Goal: Task Accomplishment & Management: Manage account settings

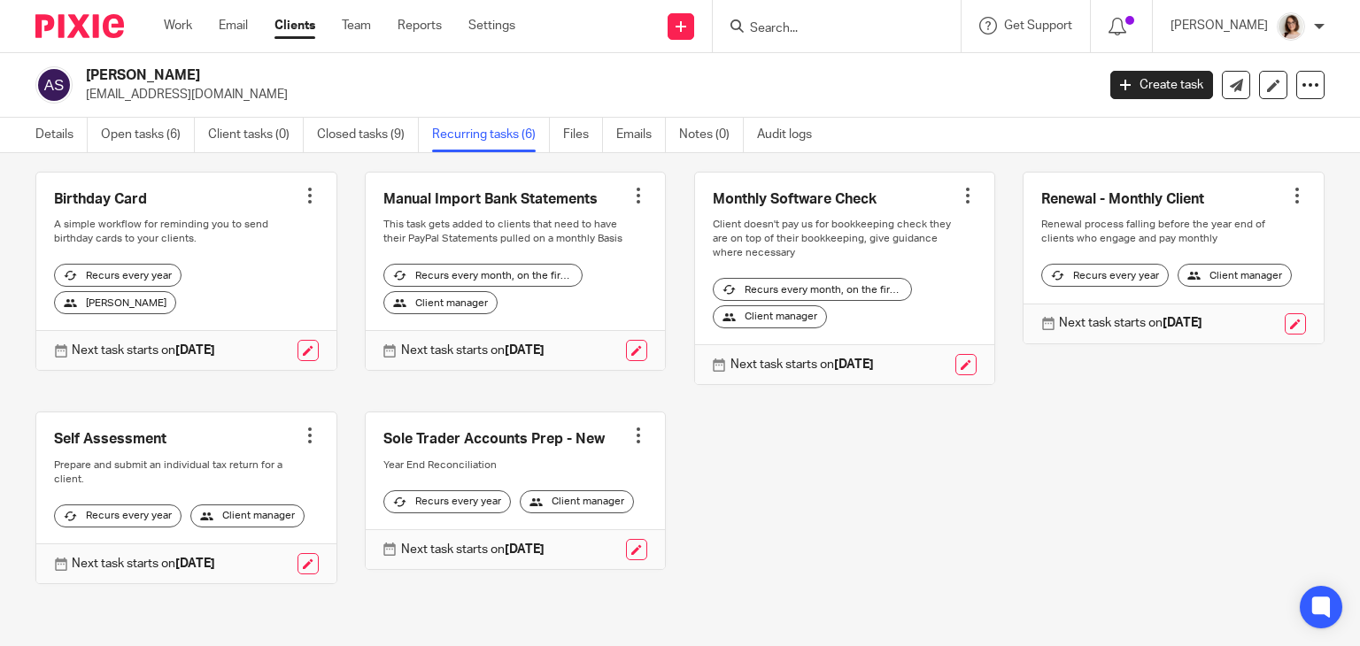
scroll to position [103, 0]
click at [156, 132] on link "Open tasks (6)" at bounding box center [148, 135] width 94 height 35
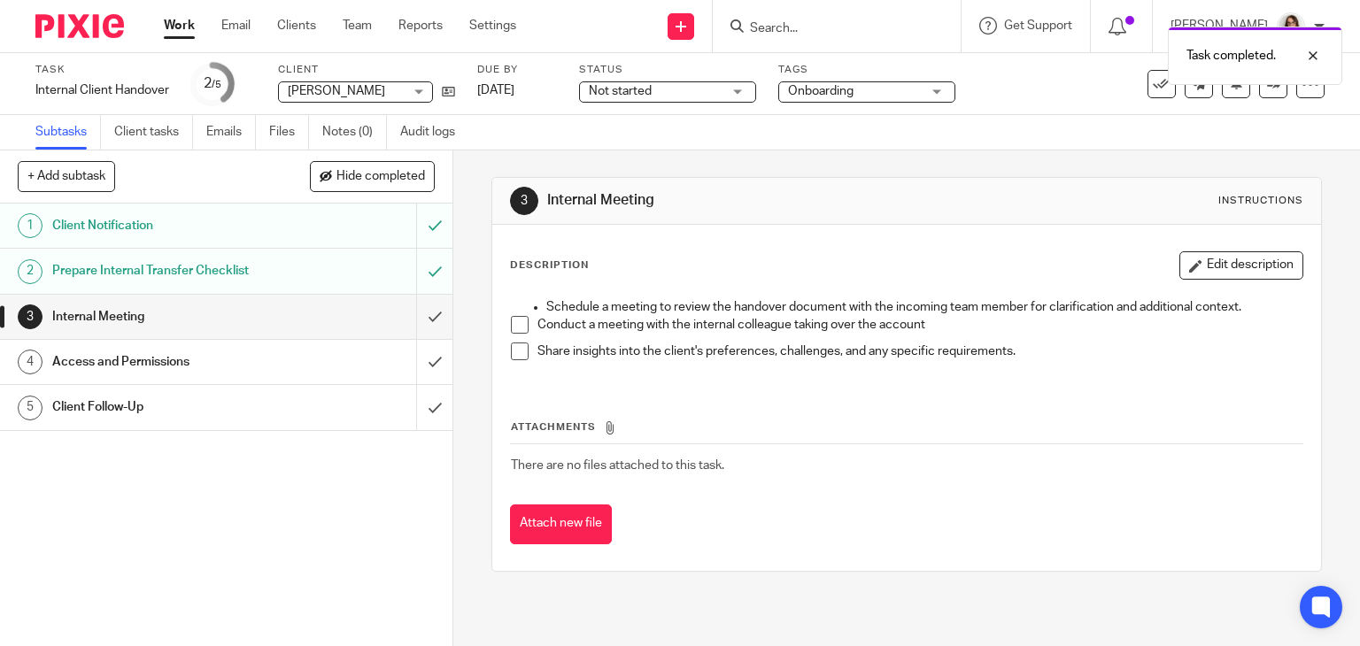
click at [511, 326] on span at bounding box center [520, 325] width 18 height 18
click at [514, 347] on span at bounding box center [520, 352] width 18 height 18
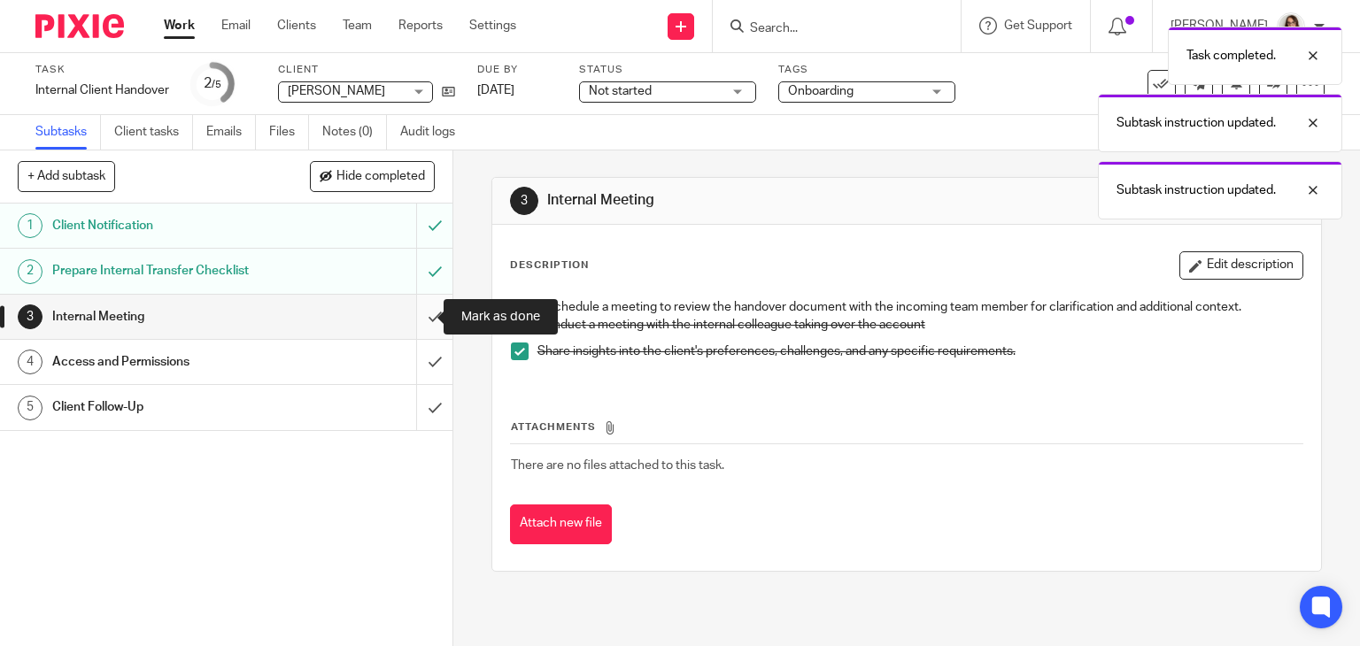
click at [414, 318] on input "submit" at bounding box center [226, 317] width 452 height 44
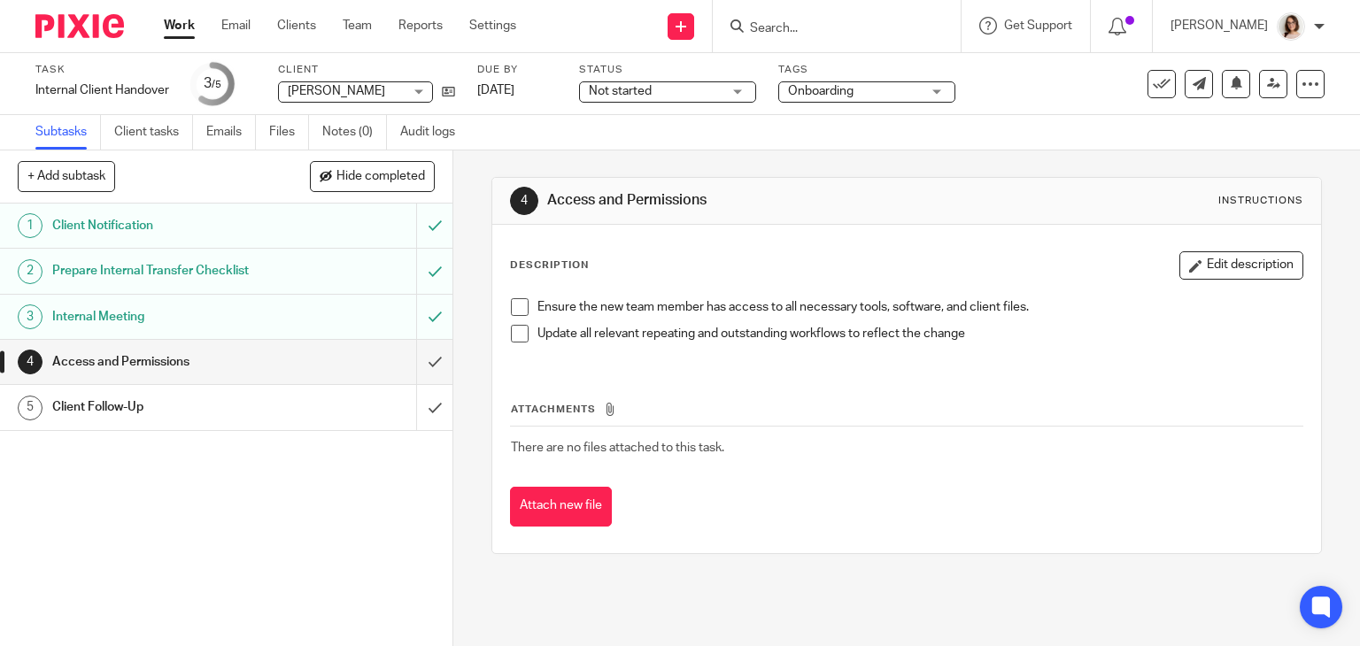
click at [516, 313] on span at bounding box center [520, 307] width 18 height 18
click at [513, 338] on span at bounding box center [520, 334] width 18 height 18
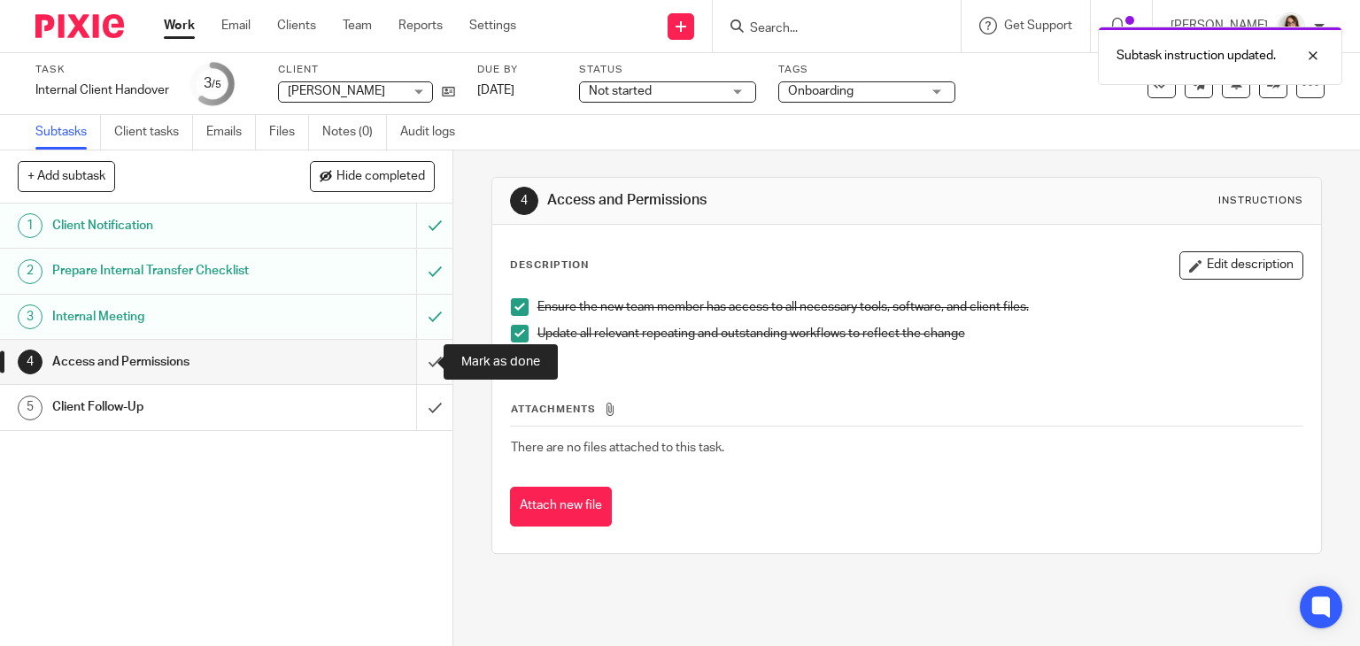
click at [417, 366] on input "submit" at bounding box center [226, 362] width 452 height 44
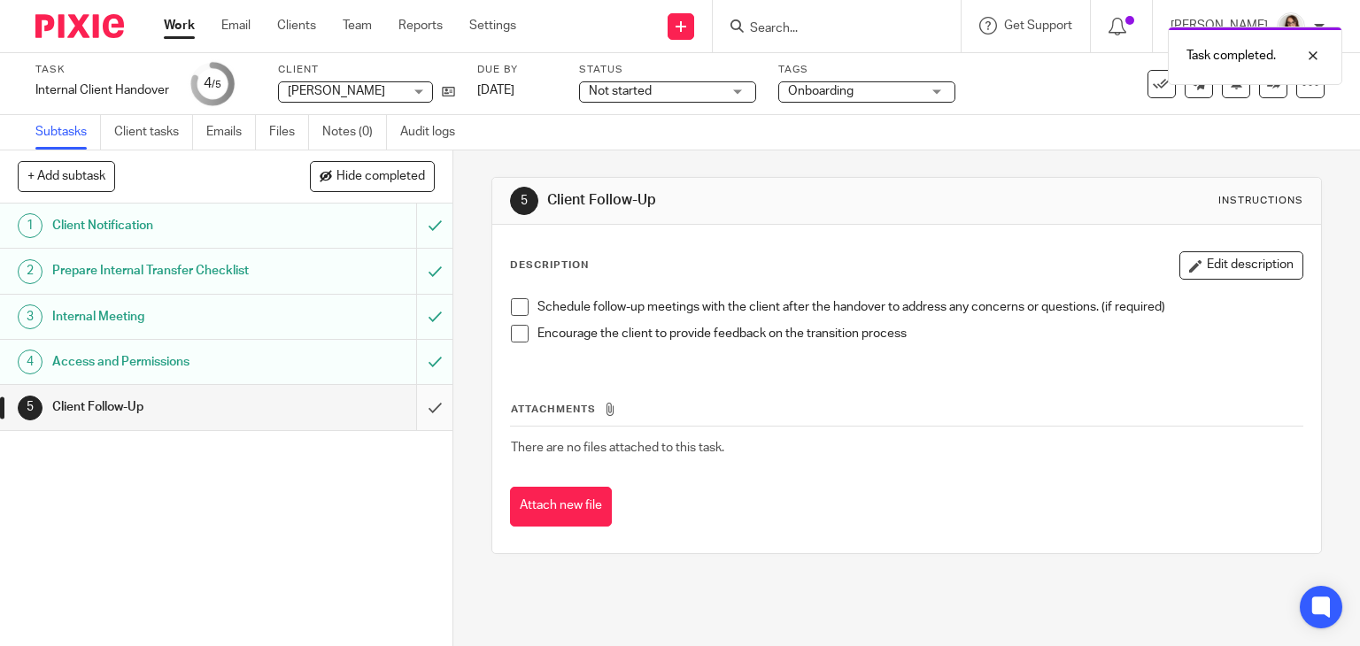
click at [419, 405] on input "submit" at bounding box center [226, 407] width 452 height 44
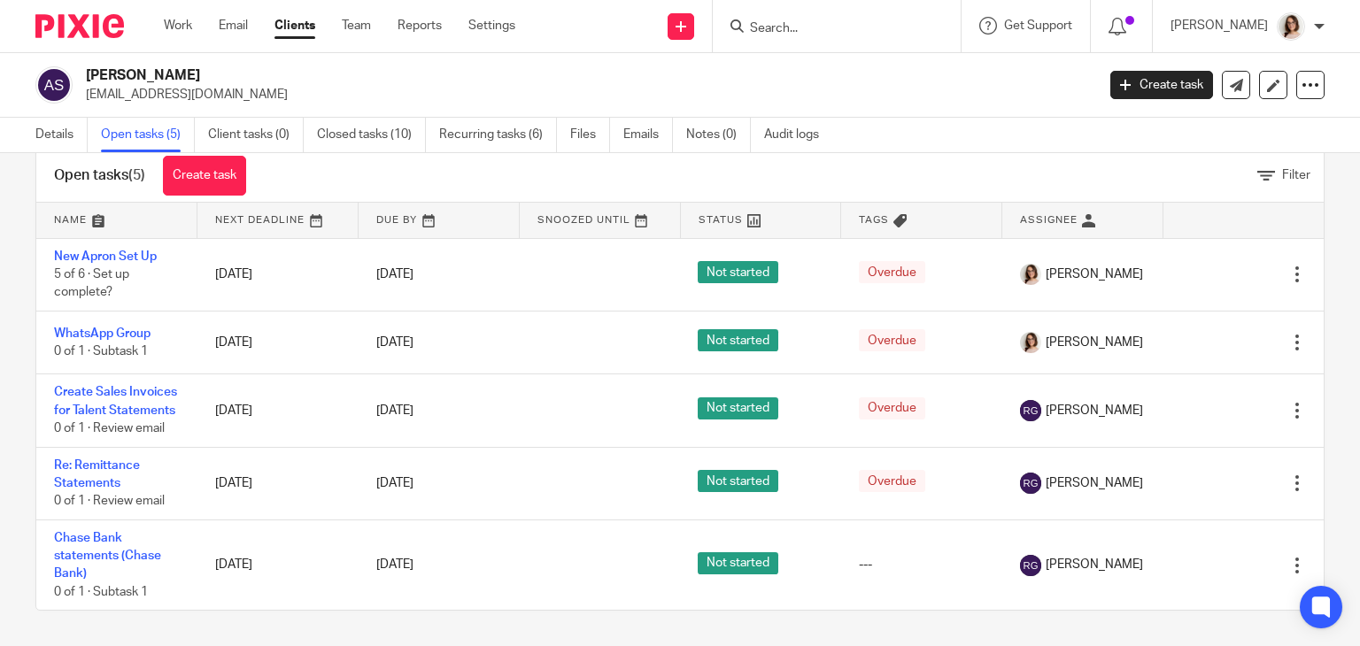
click at [293, 27] on link "Clients" at bounding box center [294, 26] width 41 height 18
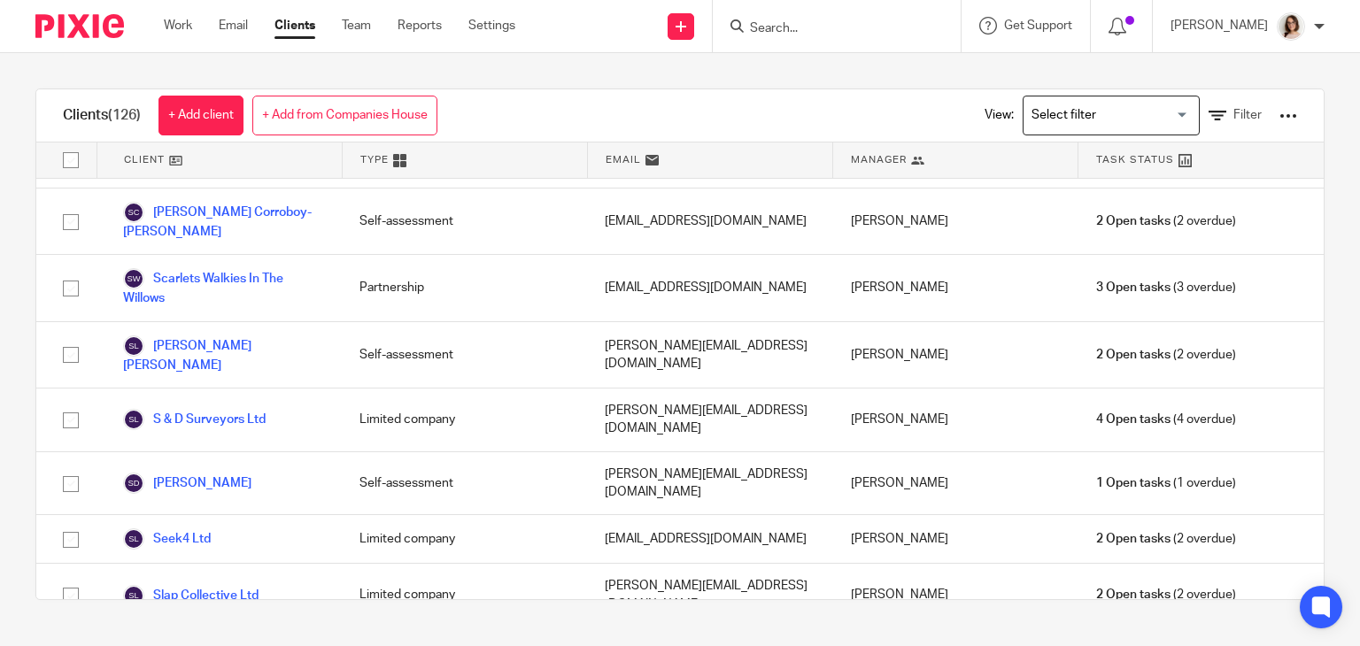
scroll to position [5665, 0]
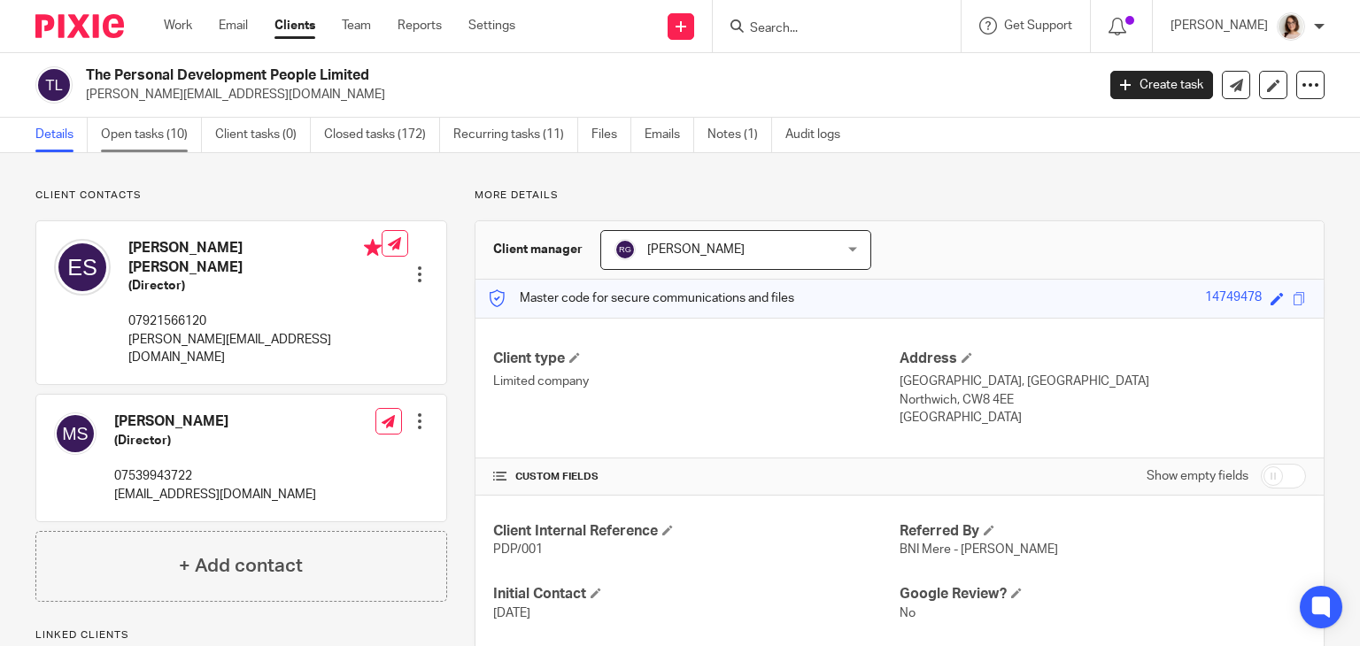
click at [144, 150] on link "Open tasks (10)" at bounding box center [151, 135] width 101 height 35
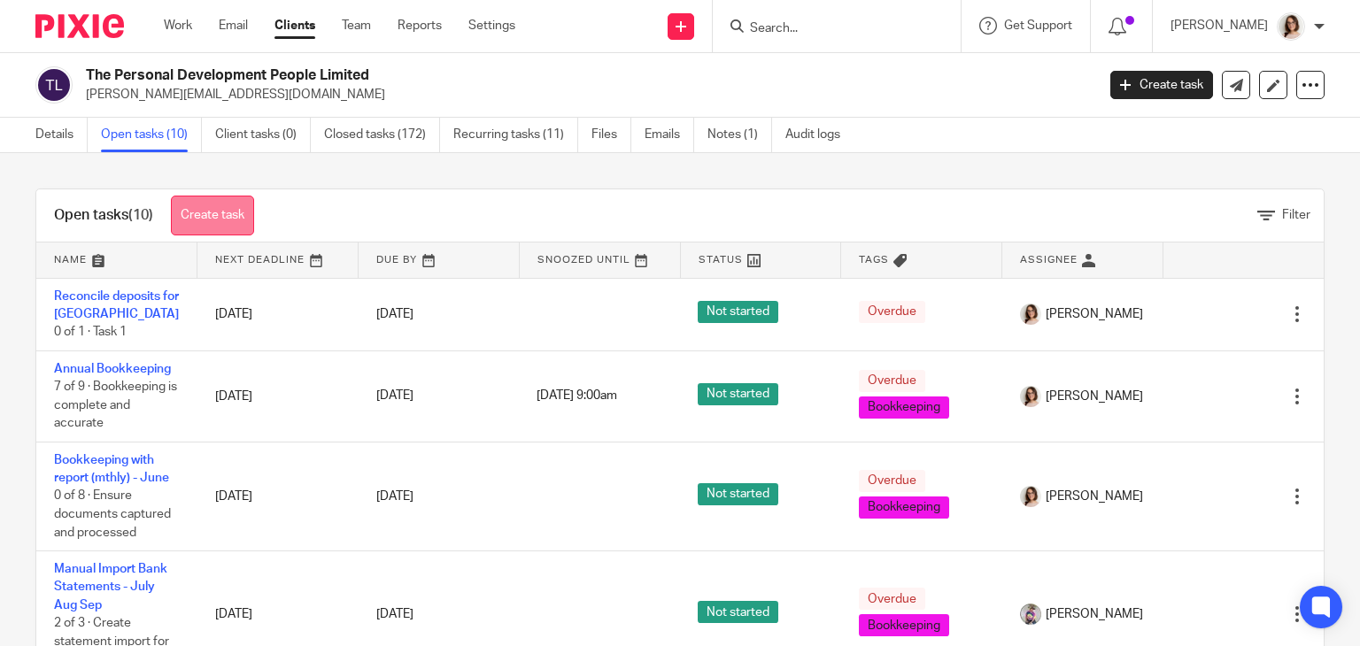
click at [222, 217] on link "Create task" at bounding box center [212, 216] width 83 height 40
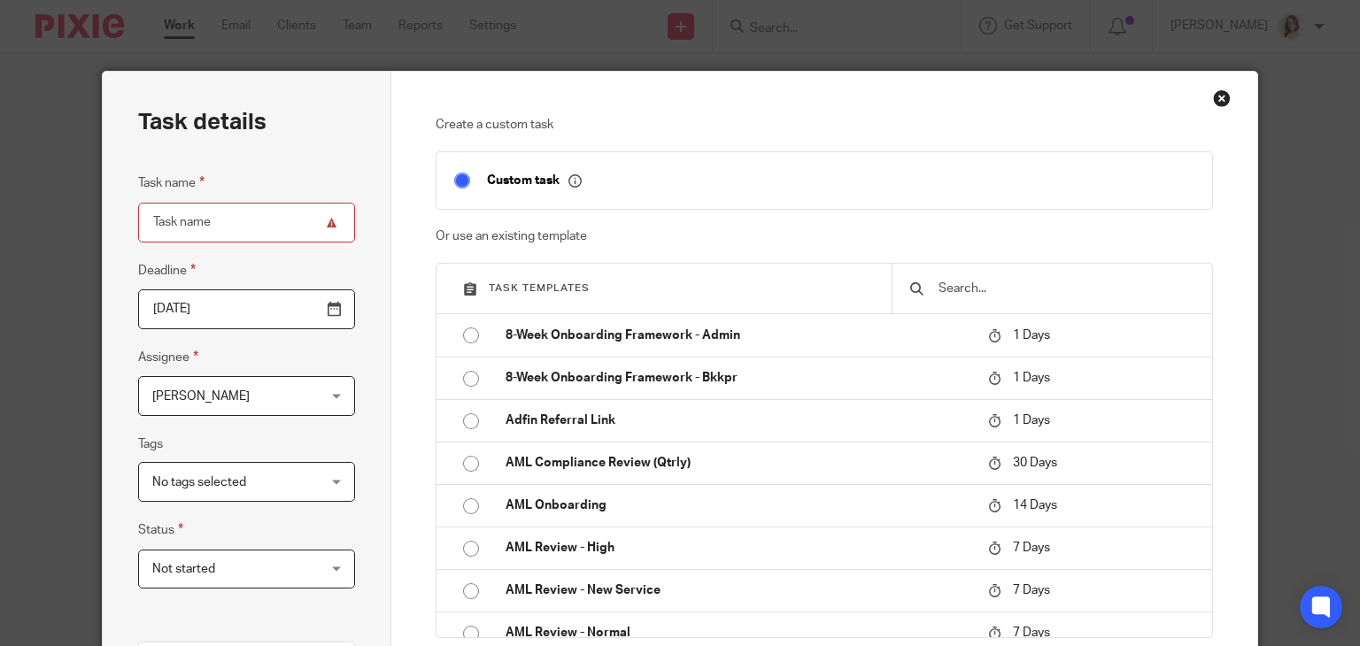
click at [948, 287] on input "text" at bounding box center [1066, 288] width 258 height 19
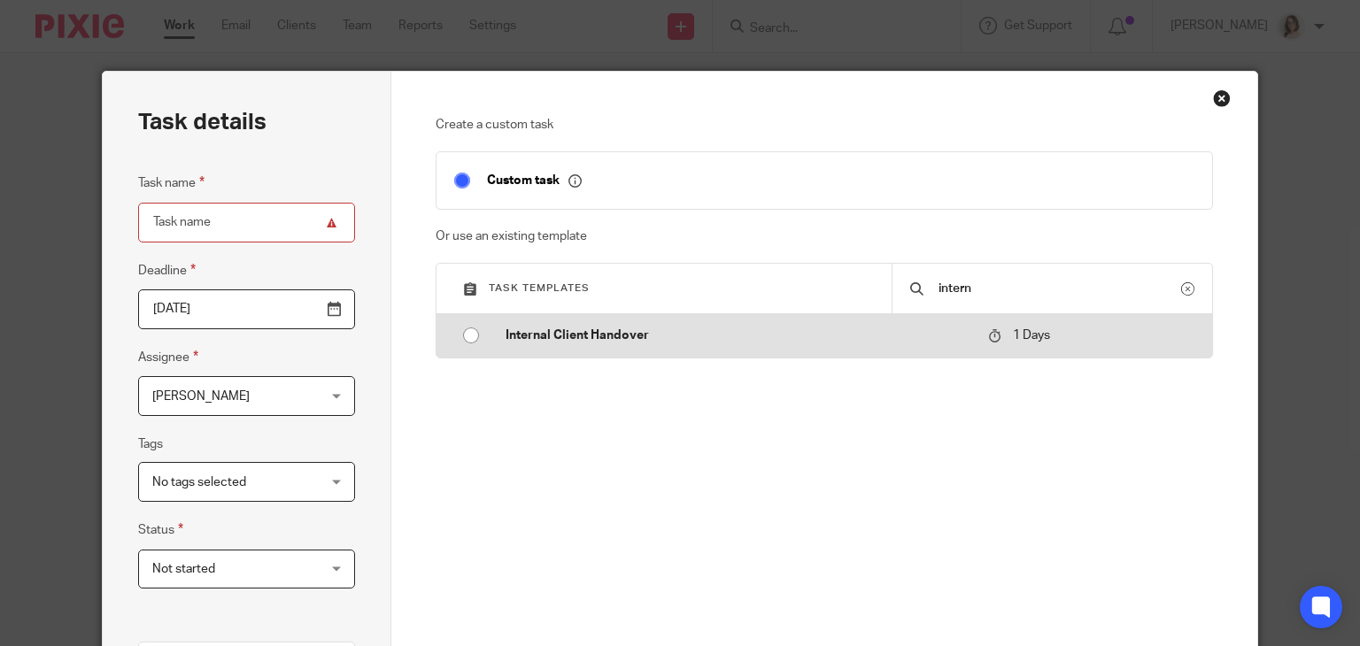
type input "intern"
click at [462, 335] on input "radio" at bounding box center [471, 336] width 34 height 34
type input "2025-09-25"
type input "Internal Client Handover"
checkbox input "false"
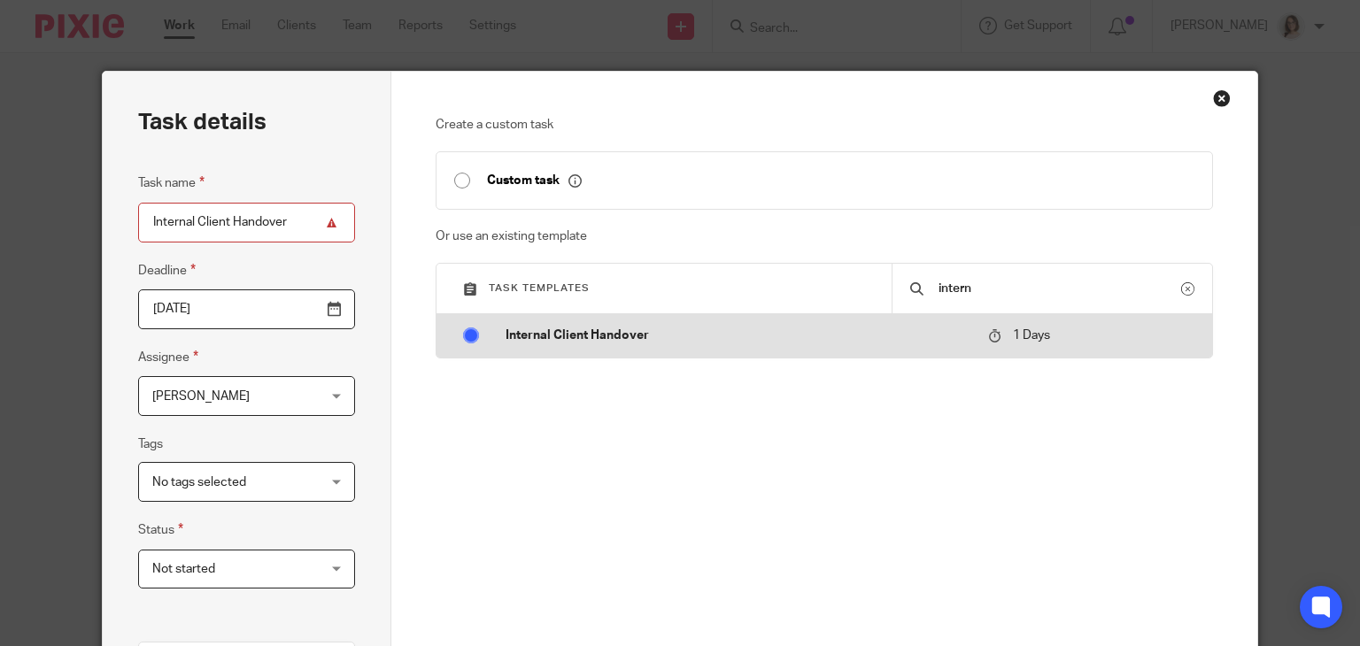
radio input "false"
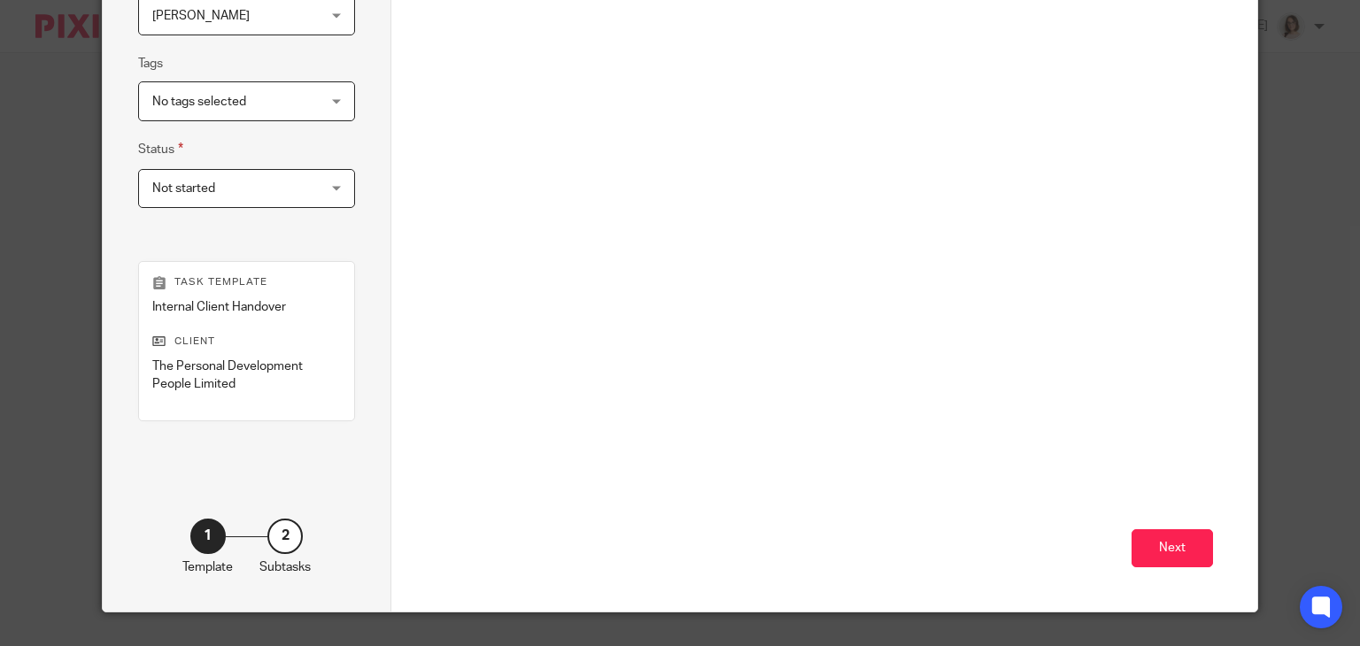
scroll to position [417, 0]
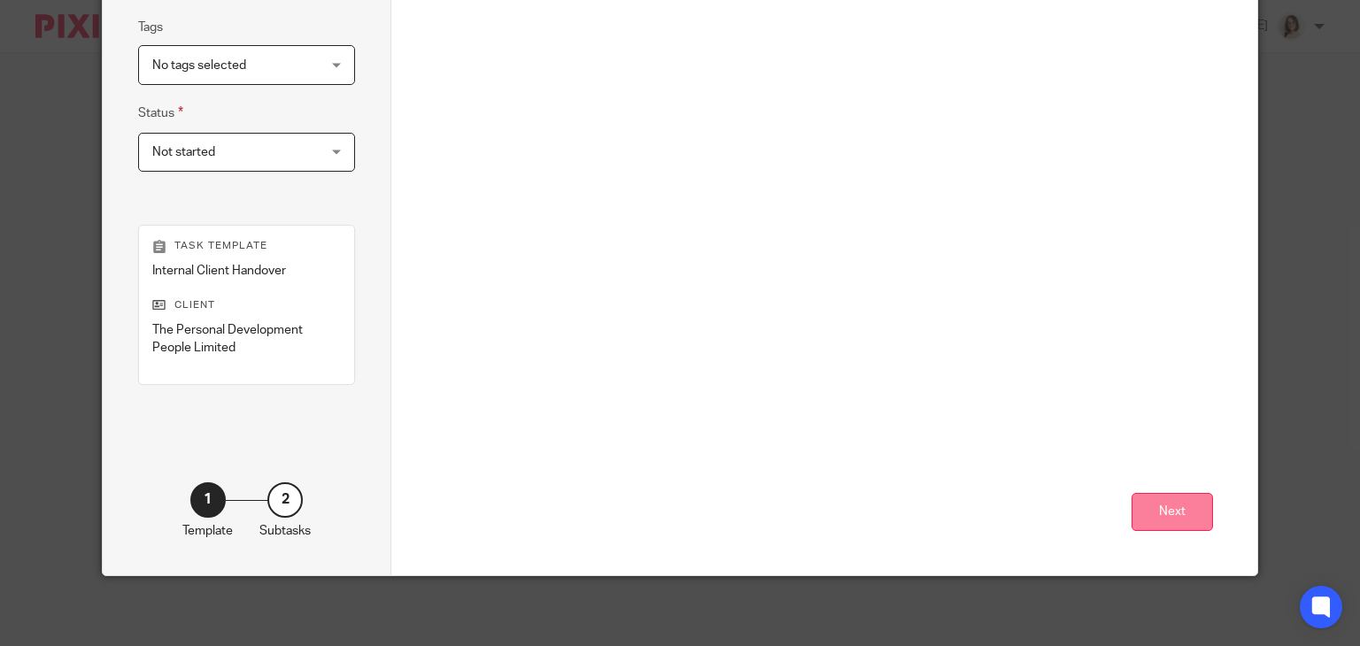
click at [1158, 511] on button "Next" at bounding box center [1172, 512] width 81 height 38
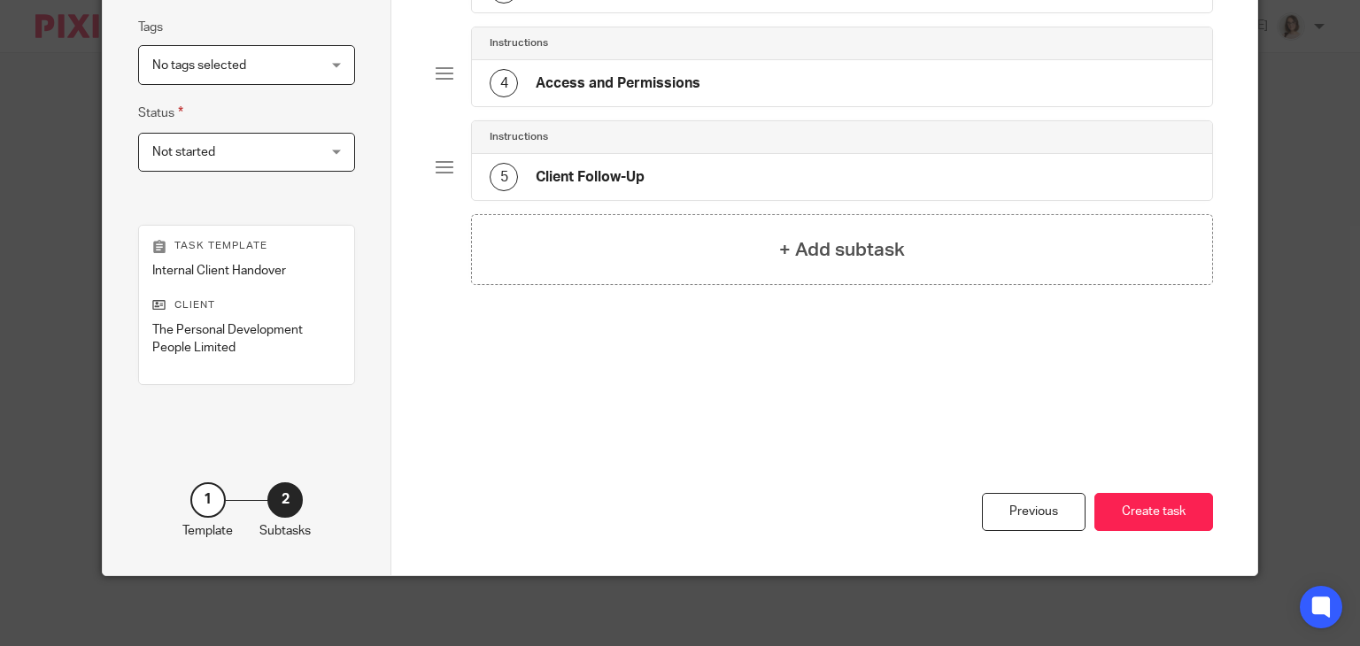
click at [1158, 511] on button "Create task" at bounding box center [1153, 512] width 119 height 38
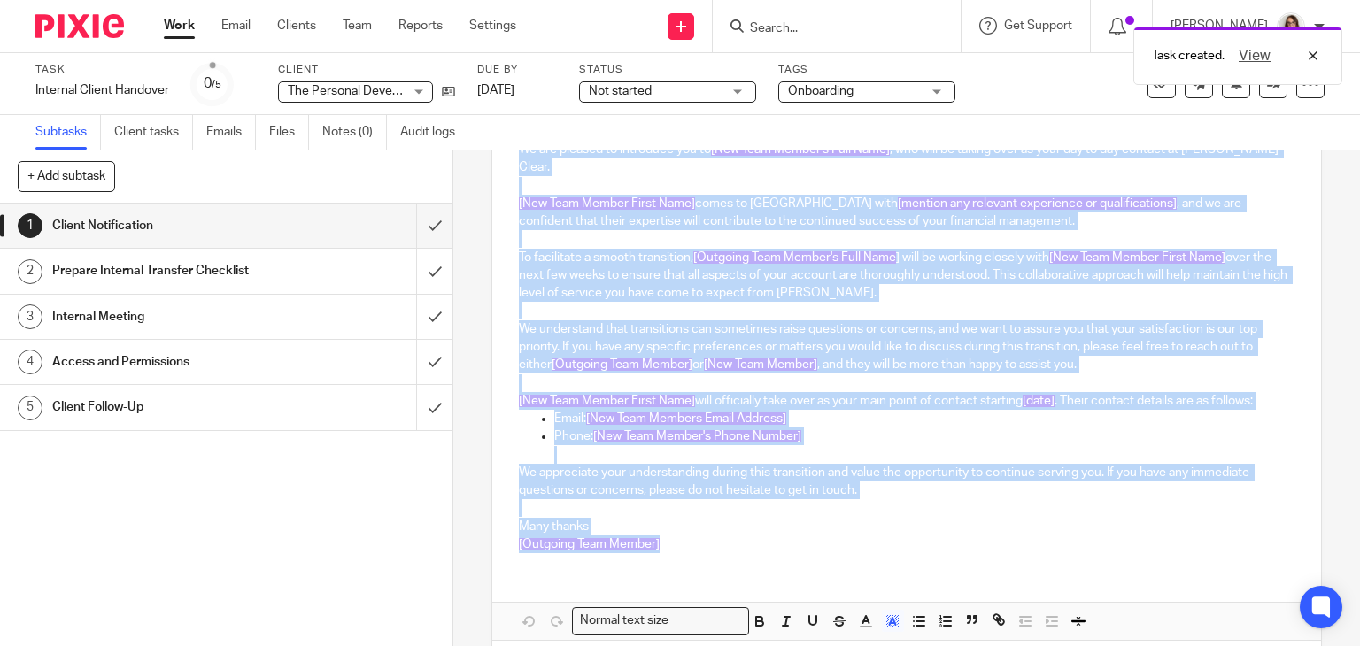
scroll to position [413, 0]
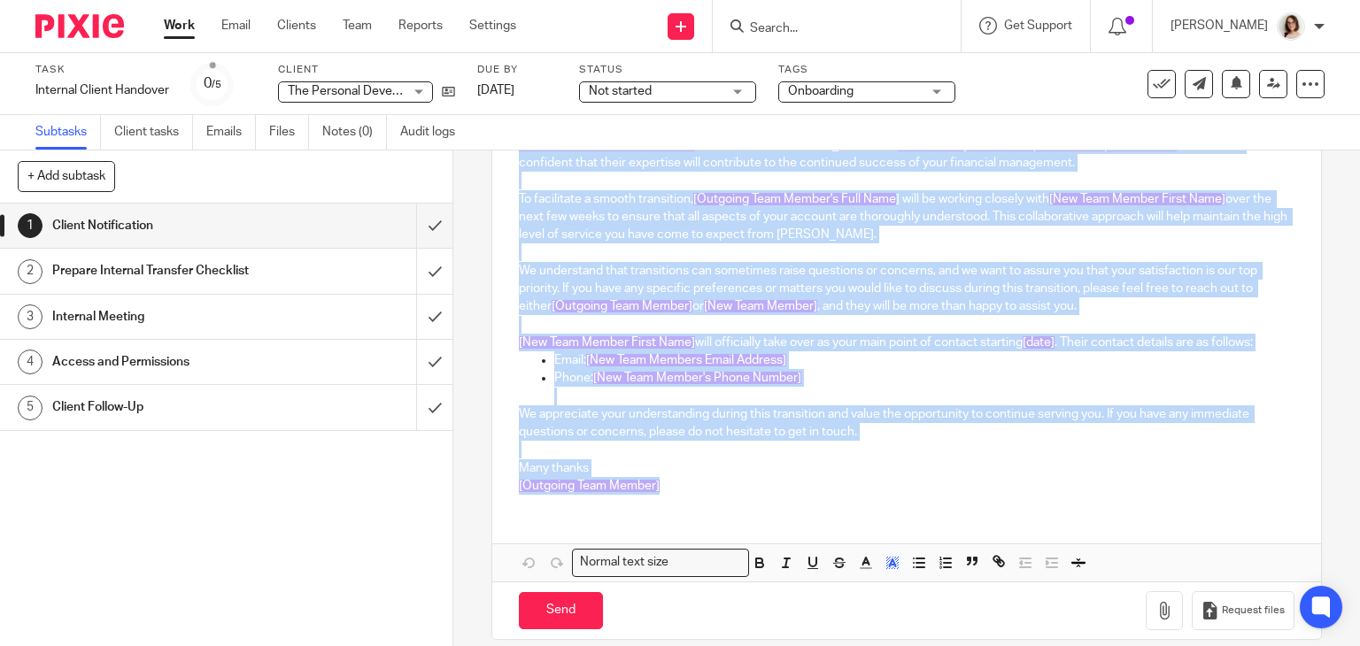
drag, startPoint x: 510, startPoint y: 375, endPoint x: 809, endPoint y: 472, distance: 314.7
click at [809, 472] on div "Hi [PERSON_NAME], I trust this message finds you well. We greatly appreciate yo…" at bounding box center [907, 223] width 830 height 569
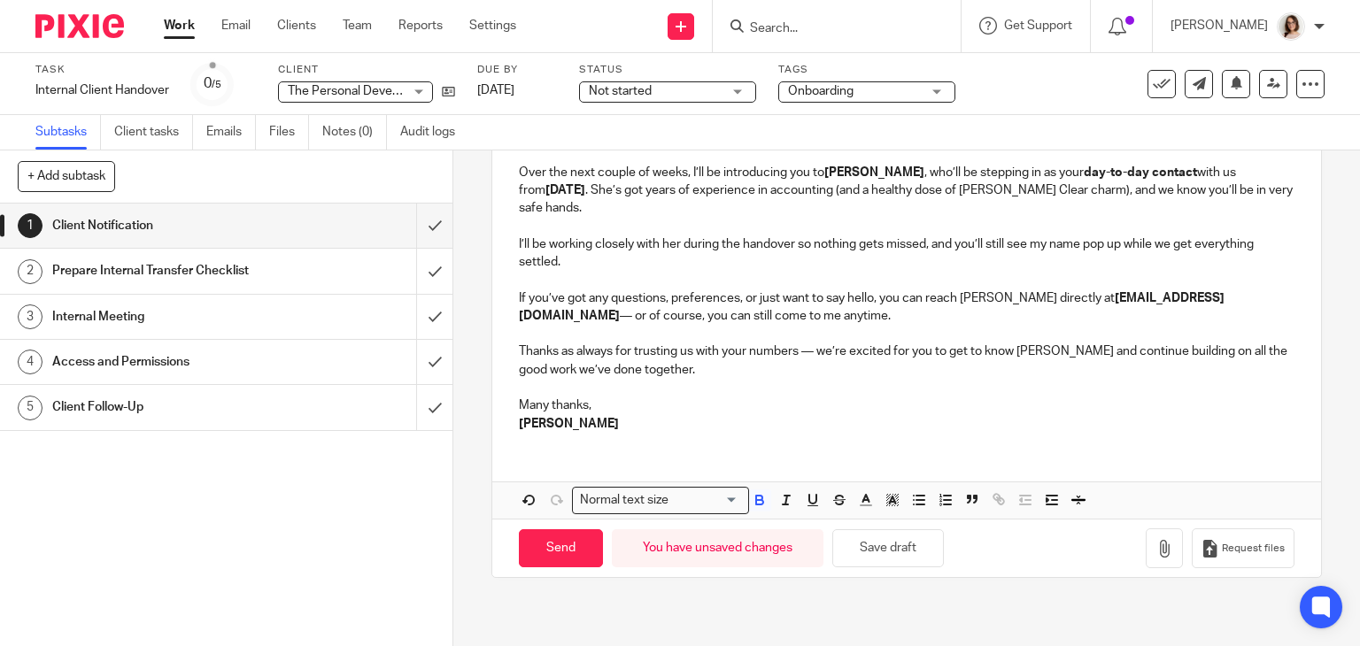
scroll to position [0, 0]
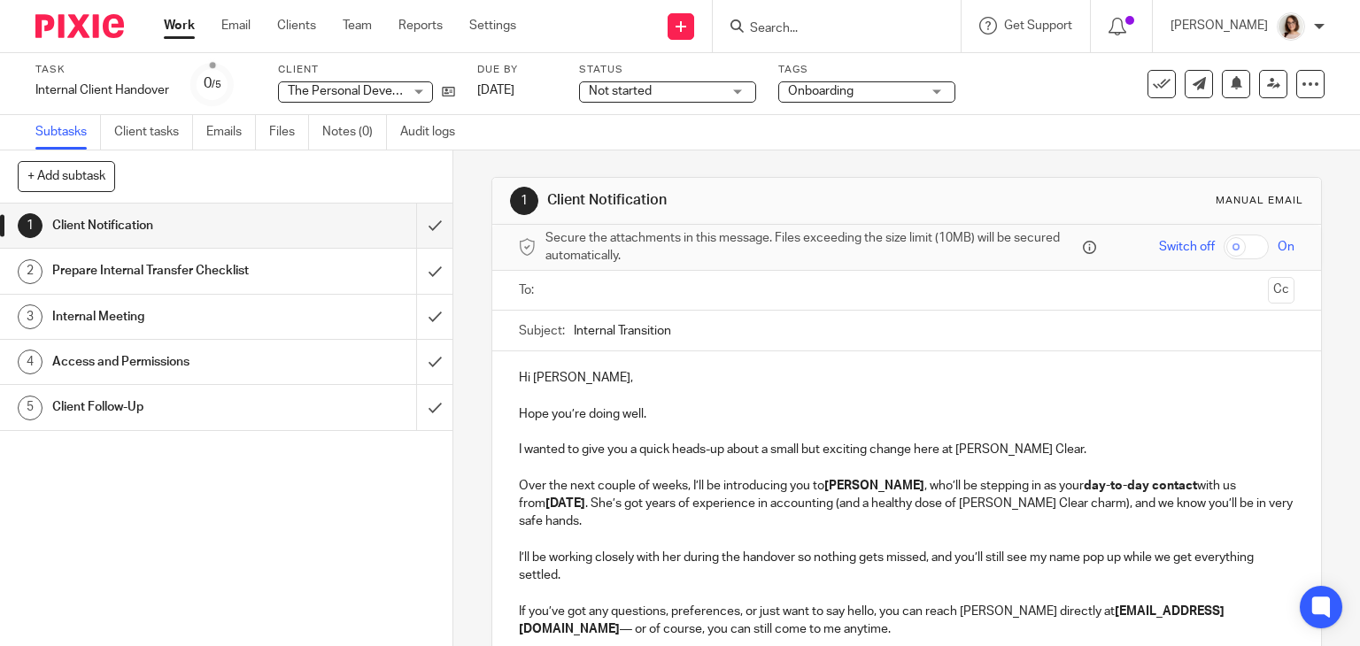
click at [570, 377] on p "Hi Alex," at bounding box center [907, 378] width 777 height 18
click at [559, 286] on input "text" at bounding box center [906, 291] width 709 height 20
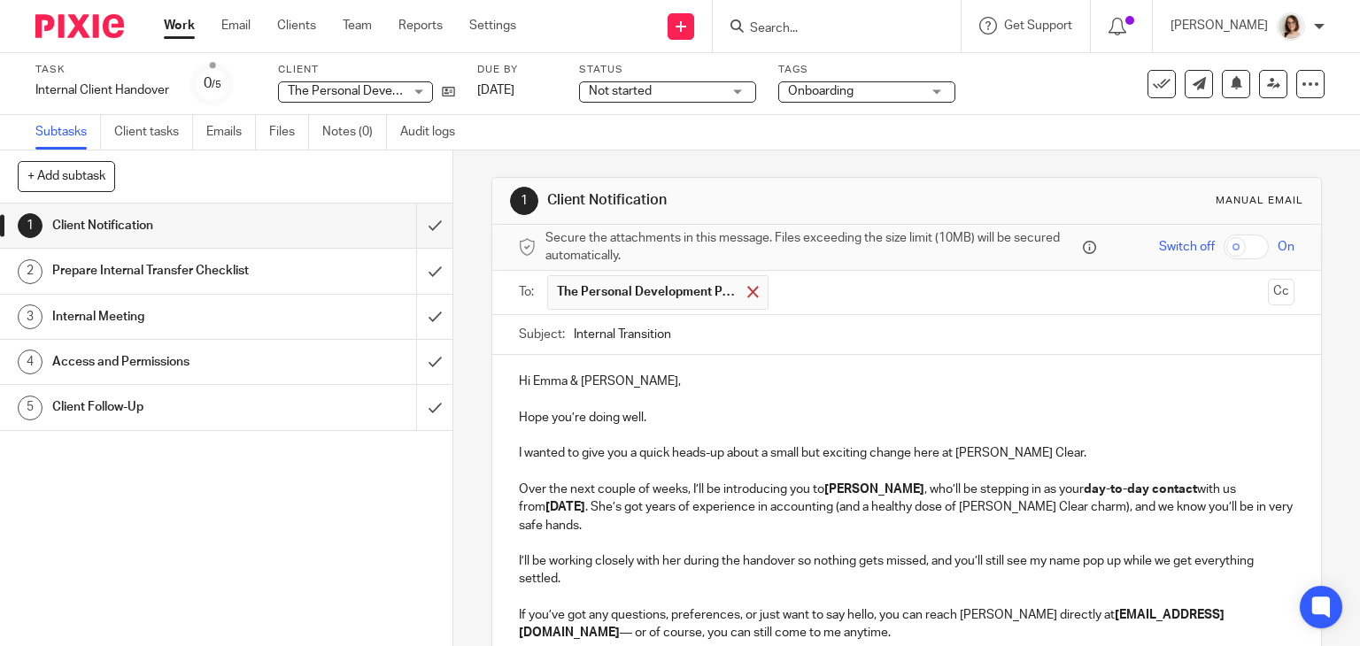
click at [747, 288] on span at bounding box center [753, 292] width 12 height 12
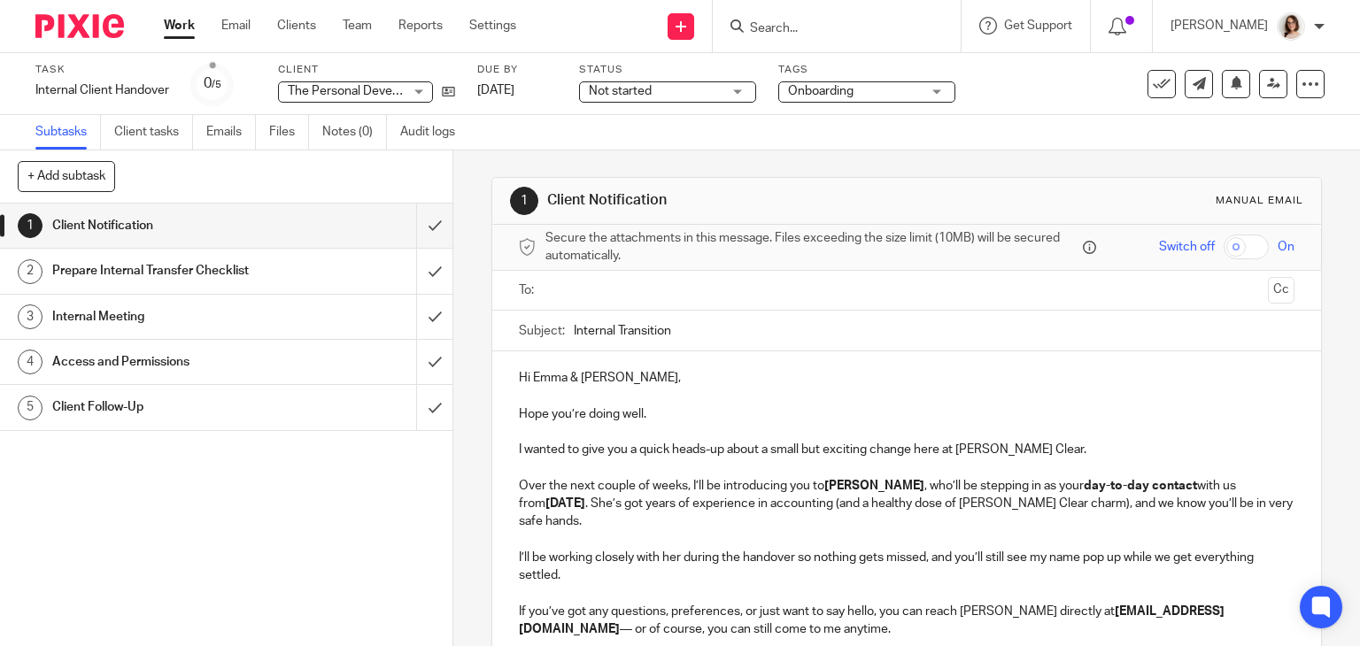
click at [578, 298] on input "text" at bounding box center [906, 291] width 709 height 20
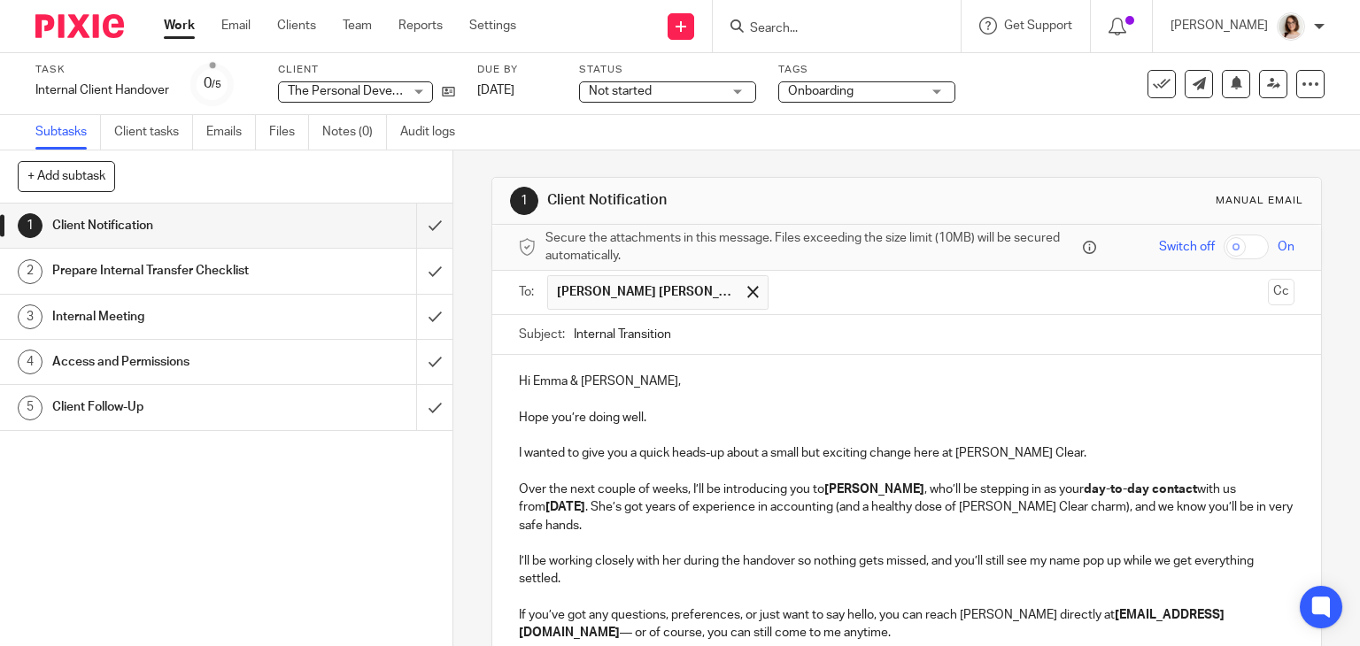
click at [777, 290] on input "text" at bounding box center [1018, 292] width 483 height 35
click at [925, 291] on input "text" at bounding box center [1093, 292] width 336 height 35
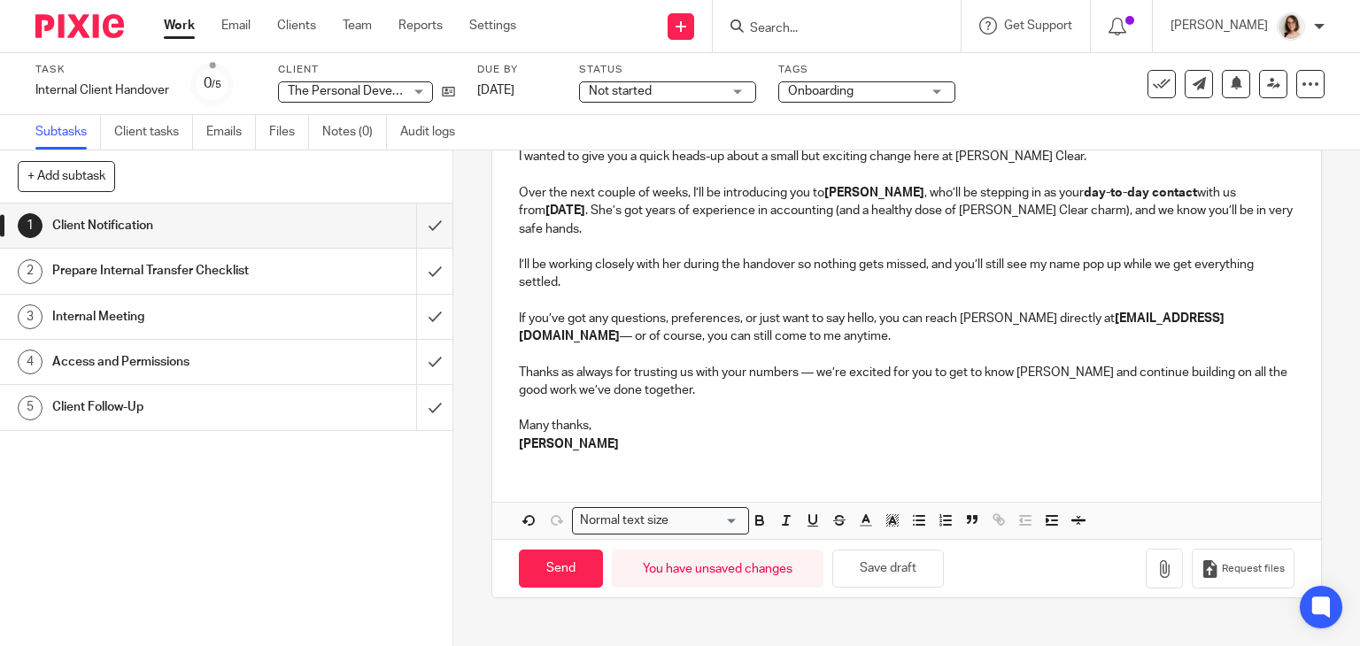
scroll to position [298, 0]
click at [877, 557] on button "Save draft" at bounding box center [888, 568] width 112 height 38
click at [878, 560] on button "Save draft" at bounding box center [888, 568] width 112 height 38
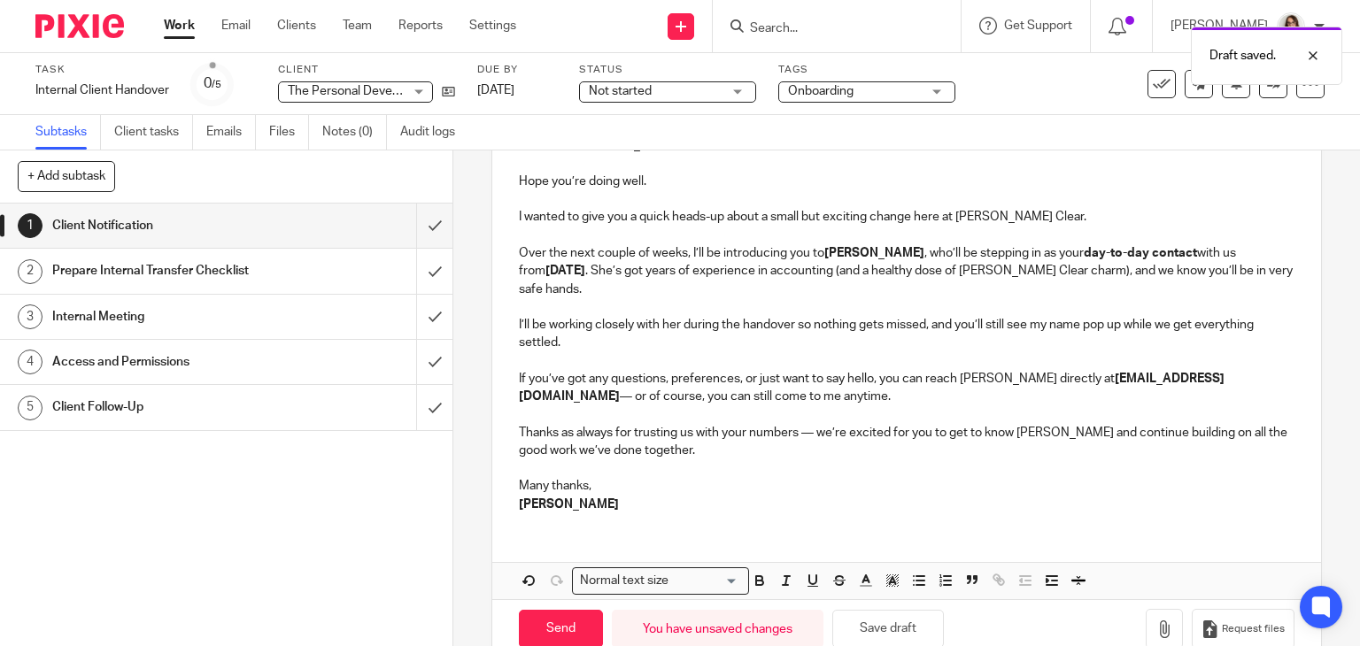
scroll to position [313, 0]
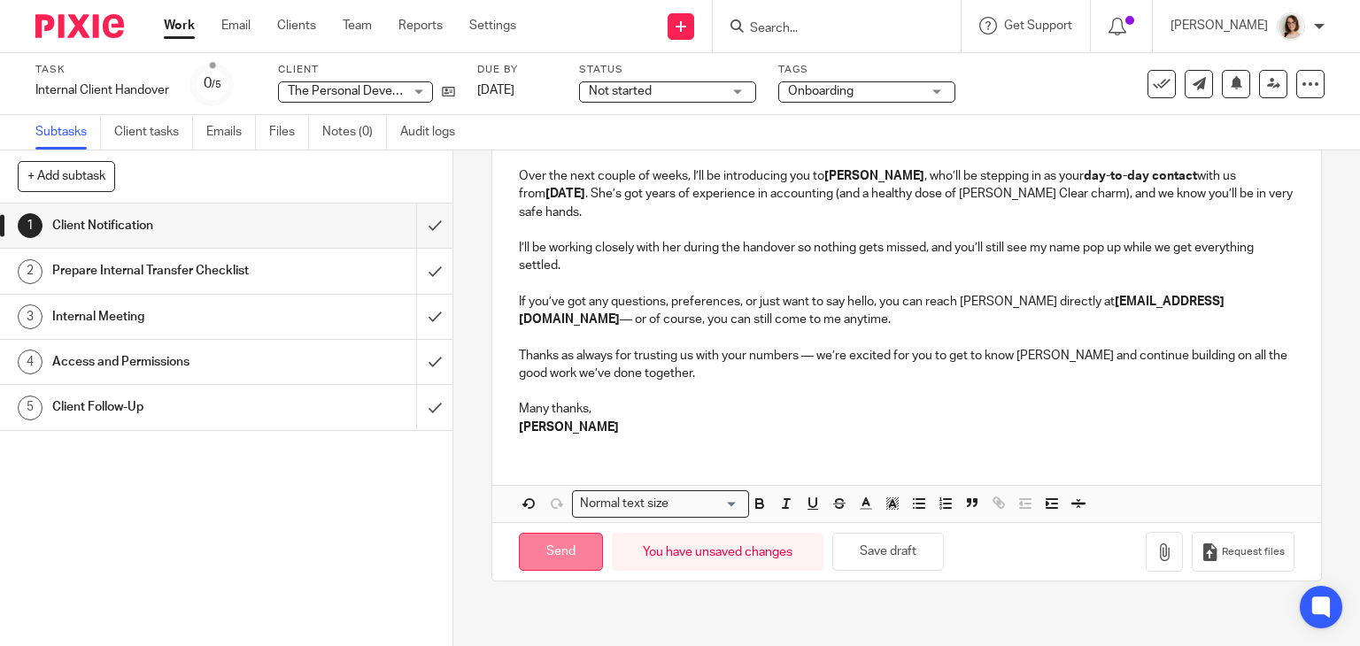
click at [565, 543] on input "Send" at bounding box center [561, 552] width 84 height 38
type input "Sent"
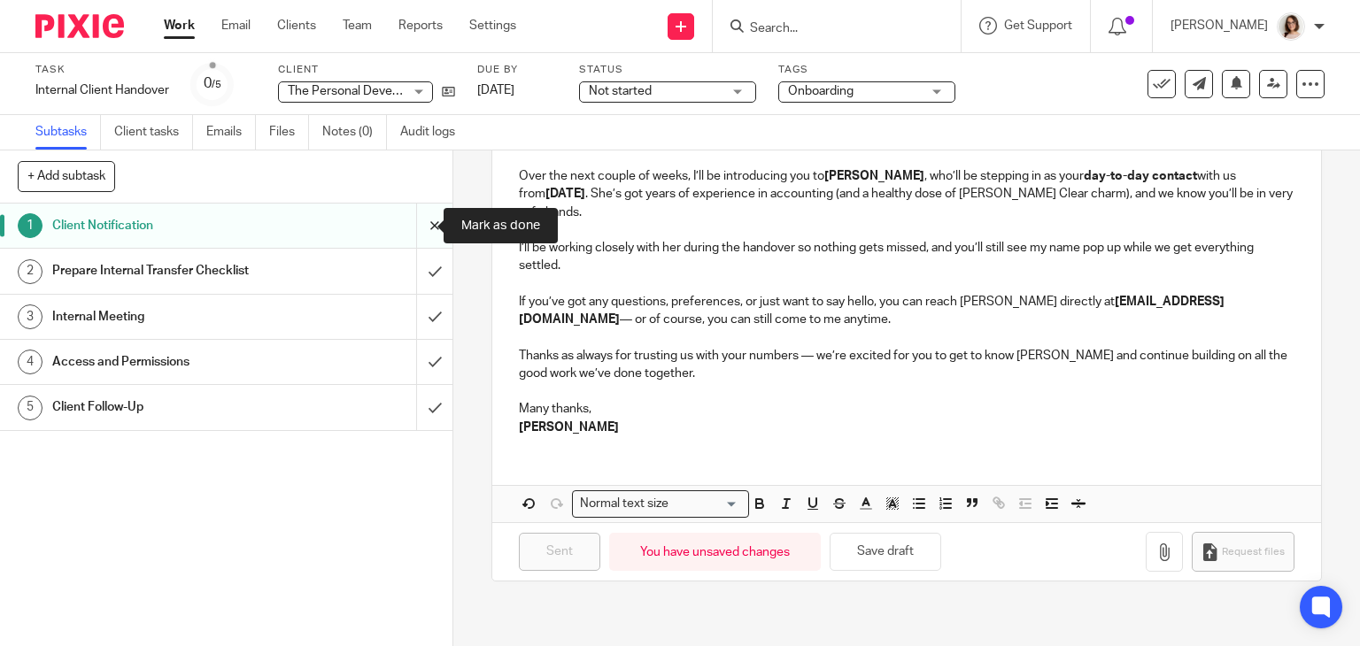
click at [419, 228] on input "submit" at bounding box center [226, 226] width 452 height 44
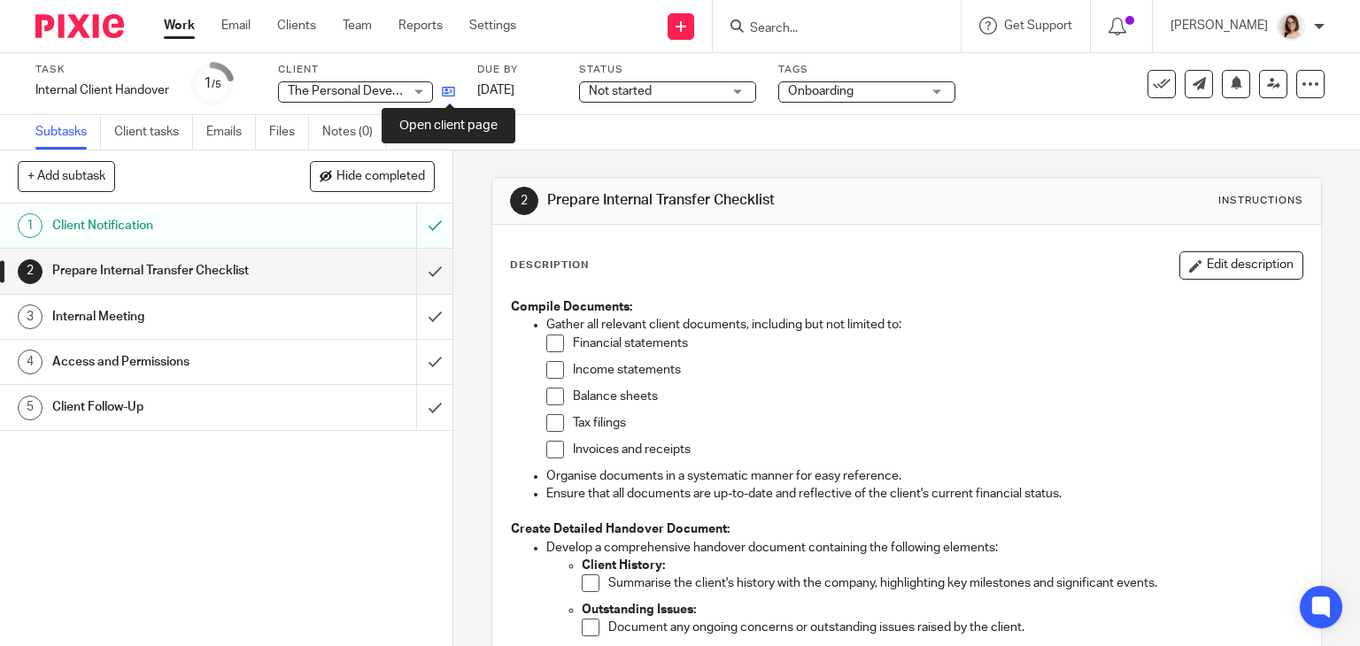
click at [448, 94] on icon at bounding box center [448, 91] width 13 height 13
click at [220, 138] on link "Emails" at bounding box center [231, 132] width 50 height 35
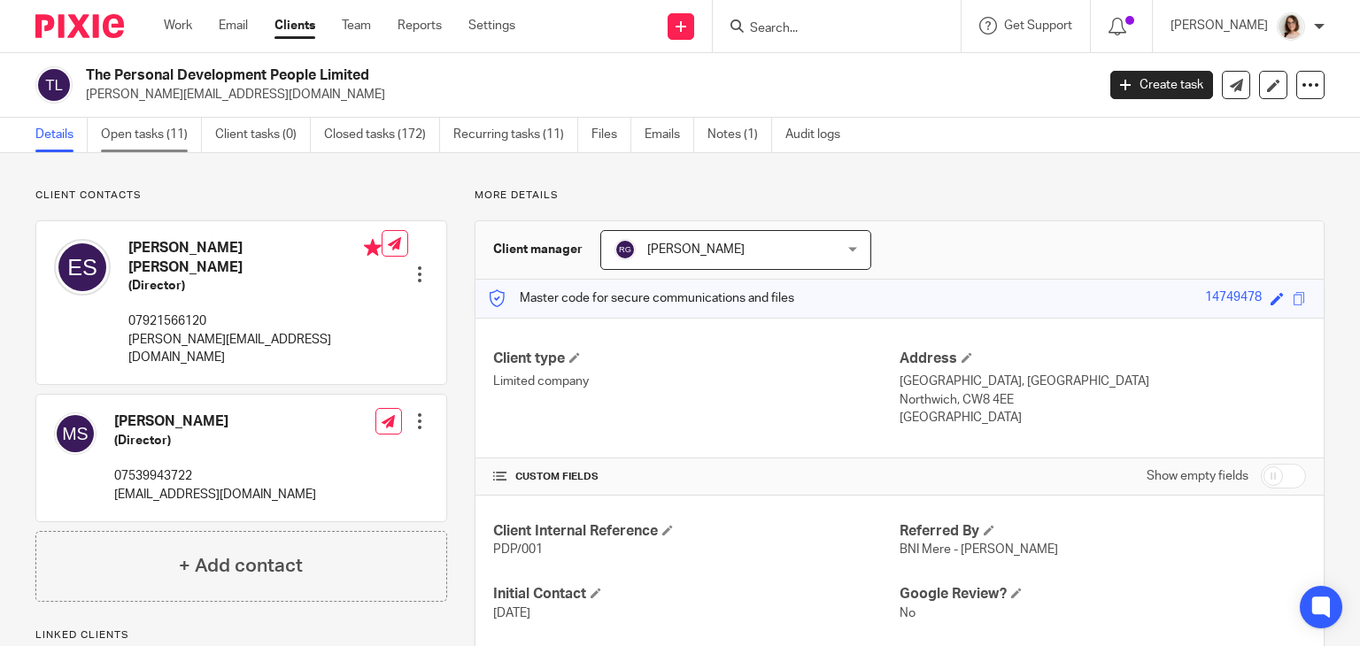
click at [165, 139] on link "Open tasks (11)" at bounding box center [151, 135] width 101 height 35
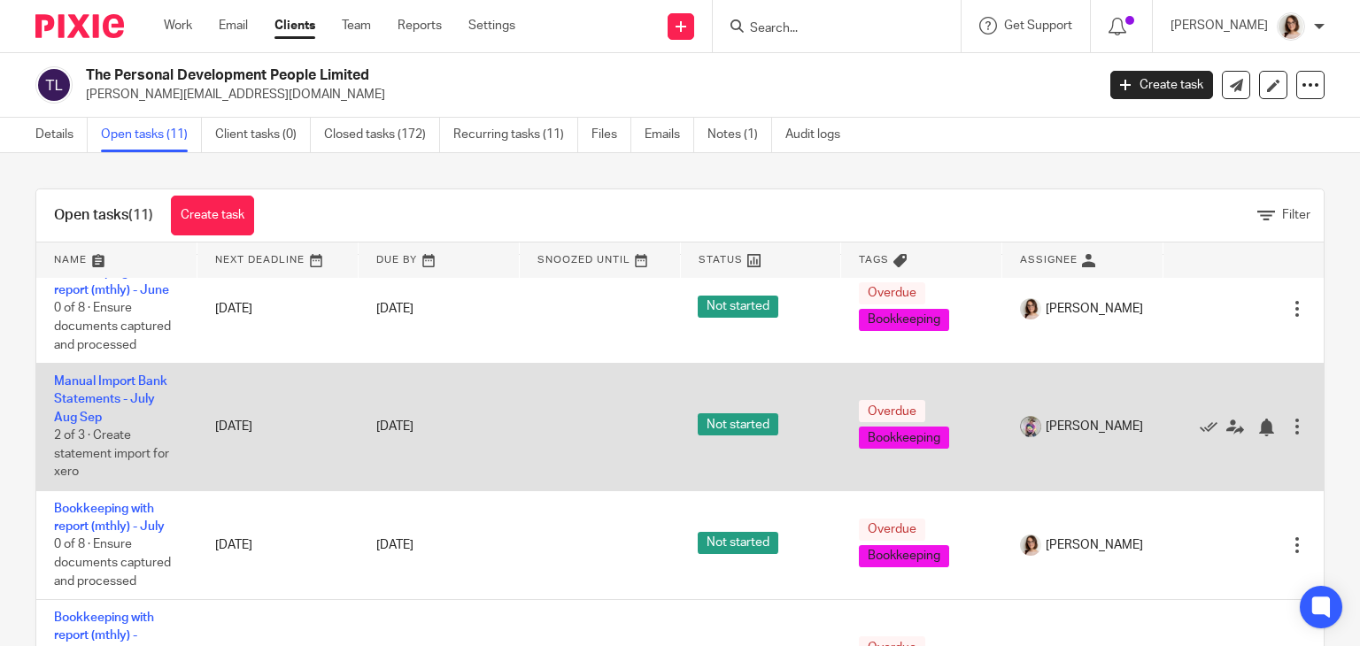
scroll to position [205, 0]
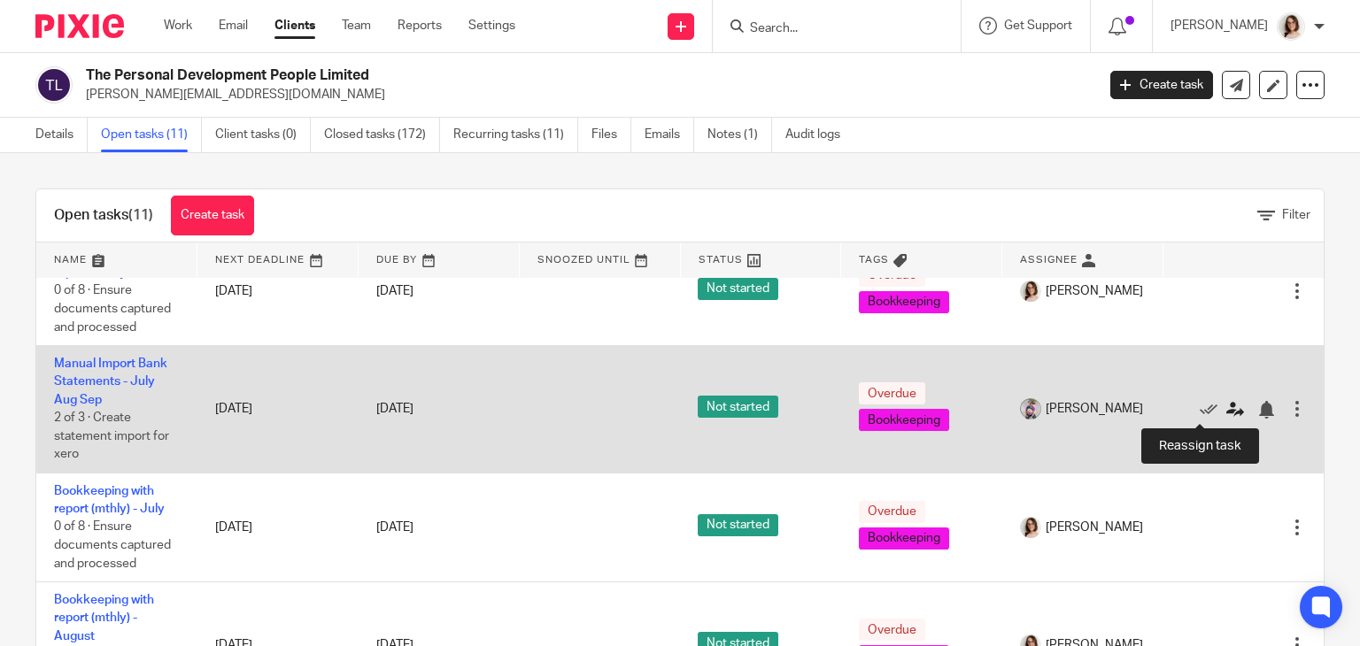
click at [1226, 412] on icon at bounding box center [1235, 410] width 18 height 18
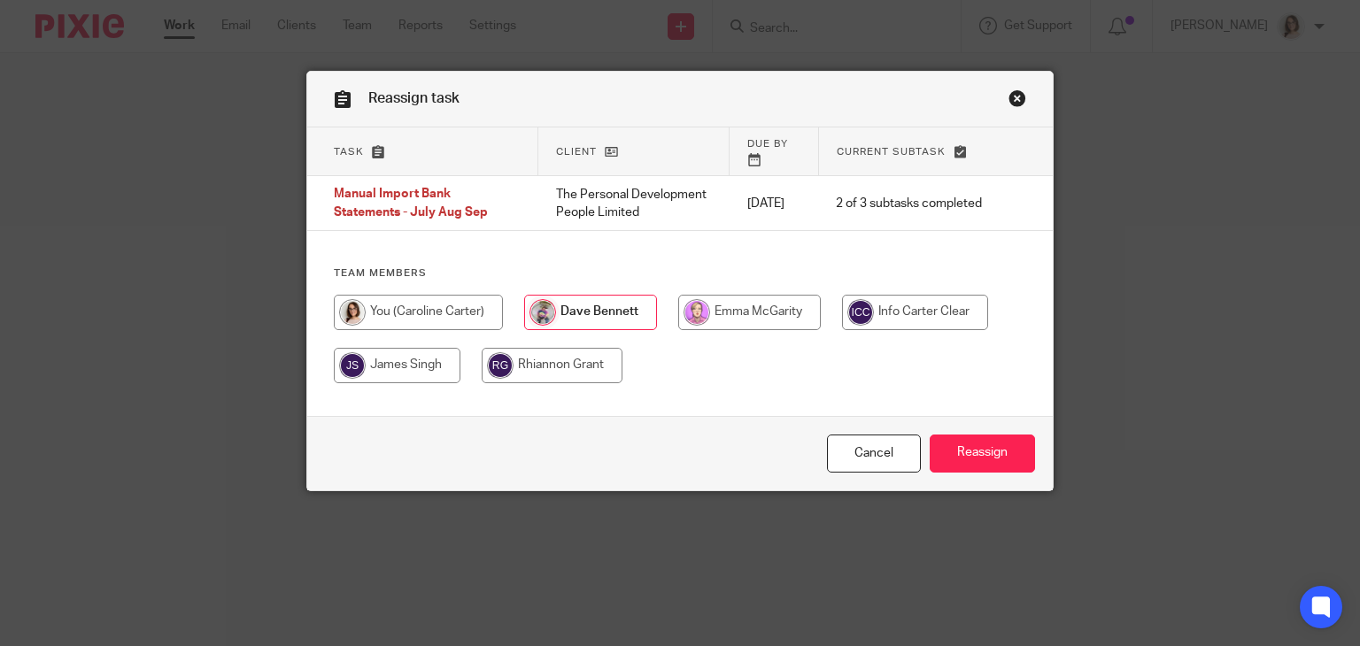
click at [545, 371] on input "radio" at bounding box center [552, 365] width 141 height 35
radio input "true"
click at [944, 444] on input "Reassign" at bounding box center [982, 454] width 105 height 38
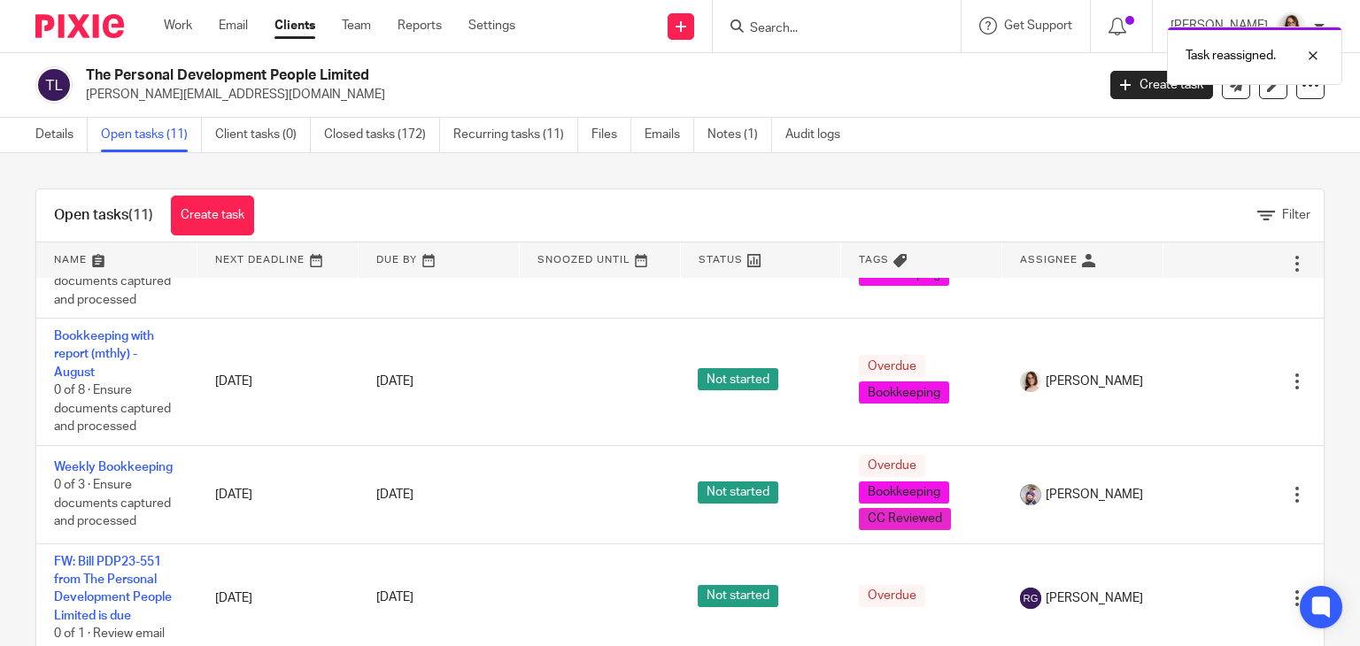
scroll to position [475, 0]
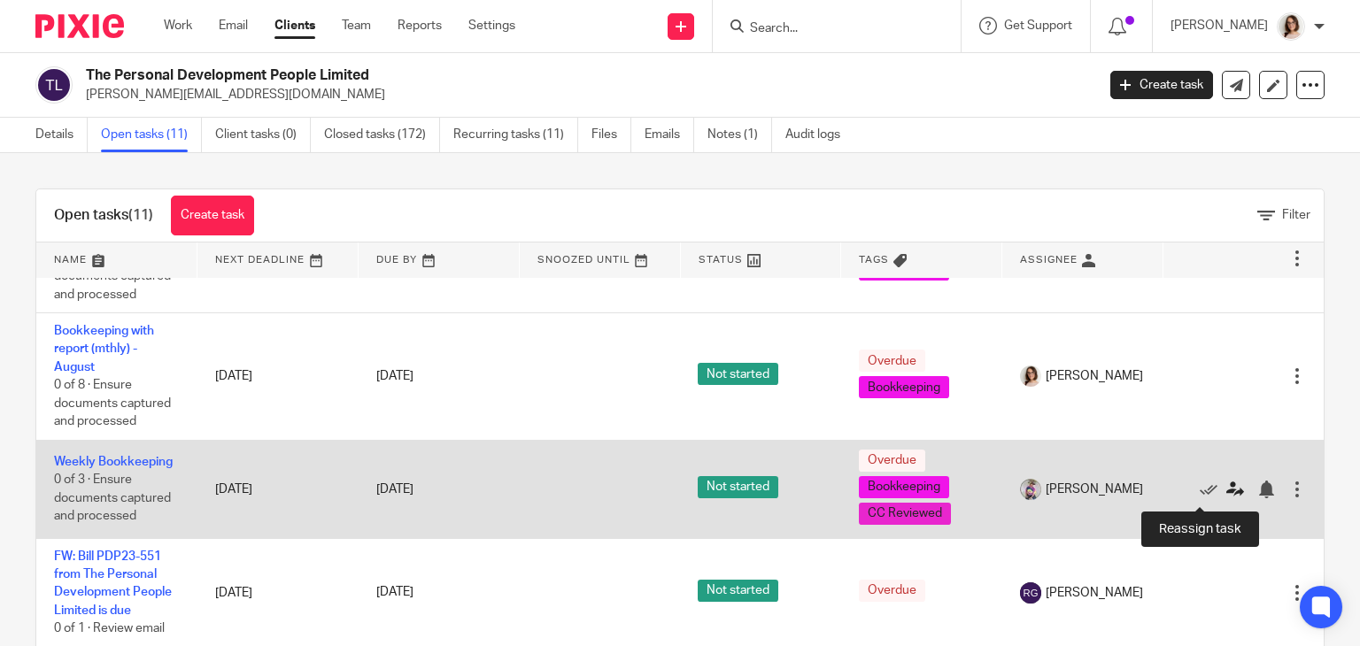
click at [1226, 493] on icon at bounding box center [1235, 490] width 18 height 18
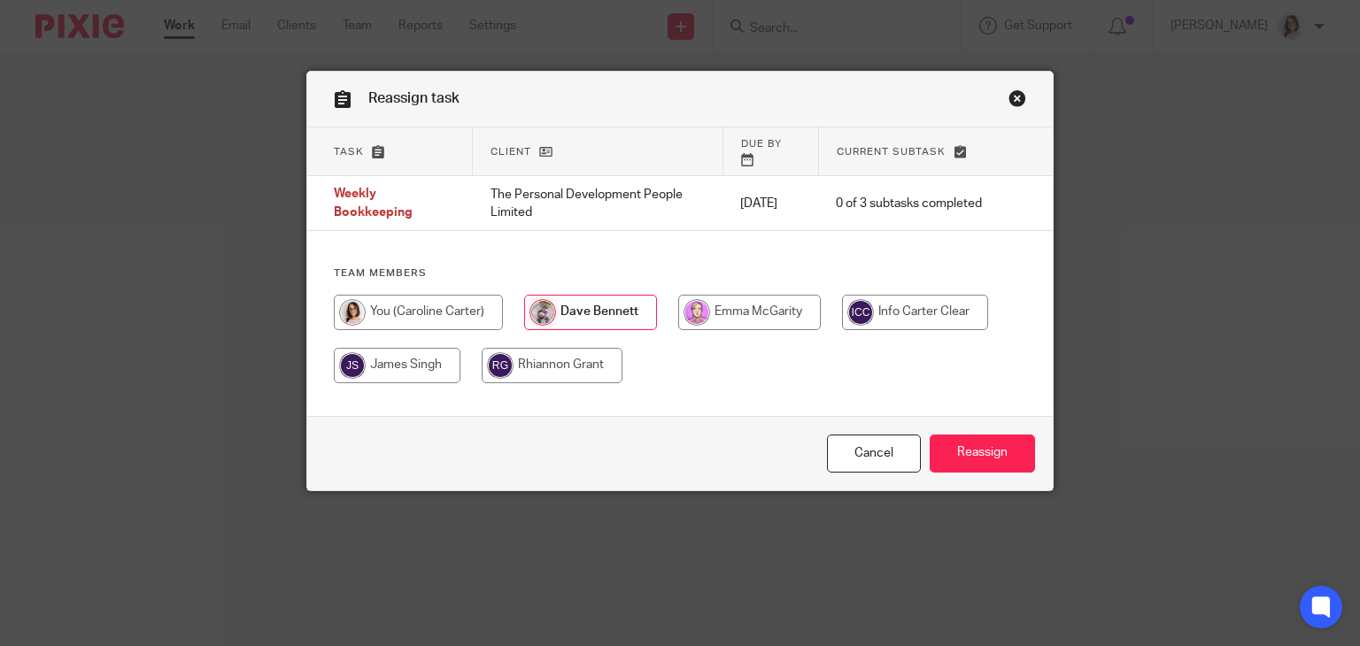
click at [552, 358] on input "radio" at bounding box center [552, 365] width 141 height 35
radio input "true"
click at [978, 457] on input "Reassign" at bounding box center [982, 454] width 105 height 38
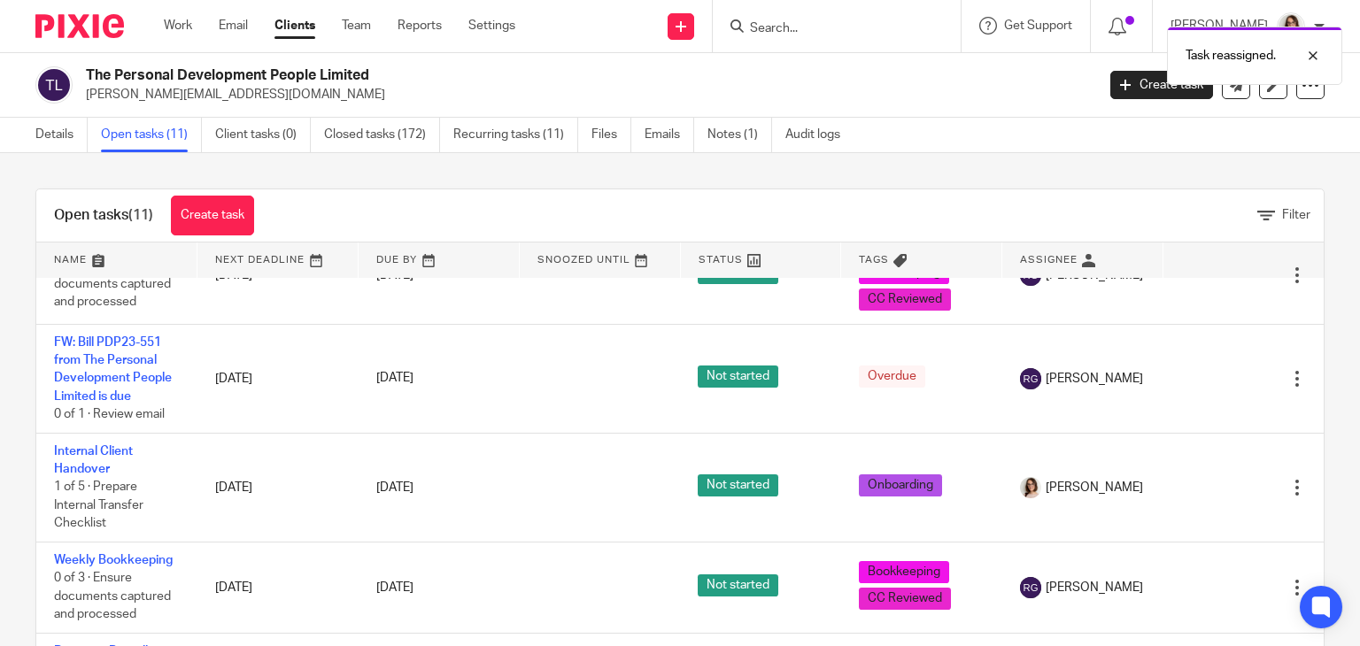
scroll to position [692, 0]
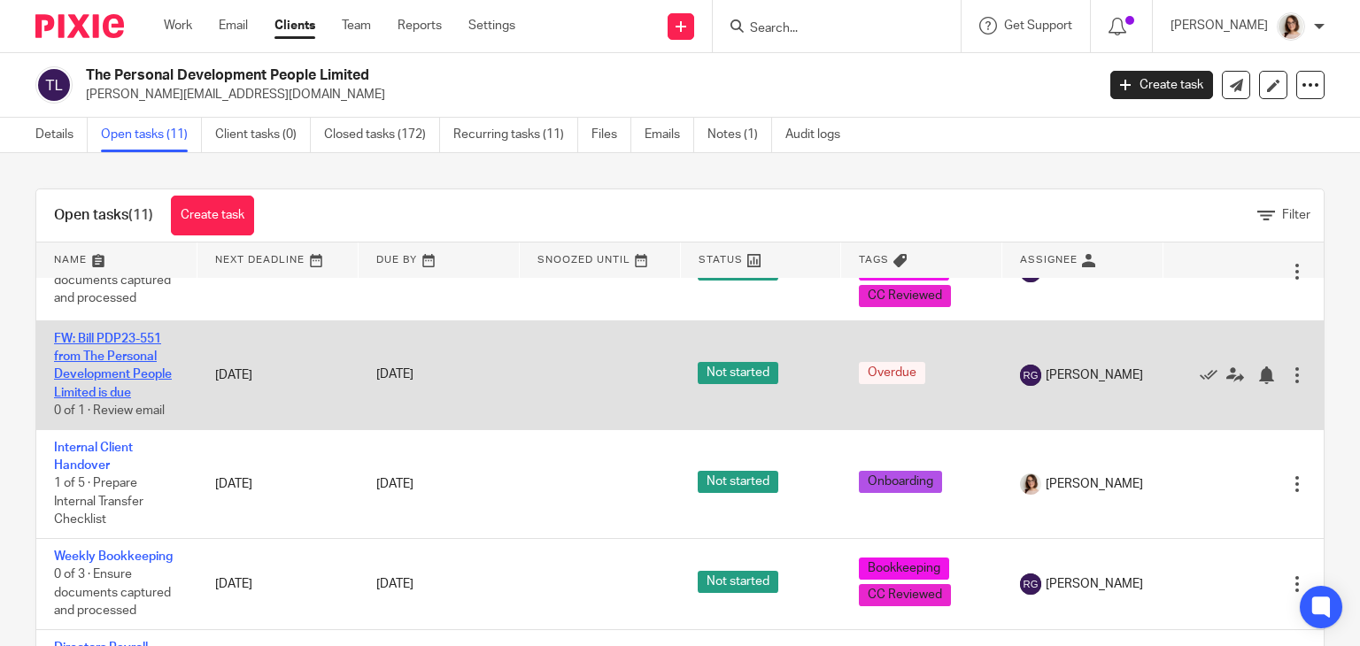
click at [104, 363] on link "FW: Bill PDP23-551 from The Personal Development People Limited is due" at bounding box center [113, 366] width 118 height 66
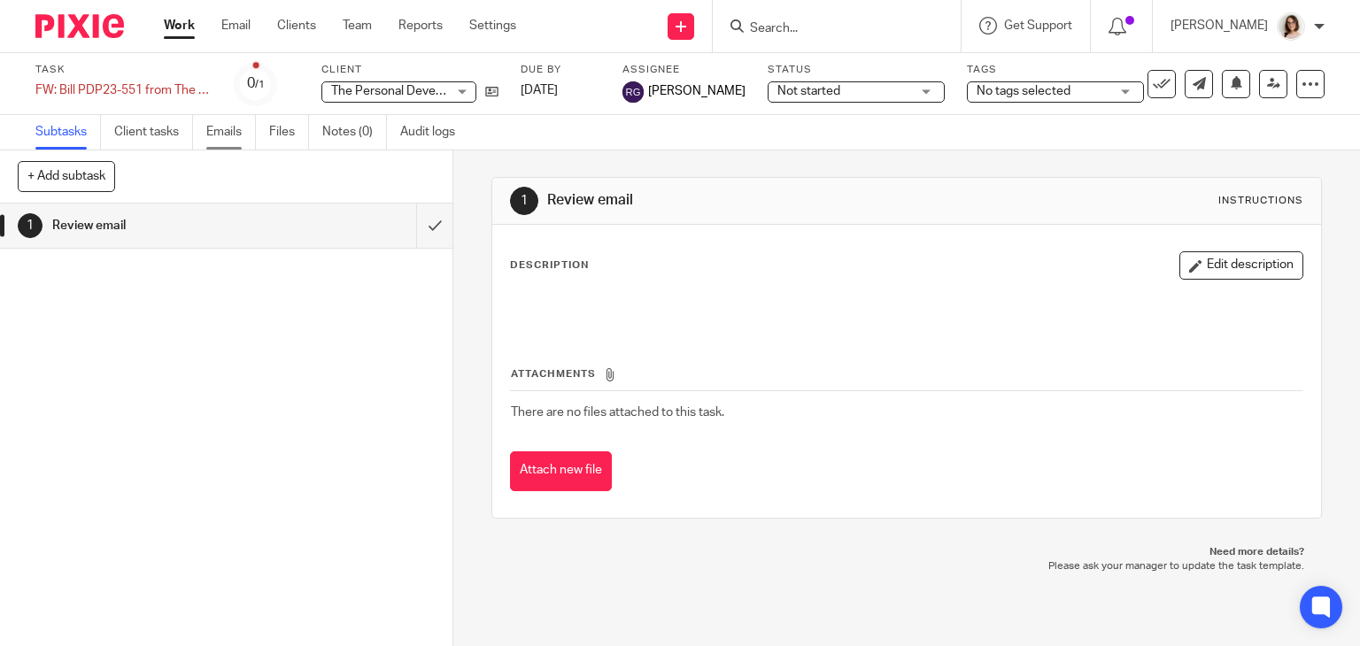
click at [236, 138] on link "Emails" at bounding box center [231, 132] width 50 height 35
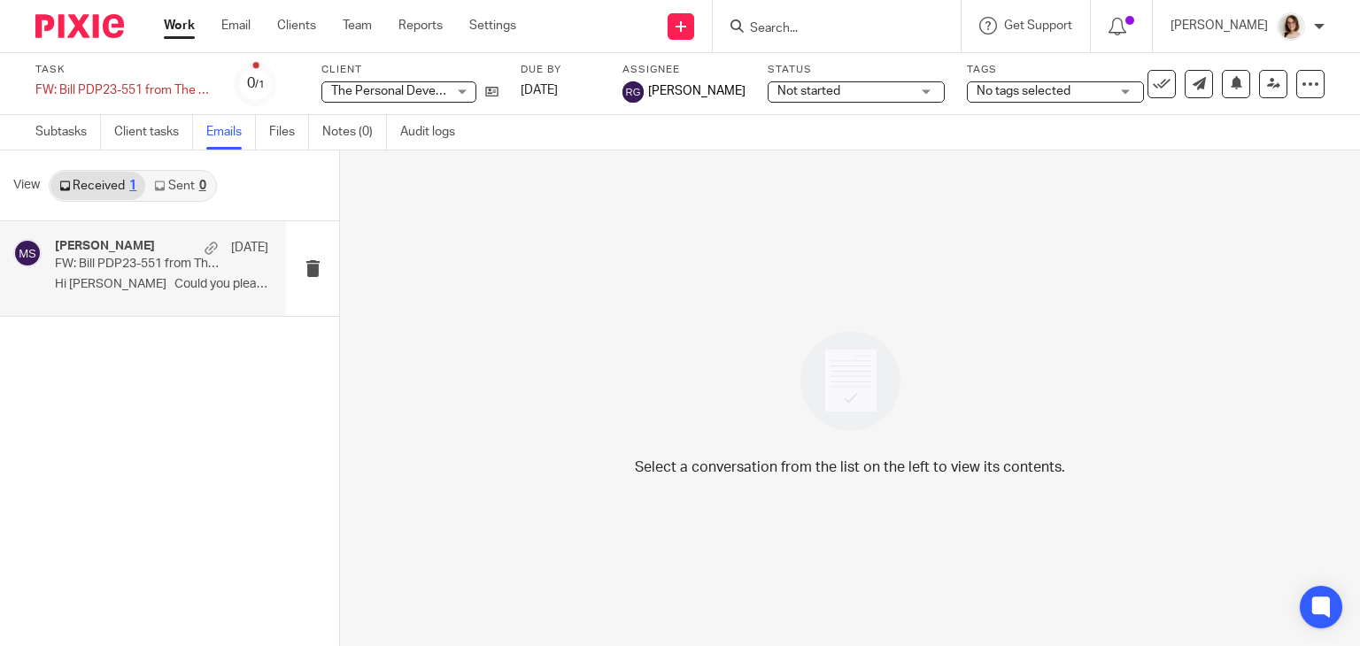
click at [181, 274] on div "[PERSON_NAME] [DATE] FW: Bill PDP23-551 from The Personal Development People Li…" at bounding box center [161, 268] width 213 height 59
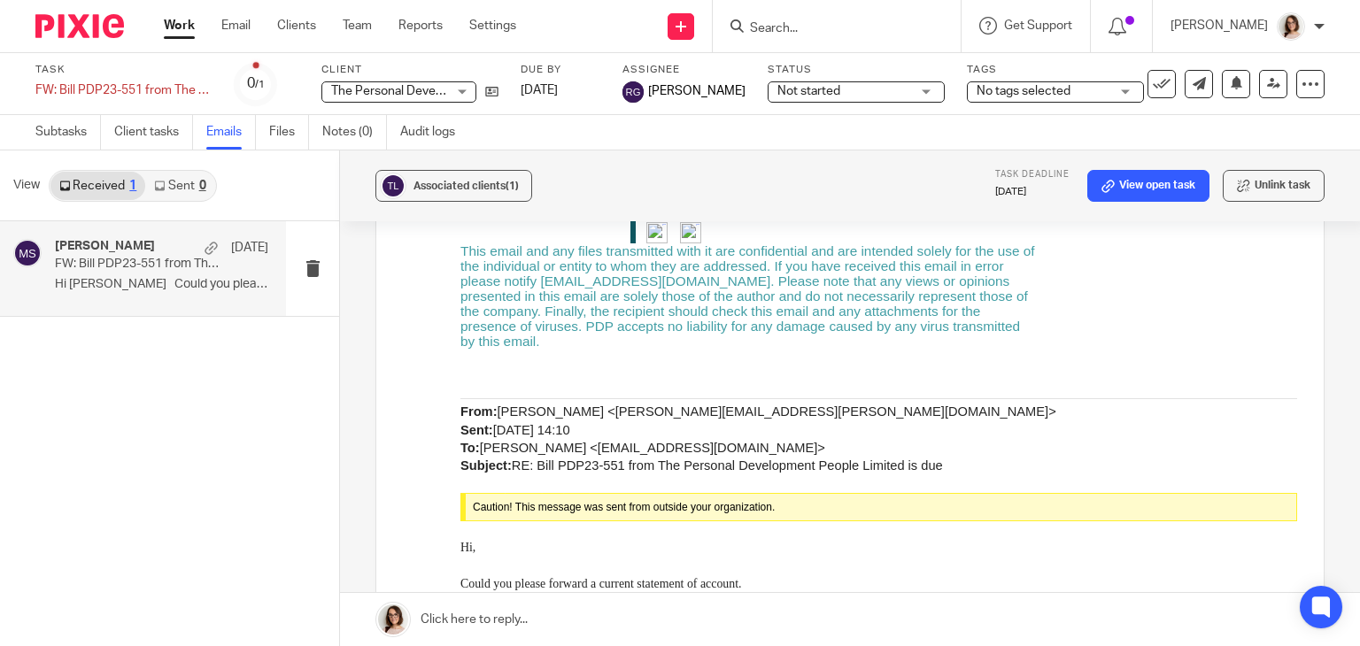
scroll to position [428, 0]
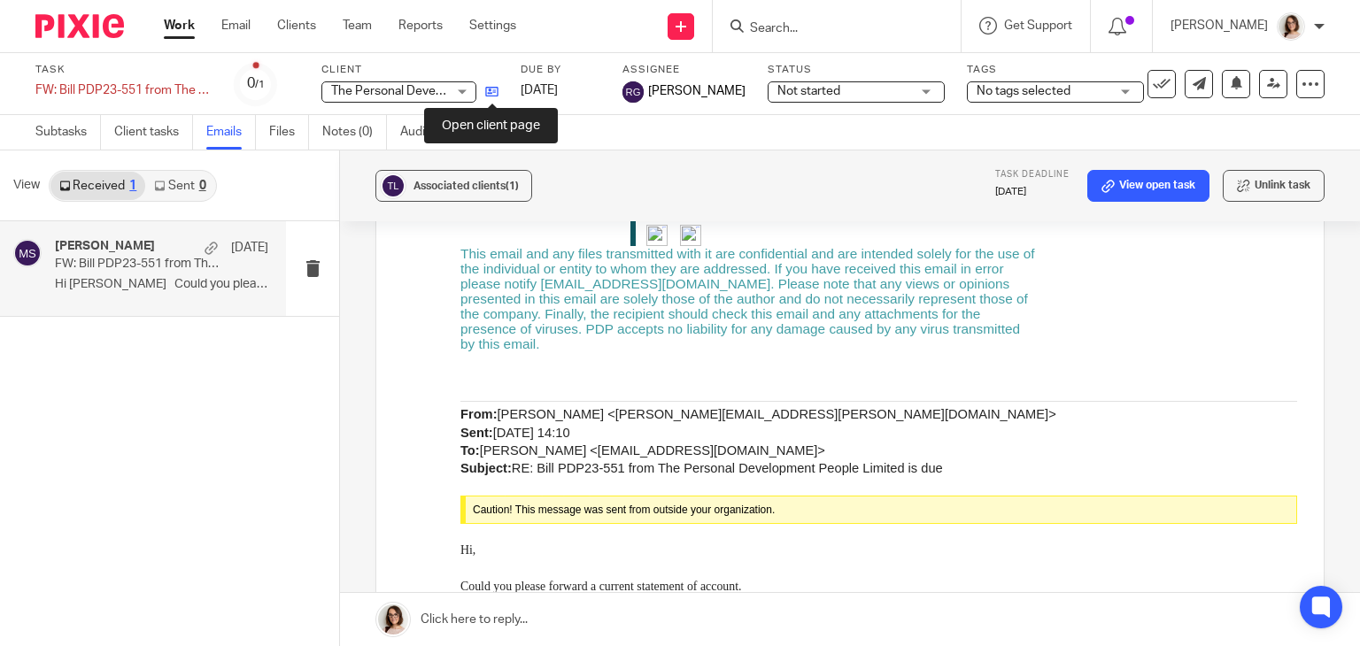
click at [486, 96] on icon at bounding box center [491, 91] width 13 height 13
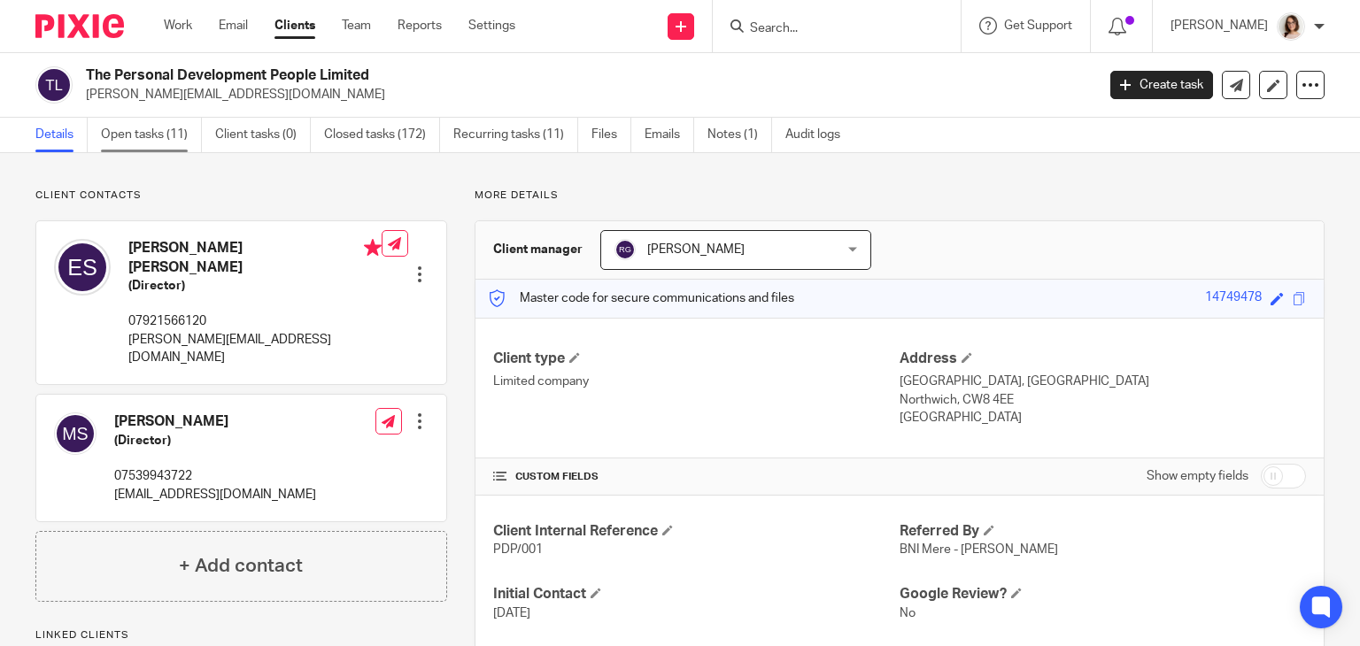
click at [164, 131] on link "Open tasks (11)" at bounding box center [151, 135] width 101 height 35
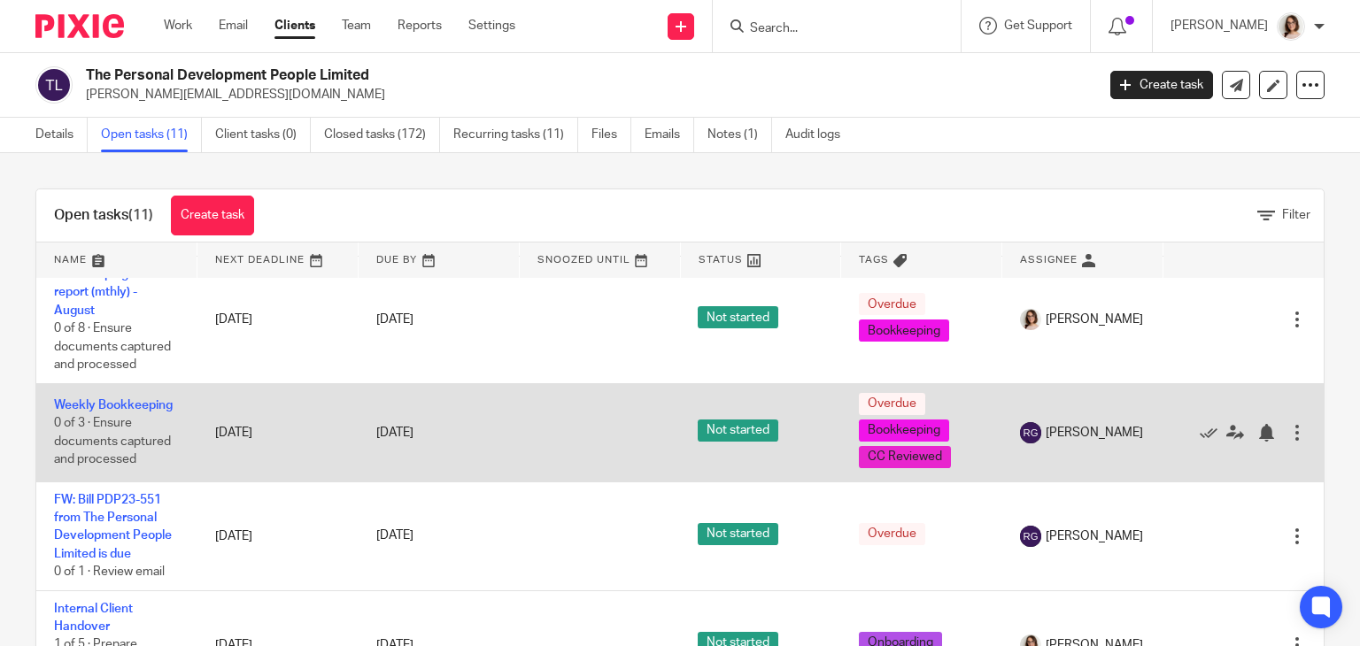
scroll to position [533, 0]
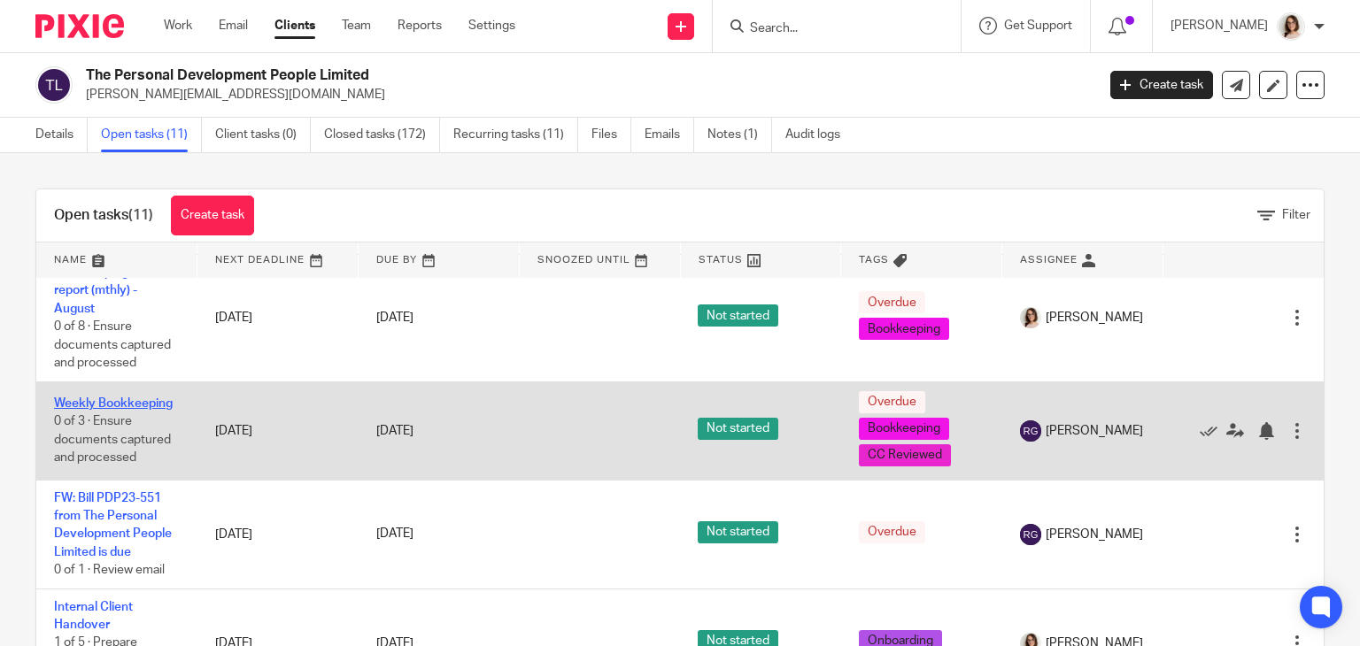
click at [117, 405] on link "Weekly Bookkeeping" at bounding box center [113, 404] width 119 height 12
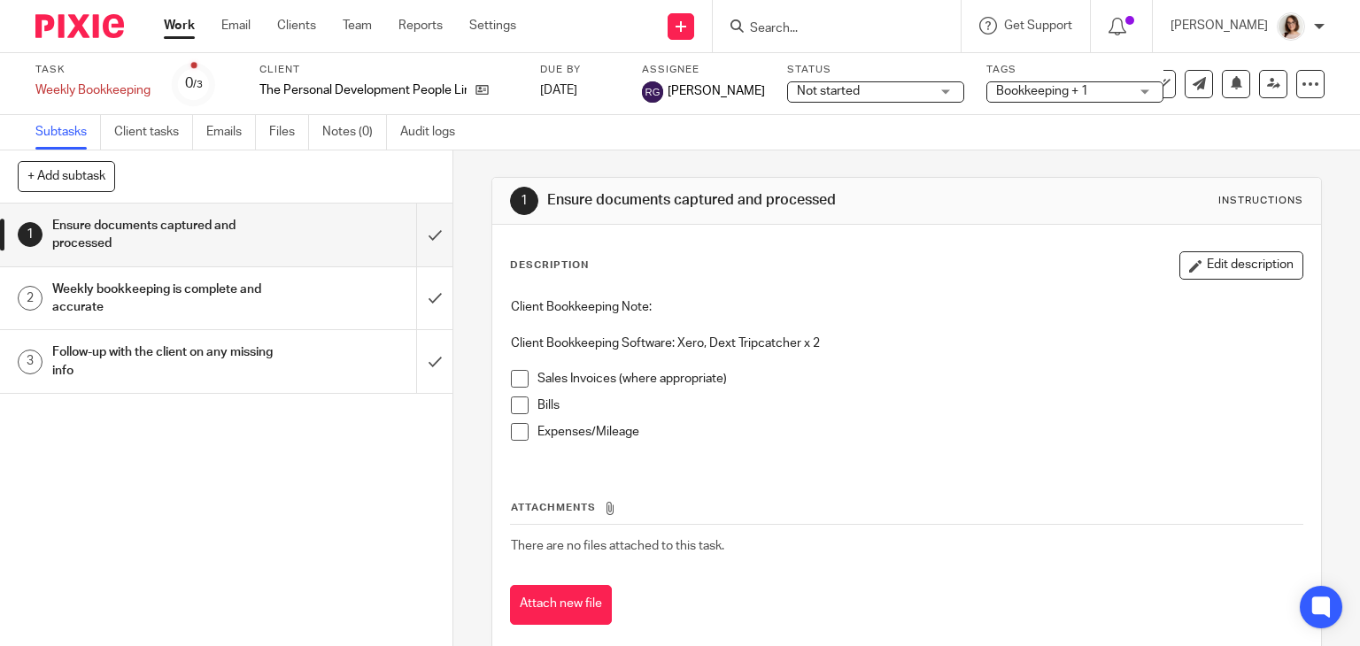
click at [516, 380] on span at bounding box center [520, 379] width 18 height 18
click at [482, 92] on icon at bounding box center [481, 89] width 13 height 13
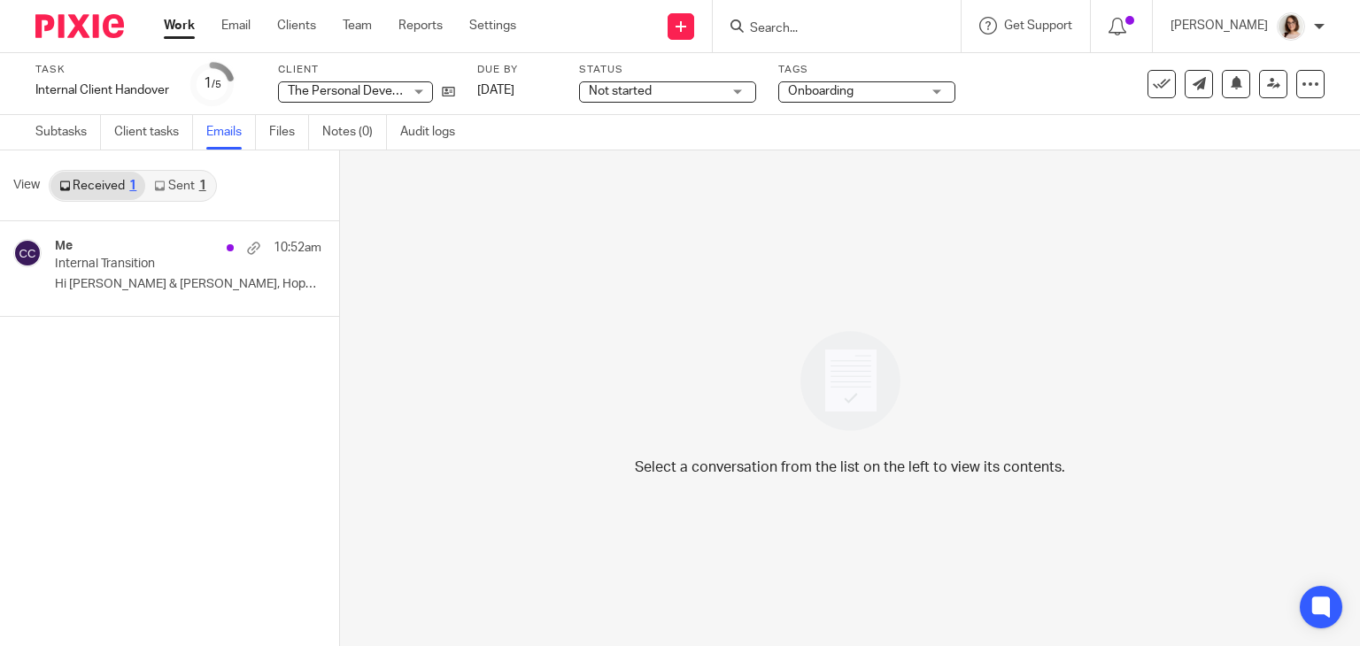
click at [177, 184] on link "Sent 1" at bounding box center [179, 186] width 69 height 28
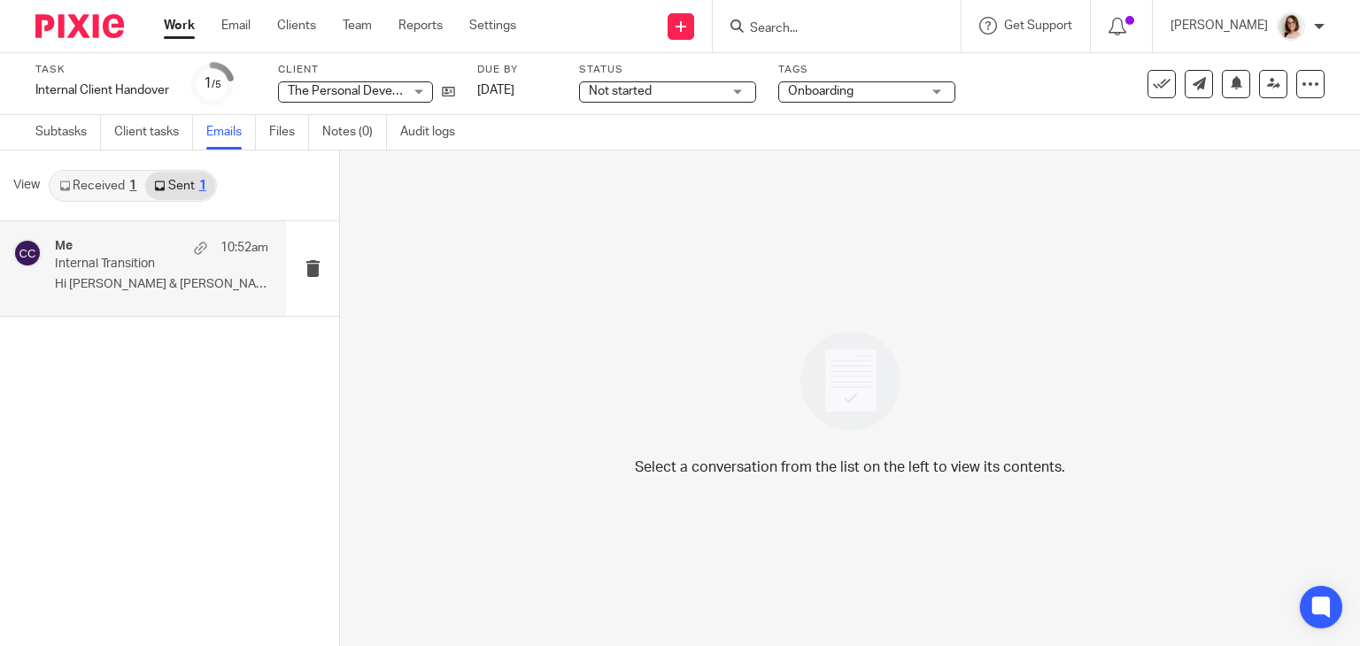
click at [167, 258] on p "Internal Transition" at bounding box center [140, 264] width 171 height 15
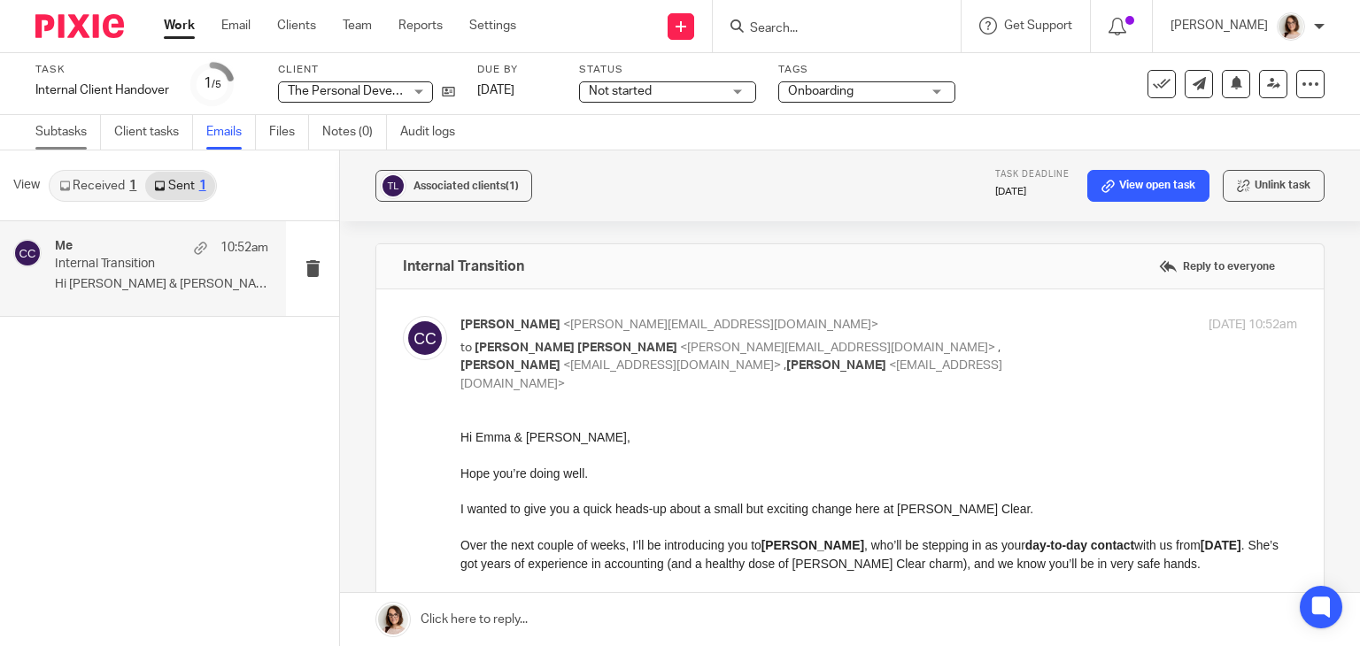
click at [66, 126] on link "Subtasks" at bounding box center [68, 132] width 66 height 35
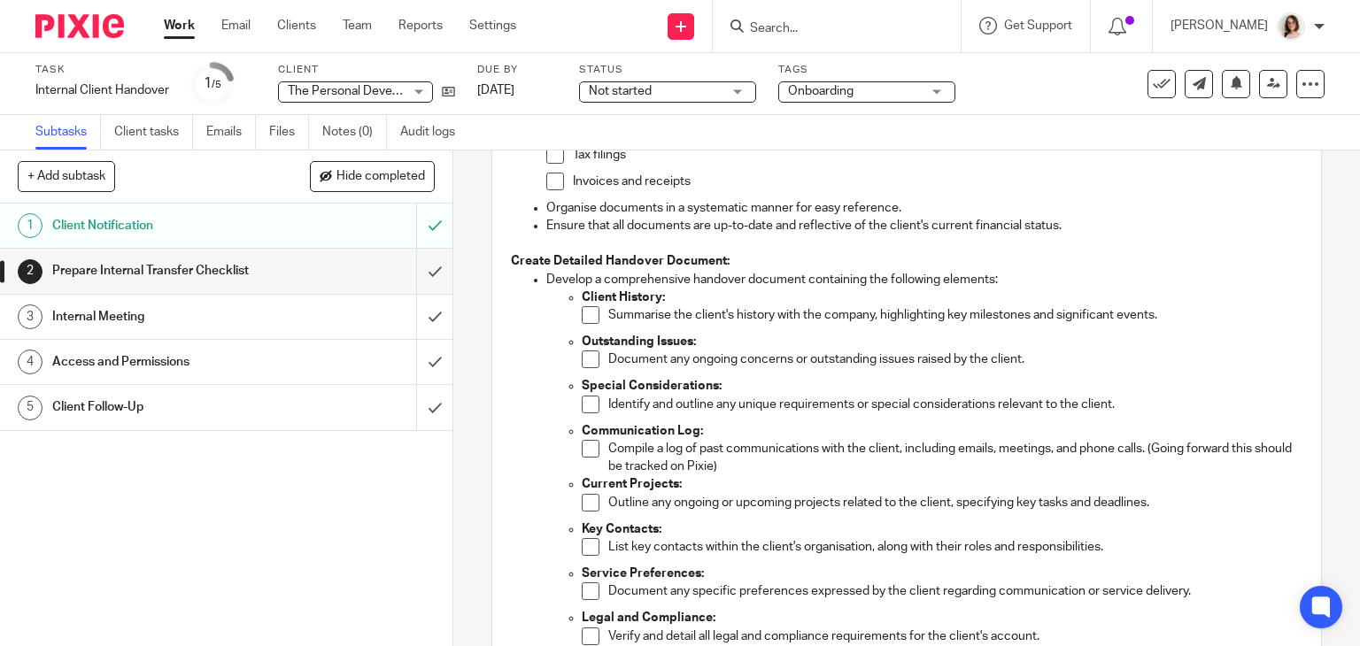
scroll to position [273, 0]
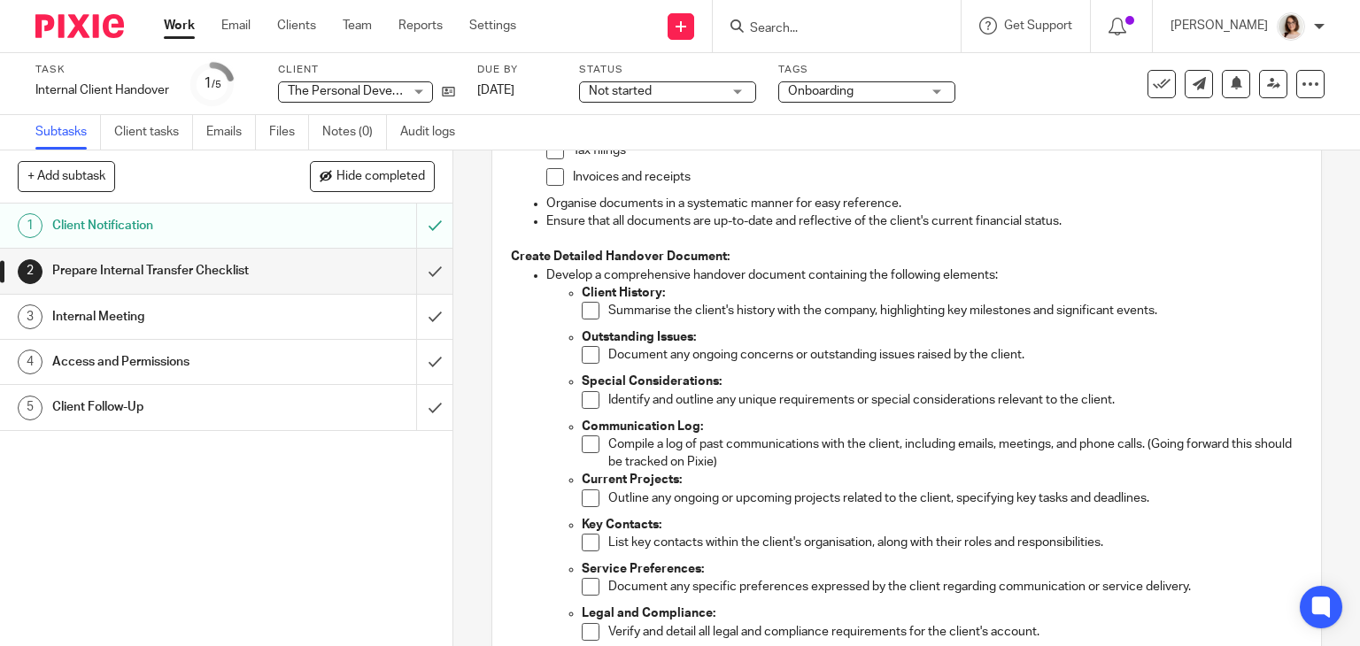
click at [582, 313] on span at bounding box center [591, 311] width 18 height 18
click at [582, 357] on span at bounding box center [591, 355] width 18 height 18
click at [582, 399] on span at bounding box center [591, 400] width 18 height 18
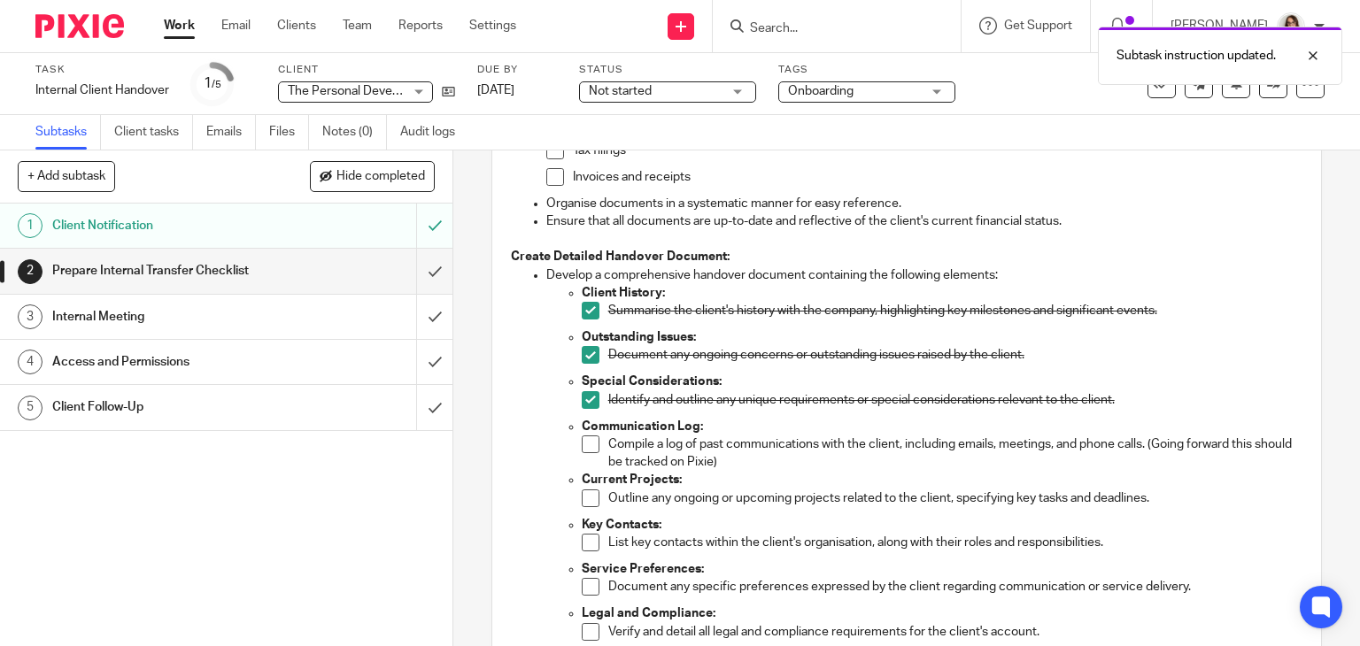
click at [582, 449] on span at bounding box center [591, 445] width 18 height 18
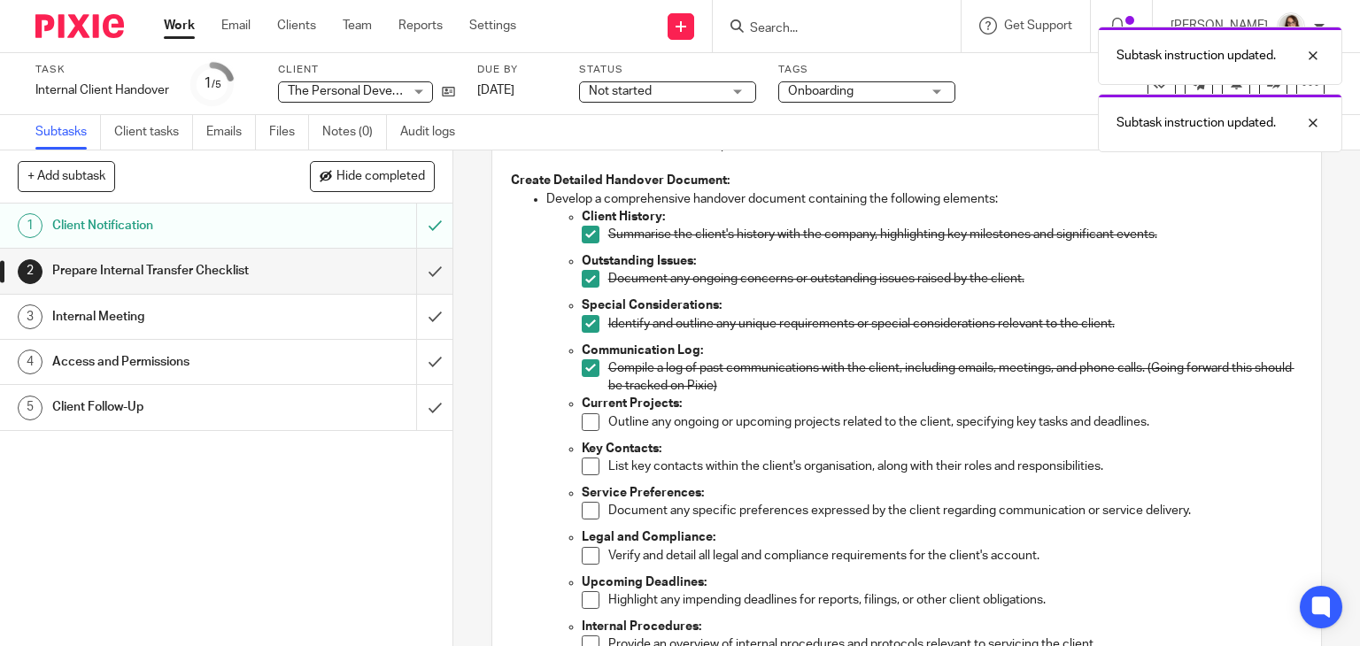
scroll to position [386, 0]
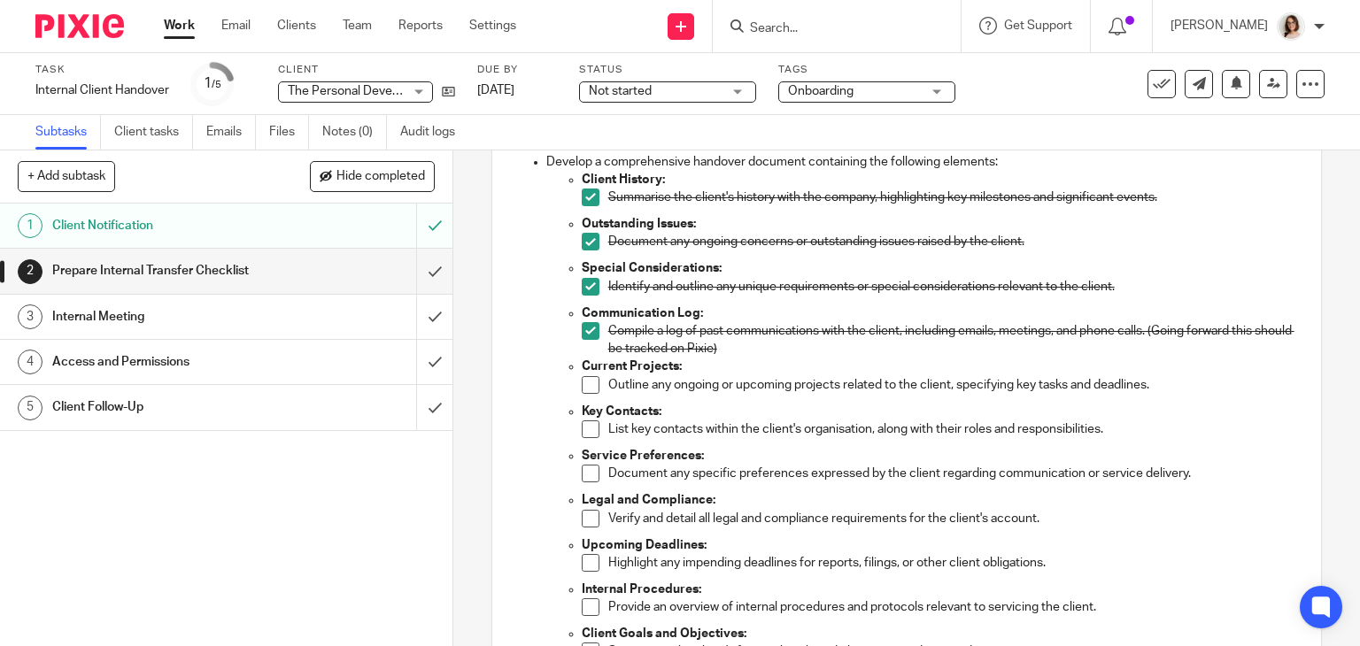
click at [585, 383] on span at bounding box center [591, 385] width 18 height 18
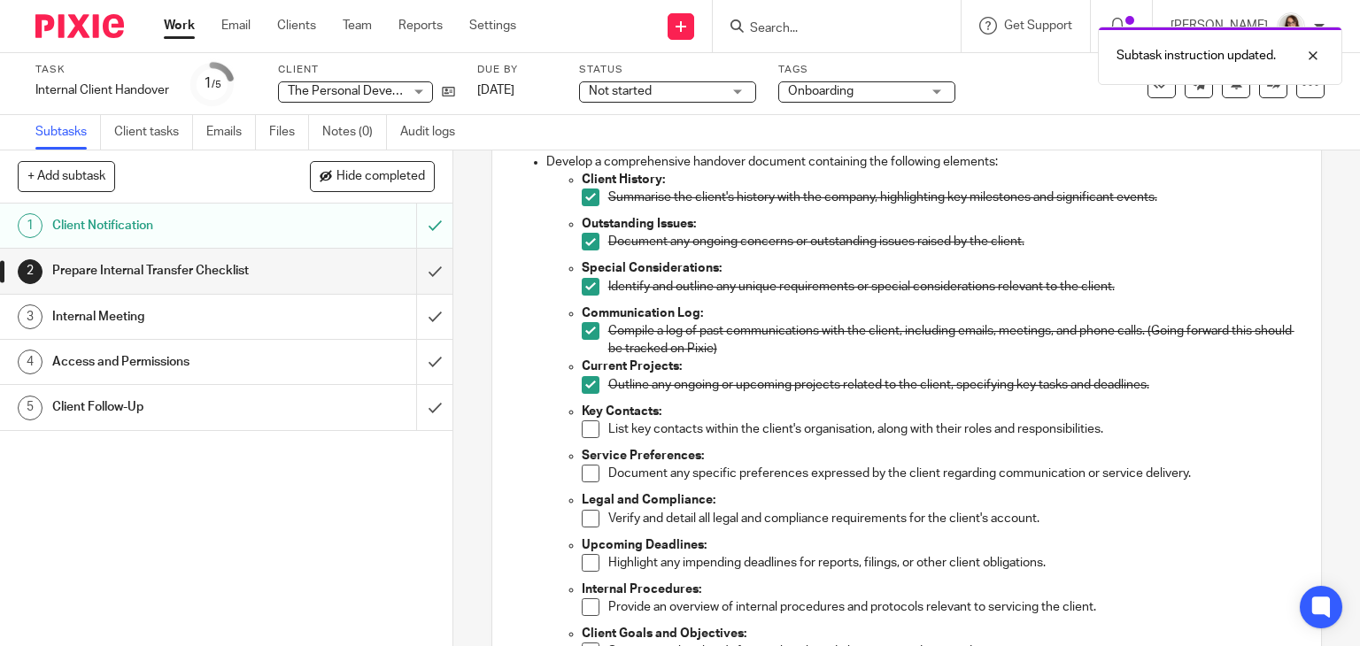
click at [582, 433] on span at bounding box center [591, 430] width 18 height 18
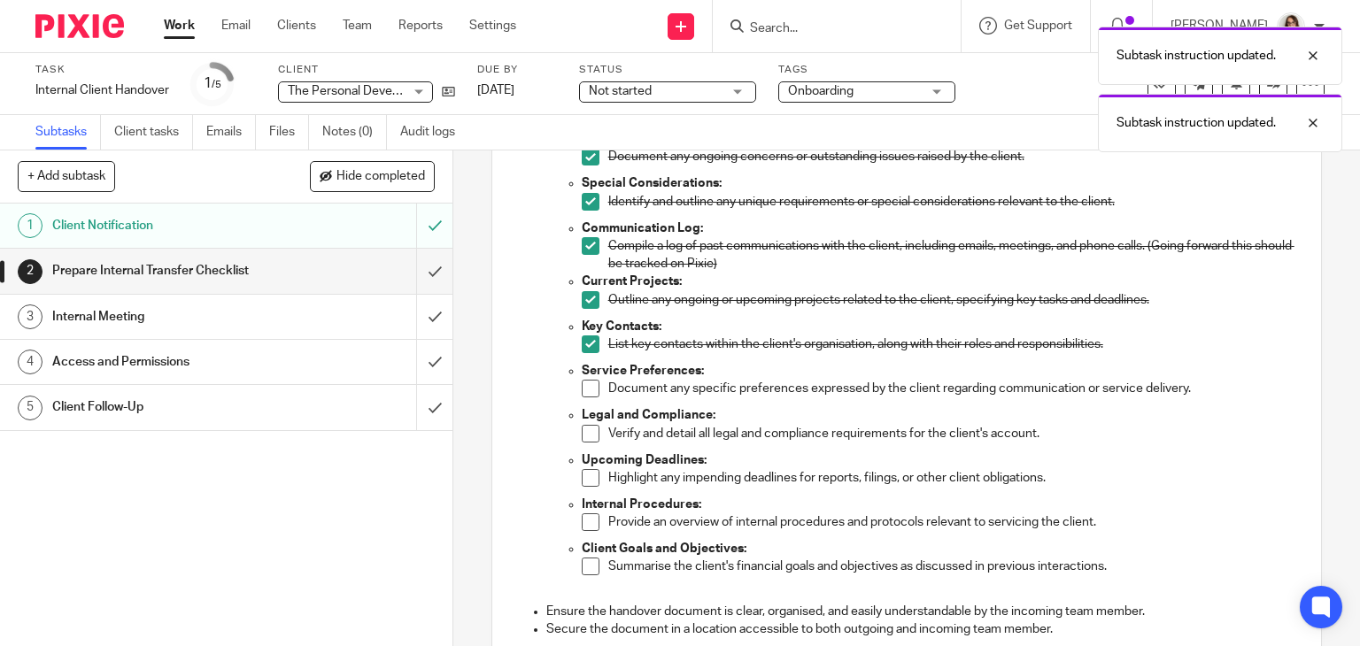
scroll to position [481, 0]
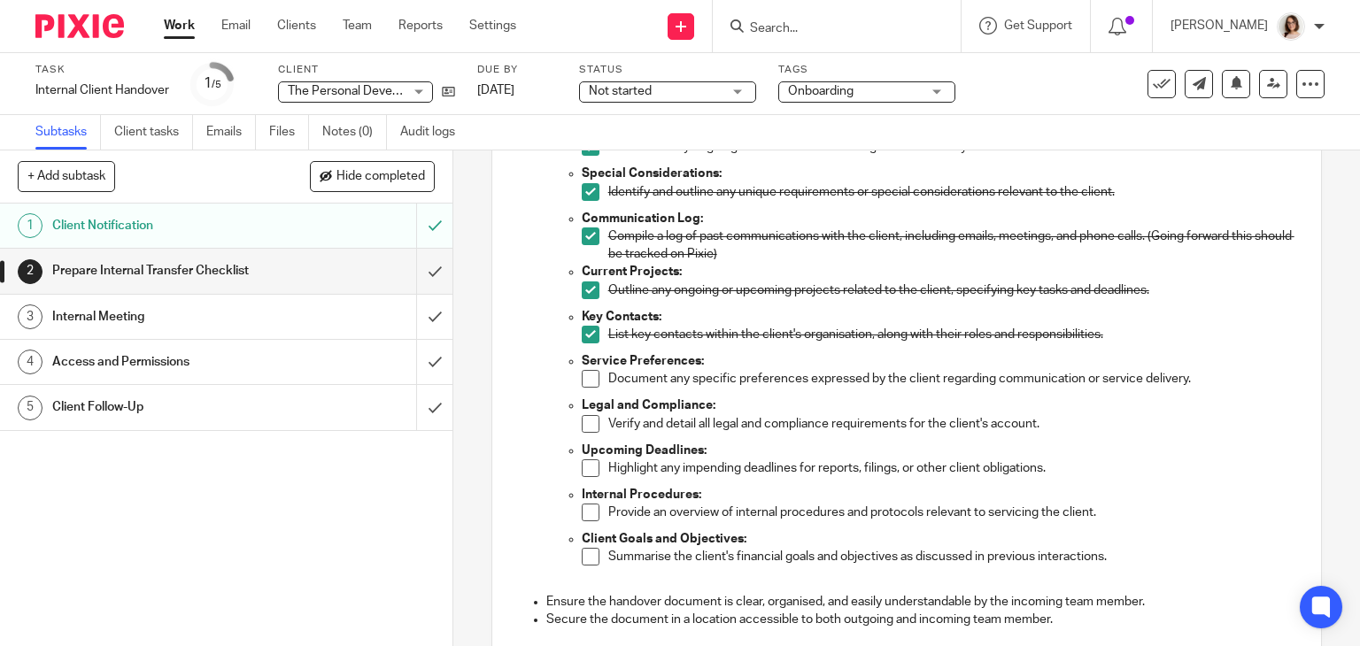
click at [583, 379] on span at bounding box center [591, 379] width 18 height 18
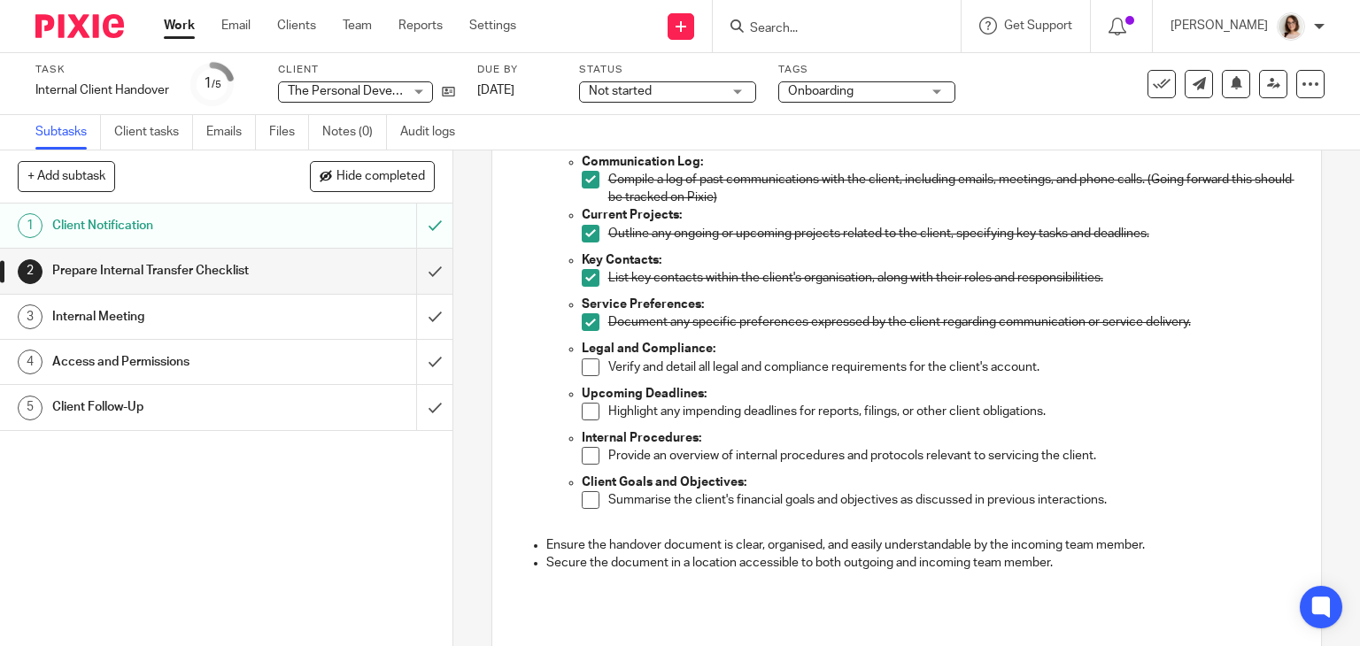
scroll to position [556, 0]
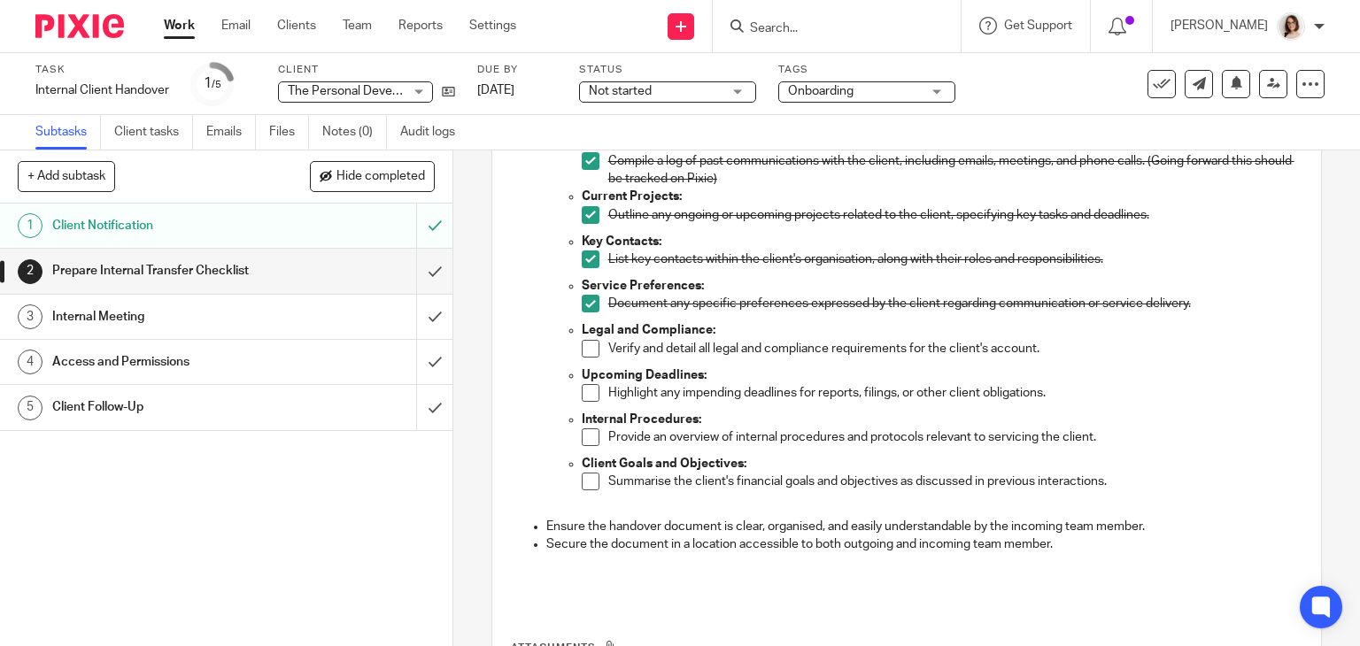
click at [585, 352] on span at bounding box center [591, 349] width 18 height 18
click at [587, 390] on span at bounding box center [591, 393] width 18 height 18
click at [589, 437] on span at bounding box center [591, 438] width 18 height 18
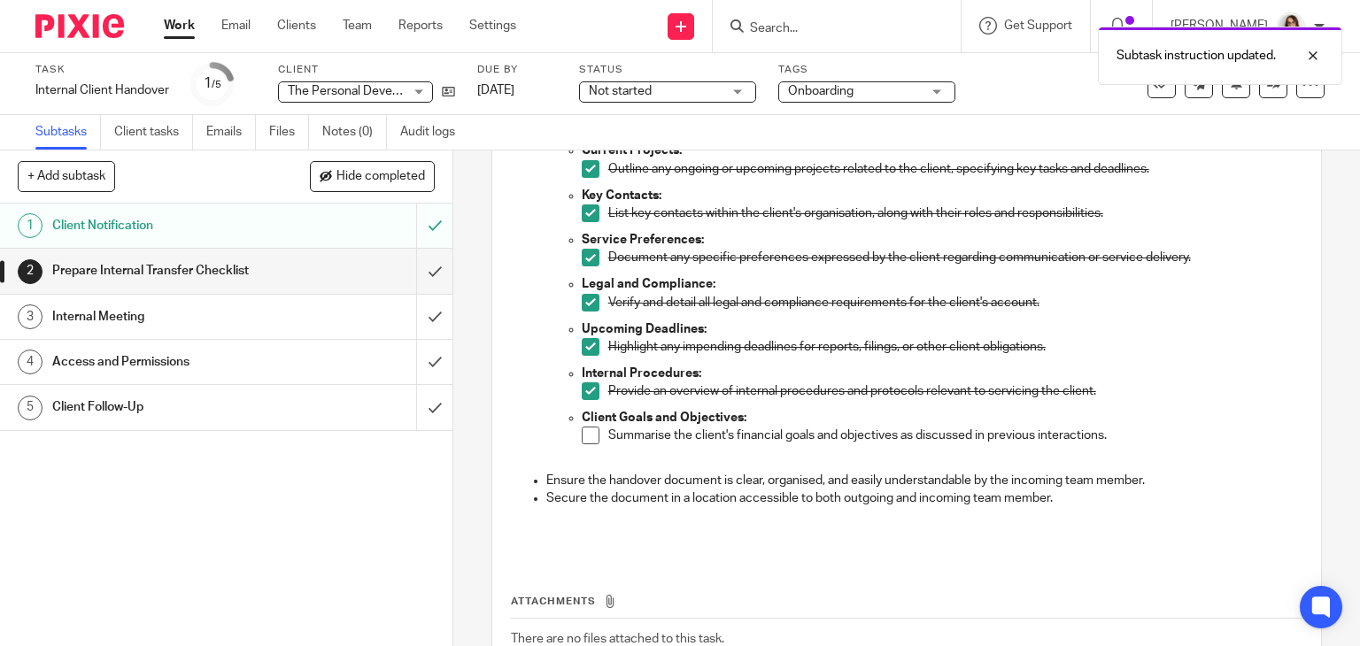
scroll to position [623, 0]
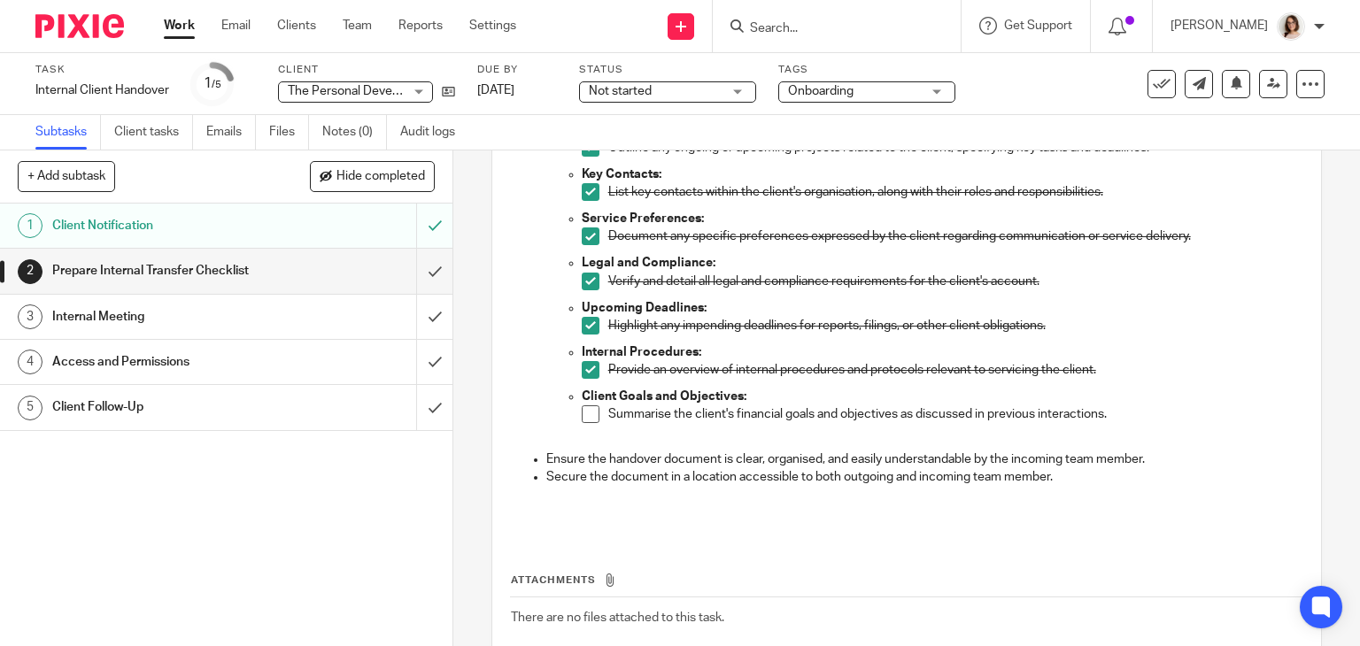
click at [588, 413] on span at bounding box center [591, 415] width 18 height 18
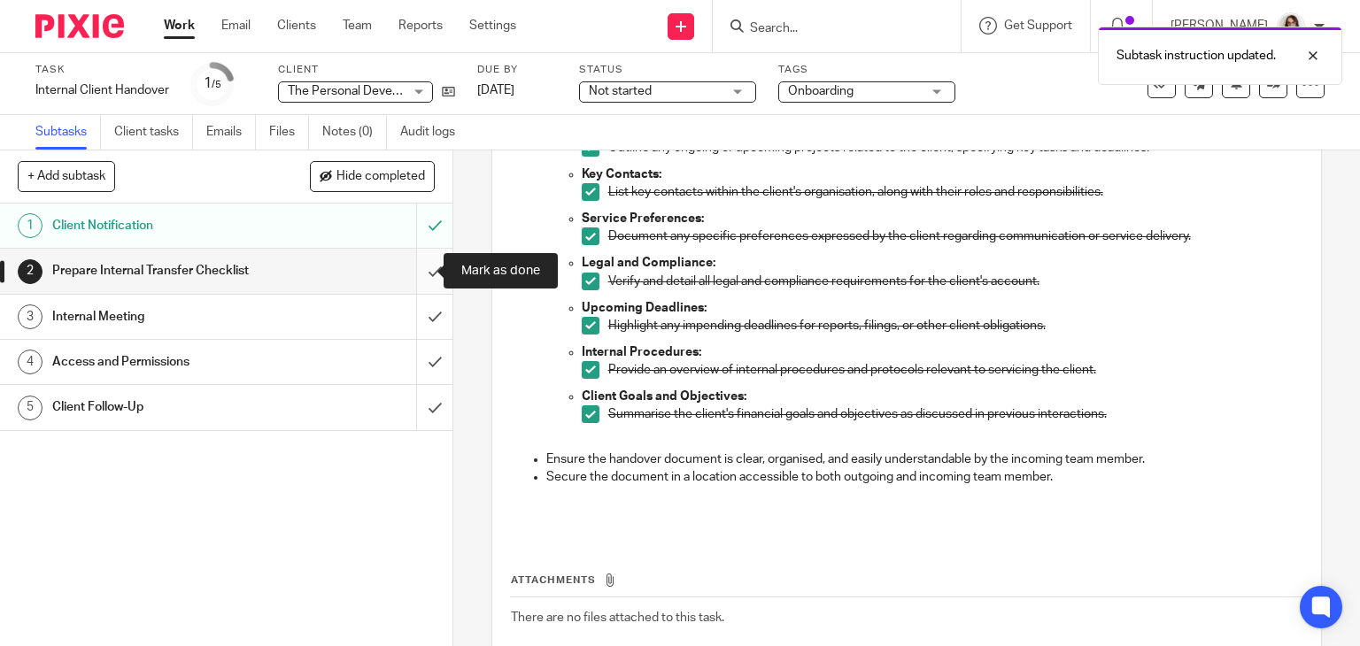
click at [414, 276] on input "submit" at bounding box center [226, 271] width 452 height 44
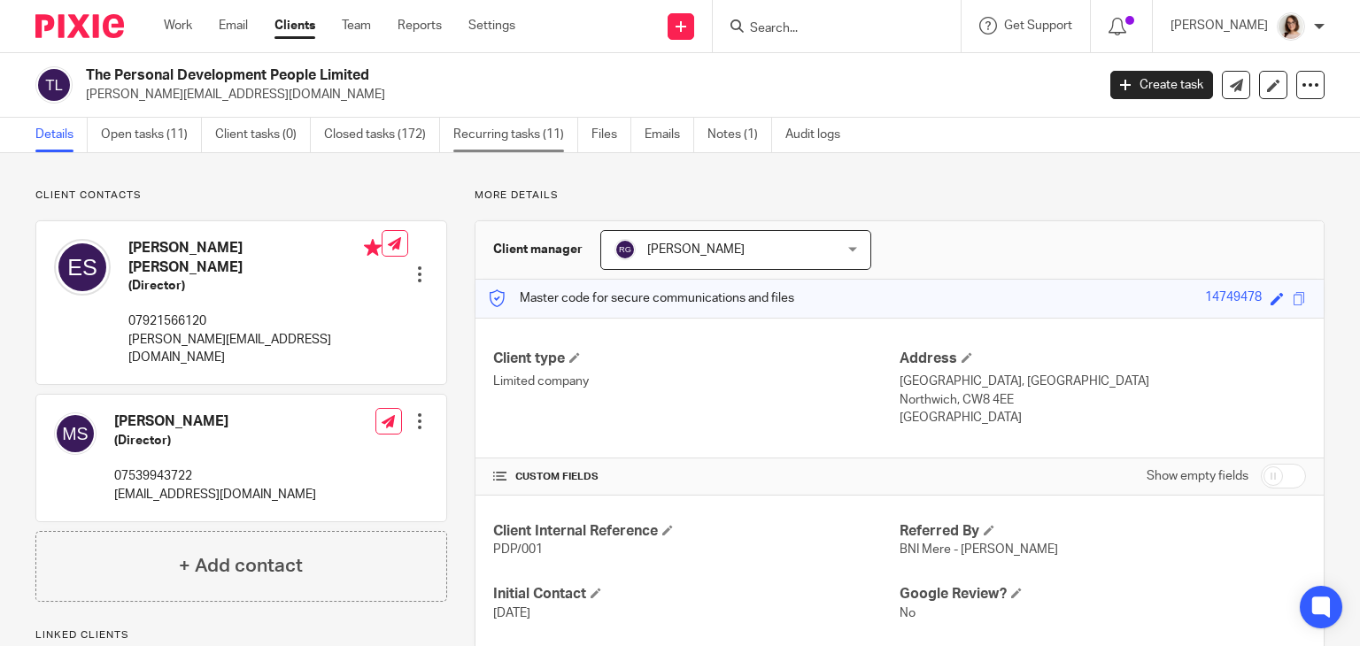
click at [540, 139] on link "Recurring tasks (11)" at bounding box center [515, 135] width 125 height 35
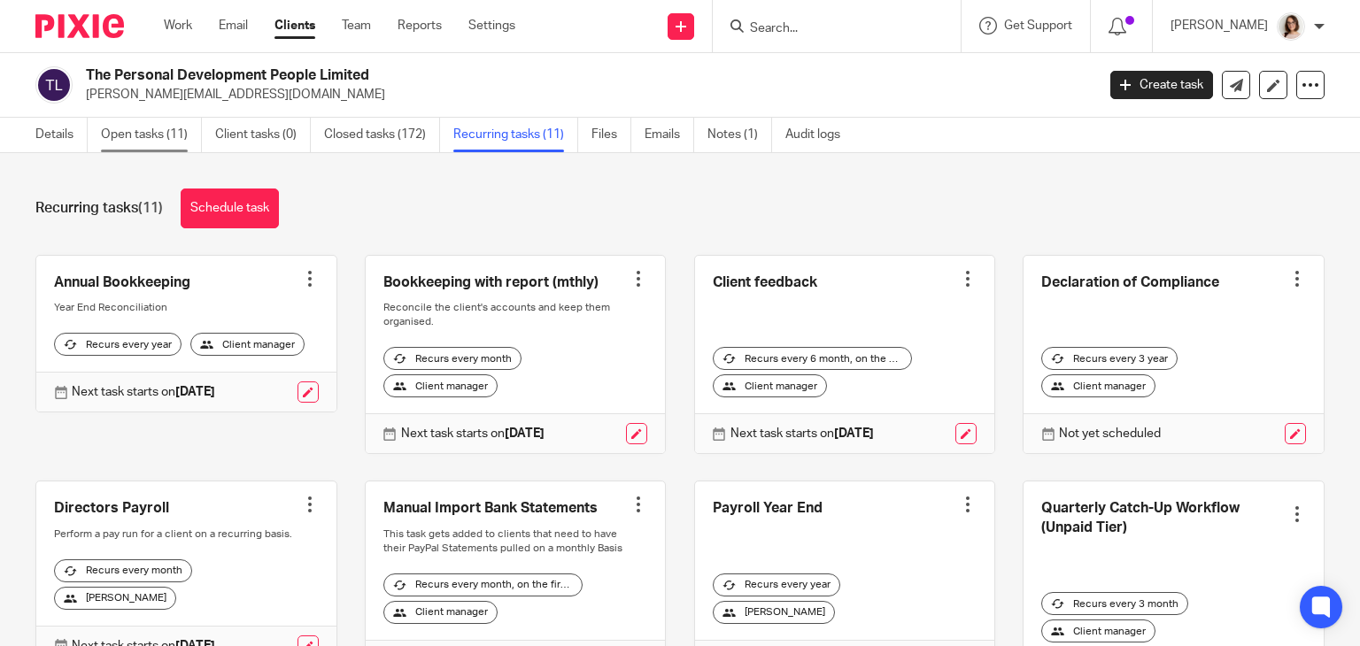
click at [132, 135] on link "Open tasks (11)" at bounding box center [151, 135] width 101 height 35
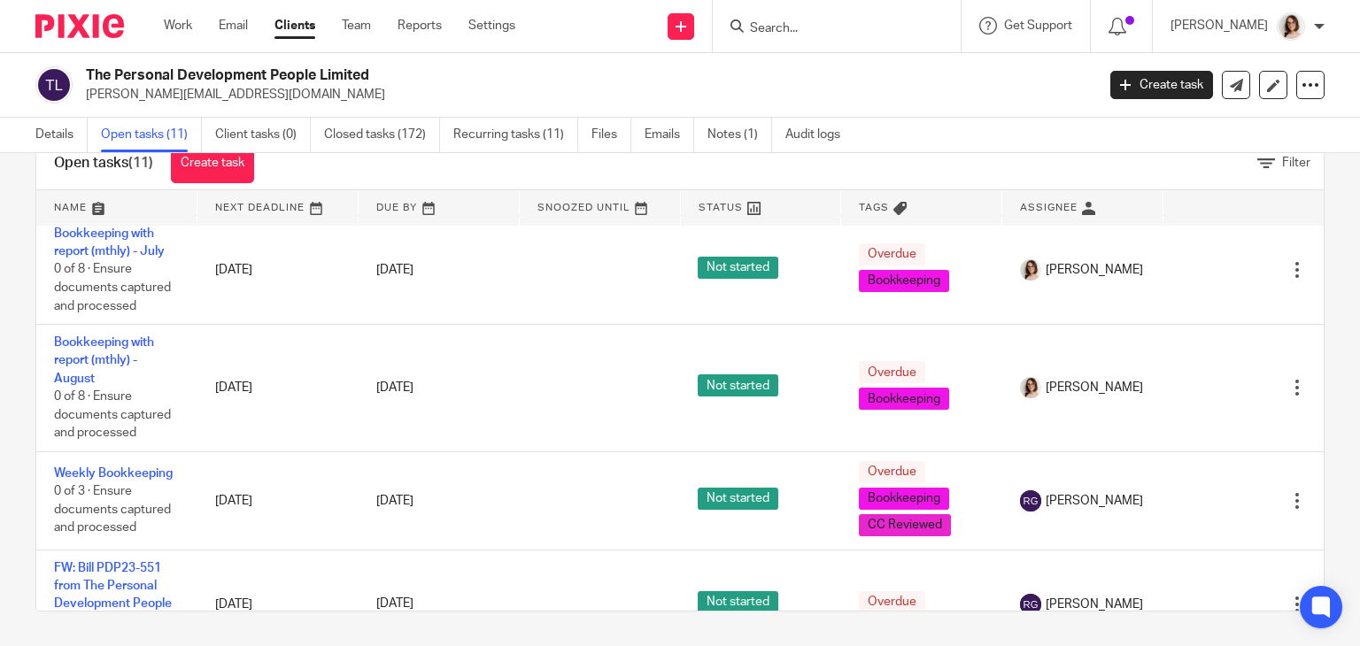
scroll to position [409, 0]
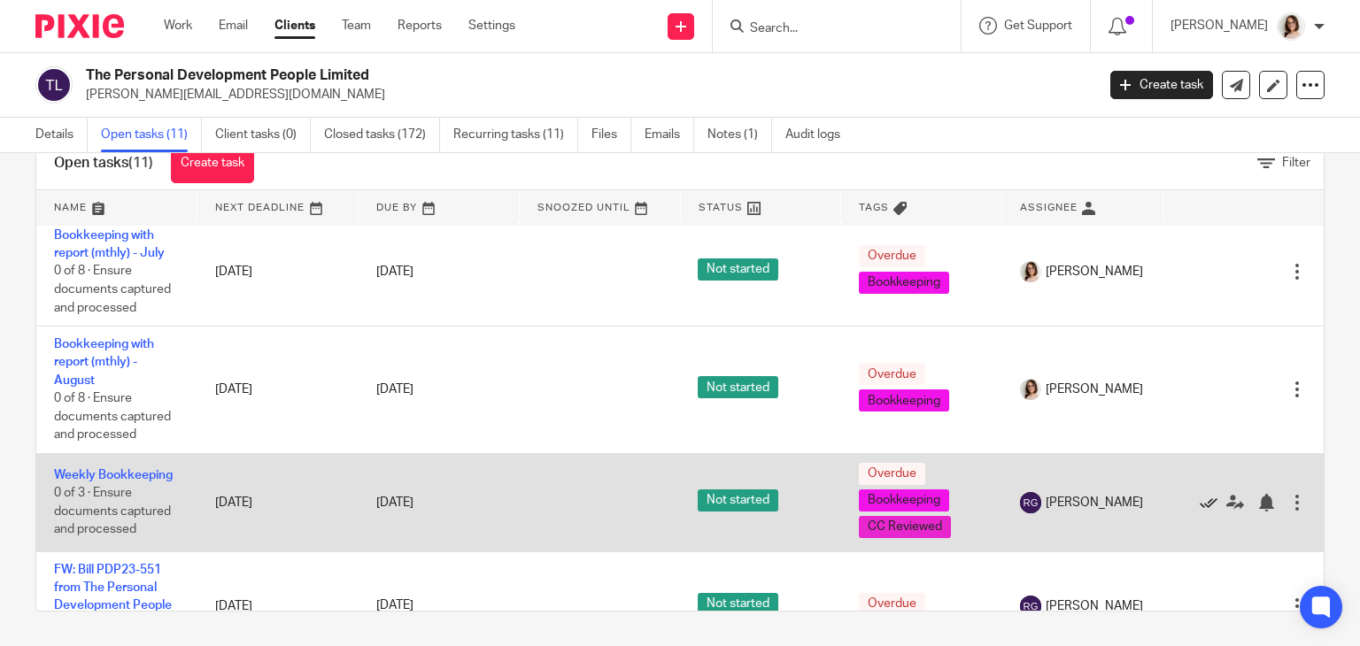
click at [1200, 504] on icon at bounding box center [1209, 503] width 18 height 18
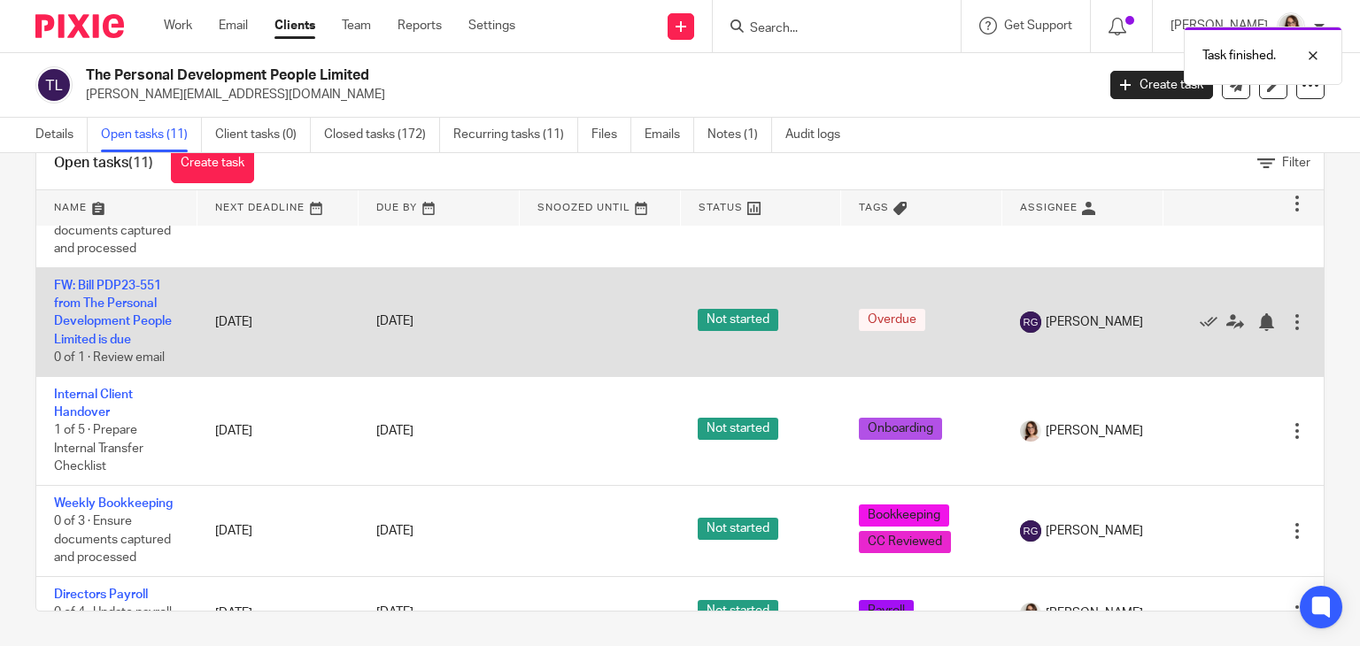
scroll to position [641, 0]
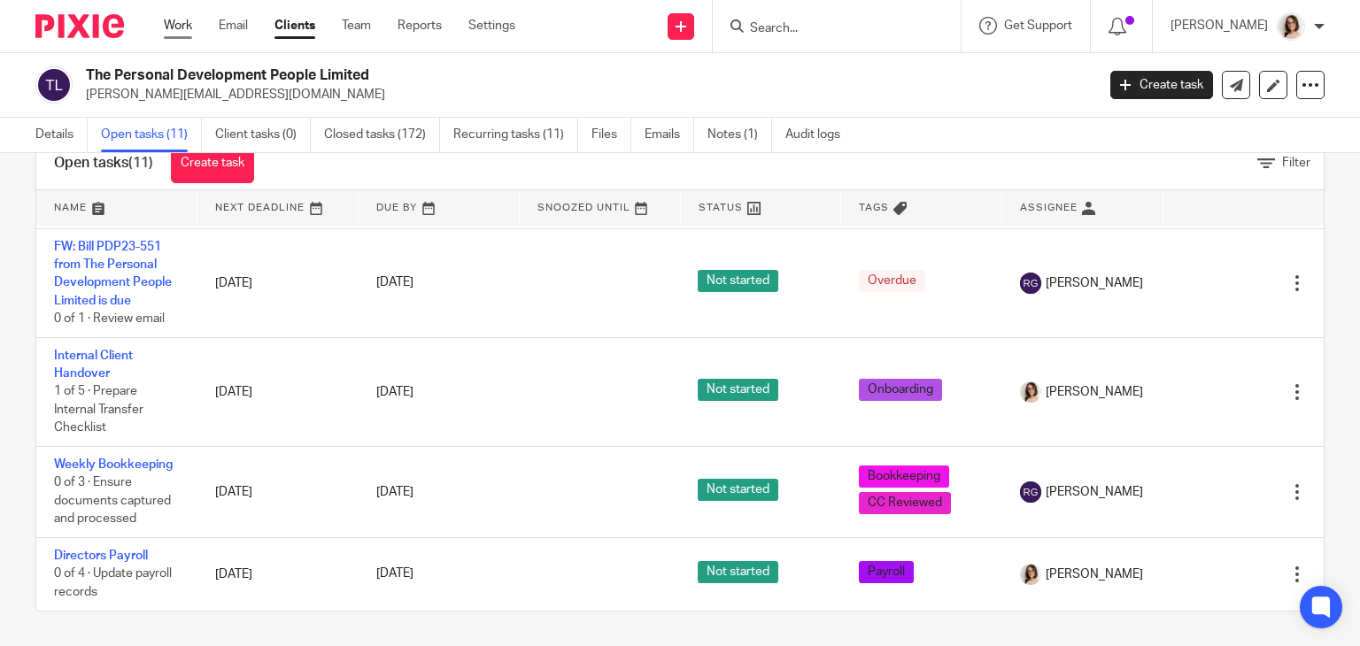
click at [189, 26] on link "Work" at bounding box center [178, 26] width 28 height 18
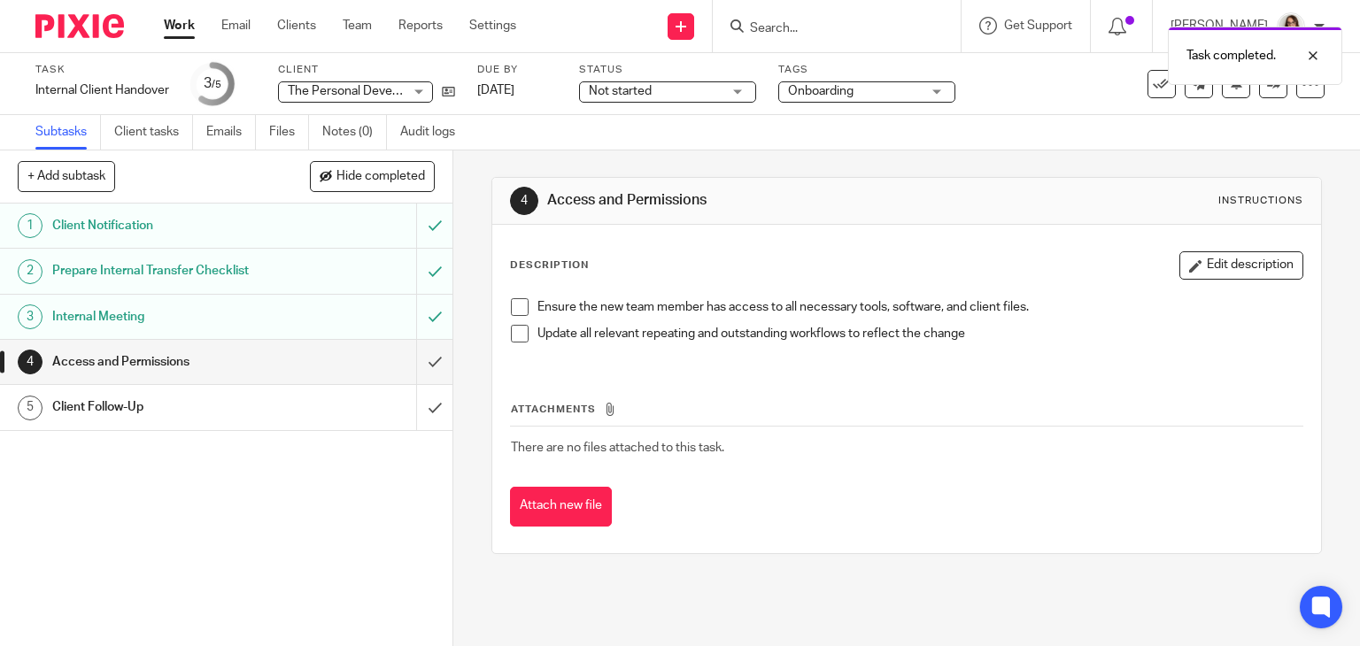
click at [511, 308] on span at bounding box center [520, 307] width 18 height 18
click at [514, 328] on span at bounding box center [520, 334] width 18 height 18
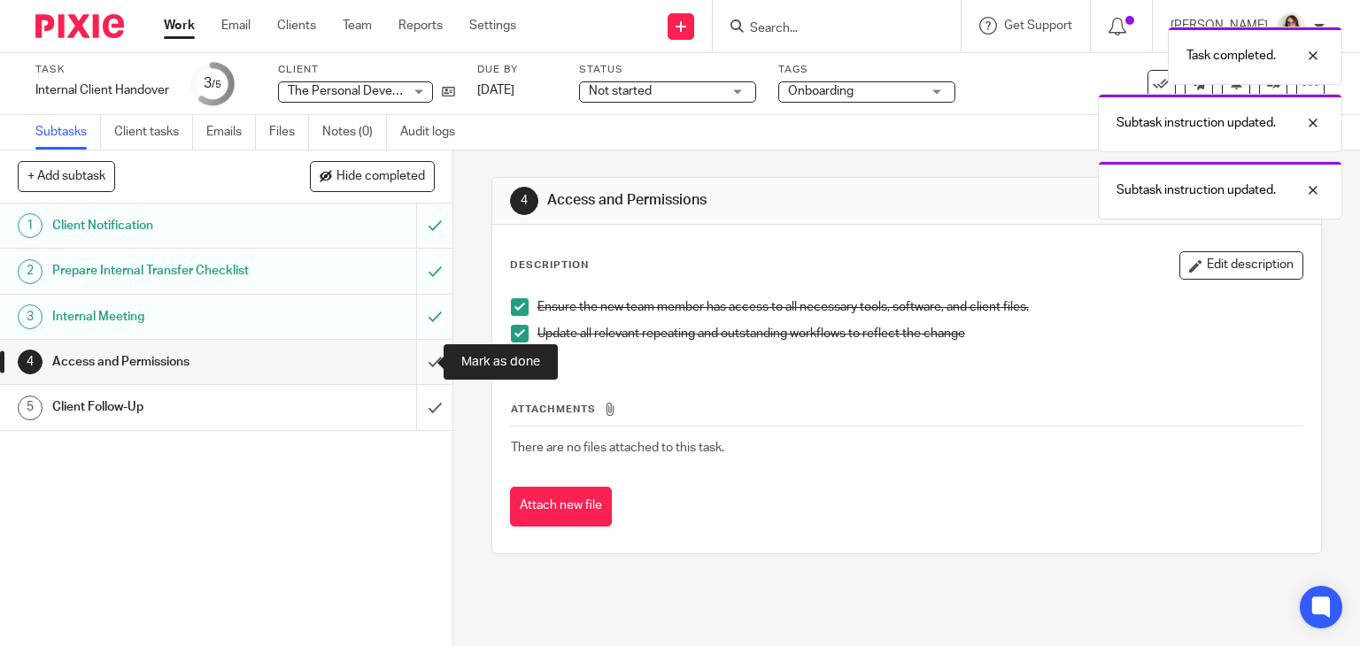
click at [416, 362] on input "submit" at bounding box center [226, 362] width 452 height 44
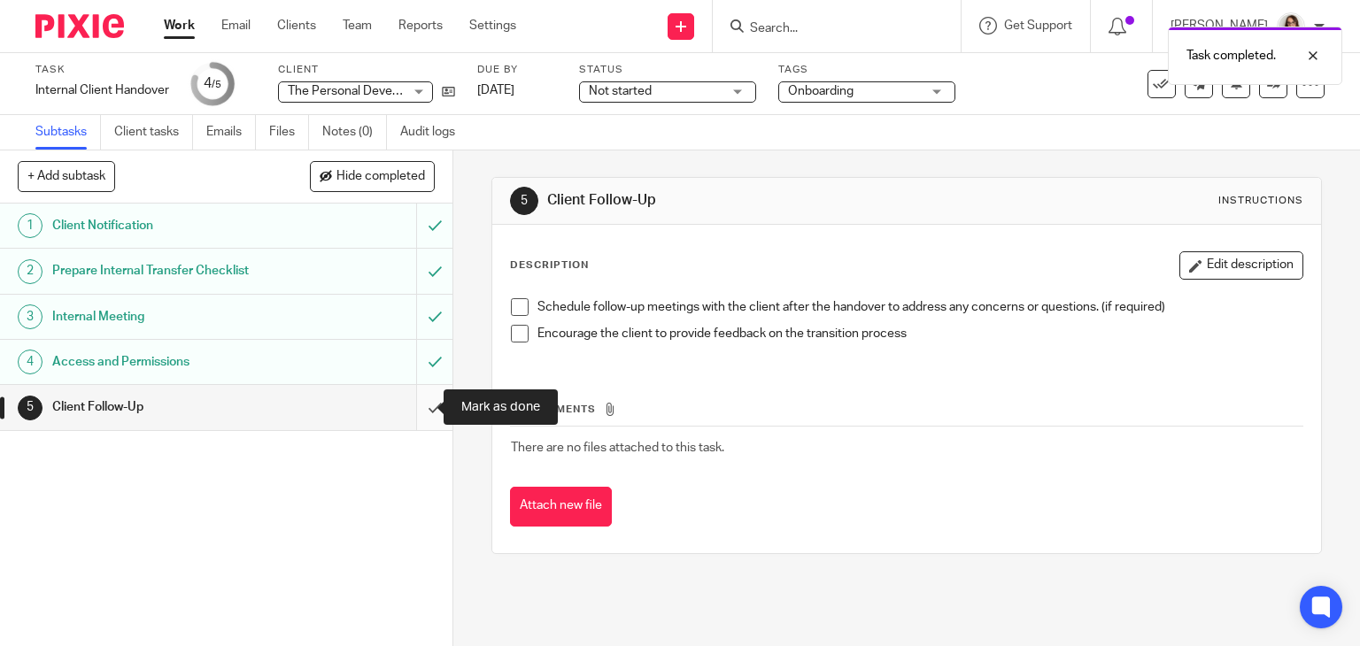
click at [419, 406] on input "submit" at bounding box center [226, 407] width 452 height 44
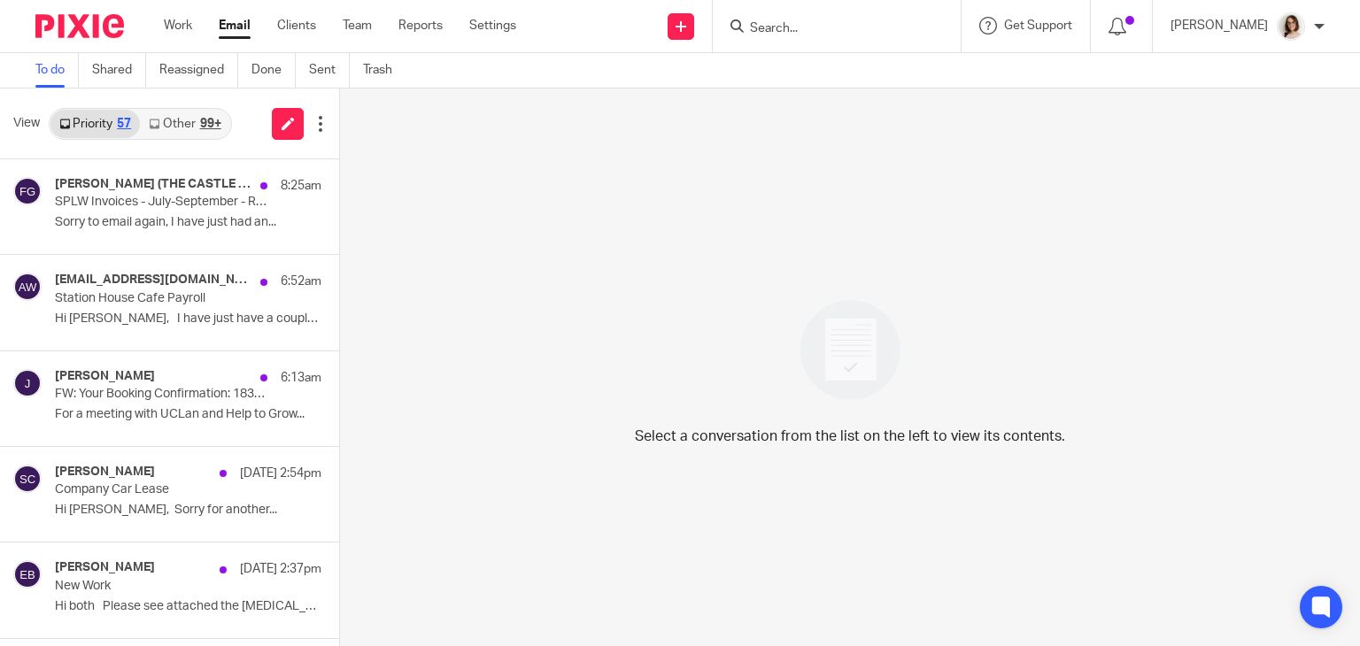
click at [192, 118] on link "Other 99+" at bounding box center [184, 124] width 89 height 28
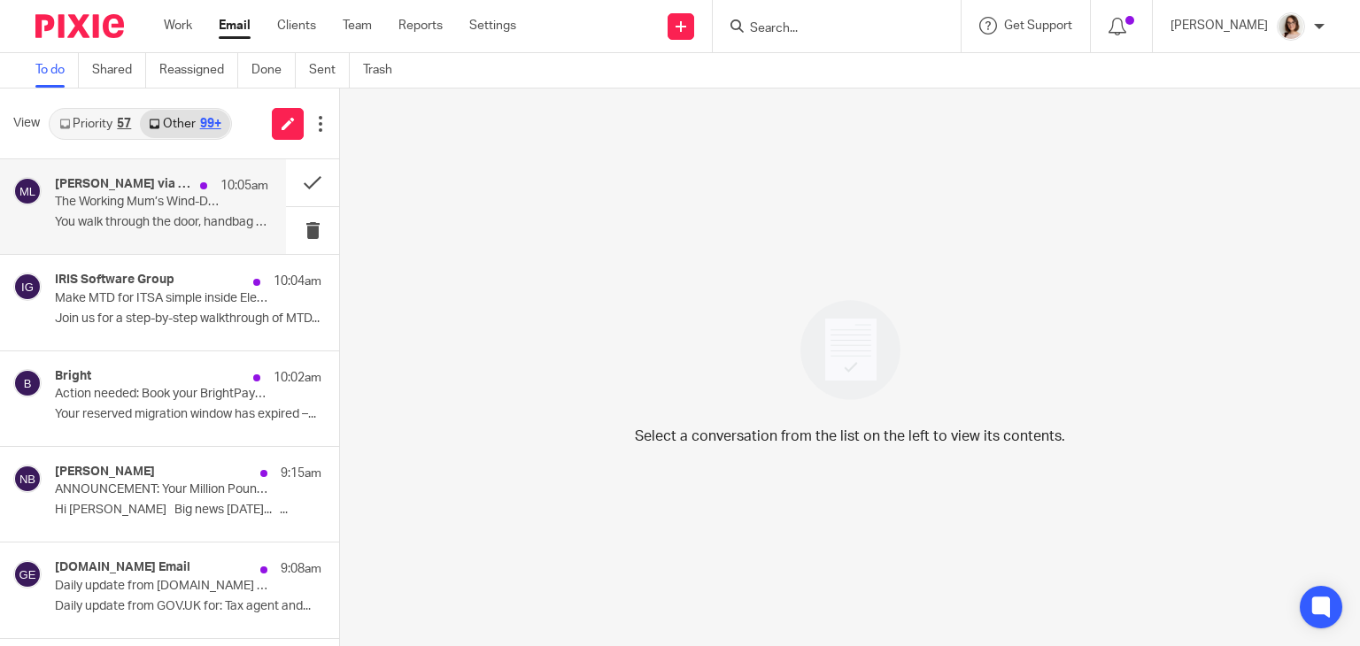
click at [188, 213] on div "Maria Newman via LinkedIn 10:05am The Working Mum’s Wind-Down Guide: 5 Simple W…" at bounding box center [161, 206] width 213 height 59
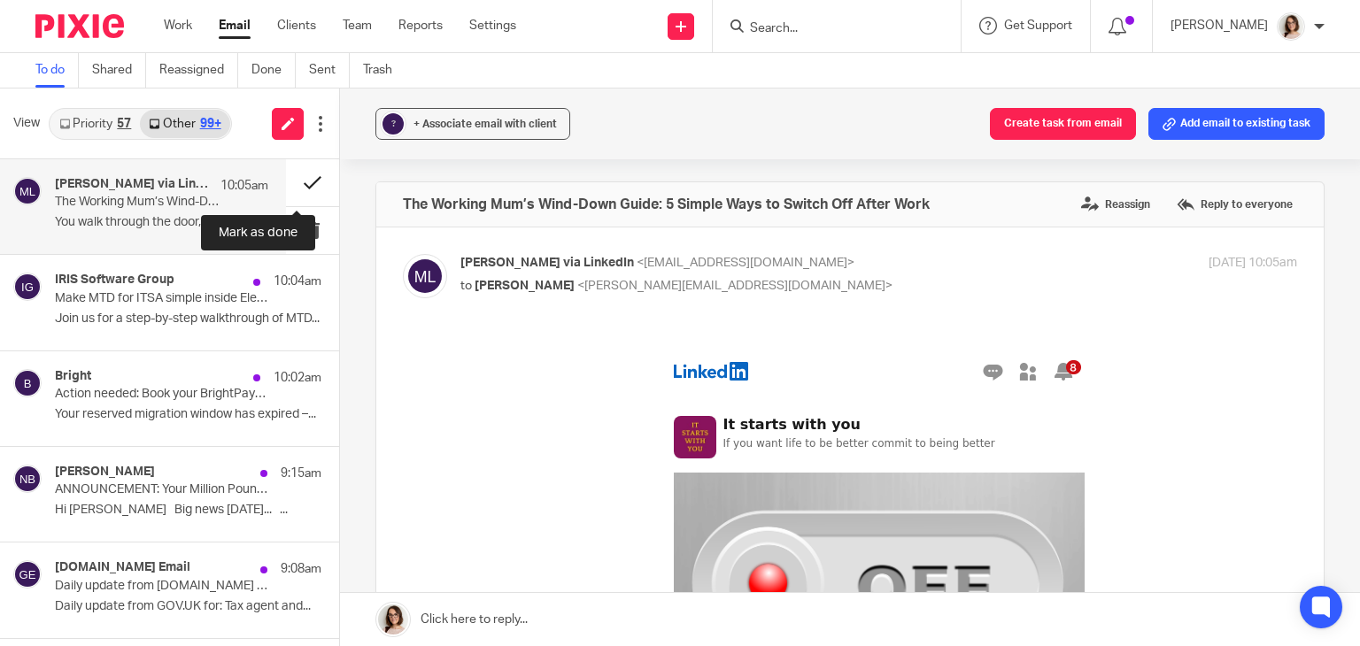
click at [291, 185] on button at bounding box center [312, 182] width 53 height 47
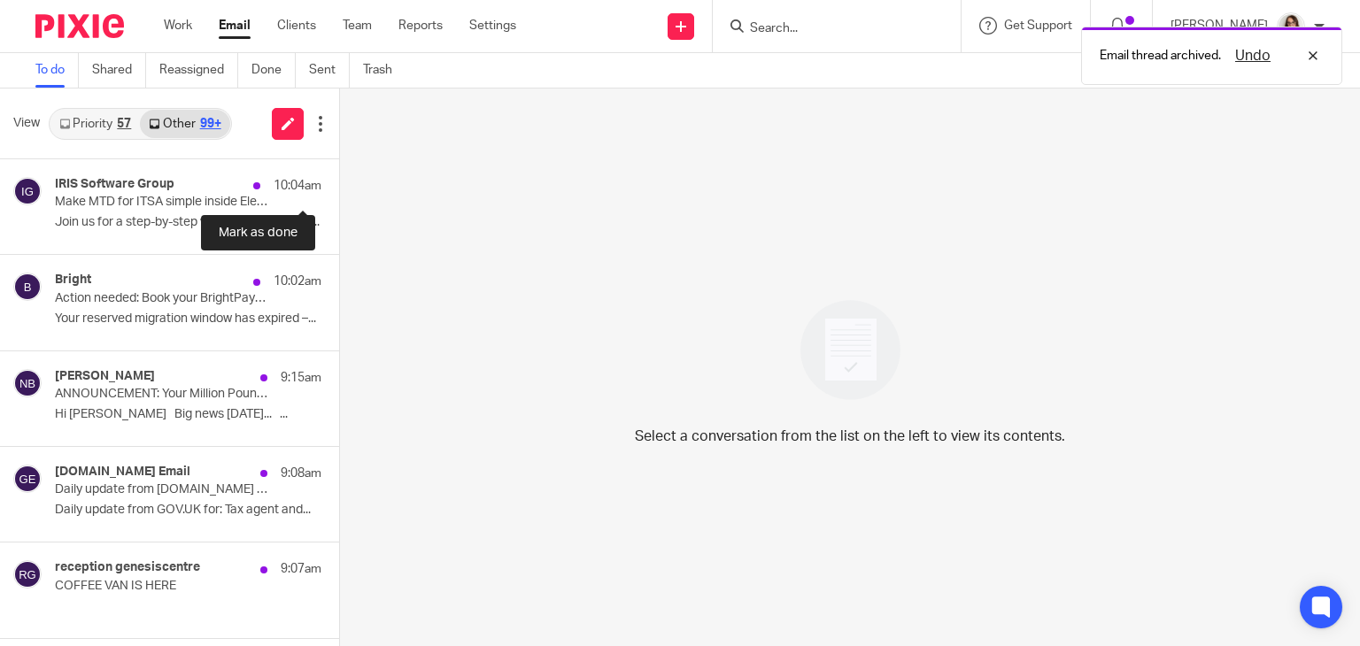
click at [339, 185] on button at bounding box center [346, 182] width 14 height 47
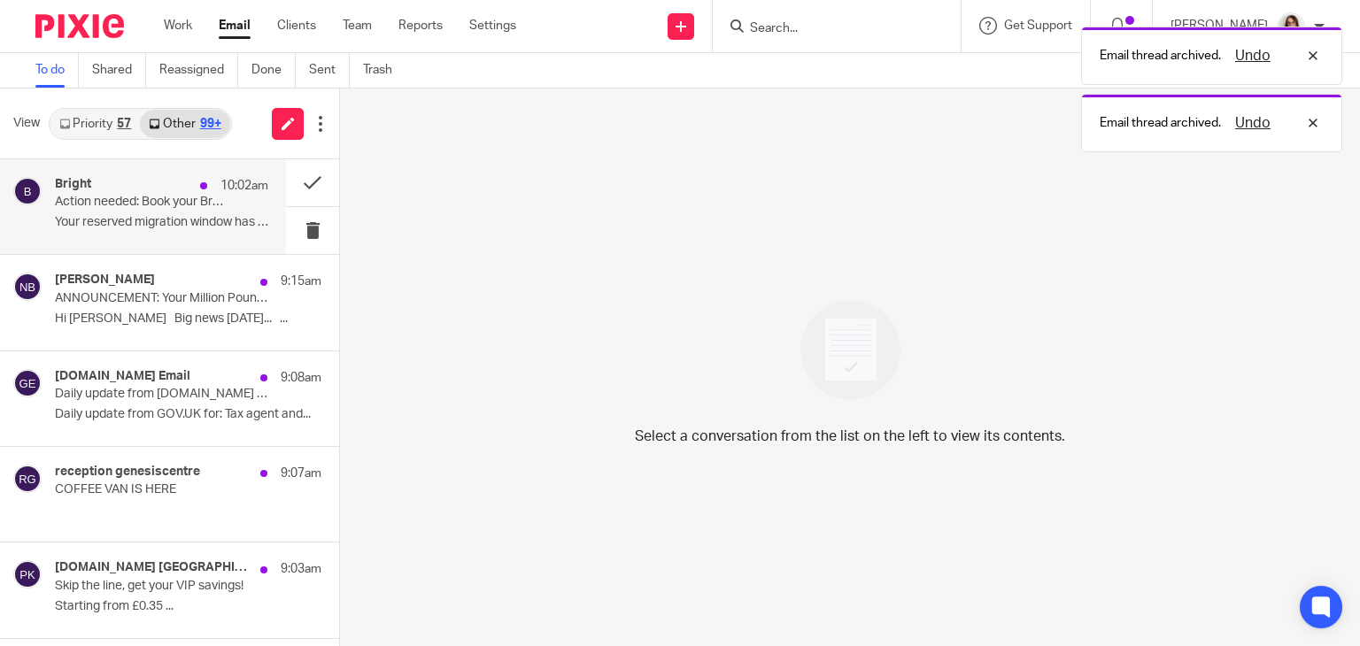
click at [184, 228] on p "Your reserved migration window has expired –..." at bounding box center [161, 222] width 213 height 15
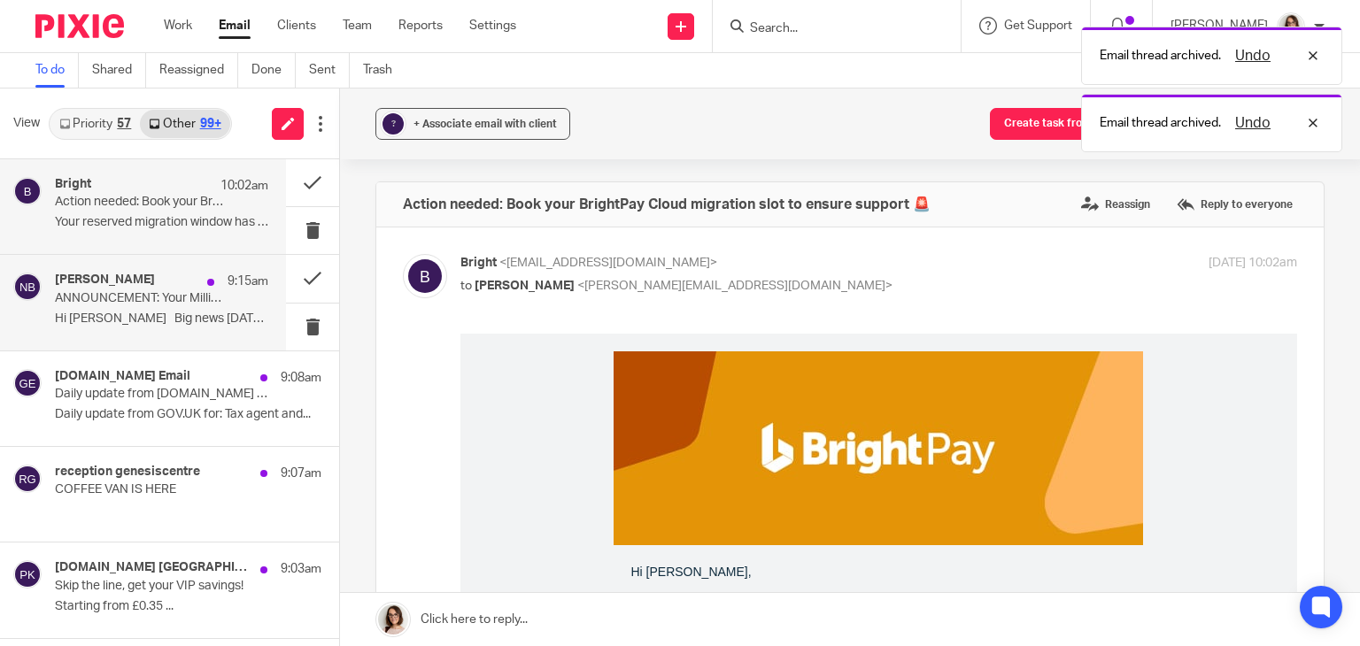
click at [198, 285] on div "9:15am" at bounding box center [233, 282] width 70 height 18
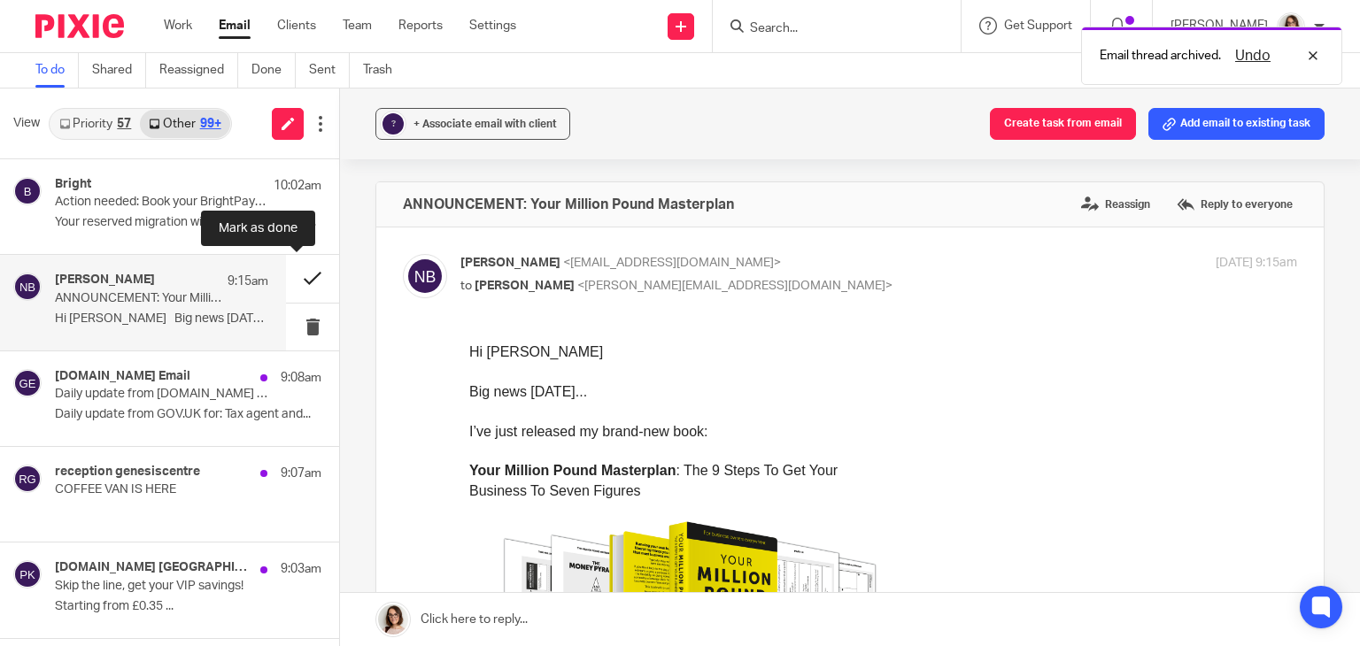
click at [291, 276] on button at bounding box center [312, 278] width 53 height 47
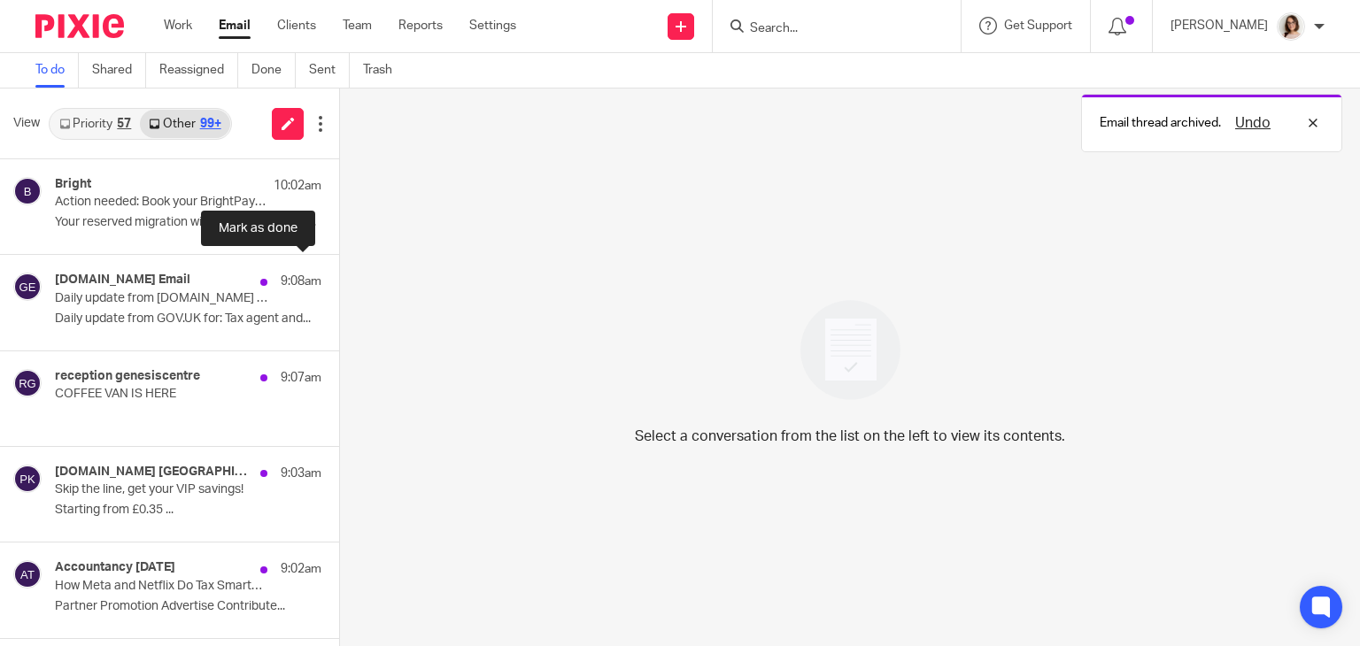
click at [339, 276] on button at bounding box center [346, 278] width 14 height 47
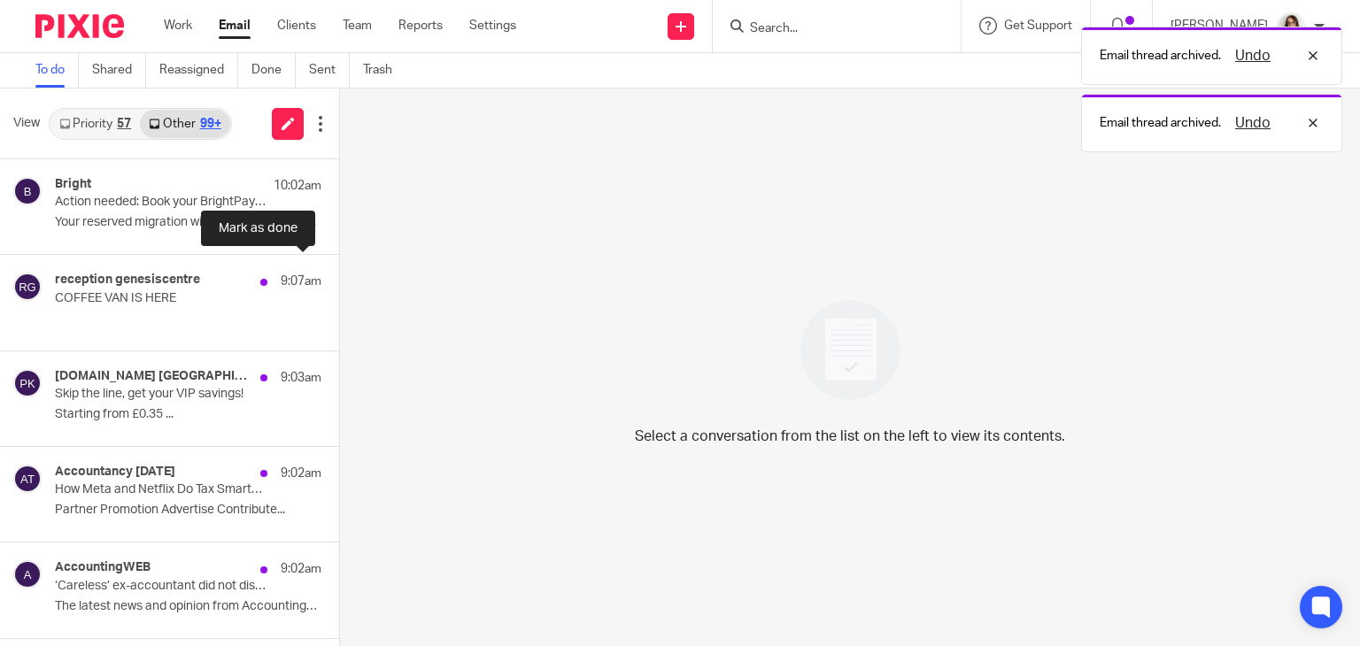
click at [339, 276] on button at bounding box center [346, 278] width 14 height 47
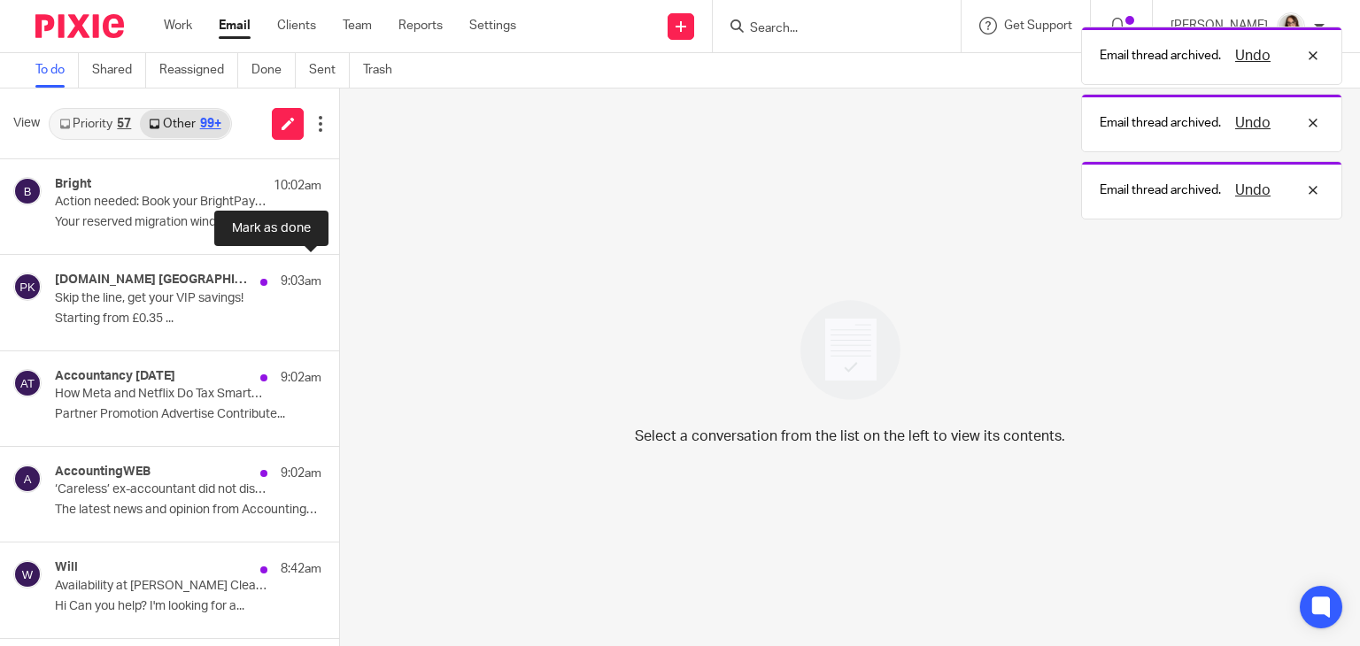
click at [339, 276] on button at bounding box center [346, 278] width 14 height 47
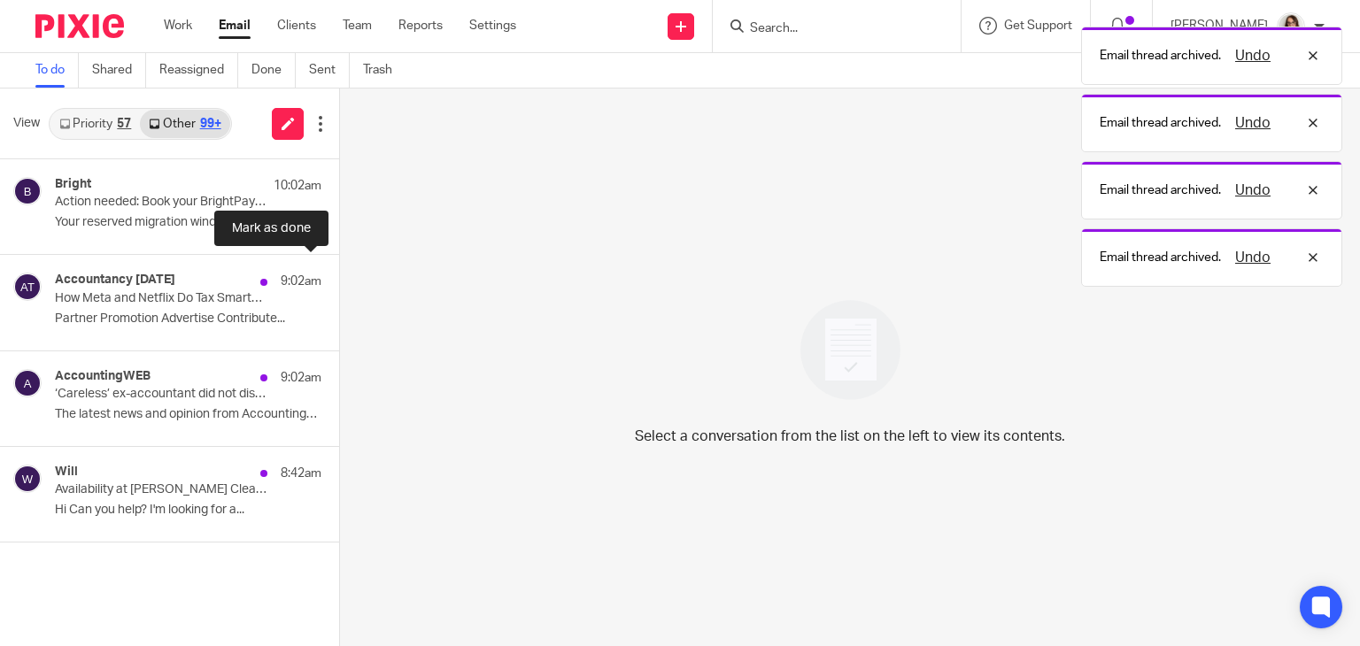
click at [339, 276] on button at bounding box center [346, 278] width 14 height 47
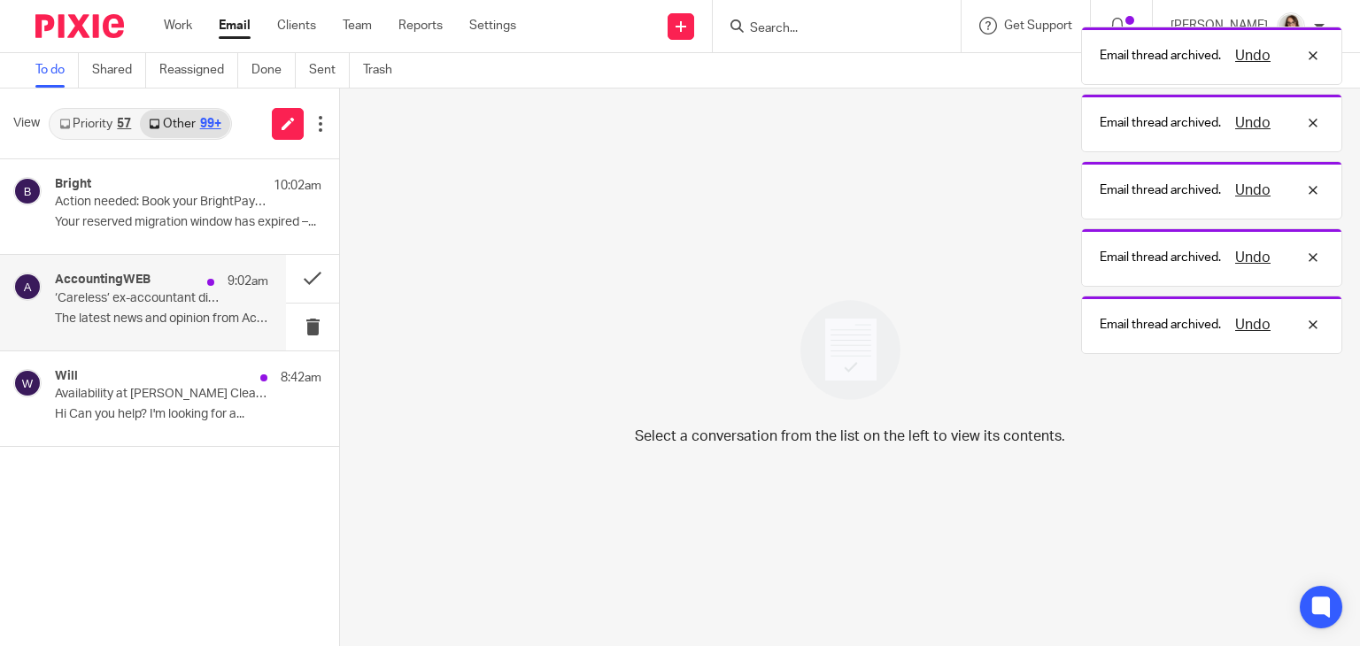
click at [171, 314] on p "The latest news and opinion from AccountingWEB ..." at bounding box center [161, 319] width 213 height 15
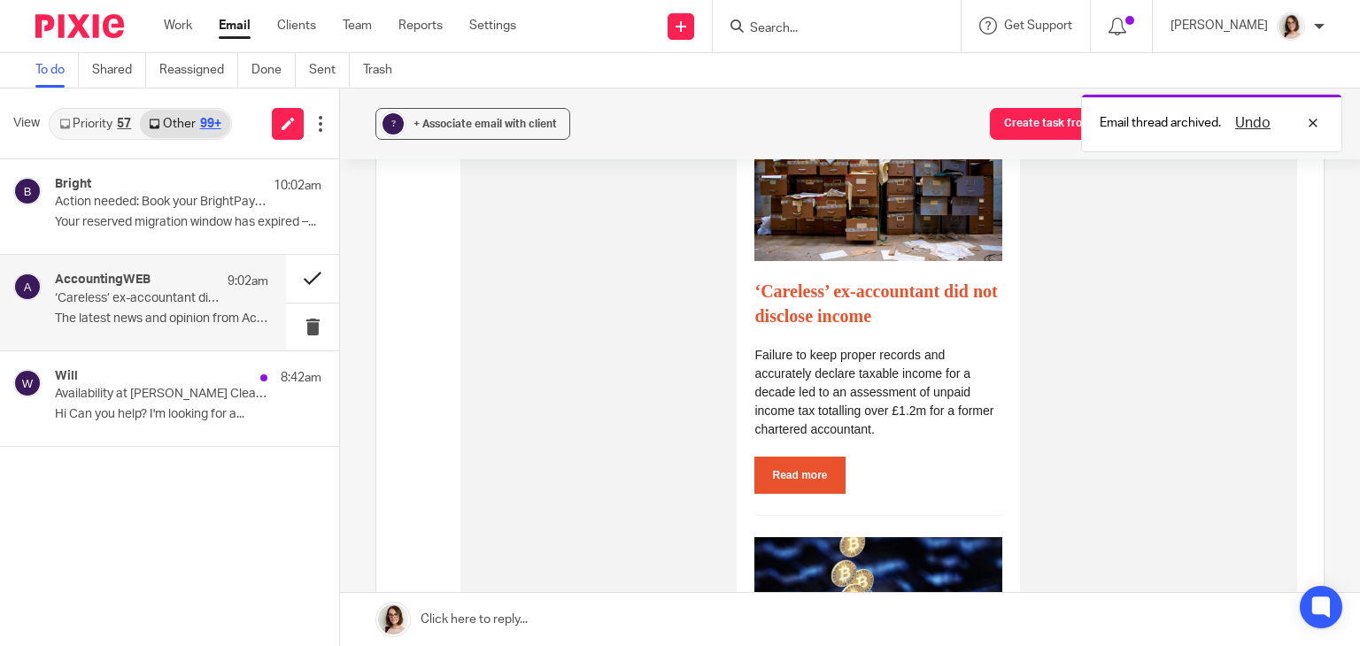
scroll to position [562, 0]
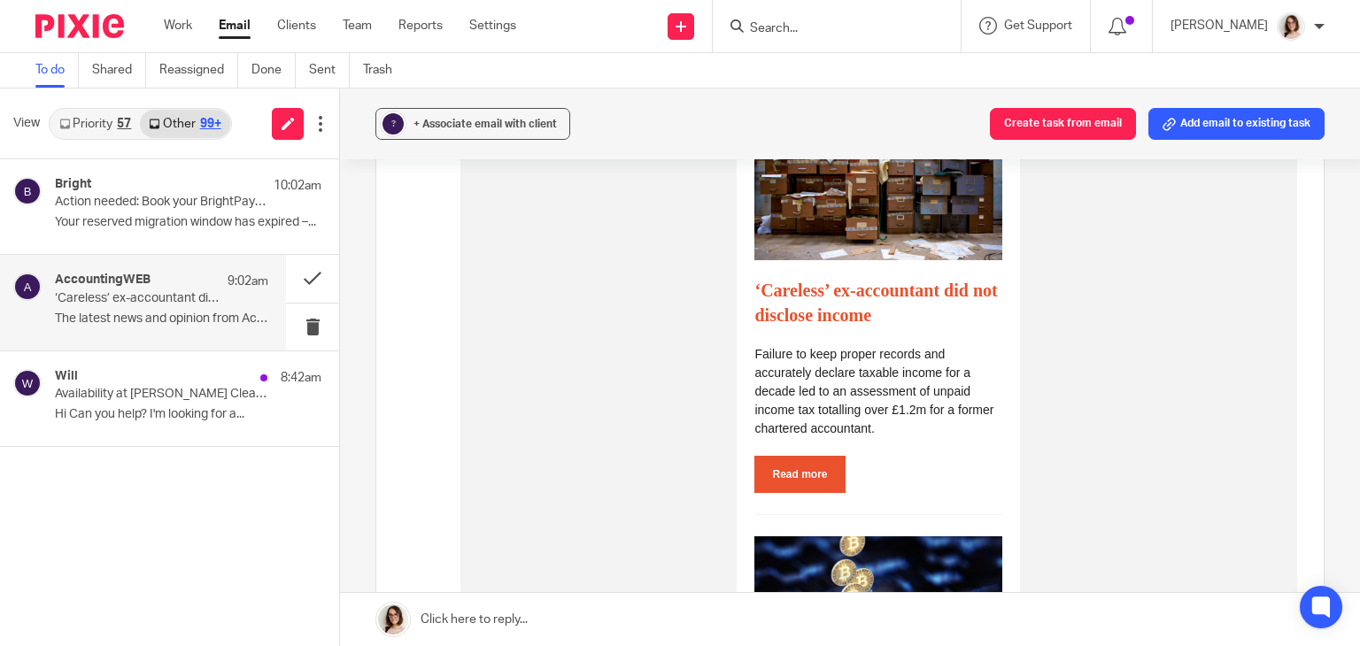
click at [797, 469] on link "Read more" at bounding box center [799, 474] width 90 height 37
click at [310, 280] on button at bounding box center [312, 278] width 53 height 47
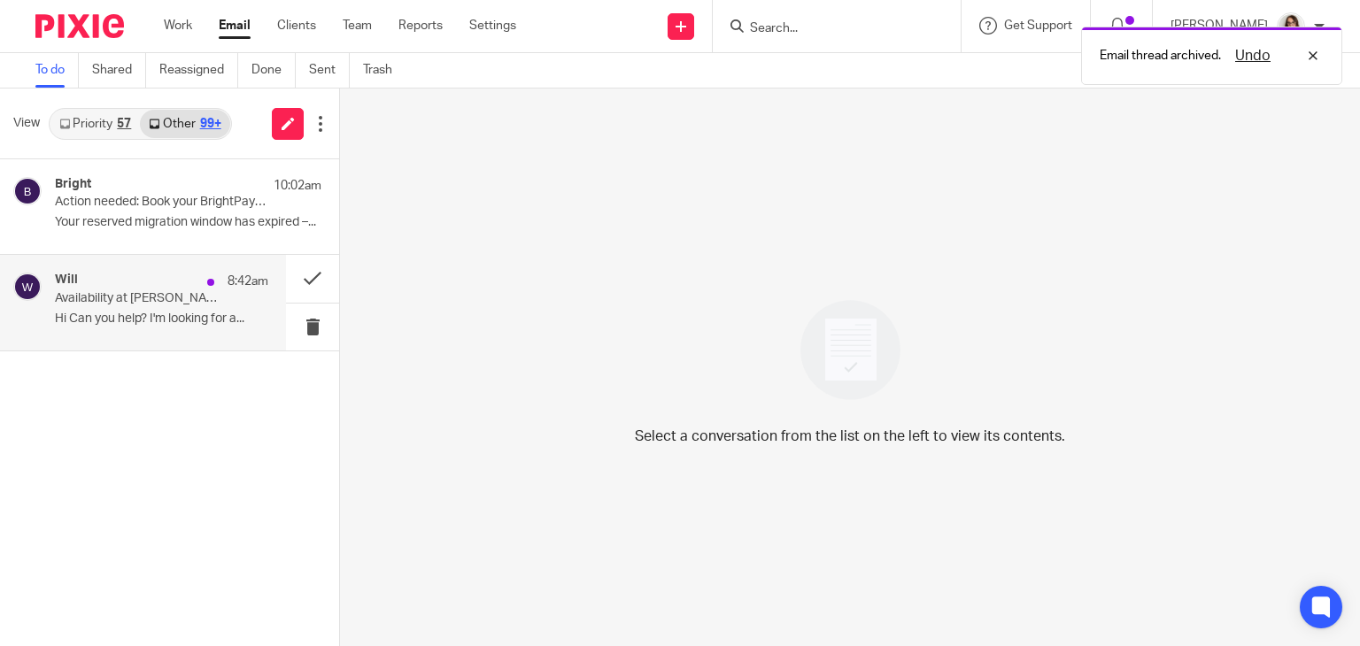
click at [209, 299] on p "Availability at [PERSON_NAME] Clear Accounting" at bounding box center [140, 298] width 171 height 15
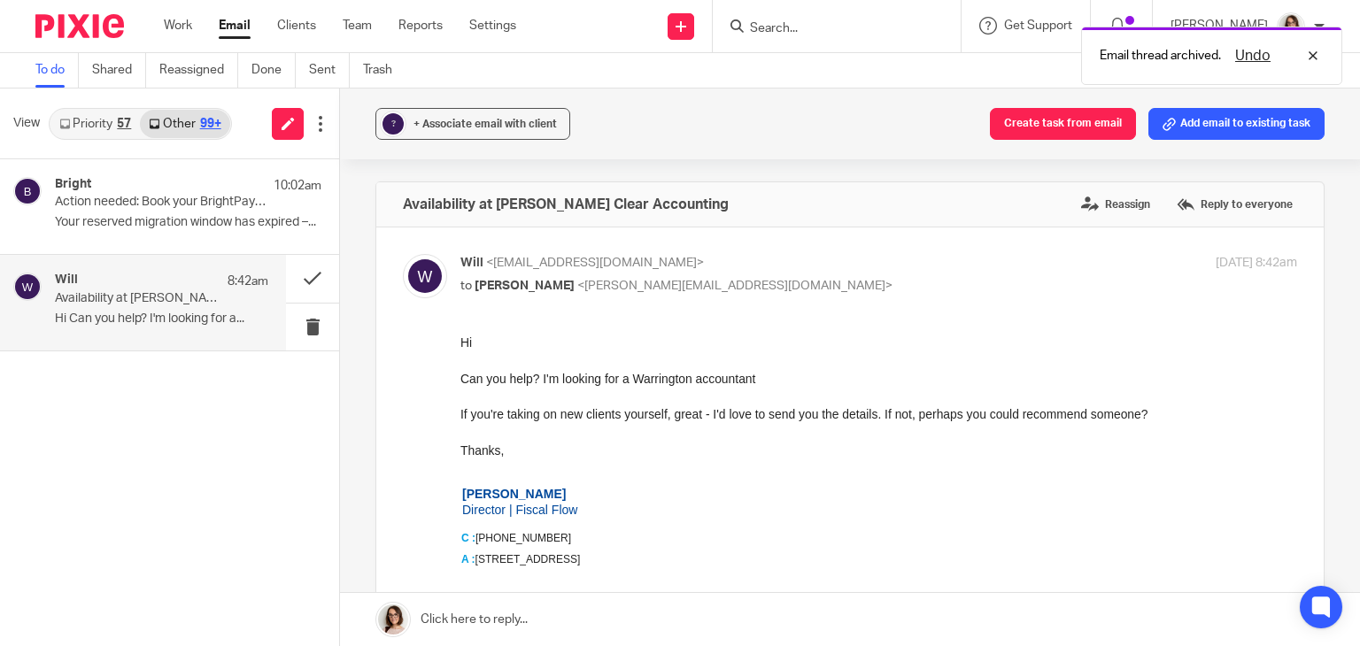
scroll to position [0, 0]
click at [236, 19] on link "Email" at bounding box center [235, 26] width 32 height 18
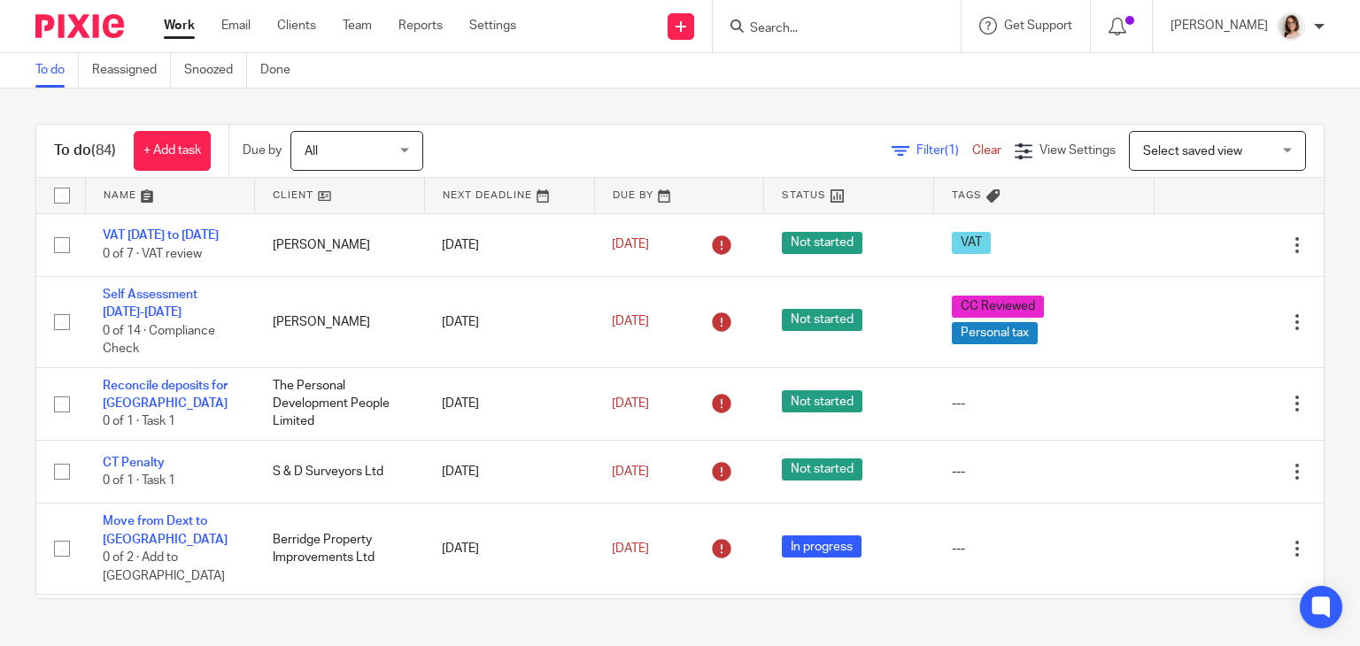
click at [809, 27] on input "Search" at bounding box center [827, 29] width 159 height 16
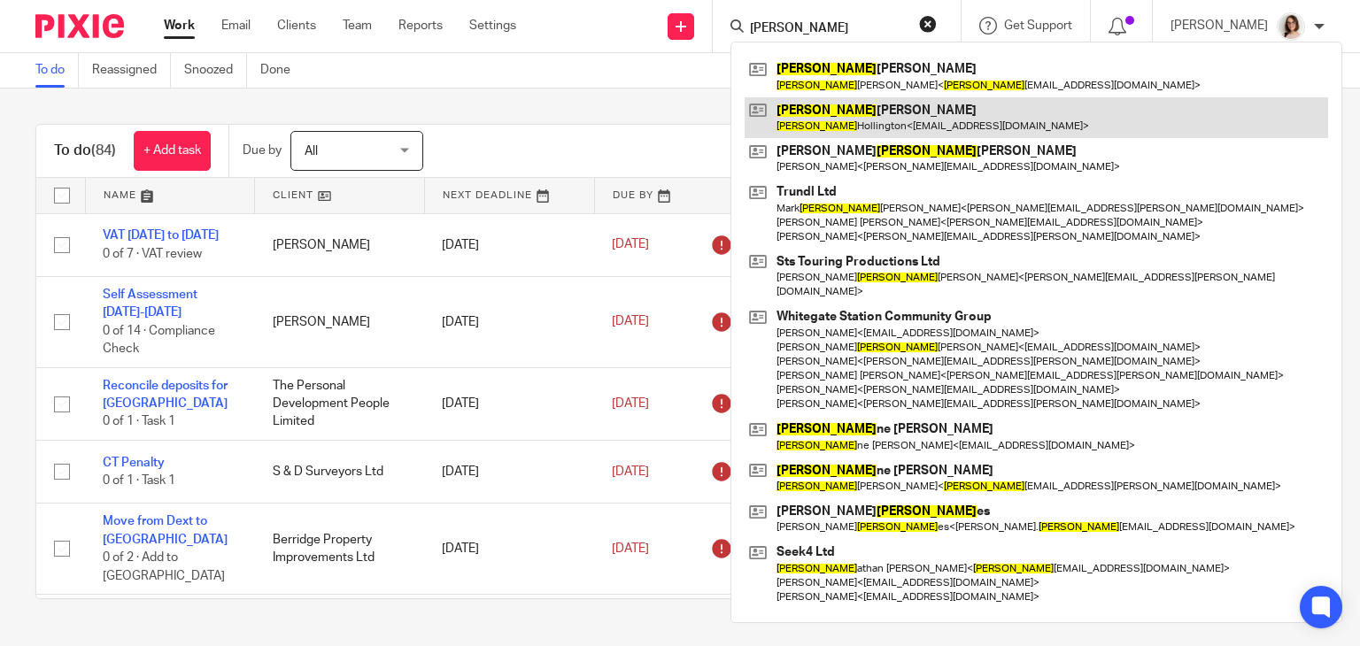
type input "john"
click at [836, 128] on link at bounding box center [1036, 117] width 583 height 41
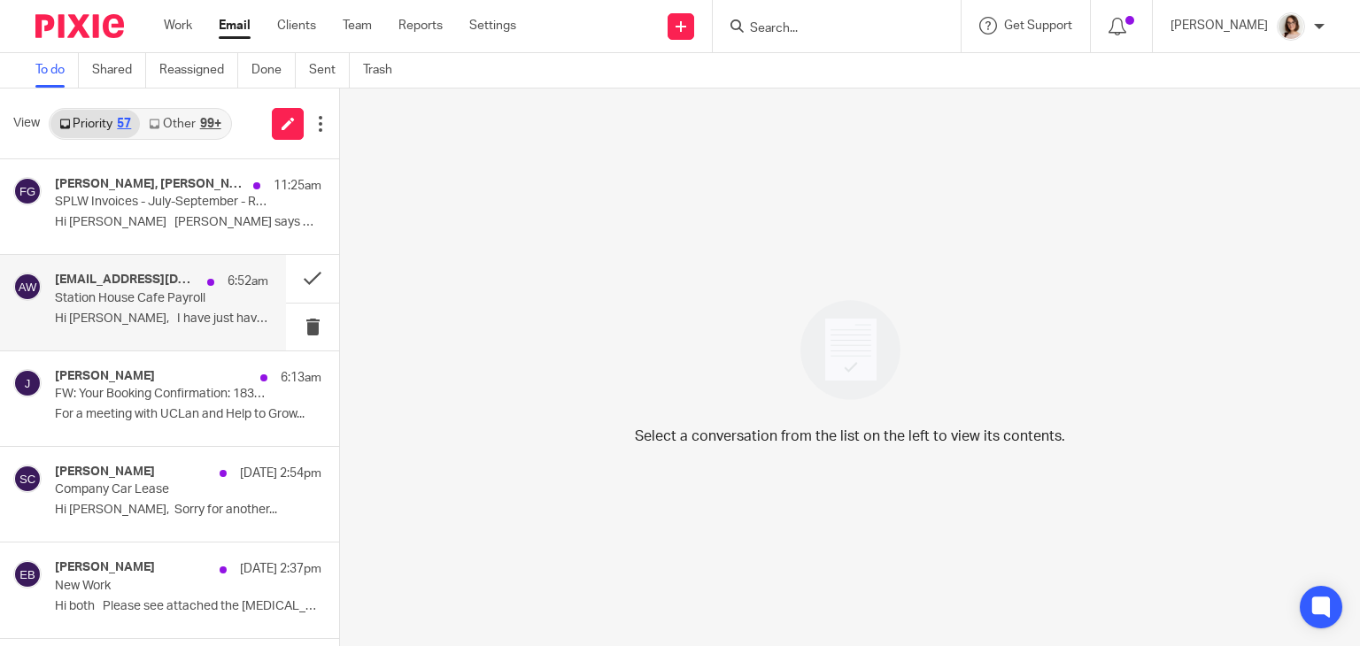
click at [171, 321] on p "Hi Jill, I have just have a couple..." at bounding box center [161, 319] width 213 height 15
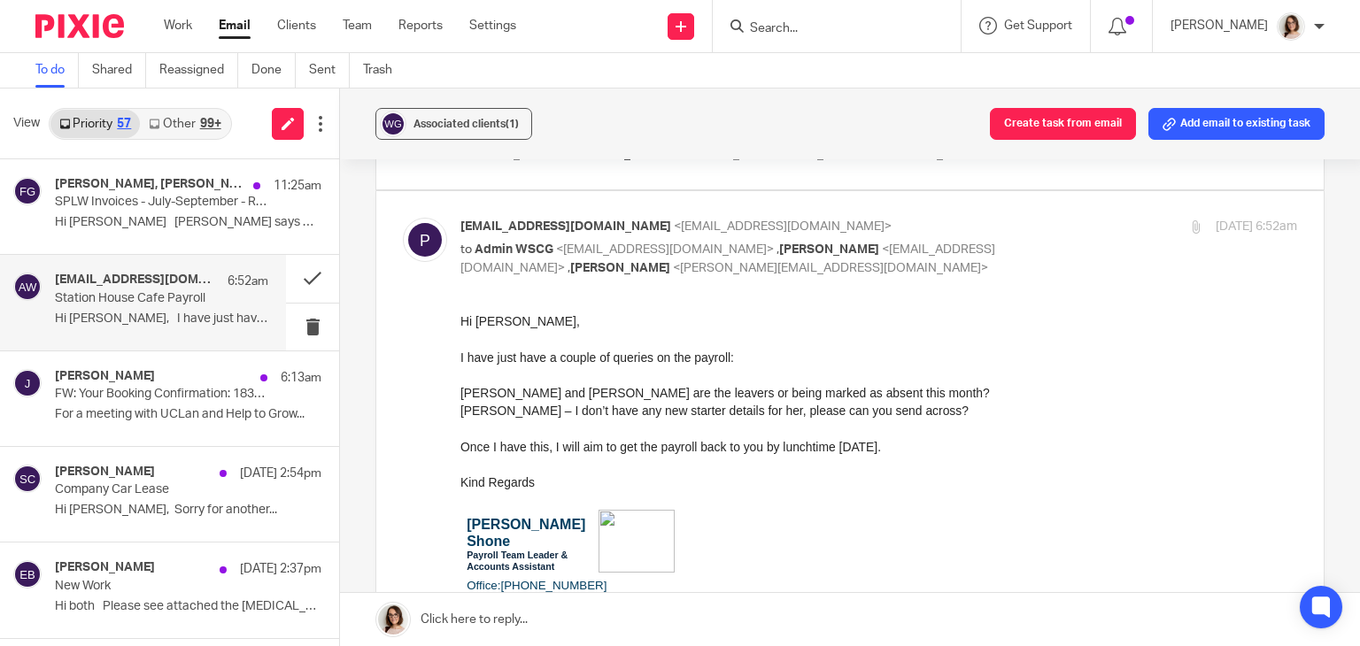
scroll to position [418, 0]
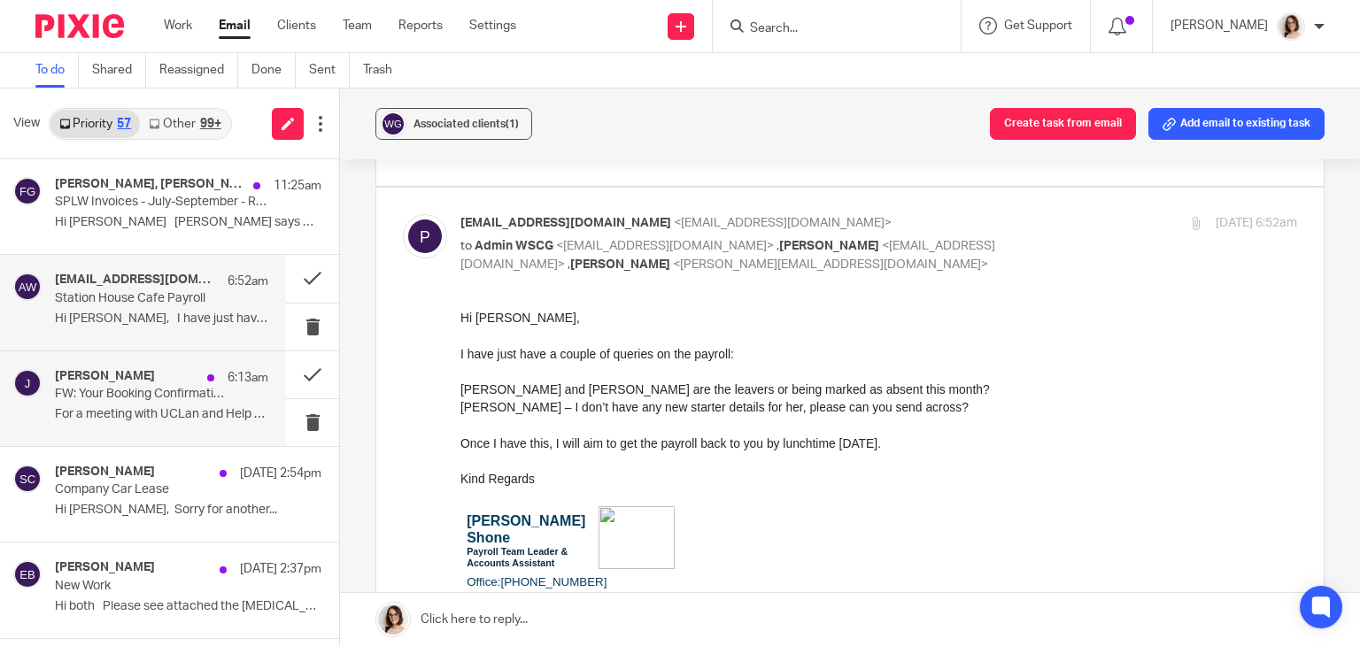
click at [158, 390] on p "FW: Your Booking Confirmation: 18327749" at bounding box center [140, 394] width 171 height 15
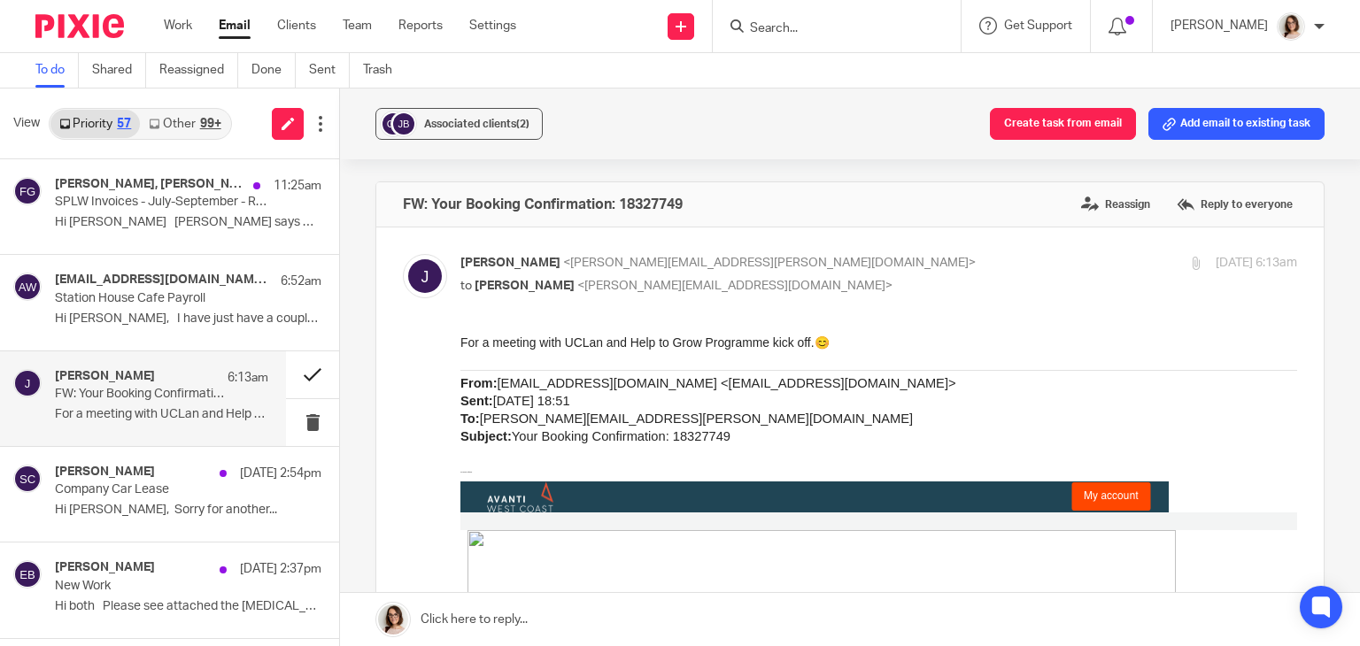
scroll to position [0, 0]
click at [289, 372] on button at bounding box center [312, 375] width 53 height 47
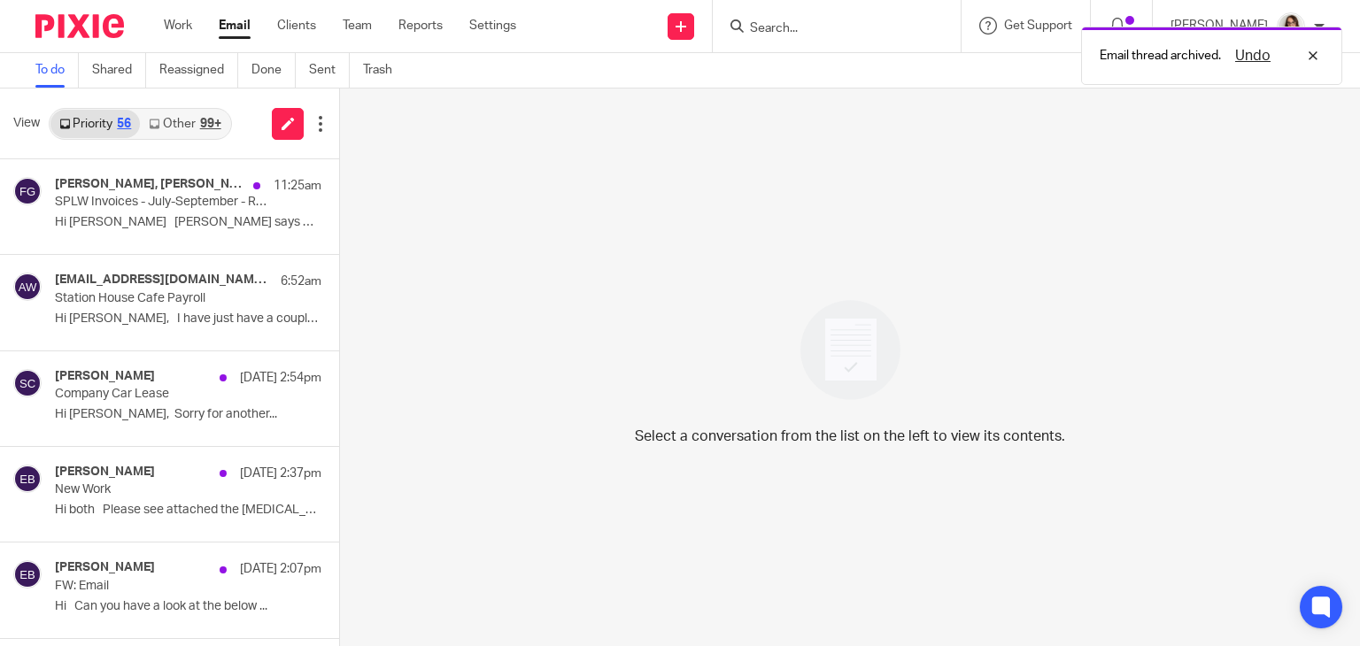
click at [175, 123] on link "Other 99+" at bounding box center [184, 124] width 89 height 28
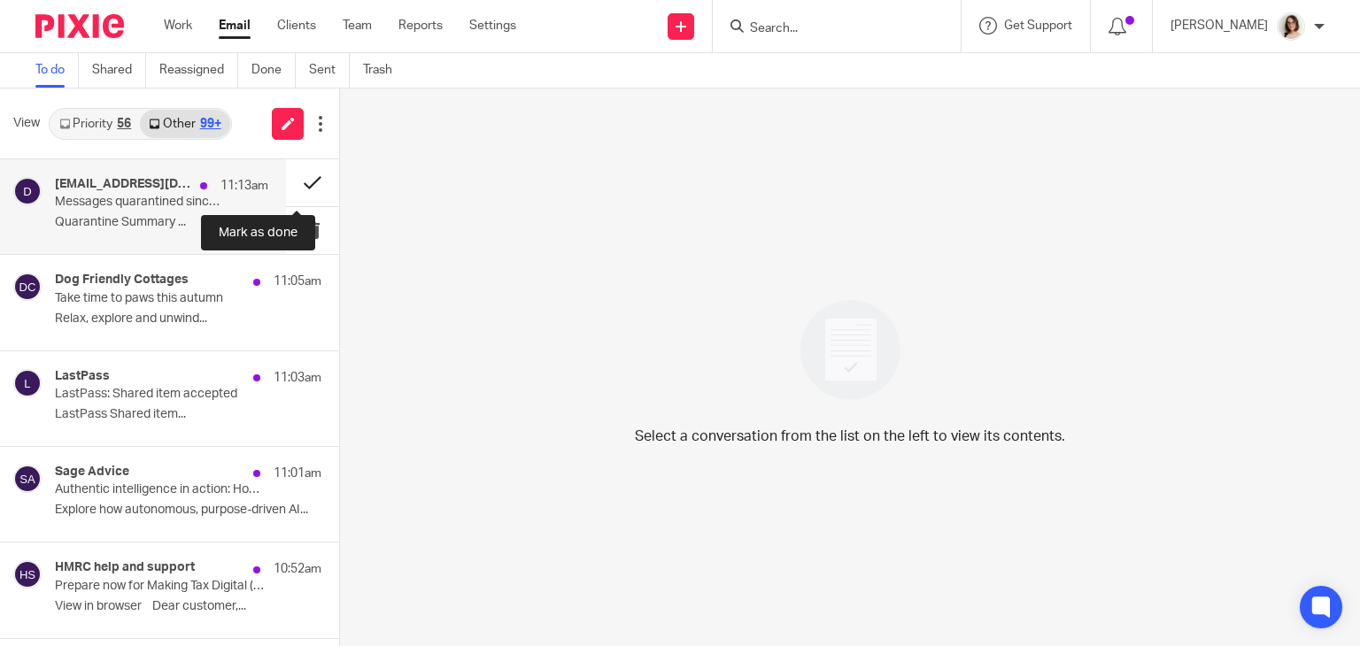
click at [294, 185] on button at bounding box center [312, 182] width 53 height 47
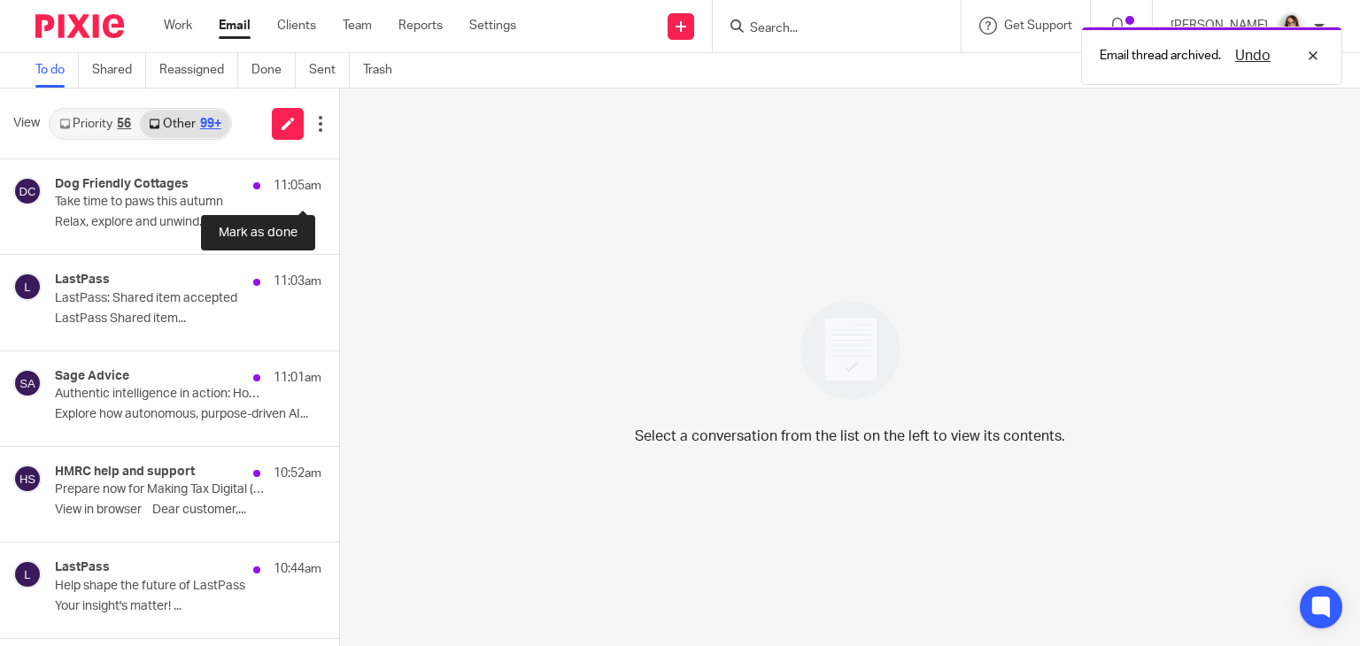
click at [339, 185] on button at bounding box center [346, 182] width 14 height 47
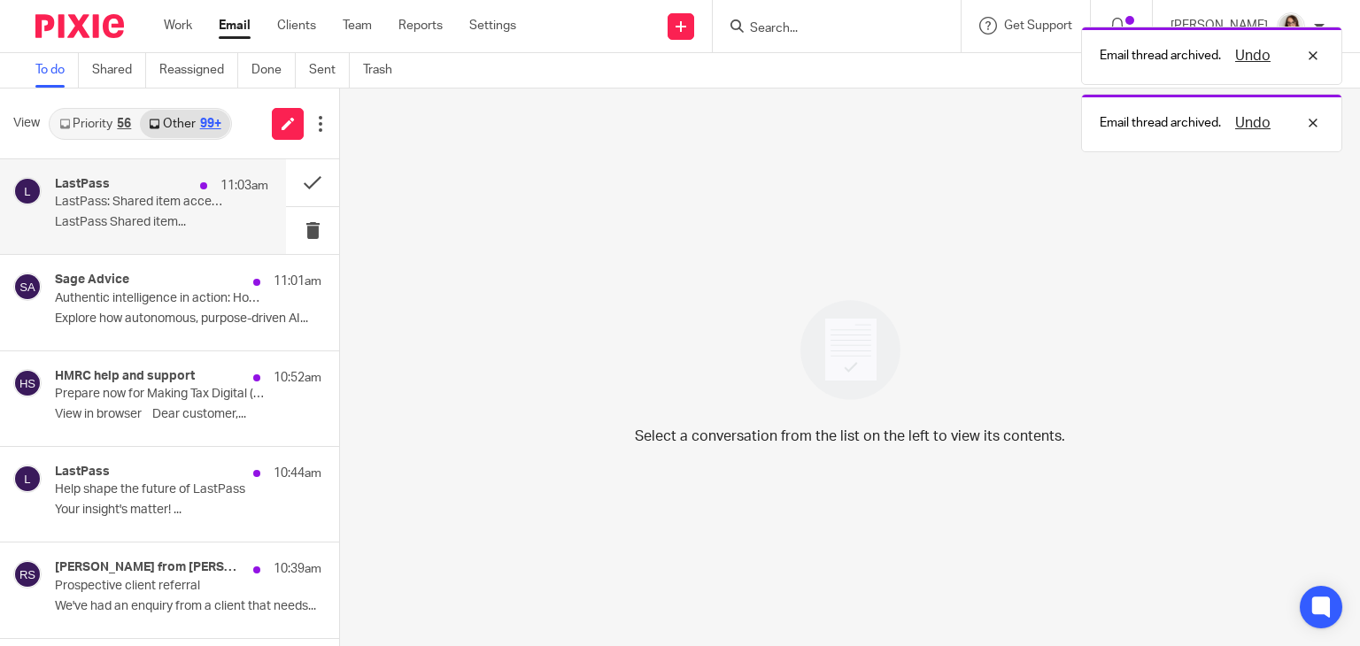
click at [224, 196] on div "LastPass 11:03am LastPass: Shared item accepted LastPass Shared item..." at bounding box center [161, 206] width 213 height 59
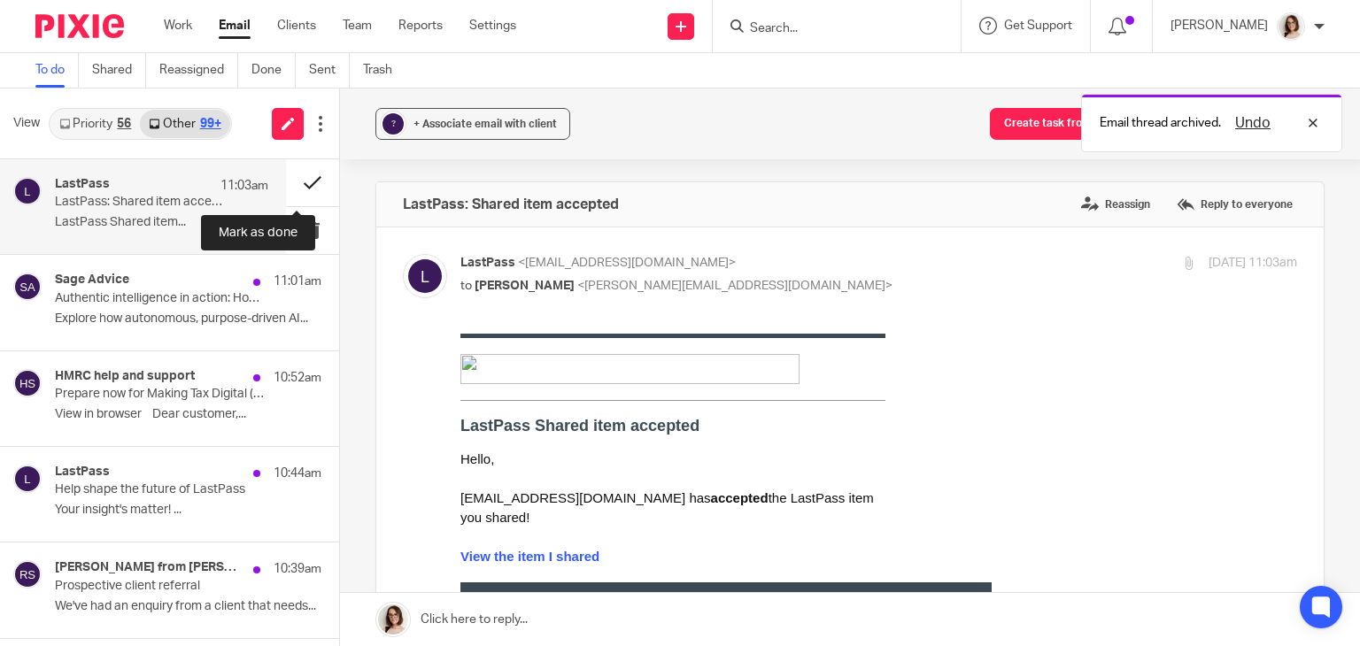
click at [291, 187] on button at bounding box center [312, 182] width 53 height 47
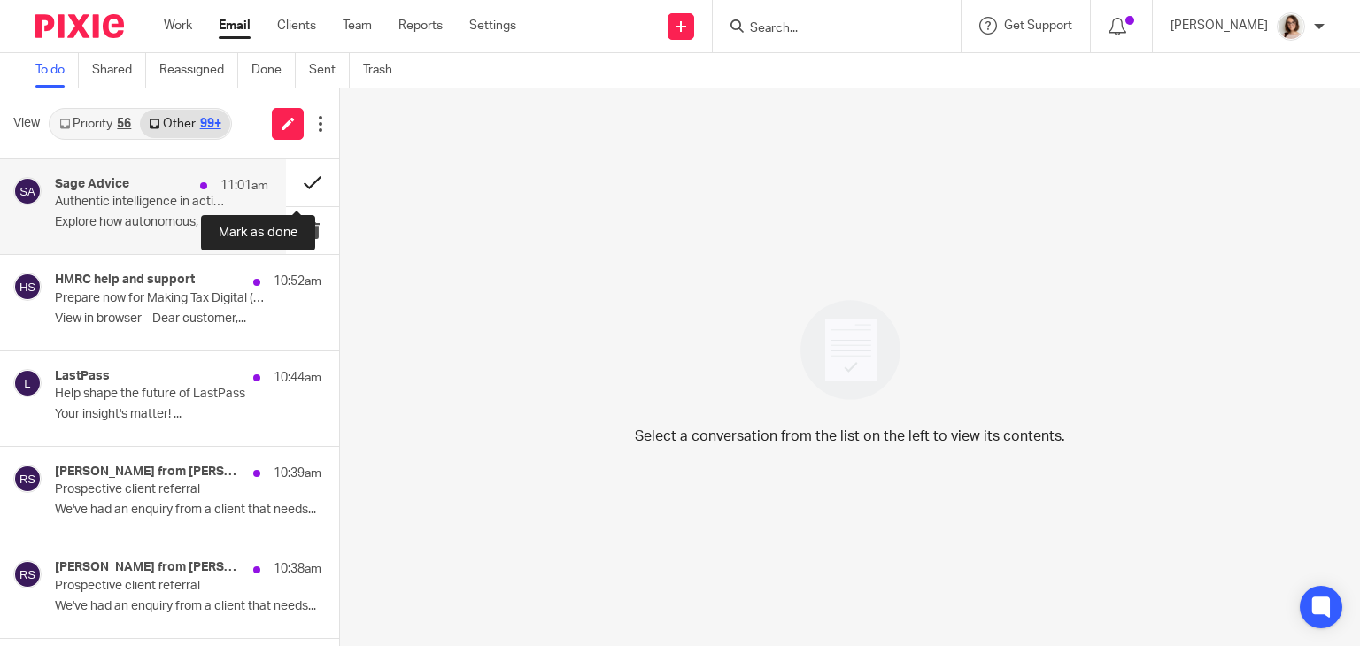
click at [289, 186] on button at bounding box center [312, 182] width 53 height 47
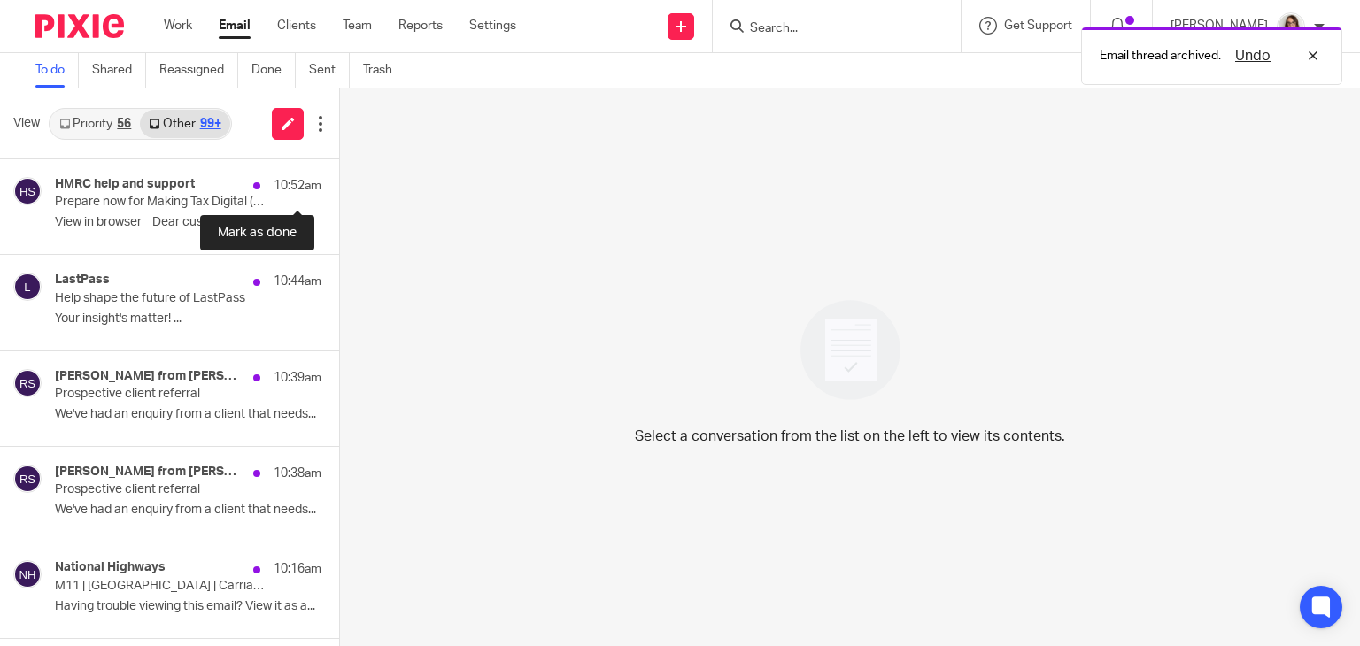
click at [339, 186] on button at bounding box center [346, 182] width 14 height 47
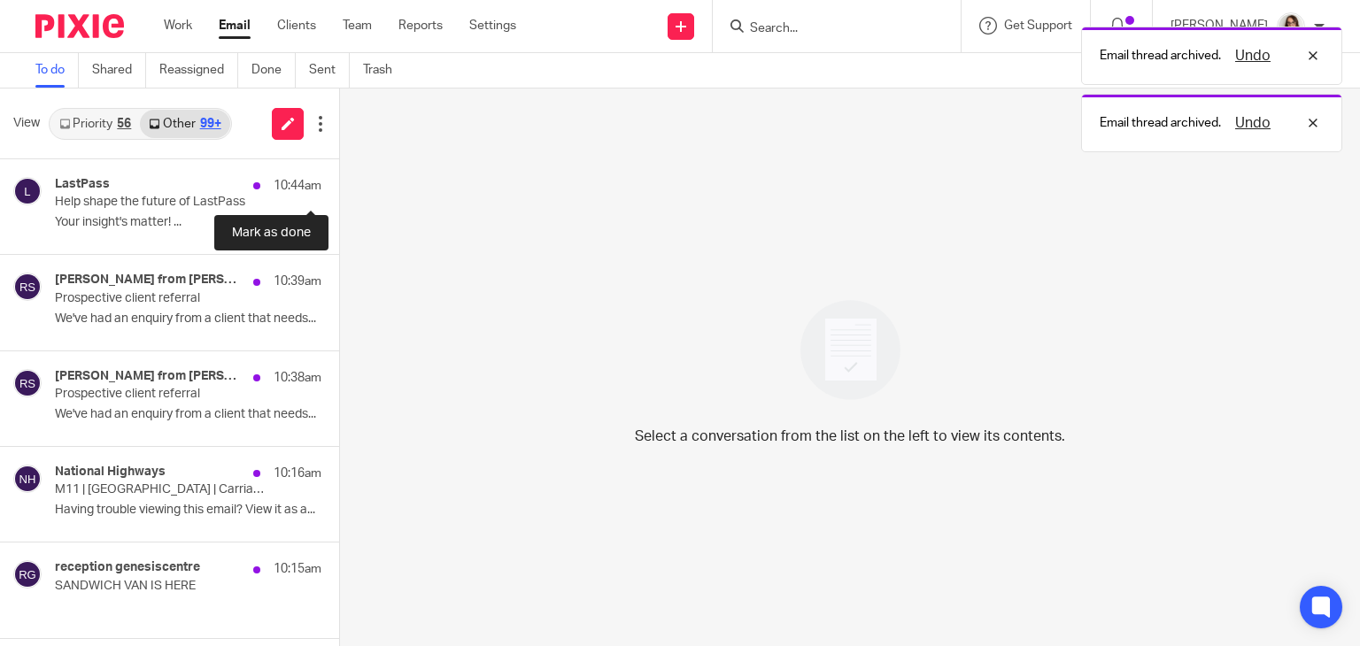
click at [339, 186] on button at bounding box center [346, 182] width 14 height 47
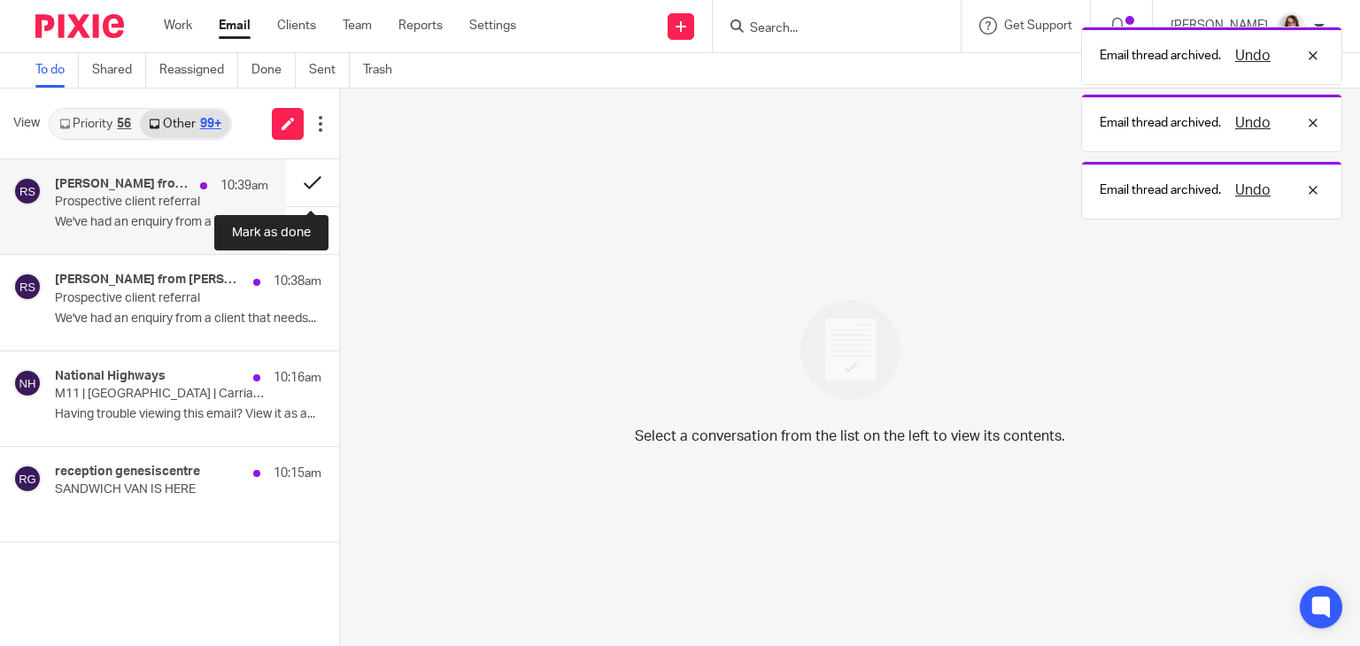
click at [299, 186] on button at bounding box center [312, 182] width 53 height 47
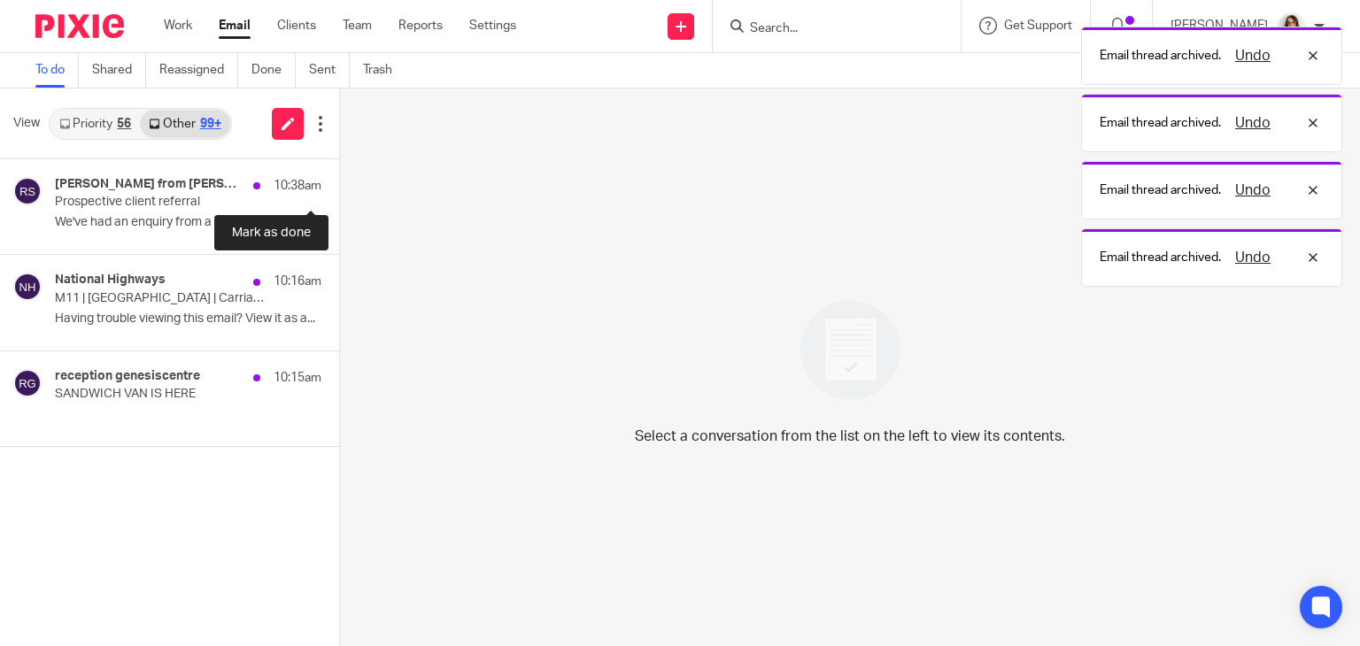
click at [339, 186] on button at bounding box center [346, 182] width 14 height 47
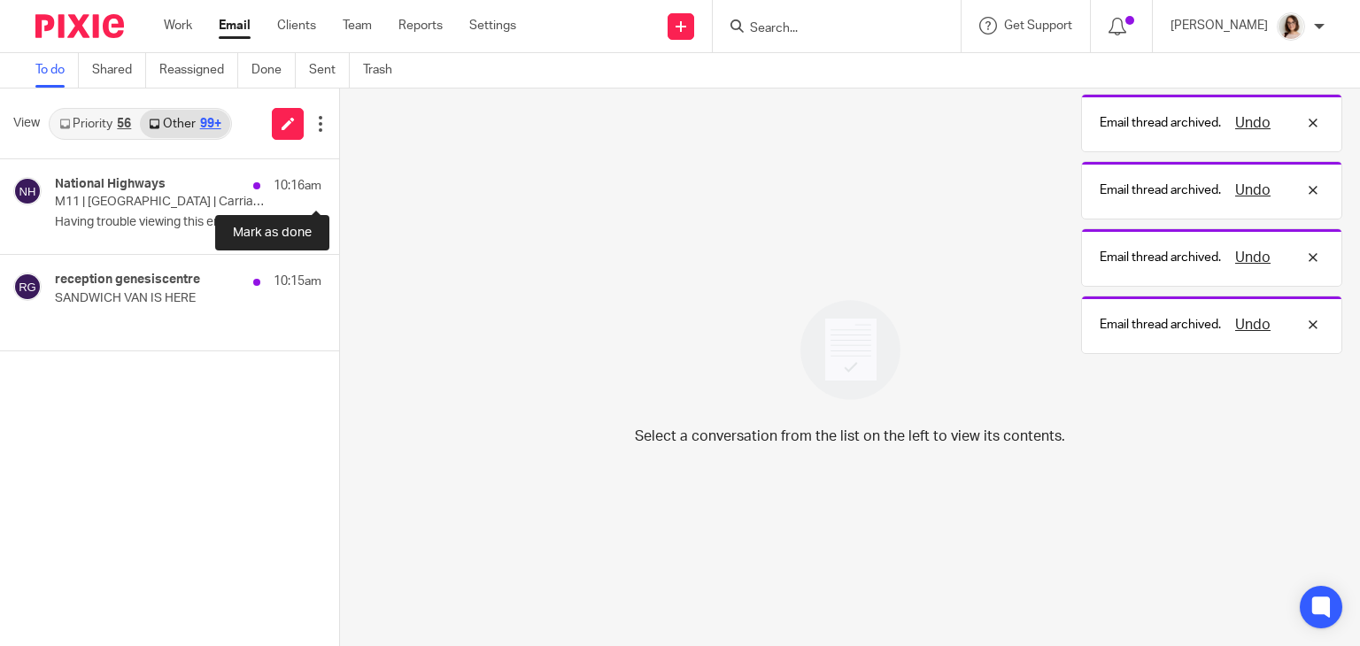
click at [339, 186] on button at bounding box center [346, 182] width 14 height 47
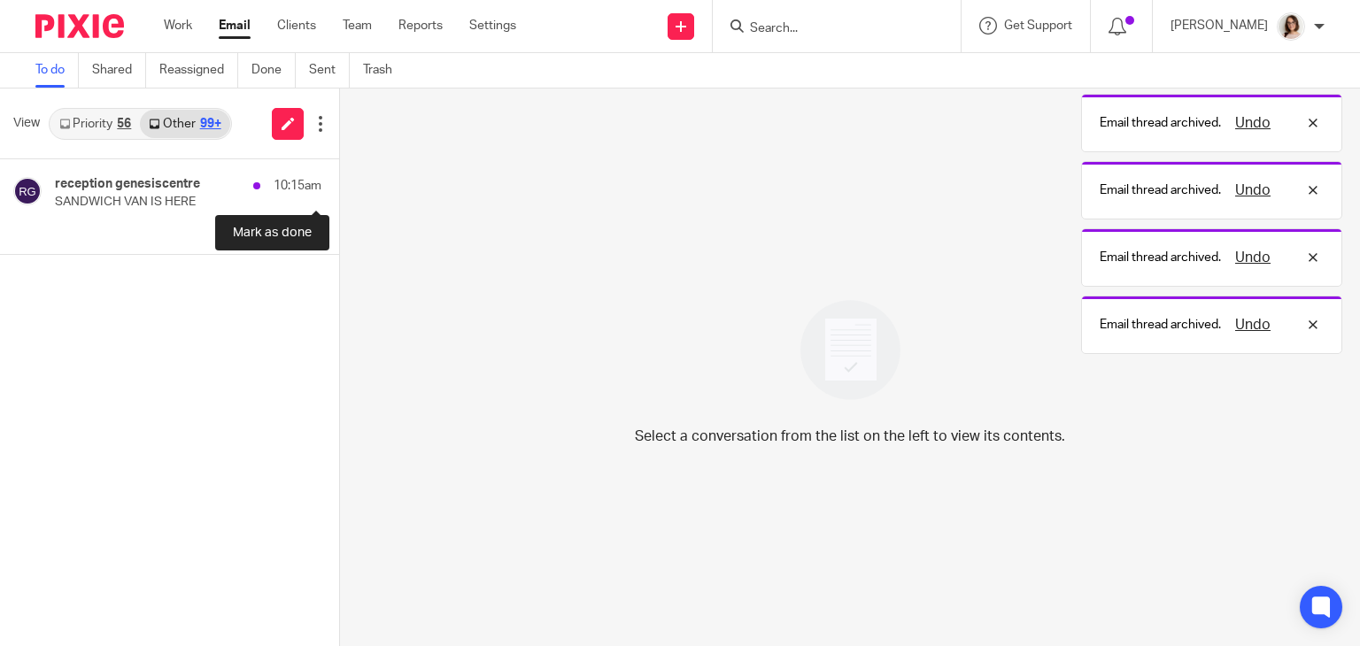
click at [339, 186] on button at bounding box center [346, 182] width 14 height 47
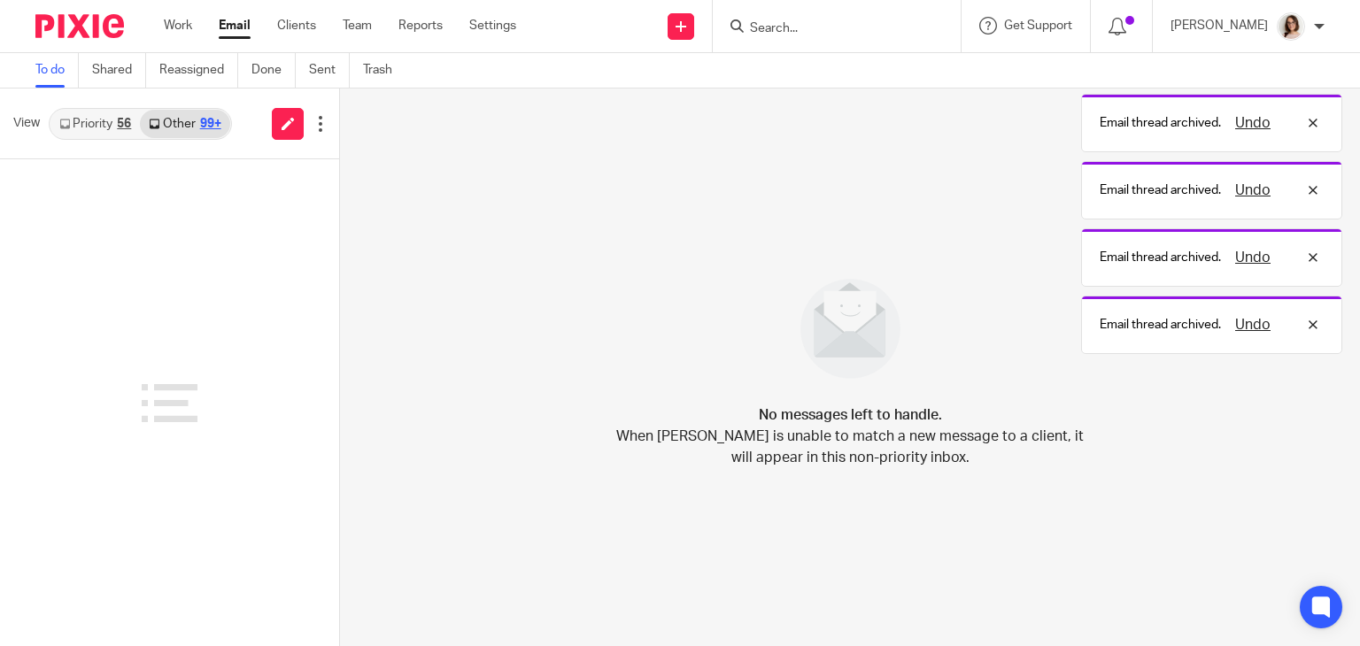
click at [231, 25] on link "Email" at bounding box center [235, 26] width 32 height 18
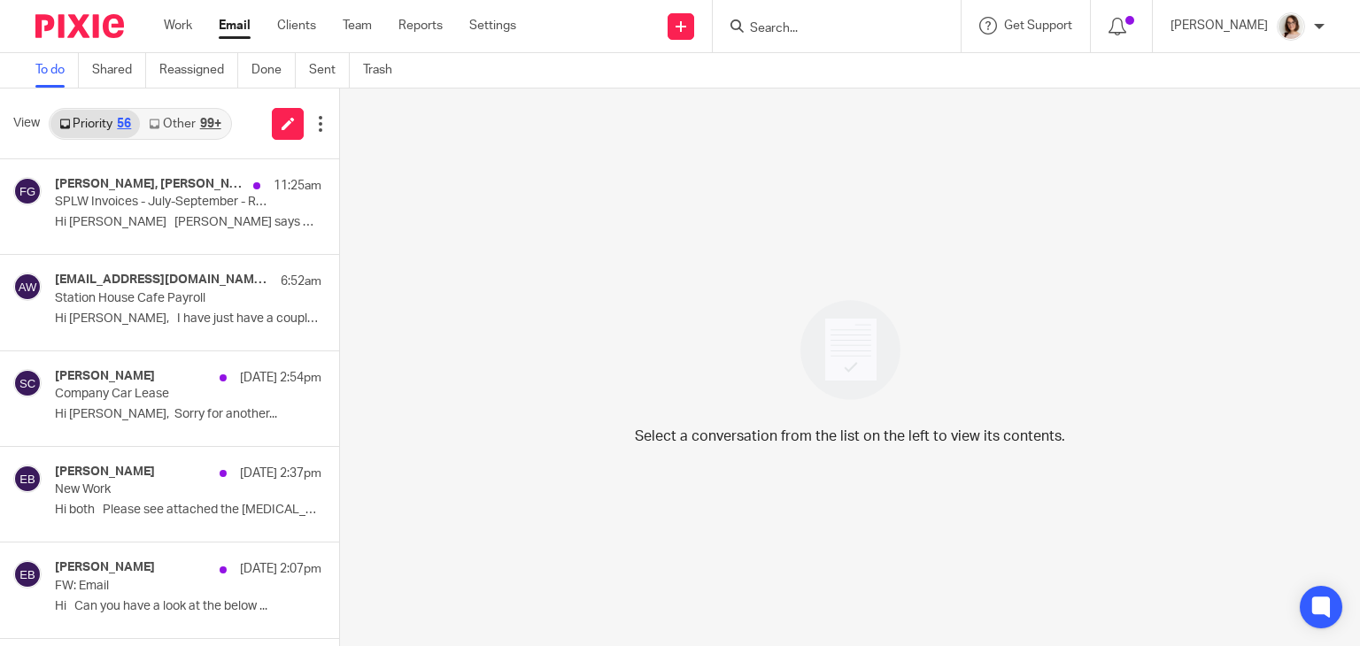
click at [178, 124] on link "Other 99+" at bounding box center [184, 124] width 89 height 28
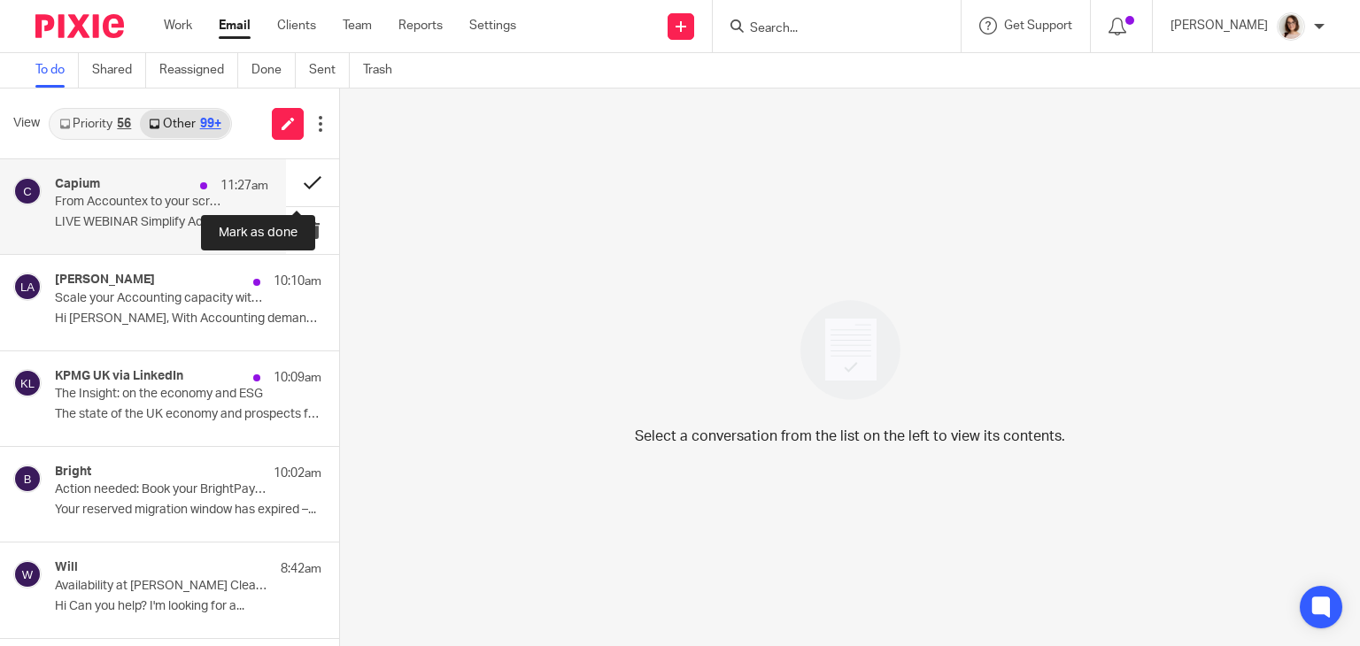
click at [299, 181] on button at bounding box center [312, 182] width 53 height 47
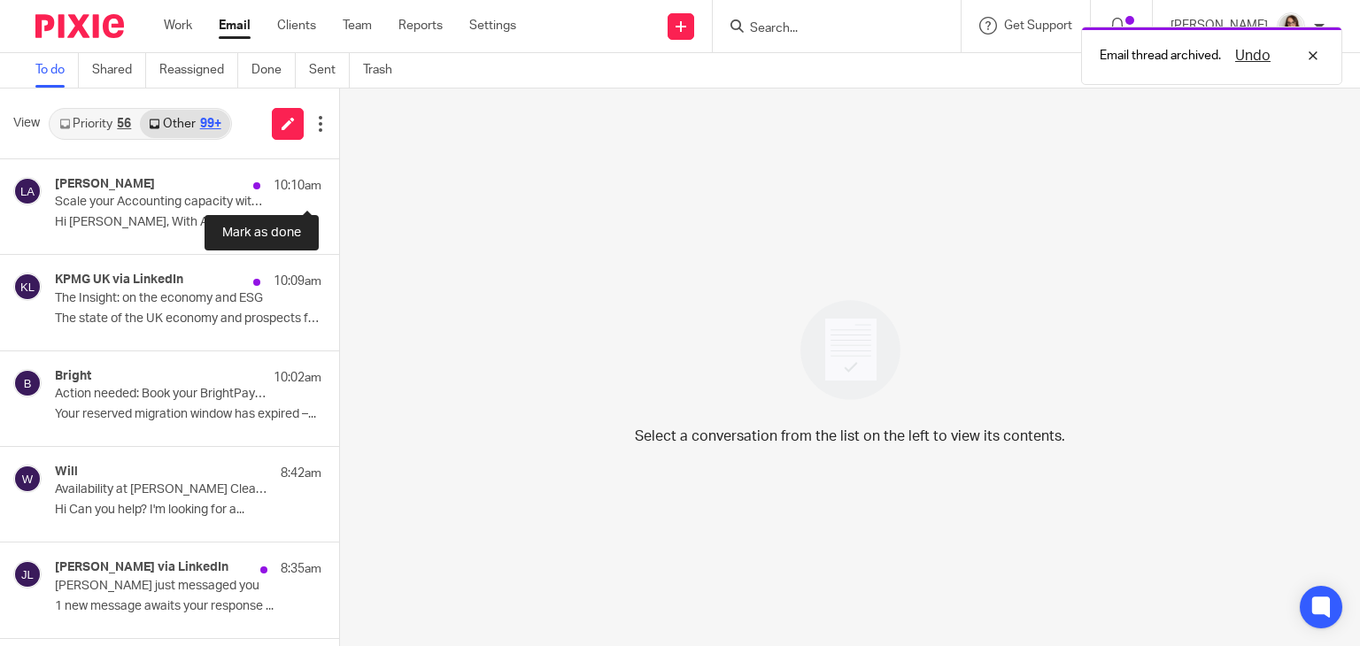
click at [339, 181] on button at bounding box center [346, 182] width 14 height 47
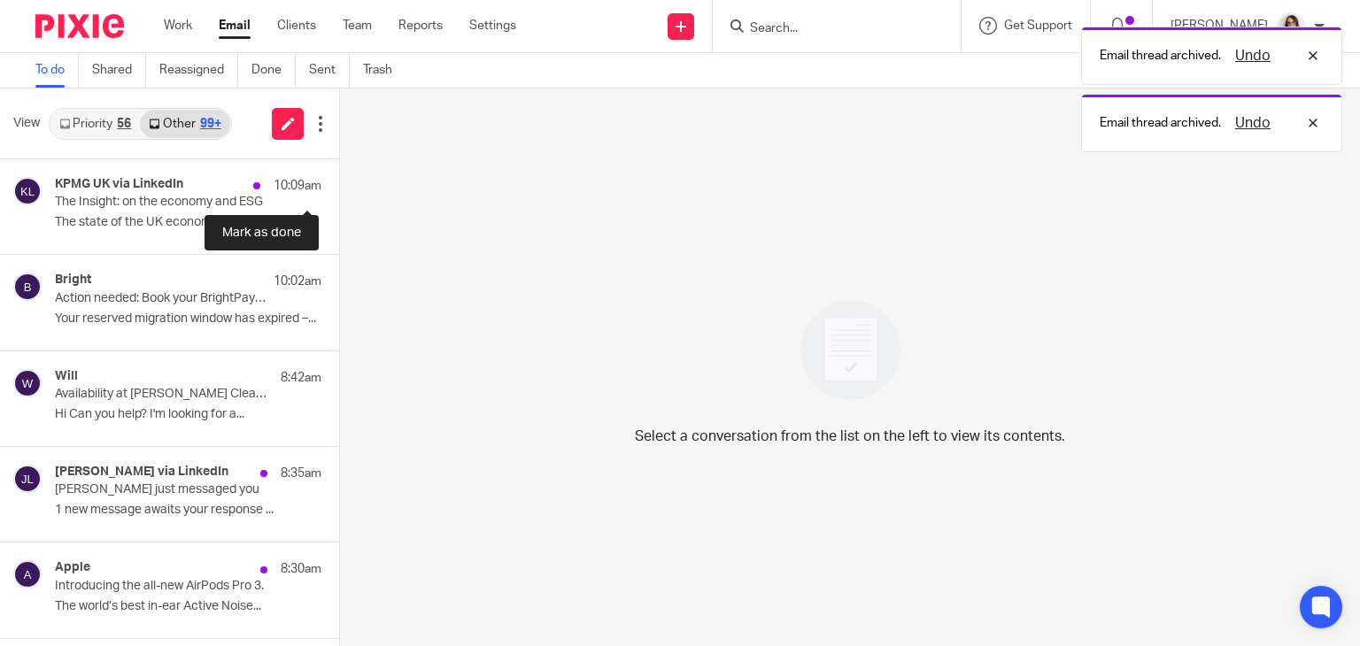
click at [339, 181] on button at bounding box center [346, 182] width 14 height 47
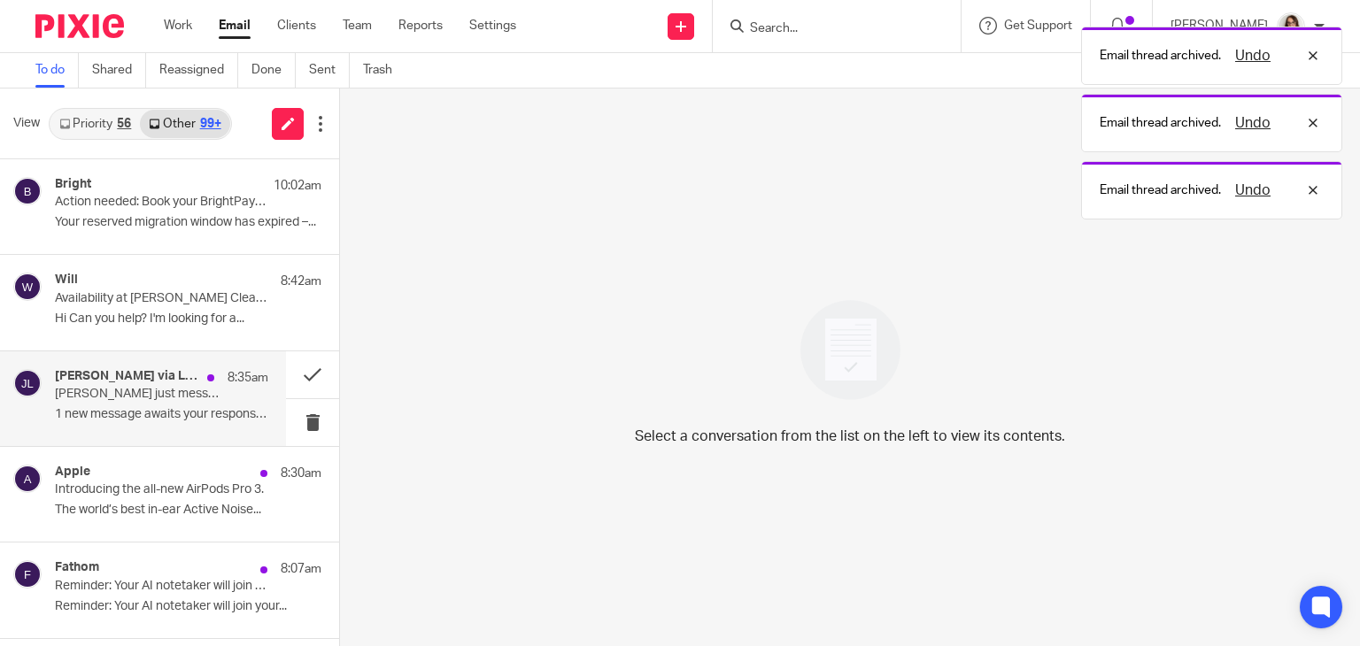
click at [210, 394] on p "Jess just messaged you" at bounding box center [140, 394] width 171 height 15
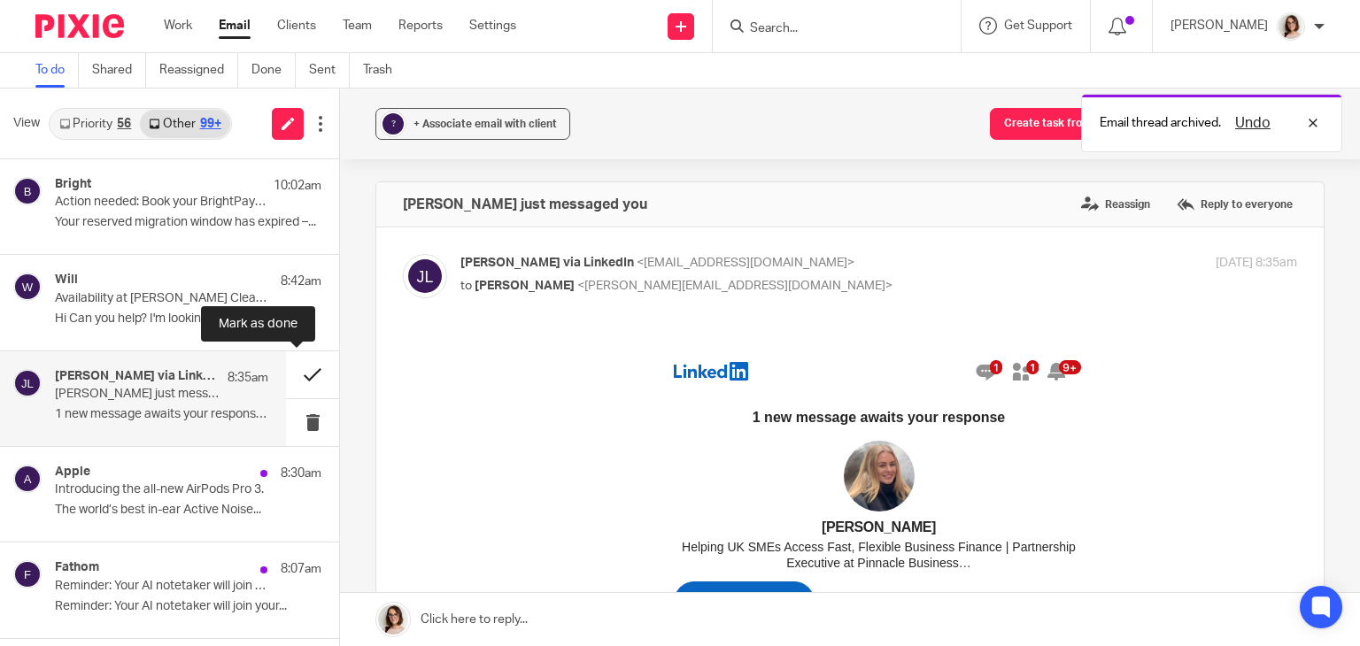
click at [290, 375] on button at bounding box center [312, 375] width 53 height 47
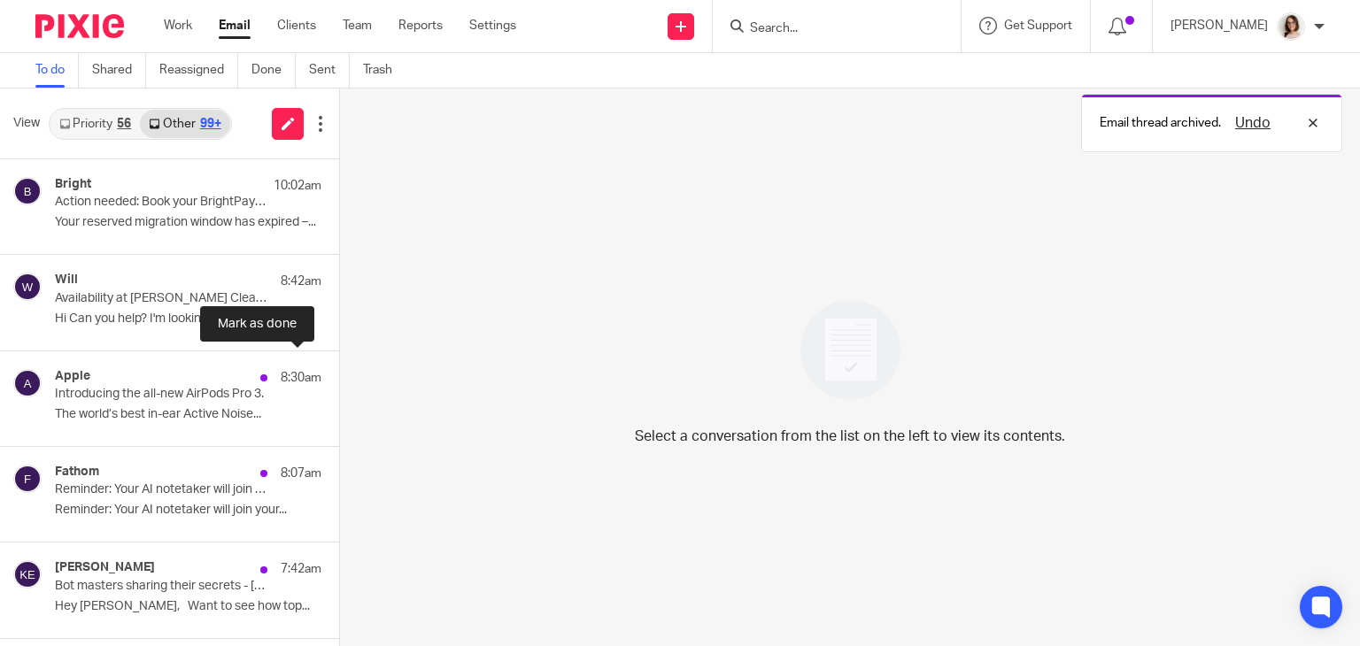
click at [339, 375] on button at bounding box center [346, 375] width 14 height 47
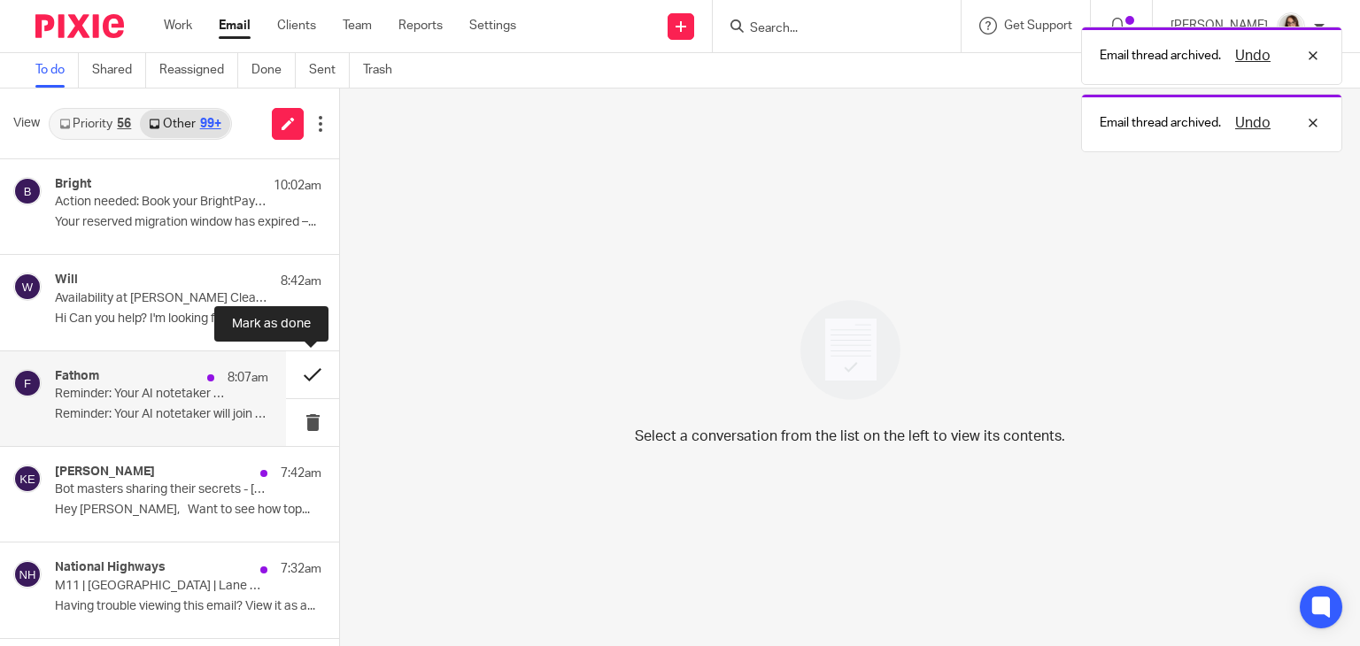
click at [299, 375] on button at bounding box center [312, 375] width 53 height 47
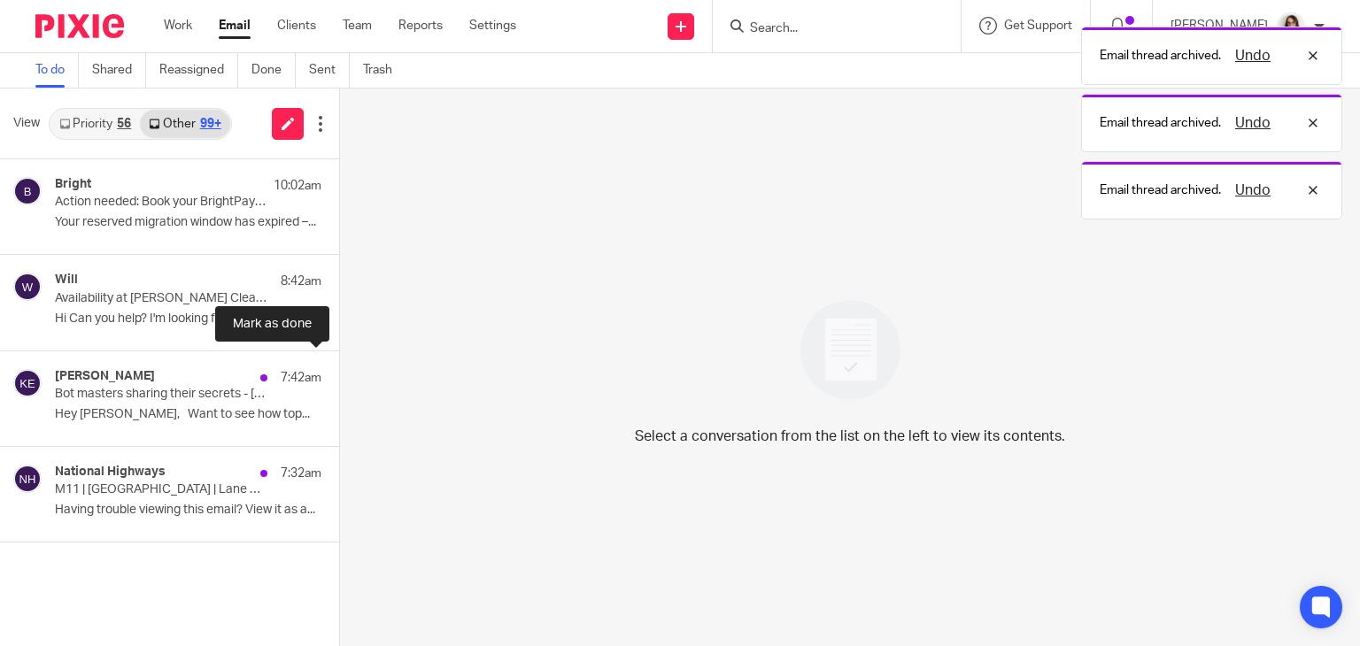
click at [339, 375] on button at bounding box center [346, 375] width 14 height 47
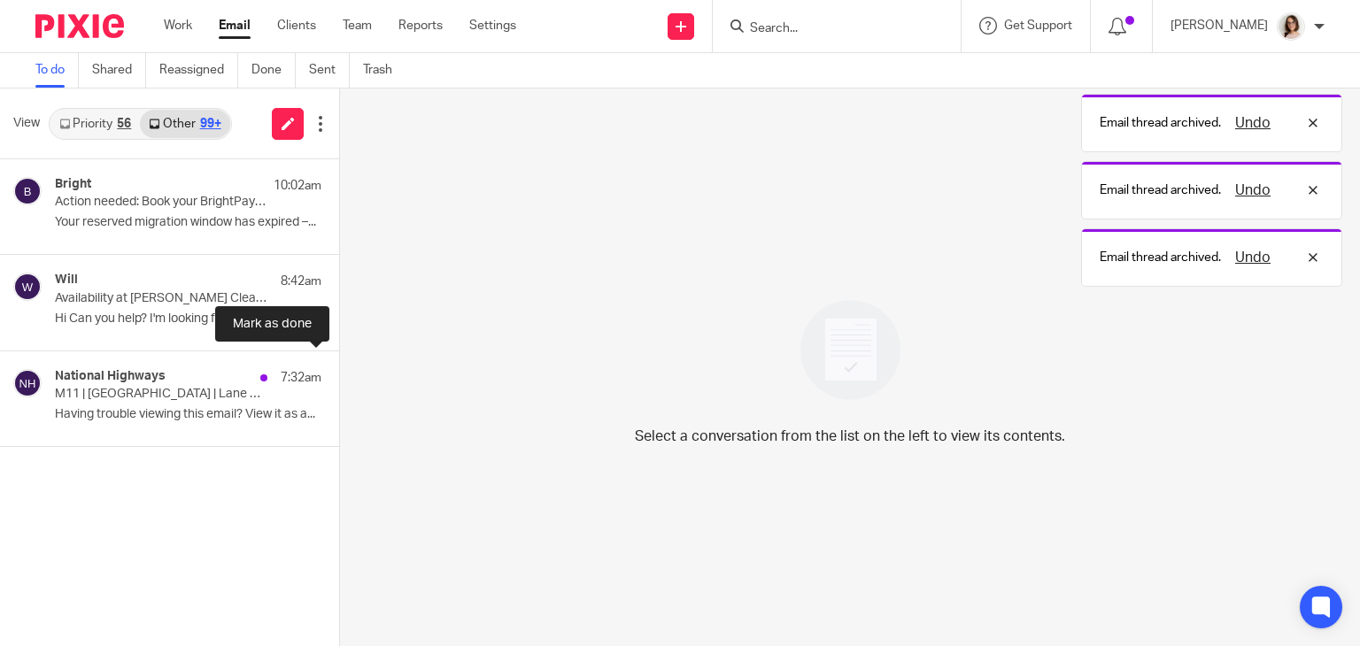
click at [339, 375] on button at bounding box center [346, 375] width 14 height 47
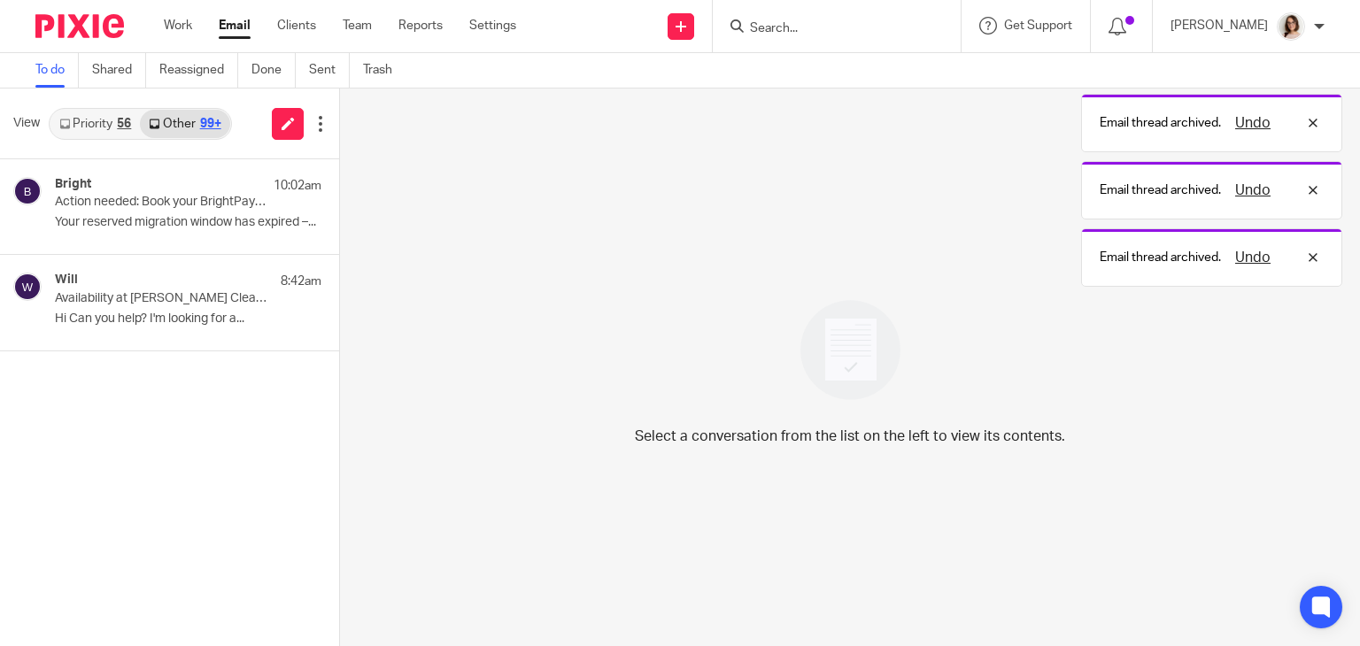
click at [224, 27] on link "Email" at bounding box center [235, 26] width 32 height 18
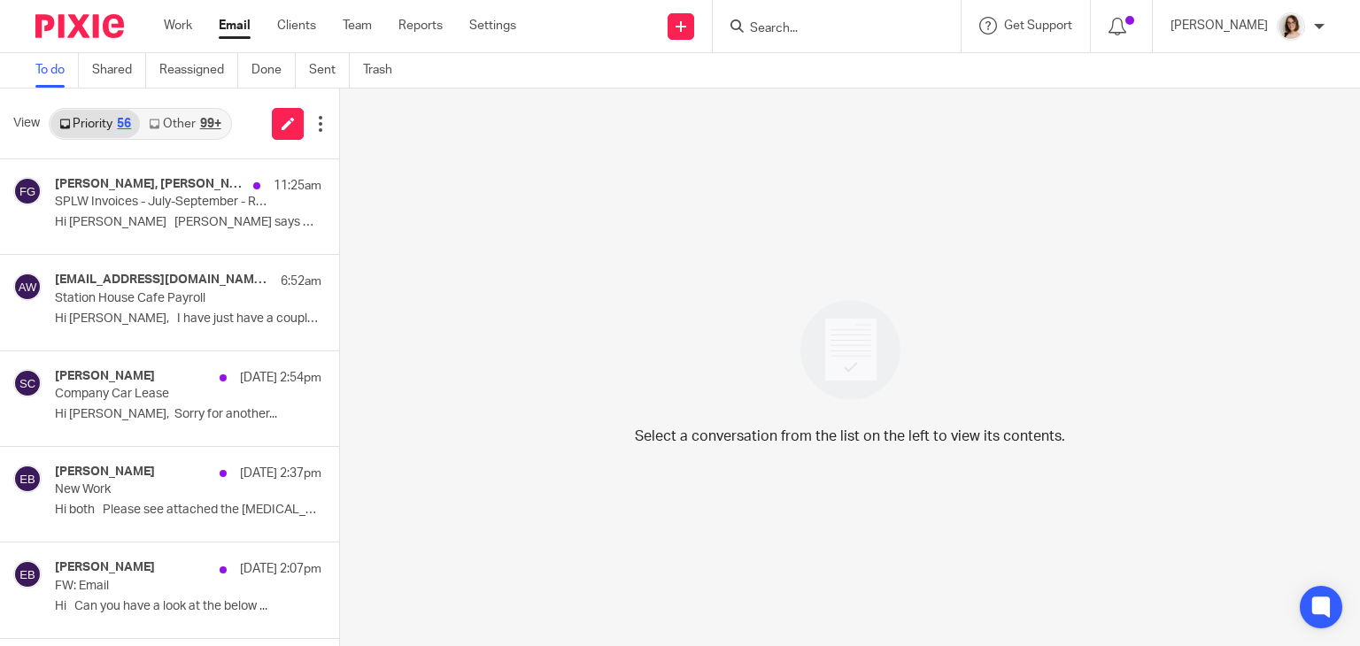
click at [182, 126] on link "Other 99+" at bounding box center [184, 124] width 89 height 28
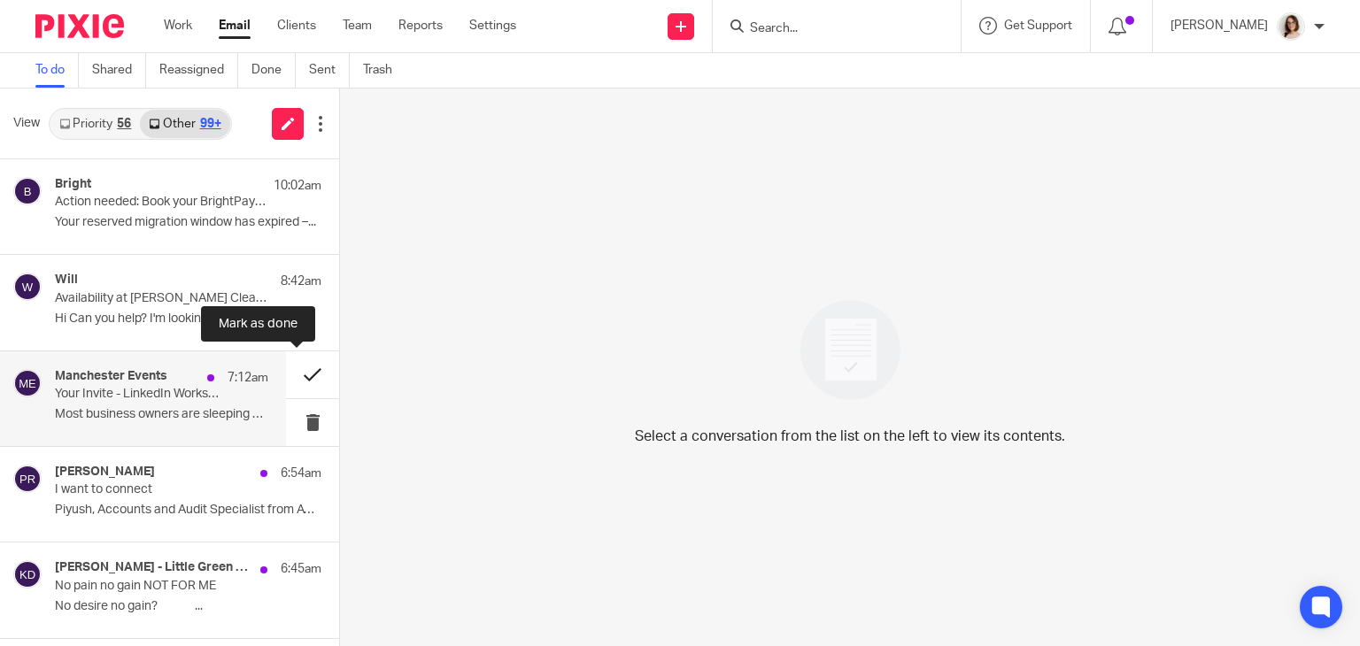
click at [296, 377] on button at bounding box center [312, 375] width 53 height 47
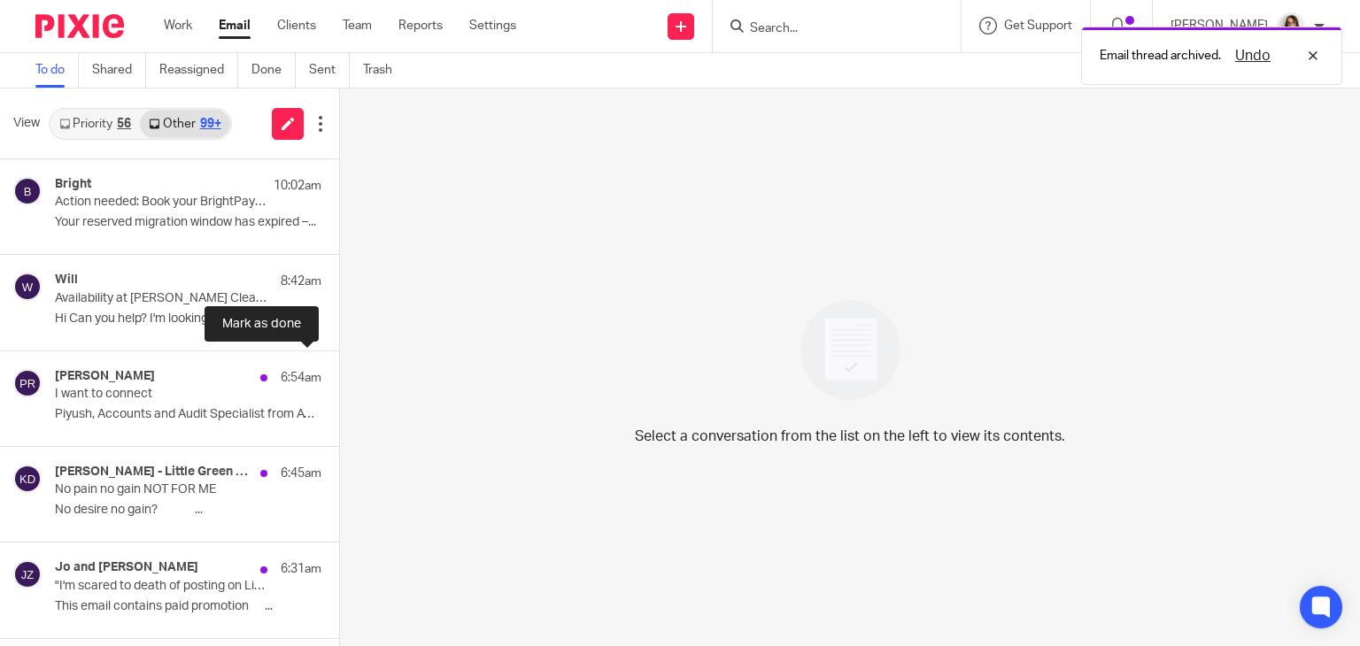
click at [339, 377] on button at bounding box center [346, 375] width 14 height 47
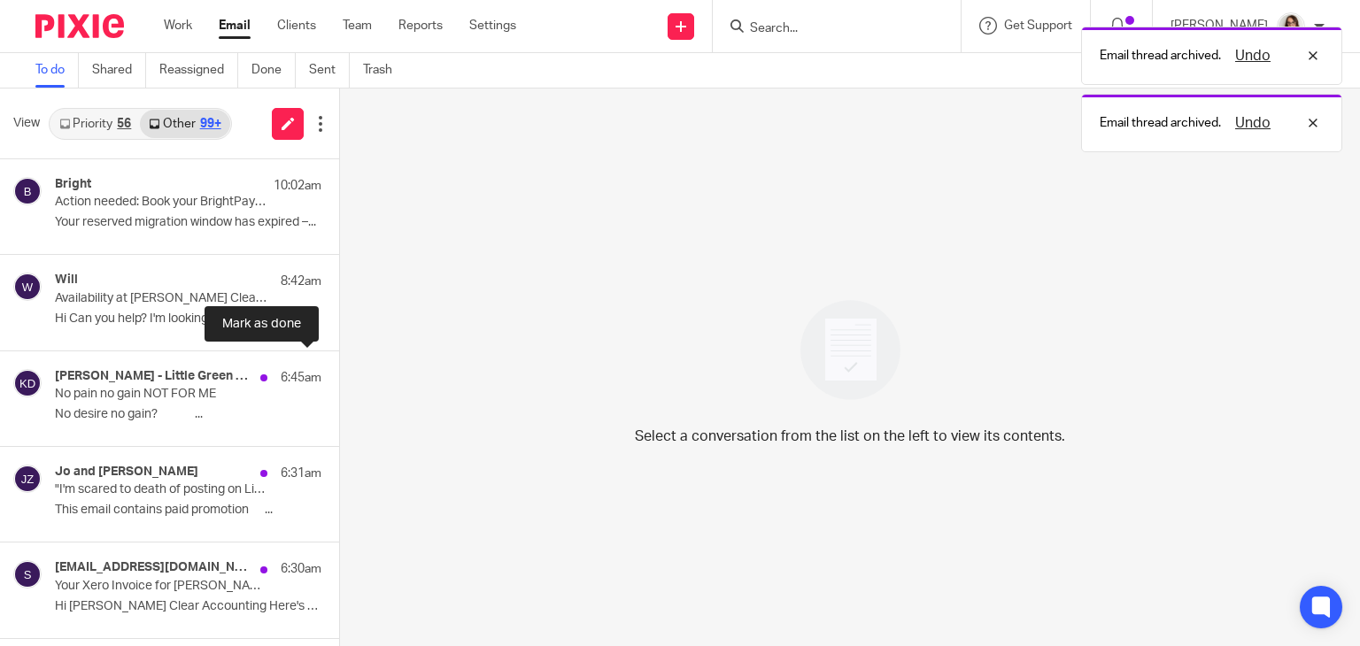
click at [339, 377] on button at bounding box center [346, 375] width 14 height 47
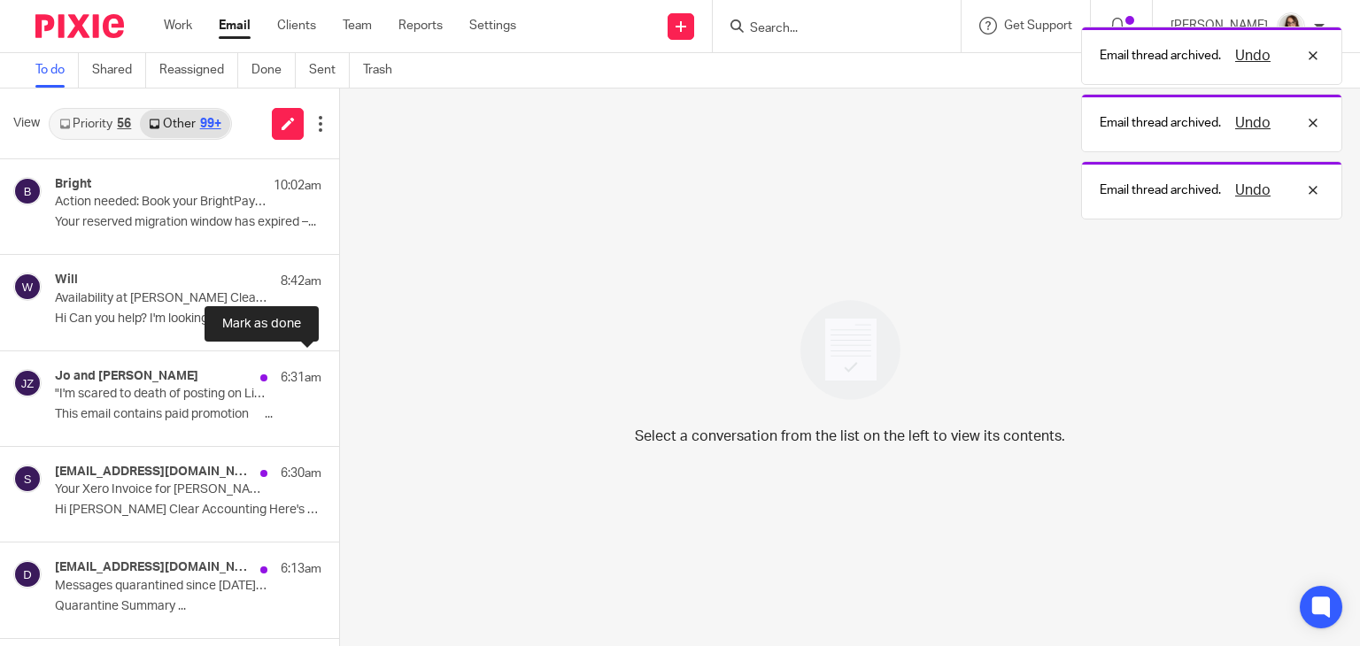
click at [339, 377] on button at bounding box center [346, 375] width 14 height 47
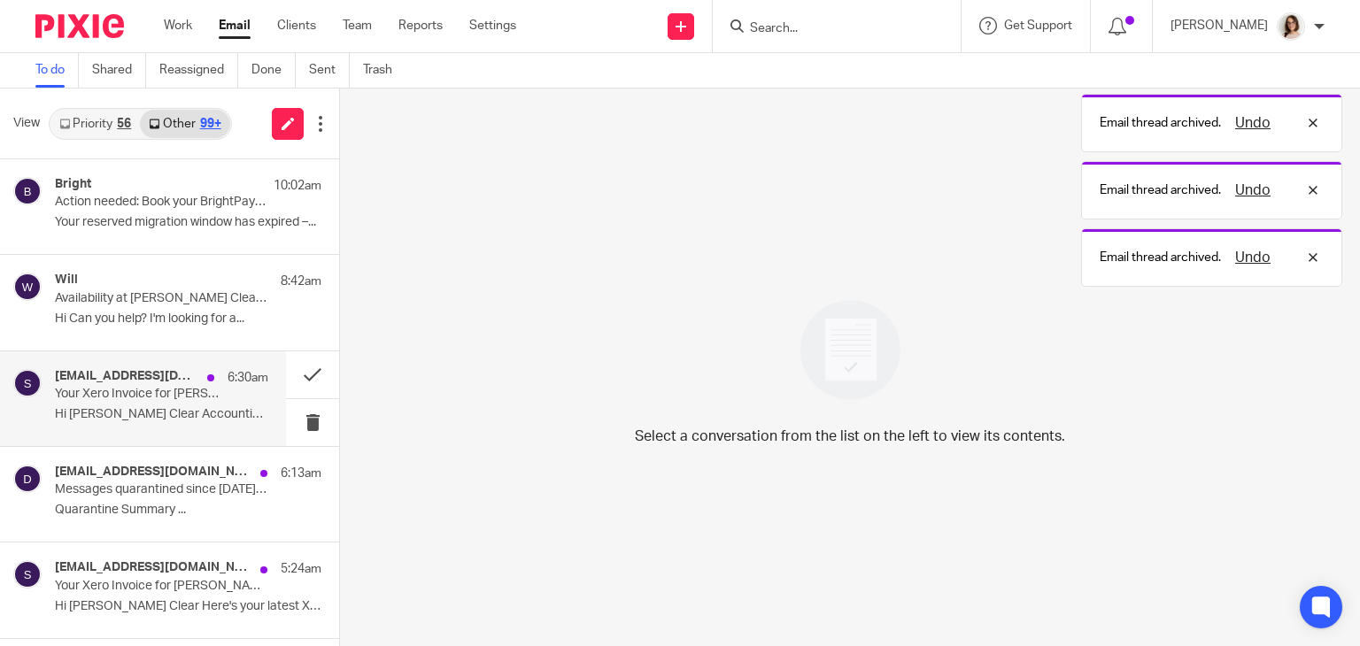
click at [194, 415] on p "Hi [PERSON_NAME] Clear Accounting Here's your latest..." at bounding box center [161, 414] width 213 height 15
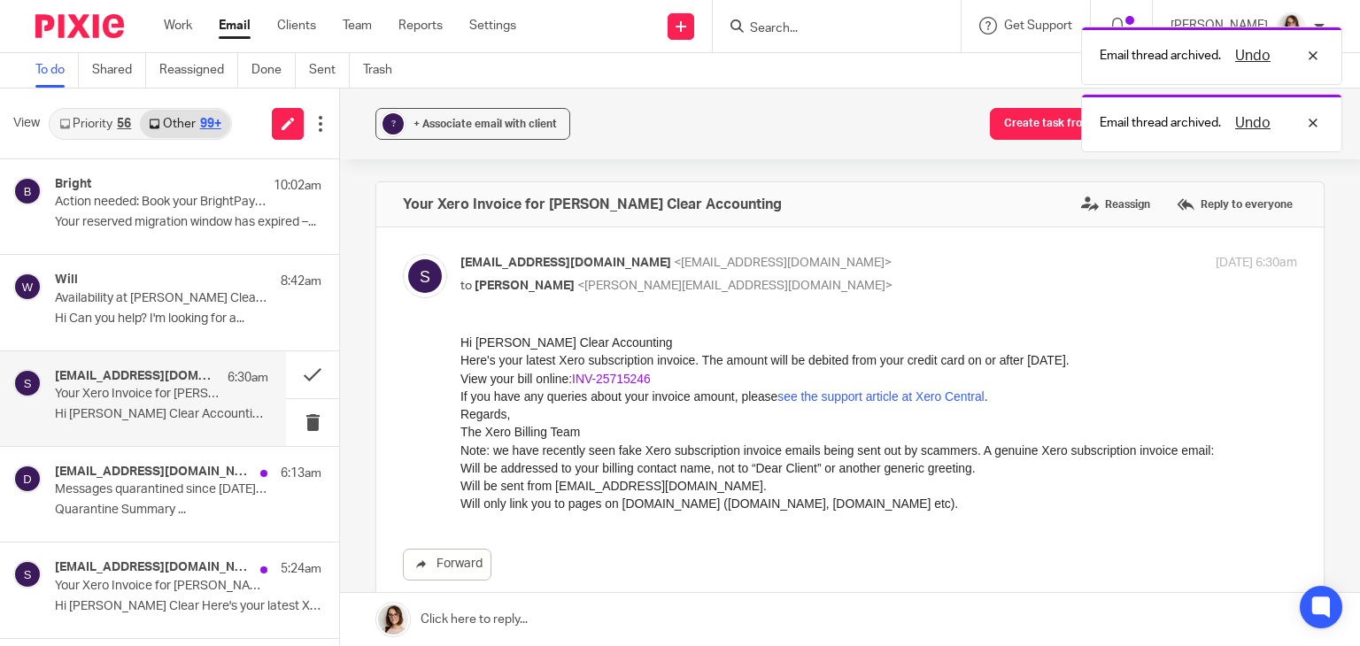
click at [632, 378] on link "INV-25715246" at bounding box center [611, 379] width 79 height 14
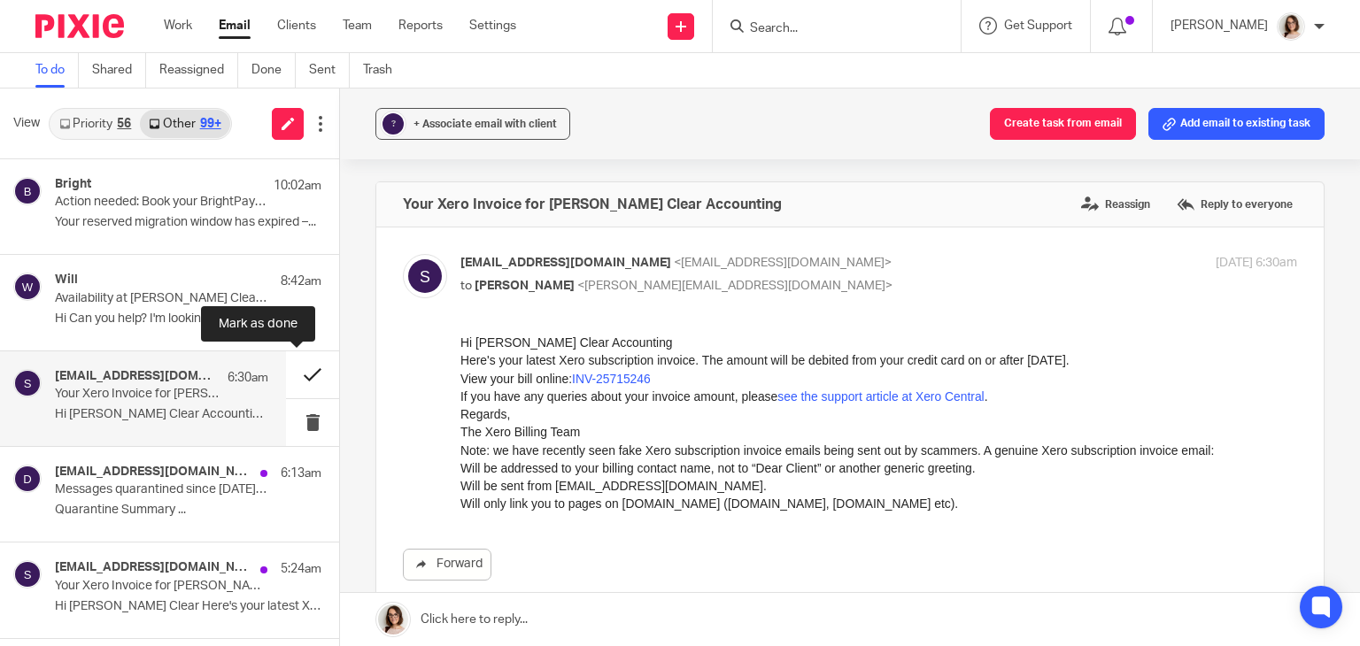
click at [299, 377] on button at bounding box center [312, 375] width 53 height 47
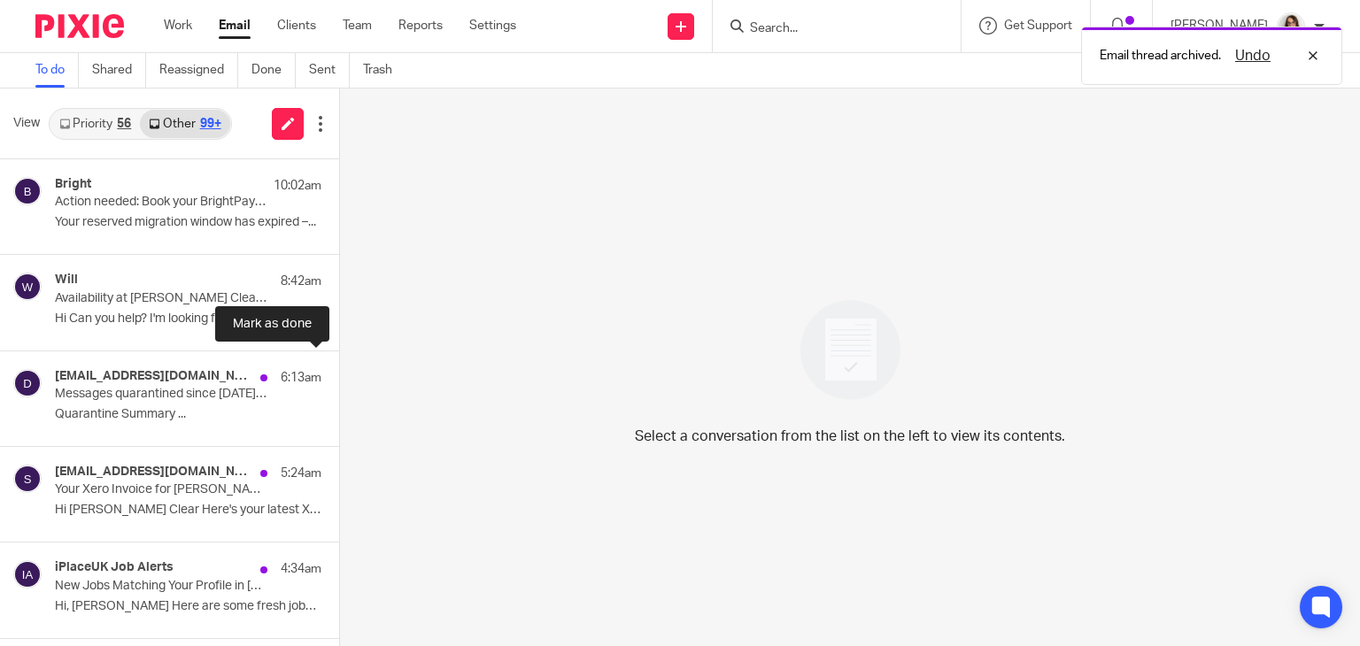
click at [339, 377] on button at bounding box center [346, 375] width 14 height 47
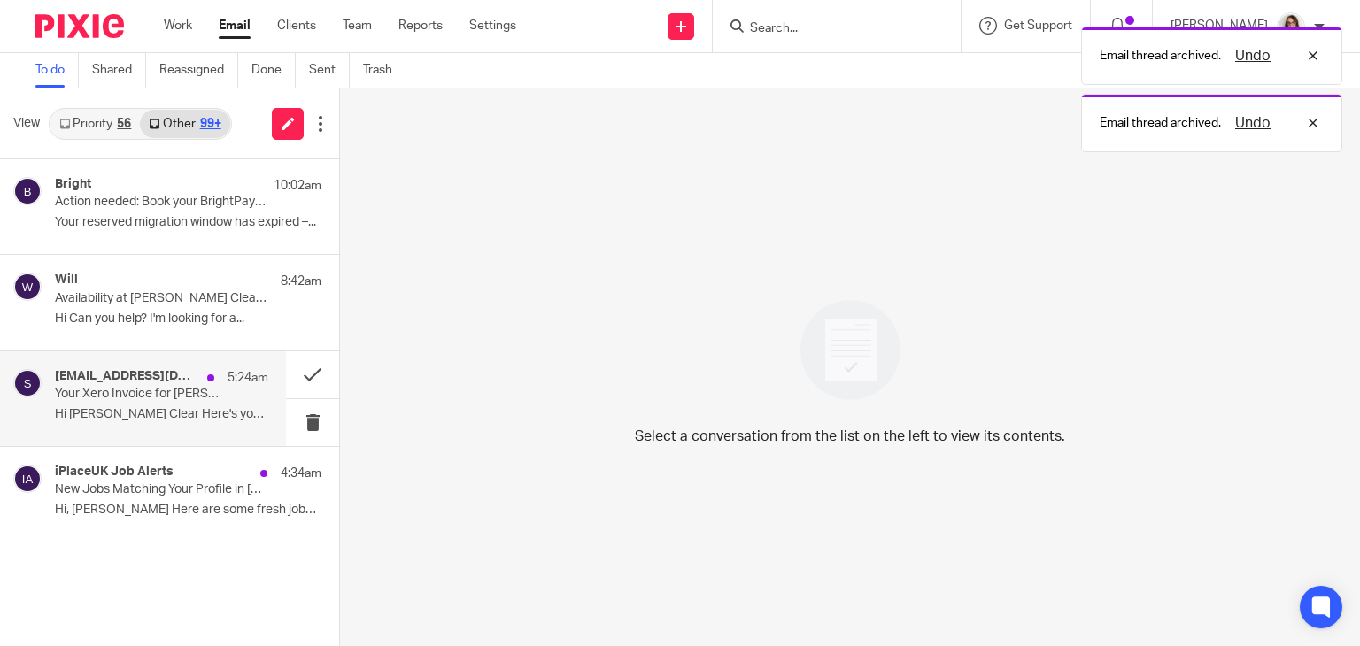
click at [169, 394] on p "Your Xero Invoice for Carter Clear" at bounding box center [140, 394] width 171 height 15
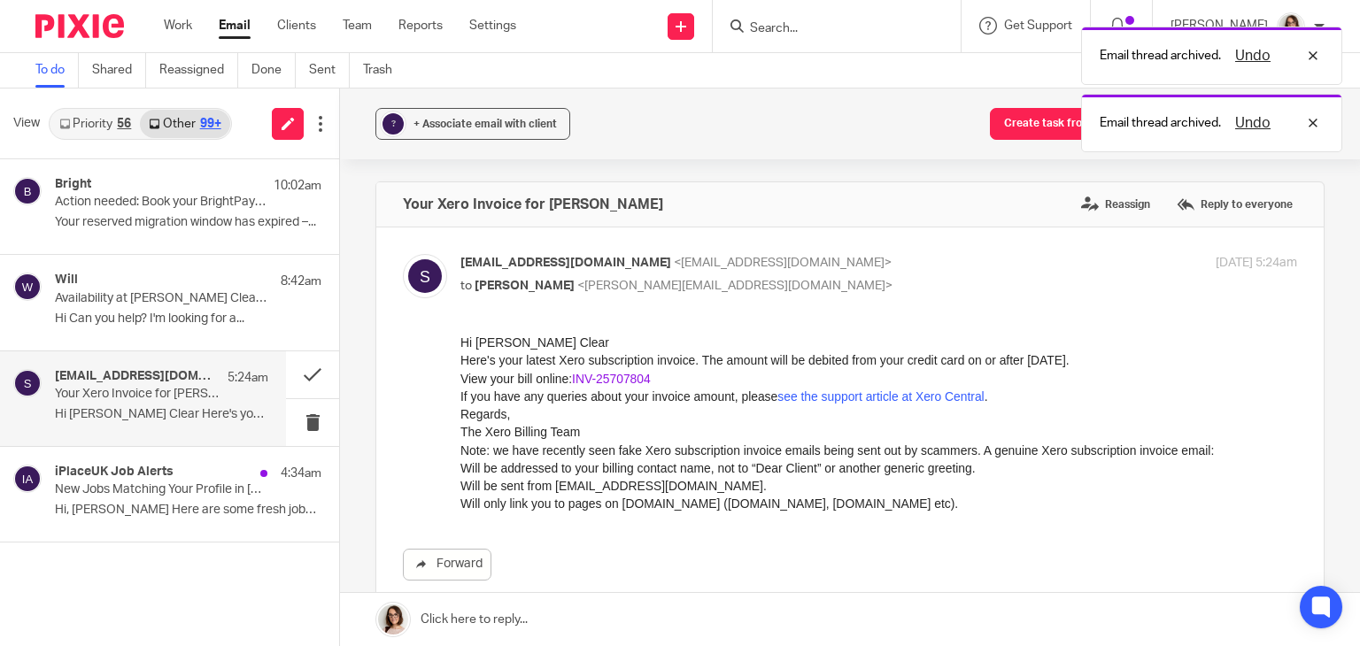
click at [638, 378] on link "INV-25707804" at bounding box center [611, 379] width 79 height 14
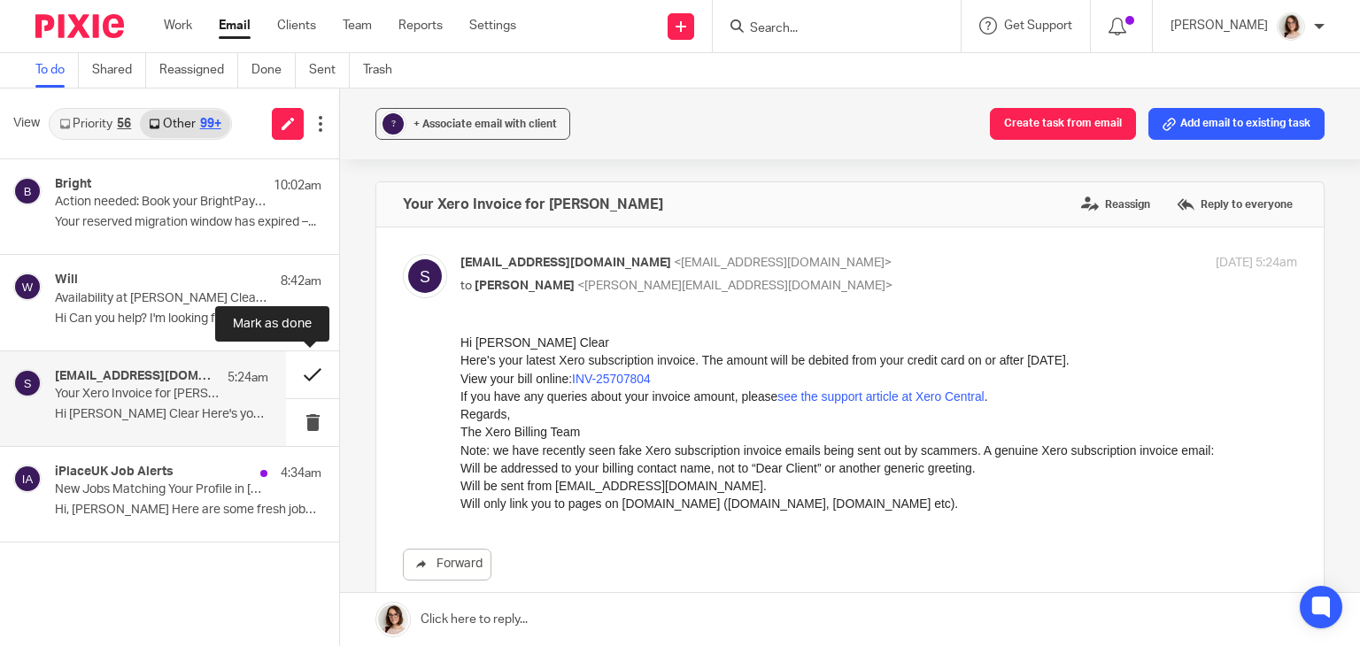
click at [305, 375] on button at bounding box center [312, 375] width 53 height 47
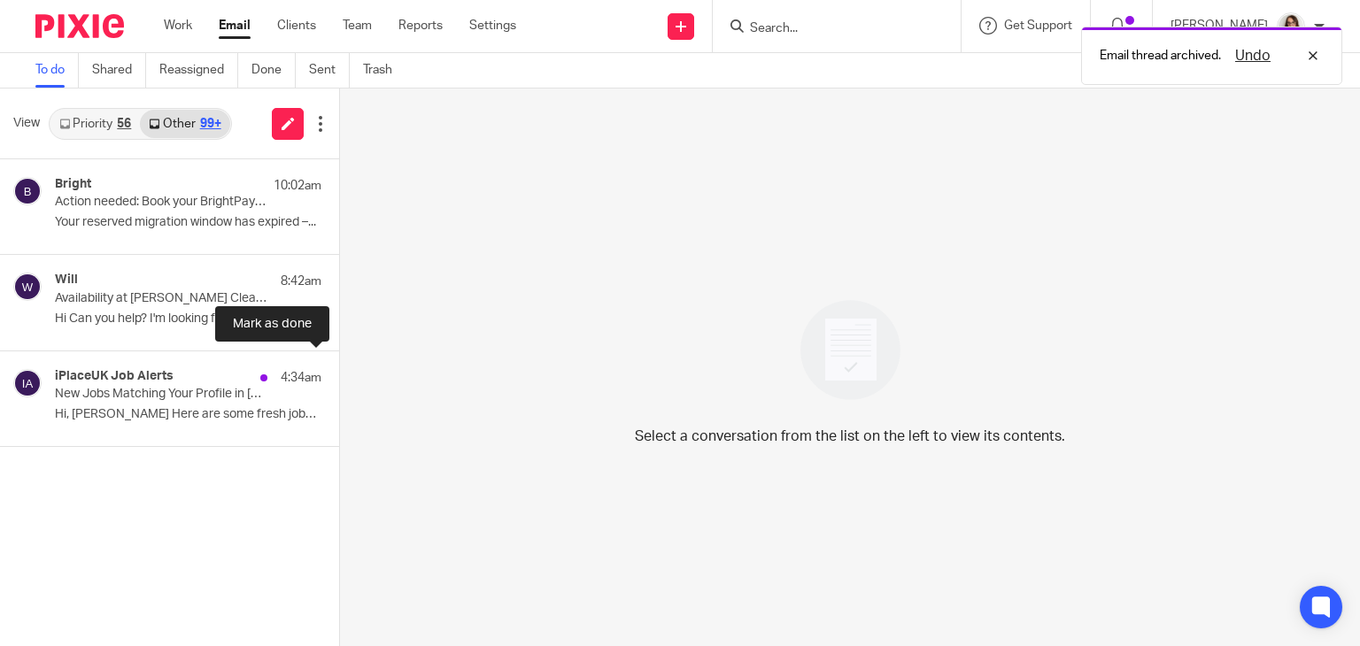
click at [339, 375] on button at bounding box center [346, 375] width 14 height 47
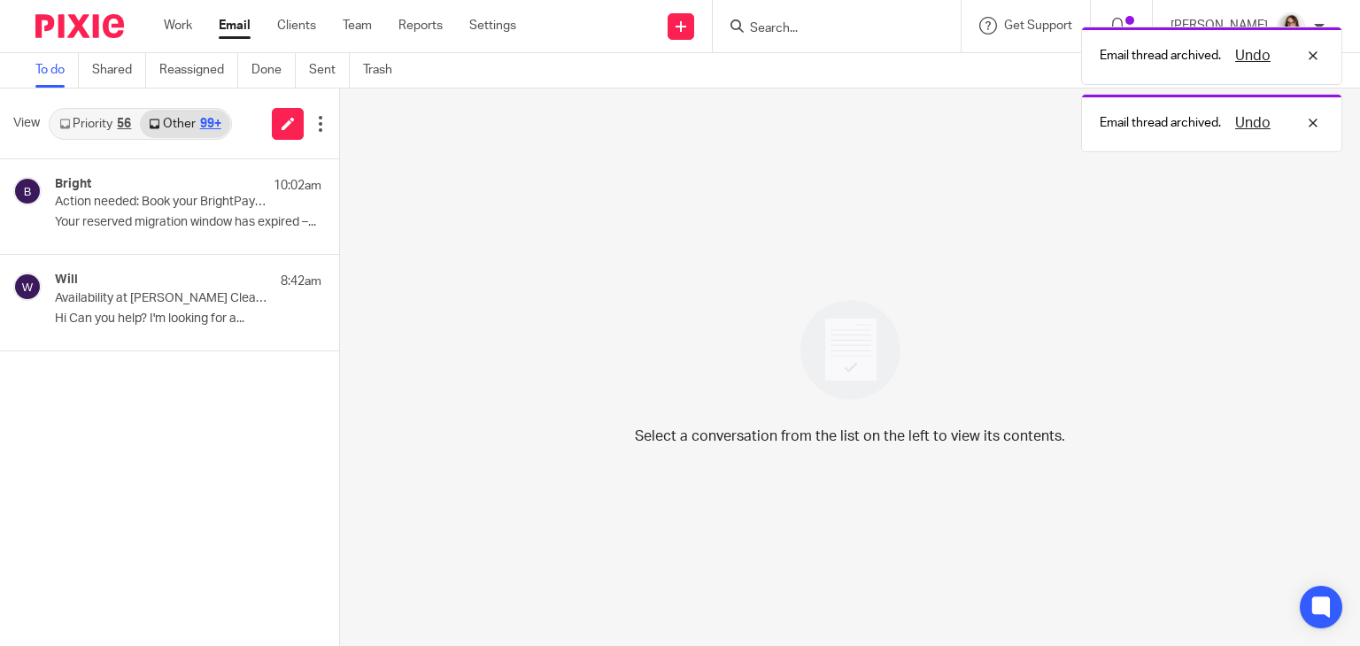
click at [241, 29] on link "Email" at bounding box center [235, 26] width 32 height 18
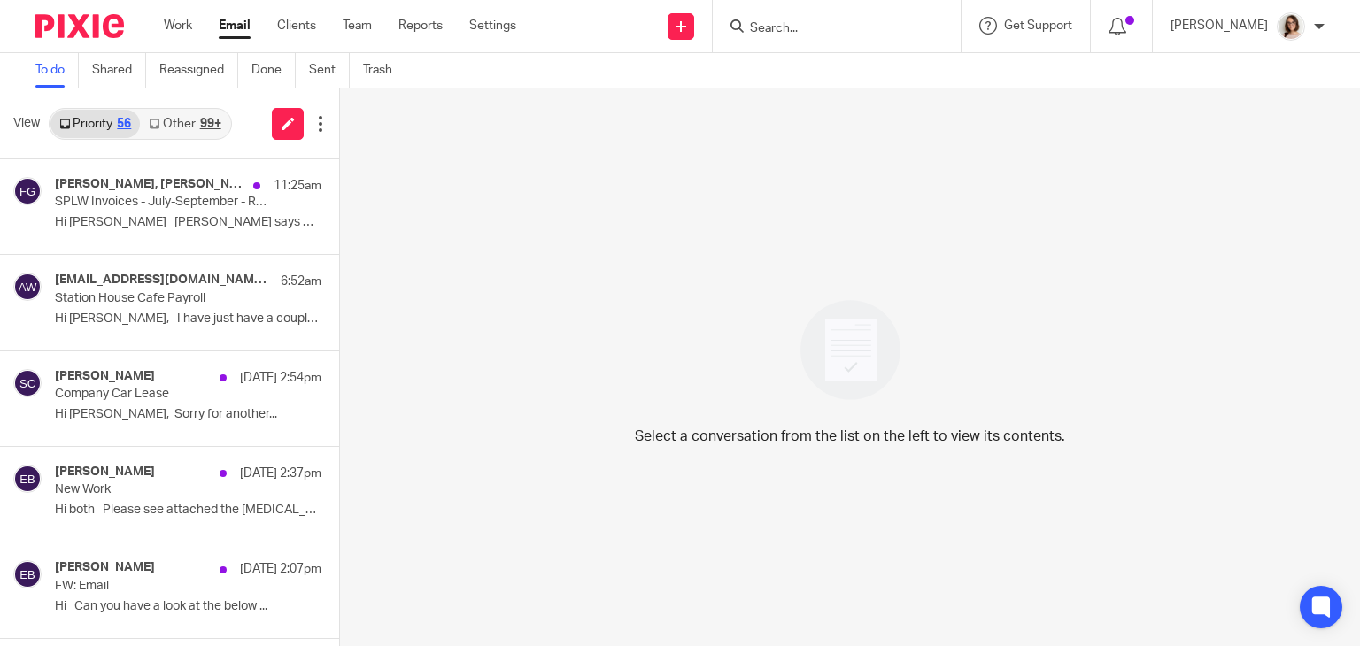
click at [163, 121] on link "Other 99+" at bounding box center [184, 124] width 89 height 28
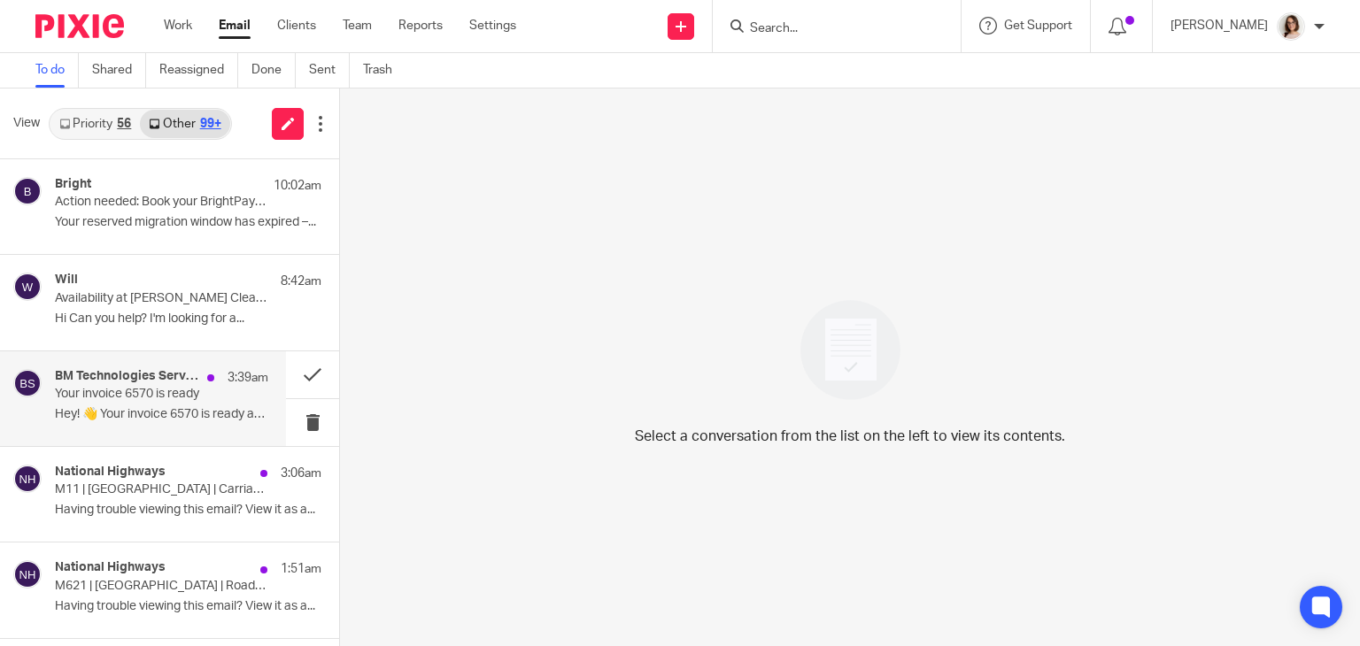
click at [234, 404] on div "BM Technologies Servicedesk 3:39am Your invoice 6570 is ready Hey! 👋 Your invoi…" at bounding box center [161, 398] width 213 height 59
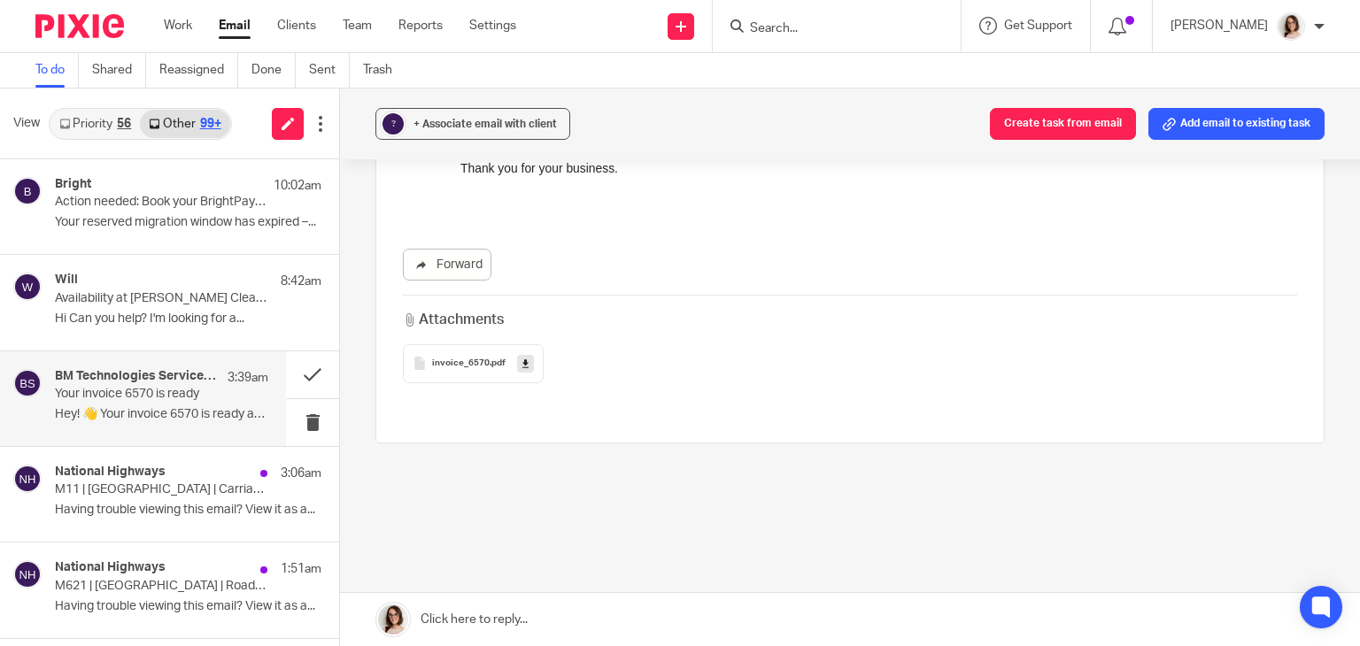
scroll to position [336, 0]
click at [446, 267] on link "Forward" at bounding box center [447, 264] width 89 height 32
click at [297, 370] on button at bounding box center [312, 375] width 53 height 47
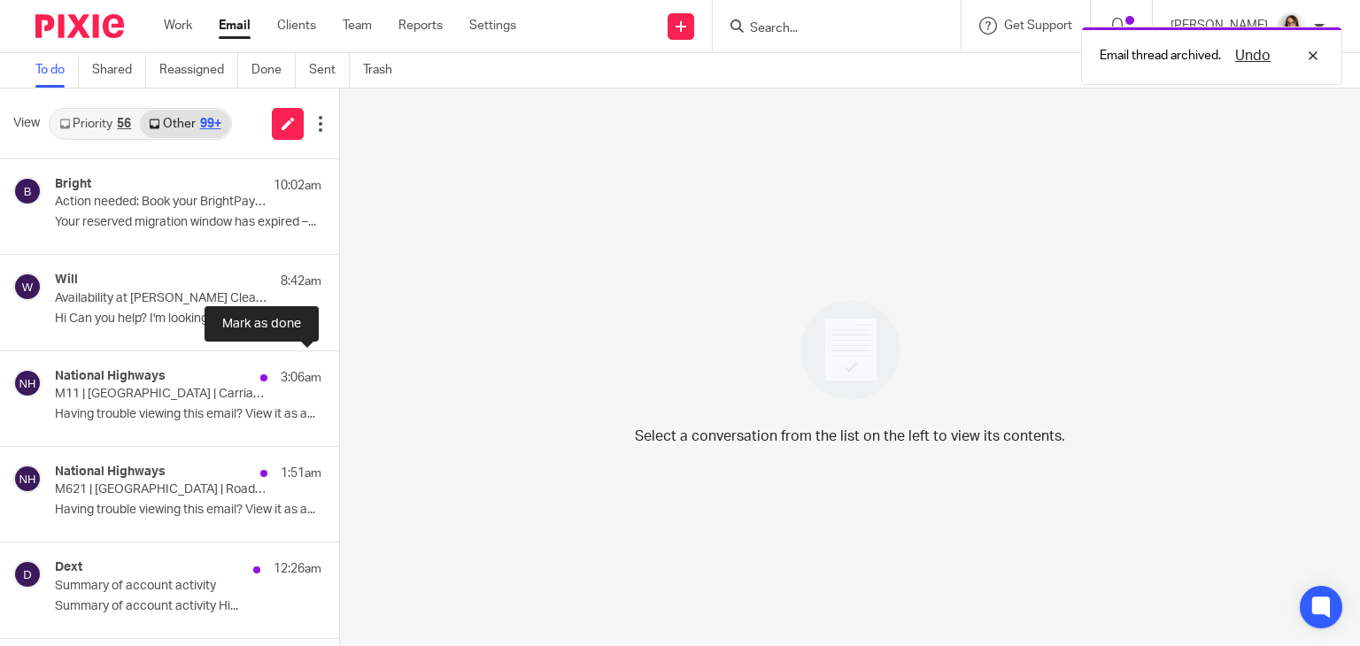
click at [339, 370] on button at bounding box center [346, 375] width 14 height 47
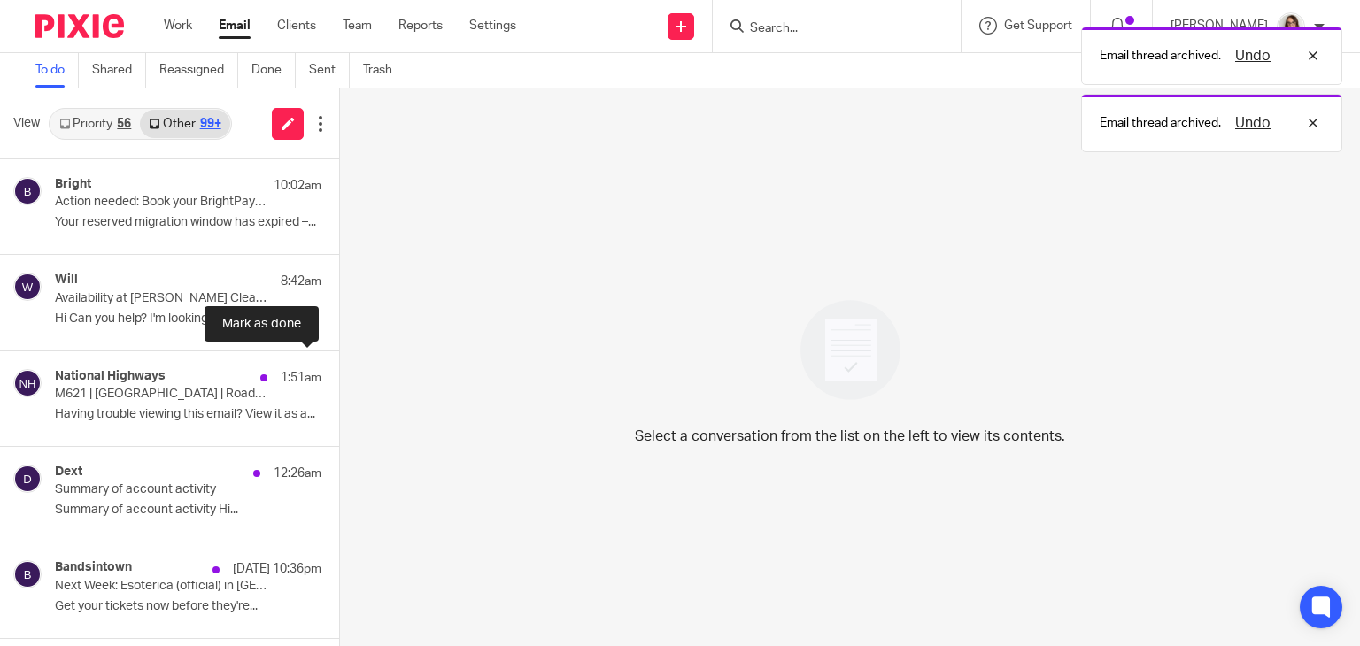
click at [339, 370] on button at bounding box center [346, 375] width 14 height 47
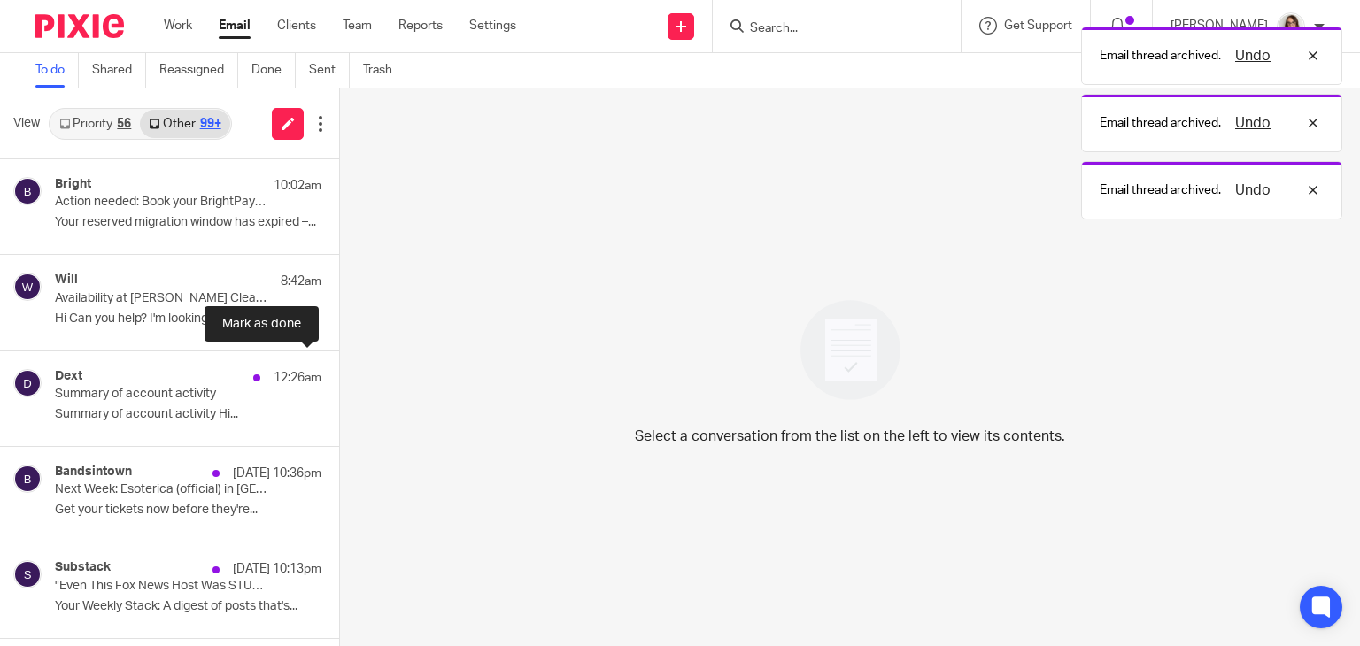
click at [339, 370] on button at bounding box center [346, 375] width 14 height 47
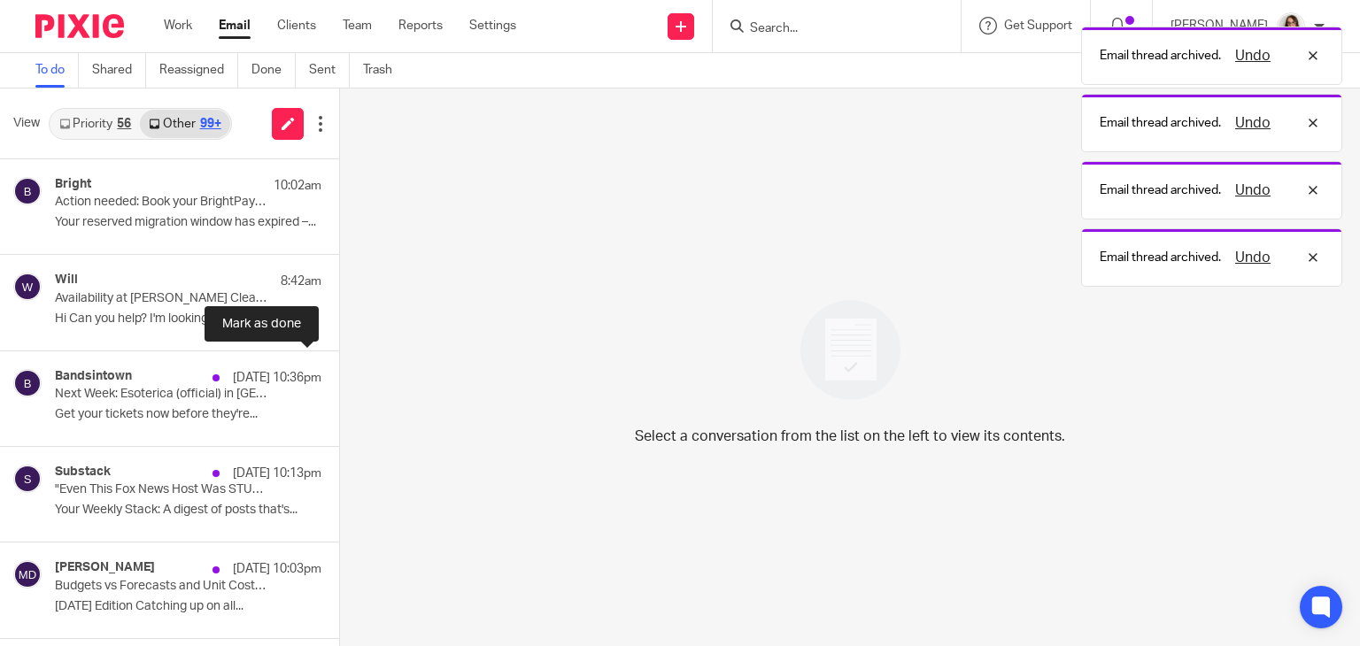
click at [339, 370] on button at bounding box center [346, 375] width 14 height 47
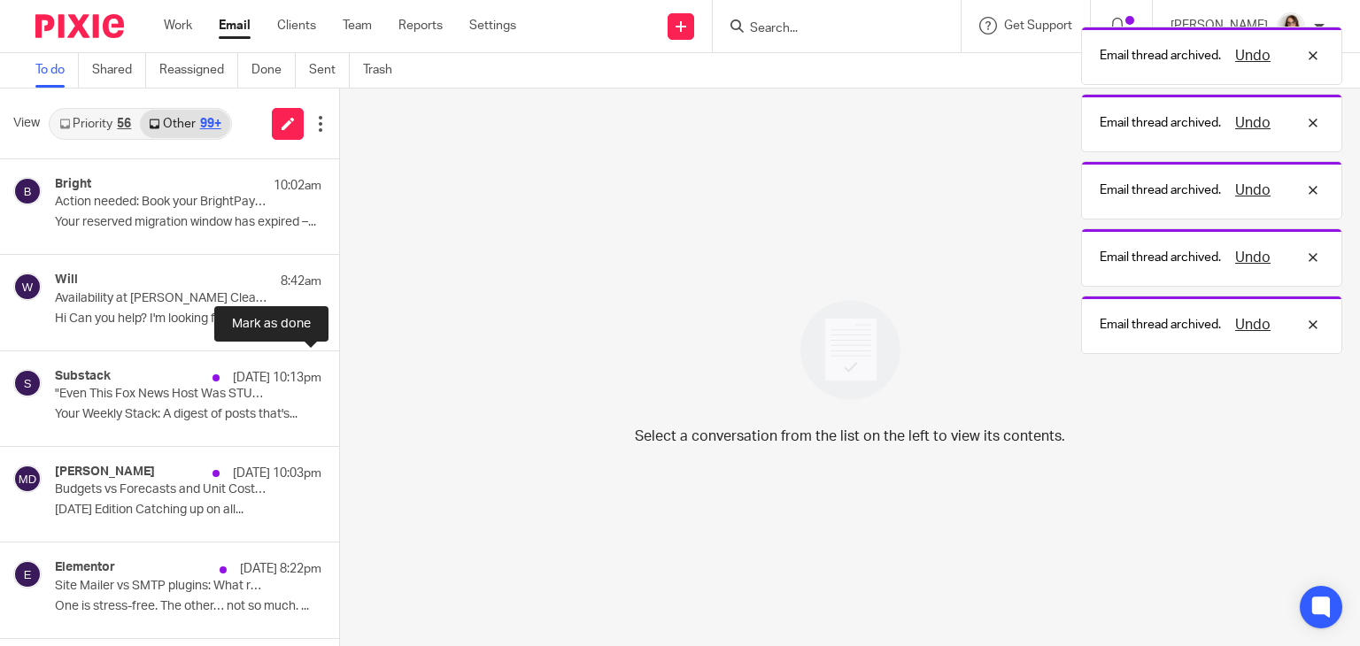
click at [339, 370] on button at bounding box center [346, 375] width 14 height 47
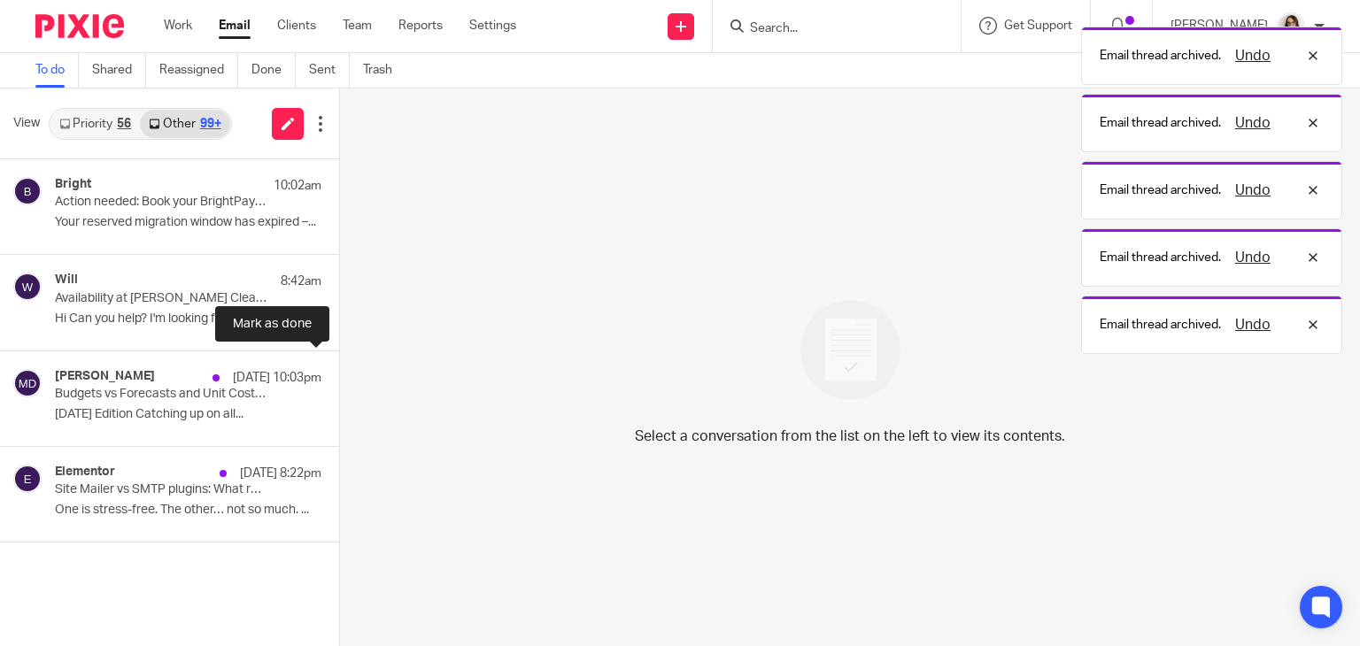
click at [339, 370] on button at bounding box center [346, 375] width 14 height 47
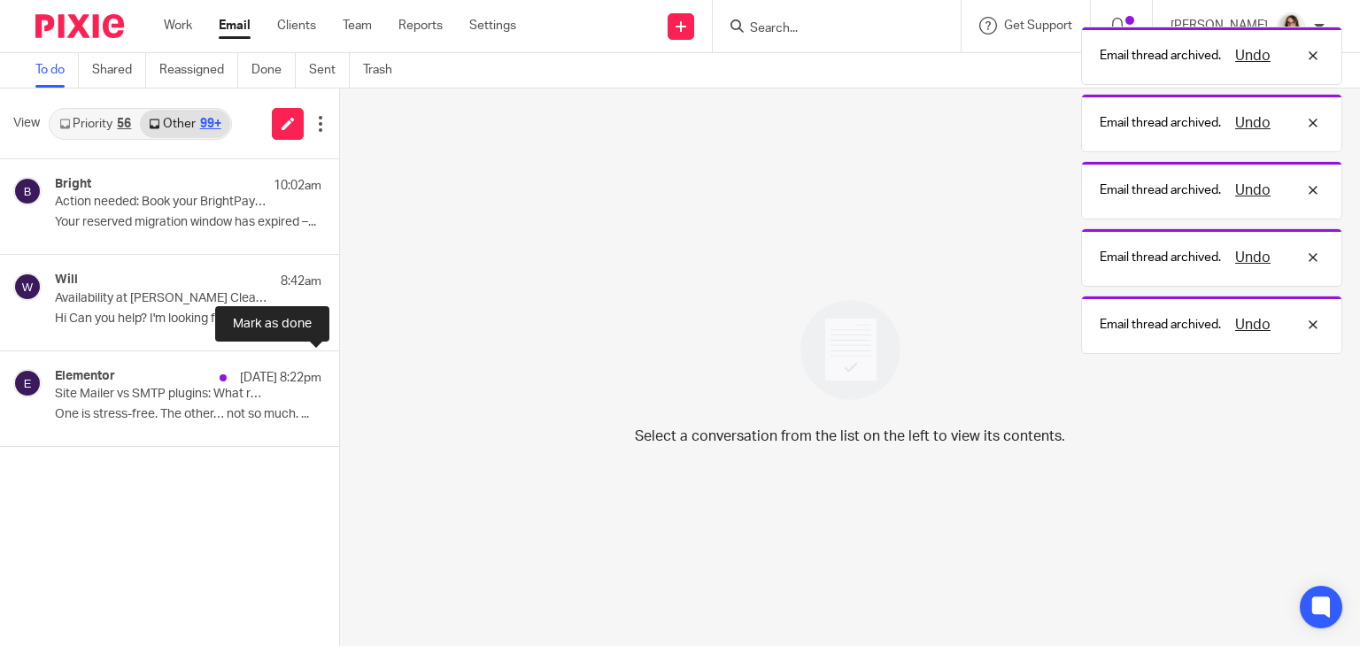
click at [339, 370] on button at bounding box center [346, 375] width 14 height 47
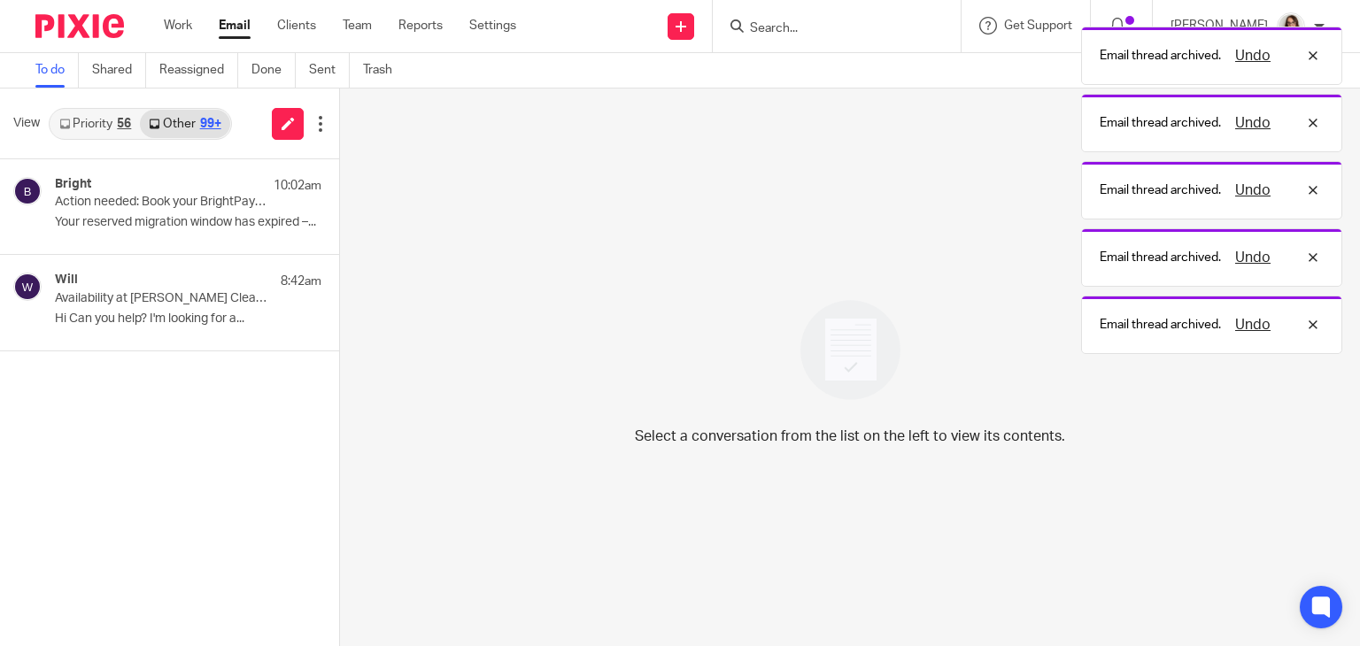
click at [240, 19] on link "Email" at bounding box center [235, 26] width 32 height 18
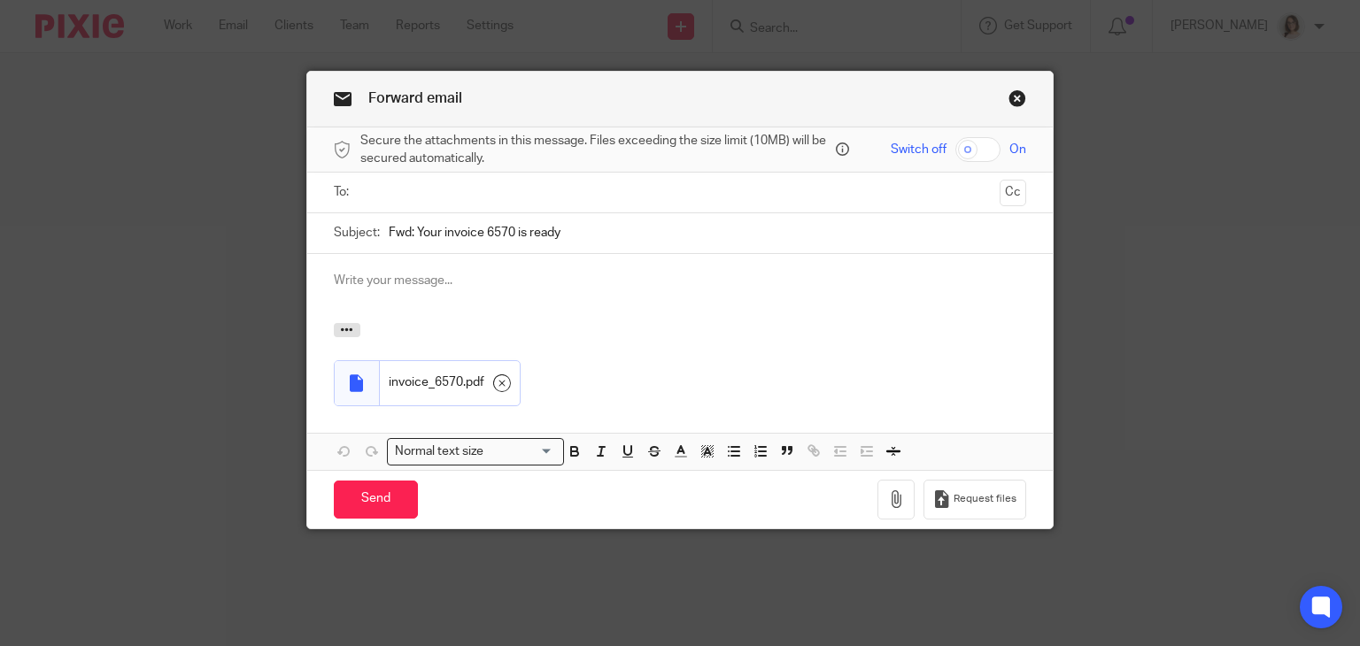
click at [418, 185] on input "text" at bounding box center [680, 192] width 626 height 20
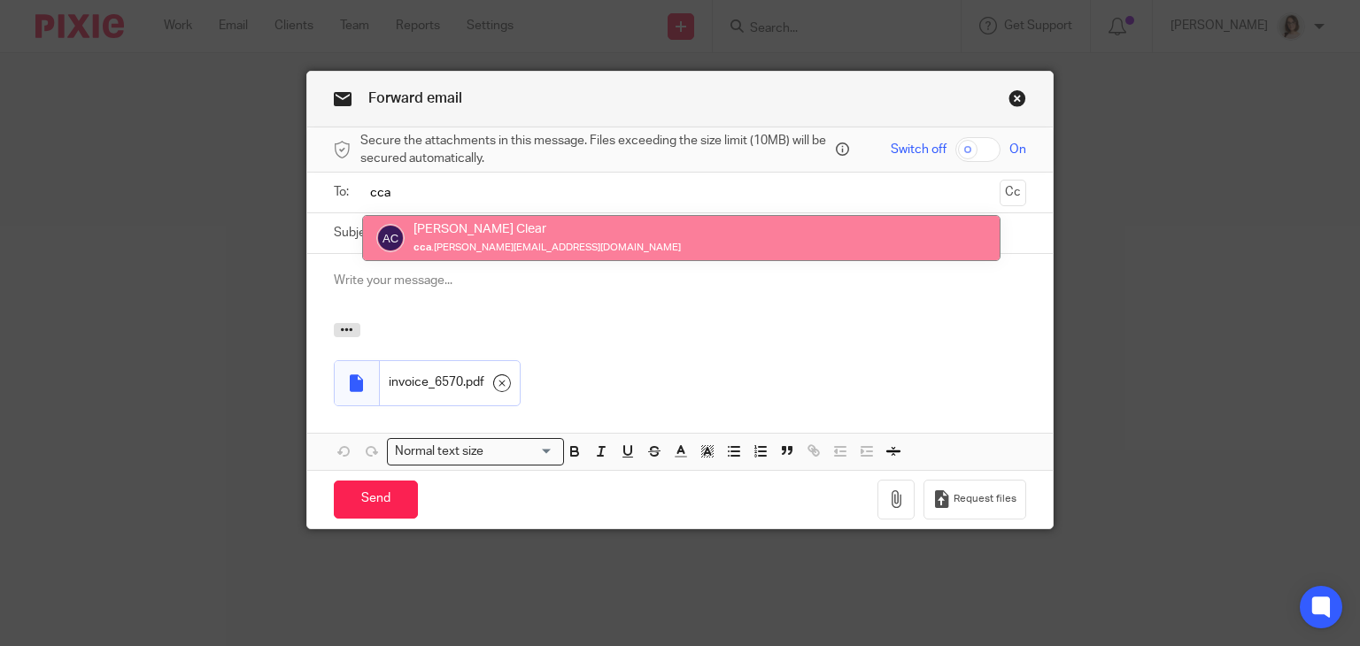
type input "cca"
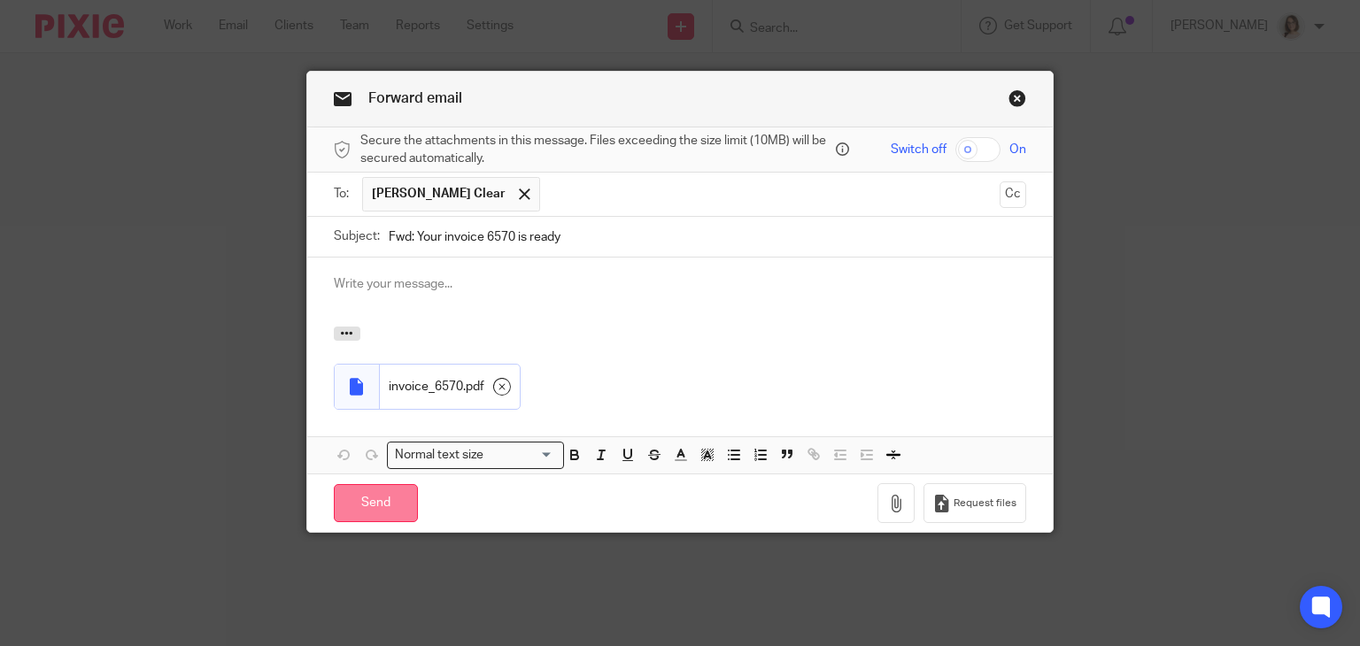
click at [383, 487] on input "Send" at bounding box center [376, 503] width 84 height 38
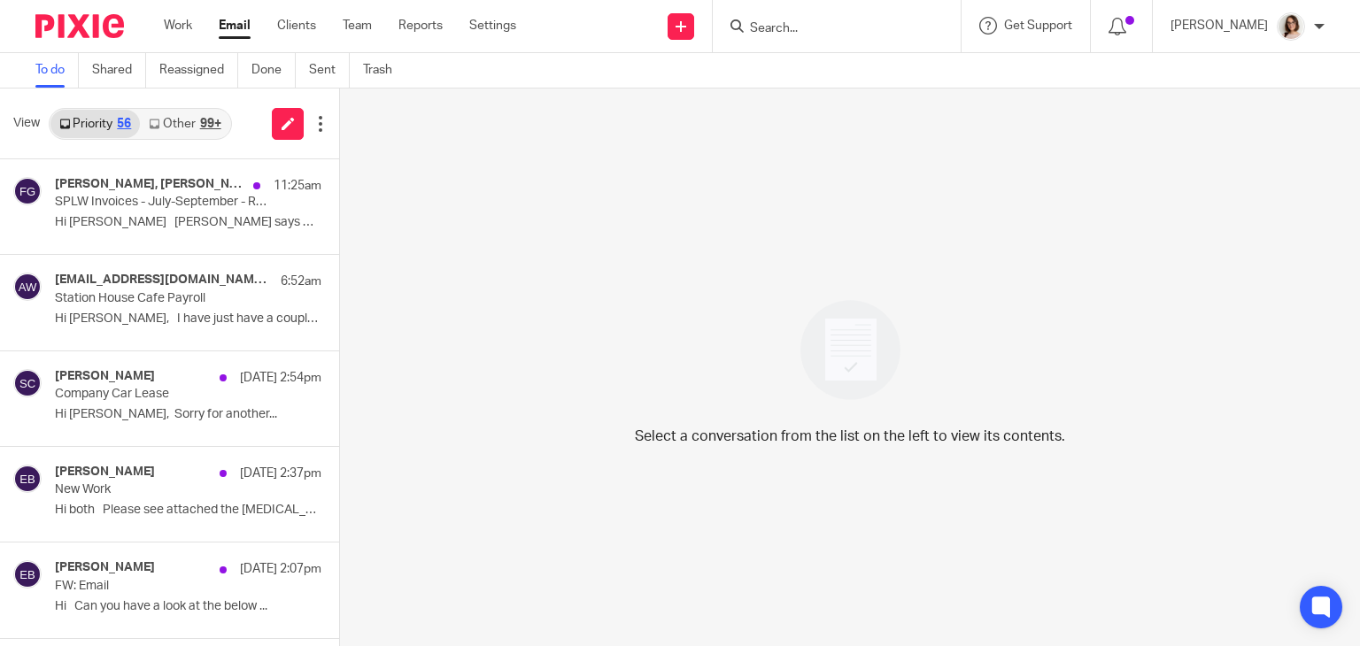
click at [200, 118] on div "99+" at bounding box center [210, 124] width 21 height 12
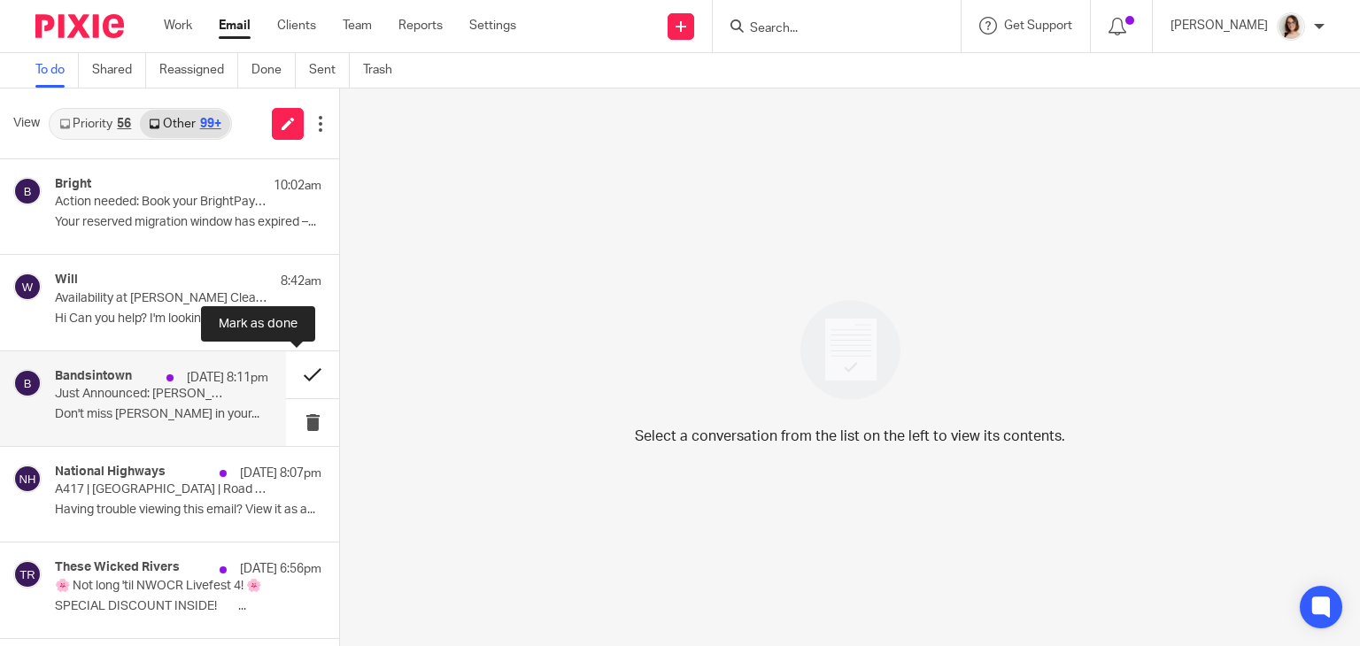
click at [290, 375] on button at bounding box center [312, 375] width 53 height 47
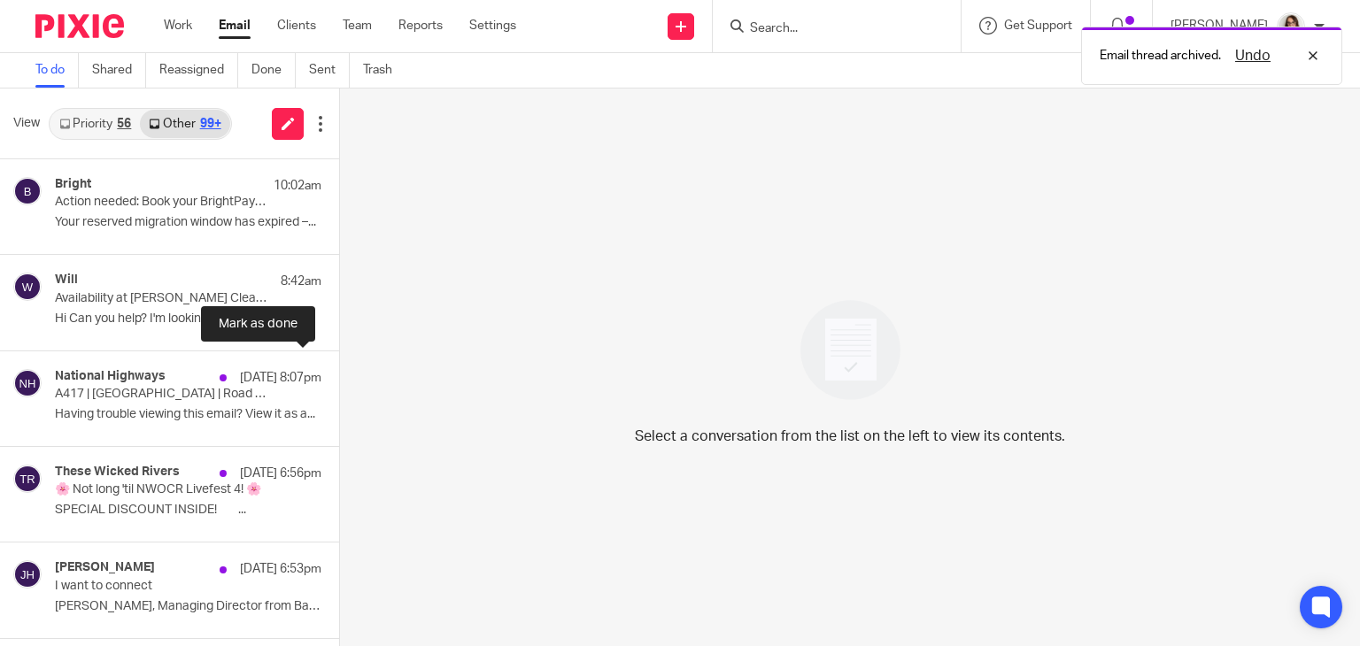
click at [339, 375] on button at bounding box center [346, 375] width 14 height 47
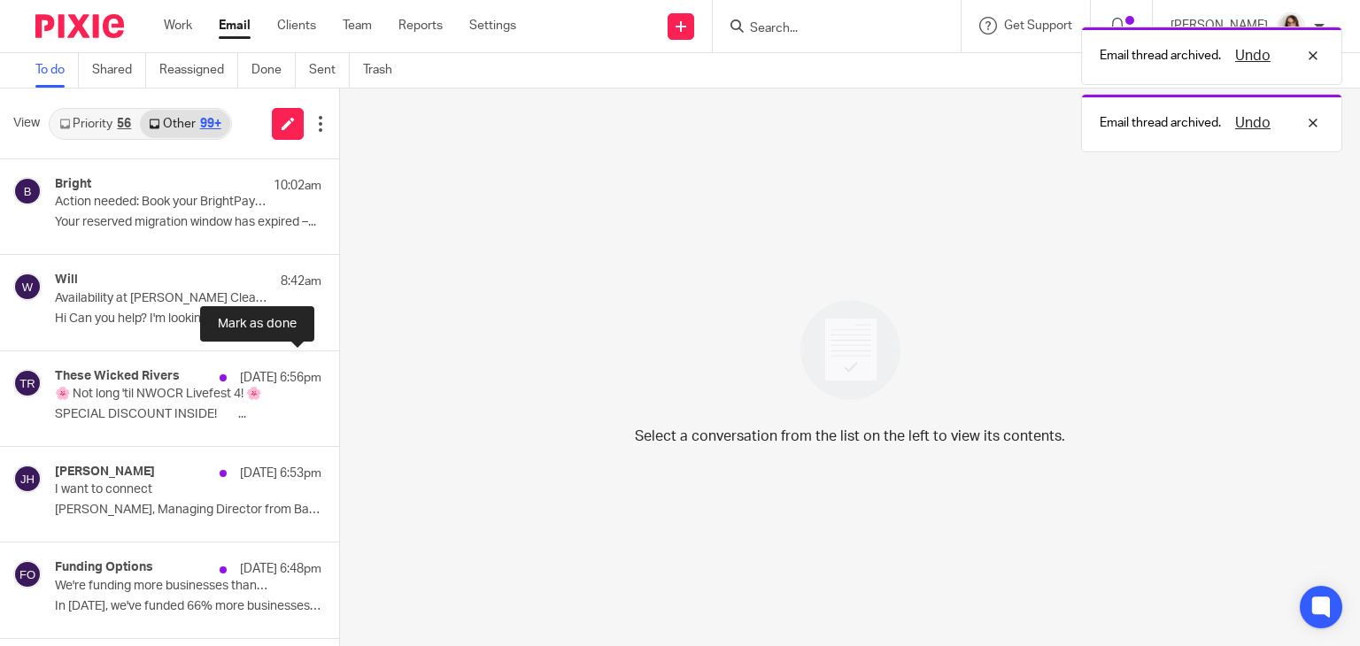
click at [339, 375] on button at bounding box center [346, 375] width 14 height 47
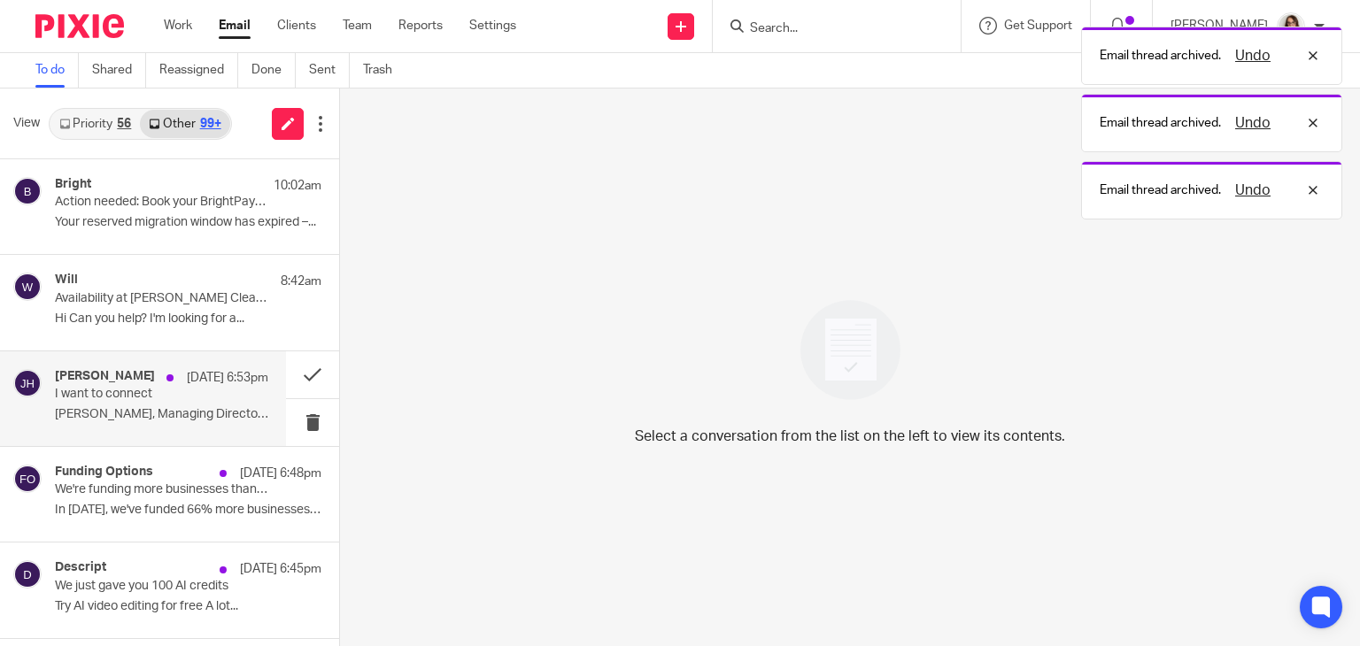
click at [201, 394] on p "I want to connect" at bounding box center [140, 394] width 171 height 15
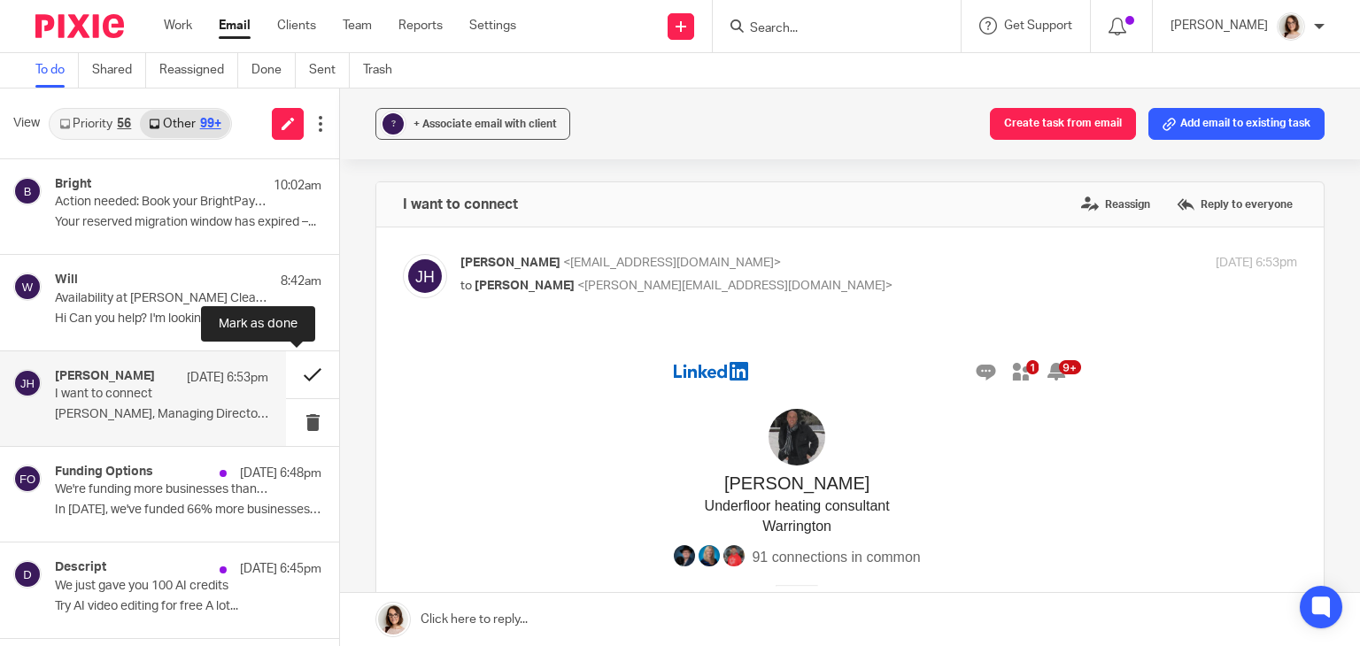
click at [286, 376] on button at bounding box center [312, 375] width 53 height 47
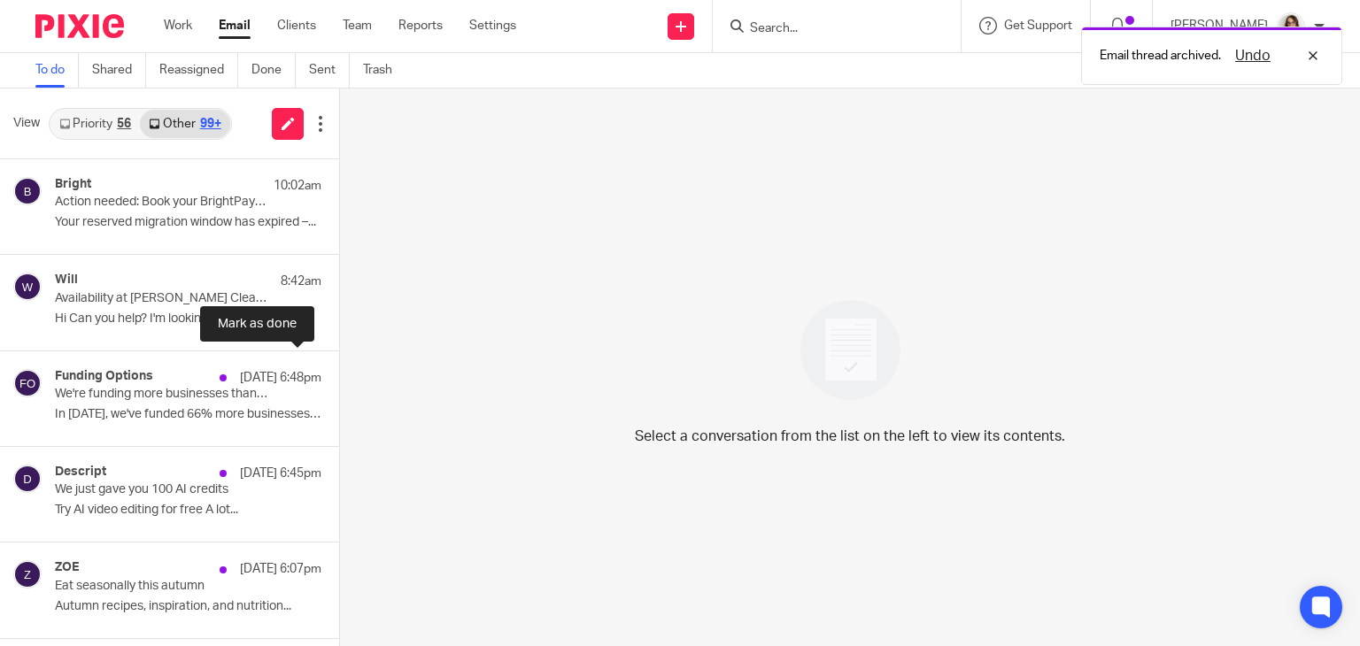
click at [339, 376] on button at bounding box center [346, 375] width 14 height 47
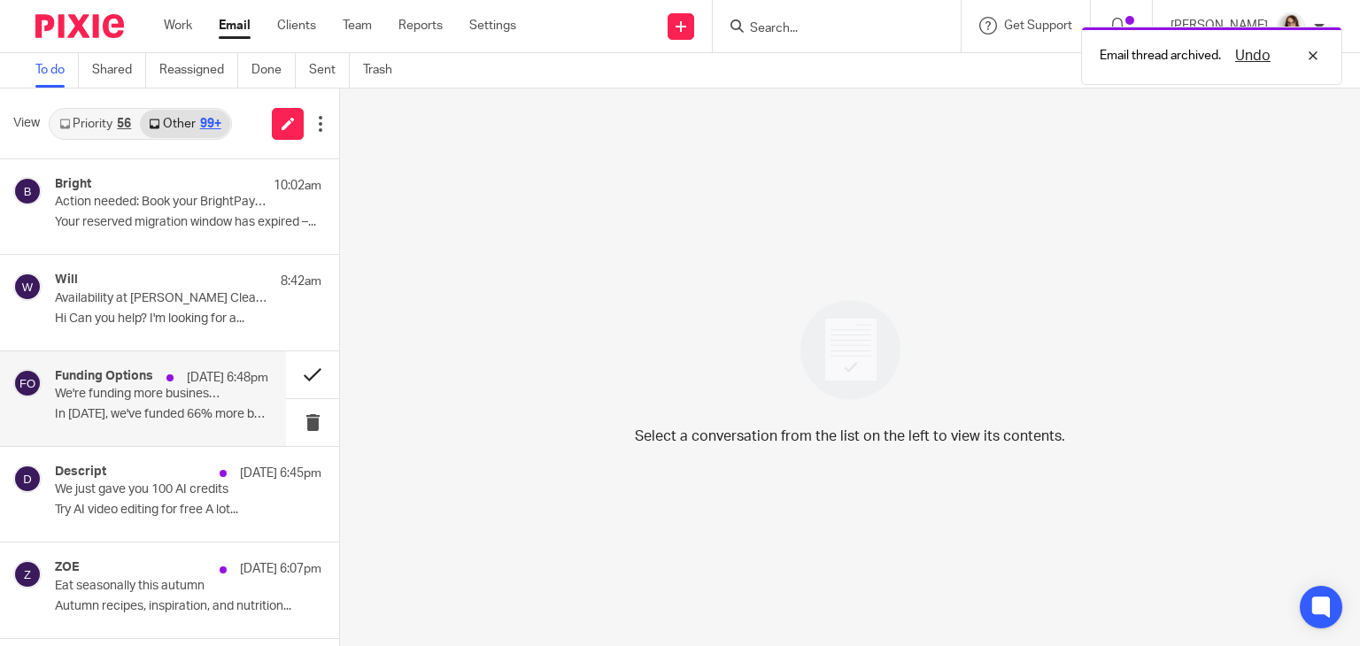
click at [287, 374] on button at bounding box center [312, 375] width 53 height 47
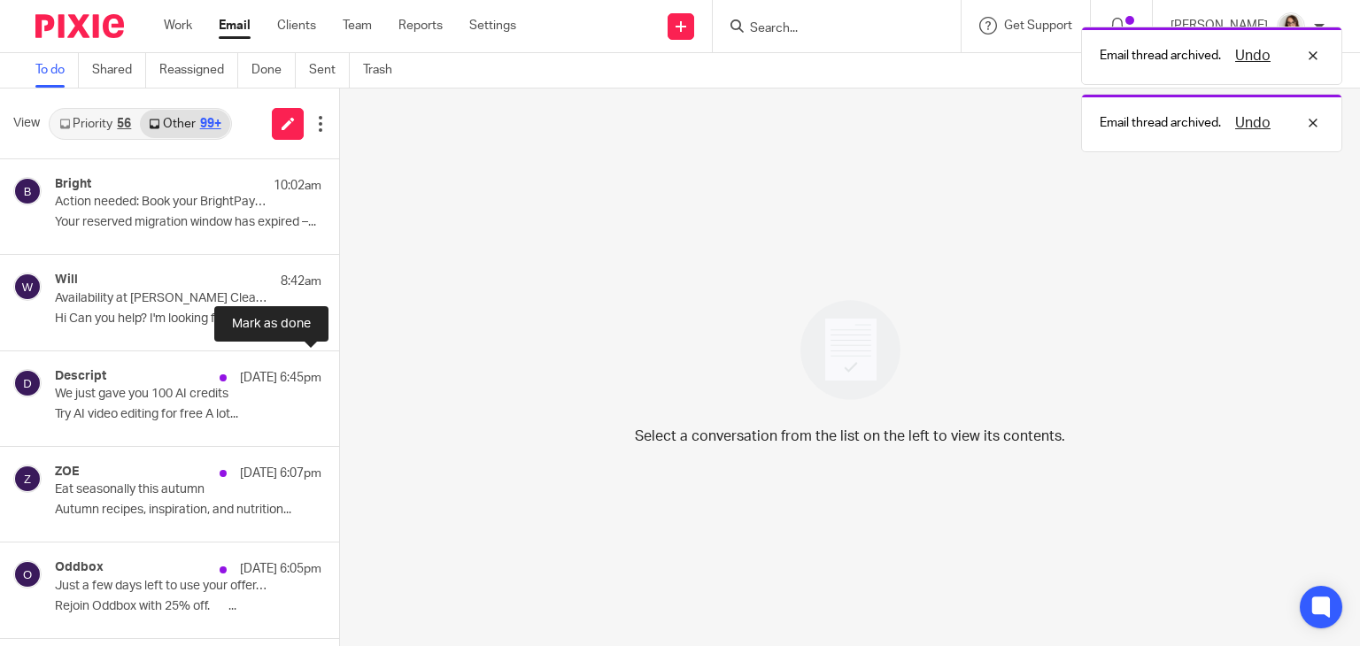
click at [339, 374] on button at bounding box center [346, 375] width 14 height 47
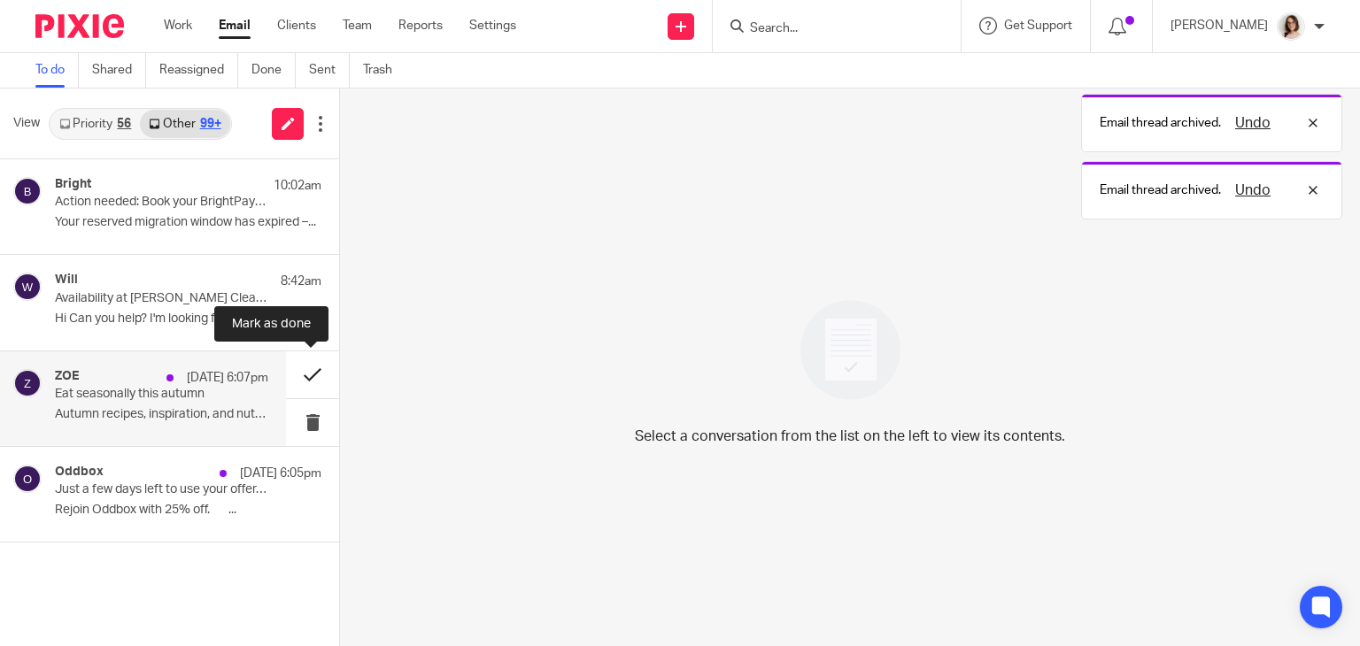
click at [295, 374] on button at bounding box center [312, 375] width 53 height 47
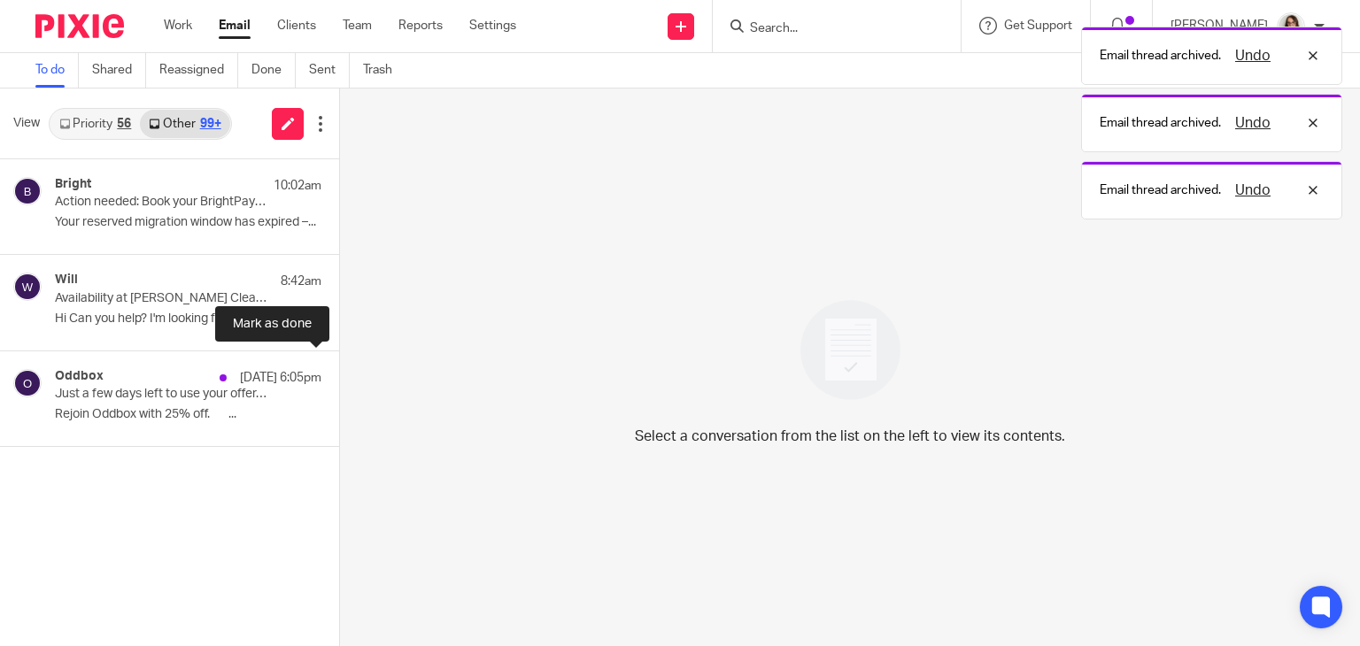
click at [339, 374] on button at bounding box center [346, 375] width 14 height 47
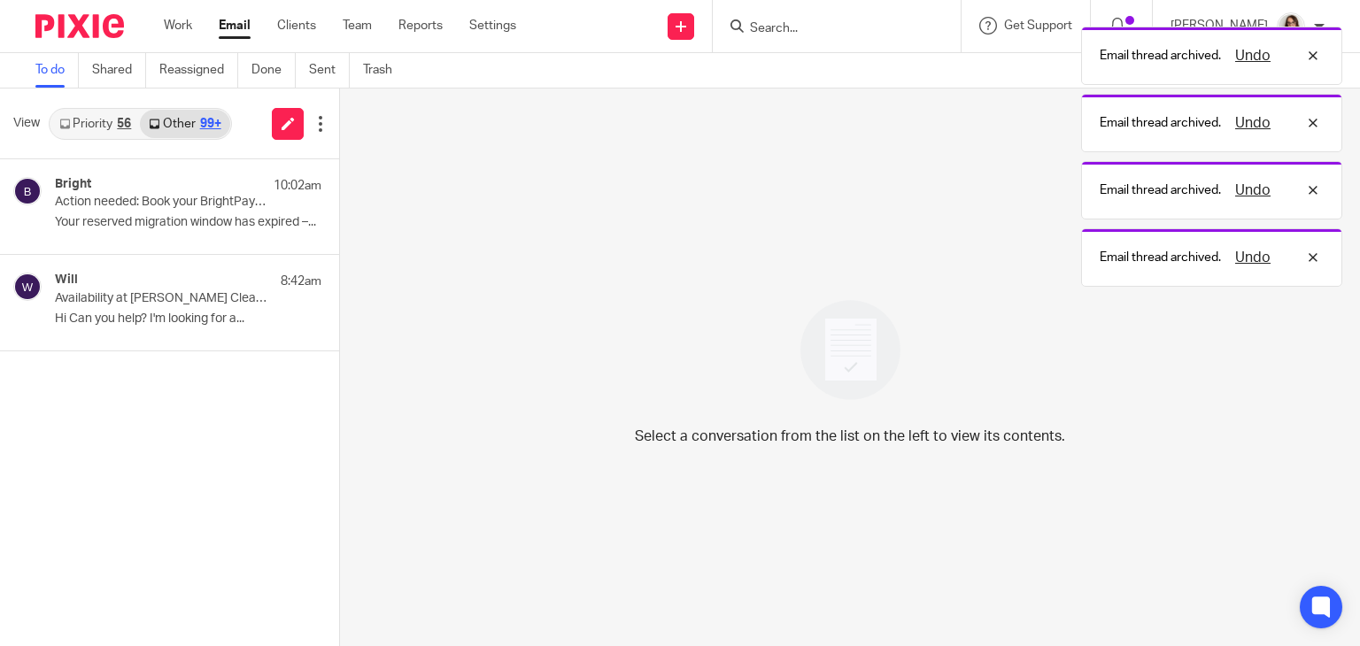
click at [232, 35] on link "Email" at bounding box center [235, 26] width 32 height 18
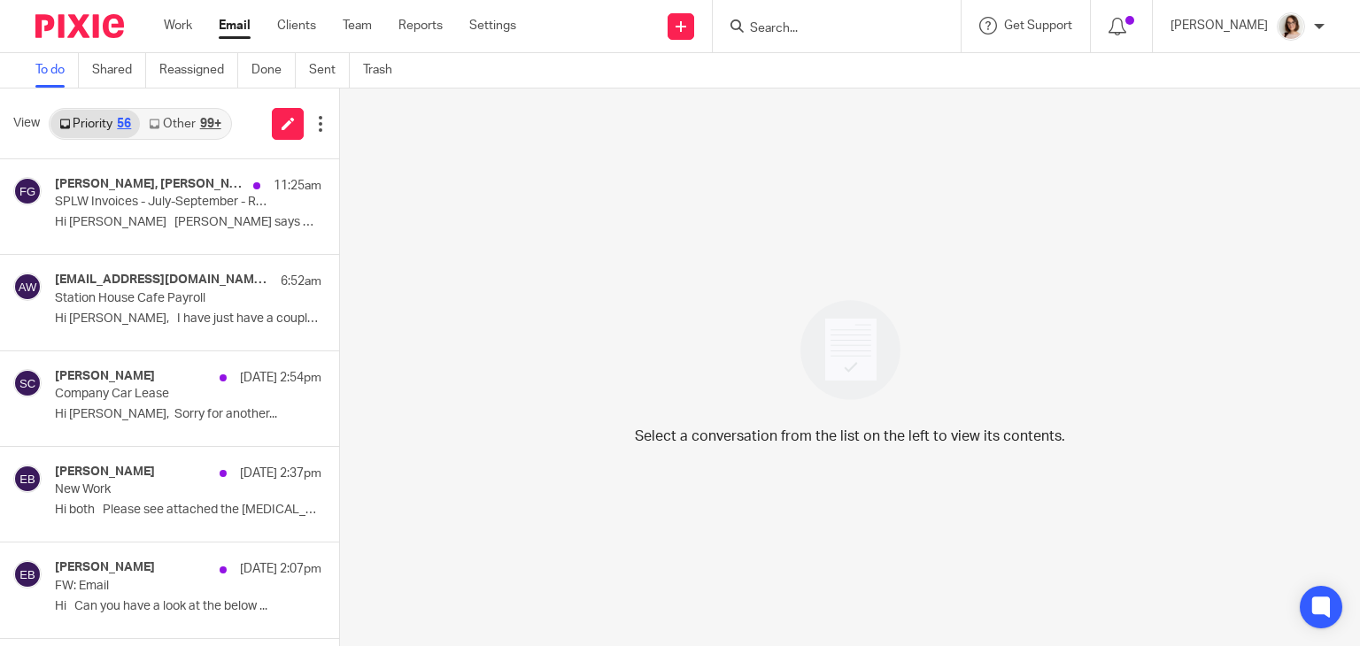
click at [182, 126] on link "Other 99+" at bounding box center [184, 124] width 89 height 28
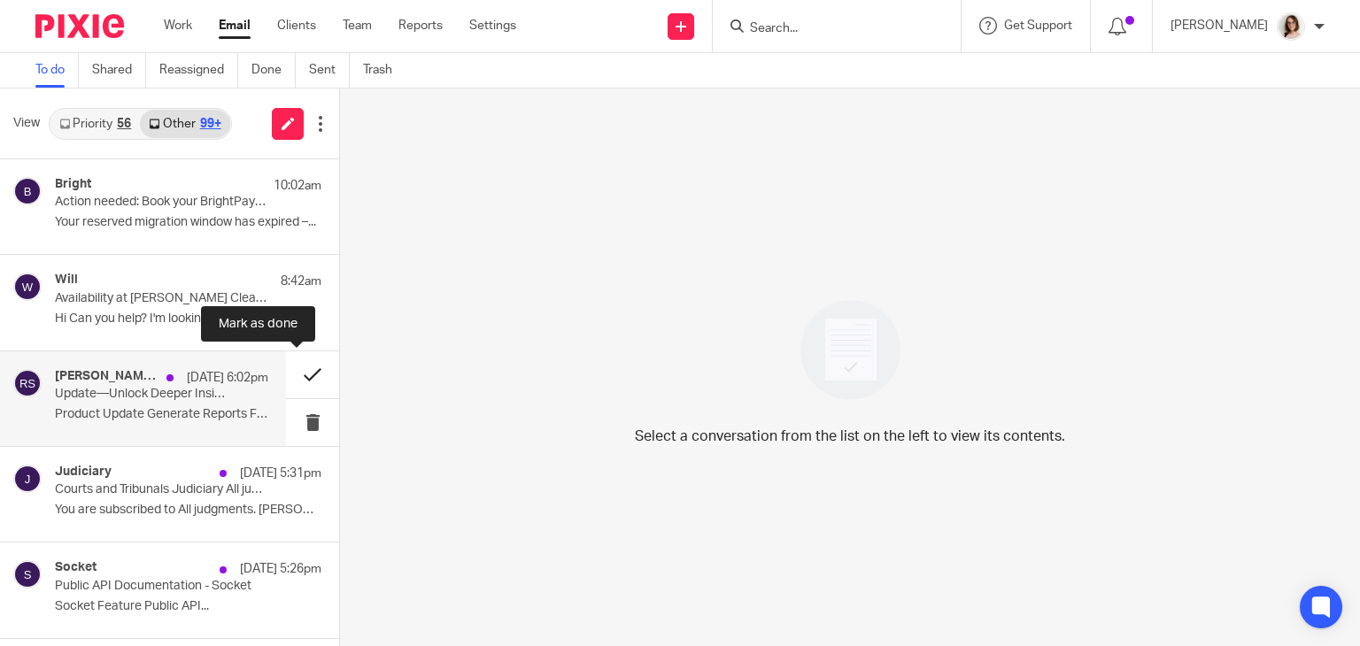
click at [296, 381] on button at bounding box center [312, 375] width 53 height 47
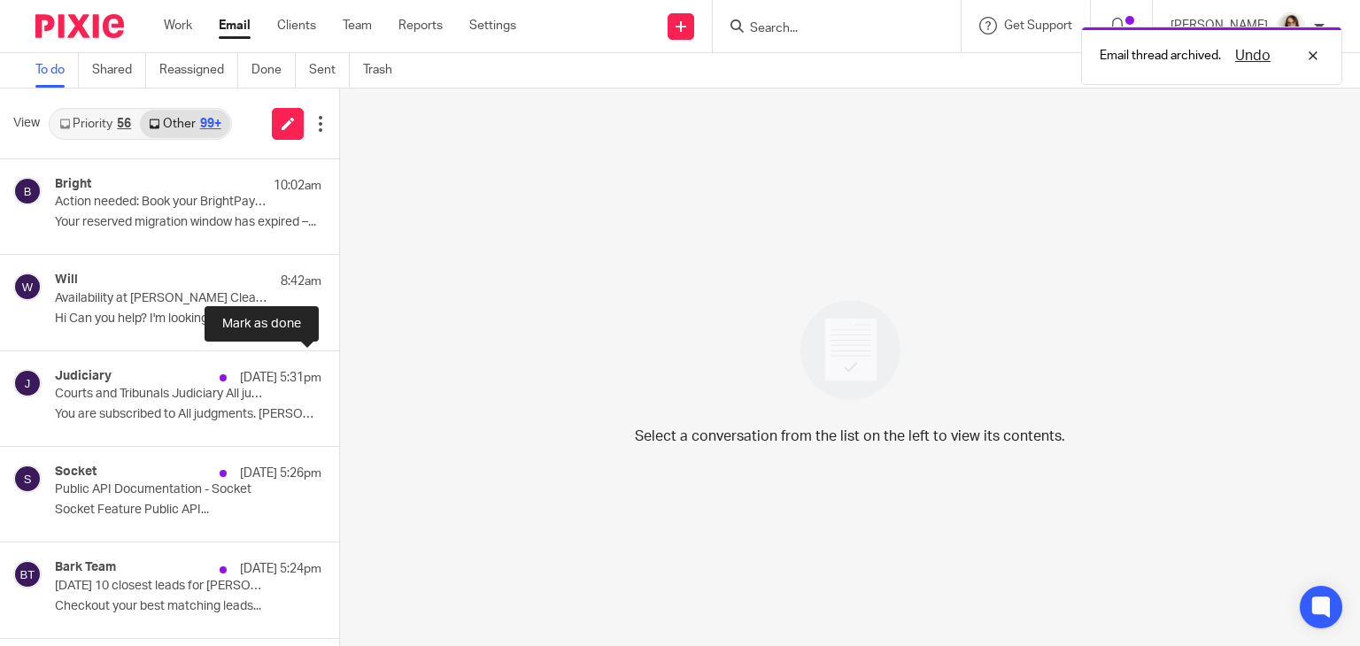
click at [339, 381] on button at bounding box center [346, 375] width 14 height 47
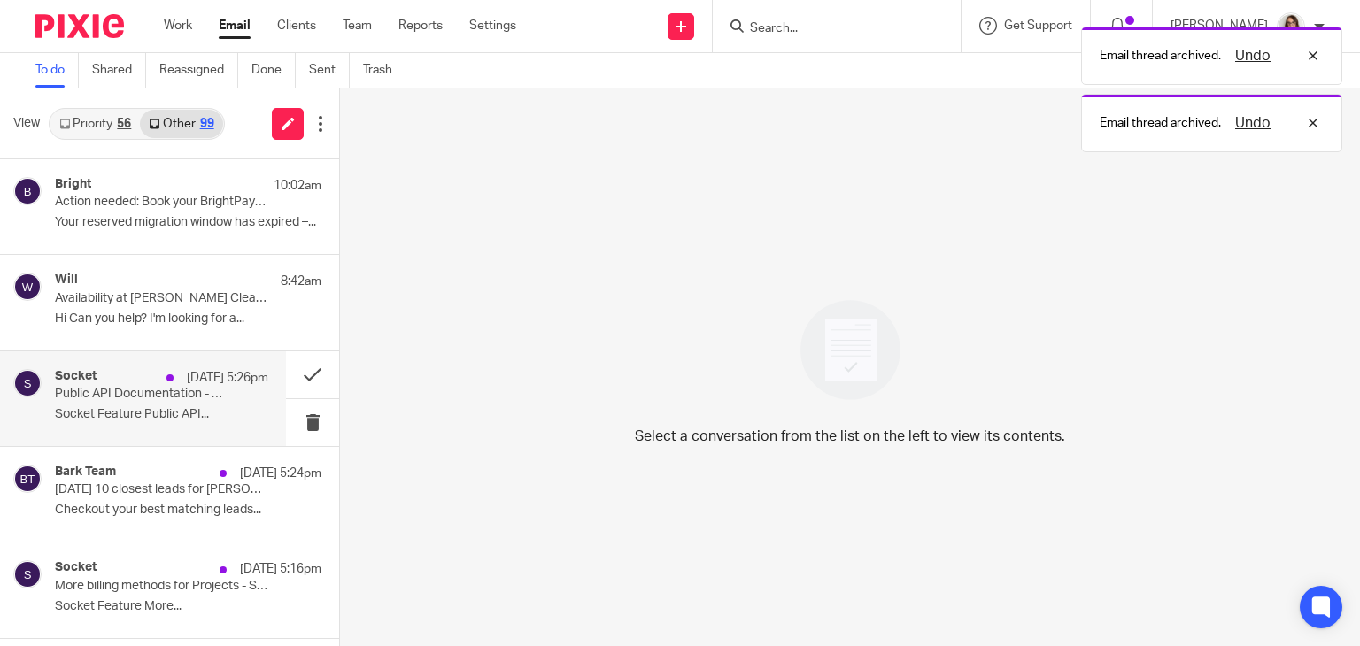
click at [174, 407] on p "Socket Feature Public API..." at bounding box center [161, 414] width 213 height 15
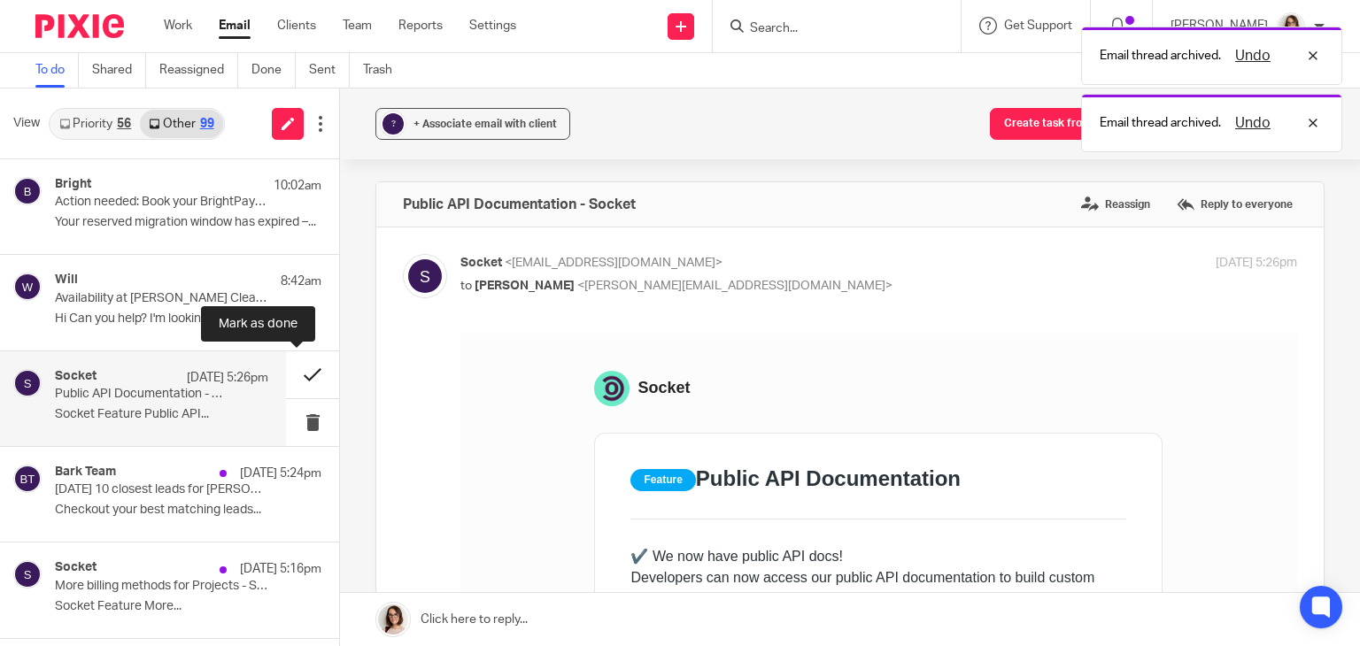
click at [286, 372] on button at bounding box center [312, 375] width 53 height 47
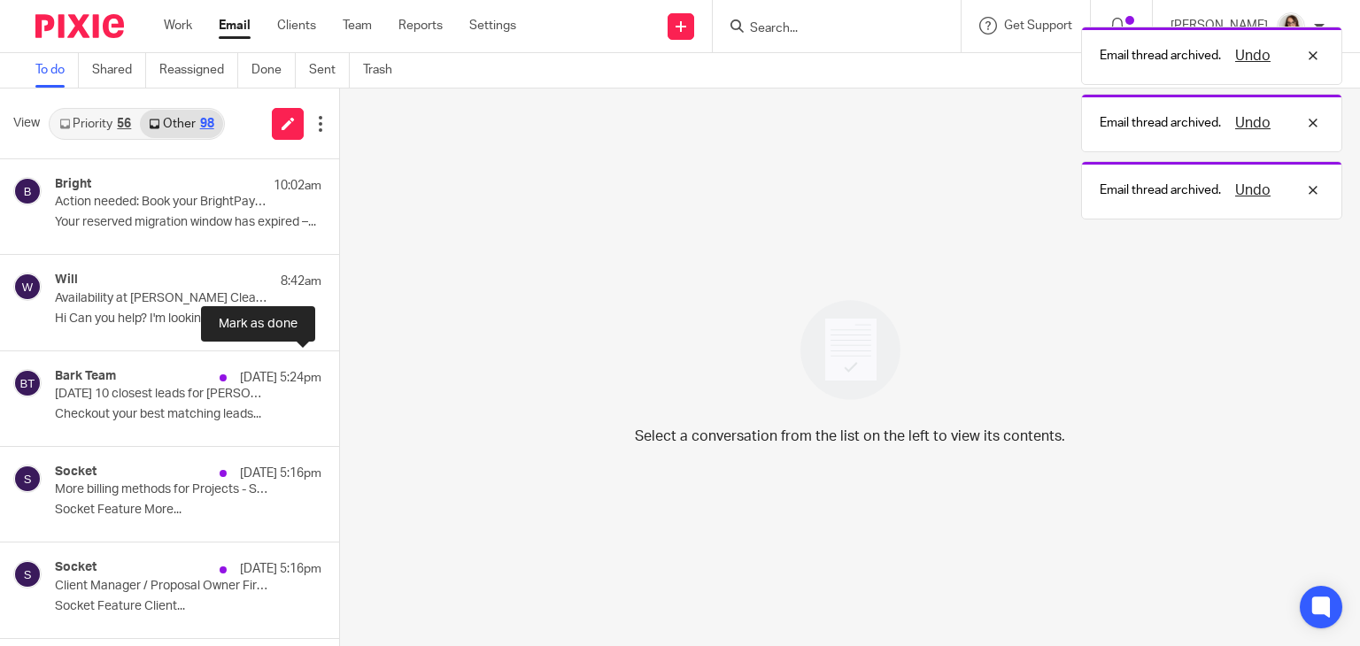
click at [339, 372] on button at bounding box center [346, 375] width 14 height 47
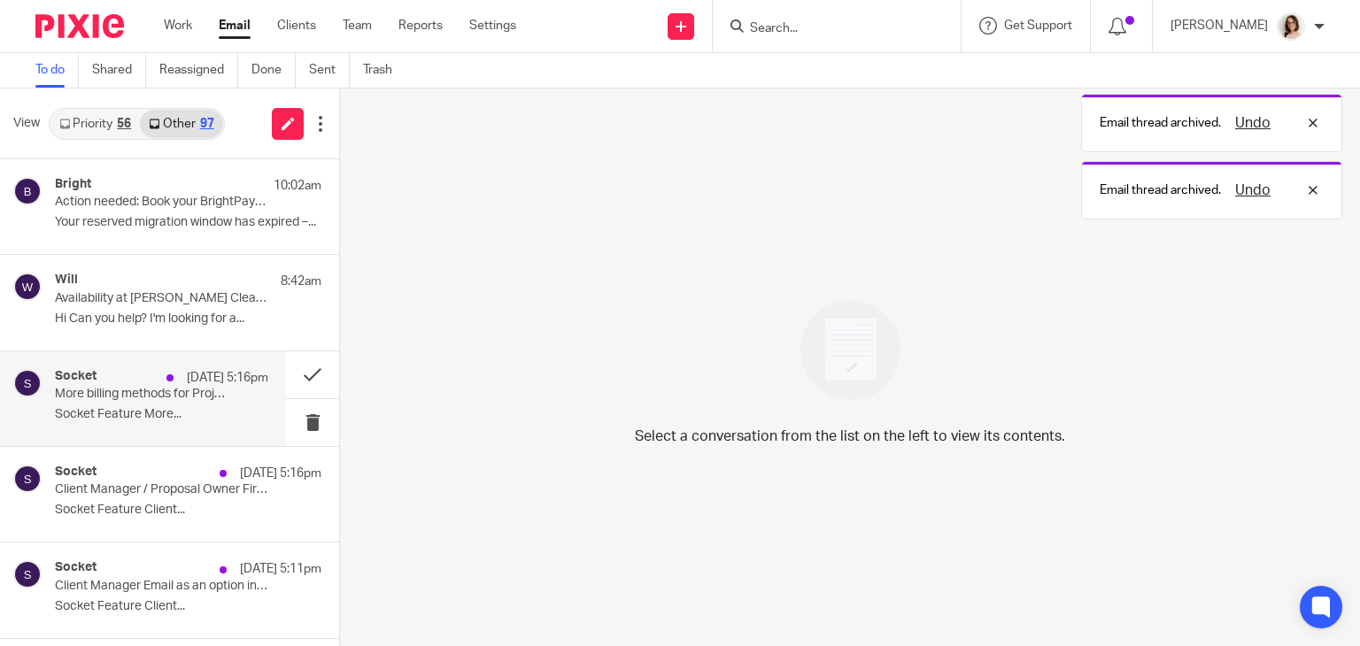
click at [191, 415] on p "Socket Feature More..." at bounding box center [161, 414] width 213 height 15
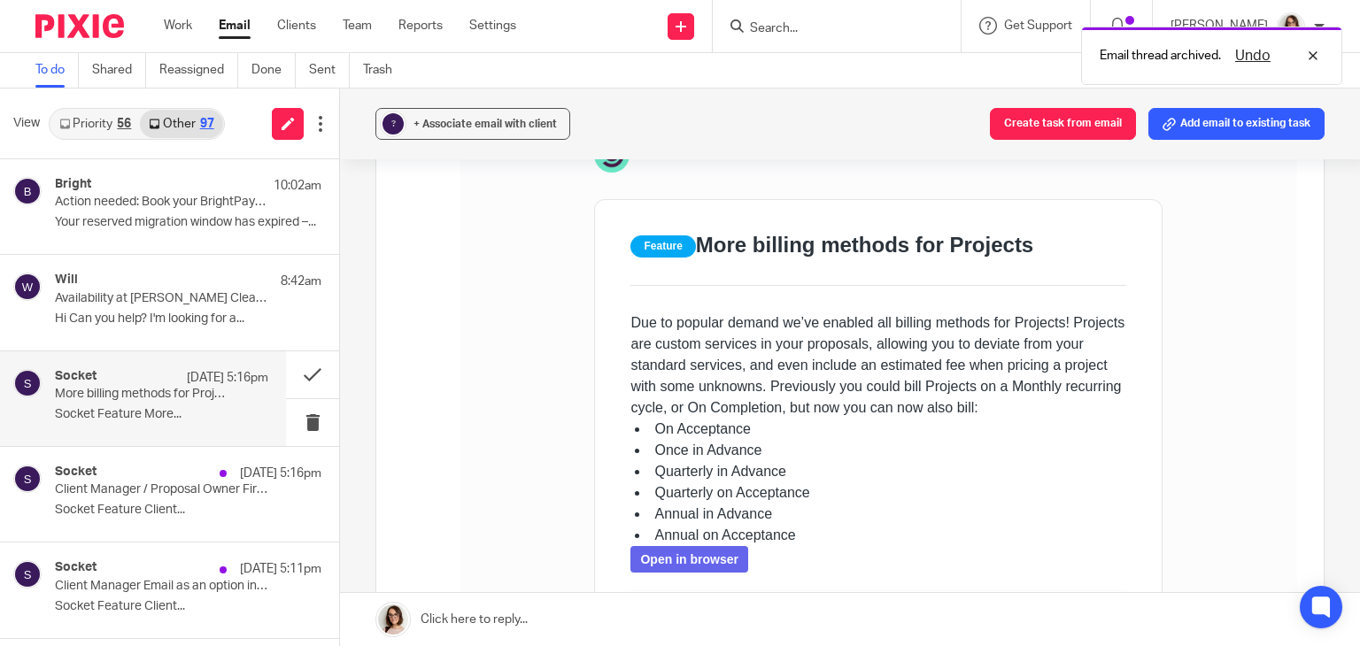
scroll to position [234, 0]
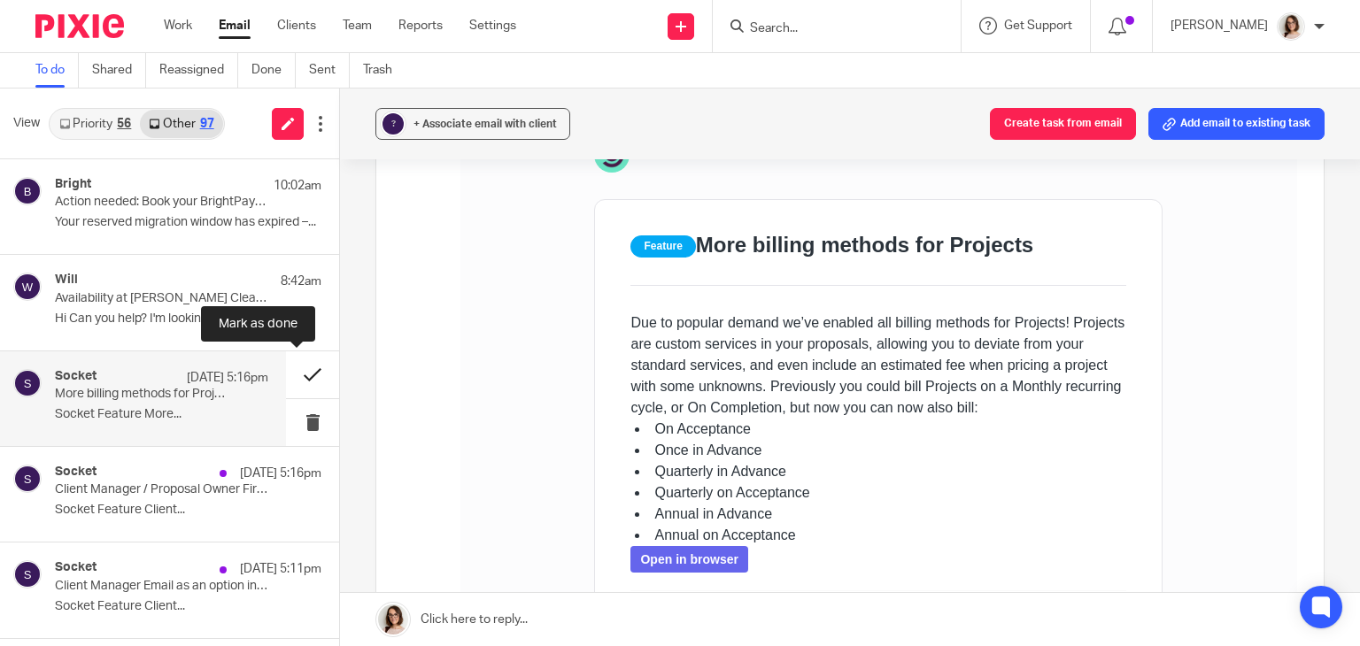
click at [300, 372] on button at bounding box center [312, 375] width 53 height 47
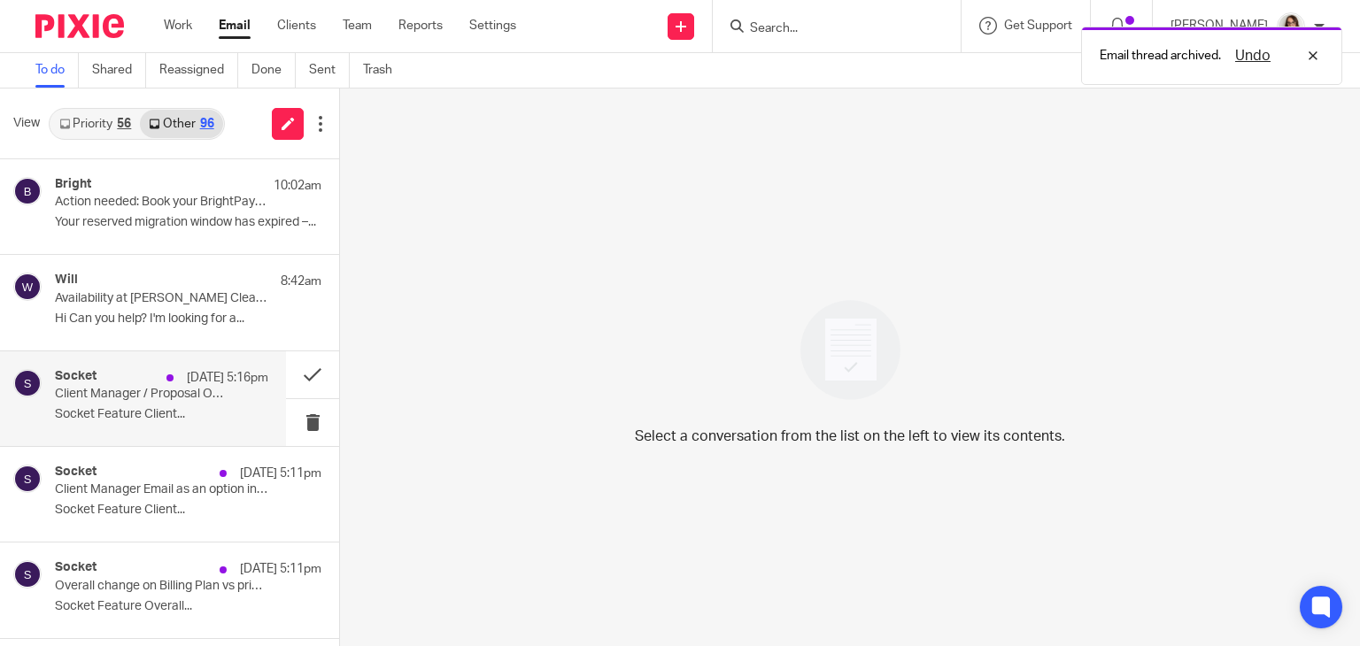
click at [203, 422] on div "Socket [DATE] 5:16pm Client Manager / Proposal Owner First Name as an option in…" at bounding box center [161, 398] width 213 height 59
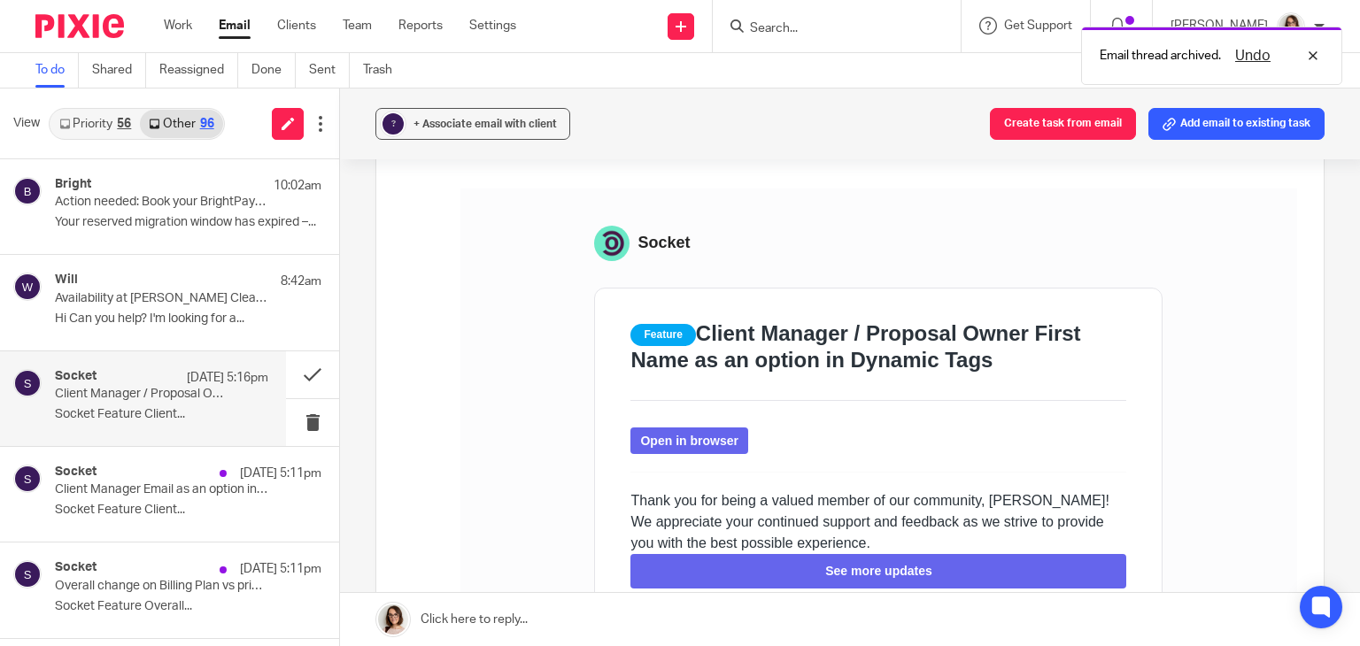
scroll to position [174, 0]
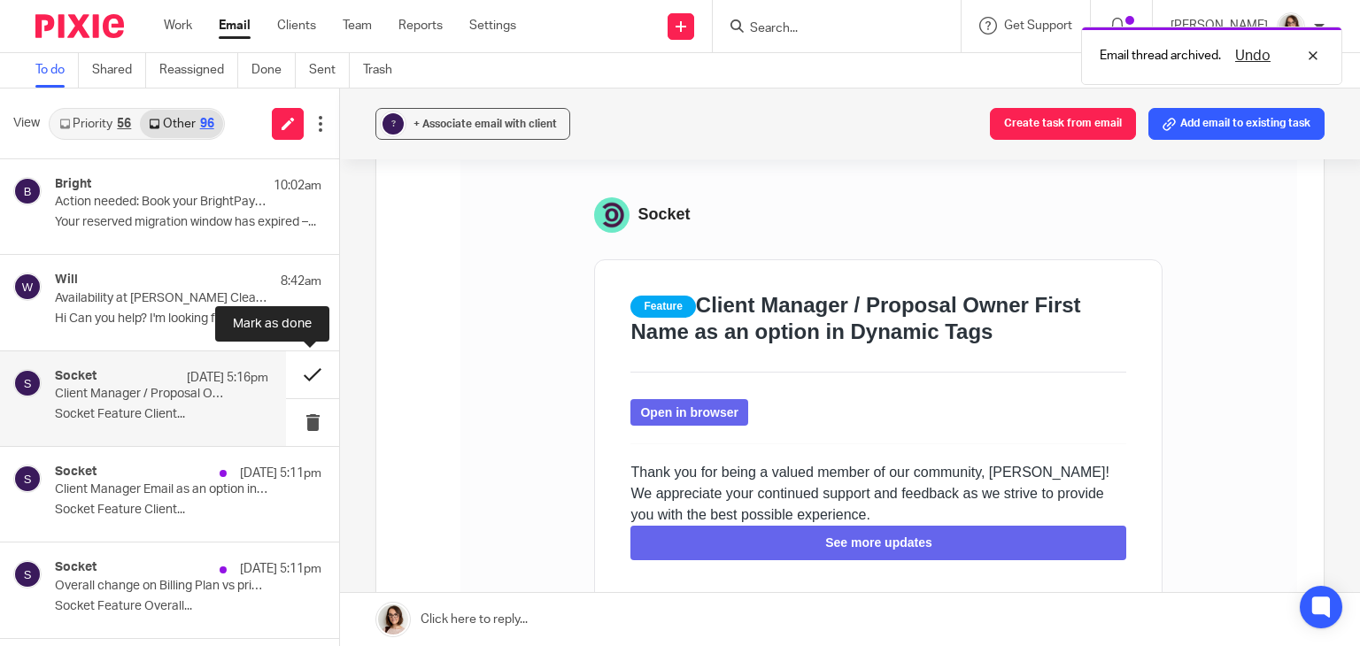
click at [310, 375] on button at bounding box center [312, 375] width 53 height 47
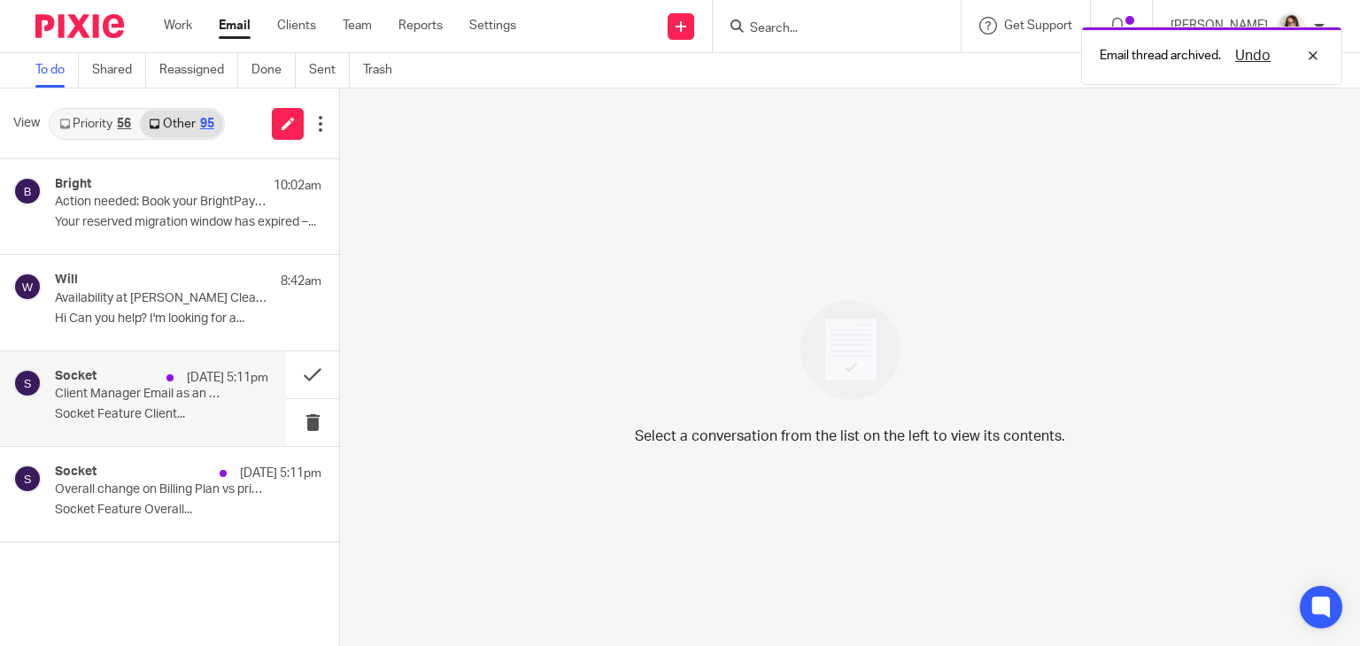
click at [226, 405] on div "Socket [DATE] 5:11pm Client Manager Email as an option in tags - Socket Socket …" at bounding box center [161, 398] width 213 height 59
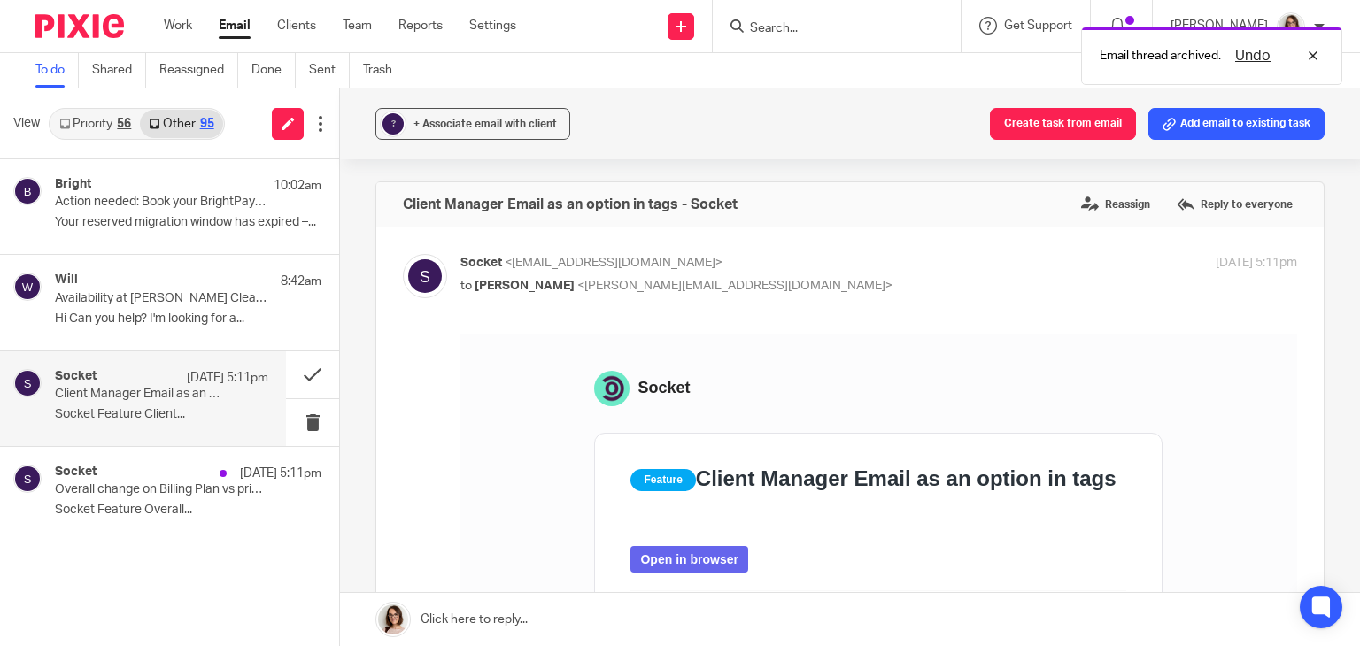
scroll to position [0, 0]
click at [306, 375] on button at bounding box center [312, 375] width 53 height 47
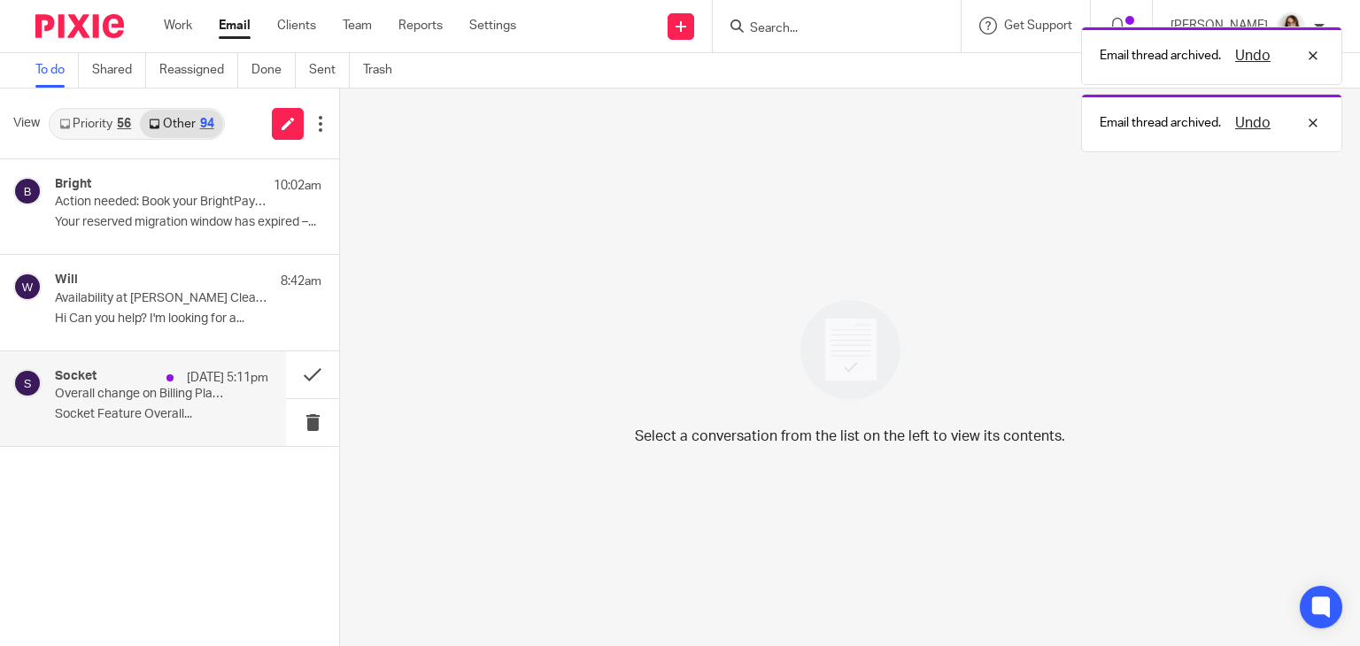
click at [236, 394] on div "Socket [DATE] 5:11pm Overall change on Billing Plan vs prior month - Socket Soc…" at bounding box center [161, 398] width 213 height 59
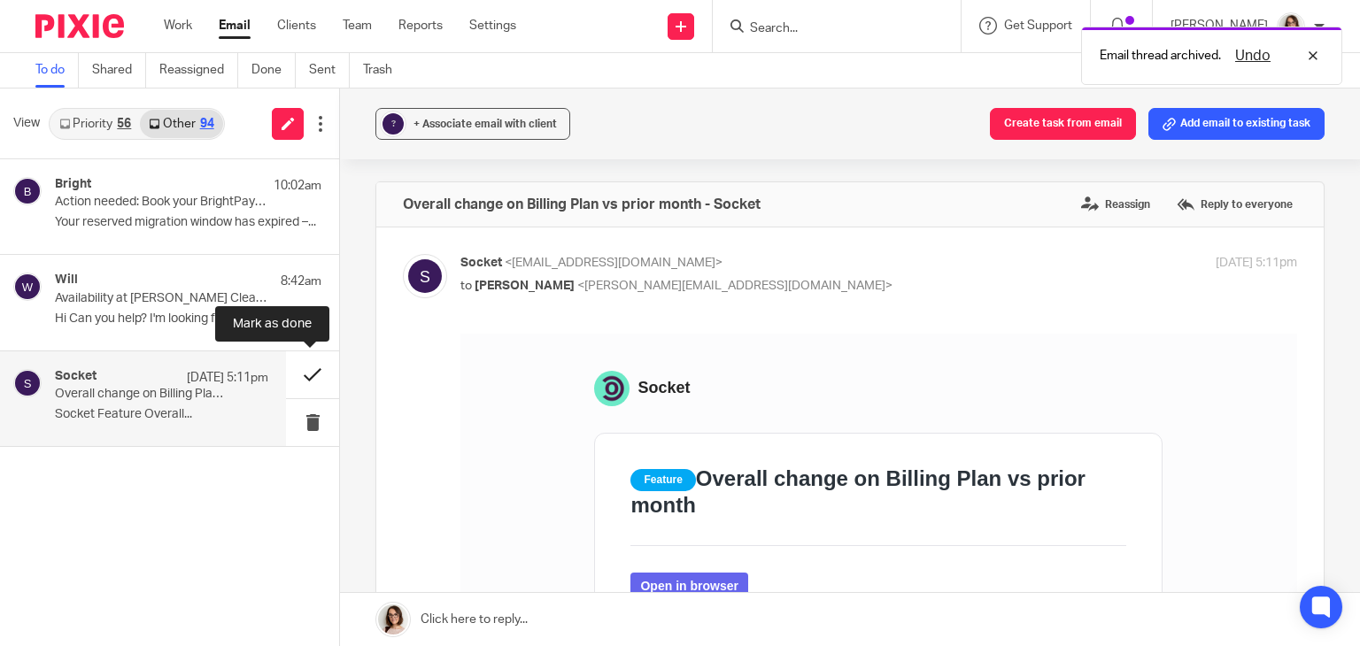
click at [303, 377] on button at bounding box center [312, 375] width 53 height 47
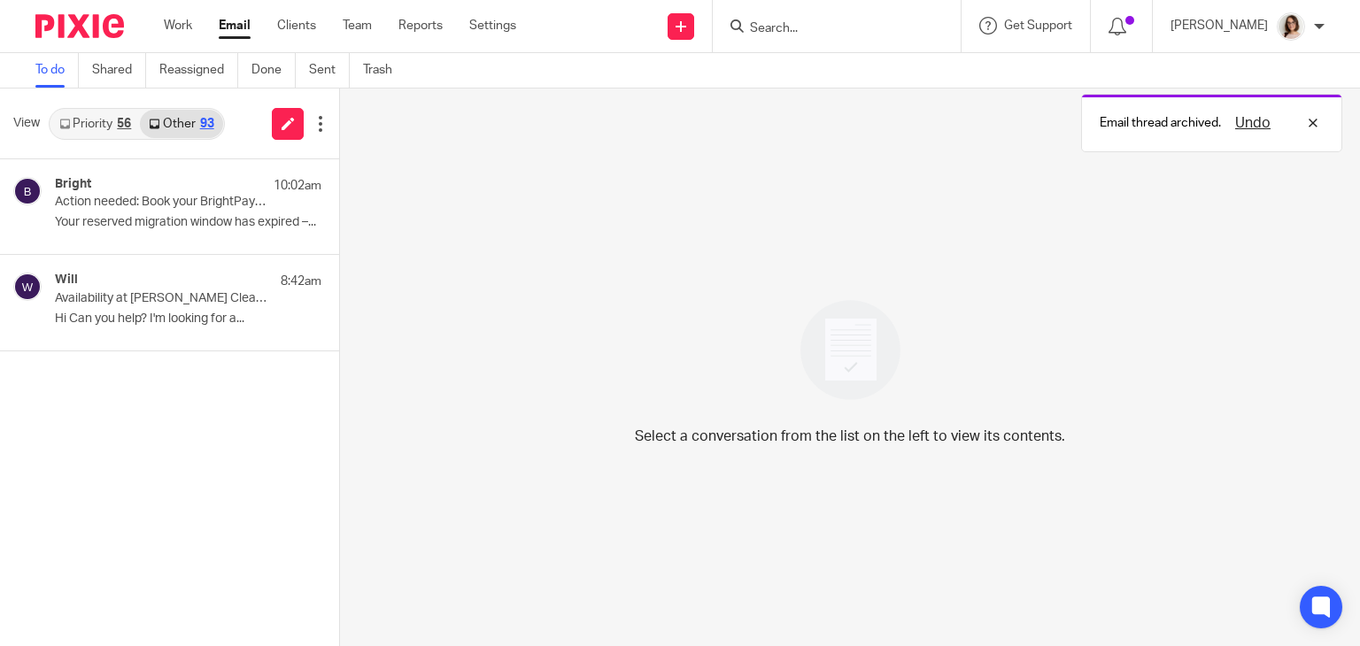
click at [236, 22] on link "Email" at bounding box center [235, 26] width 32 height 18
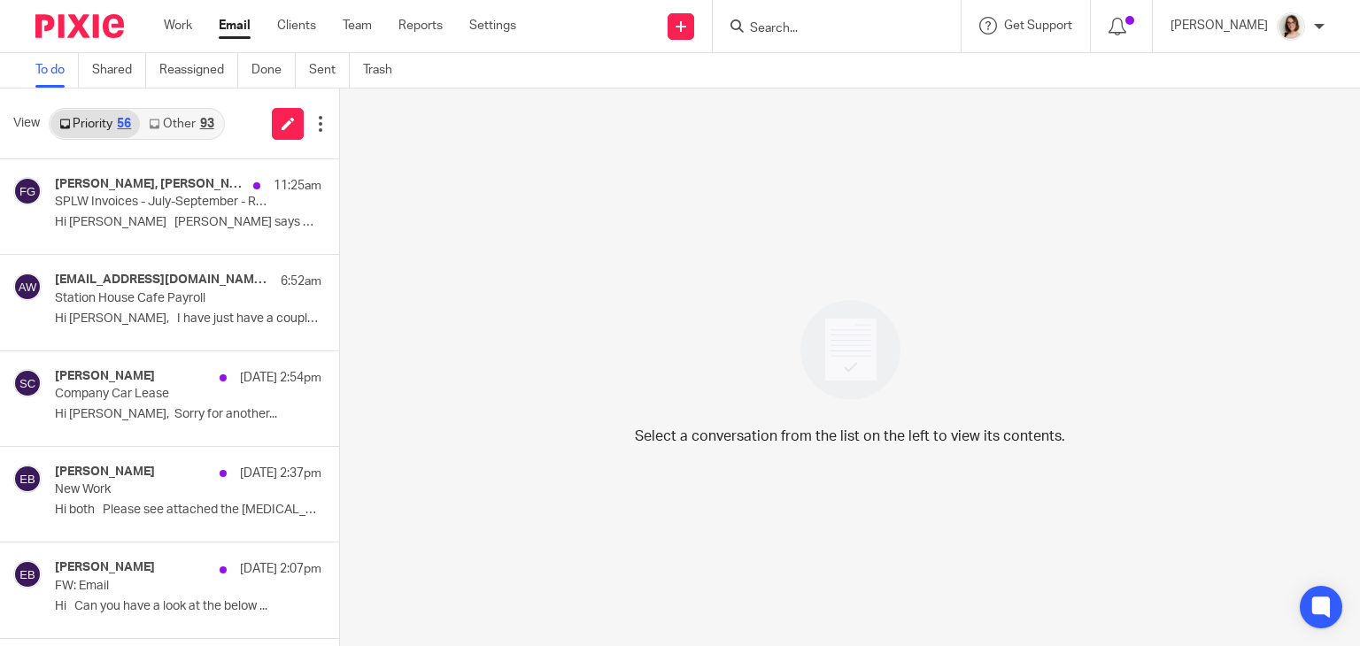
click at [188, 112] on link "Other 93" at bounding box center [181, 124] width 82 height 28
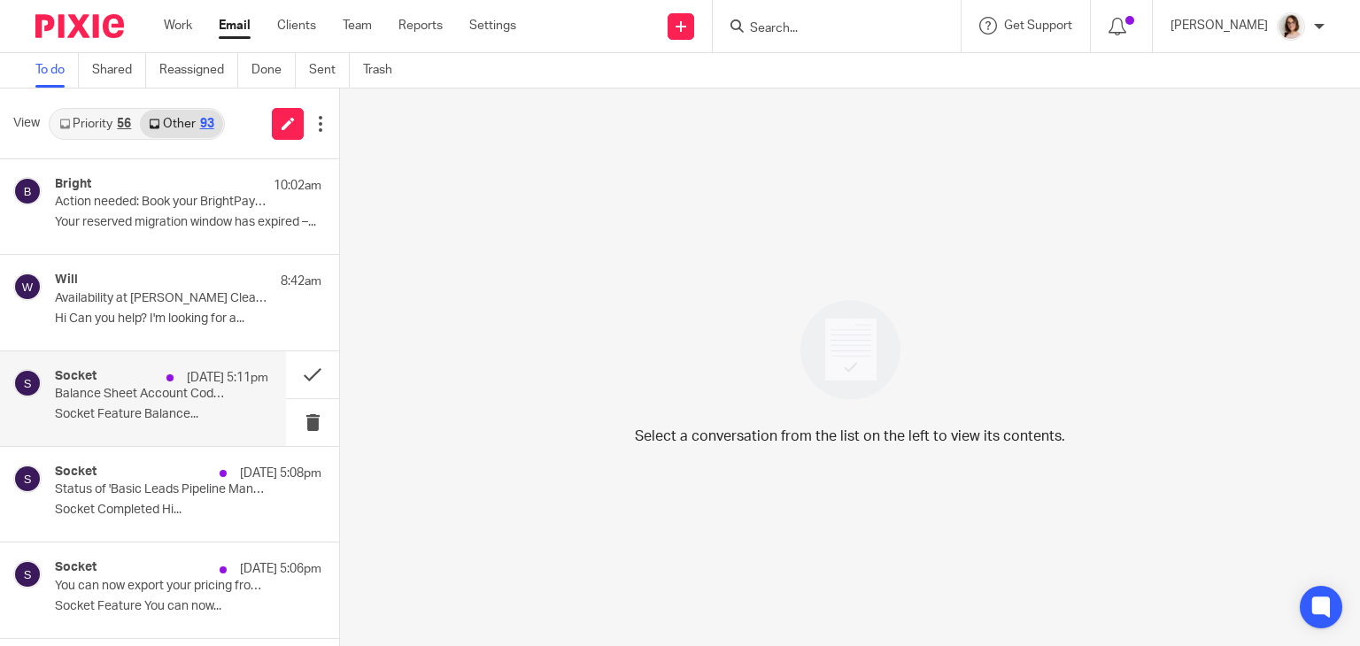
click at [237, 413] on p "Socket Feature Balance..." at bounding box center [161, 414] width 213 height 15
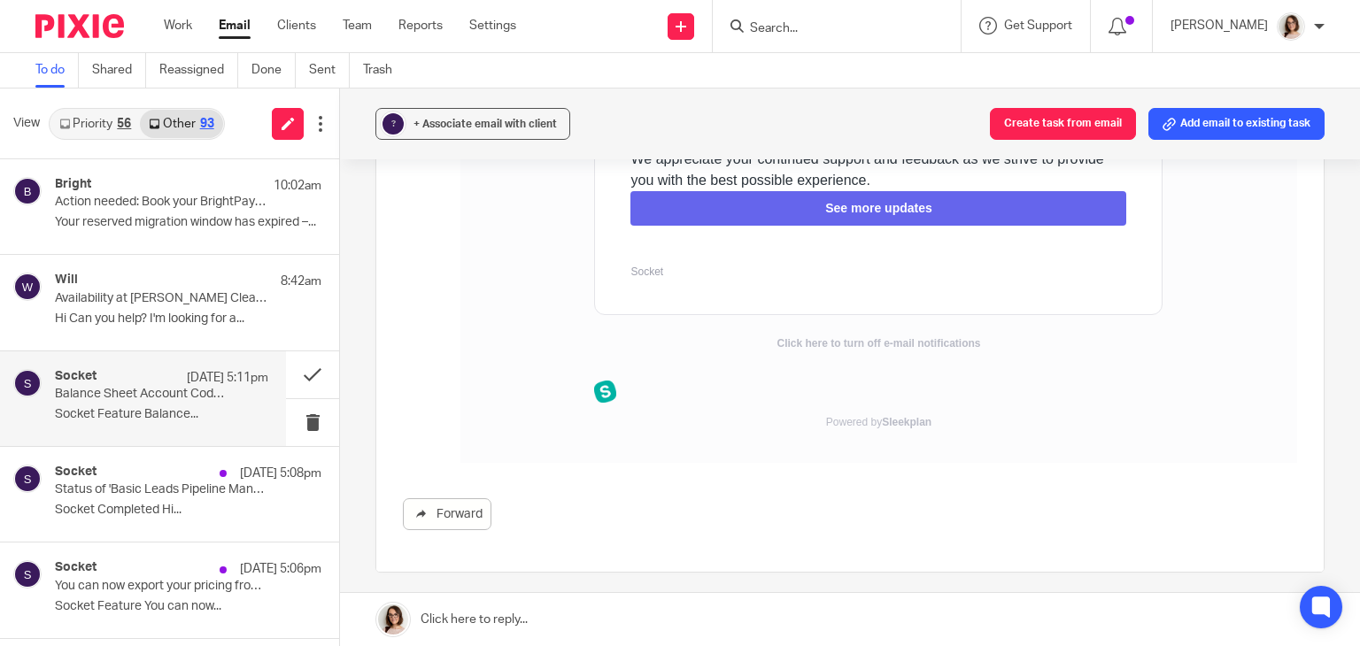
scroll to position [483, 0]
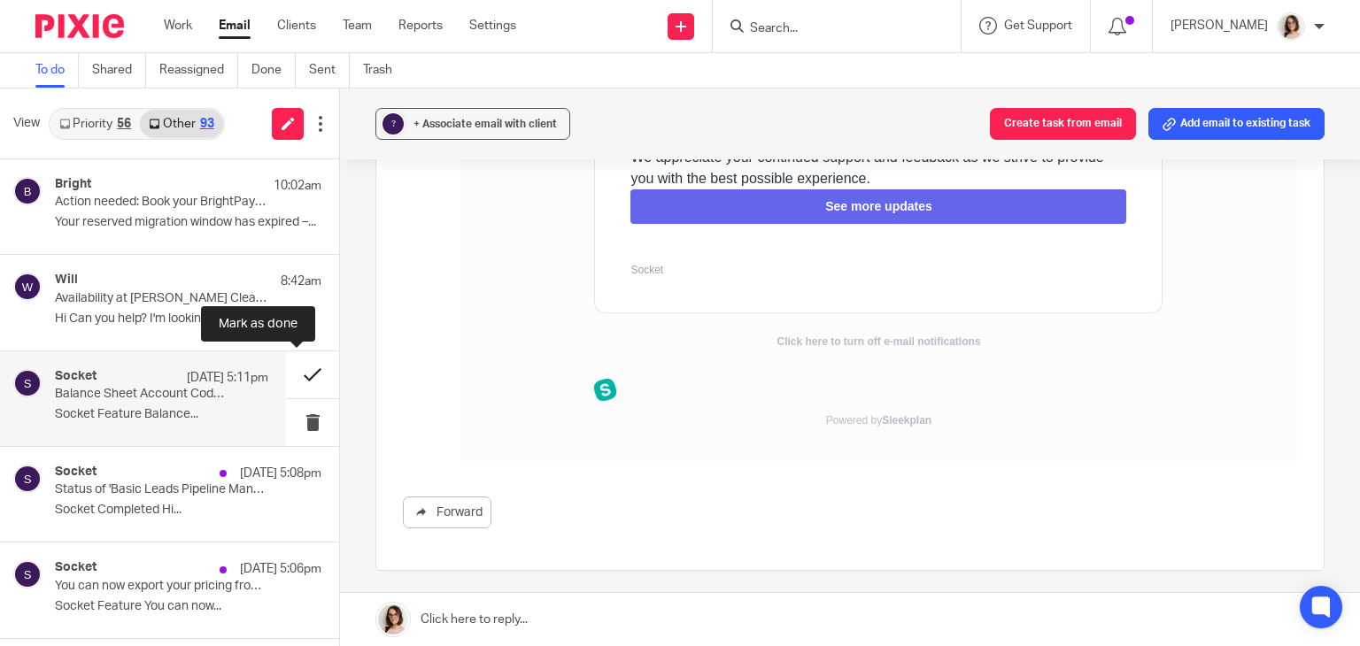
click at [295, 373] on button at bounding box center [312, 375] width 53 height 47
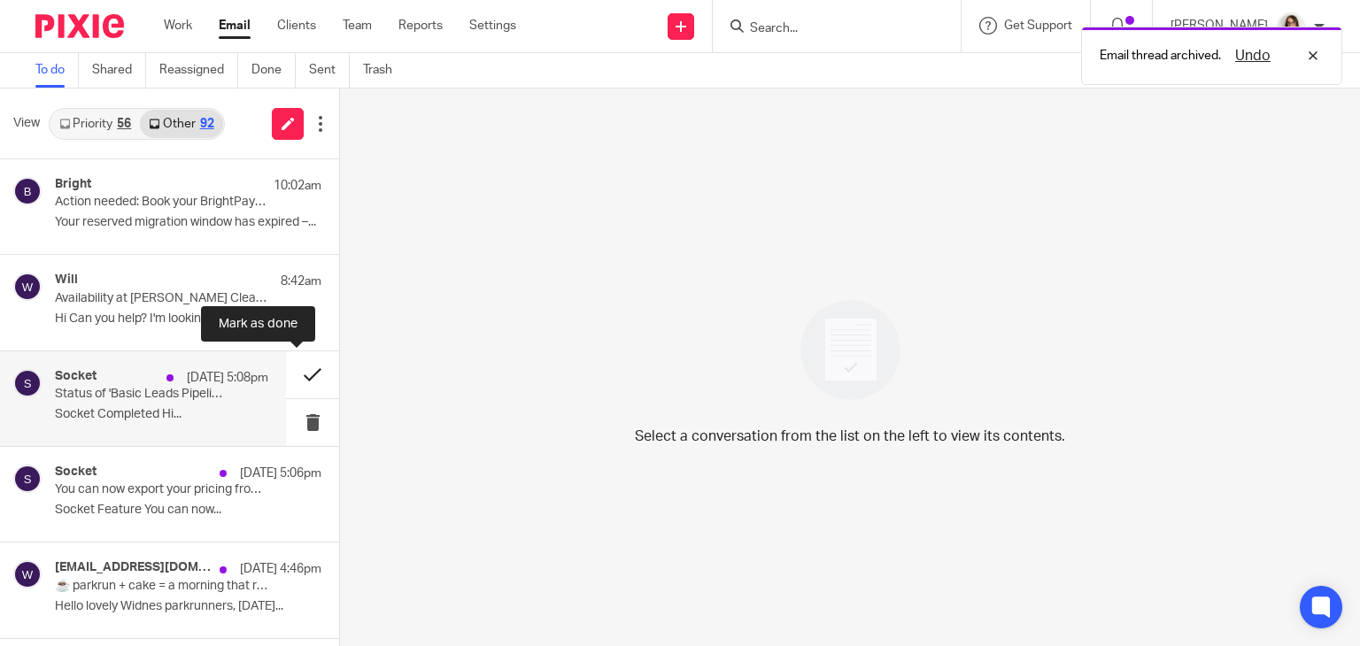
click at [303, 373] on button at bounding box center [312, 375] width 53 height 47
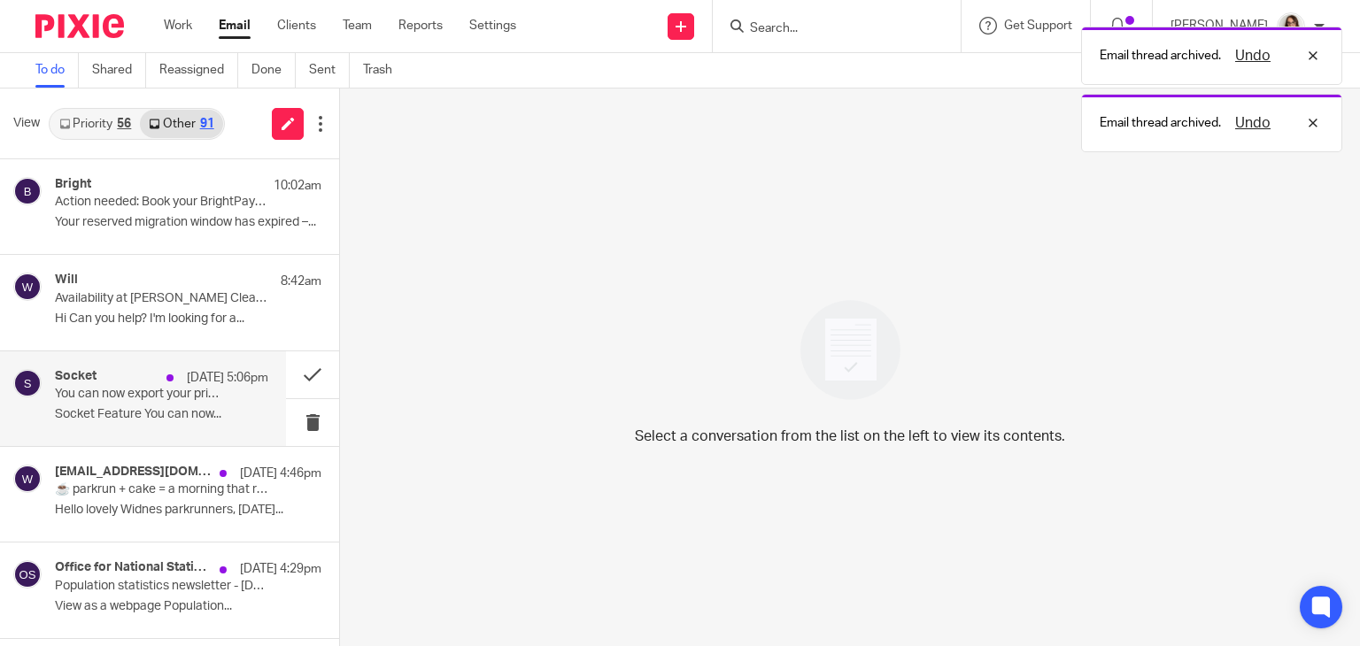
click at [217, 398] on div "Socket [DATE] 5:06pm You can now export your pricing from Socket - Socket Socke…" at bounding box center [161, 398] width 213 height 59
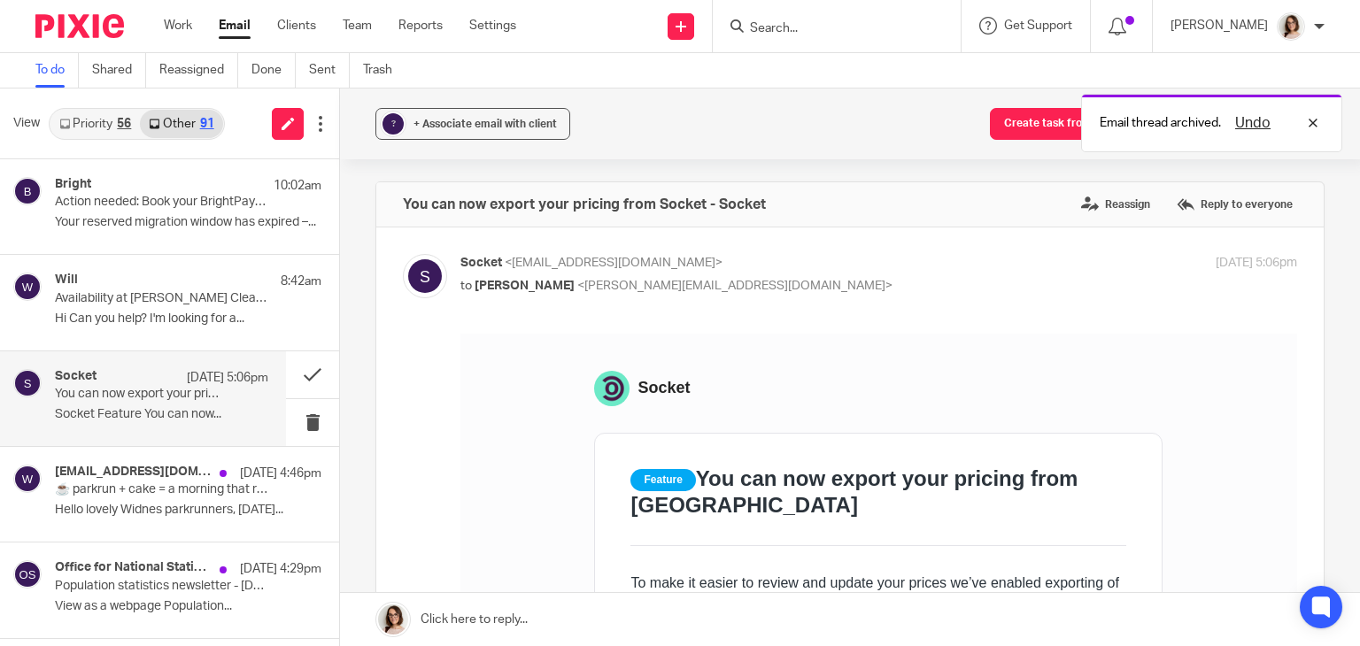
scroll to position [0, 0]
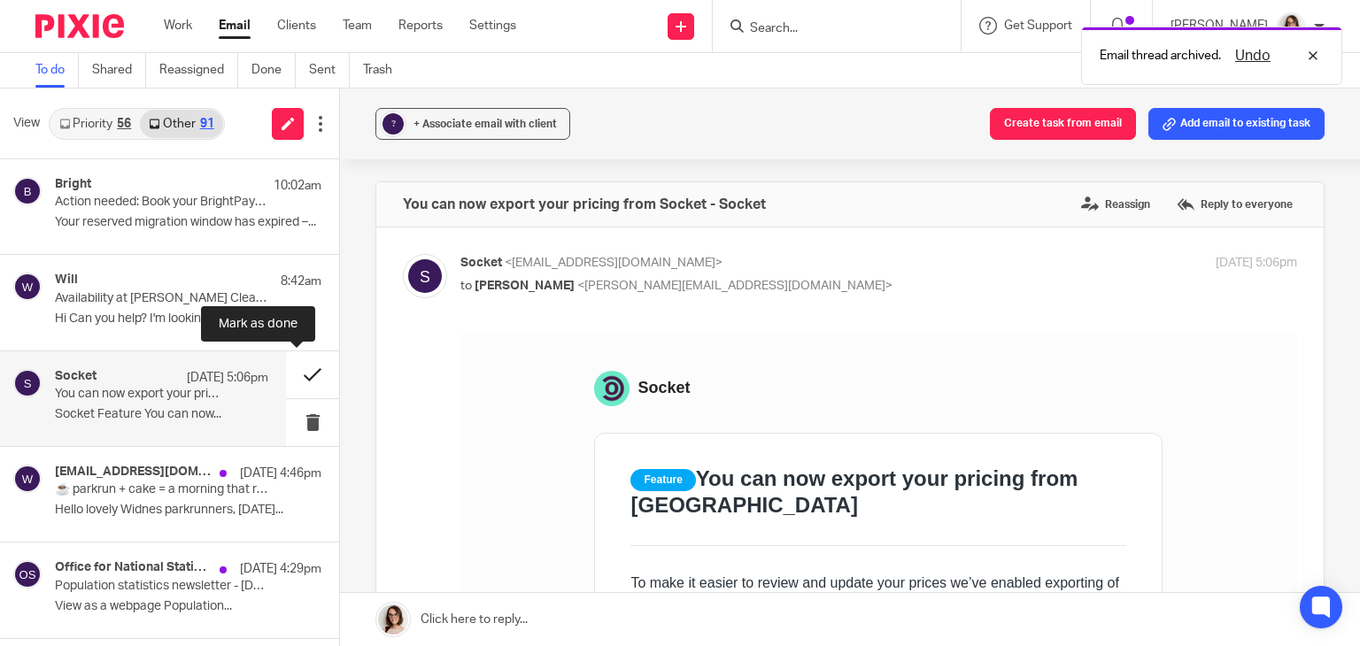
click at [292, 378] on button at bounding box center [312, 375] width 53 height 47
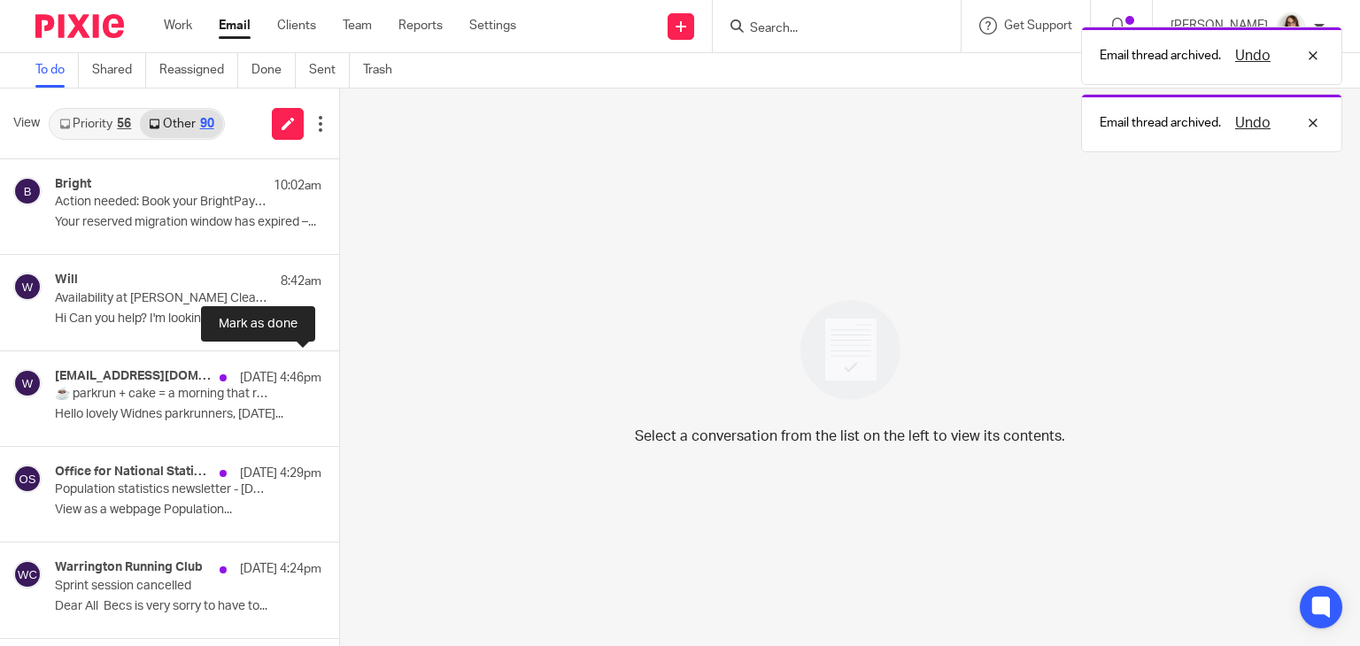
click at [339, 378] on button at bounding box center [346, 375] width 14 height 47
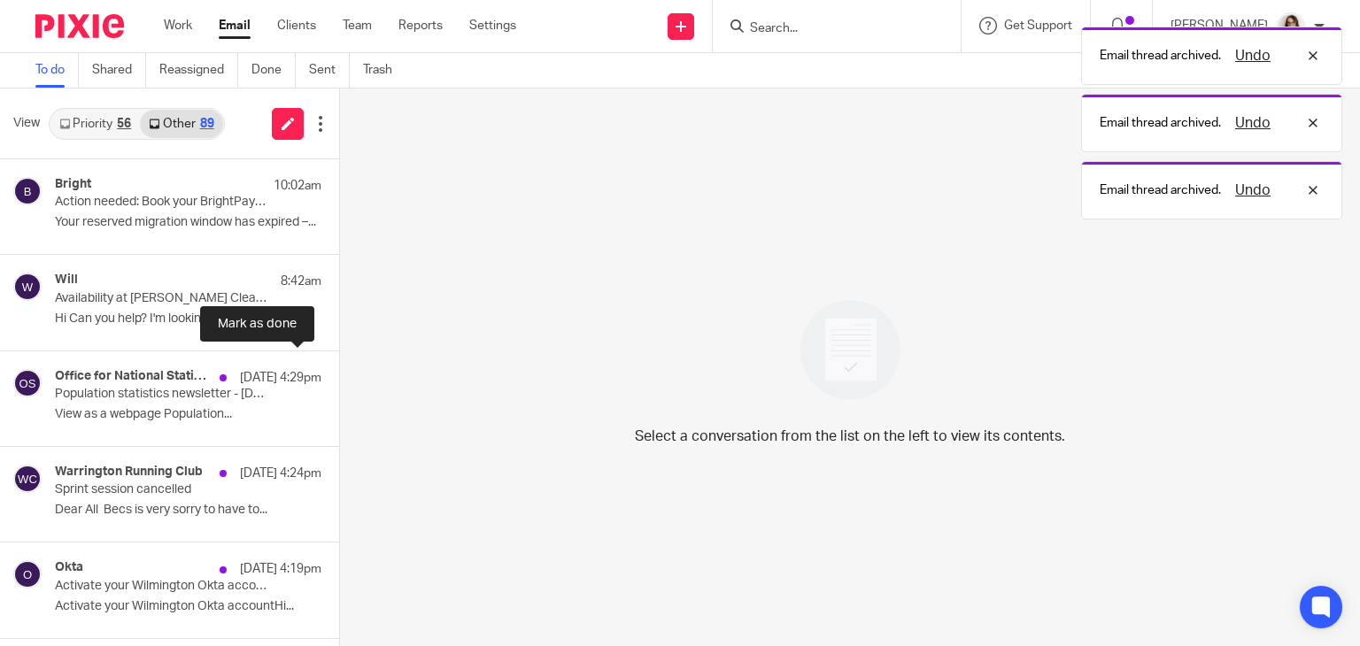
click at [339, 378] on button at bounding box center [346, 375] width 14 height 47
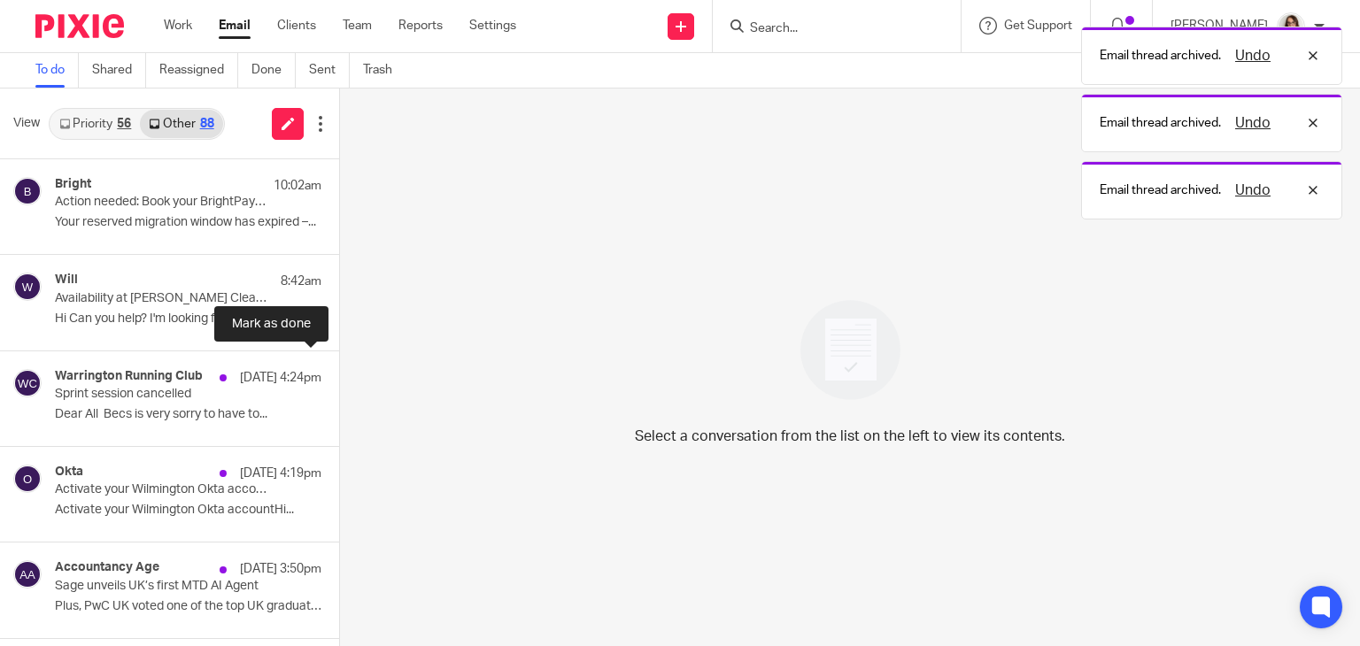
click at [339, 378] on button at bounding box center [346, 375] width 14 height 47
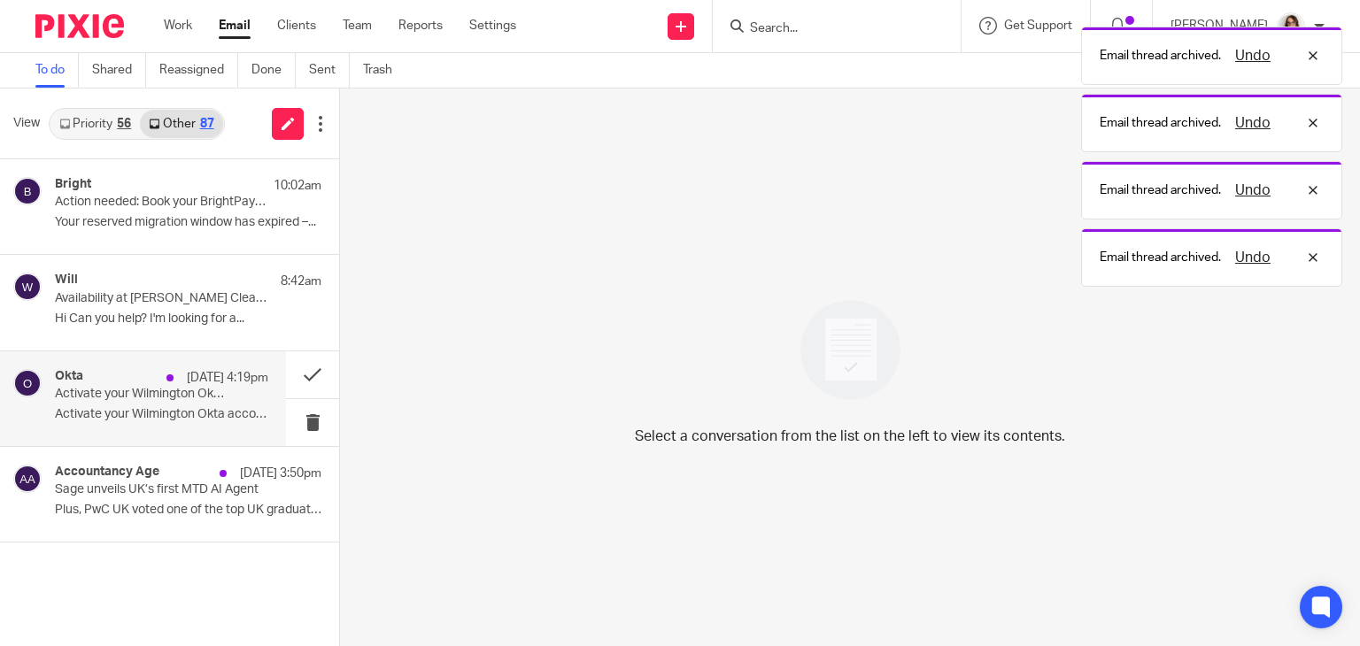
click at [220, 407] on p "Activate your Wilmington Okta accountHi..." at bounding box center [161, 414] width 213 height 15
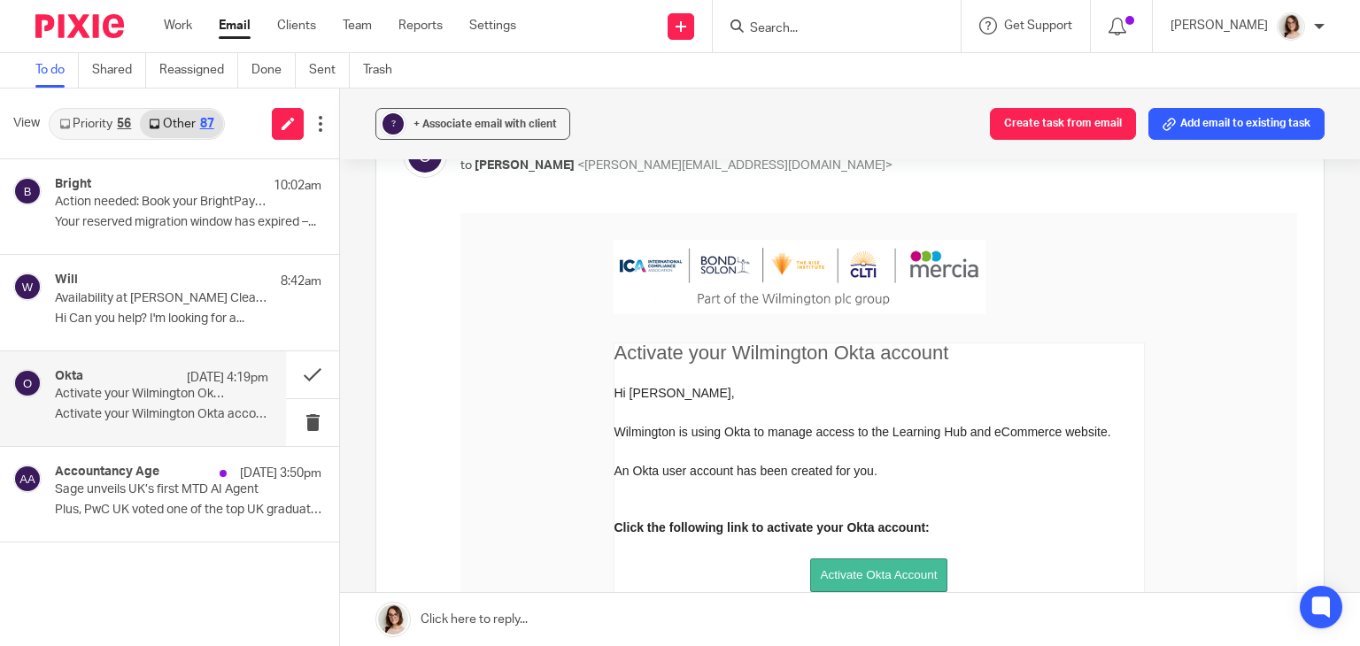
scroll to position [67, 0]
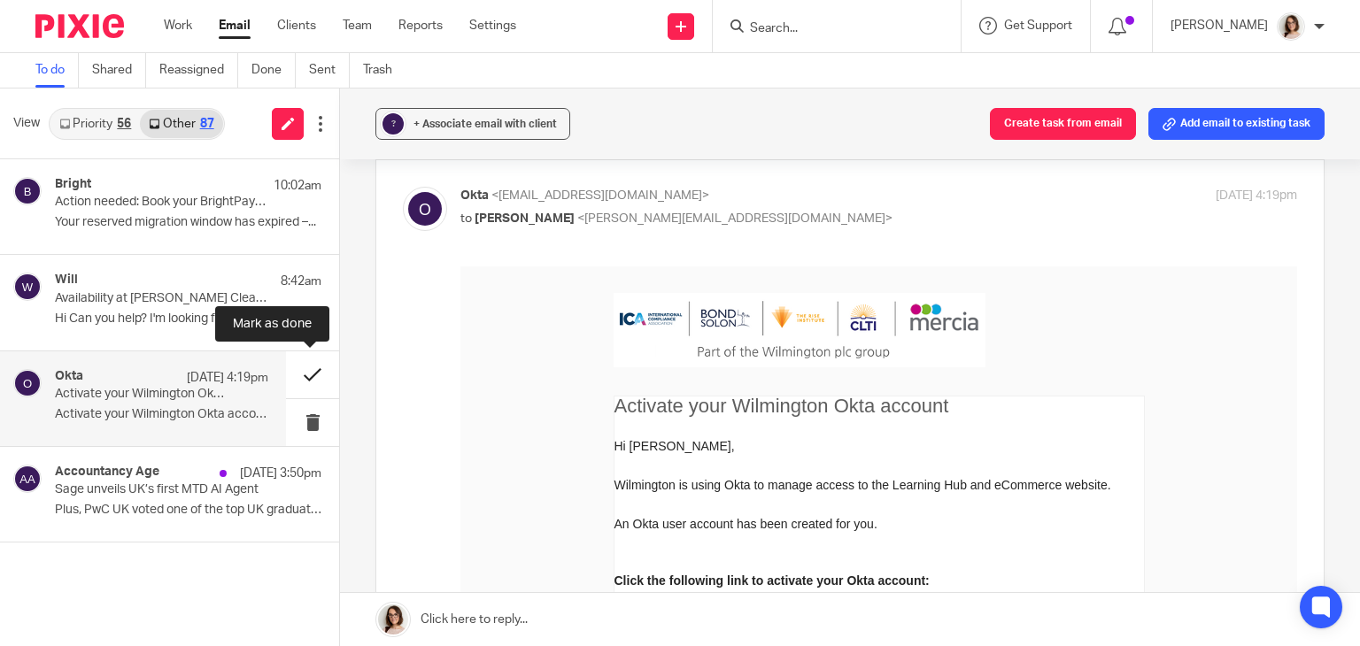
click at [308, 379] on button at bounding box center [312, 375] width 53 height 47
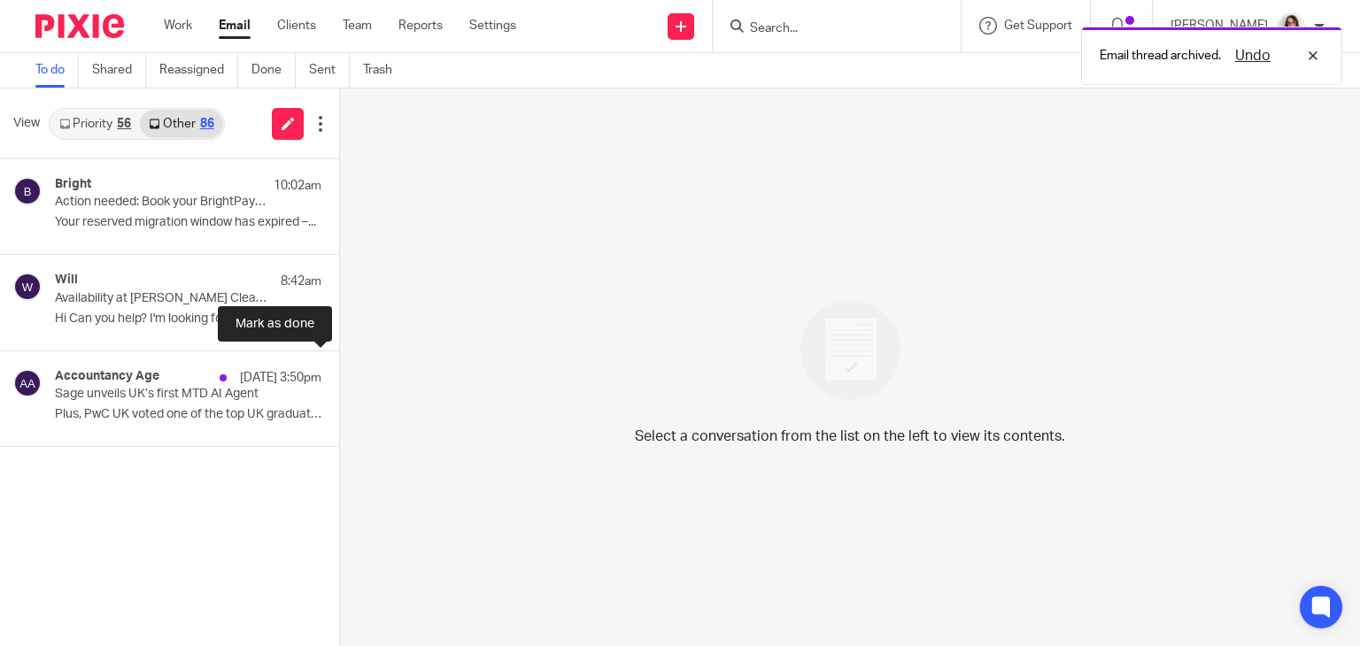
click at [339, 379] on button at bounding box center [346, 375] width 14 height 47
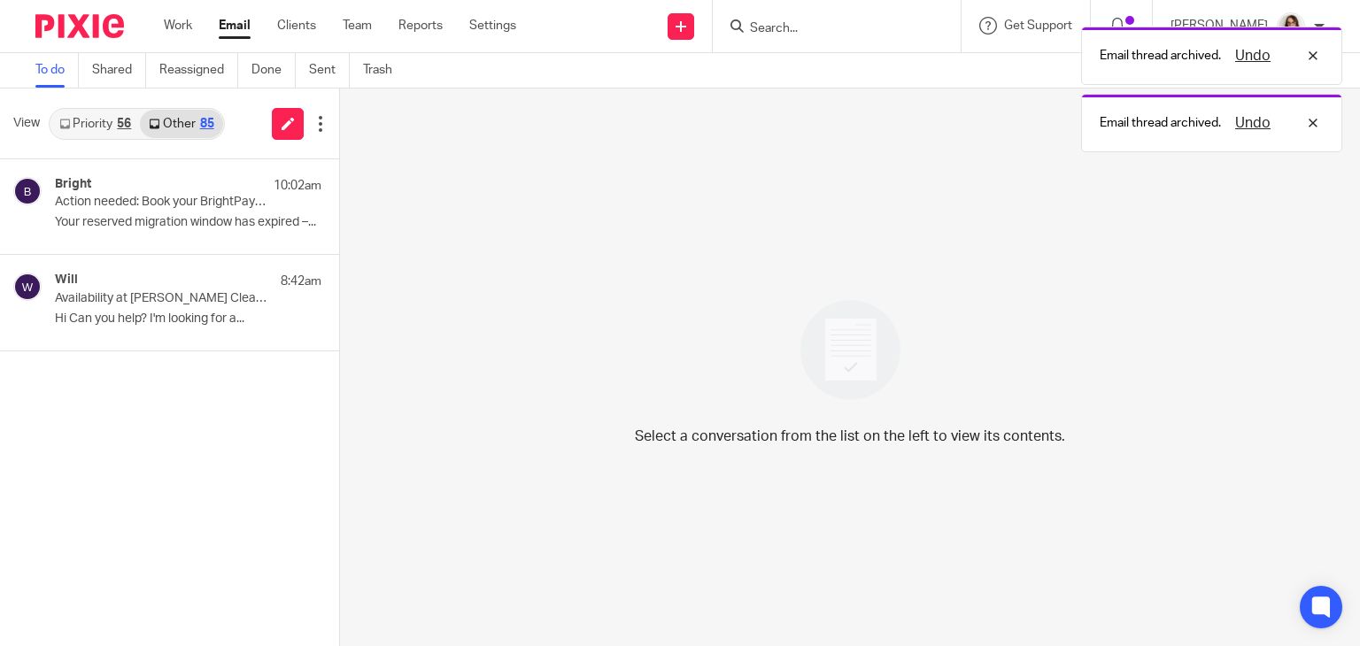
click at [240, 34] on link "Email" at bounding box center [235, 26] width 32 height 18
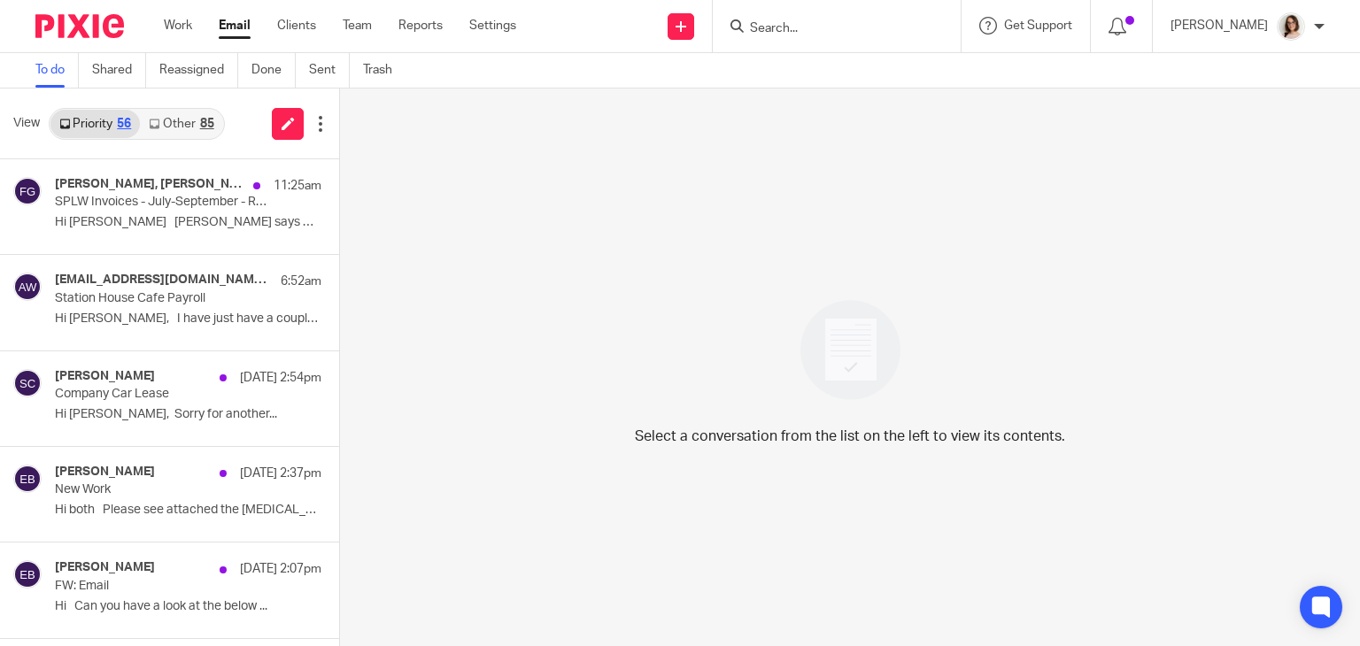
click at [175, 125] on link "Other 85" at bounding box center [181, 124] width 82 height 28
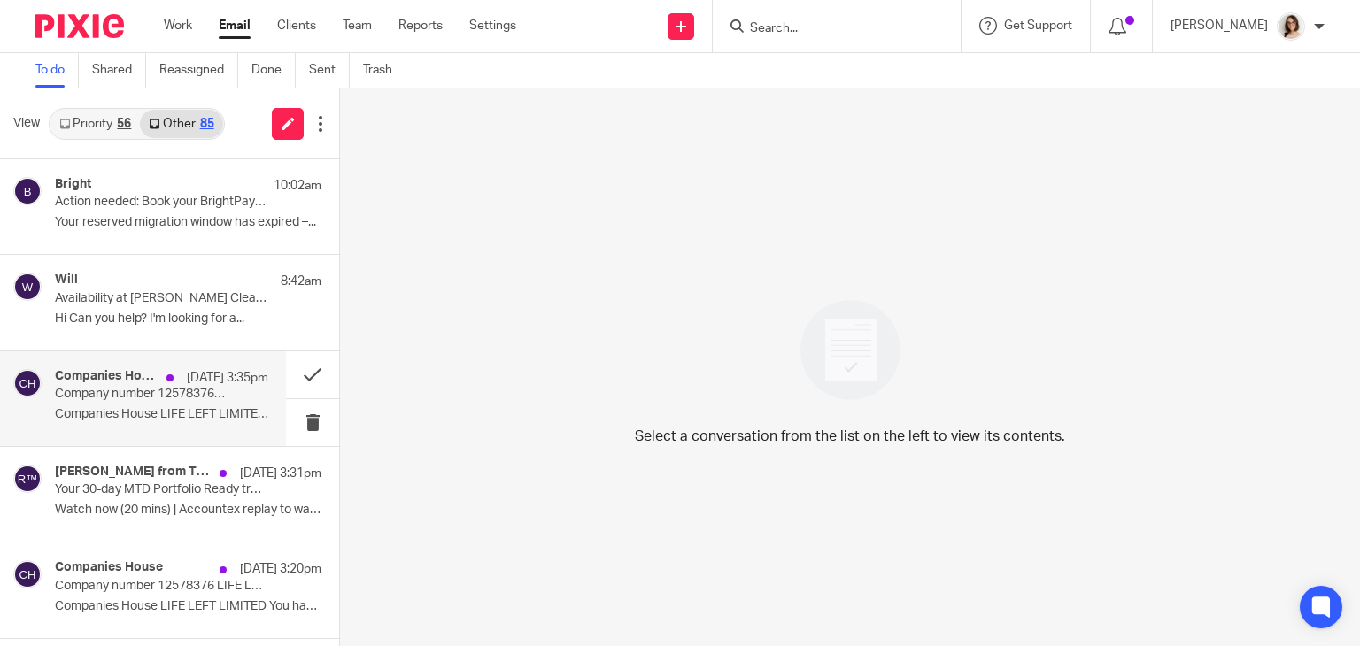
click at [220, 392] on div "Companies House 23 Sep 3:35pm Company number 12578376 LIFE LEFT LIMITED Compani…" at bounding box center [161, 398] width 213 height 59
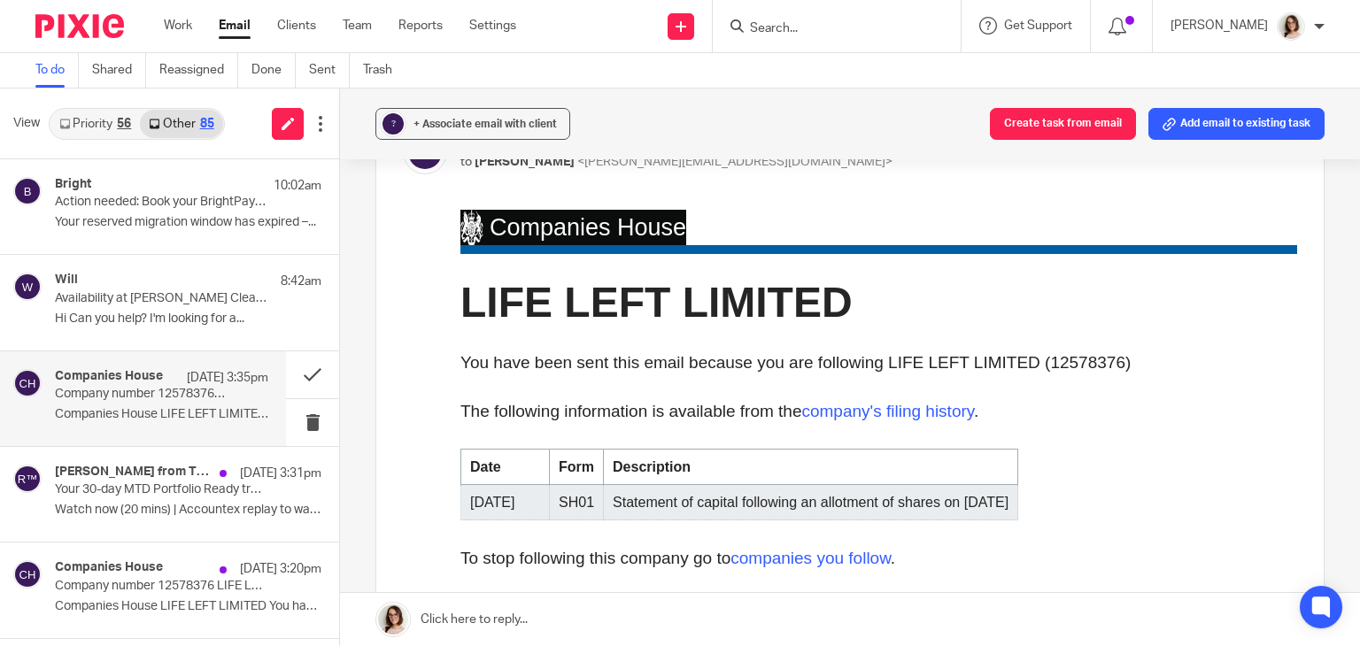
scroll to position [135, 0]
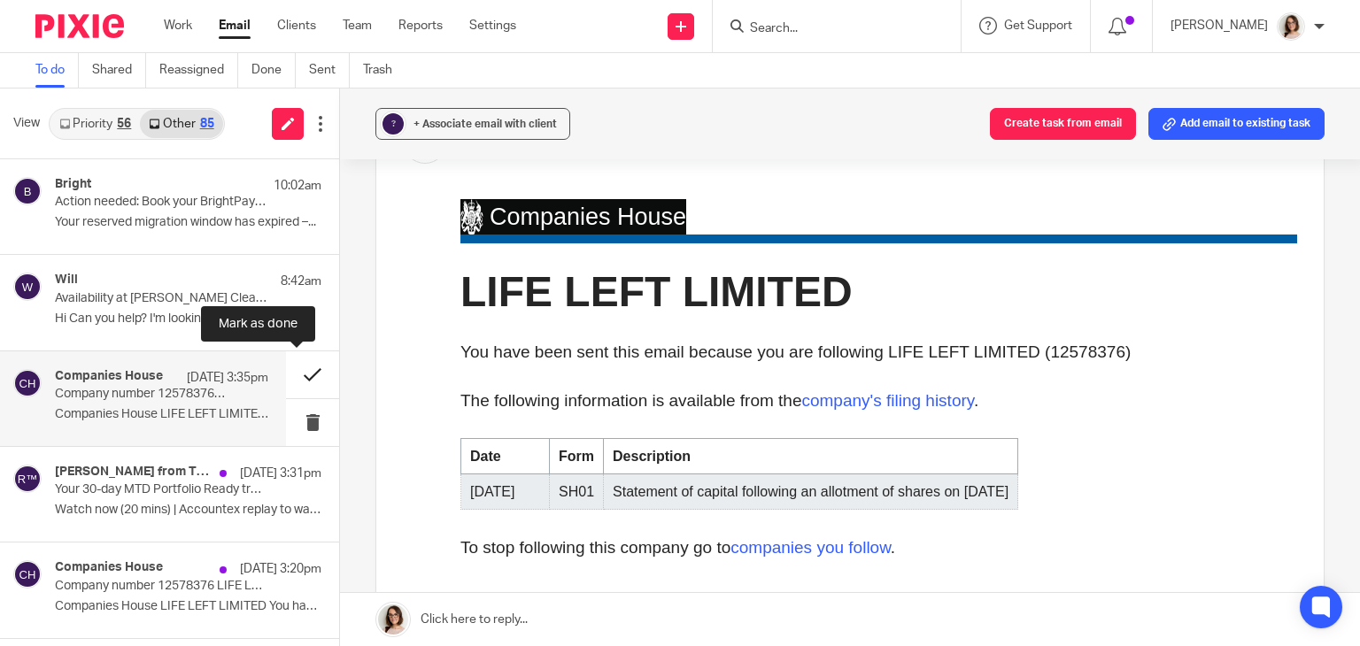
click at [301, 372] on button at bounding box center [312, 375] width 53 height 47
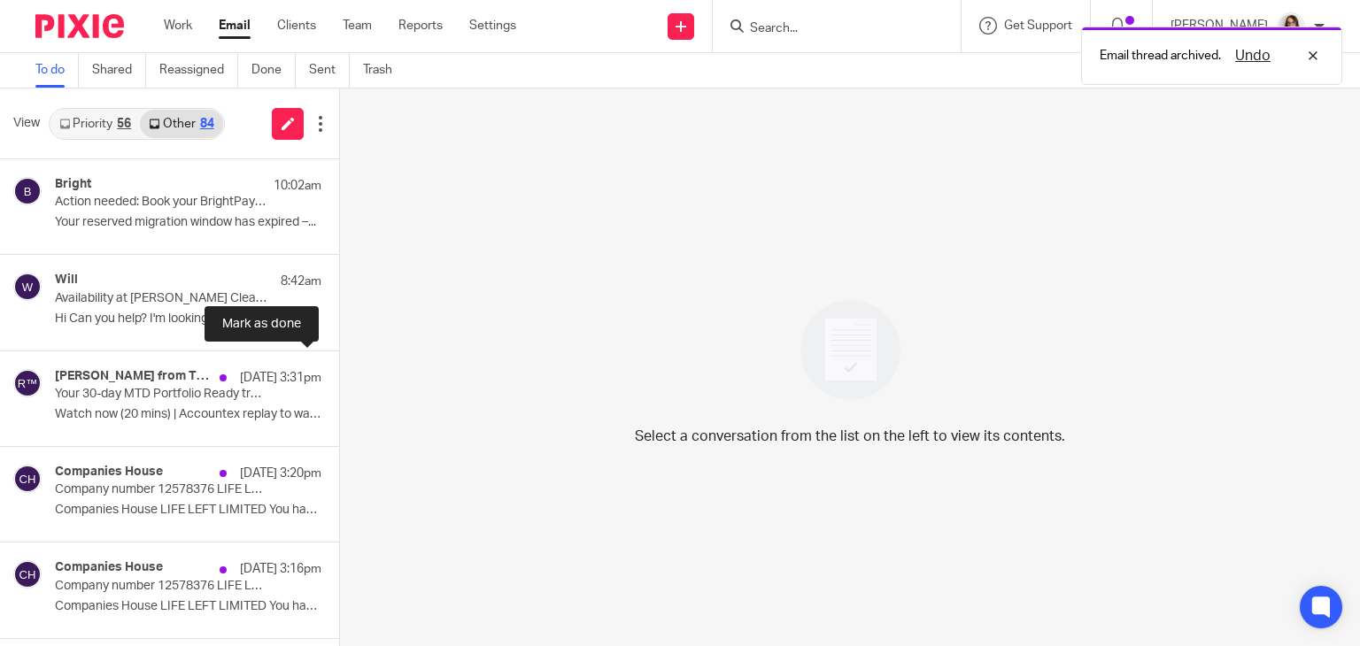
click at [339, 372] on button at bounding box center [346, 375] width 14 height 47
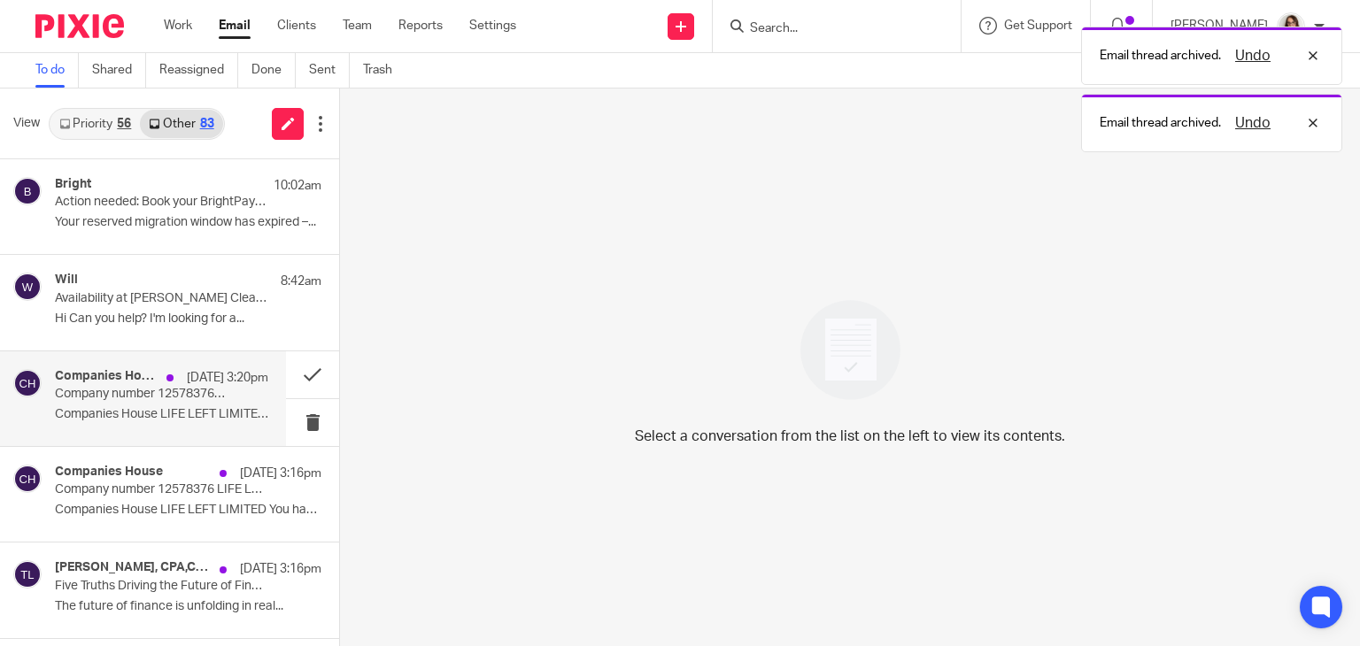
click at [188, 401] on div "Companies House 23 Sep 3:20pm Company number 12578376 LIFE LEFT LIMITED Compani…" at bounding box center [161, 398] width 213 height 59
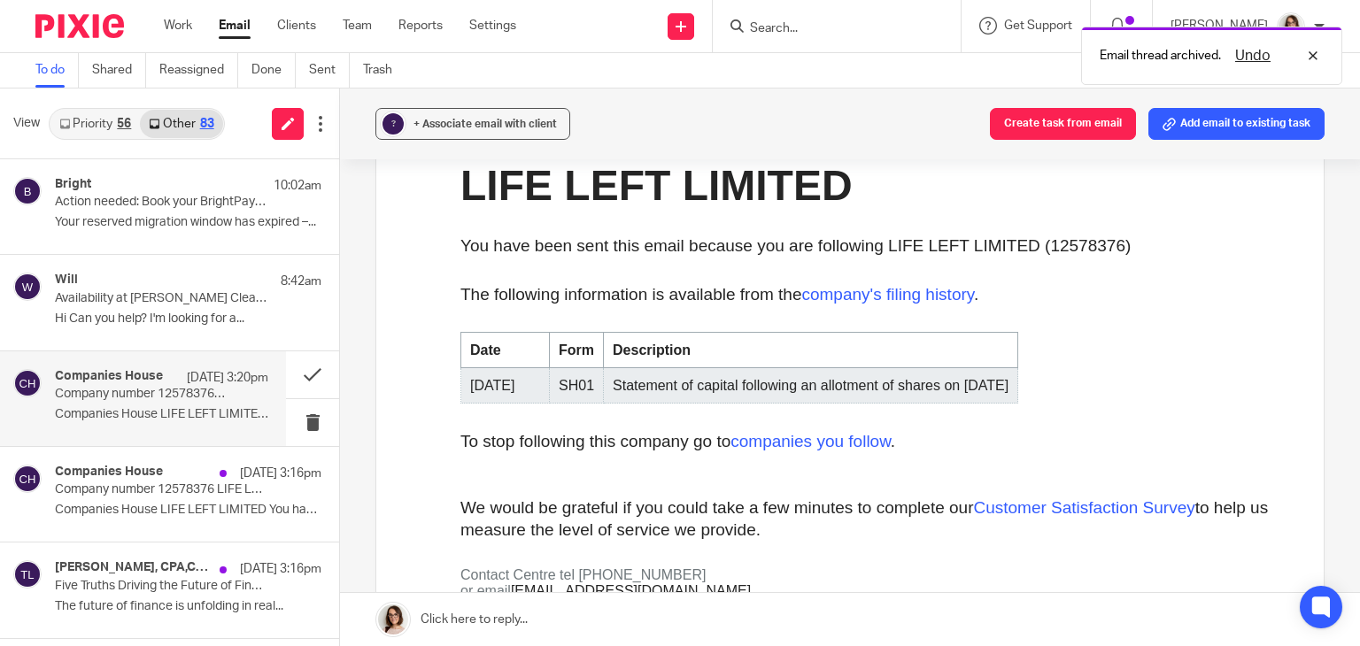
scroll to position [241, 0]
click at [294, 375] on button at bounding box center [312, 375] width 53 height 47
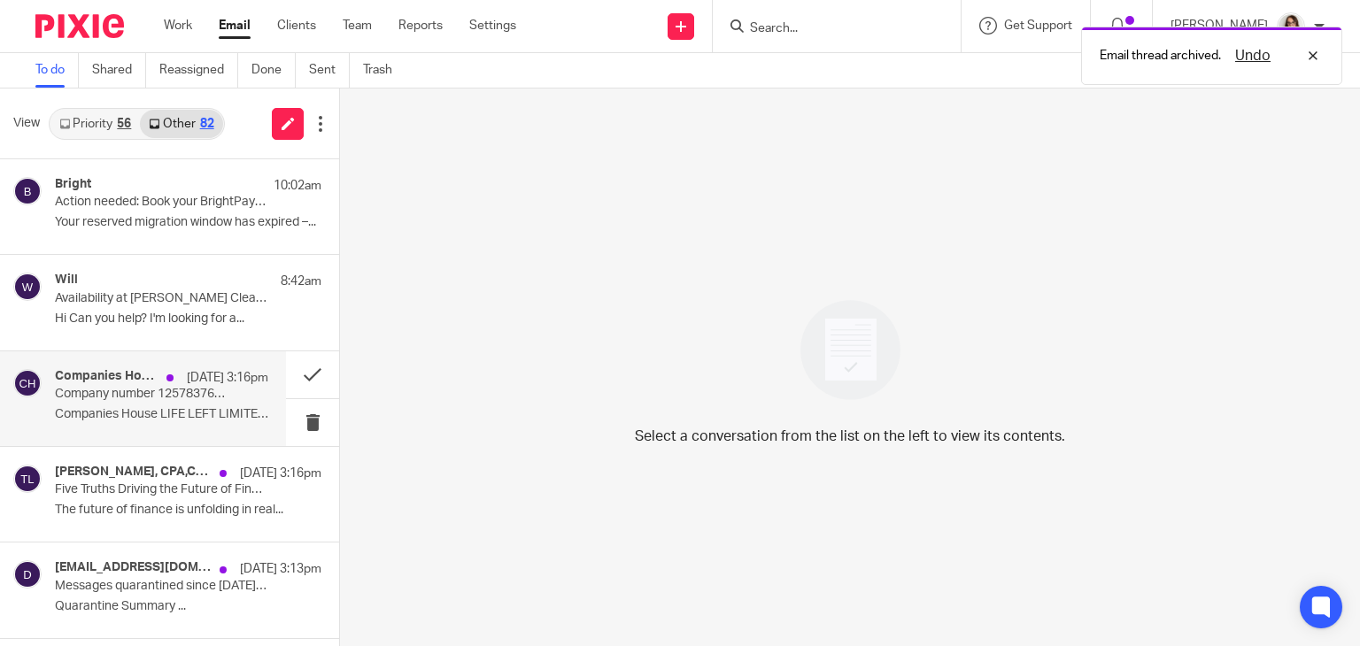
click at [168, 394] on p "Company number 12578376 LIFE LEFT LIMITED" at bounding box center [140, 394] width 171 height 15
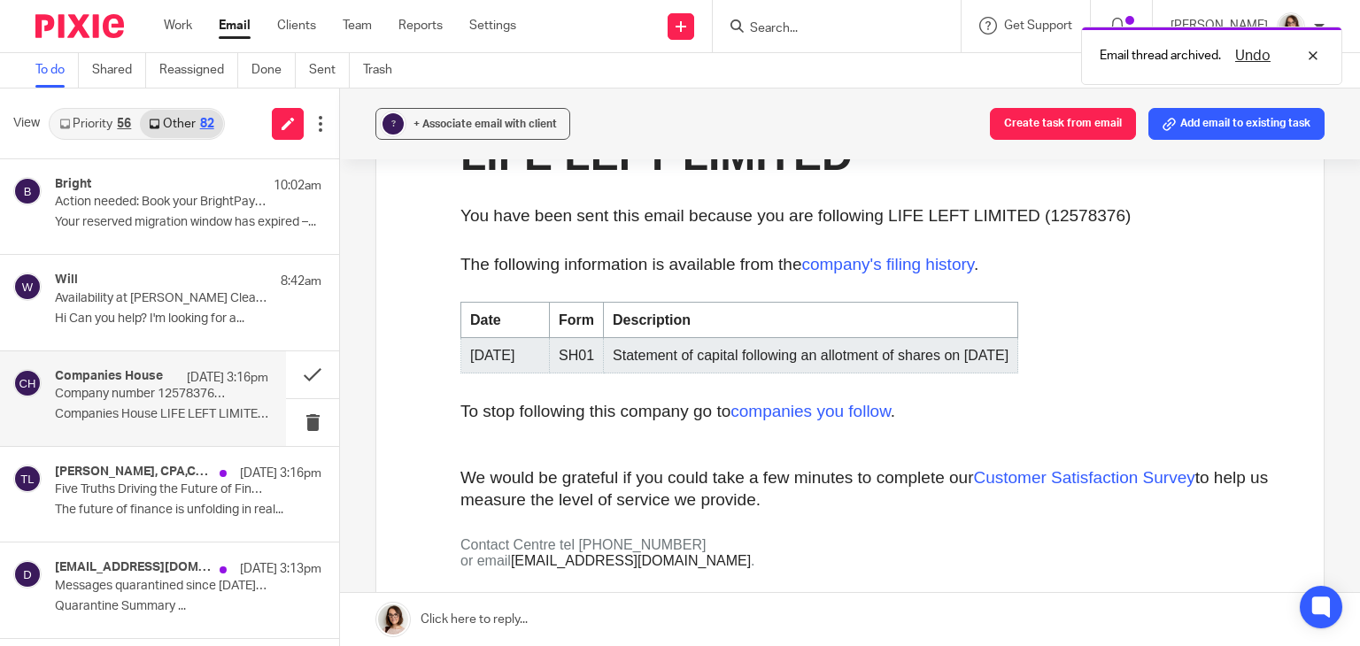
scroll to position [272, 0]
click at [286, 374] on button at bounding box center [312, 375] width 53 height 47
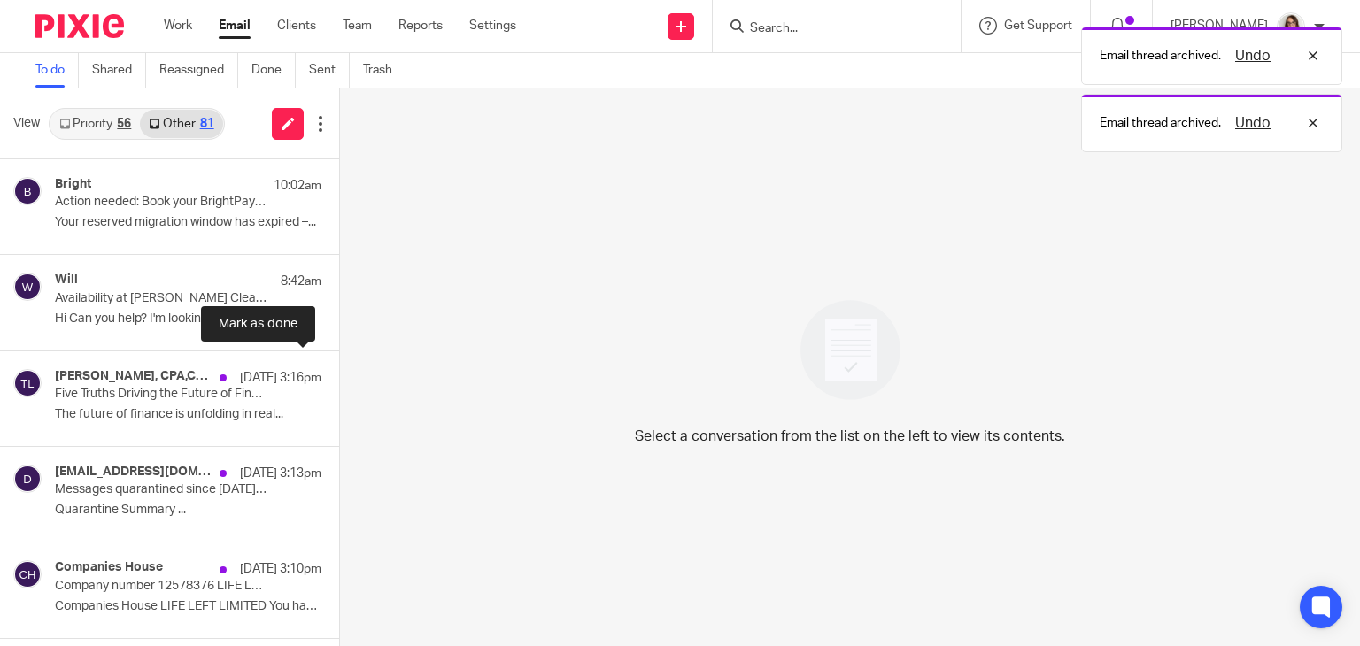
click at [339, 374] on button at bounding box center [346, 375] width 14 height 47
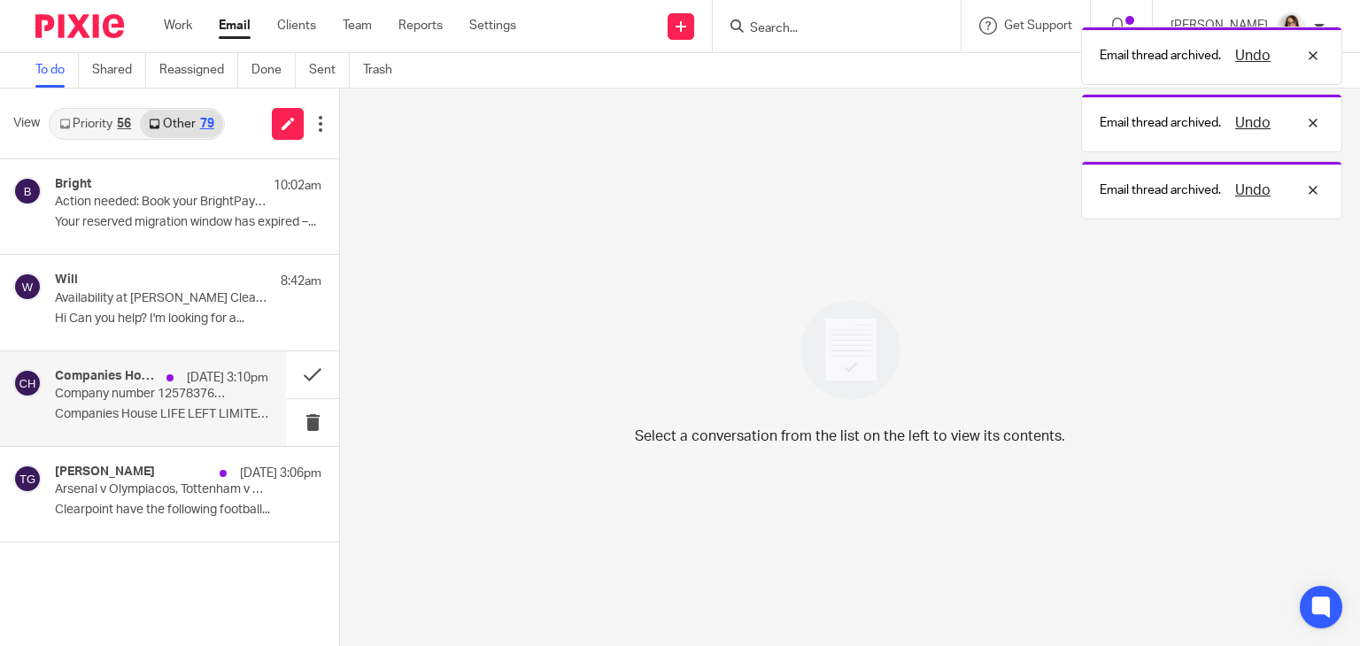
click at [188, 394] on p "Company number 12578376 LIFE LEFT LIMITED" at bounding box center [140, 394] width 171 height 15
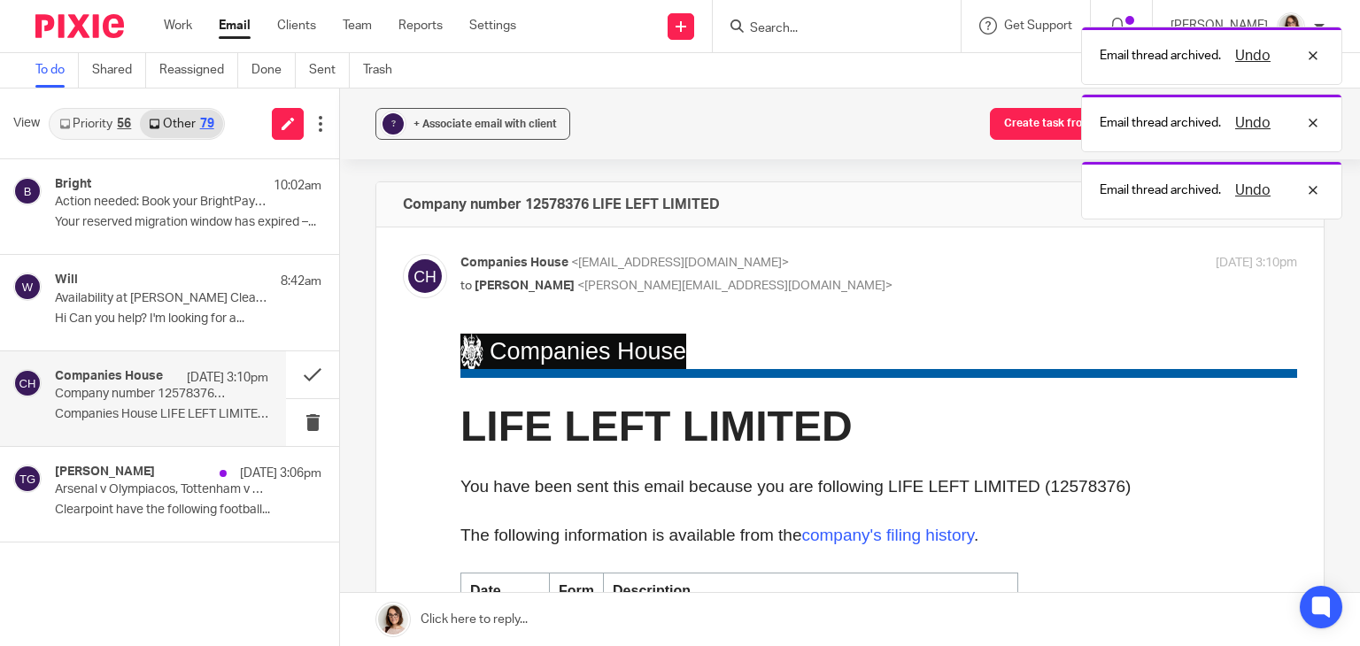
scroll to position [0, 0]
click at [304, 380] on button at bounding box center [312, 375] width 53 height 47
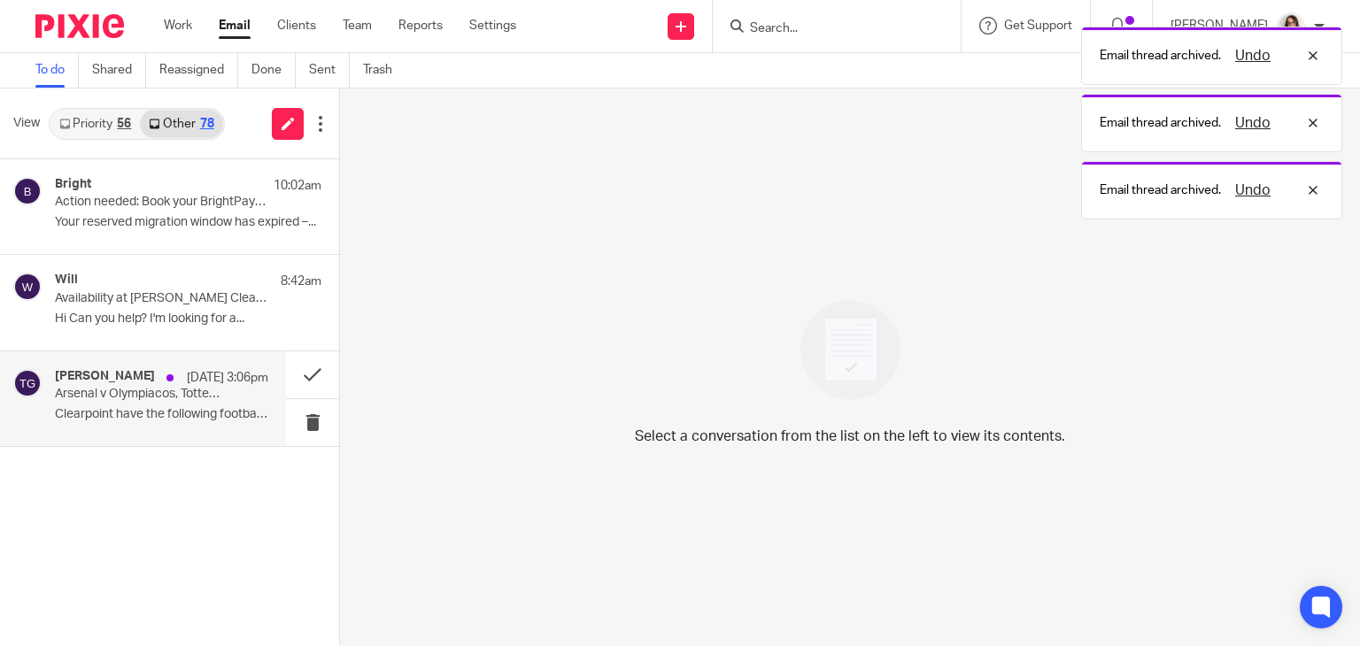
click at [232, 387] on div "Tom Gooding 23 Sep 3:06pm Arsenal v Olympiacos, Tottenham v Wolves and Man Utd …" at bounding box center [161, 398] width 213 height 59
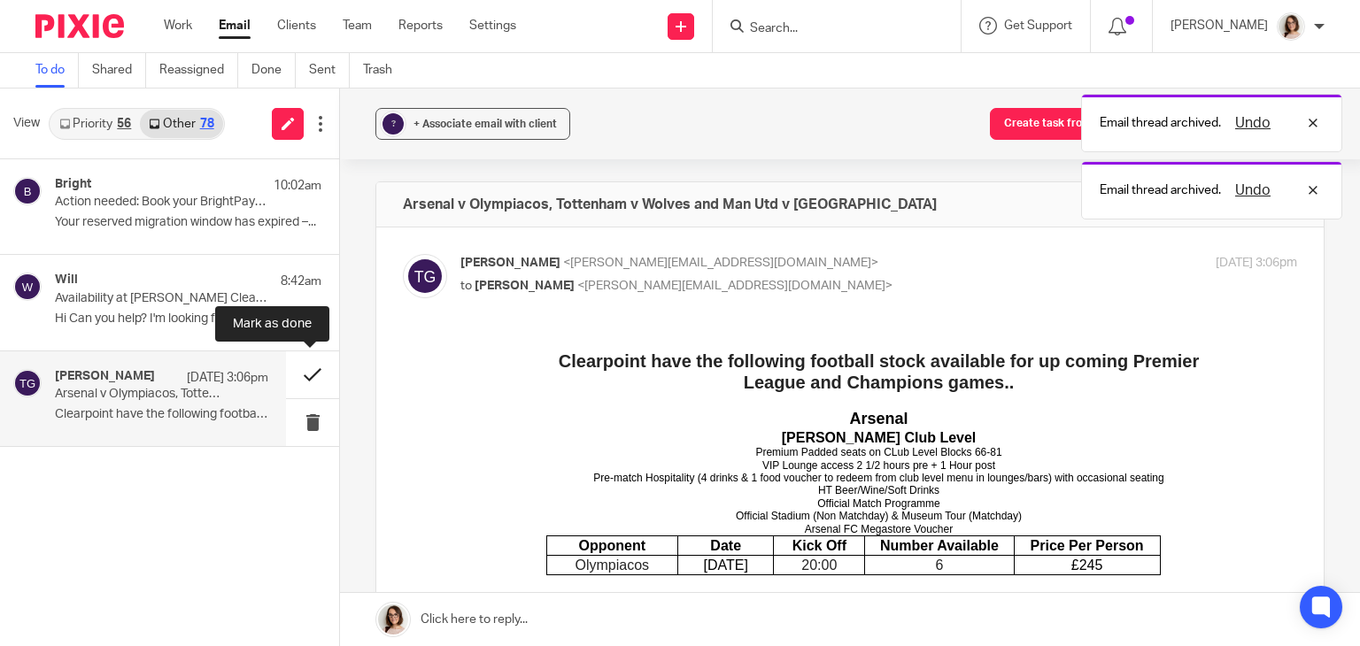
click at [316, 369] on button at bounding box center [312, 375] width 53 height 47
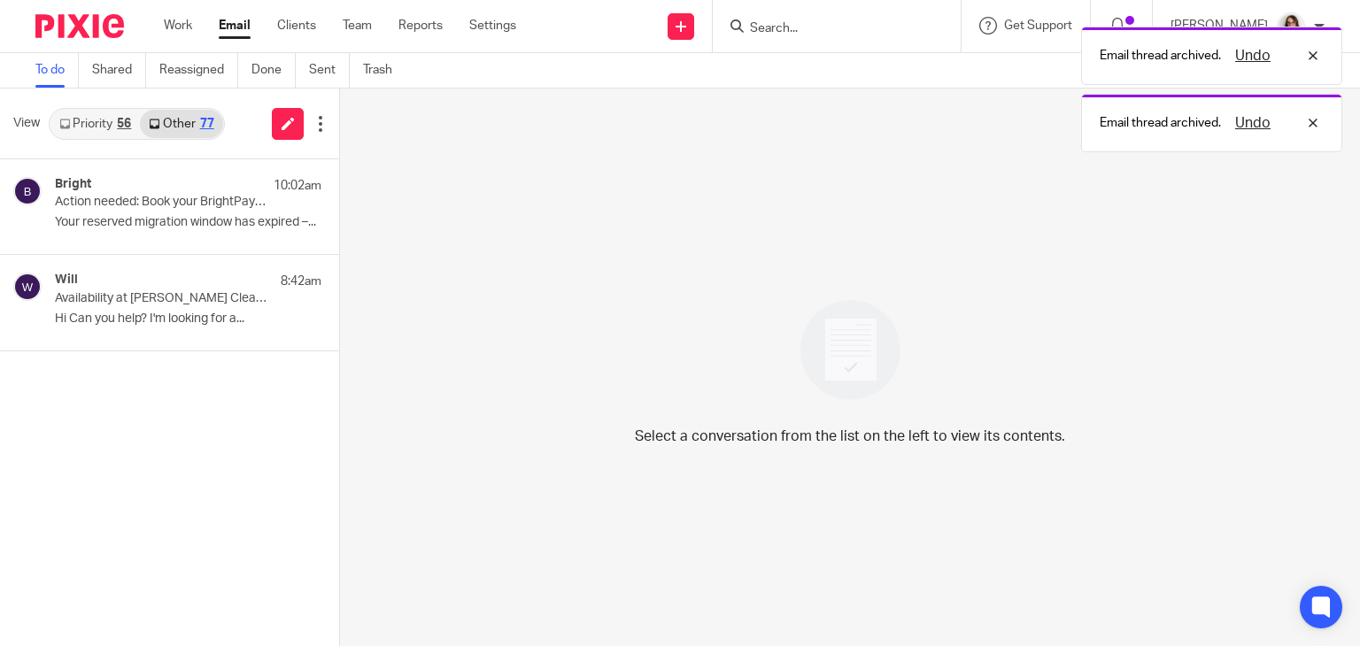
click at [237, 22] on link "Email" at bounding box center [235, 26] width 32 height 18
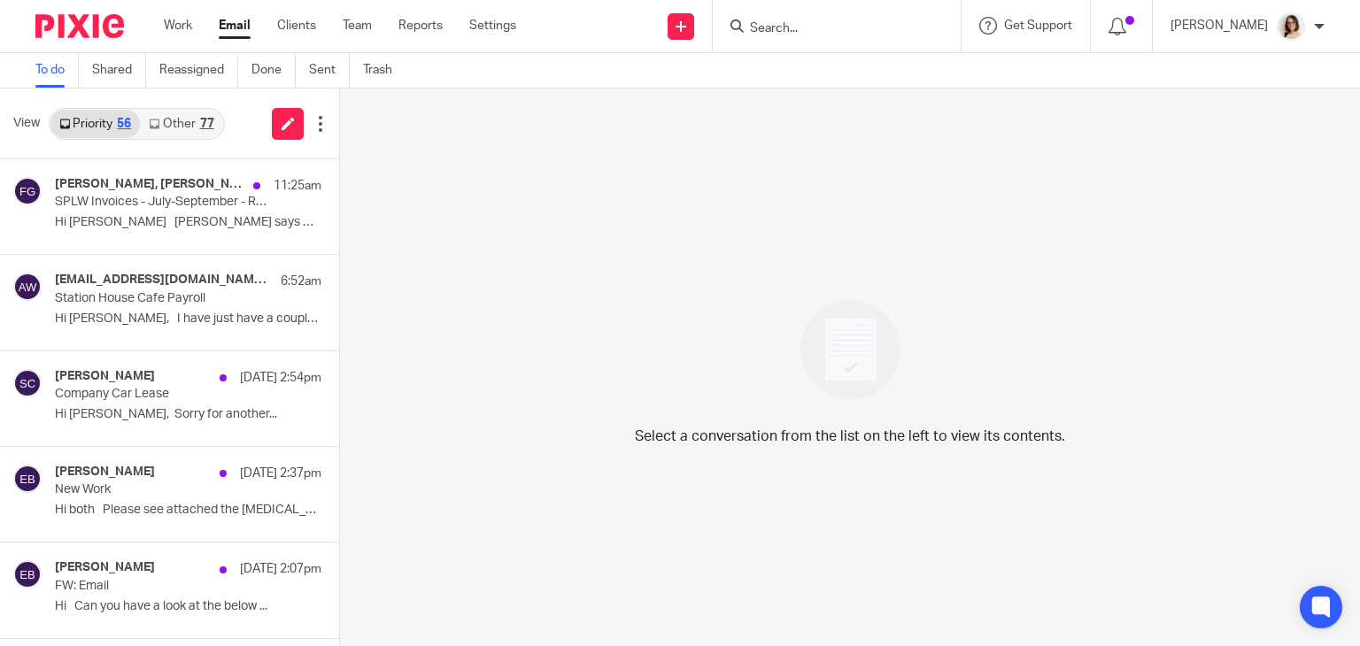
click at [163, 119] on link "Other 77" at bounding box center [181, 124] width 82 height 28
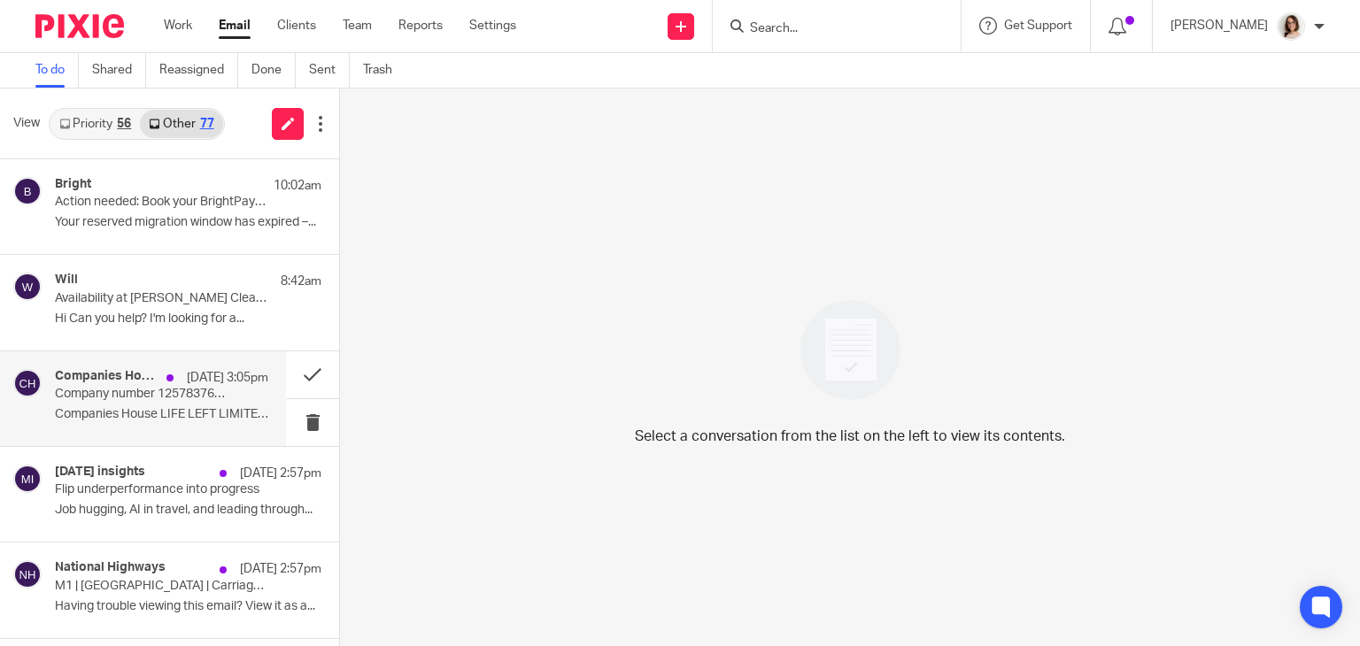
click at [213, 399] on div "Companies House 23 Sep 3:05pm Company number 12578376 LIFE LEFT LIMITED Compani…" at bounding box center [161, 398] width 213 height 59
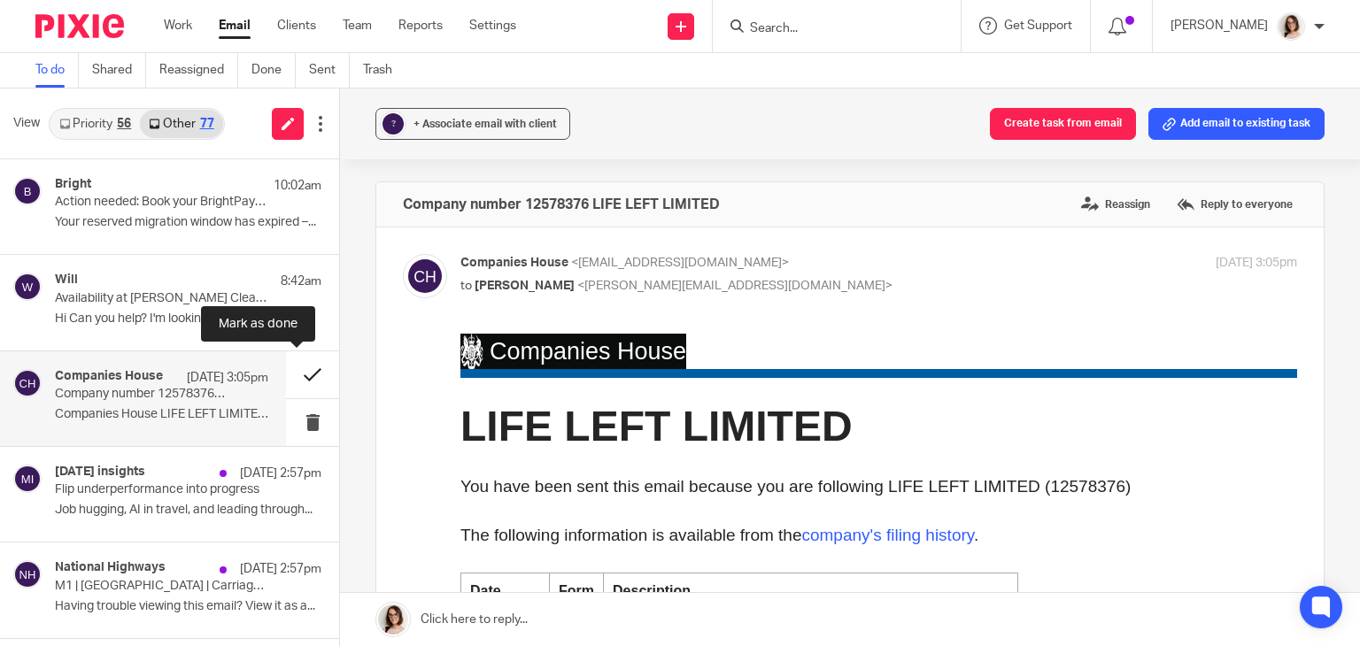
click at [293, 382] on button at bounding box center [312, 375] width 53 height 47
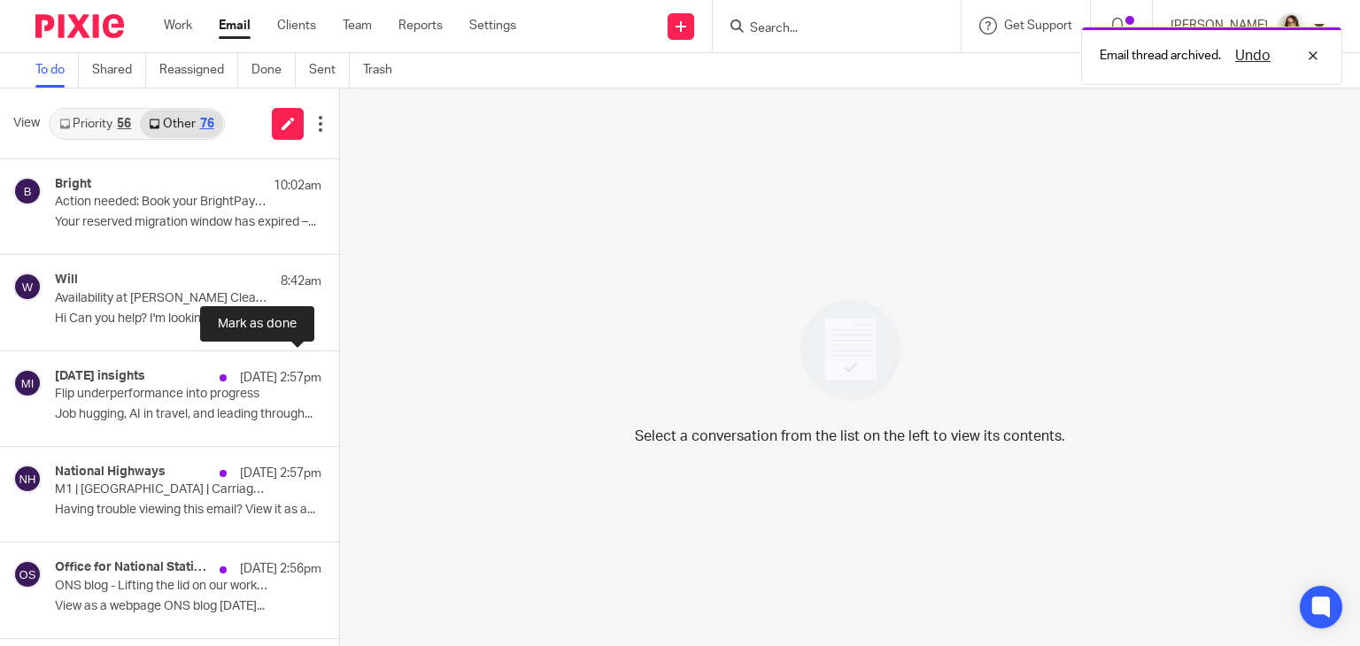
click at [339, 382] on button at bounding box center [346, 375] width 14 height 47
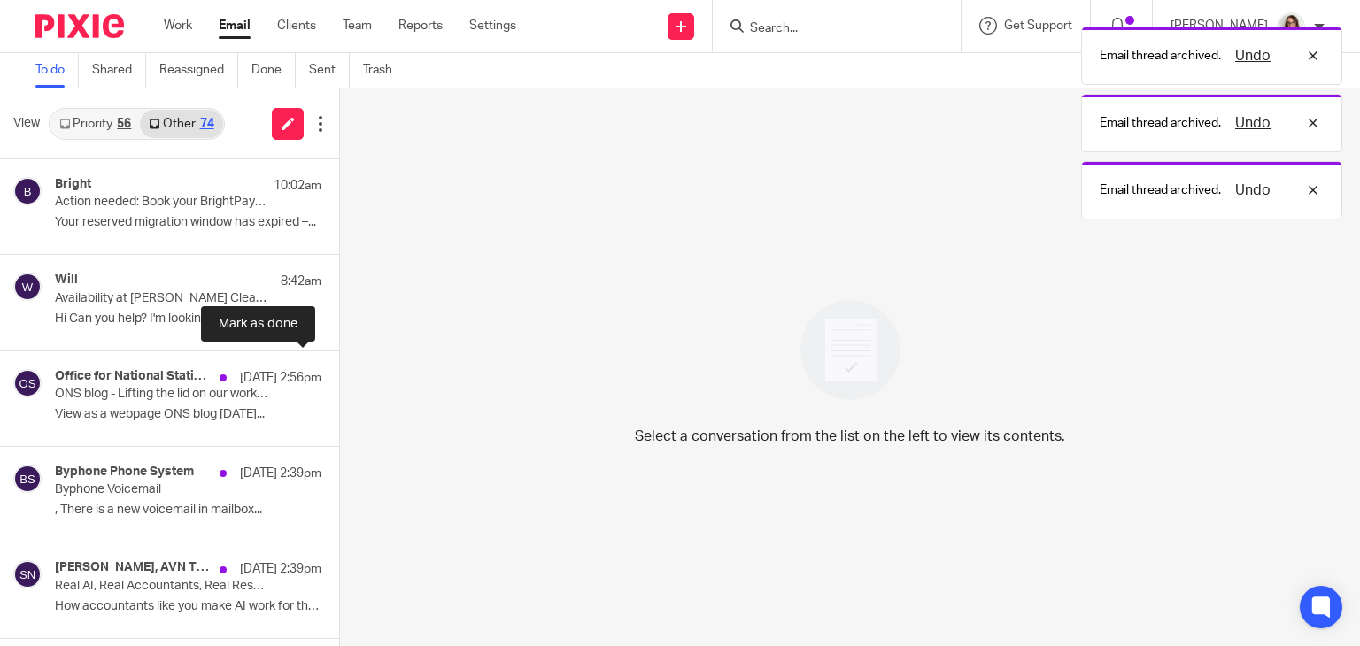
click at [339, 382] on button at bounding box center [346, 375] width 14 height 47
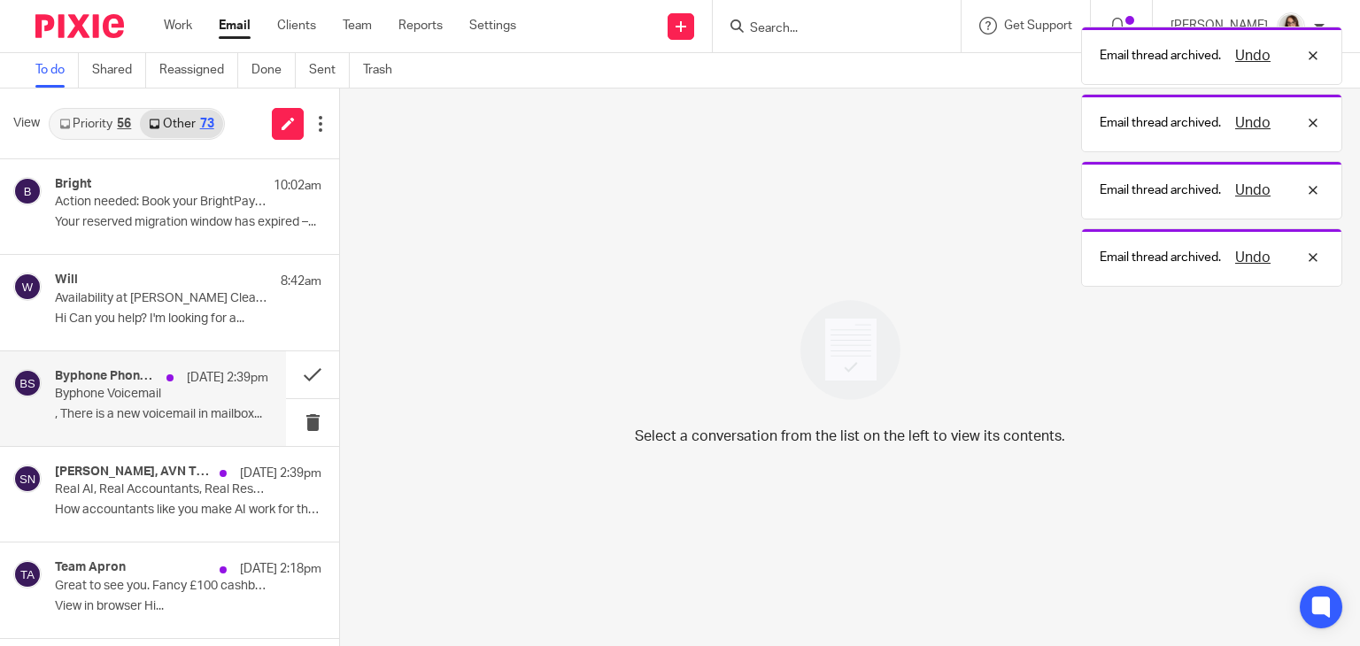
click at [219, 408] on p ", There is a new voicemail in mailbox..." at bounding box center [161, 414] width 213 height 15
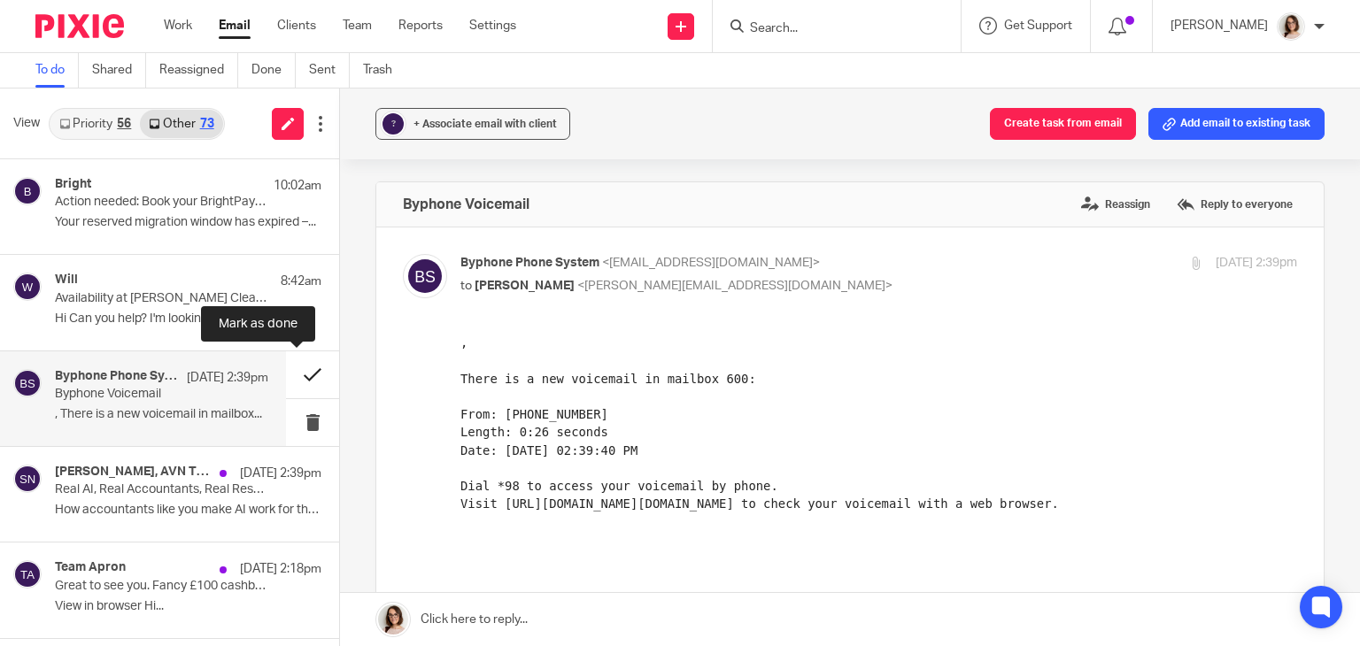
click at [291, 371] on button at bounding box center [312, 375] width 53 height 47
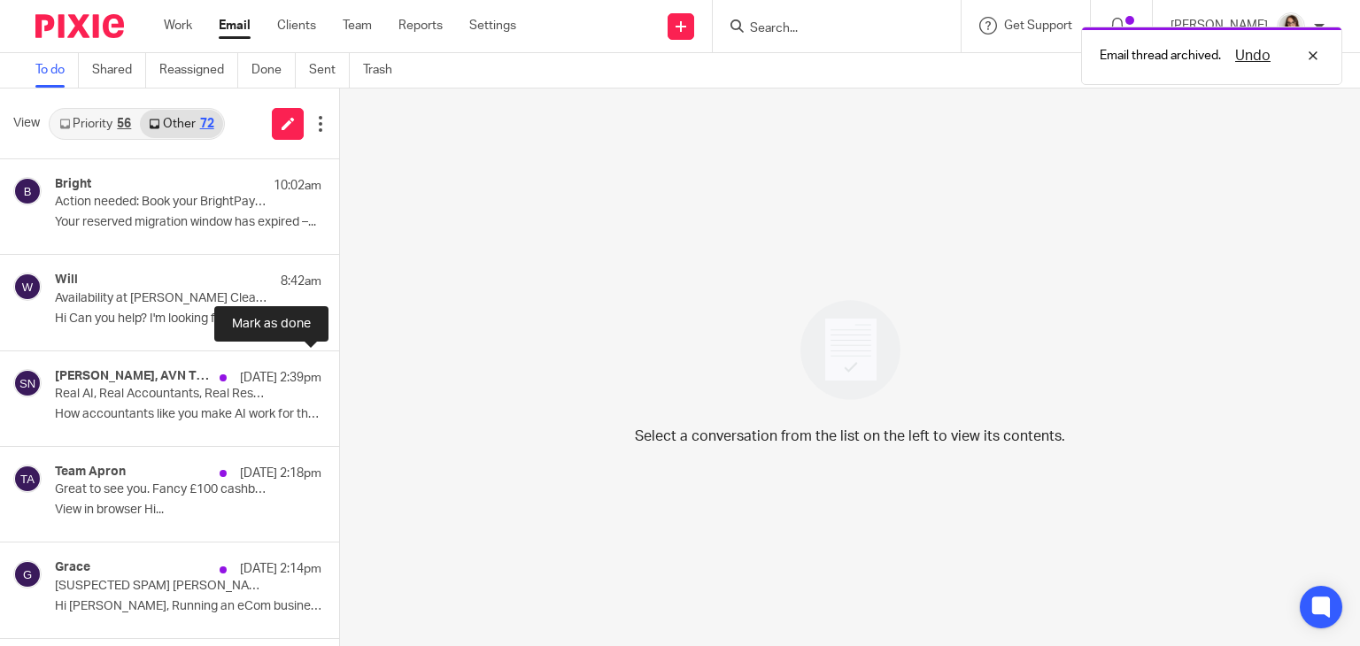
click at [339, 371] on button at bounding box center [346, 375] width 14 height 47
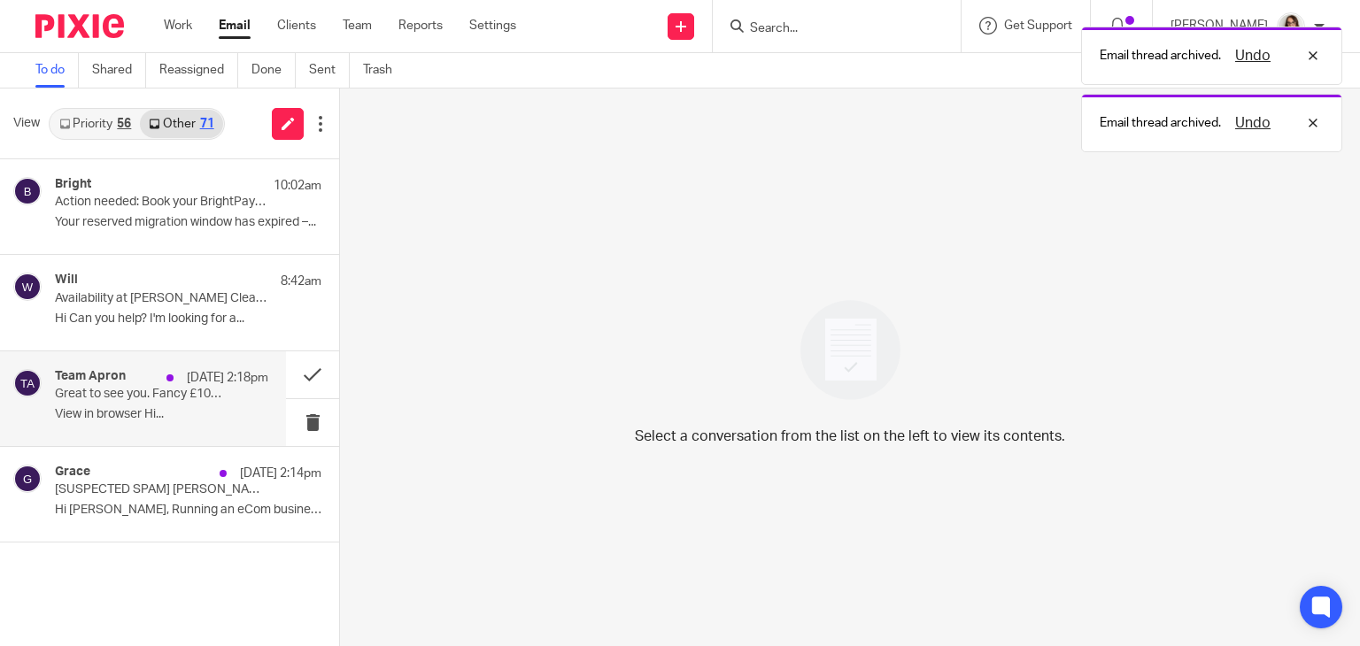
click at [216, 398] on p "Great to see you. Fancy £100 cashback?" at bounding box center [140, 394] width 171 height 15
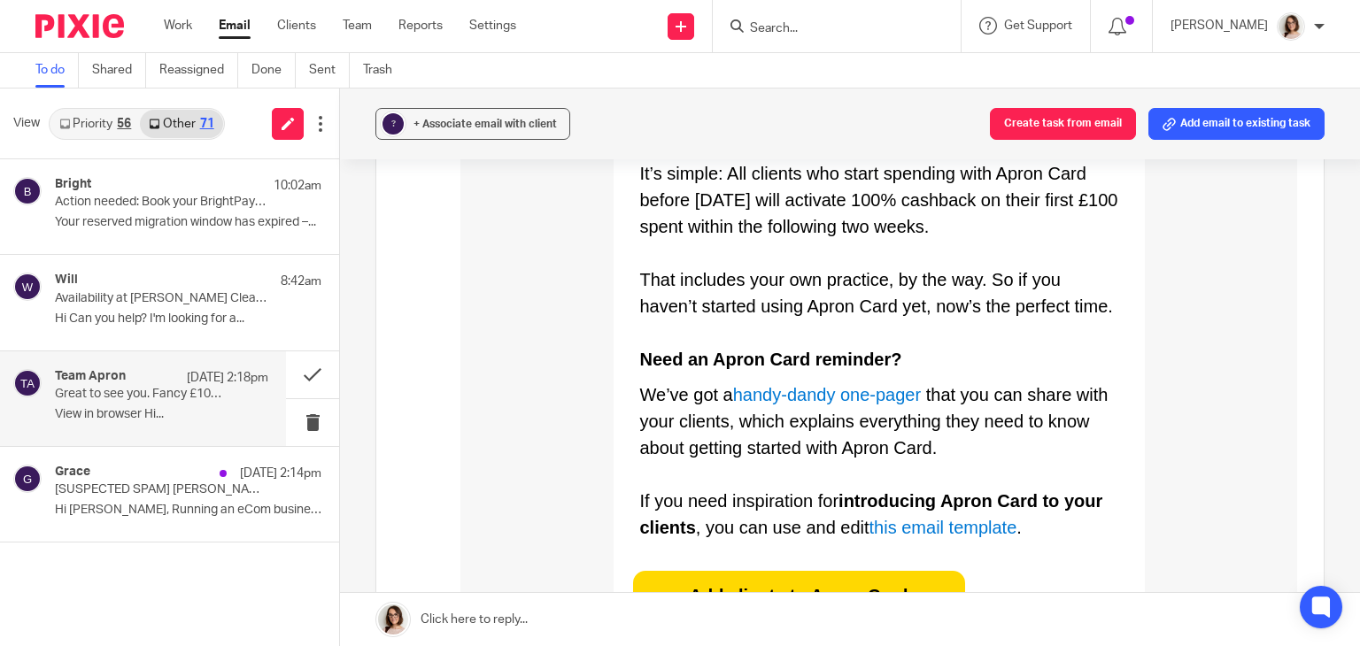
scroll to position [764, 0]
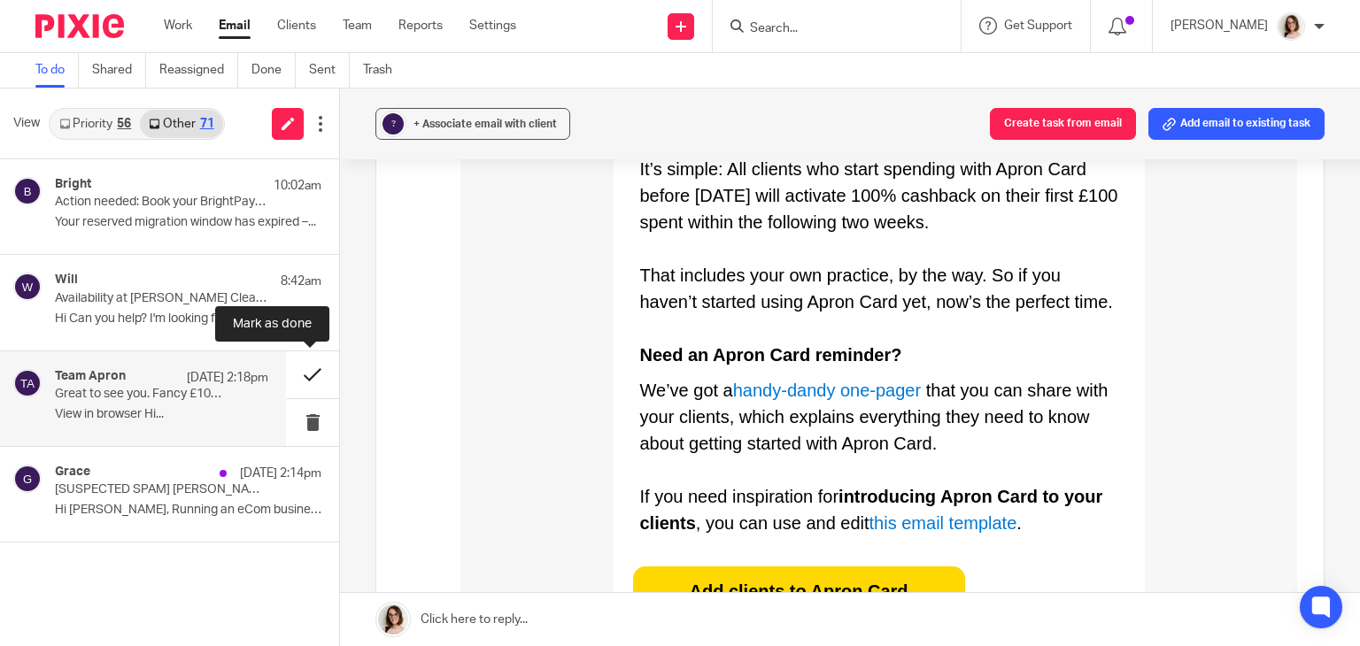
click at [301, 376] on button at bounding box center [312, 375] width 53 height 47
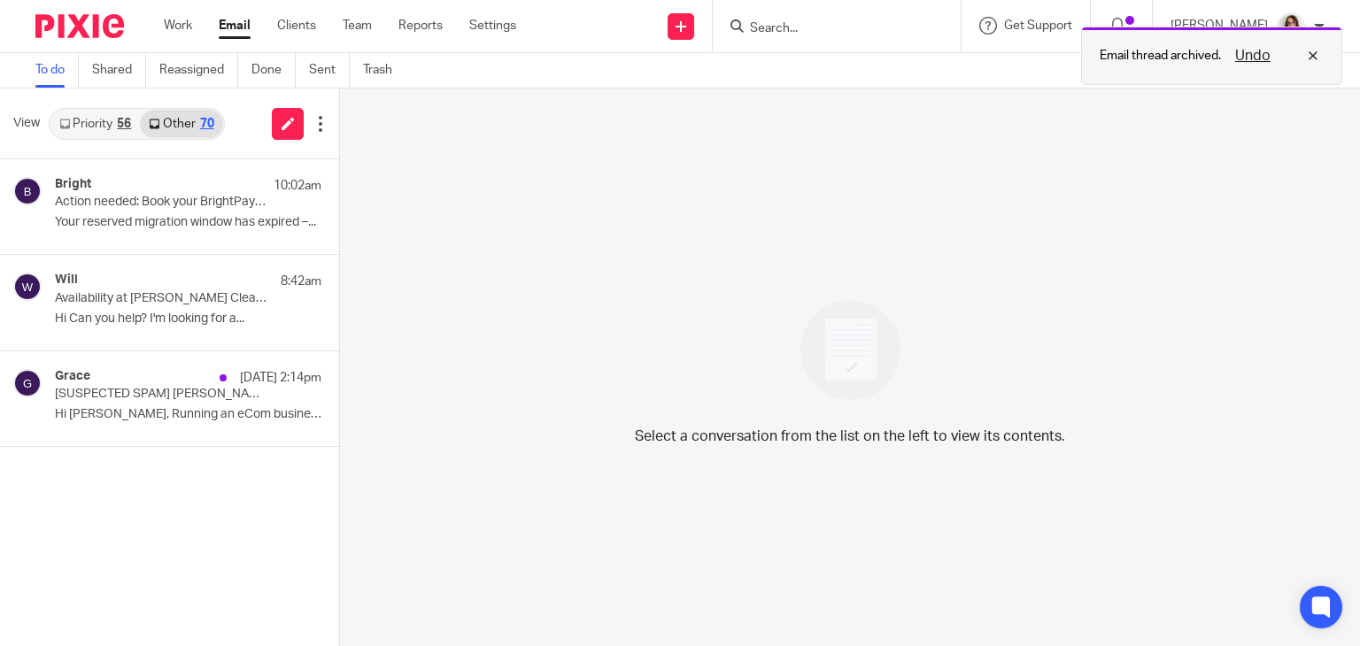
click at [1253, 59] on button "Undo" at bounding box center [1253, 55] width 46 height 21
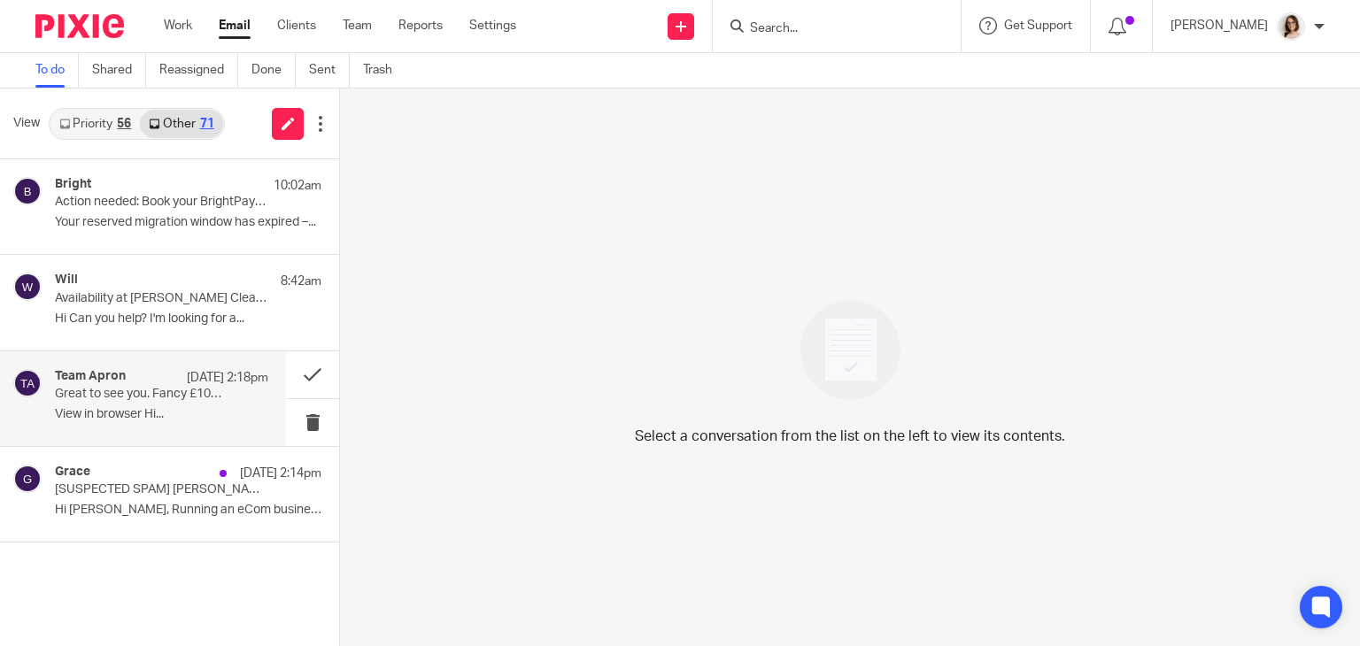
click at [192, 391] on p "Great to see you. Fancy £100 cashback?" at bounding box center [140, 394] width 171 height 15
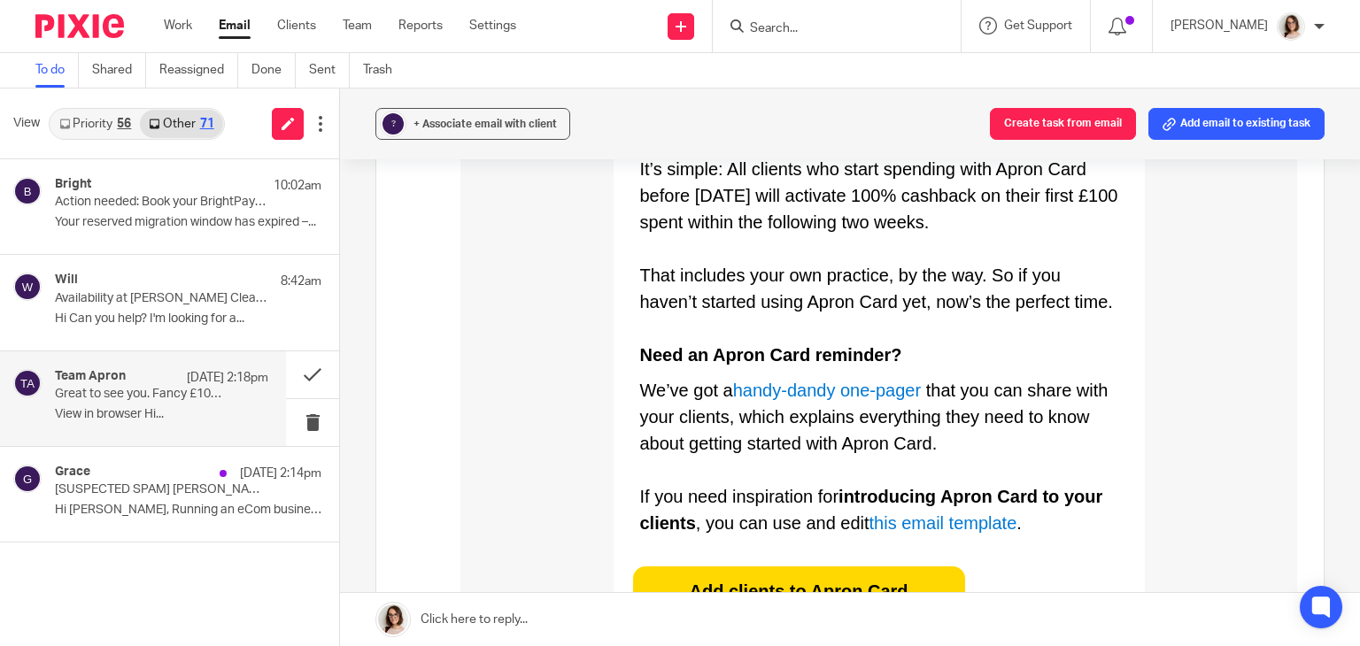
scroll to position [0, 0]
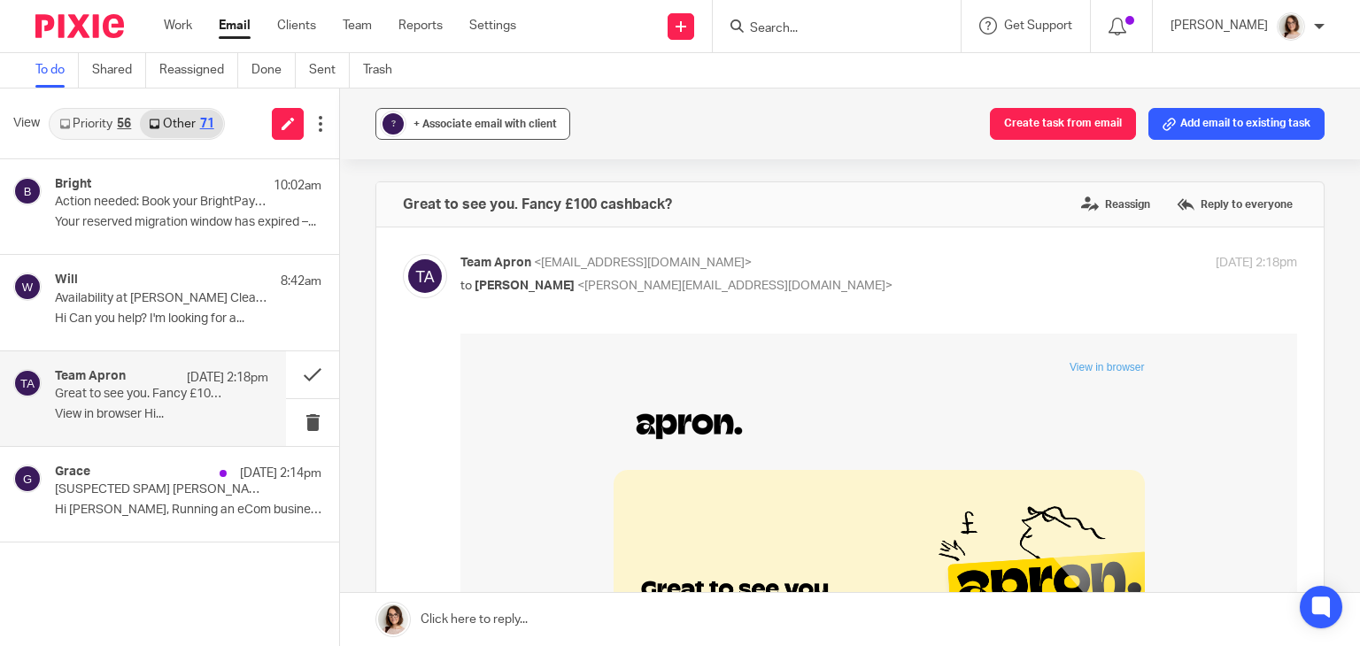
click at [483, 120] on span "+ Associate email with client" at bounding box center [484, 124] width 143 height 11
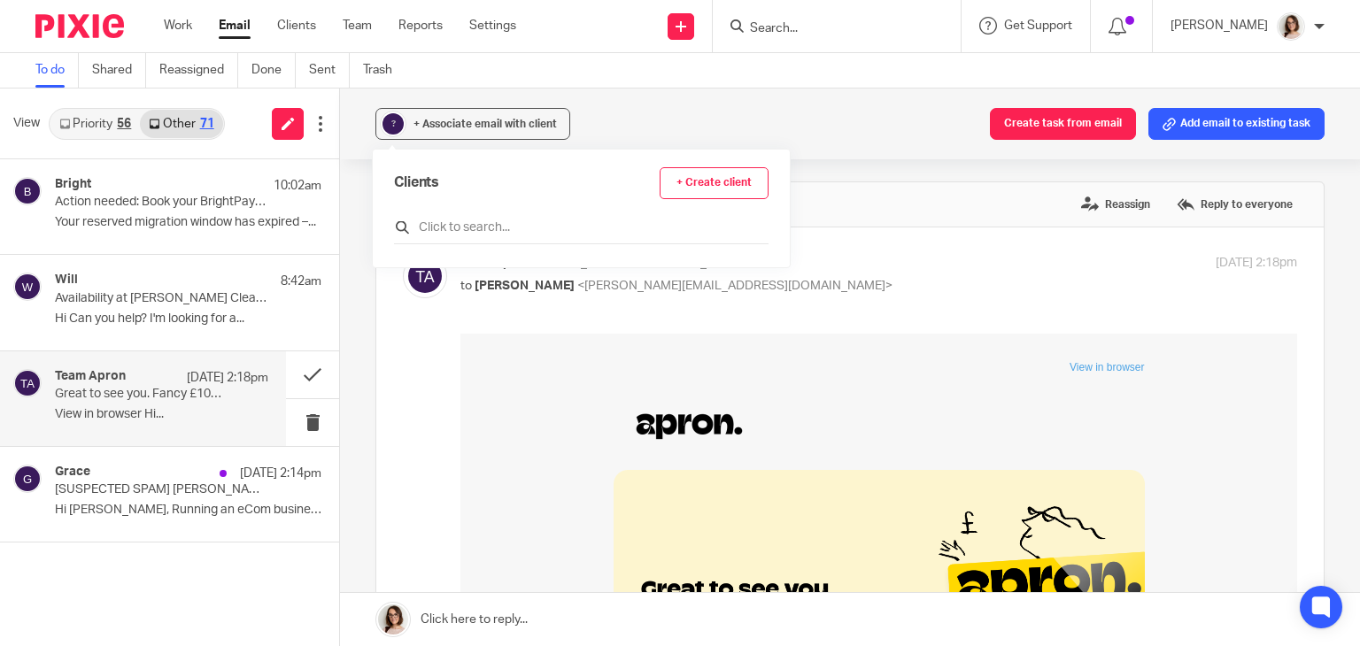
click at [438, 220] on input "text" at bounding box center [581, 228] width 375 height 18
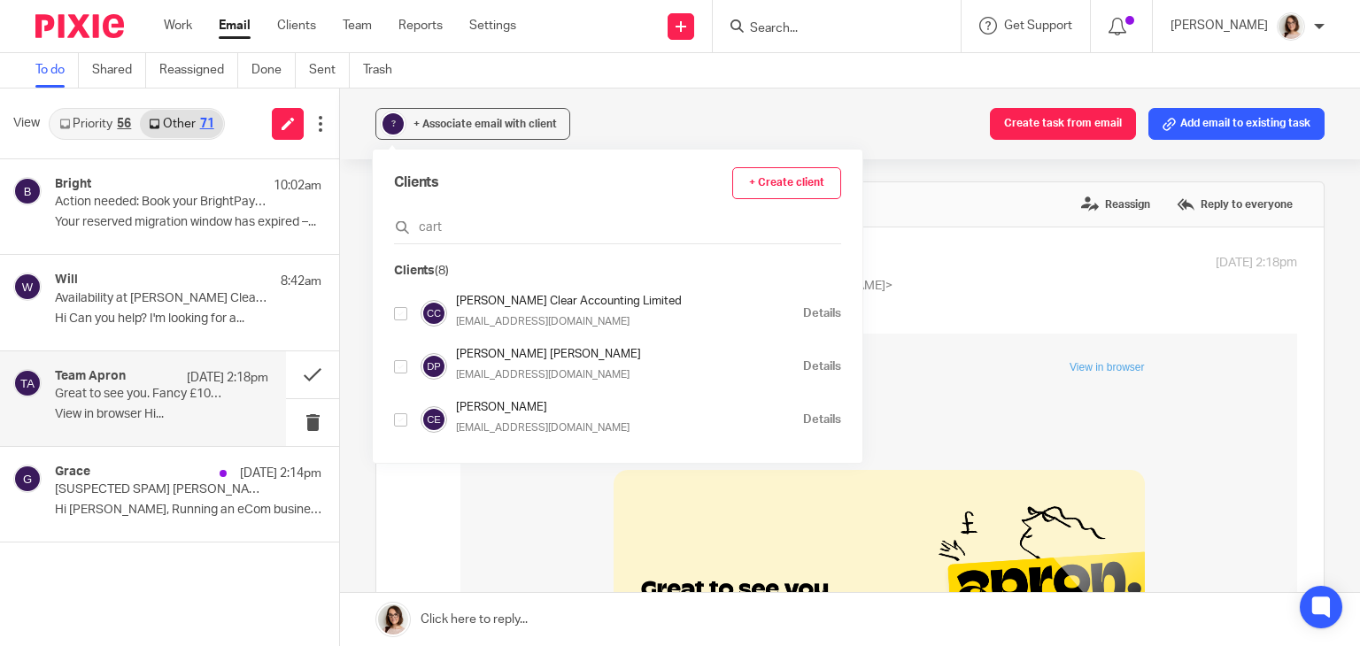
type input "cart"
click at [399, 311] on input "checkbox" at bounding box center [400, 313] width 13 height 13
checkbox input "true"
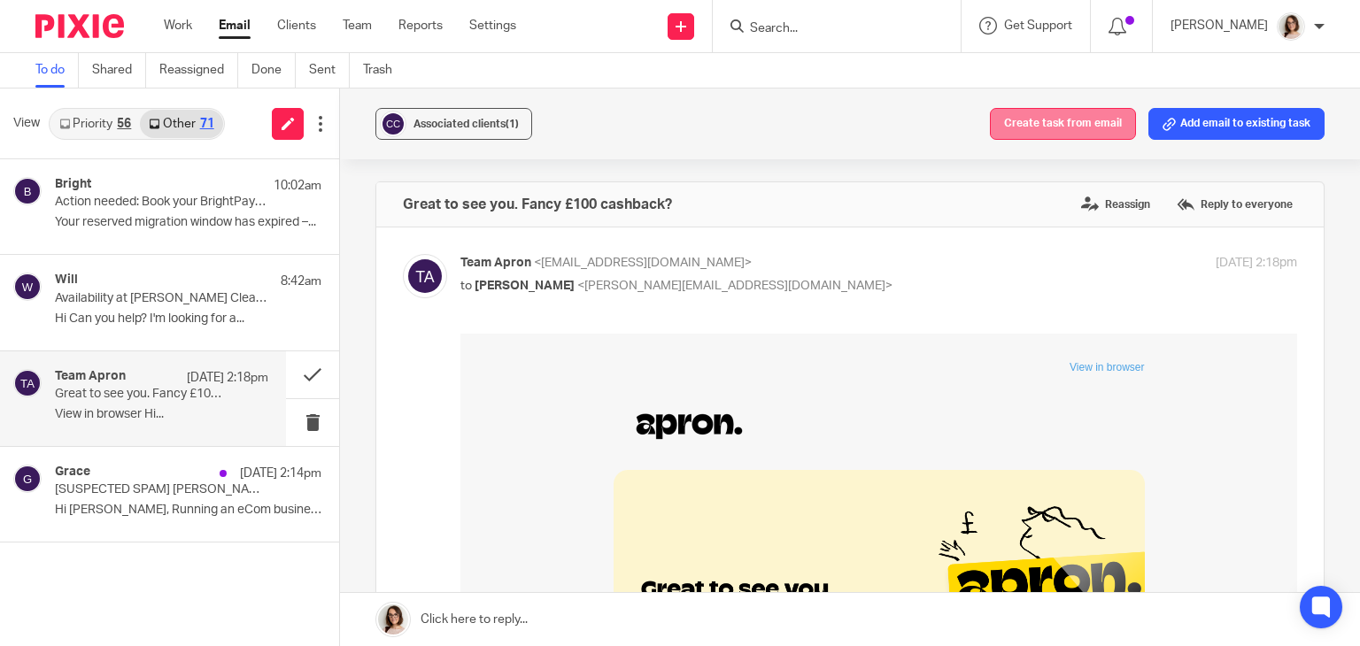
click at [1071, 128] on button "Create task from email" at bounding box center [1063, 124] width 146 height 32
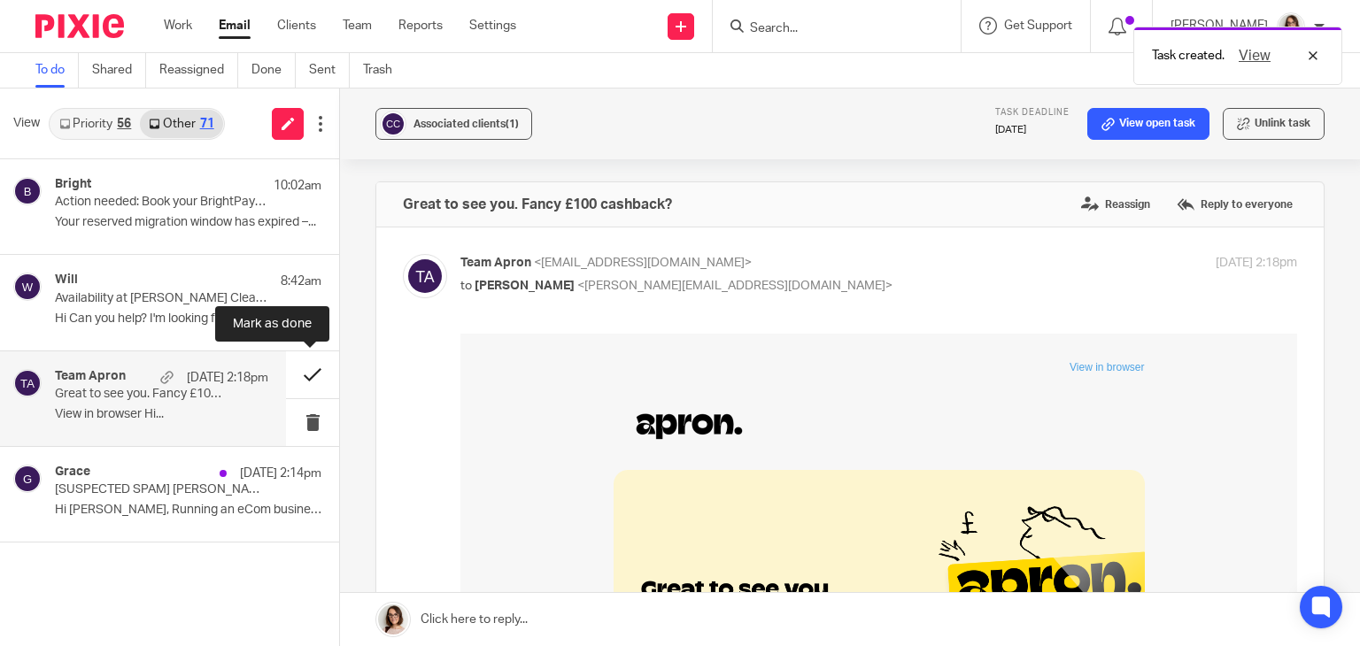
click at [319, 366] on button at bounding box center [312, 375] width 53 height 47
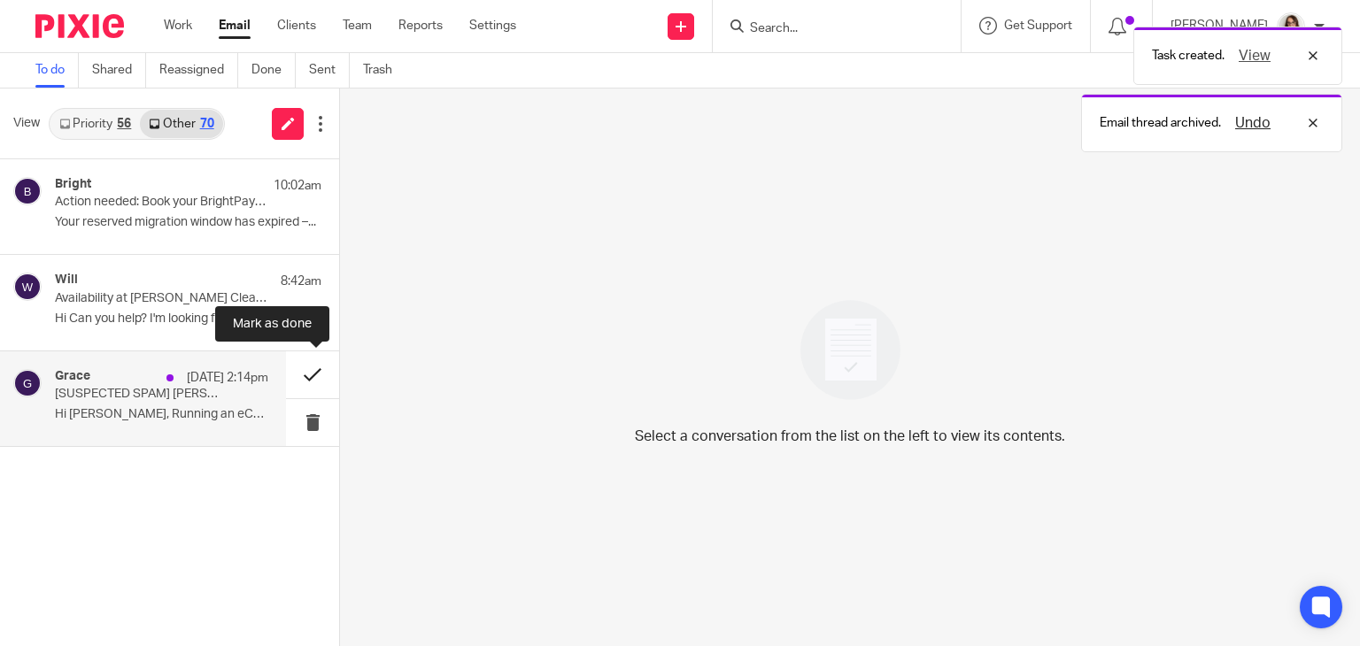
click at [301, 374] on button at bounding box center [312, 375] width 53 height 47
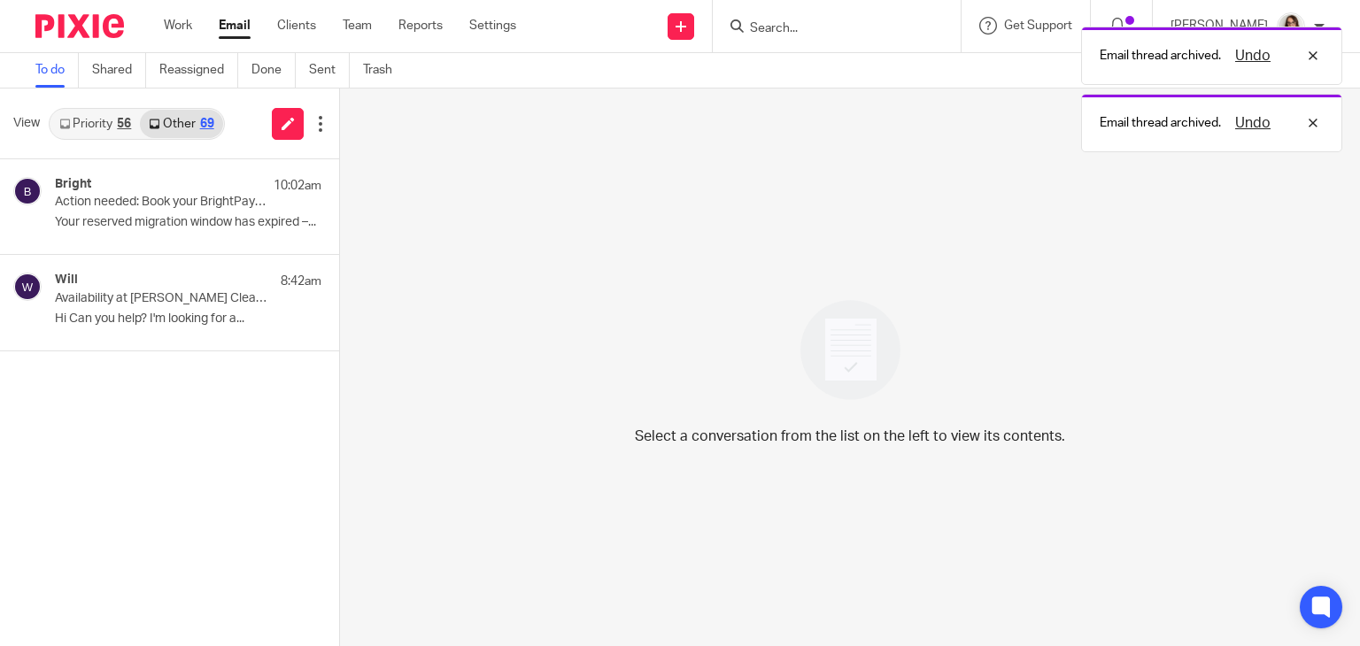
click at [236, 30] on link "Email" at bounding box center [235, 26] width 32 height 18
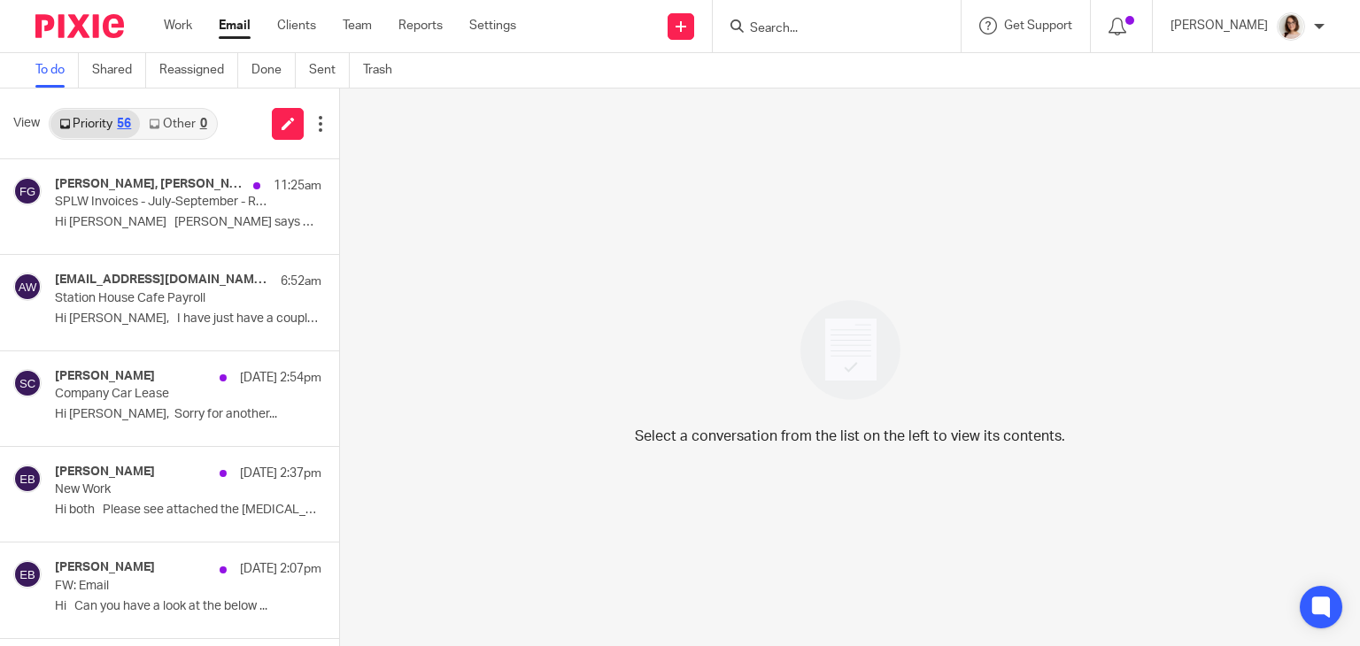
click at [168, 121] on link "Other 0" at bounding box center [177, 124] width 75 height 28
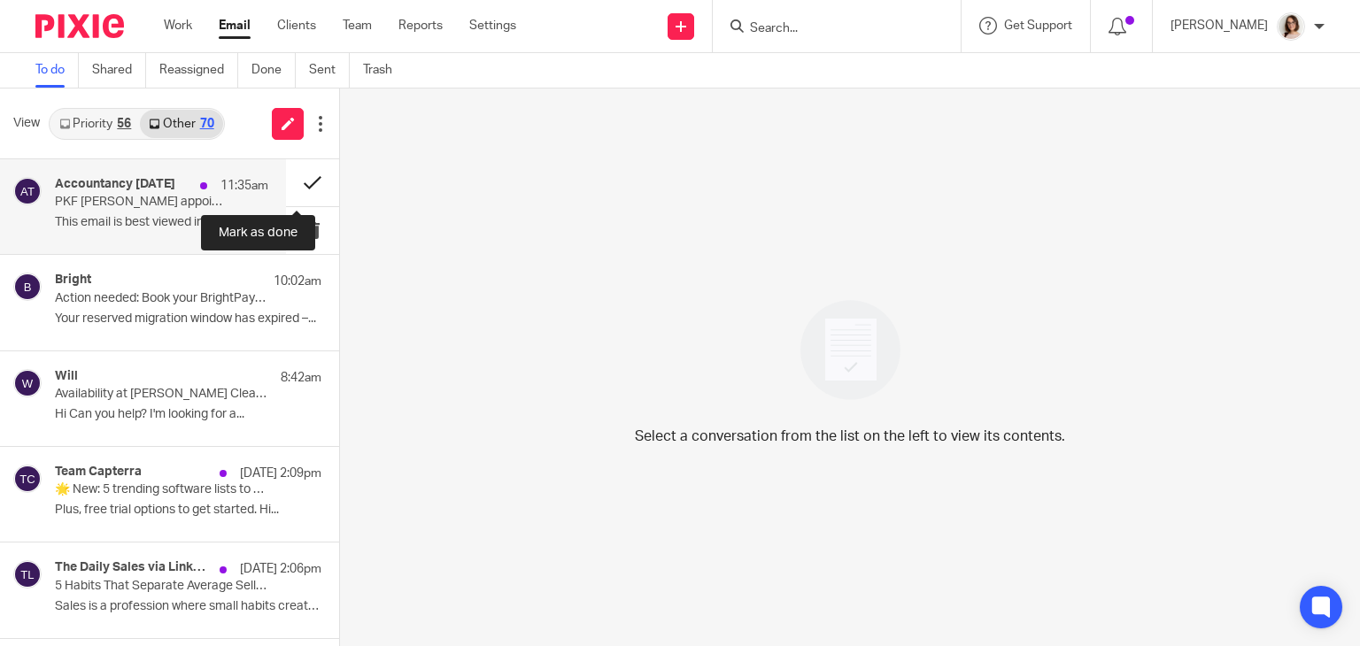
click at [294, 180] on button at bounding box center [312, 182] width 53 height 47
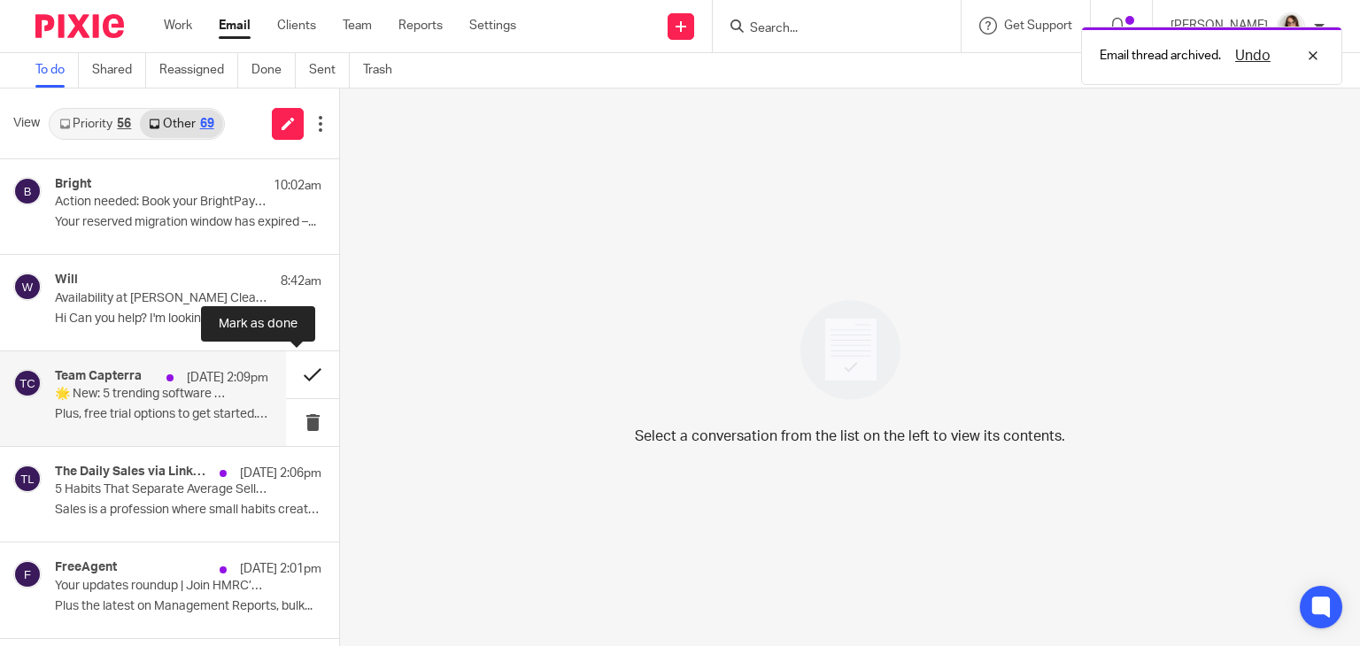
click at [297, 373] on button at bounding box center [312, 375] width 53 height 47
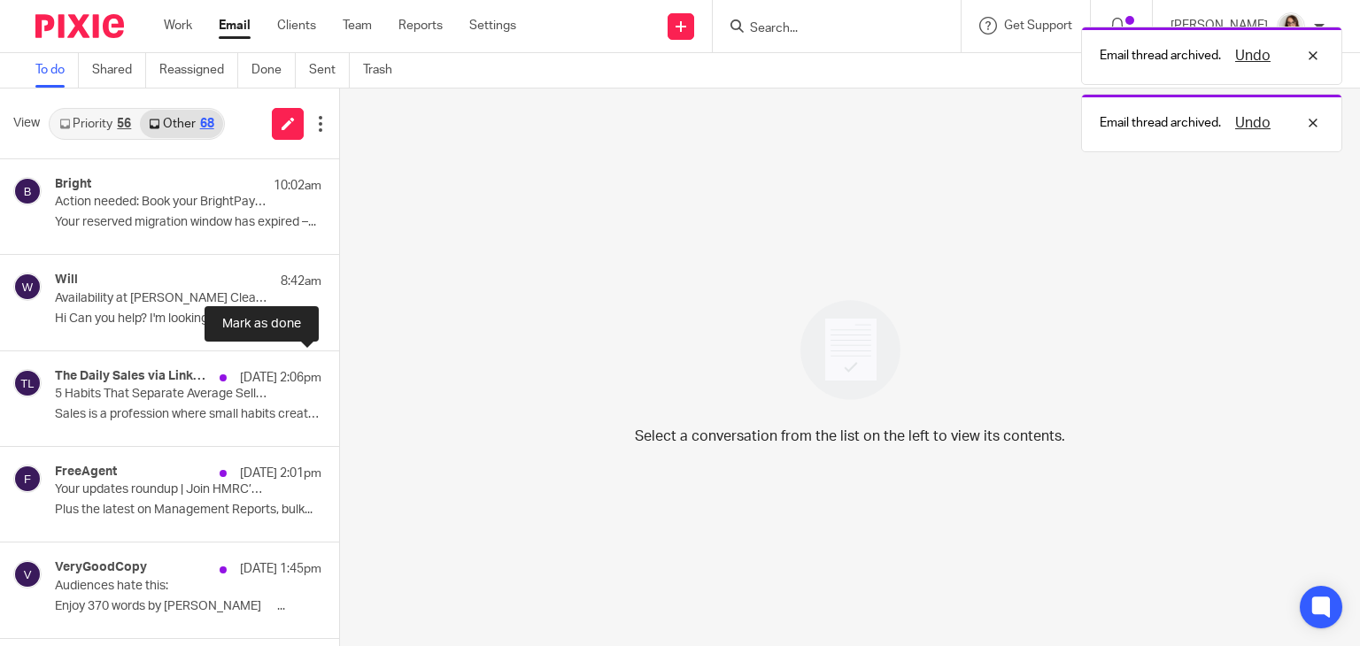
click at [339, 373] on button at bounding box center [346, 375] width 14 height 47
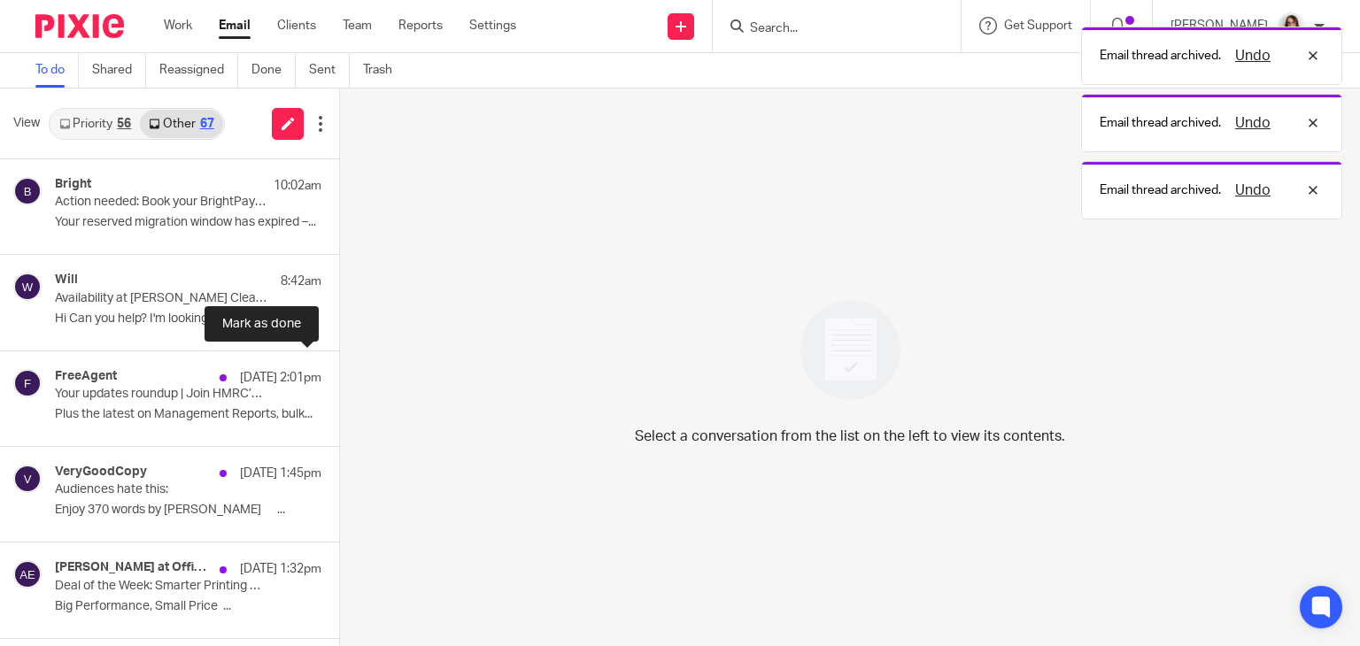
click at [339, 373] on button at bounding box center [346, 375] width 14 height 47
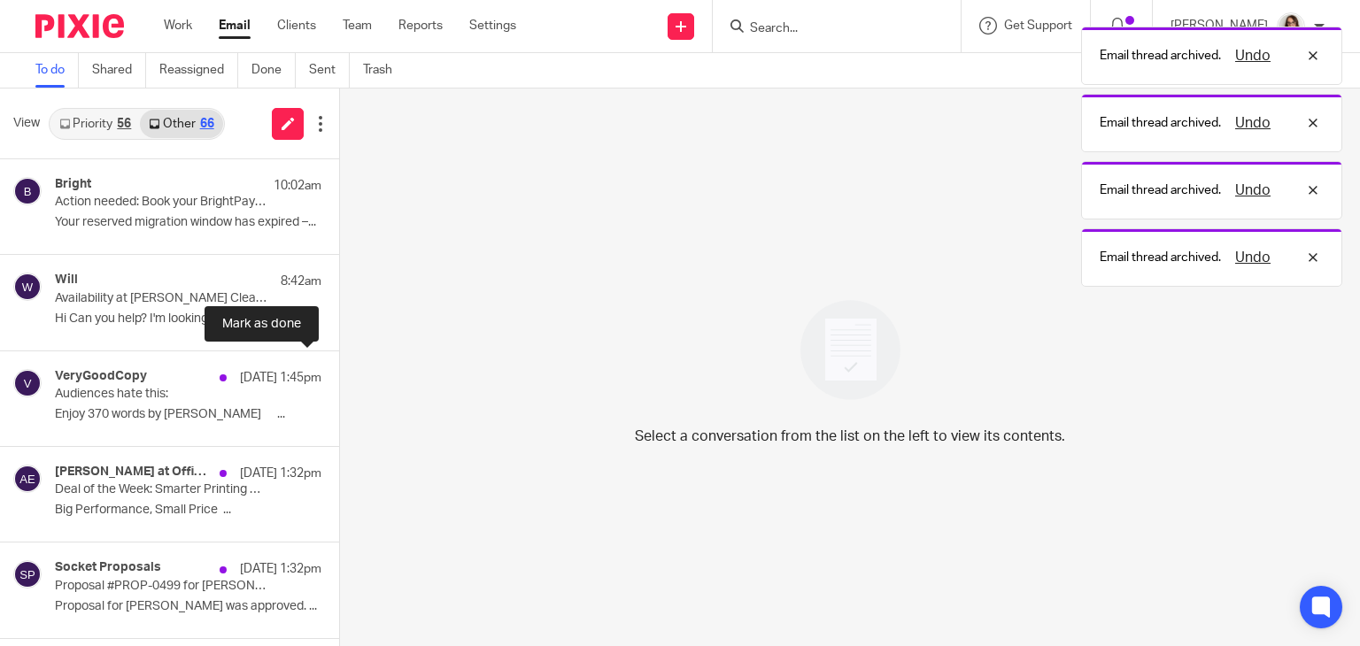
click at [339, 373] on button at bounding box center [346, 375] width 14 height 47
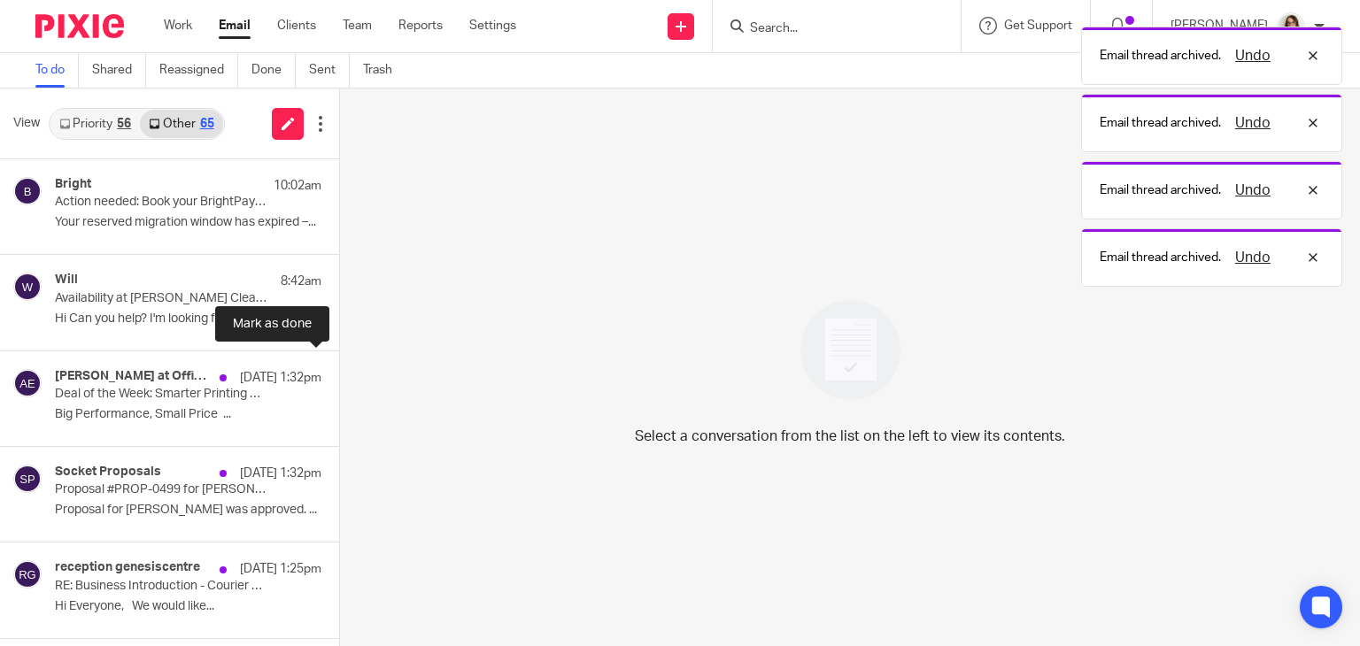
click at [339, 373] on button at bounding box center [346, 375] width 14 height 47
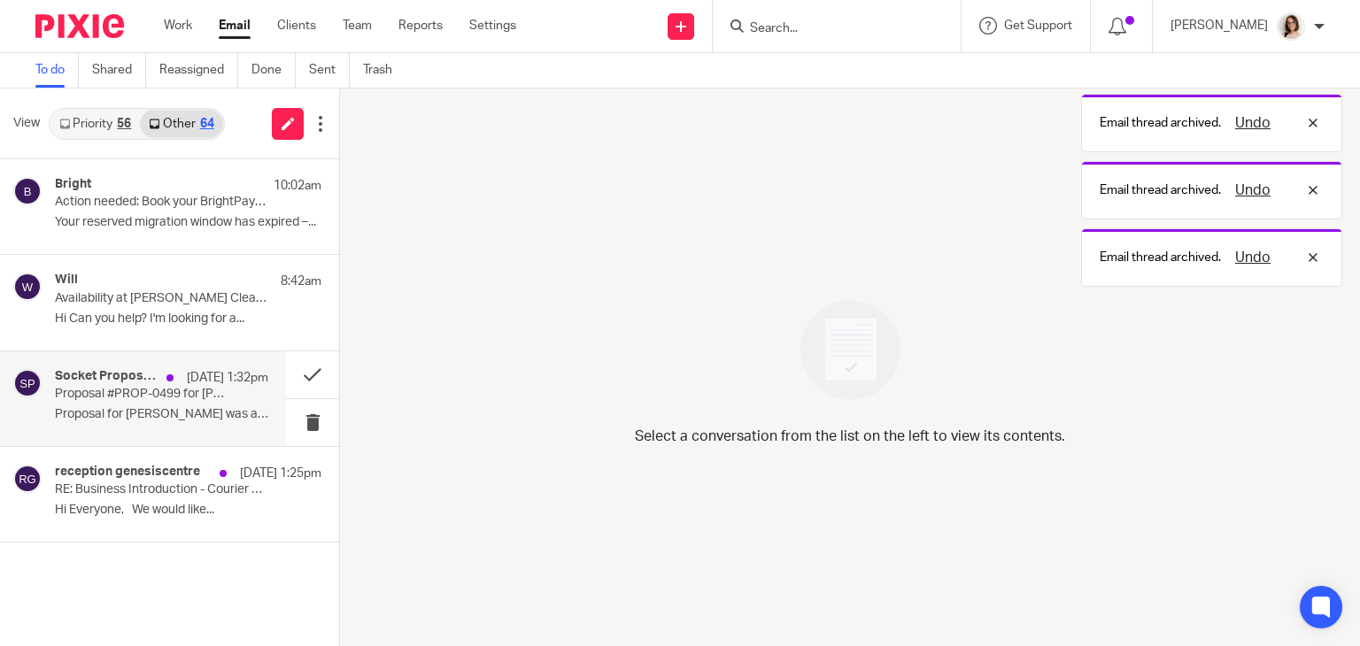
click at [182, 414] on p "Proposal for [PERSON_NAME] was approved. ..." at bounding box center [161, 414] width 213 height 15
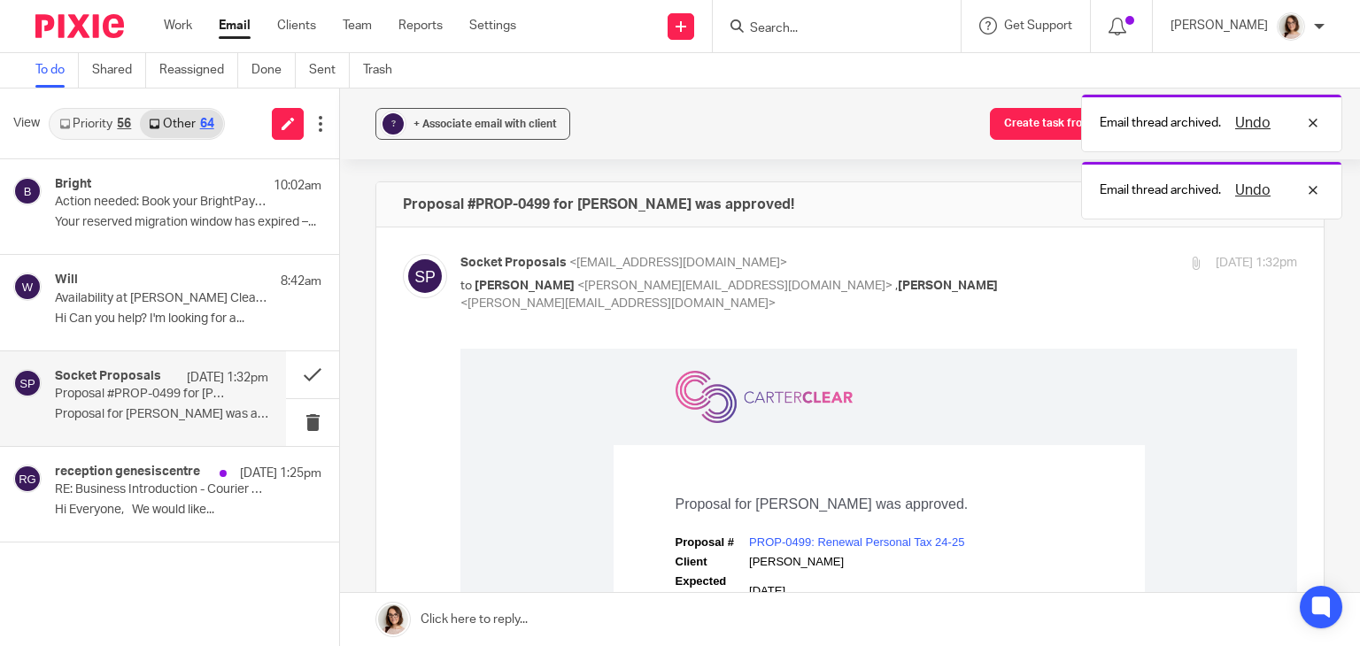
click at [1027, 120] on div "Email thread archived. Undo Email thread archived. Undo Email thread archived. …" at bounding box center [1011, 119] width 662 height 202
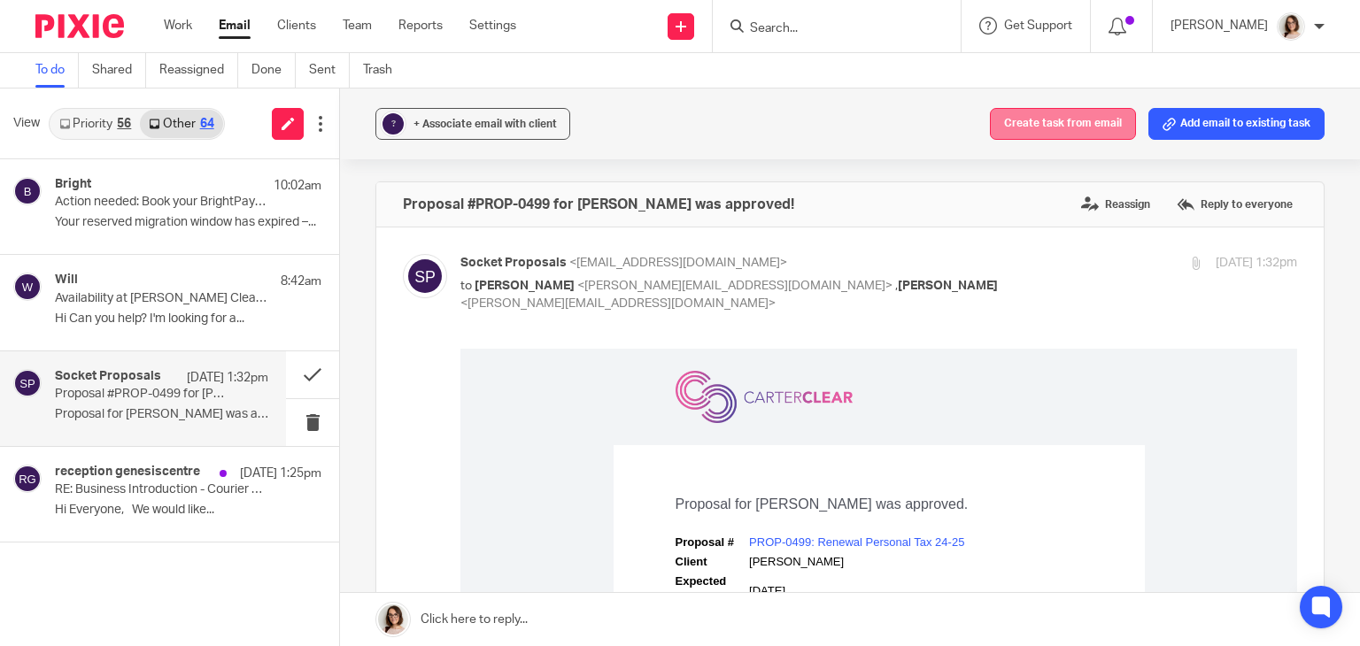
click at [1058, 121] on button "Create task from email" at bounding box center [1063, 124] width 146 height 32
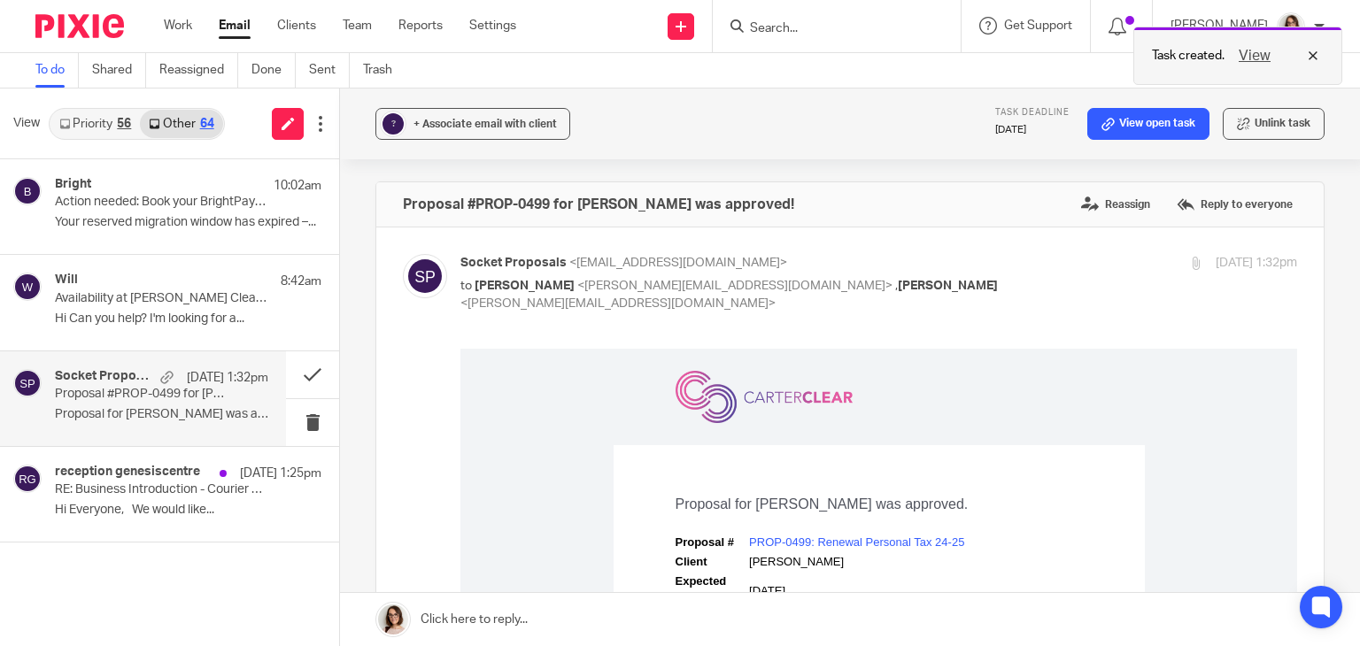
click at [1256, 49] on button "View" at bounding box center [1254, 55] width 43 height 21
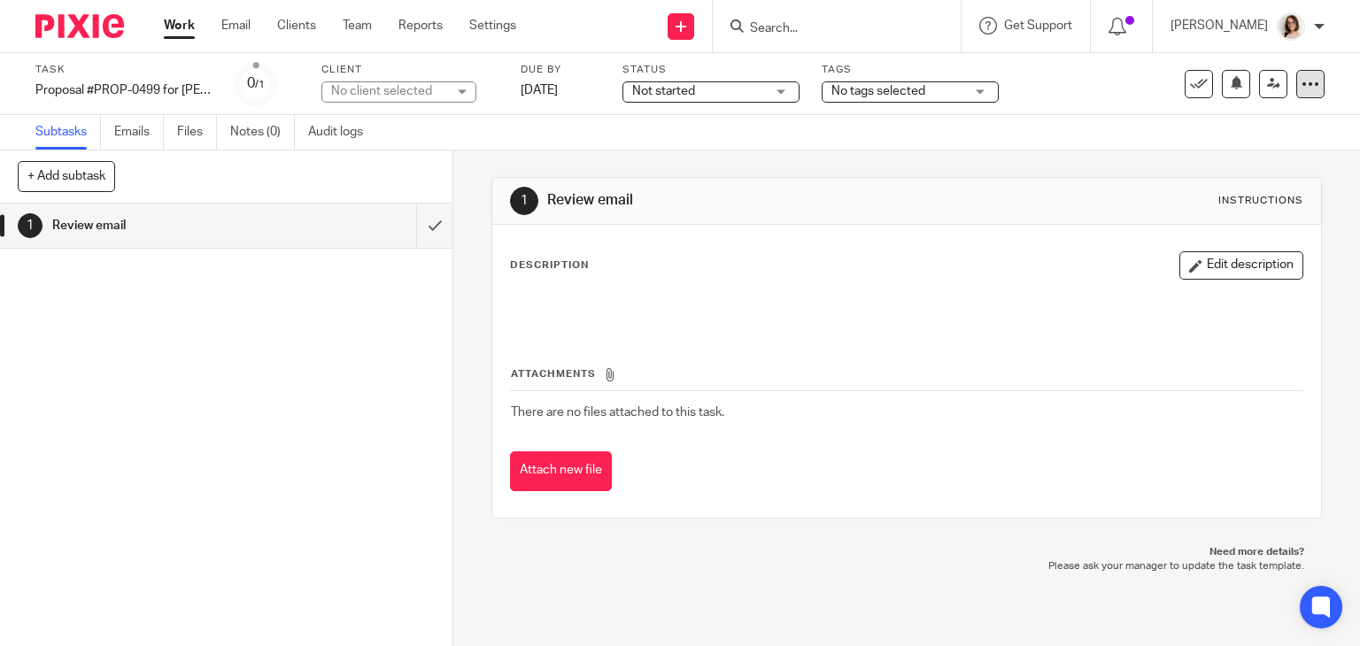
click at [1302, 79] on icon at bounding box center [1311, 84] width 18 height 18
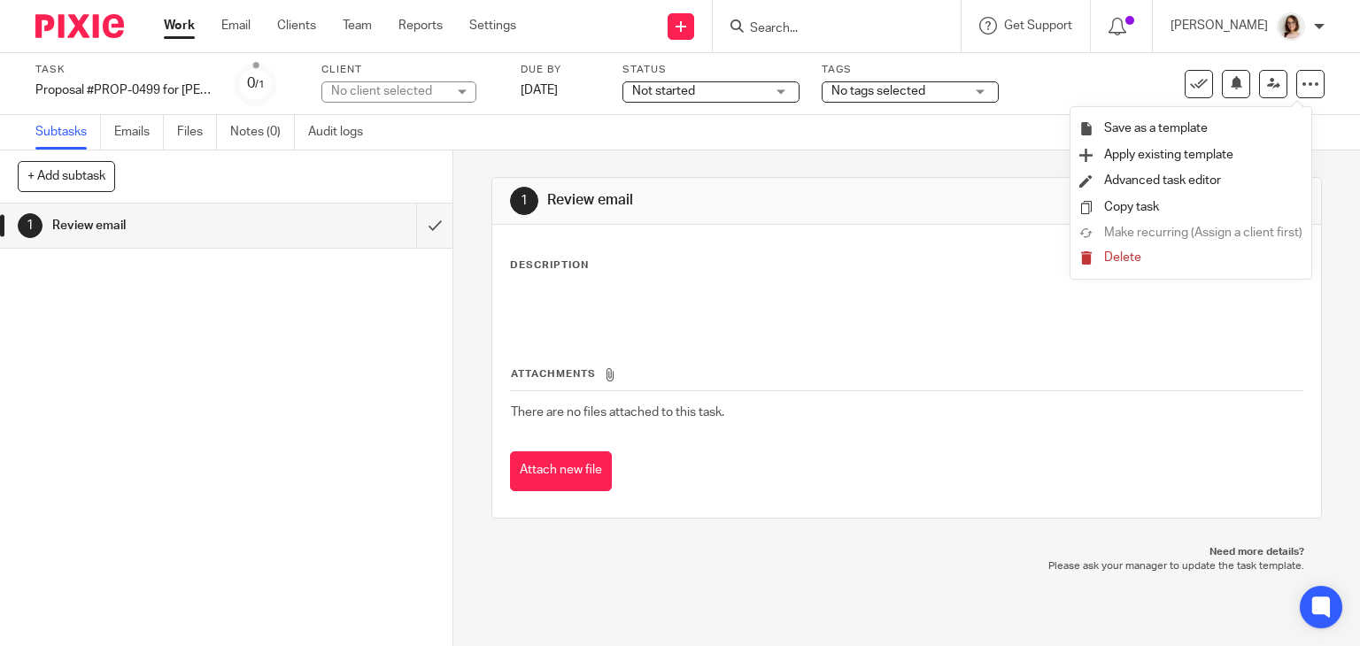
click at [1118, 258] on span "Delete" at bounding box center [1122, 257] width 37 height 12
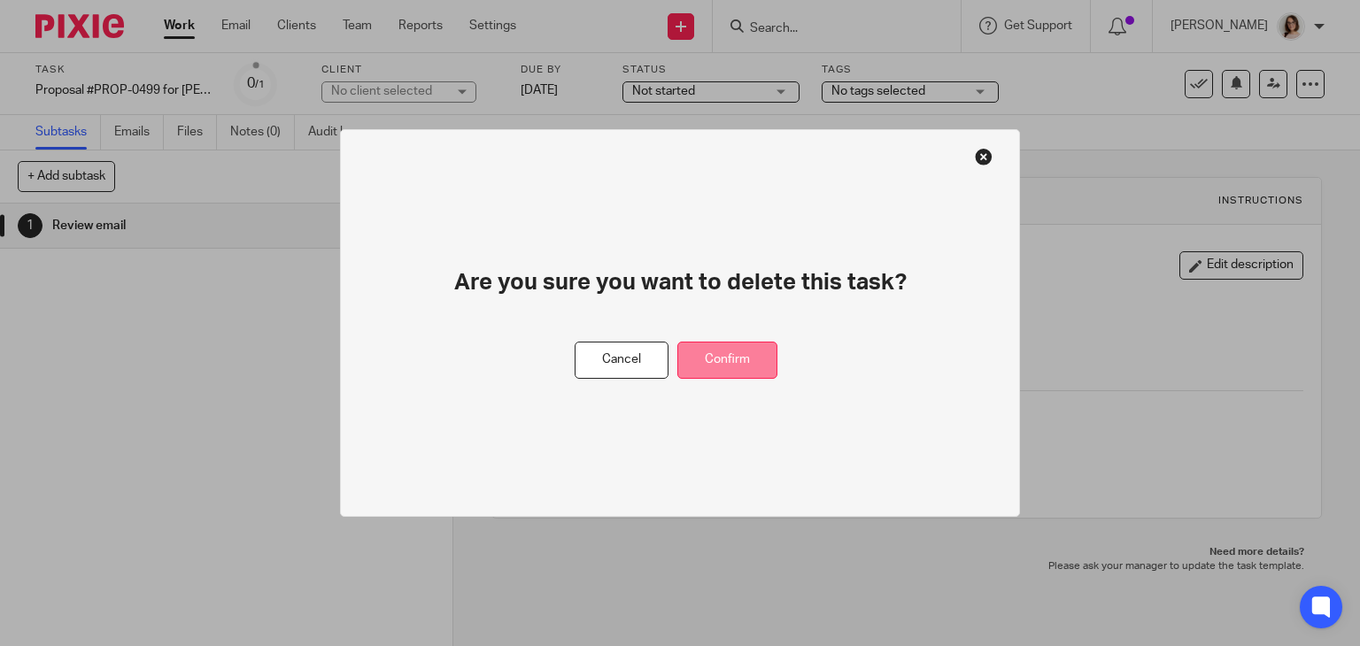
click at [708, 362] on button "Confirm" at bounding box center [727, 361] width 100 height 38
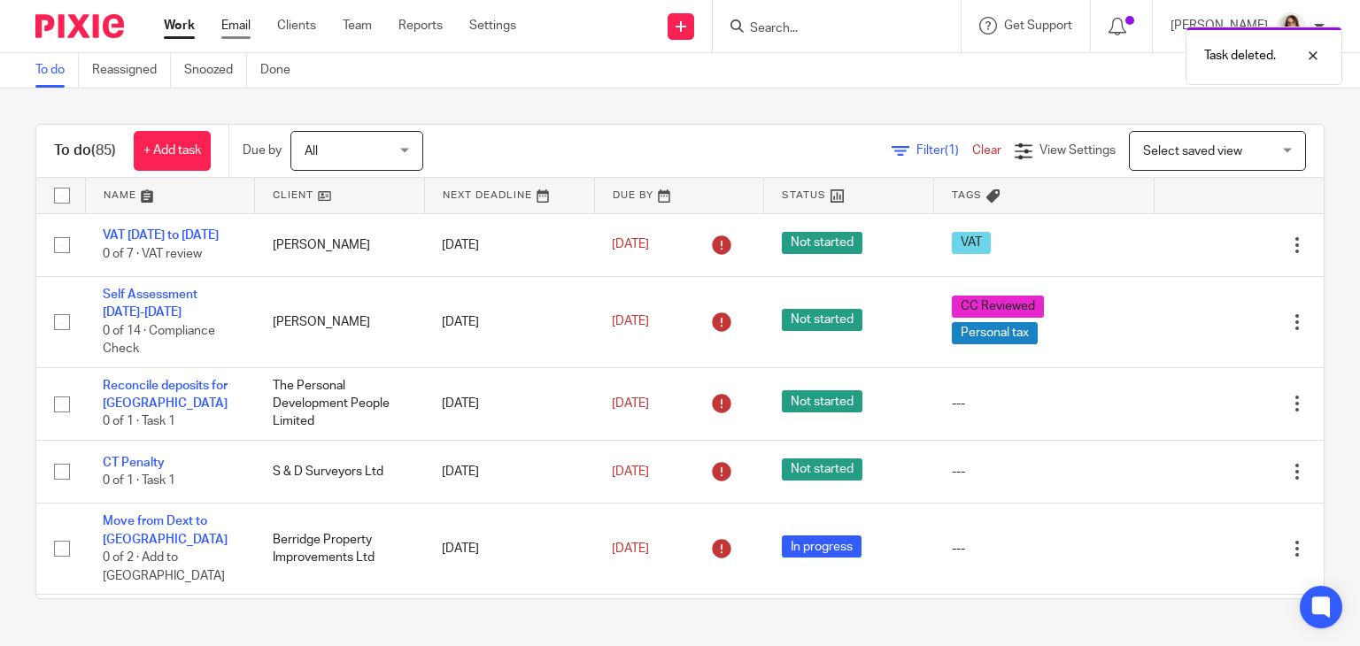
click at [238, 29] on link "Email" at bounding box center [235, 26] width 29 height 18
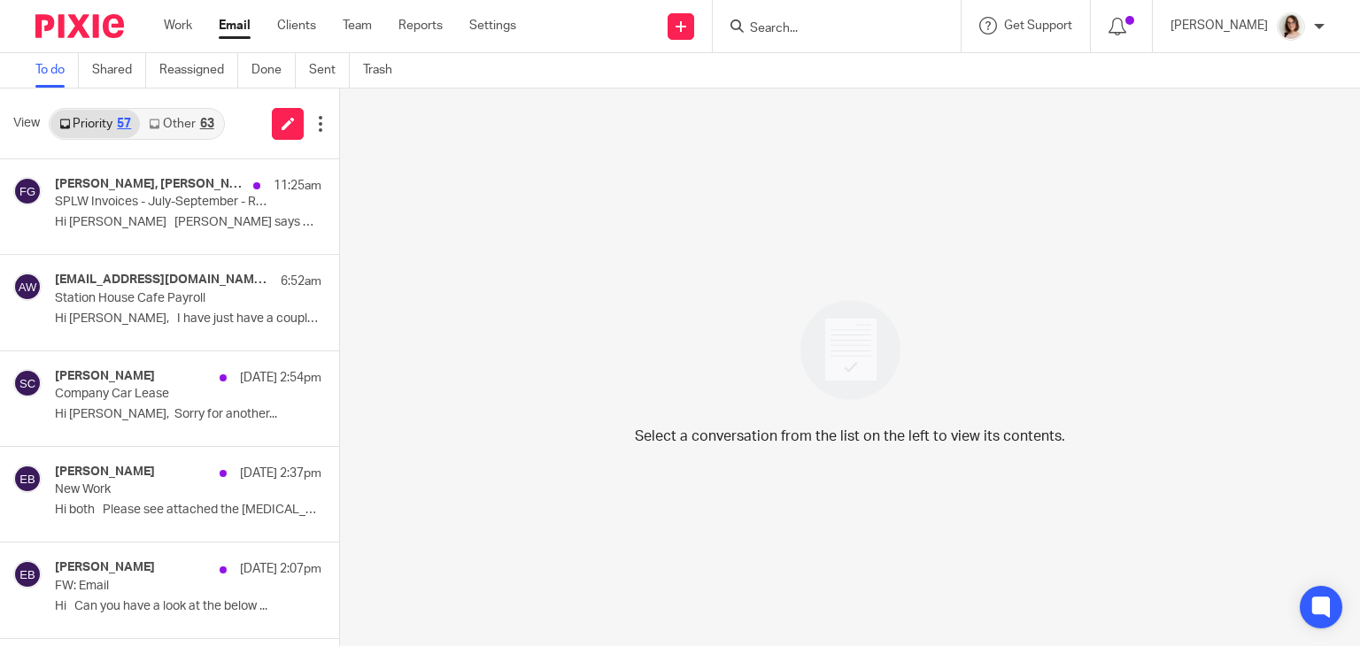
click at [163, 115] on link "Other 63" at bounding box center [181, 124] width 82 height 28
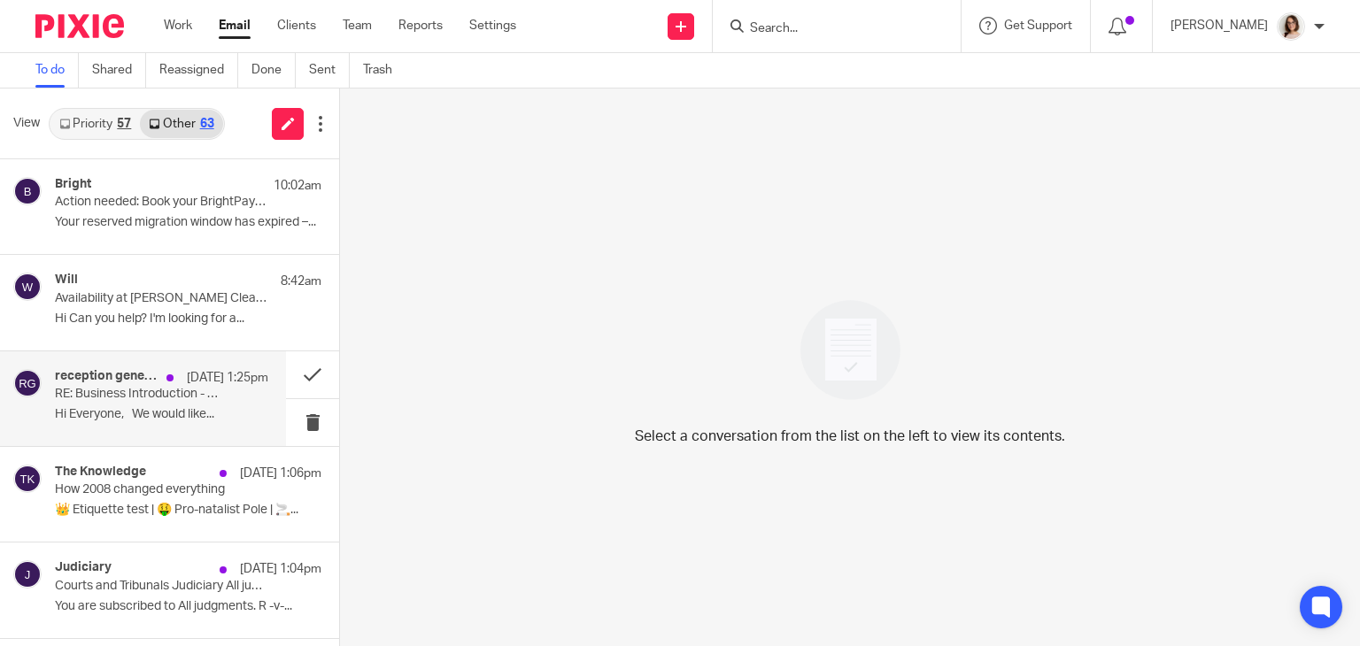
click at [166, 401] on p "RE: Business Introduction - Courier & Logistics Suite 130" at bounding box center [140, 394] width 171 height 15
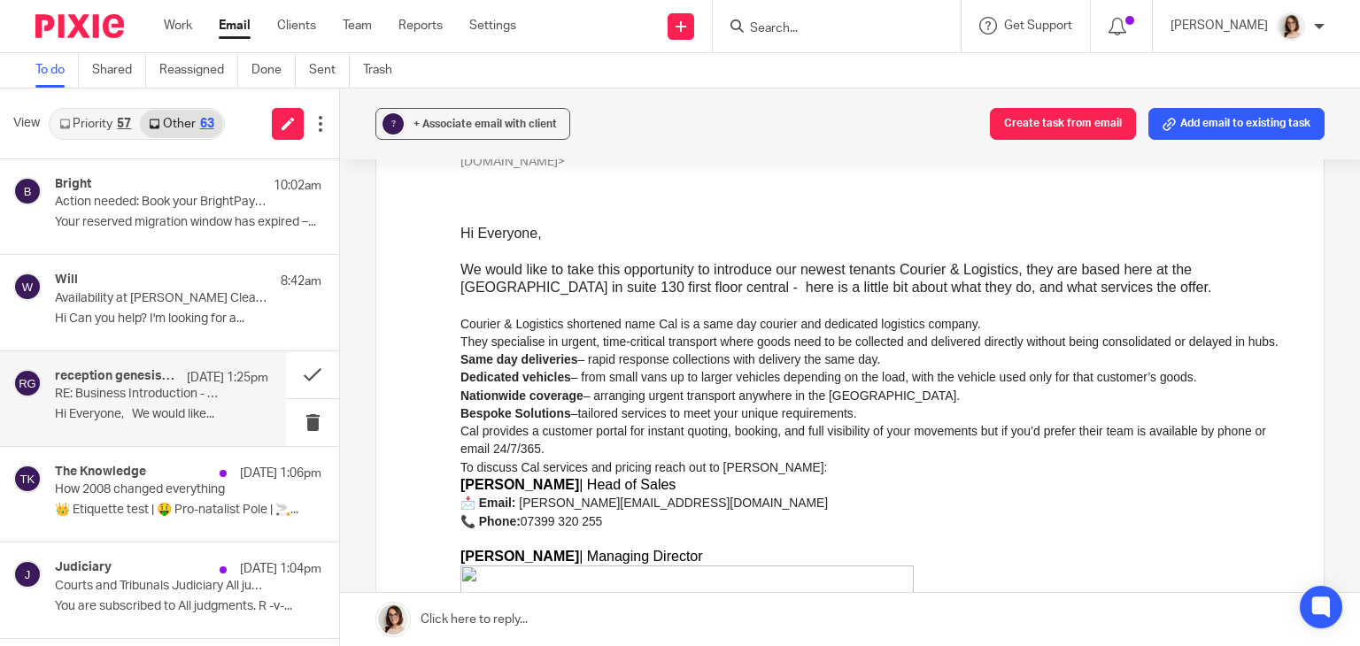
scroll to position [134, 0]
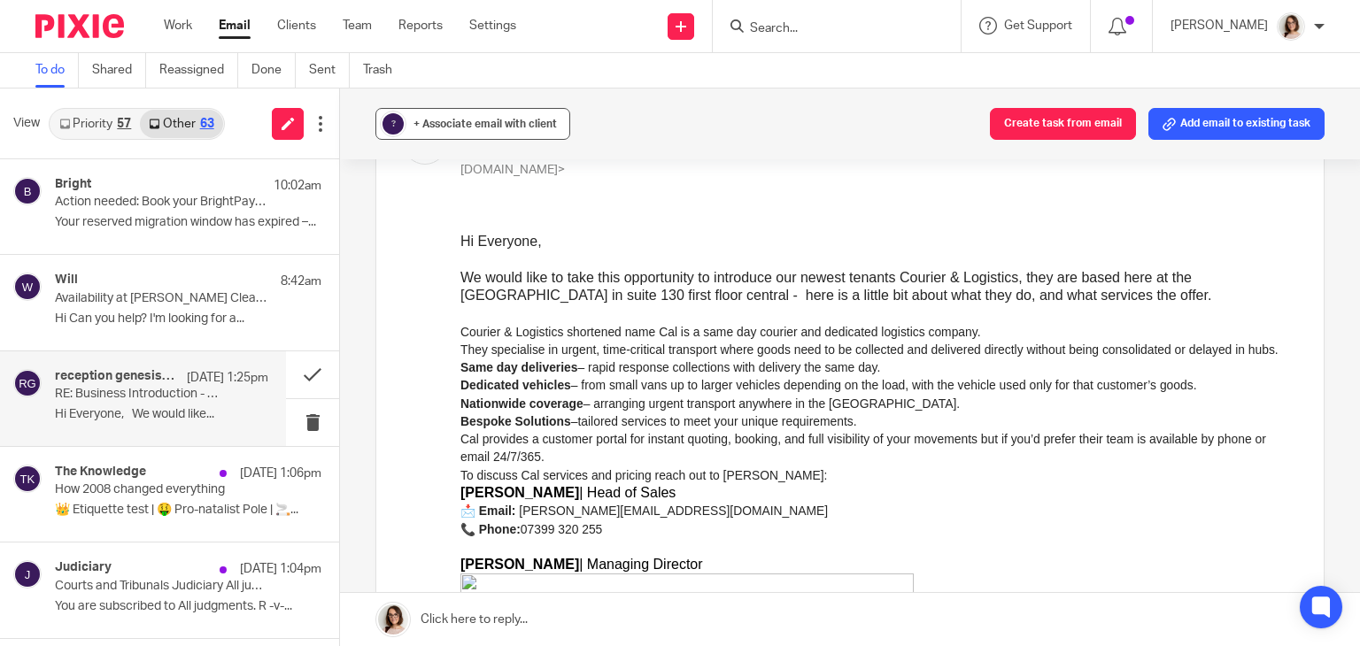
click at [444, 125] on span "+ Associate email with client" at bounding box center [484, 124] width 143 height 11
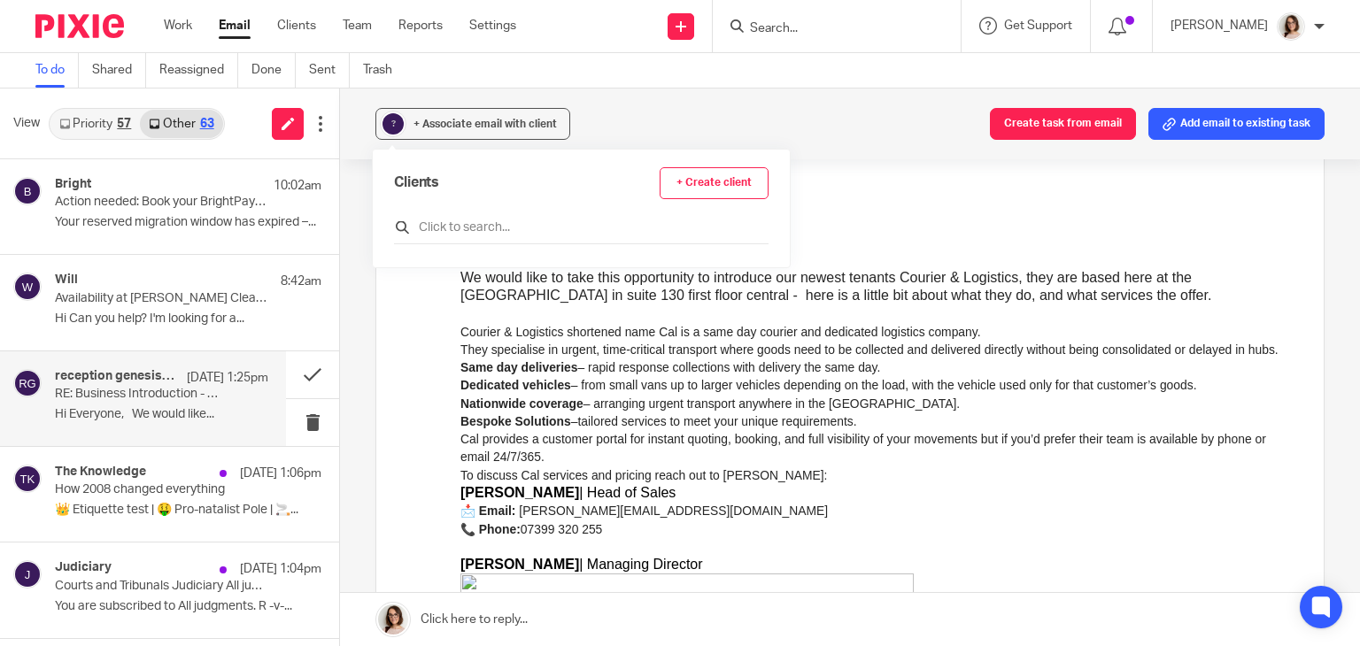
click at [453, 220] on input "text" at bounding box center [581, 228] width 375 height 18
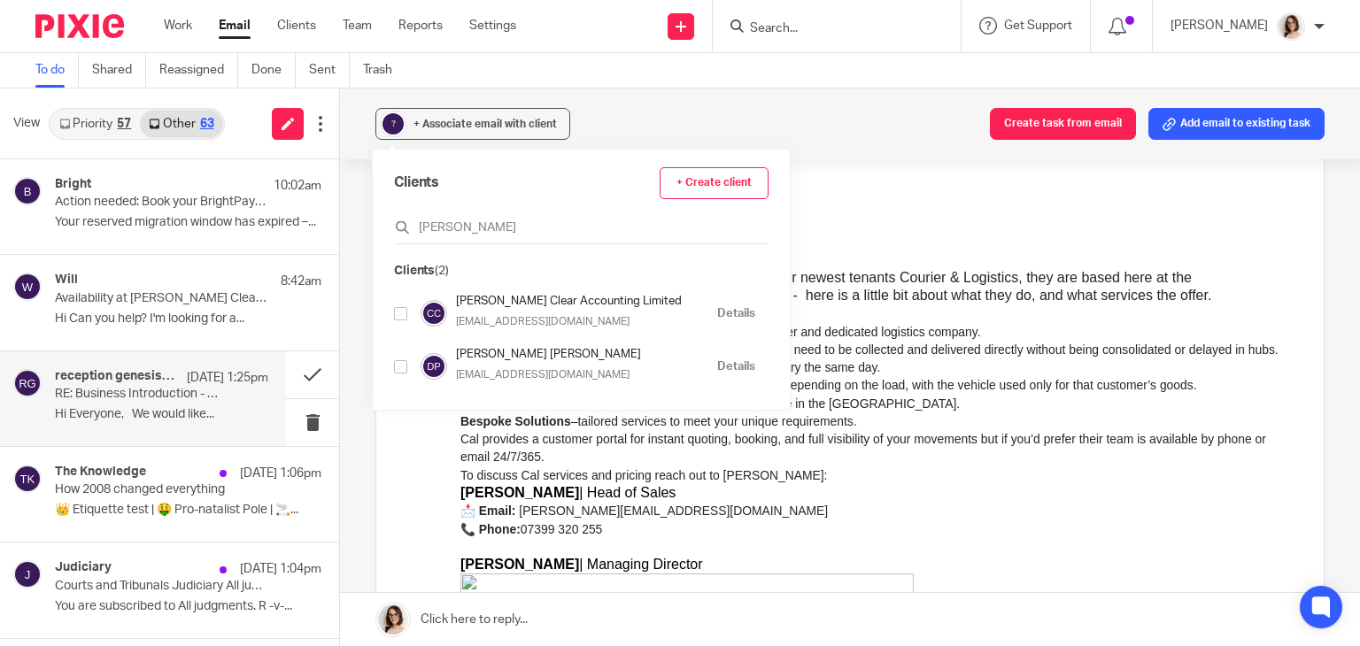
type input "carter"
click at [402, 313] on input "checkbox" at bounding box center [400, 313] width 13 height 13
checkbox input "true"
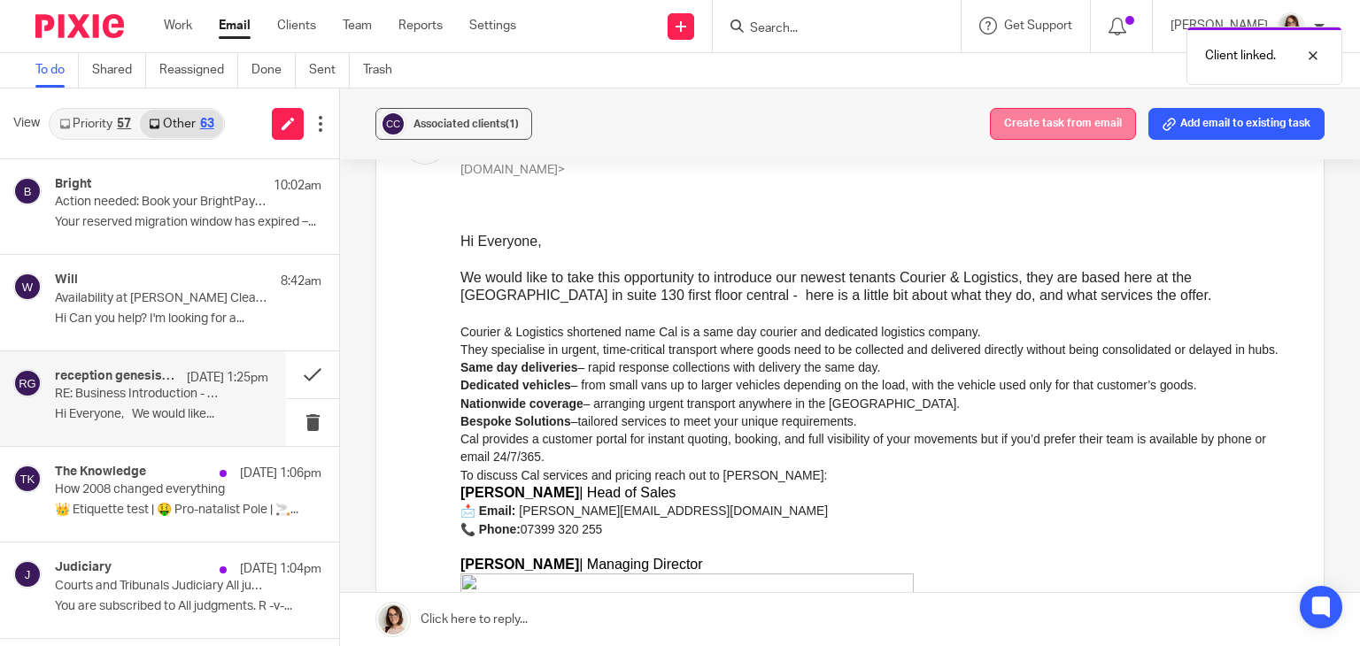
click at [1019, 121] on button "Create task from email" at bounding box center [1063, 124] width 146 height 32
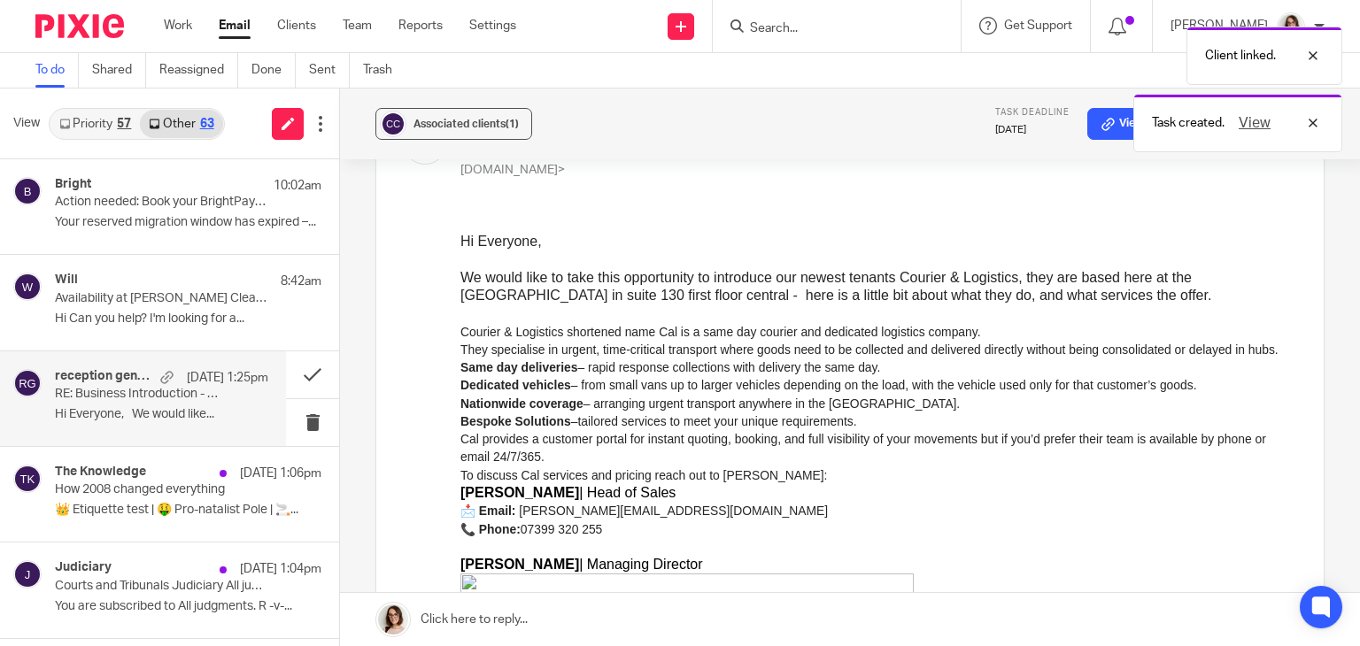
scroll to position [0, 0]
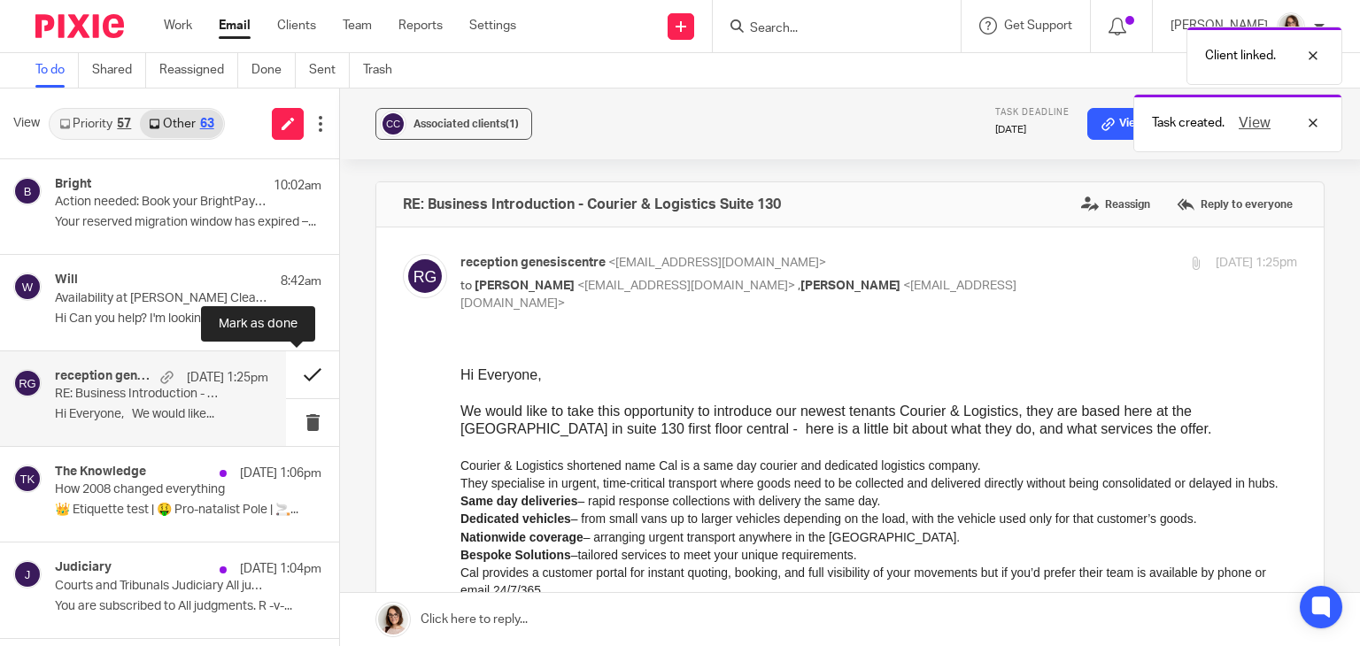
click at [295, 373] on button at bounding box center [312, 375] width 53 height 47
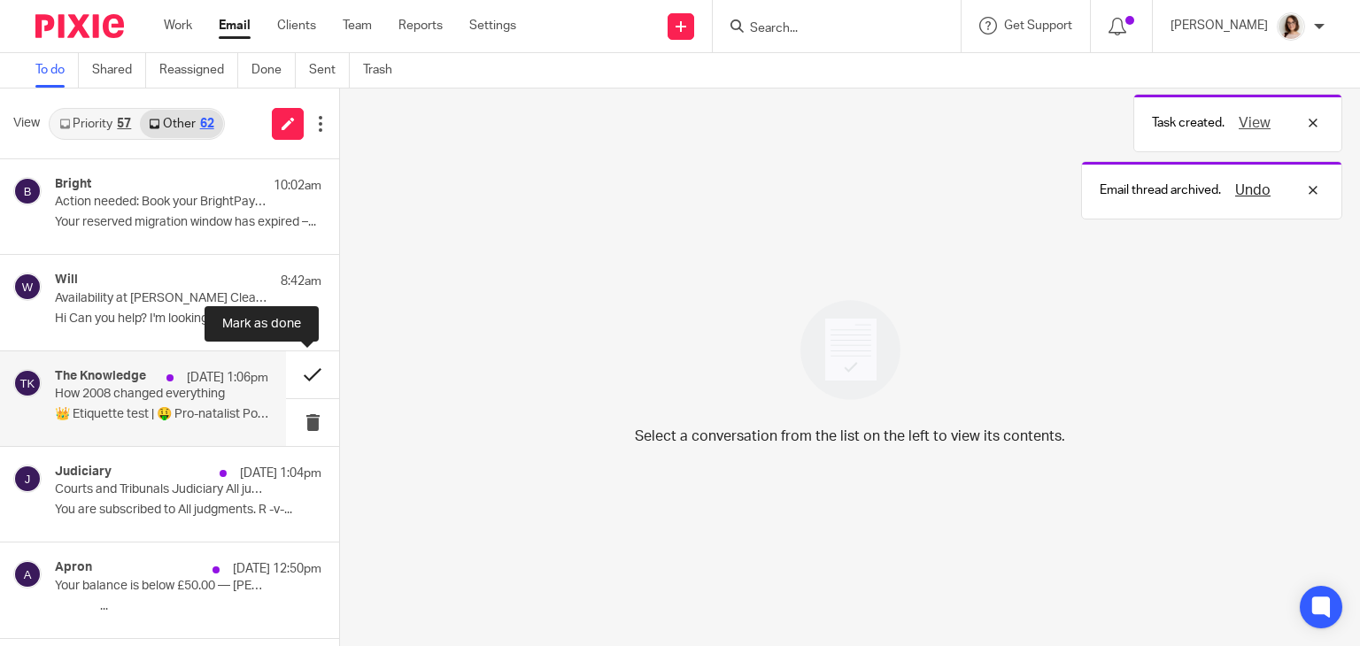
click at [301, 373] on button at bounding box center [312, 375] width 53 height 47
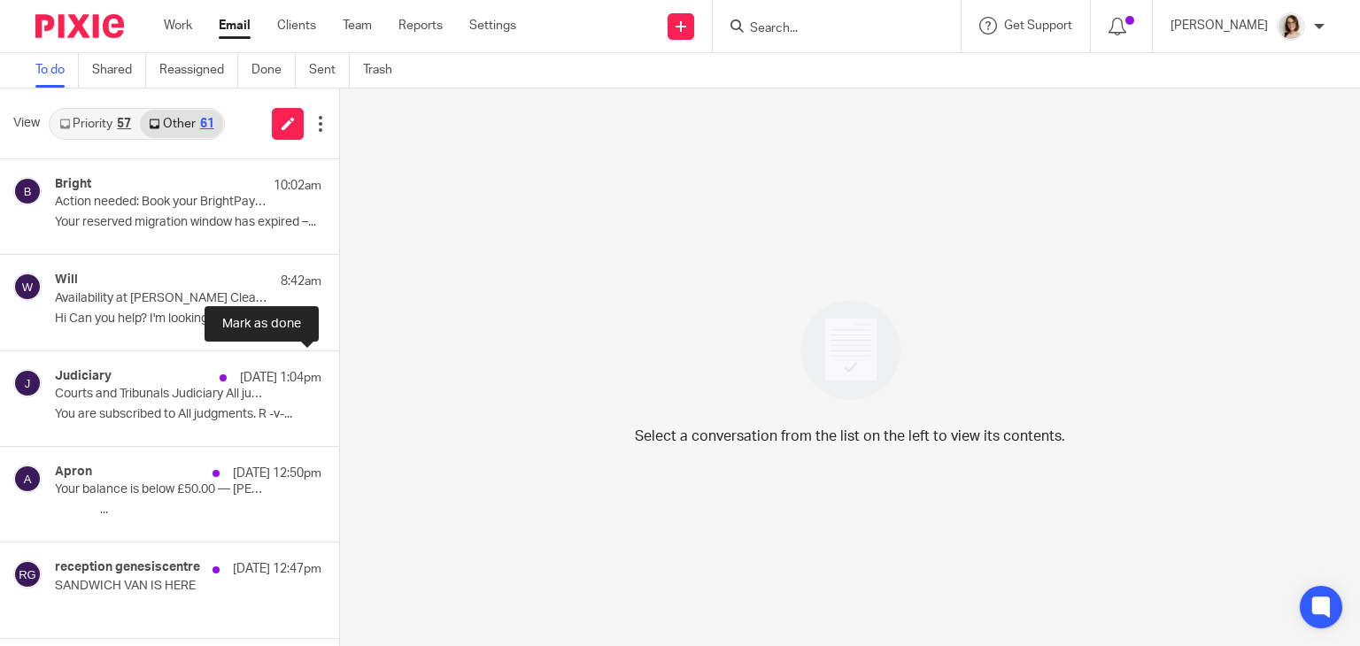
click at [339, 373] on button at bounding box center [346, 375] width 14 height 47
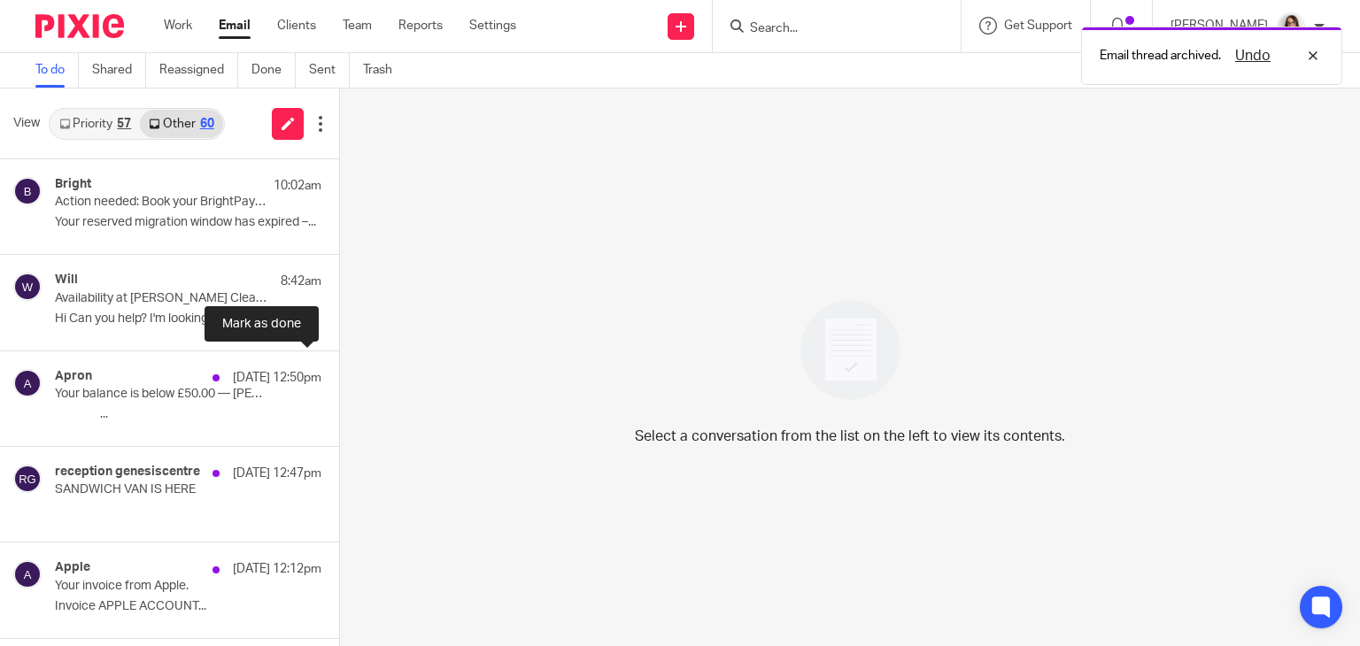
click at [339, 373] on button at bounding box center [346, 375] width 14 height 47
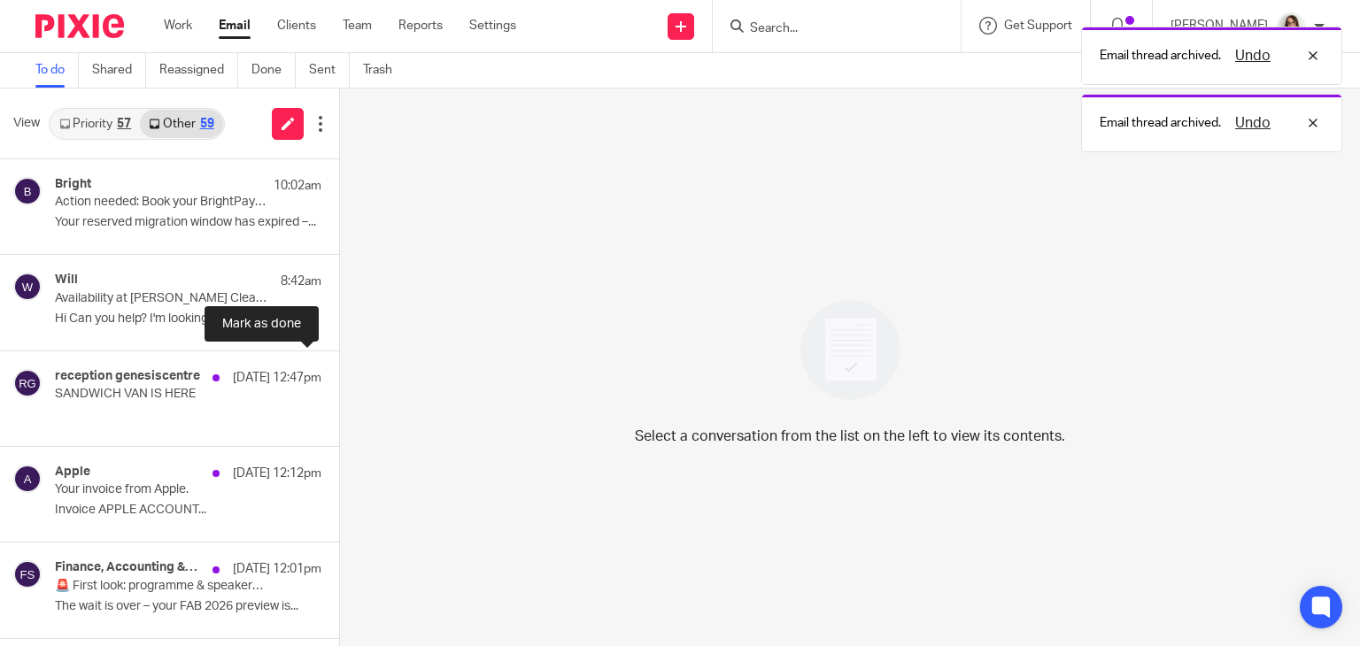
click at [339, 373] on button at bounding box center [346, 375] width 14 height 47
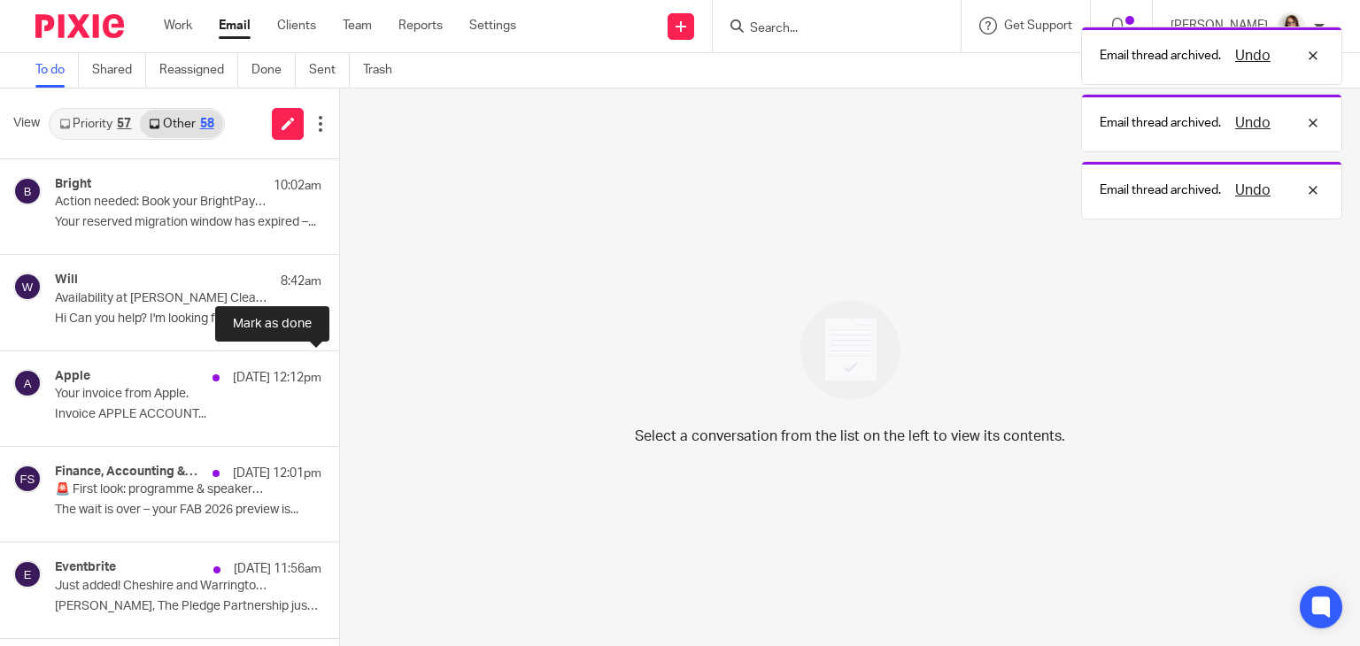
click at [339, 373] on button at bounding box center [346, 375] width 14 height 47
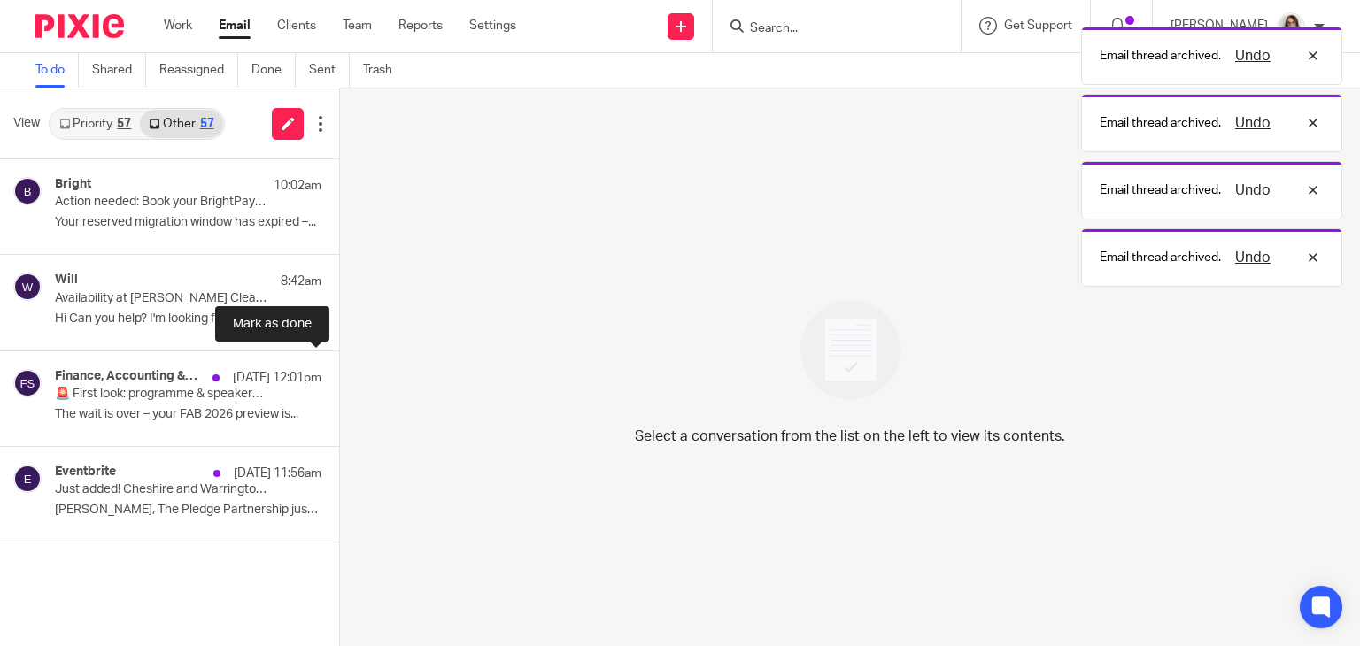
click at [339, 373] on button at bounding box center [346, 375] width 14 height 47
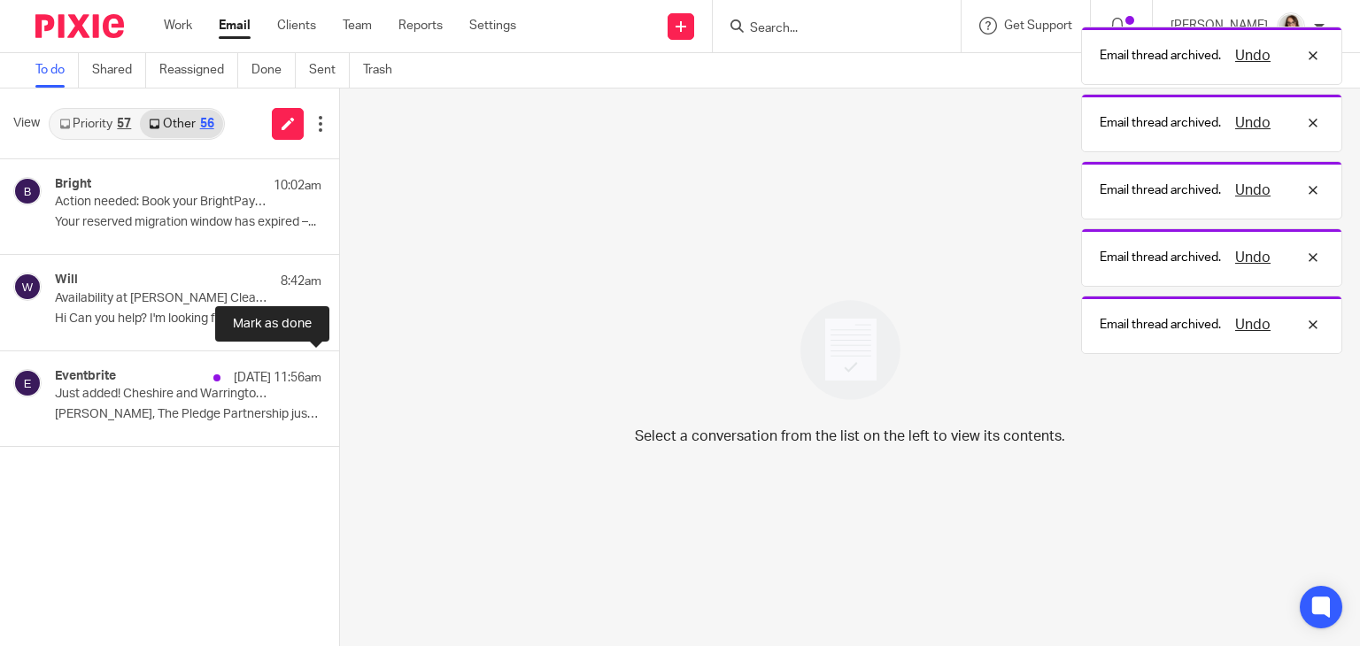
click at [339, 373] on button at bounding box center [346, 375] width 14 height 47
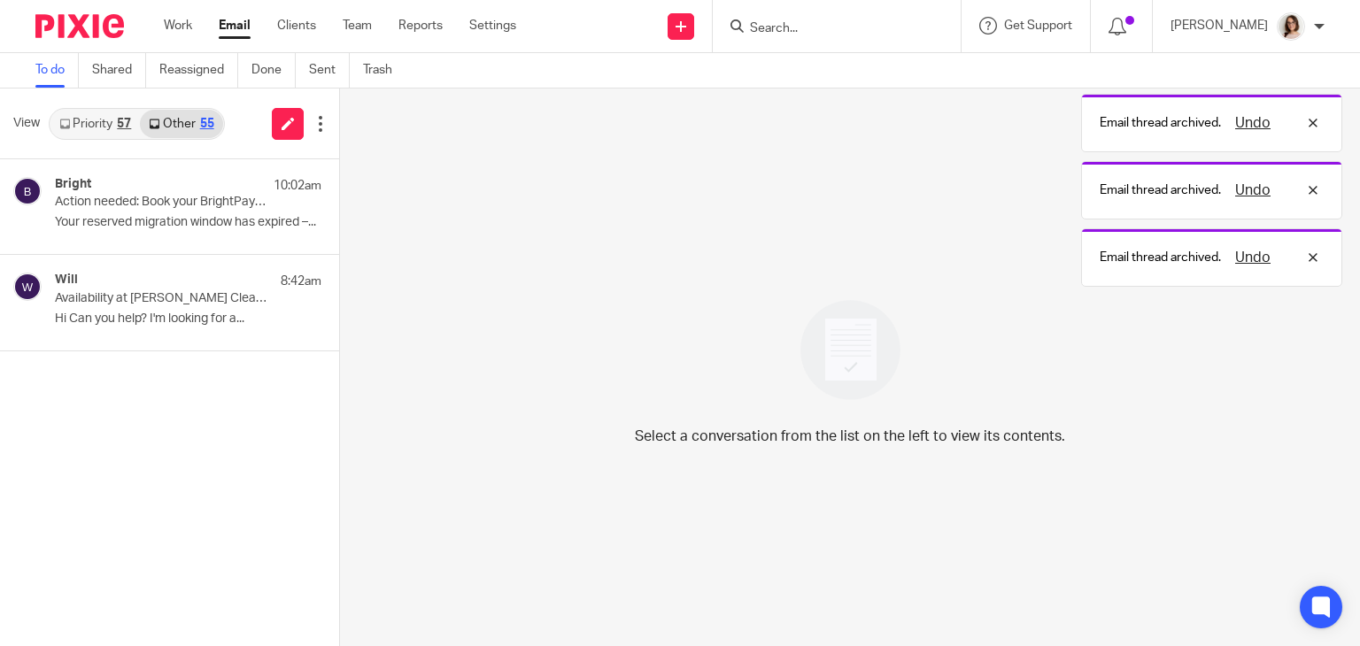
click at [240, 27] on link "Email" at bounding box center [235, 26] width 32 height 18
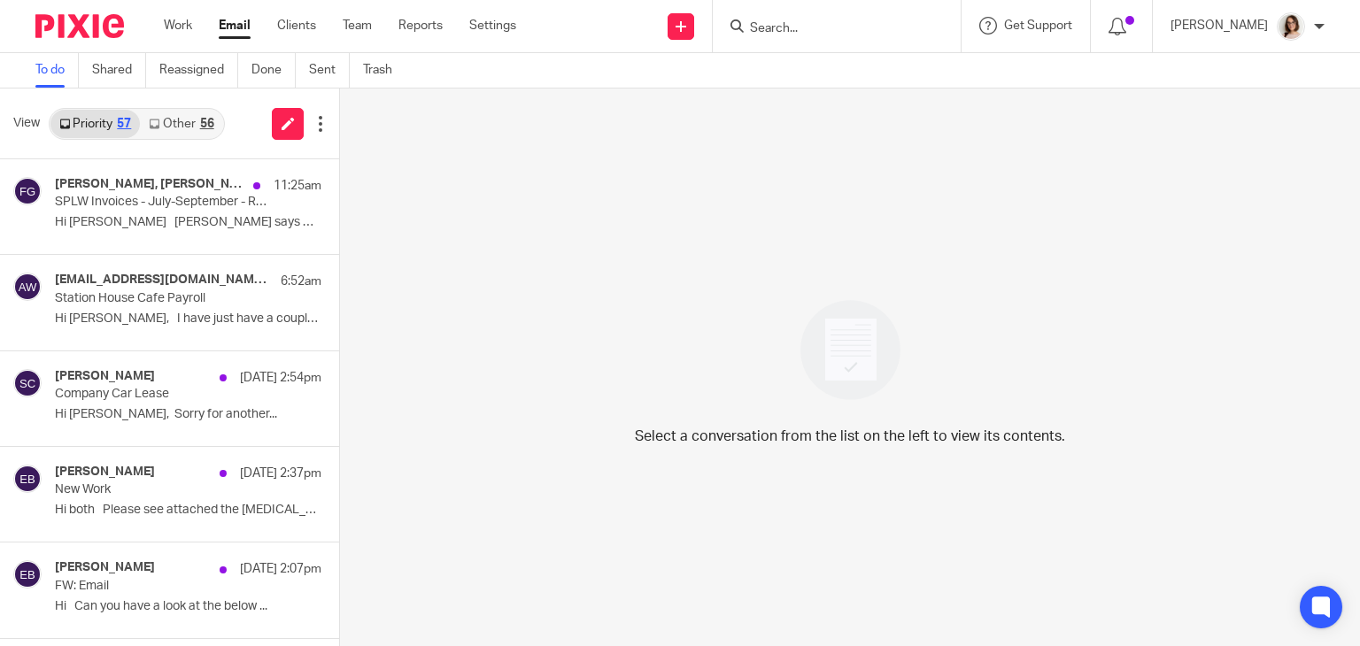
click at [178, 119] on link "Other 56" at bounding box center [181, 124] width 82 height 28
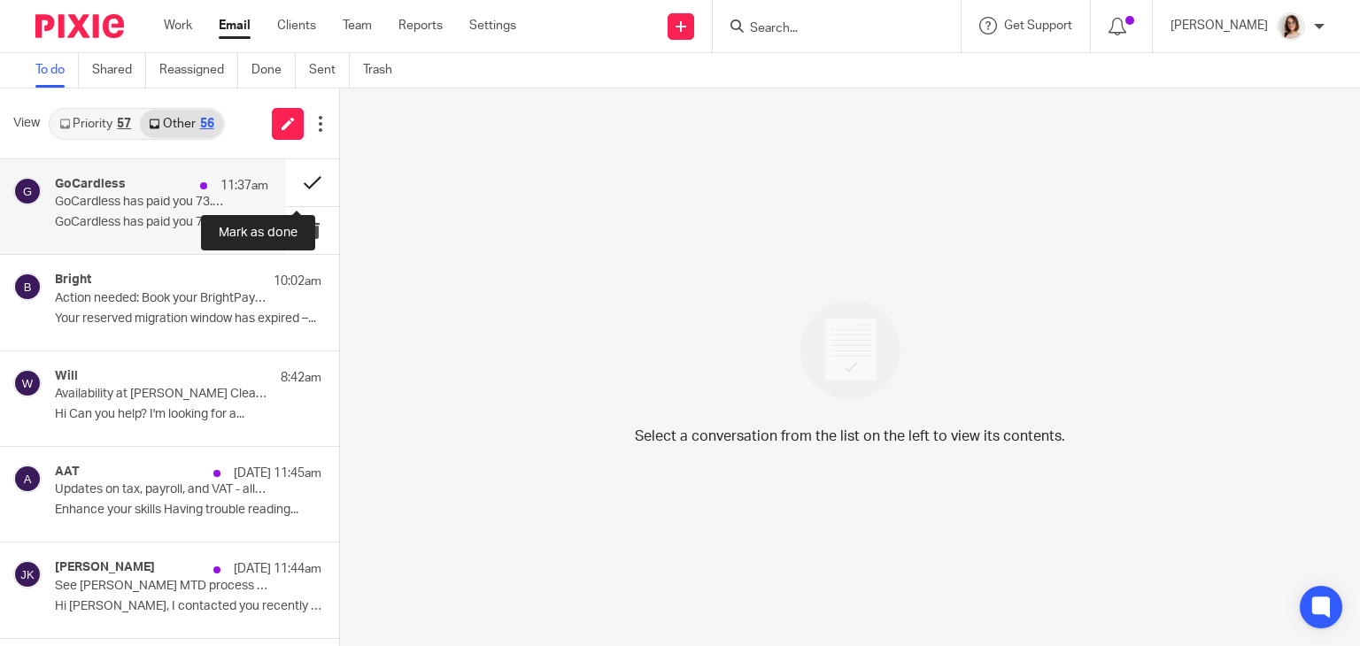
click at [292, 185] on button at bounding box center [312, 182] width 53 height 47
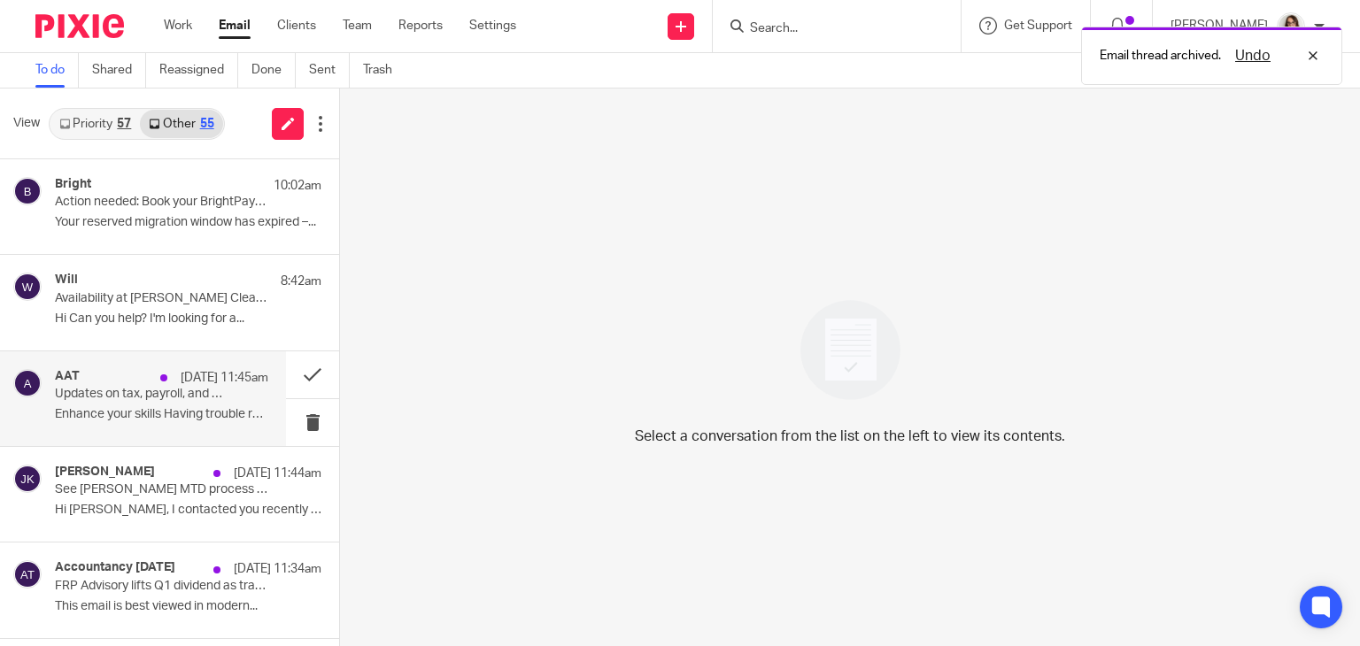
click at [229, 401] on div "AAT [DATE] 11:45am Updates on tax, payroll, and VAT - all in one place Enhance …" at bounding box center [161, 398] width 213 height 59
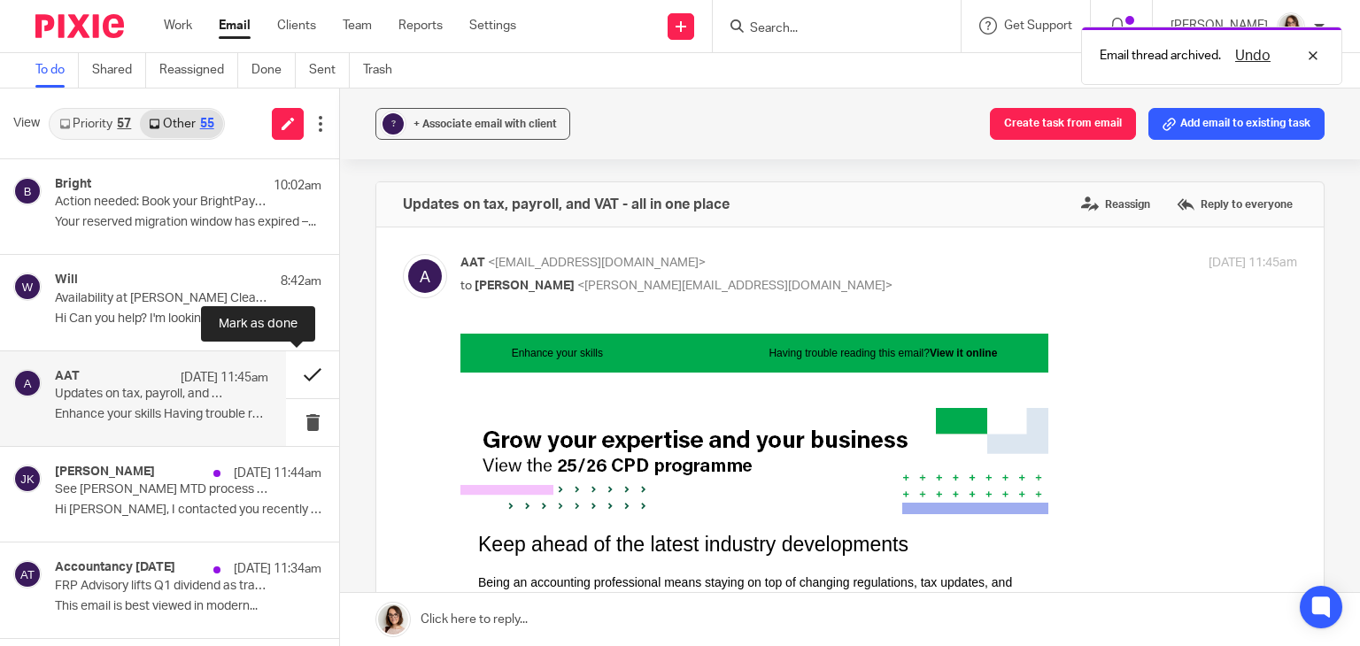
click at [290, 378] on button at bounding box center [312, 375] width 53 height 47
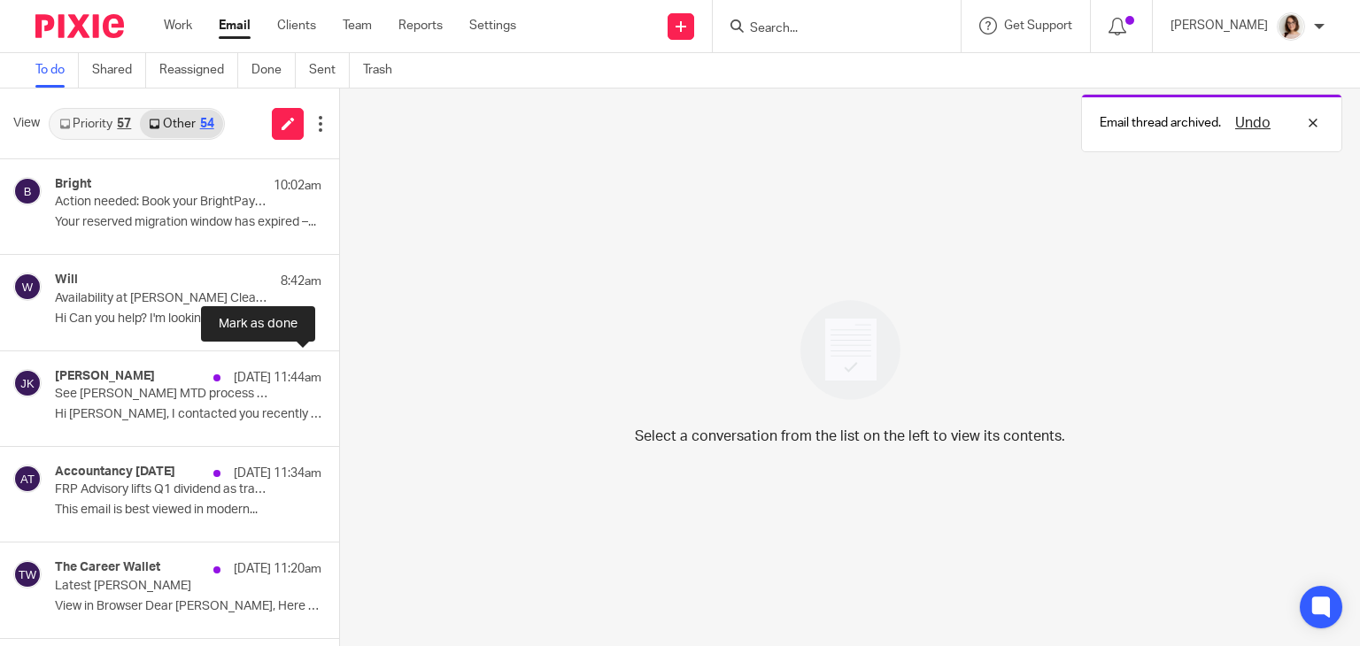
click at [339, 378] on button at bounding box center [346, 375] width 14 height 47
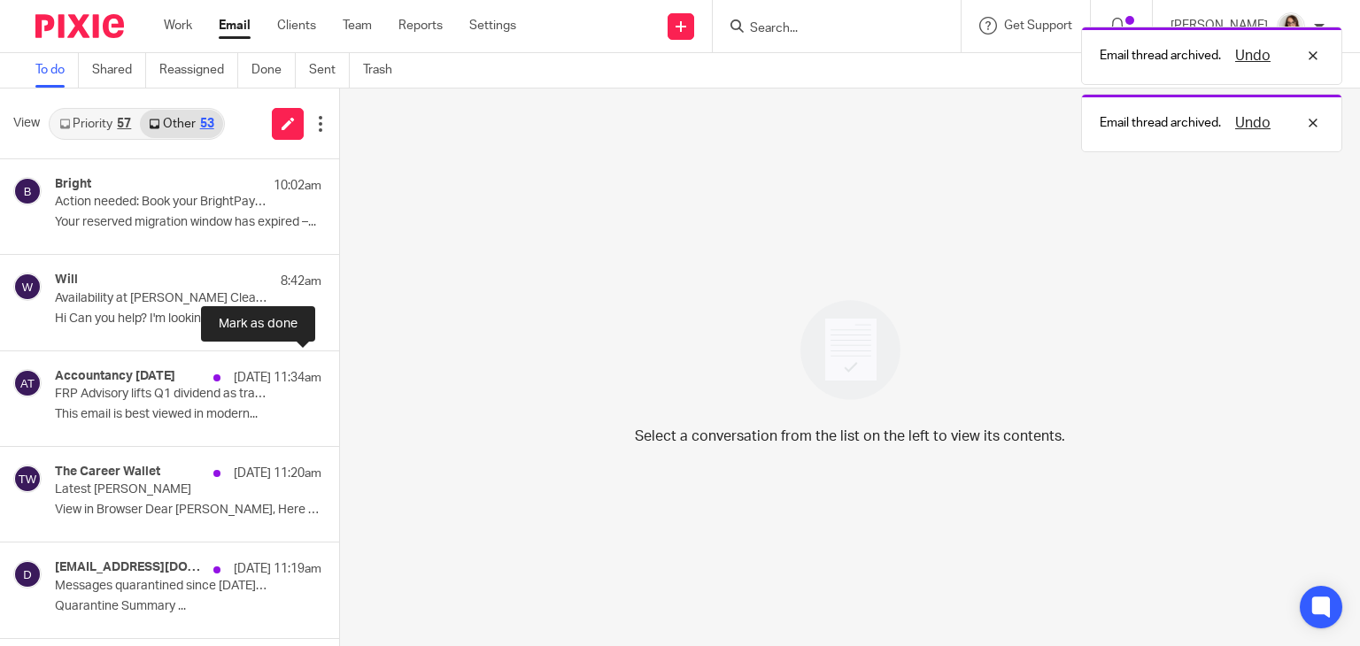
click at [339, 378] on button at bounding box center [346, 375] width 14 height 47
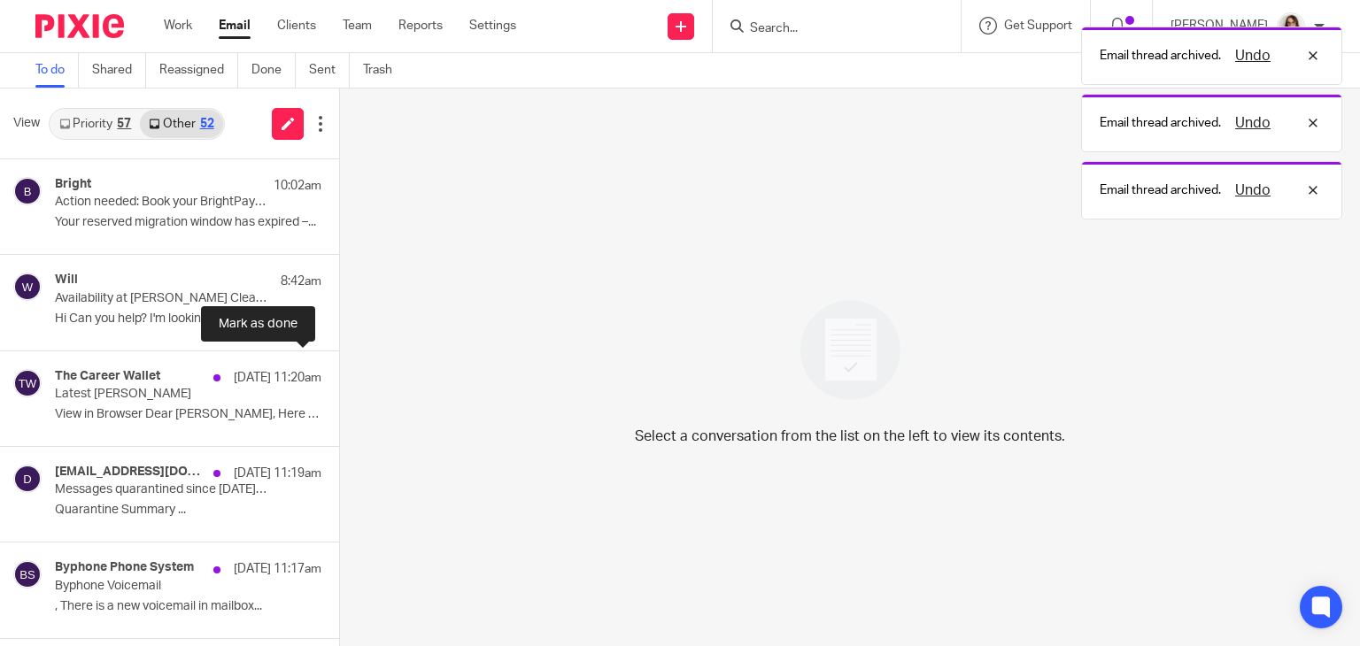
click at [339, 378] on button at bounding box center [346, 375] width 14 height 47
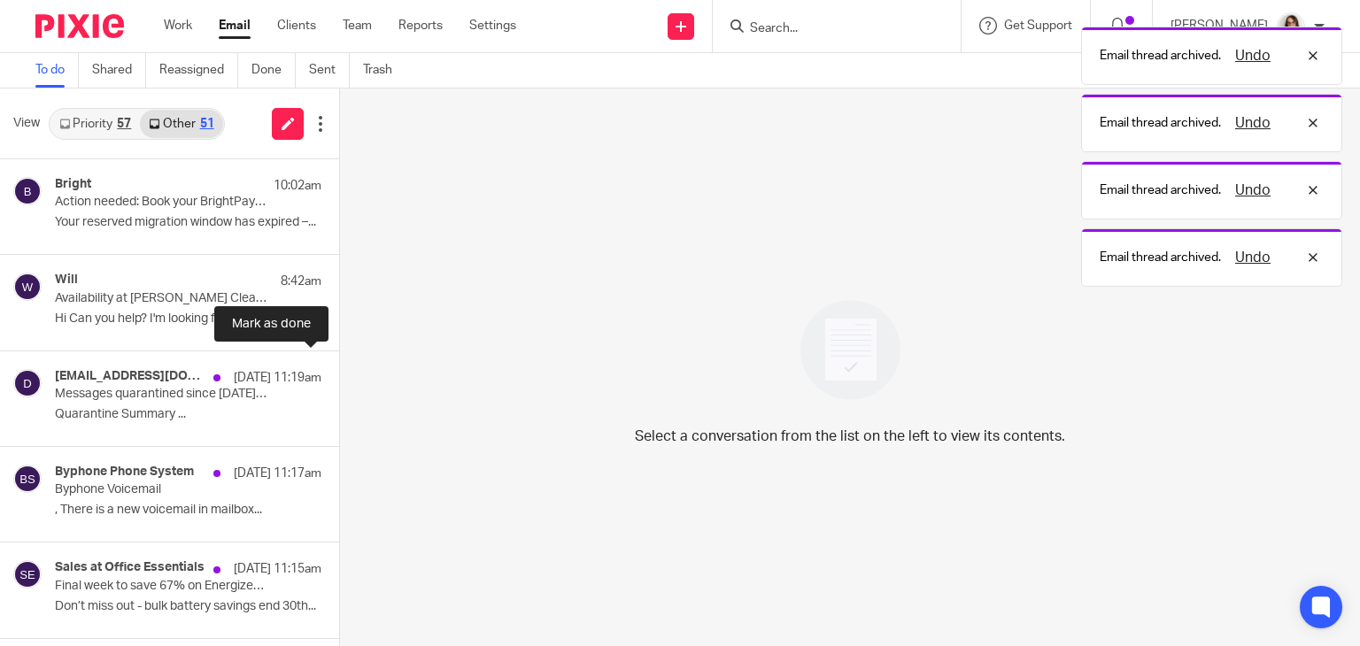
click at [339, 378] on button at bounding box center [346, 375] width 14 height 47
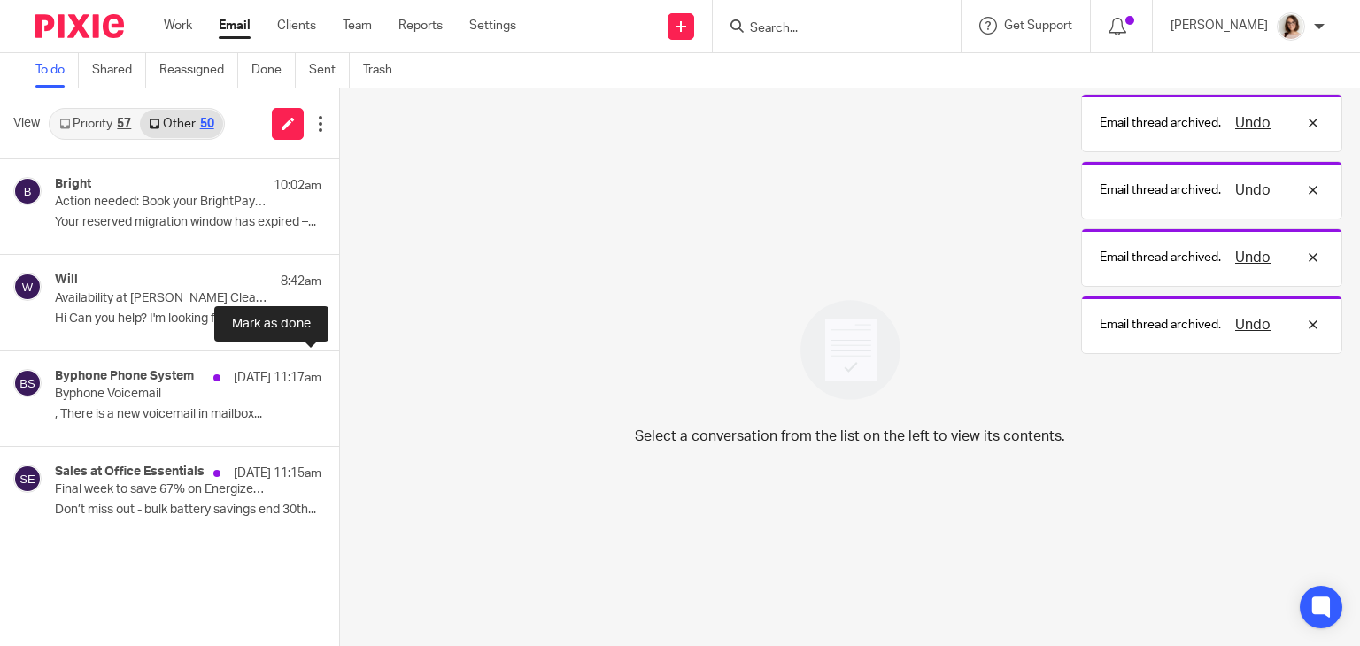
click at [339, 378] on button at bounding box center [346, 375] width 14 height 47
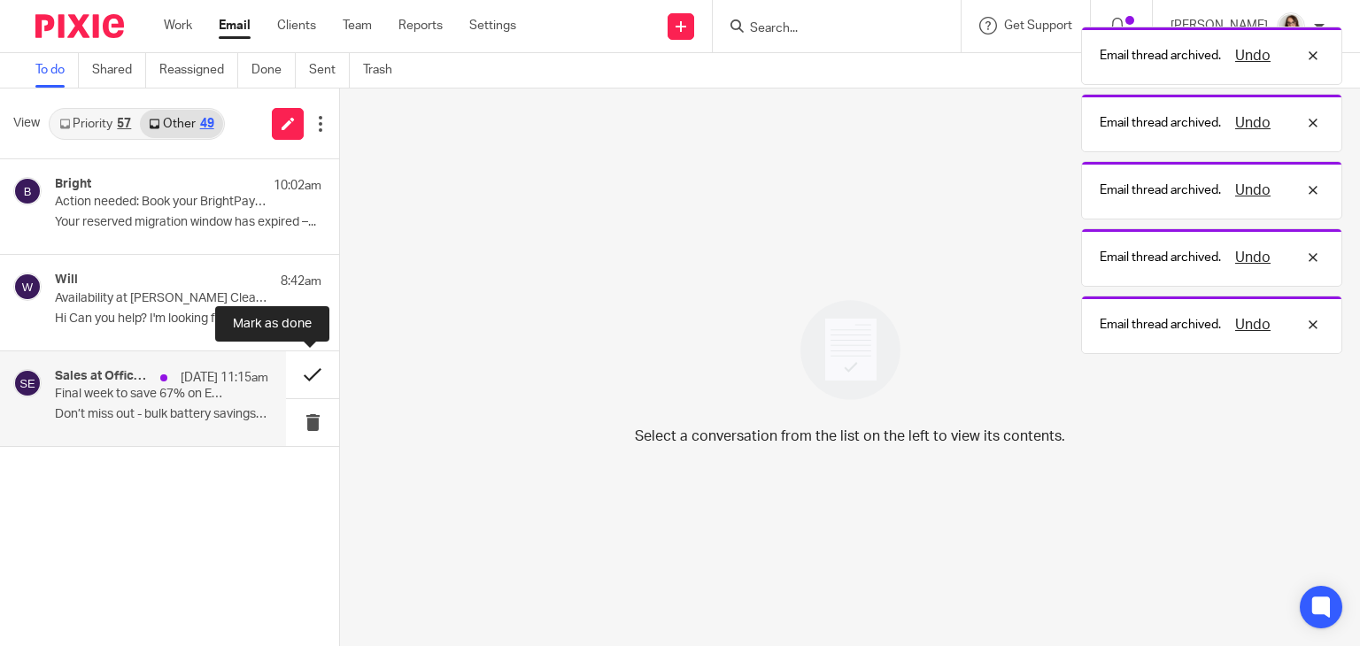
click at [303, 376] on button at bounding box center [312, 375] width 53 height 47
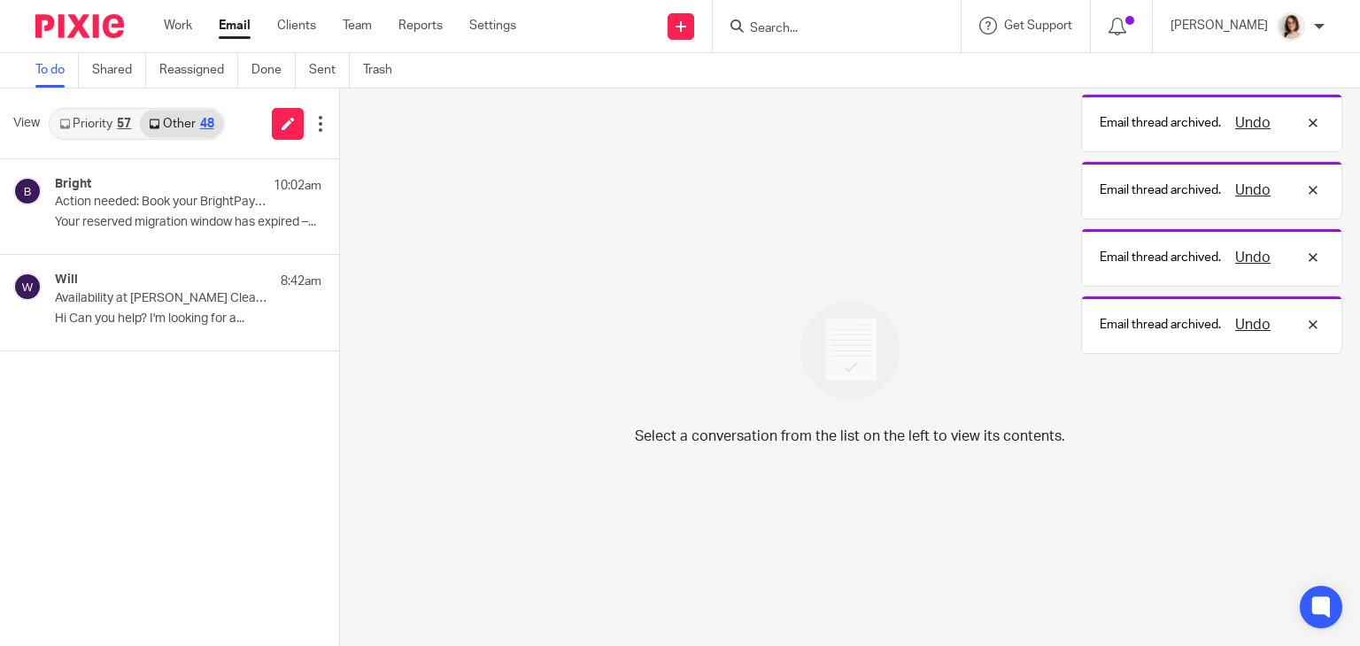
click at [240, 29] on link "Email" at bounding box center [235, 26] width 32 height 18
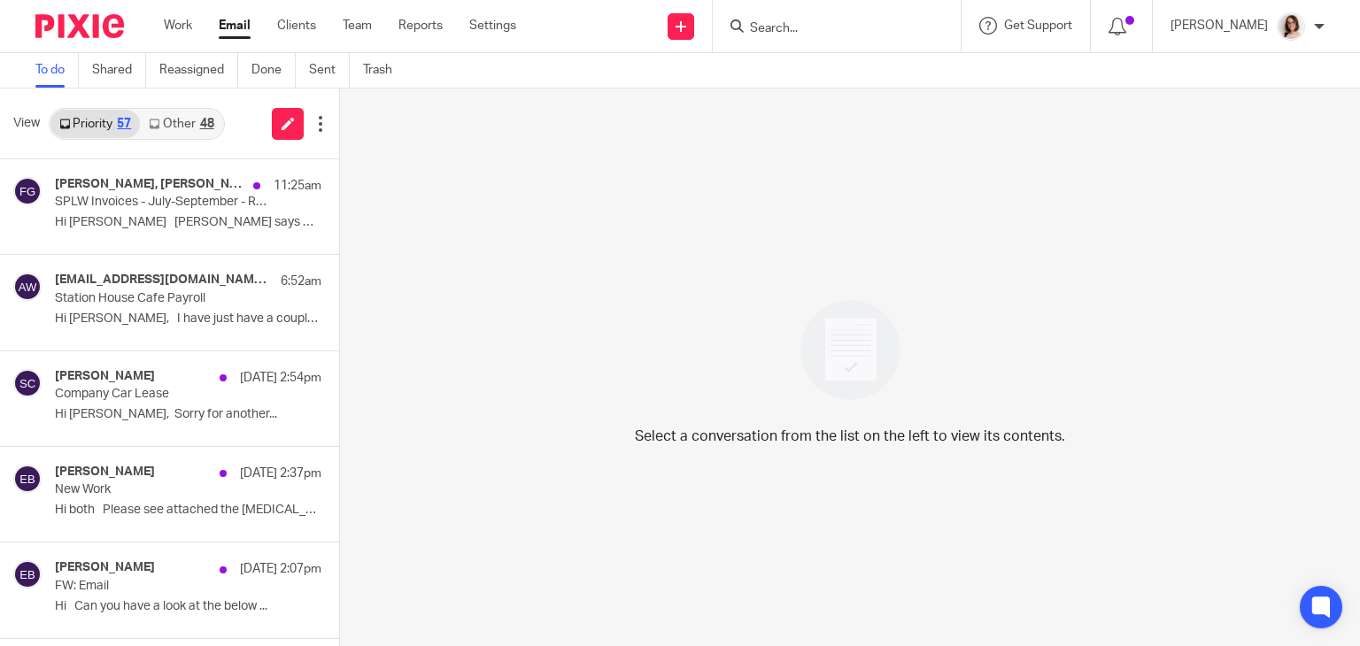
click at [202, 119] on div "48" at bounding box center [207, 124] width 14 height 12
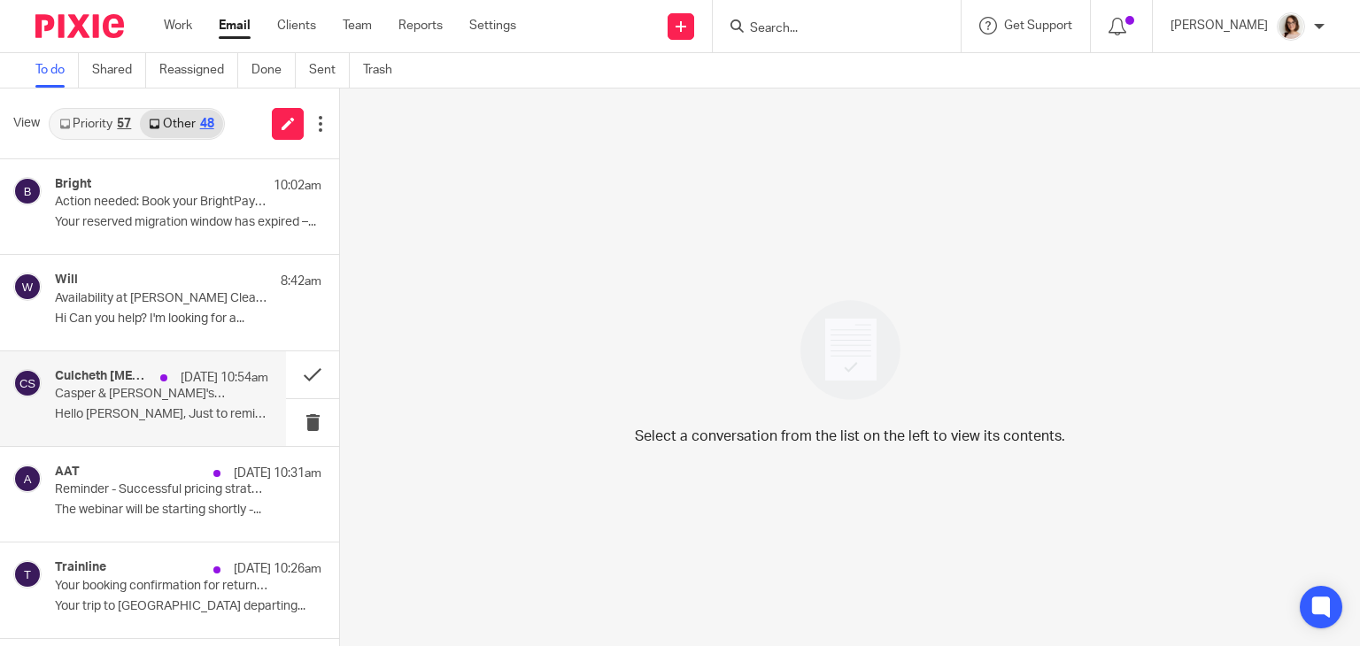
click at [251, 388] on div "Culcheth [MEDICAL_DATA] [DATE] 10:54am Casper & [PERSON_NAME]'s appointments ar…" at bounding box center [161, 398] width 213 height 59
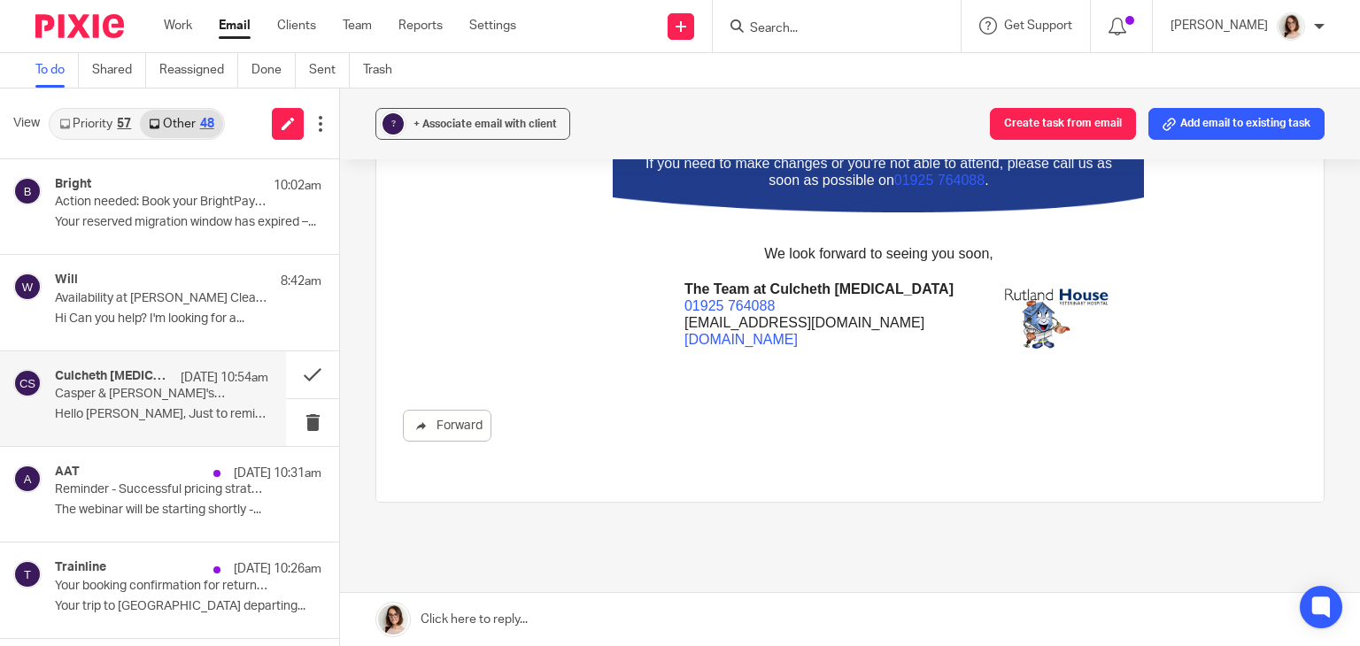
scroll to position [659, 0]
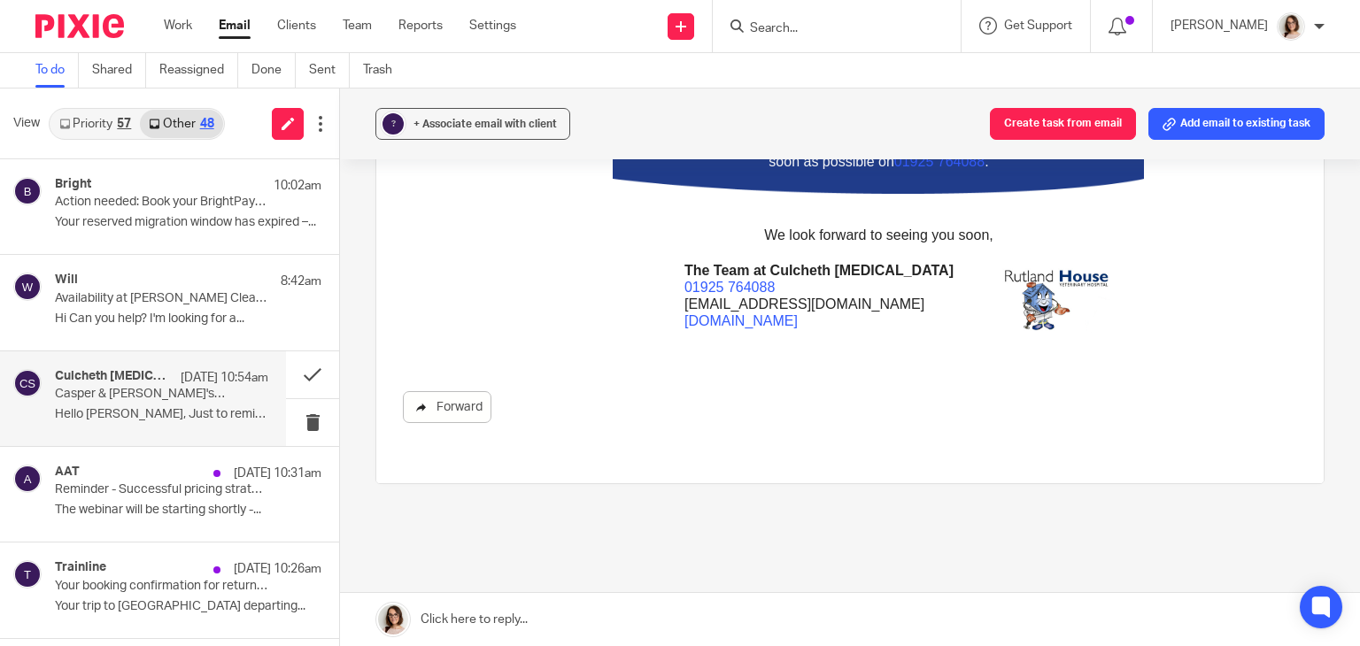
click at [458, 412] on link "Forward" at bounding box center [447, 407] width 89 height 32
click at [298, 373] on button at bounding box center [312, 375] width 53 height 47
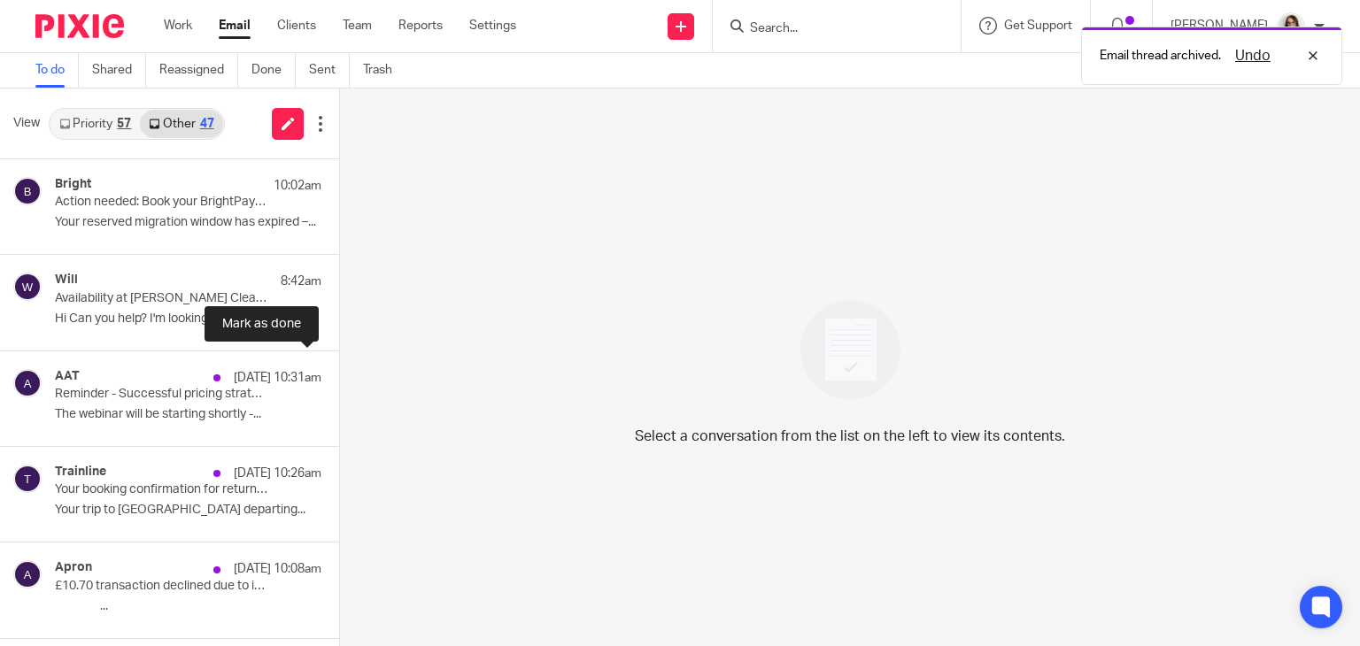
click at [339, 373] on button at bounding box center [346, 375] width 14 height 47
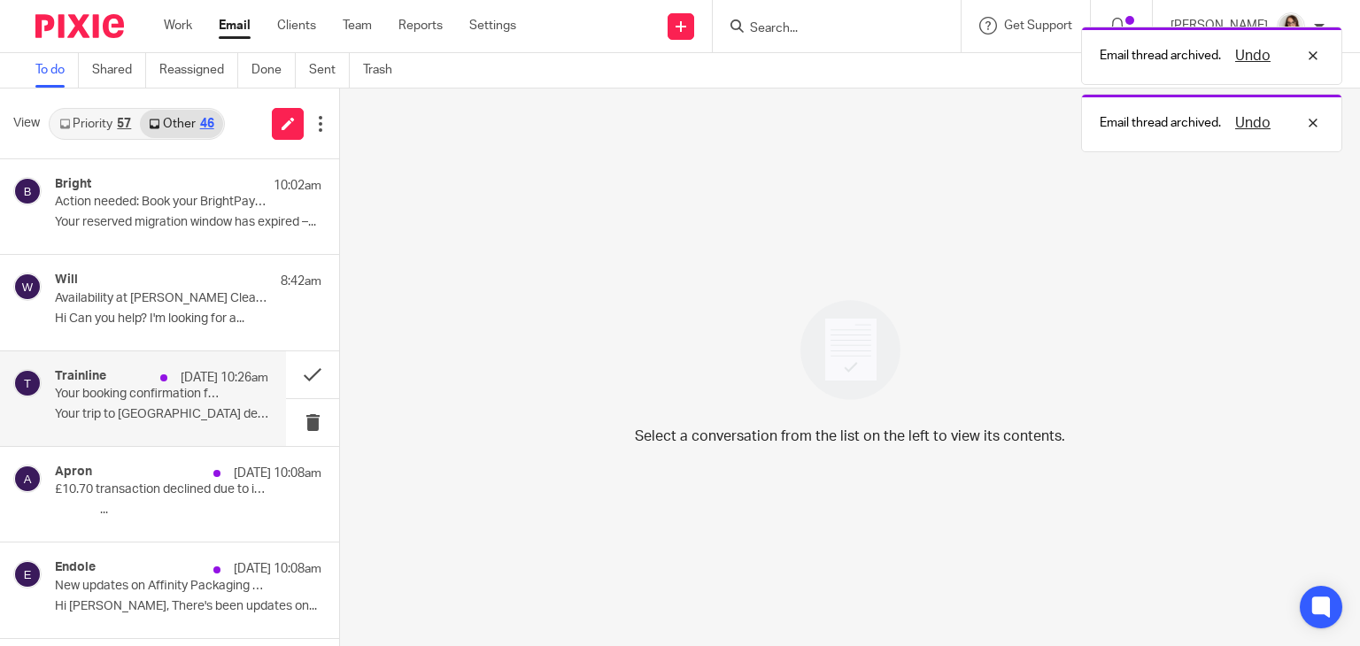
click at [224, 393] on div "Trainline 23 Sep 10:26am Your booking confirmation for return trip Birchwood to…" at bounding box center [161, 398] width 213 height 59
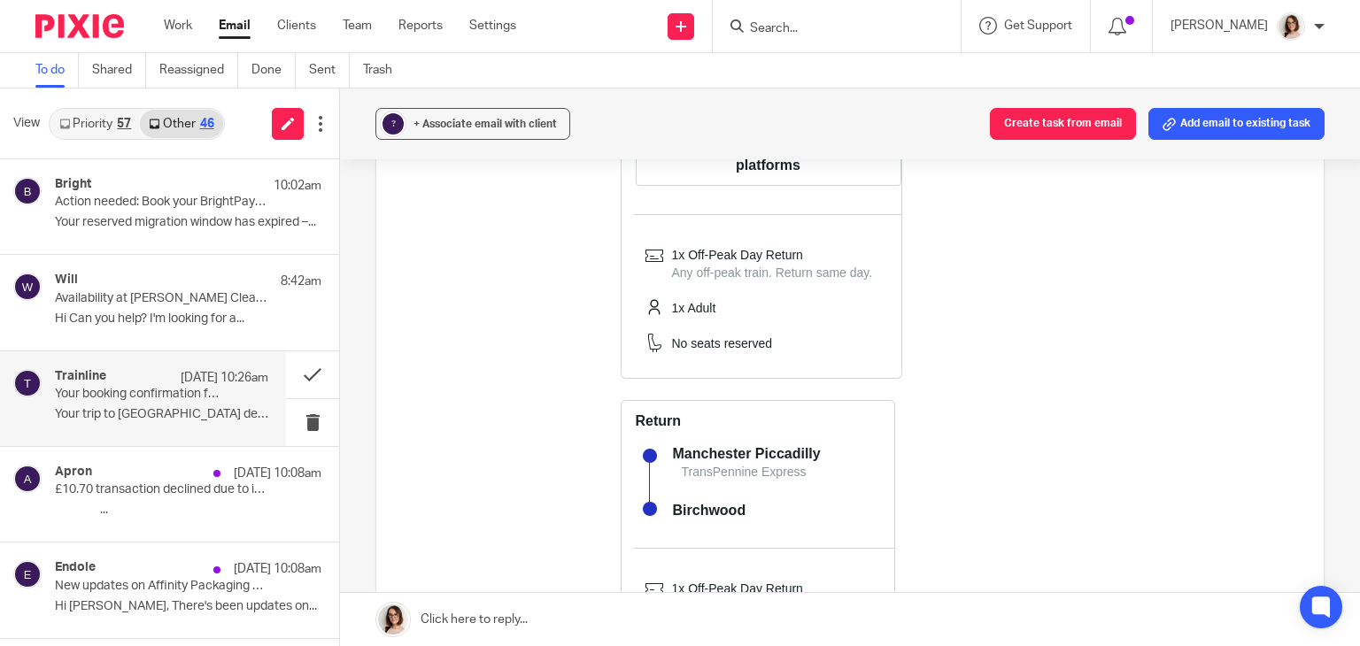
scroll to position [871, 0]
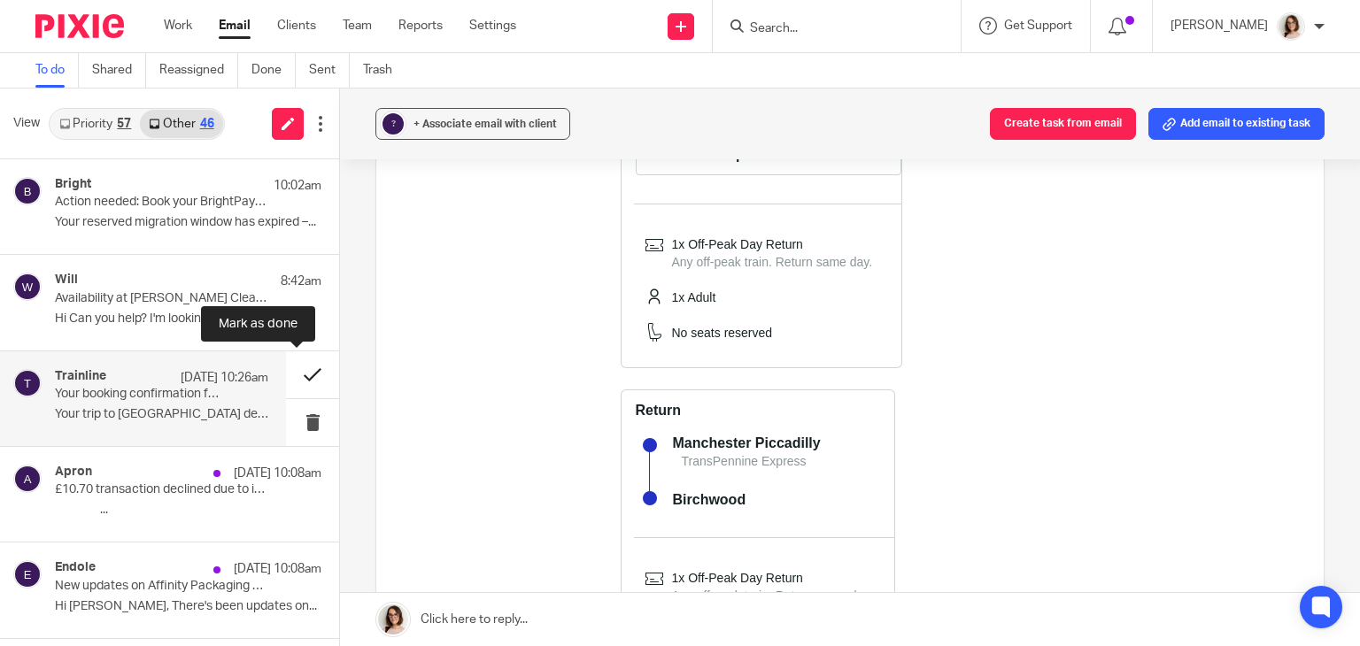
click at [288, 379] on button at bounding box center [312, 375] width 53 height 47
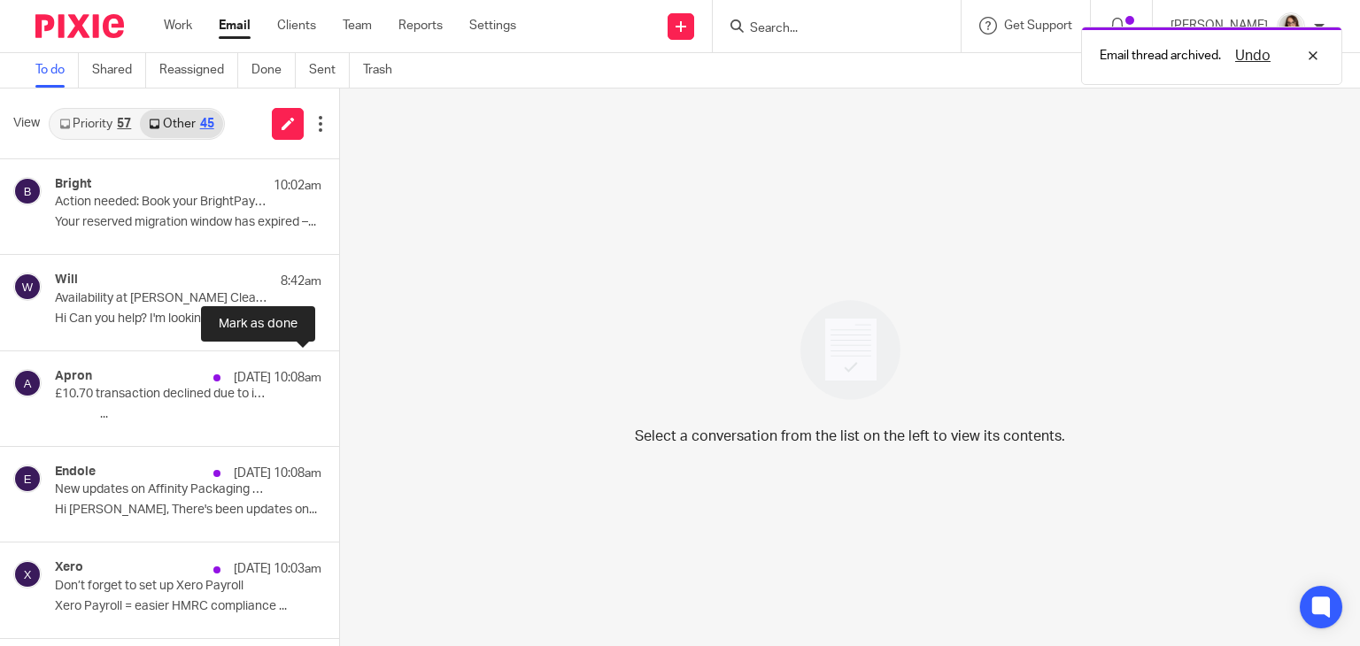
click at [339, 379] on button at bounding box center [346, 375] width 14 height 47
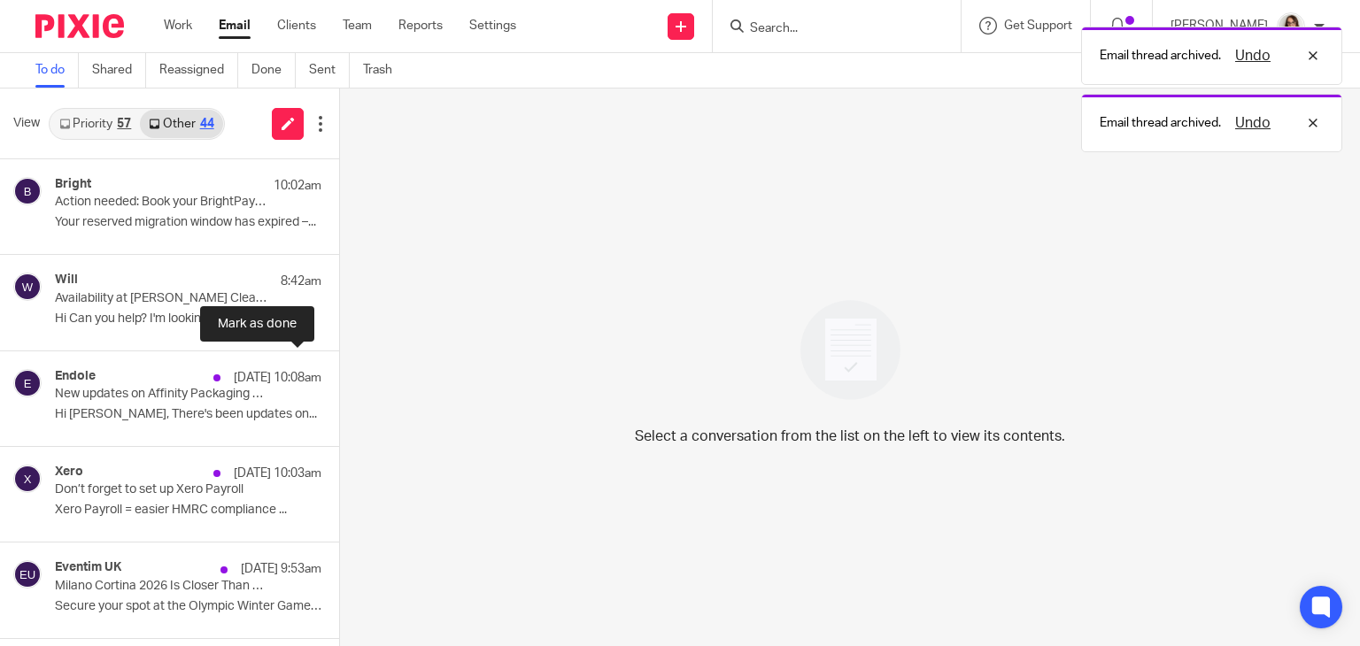
click at [339, 379] on button at bounding box center [346, 375] width 14 height 47
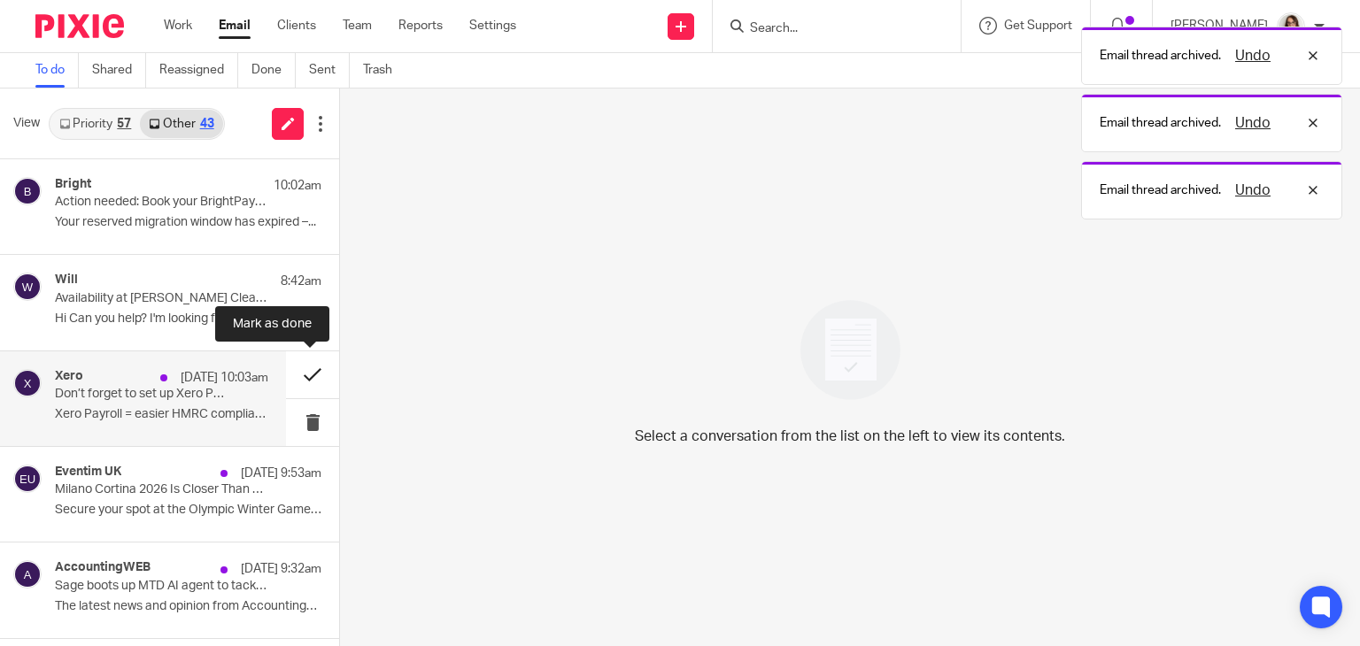
click at [296, 379] on button at bounding box center [312, 375] width 53 height 47
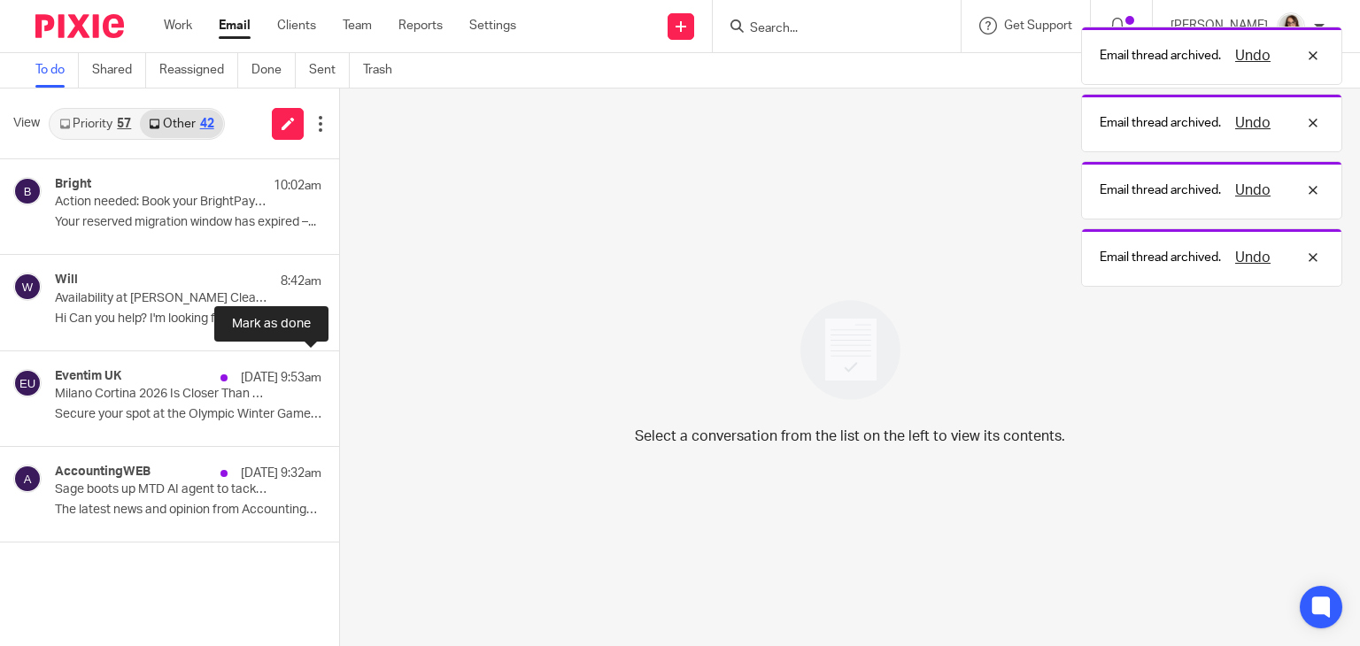
click at [339, 379] on button at bounding box center [346, 375] width 14 height 47
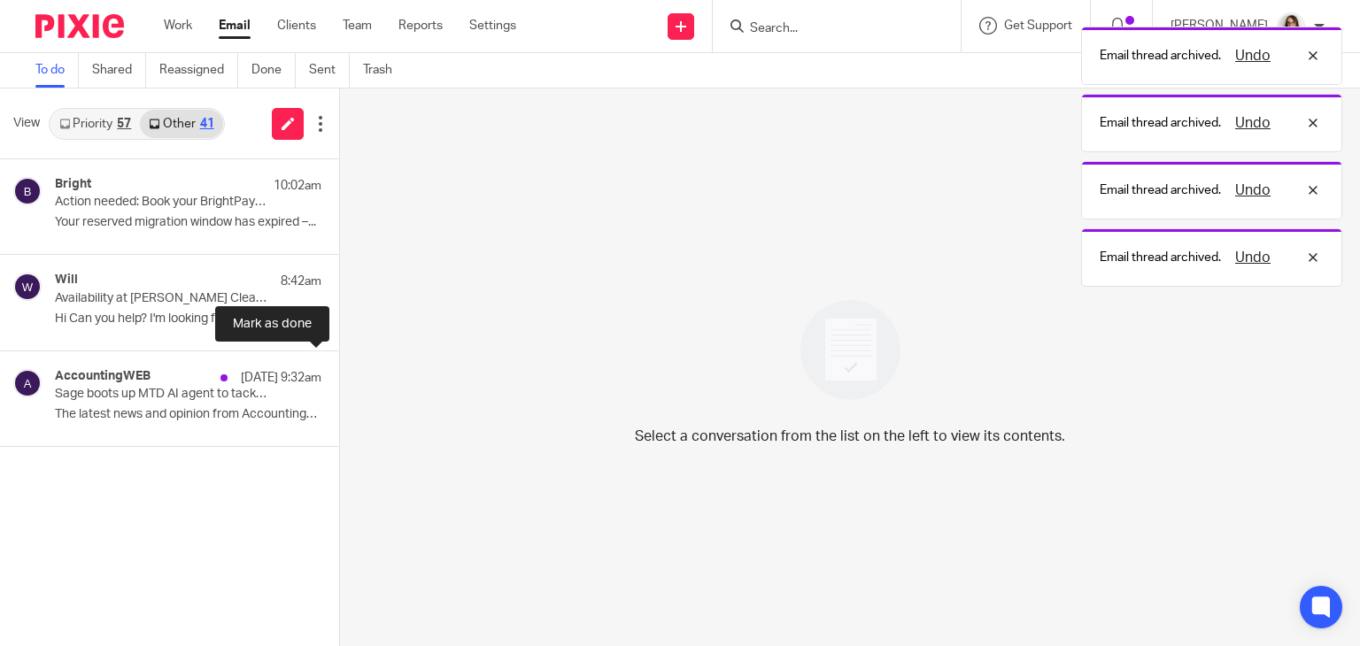
click at [339, 379] on button at bounding box center [346, 375] width 14 height 47
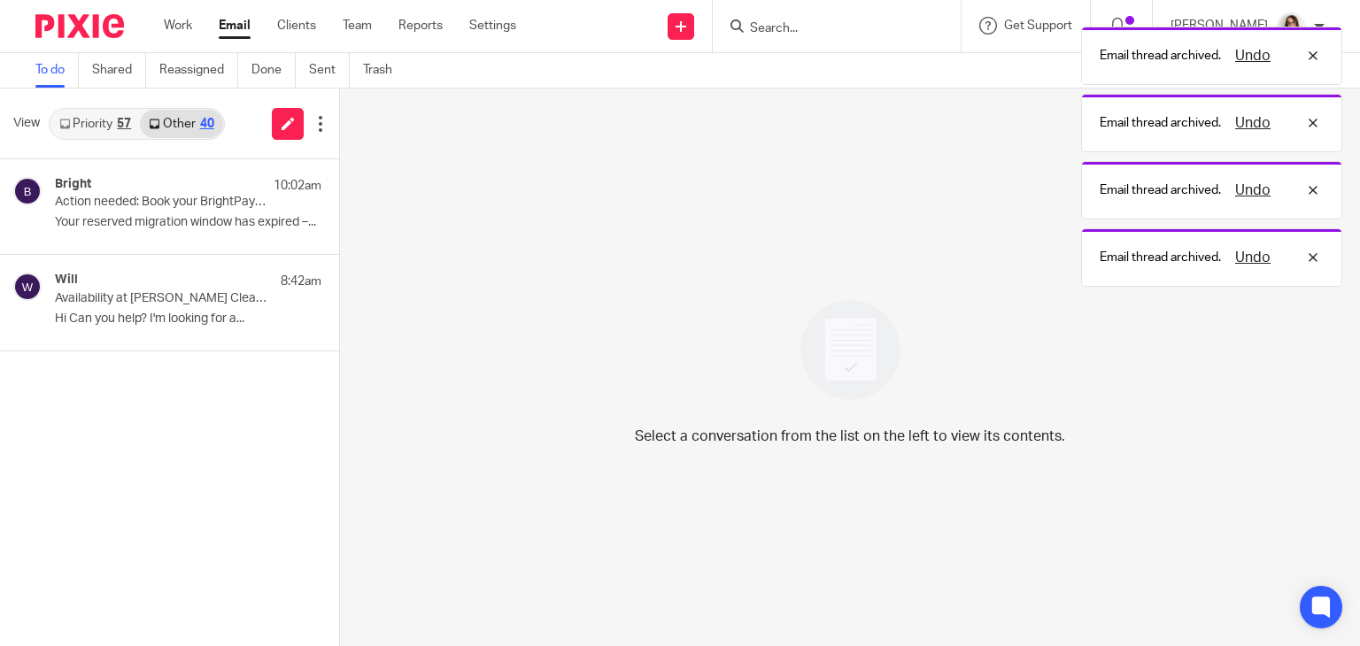
click at [231, 26] on link "Email" at bounding box center [235, 26] width 32 height 18
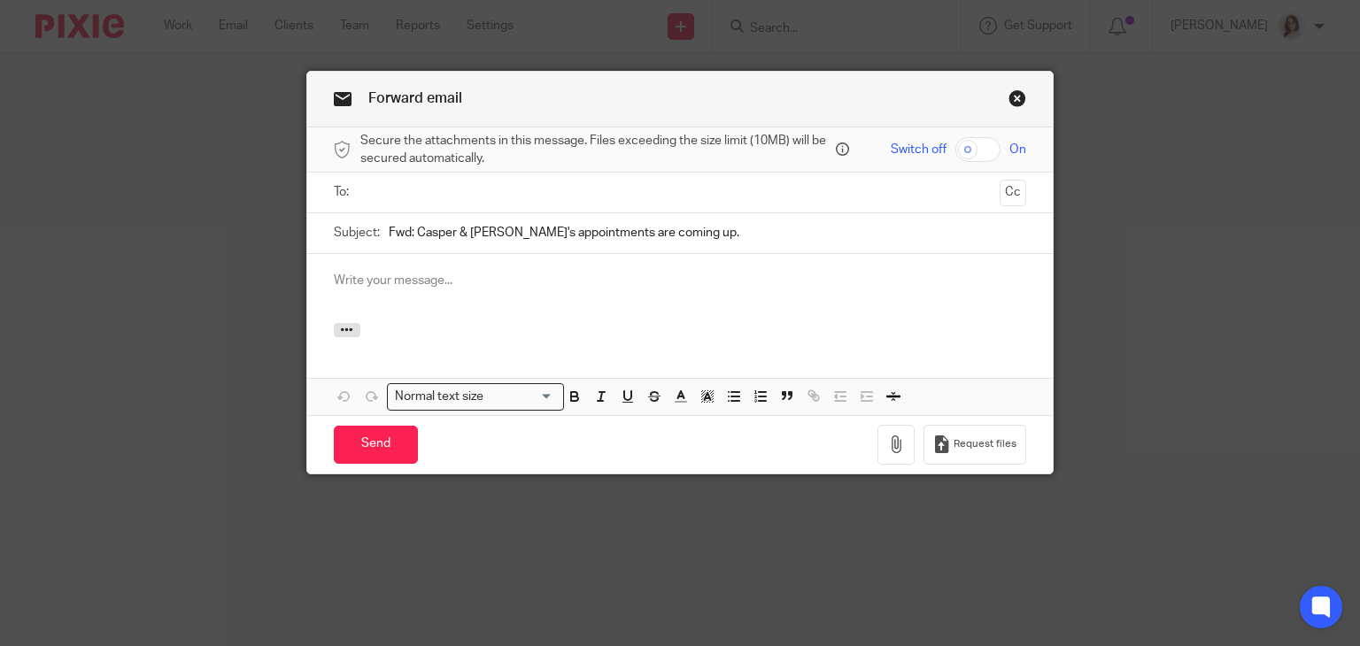
click at [440, 197] on input "text" at bounding box center [680, 192] width 626 height 20
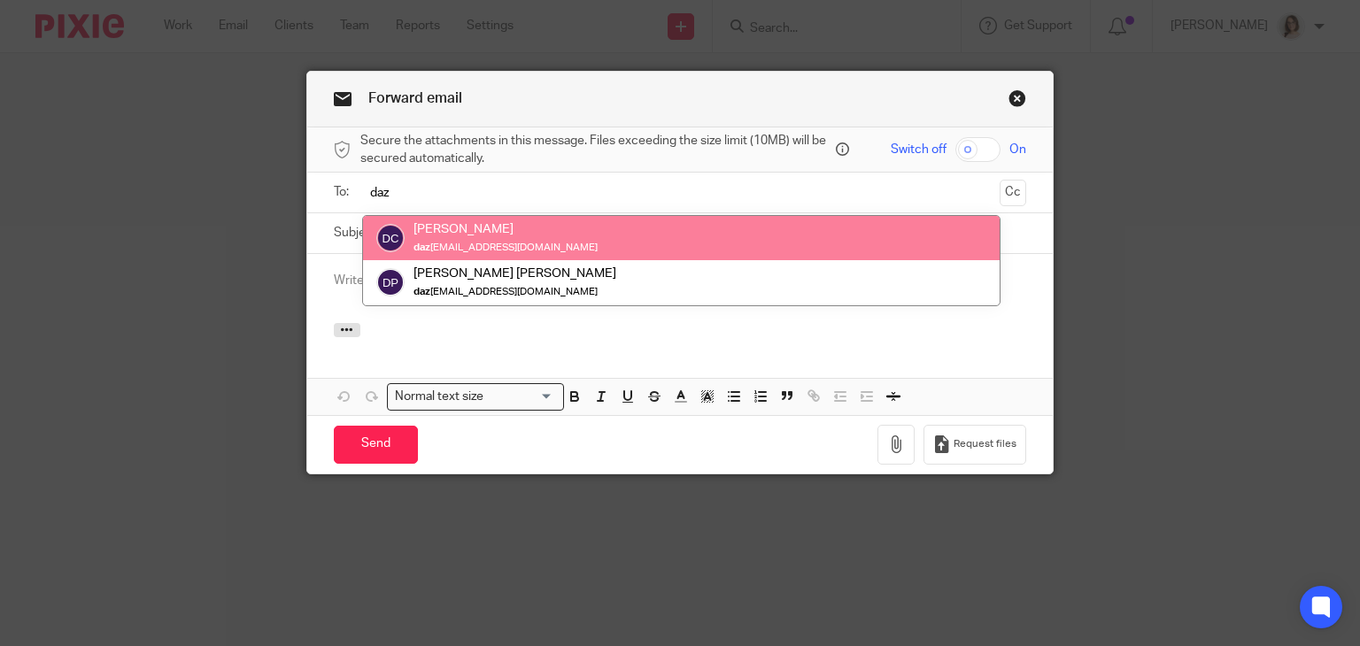
type input "daz"
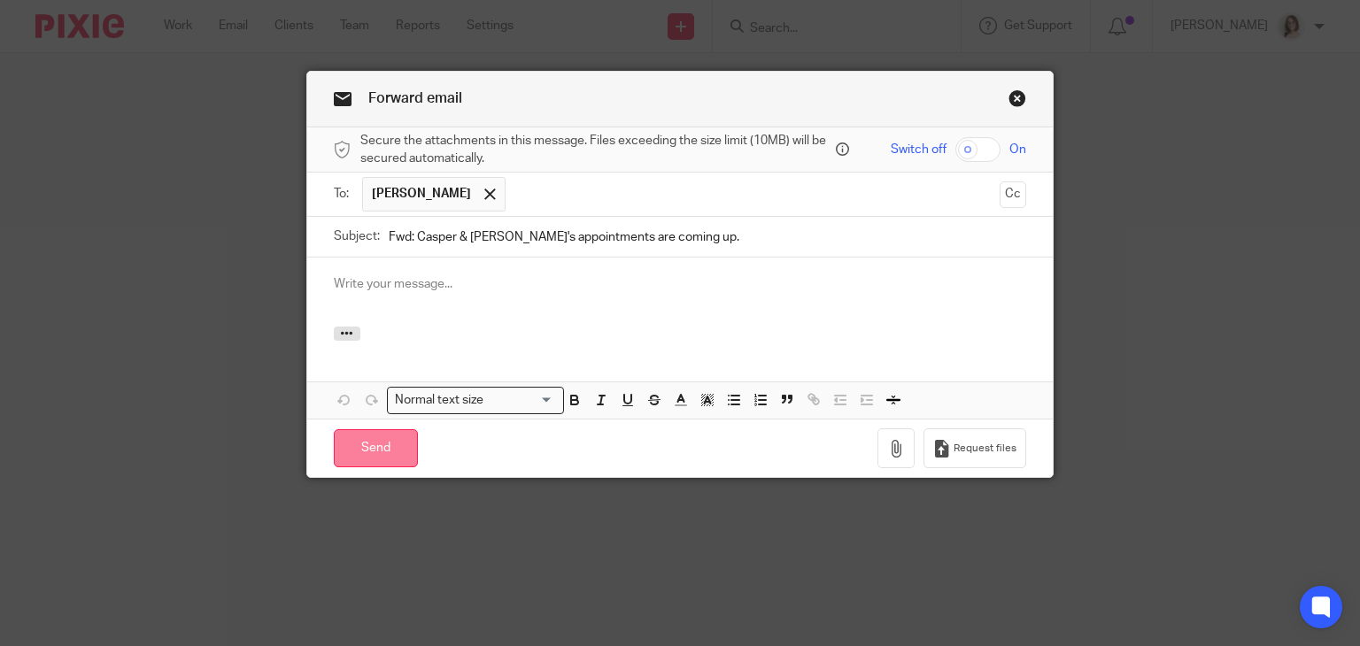
click at [382, 447] on input "Send" at bounding box center [376, 448] width 84 height 38
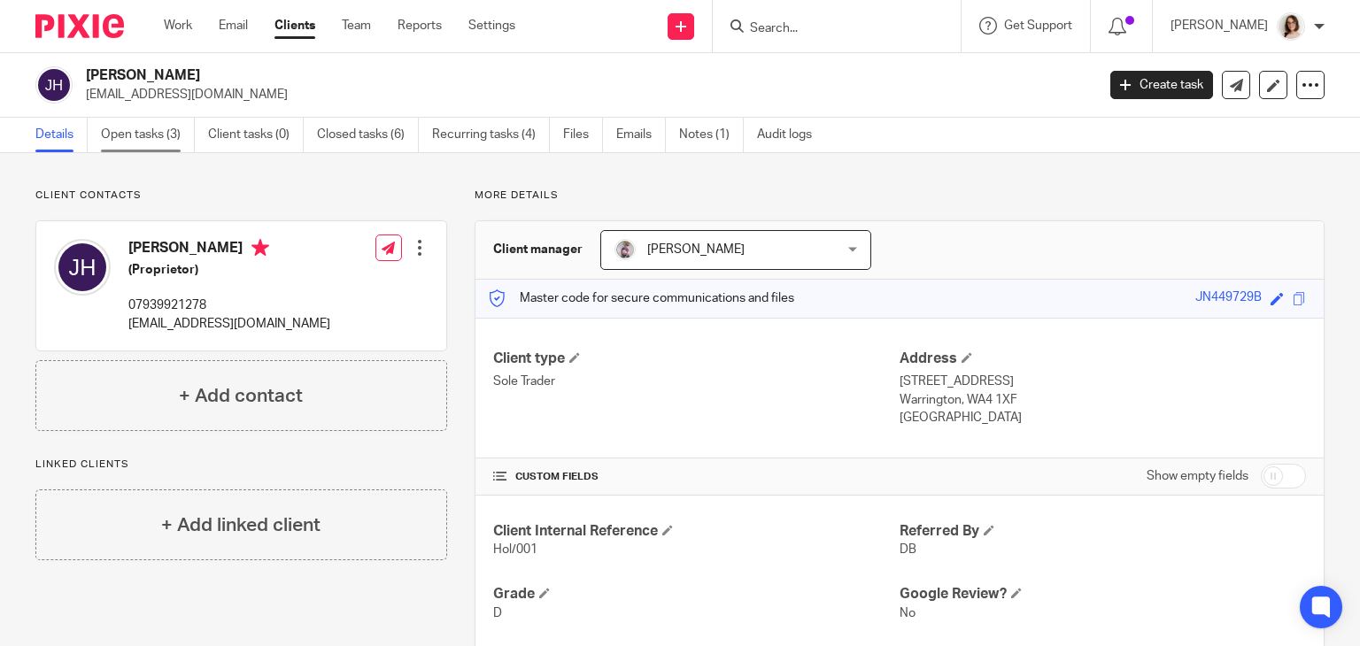
click at [146, 146] on link "Open tasks (3)" at bounding box center [148, 135] width 94 height 35
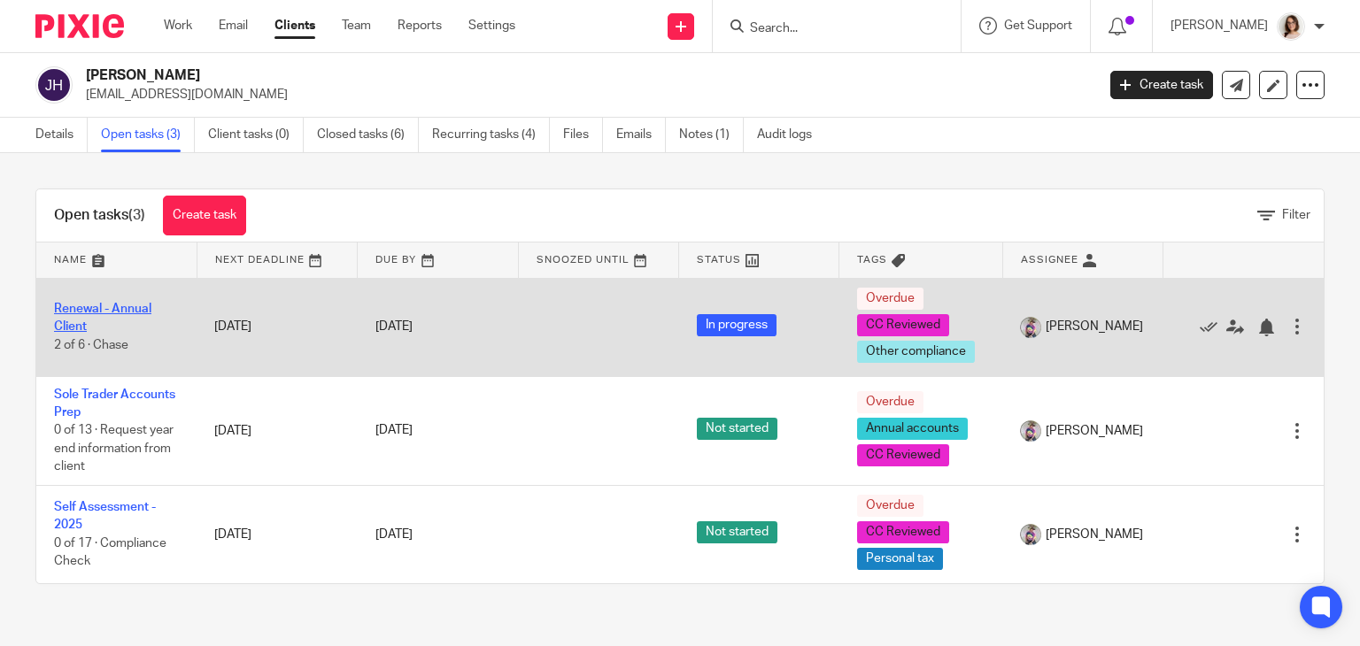
click at [128, 312] on link "Renewal - Annual Client" at bounding box center [102, 318] width 97 height 30
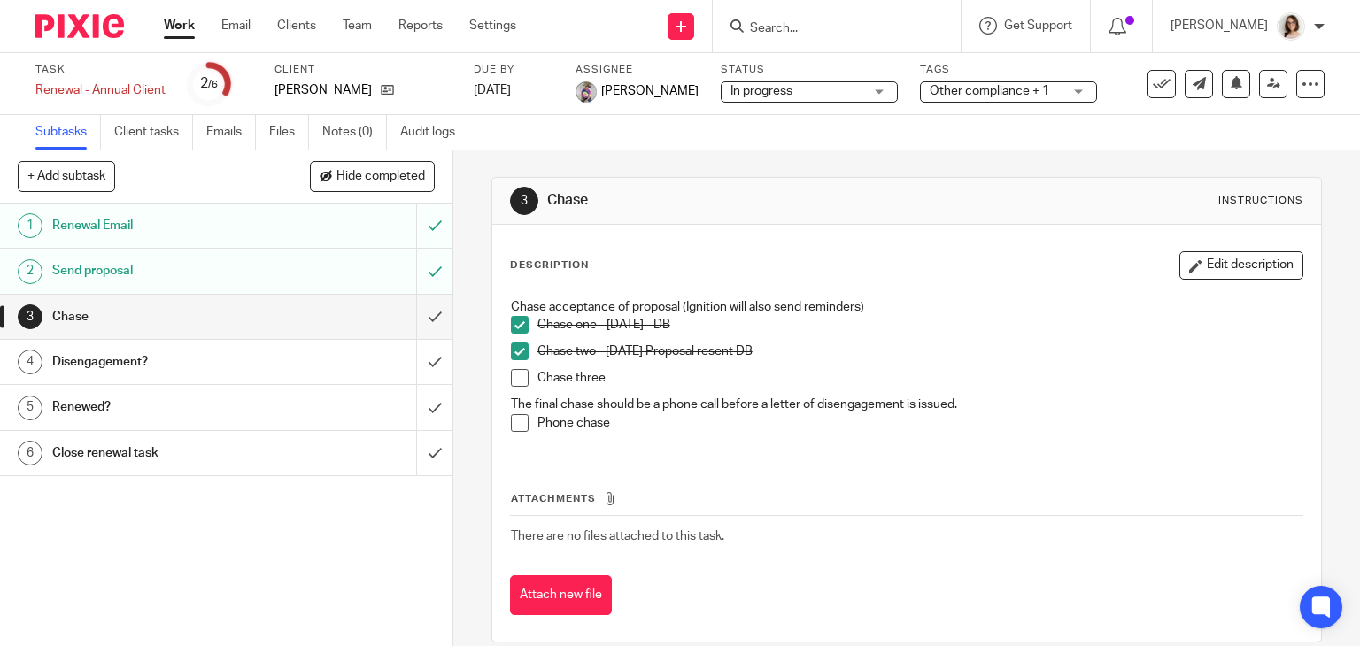
click at [514, 378] on span at bounding box center [520, 378] width 18 height 18
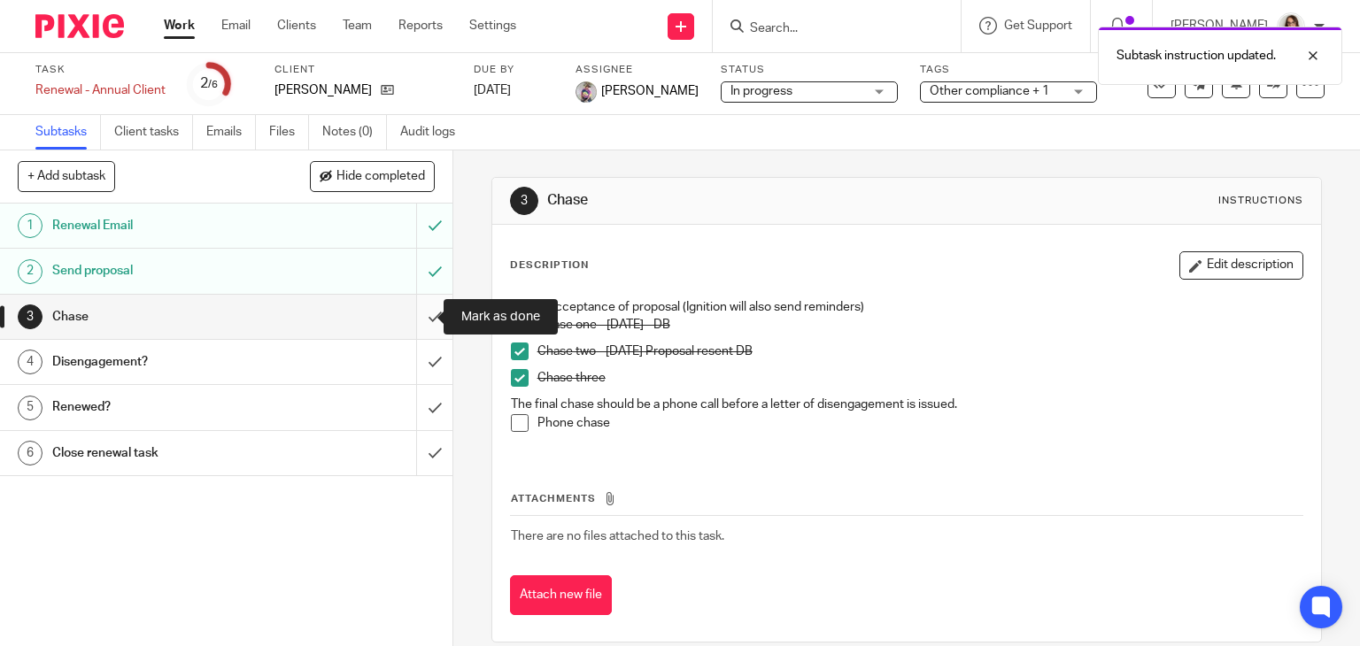
click at [418, 321] on input "submit" at bounding box center [226, 317] width 452 height 44
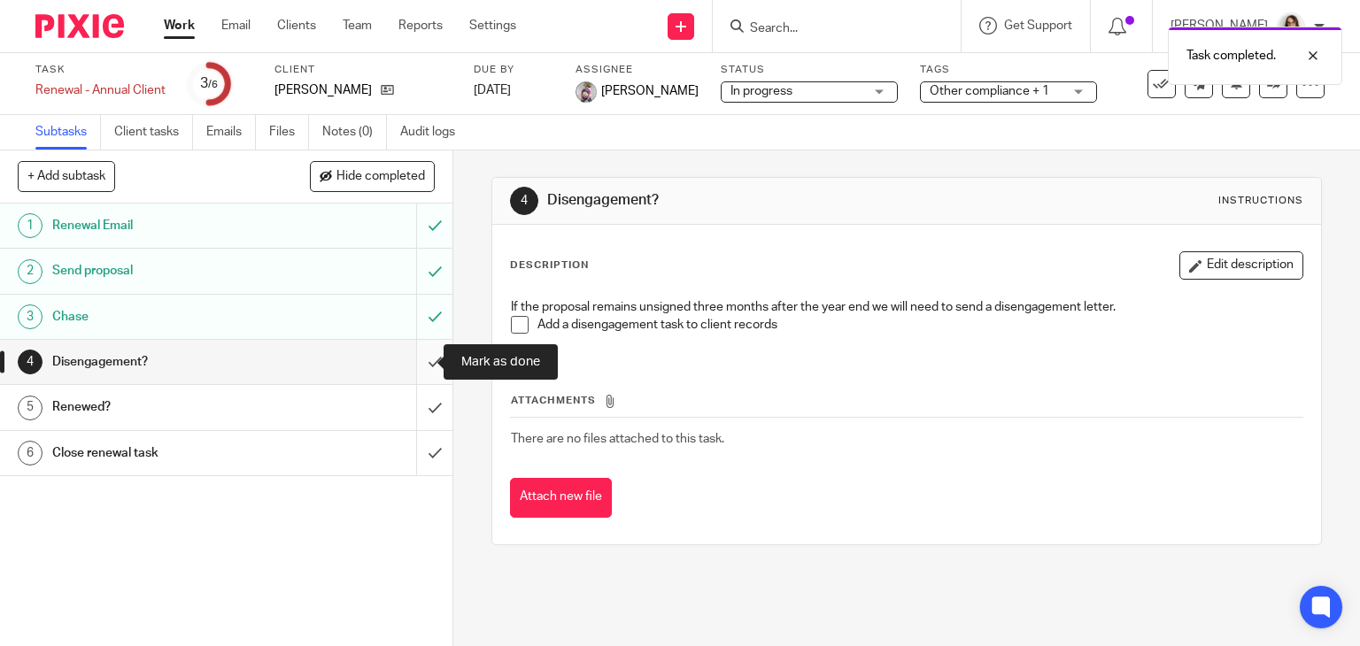
click at [418, 365] on input "submit" at bounding box center [226, 362] width 452 height 44
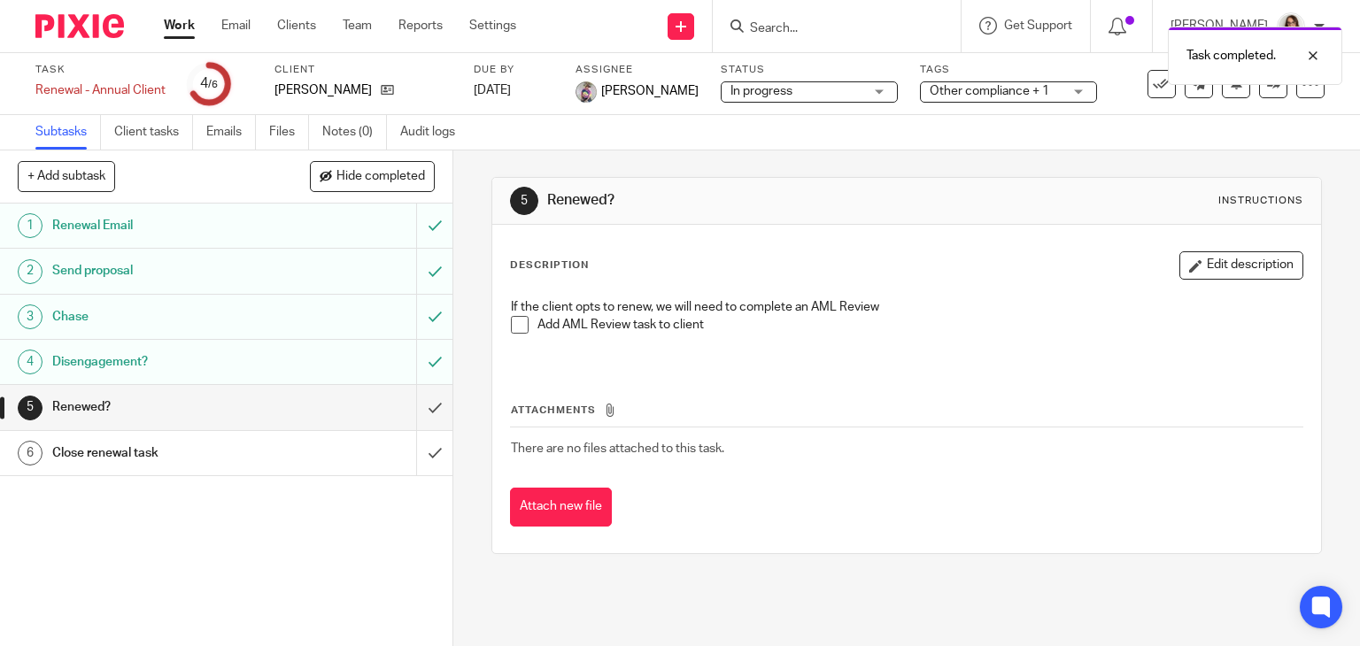
click at [514, 320] on span at bounding box center [520, 325] width 18 height 18
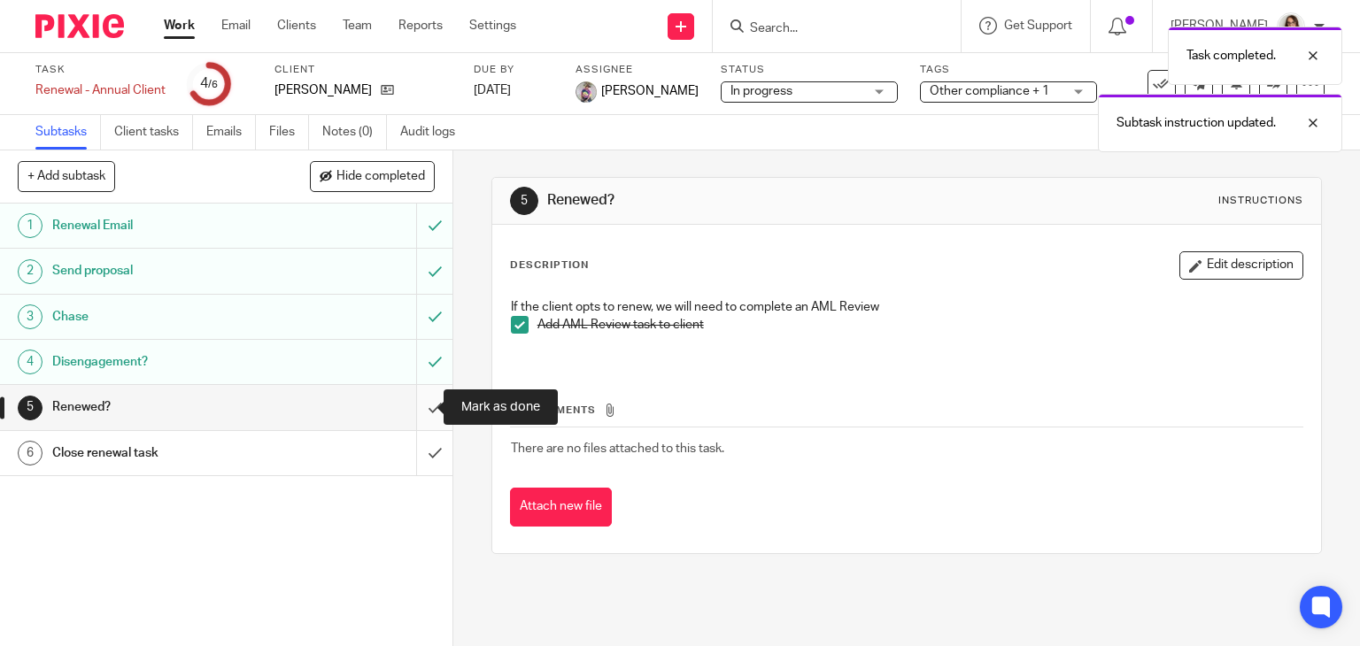
click at [411, 403] on input "submit" at bounding box center [226, 407] width 452 height 44
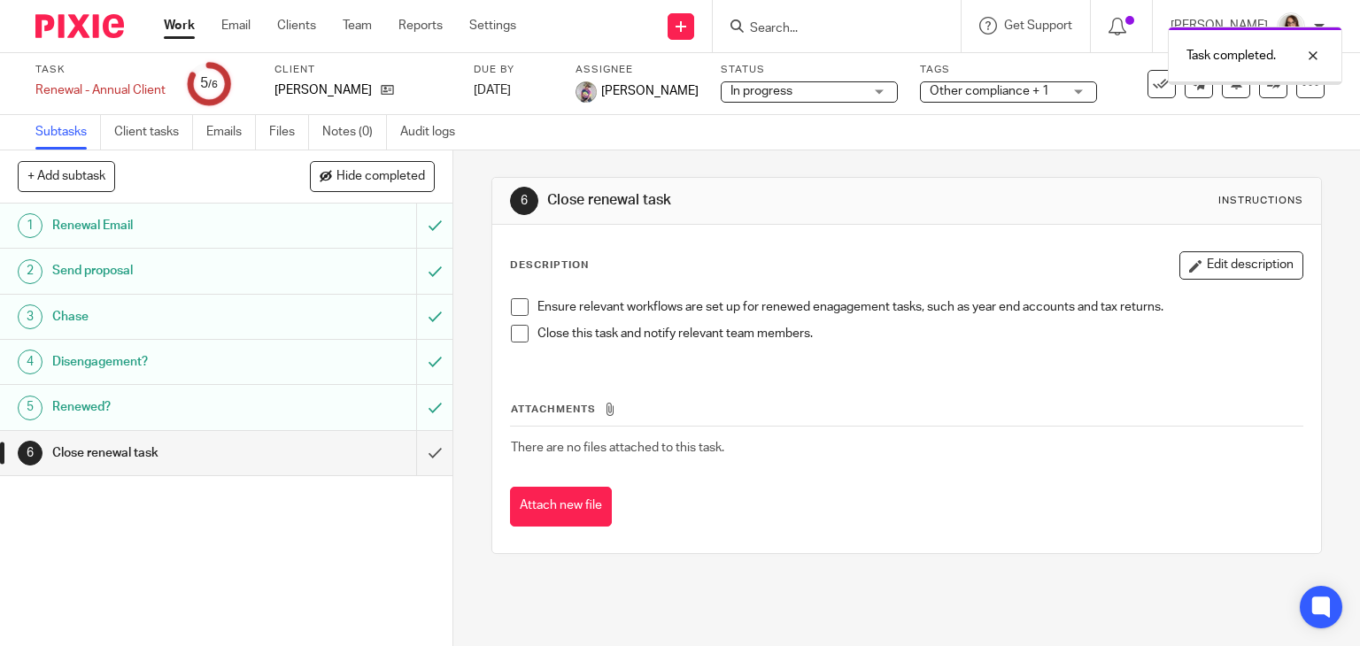
click at [419, 450] on input "submit" at bounding box center [226, 453] width 452 height 44
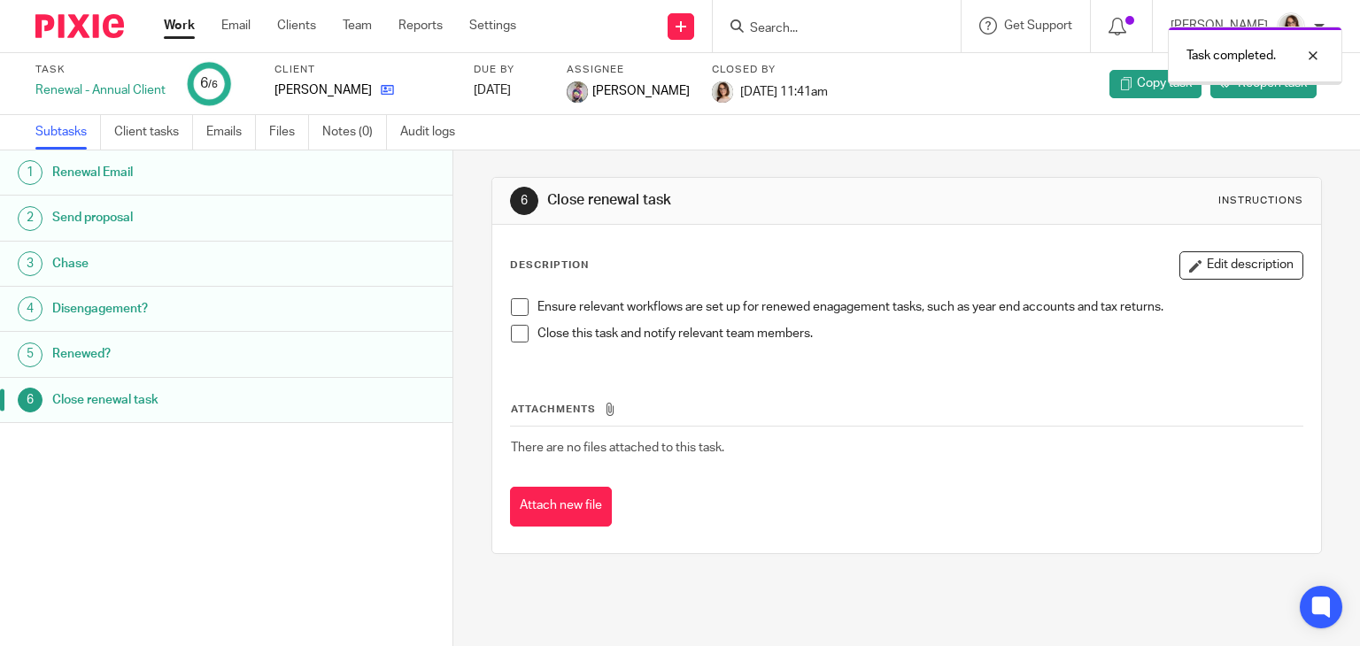
drag, startPoint x: 0, startPoint y: 0, endPoint x: 421, endPoint y: 93, distance: 431.6
click at [394, 93] on icon at bounding box center [387, 89] width 13 height 13
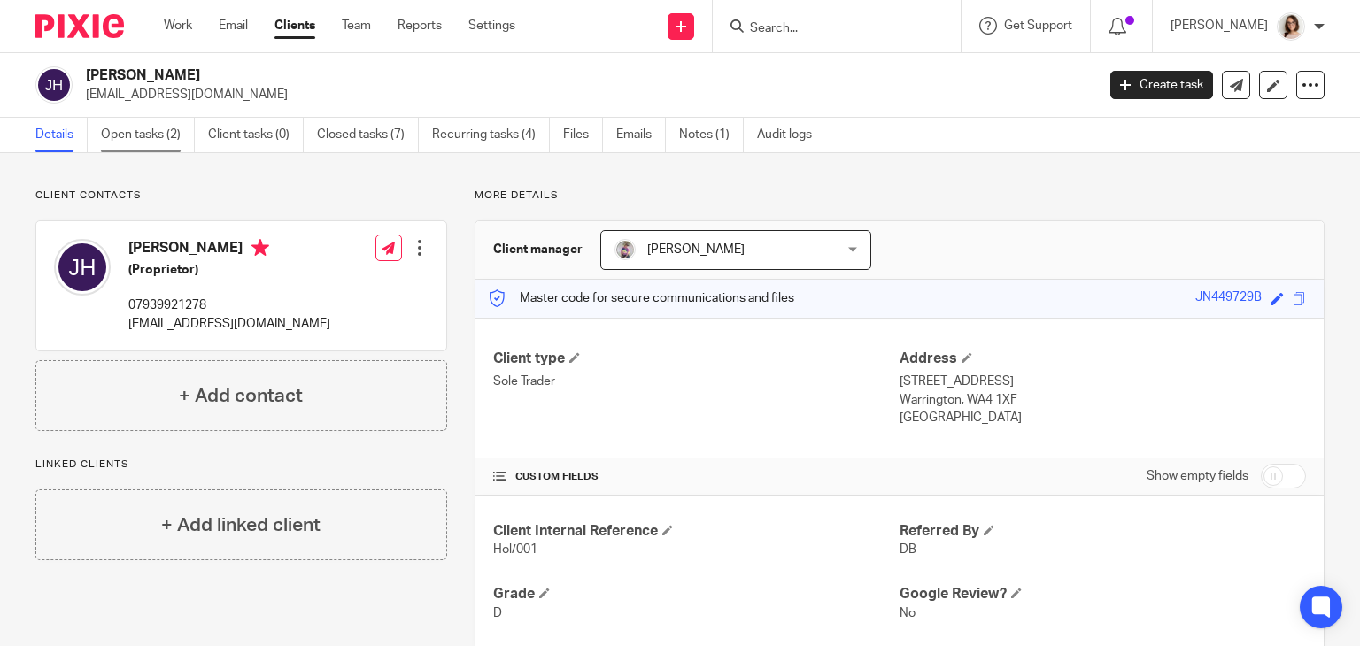
click at [166, 128] on link "Open tasks (2)" at bounding box center [148, 135] width 94 height 35
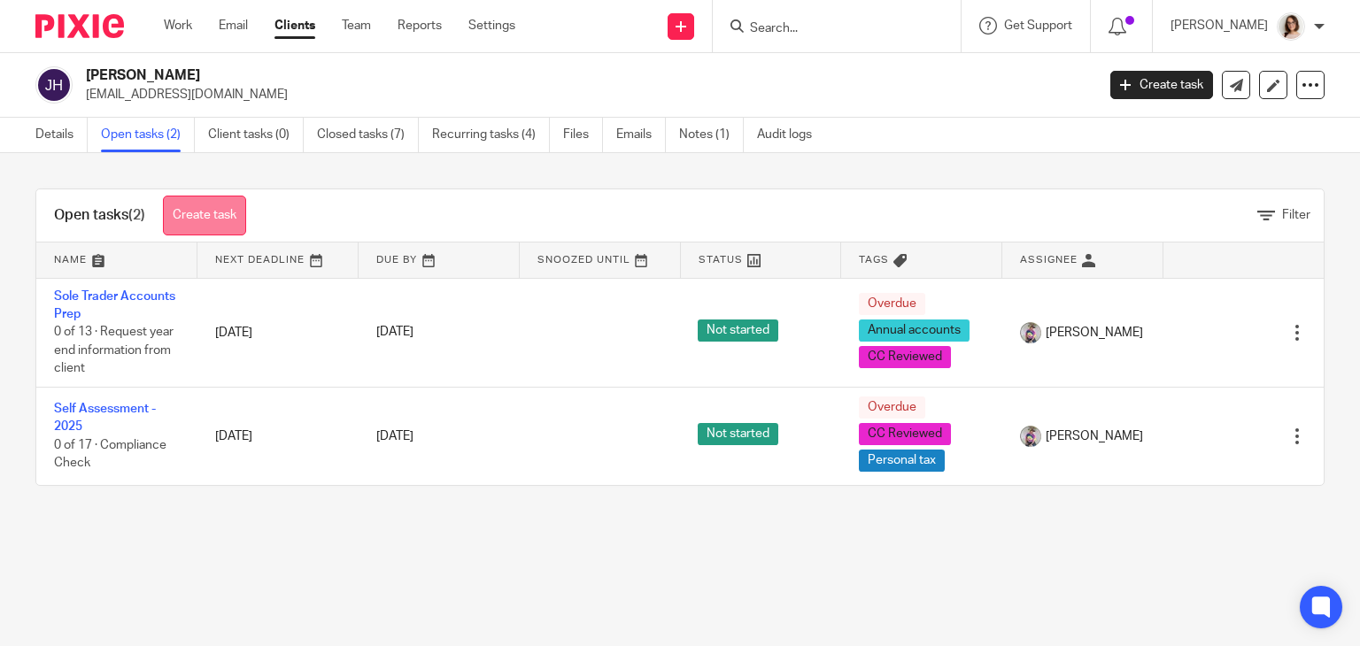
click at [216, 210] on link "Create task" at bounding box center [204, 216] width 83 height 40
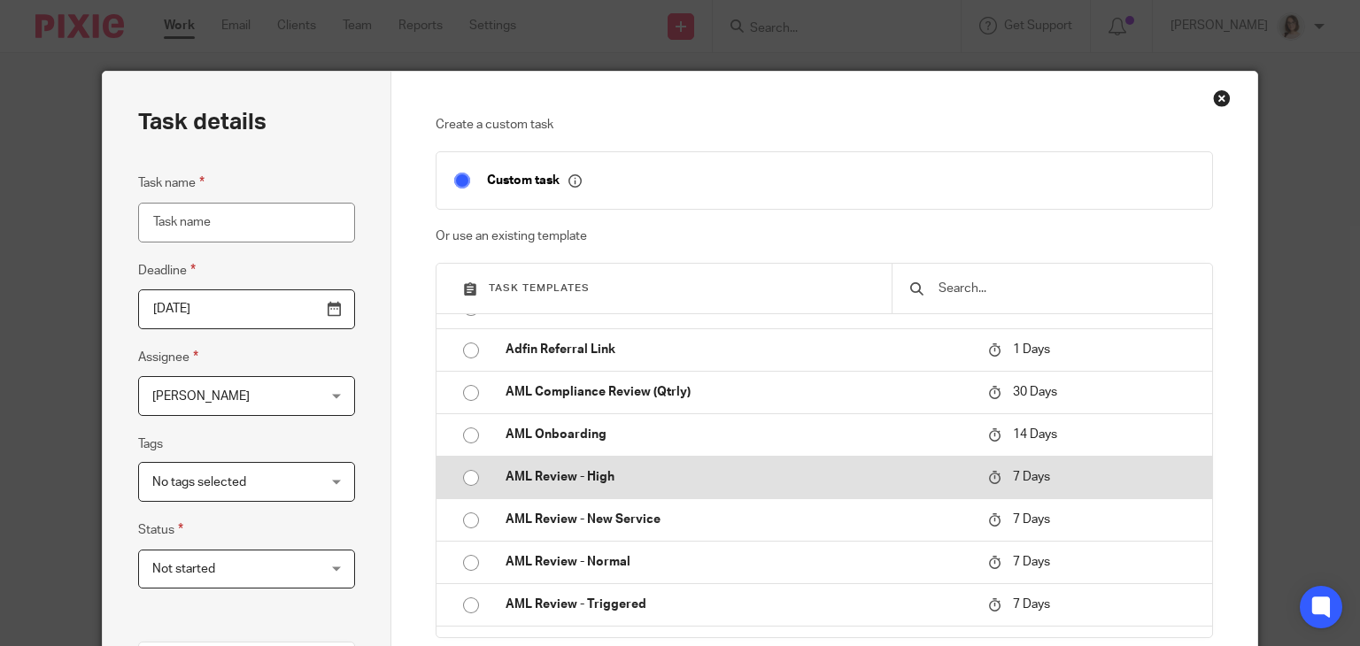
scroll to position [97, 0]
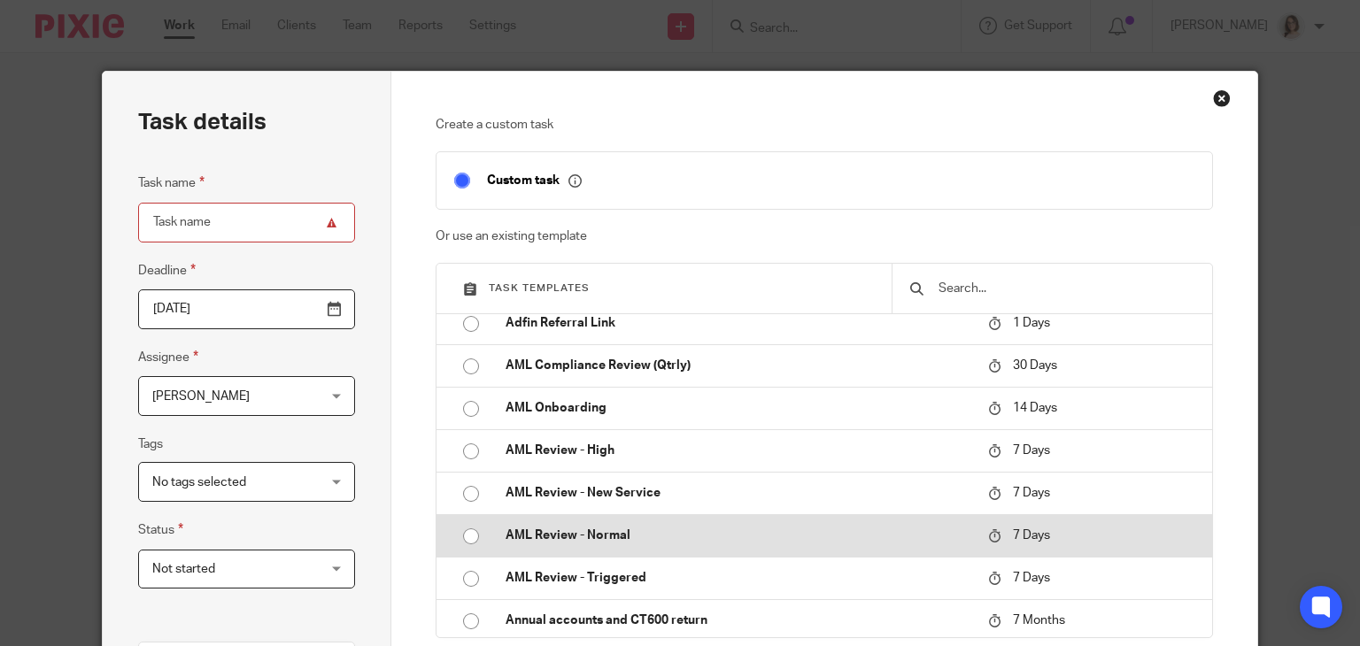
click at [468, 538] on input "radio" at bounding box center [471, 537] width 34 height 34
type input "[DATE]"
type input "AML Review - Normal"
checkbox input "false"
radio input "false"
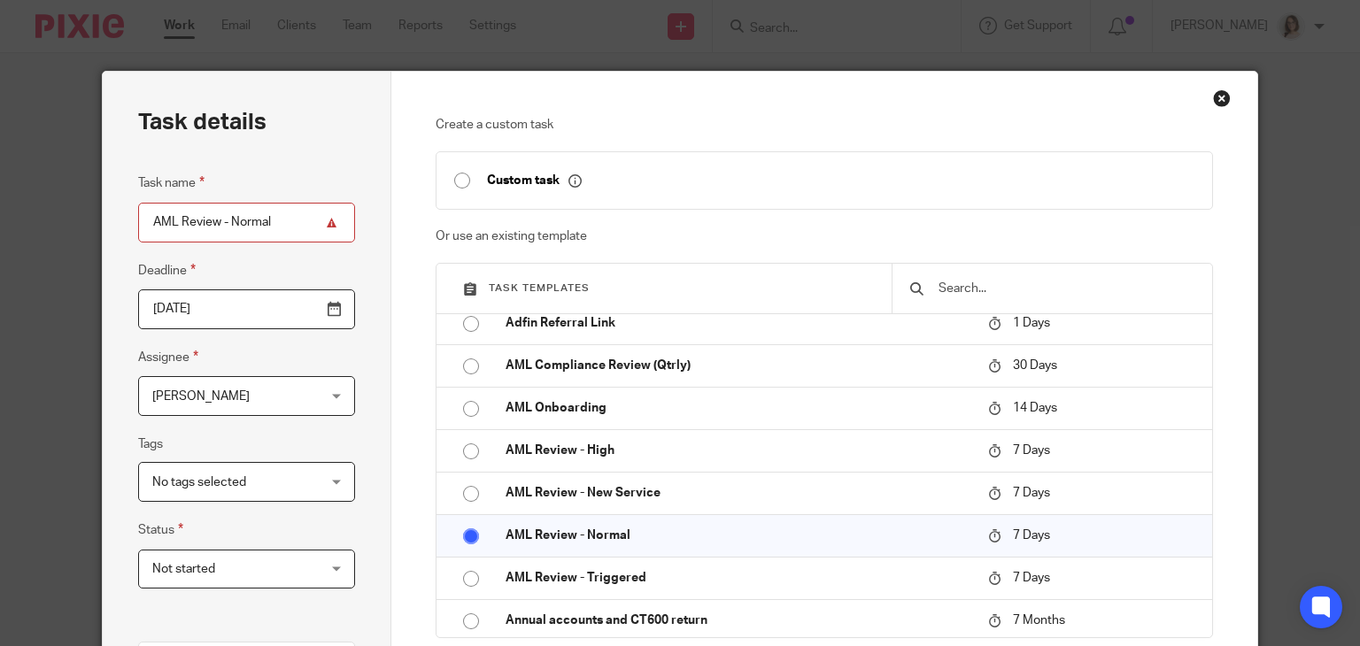
click at [265, 401] on span "[PERSON_NAME]" at bounding box center [232, 395] width 161 height 37
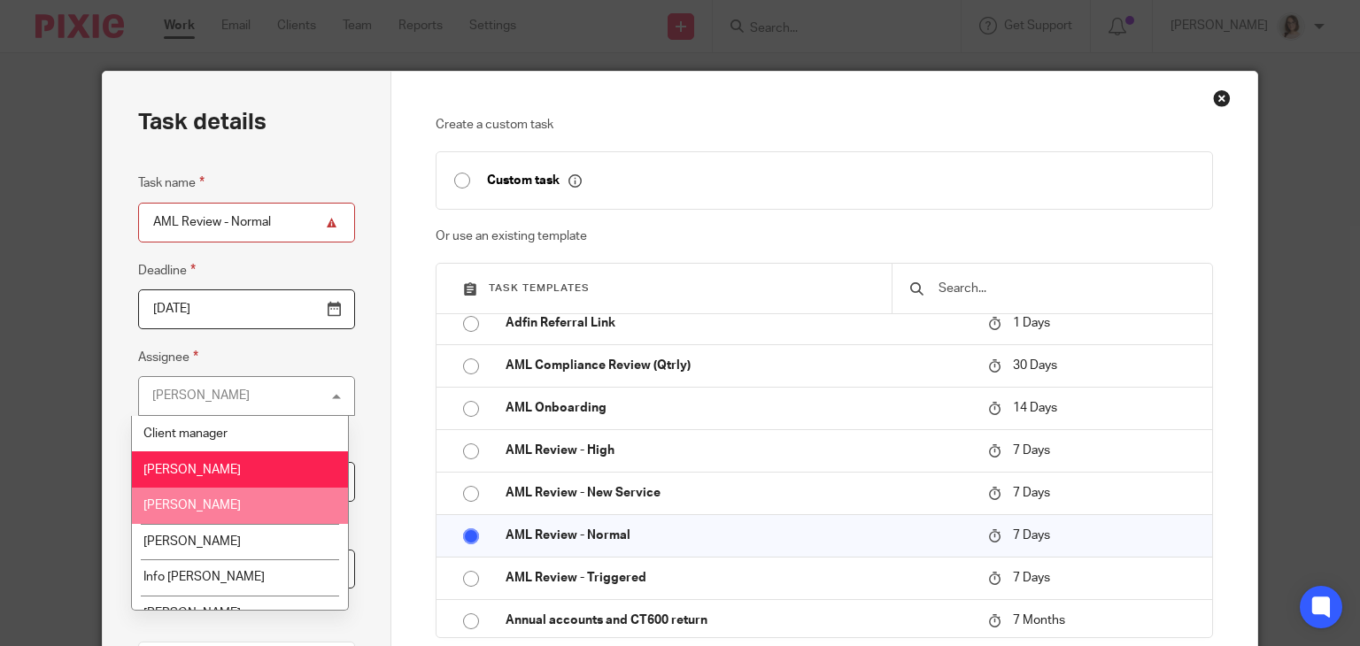
click at [238, 513] on li "[PERSON_NAME]" at bounding box center [239, 506] width 215 height 36
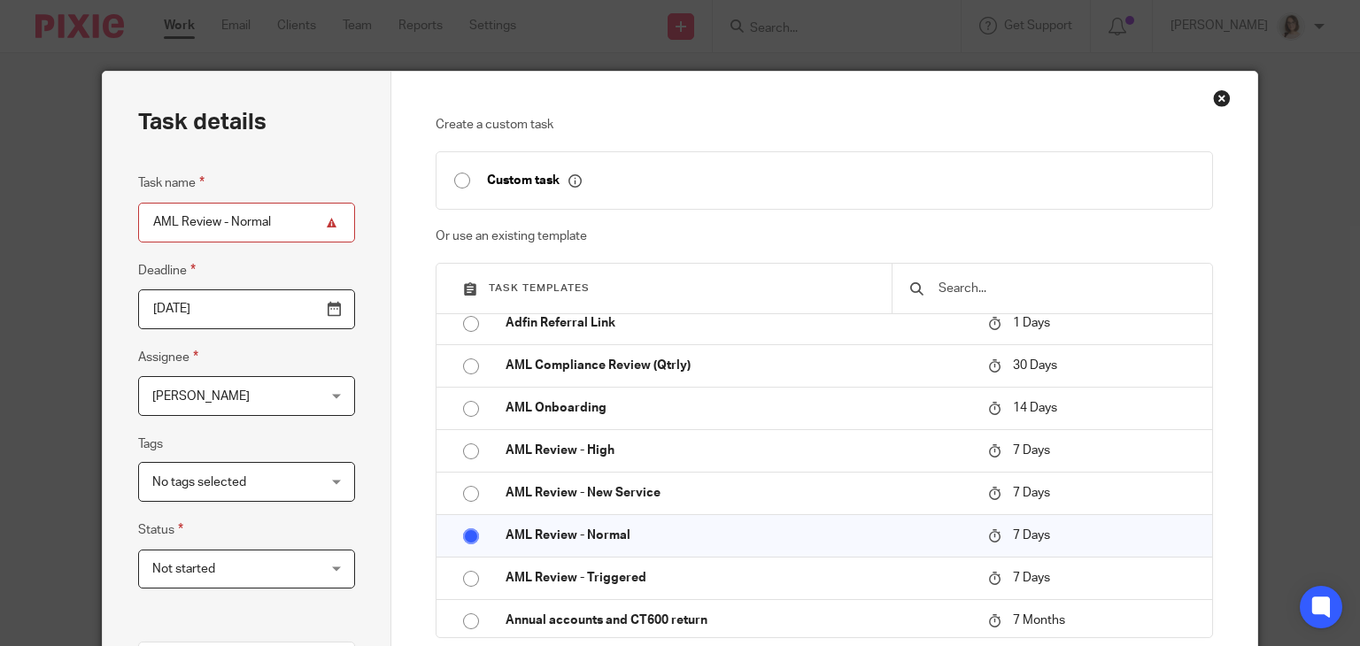
scroll to position [399, 0]
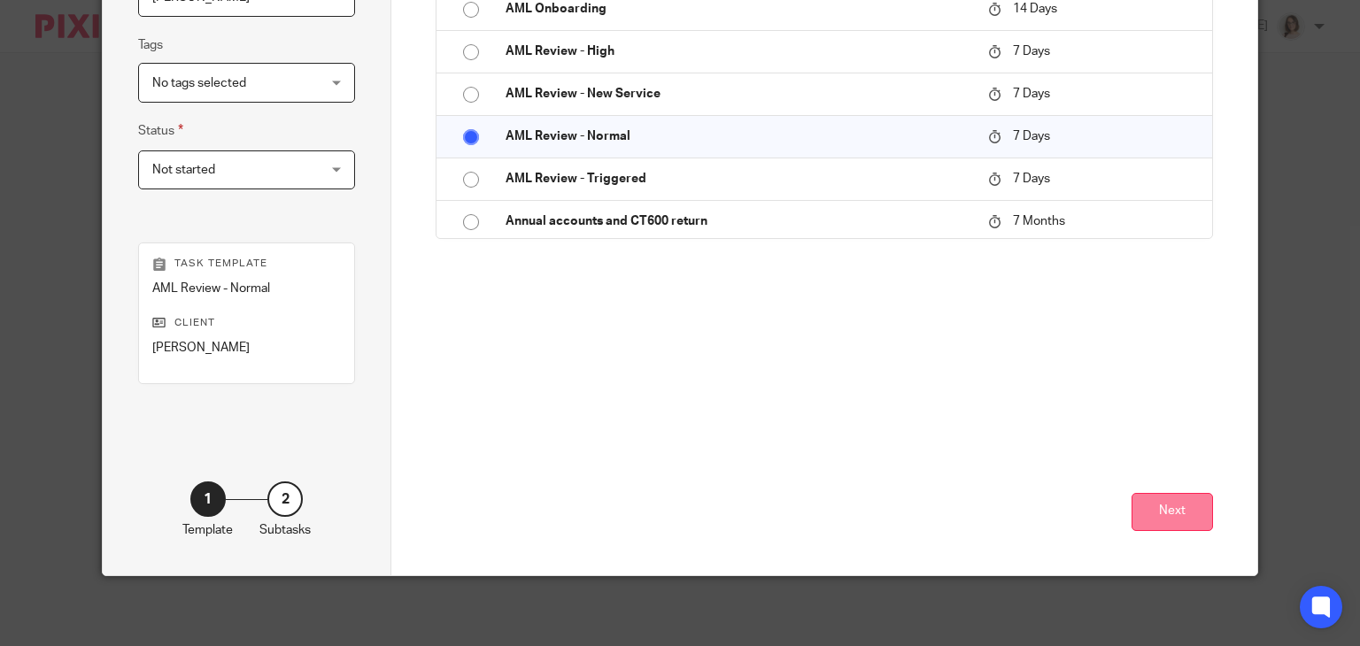
click at [1172, 507] on button "Next" at bounding box center [1172, 512] width 81 height 38
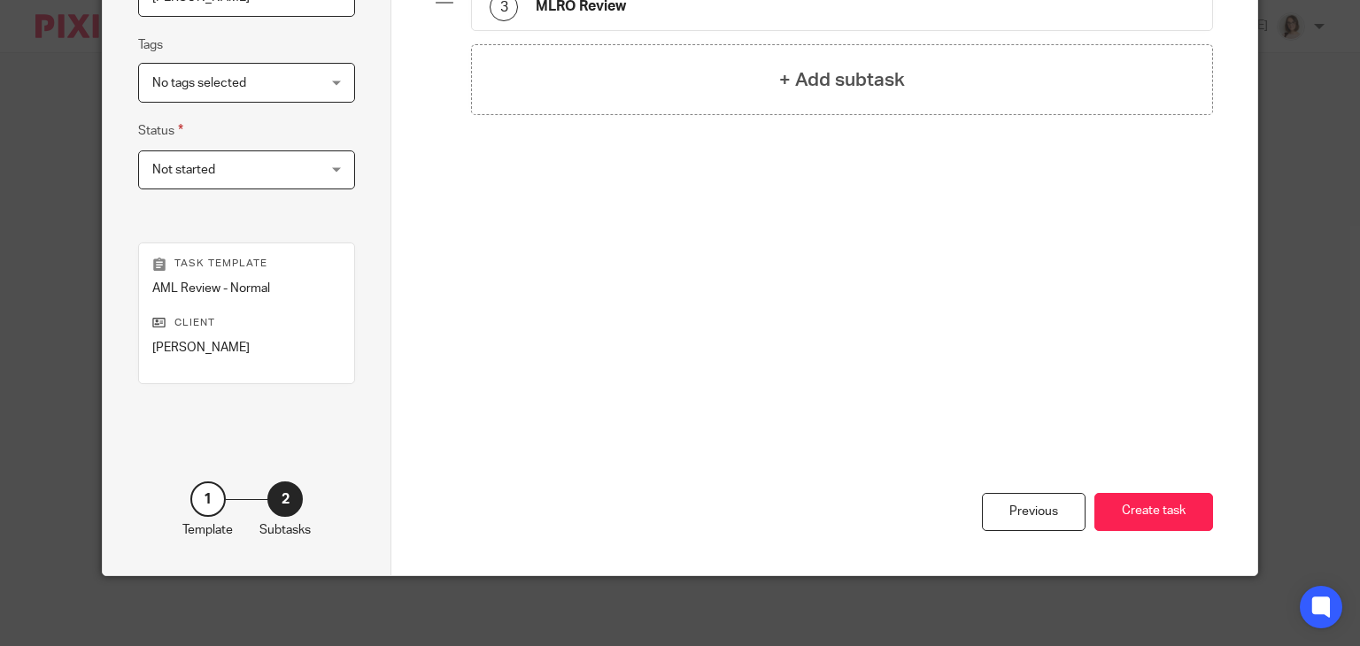
click at [1172, 507] on button "Create task" at bounding box center [1153, 512] width 119 height 38
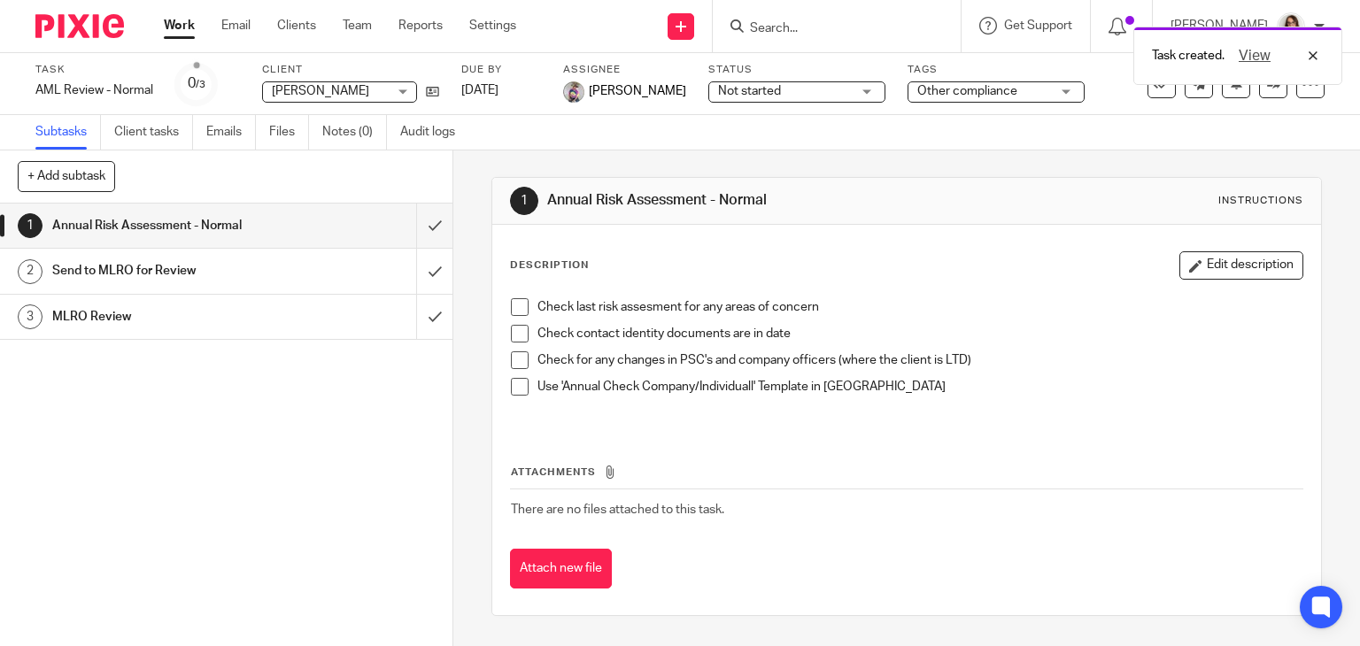
click at [179, 31] on link "Work" at bounding box center [179, 26] width 31 height 18
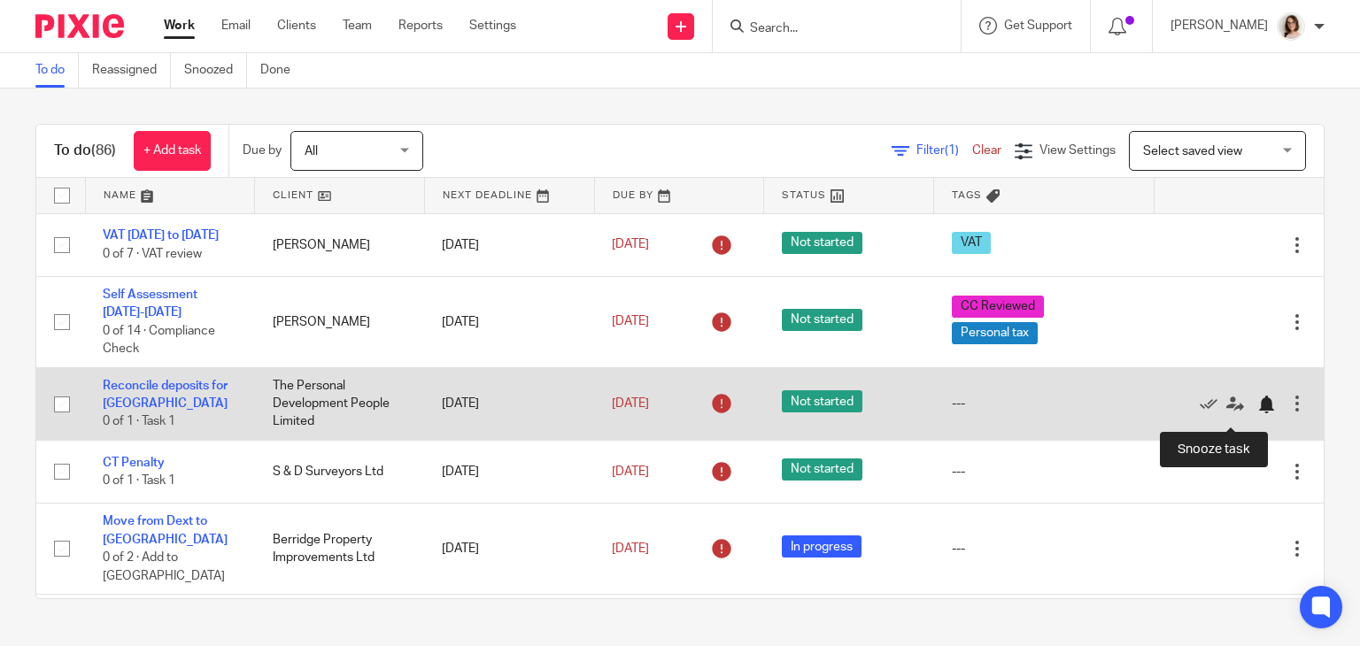
click at [1257, 413] on div at bounding box center [1266, 405] width 18 height 18
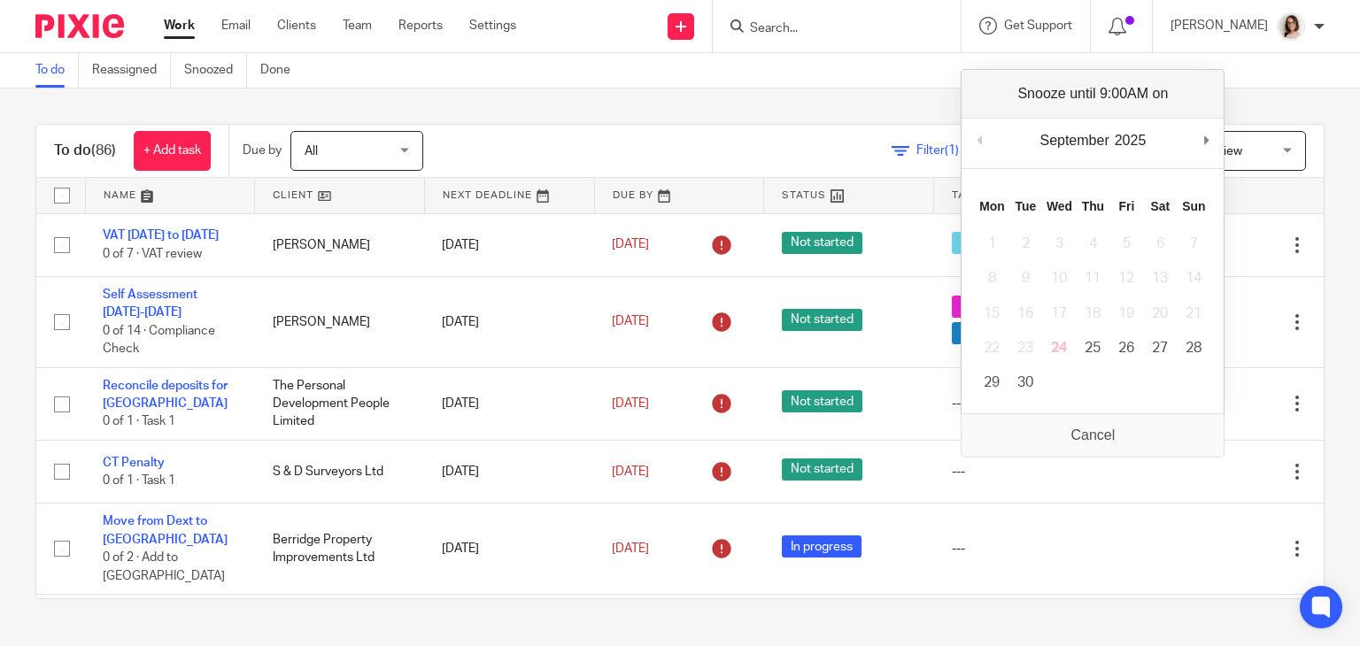
click at [850, 111] on div "To do (86) + Add task Due by All All Today Tomorrow This week Next week This mo…" at bounding box center [680, 362] width 1360 height 546
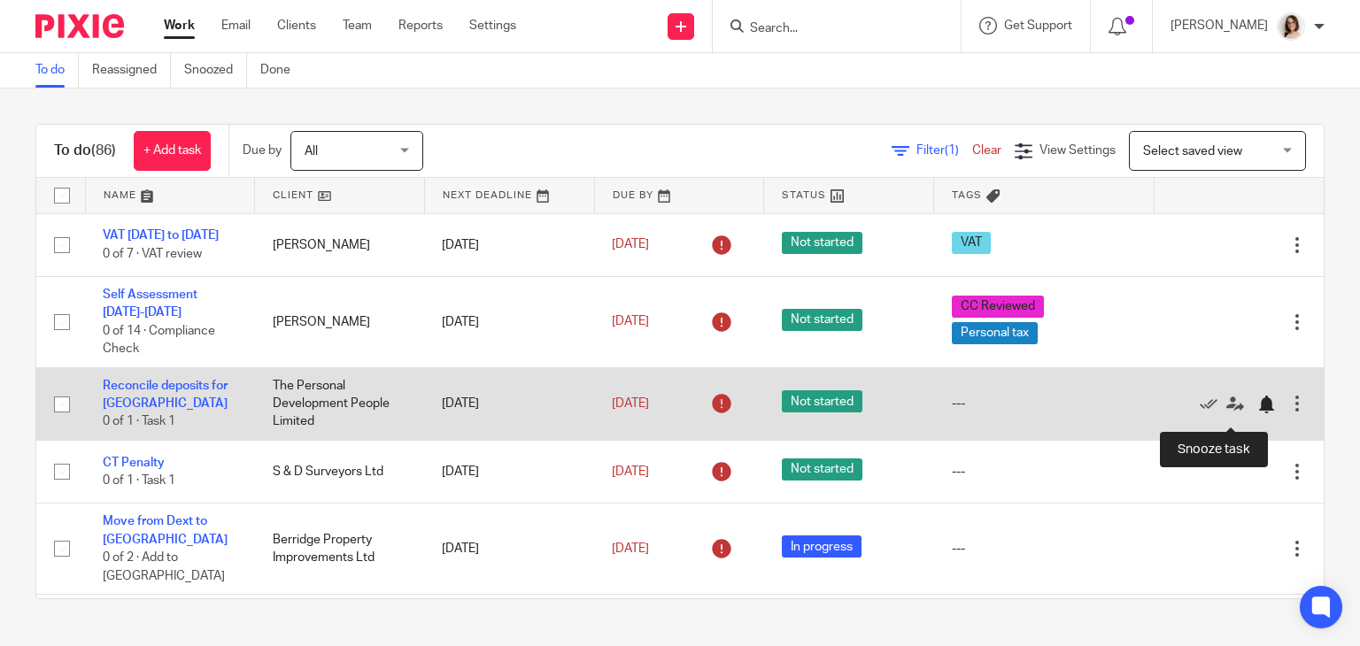
click at [1257, 412] on div at bounding box center [1266, 405] width 18 height 18
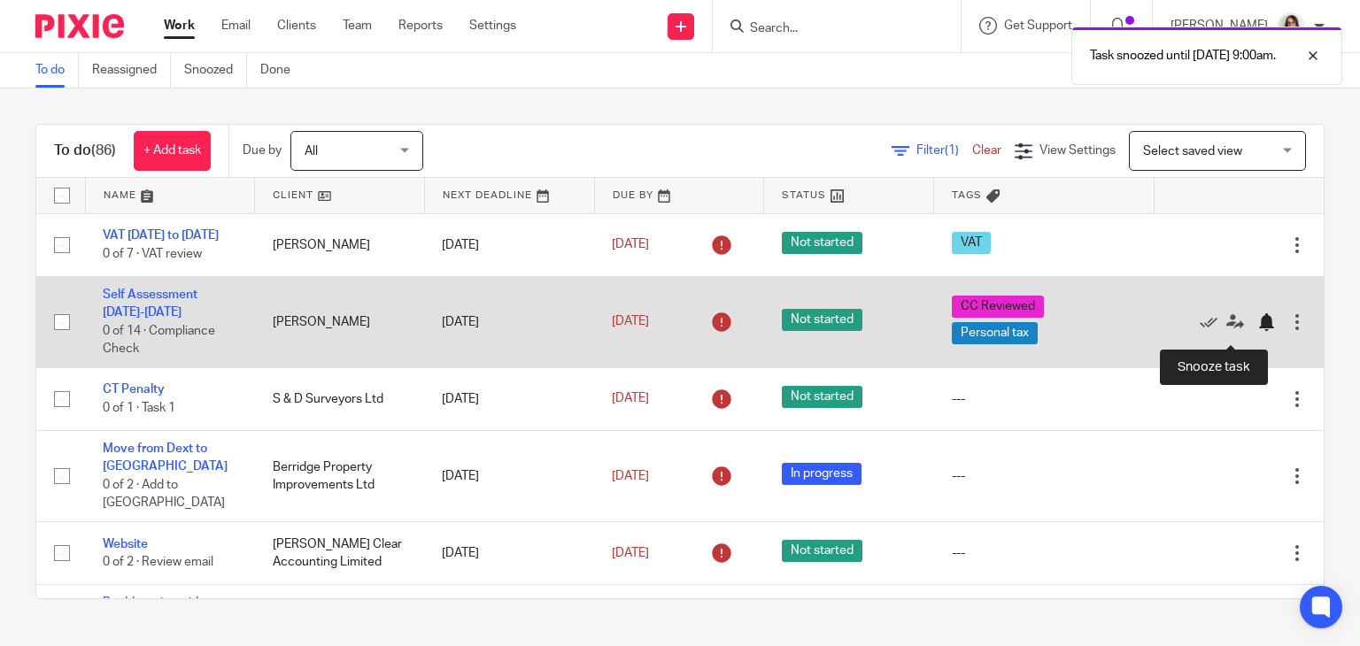
click at [1257, 331] on div at bounding box center [1266, 322] width 18 height 18
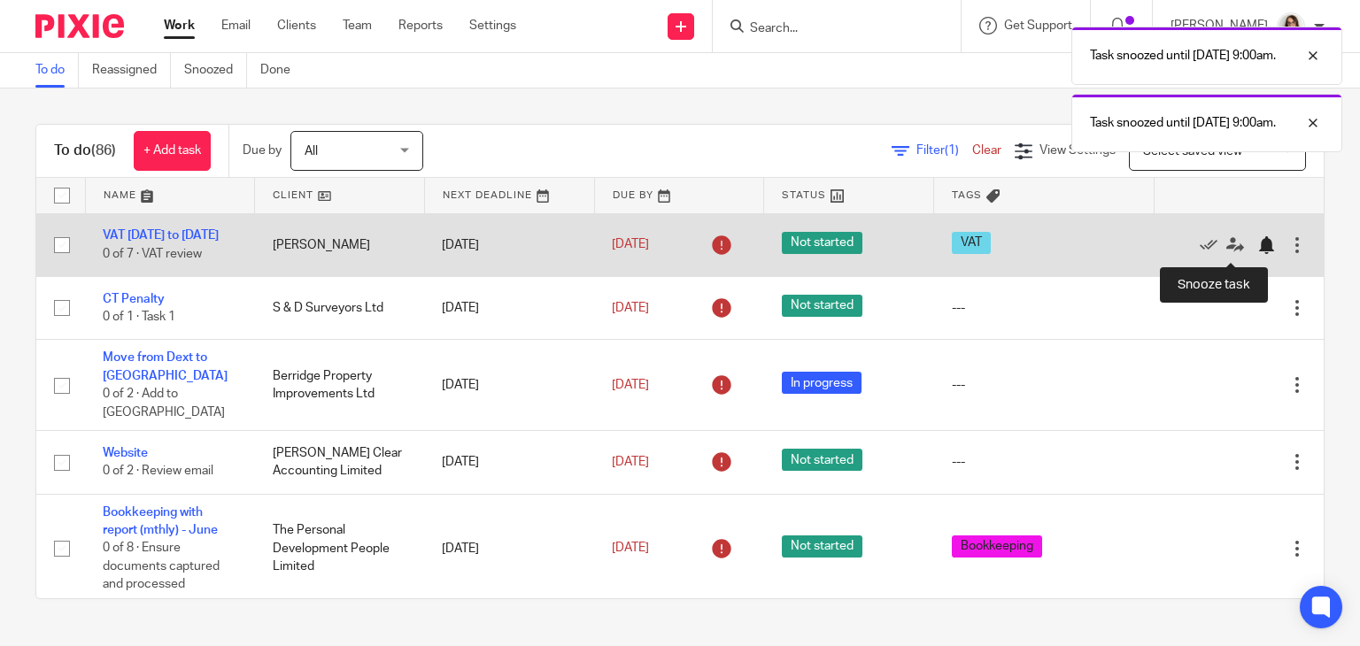
click at [1257, 245] on div at bounding box center [1266, 245] width 18 height 18
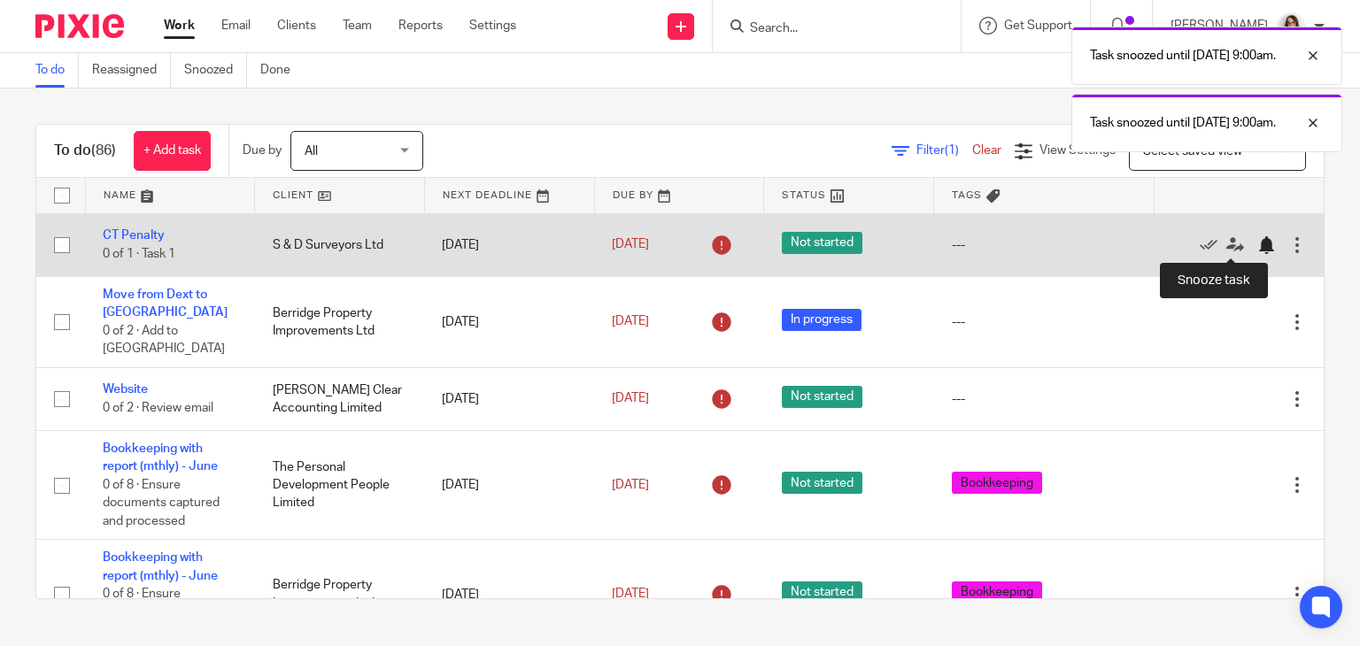
click at [1257, 245] on div at bounding box center [1266, 245] width 18 height 18
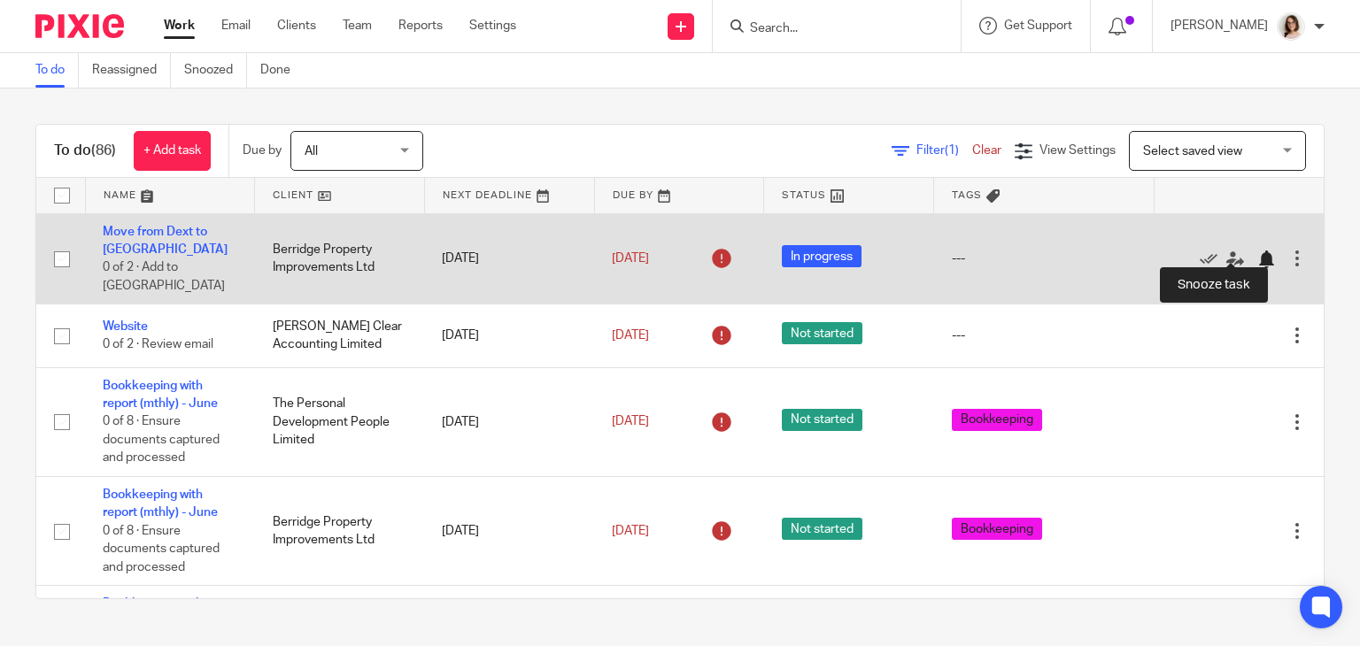
click at [1257, 251] on div at bounding box center [1266, 260] width 18 height 18
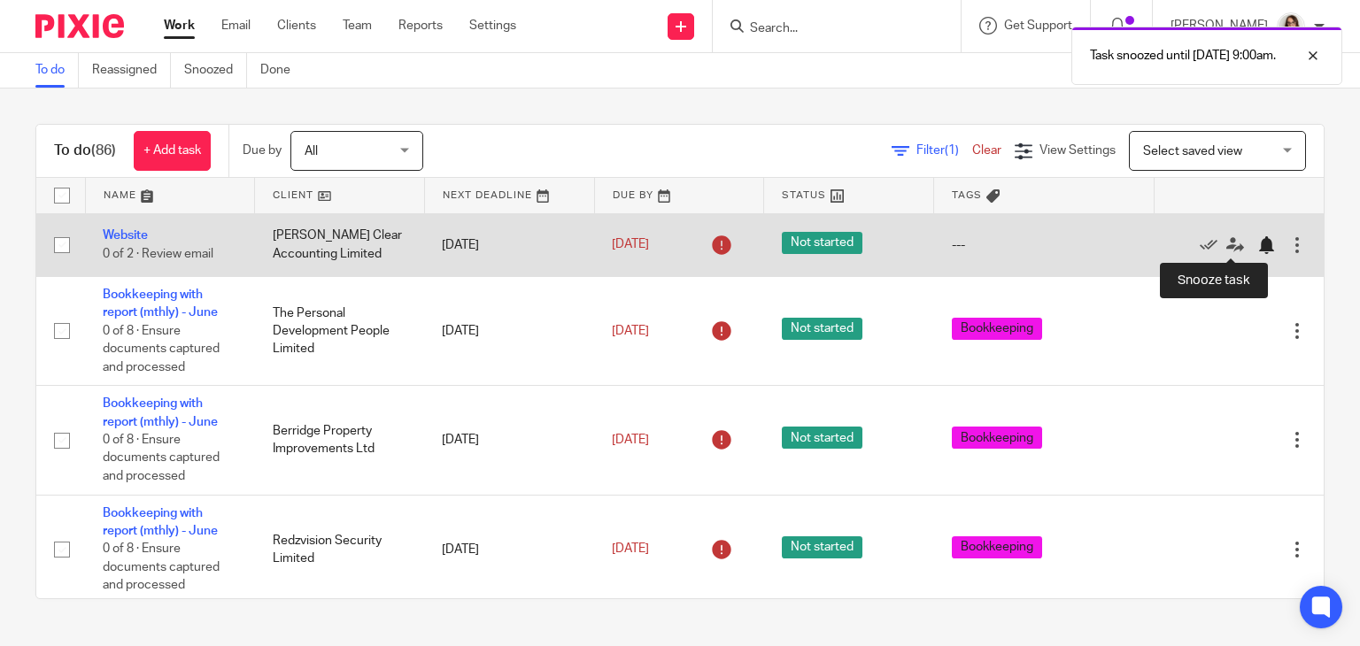
click at [1257, 243] on div at bounding box center [1266, 245] width 18 height 18
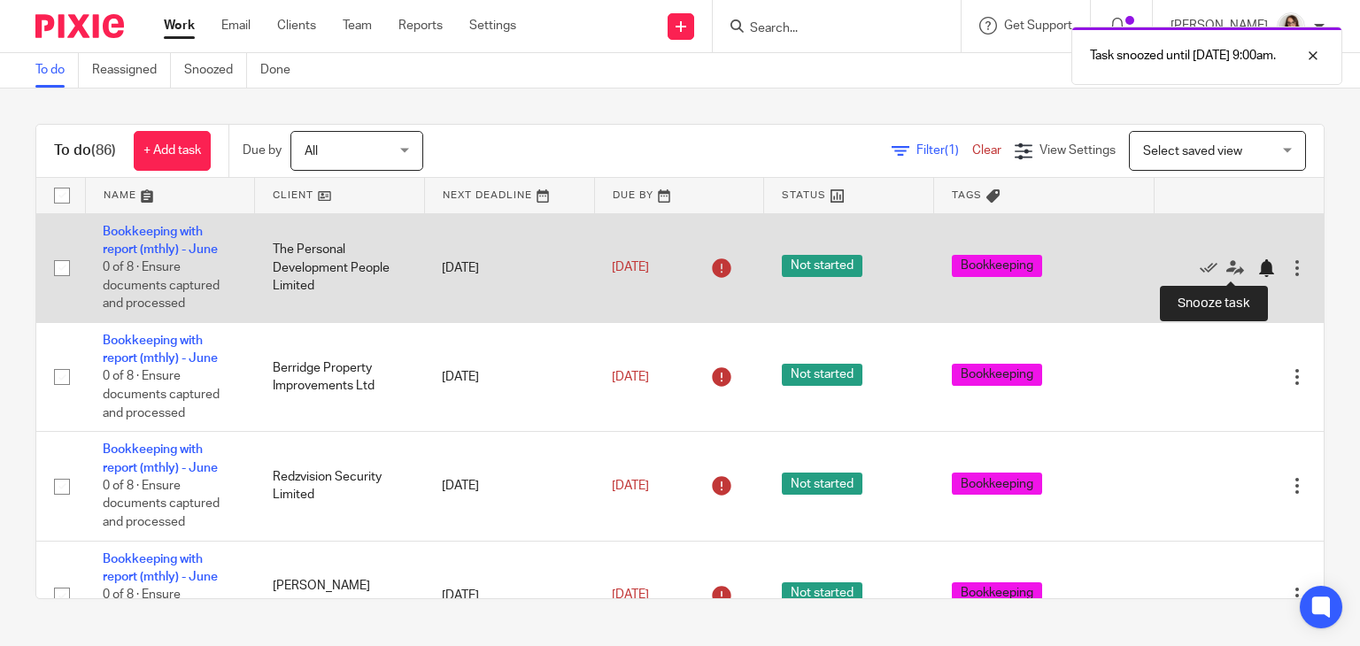
click at [1257, 269] on div at bounding box center [1266, 268] width 18 height 18
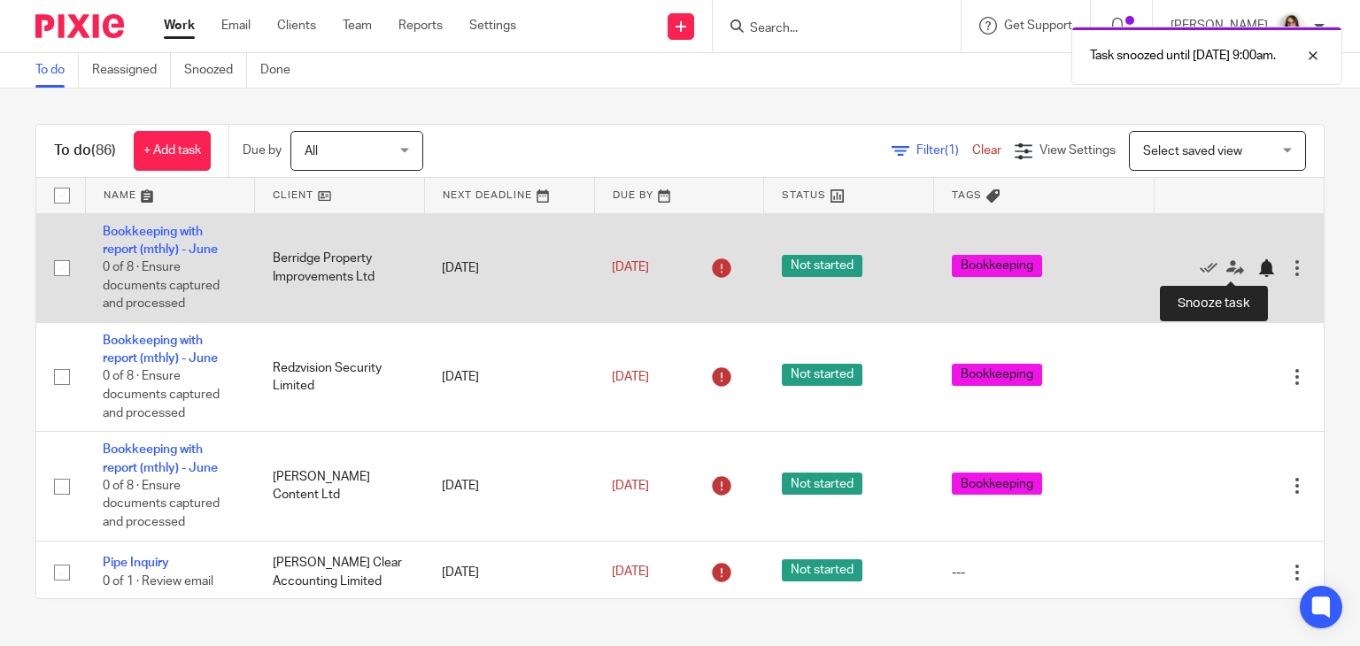
click at [1257, 274] on div at bounding box center [1266, 268] width 18 height 18
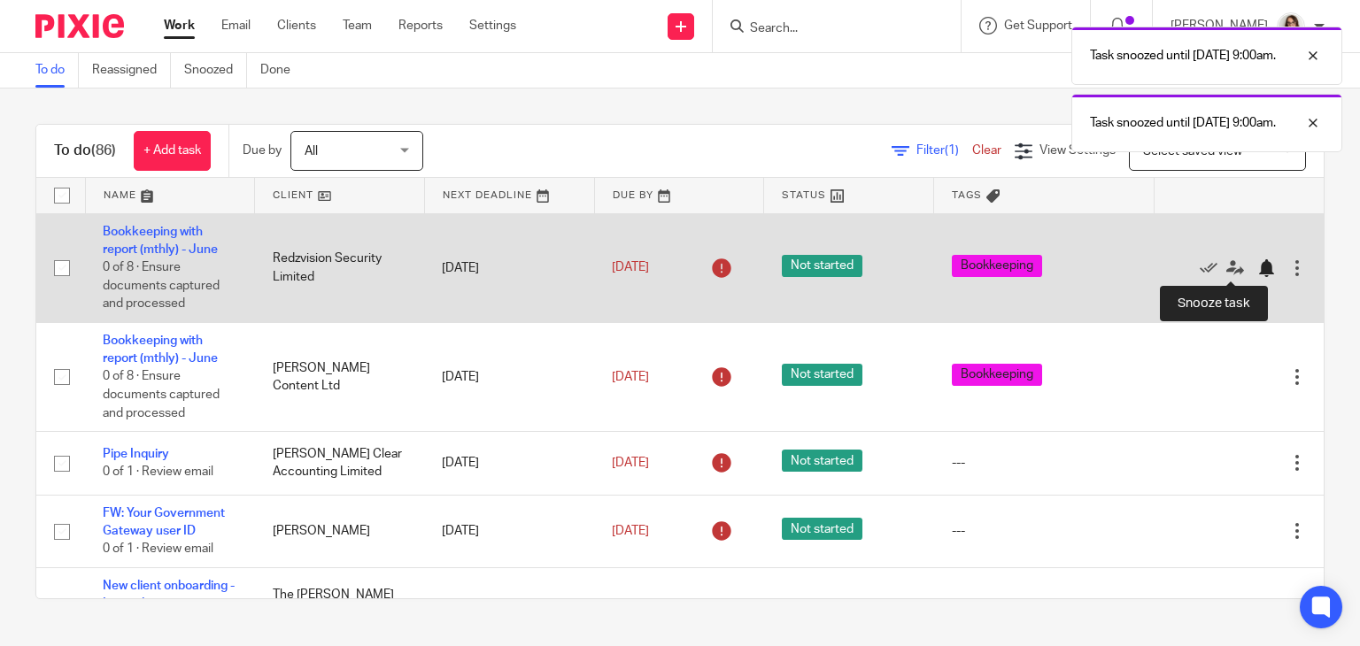
click at [1257, 267] on div at bounding box center [1266, 268] width 18 height 18
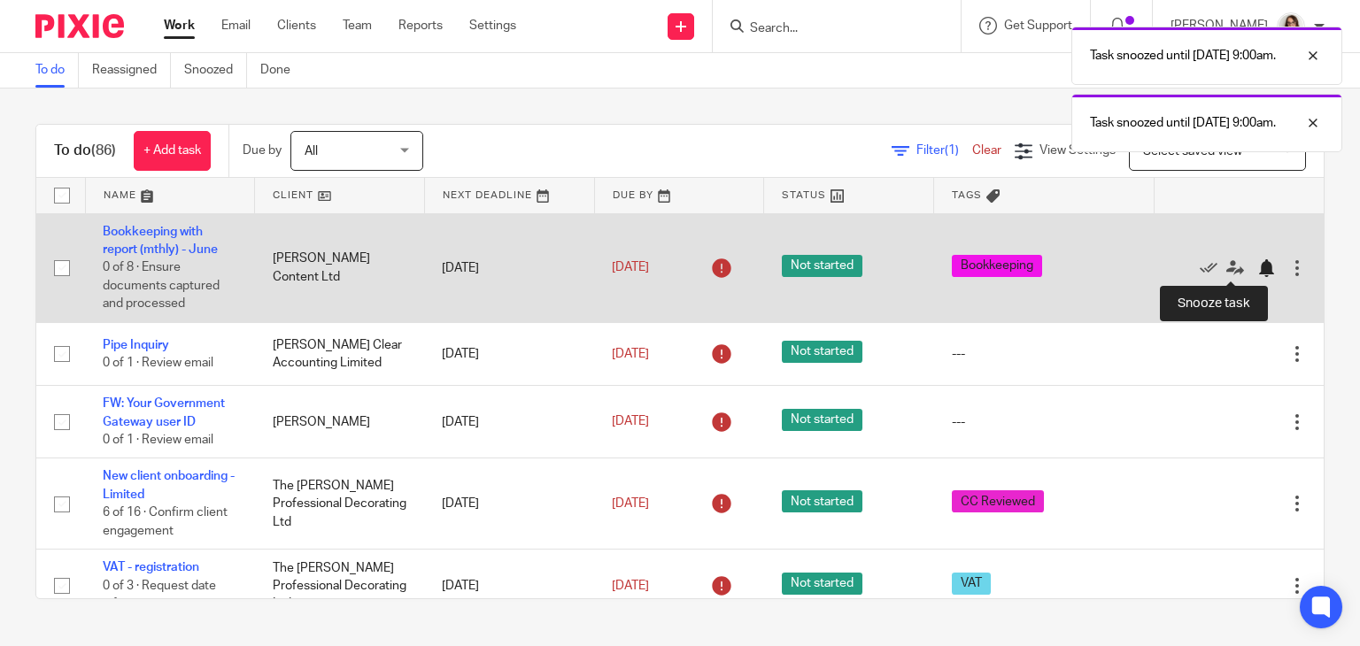
click at [1257, 267] on div at bounding box center [1266, 268] width 18 height 18
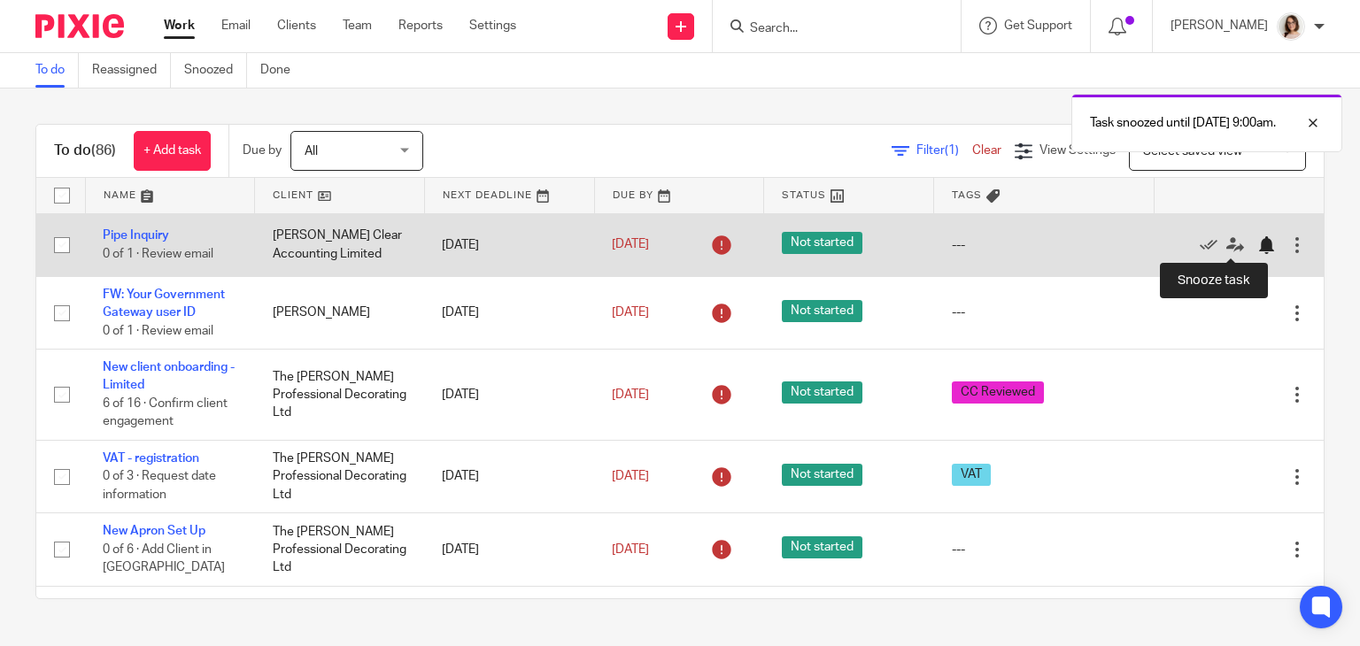
click at [1257, 245] on div at bounding box center [1266, 245] width 18 height 18
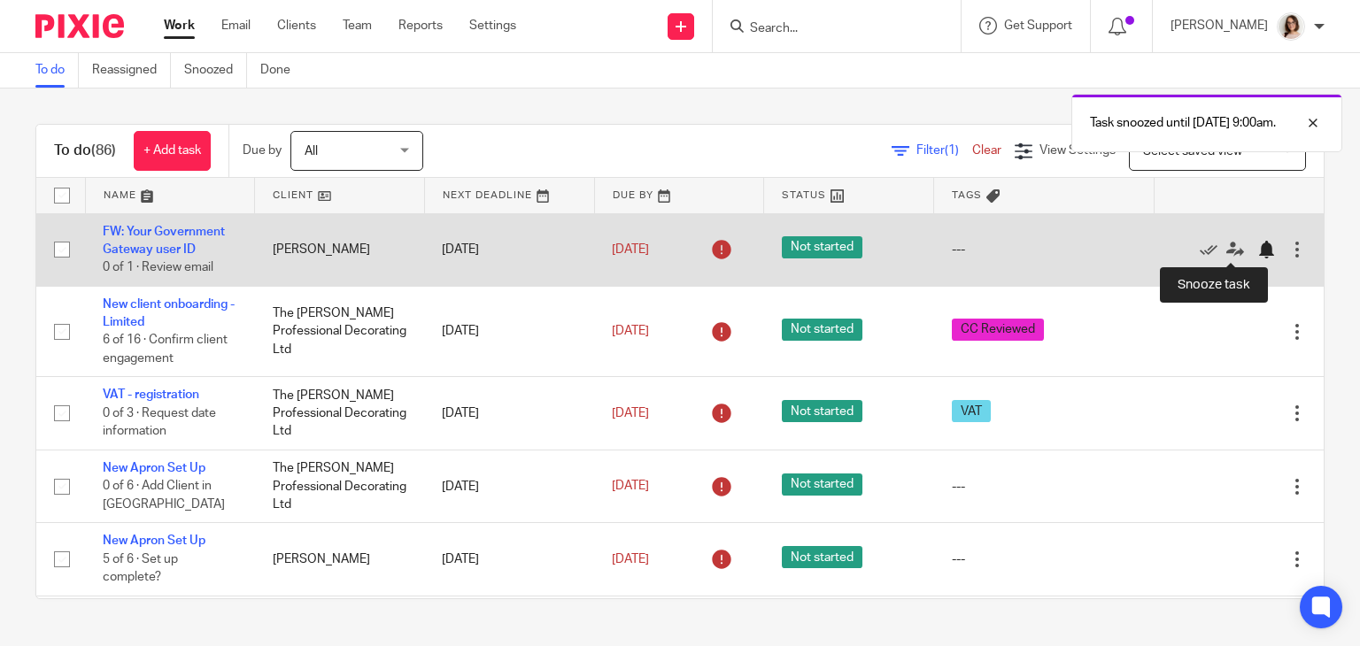
click at [1257, 249] on div at bounding box center [1266, 250] width 18 height 18
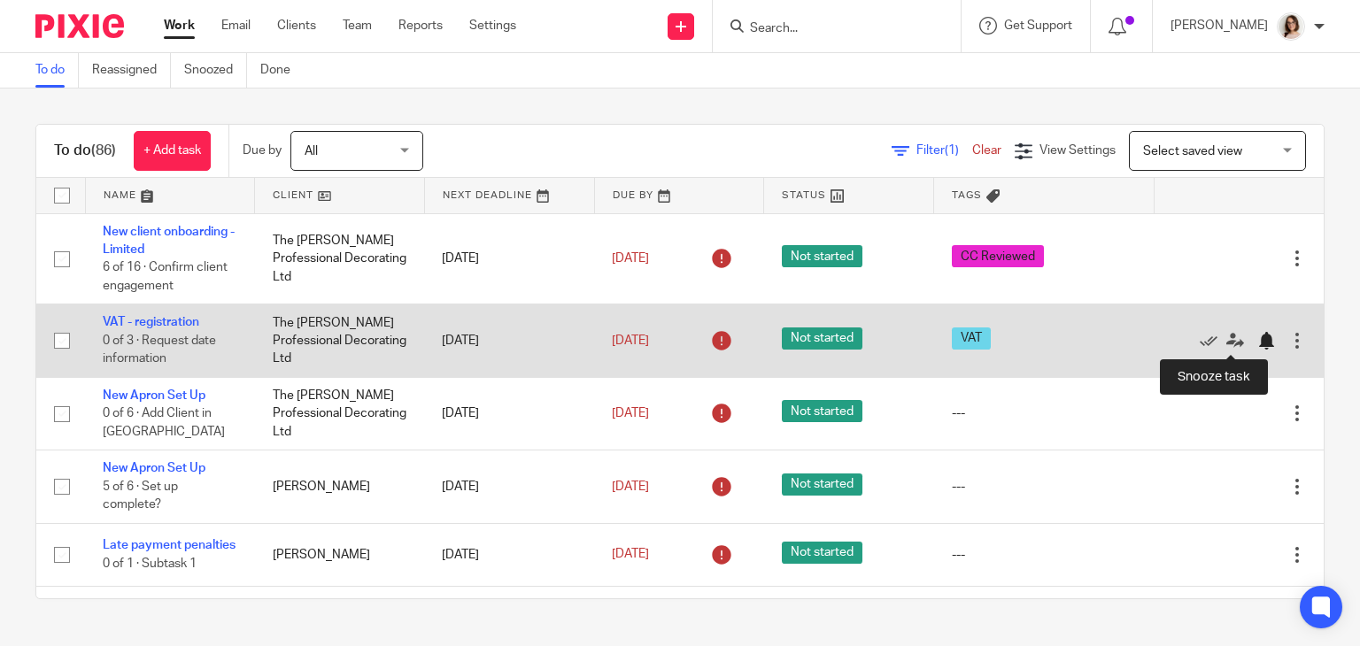
click at [1257, 344] on div at bounding box center [1266, 341] width 18 height 18
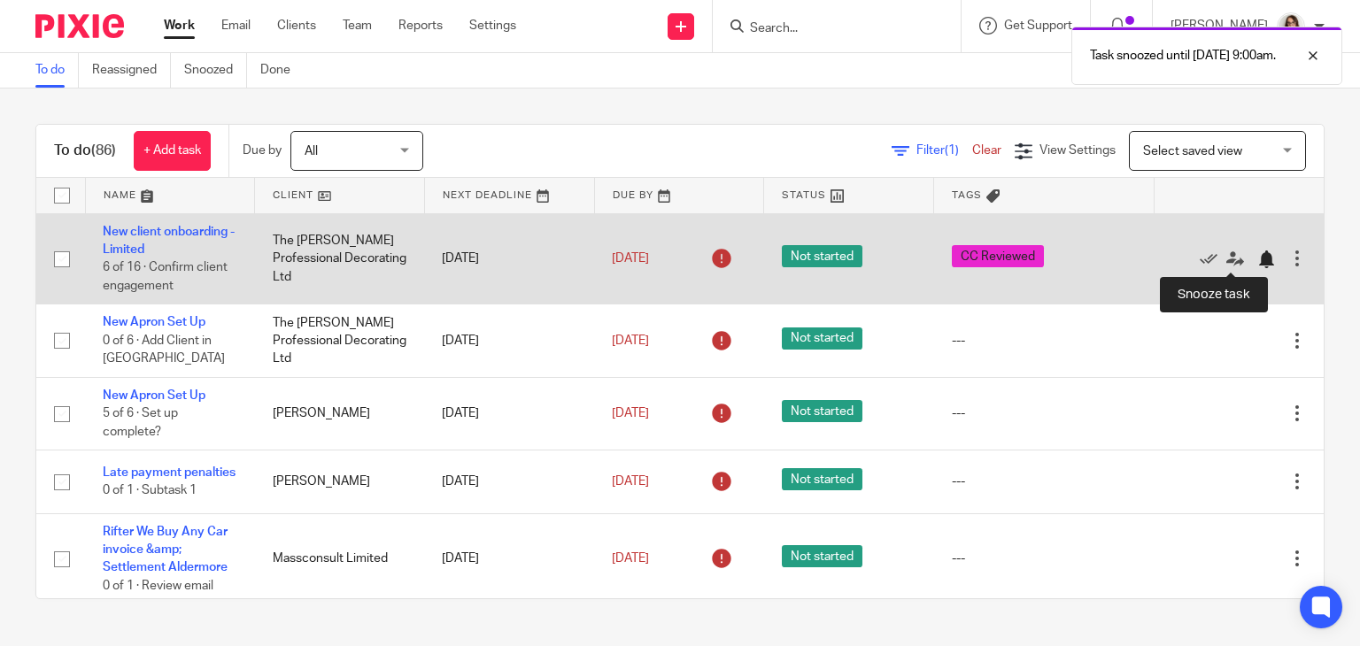
click at [1257, 259] on div at bounding box center [1266, 260] width 18 height 18
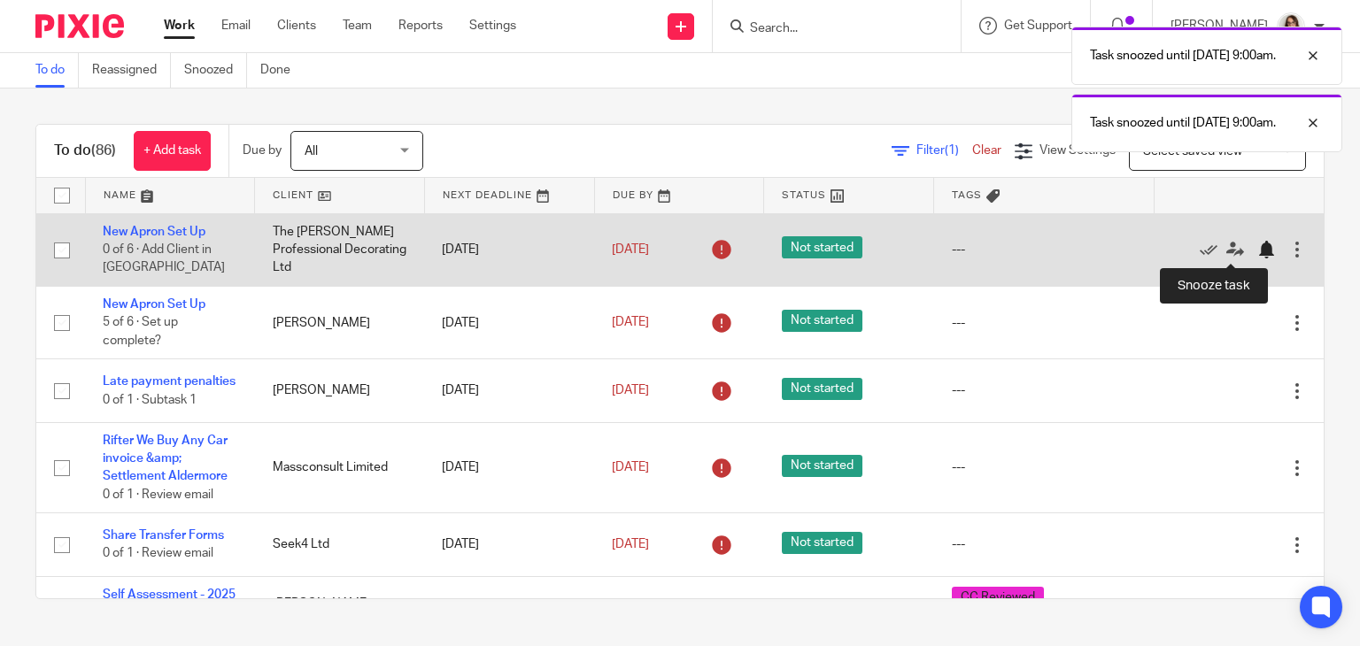
click at [1257, 251] on div at bounding box center [1266, 250] width 18 height 18
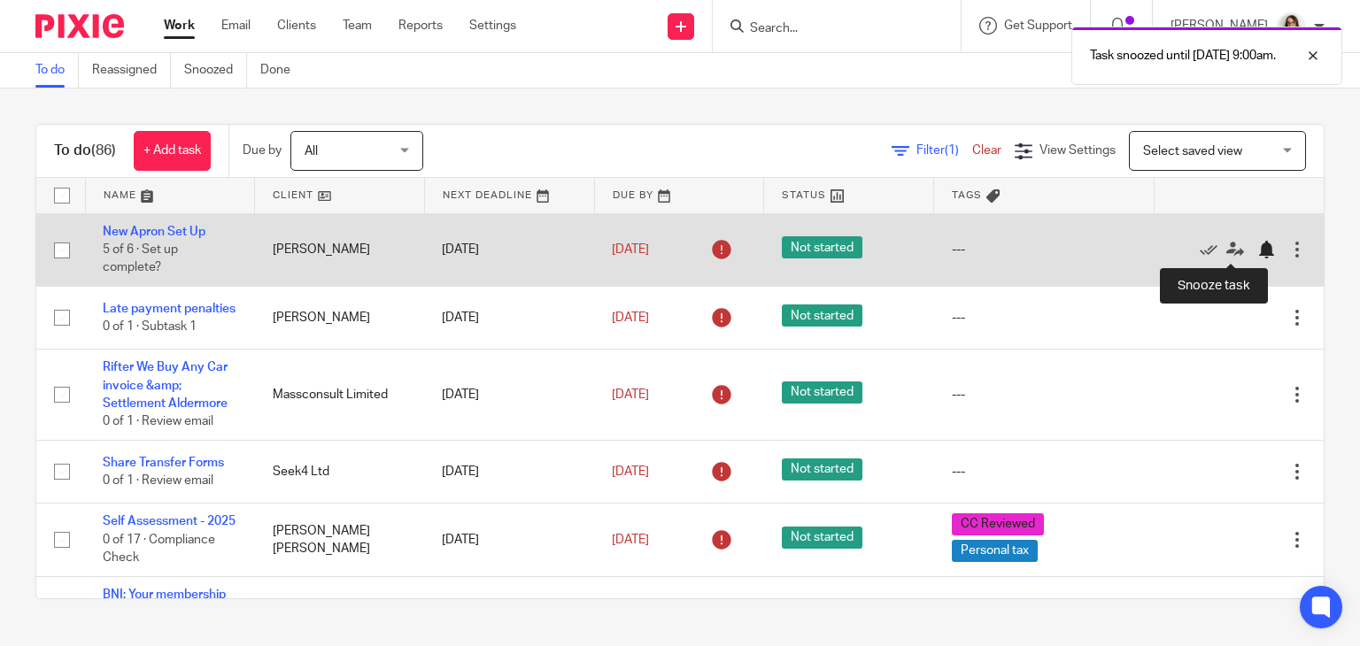
click at [1257, 249] on div at bounding box center [1266, 250] width 18 height 18
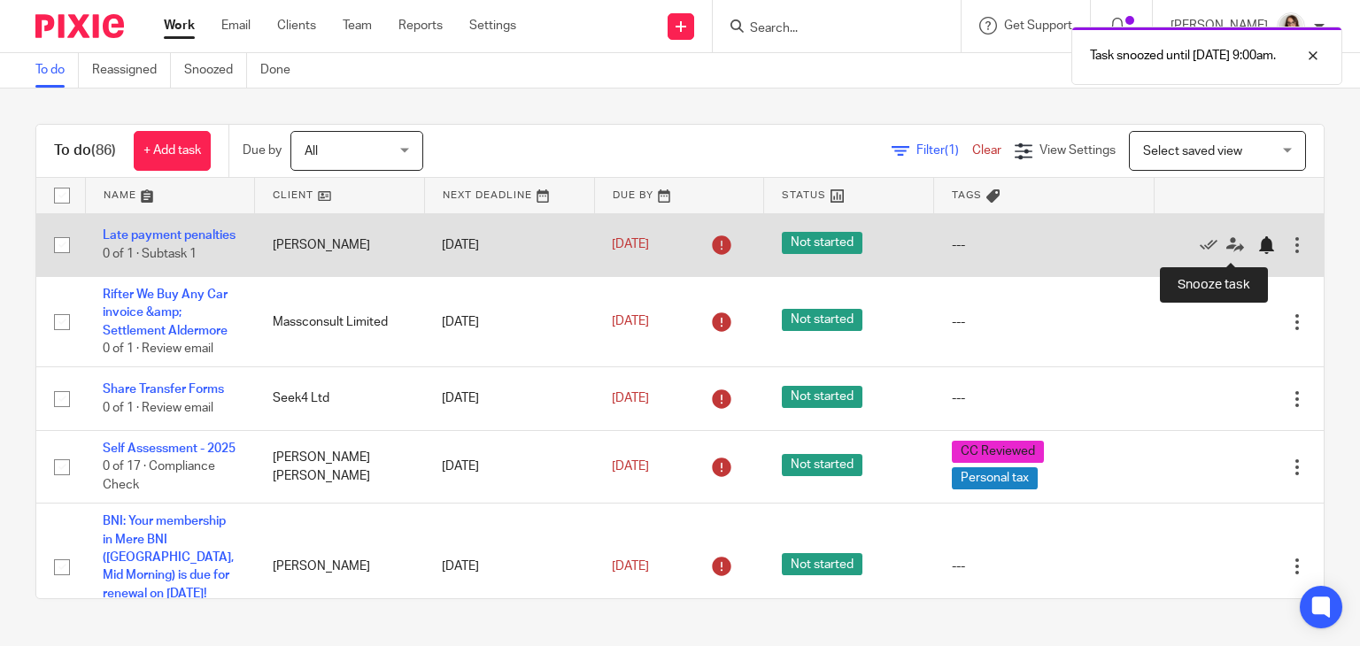
click at [1257, 246] on div at bounding box center [1266, 245] width 18 height 18
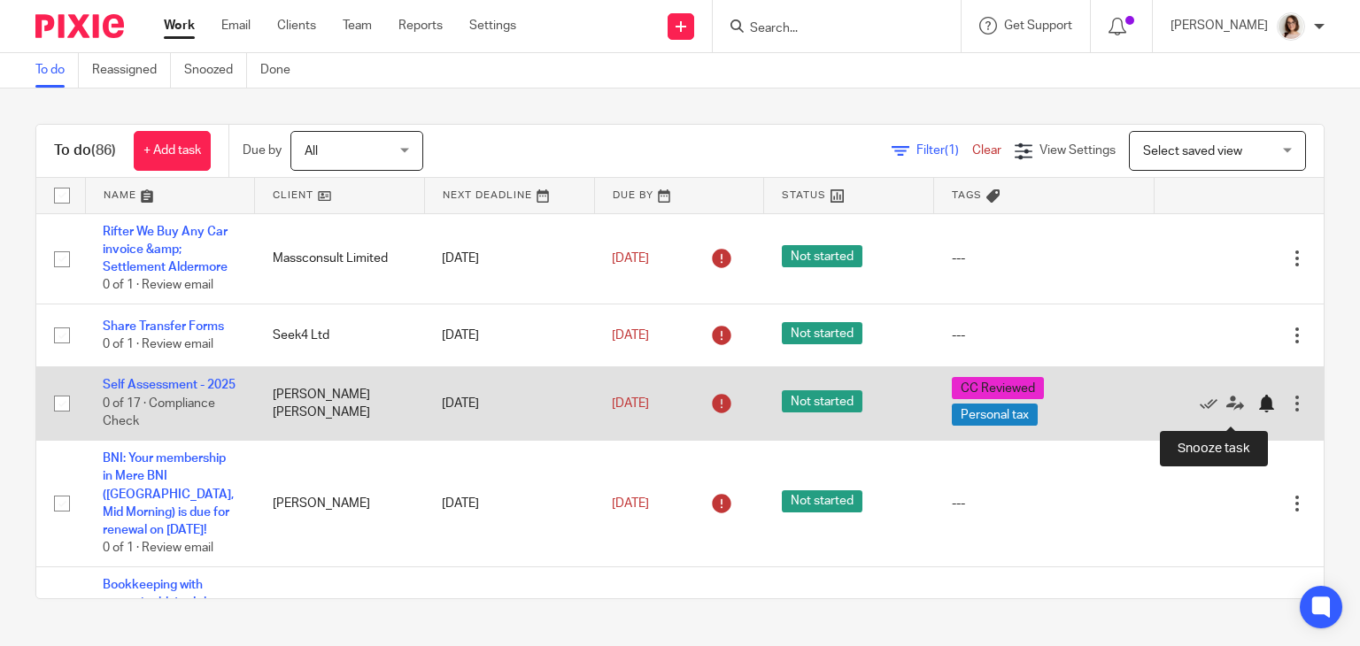
click at [1257, 413] on div at bounding box center [1266, 404] width 18 height 18
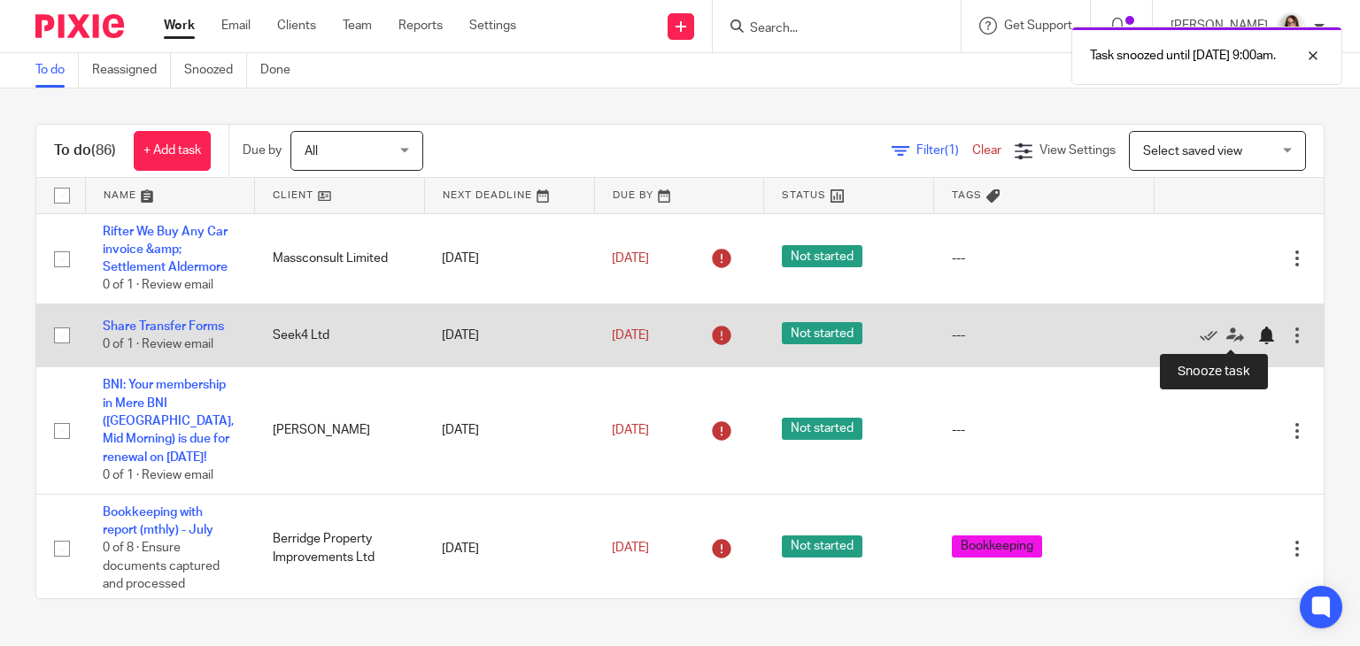
click at [1257, 334] on div at bounding box center [1266, 336] width 18 height 18
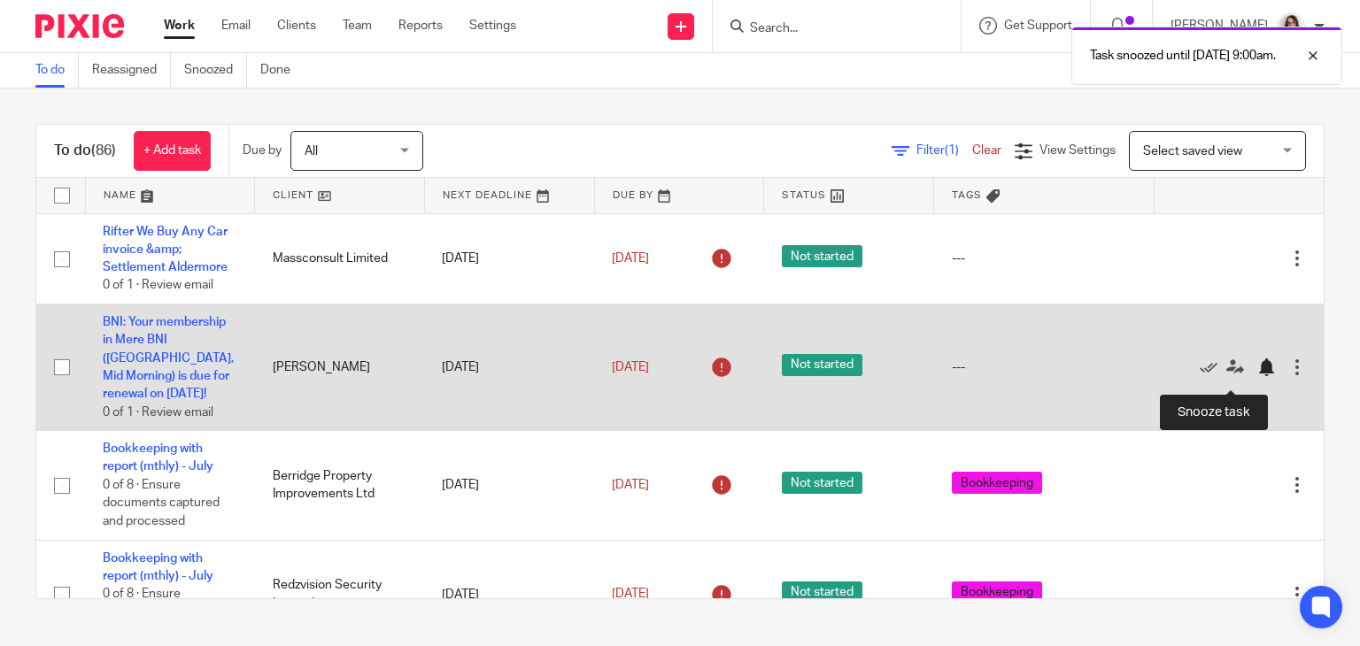
click at [1257, 376] on div at bounding box center [1266, 368] width 18 height 18
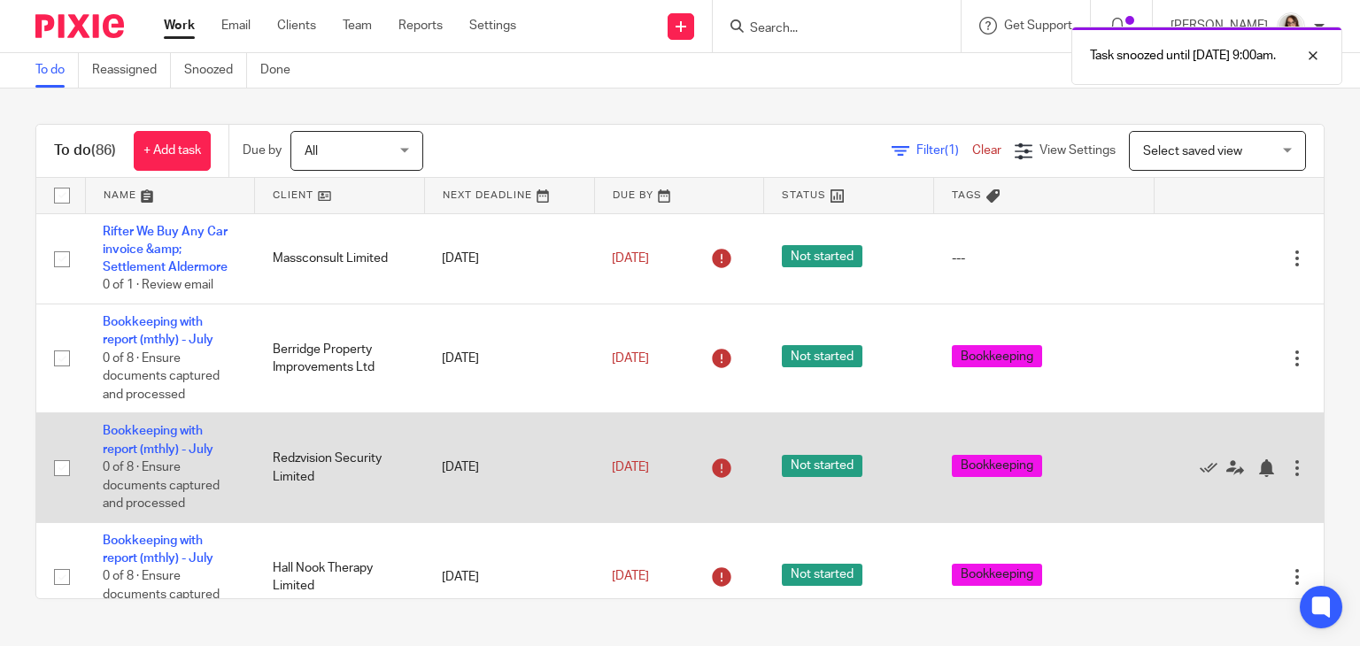
click at [1228, 479] on div "Edit task Delete" at bounding box center [1238, 467] width 135 height 44
click at [1257, 468] on div at bounding box center [1266, 469] width 18 height 18
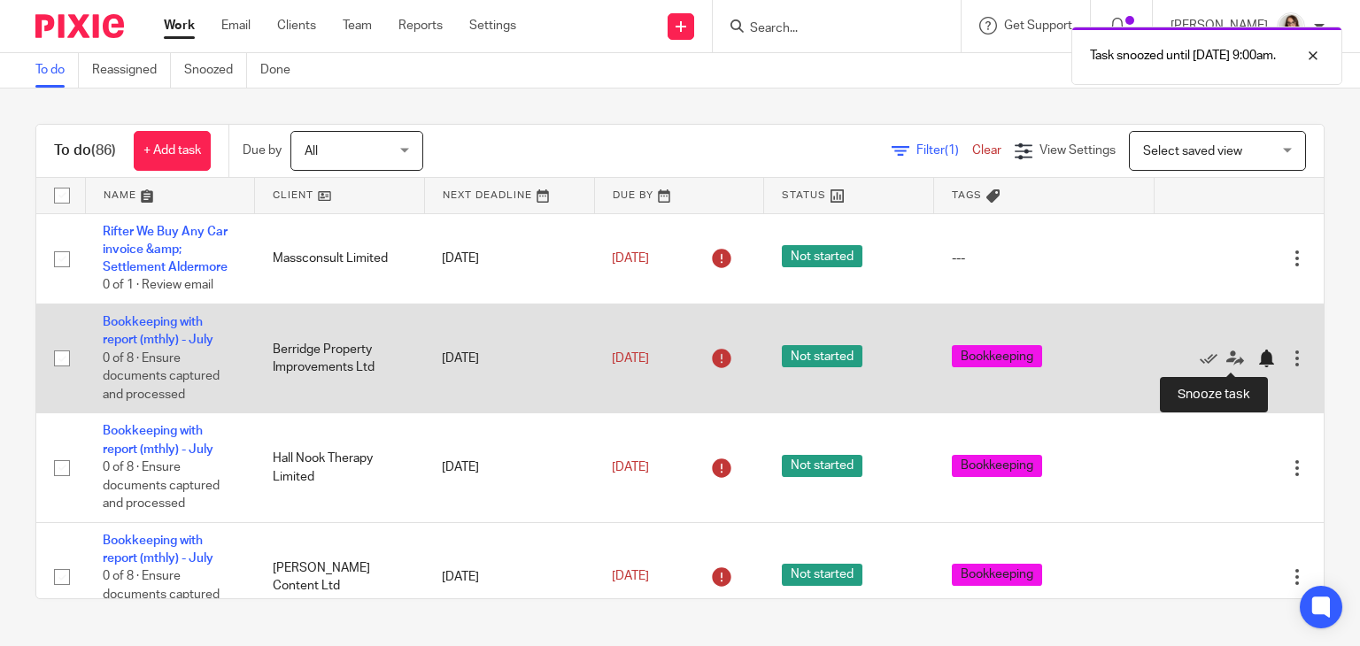
click at [1257, 360] on div at bounding box center [1266, 359] width 18 height 18
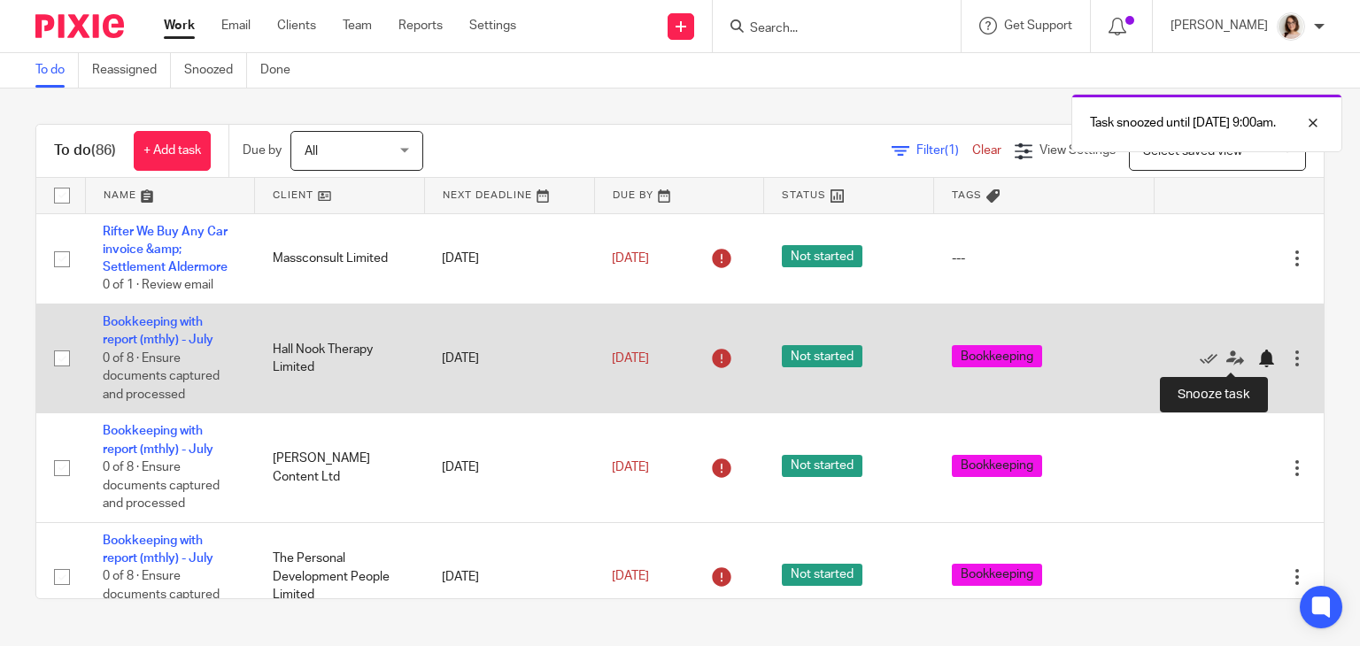
click at [1257, 359] on div at bounding box center [1266, 359] width 18 height 18
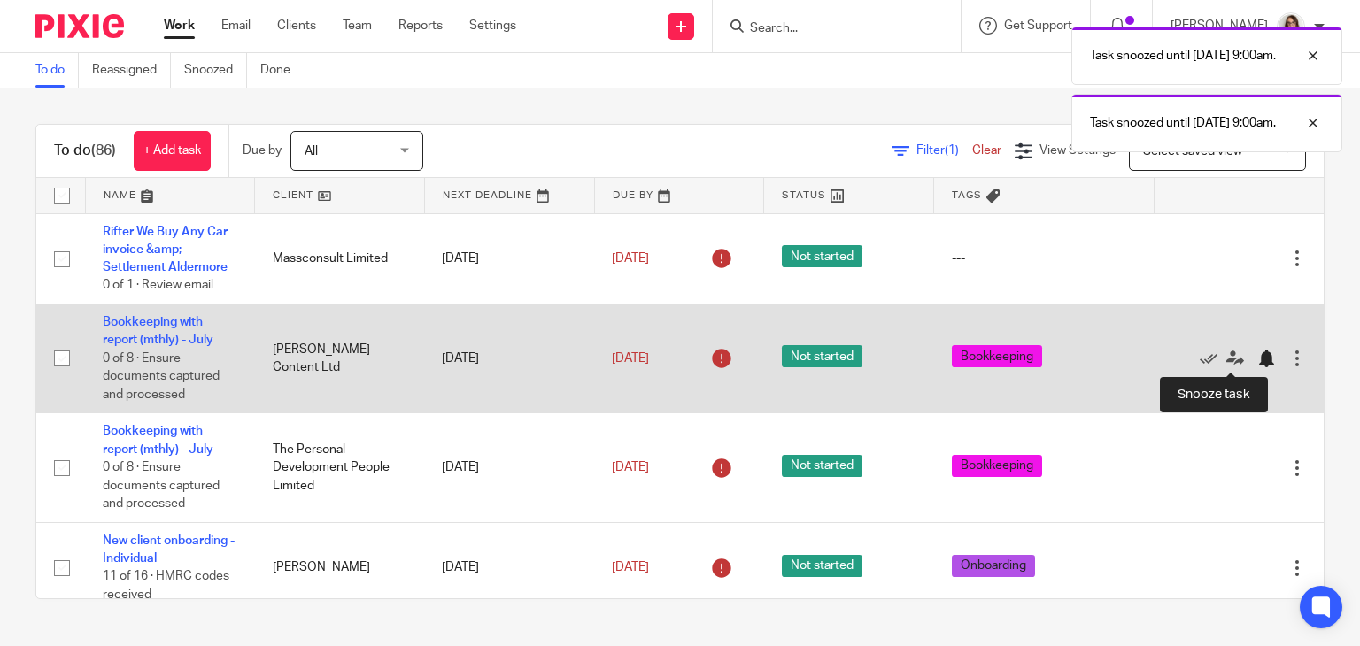
click at [1257, 359] on div at bounding box center [1266, 359] width 18 height 18
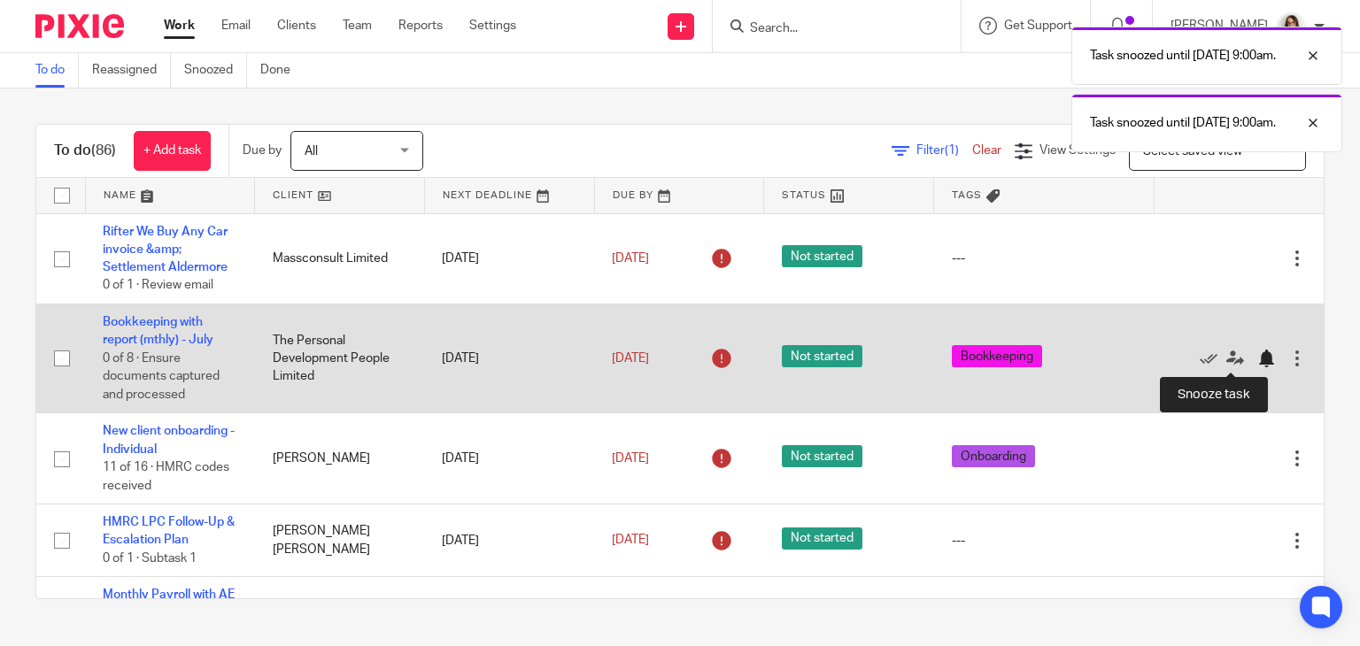
click at [1257, 359] on div at bounding box center [1266, 359] width 18 height 18
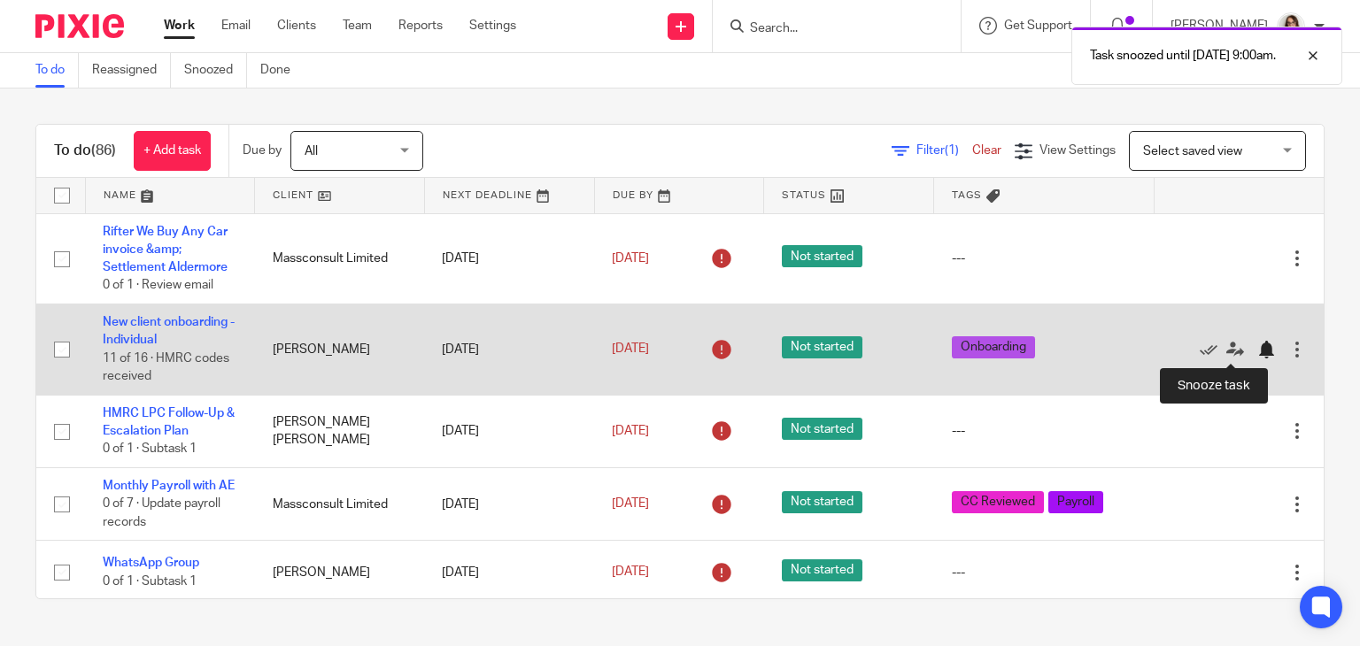
click at [1257, 352] on div at bounding box center [1266, 350] width 18 height 18
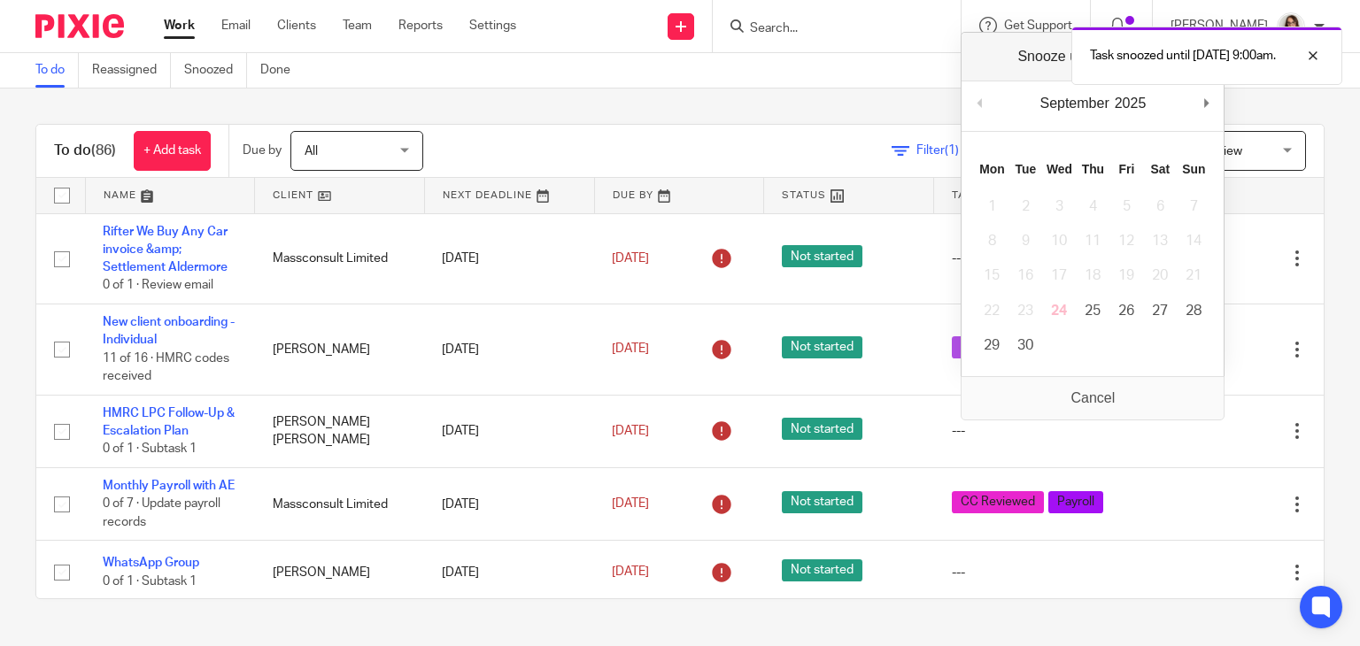
click at [1319, 310] on div "To do (86) + Add task Due by All All Today Tomorrow This week Next week This mo…" at bounding box center [680, 362] width 1360 height 546
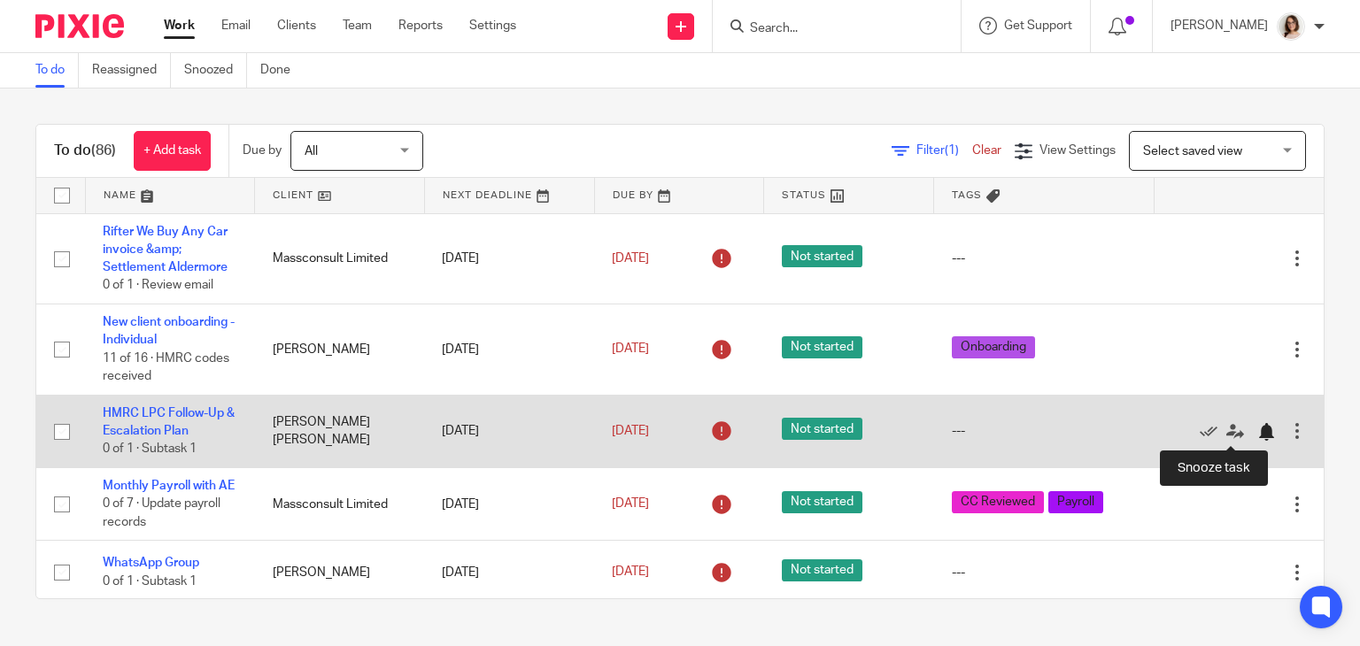
click at [1257, 434] on div at bounding box center [1266, 432] width 18 height 18
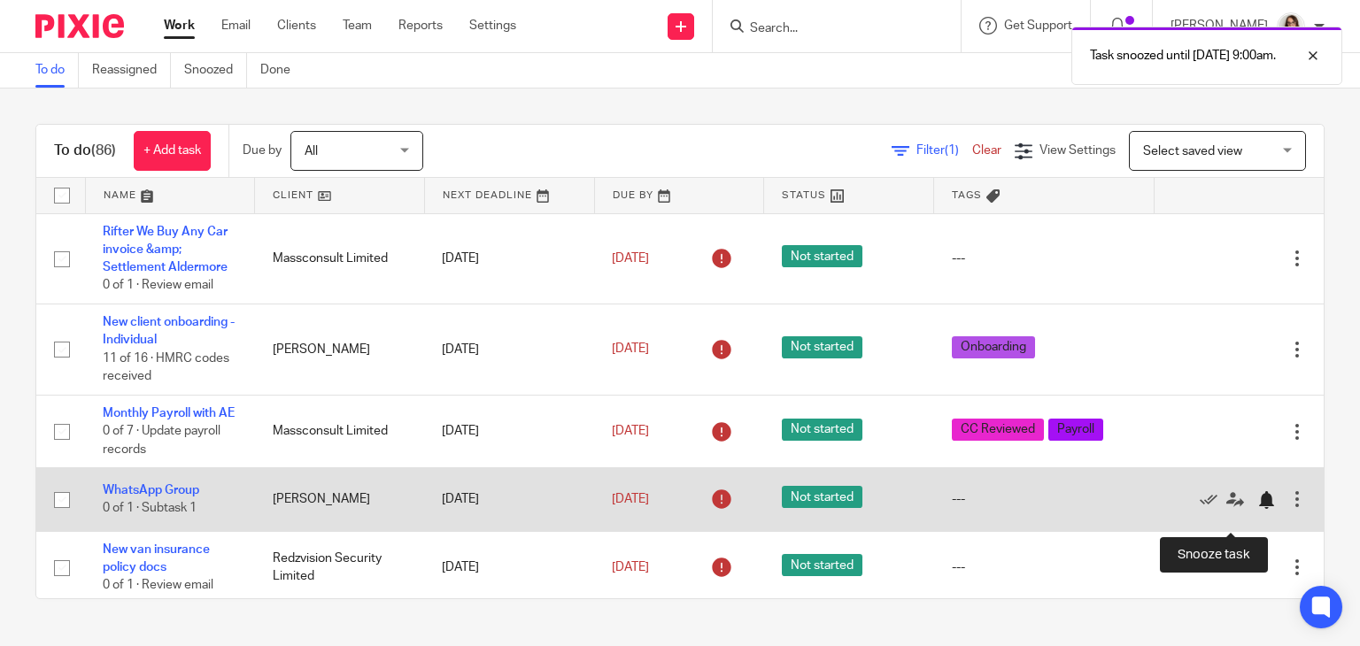
click at [1257, 509] on div at bounding box center [1266, 500] width 18 height 18
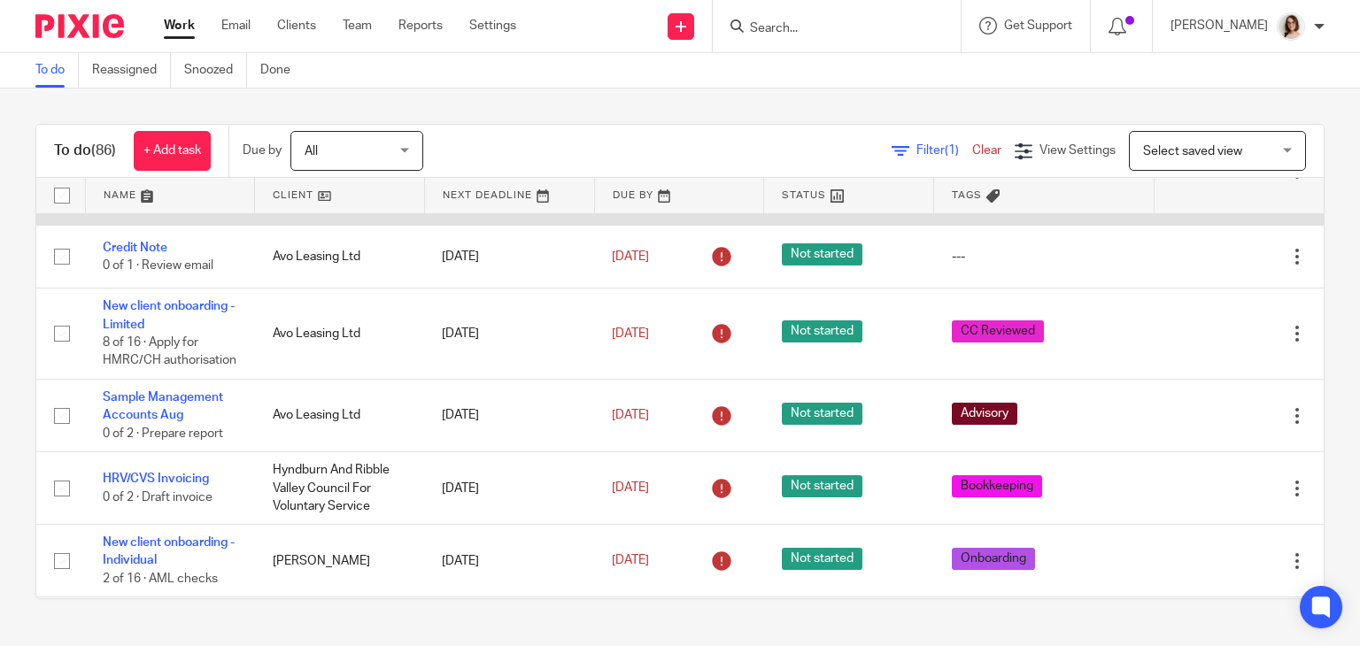
scroll to position [429, 0]
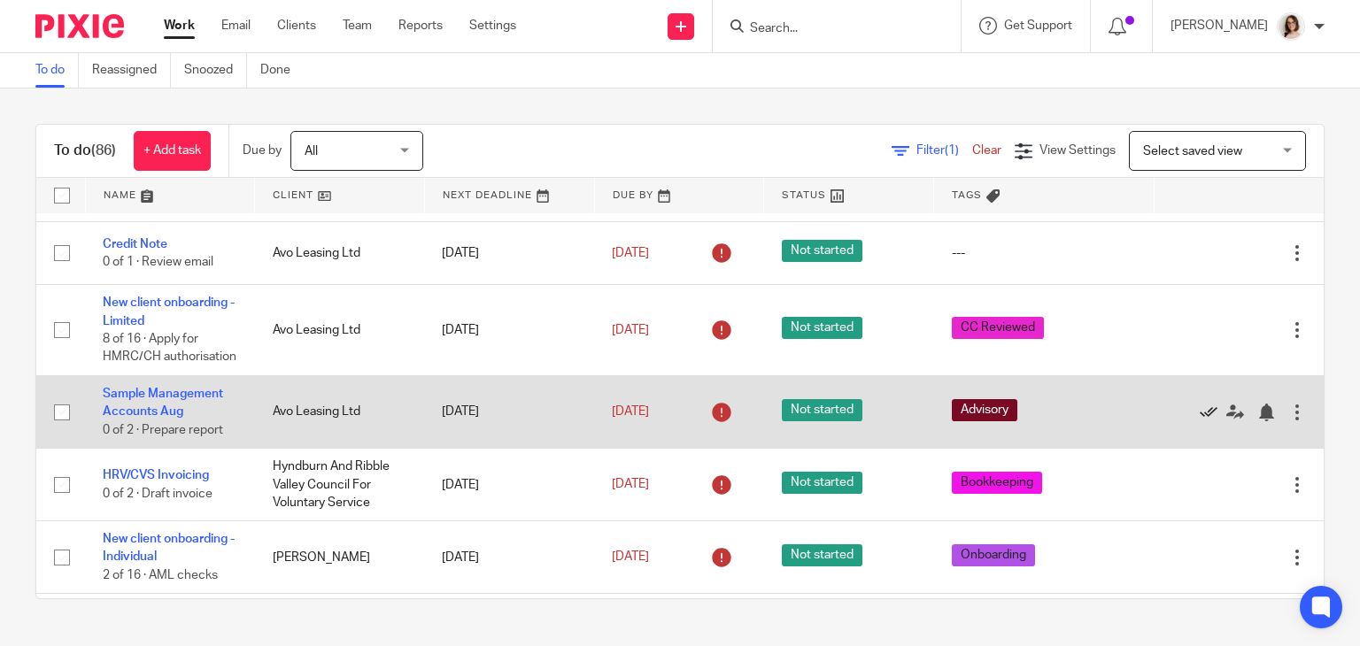
click at [1200, 421] on icon at bounding box center [1209, 413] width 18 height 18
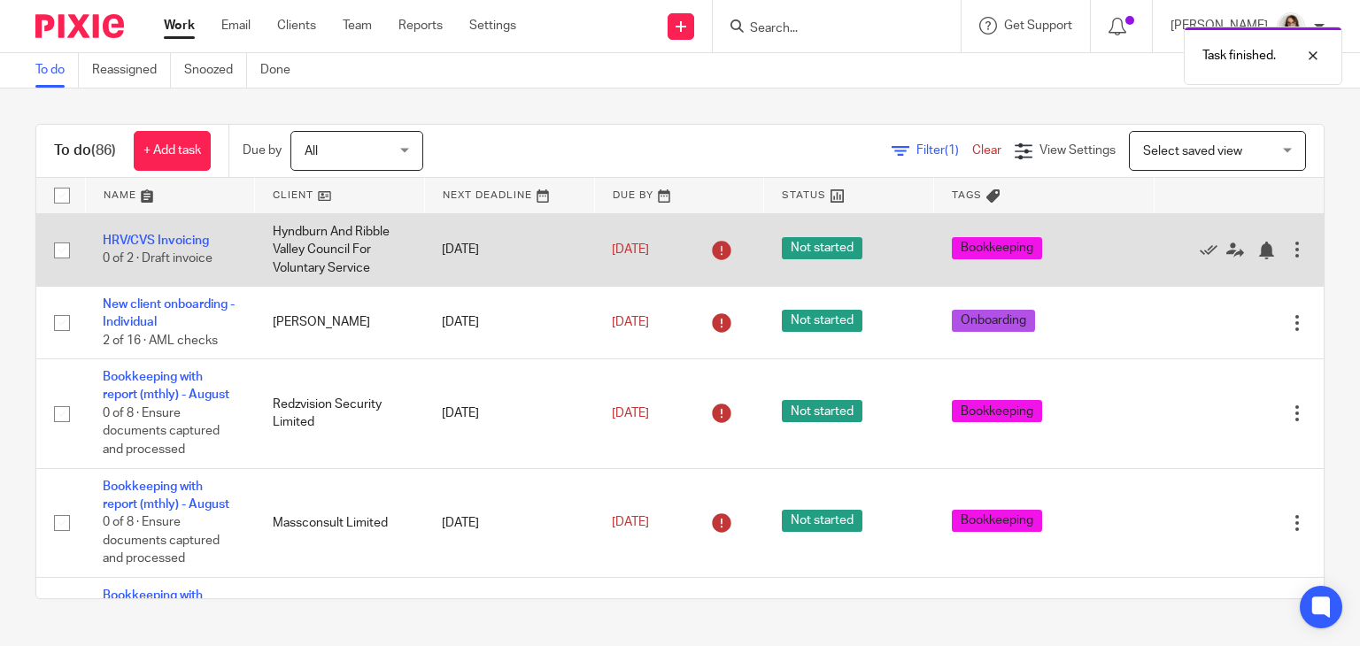
scroll to position [595, 0]
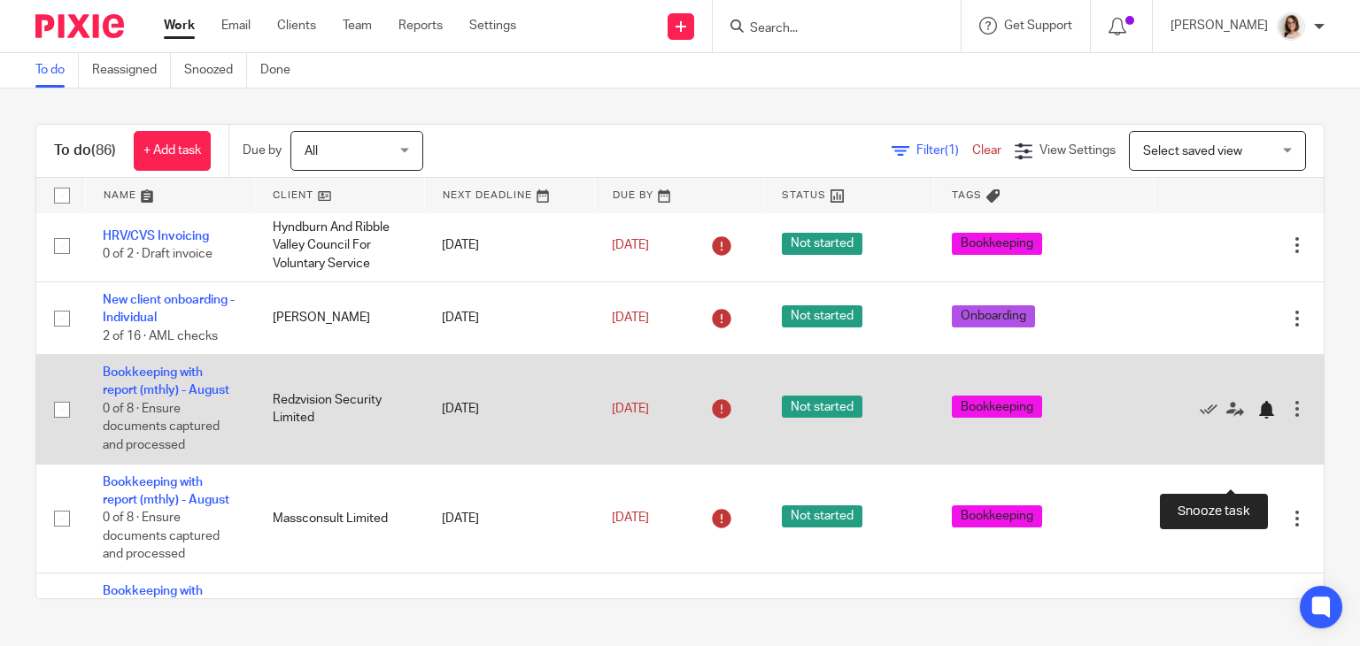
click at [1257, 419] on div at bounding box center [1266, 410] width 18 height 18
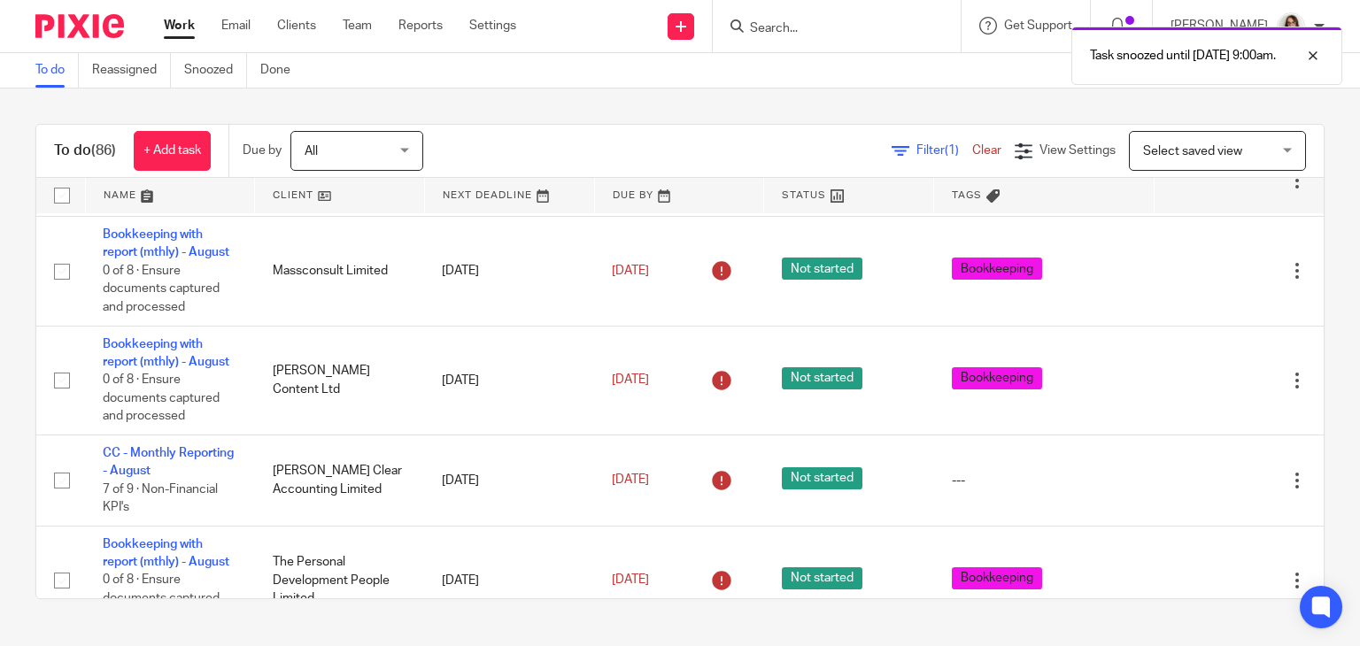
scroll to position [736, 0]
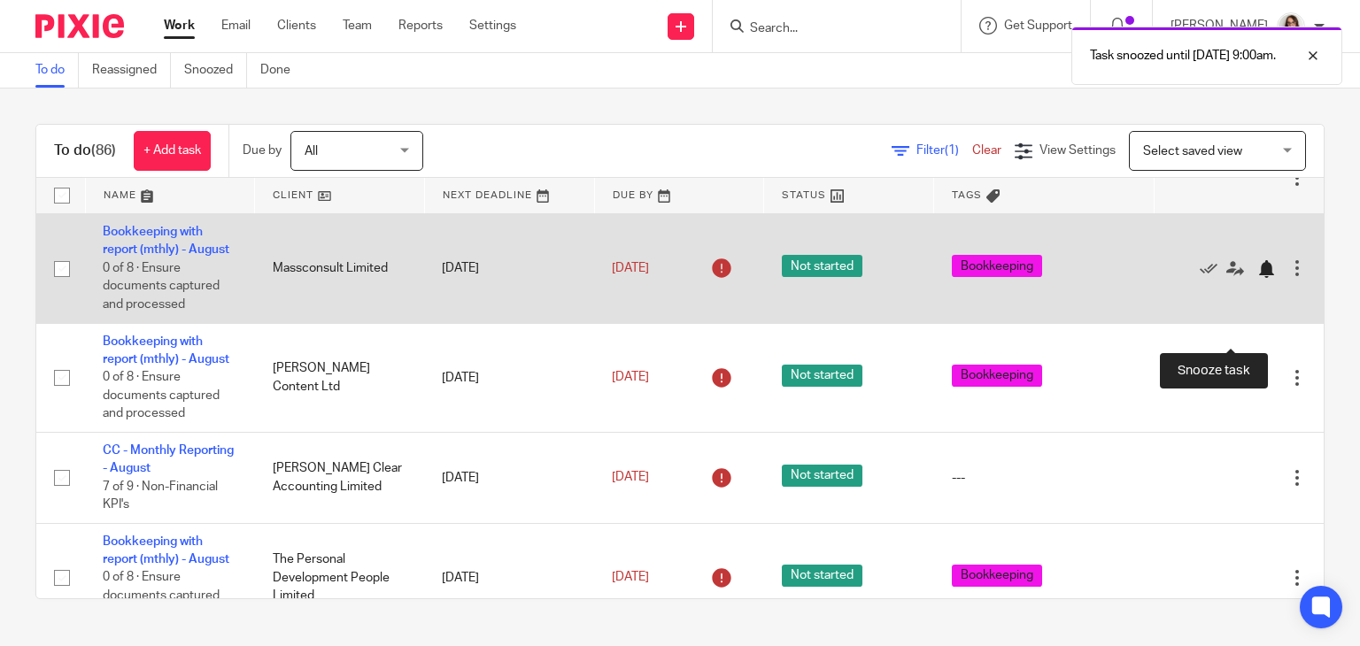
click at [1257, 278] on div at bounding box center [1266, 269] width 18 height 18
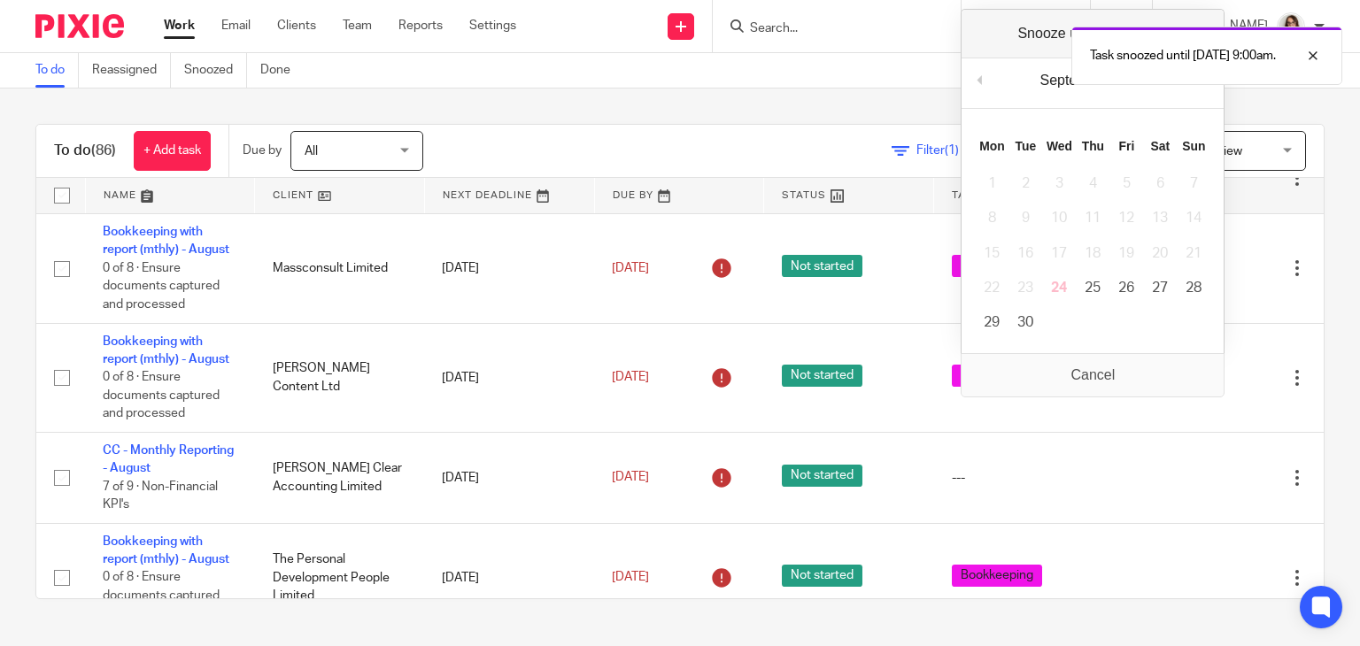
click at [1330, 344] on div "To do (86) + Add task Due by All All Today Tomorrow This week Next week This mo…" at bounding box center [680, 362] width 1360 height 546
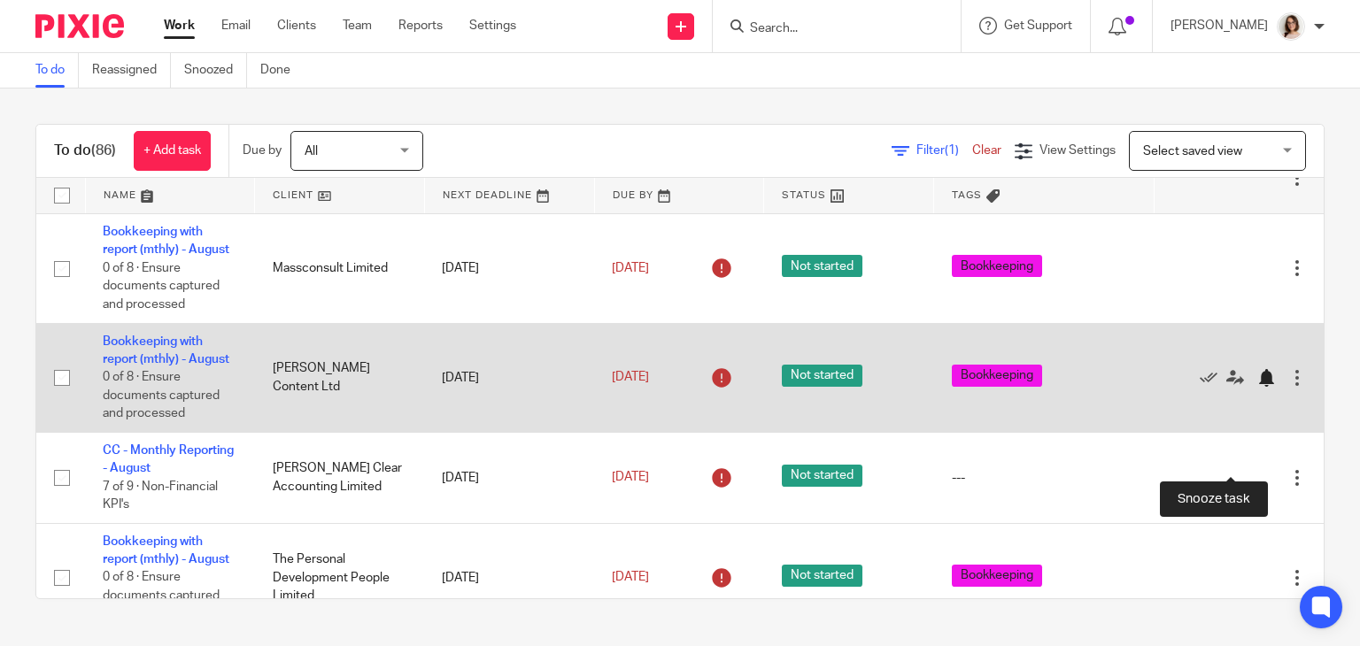
click at [1257, 387] on div at bounding box center [1266, 378] width 18 height 18
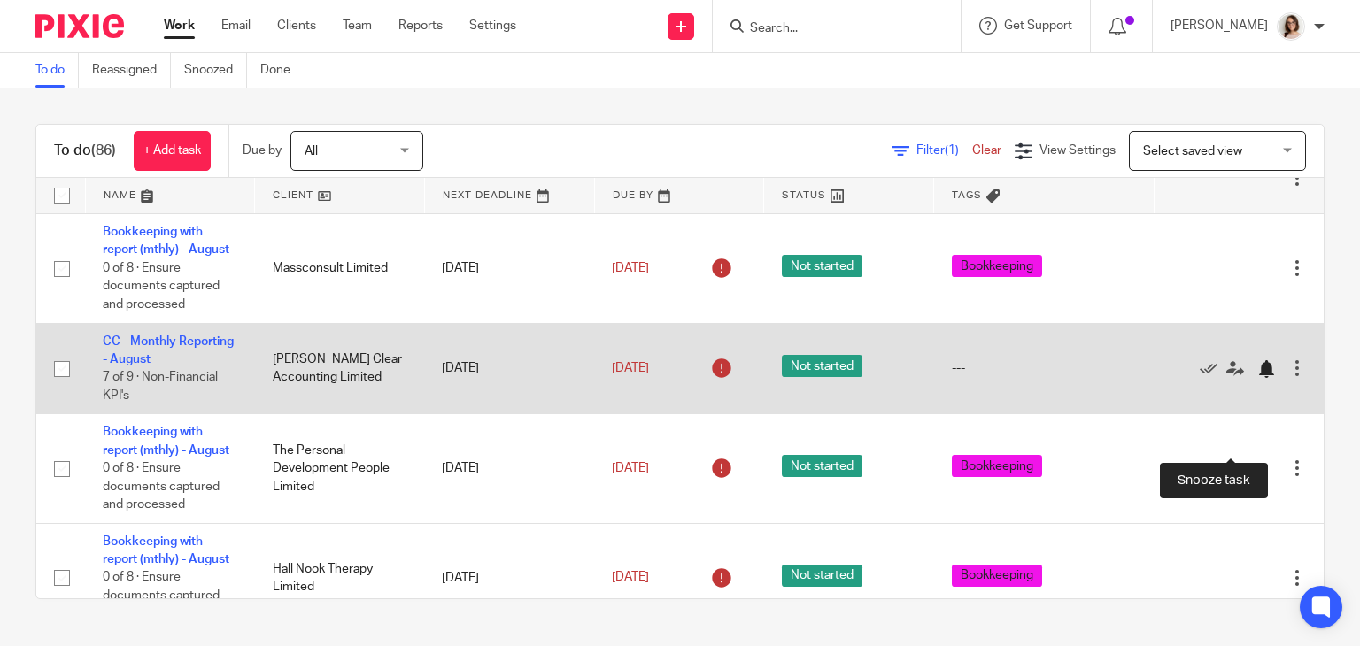
click at [1257, 378] on div at bounding box center [1266, 369] width 18 height 18
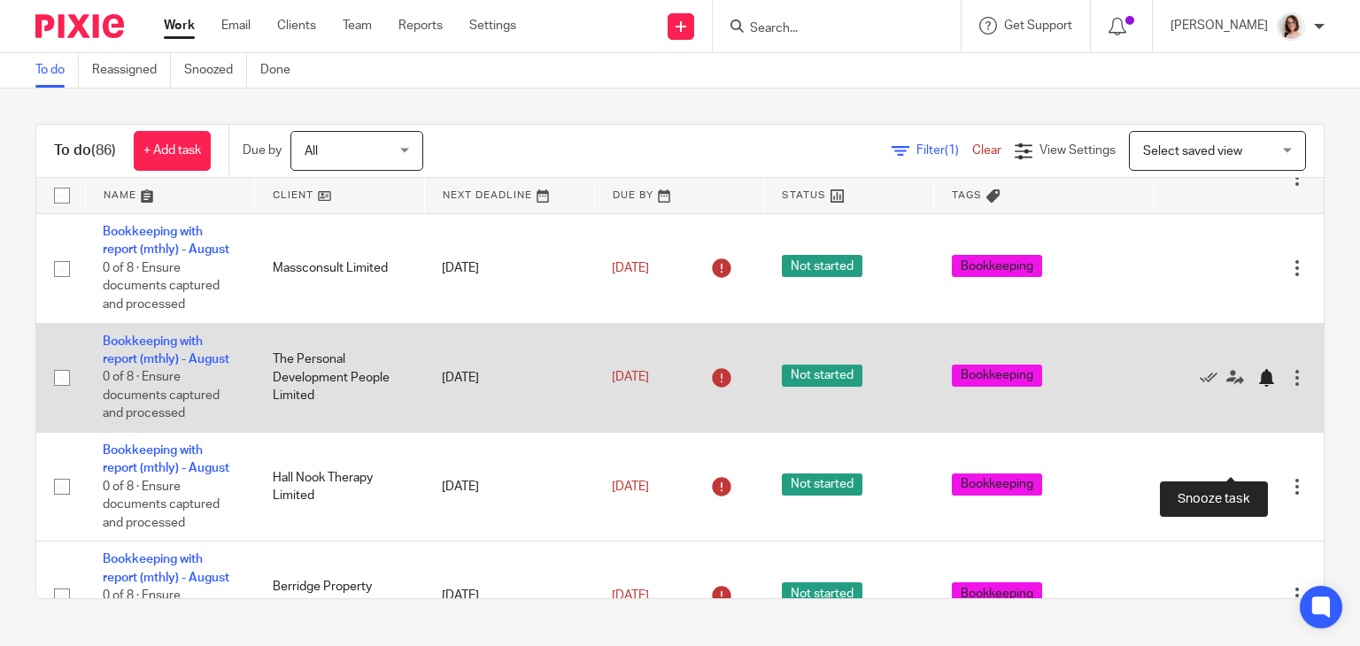
click at [1257, 387] on div at bounding box center [1266, 378] width 18 height 18
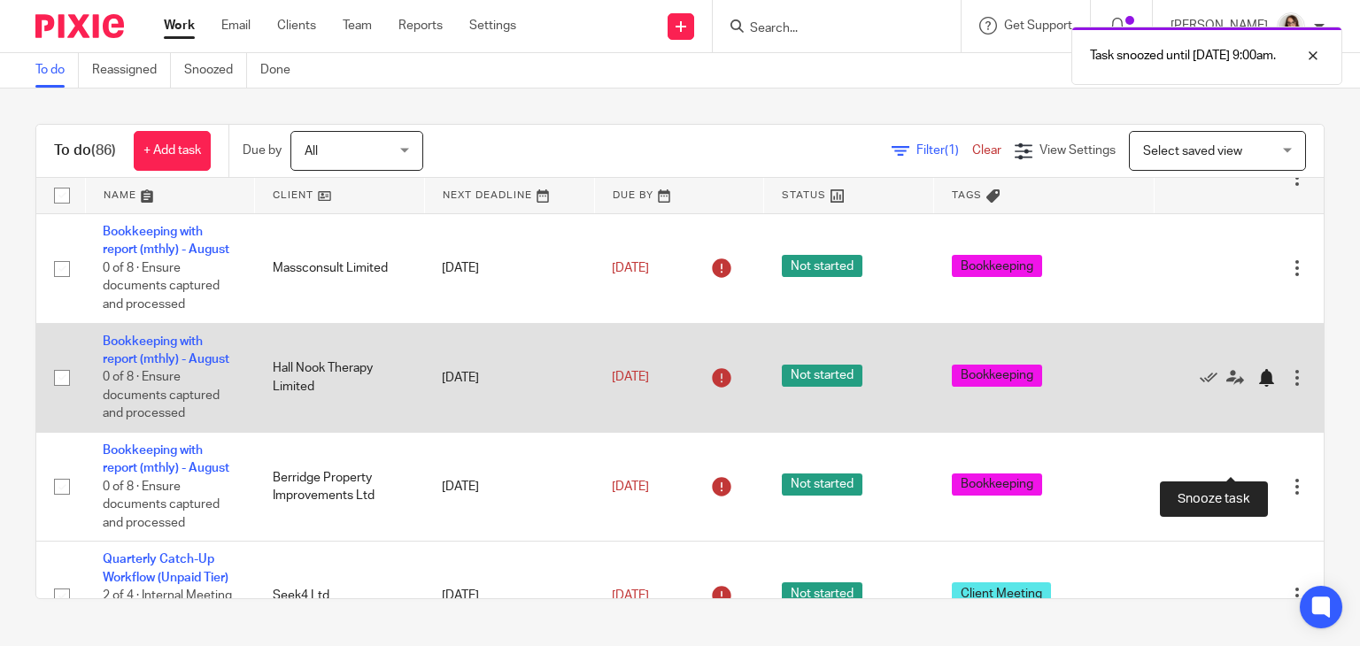
click at [1257, 387] on div at bounding box center [1266, 378] width 18 height 18
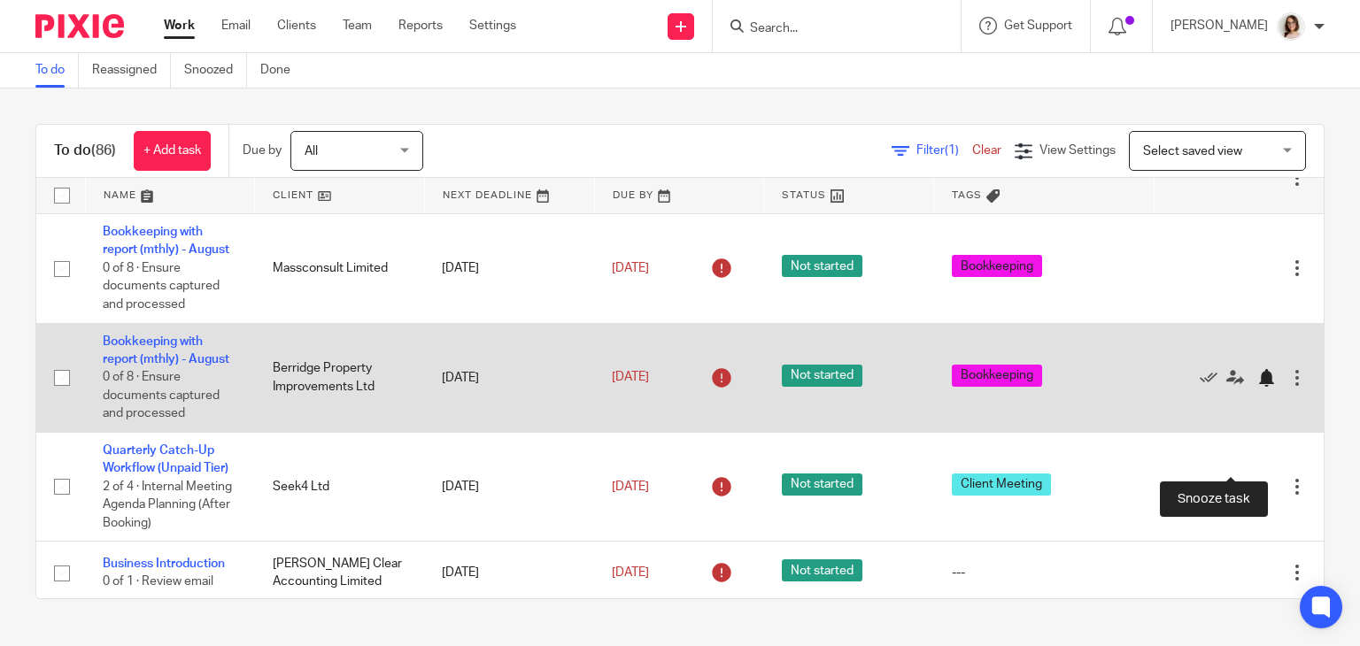
click at [1257, 387] on div at bounding box center [1266, 378] width 18 height 18
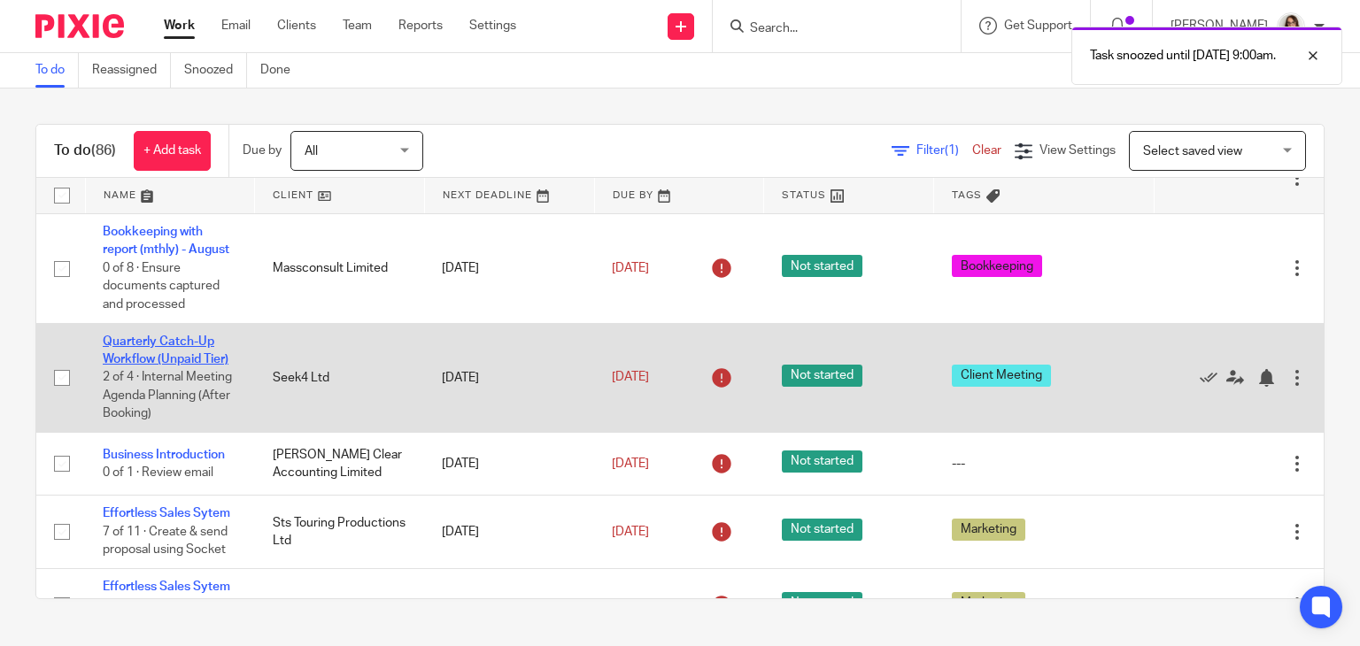
click at [166, 366] on link "Quarterly Catch-Up Workflow (Unpaid Tier)" at bounding box center [166, 351] width 126 height 30
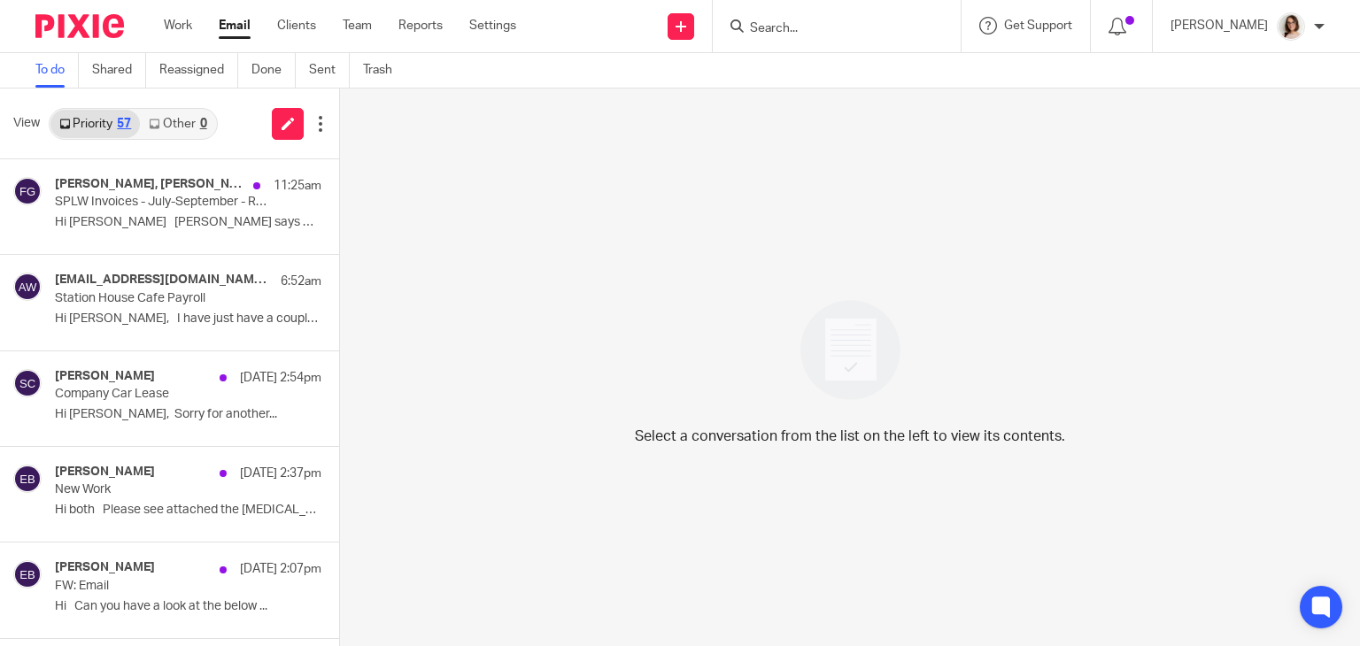
click at [198, 133] on link "Other 0" at bounding box center [177, 124] width 75 height 28
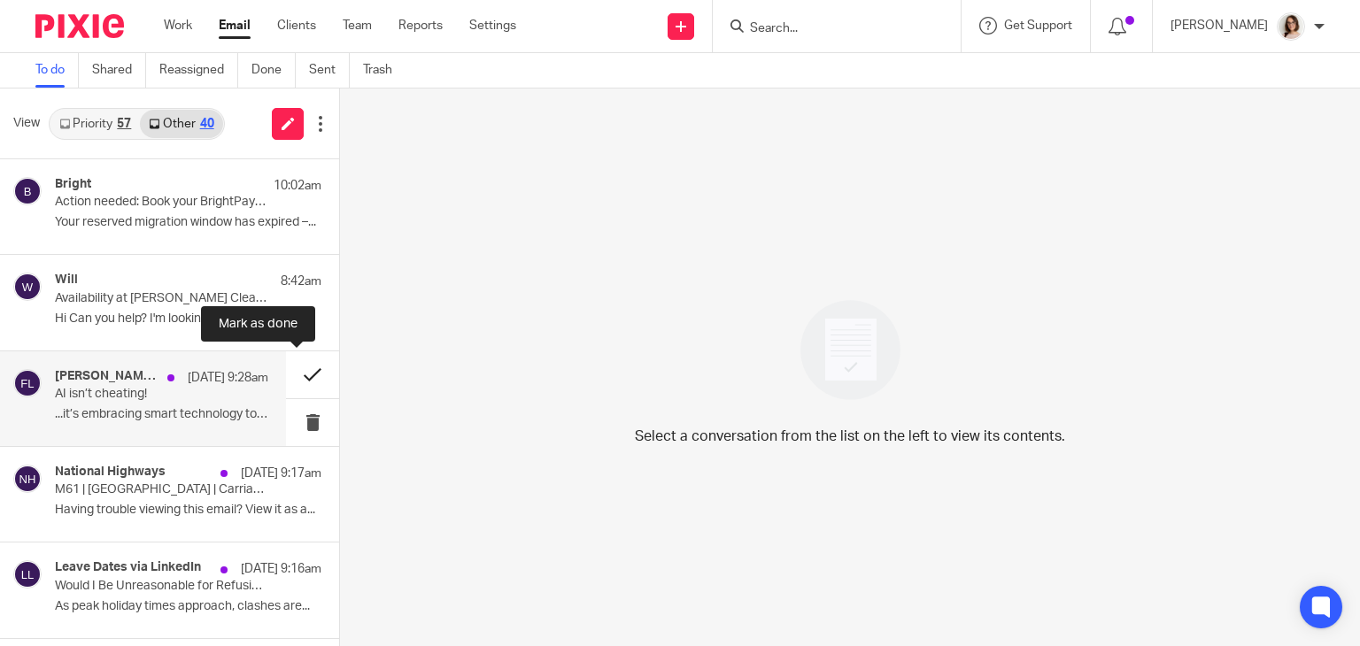
click at [297, 388] on button at bounding box center [312, 375] width 53 height 47
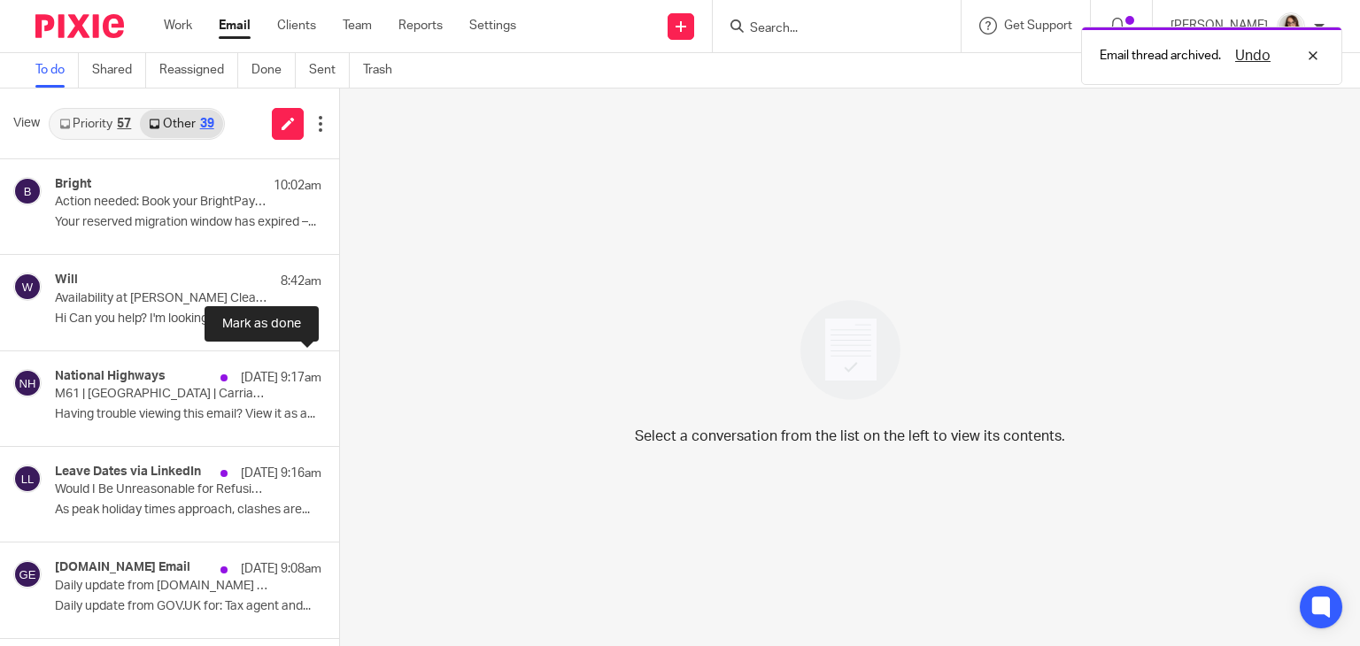
click at [339, 388] on button at bounding box center [346, 375] width 14 height 47
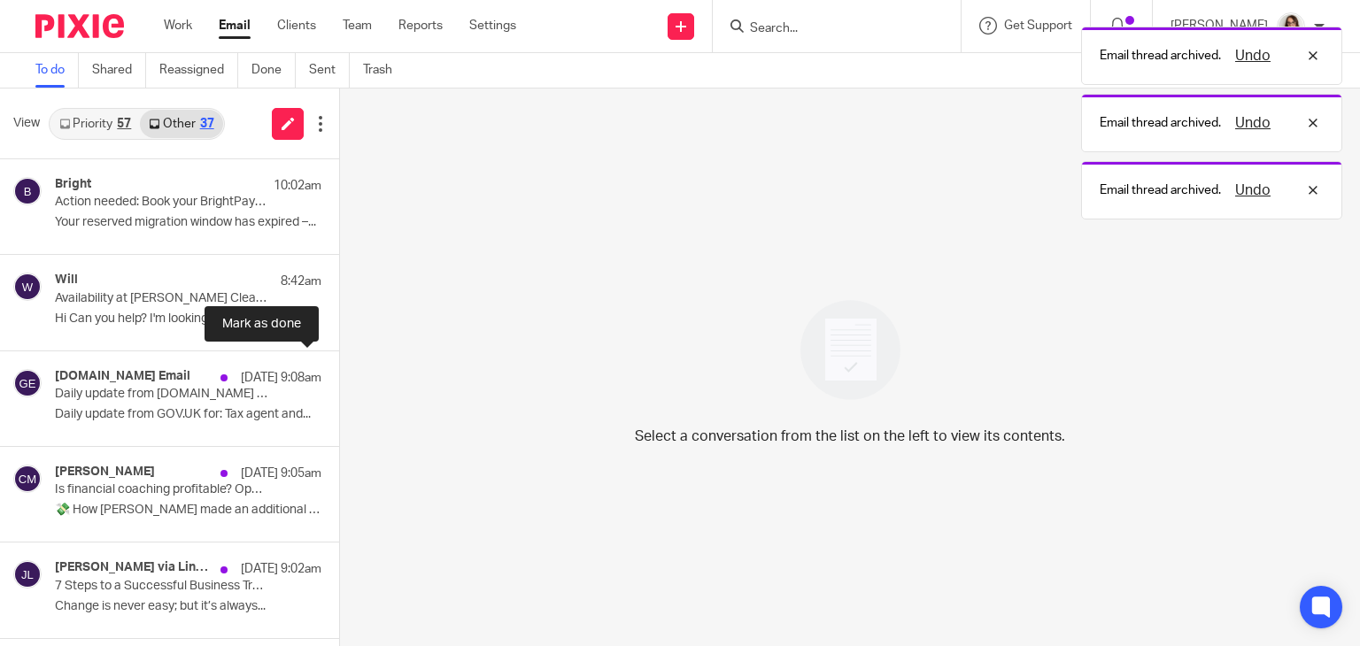
click at [339, 388] on button at bounding box center [346, 375] width 14 height 47
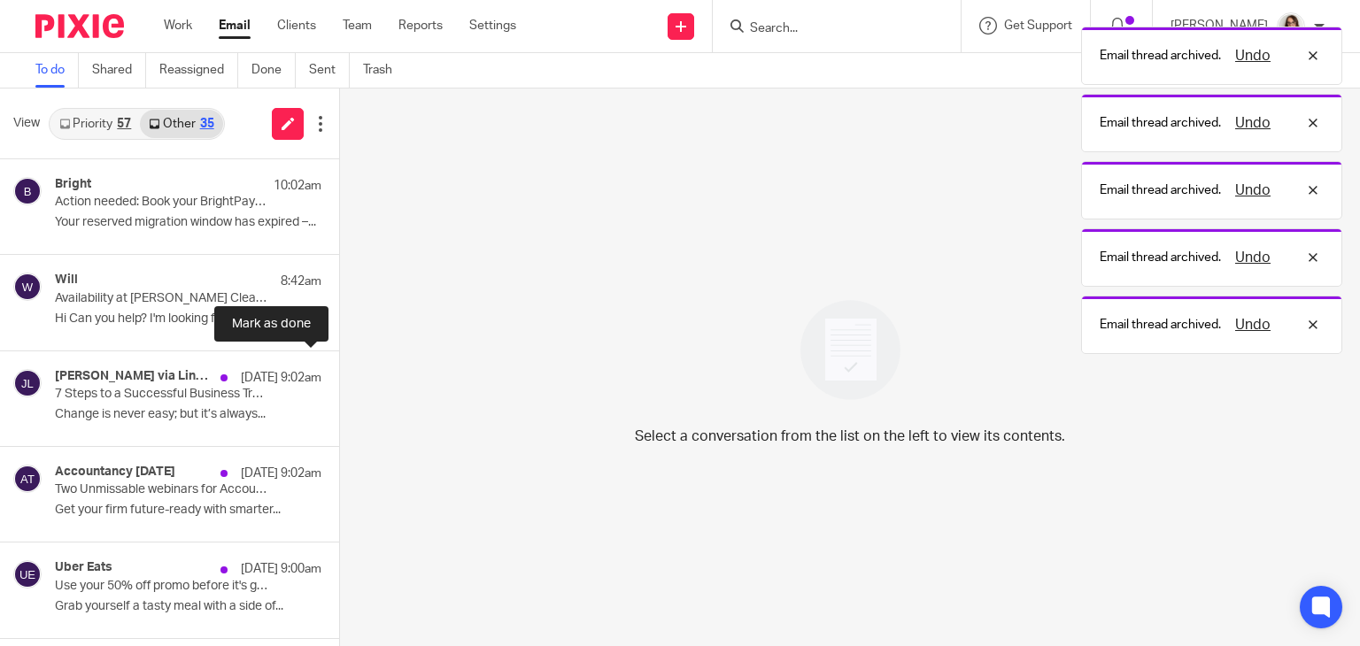
click at [339, 388] on button at bounding box center [346, 375] width 14 height 47
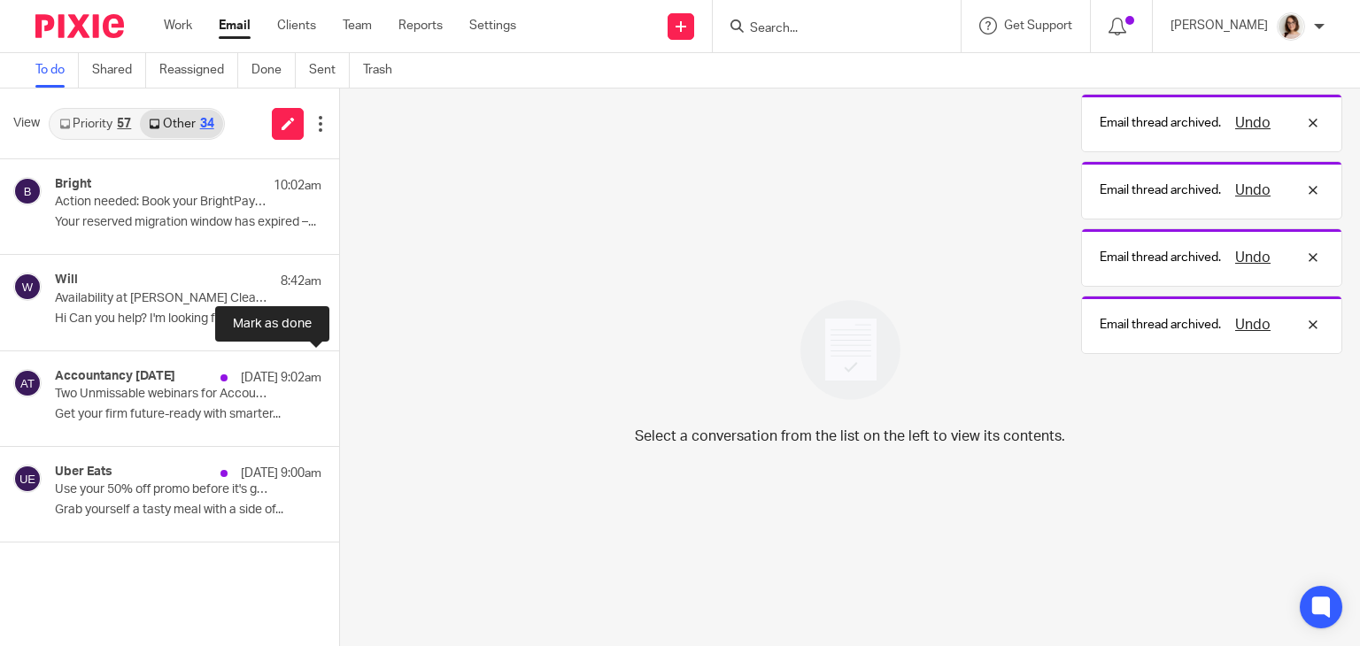
click at [339, 388] on button at bounding box center [346, 375] width 14 height 47
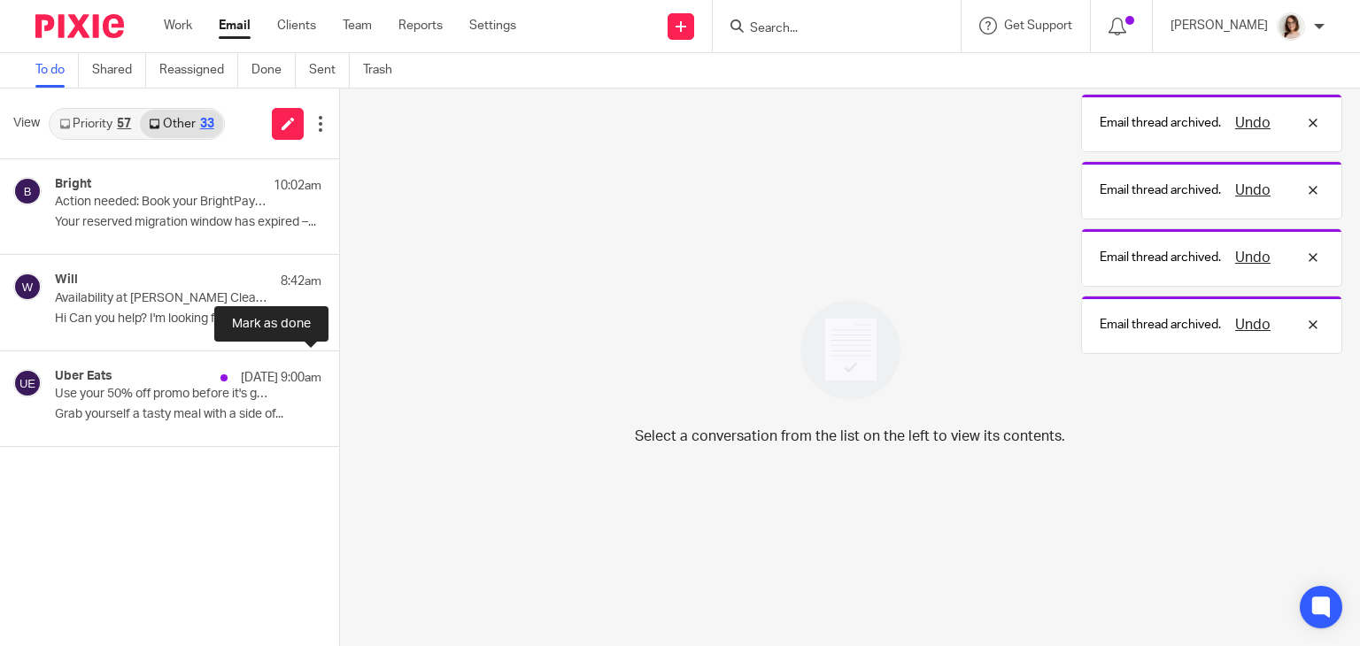
click at [339, 388] on button at bounding box center [346, 375] width 14 height 47
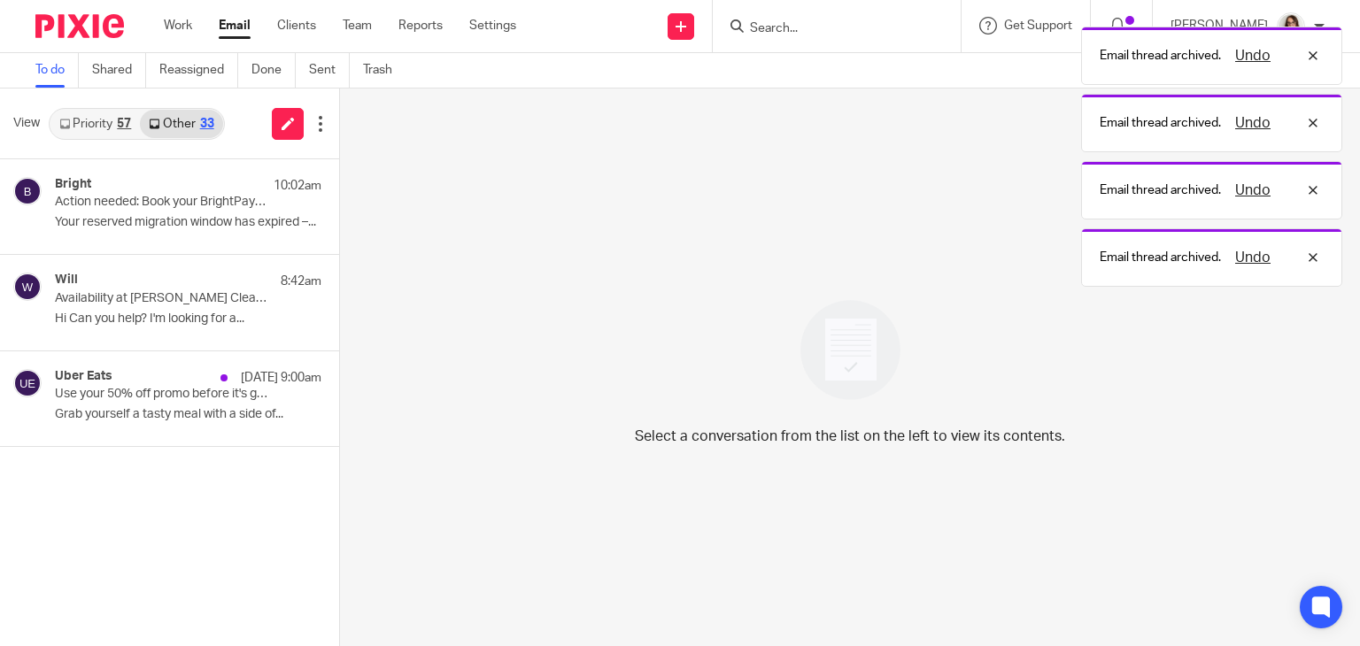
click at [239, 27] on link "Email" at bounding box center [235, 26] width 32 height 18
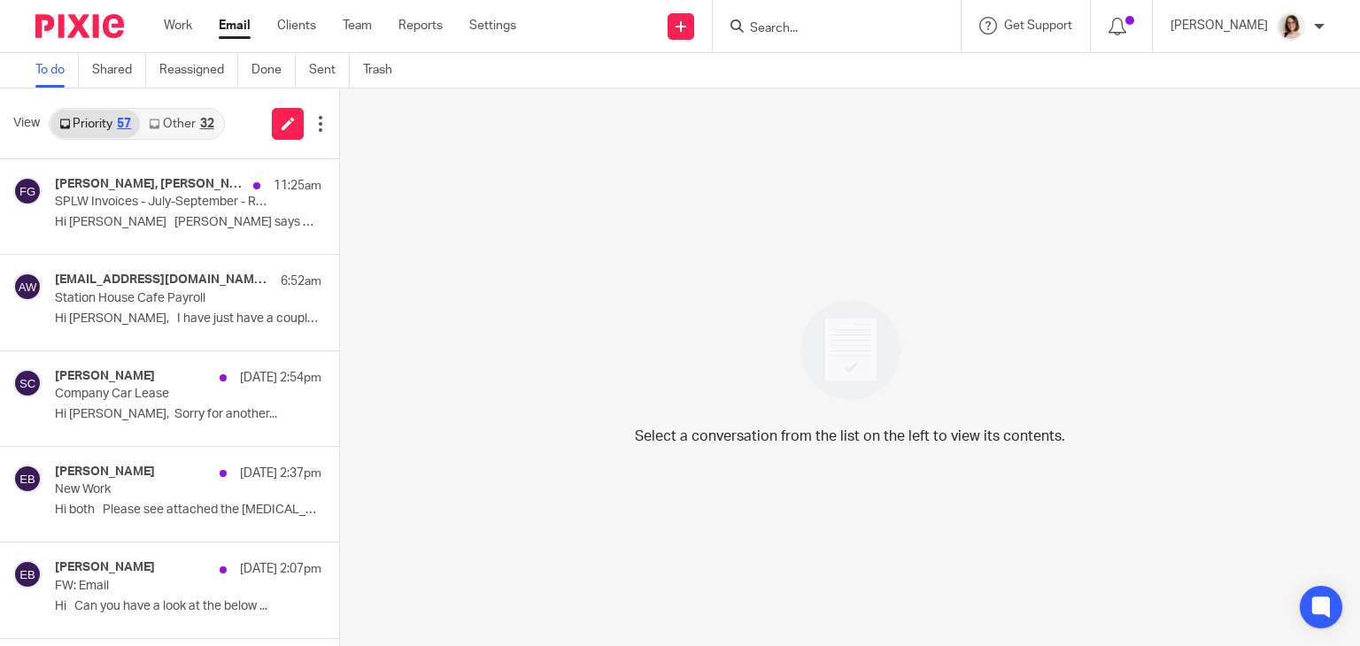
click at [181, 125] on link "Other 32" at bounding box center [181, 124] width 82 height 28
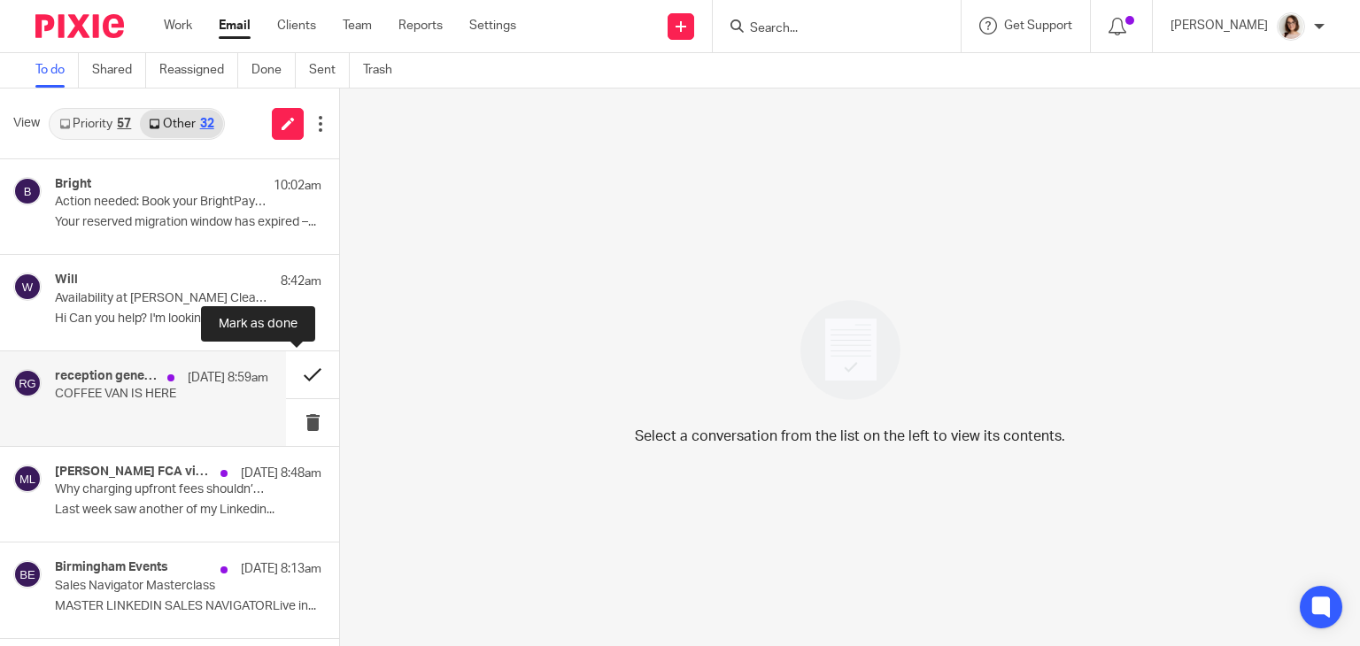
click at [290, 385] on button at bounding box center [312, 375] width 53 height 47
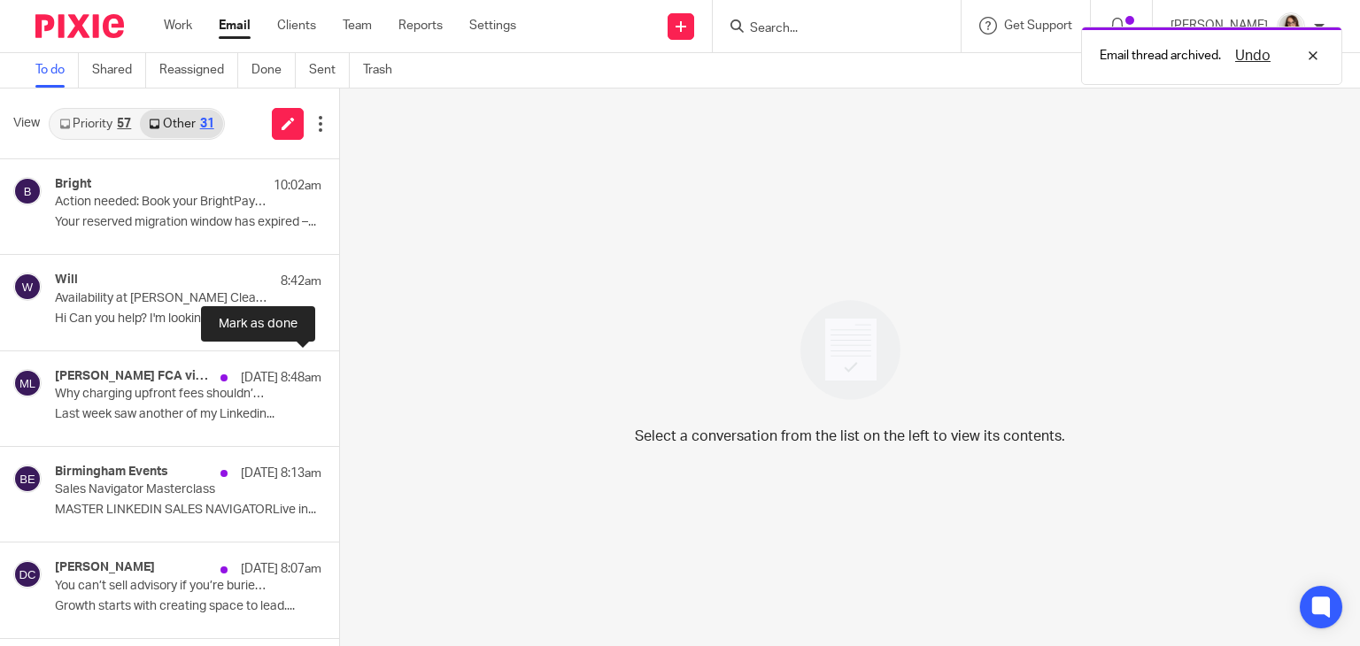
click at [339, 385] on button at bounding box center [346, 375] width 14 height 47
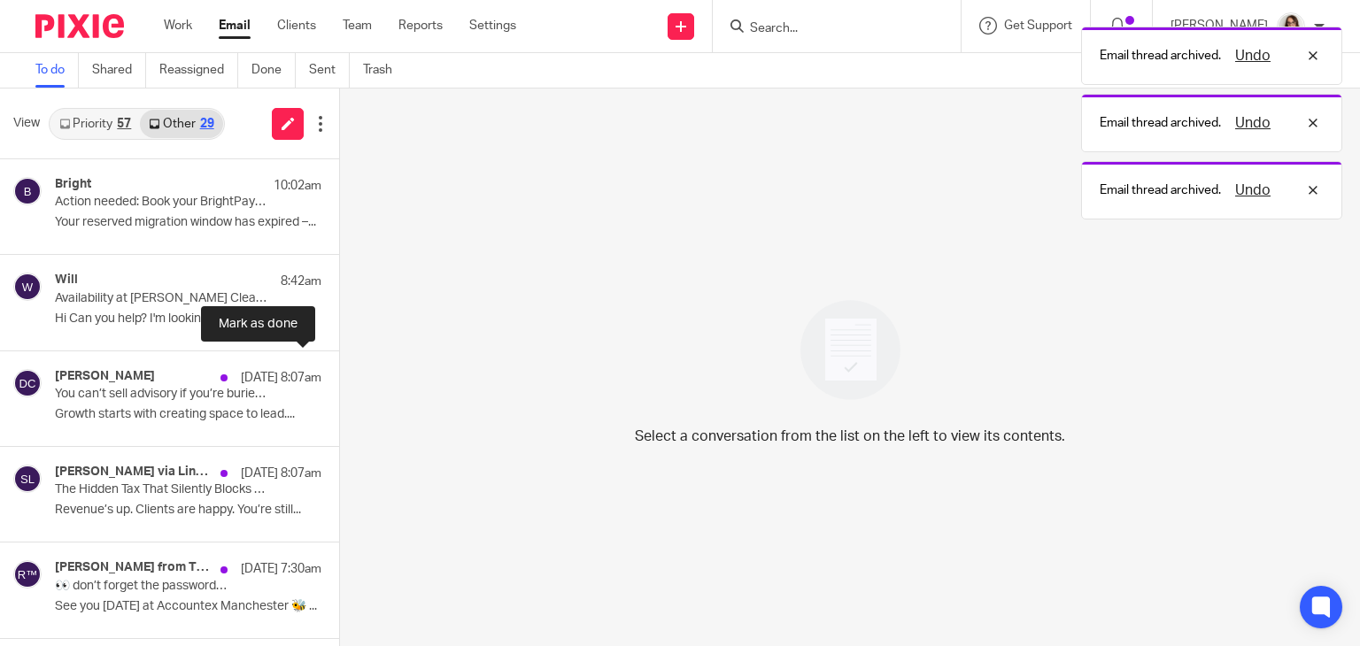
click at [339, 385] on button at bounding box center [346, 375] width 14 height 47
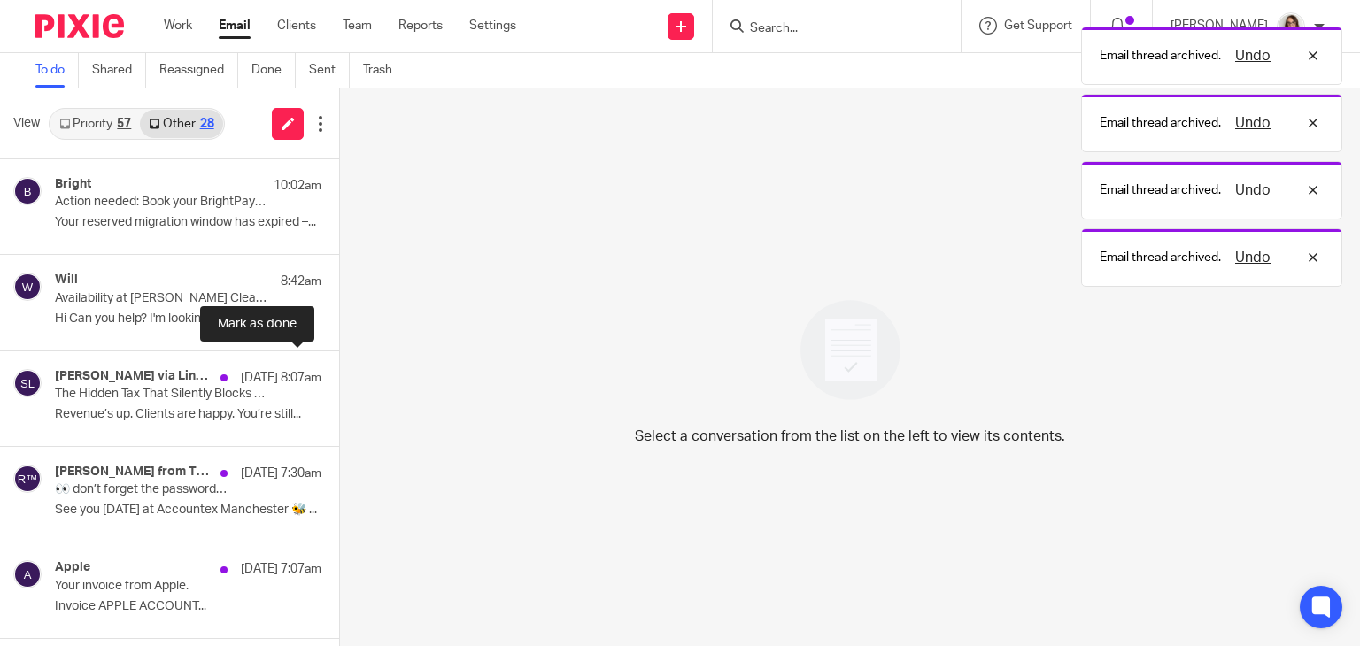
click at [339, 385] on button at bounding box center [346, 375] width 14 height 47
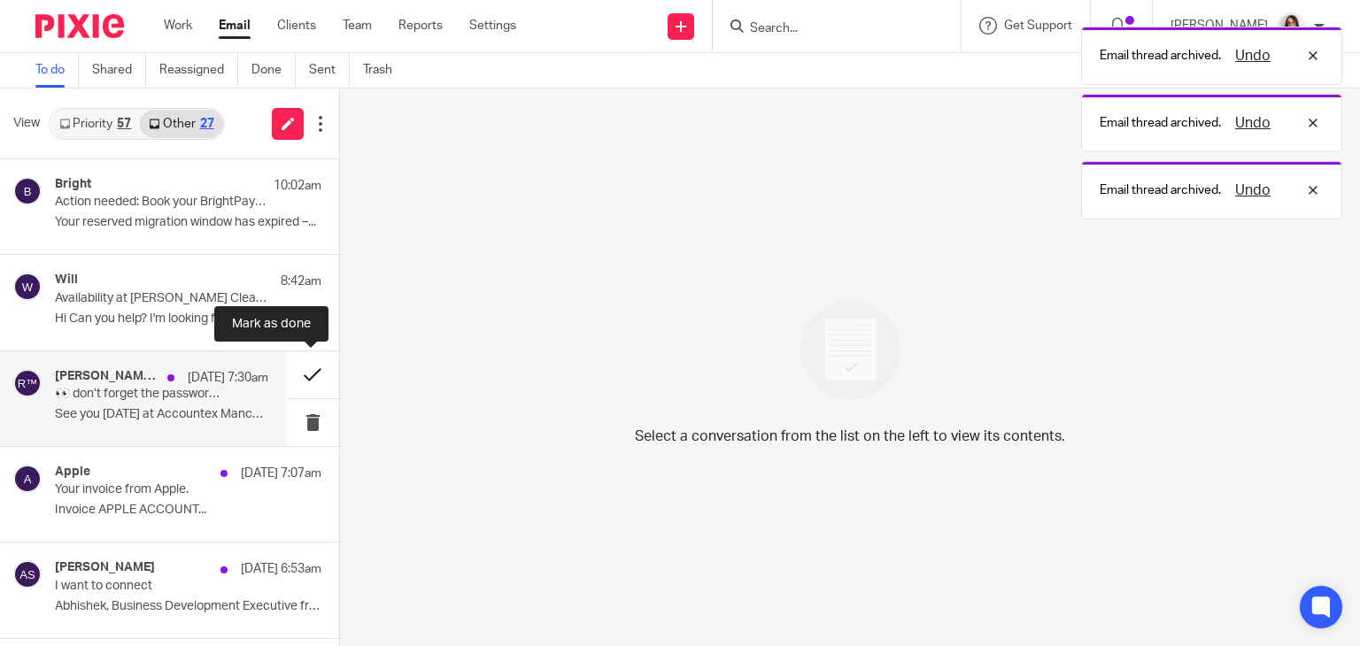
click at [315, 378] on button at bounding box center [312, 375] width 53 height 47
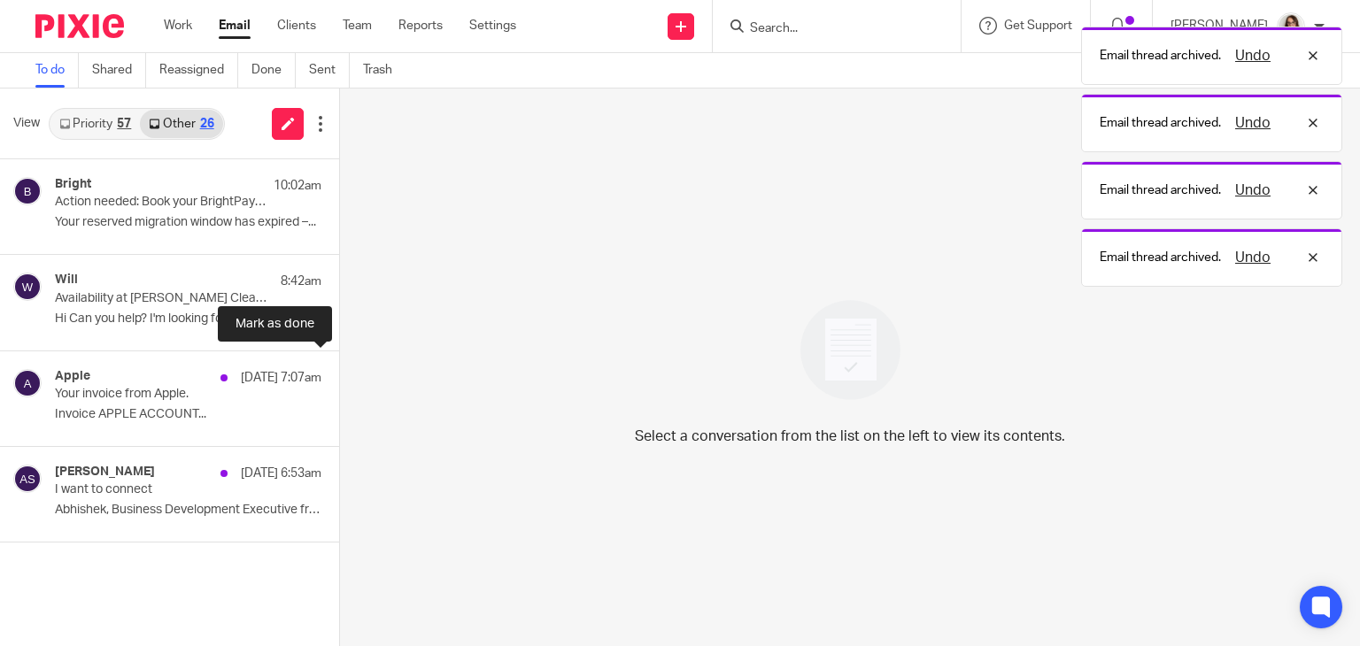
click at [339, 378] on button at bounding box center [346, 375] width 14 height 47
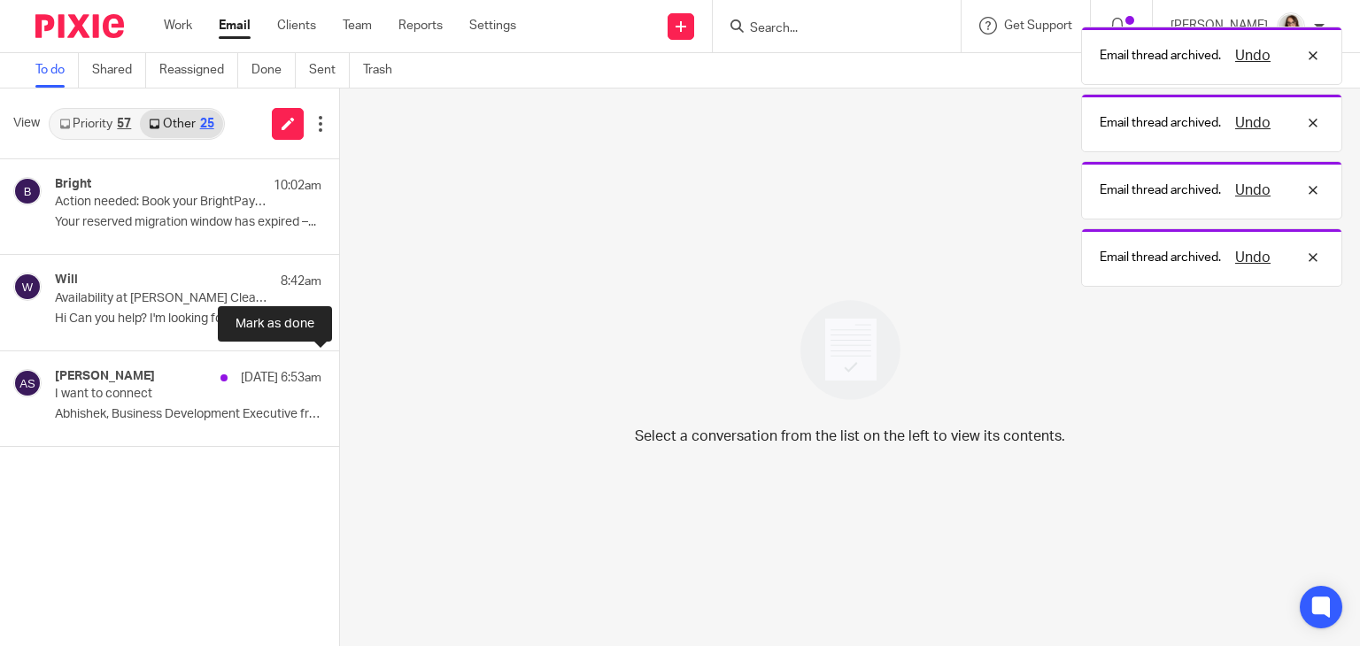
click at [339, 378] on button at bounding box center [346, 375] width 14 height 47
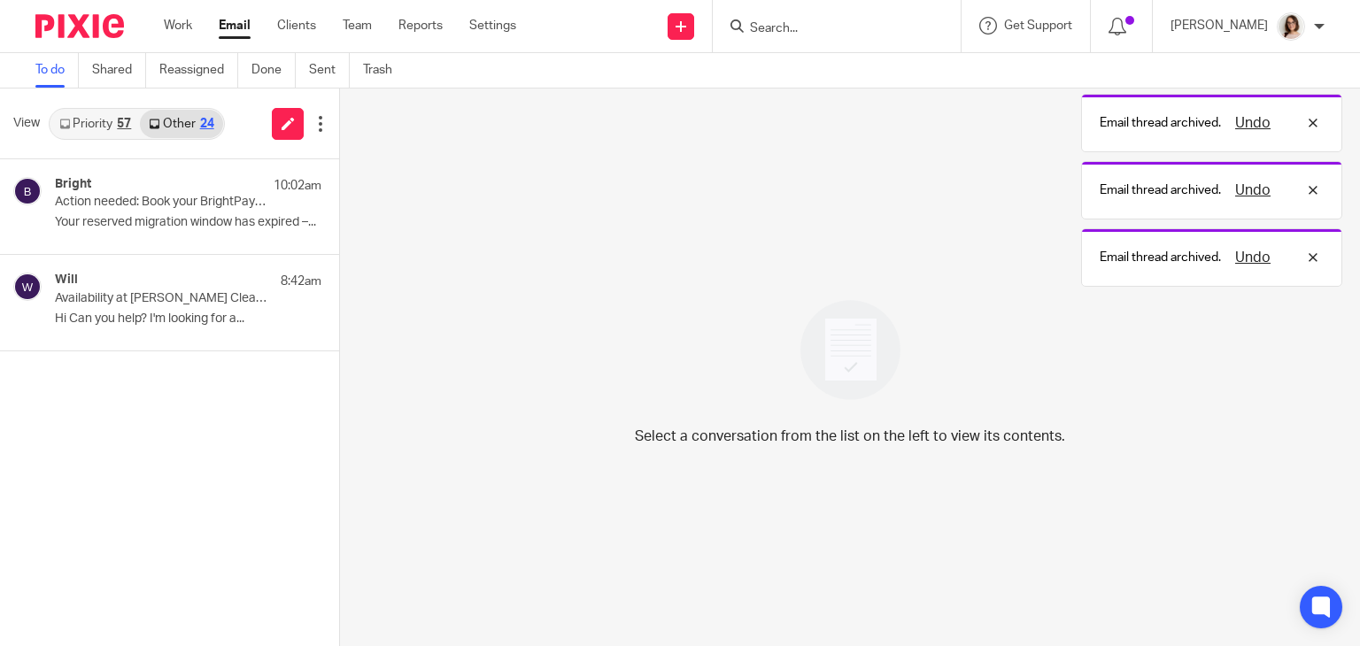
click at [228, 30] on link "Email" at bounding box center [235, 26] width 32 height 18
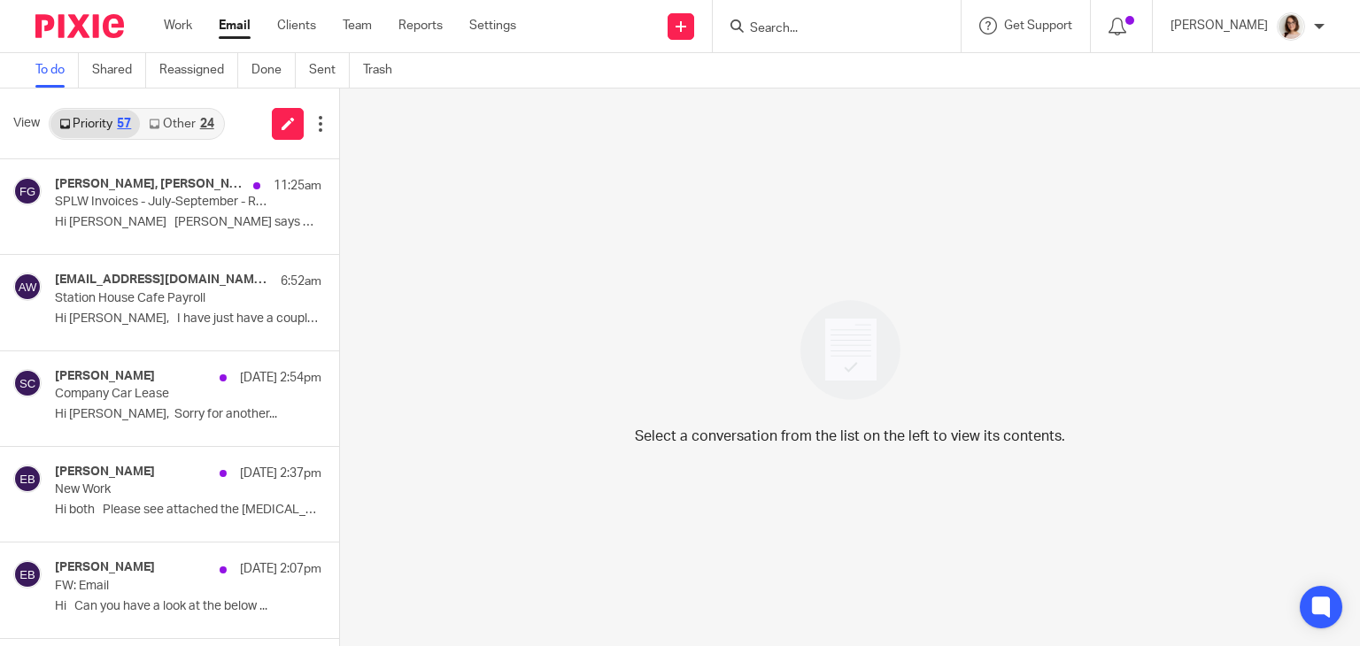
click at [190, 125] on link "Other 24" at bounding box center [181, 124] width 82 height 28
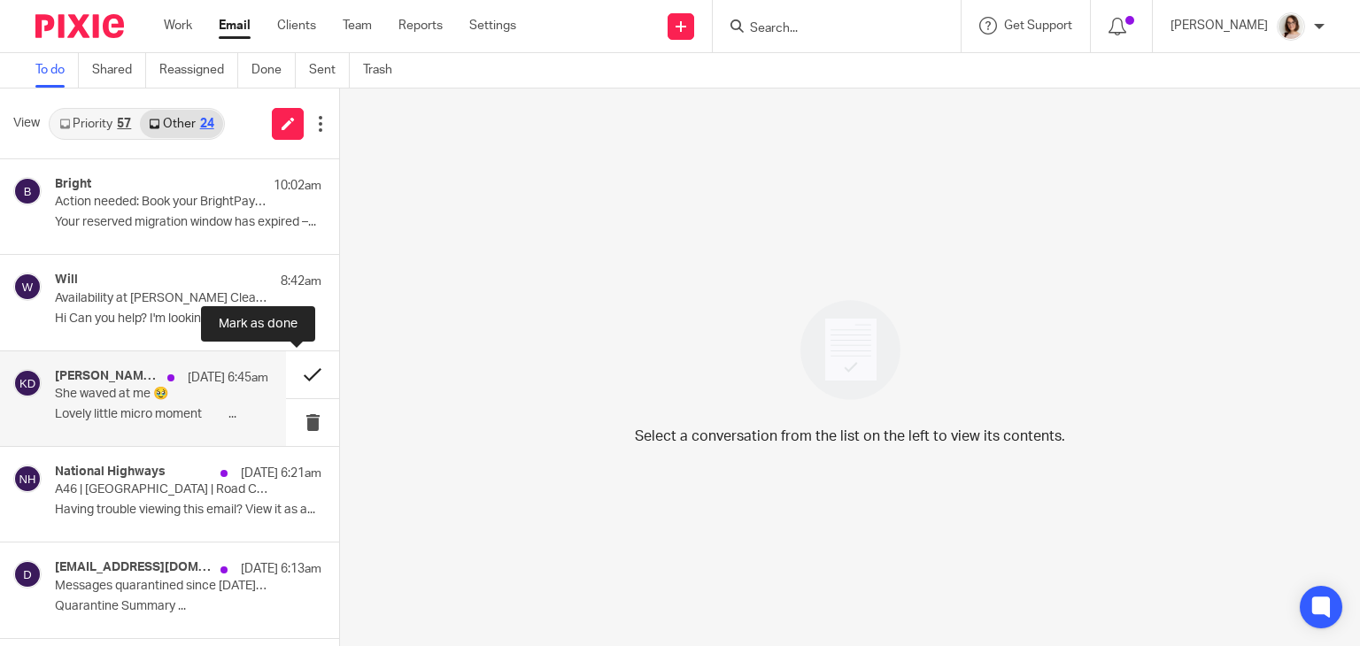
click at [286, 378] on button at bounding box center [312, 375] width 53 height 47
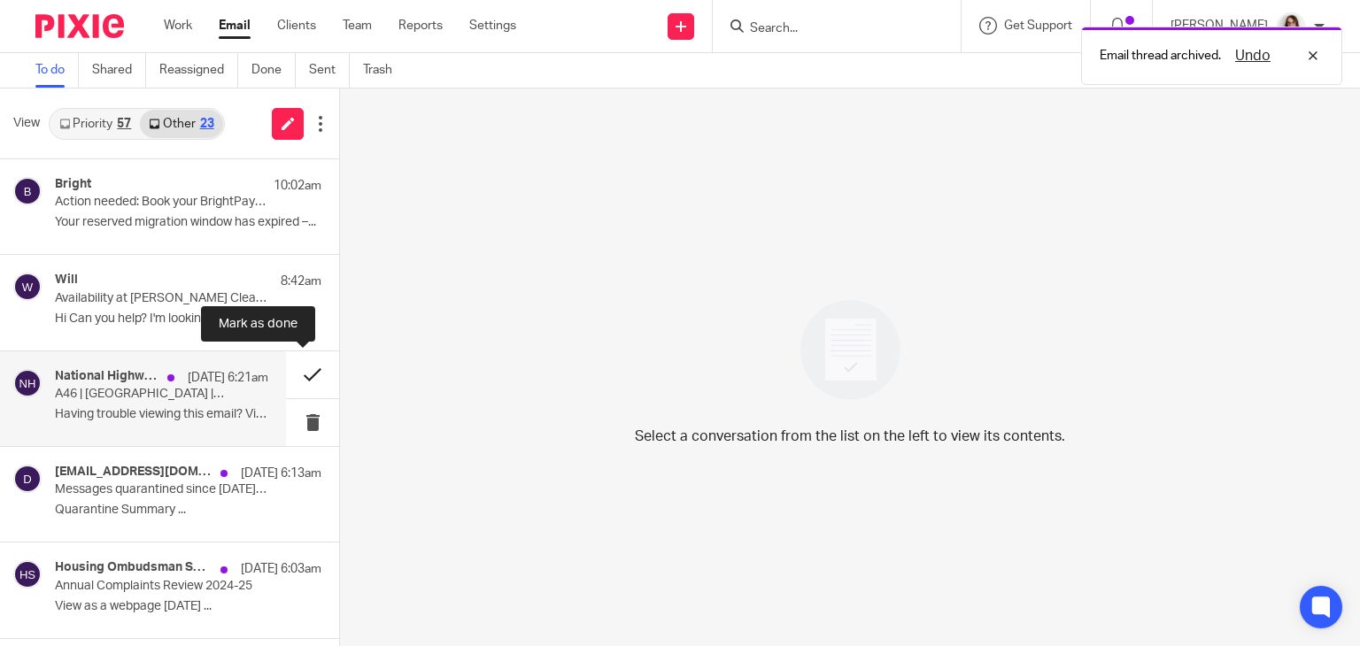
click at [290, 378] on button at bounding box center [312, 375] width 53 height 47
click at [298, 378] on button at bounding box center [312, 375] width 53 height 47
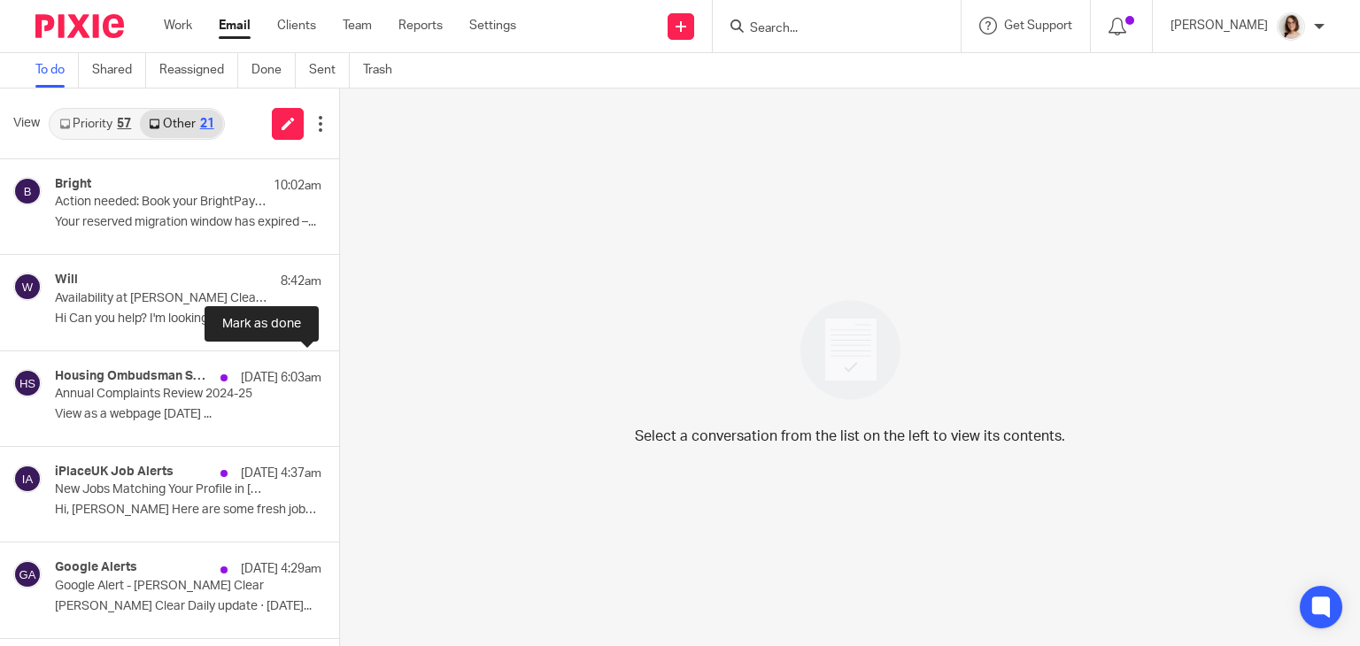
click at [339, 378] on button at bounding box center [346, 375] width 14 height 47
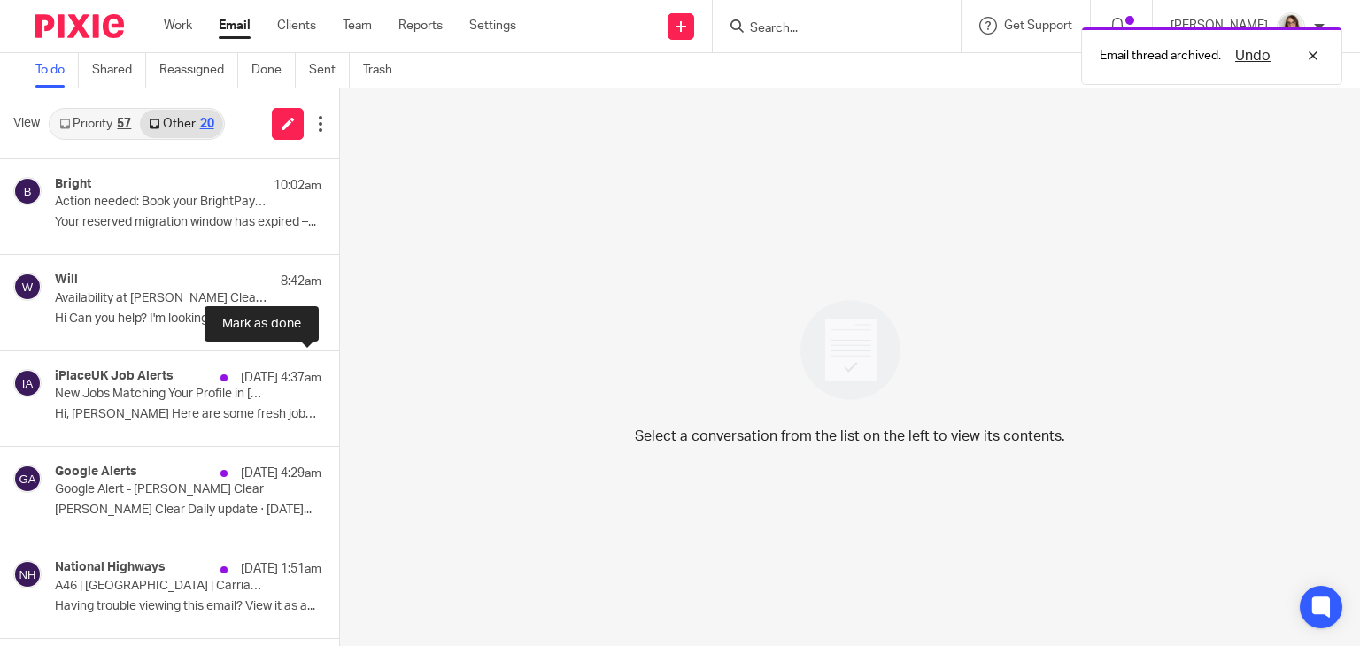
click at [339, 378] on button at bounding box center [346, 375] width 14 height 47
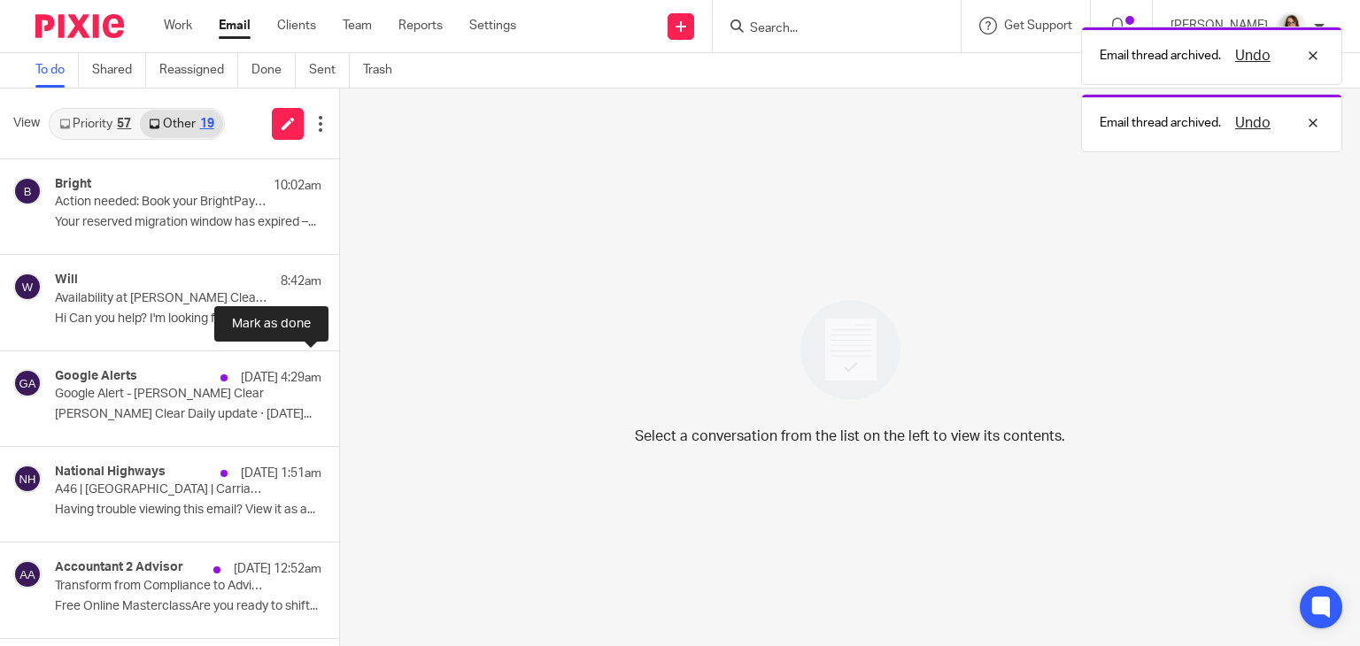
click at [339, 378] on button at bounding box center [346, 375] width 14 height 47
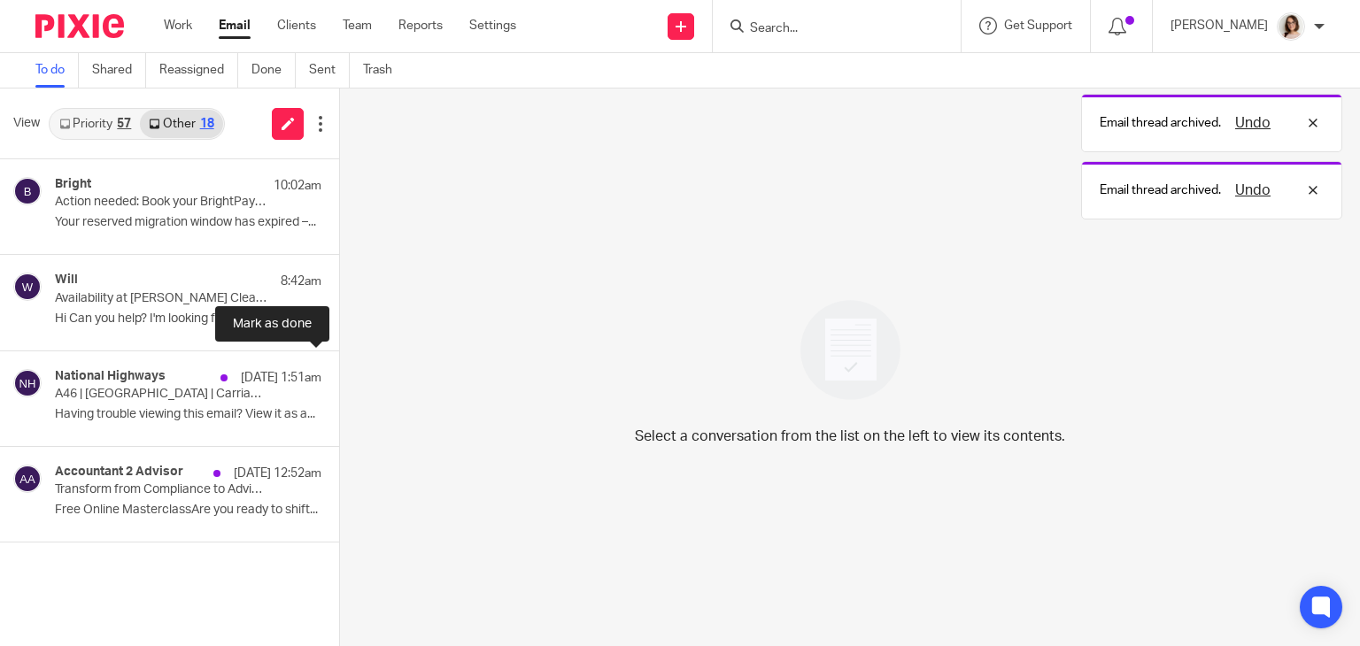
click at [339, 378] on button at bounding box center [346, 375] width 14 height 47
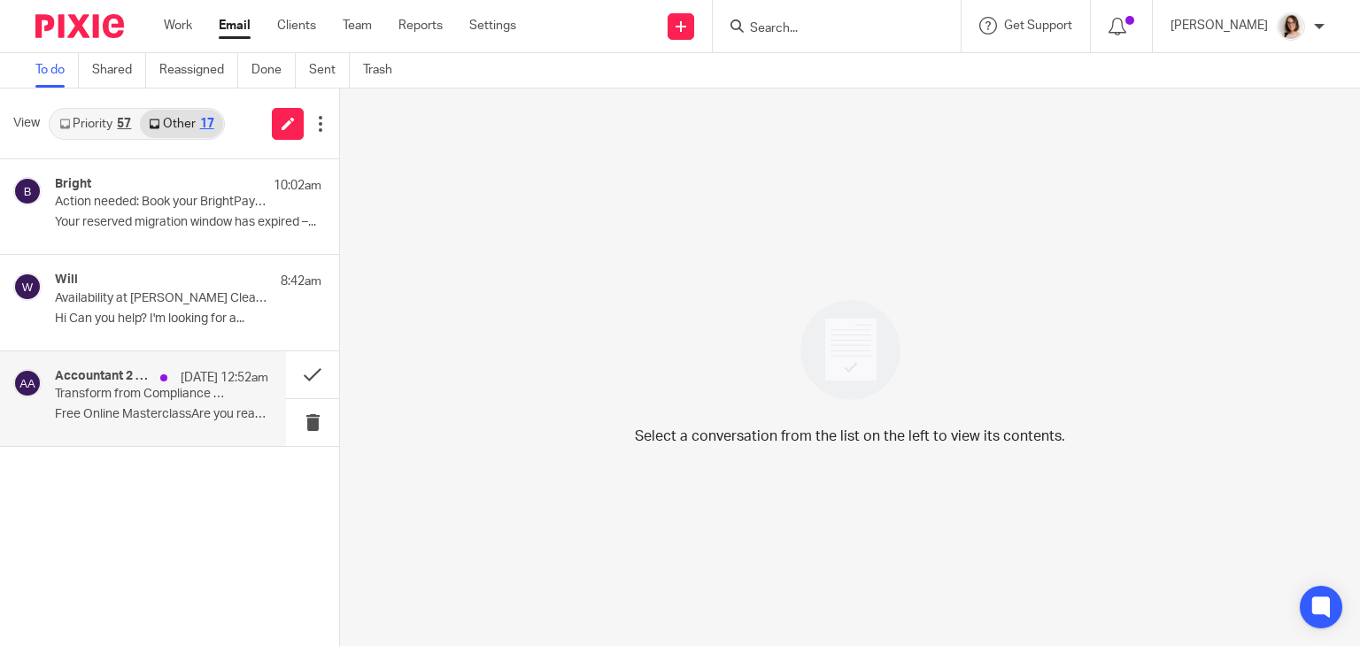
click at [209, 400] on p "Transform from Compliance to Advisory in Under 60 Minutes (Free Masterclass)" at bounding box center [140, 394] width 171 height 15
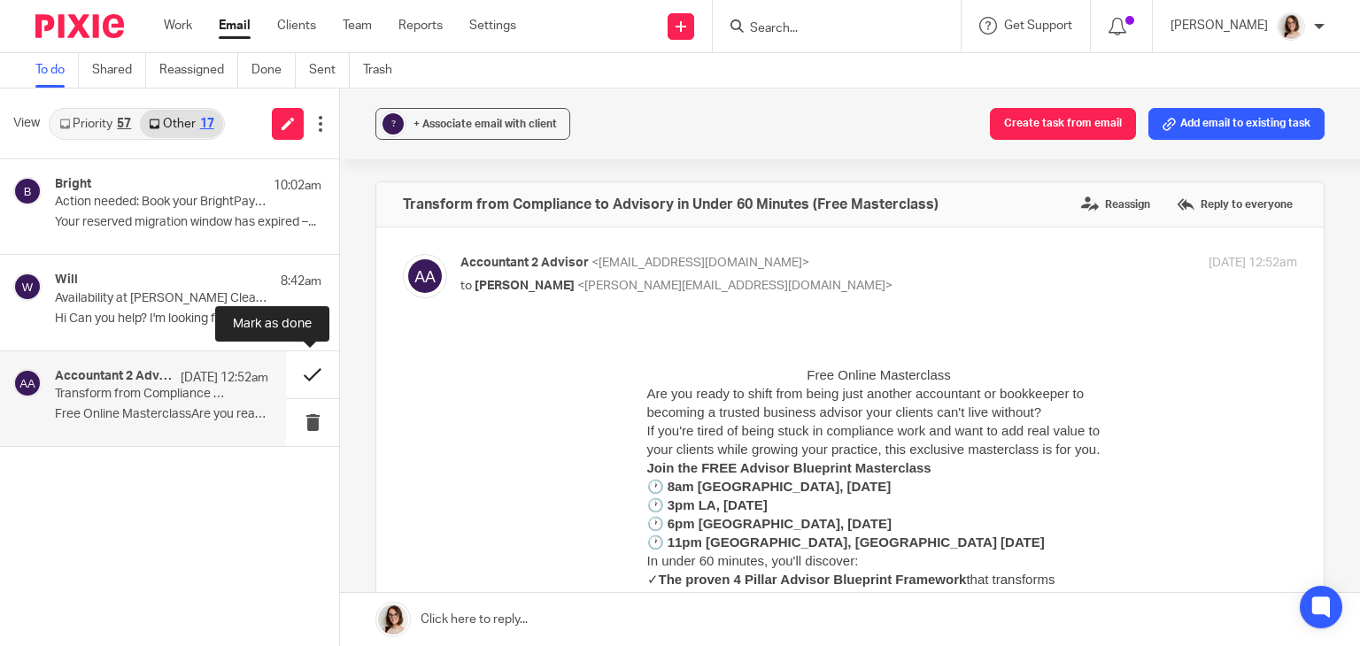
click at [312, 369] on button at bounding box center [312, 375] width 53 height 47
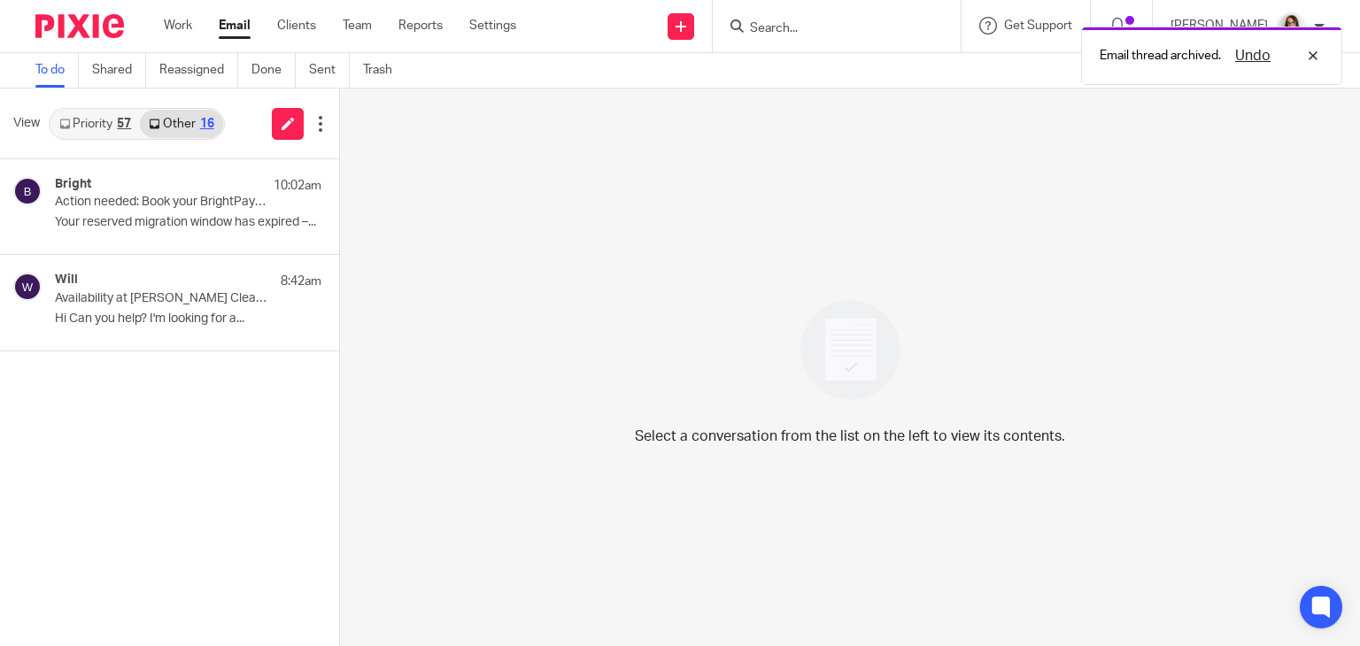
click at [230, 27] on link "Email" at bounding box center [235, 26] width 32 height 18
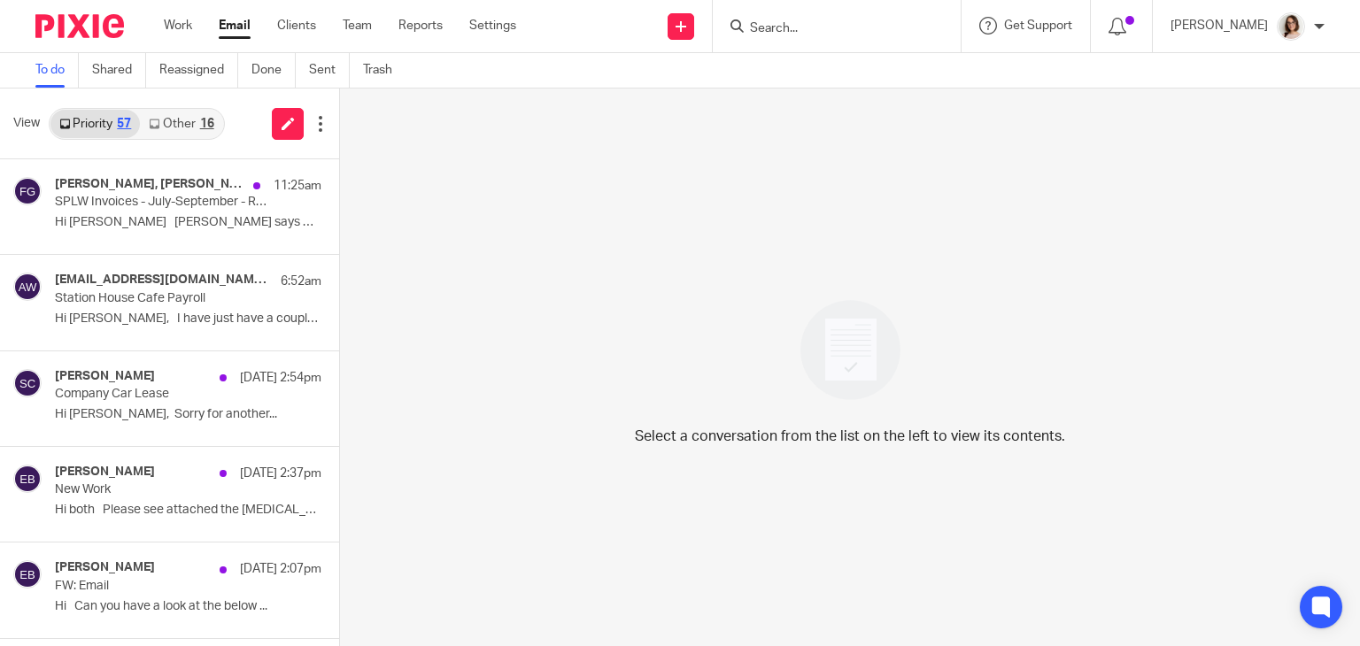
click at [188, 118] on link "Other 16" at bounding box center [181, 124] width 82 height 28
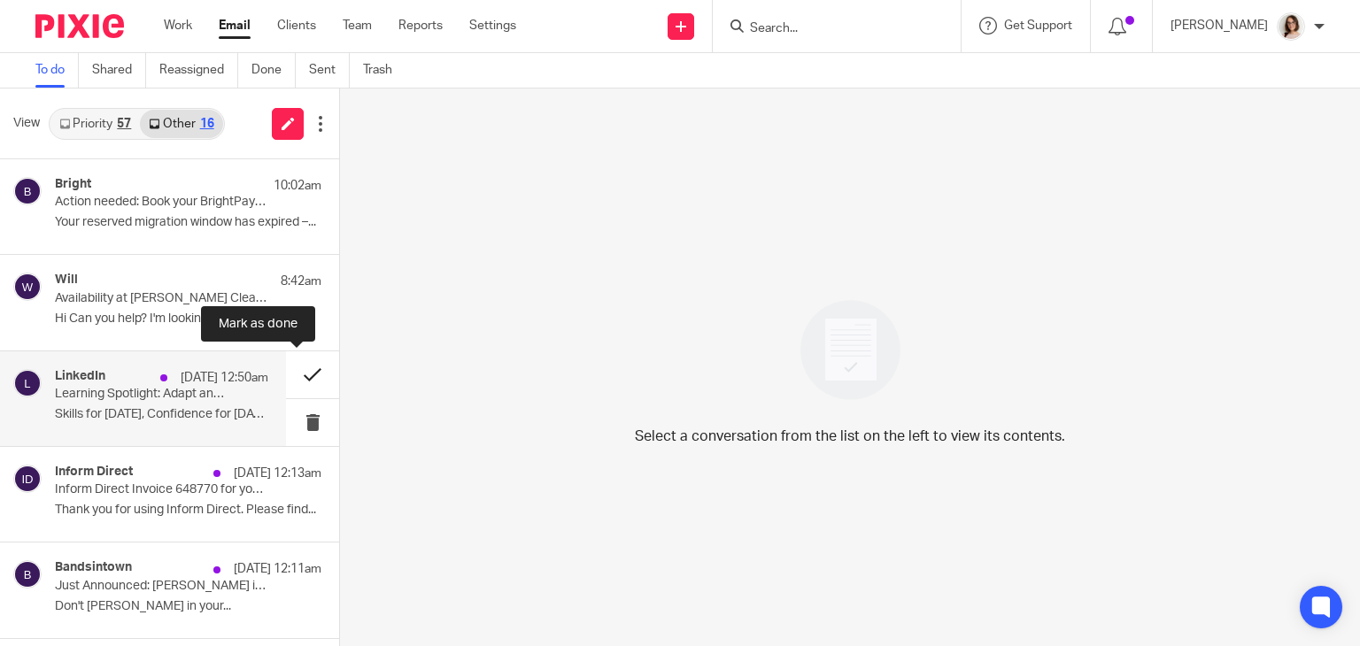
click at [288, 380] on button at bounding box center [312, 375] width 53 height 47
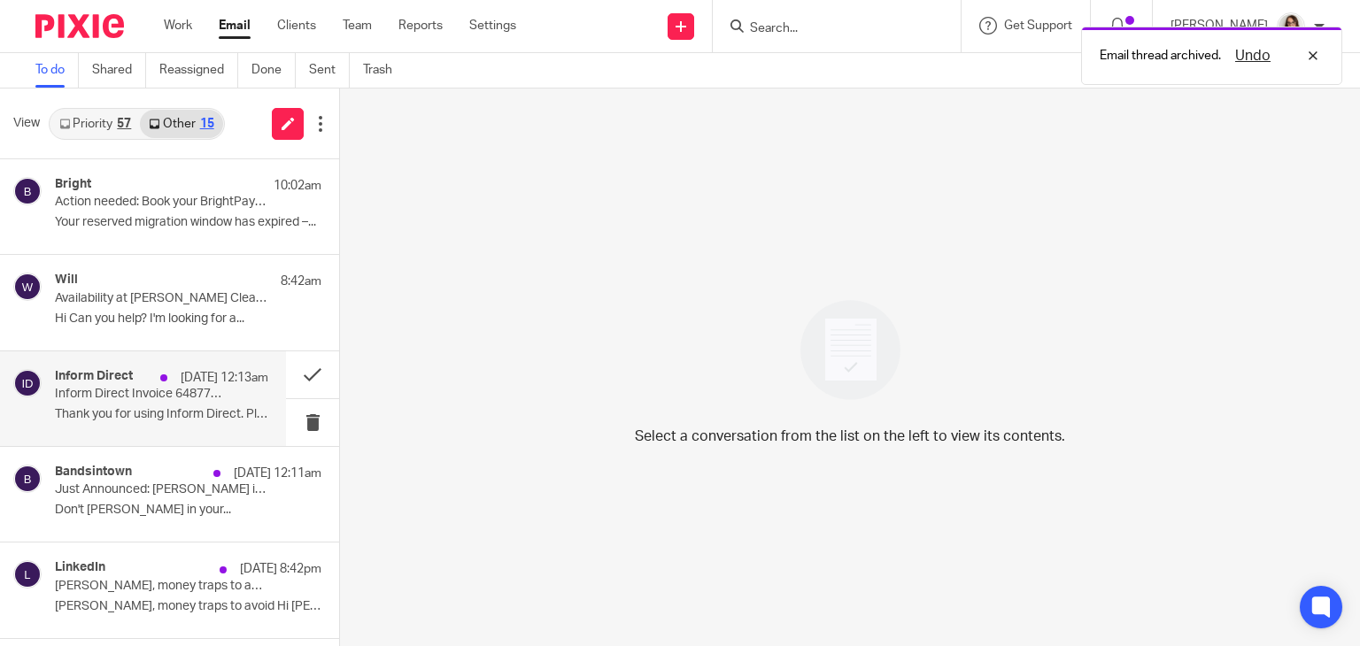
click at [190, 407] on p "Thank you for using Inform Direct. Please find..." at bounding box center [161, 414] width 213 height 15
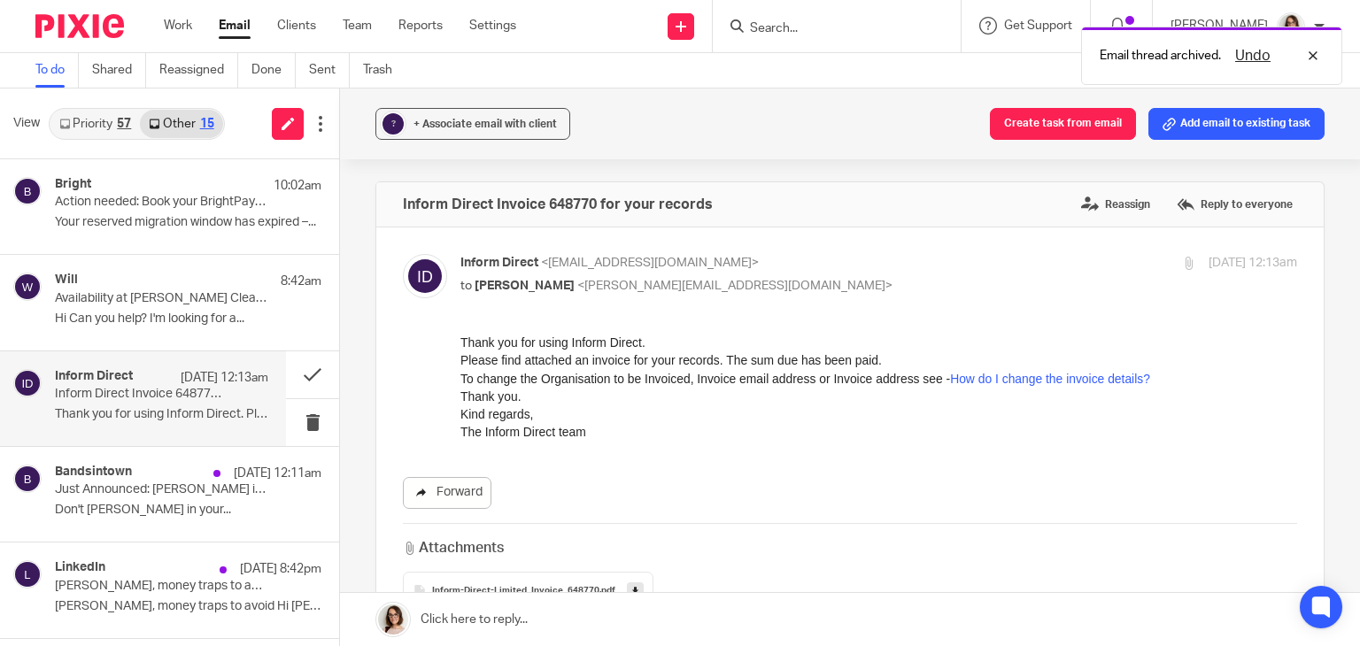
click at [479, 499] on link "Forward" at bounding box center [447, 493] width 89 height 32
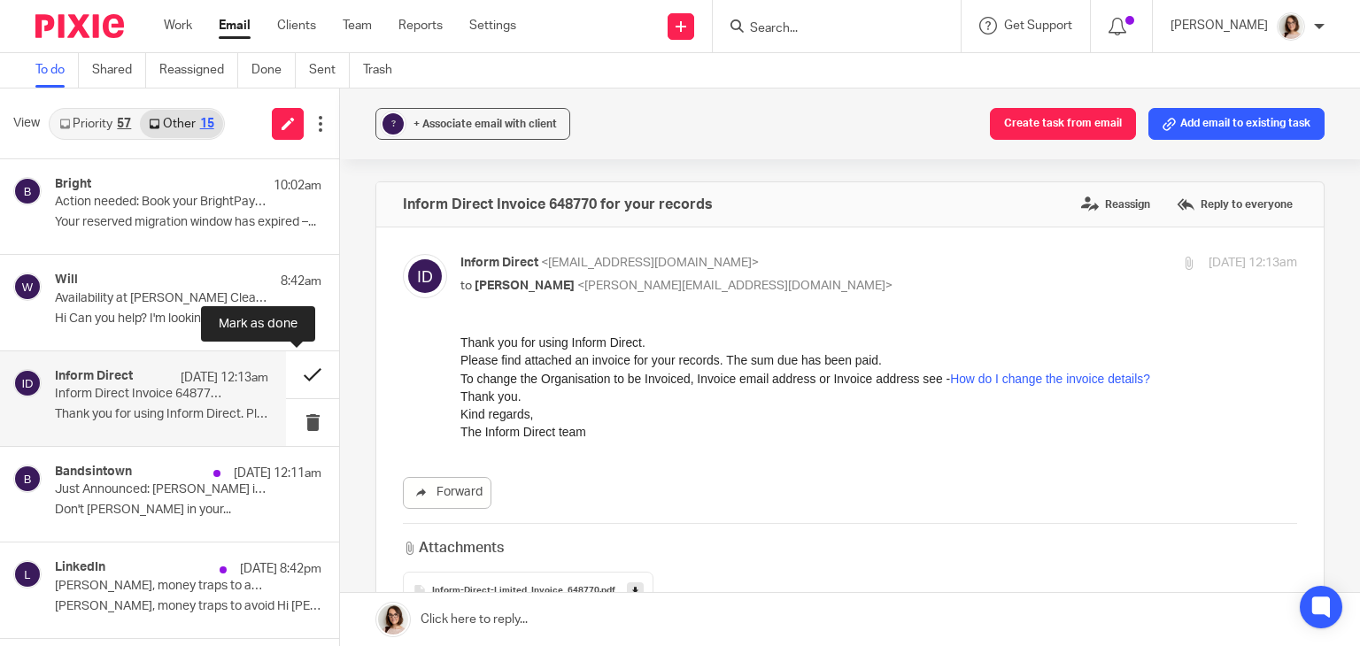
click at [296, 373] on button at bounding box center [312, 375] width 53 height 47
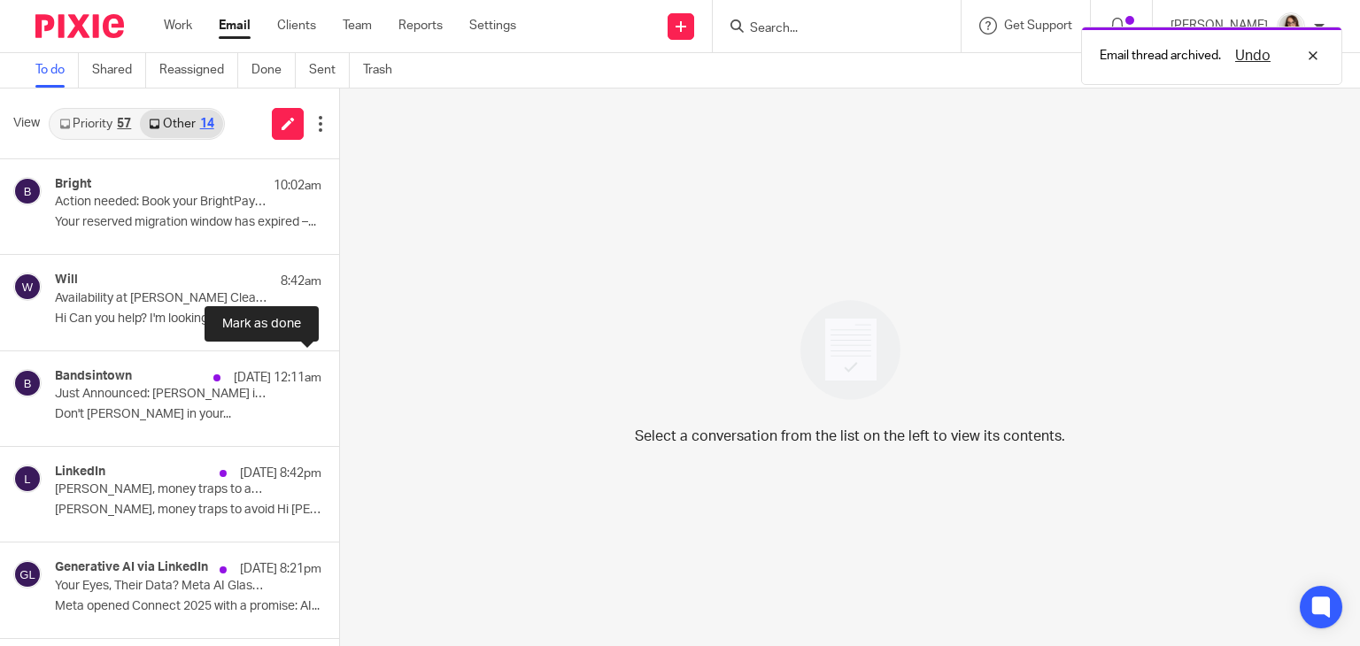
click at [339, 373] on button at bounding box center [346, 375] width 14 height 47
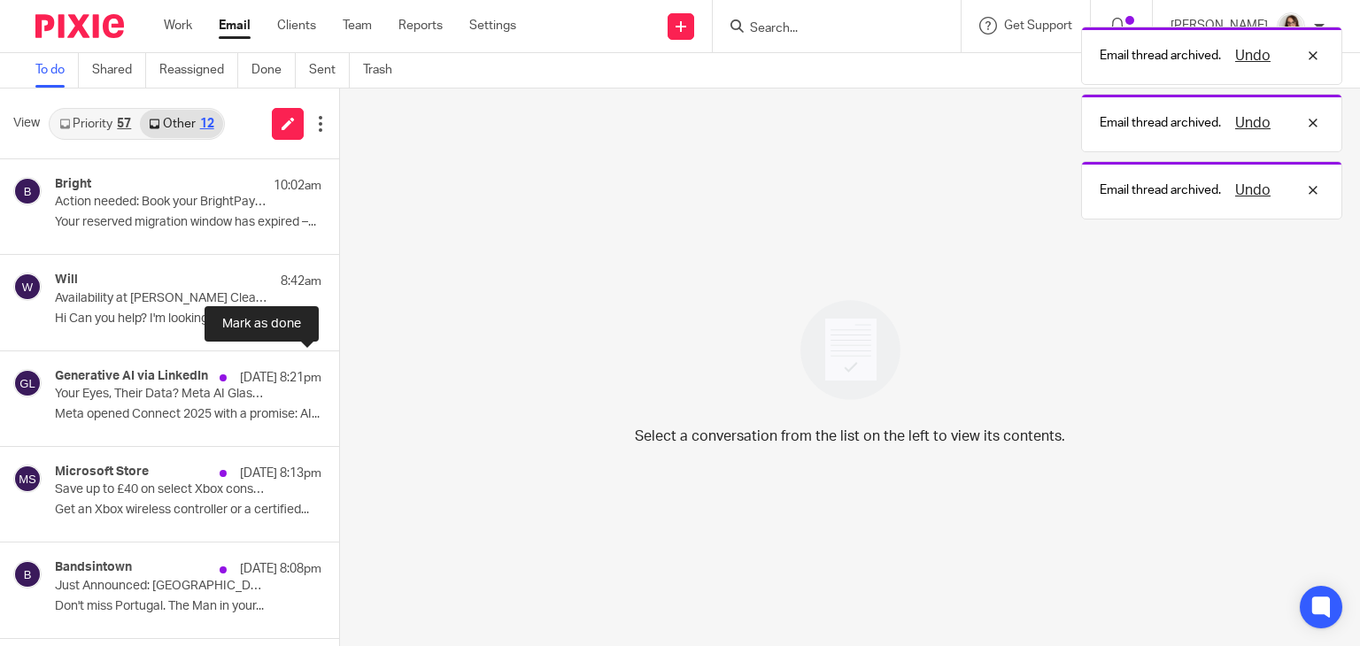
click at [339, 373] on button at bounding box center [346, 375] width 14 height 47
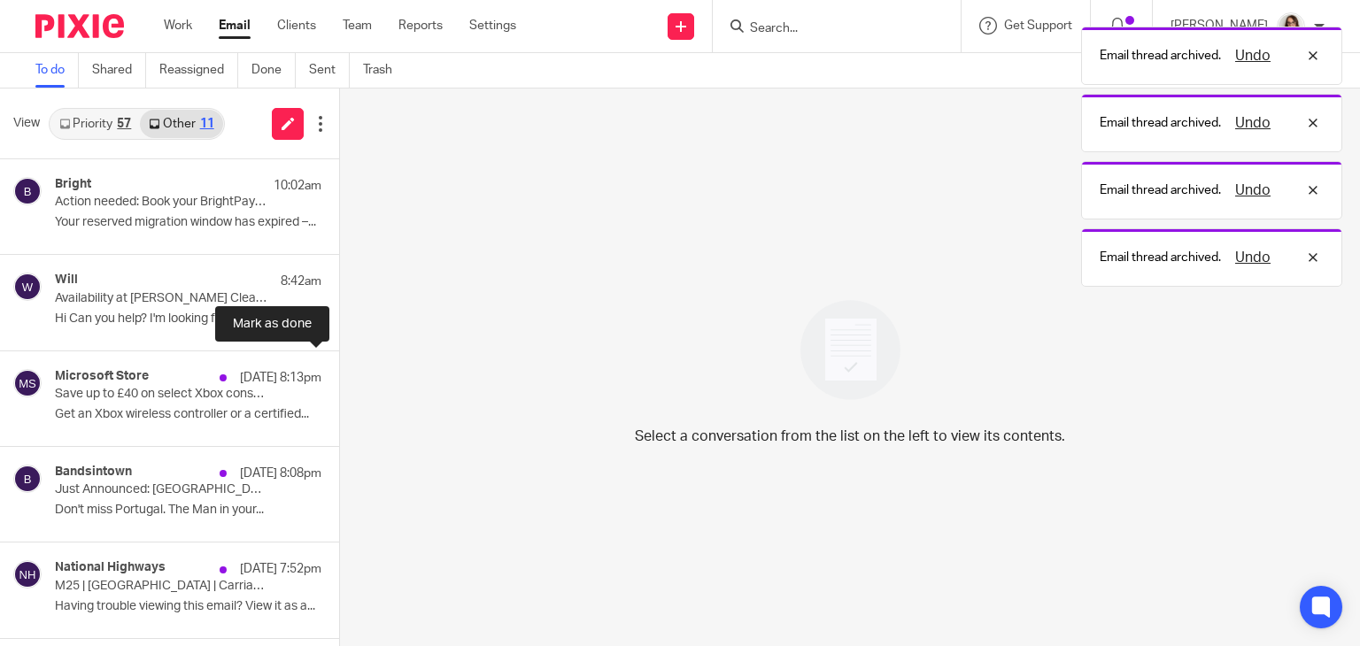
click at [339, 373] on button at bounding box center [346, 375] width 14 height 47
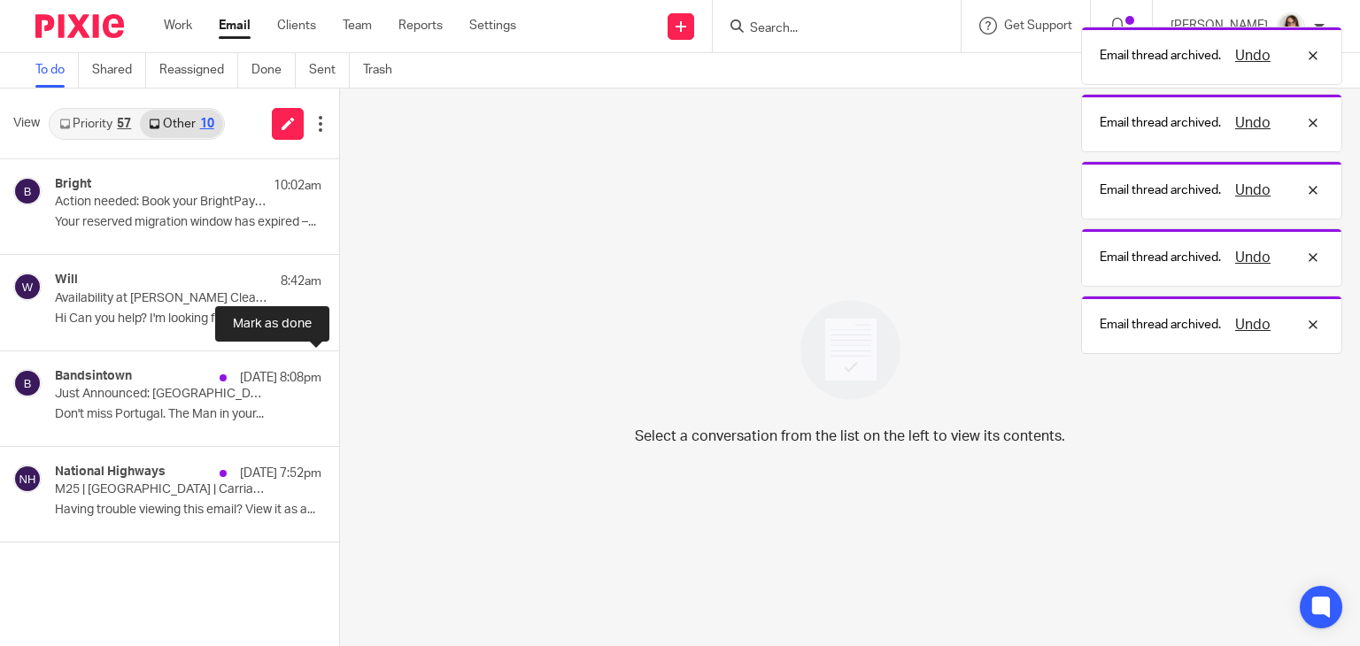
click at [339, 373] on button at bounding box center [346, 375] width 14 height 47
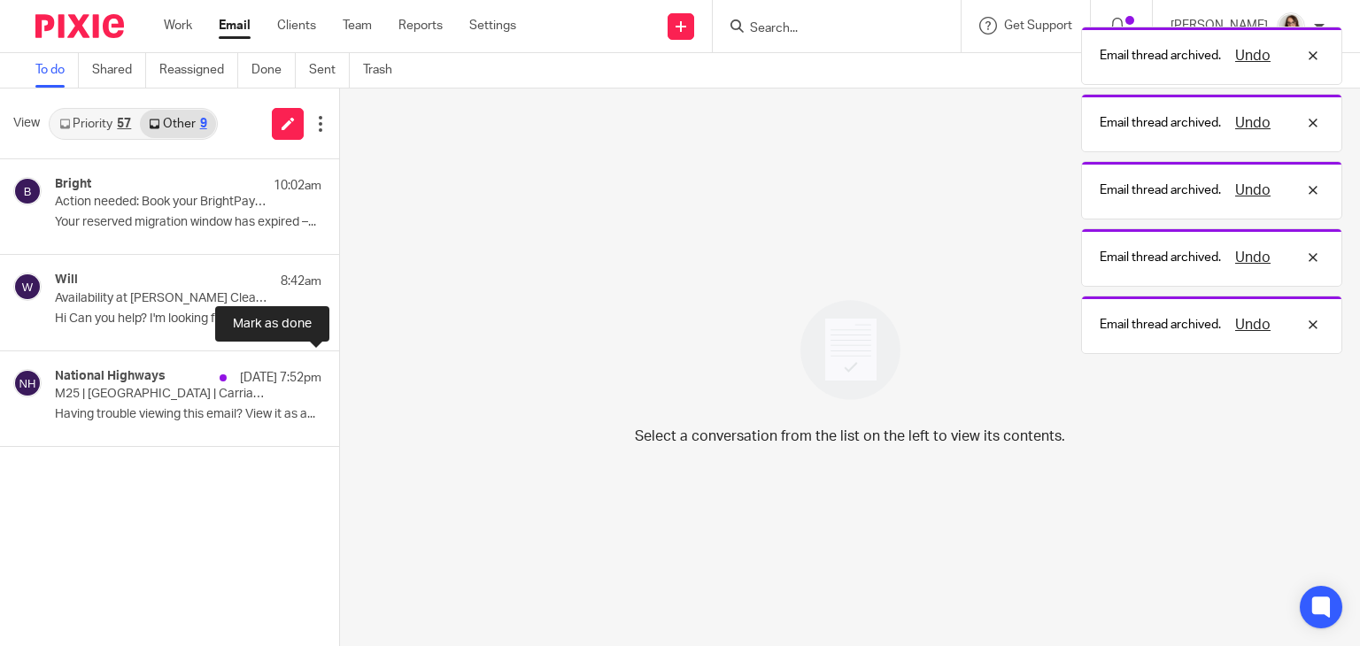
click at [339, 373] on button at bounding box center [346, 375] width 14 height 47
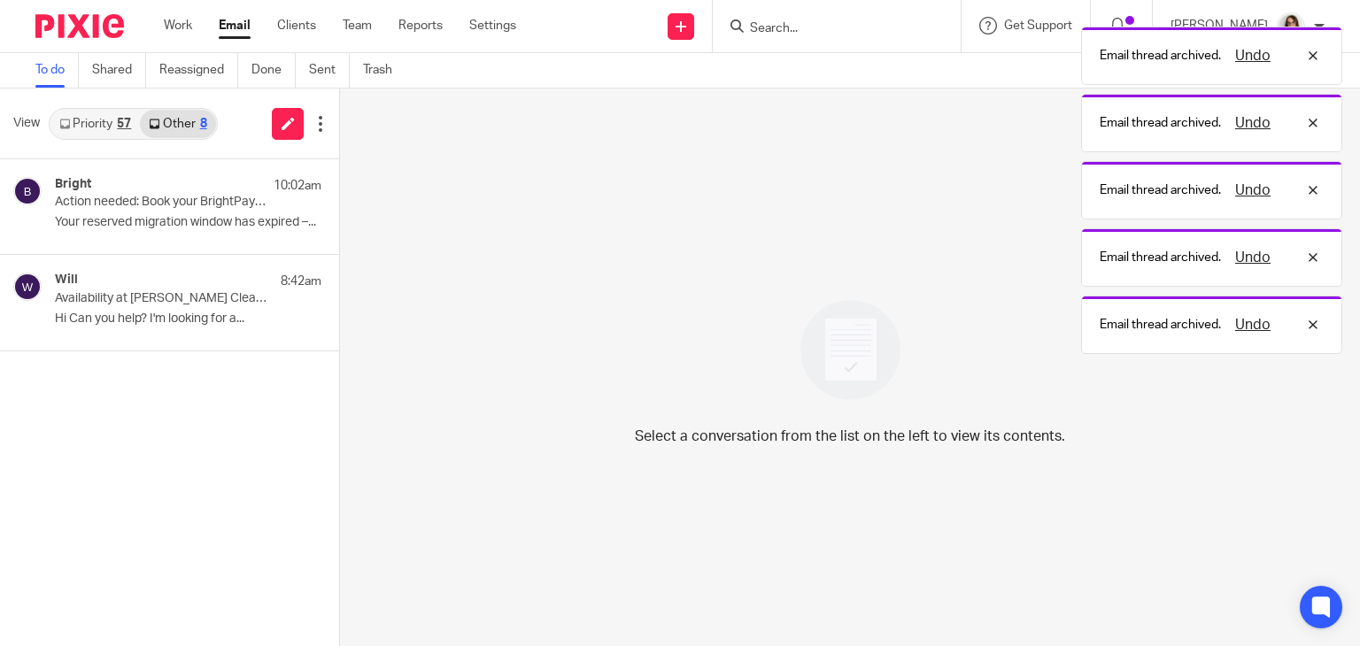
click at [239, 22] on link "Email" at bounding box center [235, 26] width 32 height 18
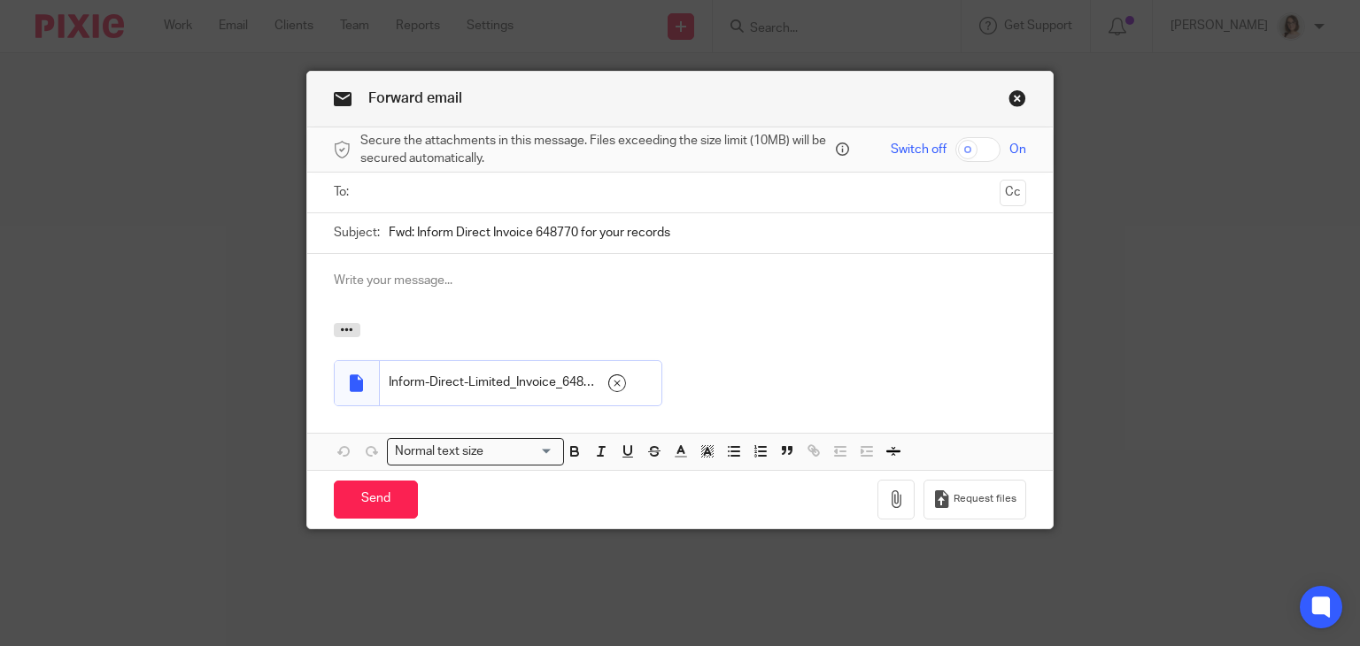
click at [401, 193] on input "text" at bounding box center [680, 192] width 626 height 20
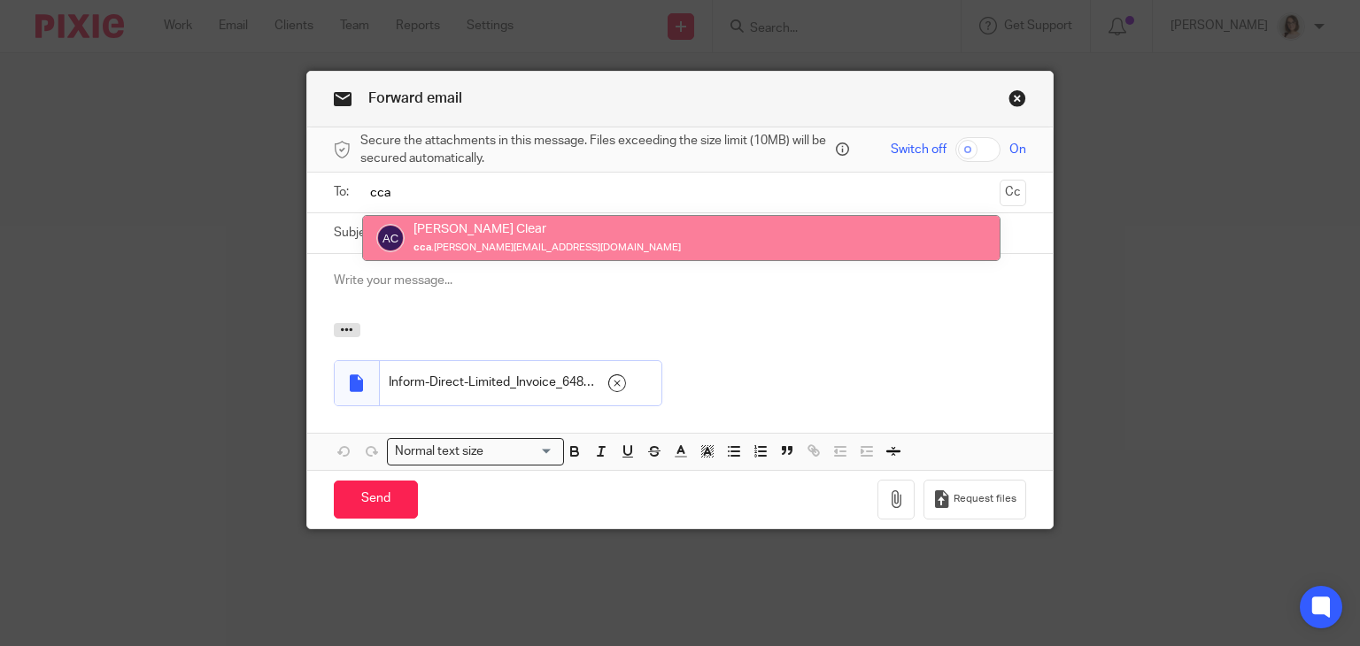
type input "cca"
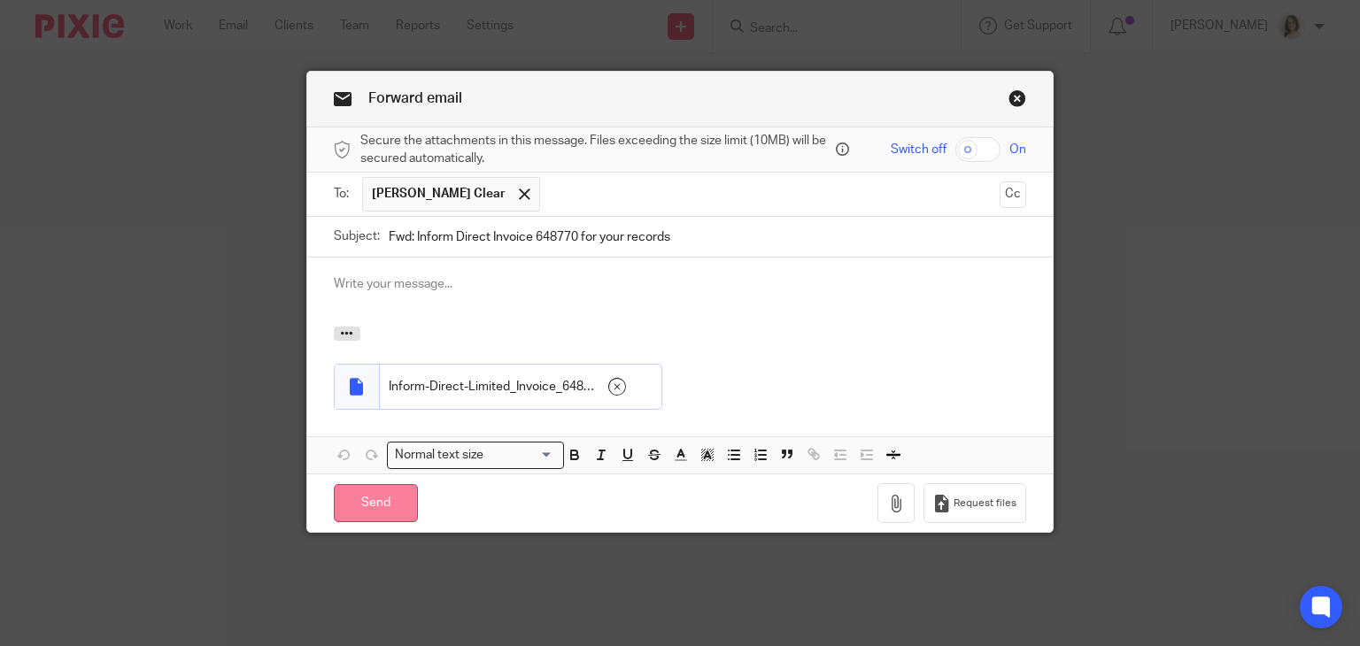
click at [361, 497] on input "Send" at bounding box center [376, 503] width 84 height 38
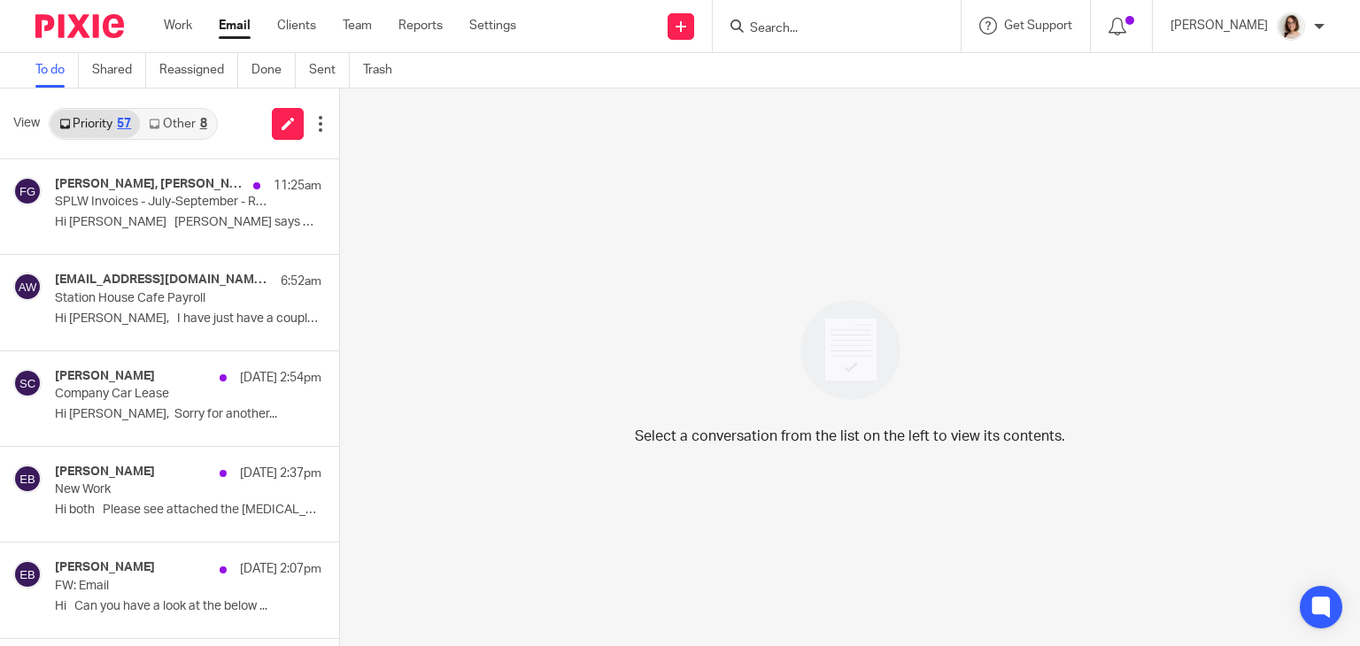
click at [205, 112] on link "Other 8" at bounding box center [177, 124] width 75 height 28
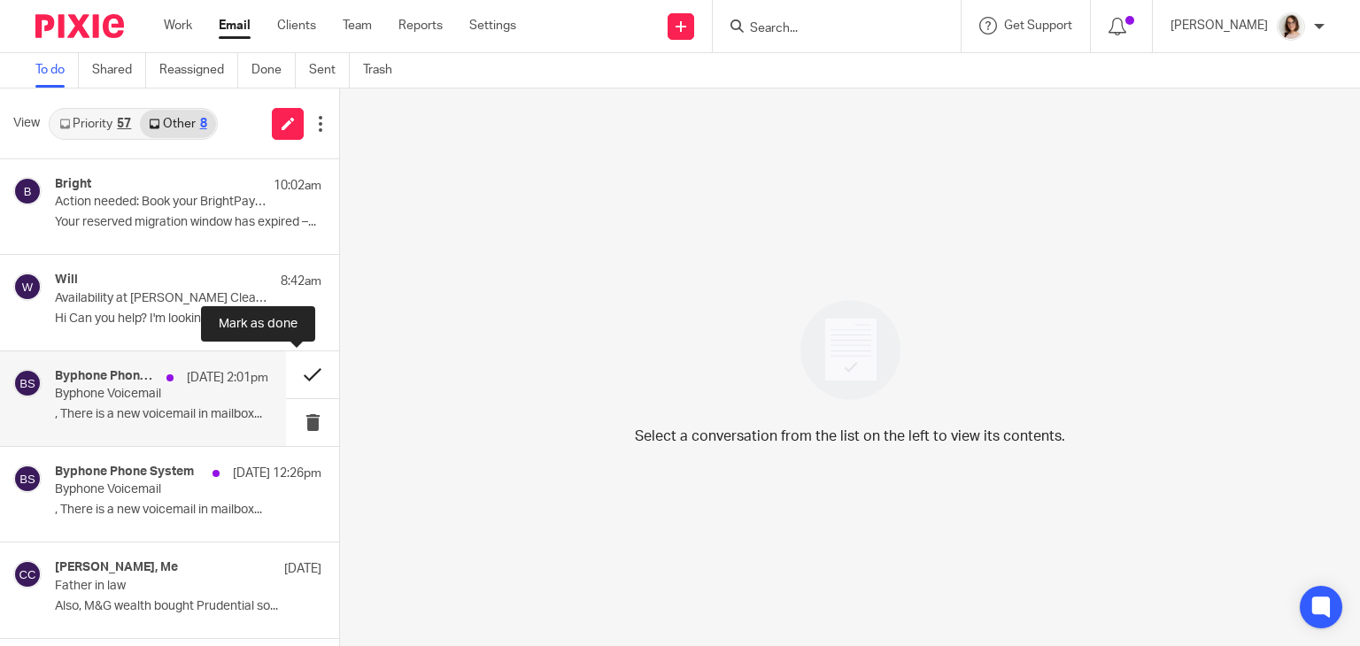
click at [288, 380] on button at bounding box center [312, 375] width 53 height 47
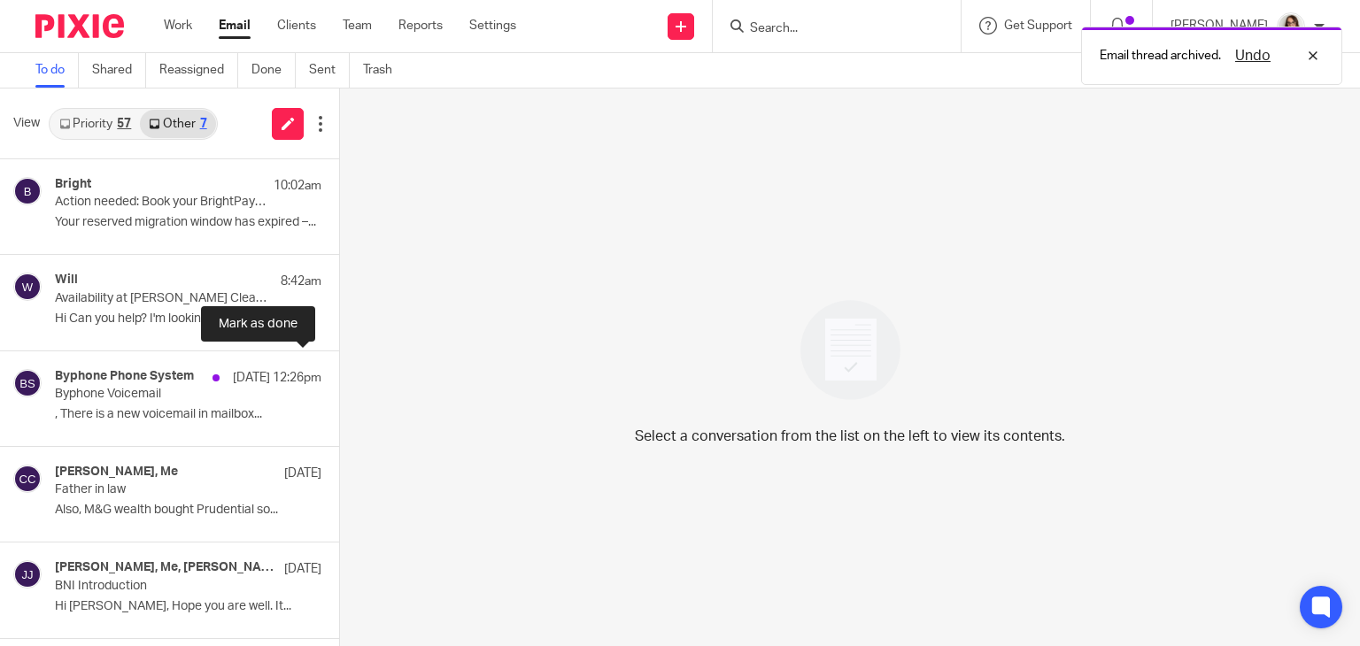
click at [339, 380] on button at bounding box center [346, 375] width 14 height 47
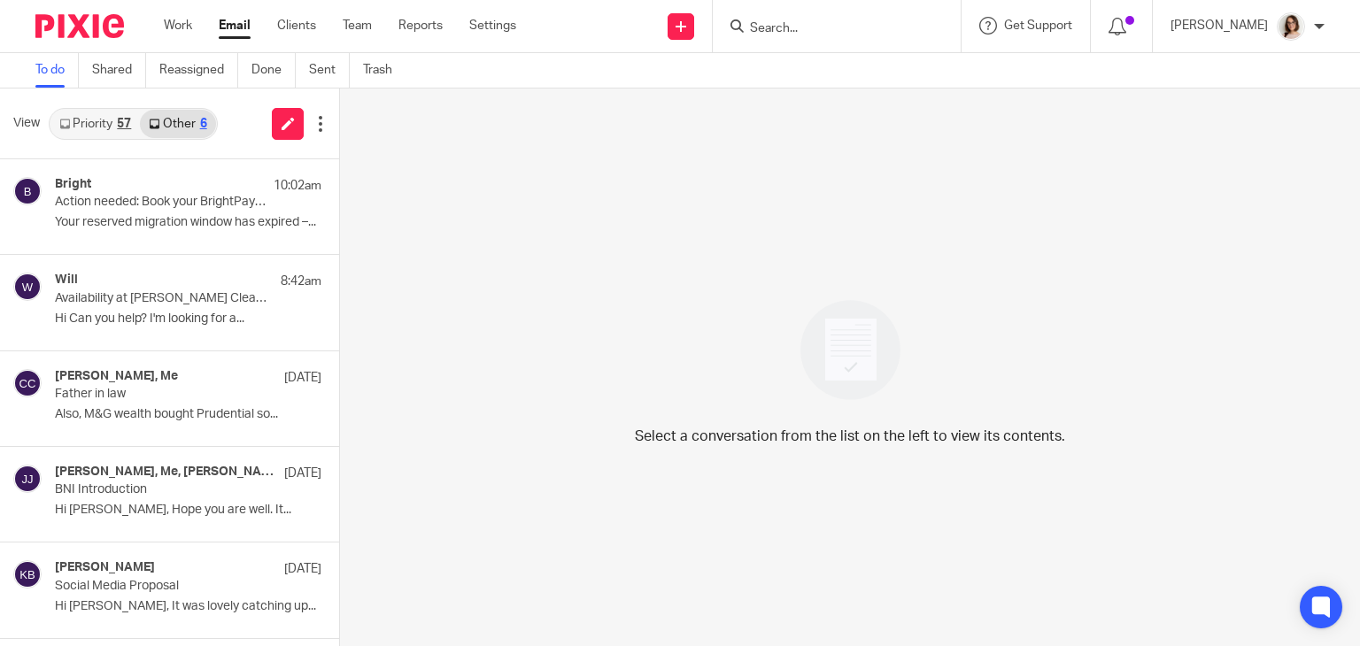
click at [231, 31] on link "Email" at bounding box center [235, 26] width 32 height 18
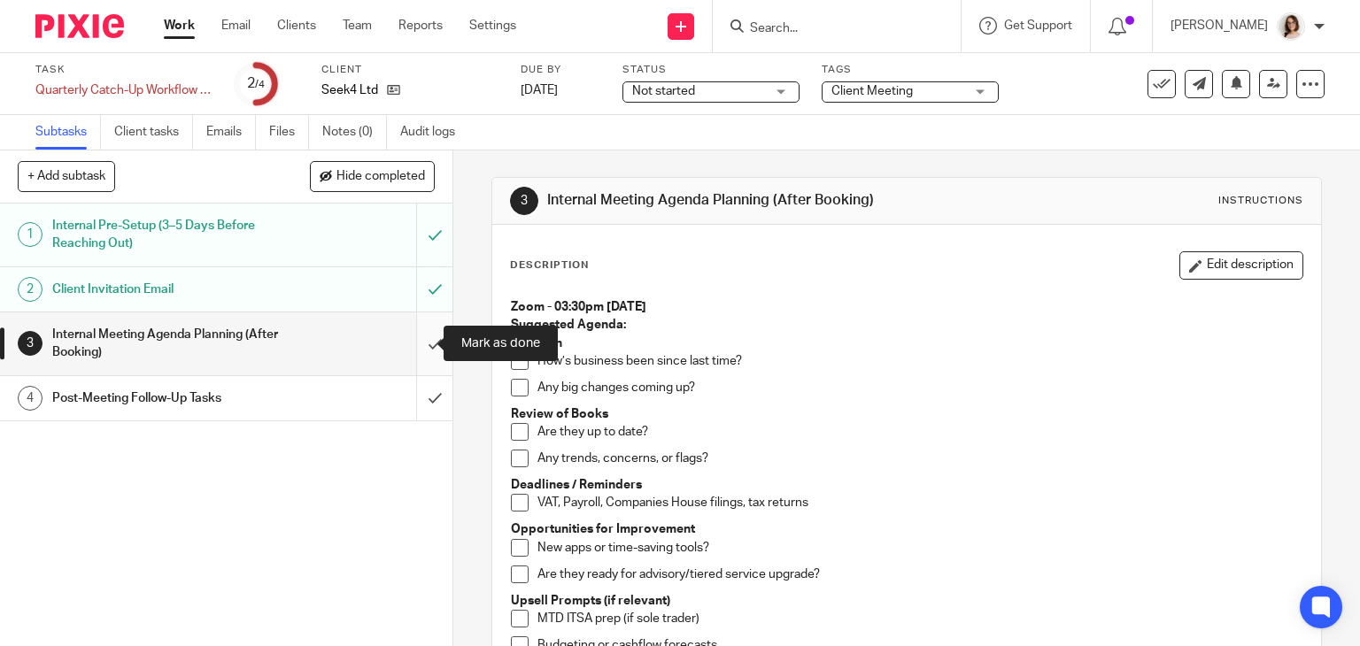
click at [418, 344] on input "submit" at bounding box center [226, 344] width 452 height 63
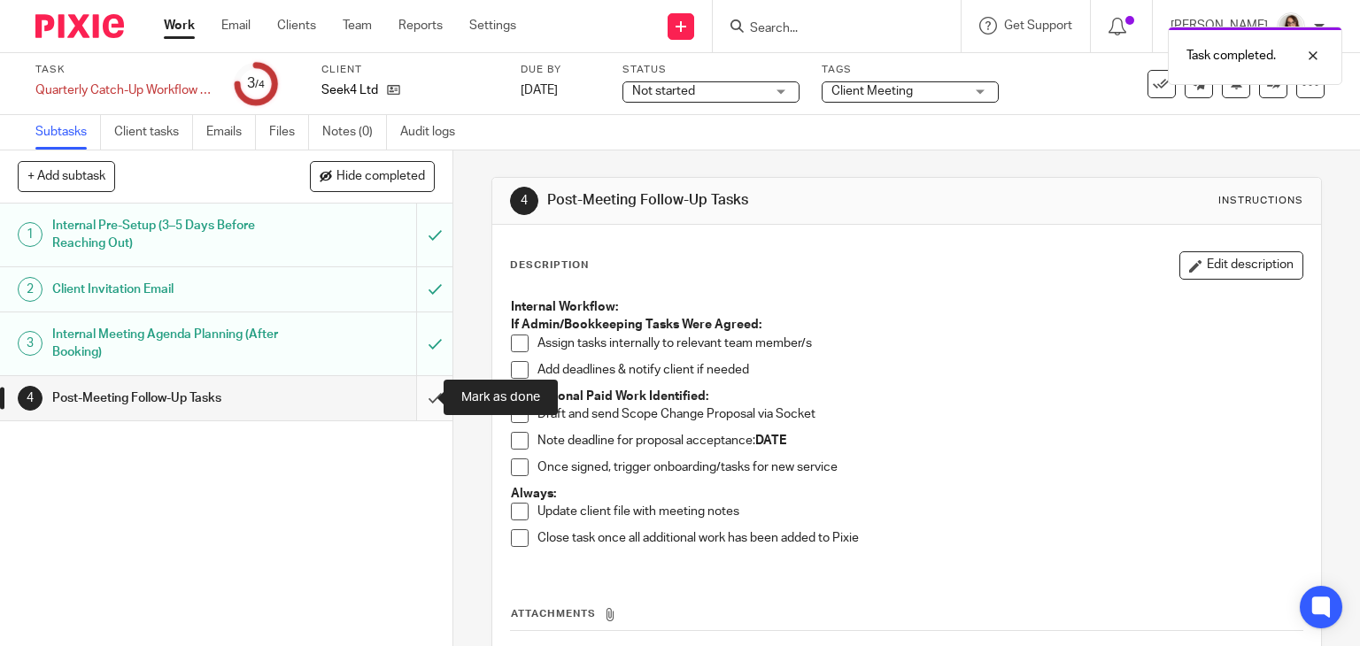
click at [418, 390] on input "submit" at bounding box center [226, 398] width 452 height 44
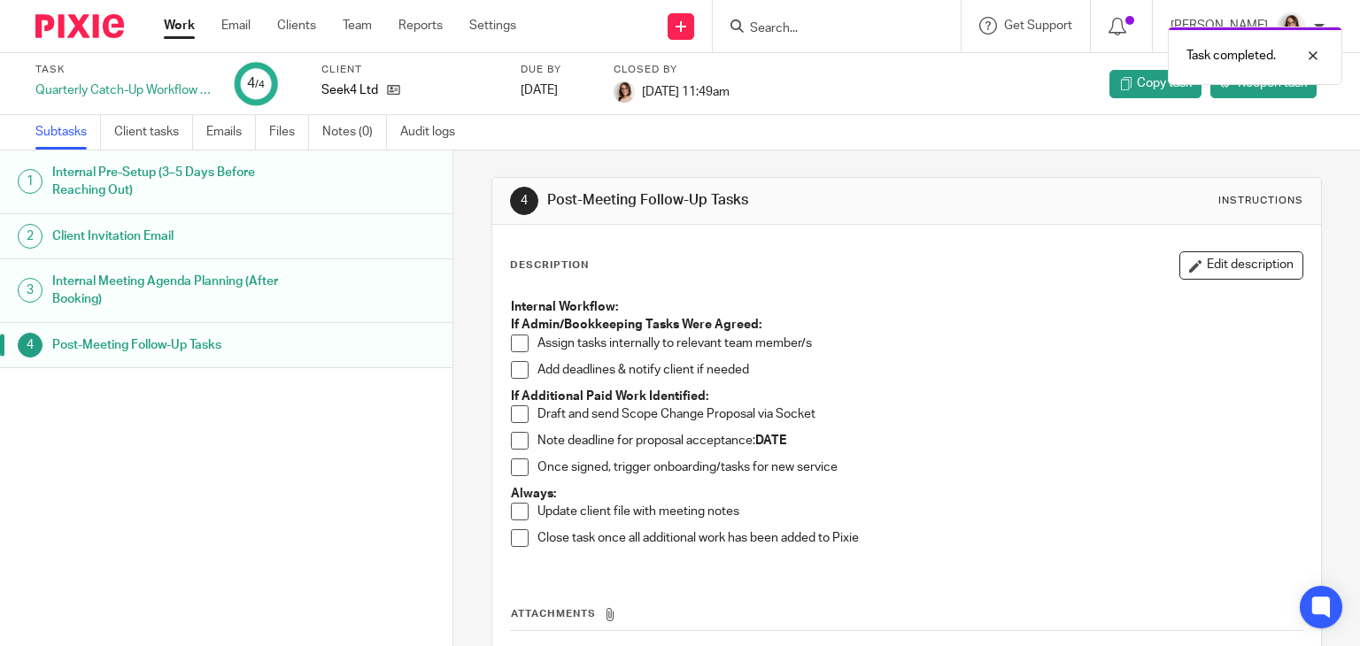
click at [180, 23] on link "Work" at bounding box center [179, 26] width 31 height 18
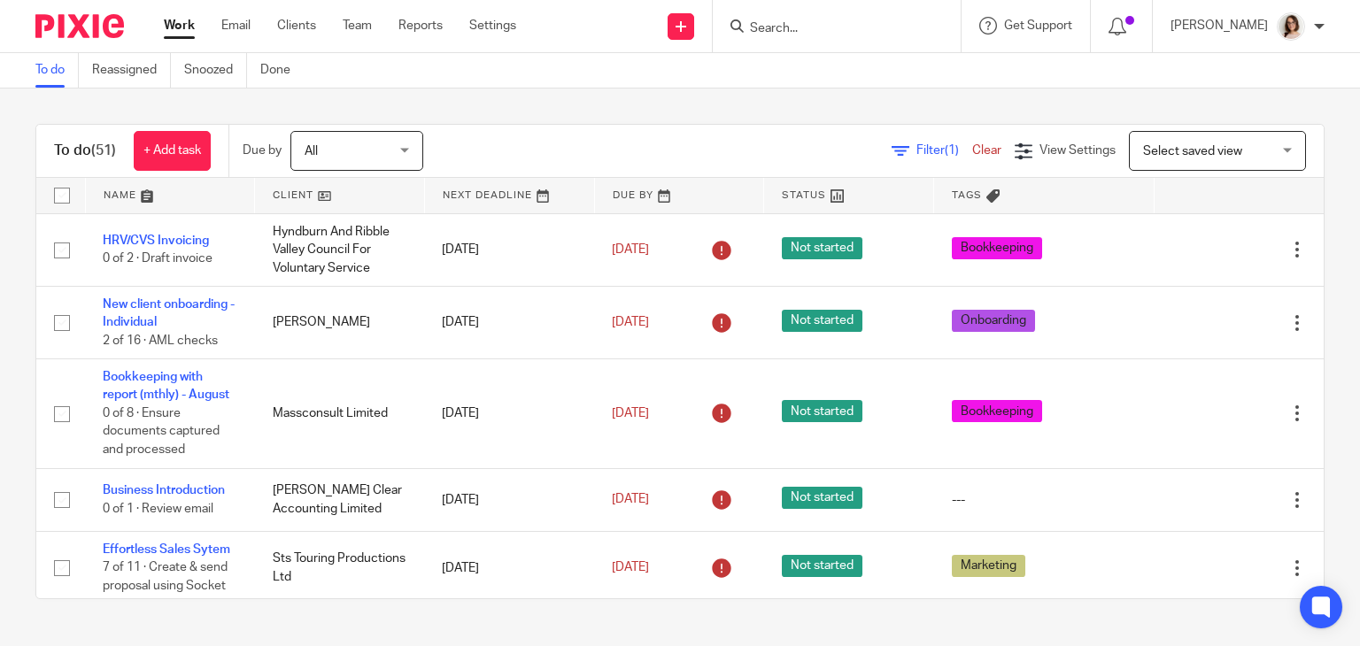
scroll to position [599, 0]
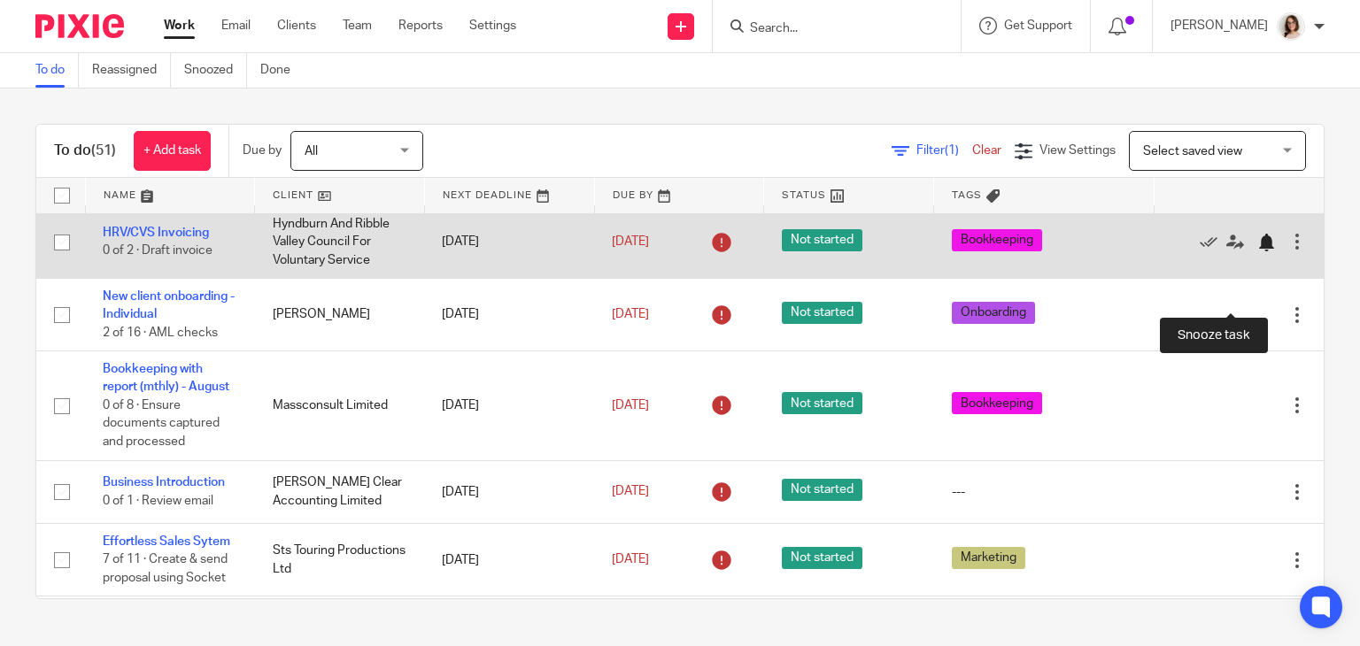
click at [1257, 251] on div at bounding box center [1266, 243] width 18 height 18
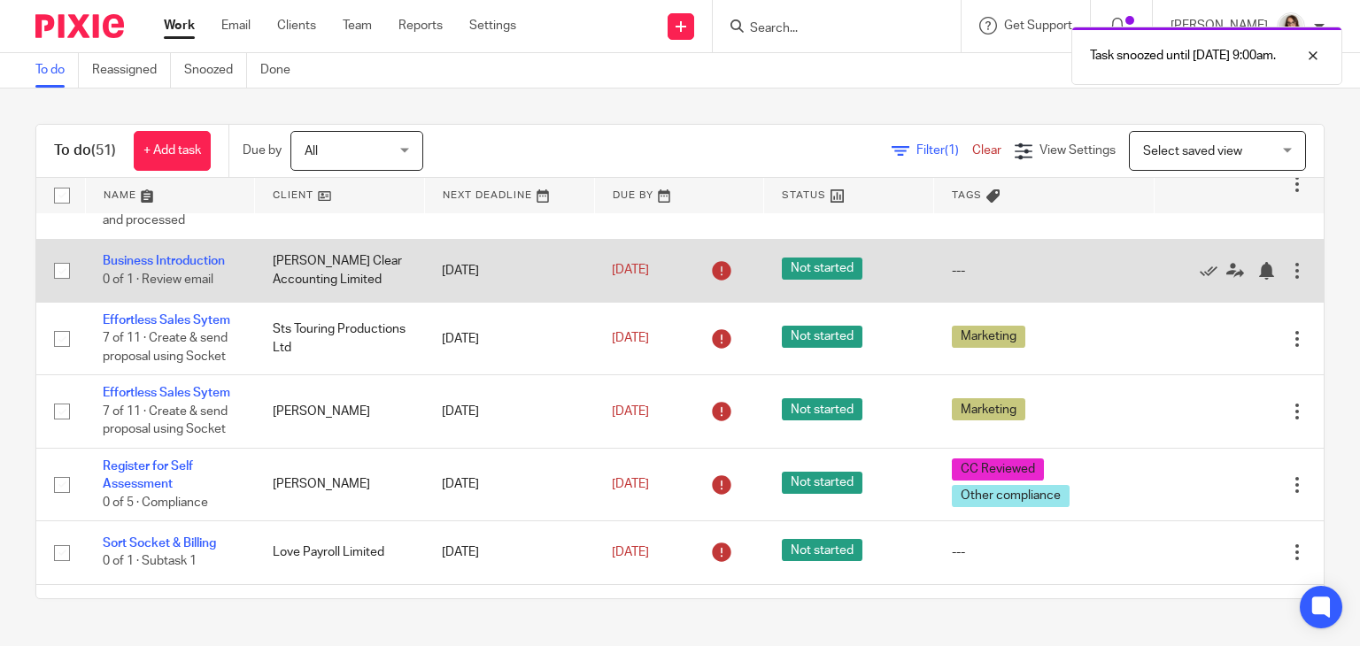
scroll to position [751, 0]
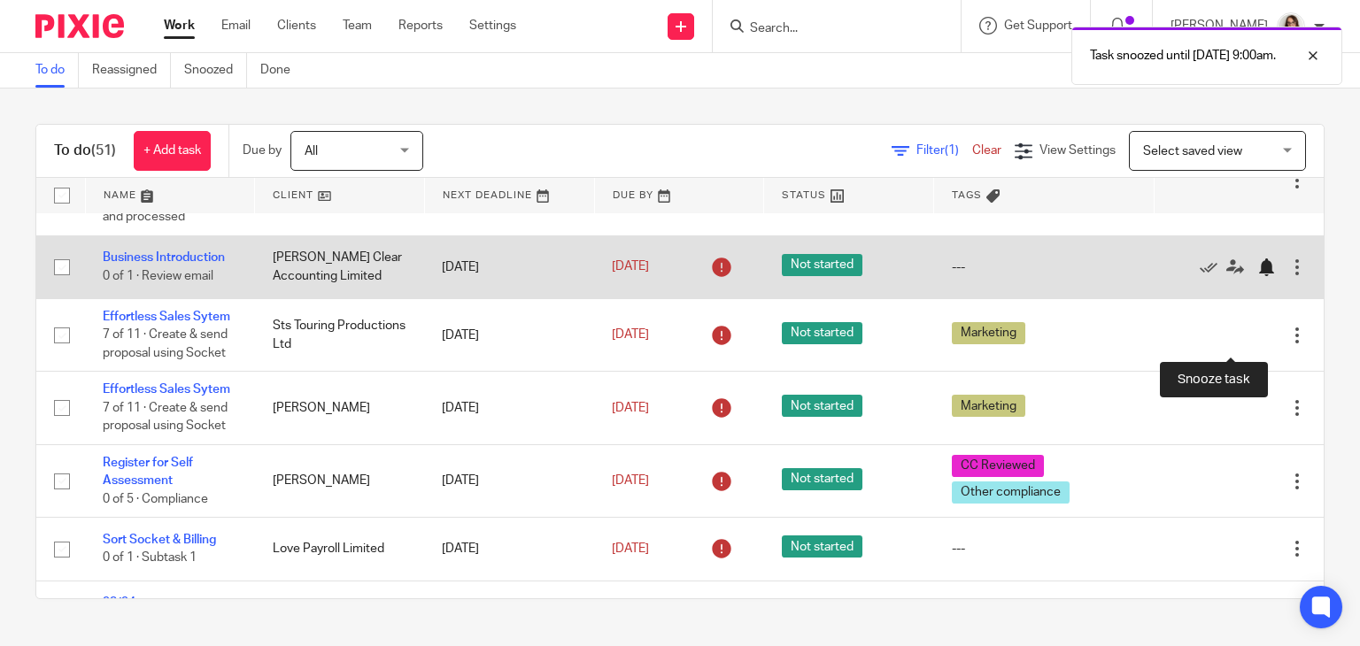
click at [1257, 276] on div at bounding box center [1266, 268] width 18 height 18
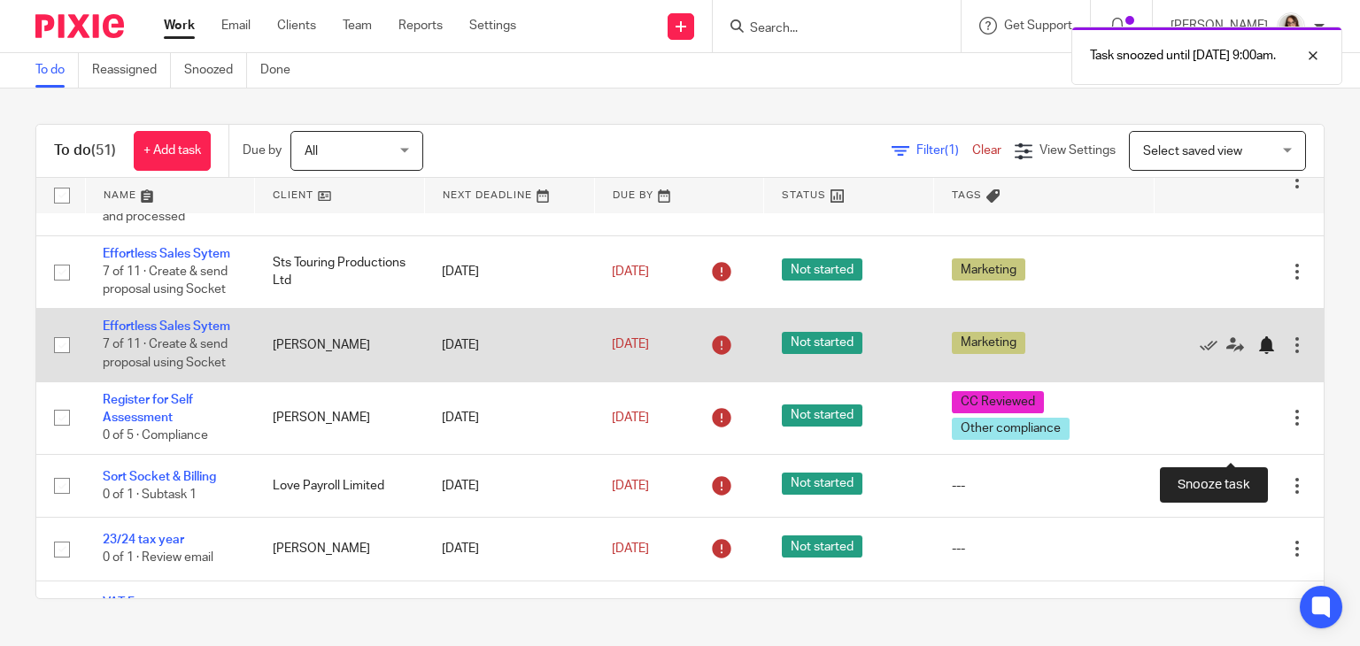
click at [1257, 354] on div at bounding box center [1266, 345] width 18 height 18
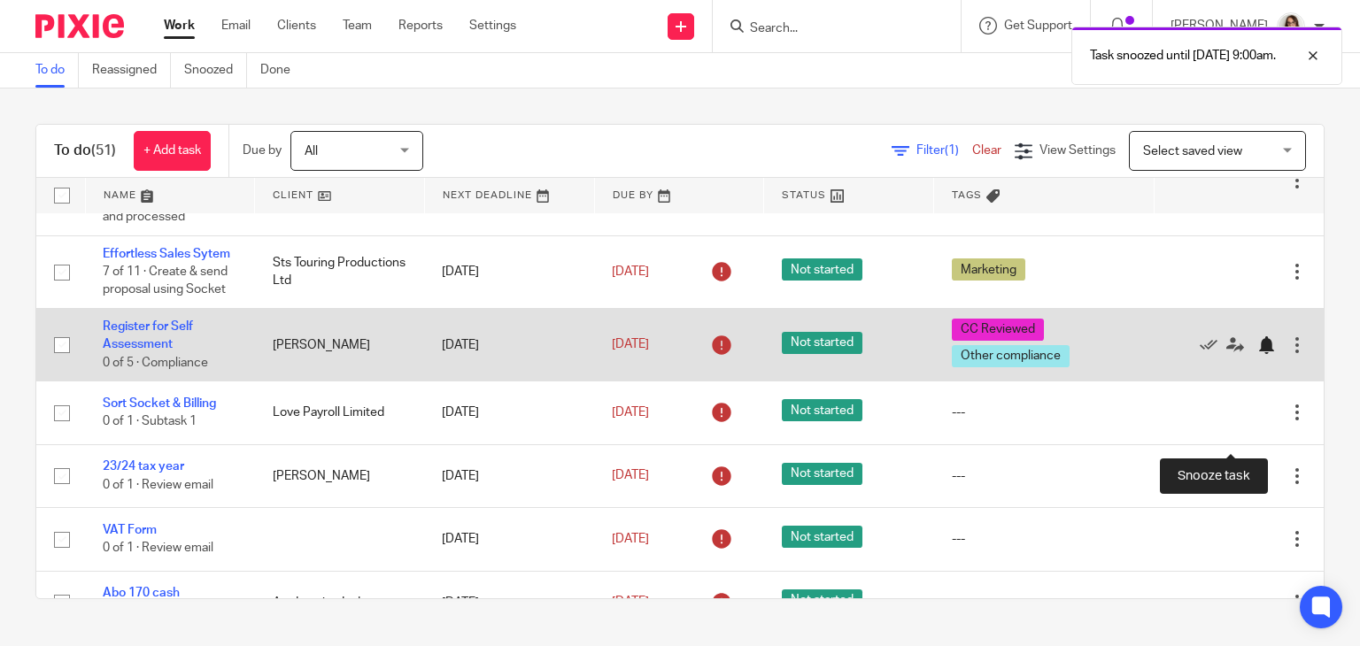
click at [1257, 354] on div at bounding box center [1266, 345] width 18 height 18
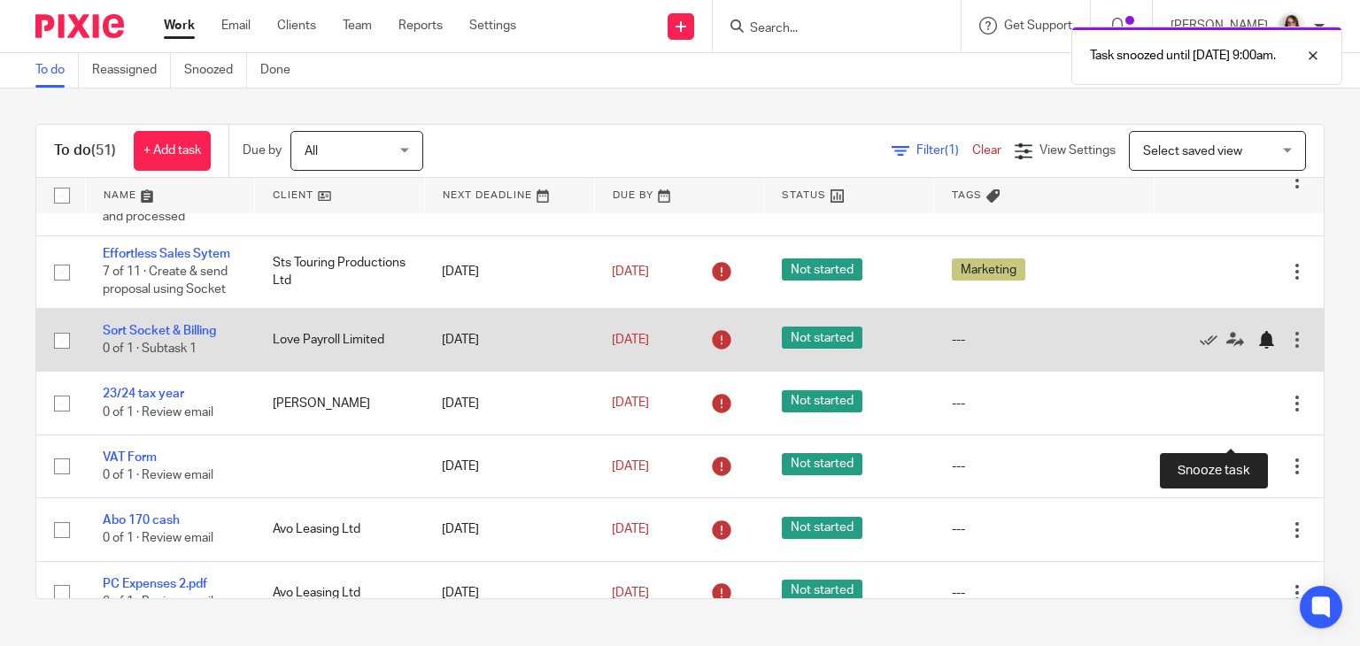
click at [1257, 349] on div at bounding box center [1266, 340] width 18 height 18
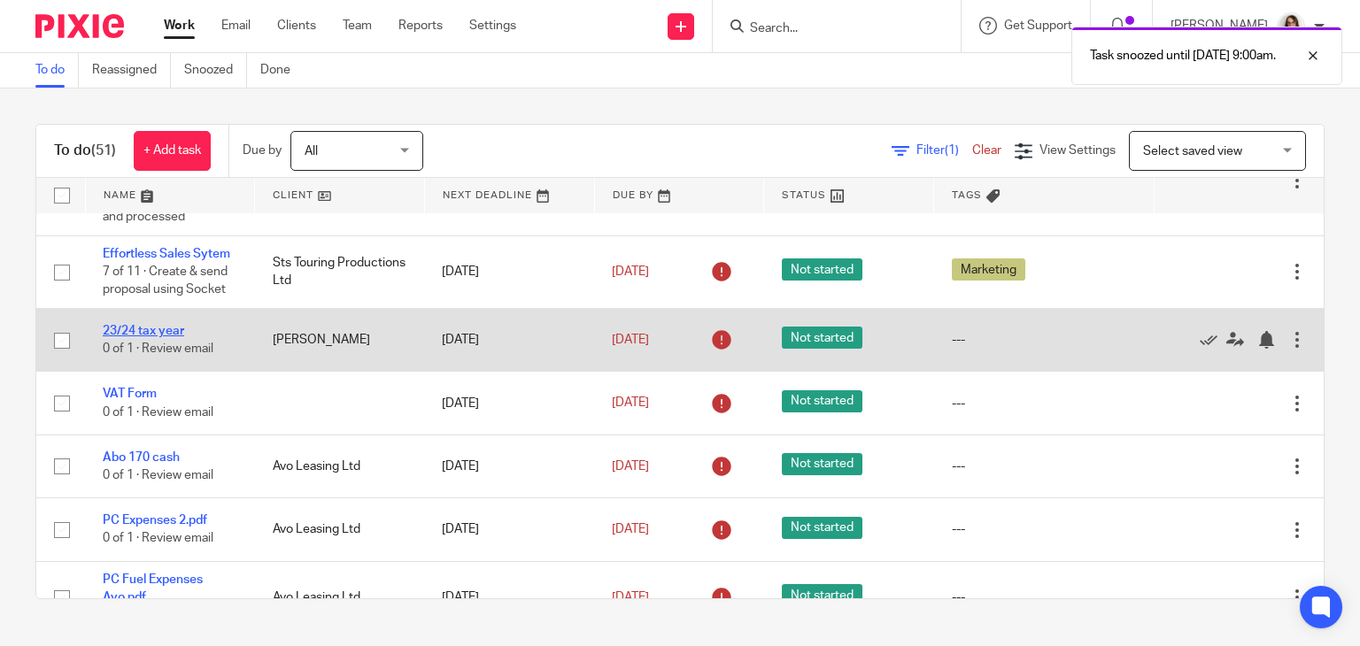
click at [129, 337] on link "23/24 tax year" at bounding box center [143, 331] width 81 height 12
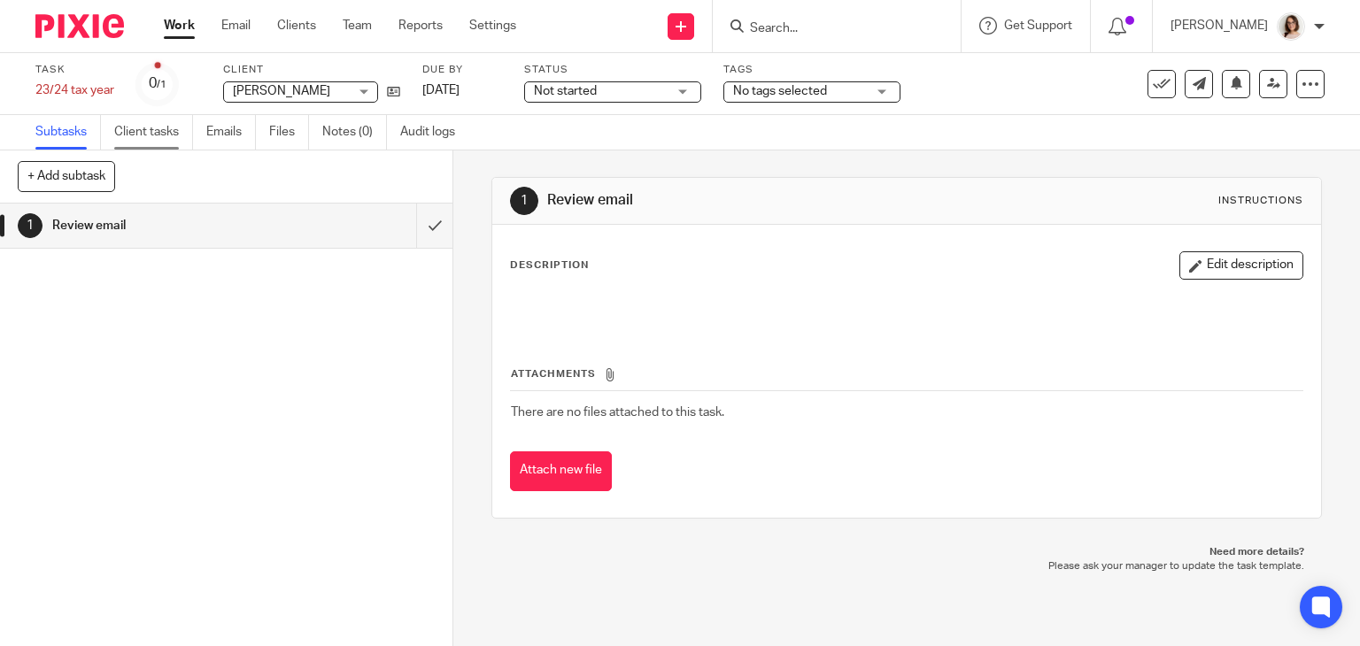
click at [158, 141] on link "Client tasks" at bounding box center [153, 132] width 79 height 35
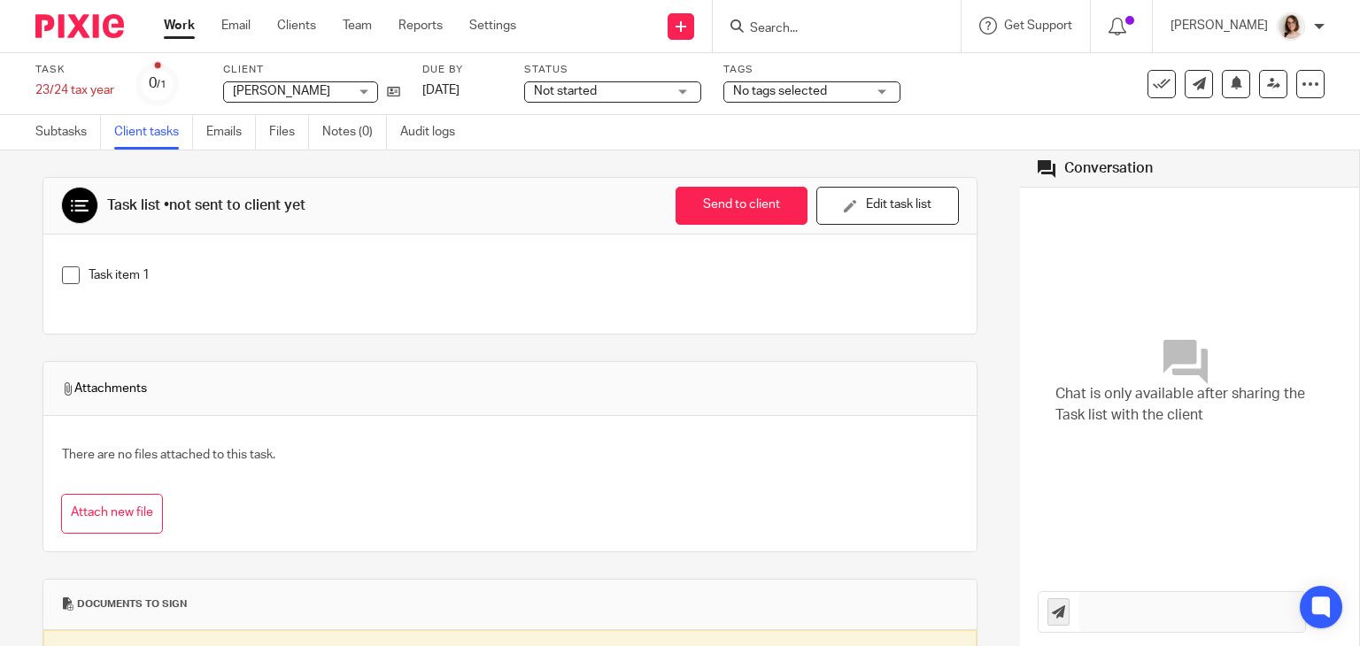
click at [228, 137] on link "Emails" at bounding box center [231, 132] width 50 height 35
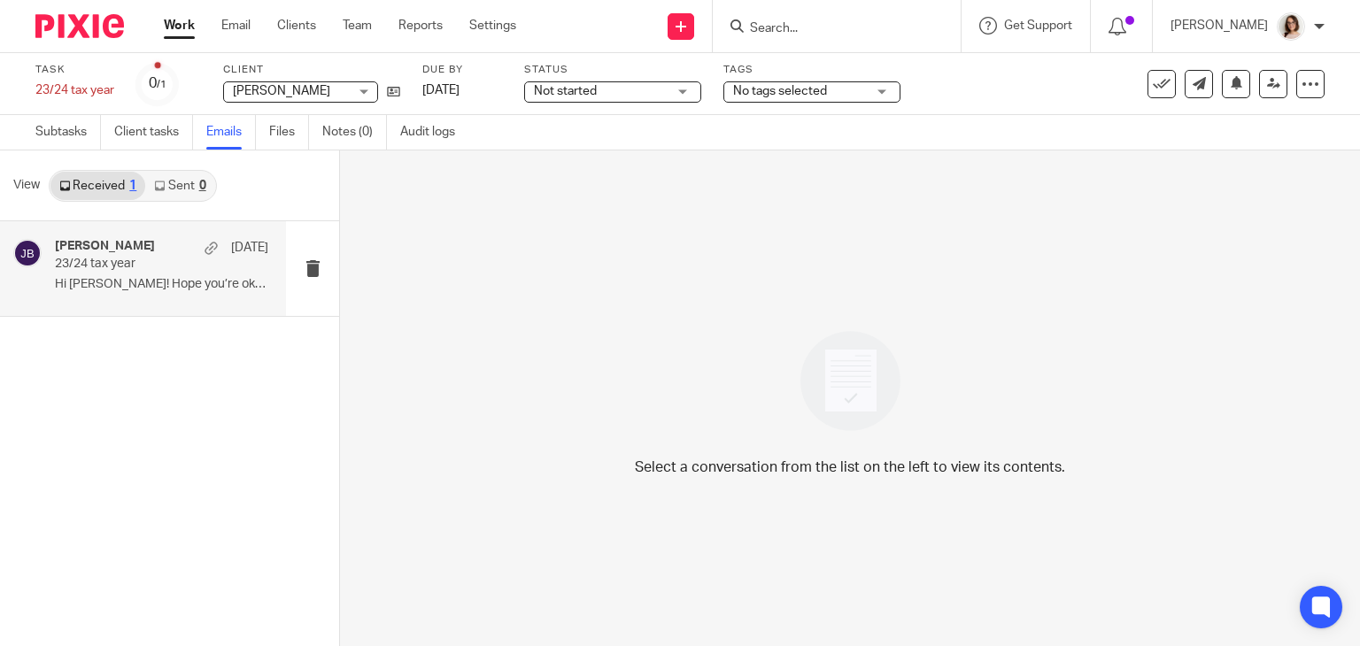
click at [135, 292] on div "[PERSON_NAME] 16 [DATE] tax year Hi [PERSON_NAME]! Hope you’re okay. Just reach…" at bounding box center [161, 268] width 213 height 59
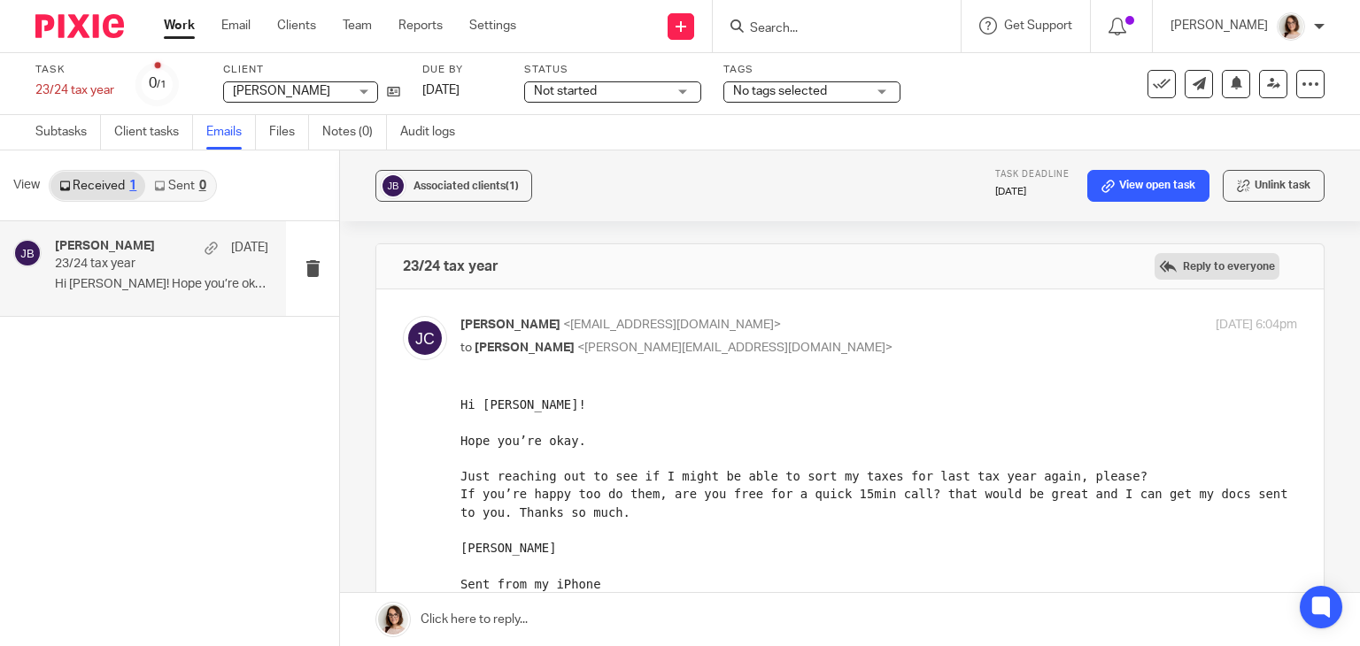
click at [1172, 262] on label "Reply to everyone" at bounding box center [1217, 266] width 125 height 27
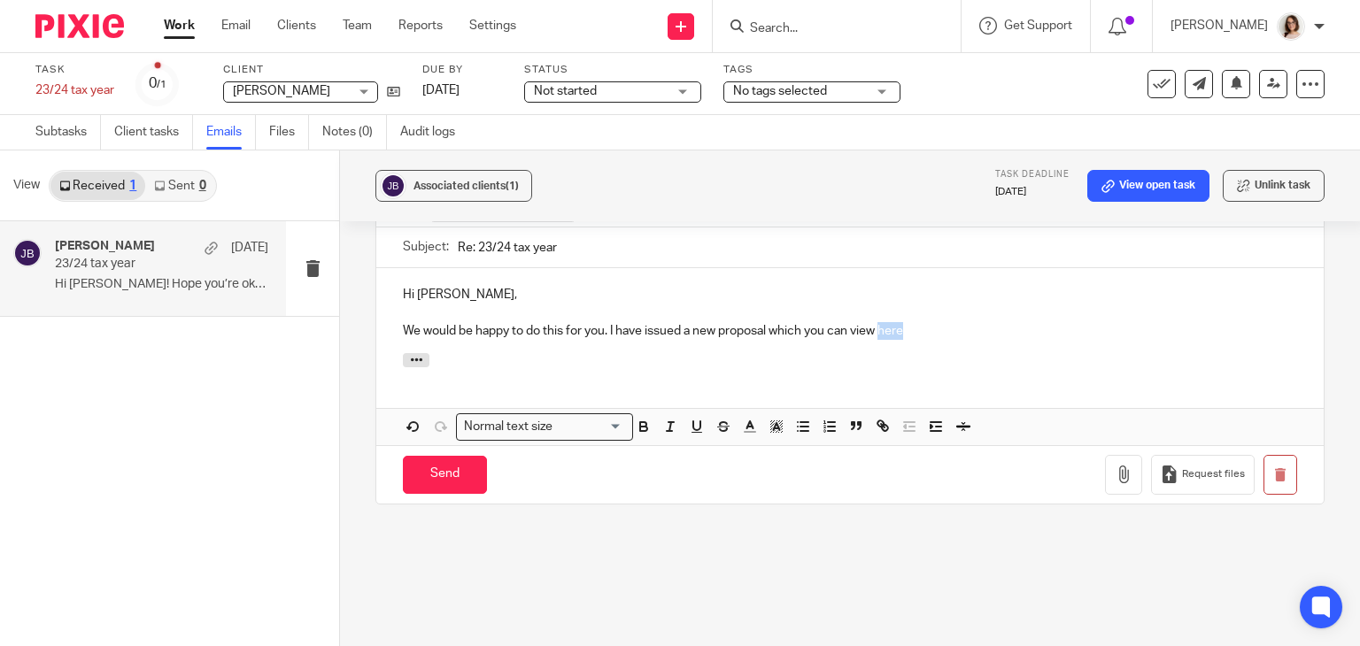
drag, startPoint x: 918, startPoint y: 328, endPoint x: 879, endPoint y: 331, distance: 39.0
click at [879, 331] on p "We would be happy to do this for you. I have issued a new proposal which you ca…" at bounding box center [850, 331] width 894 height 18
click at [878, 421] on icon "button" at bounding box center [880, 424] width 6 height 6
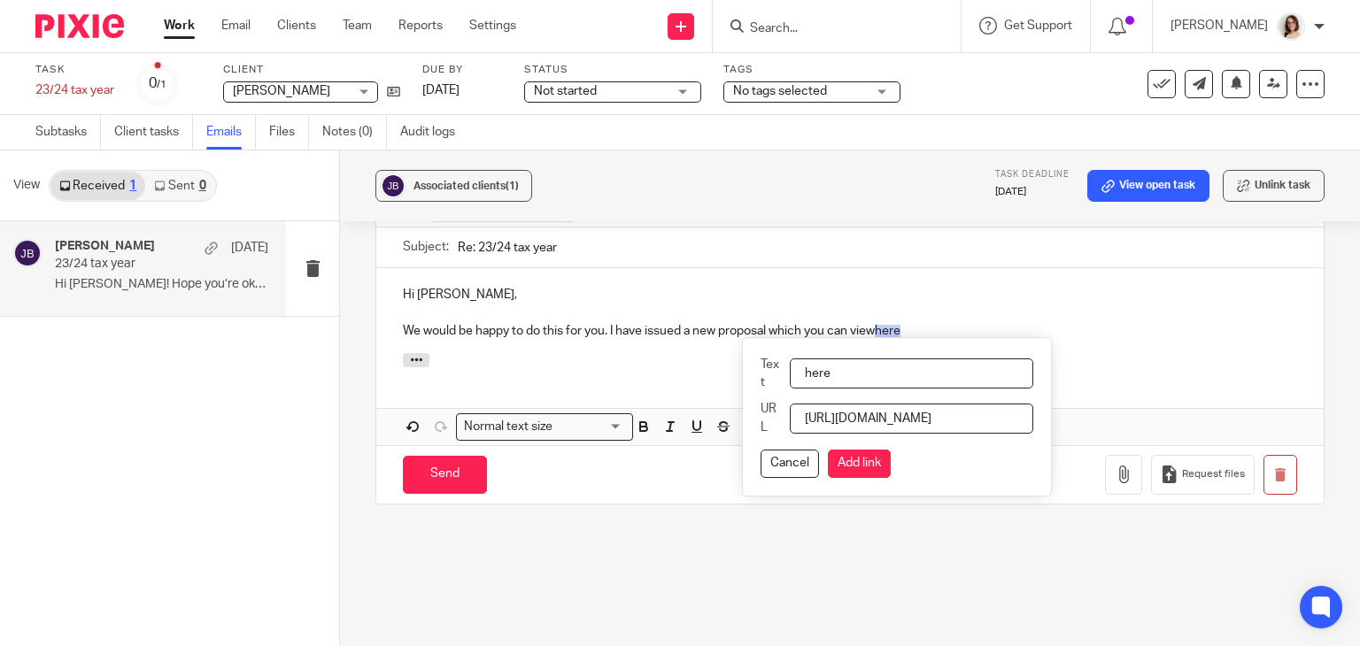
scroll to position [0, 742]
type input "https://app.usesocket.com/portal/proposal/01k5xntfmnkdaneat7kgbry7x5/start?sign…"
click at [850, 457] on button "Add link" at bounding box center [859, 464] width 63 height 28
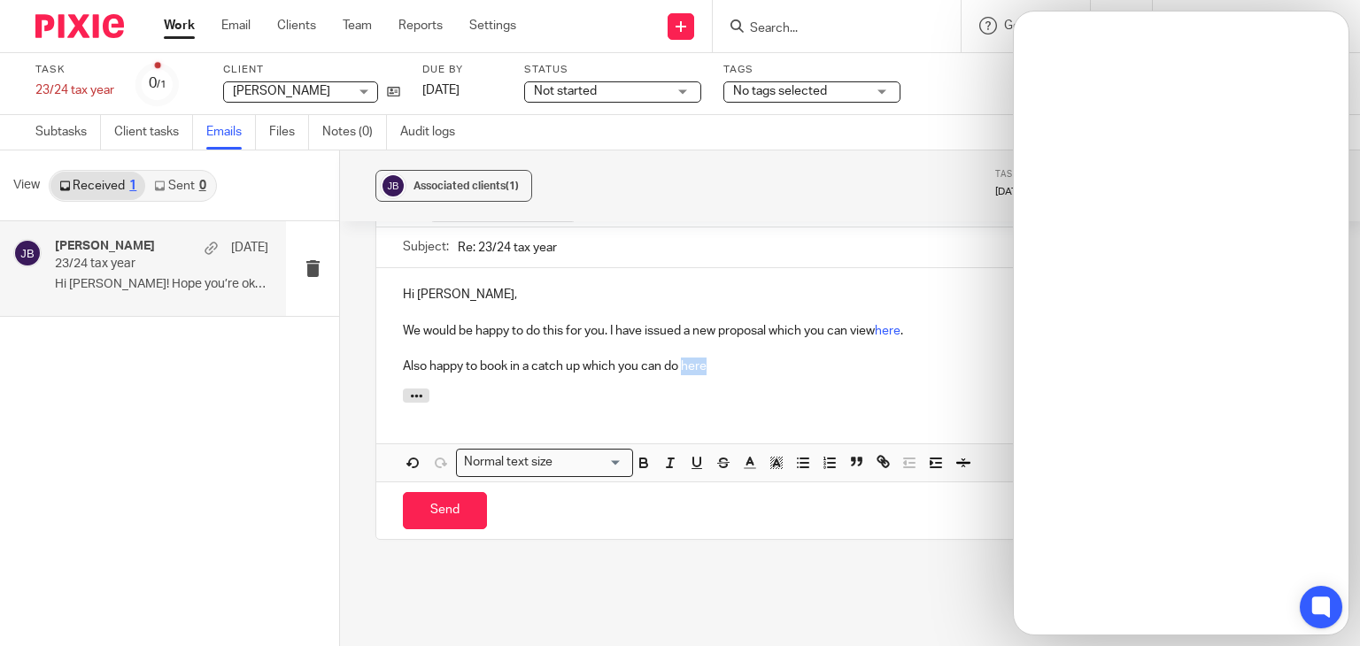
drag, startPoint x: 708, startPoint y: 366, endPoint x: 681, endPoint y: 367, distance: 27.5
click at [681, 367] on p "Also happy to book in a catch up which you can do here" at bounding box center [850, 367] width 894 height 18
click at [877, 465] on icon "button" at bounding box center [883, 461] width 16 height 16
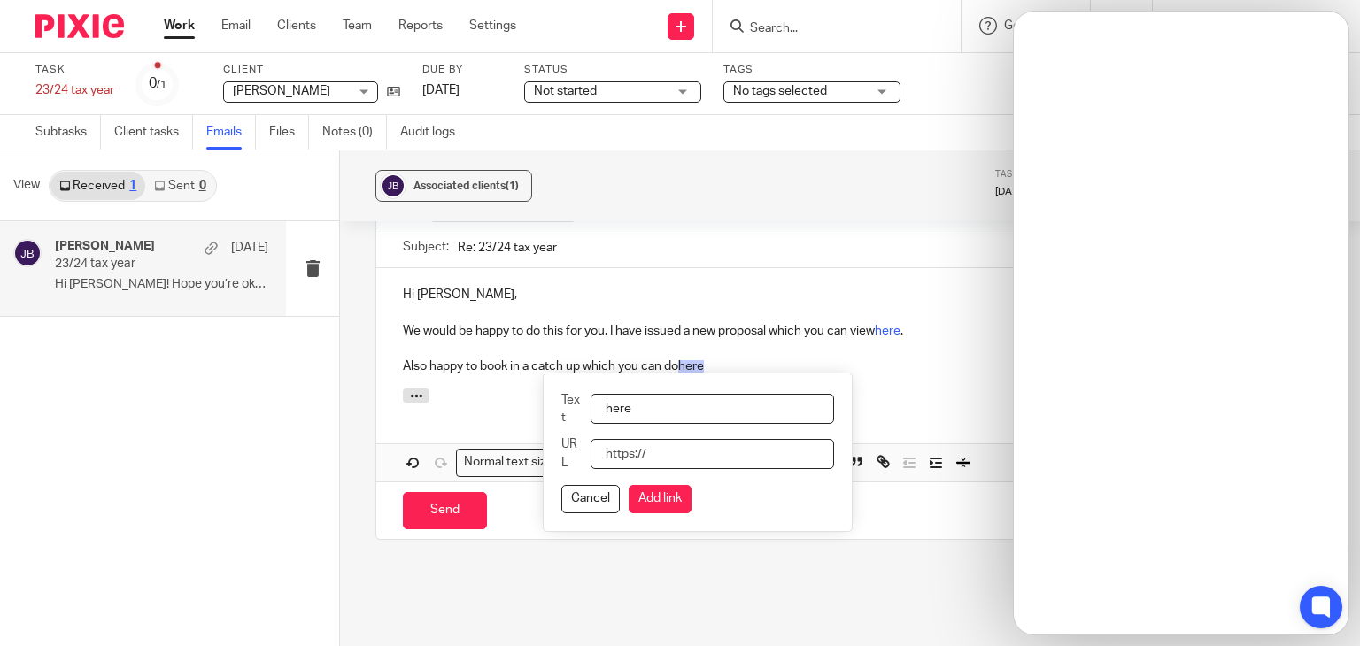
paste input "https://calendly.com/carterclear/30-min-catchup"
type input "https://calendly.com/carterclear/30-min-catchup"
click at [654, 491] on button "Add link" at bounding box center [660, 499] width 63 height 28
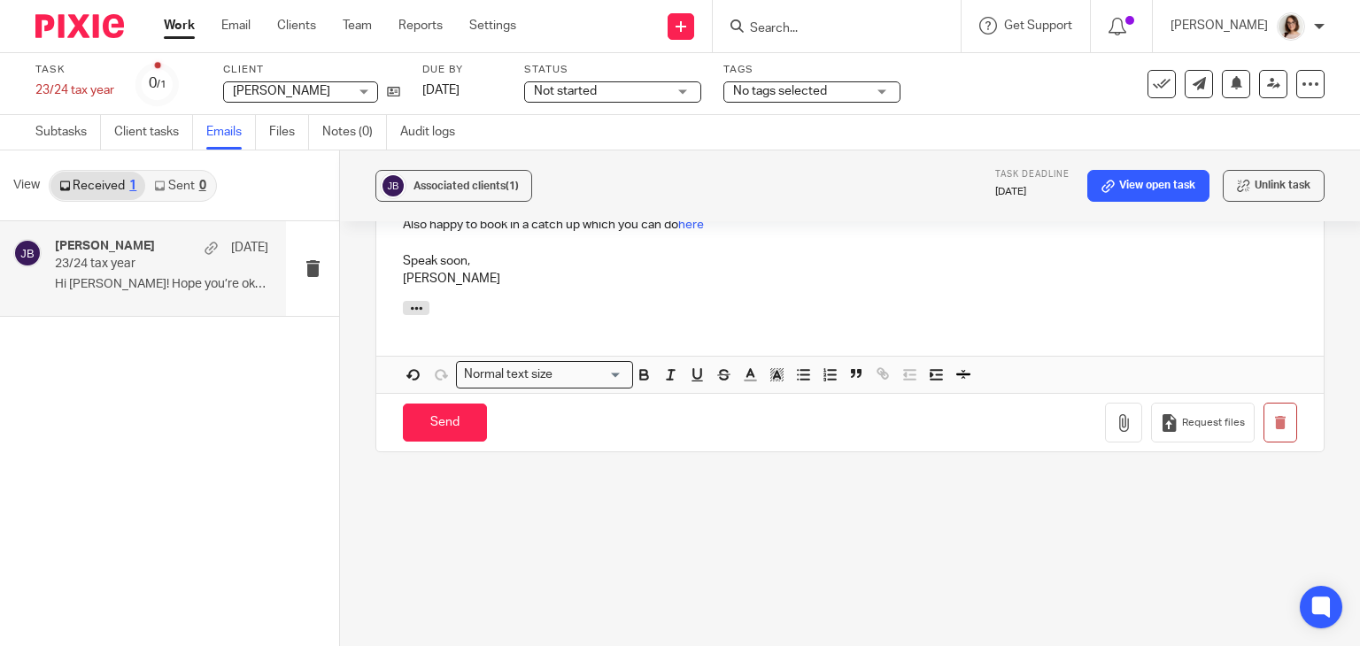
scroll to position [741, 0]
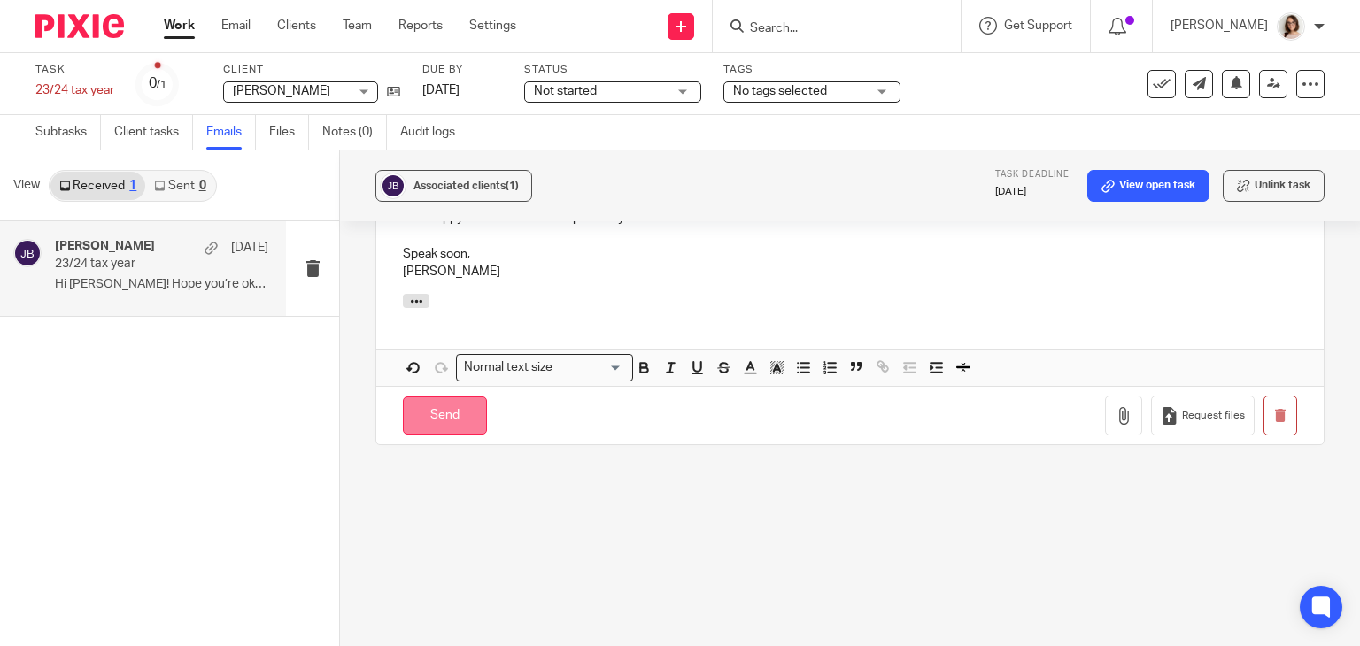
click at [443, 408] on input "Send" at bounding box center [445, 416] width 84 height 38
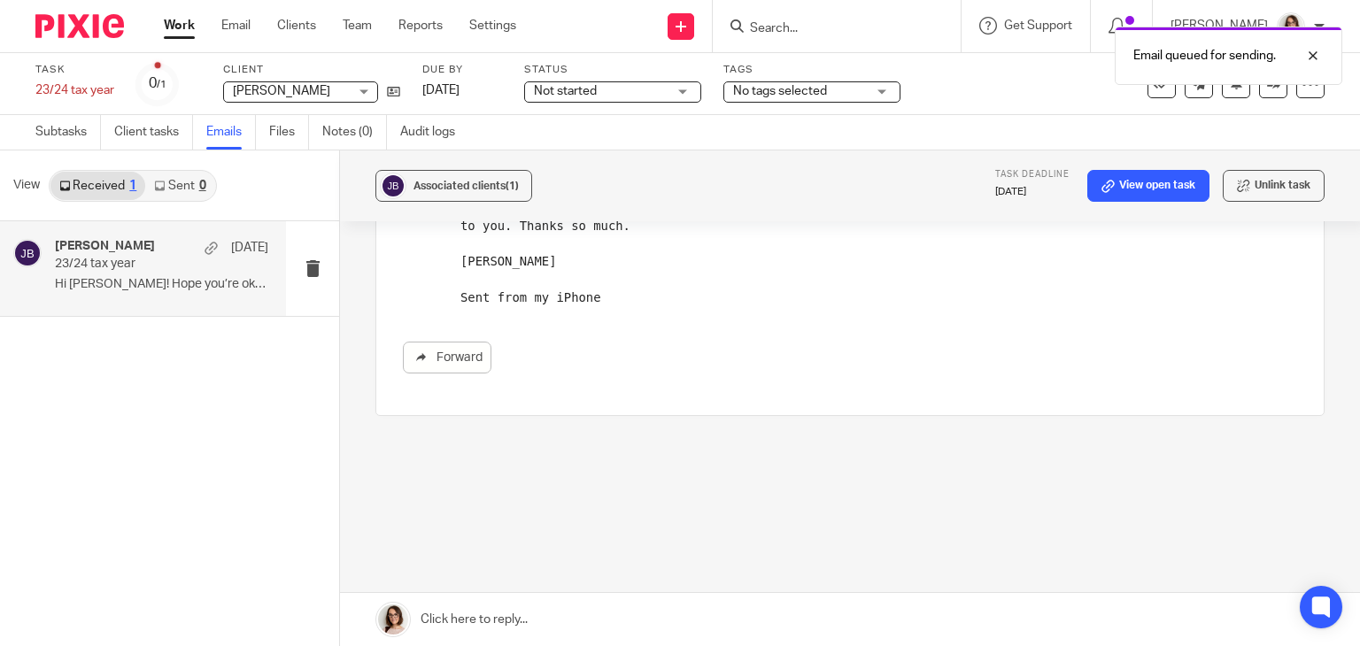
scroll to position [286, 0]
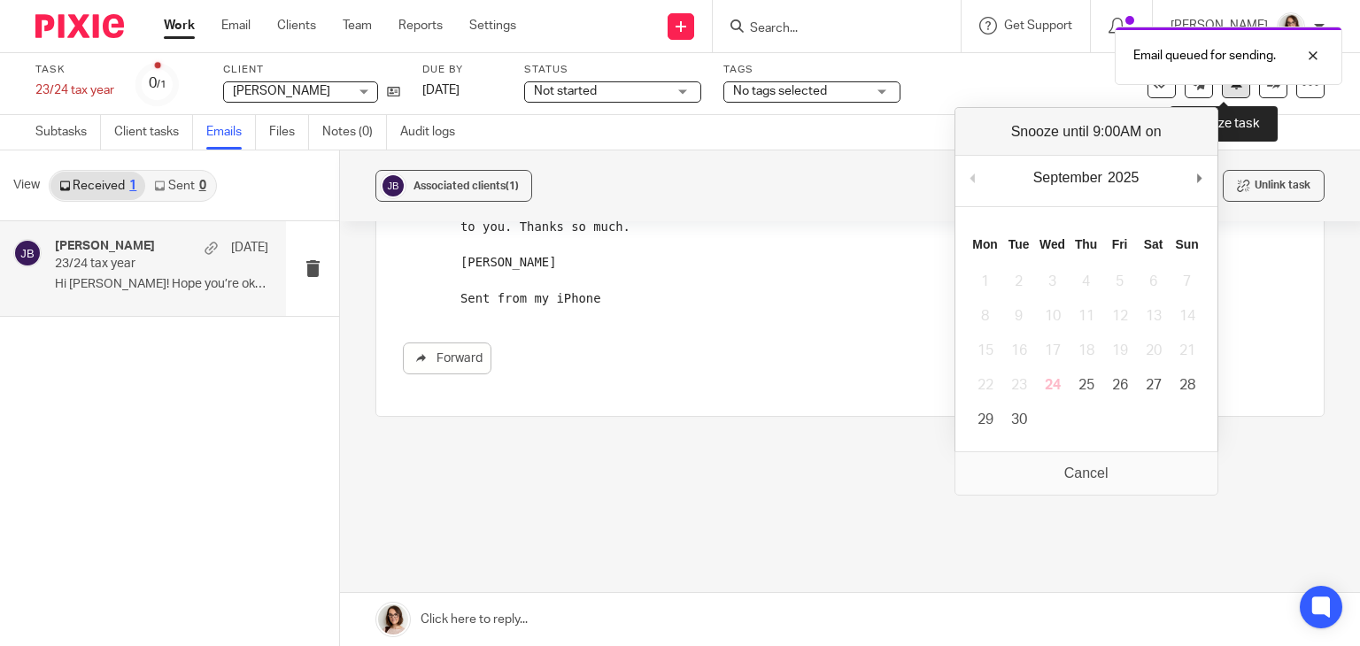
click at [1222, 91] on button at bounding box center [1236, 84] width 28 height 28
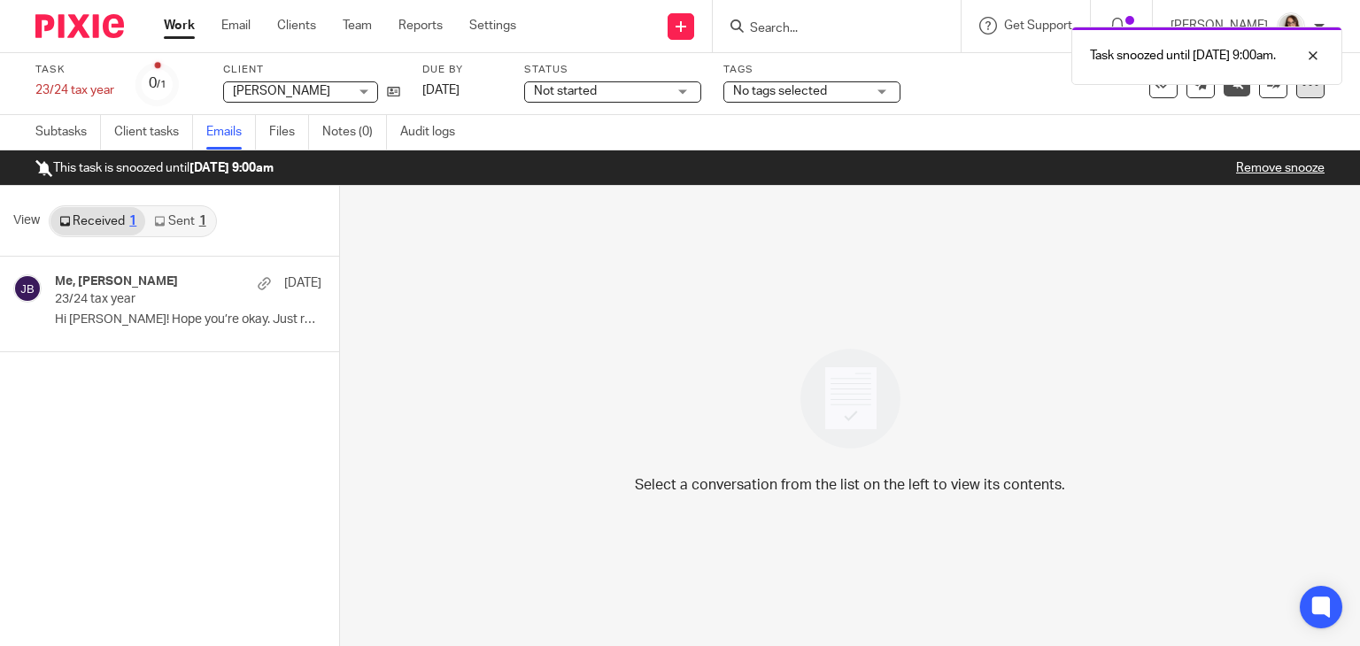
click at [1297, 94] on div at bounding box center [1310, 84] width 28 height 28
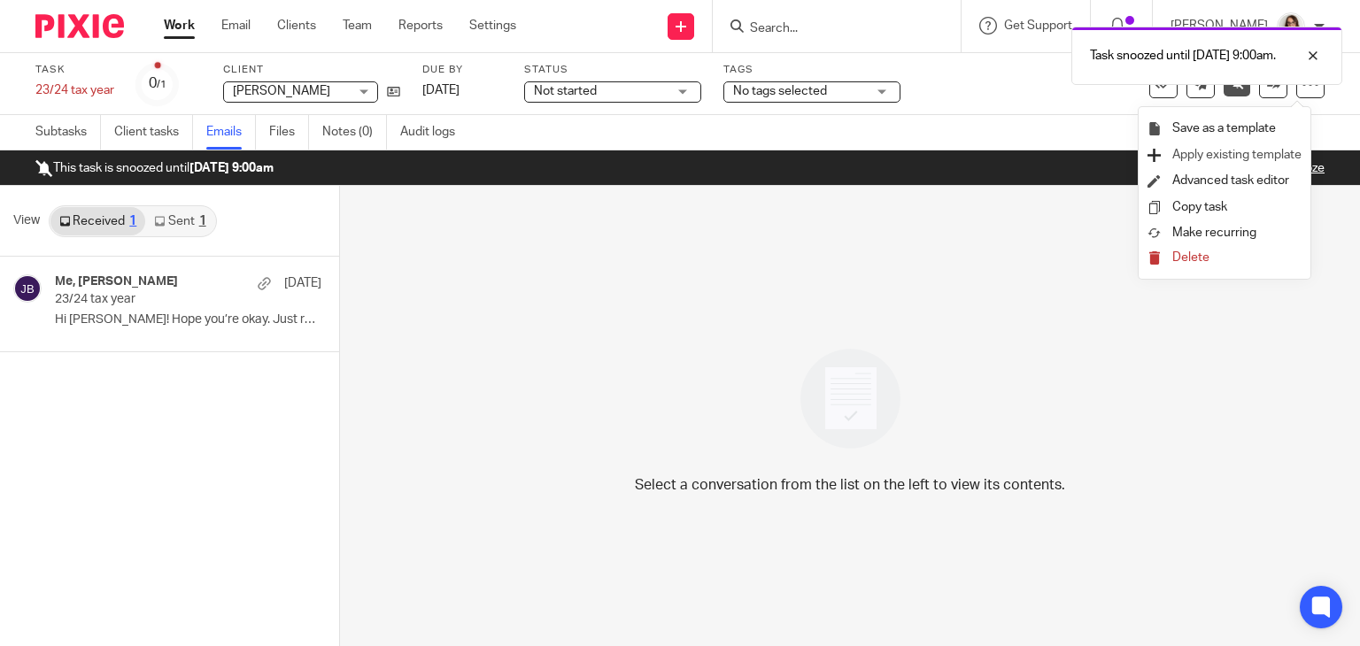
click at [1250, 150] on span "Apply existing template" at bounding box center [1236, 155] width 129 height 12
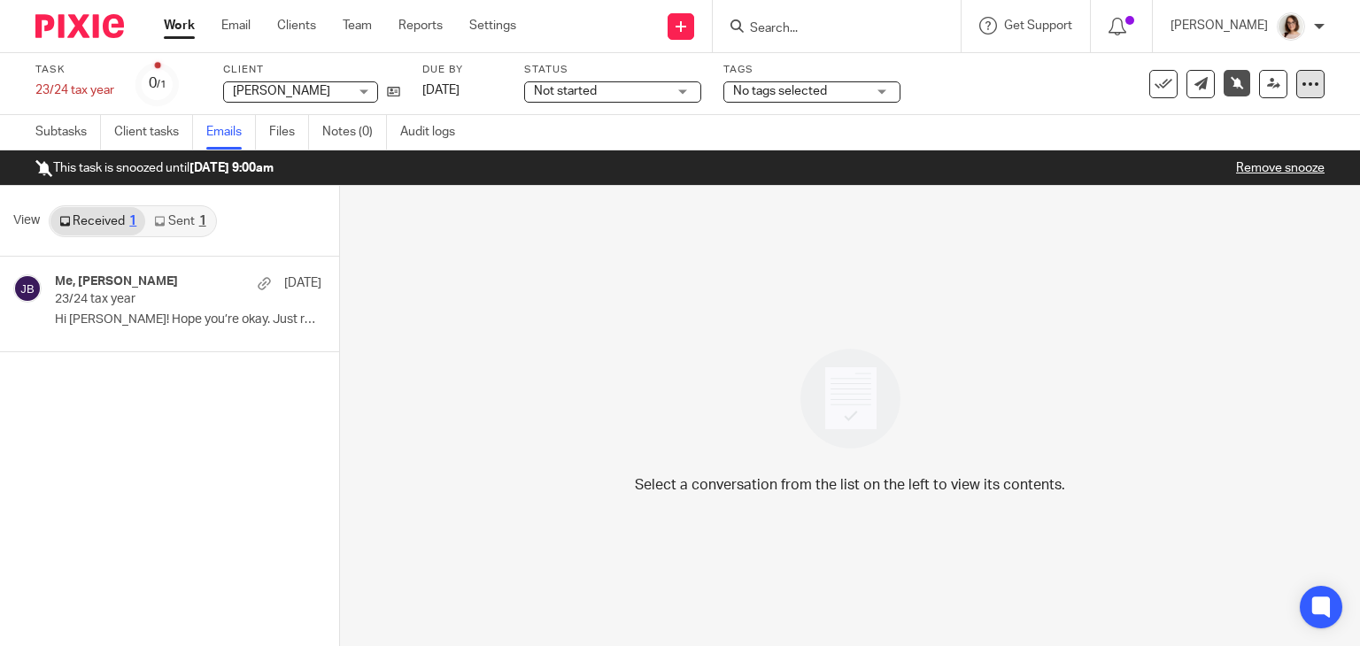
click at [1302, 82] on icon at bounding box center [1311, 84] width 18 height 18
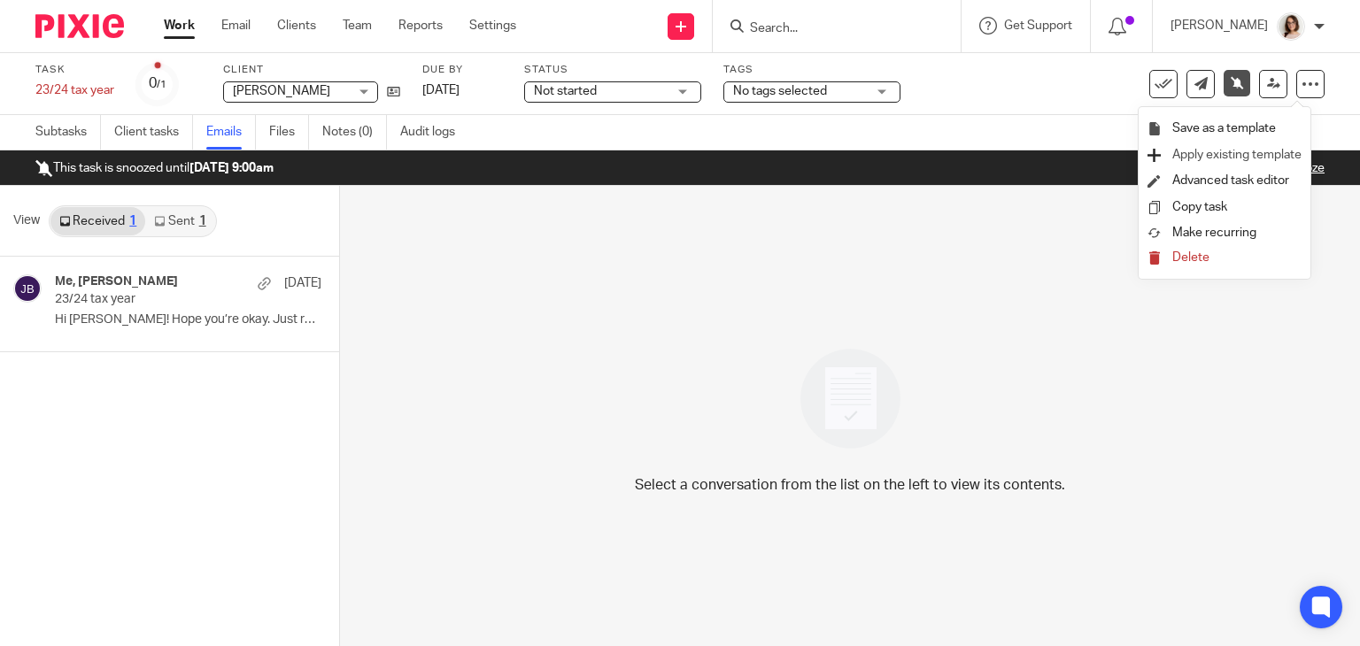
click at [1202, 157] on span "Apply existing template" at bounding box center [1236, 155] width 129 height 12
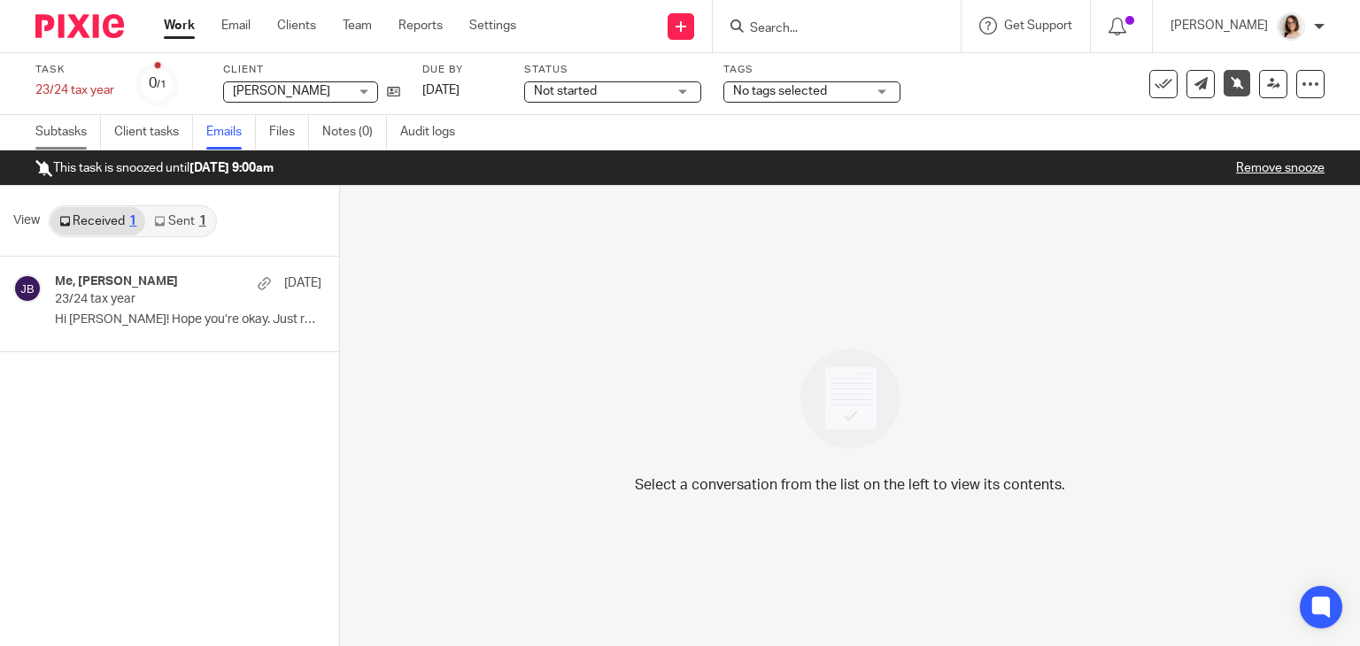
click at [44, 132] on link "Subtasks" at bounding box center [68, 132] width 66 height 35
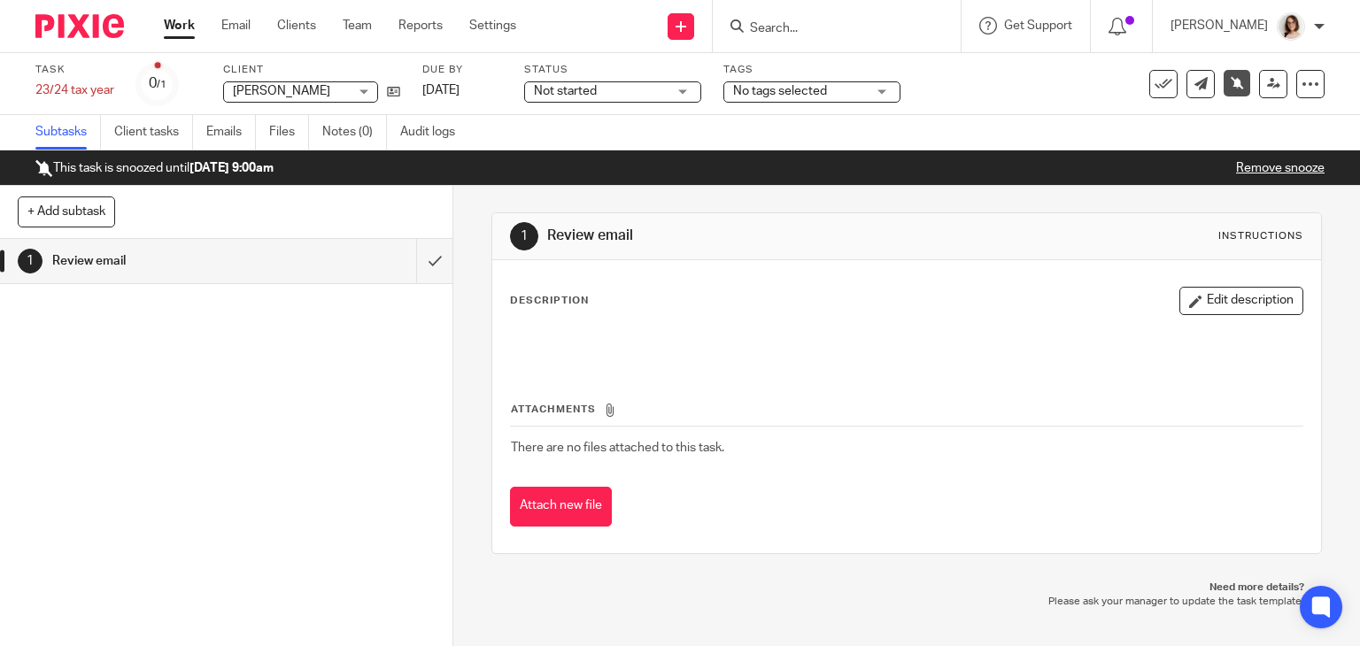
click at [186, 24] on link "Work" at bounding box center [179, 26] width 31 height 18
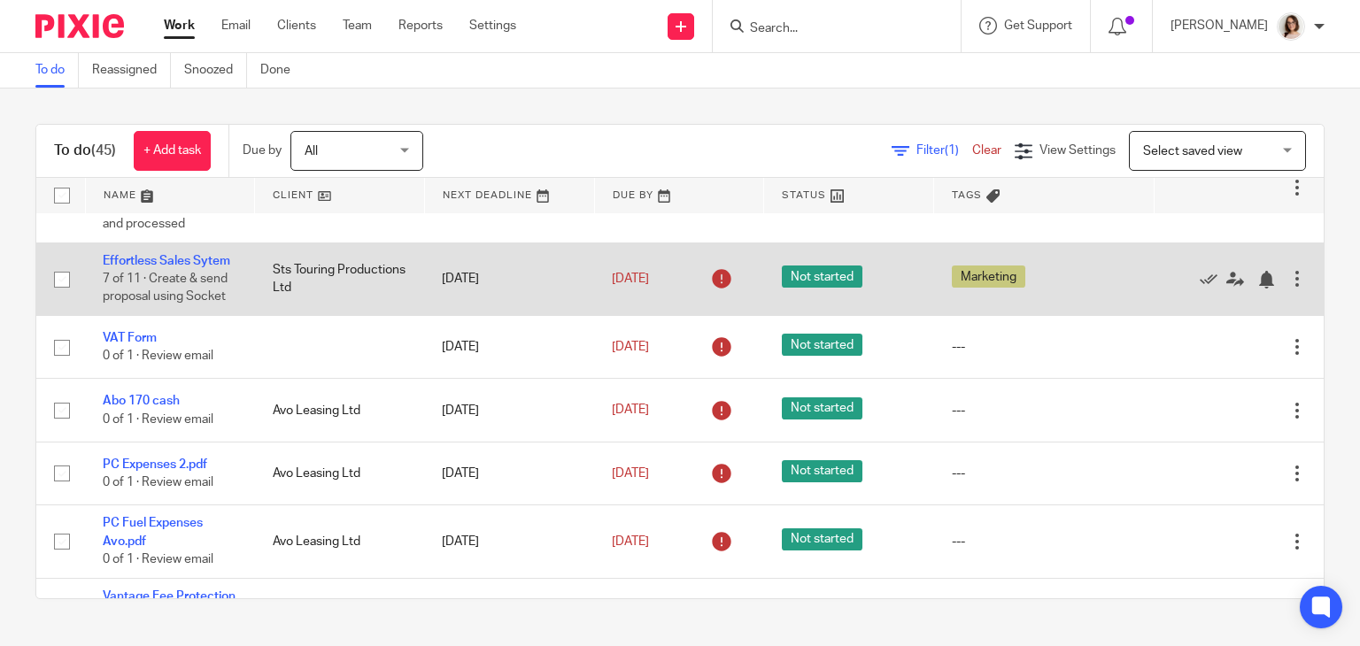
scroll to position [754, 0]
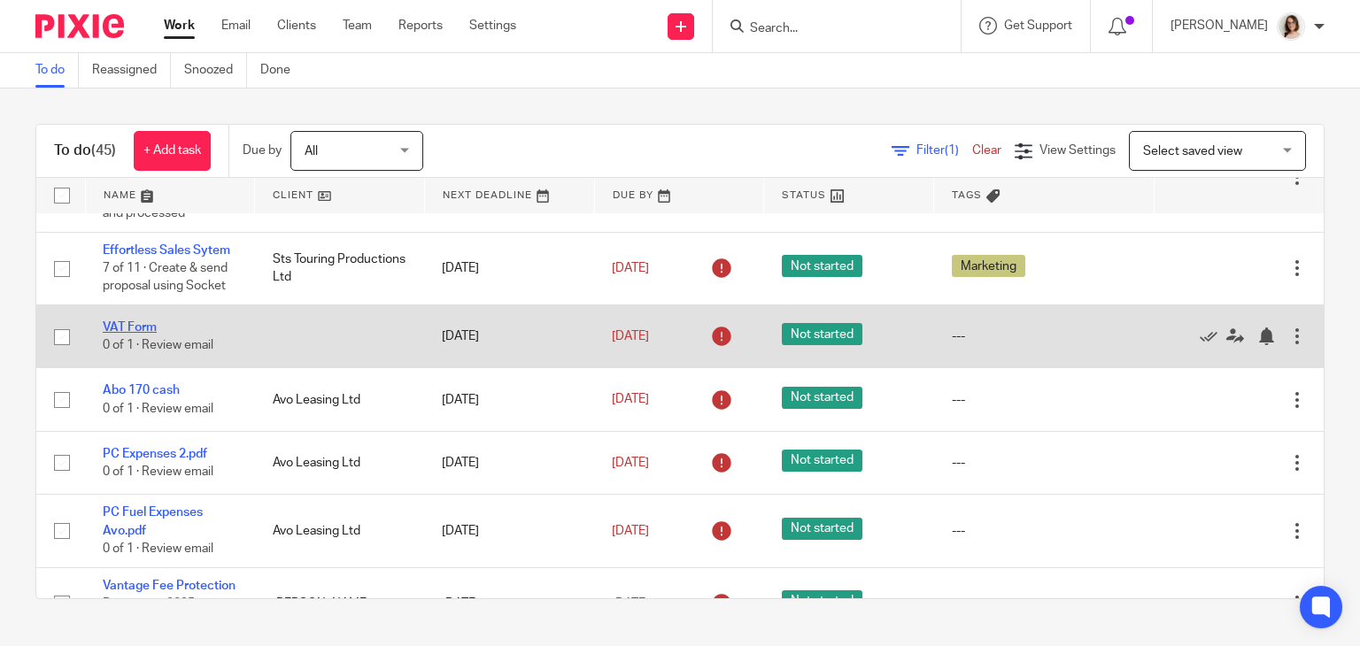
click at [142, 334] on link "VAT Form" at bounding box center [130, 327] width 54 height 12
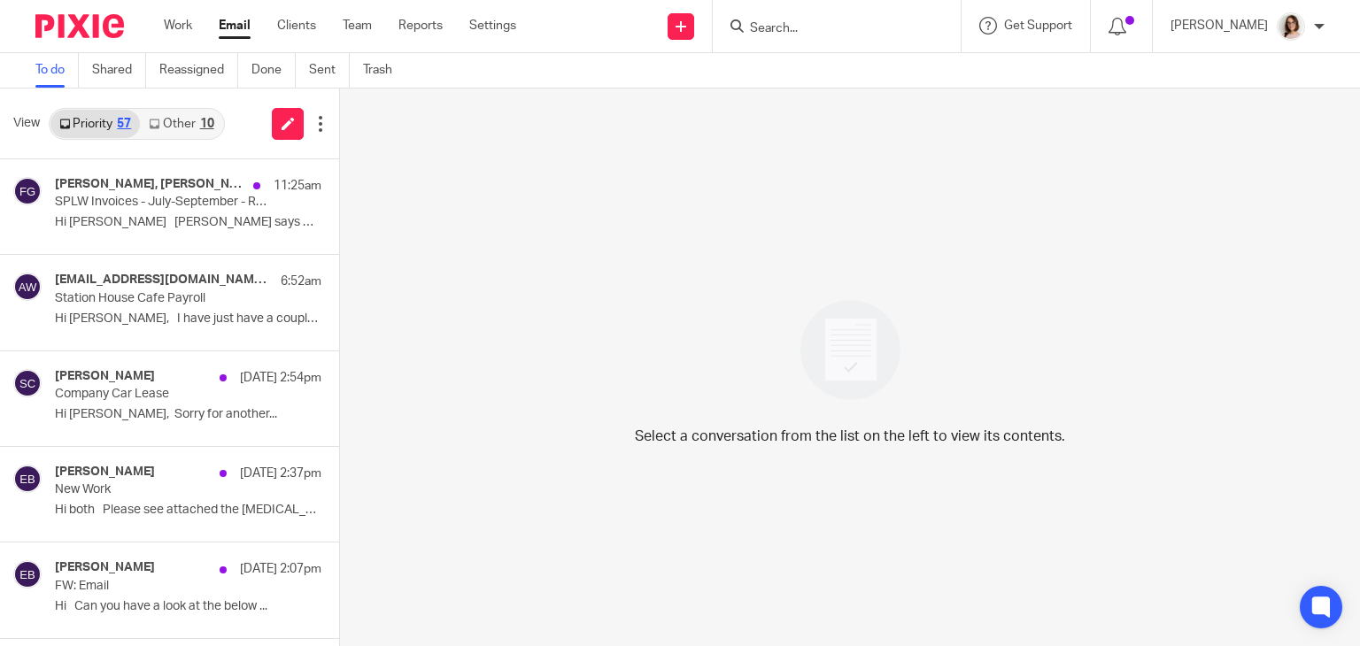
click at [232, 30] on link "Email" at bounding box center [235, 26] width 32 height 18
click at [191, 121] on link "Other 11" at bounding box center [181, 124] width 82 height 28
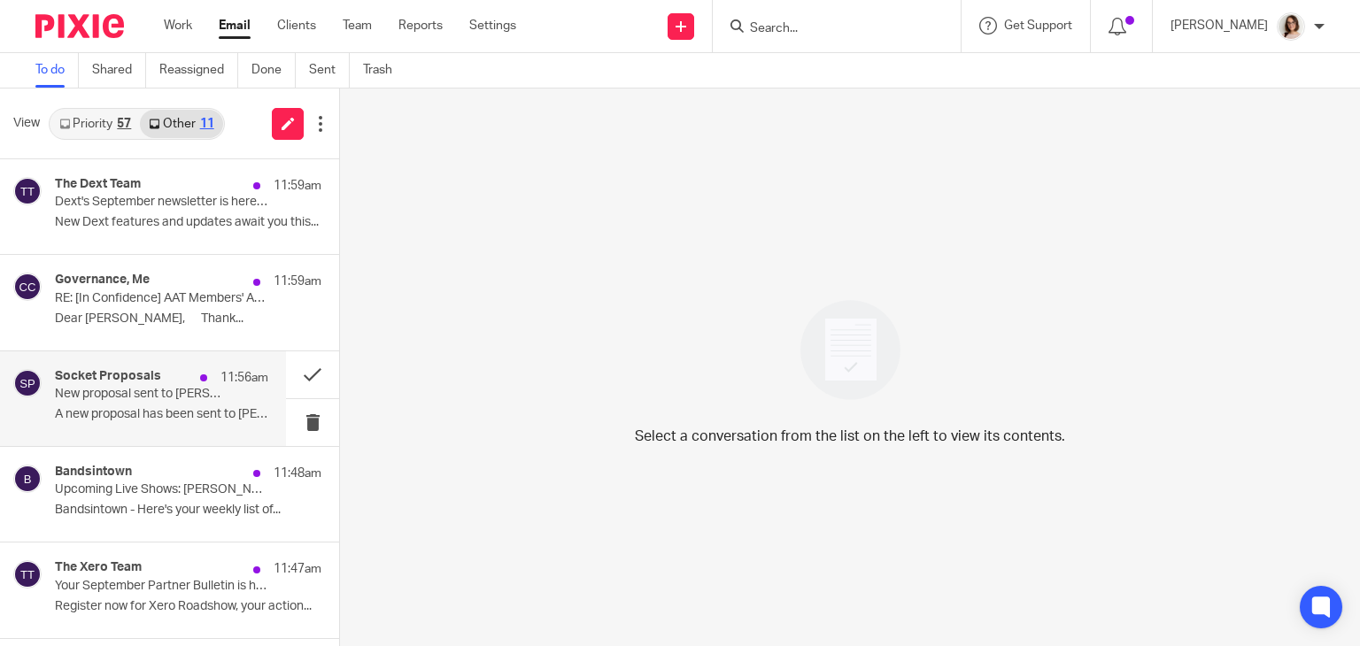
click at [198, 394] on p "New proposal sent to [PERSON_NAME]" at bounding box center [140, 394] width 171 height 15
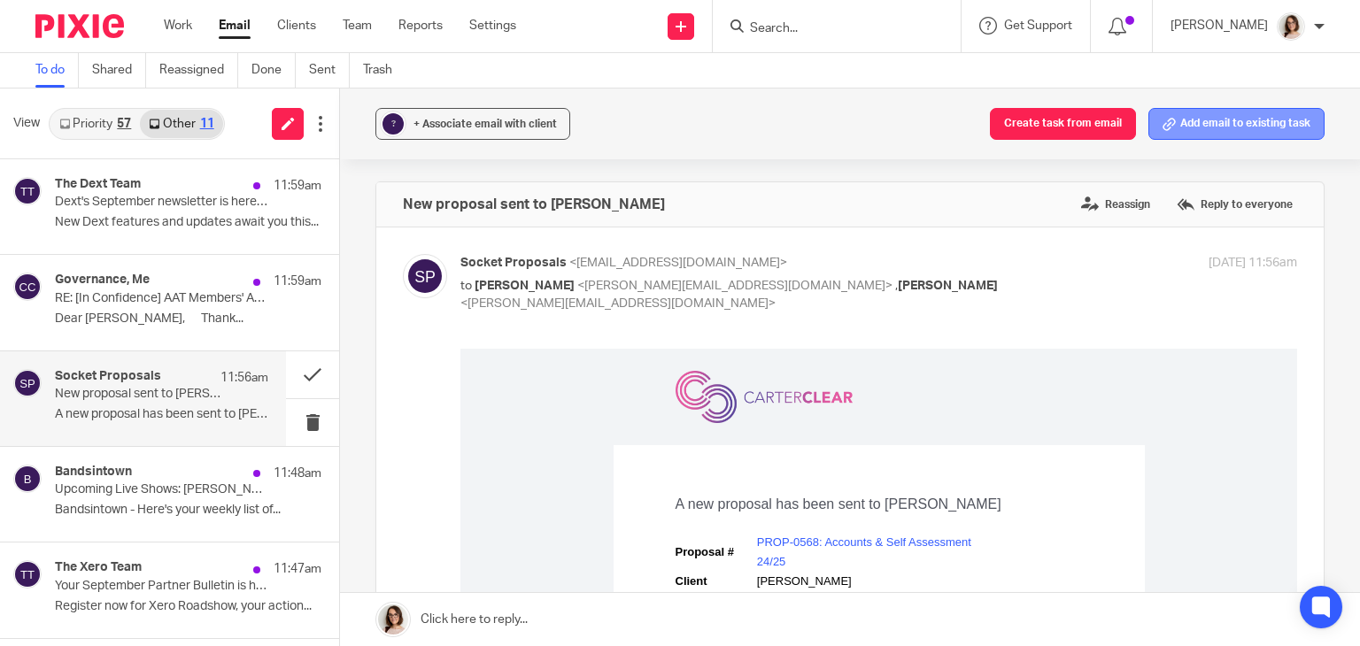
click at [1185, 119] on button "Add email to existing task" at bounding box center [1236, 124] width 176 height 32
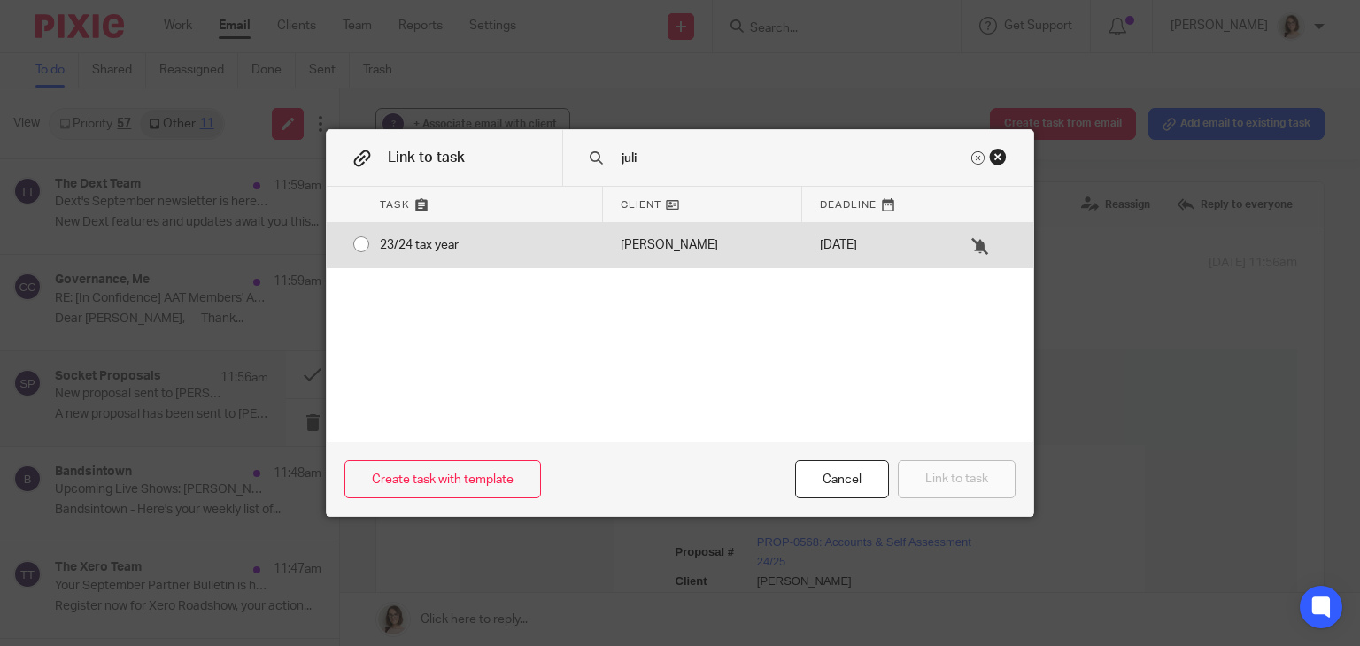
type input "juli"
click at [362, 242] on div "23/24 tax year" at bounding box center [482, 245] width 241 height 44
radio input "true"
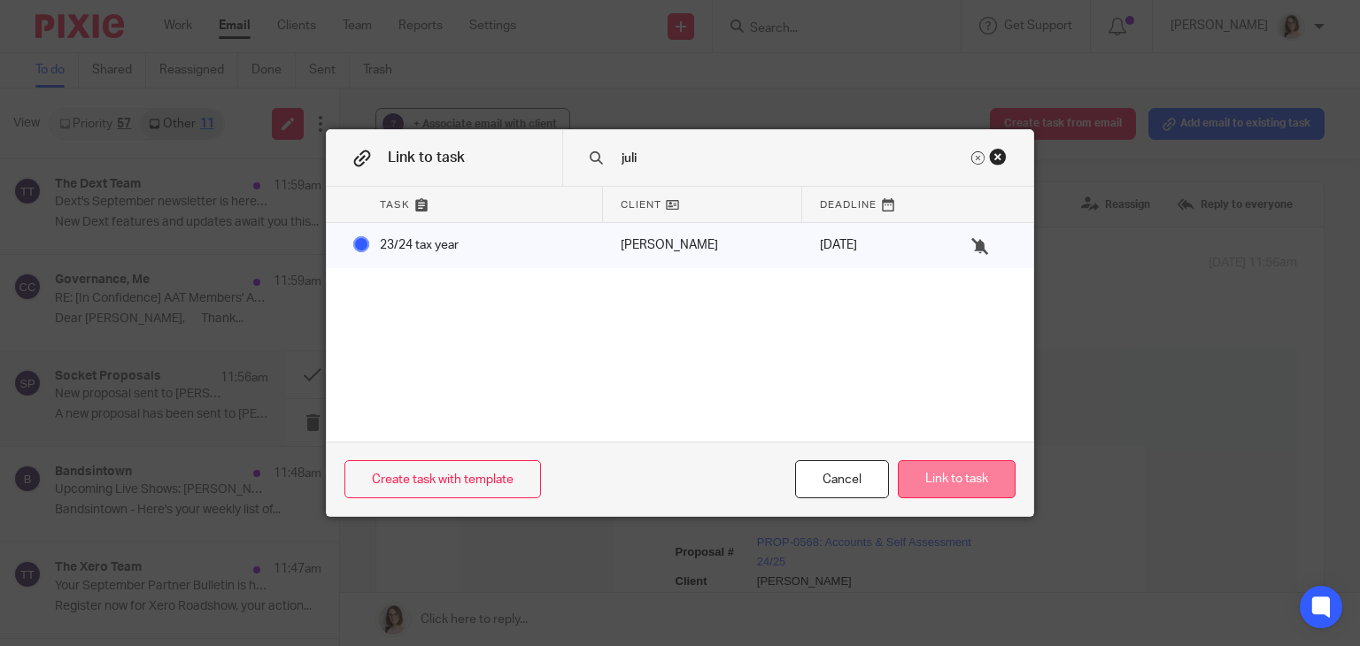
click at [942, 481] on button "Link to task" at bounding box center [957, 479] width 118 height 38
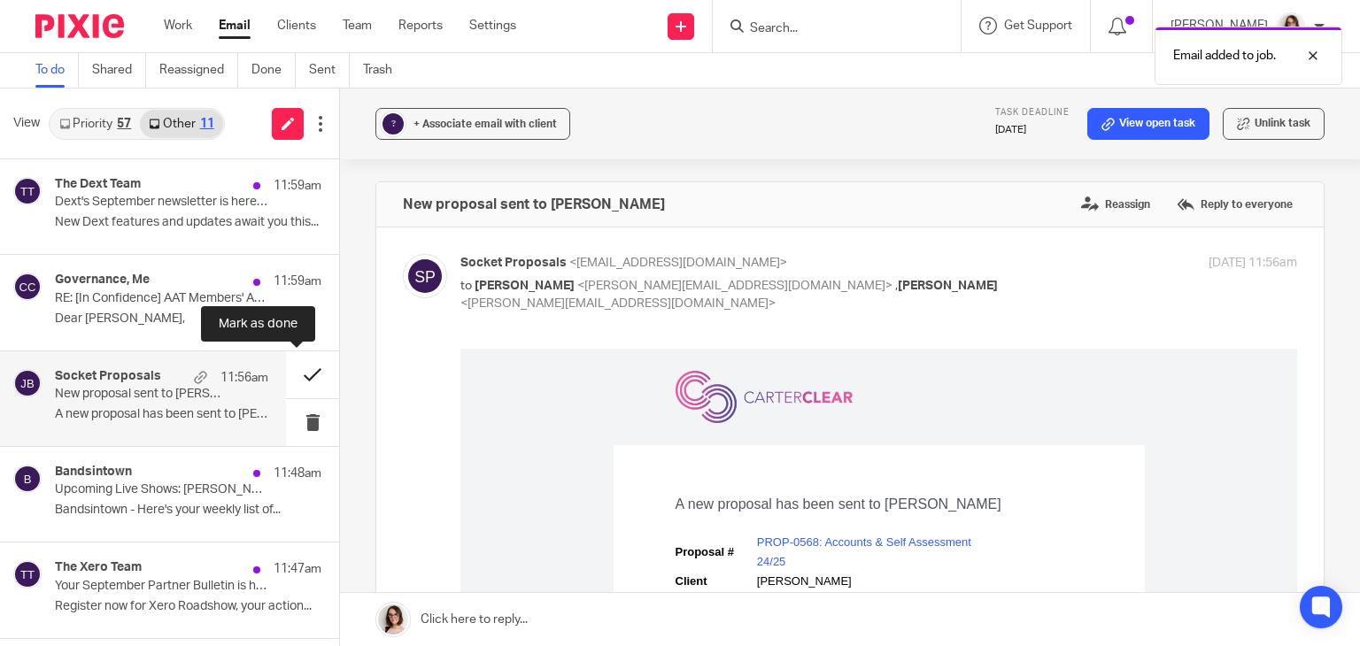
click at [301, 372] on button at bounding box center [312, 375] width 53 height 47
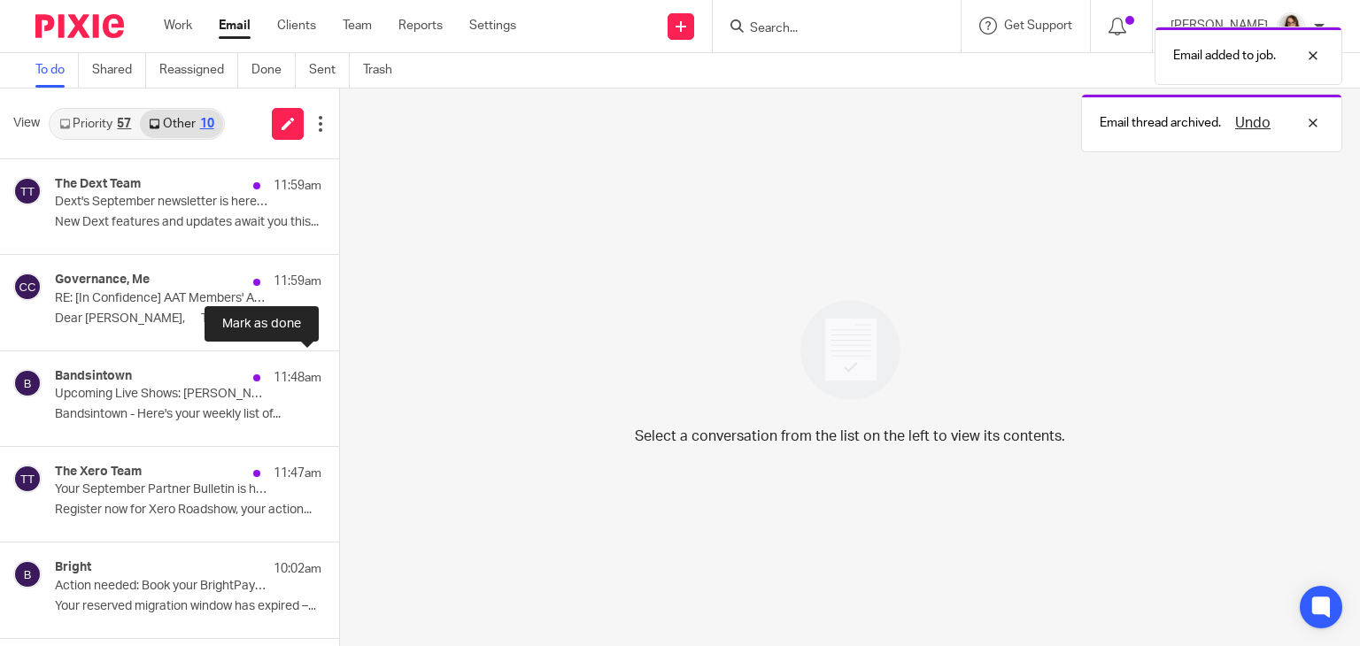
click at [339, 372] on button at bounding box center [346, 375] width 14 height 47
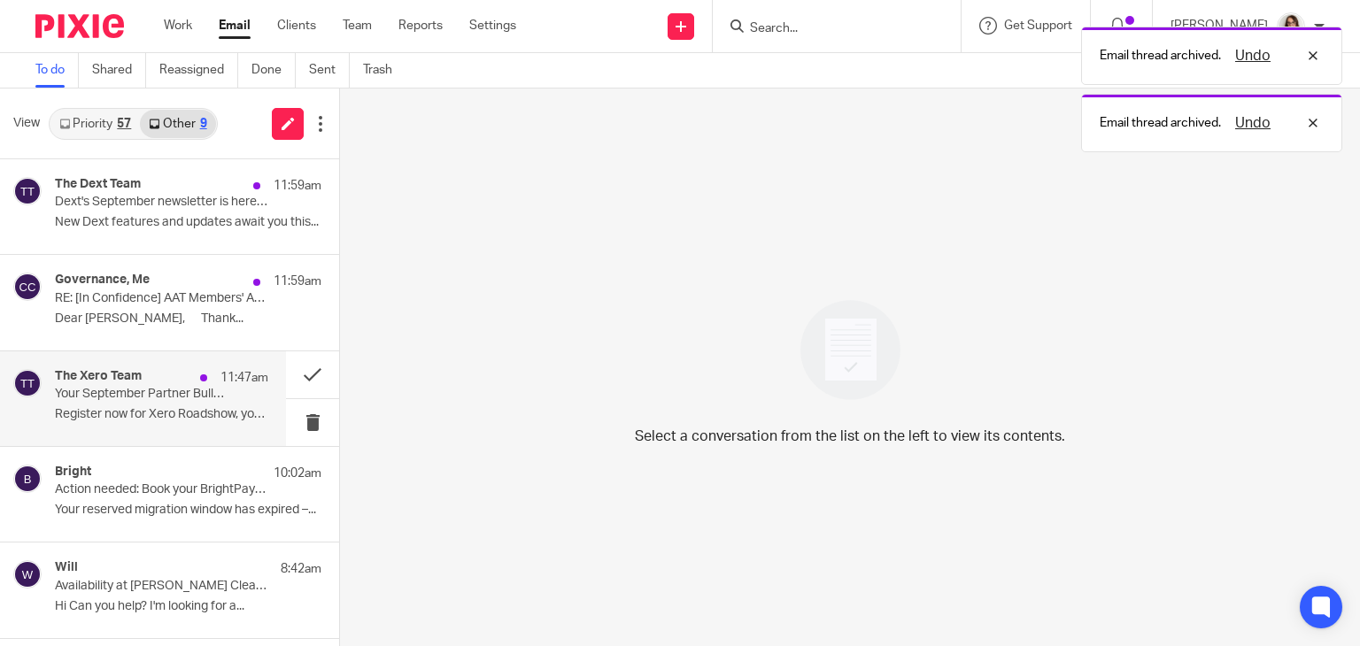
click at [195, 407] on p "Register now for Xero Roadshow, your action..." at bounding box center [161, 414] width 213 height 15
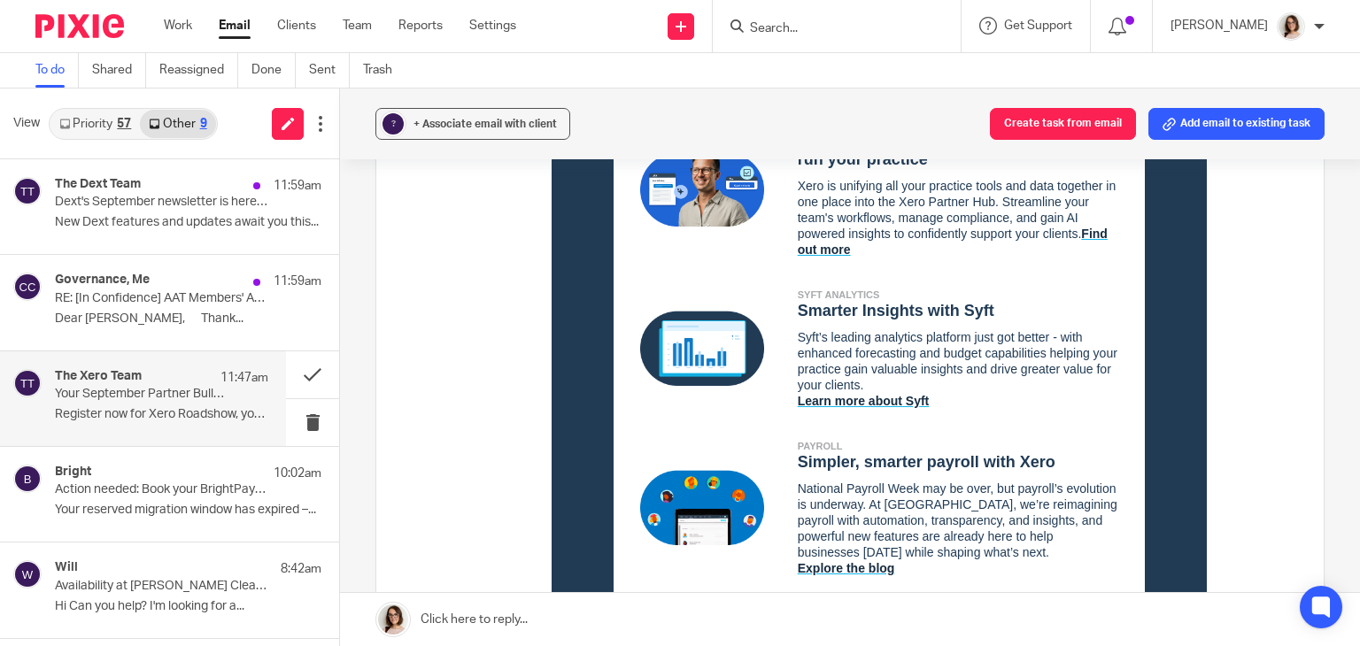
scroll to position [1696, 0]
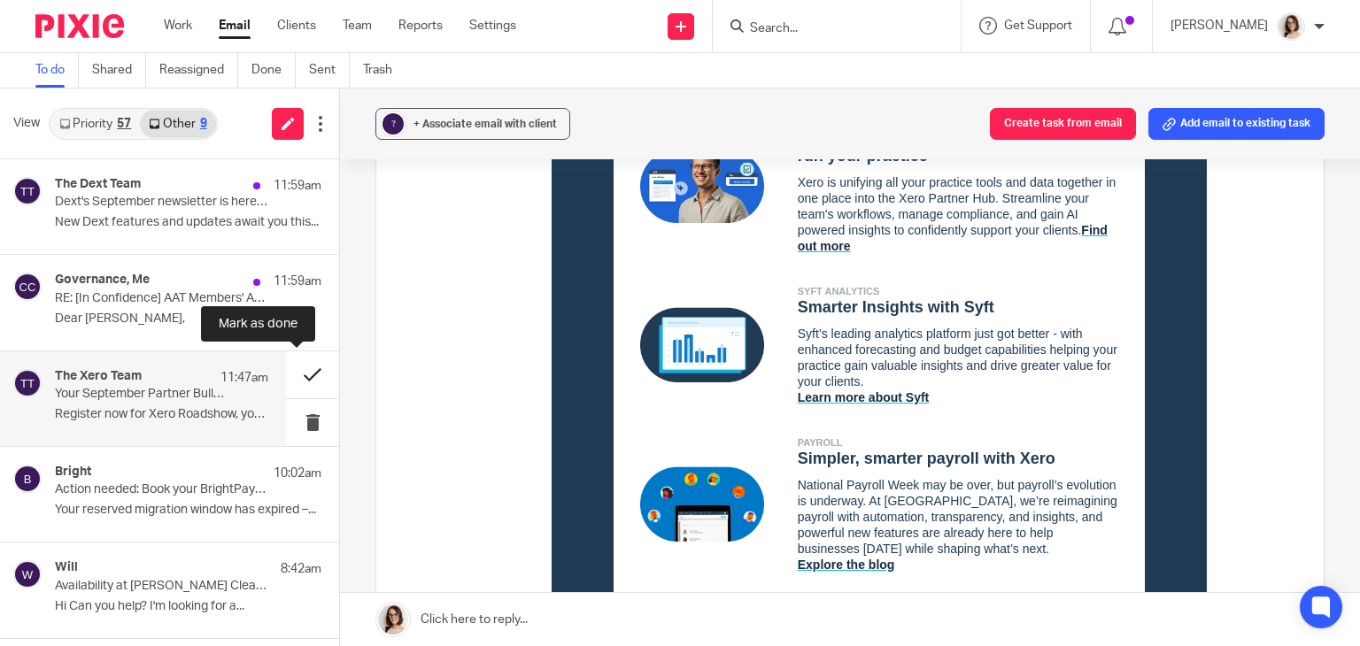
click at [291, 374] on button at bounding box center [312, 375] width 53 height 47
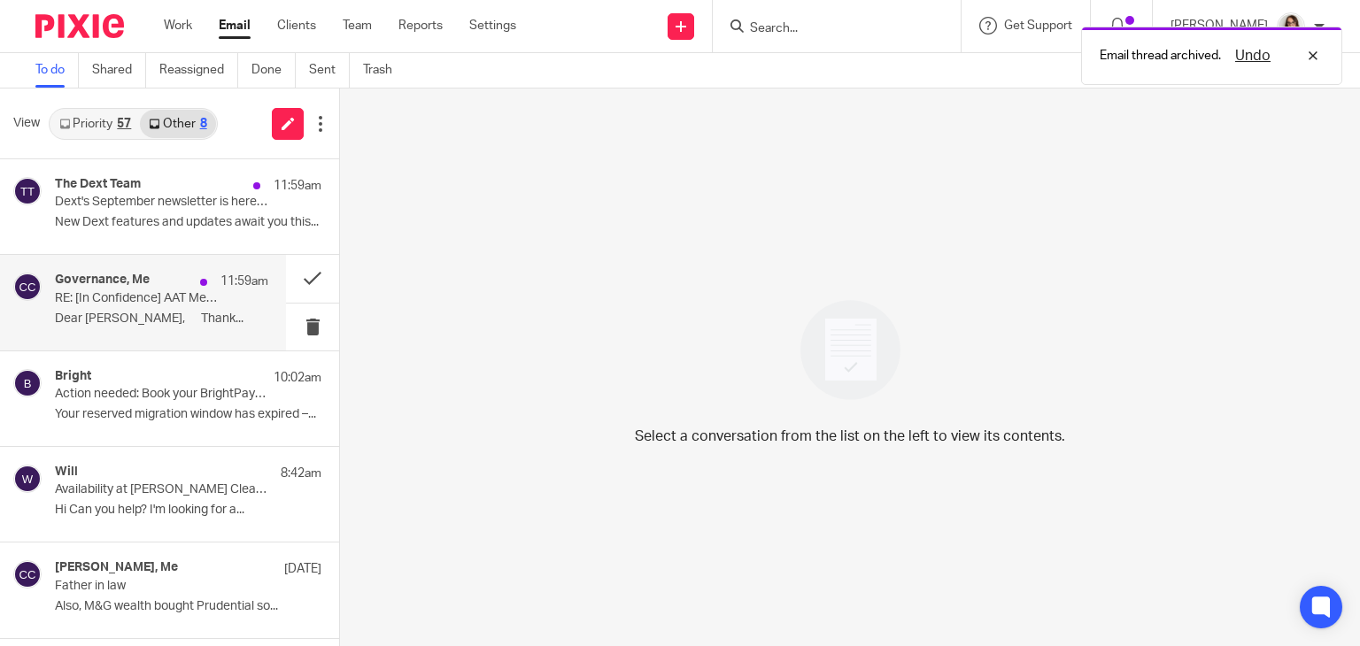
click at [183, 316] on p "Dear Caroline, Thank..." at bounding box center [161, 319] width 213 height 15
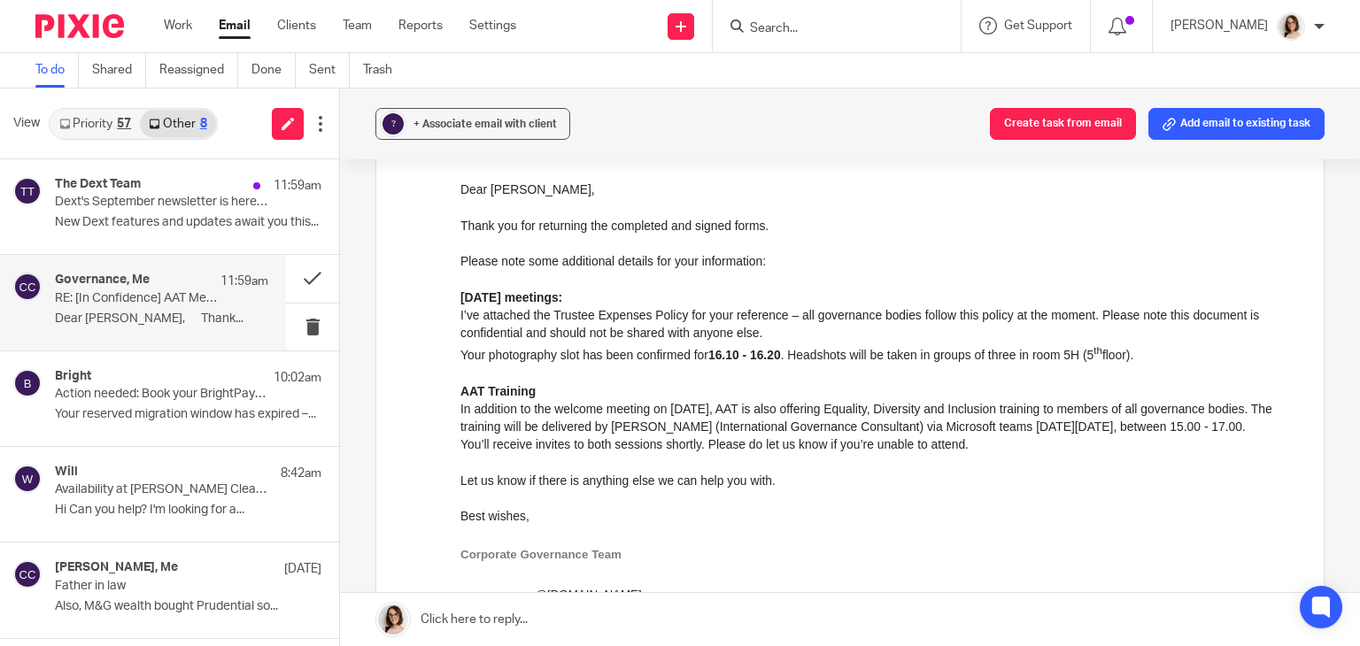
scroll to position [268, 0]
click at [220, 219] on p "New Dext features and updates await you this..." at bounding box center [161, 222] width 213 height 15
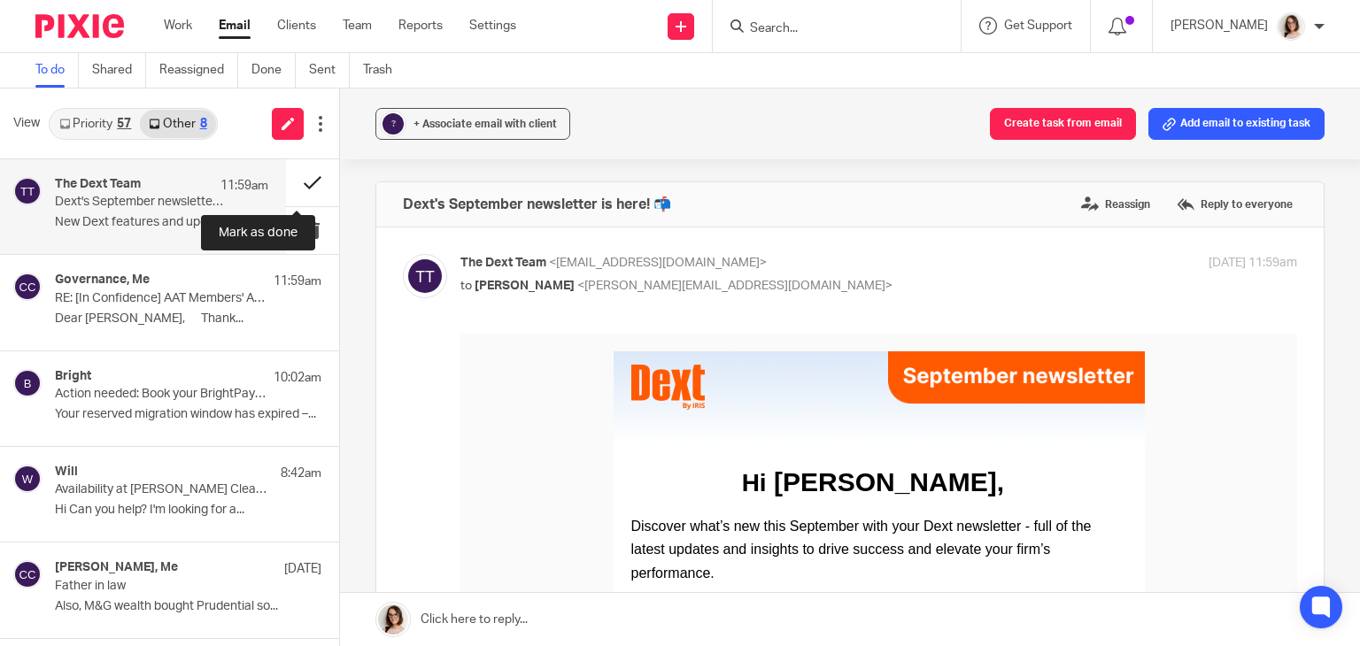
scroll to position [0, 0]
click at [298, 180] on button at bounding box center [312, 182] width 53 height 47
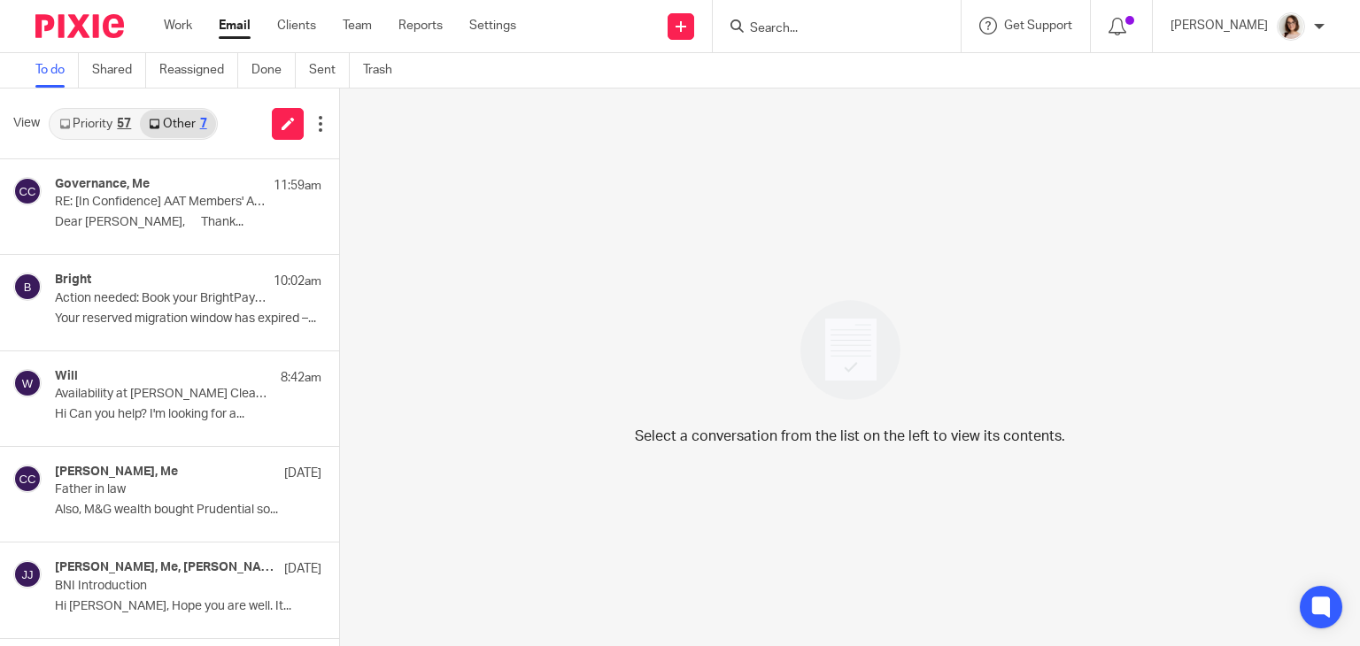
click at [235, 25] on link "Email" at bounding box center [235, 26] width 32 height 18
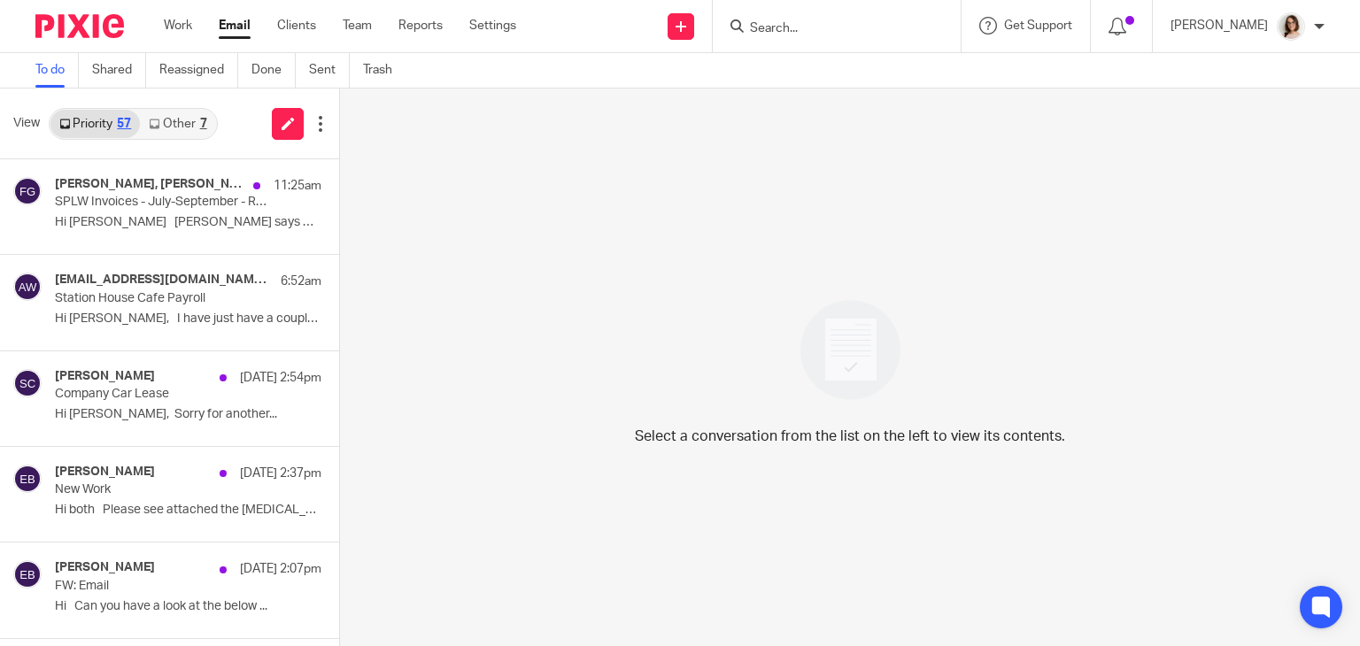
click at [191, 118] on link "Other 7" at bounding box center [177, 124] width 75 height 28
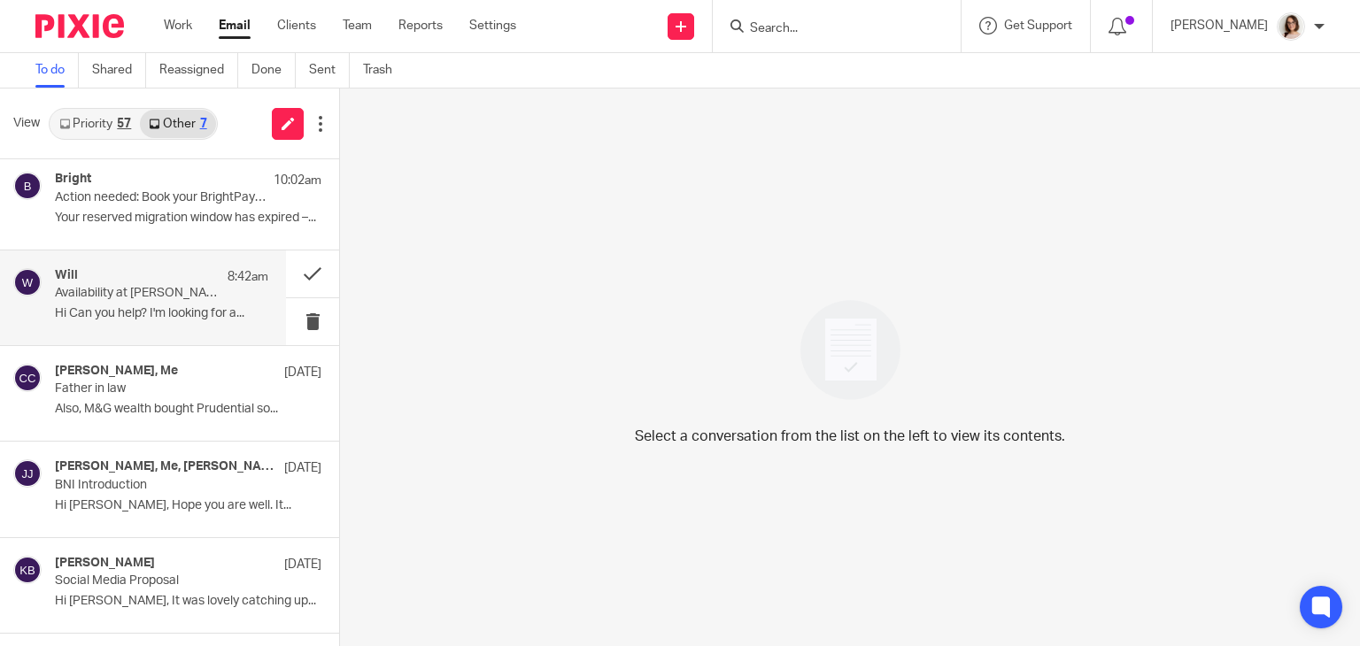
scroll to position [184, 0]
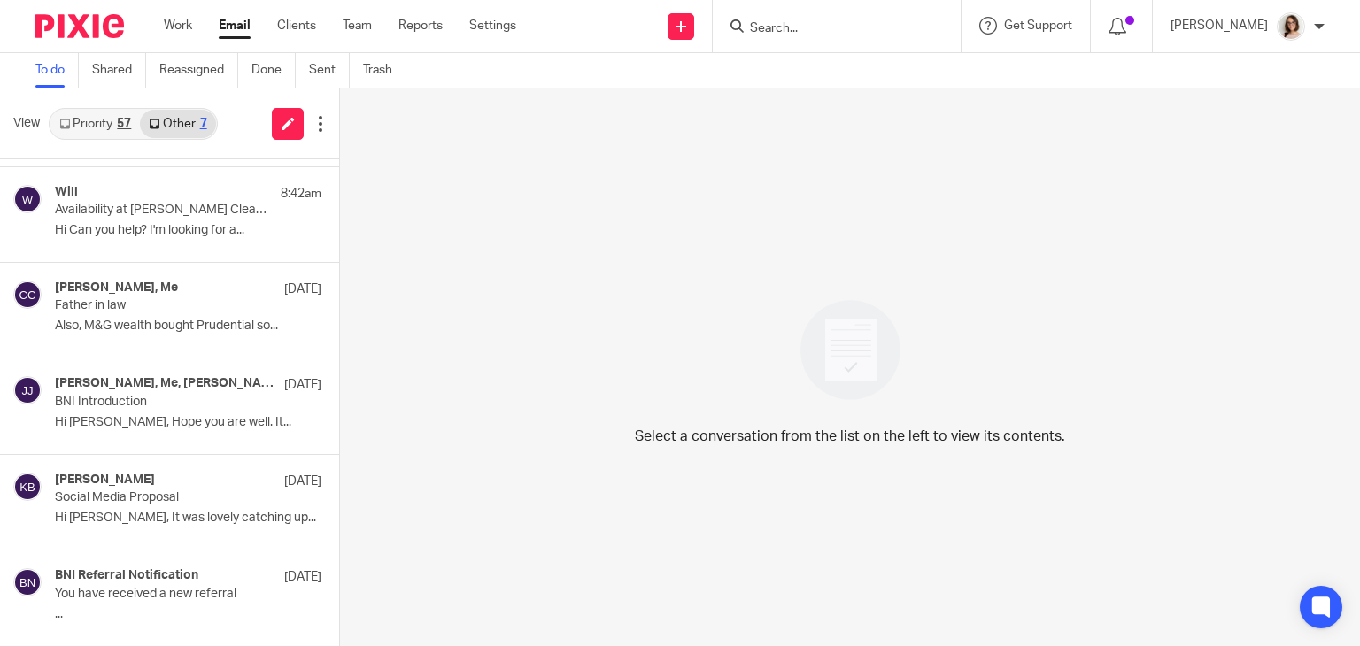
click at [226, 35] on link "Email" at bounding box center [235, 26] width 32 height 18
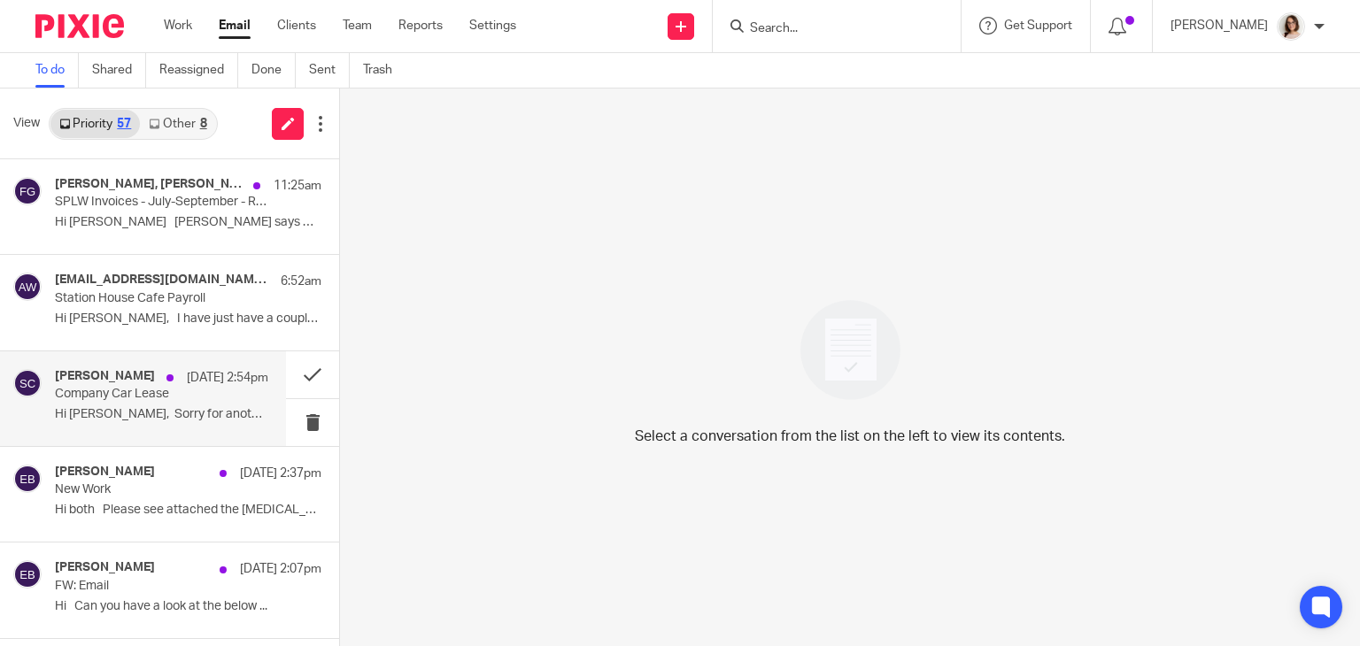
click at [156, 392] on p "Company Car Lease" at bounding box center [140, 394] width 171 height 15
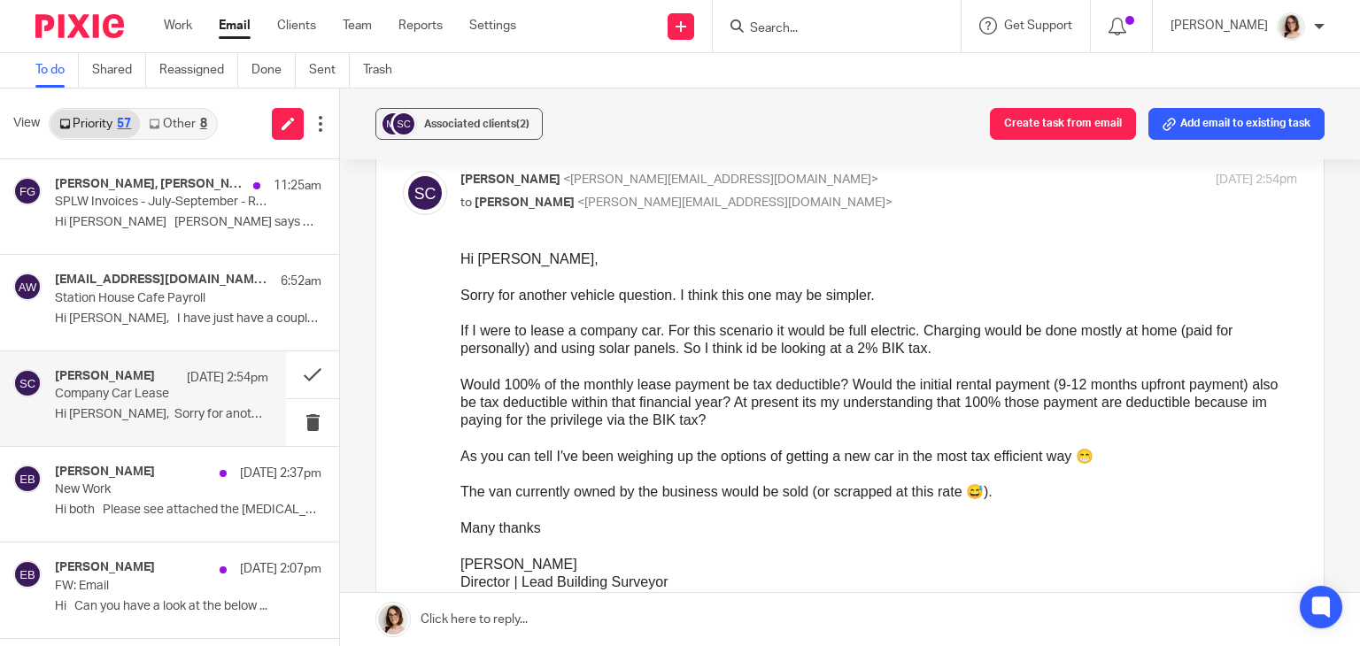
scroll to position [85, 0]
click at [230, 22] on link "Email" at bounding box center [235, 26] width 32 height 18
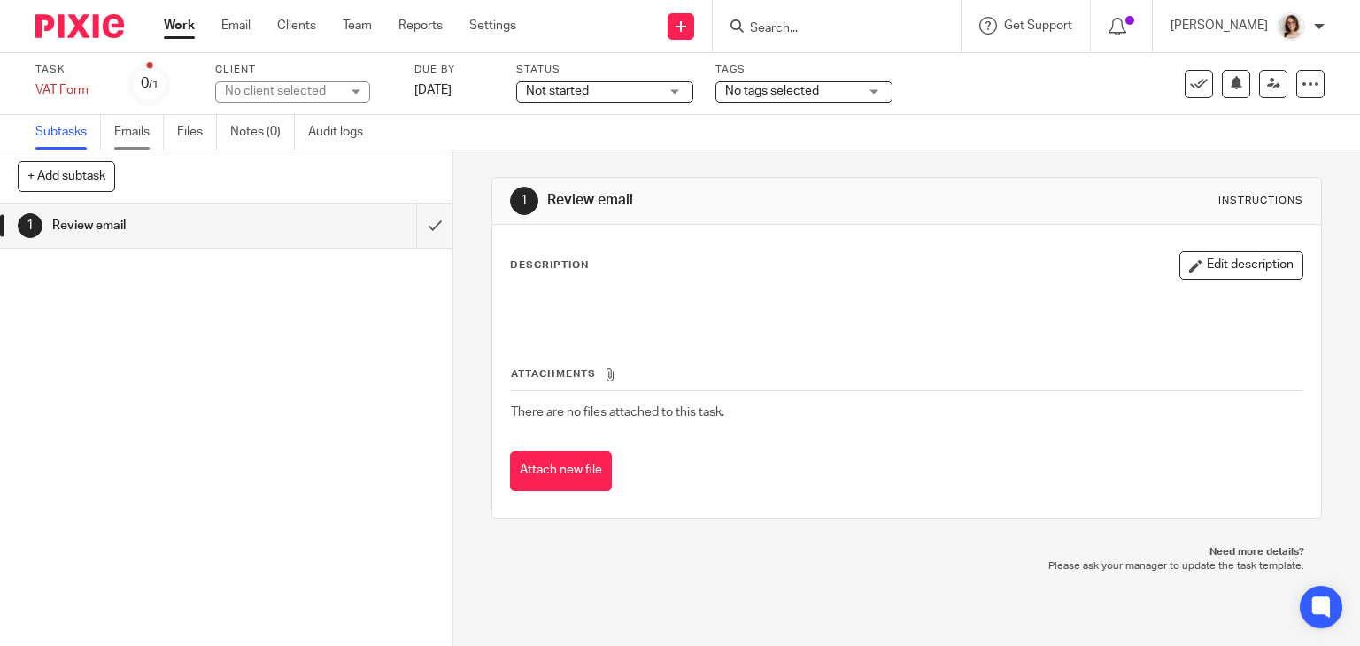
click at [137, 130] on link "Emails" at bounding box center [139, 132] width 50 height 35
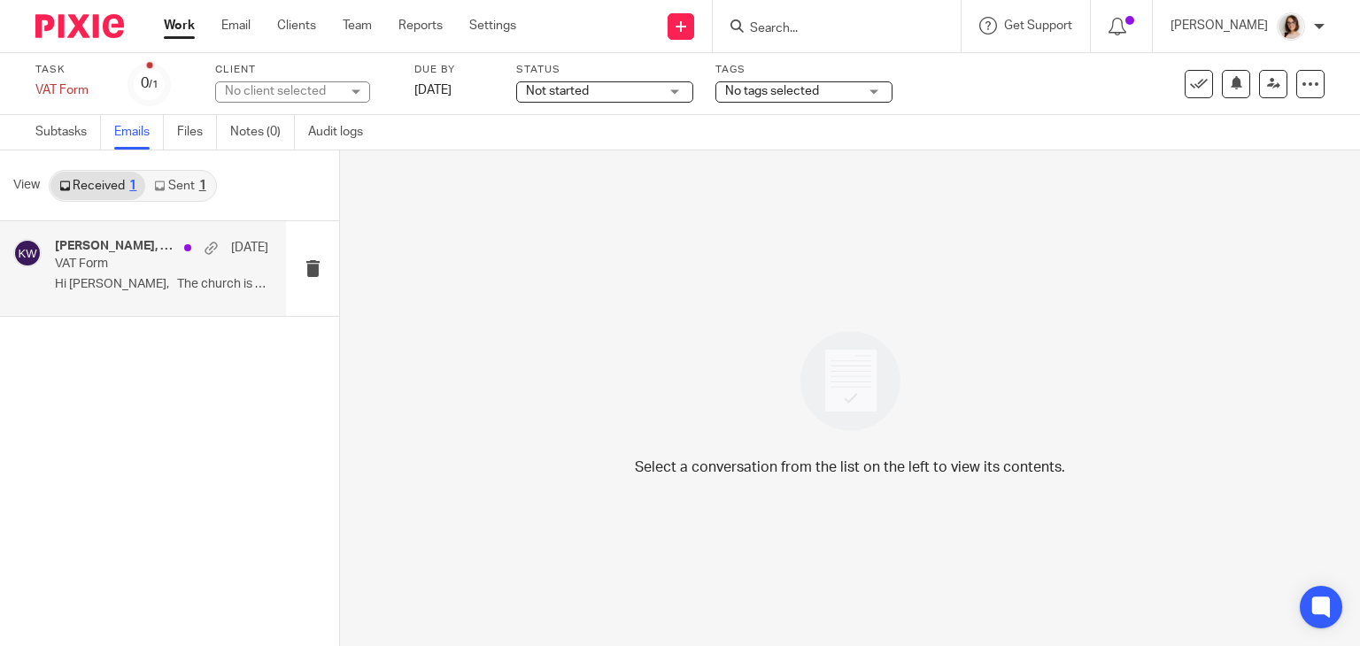
click at [162, 274] on div "Kevin Williams, Me 17 Sep VAT Form Hi Caroline, The church is an 18th..." at bounding box center [161, 268] width 213 height 59
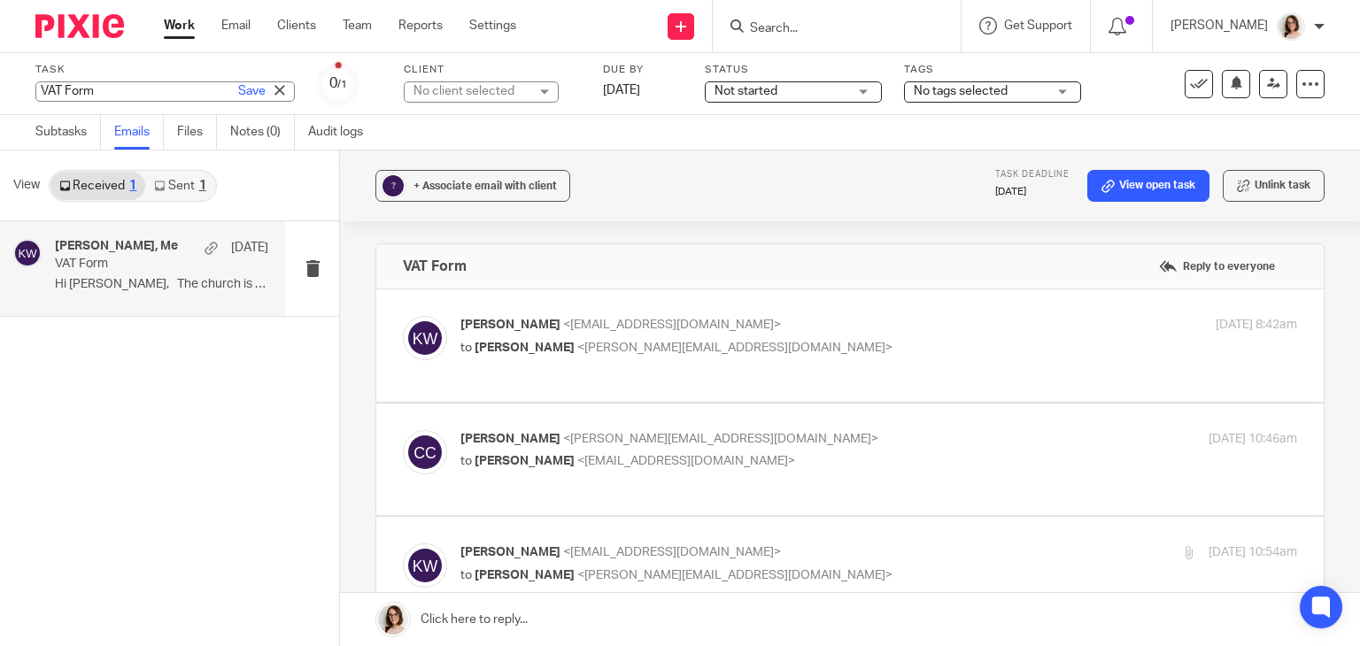
click at [98, 92] on div "VAT Form Save VAT Form" at bounding box center [164, 91] width 259 height 20
type input "VAT Form - Kev"
click at [238, 89] on link "Save" at bounding box center [251, 91] width 27 height 18
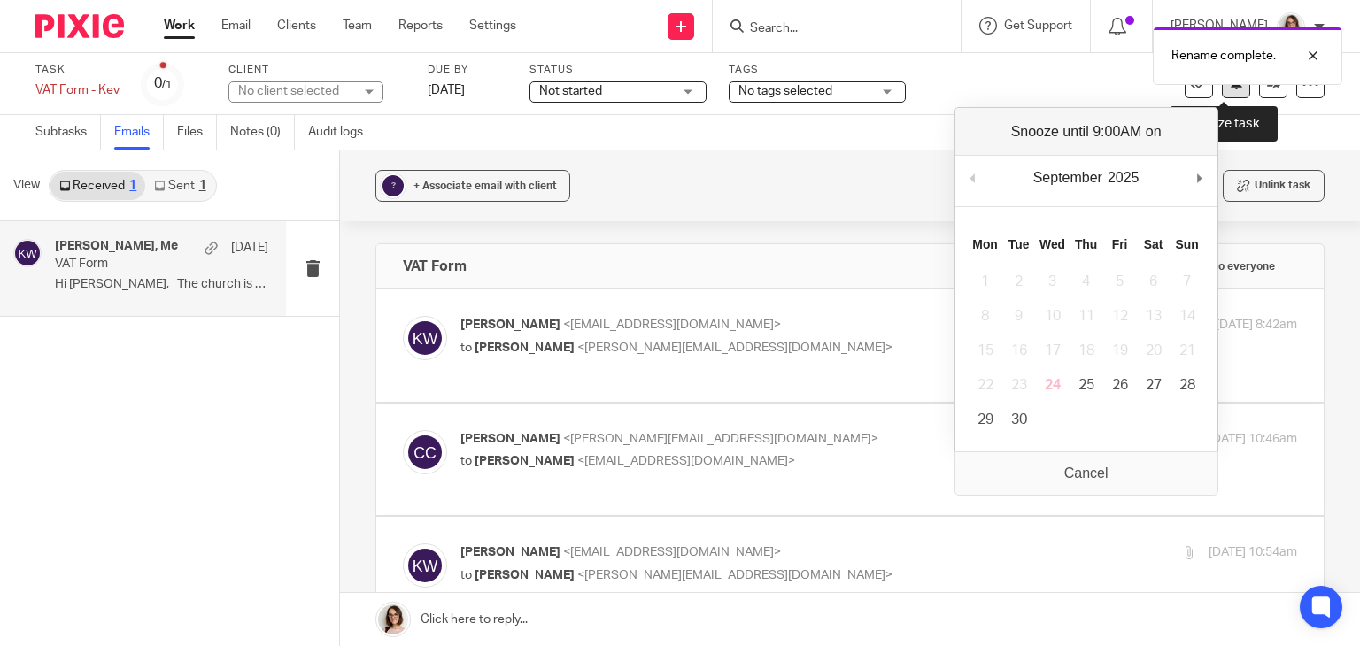
click at [1225, 90] on button at bounding box center [1236, 84] width 28 height 28
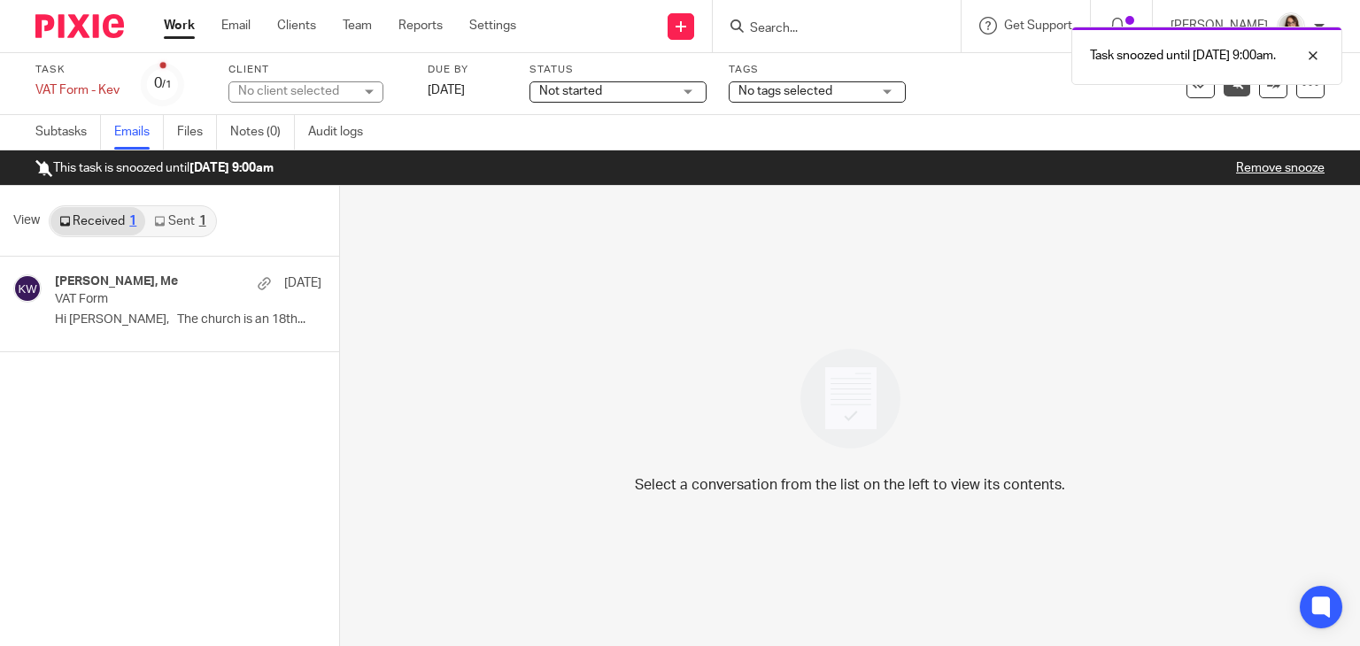
click at [181, 27] on link "Work" at bounding box center [179, 26] width 31 height 18
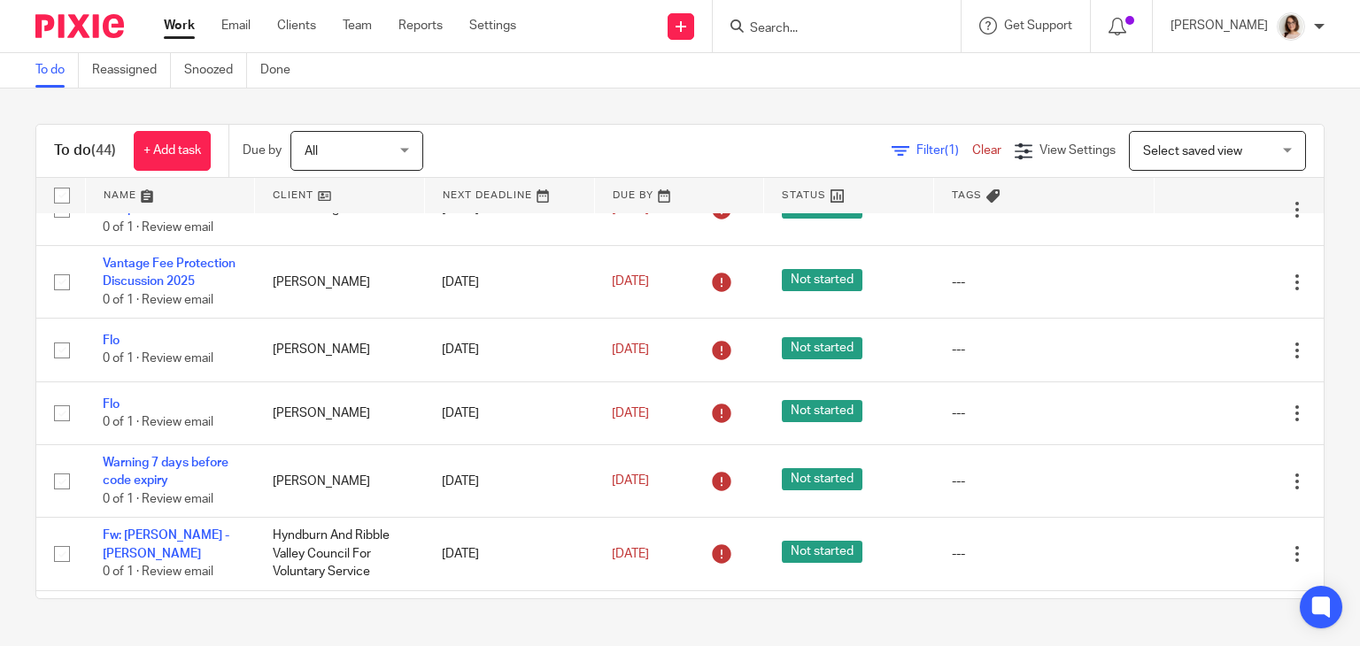
scroll to position [1022, 0]
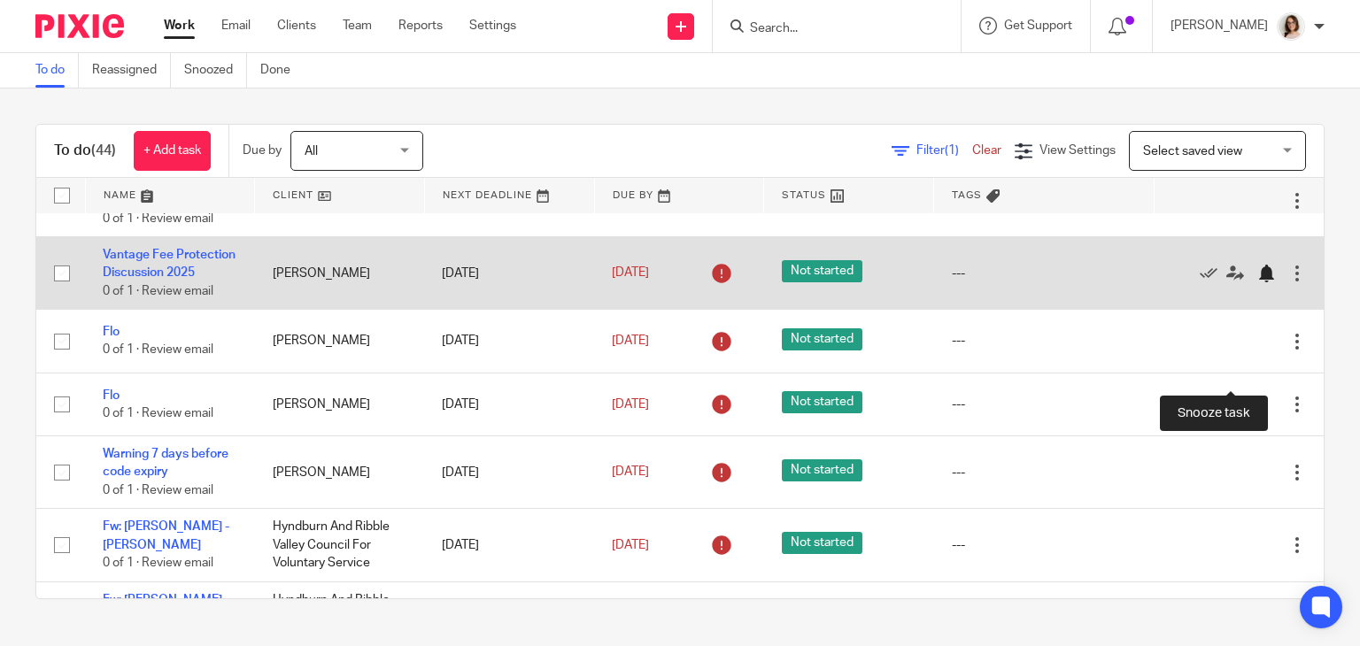
click at [1257, 282] on div at bounding box center [1266, 274] width 18 height 18
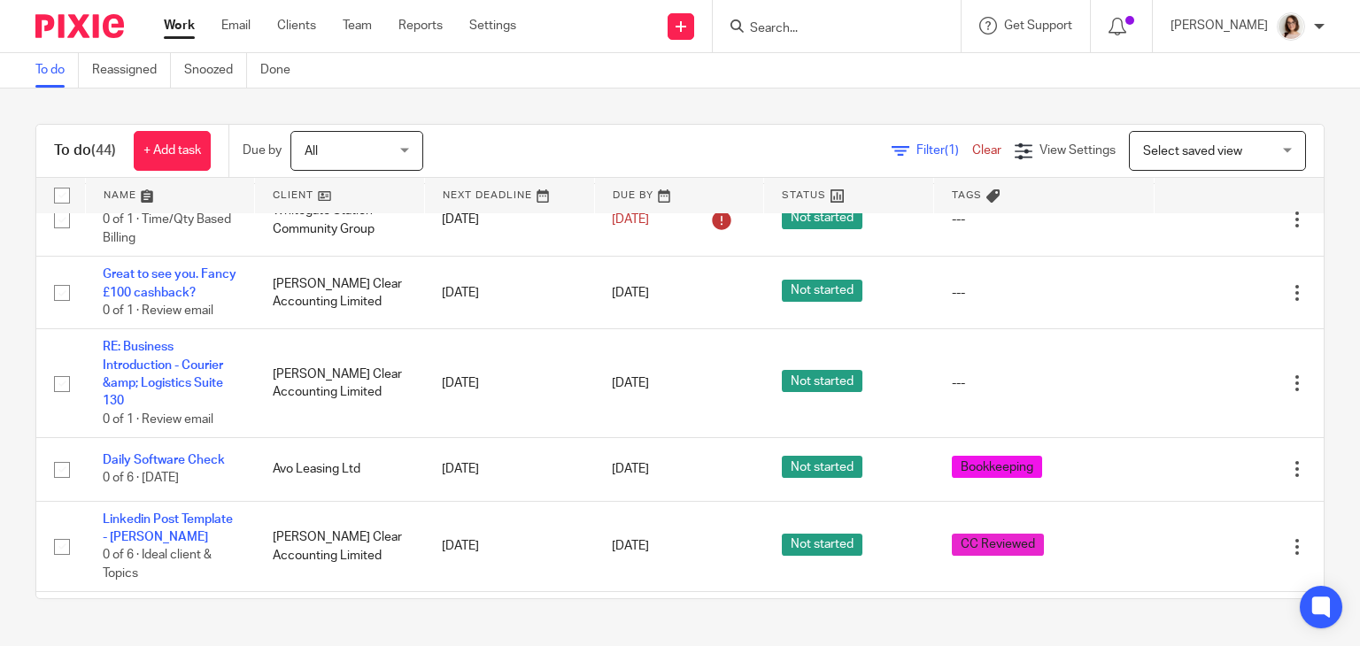
scroll to position [1494, 0]
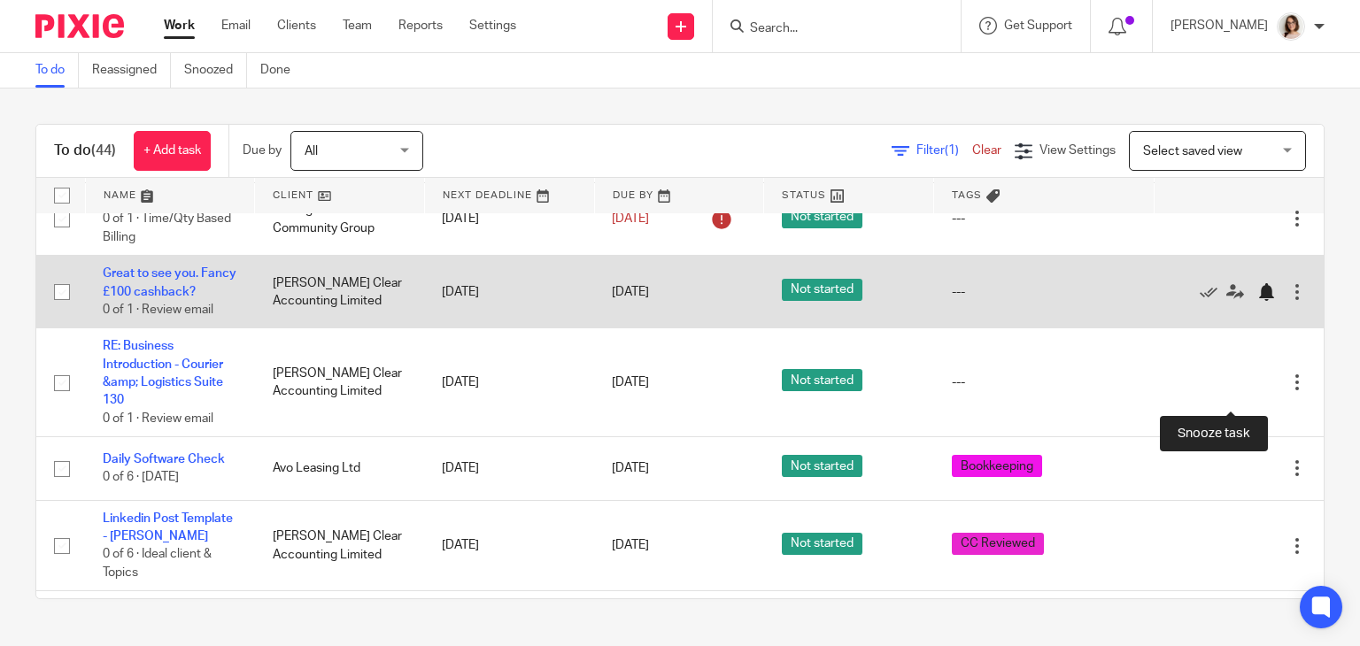
click at [1257, 301] on div at bounding box center [1266, 292] width 18 height 18
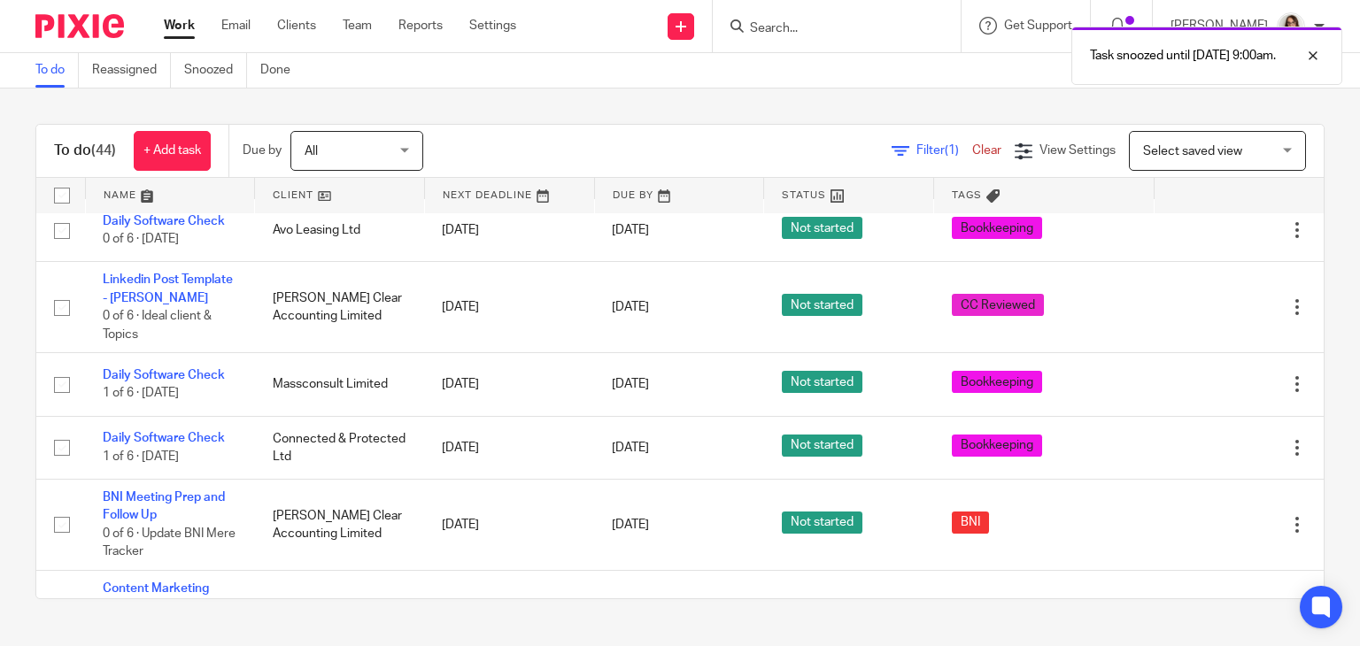
scroll to position [1660, 0]
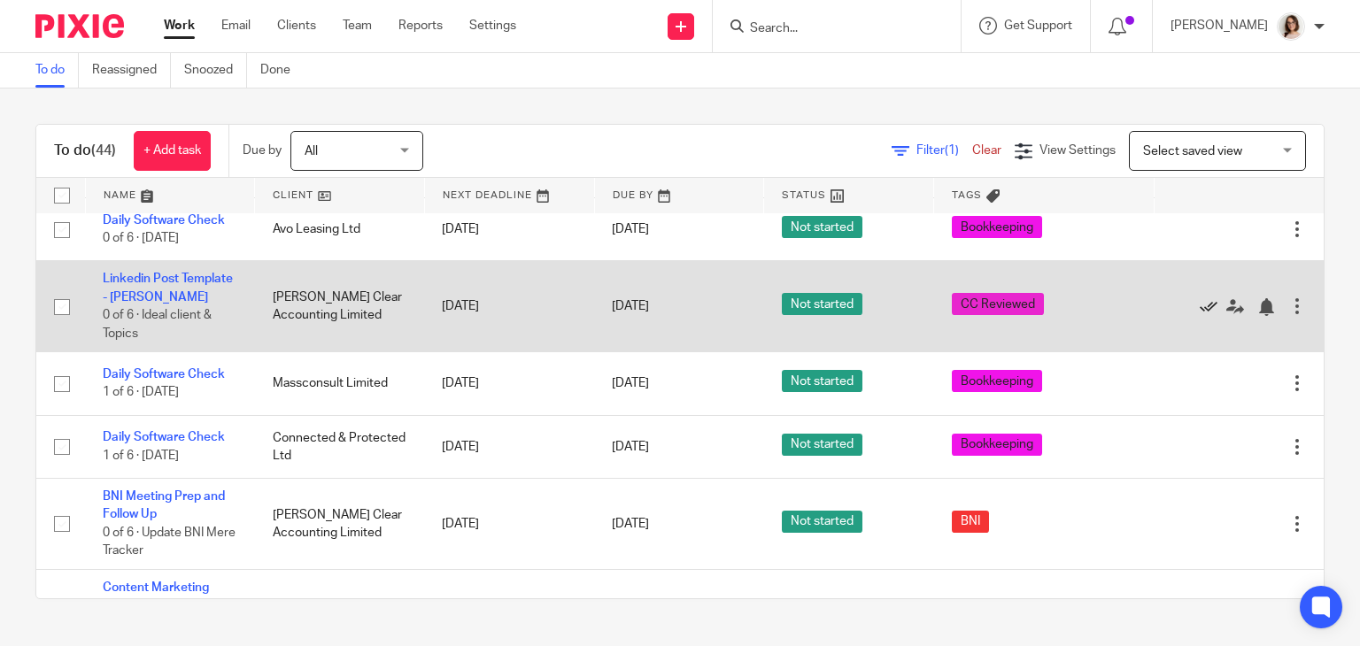
click at [1200, 316] on icon at bounding box center [1209, 307] width 18 height 18
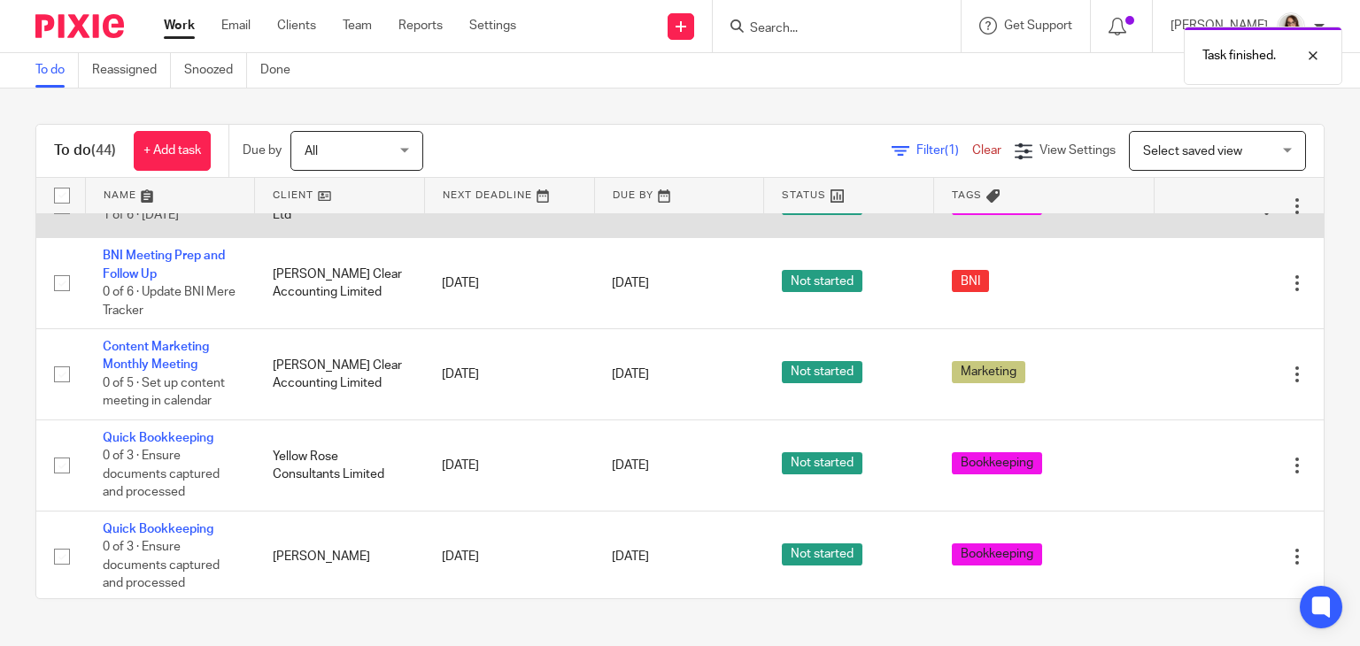
scroll to position [1813, 0]
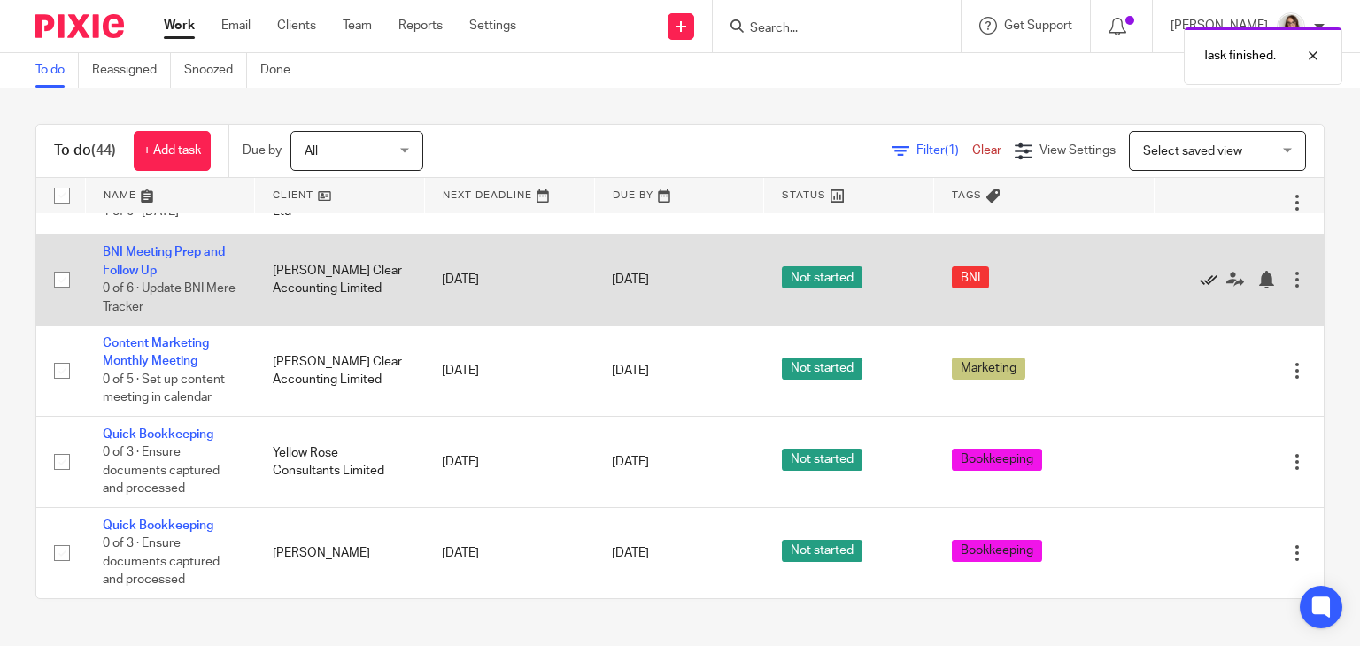
click at [1200, 289] on icon at bounding box center [1209, 280] width 18 height 18
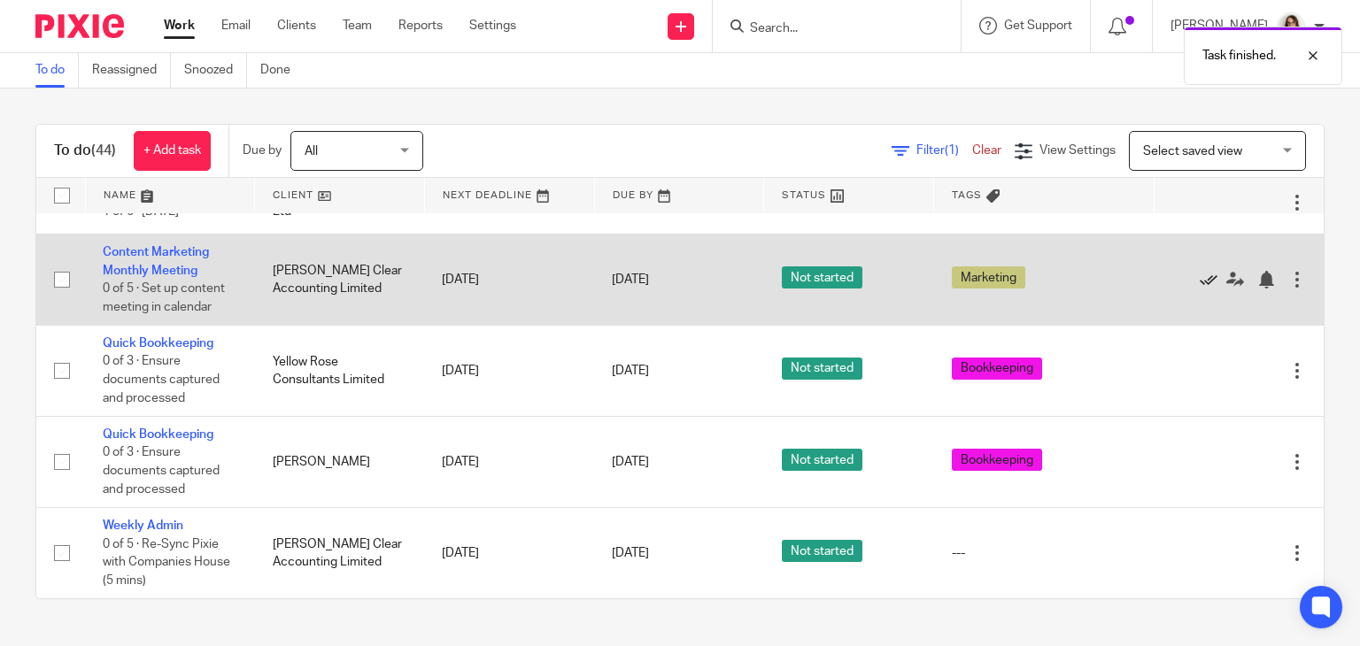
click at [1200, 289] on icon at bounding box center [1209, 280] width 18 height 18
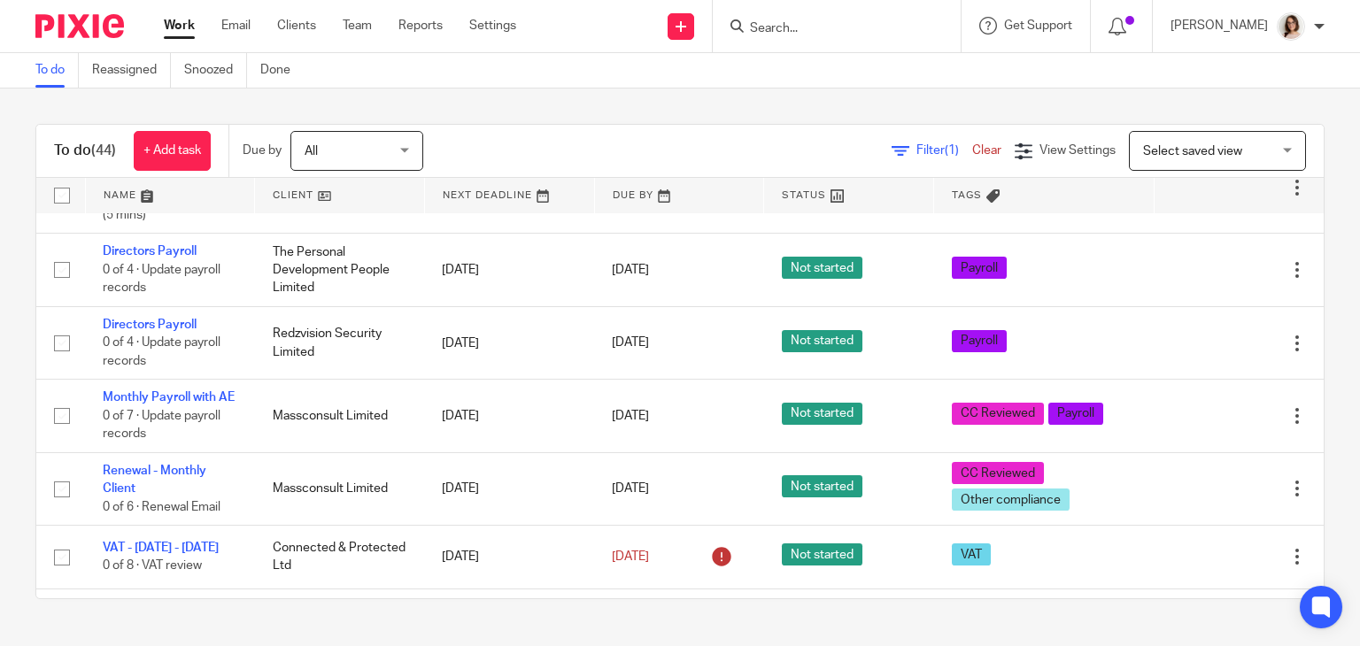
scroll to position [2096, 0]
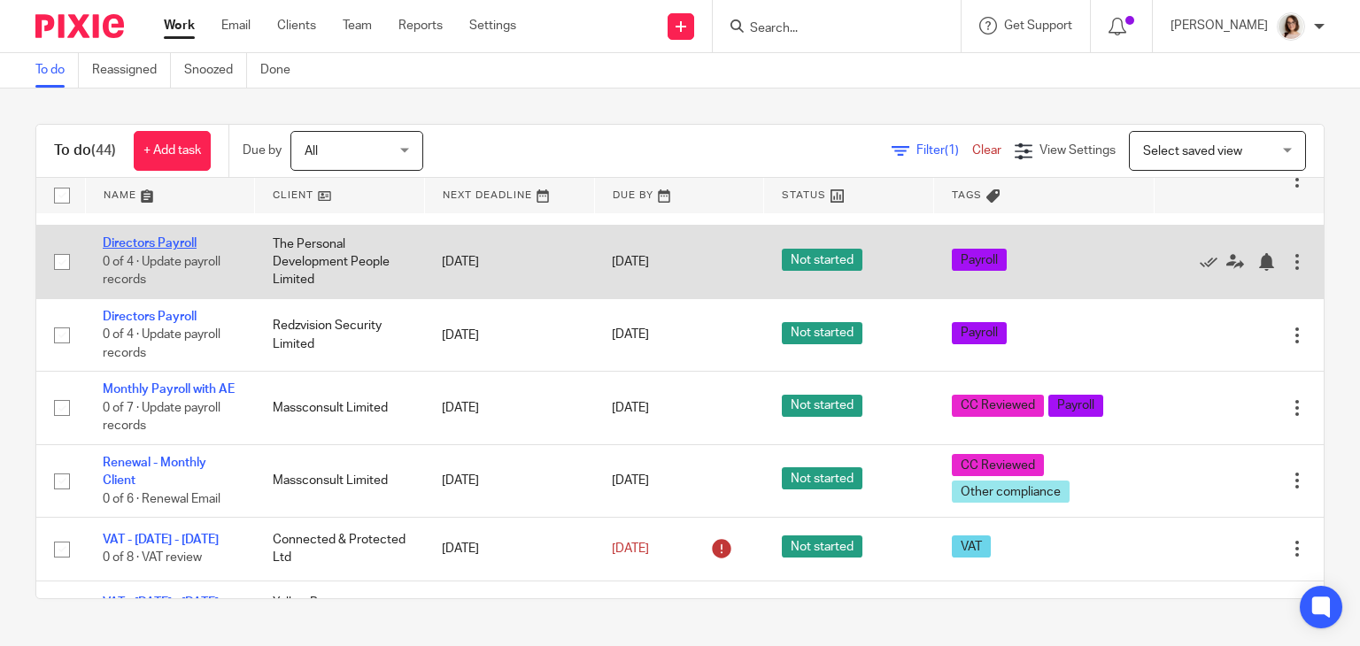
click at [161, 250] on link "Directors Payroll" at bounding box center [150, 243] width 94 height 12
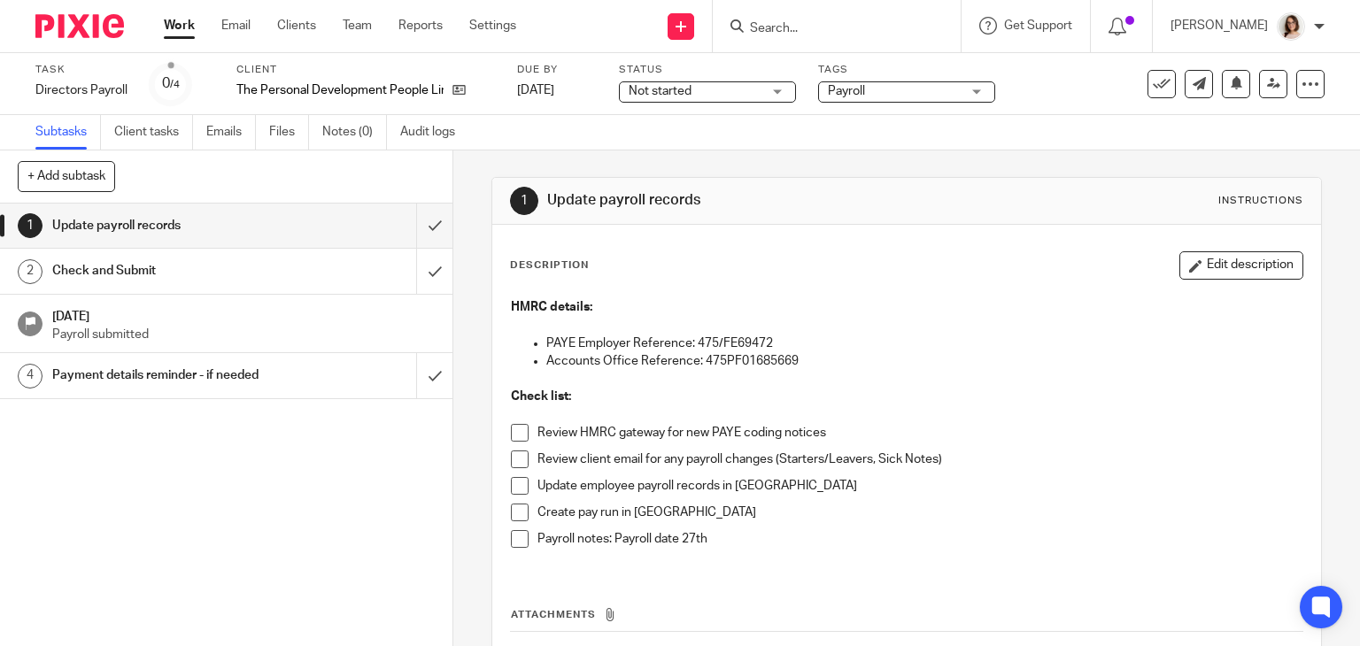
click at [511, 436] on span at bounding box center [520, 433] width 18 height 18
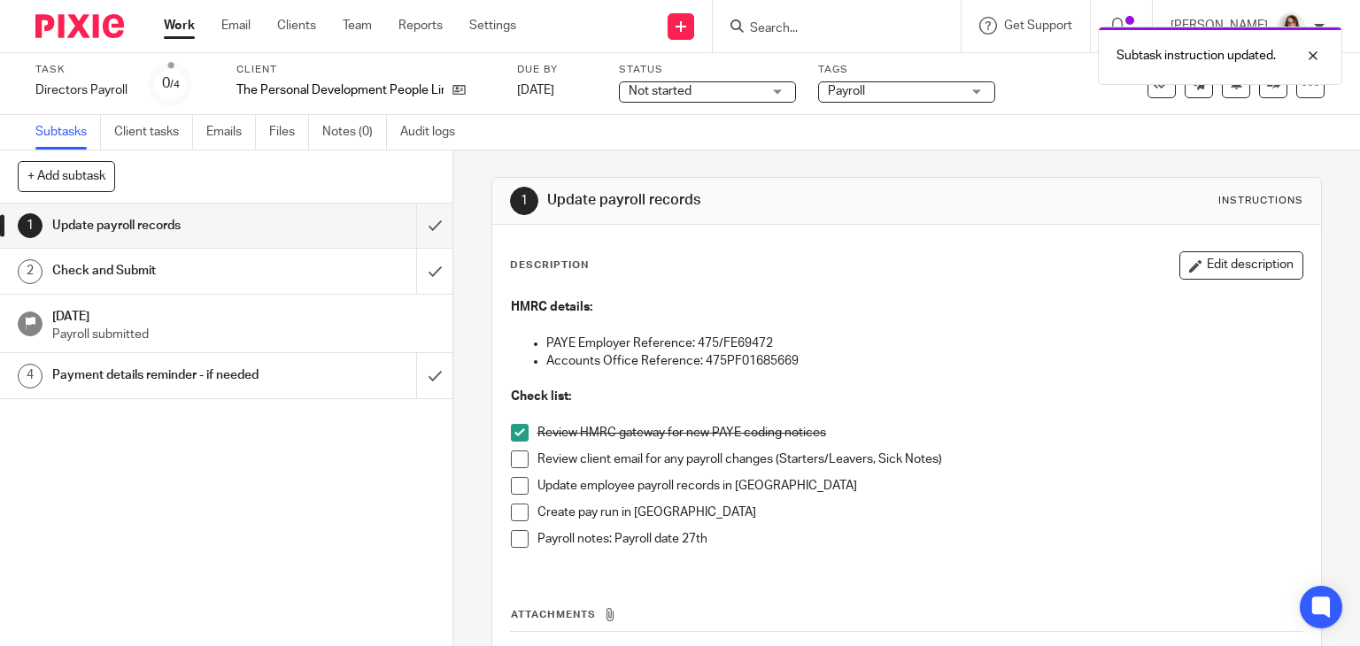
click at [511, 514] on span at bounding box center [520, 513] width 18 height 18
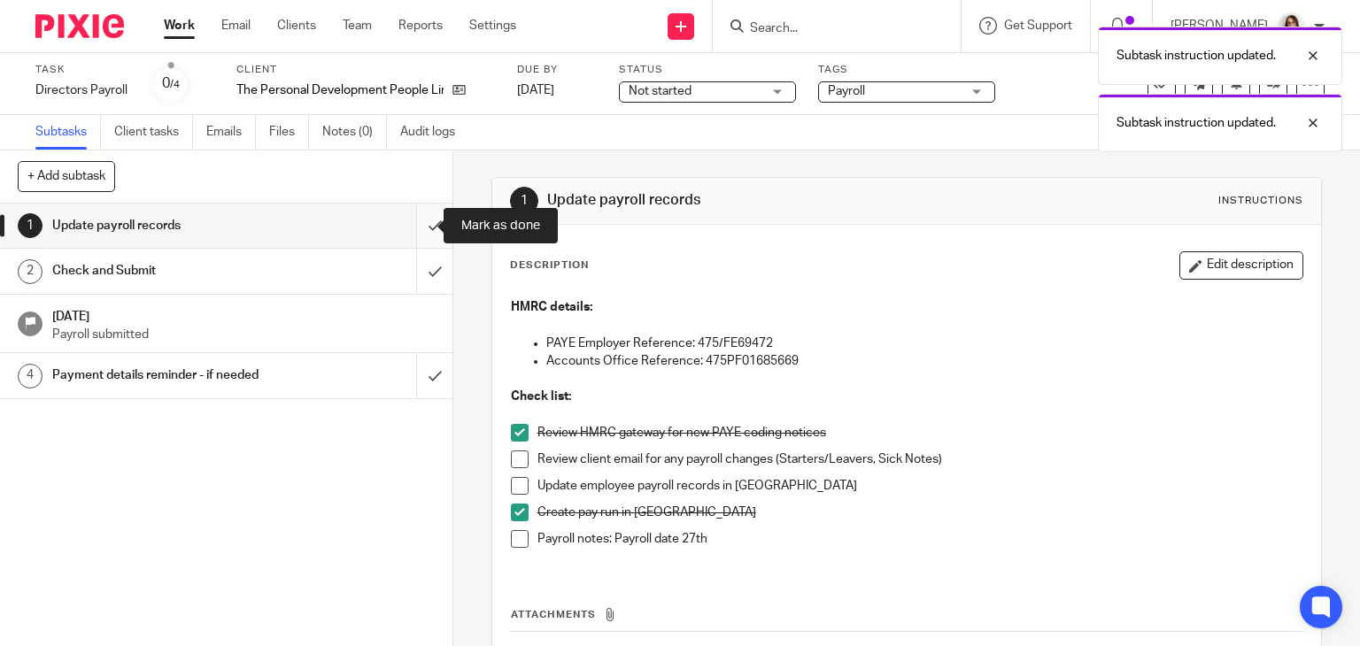
click at [412, 224] on input "submit" at bounding box center [226, 226] width 452 height 44
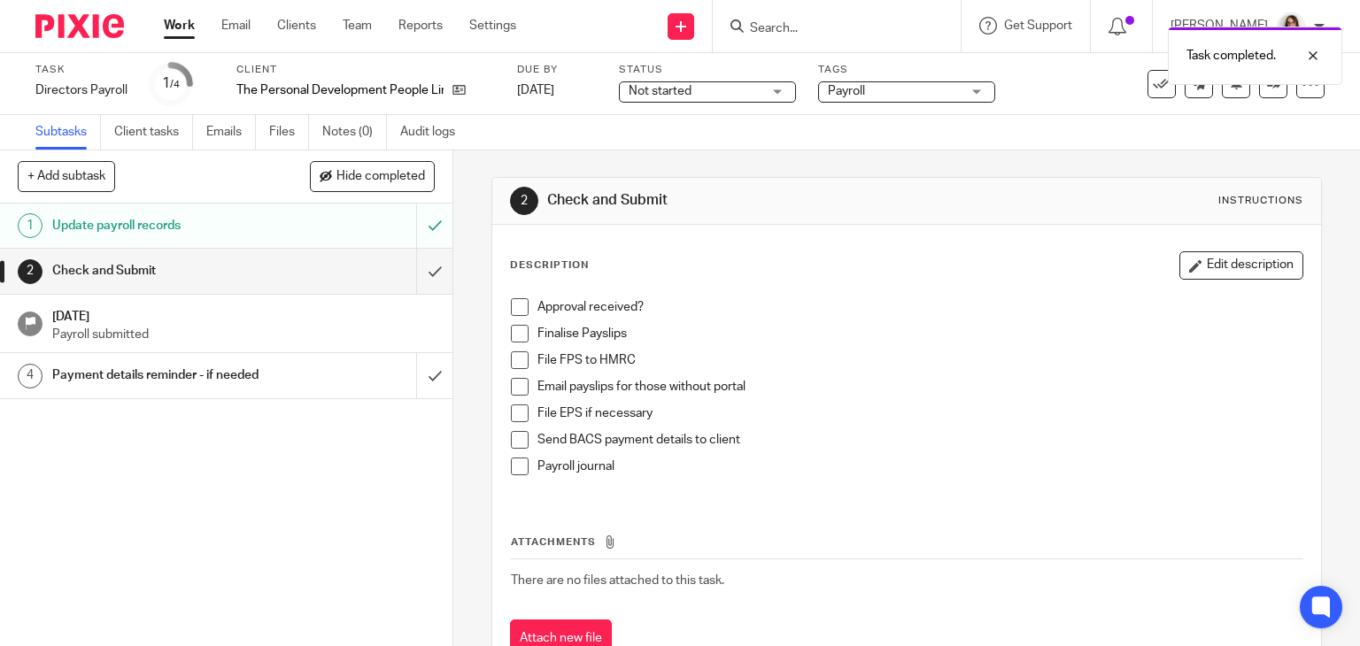
click at [514, 336] on span at bounding box center [520, 334] width 18 height 18
click at [514, 387] on span at bounding box center [520, 387] width 18 height 18
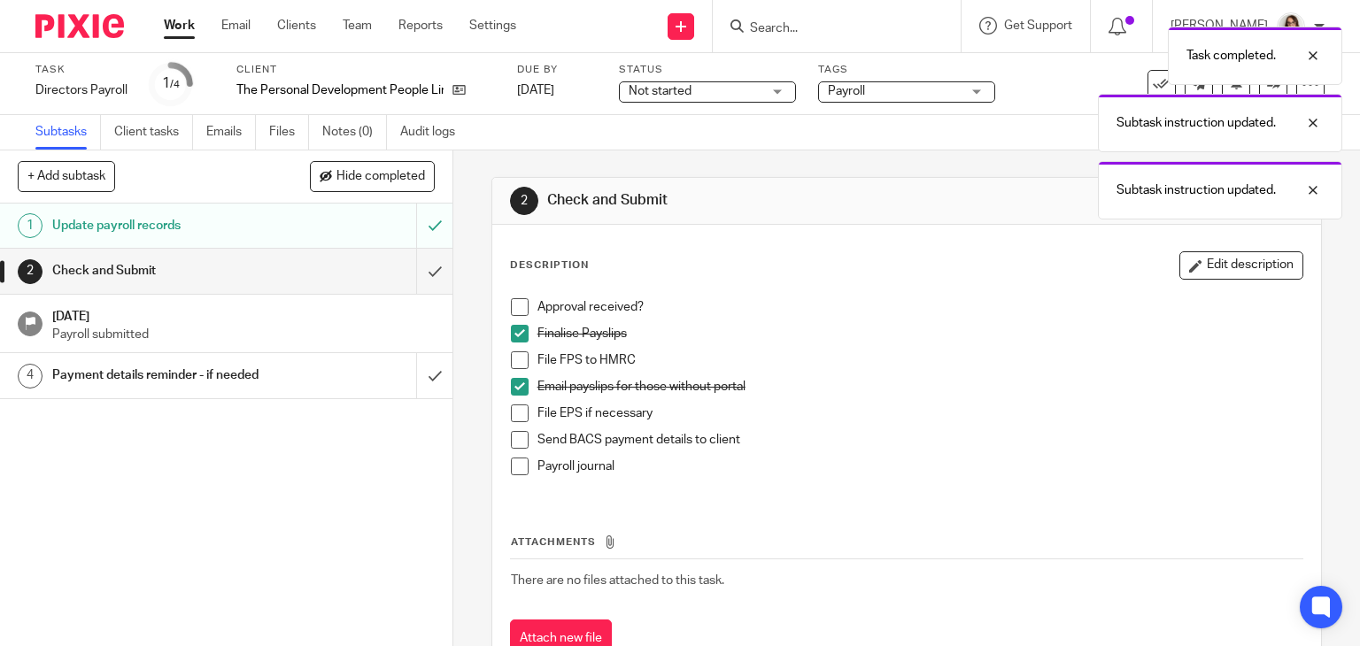
click at [514, 362] on span at bounding box center [520, 361] width 18 height 18
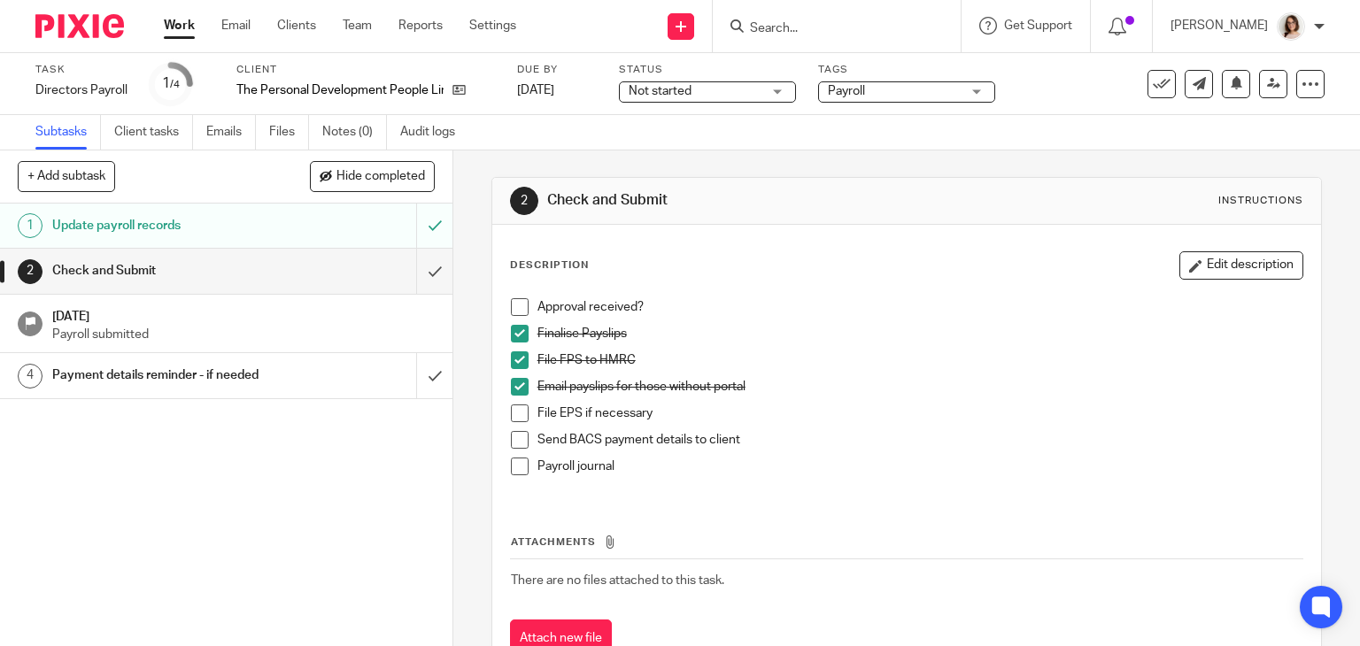
click at [514, 470] on span at bounding box center [520, 467] width 18 height 18
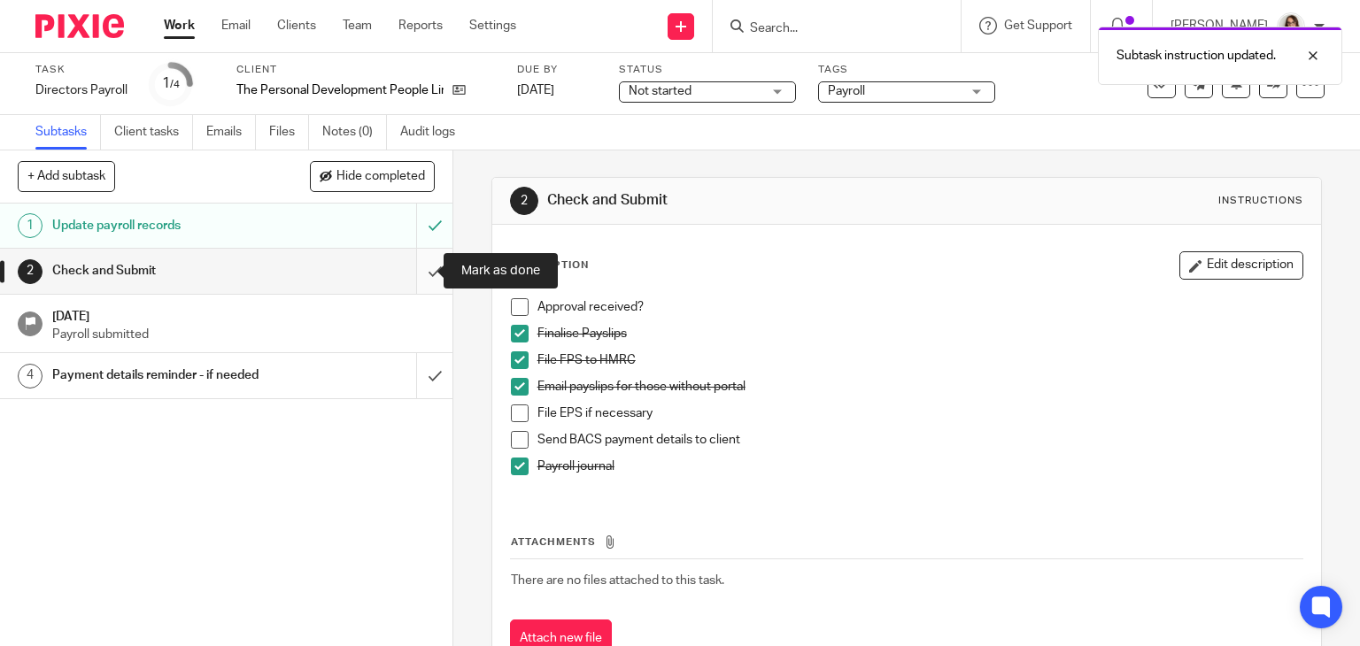
click at [417, 277] on input "submit" at bounding box center [226, 271] width 452 height 44
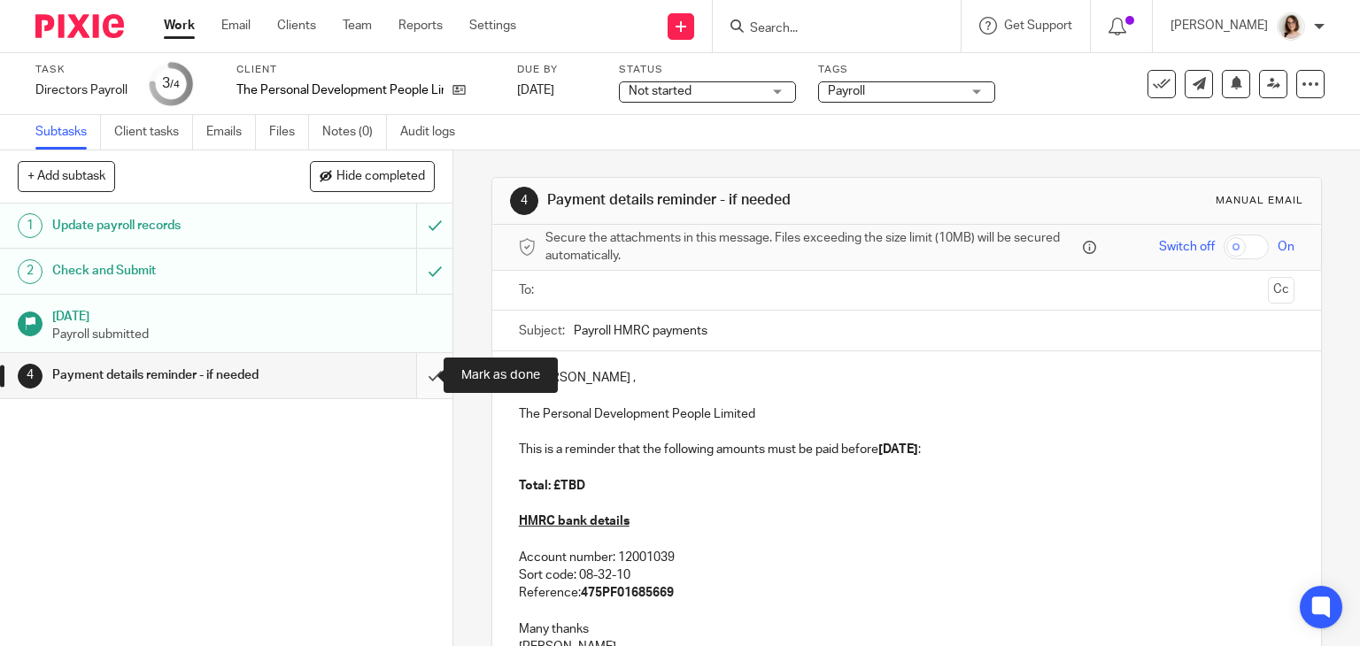
click at [420, 379] on input "submit" at bounding box center [226, 375] width 452 height 44
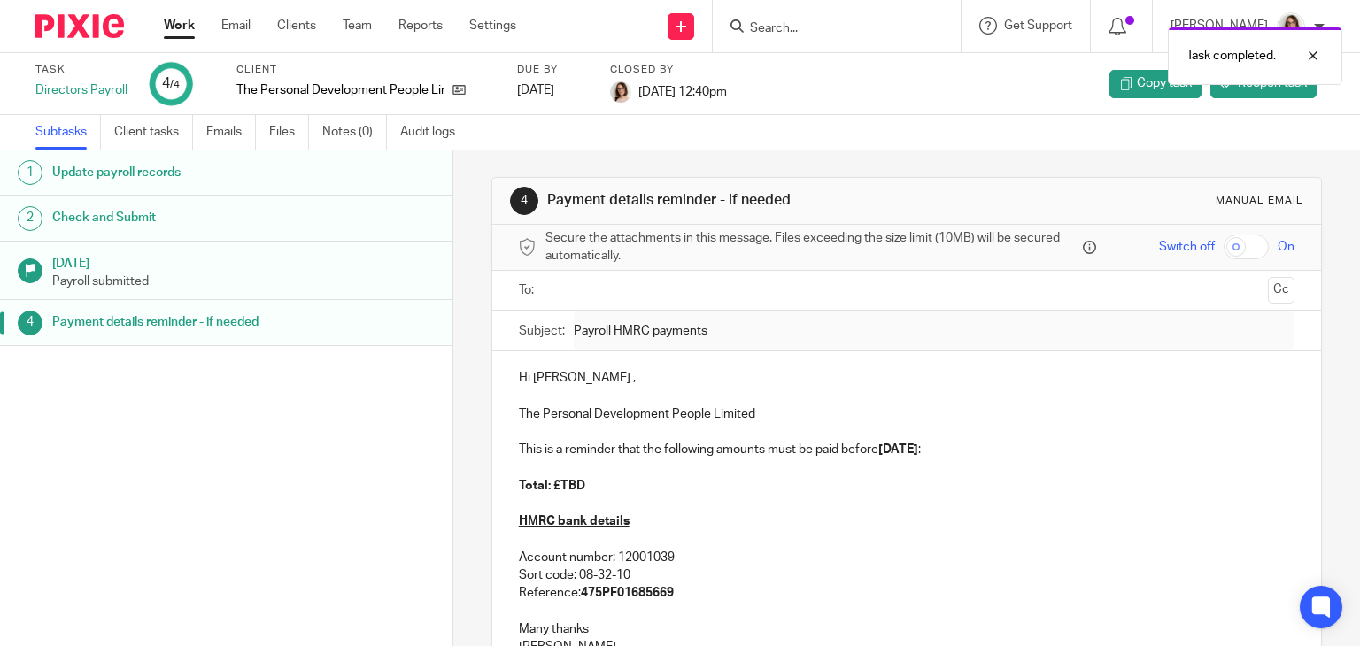
click at [184, 31] on link "Work" at bounding box center [179, 26] width 31 height 18
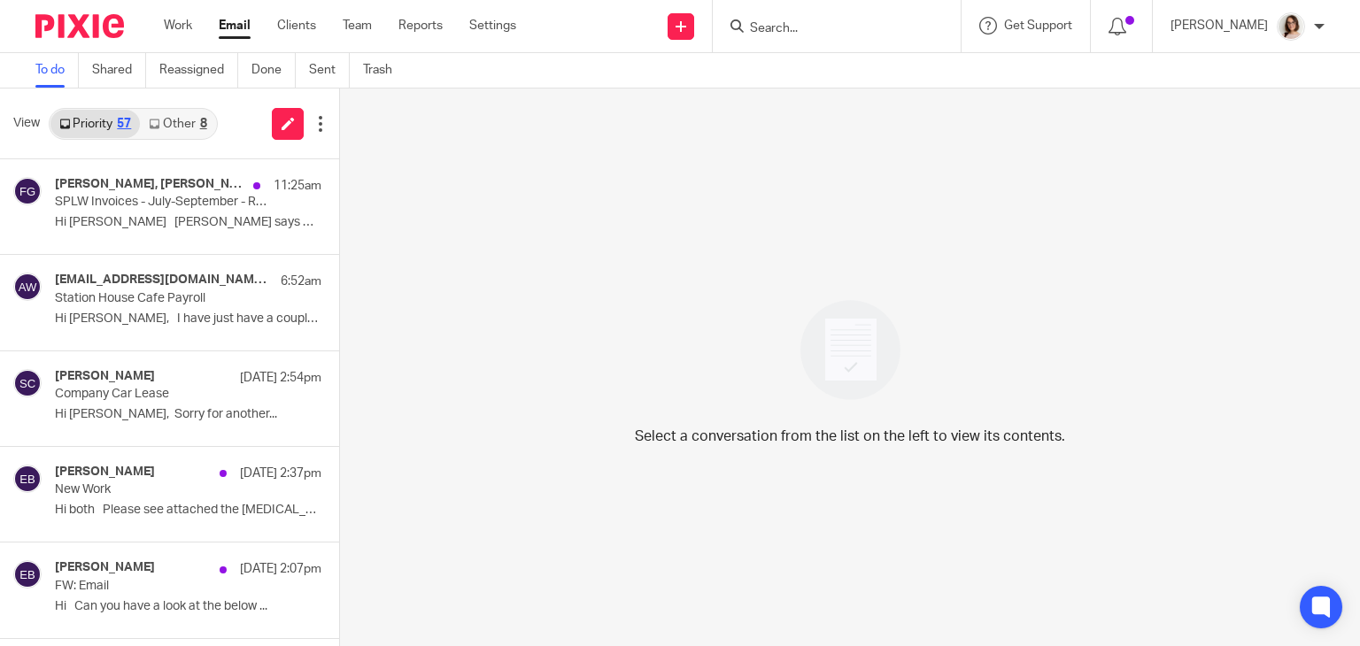
click at [243, 29] on link "Email" at bounding box center [235, 26] width 32 height 18
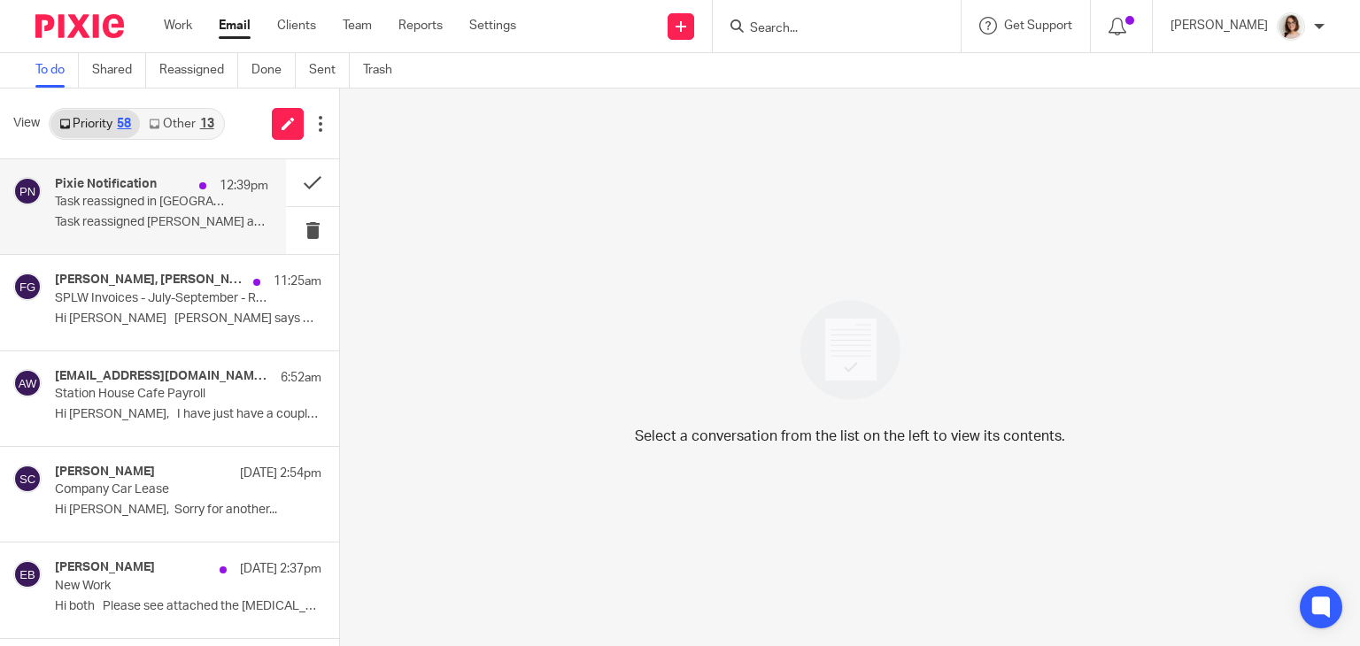
click at [159, 192] on div "Pixie Notification 12:39pm" at bounding box center [161, 186] width 213 height 18
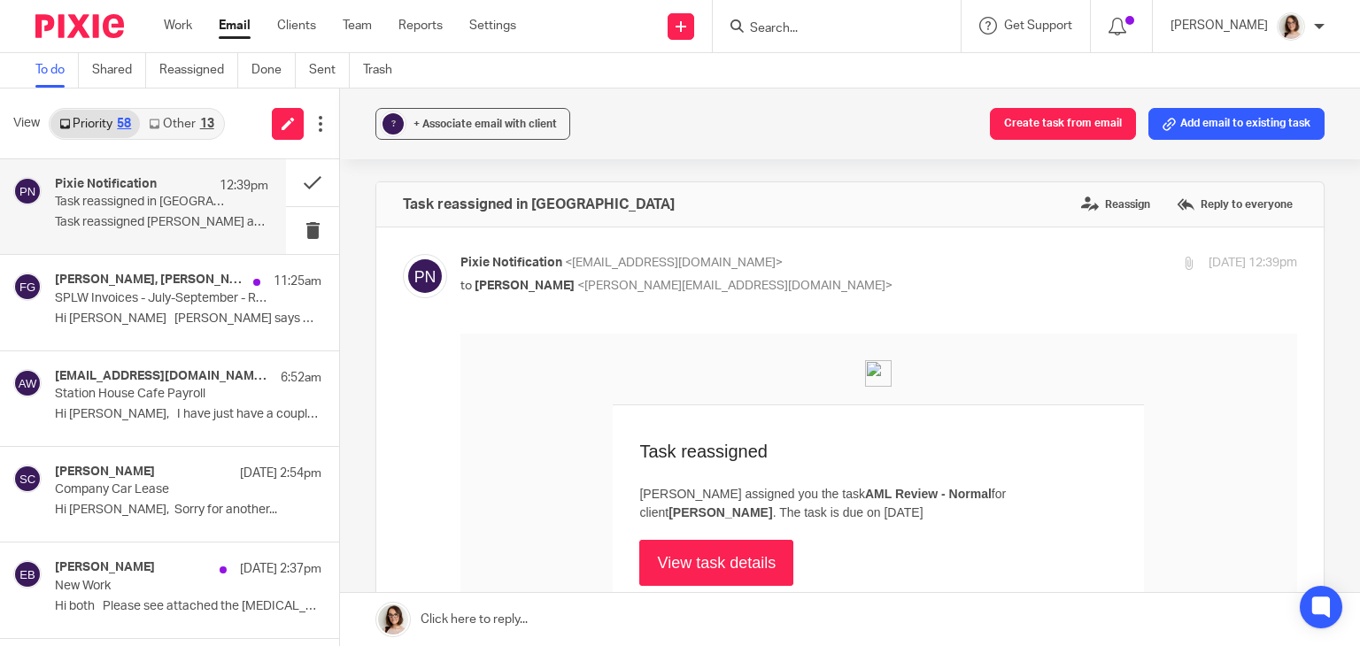
click at [181, 124] on link "Other 13" at bounding box center [181, 124] width 82 height 28
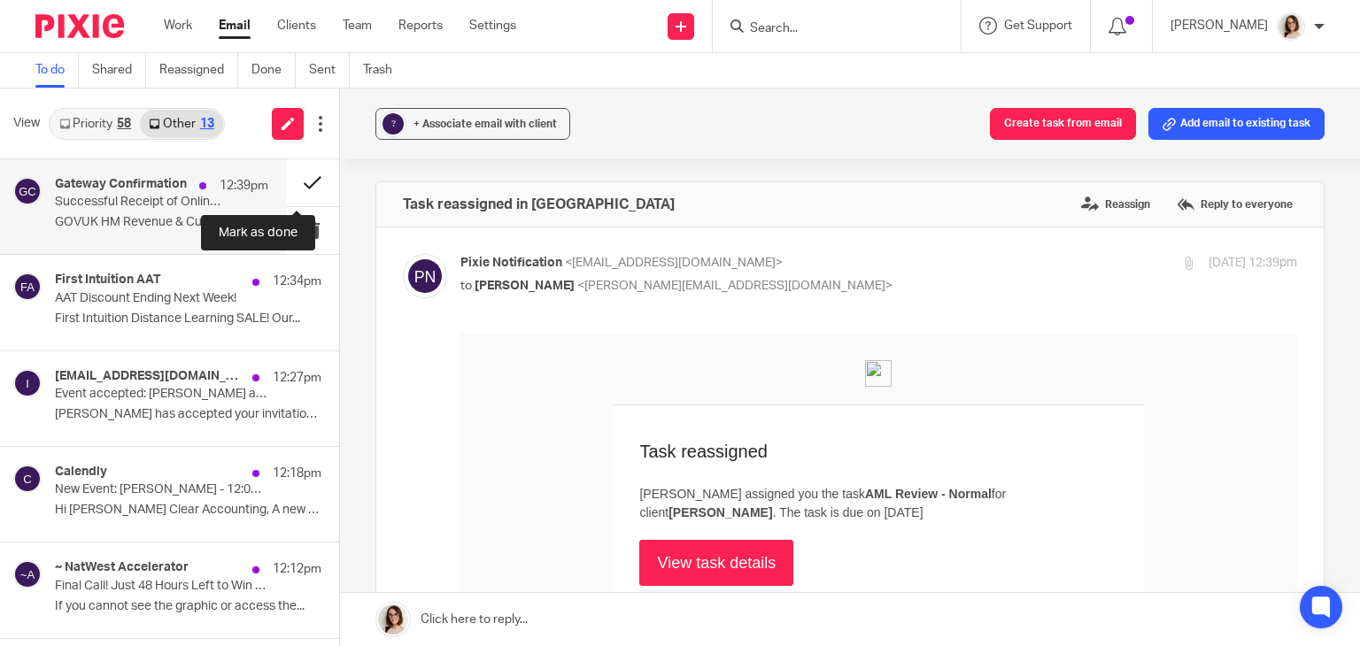
click at [290, 189] on button at bounding box center [312, 182] width 53 height 47
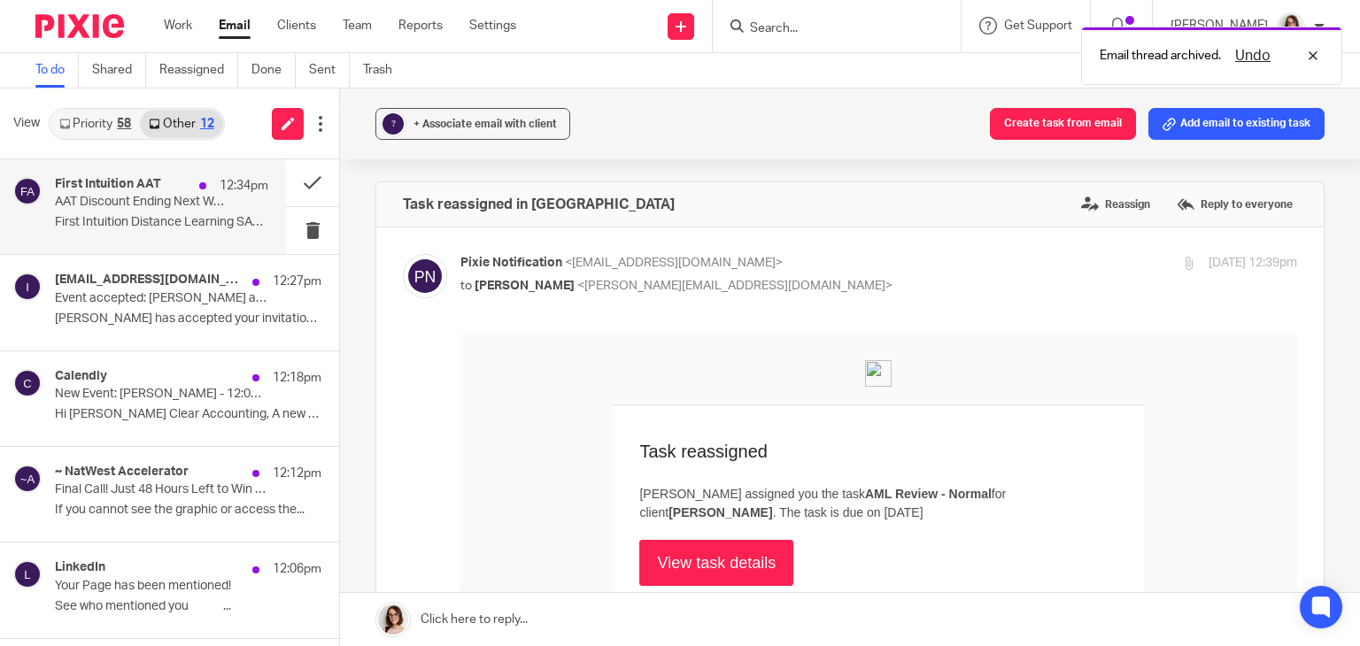
click at [177, 215] on p "First Intuition Distance Learning SALE! Our..." at bounding box center [161, 222] width 213 height 15
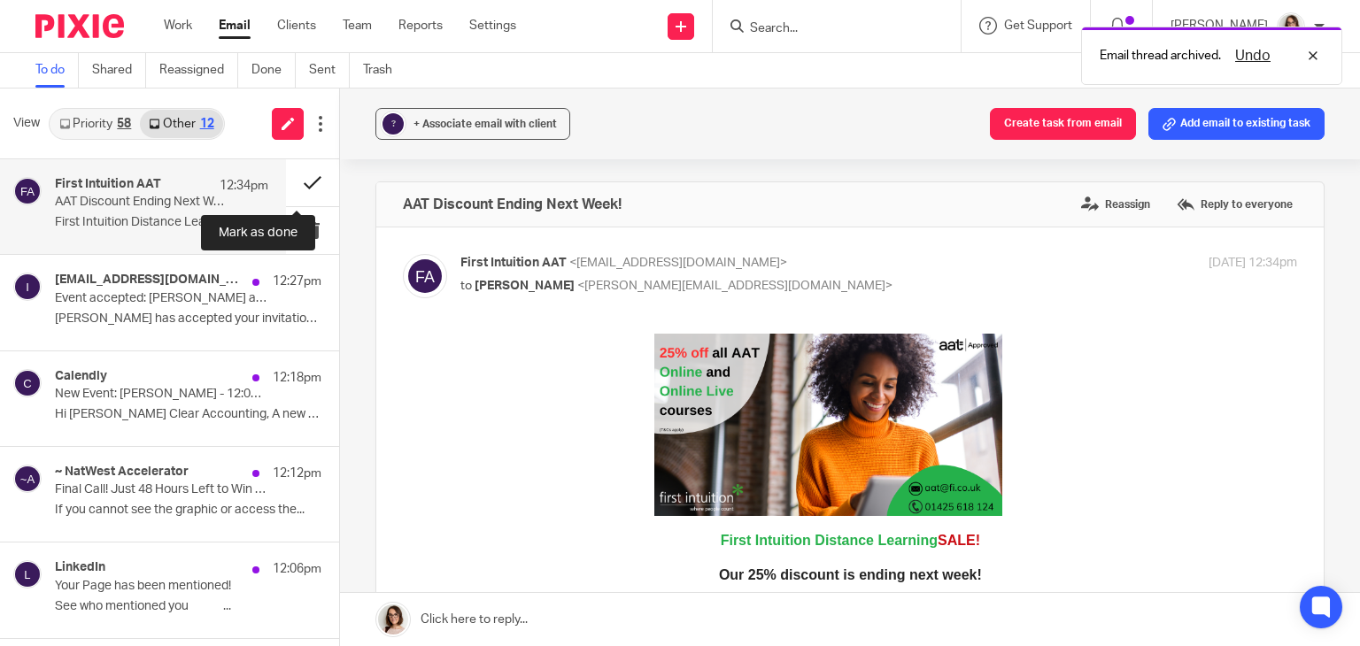
click at [290, 184] on button at bounding box center [312, 182] width 53 height 47
click at [296, 189] on button at bounding box center [312, 182] width 53 height 47
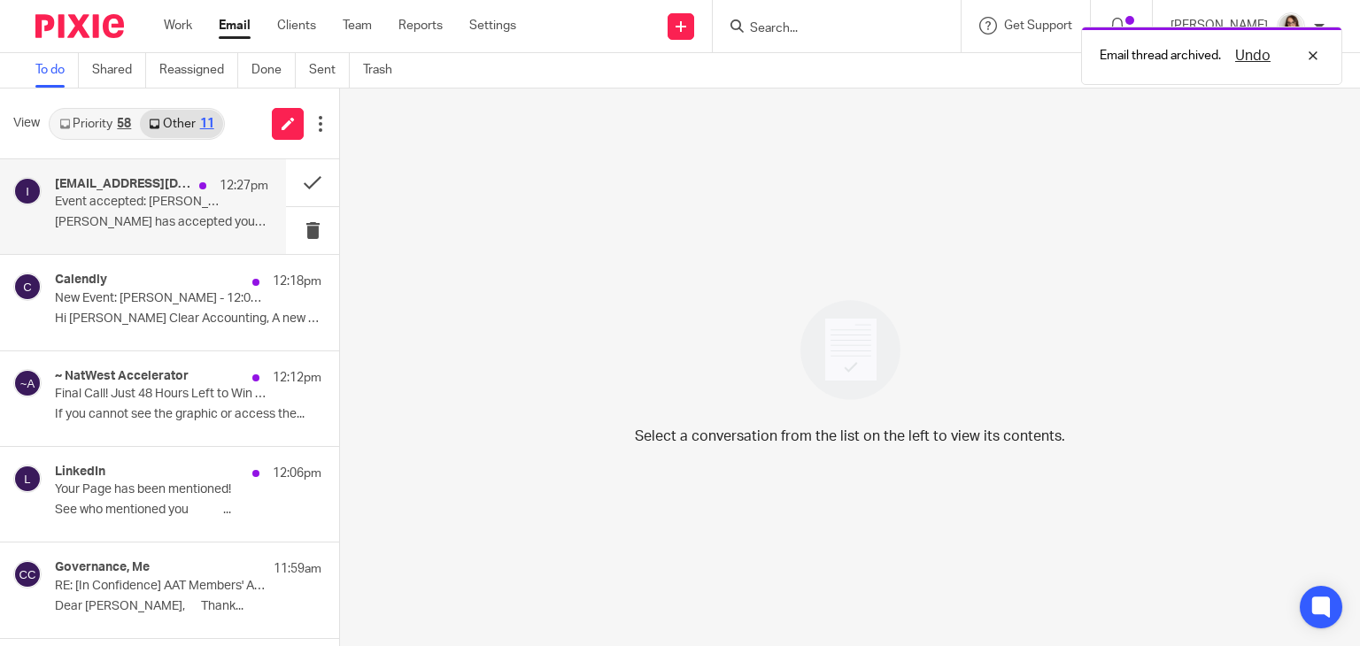
click at [177, 218] on p "Ignacio Planas has accepted your invitation to..." at bounding box center [161, 222] width 213 height 15
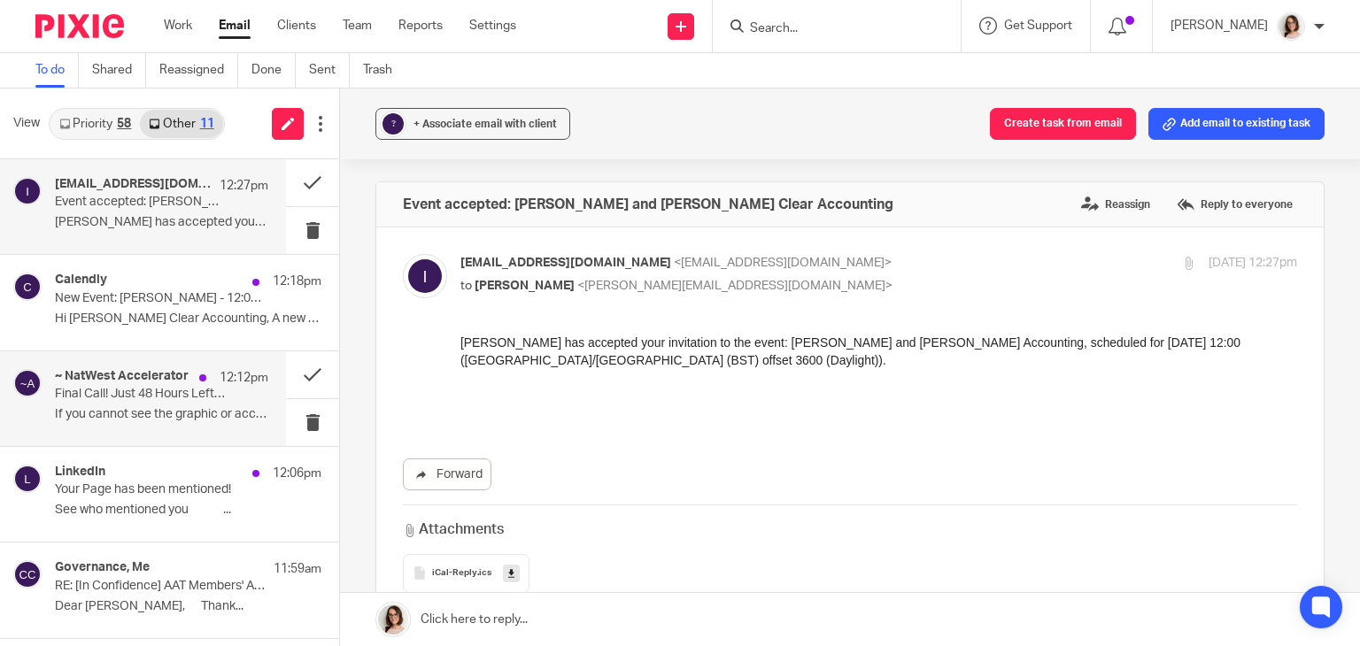
click at [163, 396] on p "Final Call! Just 48 Hours Left to Win a Share of £100, 000!" at bounding box center [140, 394] width 171 height 15
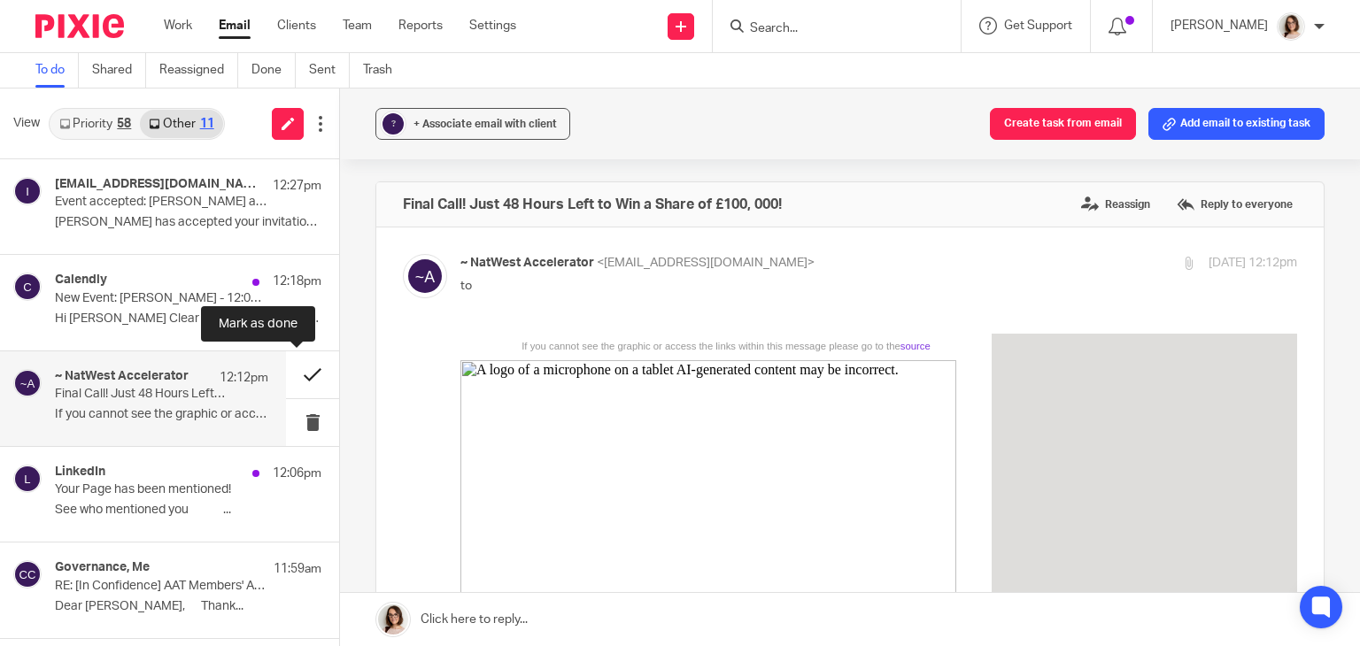
click at [294, 369] on button at bounding box center [312, 375] width 53 height 47
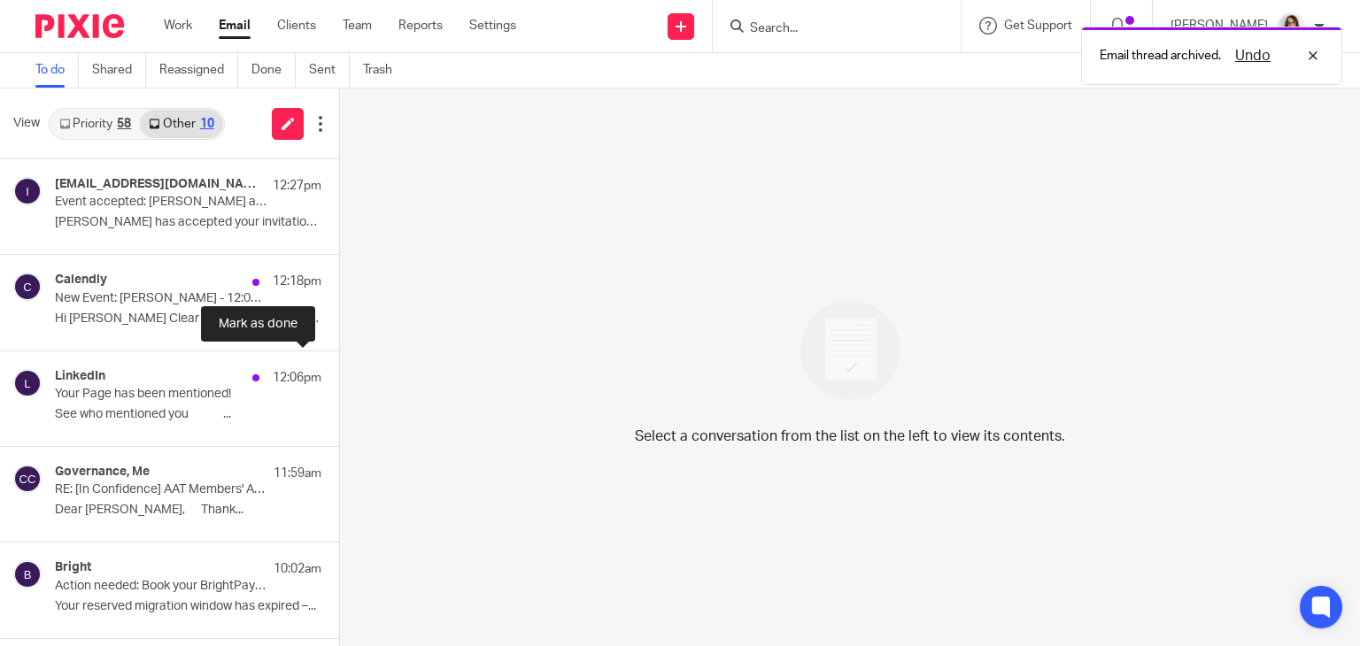
click at [339, 369] on button at bounding box center [346, 375] width 14 height 47
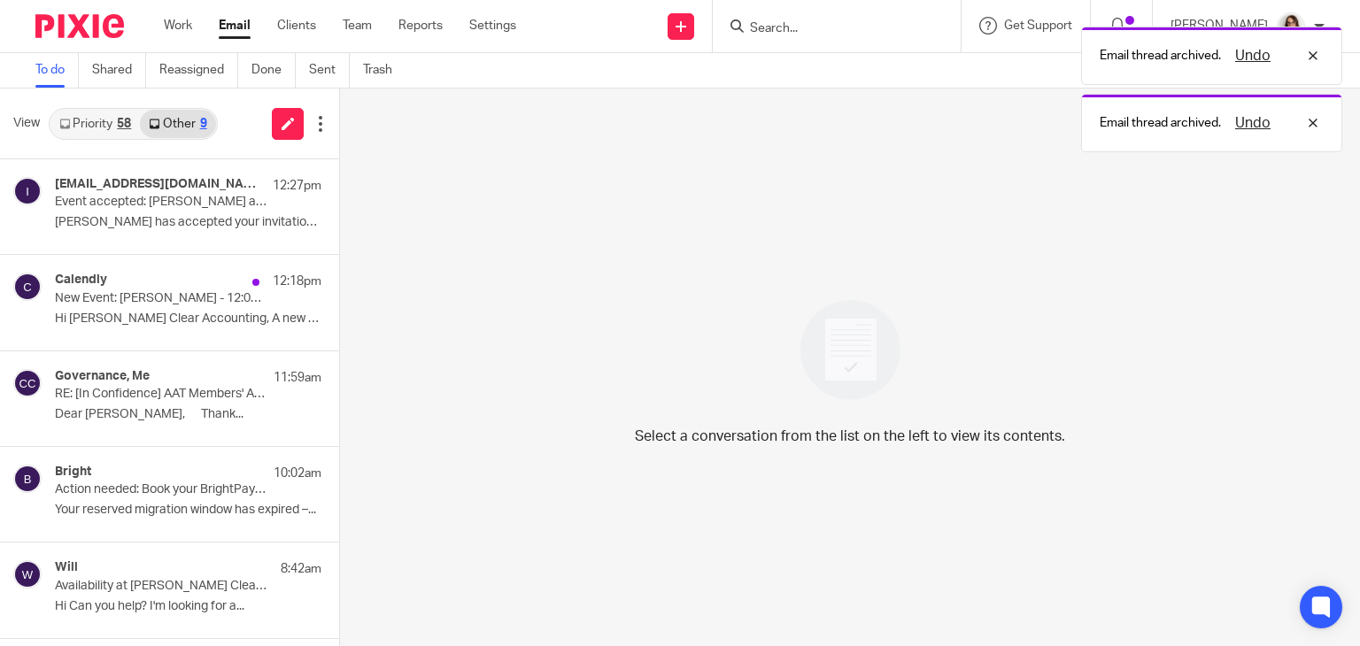
click at [234, 24] on link "Email" at bounding box center [235, 26] width 32 height 18
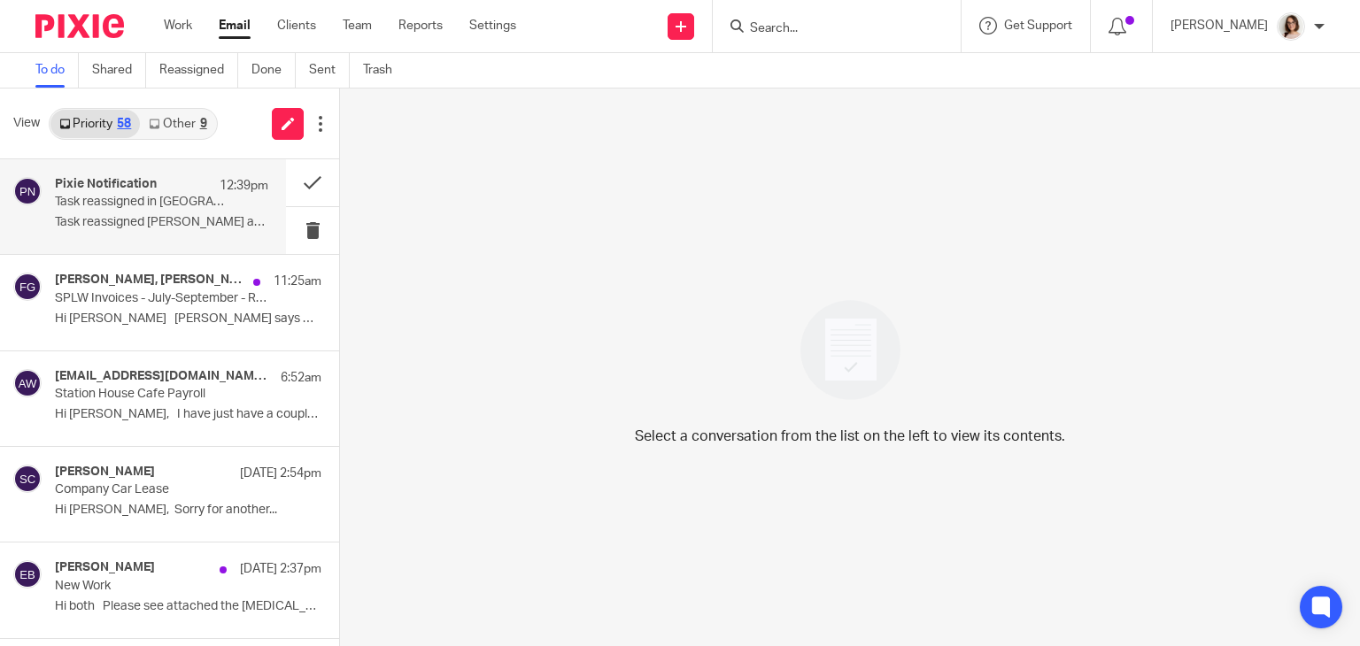
click at [221, 212] on div "Pixie Notification 12:39pm Task reassigned in Pixie Task reassigned [PERSON_NAM…" at bounding box center [161, 206] width 213 height 59
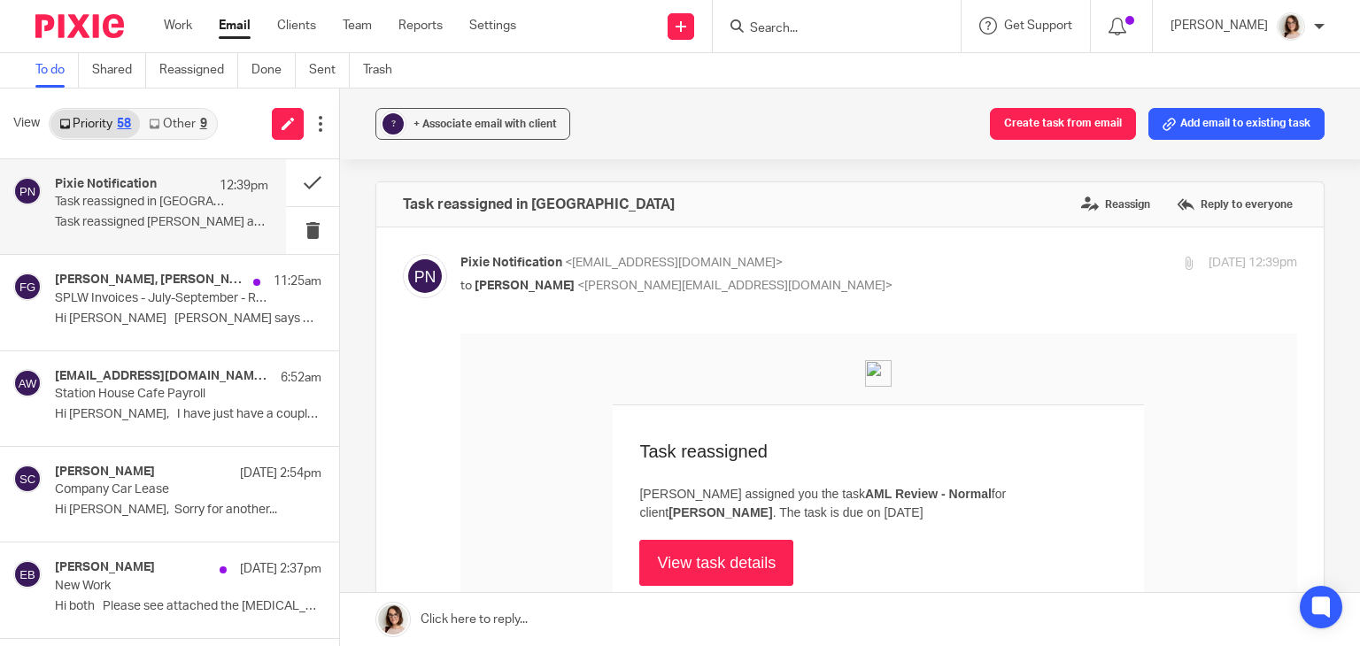
click at [709, 555] on link "View task details" at bounding box center [716, 563] width 154 height 46
click at [294, 190] on button at bounding box center [312, 182] width 53 height 47
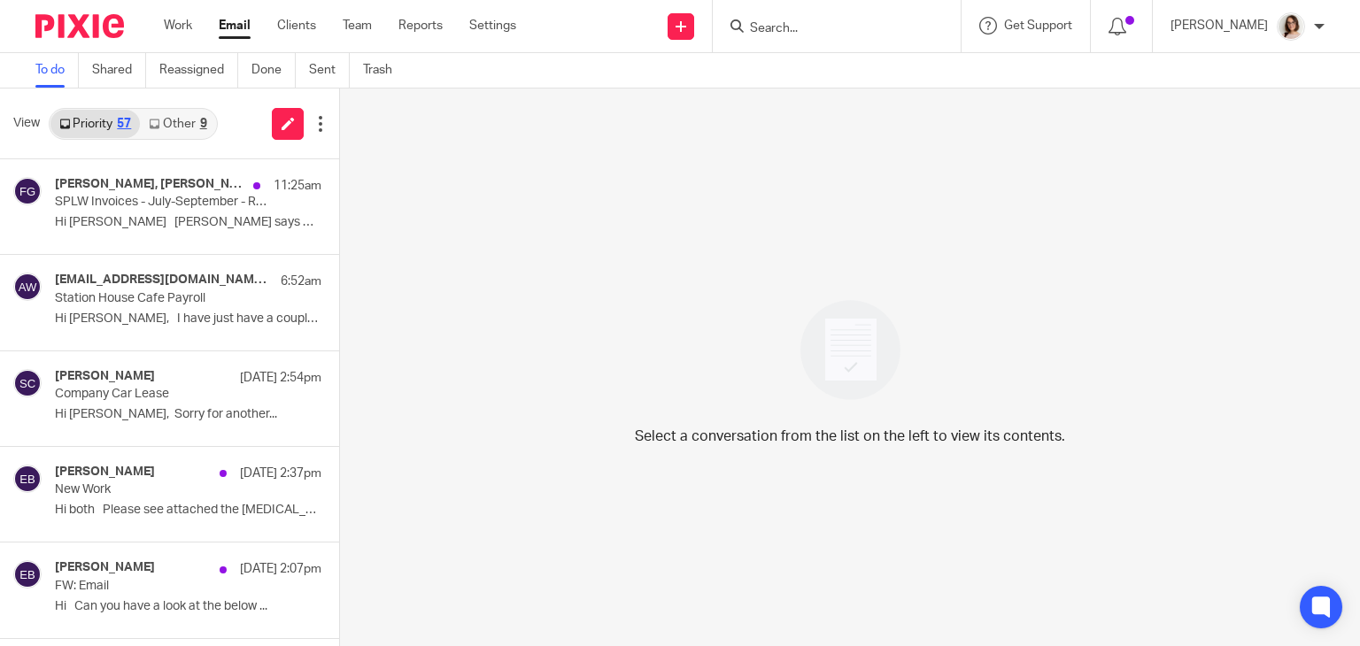
click at [236, 32] on link "Email" at bounding box center [235, 26] width 32 height 18
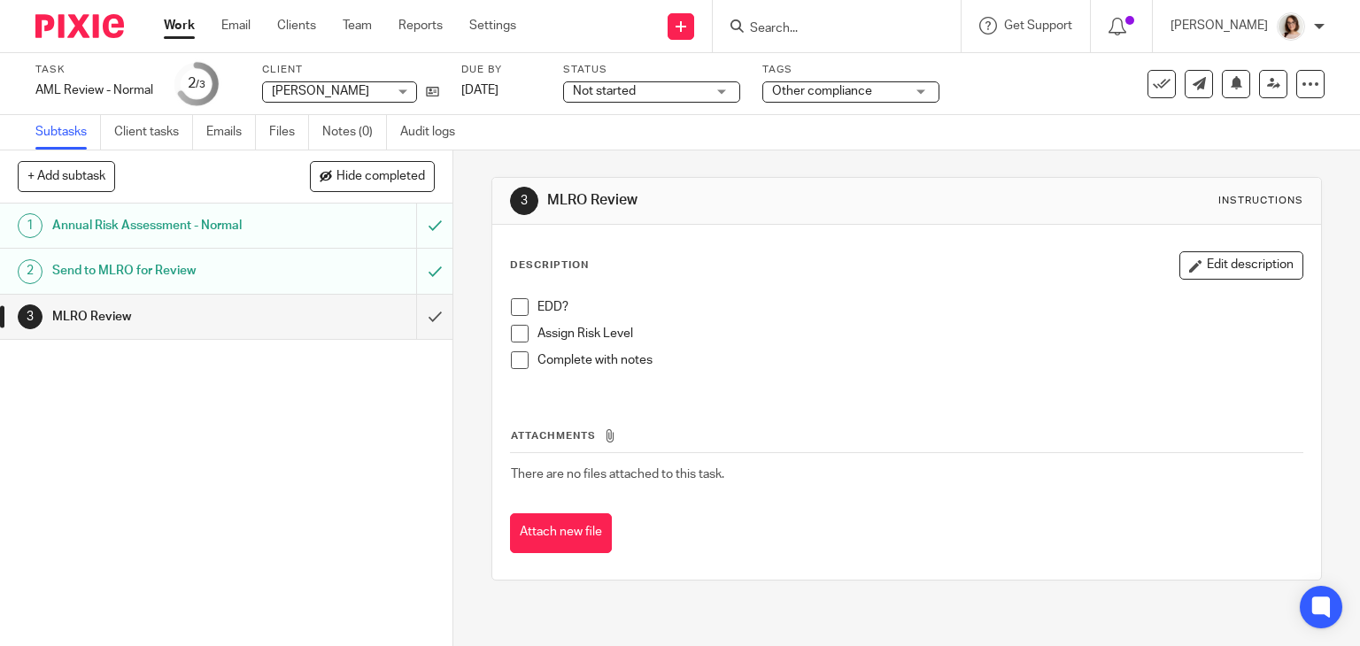
click at [511, 330] on span at bounding box center [520, 334] width 18 height 18
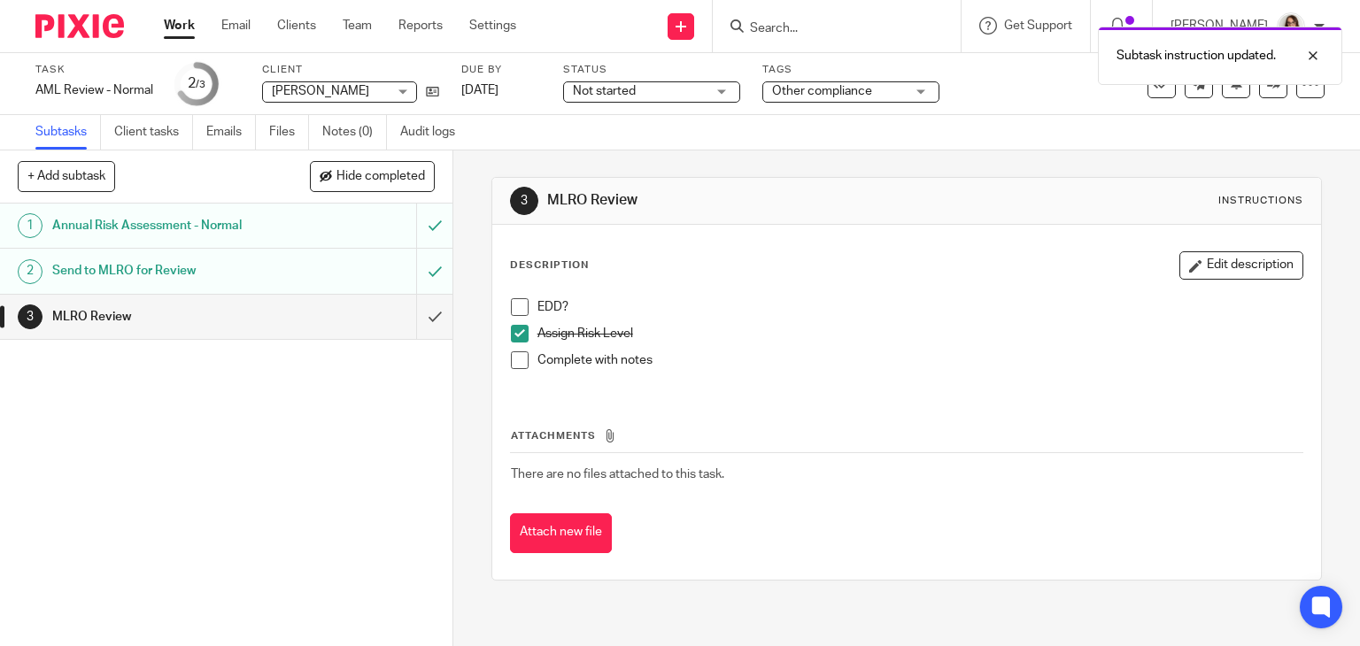
click at [517, 366] on span at bounding box center [520, 361] width 18 height 18
click at [515, 313] on span at bounding box center [520, 307] width 18 height 18
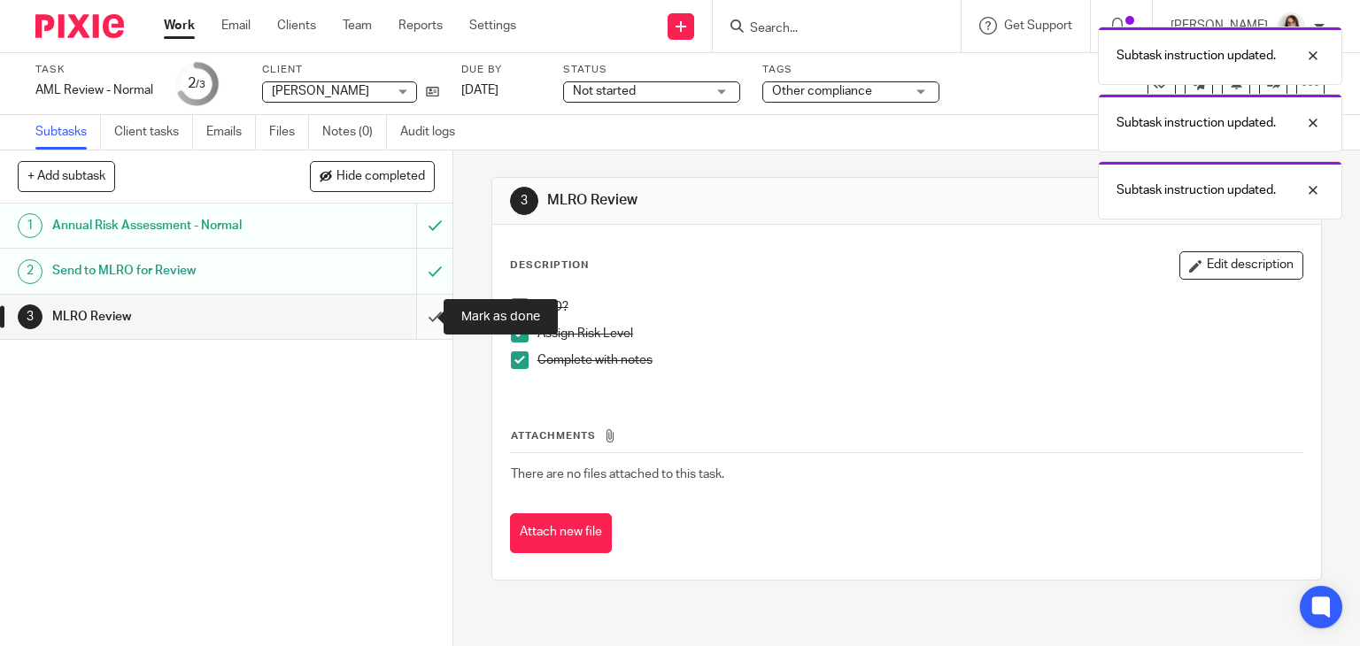
click at [412, 322] on input "submit" at bounding box center [226, 317] width 452 height 44
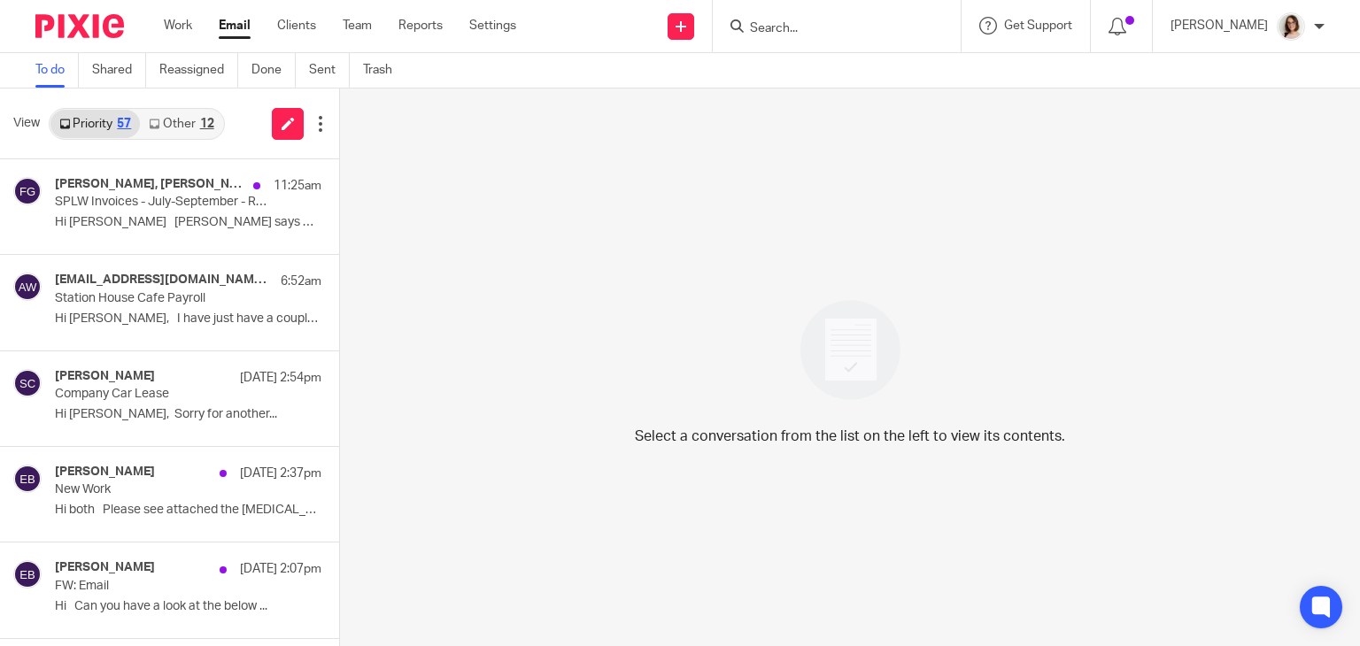
click at [179, 126] on link "Other 12" at bounding box center [181, 124] width 82 height 28
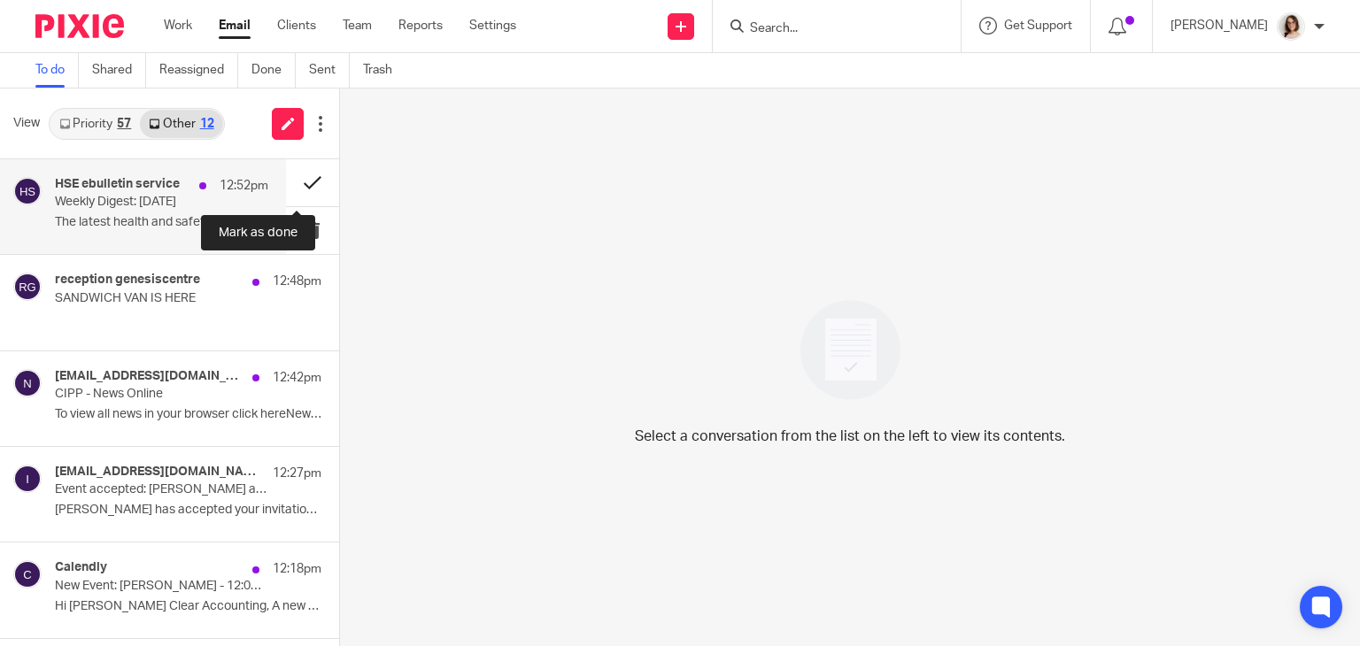
click at [287, 182] on button at bounding box center [312, 182] width 53 height 47
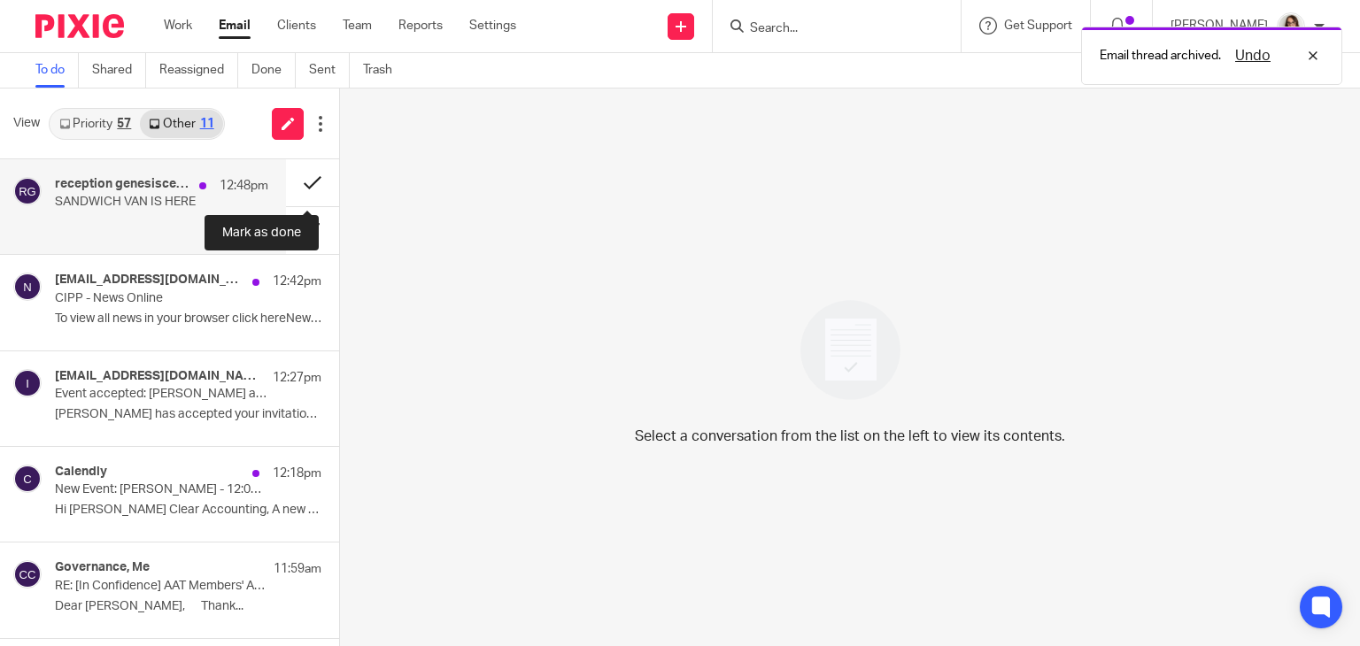
click at [298, 177] on button at bounding box center [312, 182] width 53 height 47
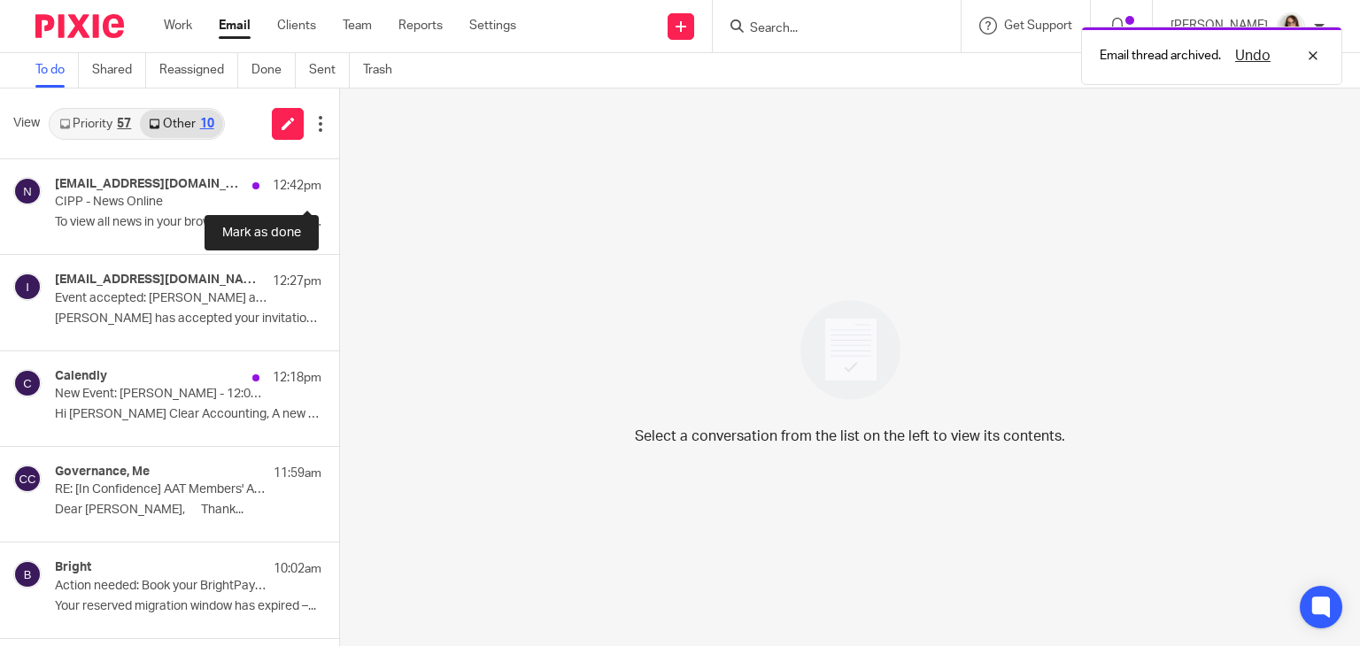
click at [339, 177] on button at bounding box center [346, 182] width 14 height 47
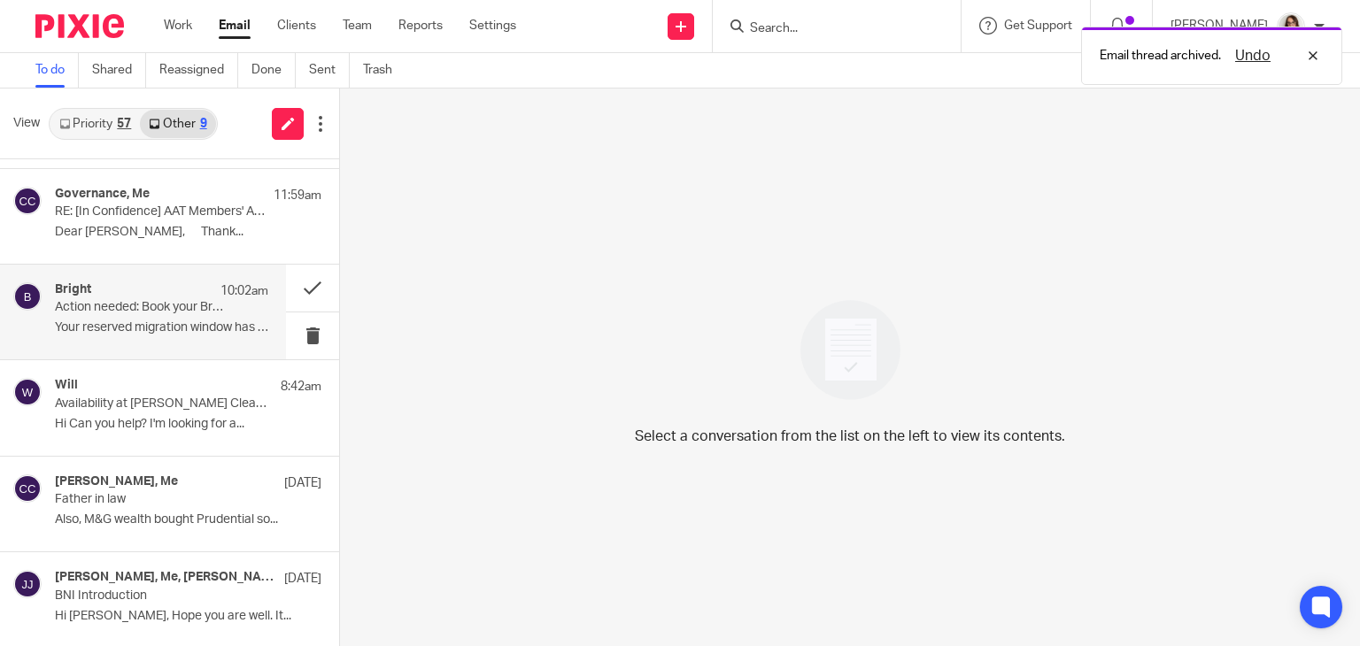
scroll to position [184, 0]
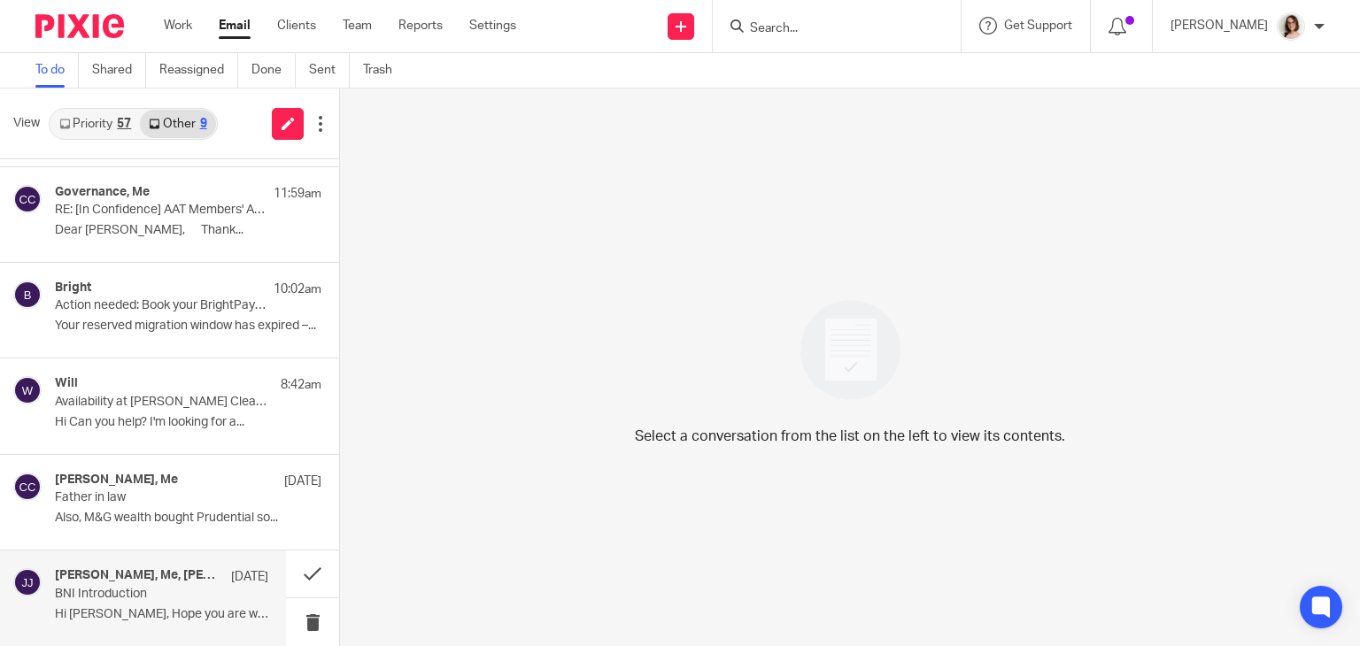
click at [168, 578] on h4 "Anita Van Schaick, Me, Jas Jutley" at bounding box center [138, 575] width 167 height 15
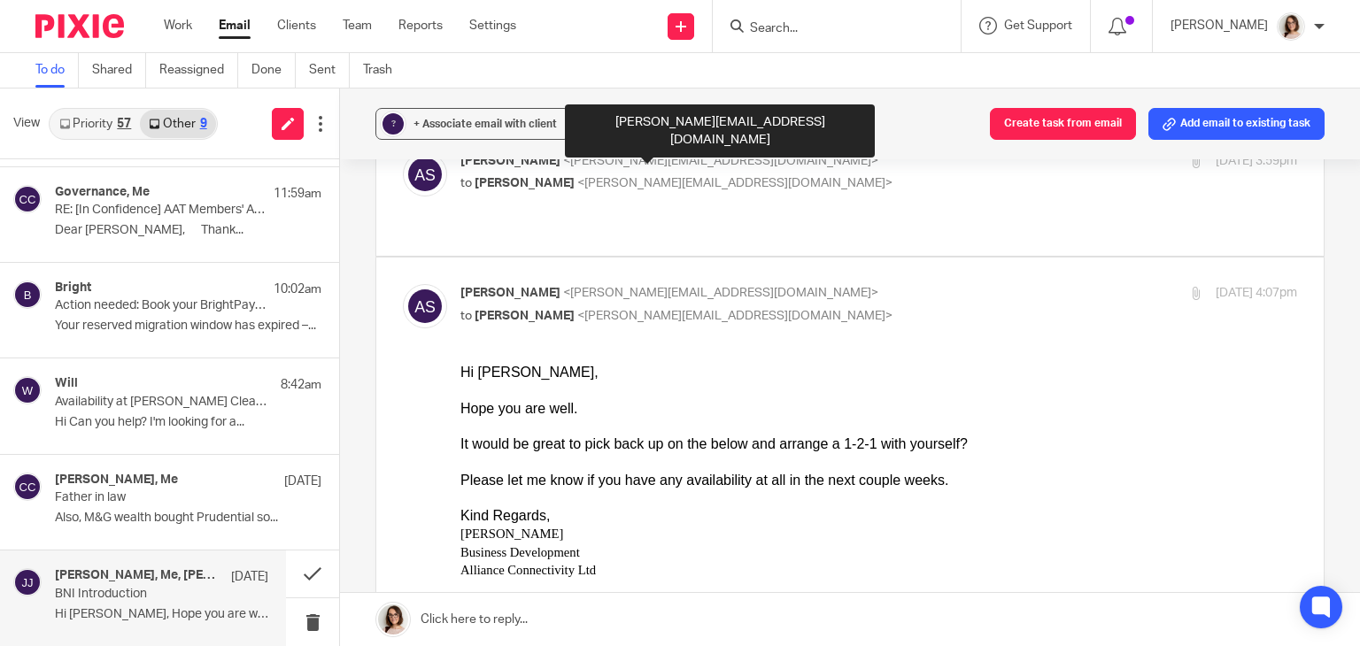
scroll to position [473, 0]
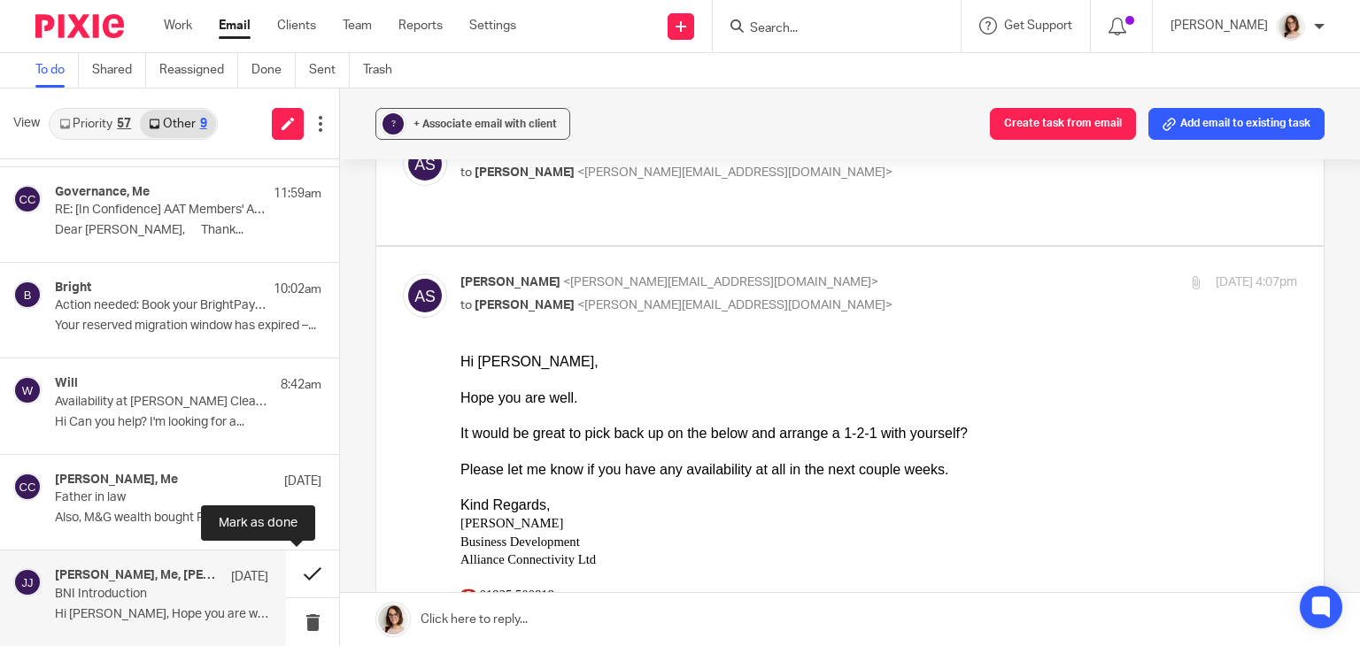
click at [301, 576] on button at bounding box center [312, 574] width 53 height 47
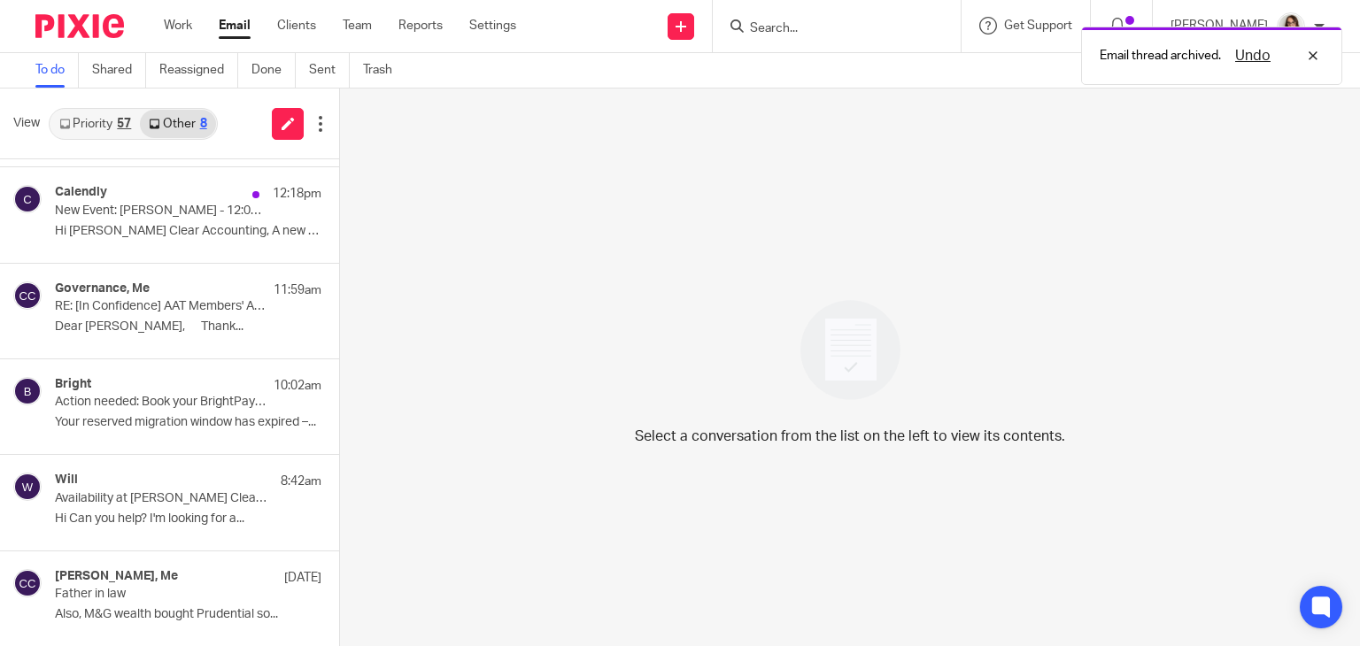
click at [238, 27] on link "Email" at bounding box center [235, 26] width 32 height 18
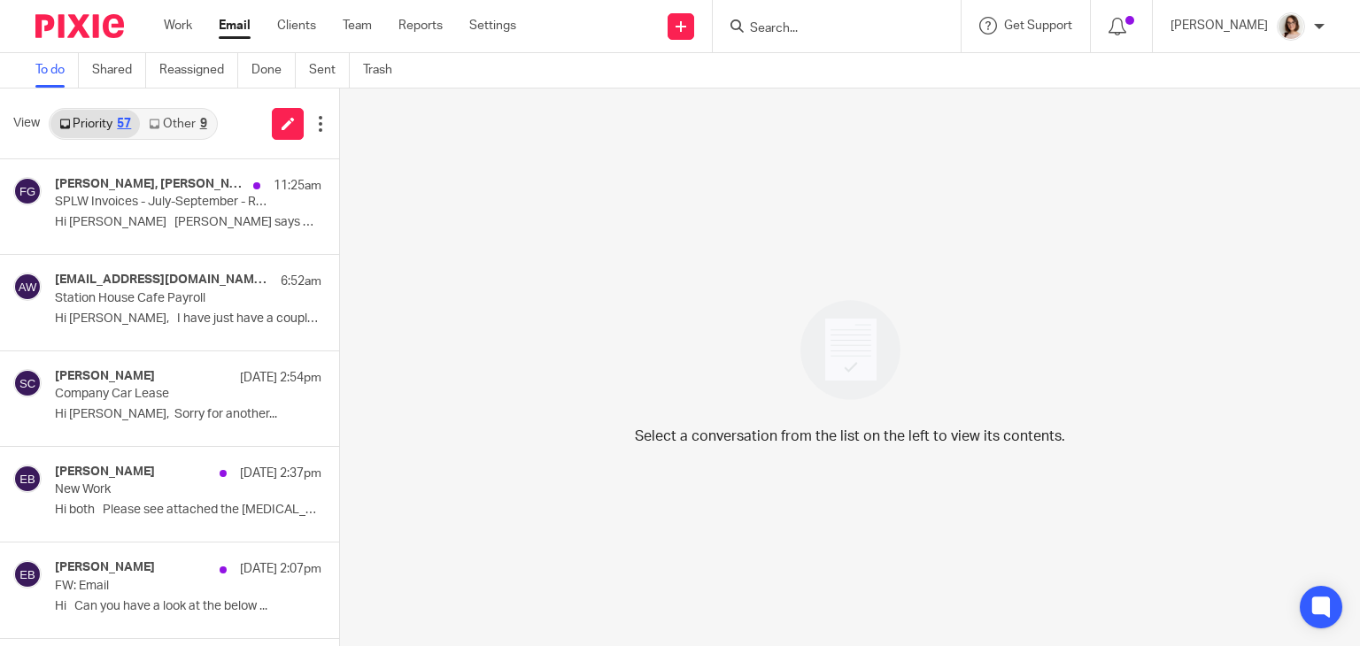
click at [233, 29] on link "Email" at bounding box center [235, 26] width 32 height 18
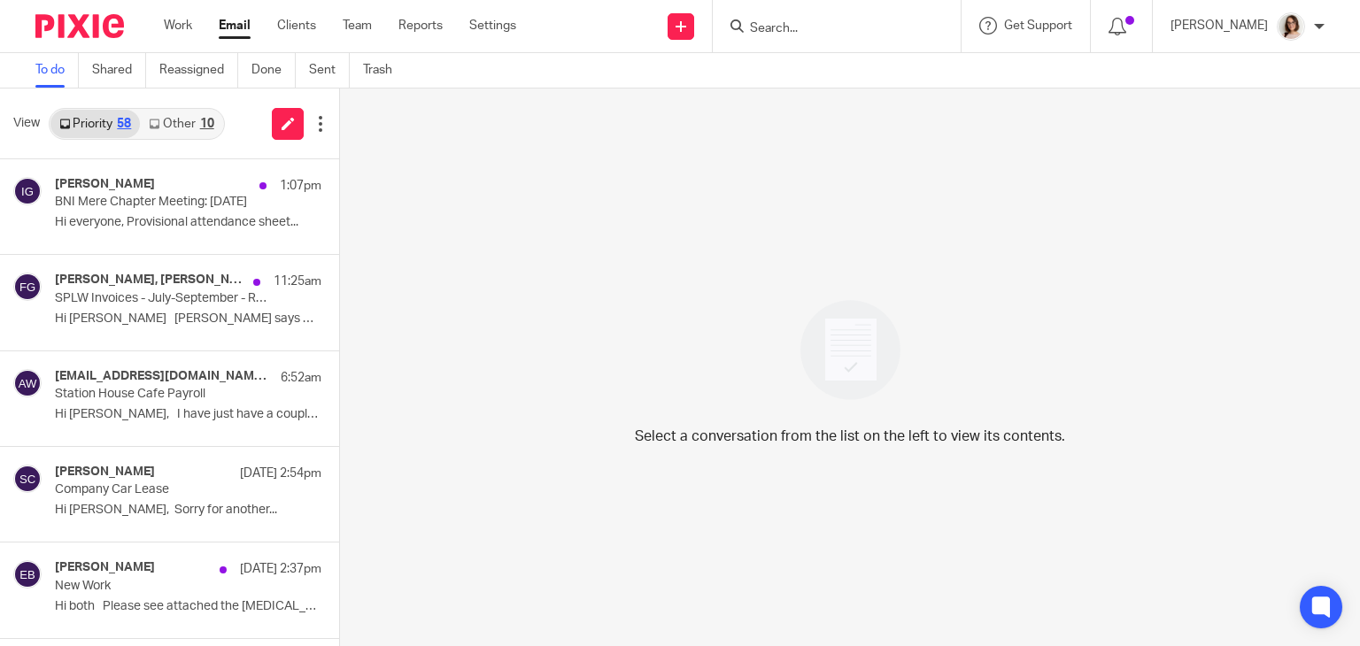
click at [195, 126] on link "Other 10" at bounding box center [181, 124] width 82 height 28
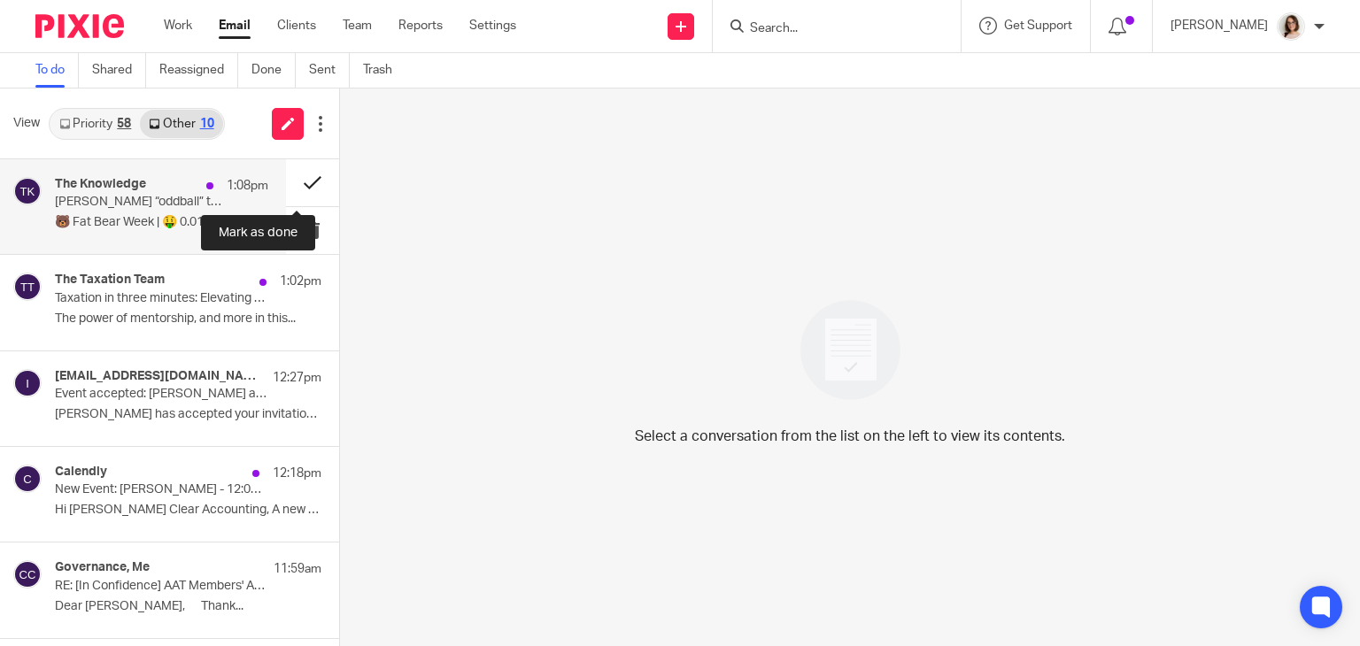
click at [298, 173] on button at bounding box center [312, 182] width 53 height 47
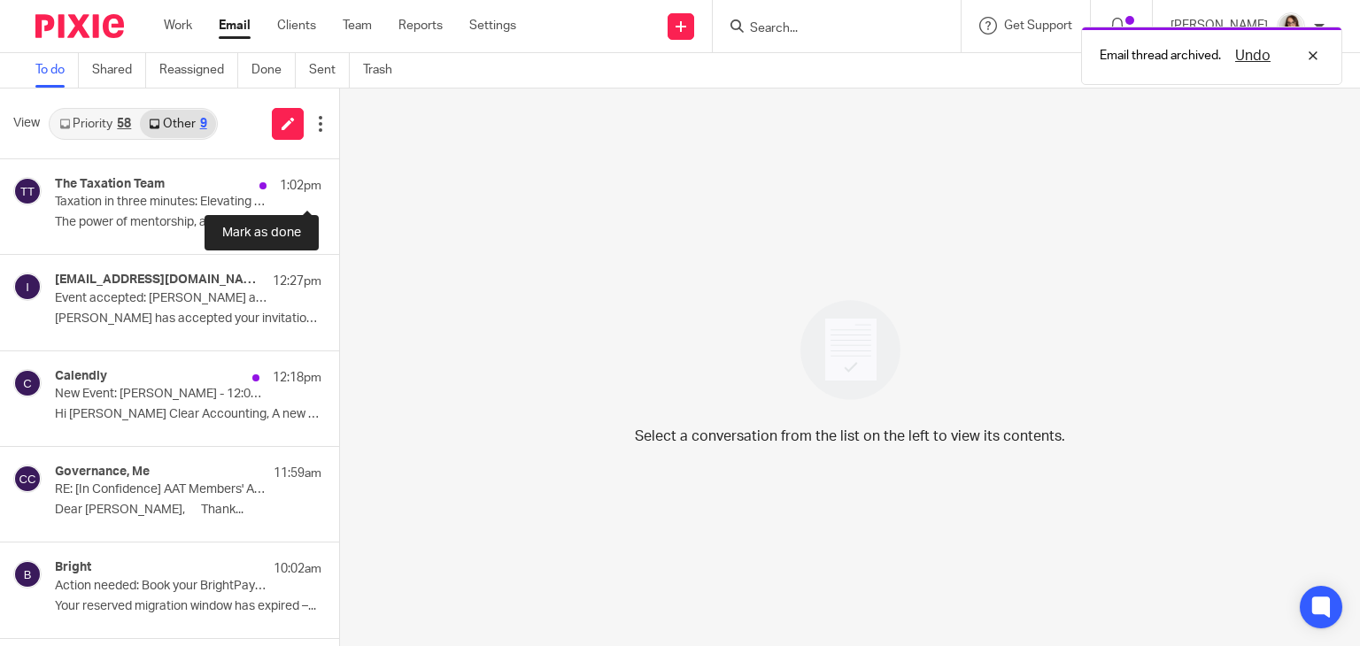
click at [339, 173] on button at bounding box center [346, 182] width 14 height 47
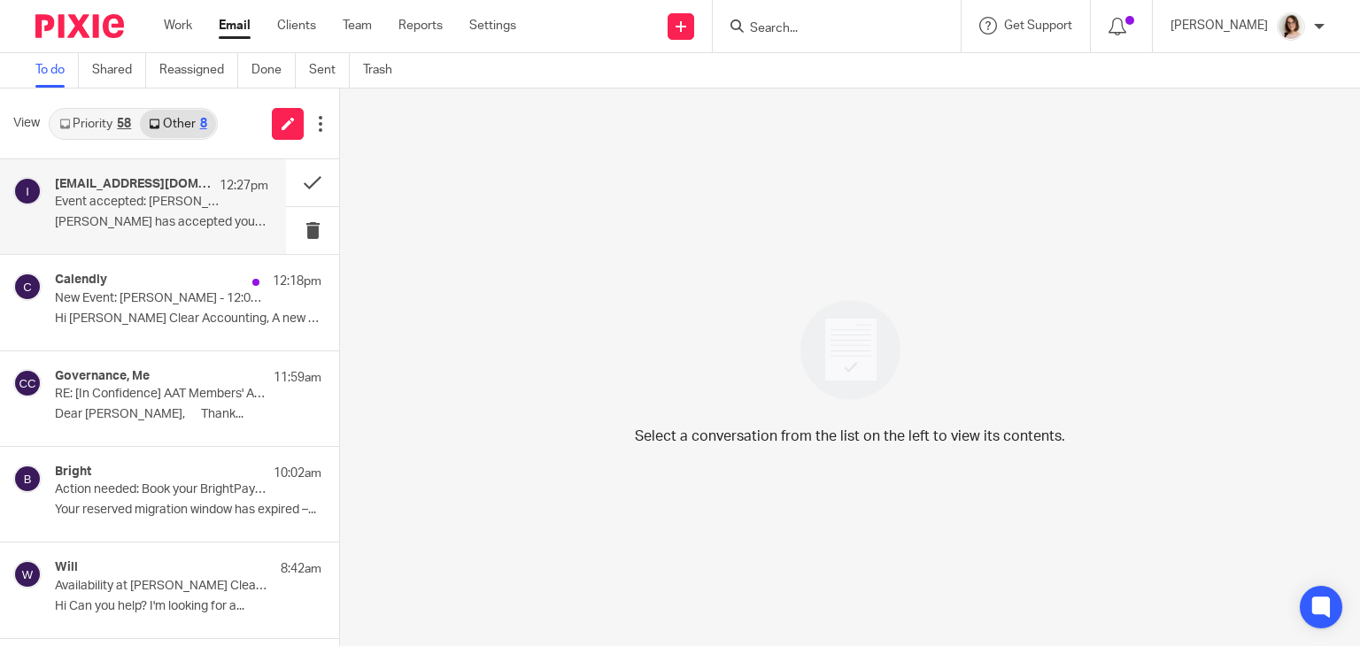
click at [213, 203] on div "ignacioplanascampos@gmail.com 12:27pm Event accepted: Ignacio Planas and Carter…" at bounding box center [161, 206] width 213 height 59
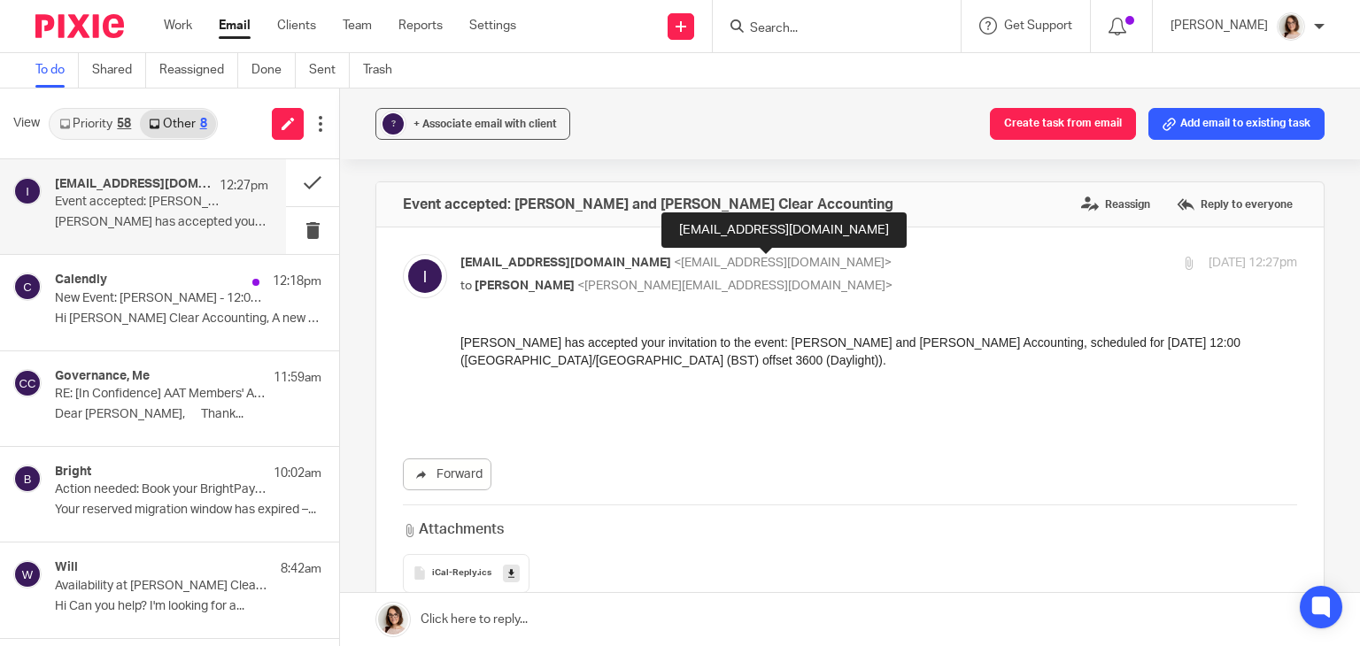
drag, startPoint x: 882, startPoint y: 230, endPoint x: 676, endPoint y: 244, distance: 206.8
click at [676, 244] on div "[EMAIL_ADDRESS][DOMAIN_NAME]" at bounding box center [783, 230] width 245 height 35
copy div "[EMAIL_ADDRESS][DOMAIN_NAME]"
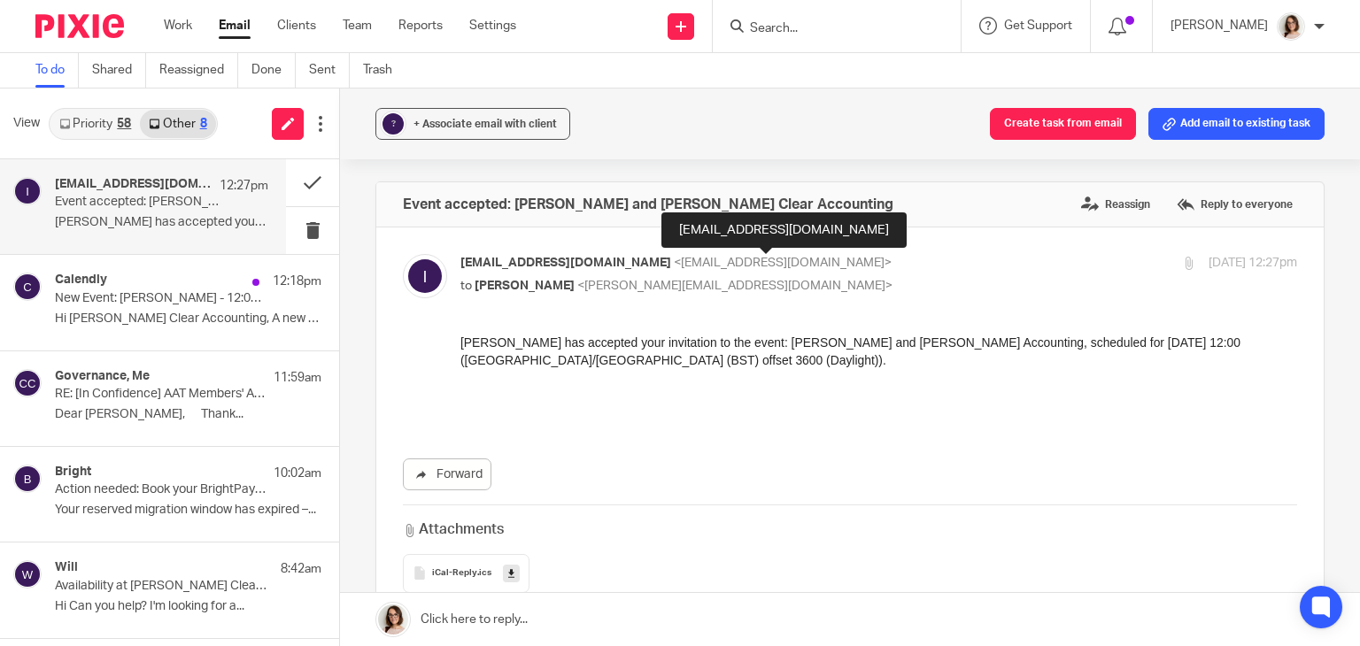
copy div "[EMAIL_ADDRESS][DOMAIN_NAME]"
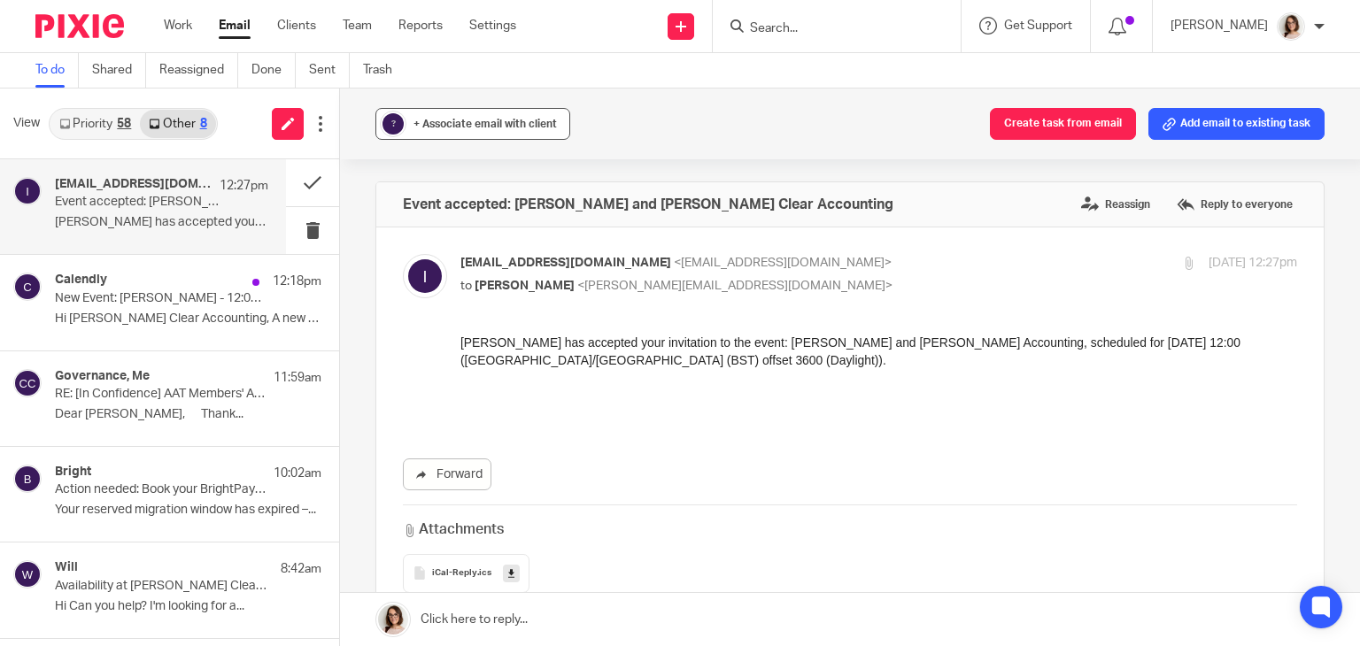
click at [484, 135] on button "? + Associate email with client" at bounding box center [472, 124] width 195 height 32
click at [244, 23] on link "Email" at bounding box center [235, 26] width 32 height 18
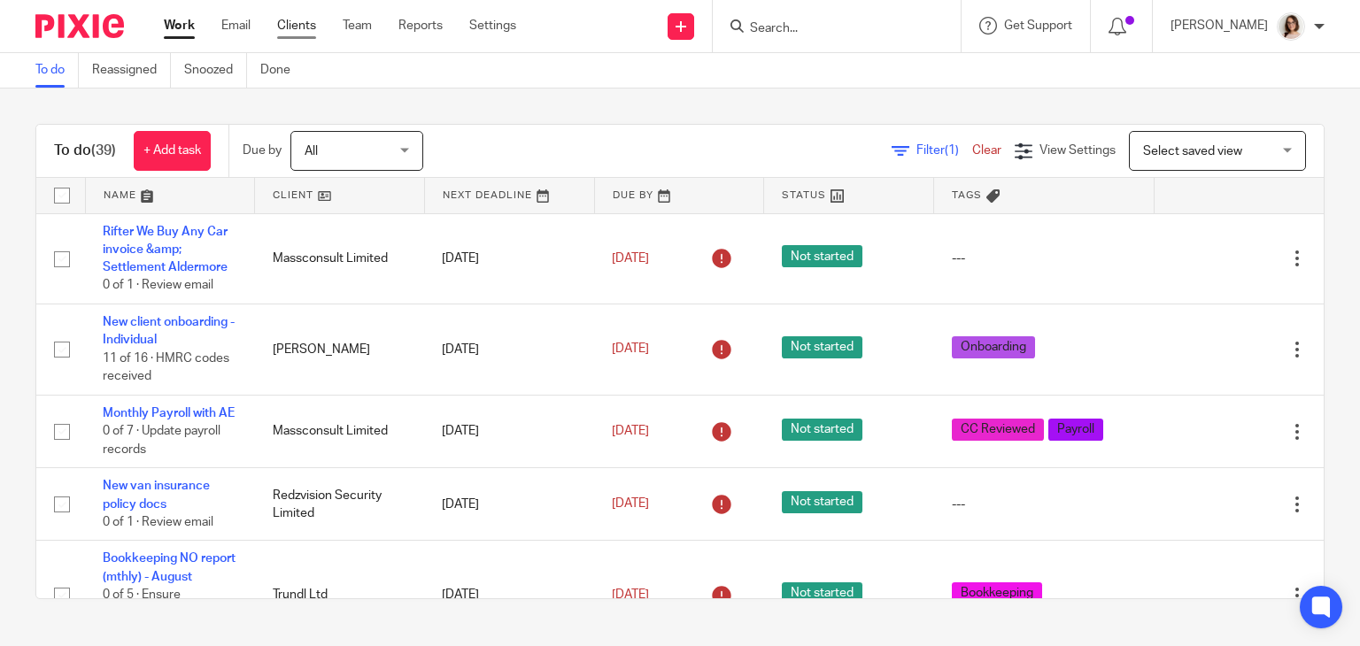
click at [302, 21] on link "Clients" at bounding box center [296, 26] width 39 height 18
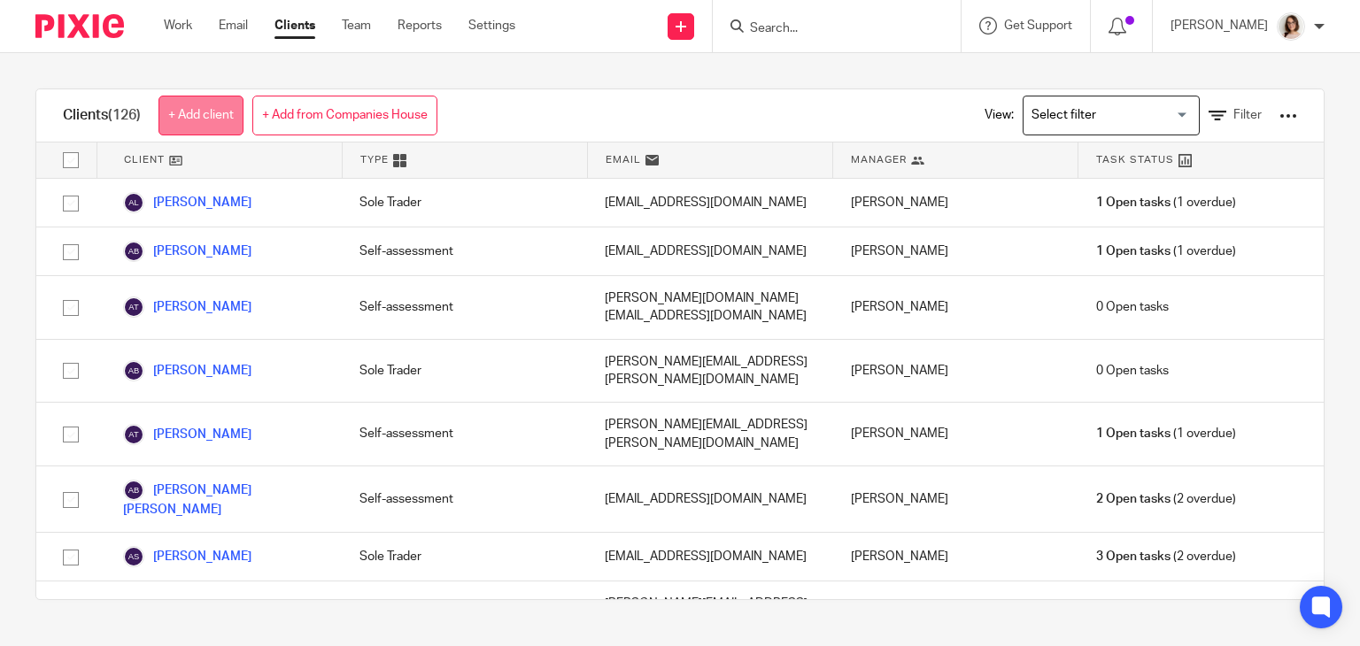
click at [183, 122] on link "+ Add client" at bounding box center [200, 116] width 85 height 40
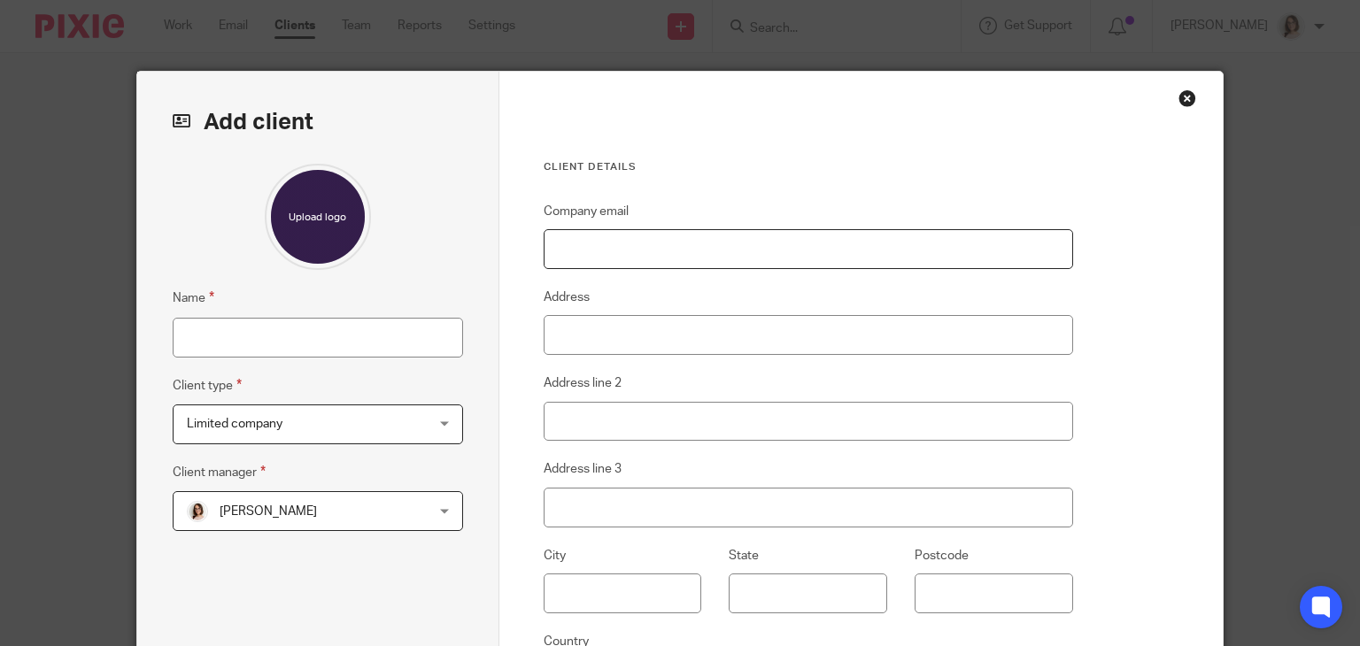
click at [558, 256] on input "Company email" at bounding box center [808, 249] width 529 height 40
paste input "[EMAIL_ADDRESS][DOMAIN_NAME]"
type input "ignacioplanascampos@gmail.com"
click at [275, 336] on input "Name" at bounding box center [318, 338] width 290 height 40
type input "[PERSON_NAME]"
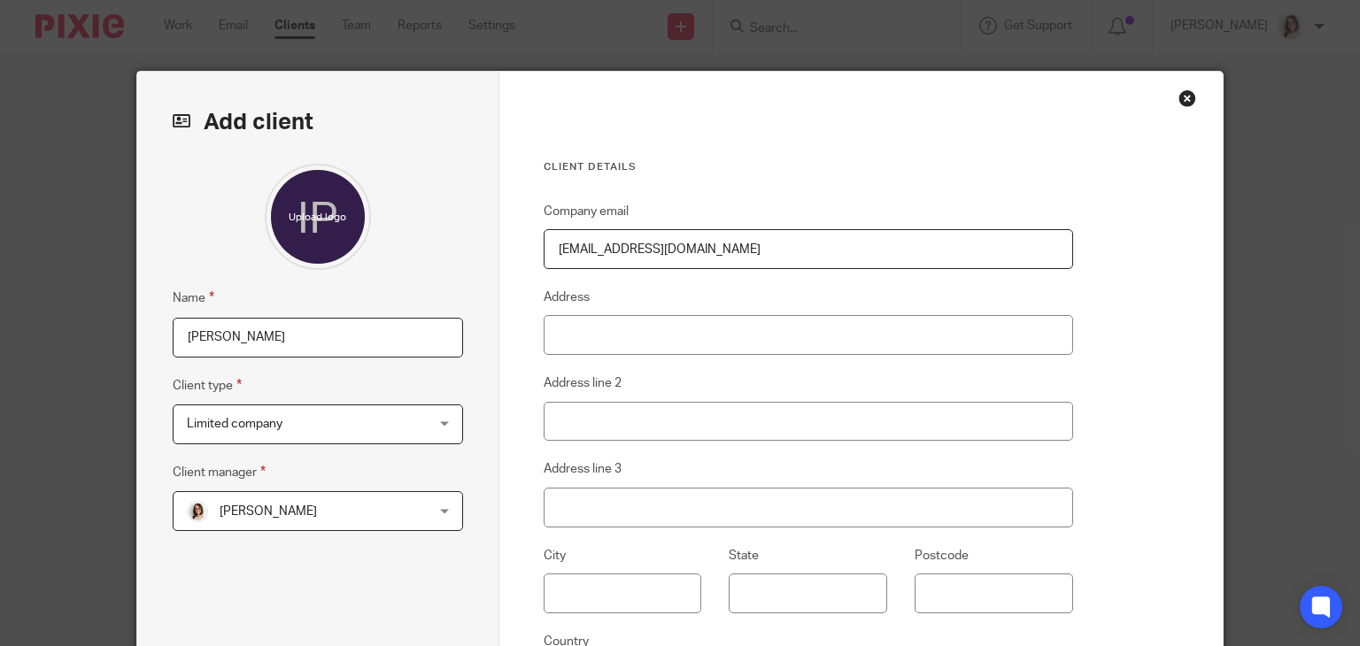
click at [354, 429] on span "Limited company" at bounding box center [297, 424] width 220 height 37
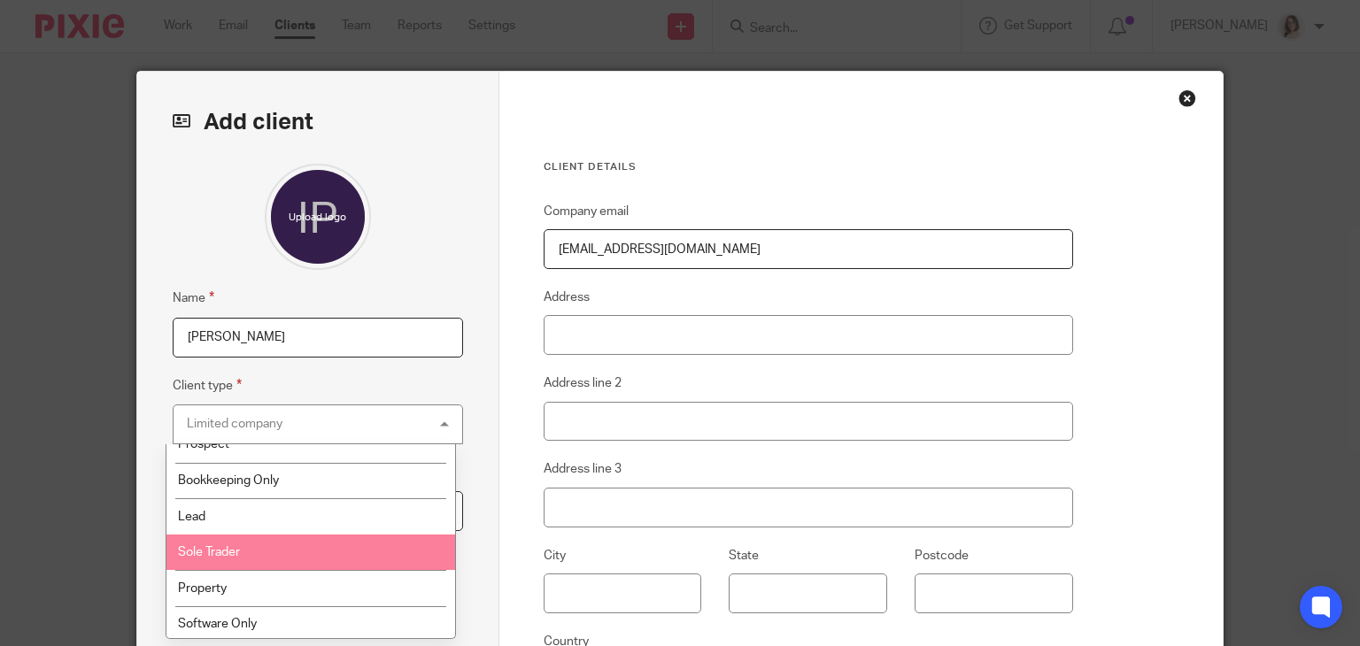
scroll to position [241, 0]
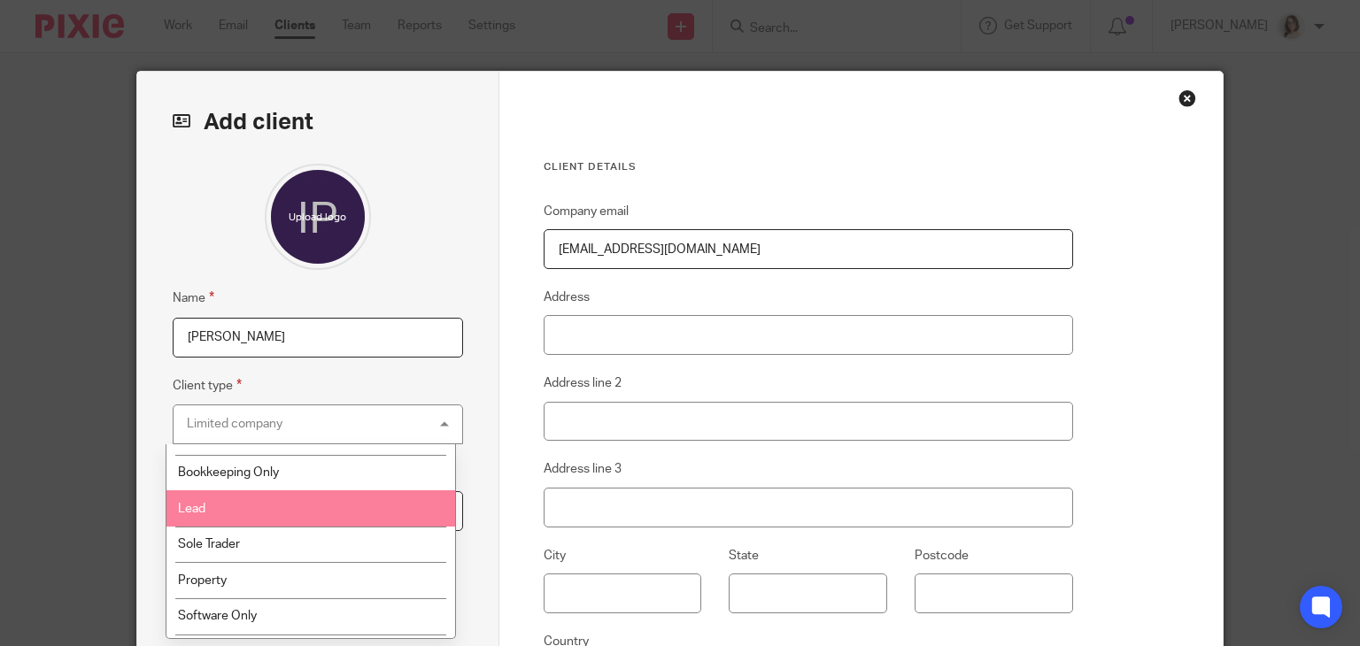
click at [262, 500] on li "Lead" at bounding box center [310, 509] width 289 height 36
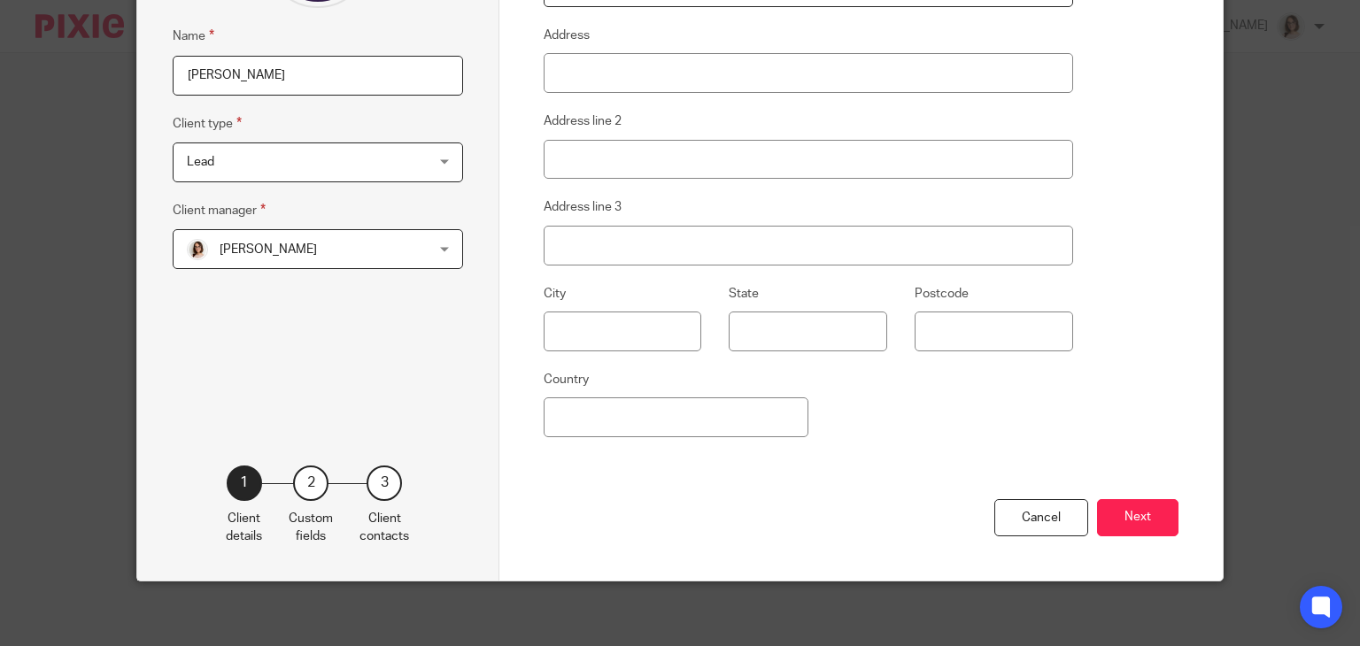
scroll to position [266, 0]
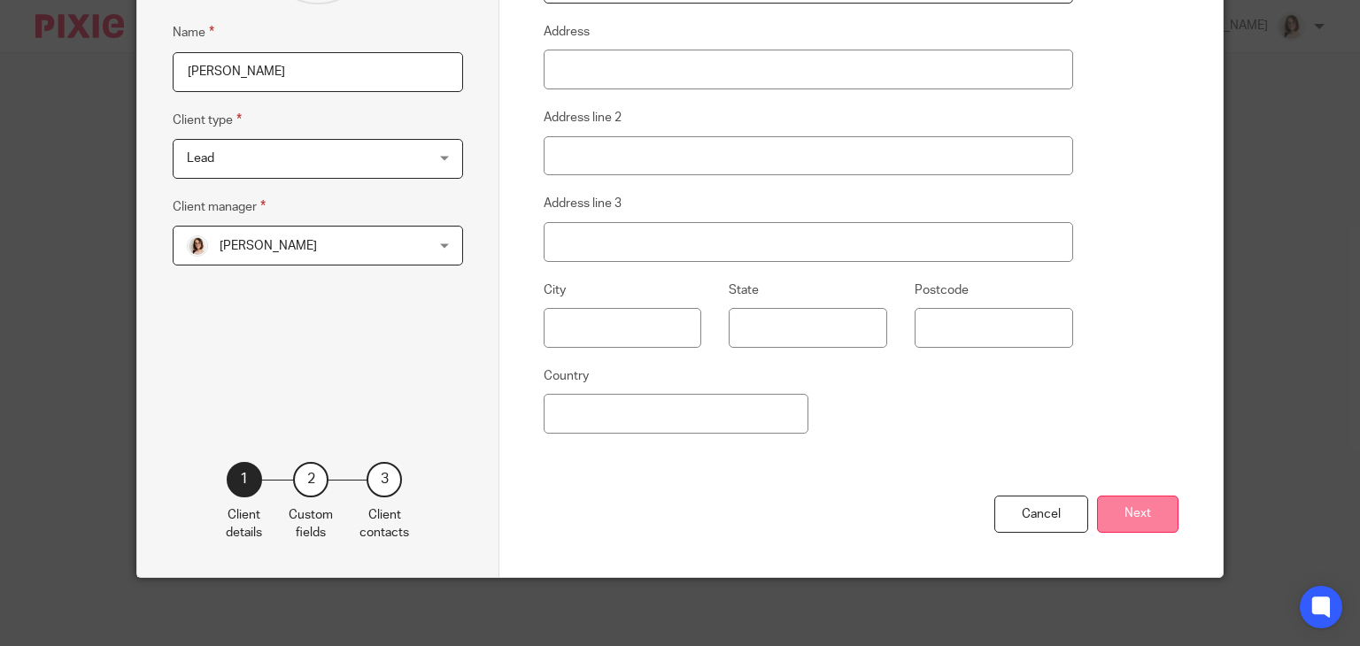
click at [1114, 499] on button "Next" at bounding box center [1137, 515] width 81 height 38
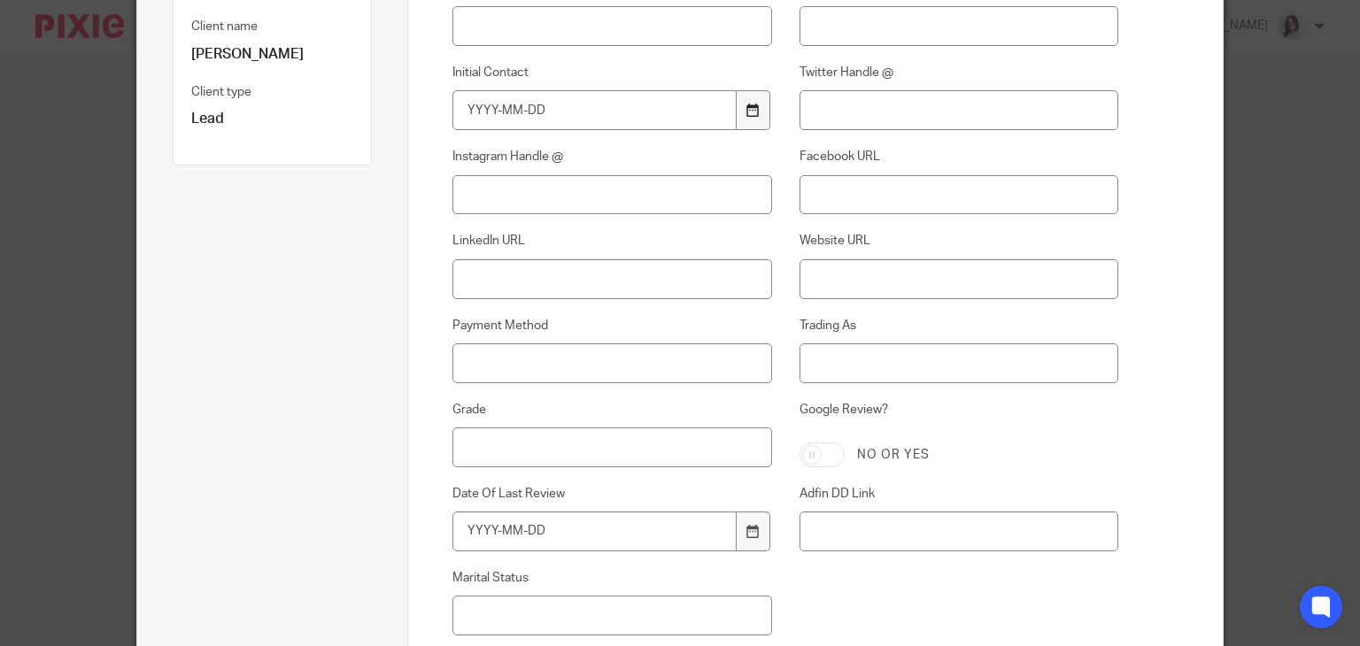
click at [747, 102] on div at bounding box center [754, 110] width 34 height 40
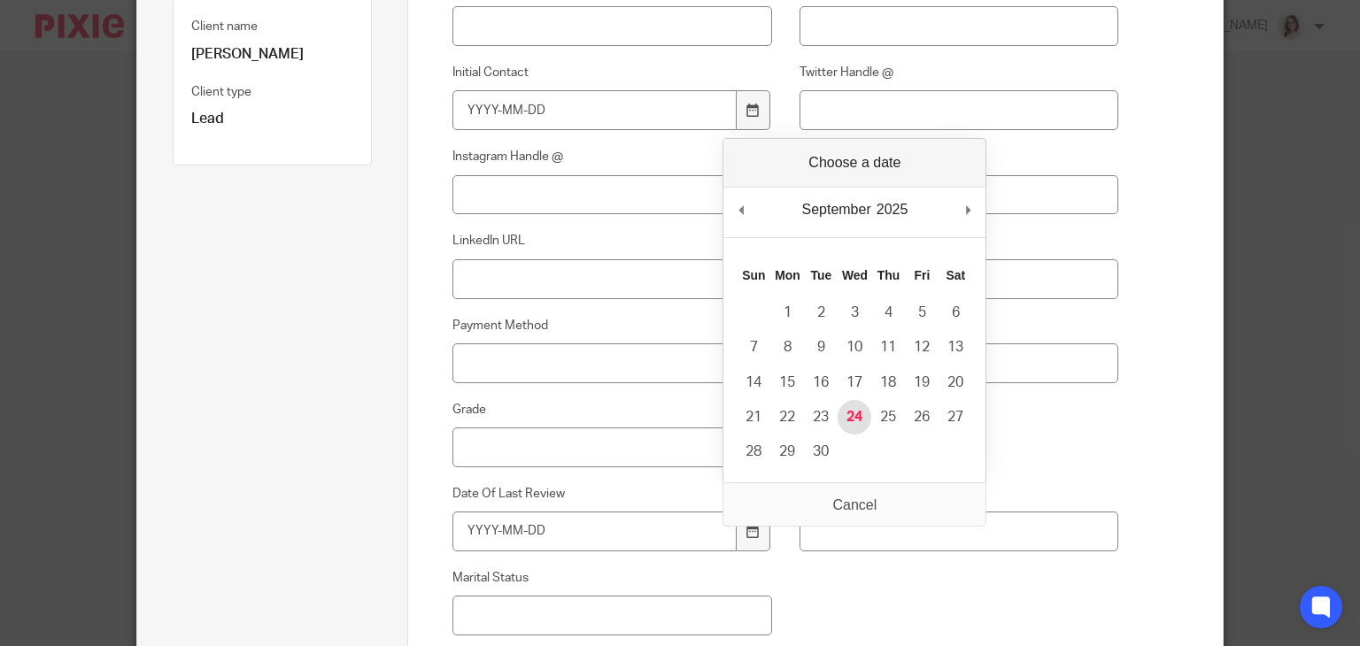
type input "2025-09-24"
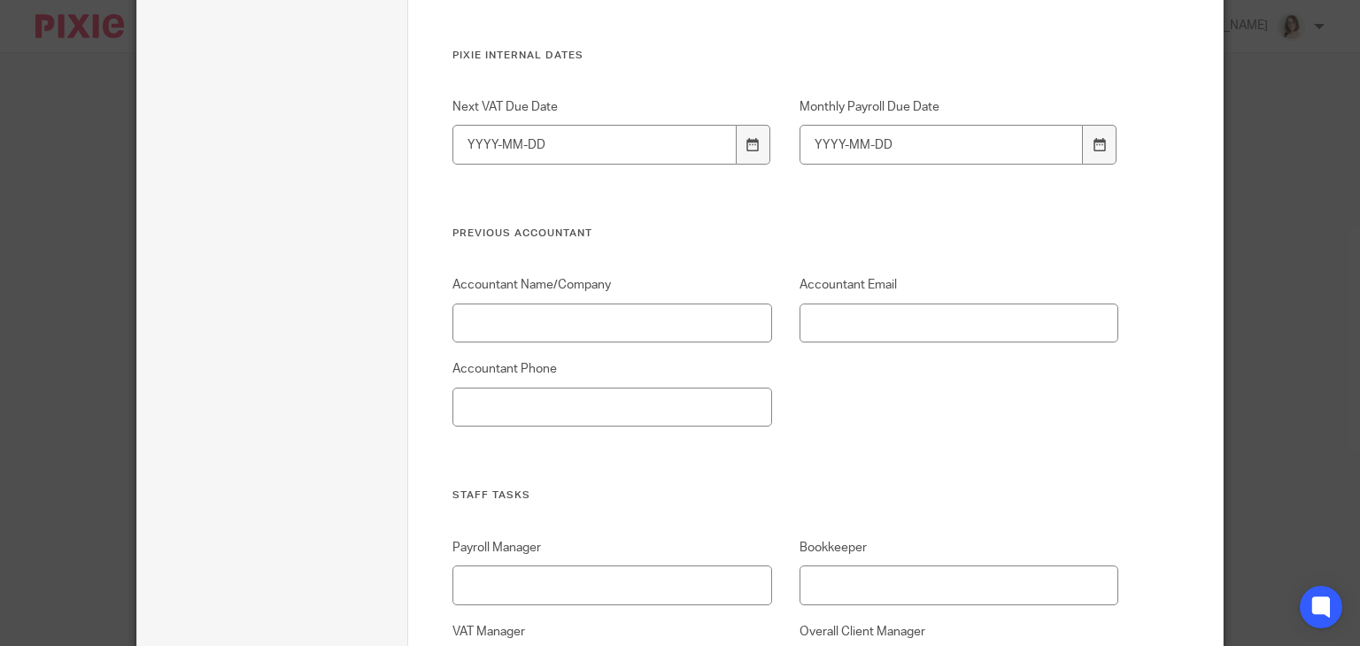
scroll to position [4347, 0]
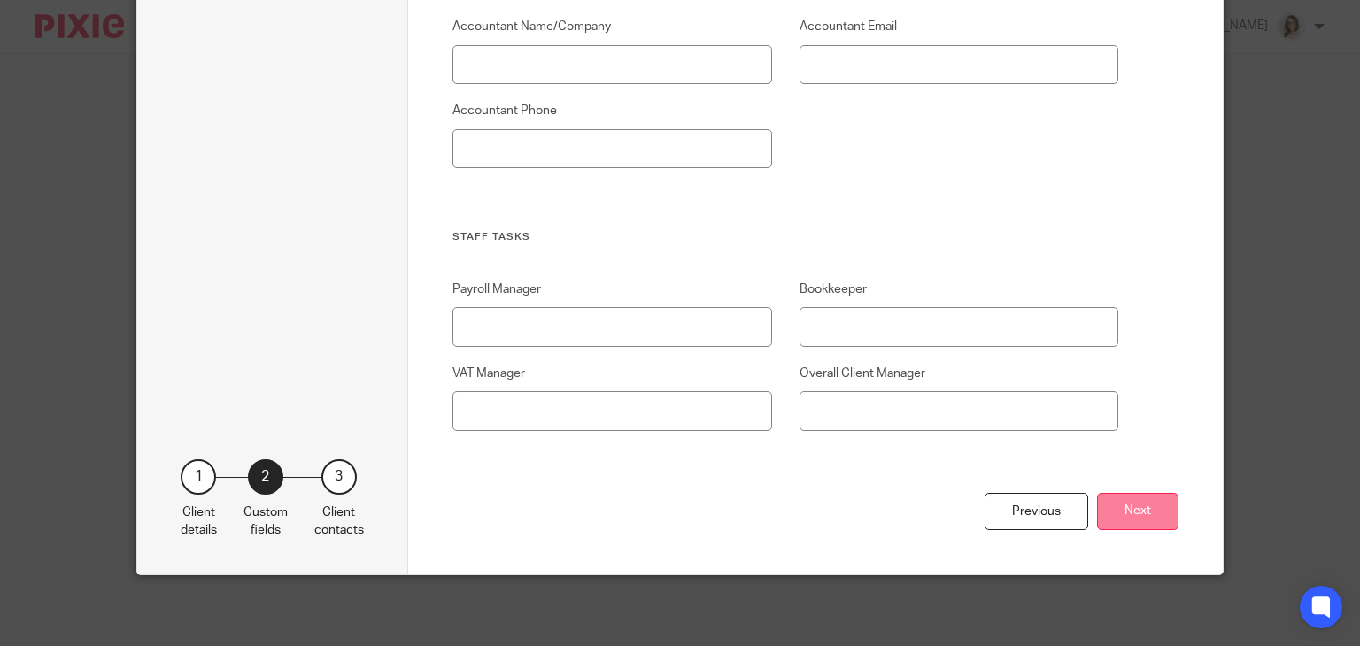
click at [1133, 514] on button "Next" at bounding box center [1137, 512] width 81 height 38
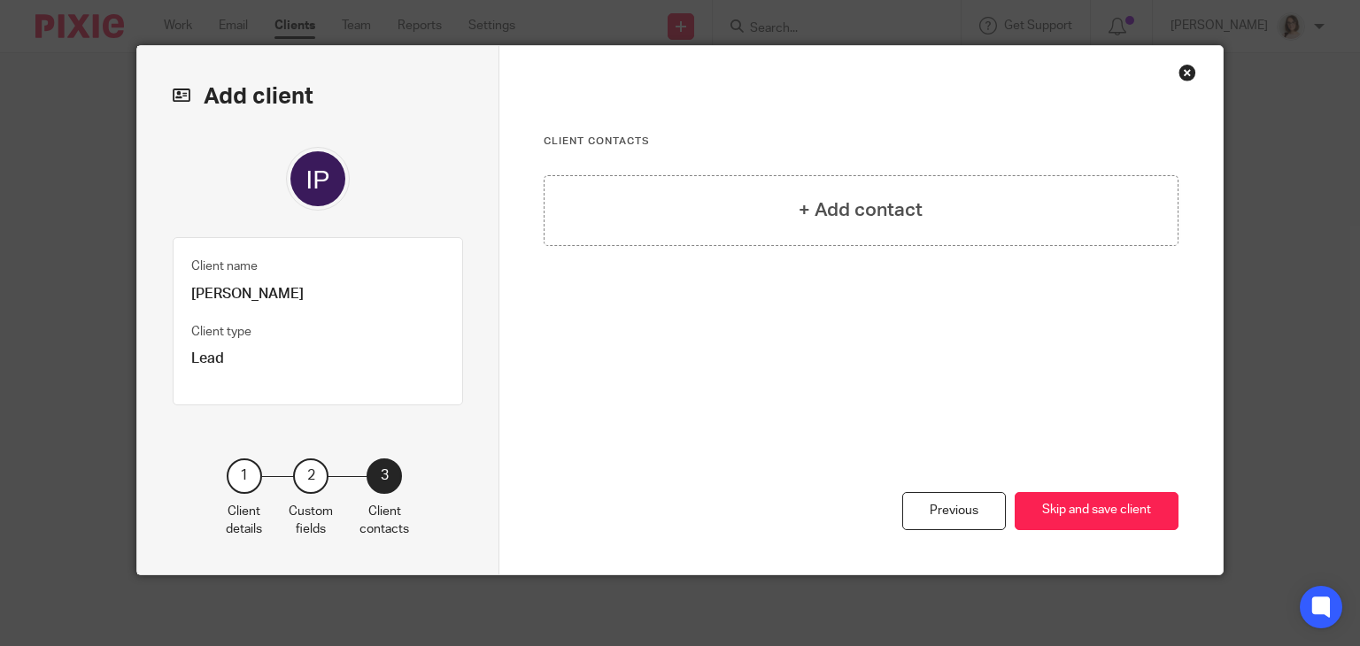
scroll to position [24, 0]
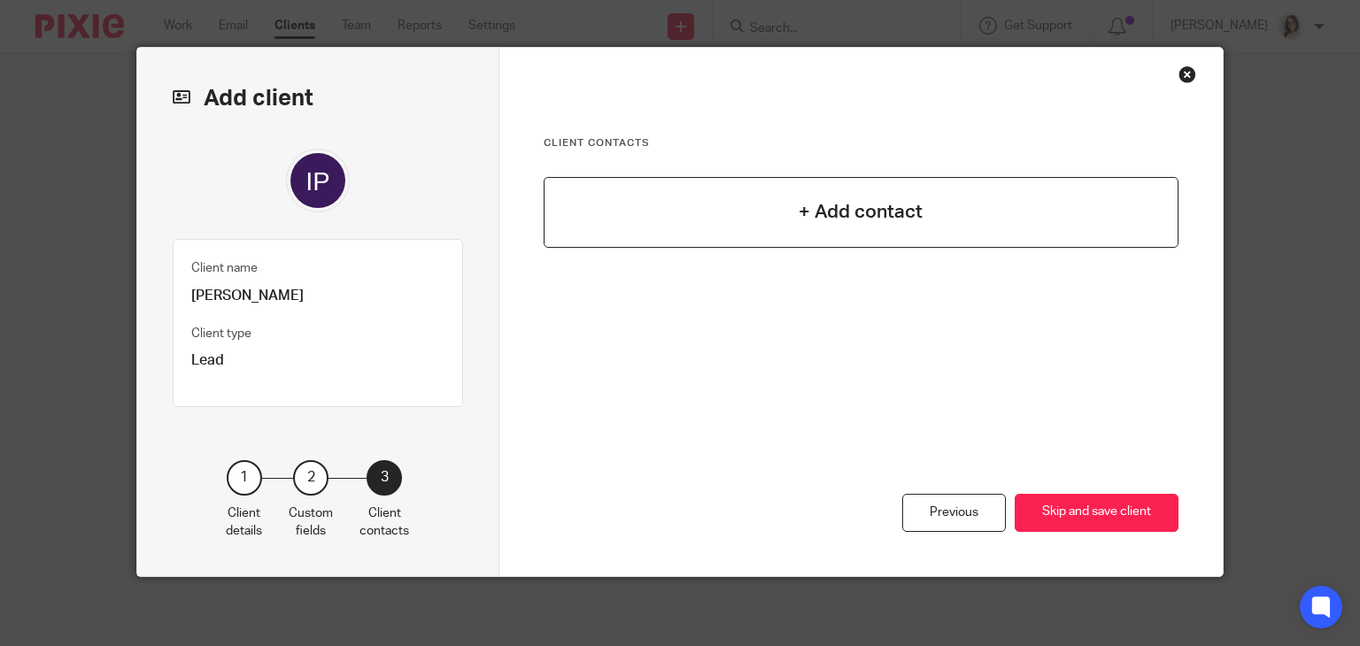
click at [857, 194] on div "+ Add contact" at bounding box center [862, 212] width 636 height 71
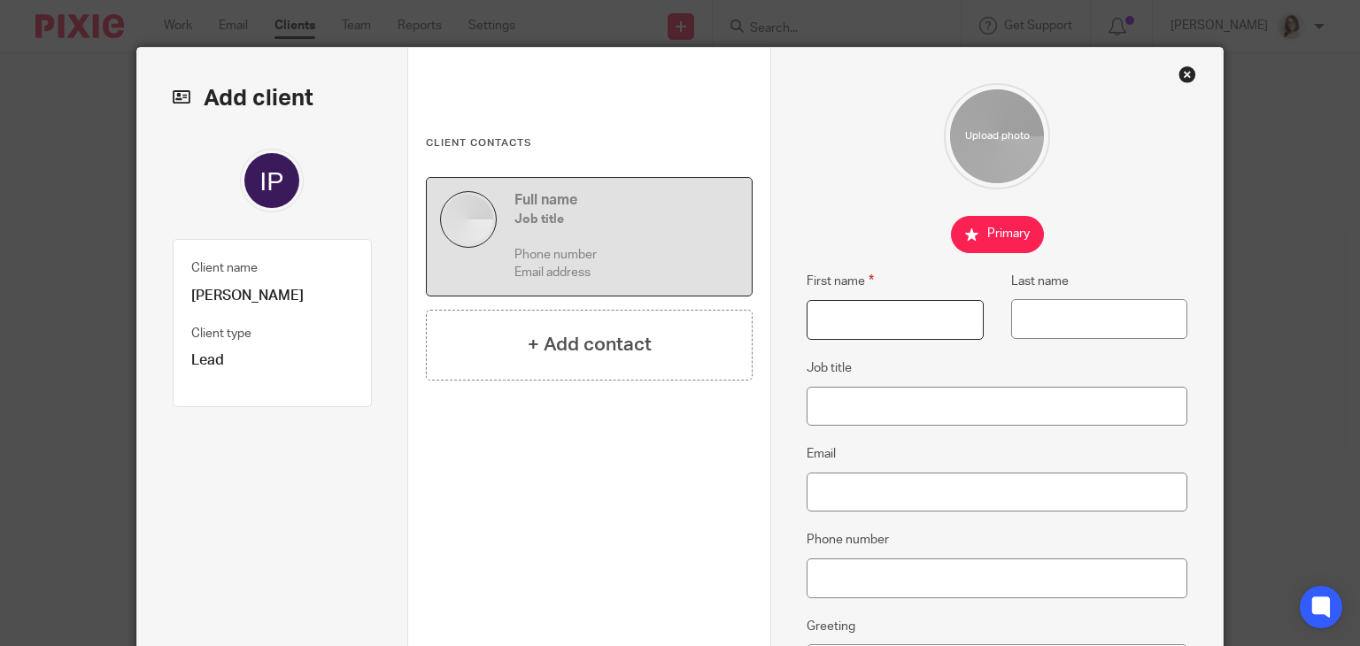
click at [837, 331] on input "First name" at bounding box center [895, 320] width 176 height 40
type input "Ignacio"
type input "Planas"
click at [837, 475] on input "Email" at bounding box center [997, 493] width 381 height 40
paste input "[EMAIL_ADDRESS][DOMAIN_NAME]"
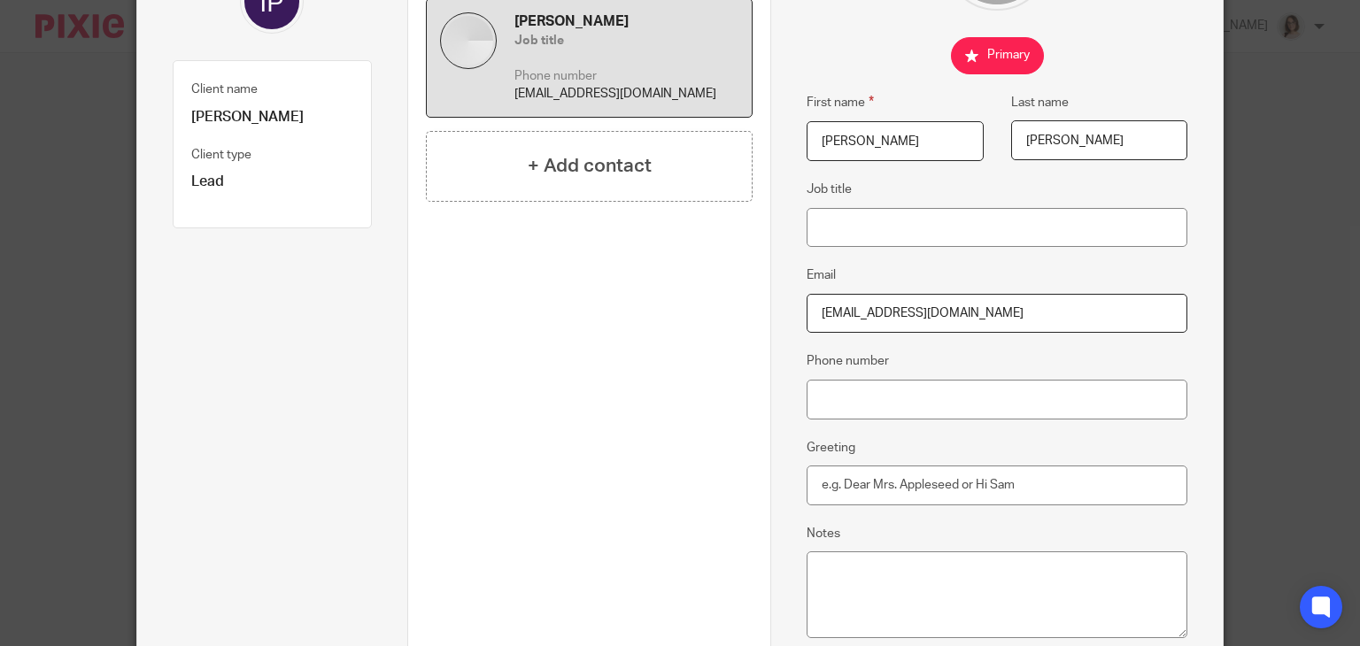
scroll to position [205, 0]
type input "[EMAIL_ADDRESS][DOMAIN_NAME]"
click at [861, 486] on input "Greeting" at bounding box center [997, 484] width 381 height 40
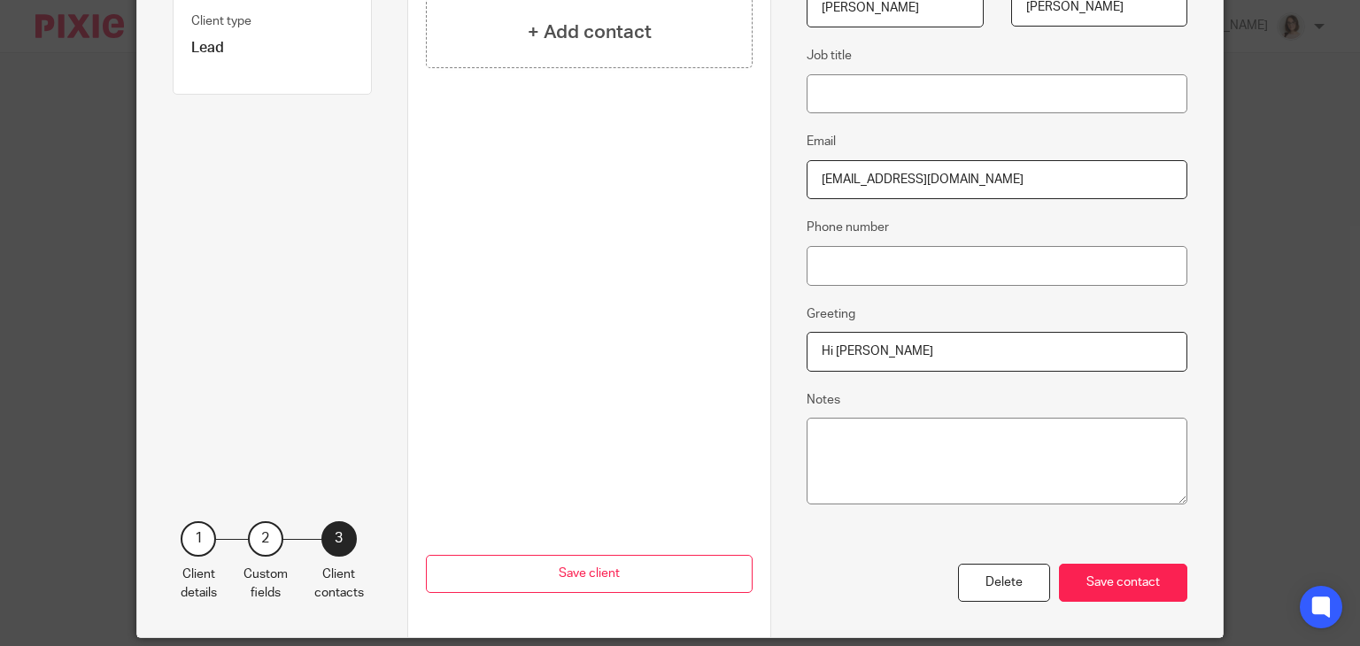
scroll to position [397, 0]
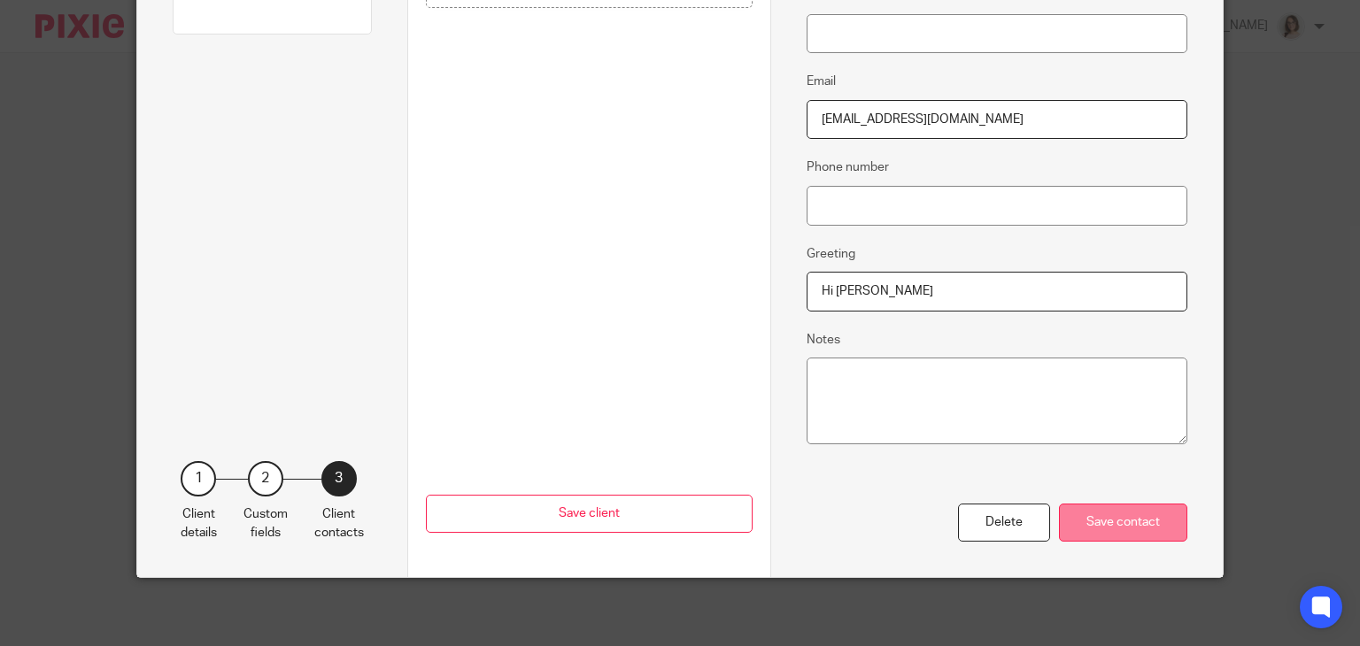
type input "Hi Ignacio"
click at [1076, 514] on div "Save contact" at bounding box center [1123, 523] width 128 height 38
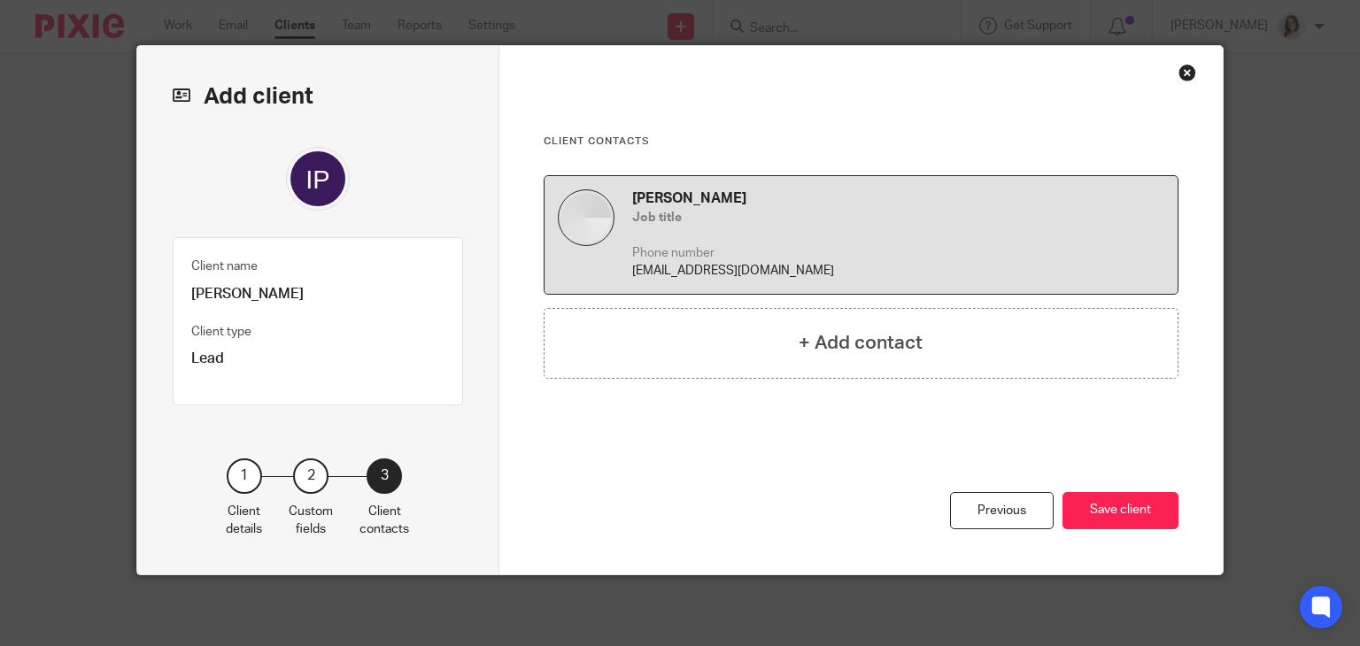
scroll to position [24, 0]
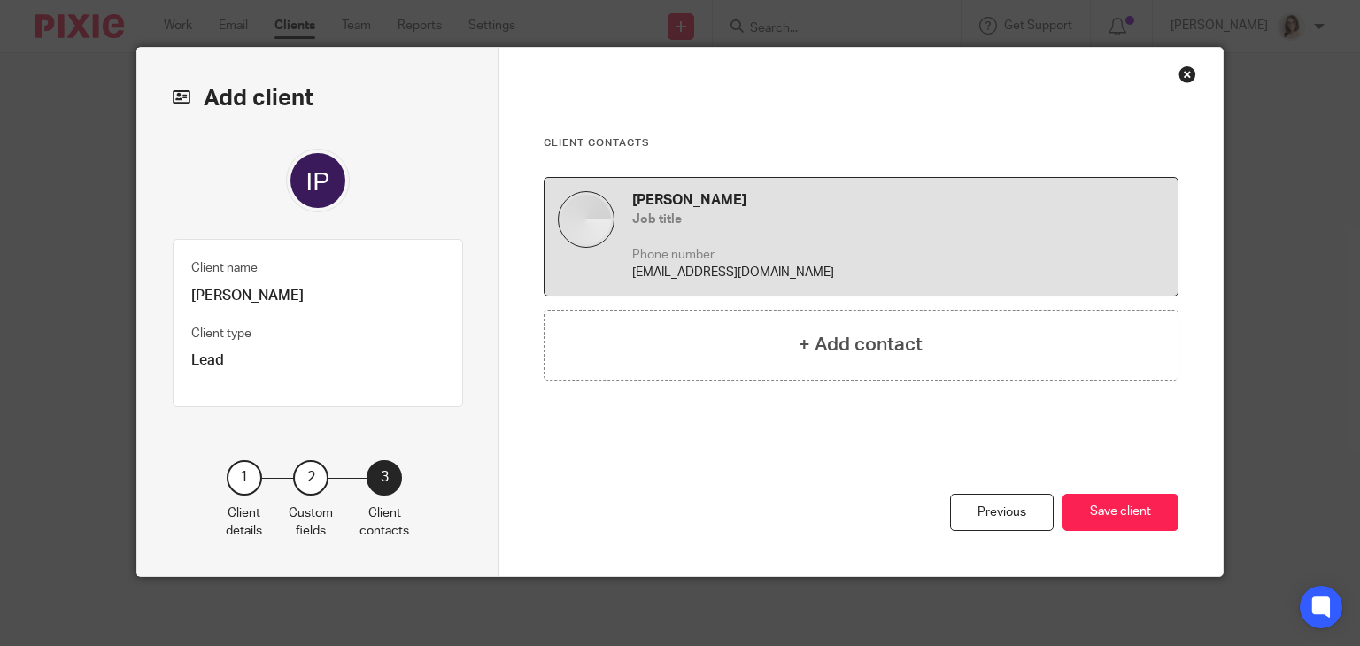
click at [1076, 514] on button "Save client" at bounding box center [1121, 513] width 116 height 38
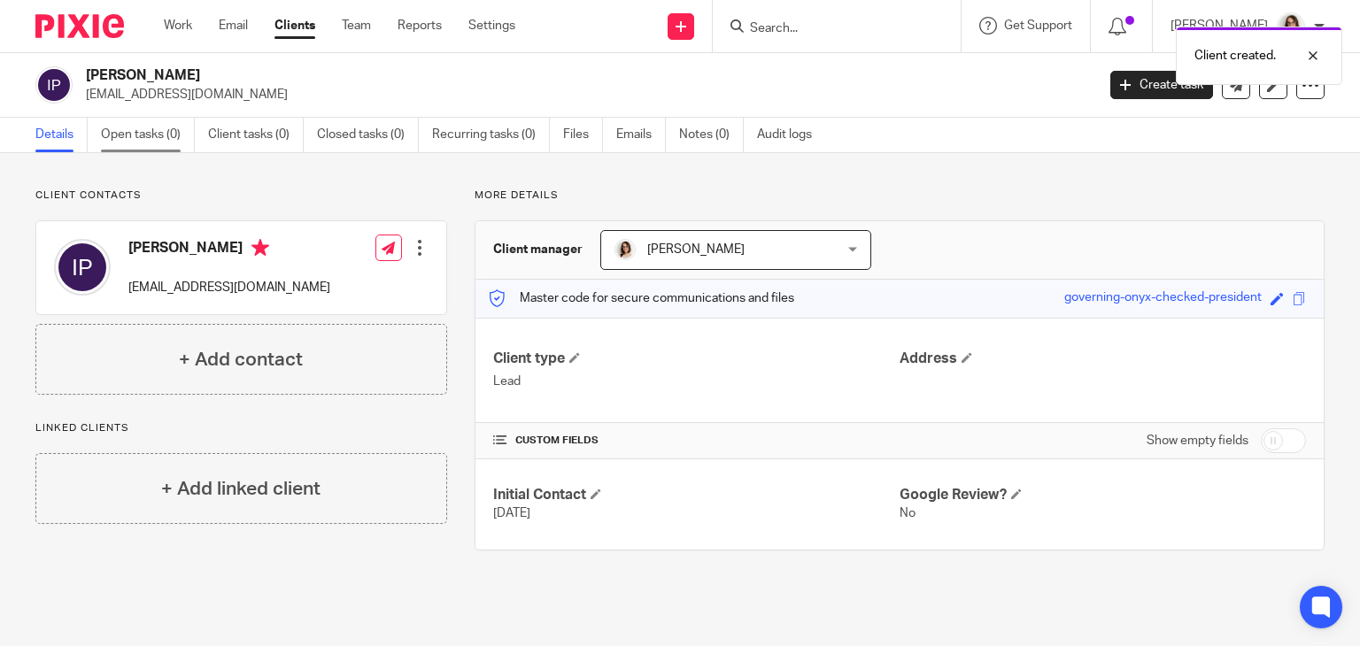
click at [140, 143] on link "Open tasks (0)" at bounding box center [148, 135] width 94 height 35
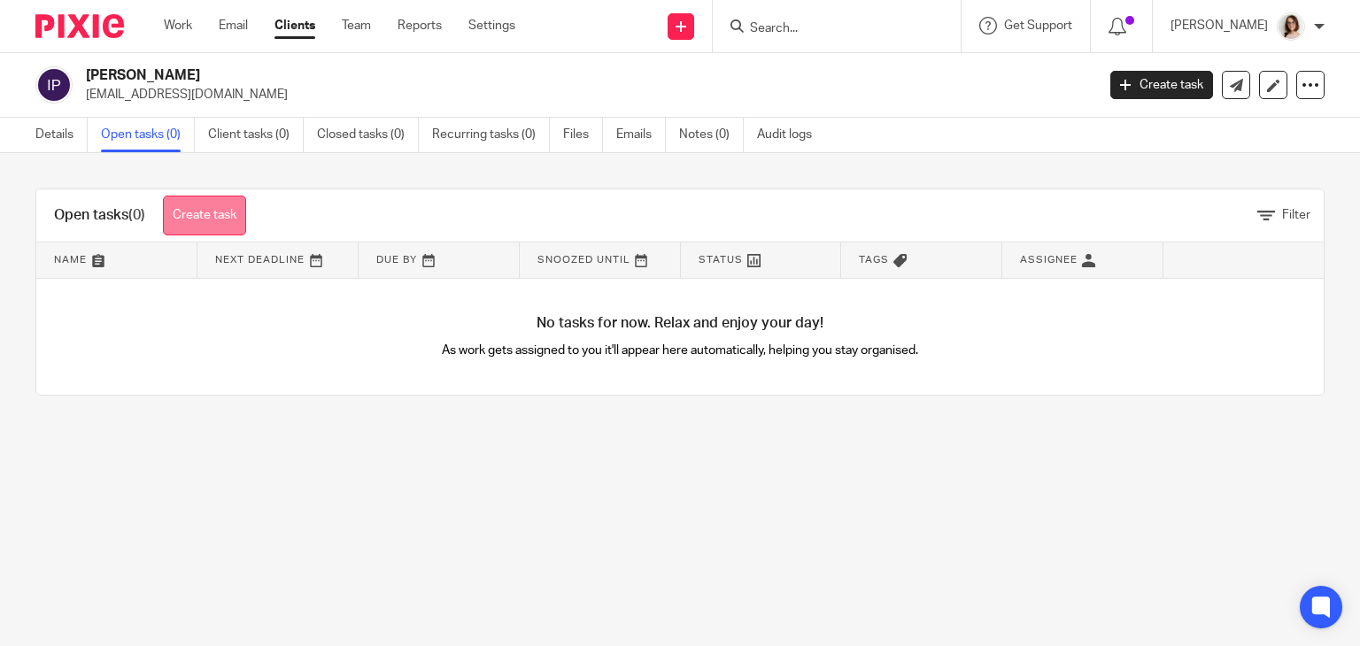
click at [217, 216] on link "Create task" at bounding box center [204, 216] width 83 height 40
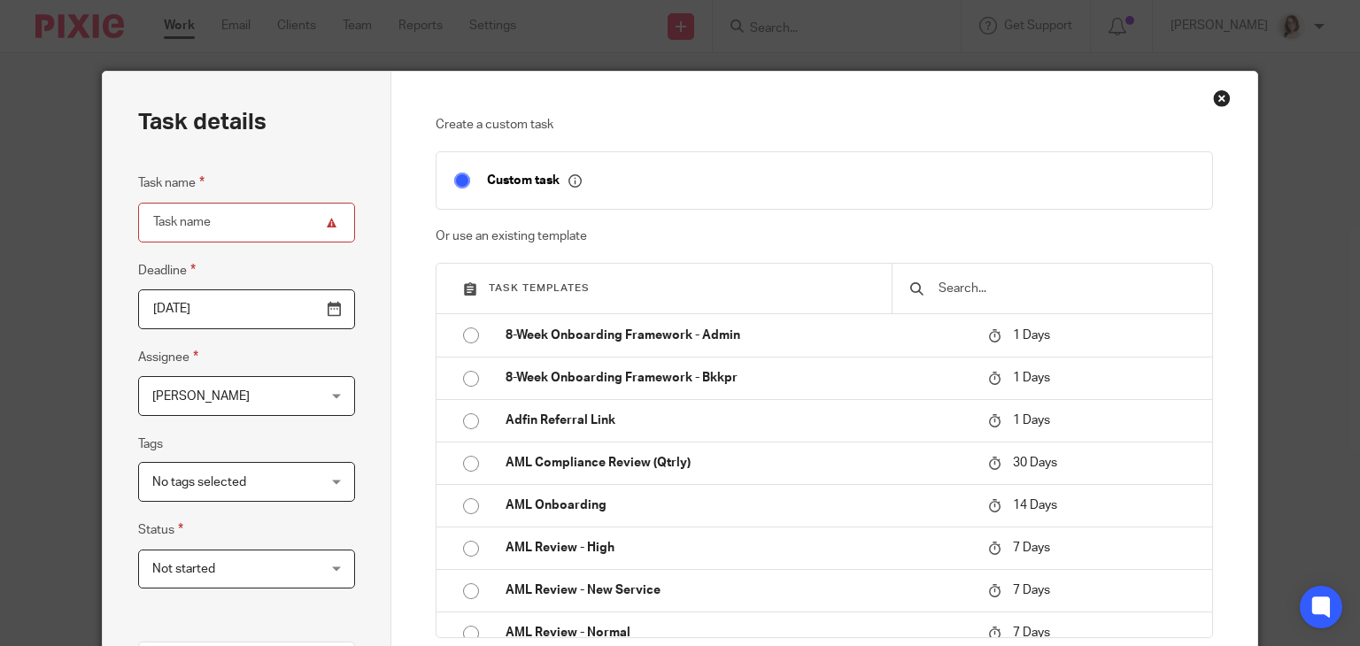
click at [954, 290] on input "text" at bounding box center [1066, 288] width 258 height 19
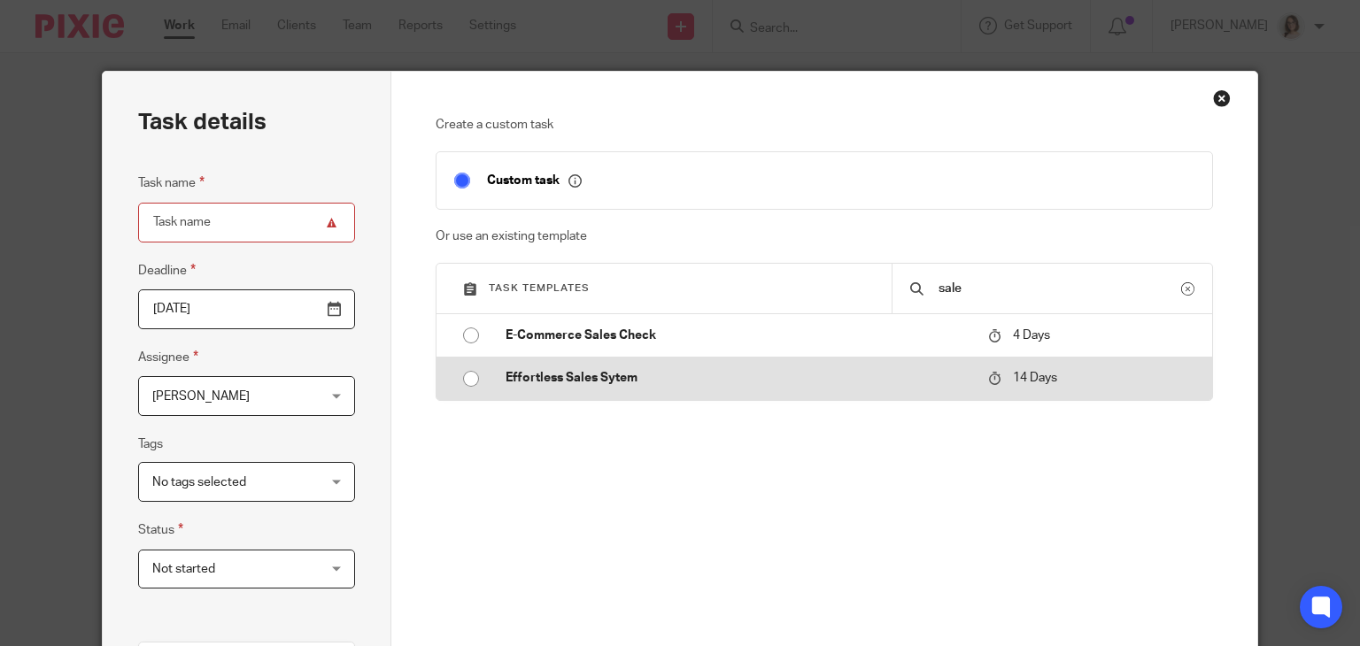
type input "sale"
click at [463, 379] on input "radio" at bounding box center [471, 379] width 34 height 34
type input "[DATE]"
type input "Effortless Sales Sytem"
checkbox input "false"
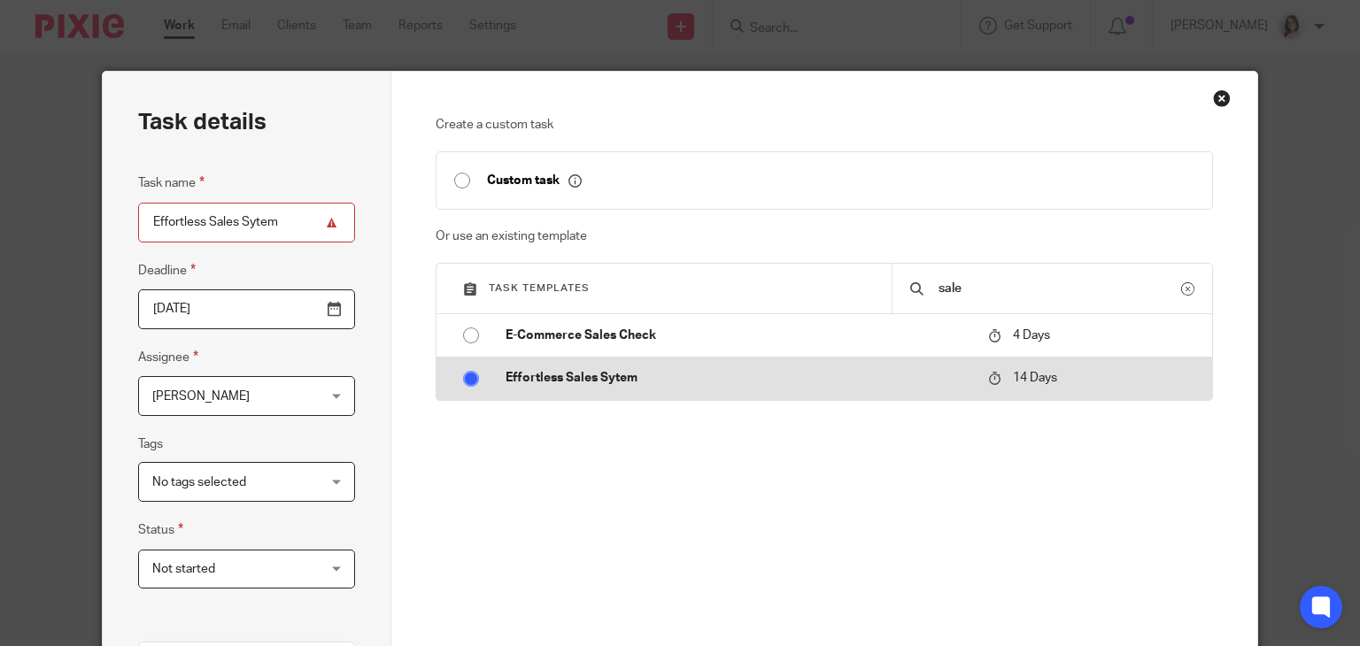
radio input "false"
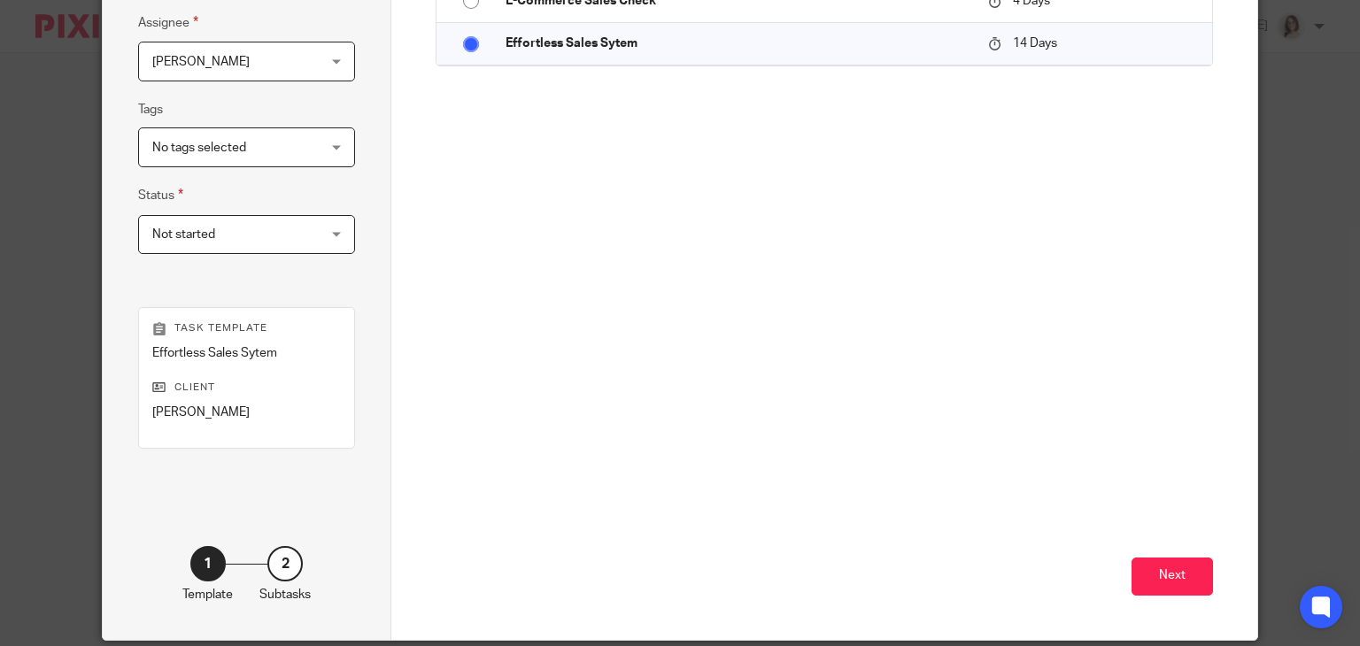
scroll to position [399, 0]
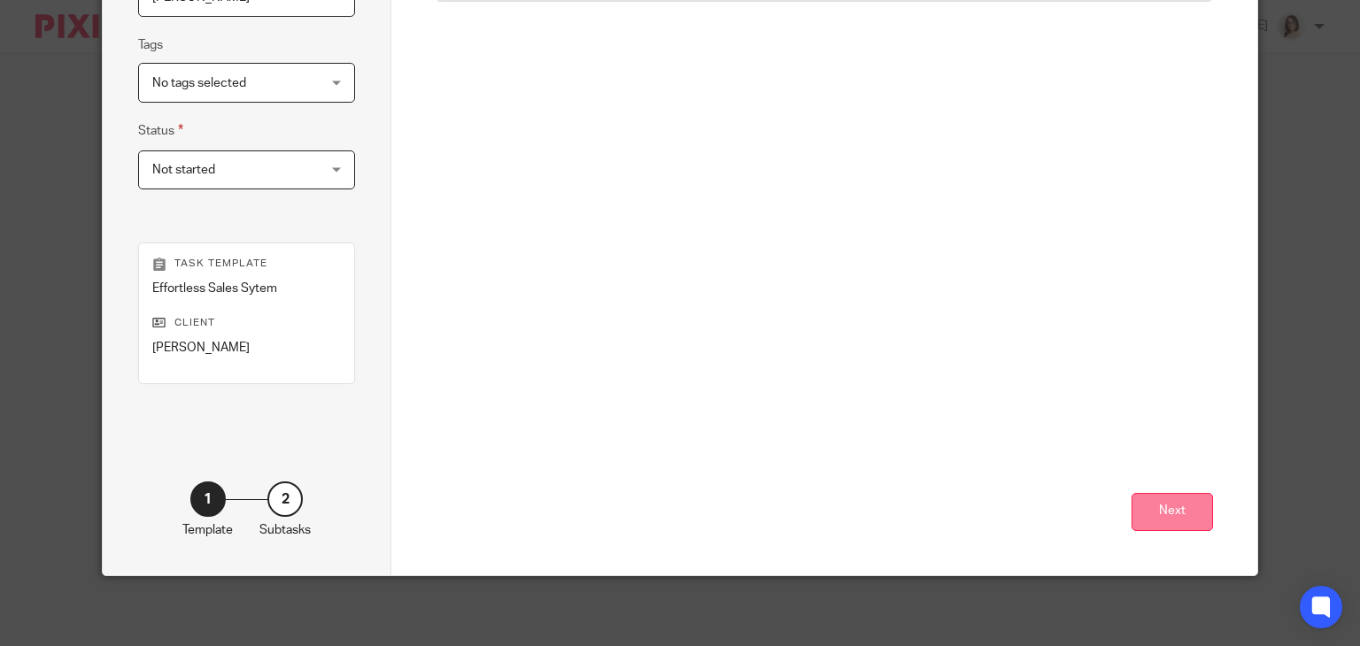
click at [1180, 498] on button "Next" at bounding box center [1172, 512] width 81 height 38
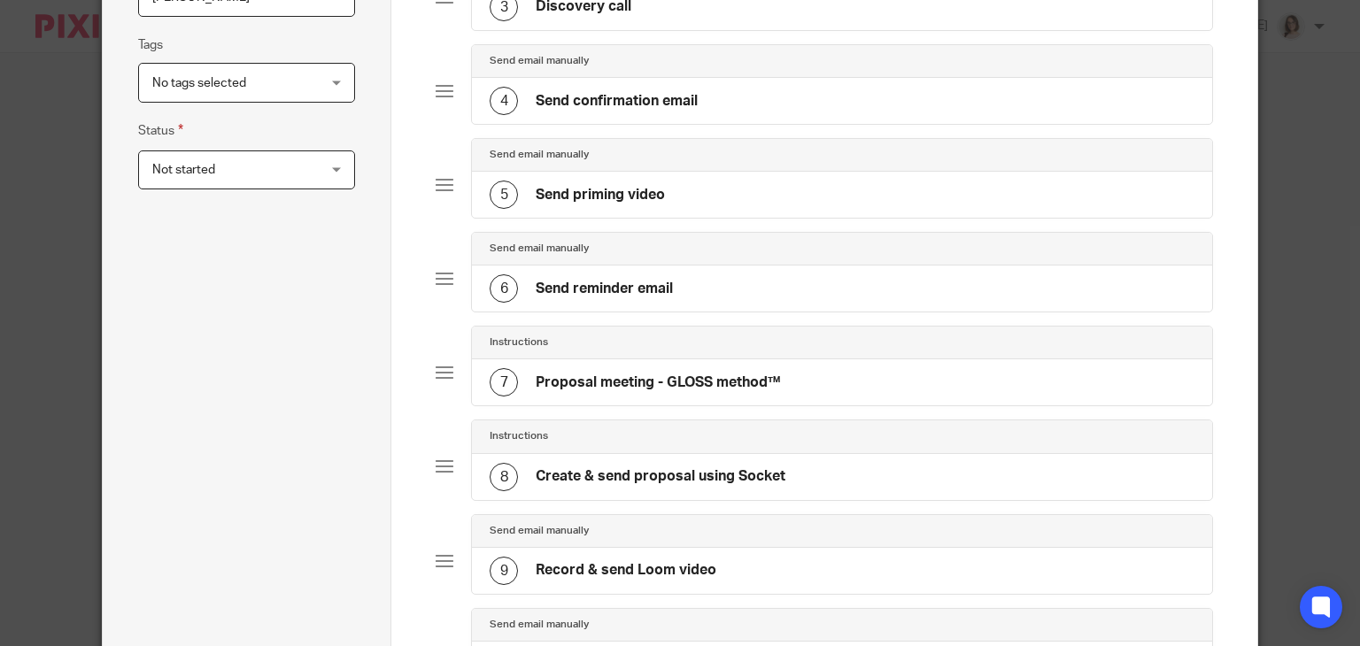
scroll to position [811, 0]
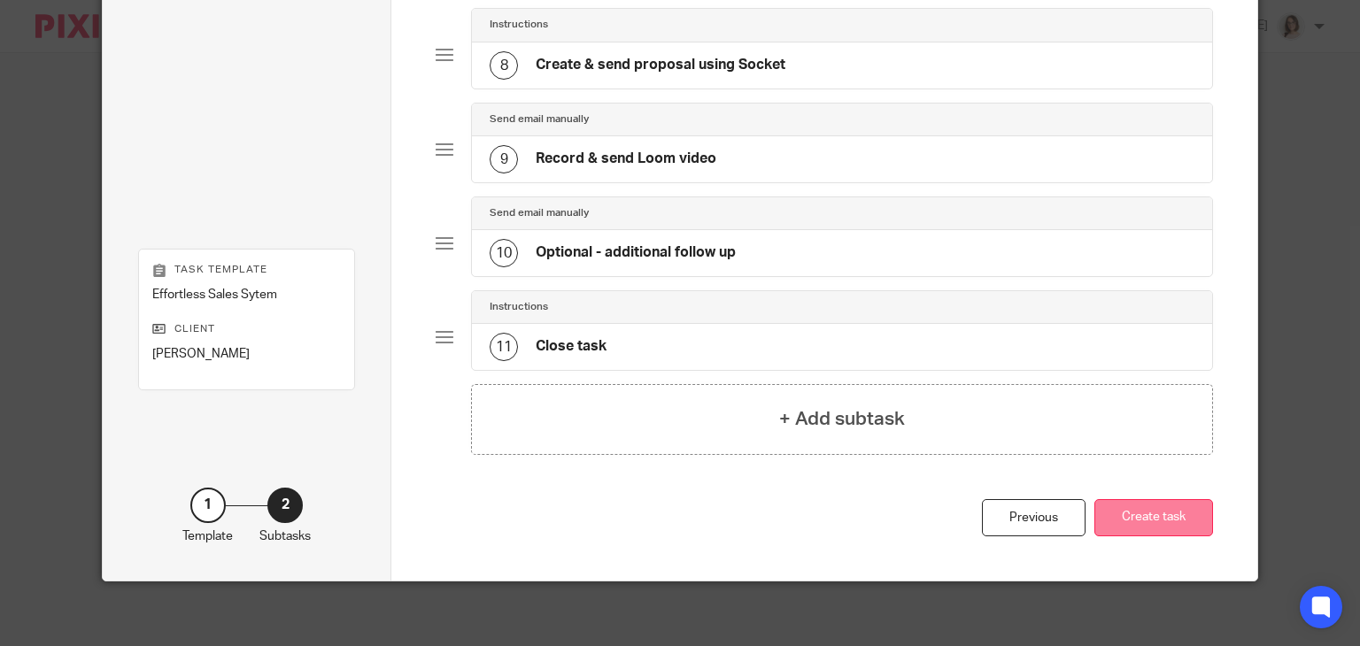
click at [1137, 522] on button "Create task" at bounding box center [1153, 518] width 119 height 38
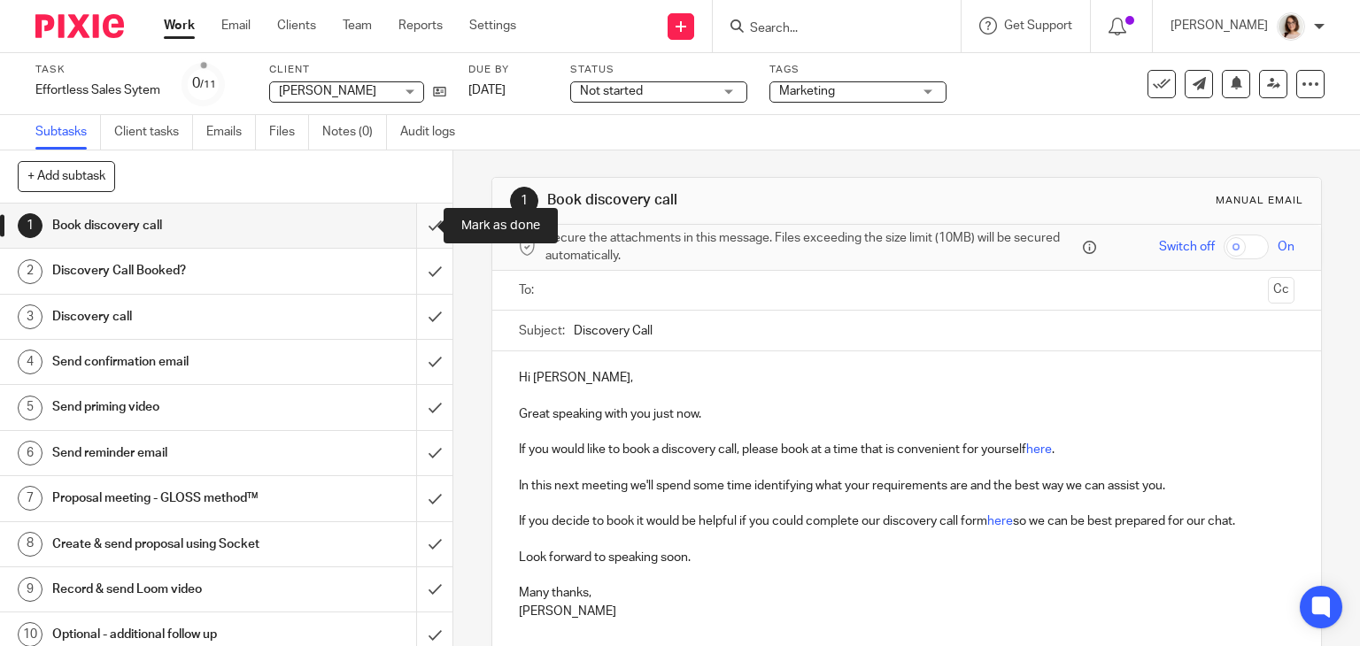
click at [413, 219] on input "submit" at bounding box center [226, 226] width 452 height 44
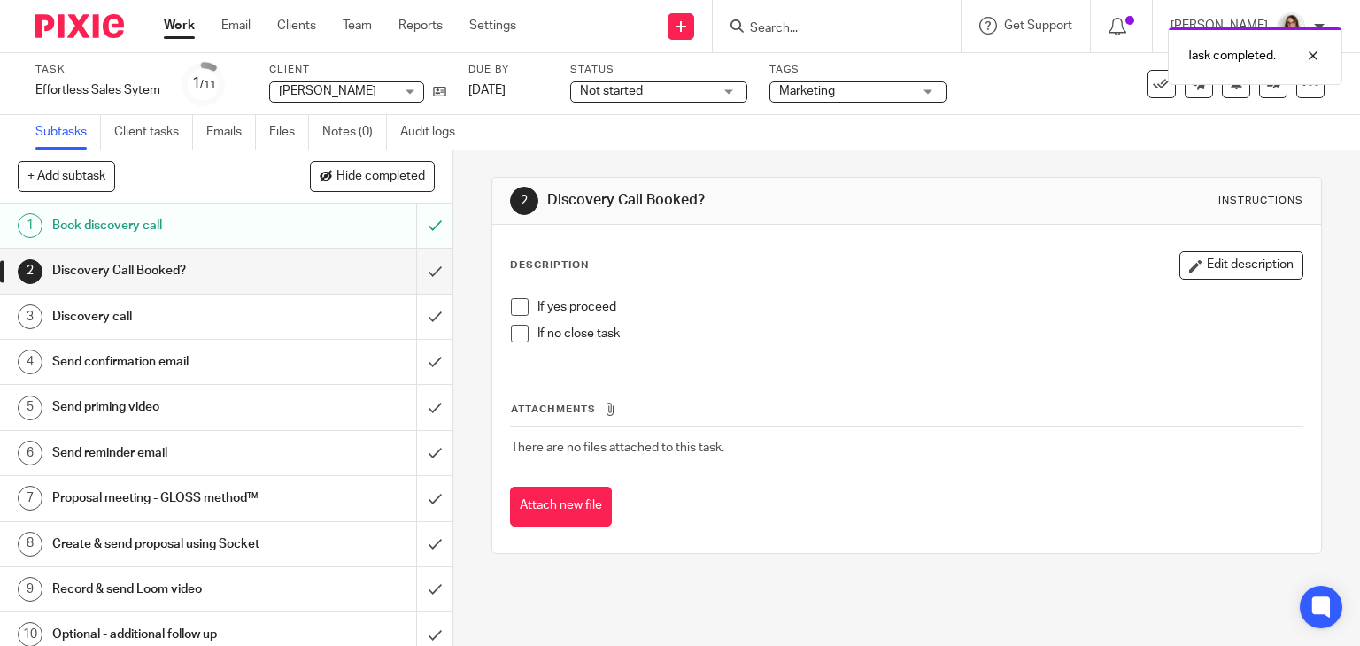
click at [512, 310] on span at bounding box center [520, 307] width 18 height 18
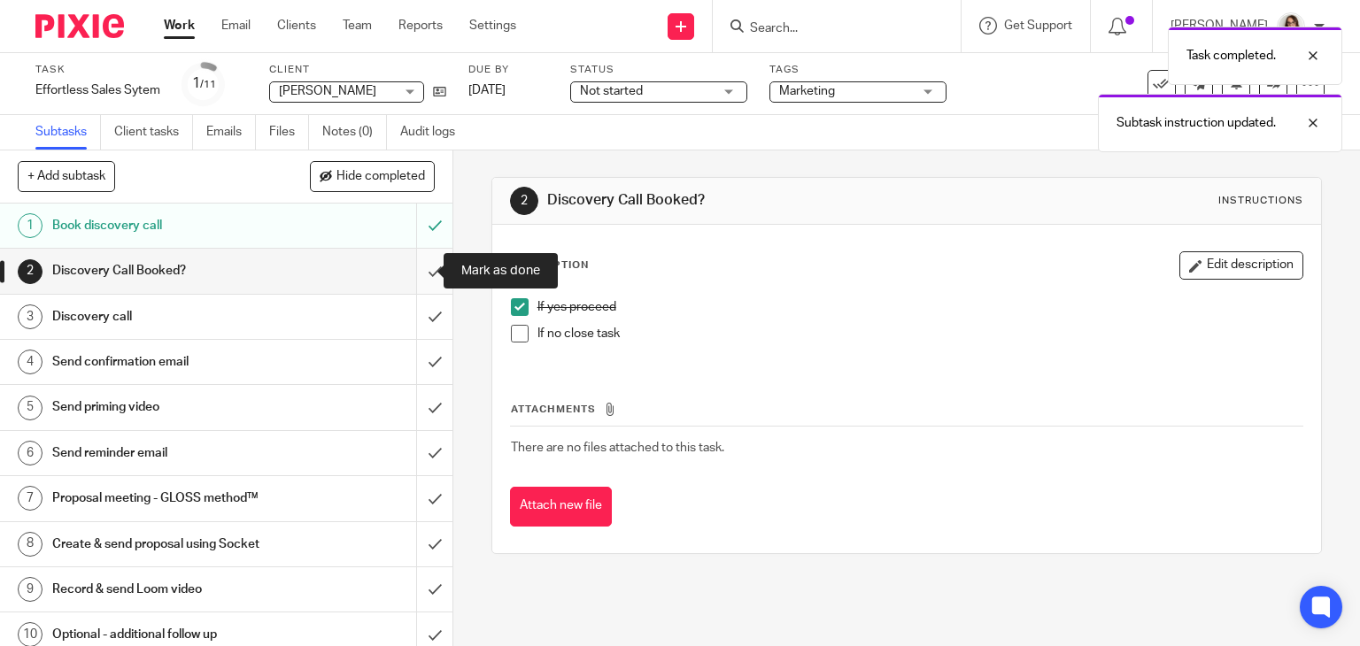
click at [420, 269] on input "submit" at bounding box center [226, 271] width 452 height 44
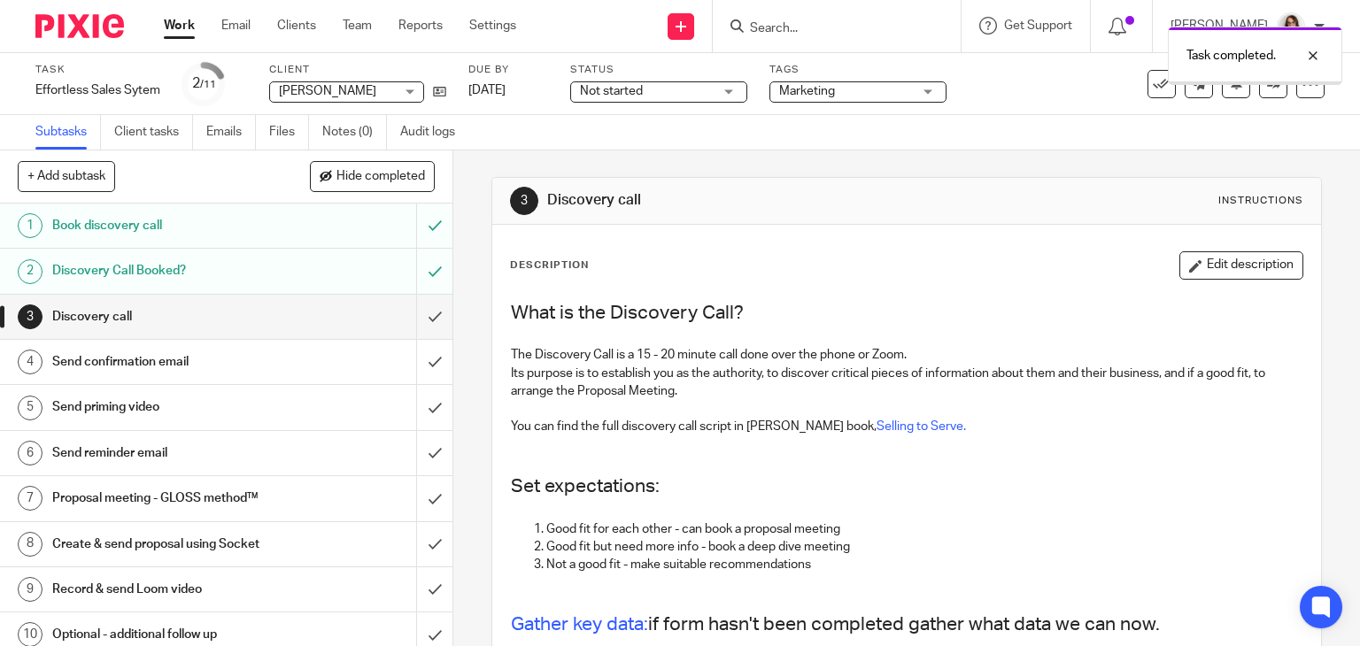
drag, startPoint x: 0, startPoint y: 0, endPoint x: 274, endPoint y: 312, distance: 415.3
click at [274, 312] on div "Discovery call" at bounding box center [225, 317] width 346 height 27
click at [1179, 262] on button "Edit description" at bounding box center [1241, 265] width 124 height 28
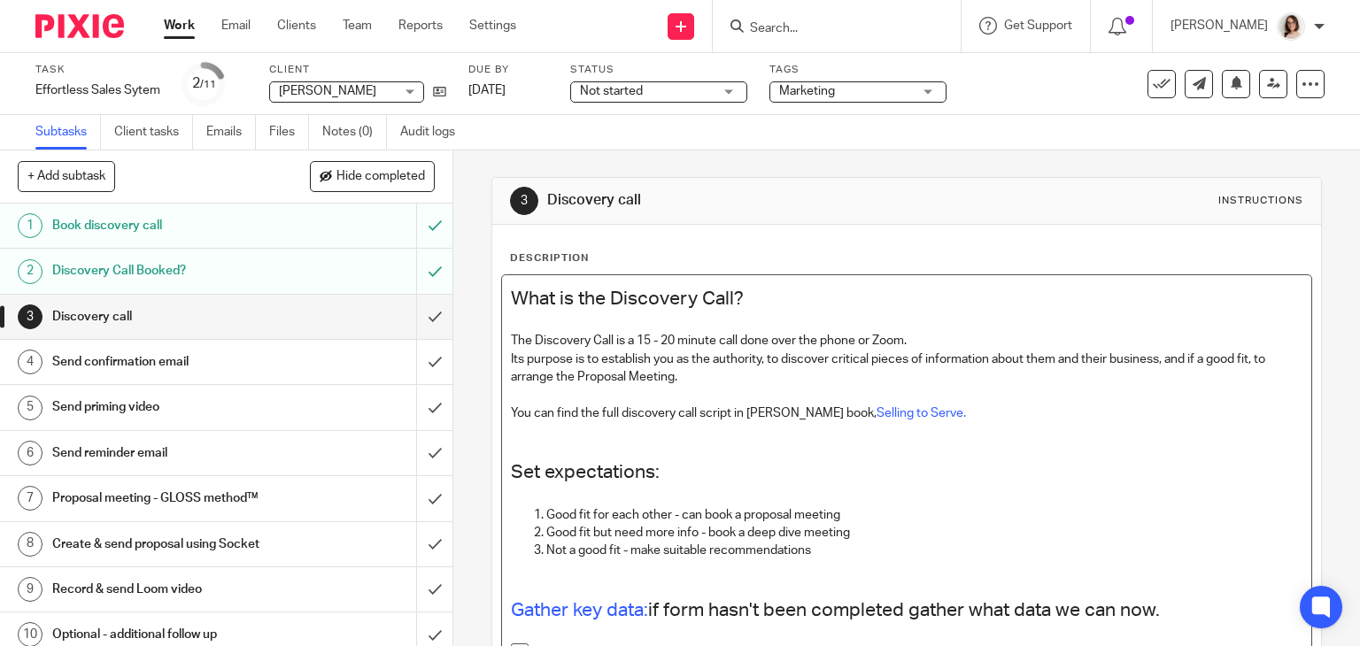
click at [511, 291] on h2 "What is the Discovery Call?" at bounding box center [907, 299] width 792 height 30
paste div
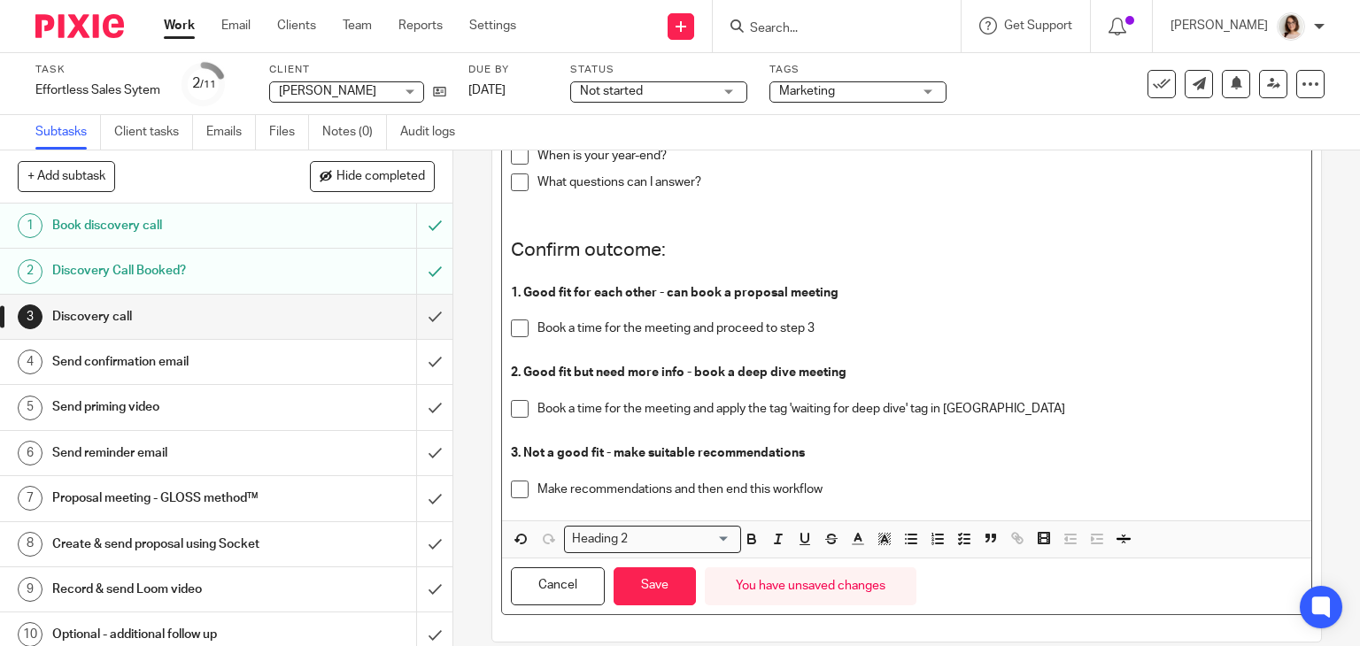
scroll to position [761, 0]
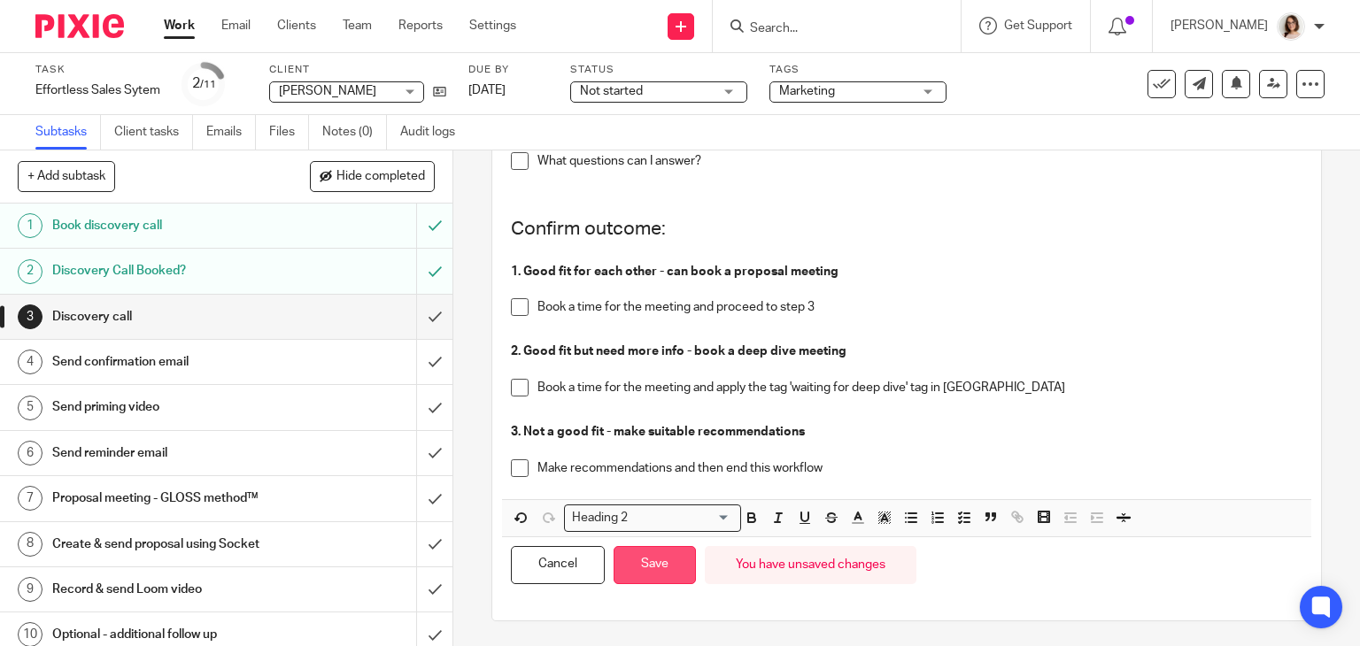
click at [639, 560] on button "Save" at bounding box center [655, 565] width 82 height 38
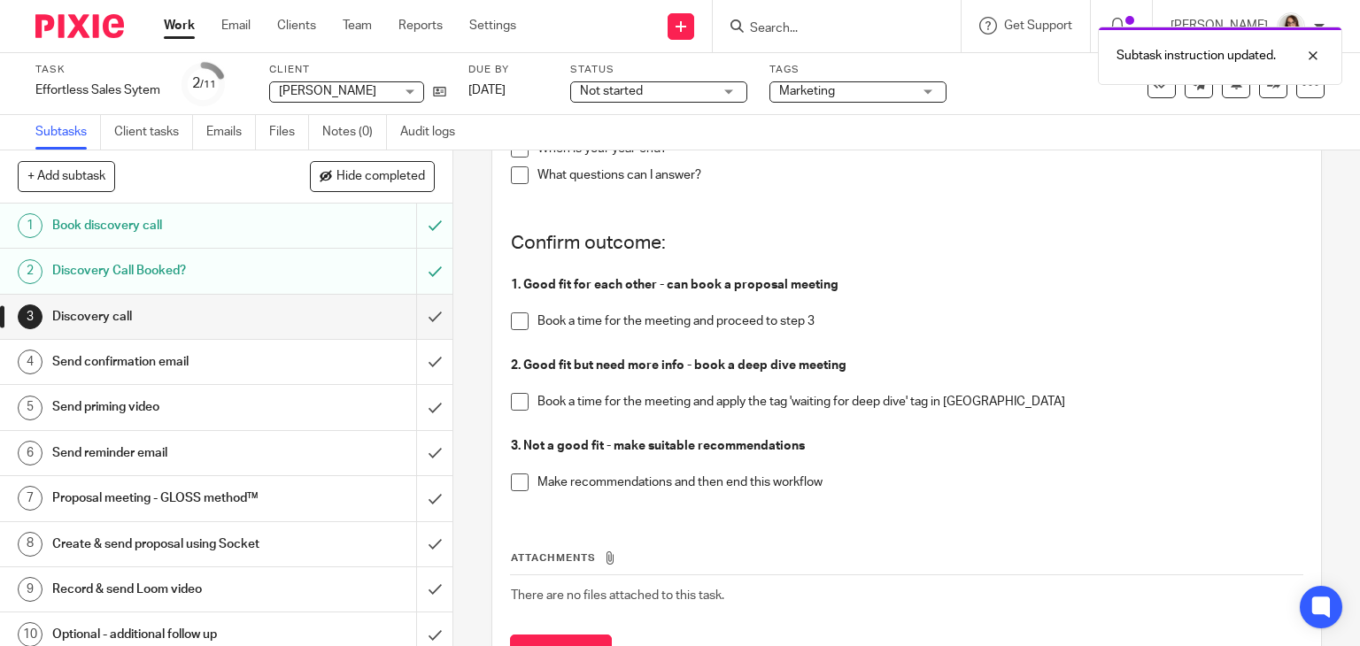
scroll to position [776, 0]
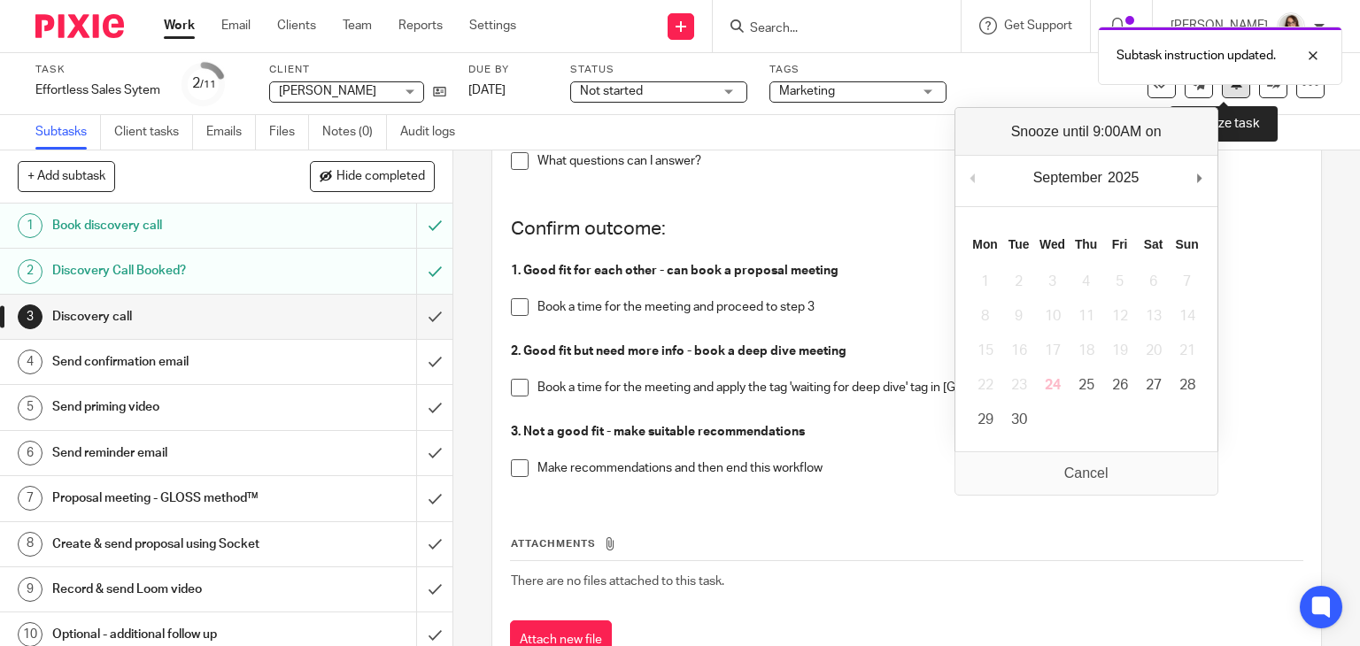
click at [1222, 96] on button at bounding box center [1236, 84] width 28 height 28
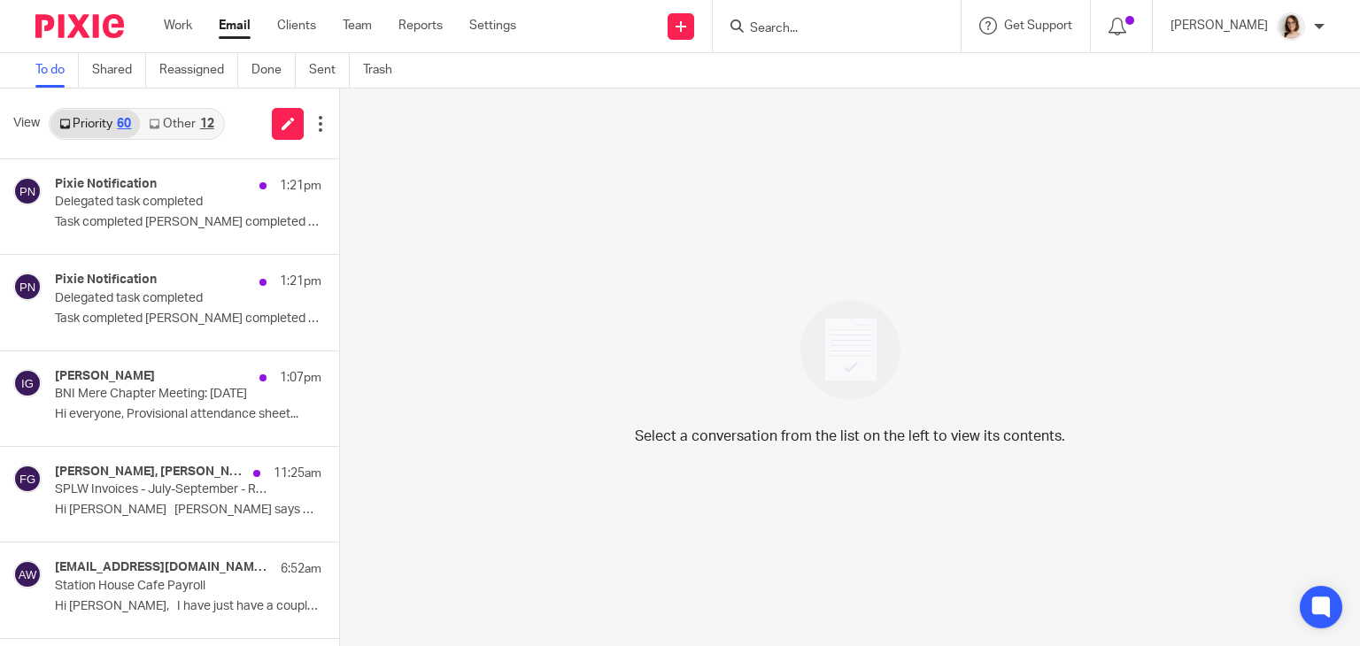
click at [194, 118] on link "Other 12" at bounding box center [181, 124] width 82 height 28
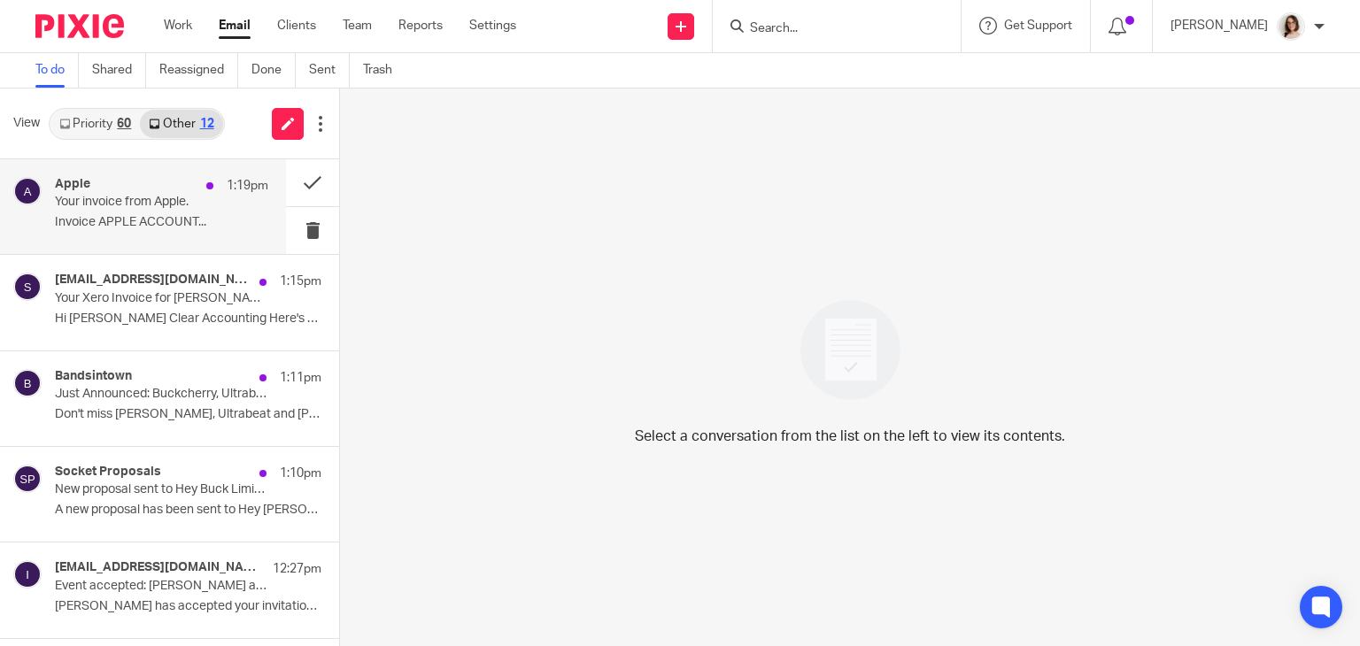
click at [193, 215] on p "Invoice APPLE ACCOUNT..." at bounding box center [161, 222] width 213 height 15
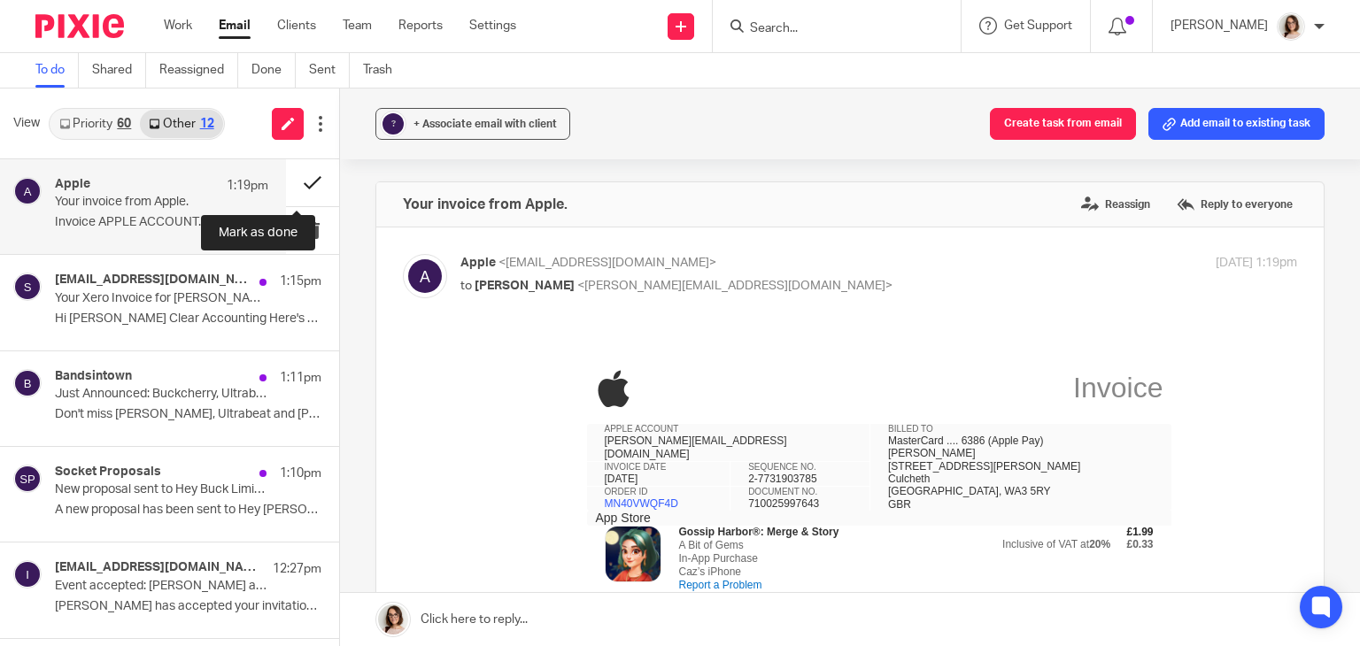
click at [302, 180] on button at bounding box center [312, 182] width 53 height 47
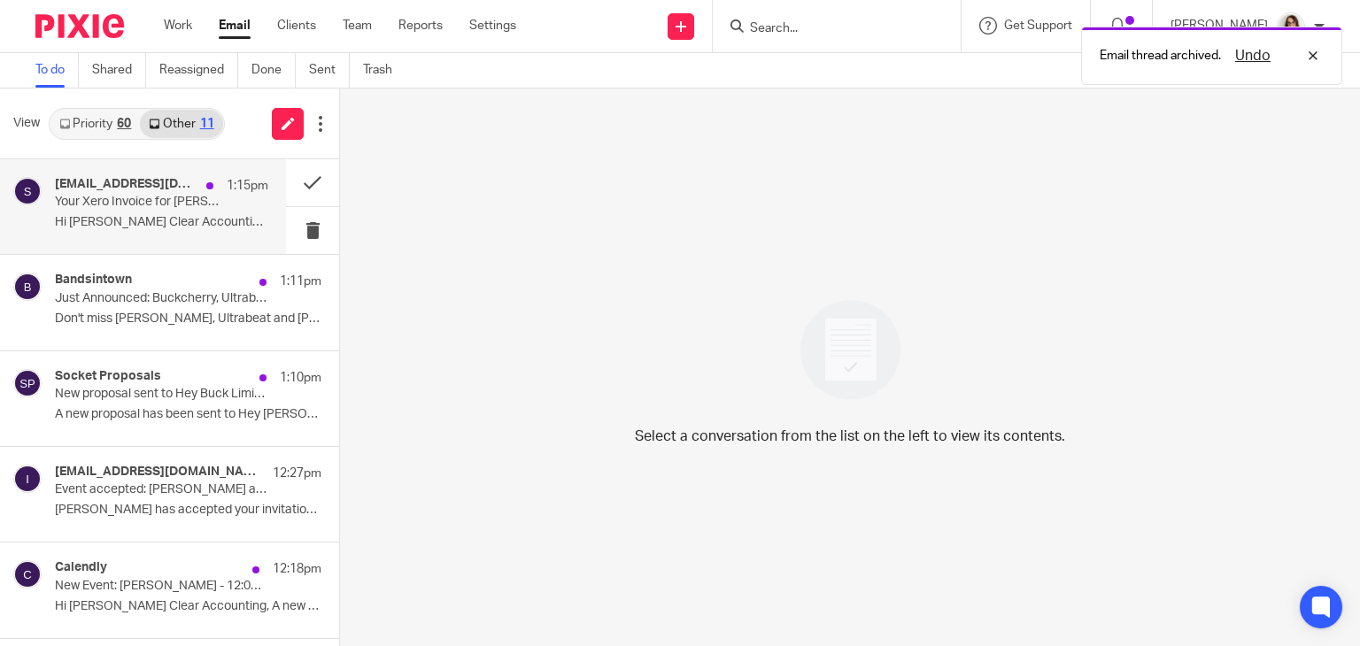
click at [133, 215] on p "Hi Carter Clear Accounting Here's your latest..." at bounding box center [161, 222] width 213 height 15
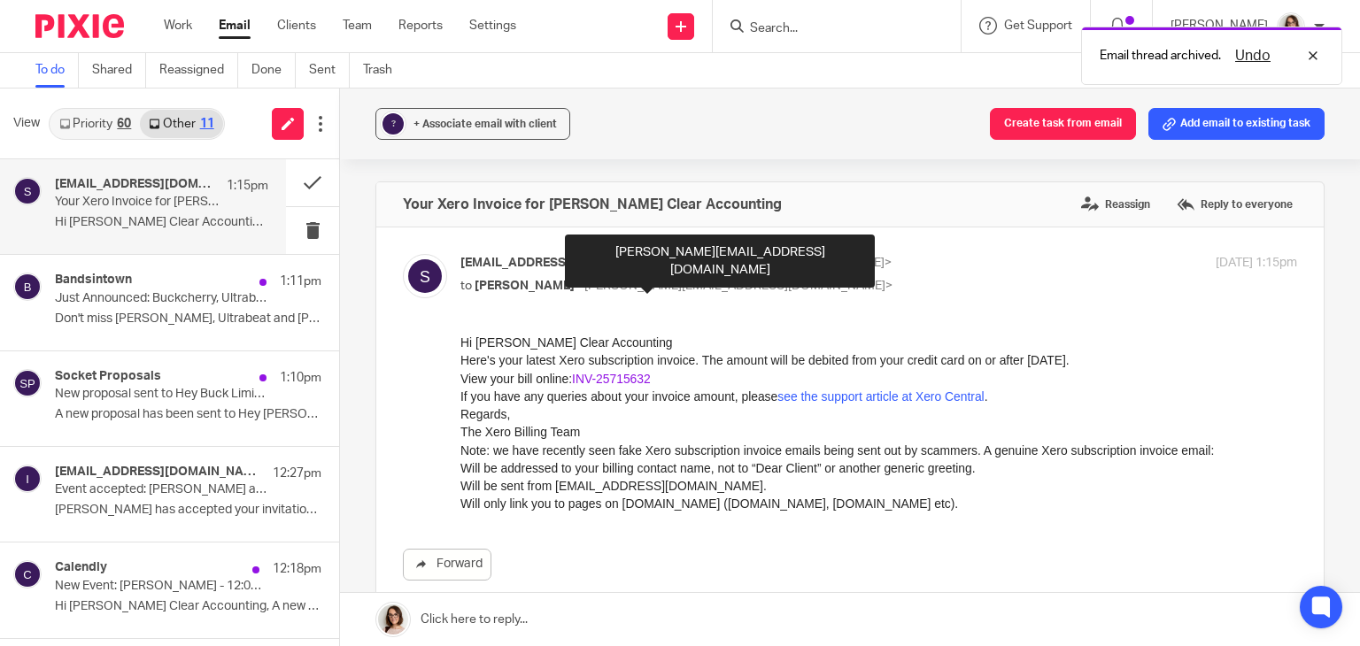
click at [636, 379] on link "INV-25715632" at bounding box center [611, 379] width 79 height 14
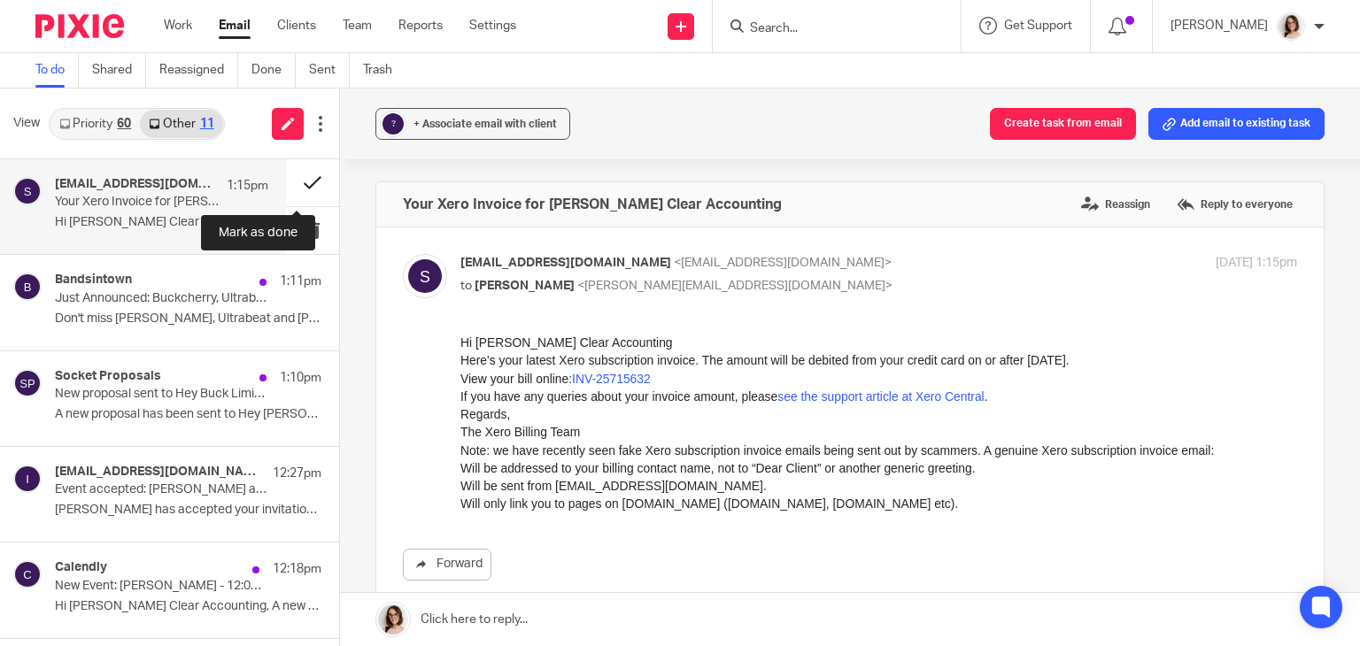
click at [292, 182] on button at bounding box center [312, 182] width 53 height 47
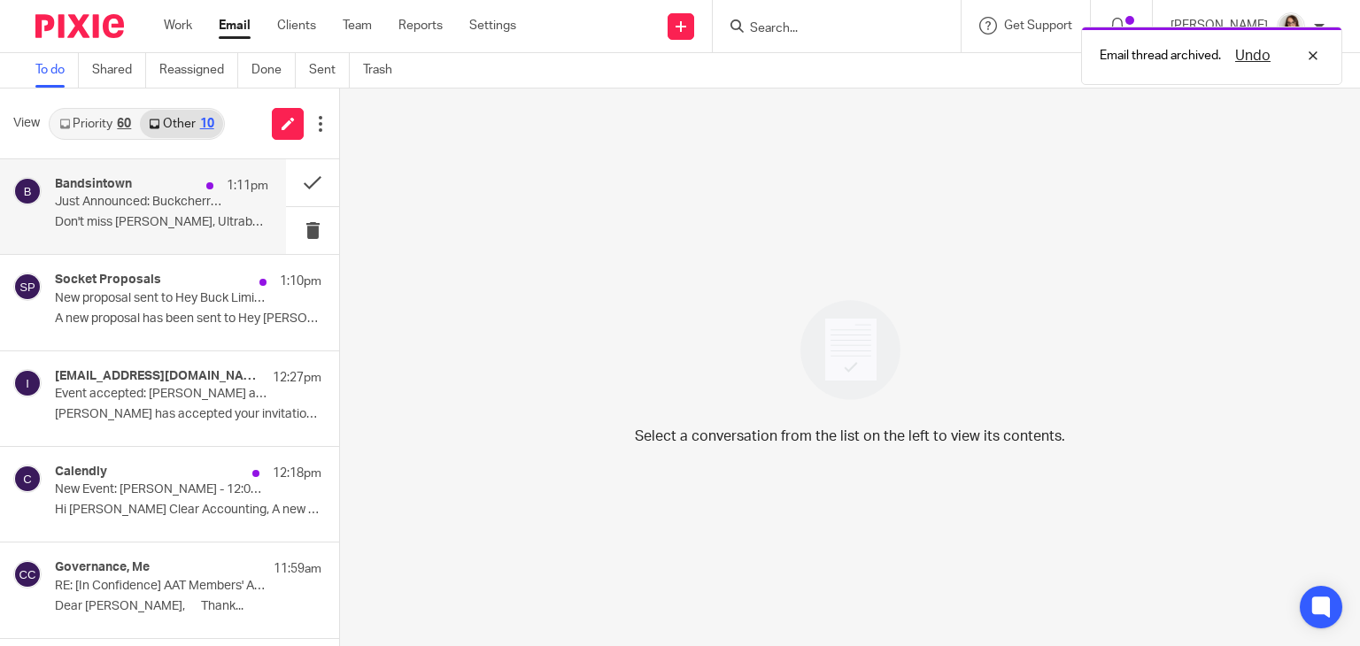
click at [188, 217] on p "Don't miss Buckcherry, Ultrabeat and Jax Jones..." at bounding box center [161, 222] width 213 height 15
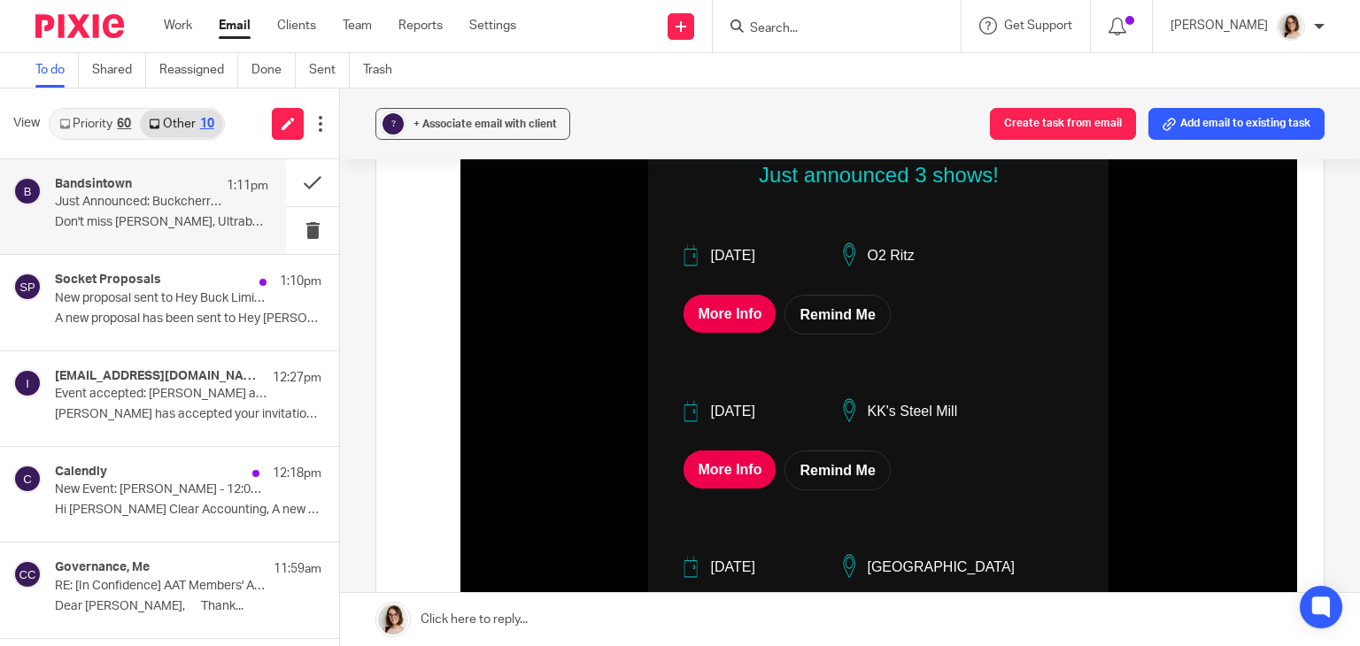
scroll to position [358, 0]
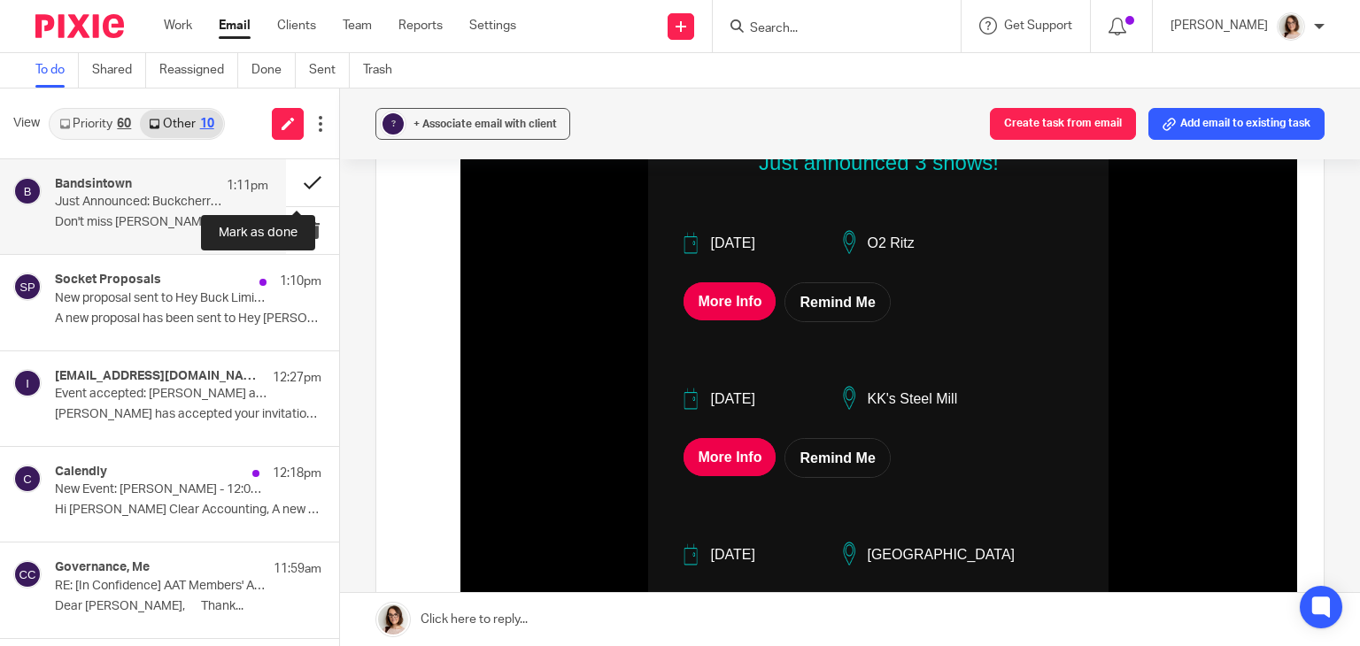
click at [298, 182] on button at bounding box center [312, 182] width 53 height 47
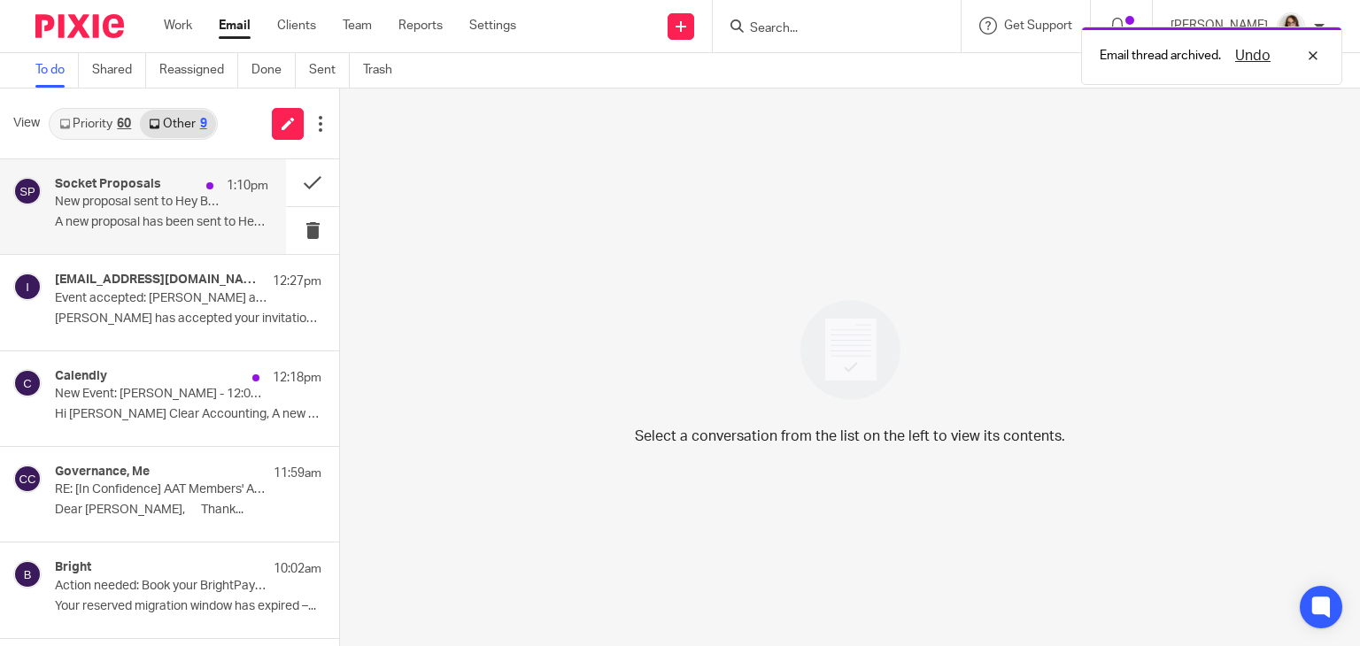
click at [211, 209] on p "New proposal sent to Hey Buck Limited" at bounding box center [140, 202] width 171 height 15
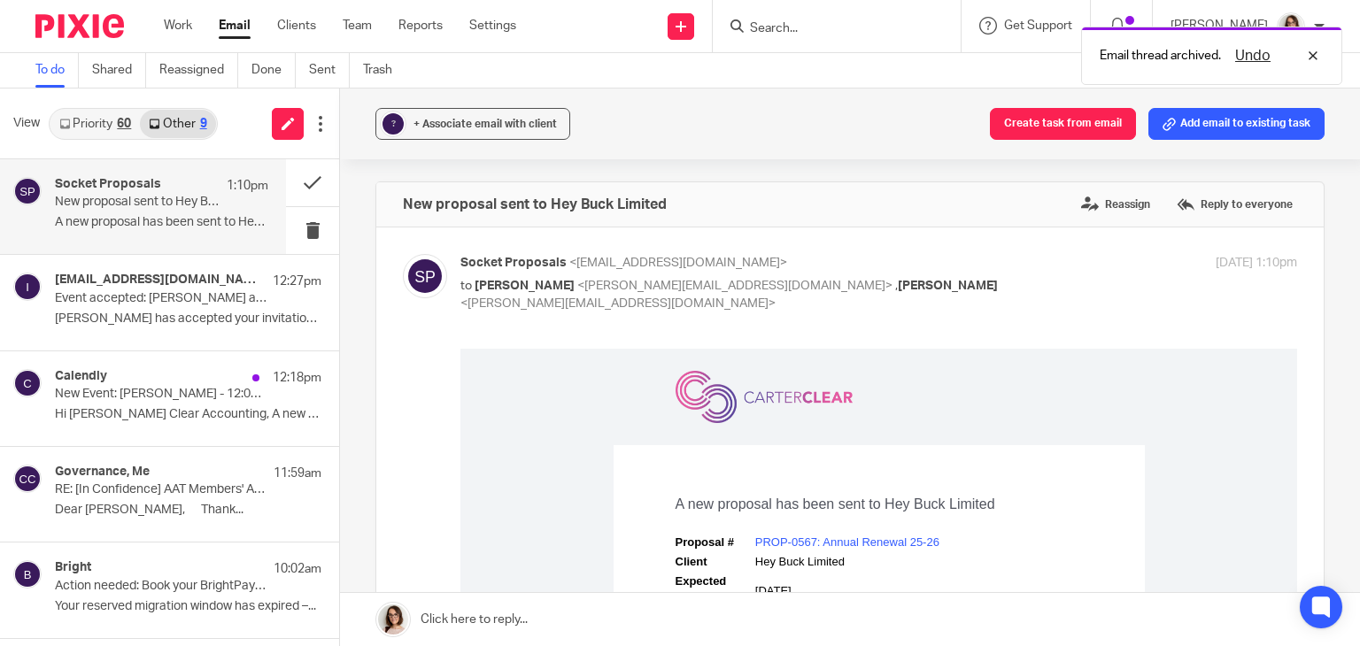
scroll to position [0, 0]
click at [1257, 112] on button "Add email to existing task" at bounding box center [1236, 124] width 176 height 32
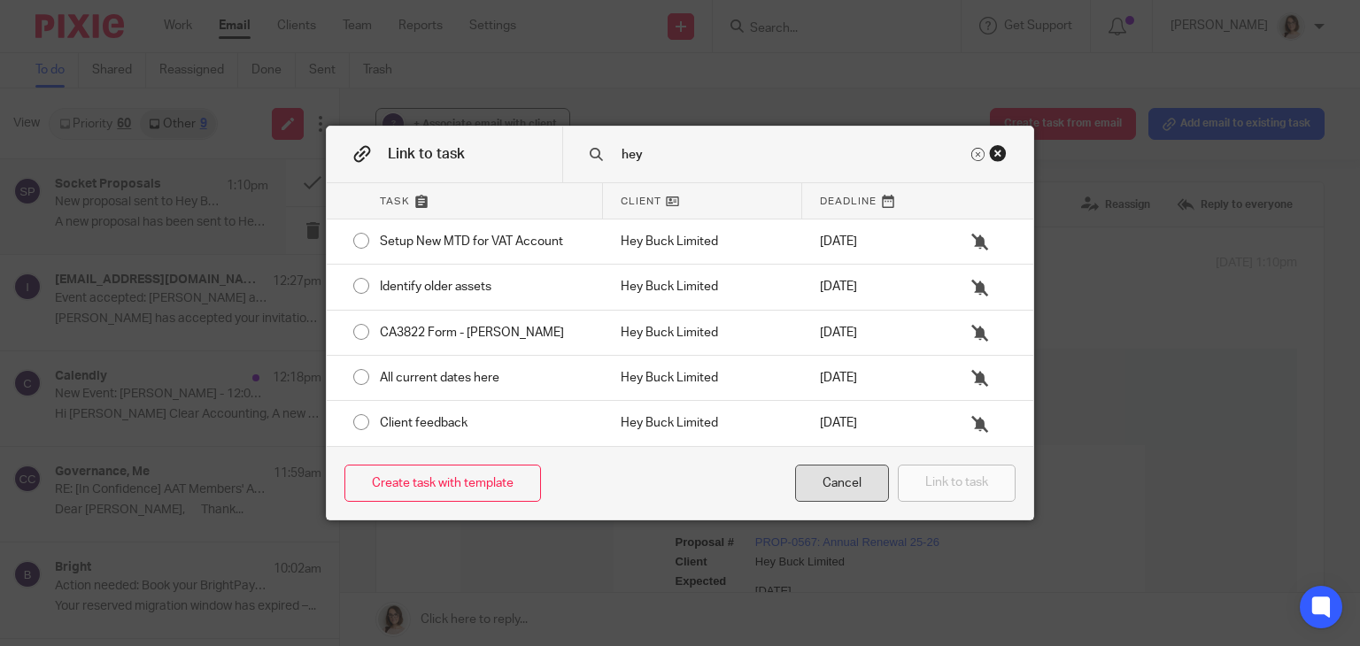
type input "hey"
click at [817, 470] on div "Cancel" at bounding box center [842, 484] width 94 height 38
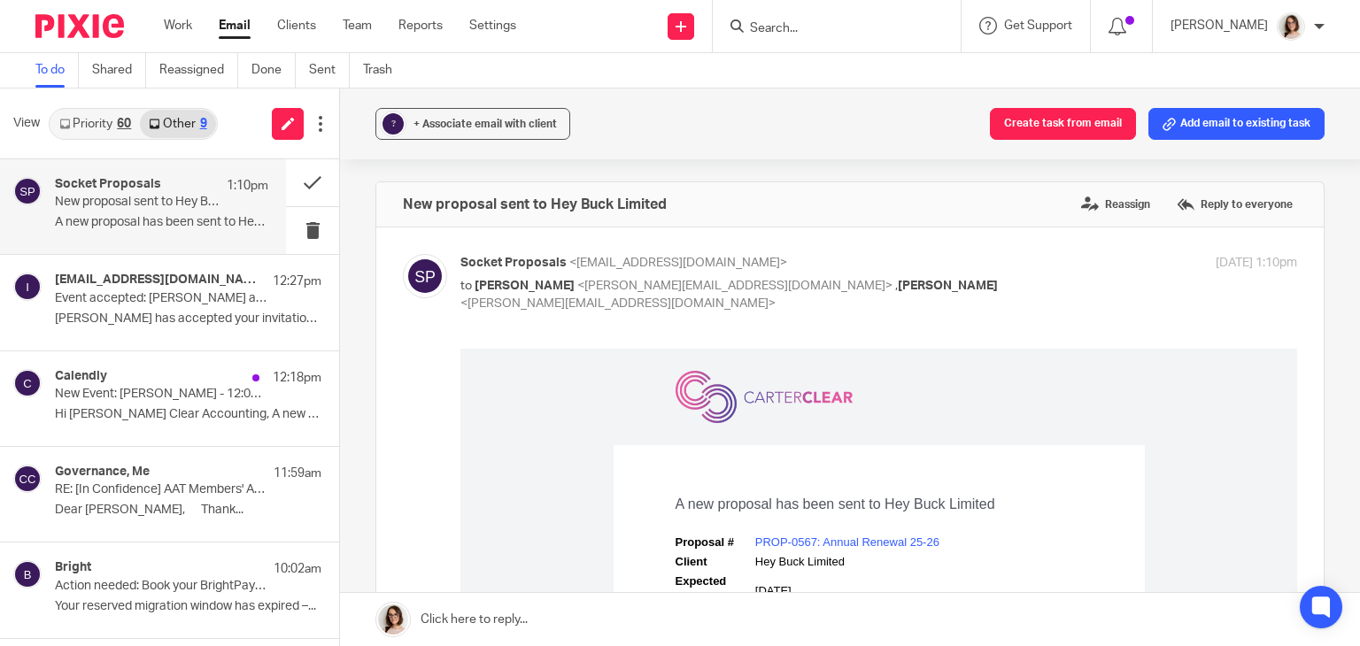
click at [439, 103] on div "? + Associate email with client Create task from email Add email to existing ta…" at bounding box center [850, 124] width 1020 height 71
click at [453, 129] on div "+ Associate email with client" at bounding box center [484, 124] width 143 height 18
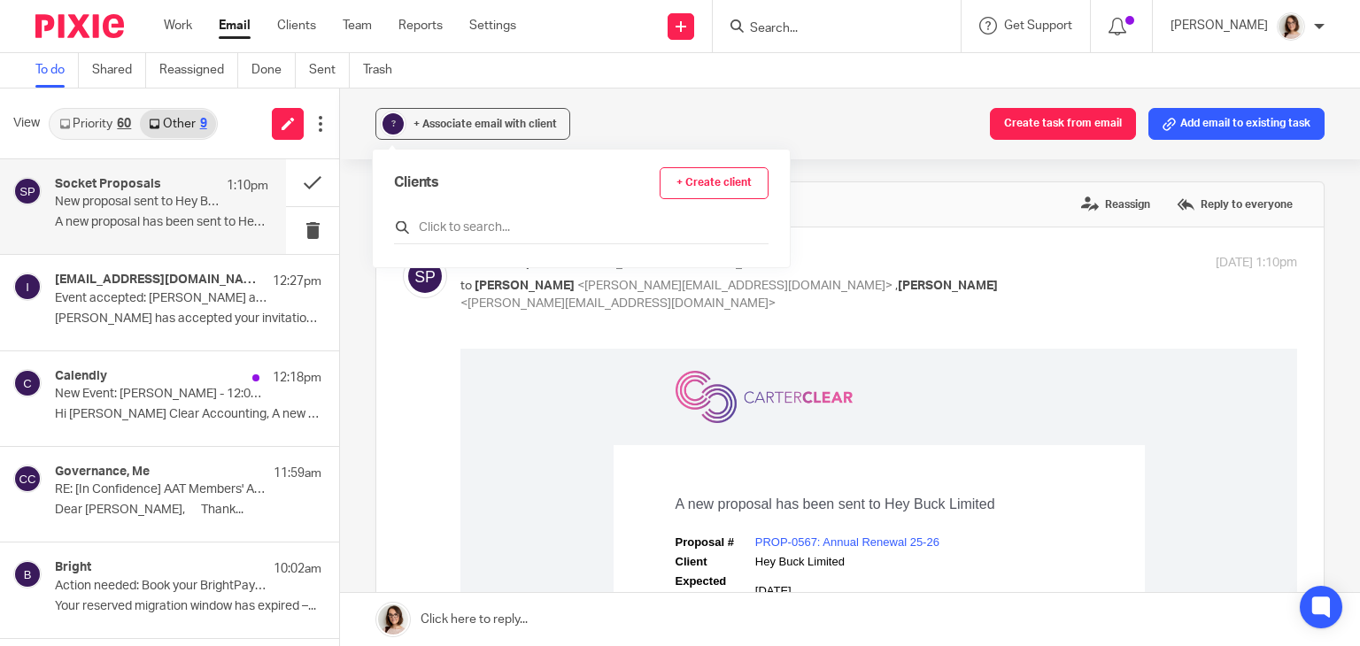
click at [460, 226] on input "text" at bounding box center [581, 228] width 375 height 18
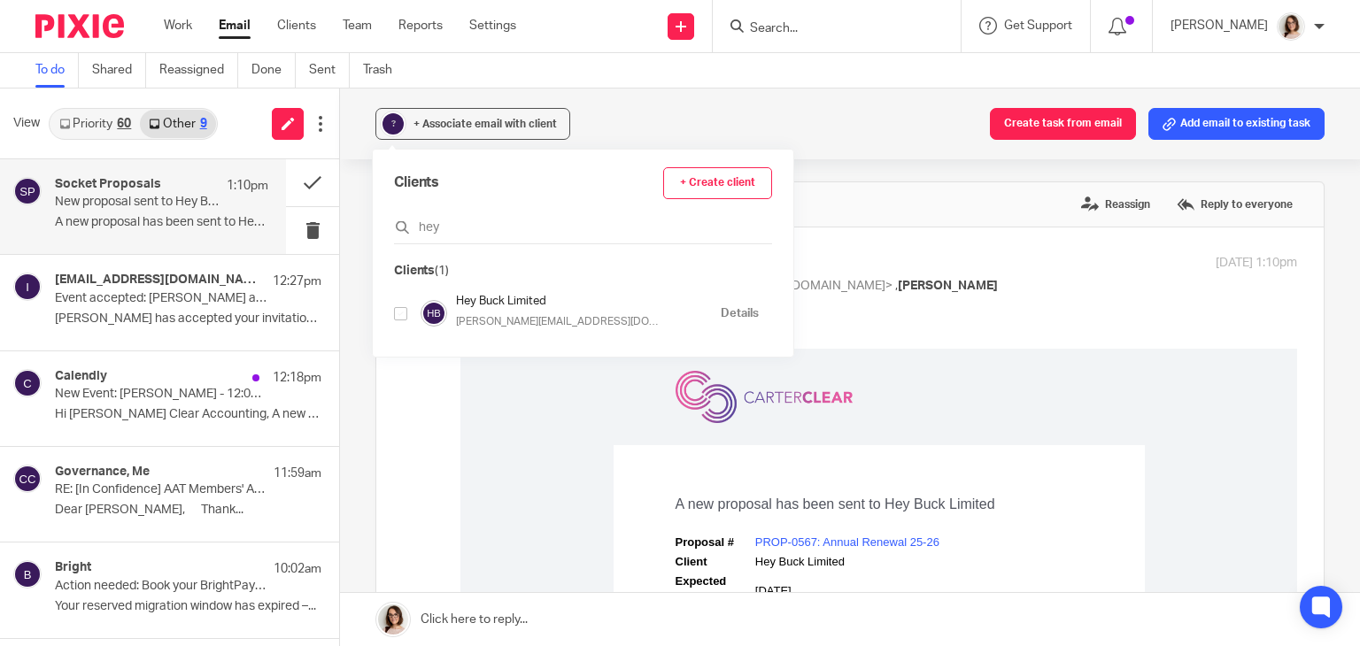
type input "hey"
click at [400, 313] on input "checkbox" at bounding box center [400, 313] width 13 height 13
checkbox input "true"
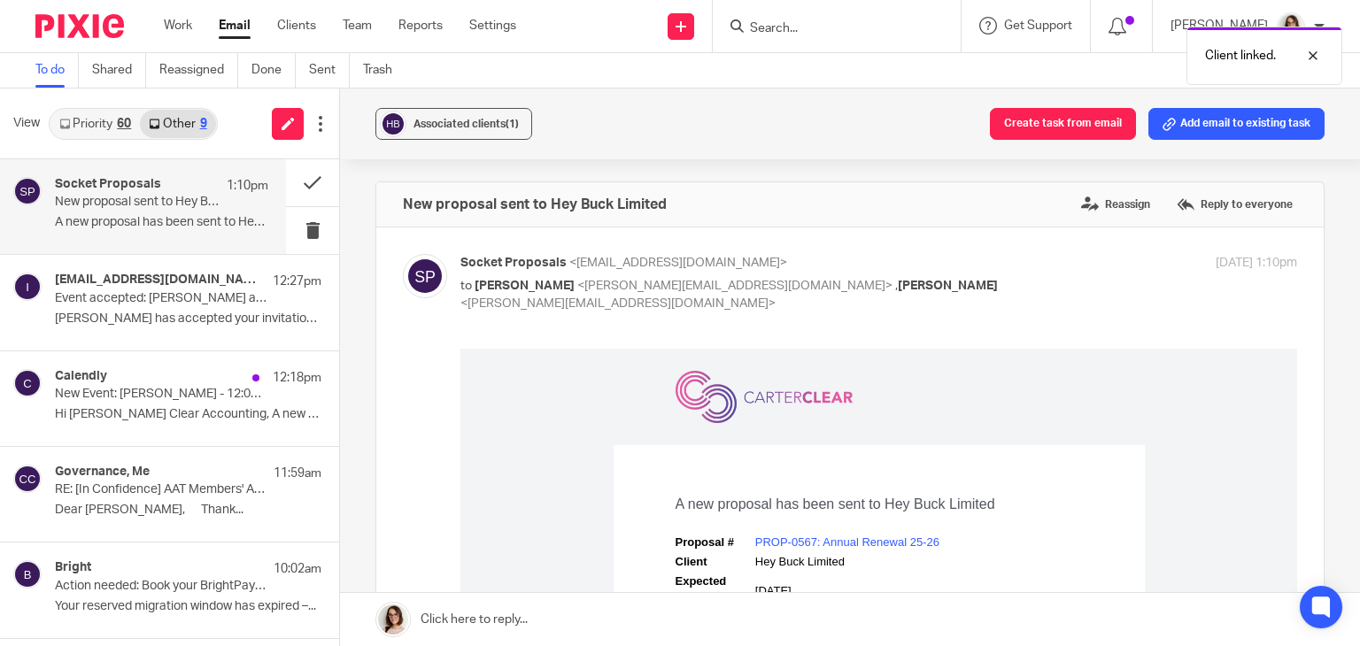
click at [675, 117] on div "Associated clients (1) Create task from email Add email to existing task" at bounding box center [850, 124] width 1020 height 71
click at [297, 189] on button at bounding box center [312, 182] width 53 height 47
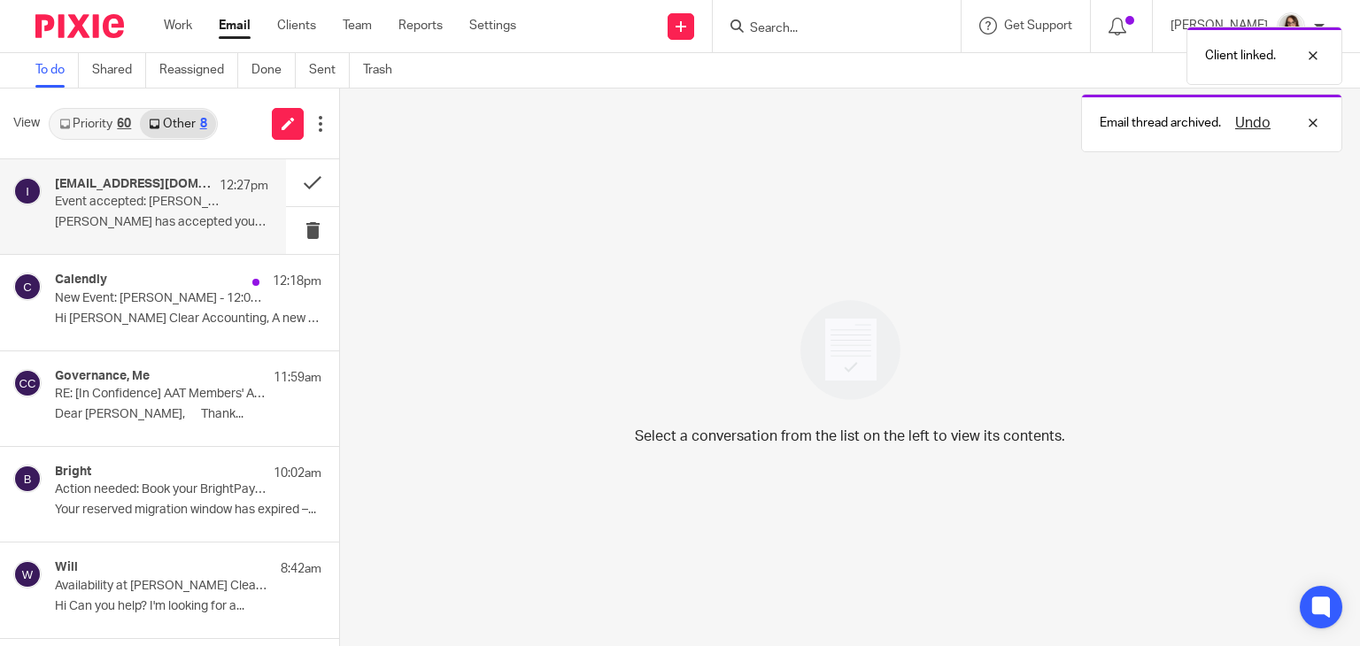
click at [183, 213] on div "ignacioplanascampos@gmail.com 12:27pm Event accepted: Ignacio Planas and Carter…" at bounding box center [161, 206] width 213 height 59
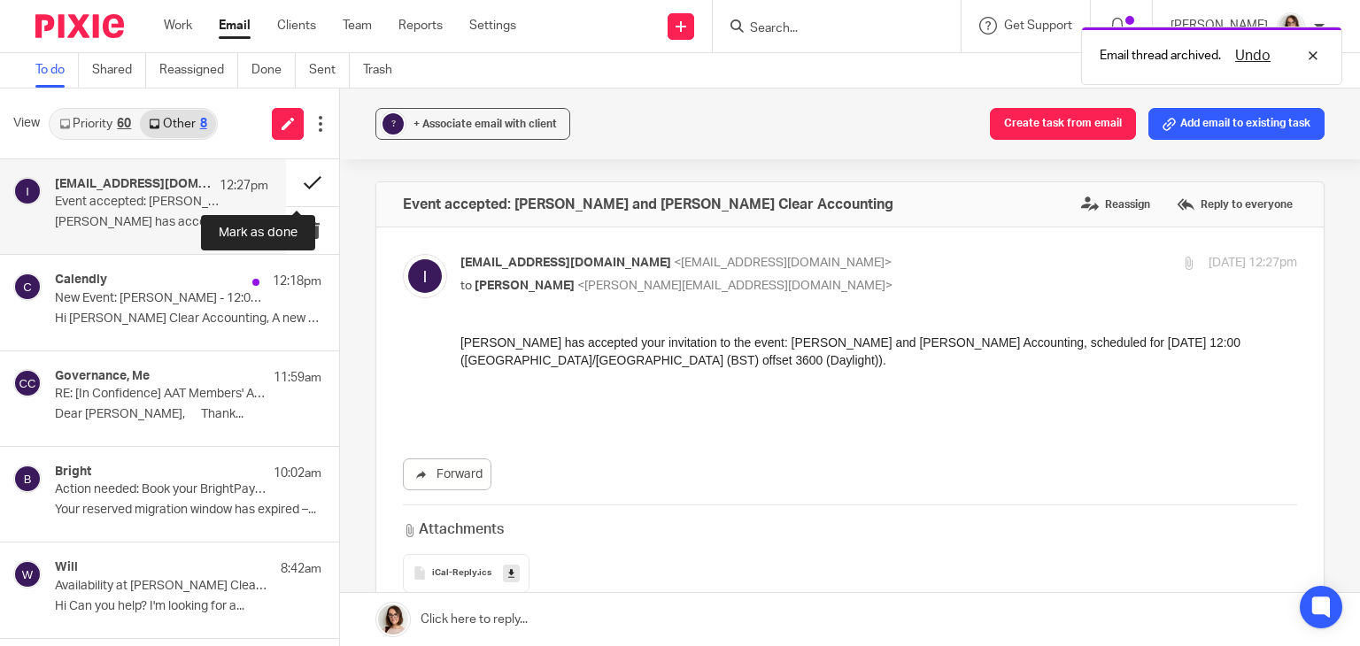
click at [296, 179] on button at bounding box center [312, 182] width 53 height 47
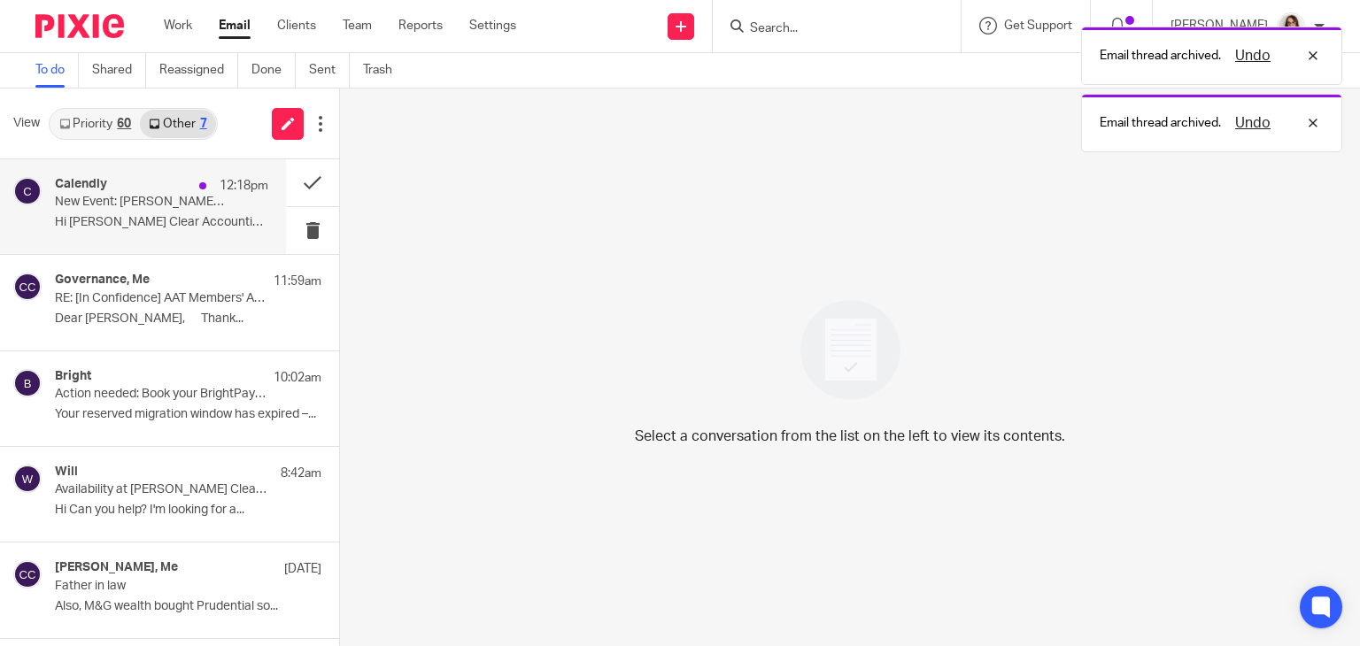
click at [149, 223] on p "Hi Carter Clear Accounting, A new event has..." at bounding box center [161, 222] width 213 height 15
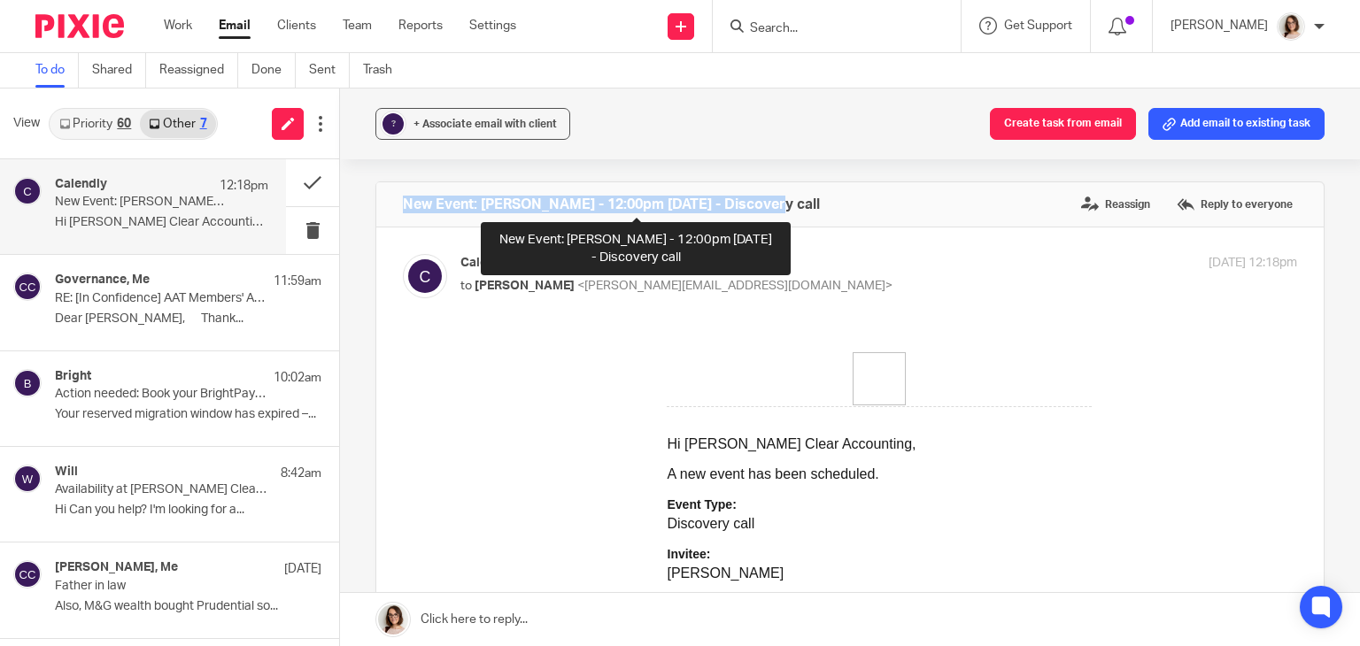
drag, startPoint x: 766, startPoint y: 206, endPoint x: 400, endPoint y: 201, distance: 365.7
click at [403, 201] on h4 "New Event: Ignacio Planas - 12:00pm Mon, 29 Sep 2025 - Discovery call" at bounding box center [611, 205] width 417 height 18
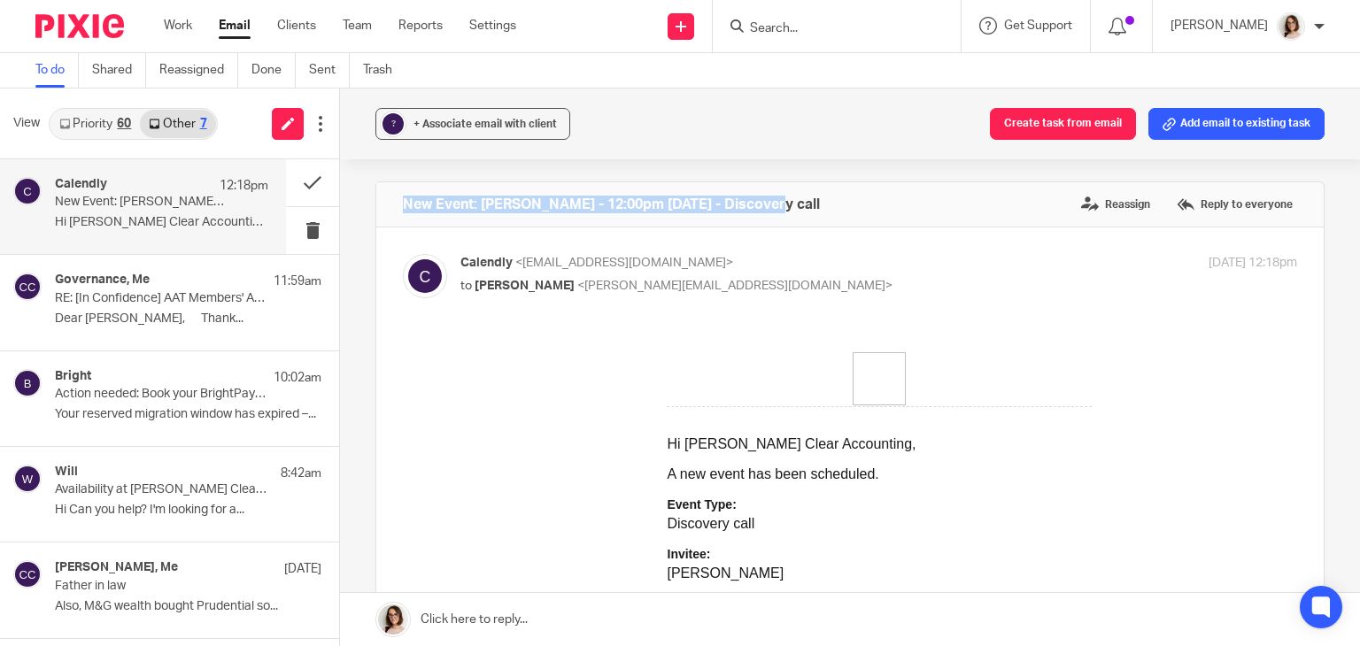
copy h4 "New Event: Ignacio Planas - 12:00pm Mon, 29 Sep 2025"
click at [1195, 118] on button "Add email to existing task" at bounding box center [1236, 124] width 176 height 32
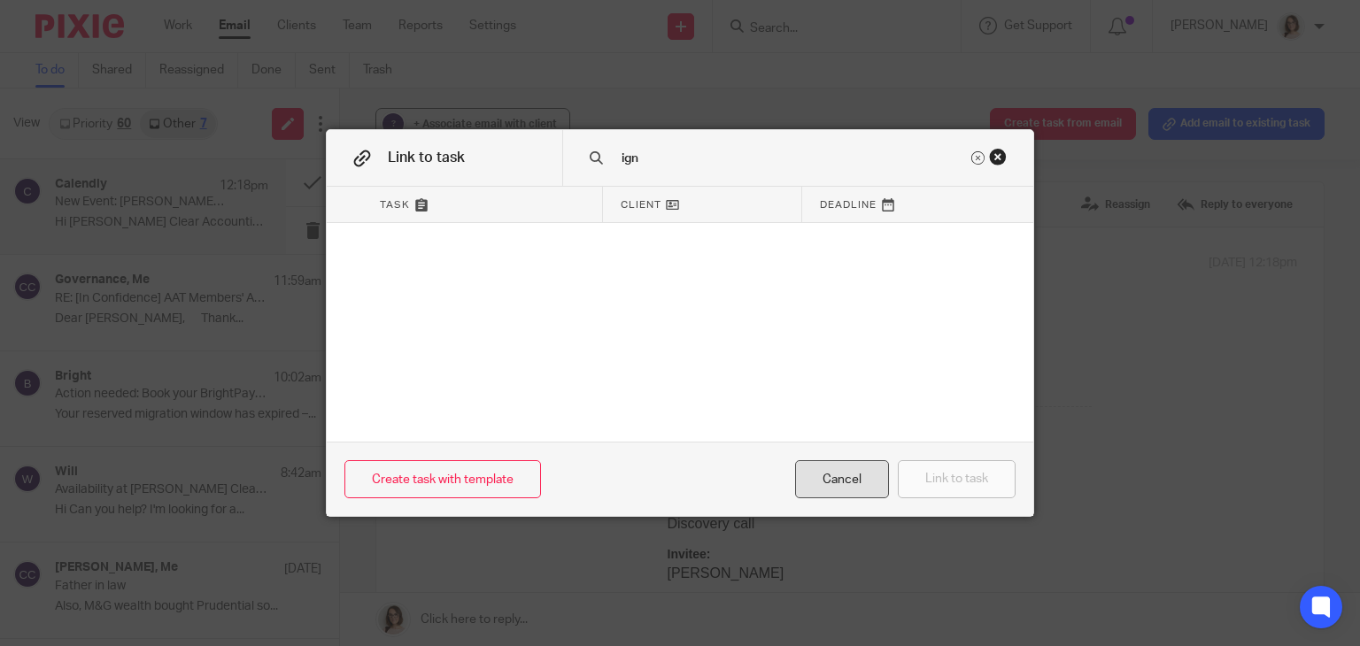
type input "ign"
click at [829, 482] on div "Cancel" at bounding box center [842, 479] width 94 height 38
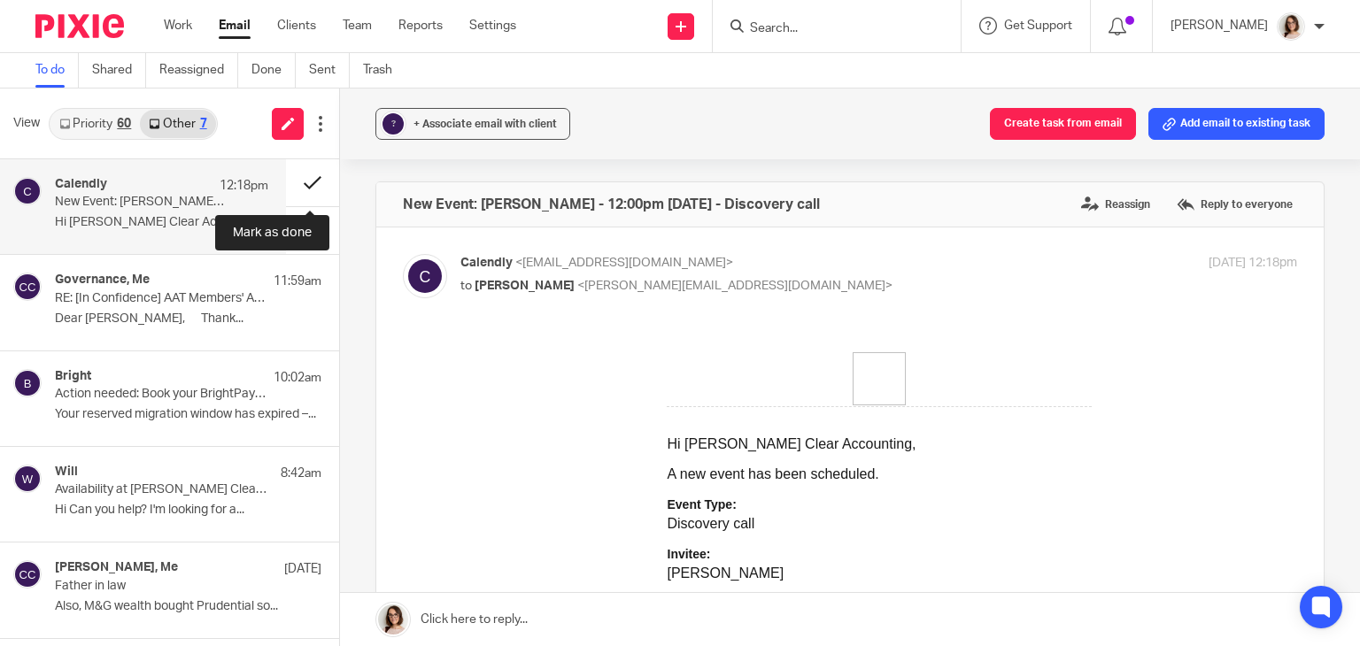
click at [292, 184] on button at bounding box center [312, 182] width 53 height 47
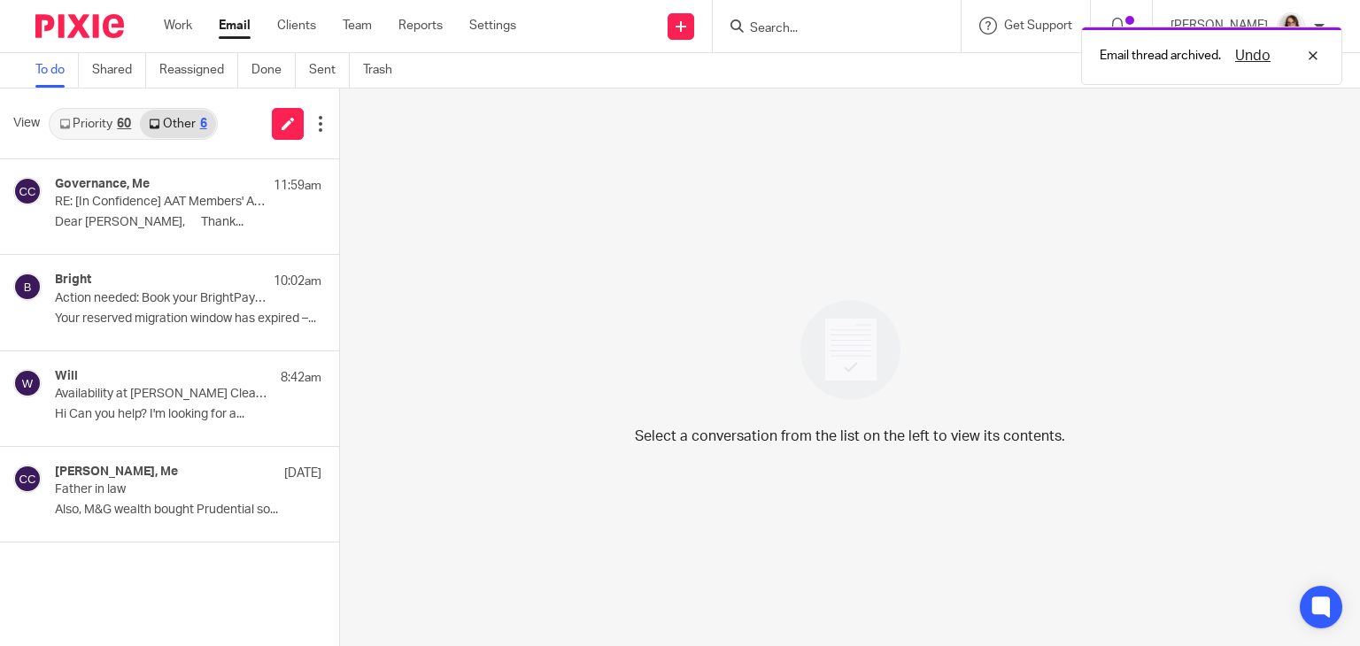
click at [231, 30] on link "Email" at bounding box center [235, 26] width 32 height 18
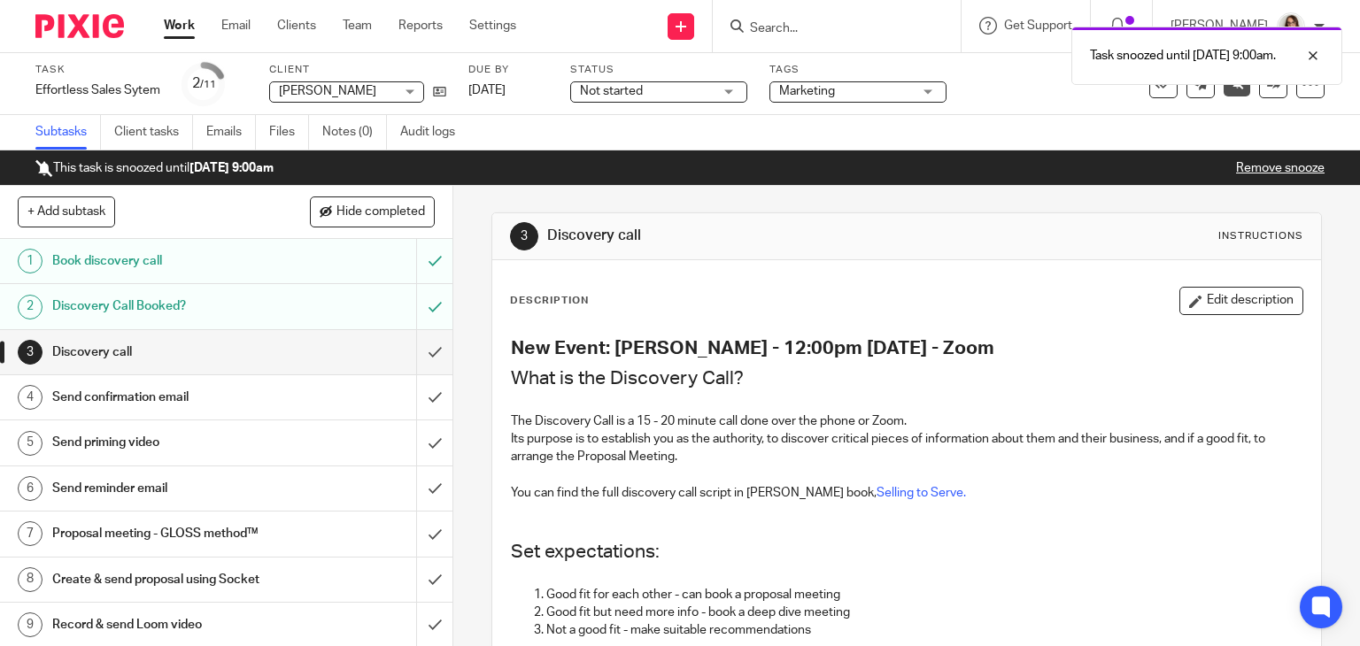
click at [187, 30] on link "Work" at bounding box center [179, 26] width 31 height 18
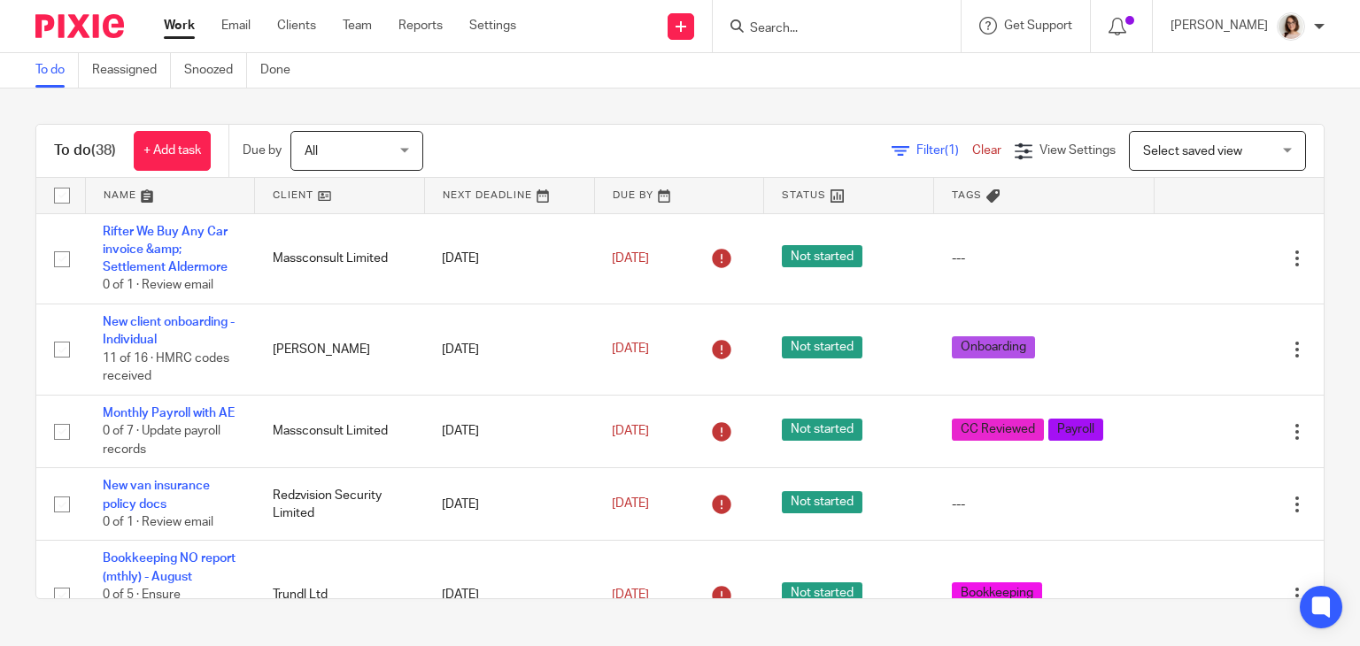
click at [14, 518] on div "To do (38) + Add task Due by All All Today Tomorrow This week Next week This mo…" at bounding box center [680, 362] width 1360 height 546
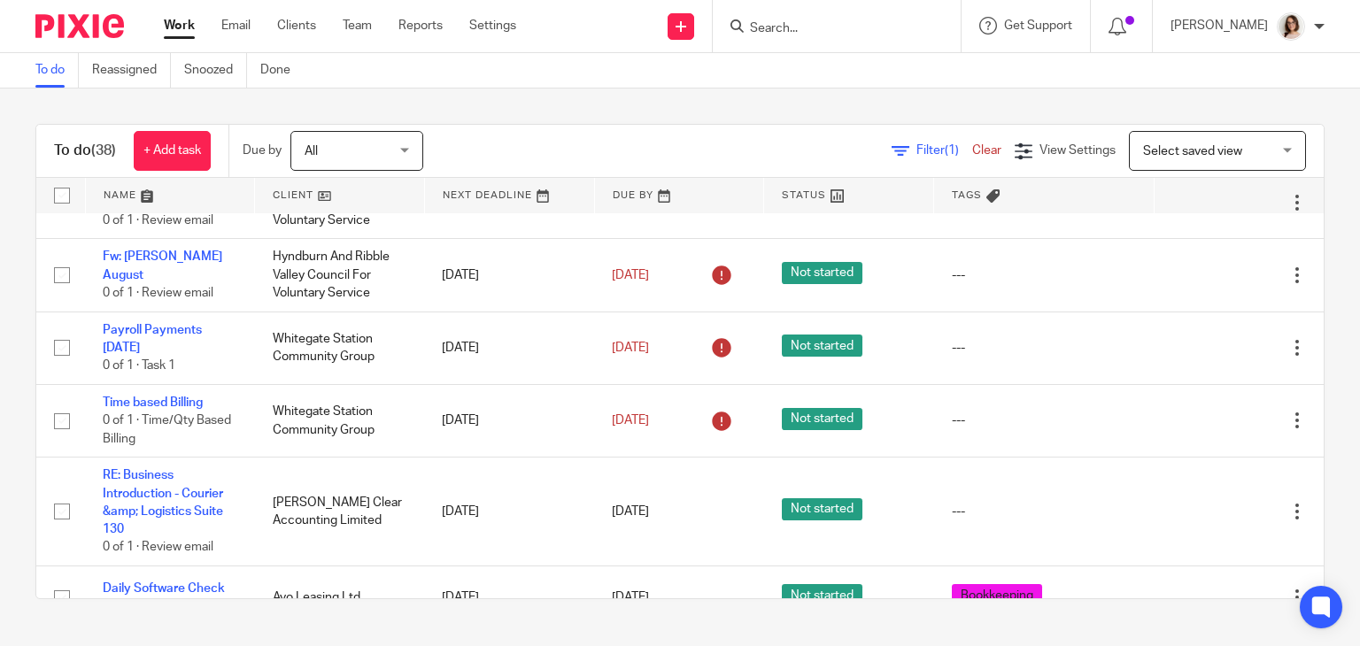
scroll to position [1300, 0]
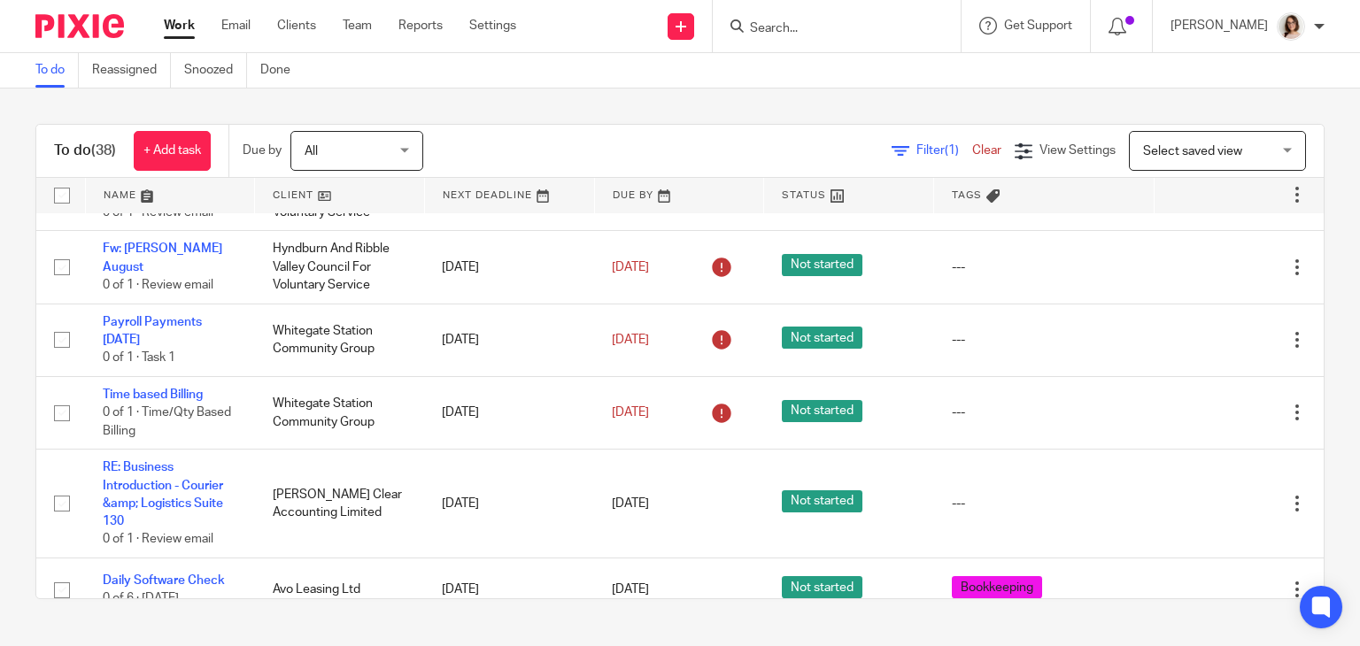
click at [808, 23] on input "Search" at bounding box center [827, 29] width 159 height 16
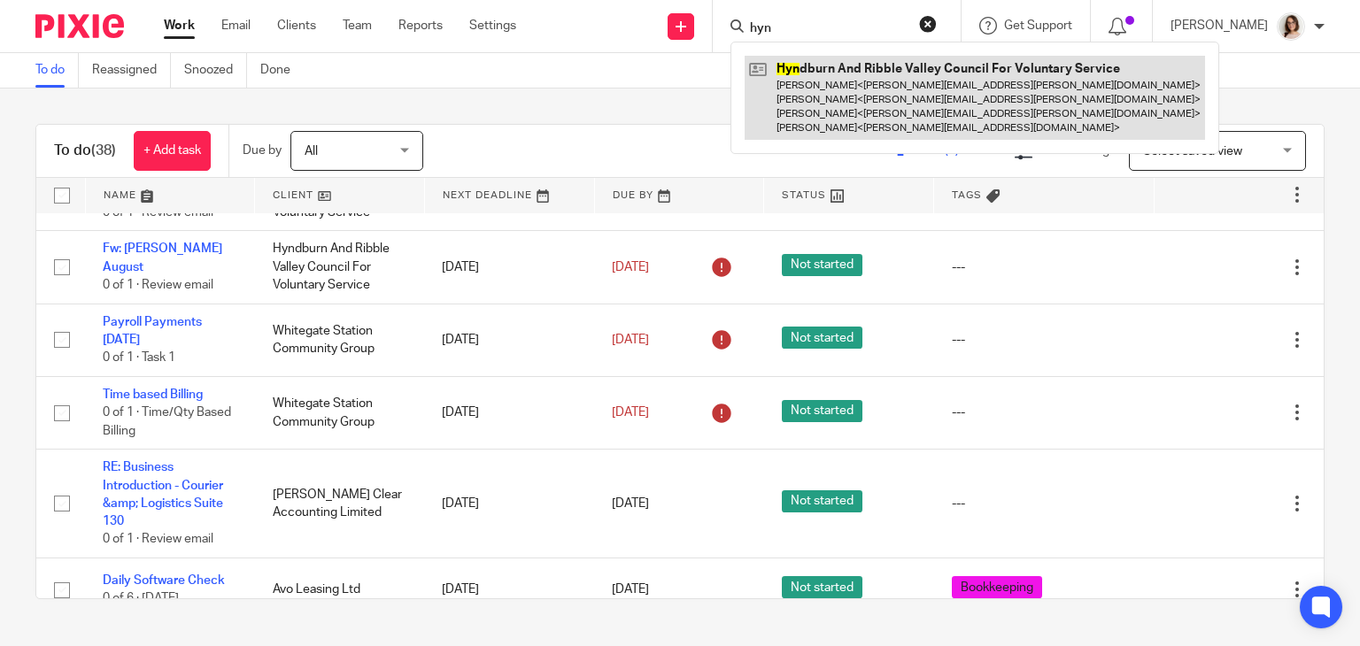
type input "hyn"
click at [900, 77] on link at bounding box center [975, 98] width 460 height 84
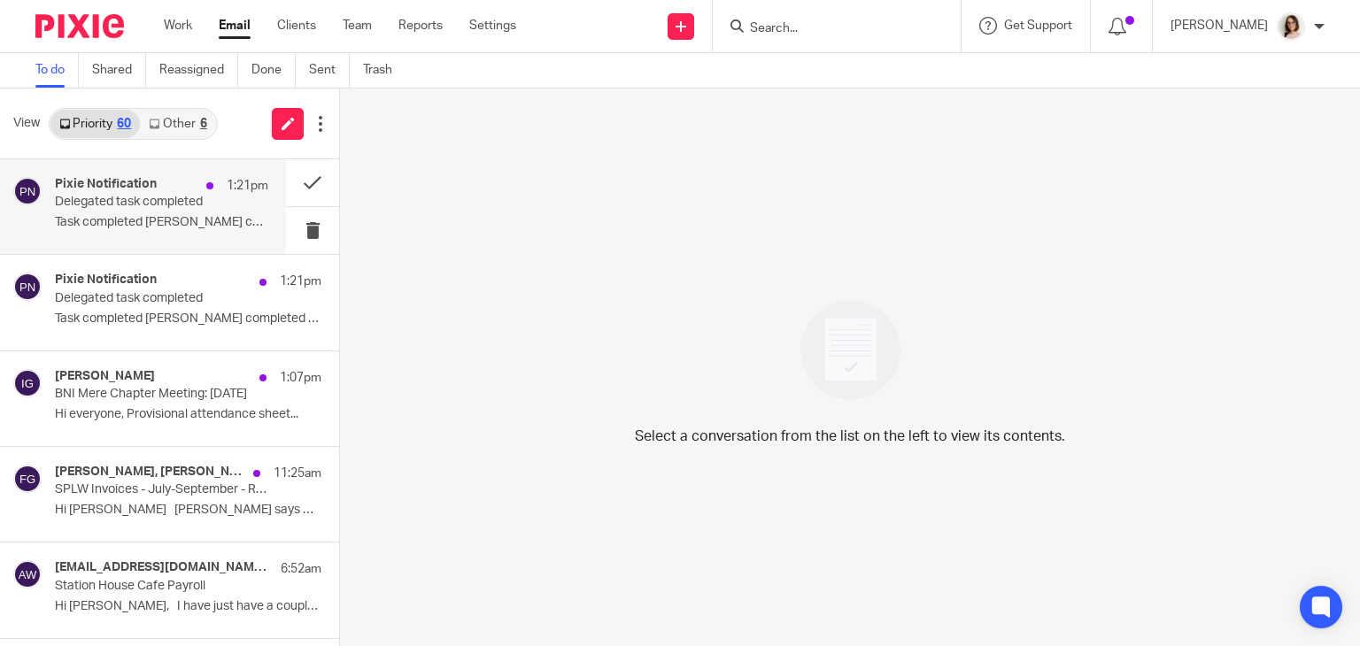
click at [232, 211] on div "Pixie Notification 1:21pm Delegated task completed Task completed [PERSON_NAME]…" at bounding box center [161, 206] width 213 height 59
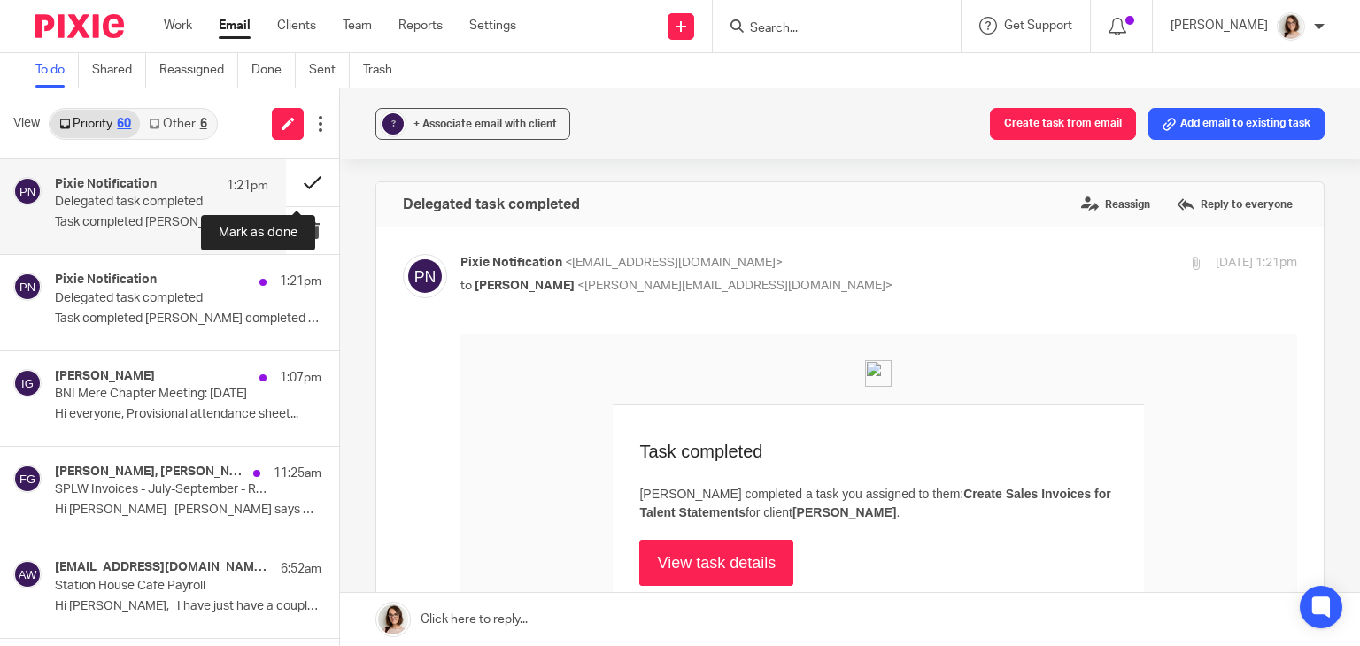
click at [287, 186] on button at bounding box center [312, 182] width 53 height 47
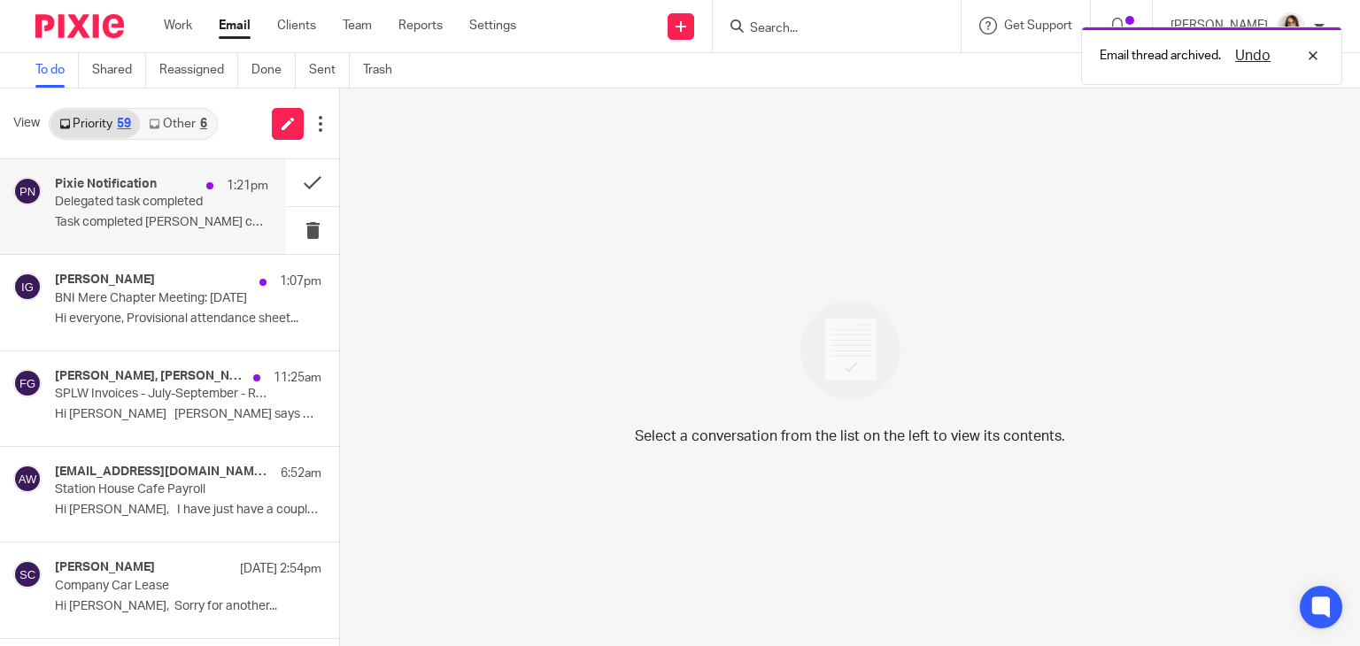
click at [166, 236] on div "Pixie Notification 1:21pm Delegated task completed Task completed Rhiannon Gran…" at bounding box center [161, 206] width 213 height 59
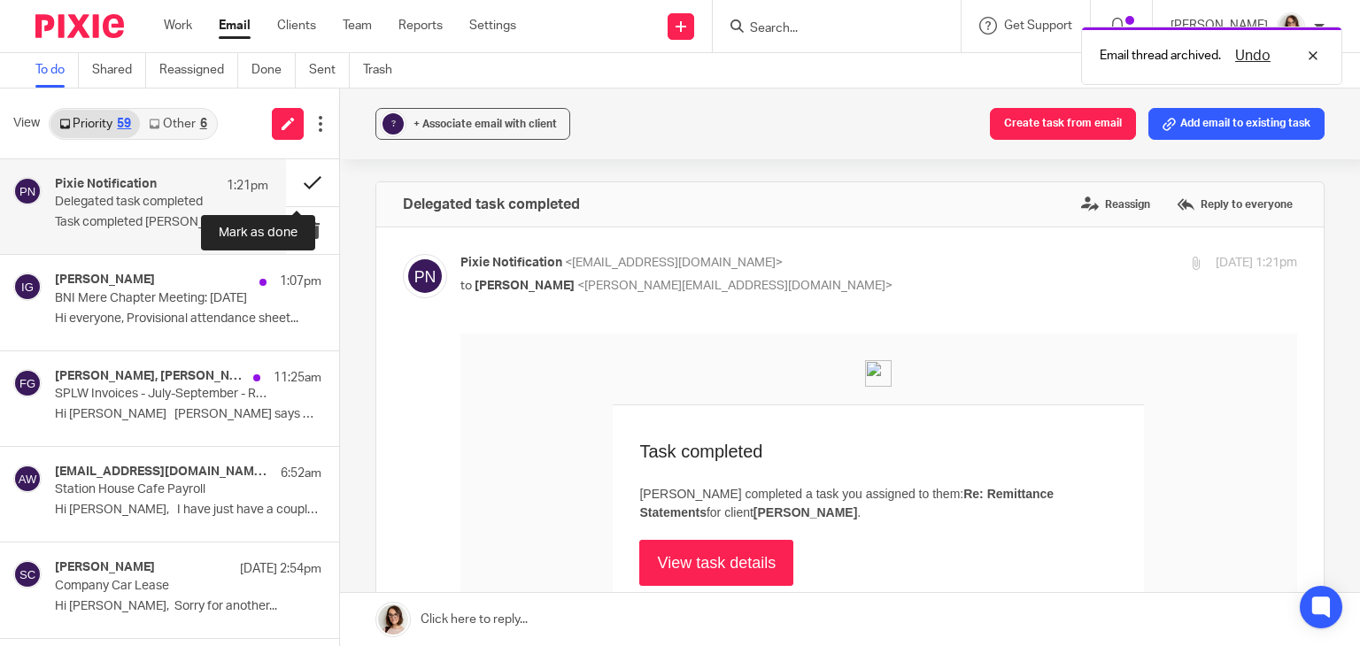
click at [298, 188] on button at bounding box center [312, 182] width 53 height 47
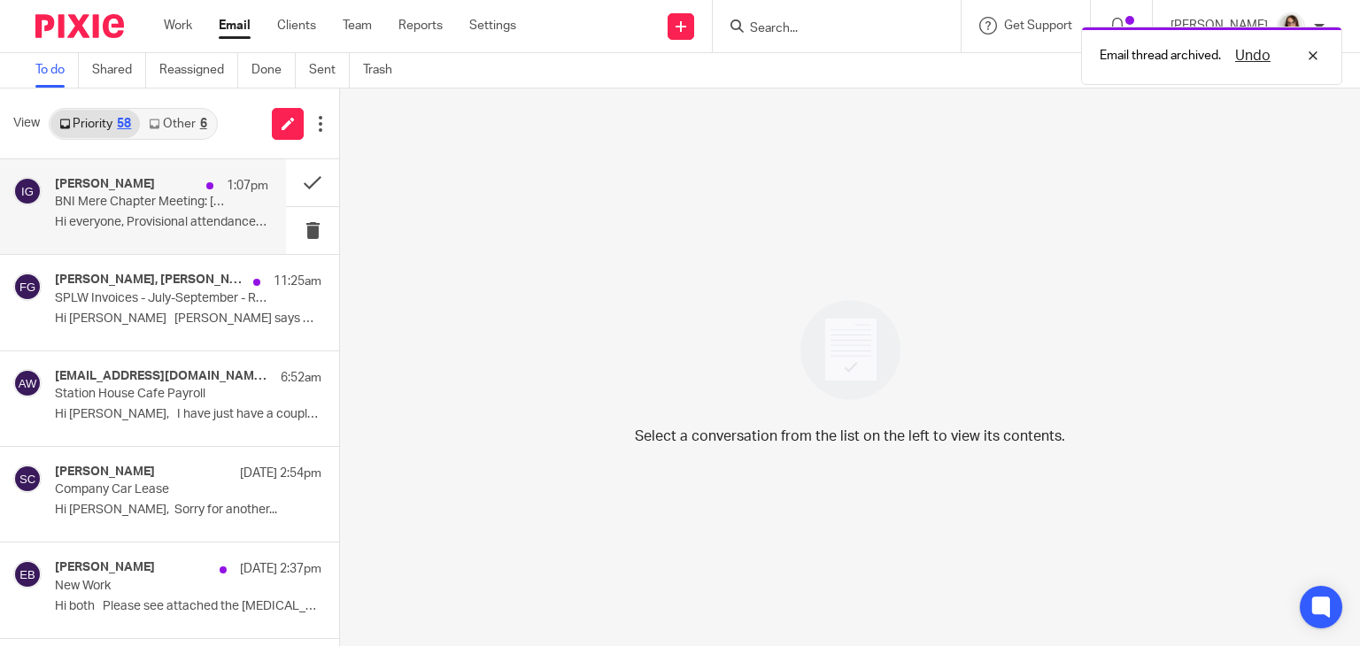
click at [163, 221] on p "Hi everyone, Provisional attendance sheet..." at bounding box center [161, 222] width 213 height 15
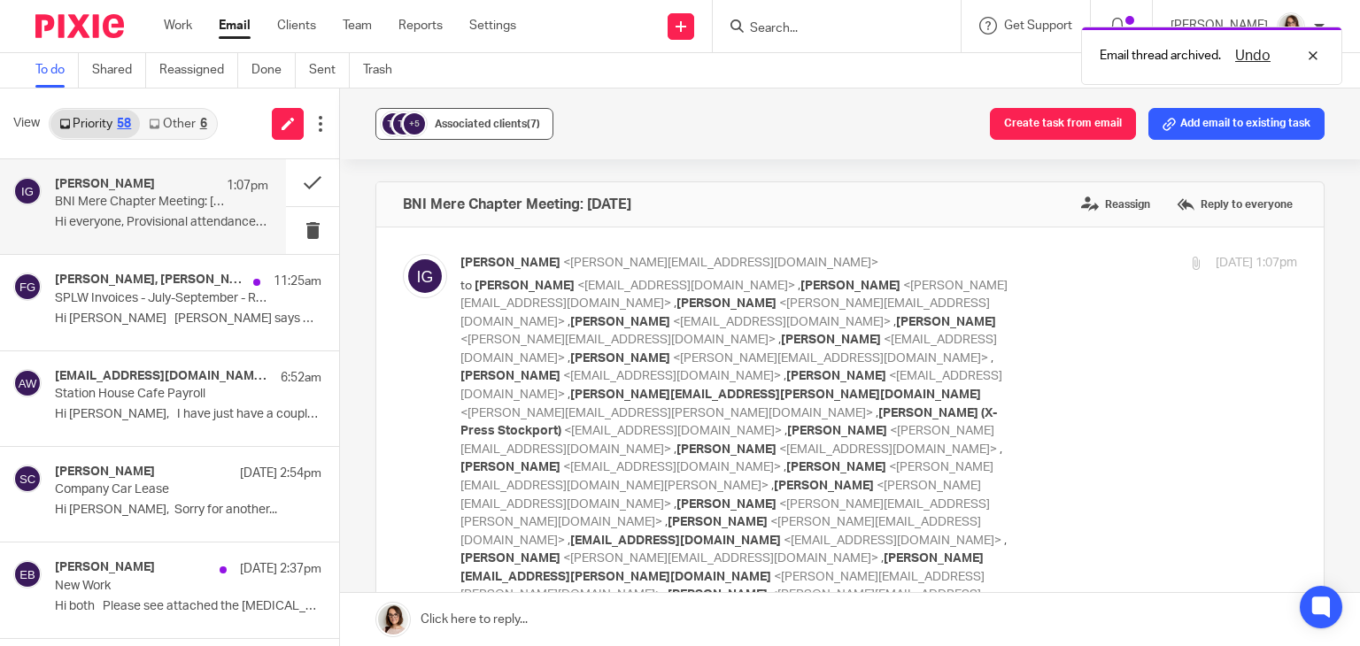
click at [459, 136] on button "+5 Associated clients (7)" at bounding box center [464, 124] width 178 height 32
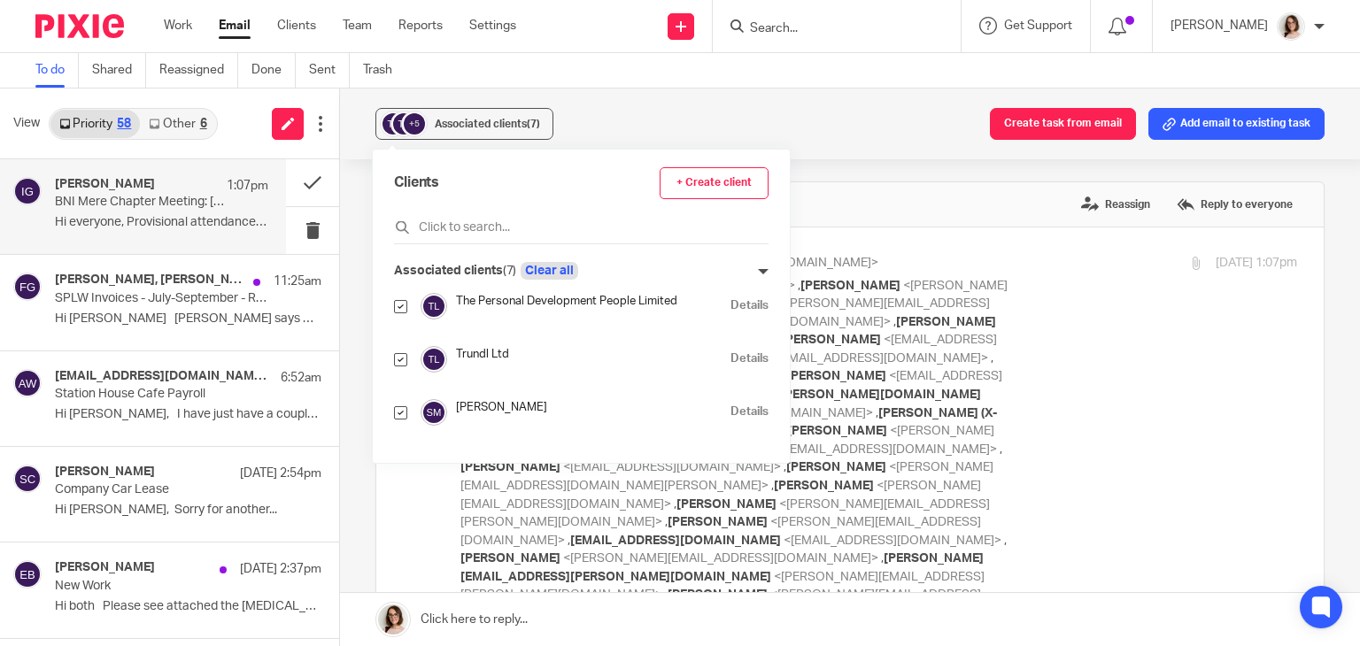
click at [555, 265] on button "Clear all" at bounding box center [550, 271] width 58 height 18
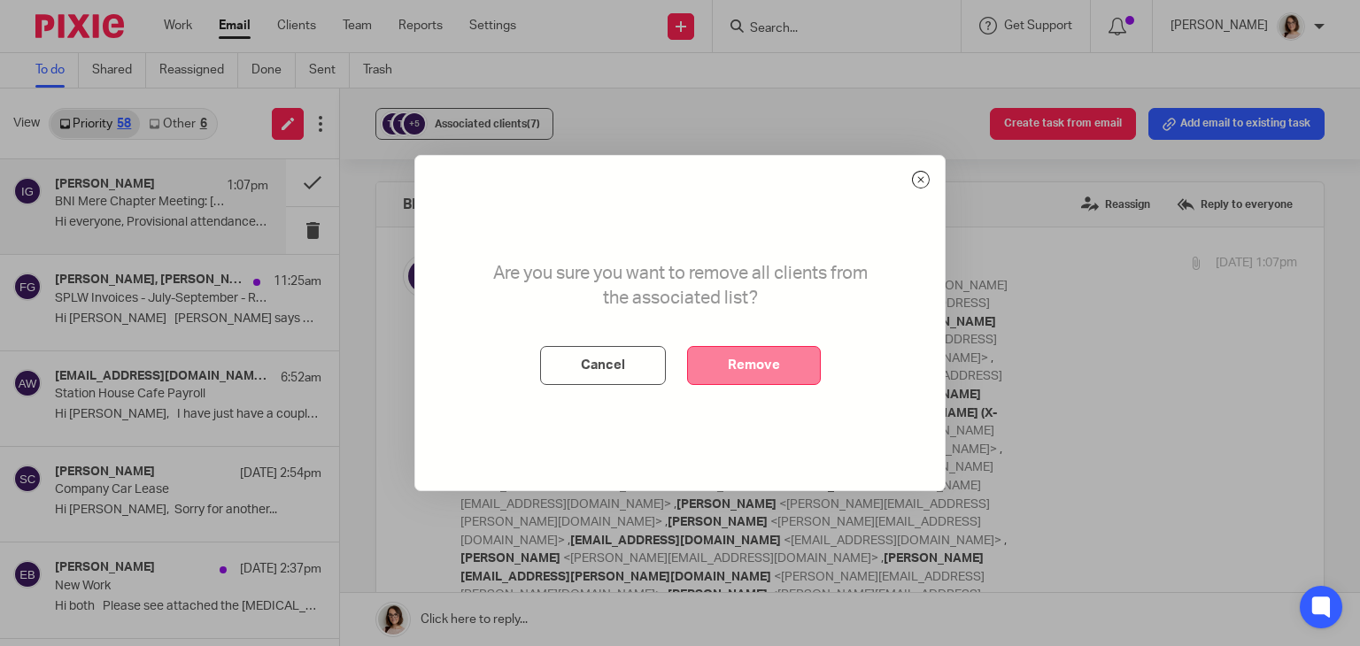
click at [754, 375] on button "Remove" at bounding box center [754, 365] width 134 height 39
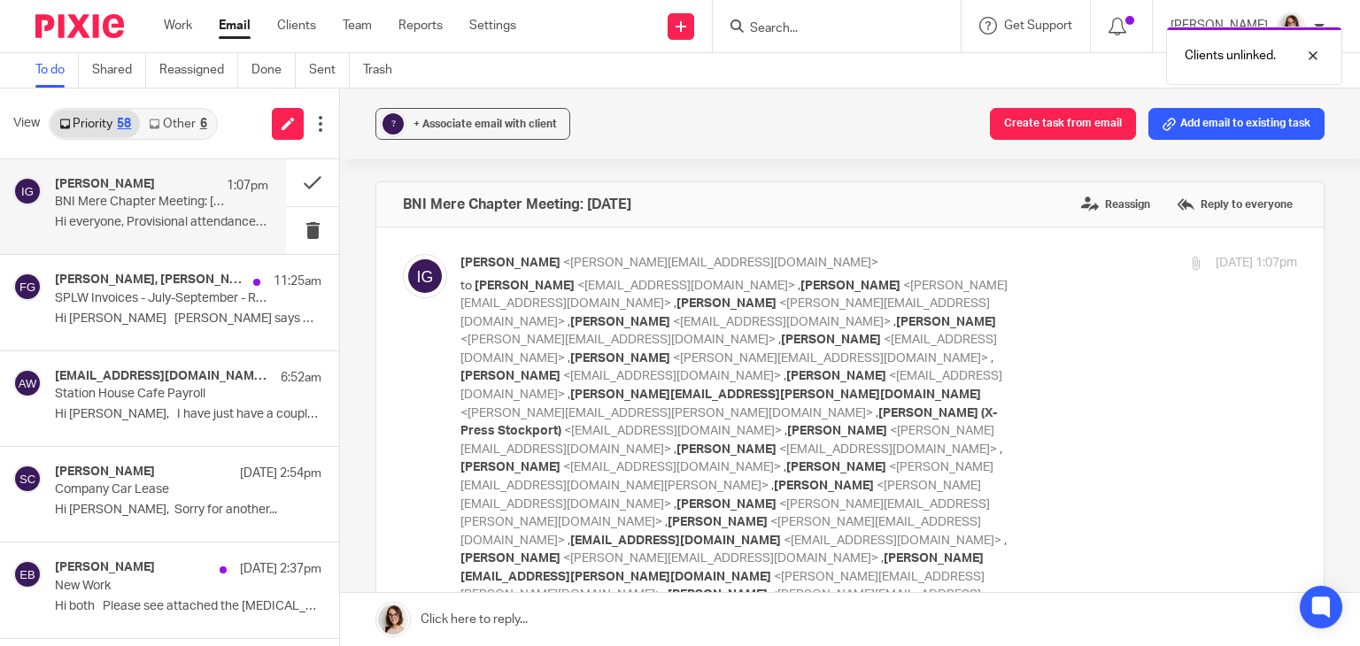
click at [201, 208] on p "BNI Mere Chapter Meeting: Thursday 25th September 2025" at bounding box center [140, 202] width 171 height 15
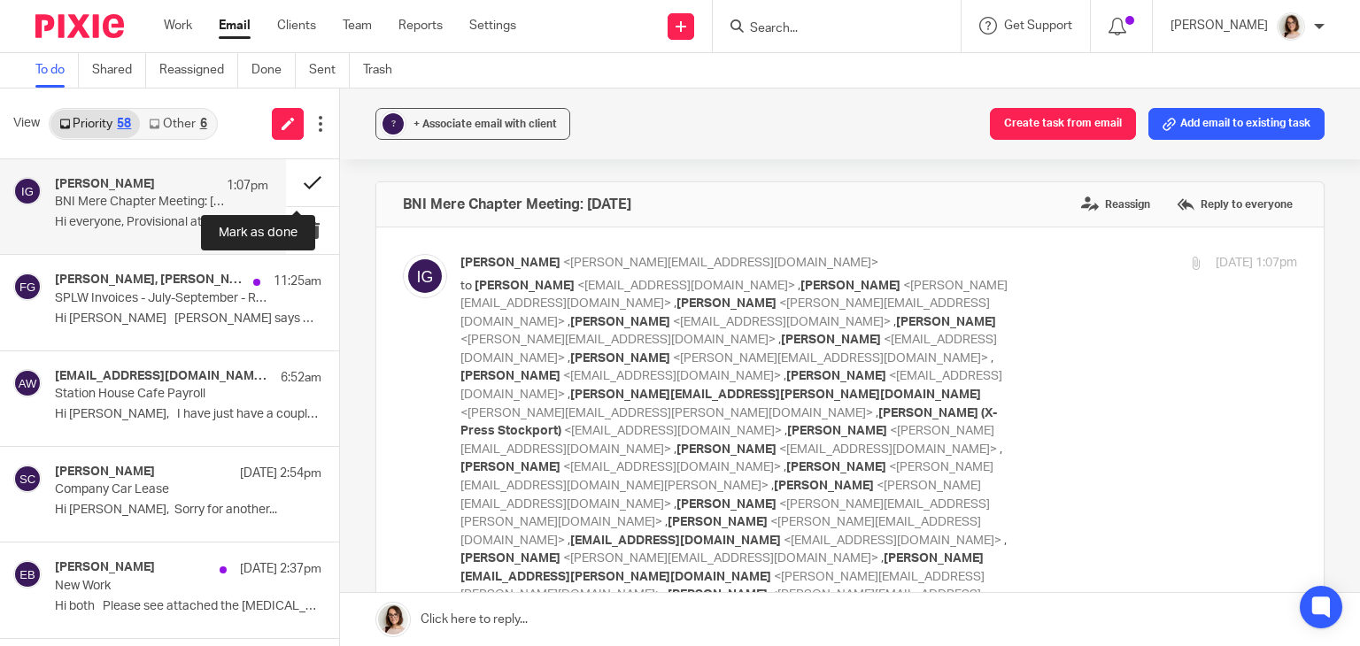
click at [287, 182] on button at bounding box center [312, 182] width 53 height 47
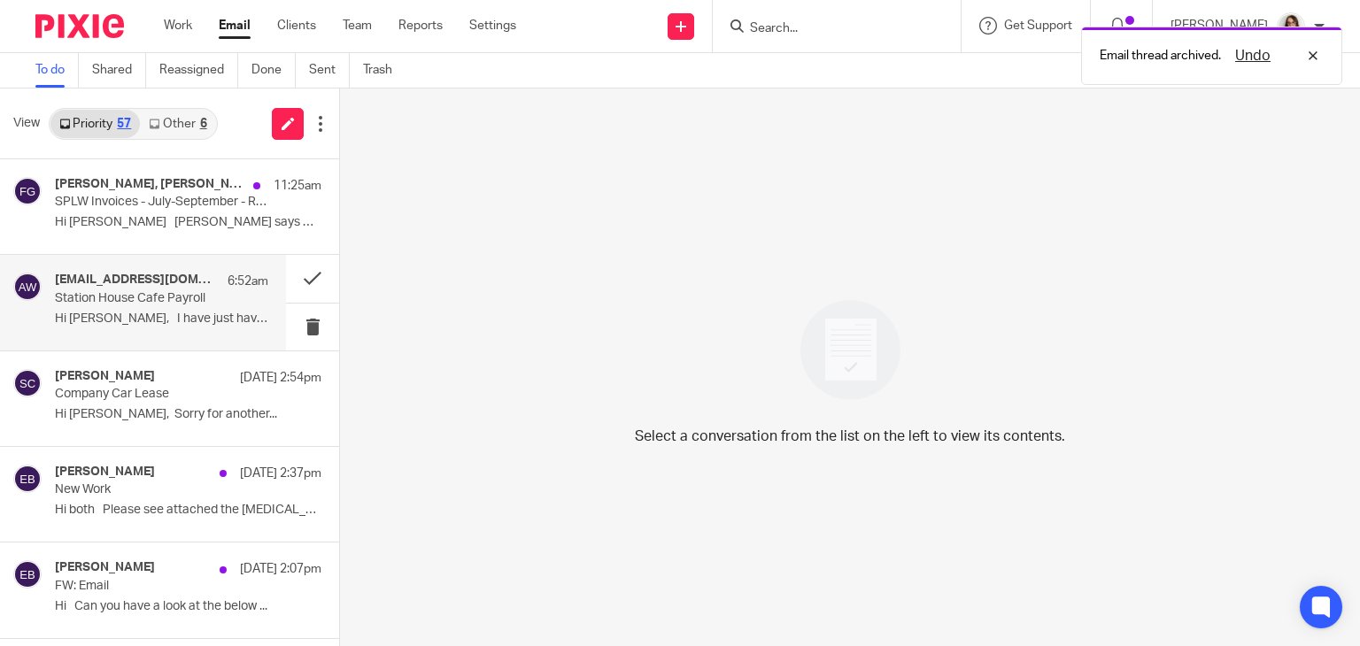
click at [168, 291] on p "Station House Cafe Payroll" at bounding box center [140, 298] width 171 height 15
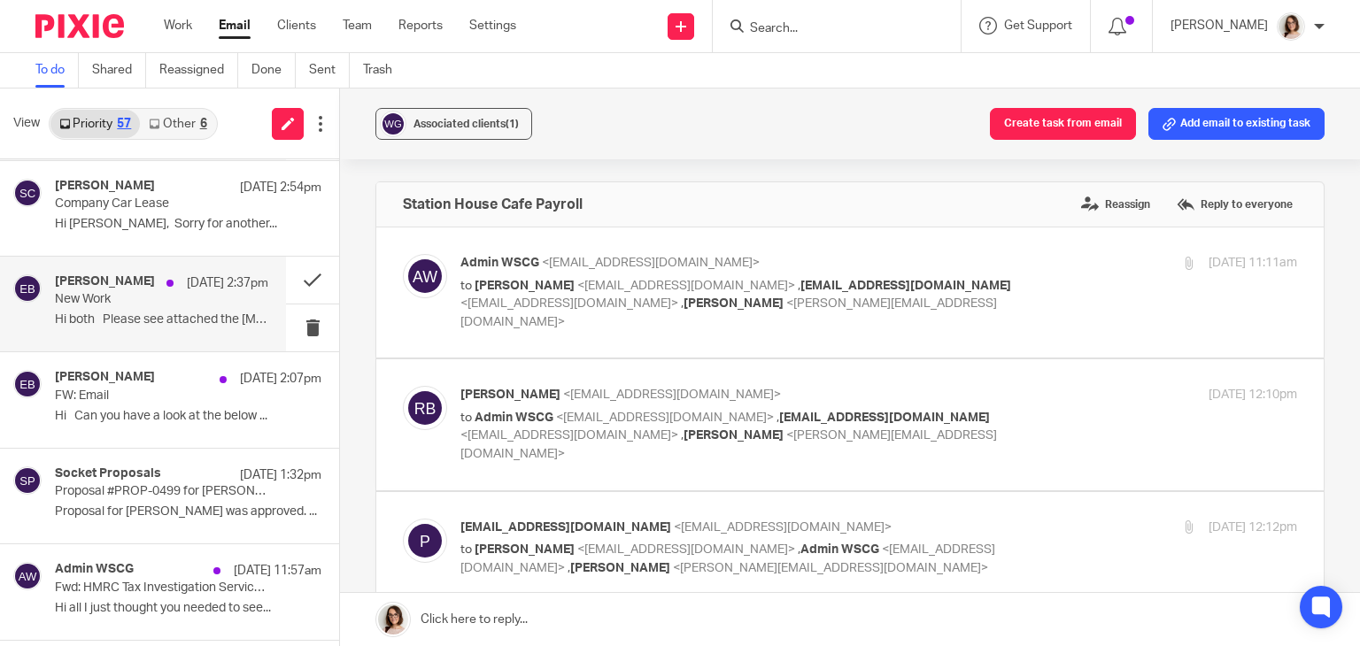
scroll to position [191, 0]
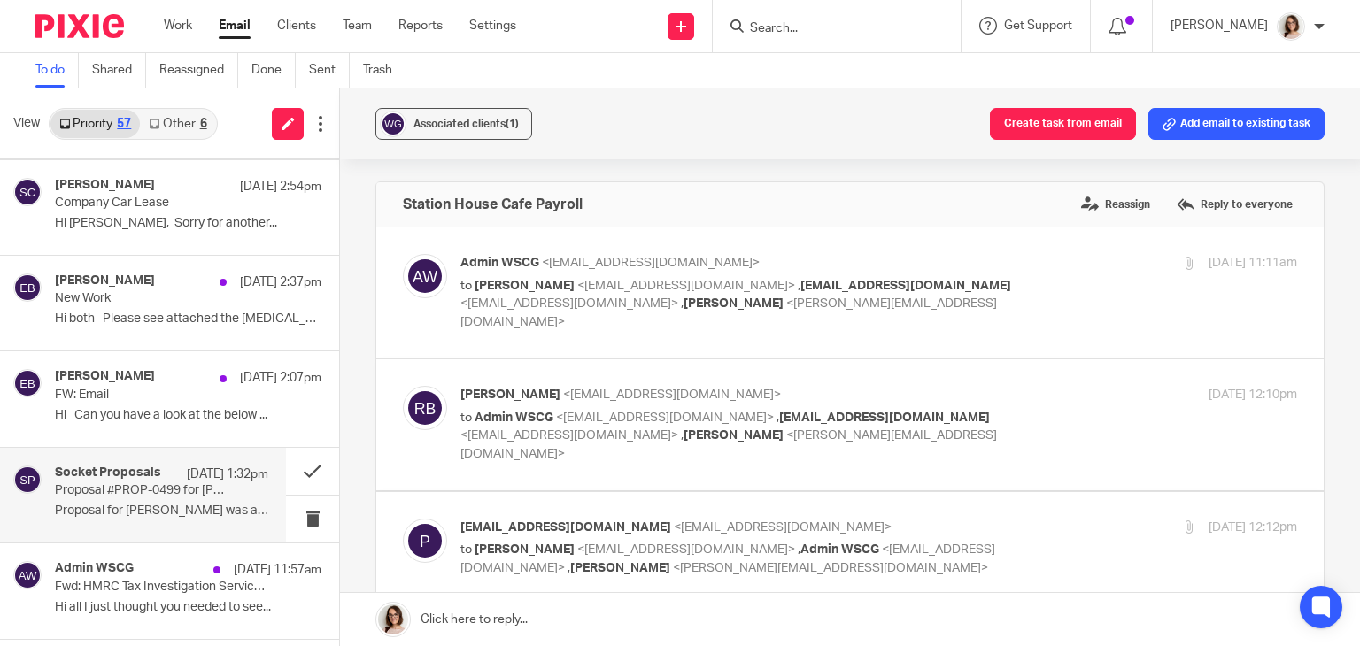
click at [194, 497] on p "Proposal #PROP-0499 for John Hollington was approved!" at bounding box center [140, 490] width 171 height 15
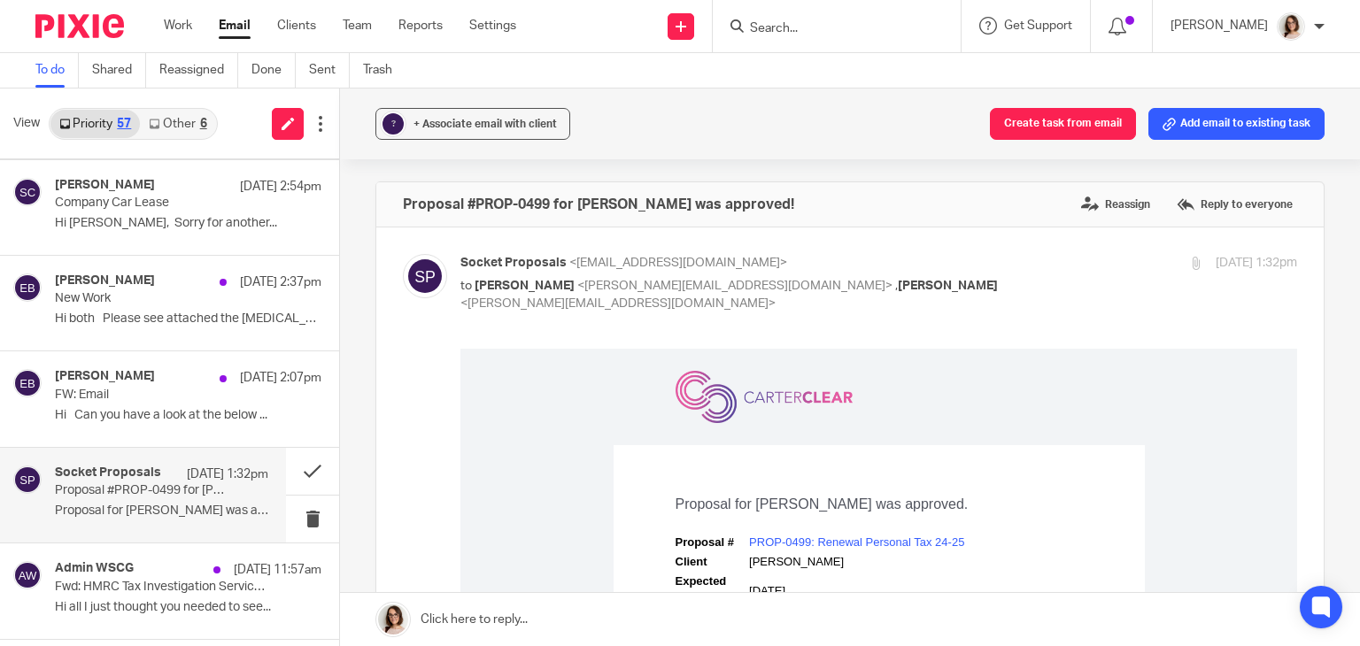
scroll to position [0, 0]
click at [305, 467] on button at bounding box center [312, 471] width 53 height 47
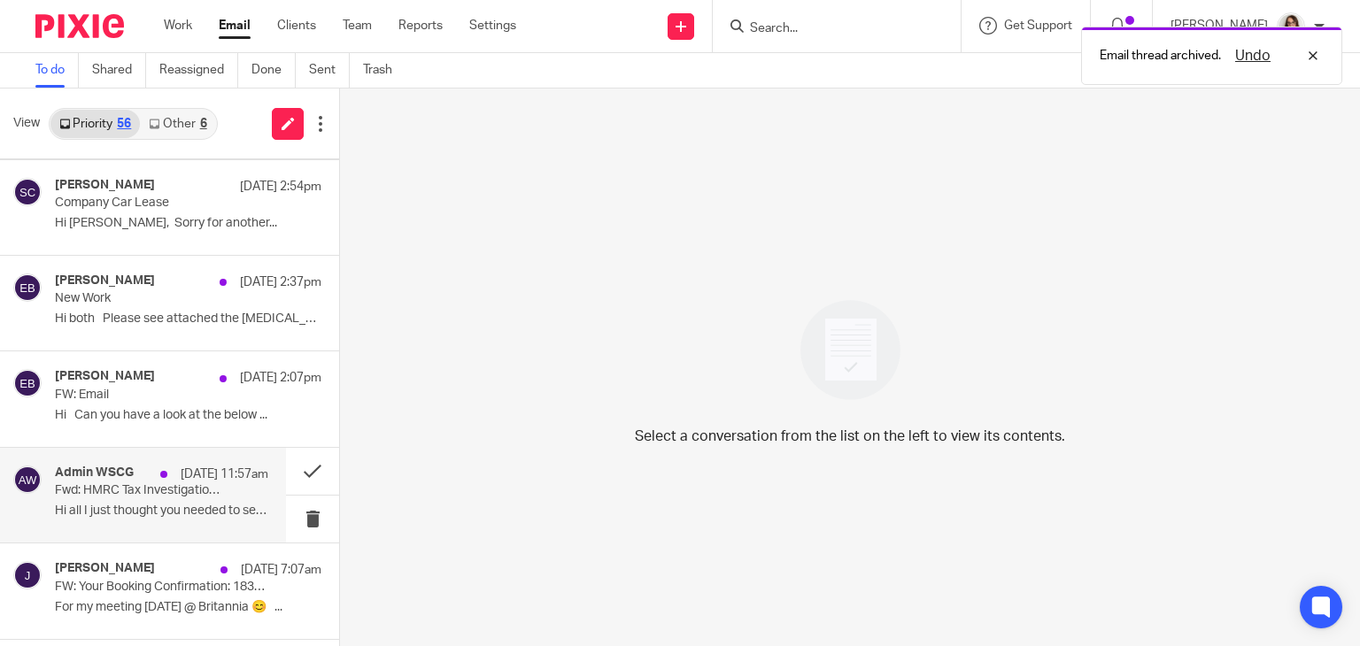
click at [166, 506] on p "Hi all I just thought you needed to see..." at bounding box center [161, 511] width 213 height 15
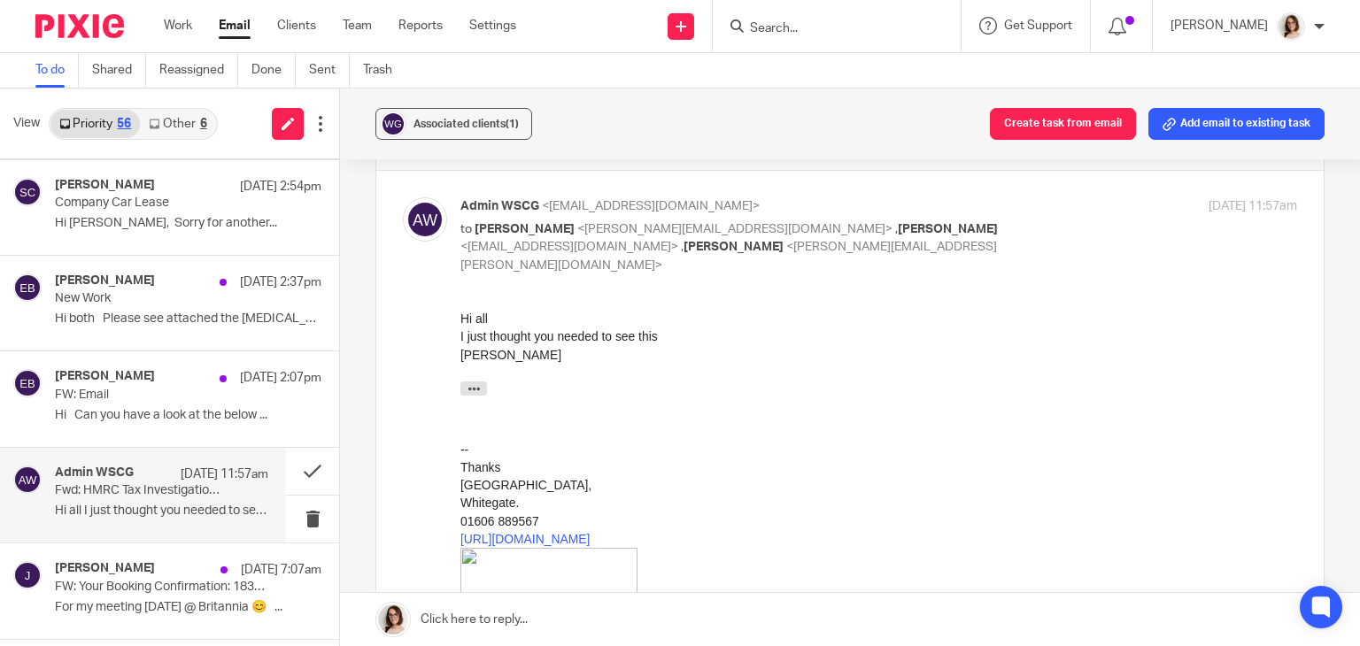
scroll to position [54, 0]
click at [478, 391] on icon "button" at bounding box center [474, 391] width 13 height 13
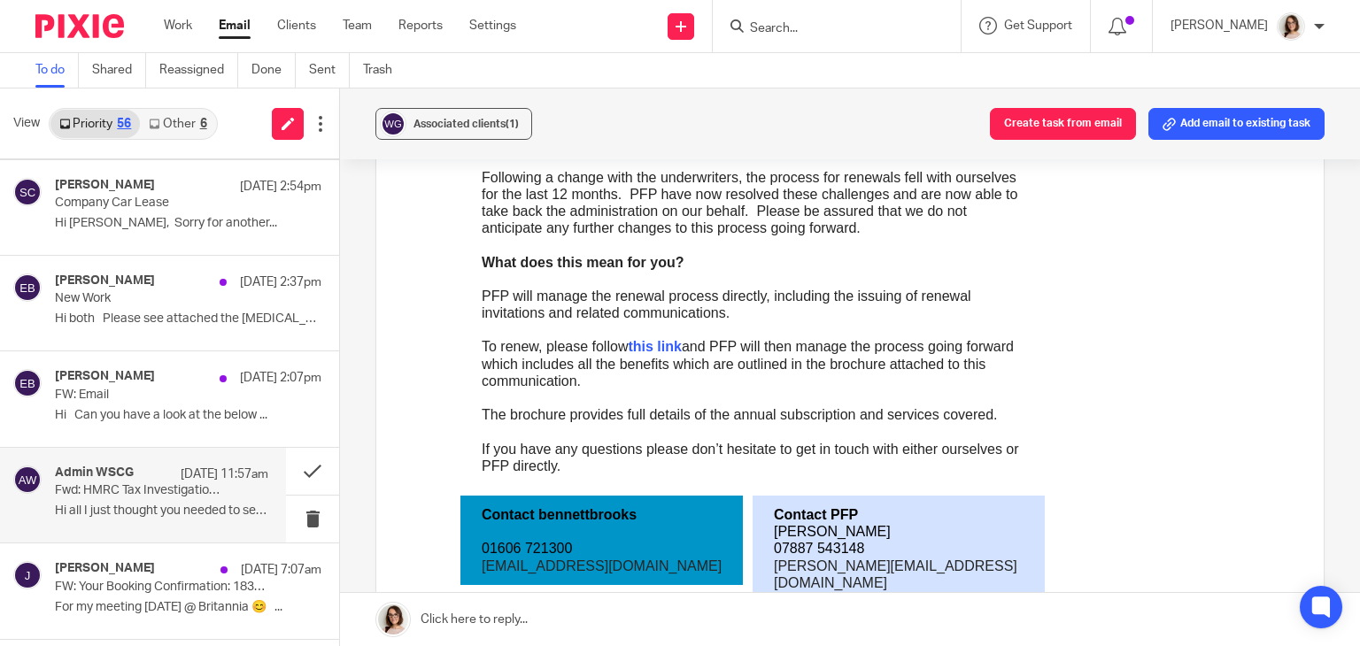
scroll to position [843, 0]
click at [301, 468] on button at bounding box center [312, 471] width 53 height 47
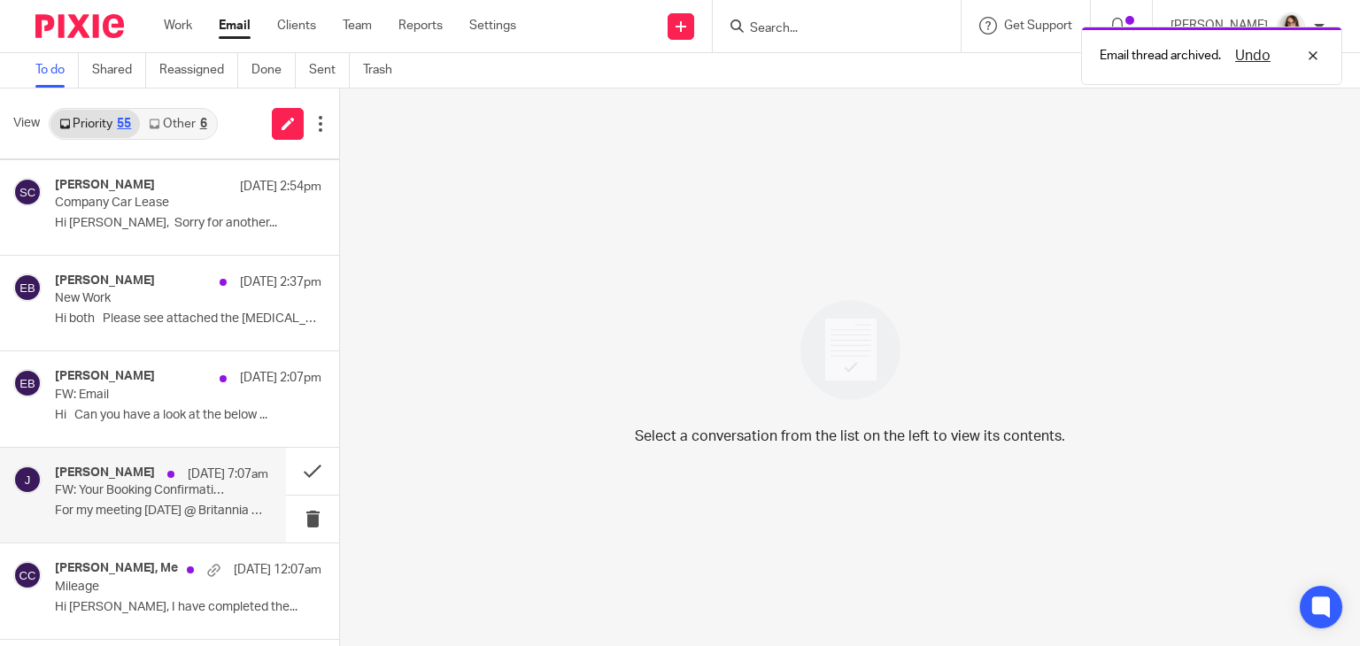
click at [206, 504] on p "For my meeting tomorrow @ Britannia 😊 ..." at bounding box center [161, 511] width 213 height 15
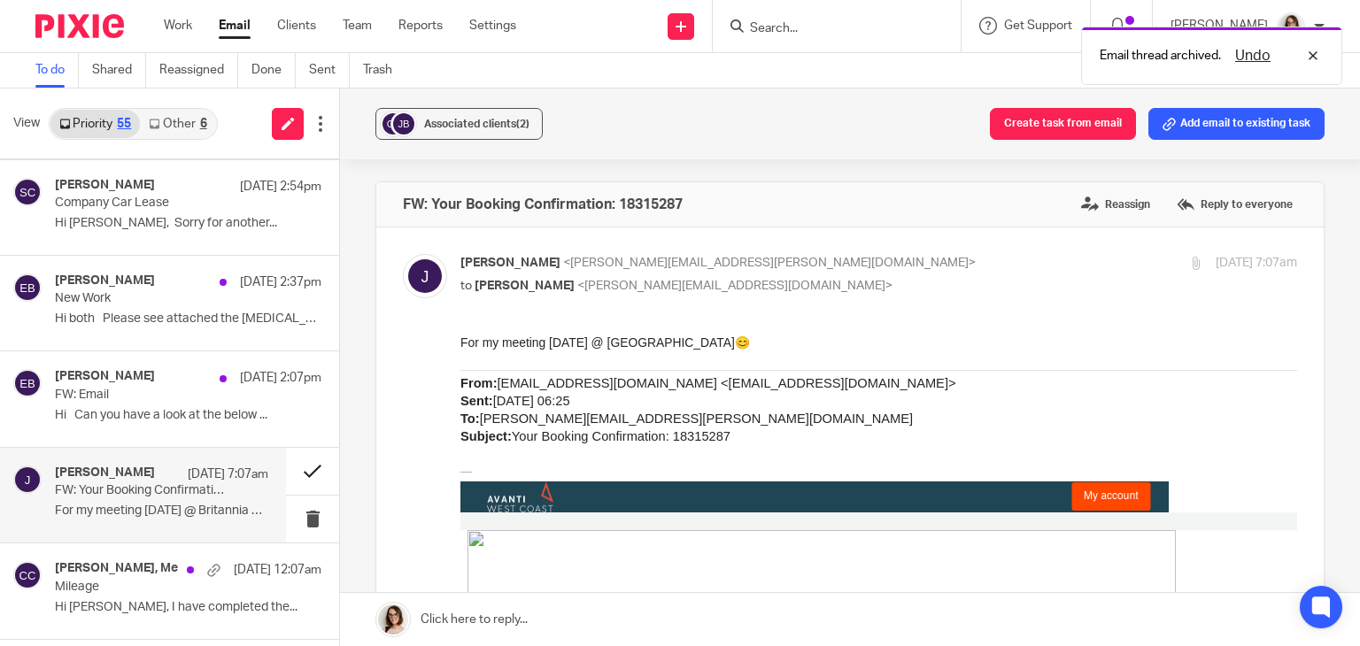
scroll to position [0, 0]
click at [290, 475] on button at bounding box center [312, 471] width 53 height 47
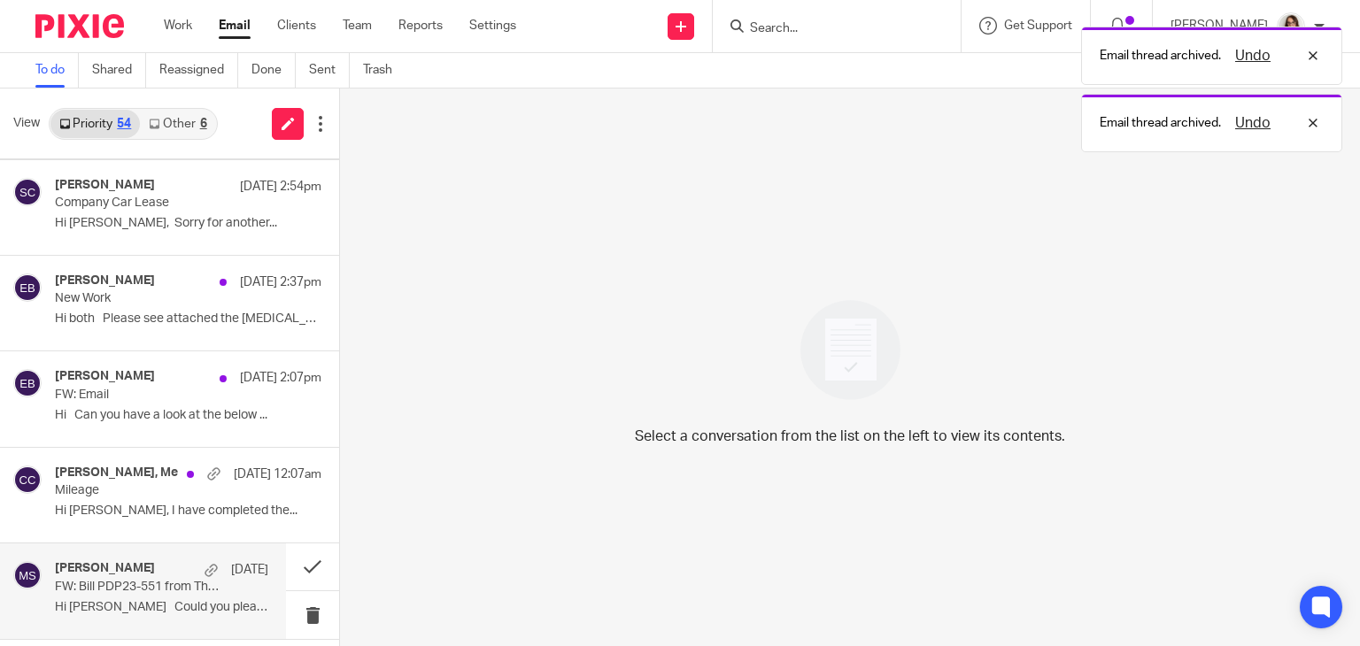
click at [174, 585] on p "FW: Bill PDP23-551 from The Personal Development People Limited is due" at bounding box center [140, 587] width 171 height 15
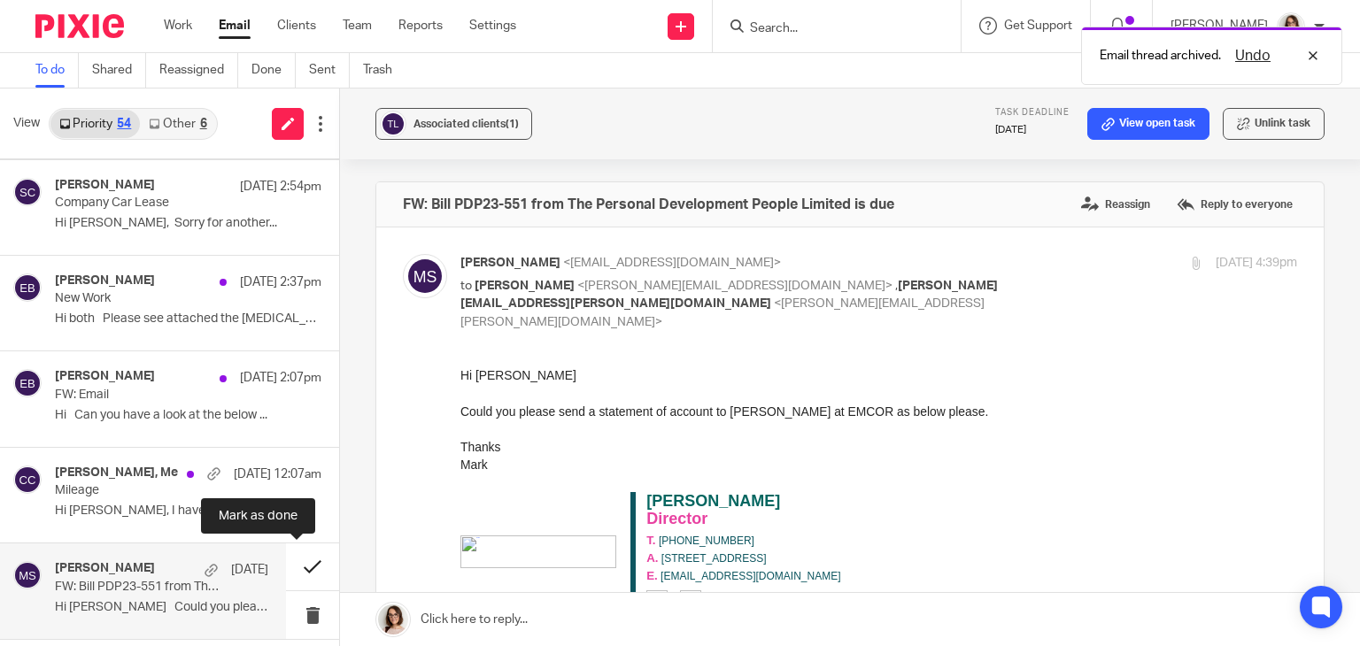
click at [299, 564] on button at bounding box center [312, 567] width 53 height 47
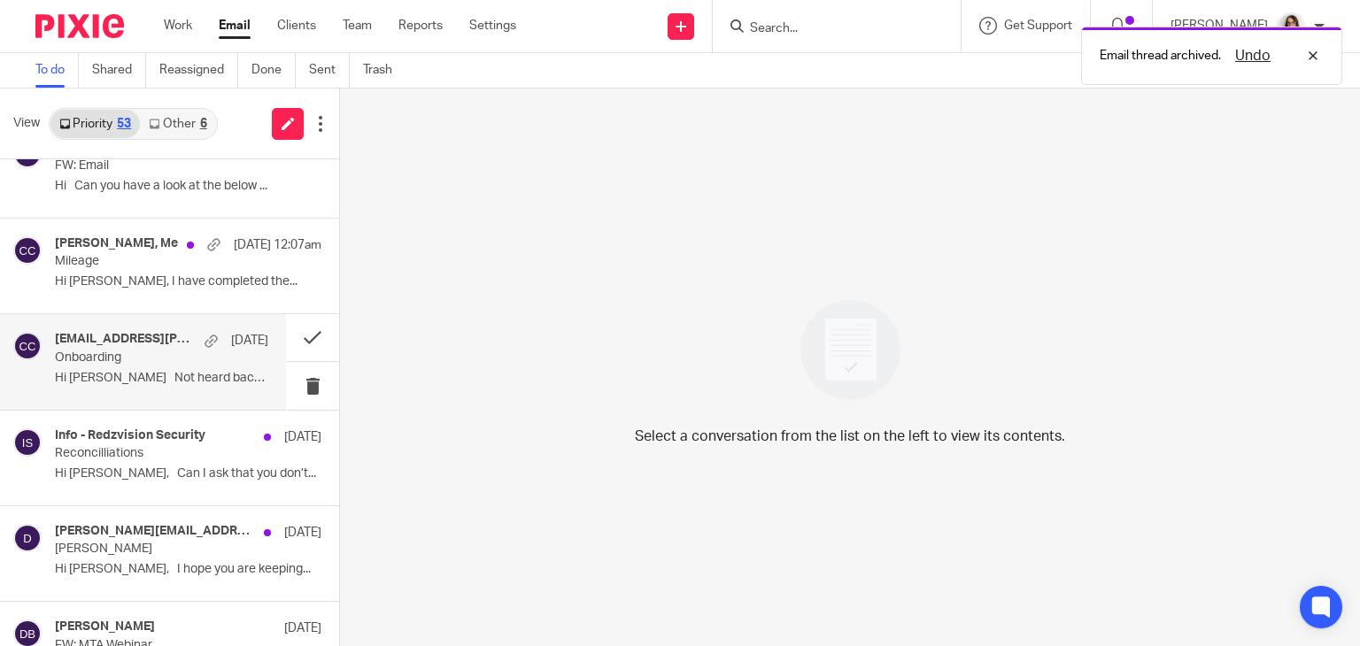
scroll to position [421, 0]
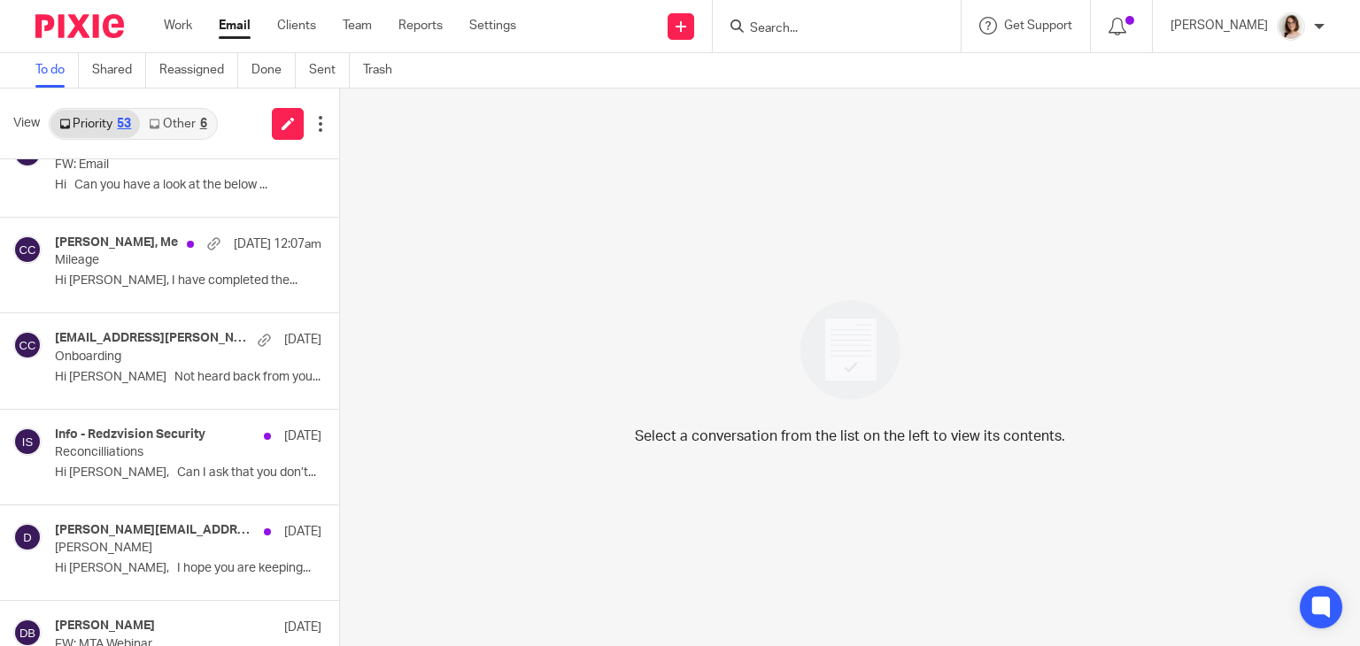
click at [234, 21] on link "Email" at bounding box center [235, 26] width 32 height 18
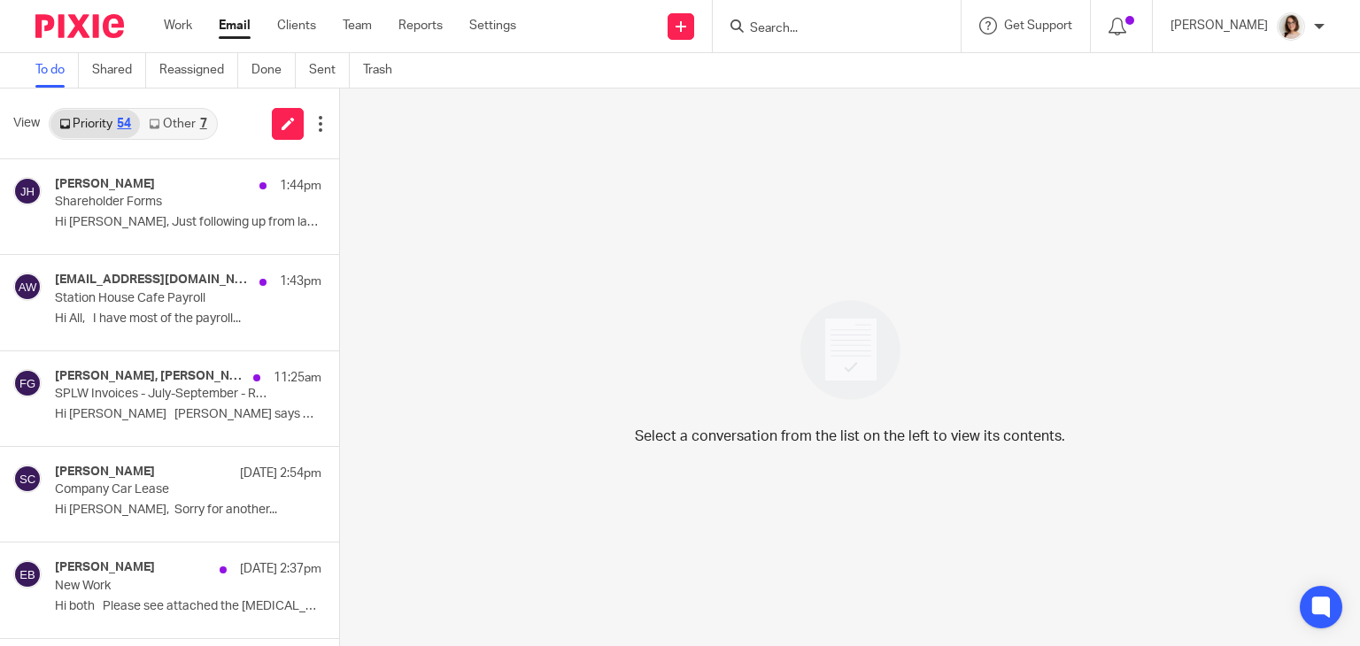
click at [233, 22] on link "Email" at bounding box center [235, 26] width 32 height 18
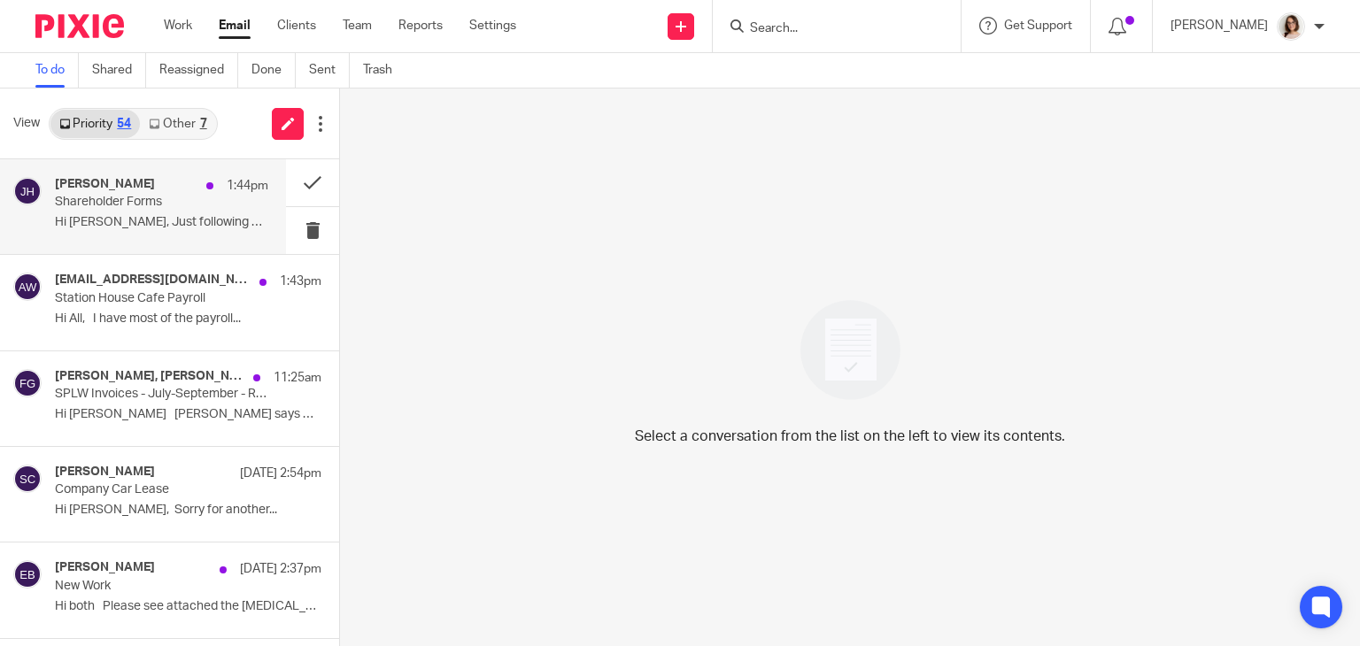
click at [156, 196] on p "Shareholder Forms" at bounding box center [140, 202] width 171 height 15
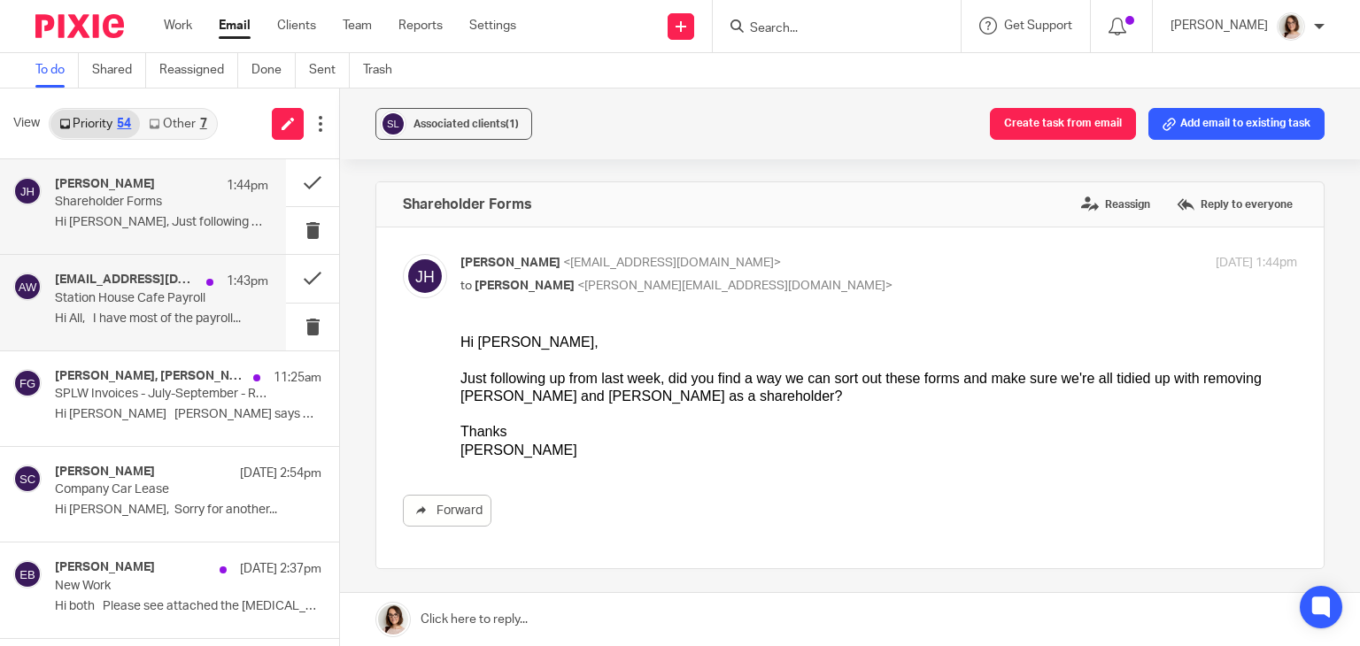
click at [204, 298] on p "Station House Cafe Payroll" at bounding box center [140, 298] width 171 height 15
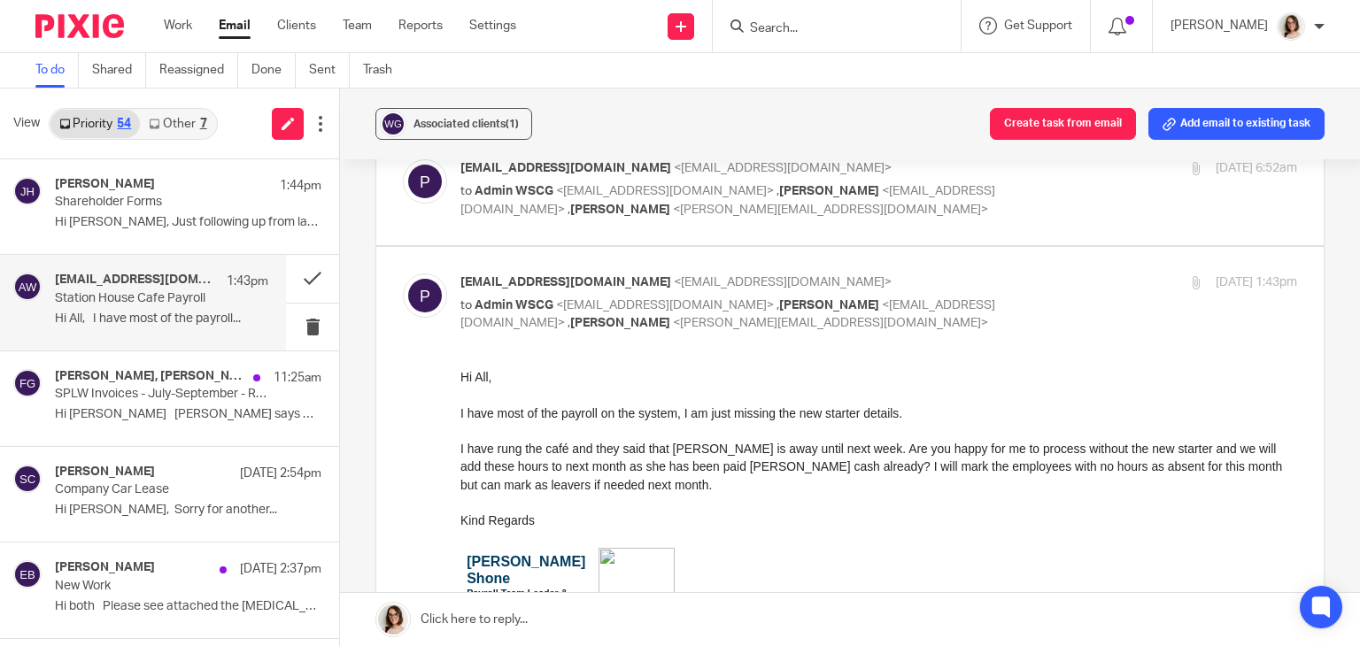
scroll to position [477, 0]
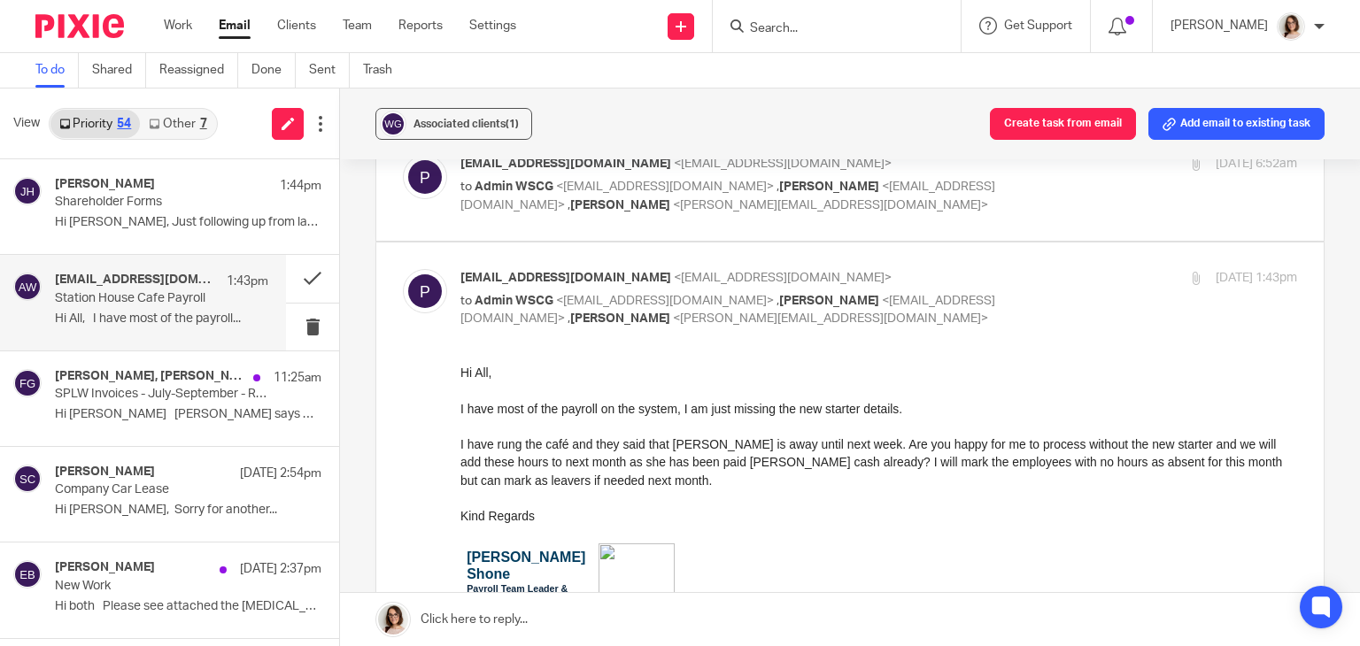
click at [183, 125] on link "Other 7" at bounding box center [177, 124] width 75 height 28
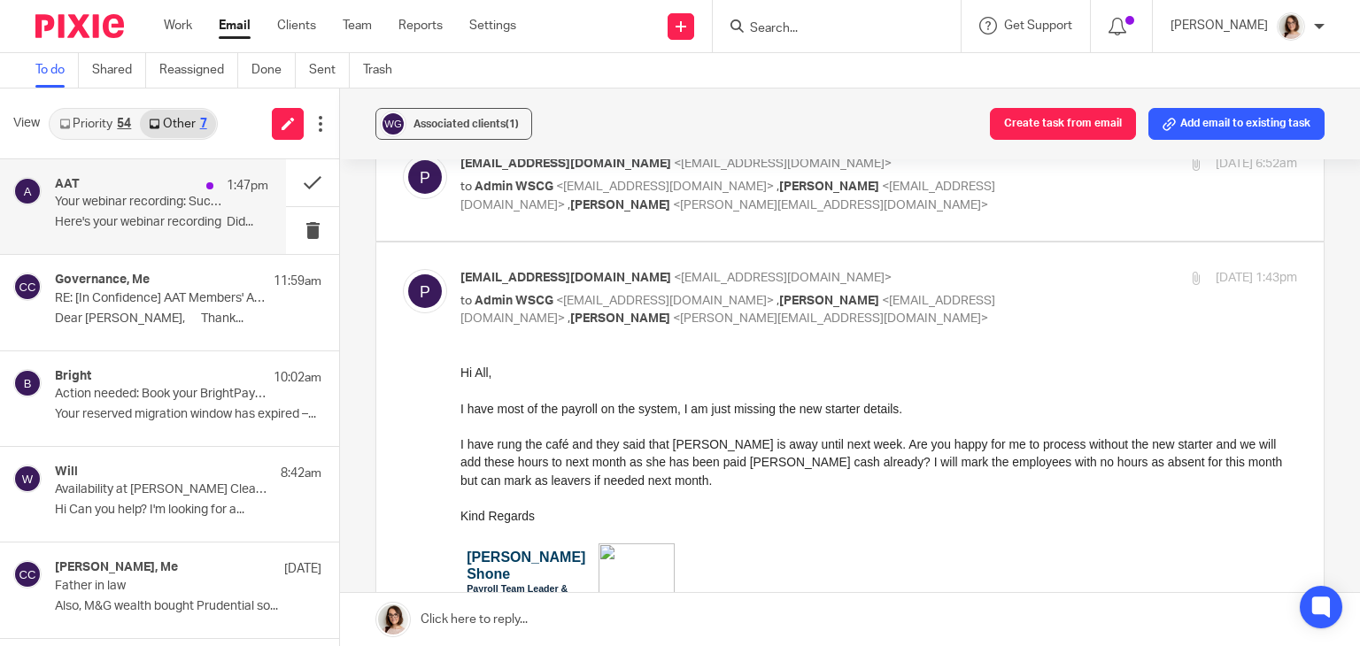
click at [215, 218] on p "Here's your webinar recording Did..." at bounding box center [161, 222] width 213 height 15
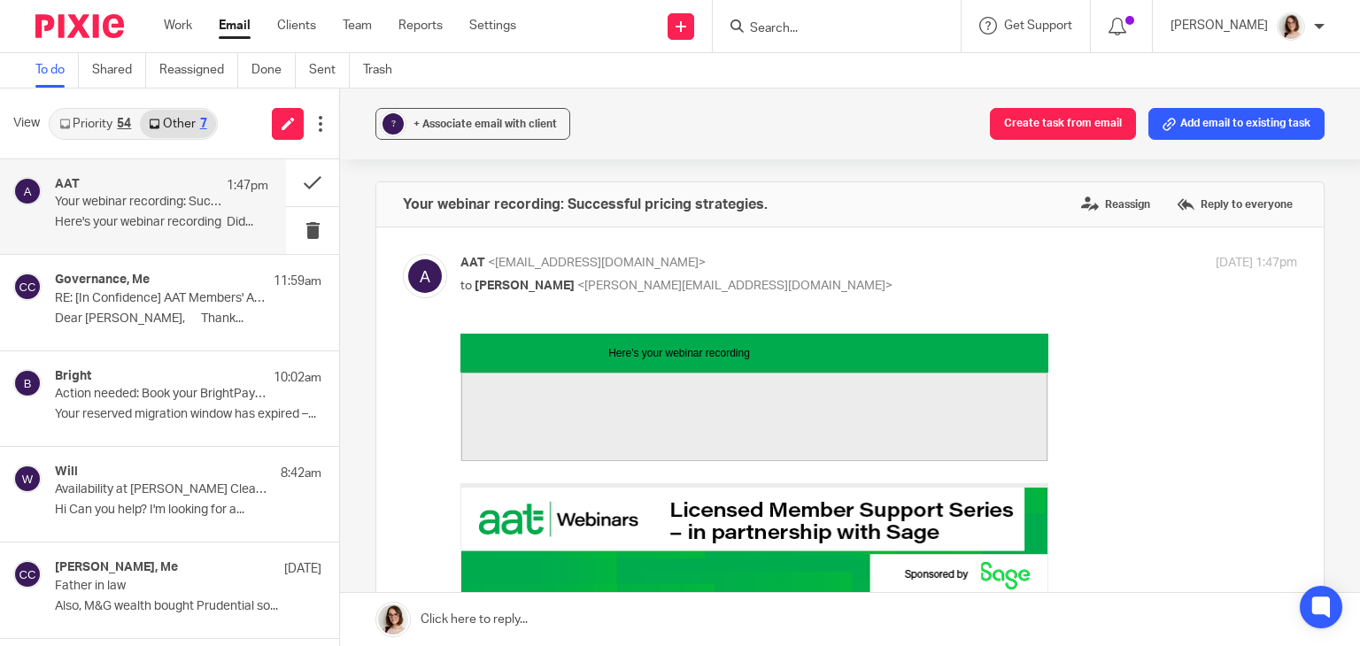
scroll to position [0, 0]
click at [491, 129] on div "+ Associate email with client" at bounding box center [484, 124] width 143 height 18
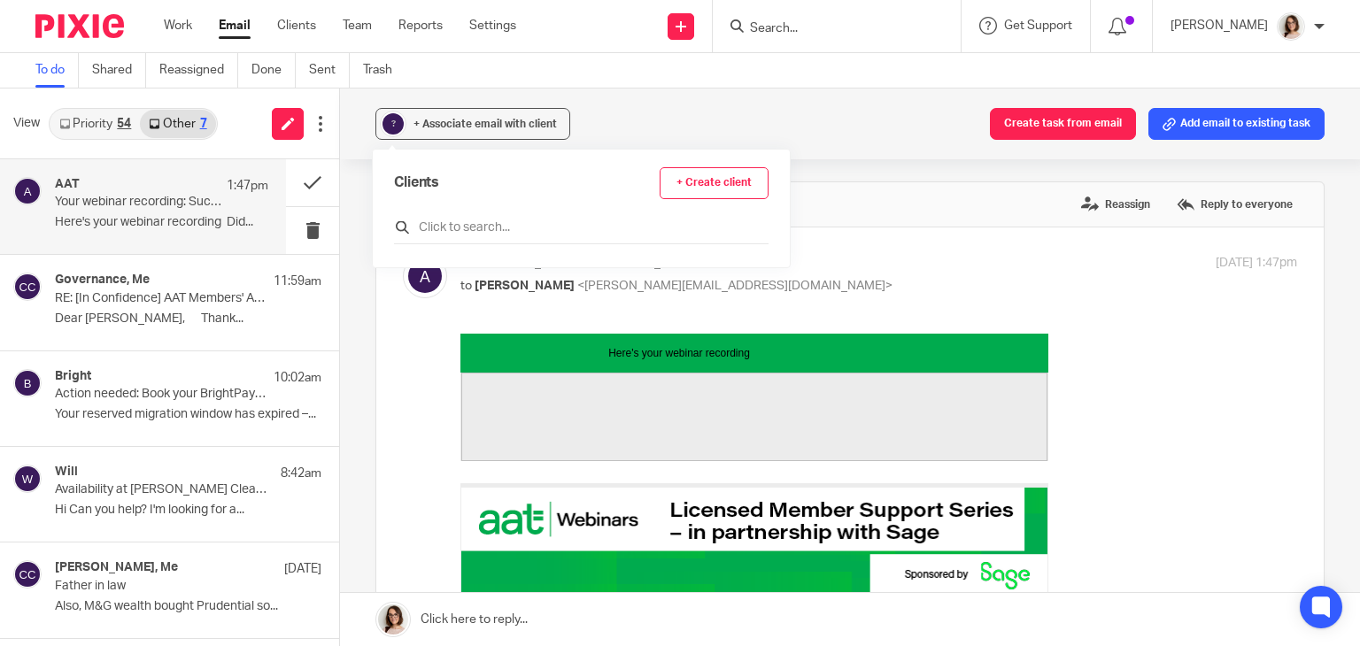
click at [460, 224] on input "text" at bounding box center [581, 228] width 375 height 18
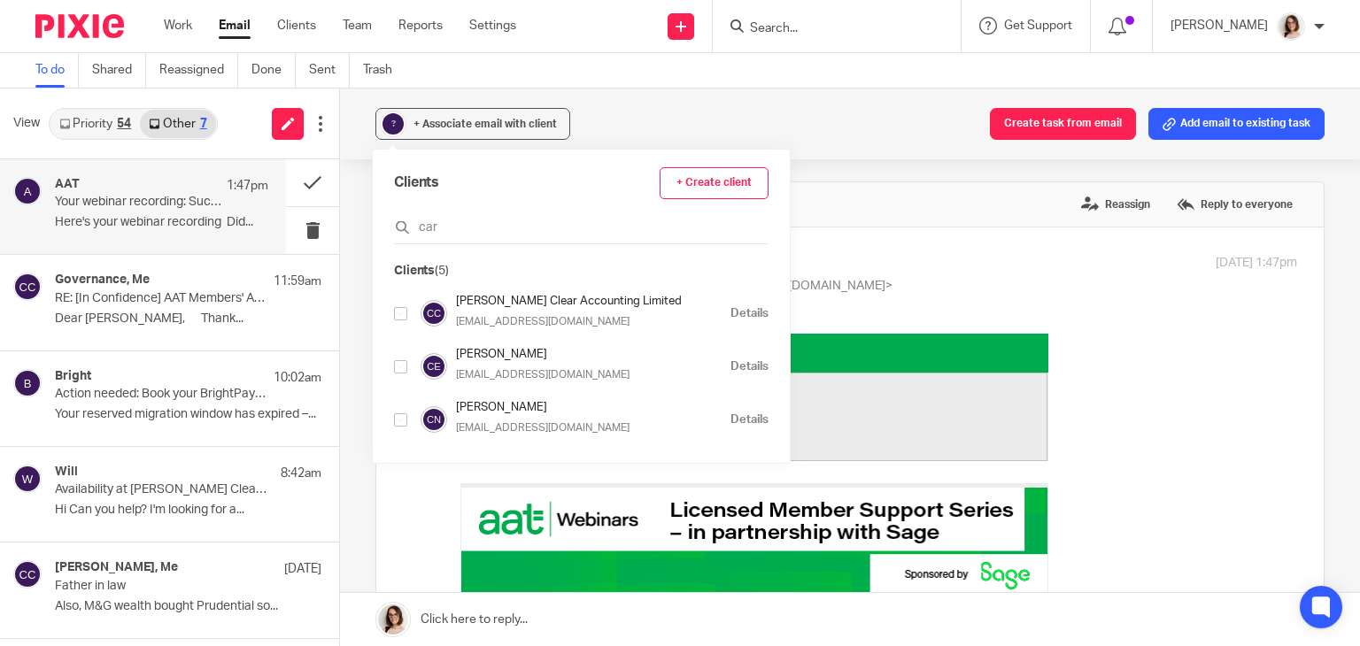
type input "car"
click at [403, 413] on input "checkbox" at bounding box center [400, 419] width 13 height 13
checkbox input "true"
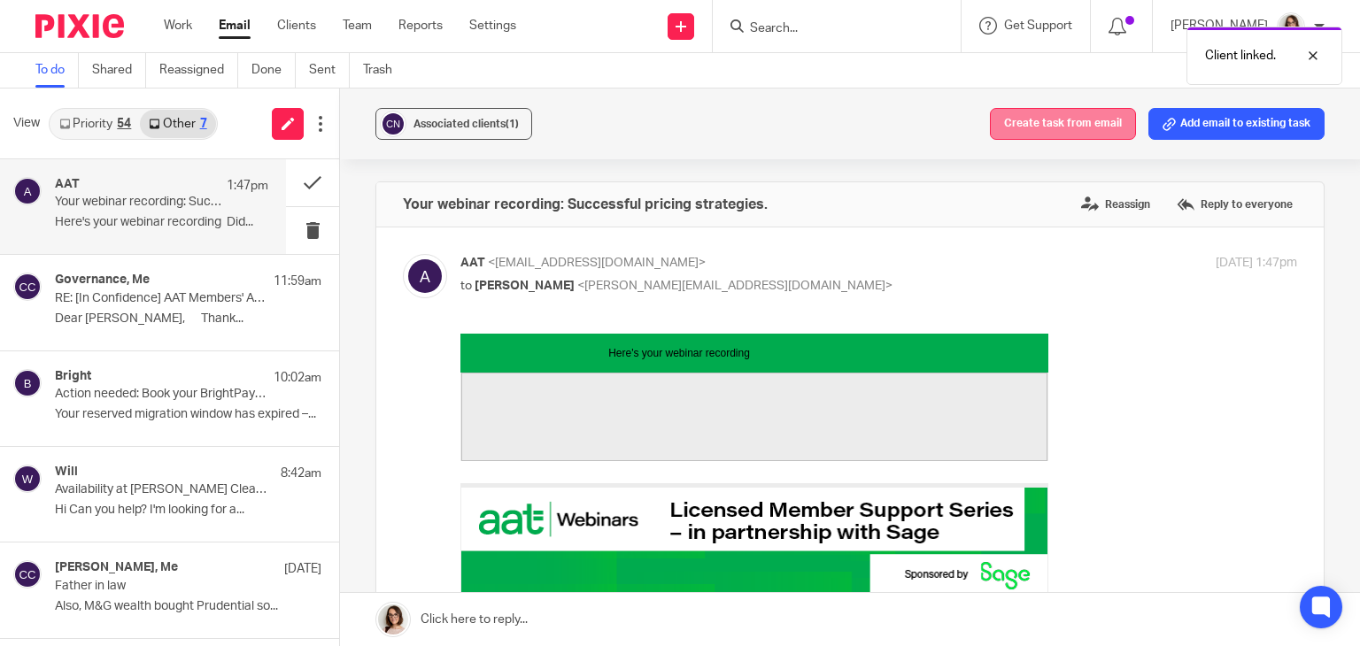
click at [1069, 112] on button "Create task from email" at bounding box center [1063, 124] width 146 height 32
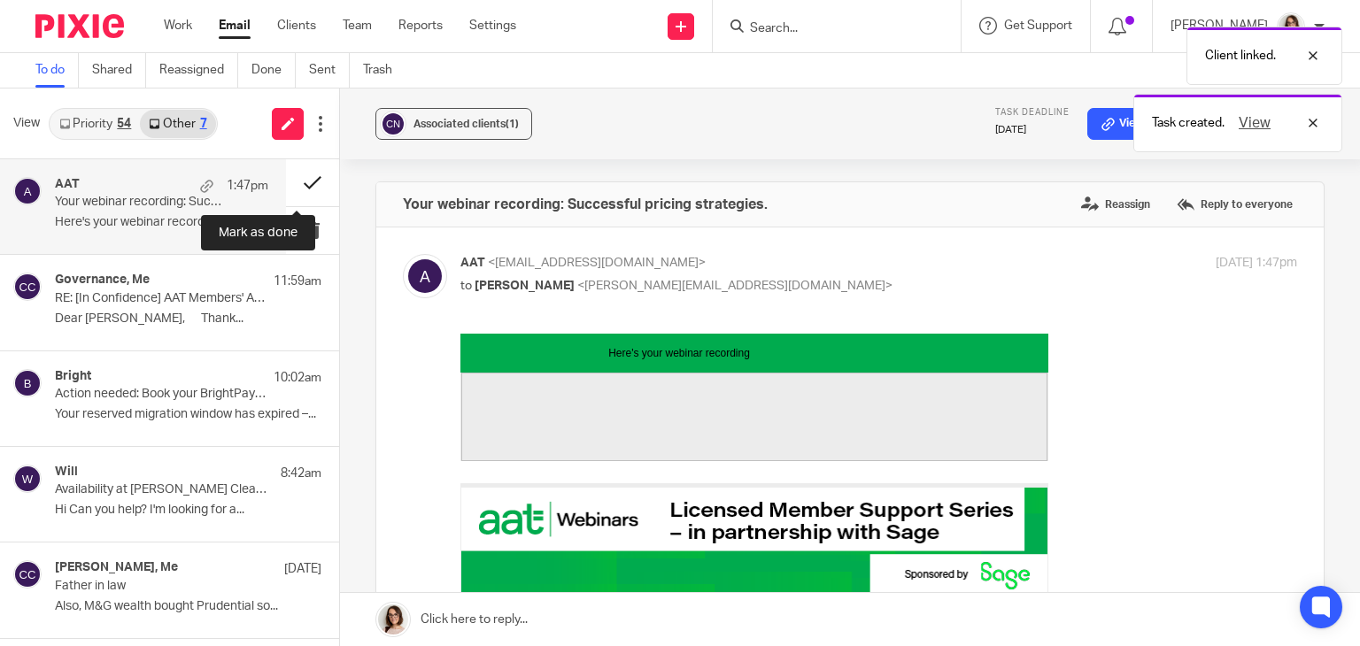
click at [299, 183] on button at bounding box center [312, 182] width 53 height 47
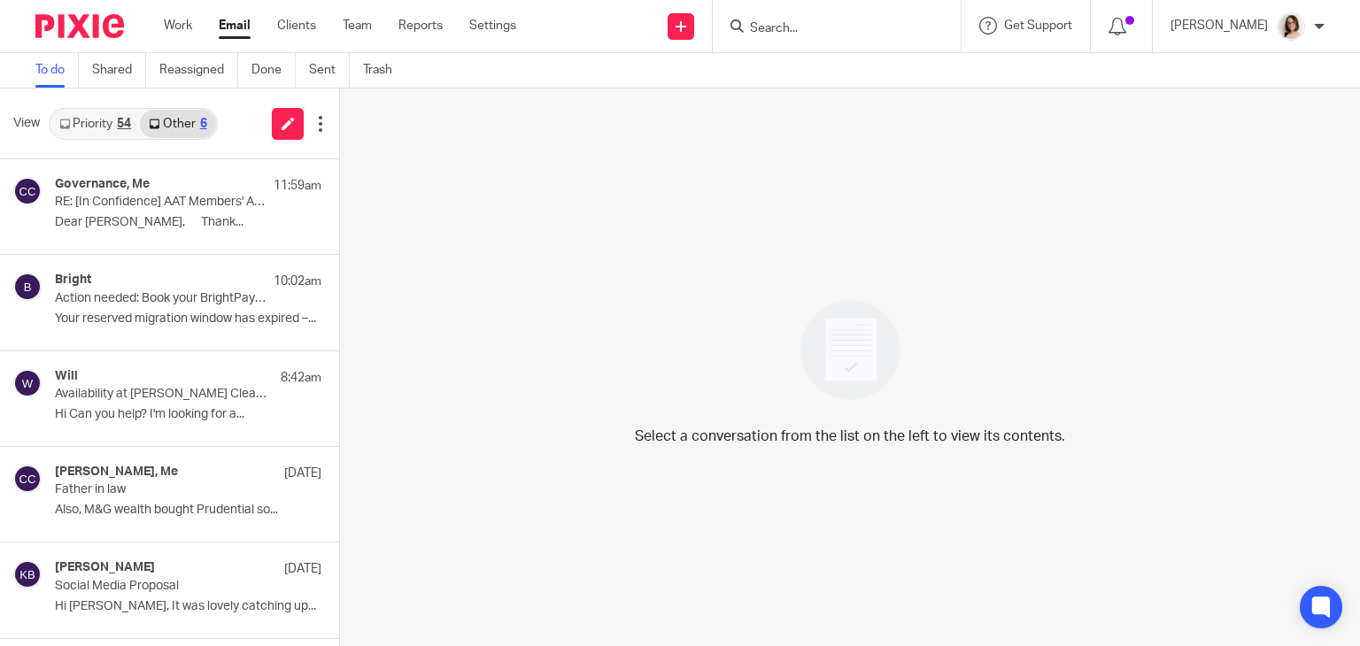
click at [242, 22] on link "Email" at bounding box center [235, 26] width 32 height 18
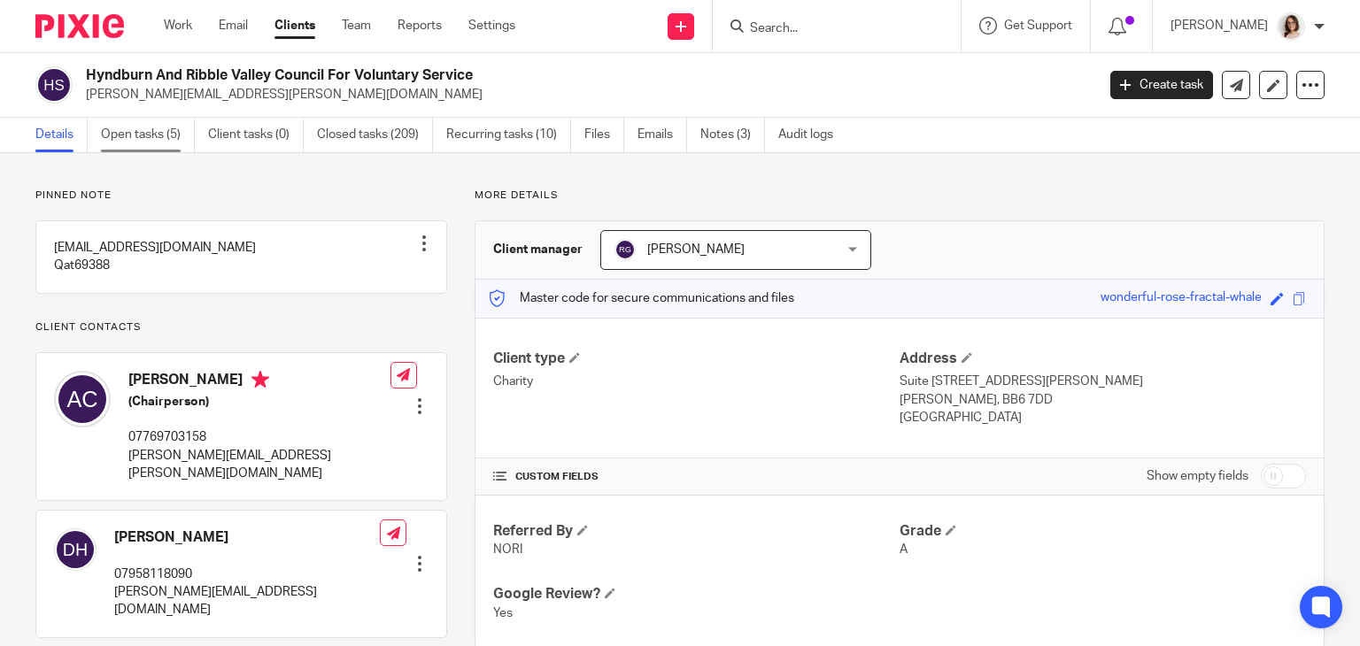
click at [142, 134] on link "Open tasks (5)" at bounding box center [148, 135] width 94 height 35
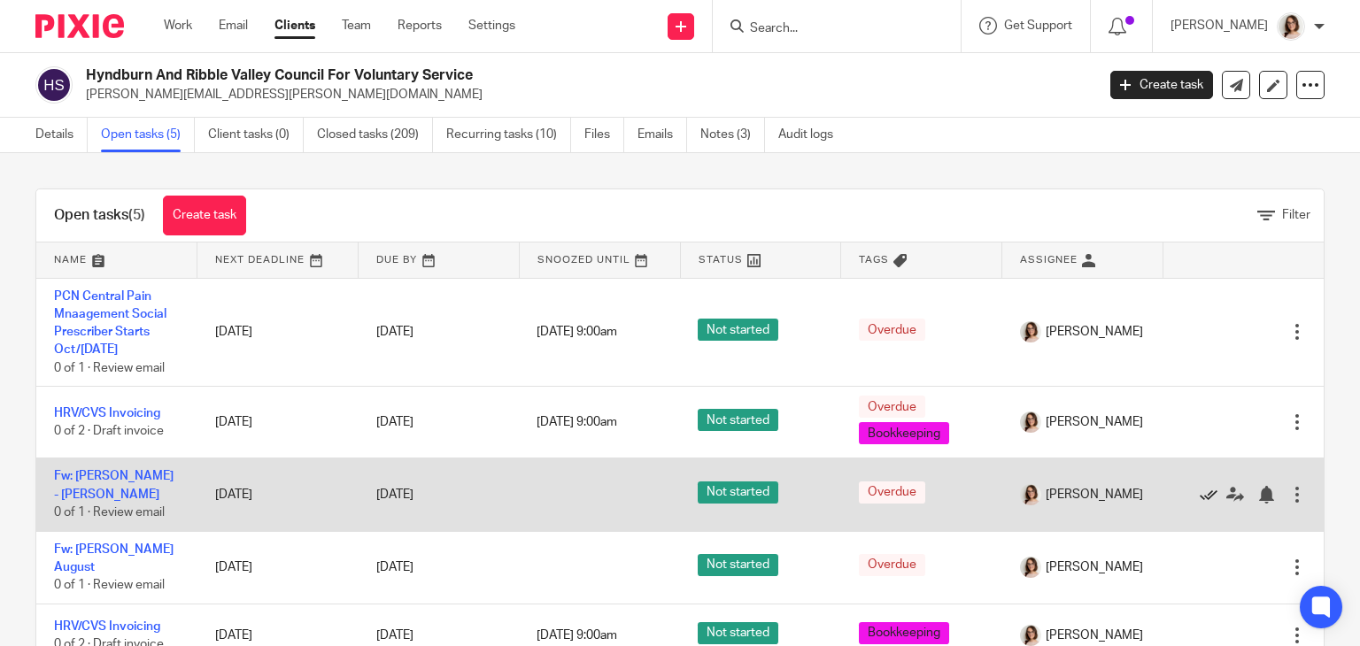
click at [1200, 493] on icon at bounding box center [1209, 495] width 18 height 18
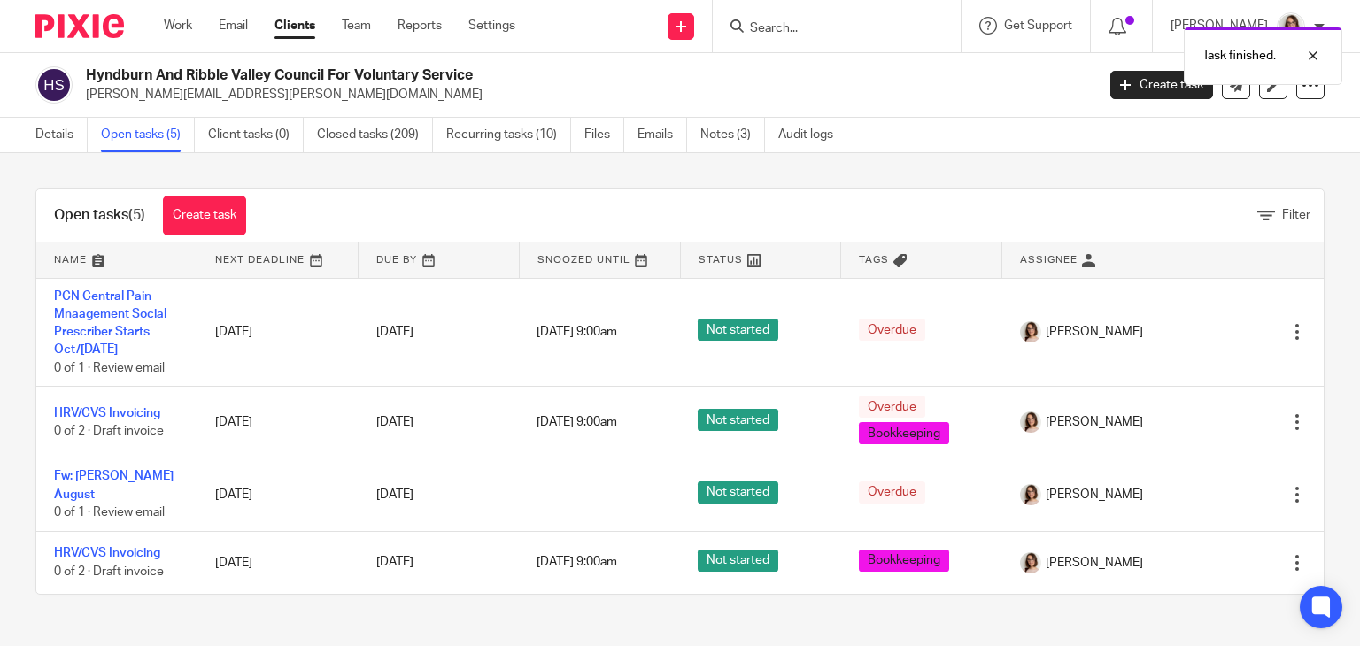
click at [1180, 493] on div at bounding box center [1234, 495] width 108 height 18
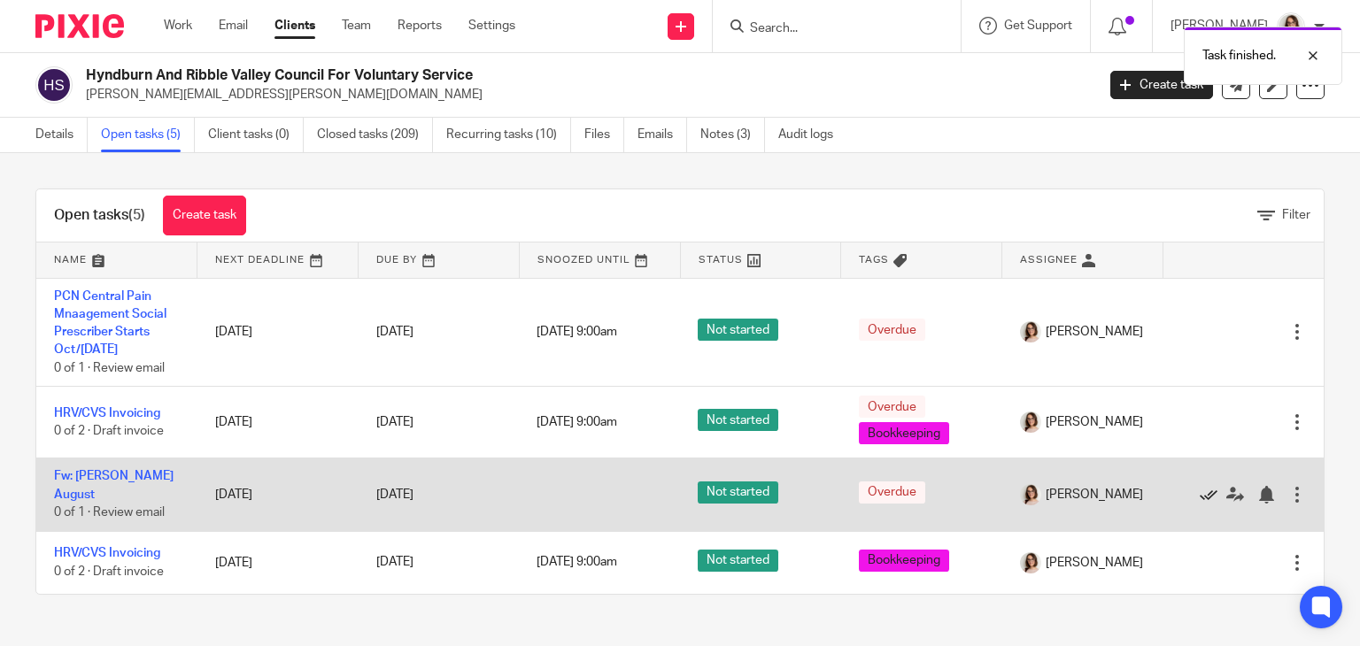
click at [1200, 493] on icon at bounding box center [1209, 495] width 18 height 18
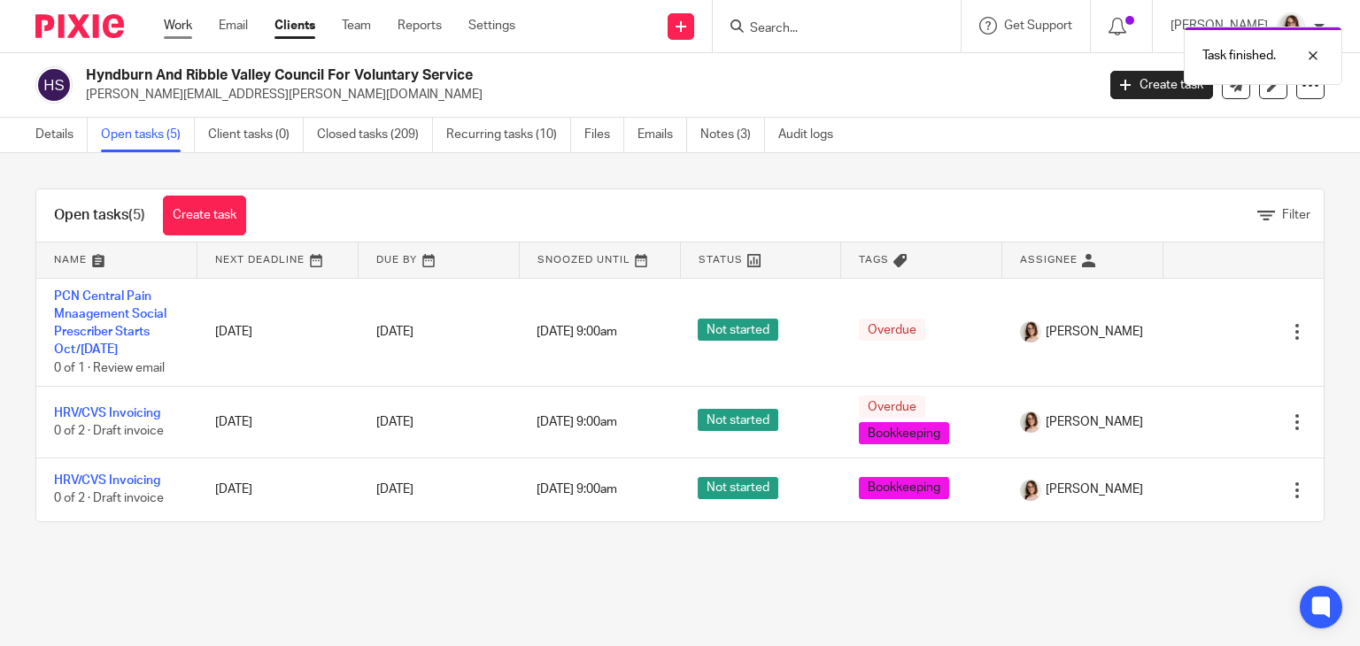
click at [192, 27] on link "Work" at bounding box center [178, 26] width 28 height 18
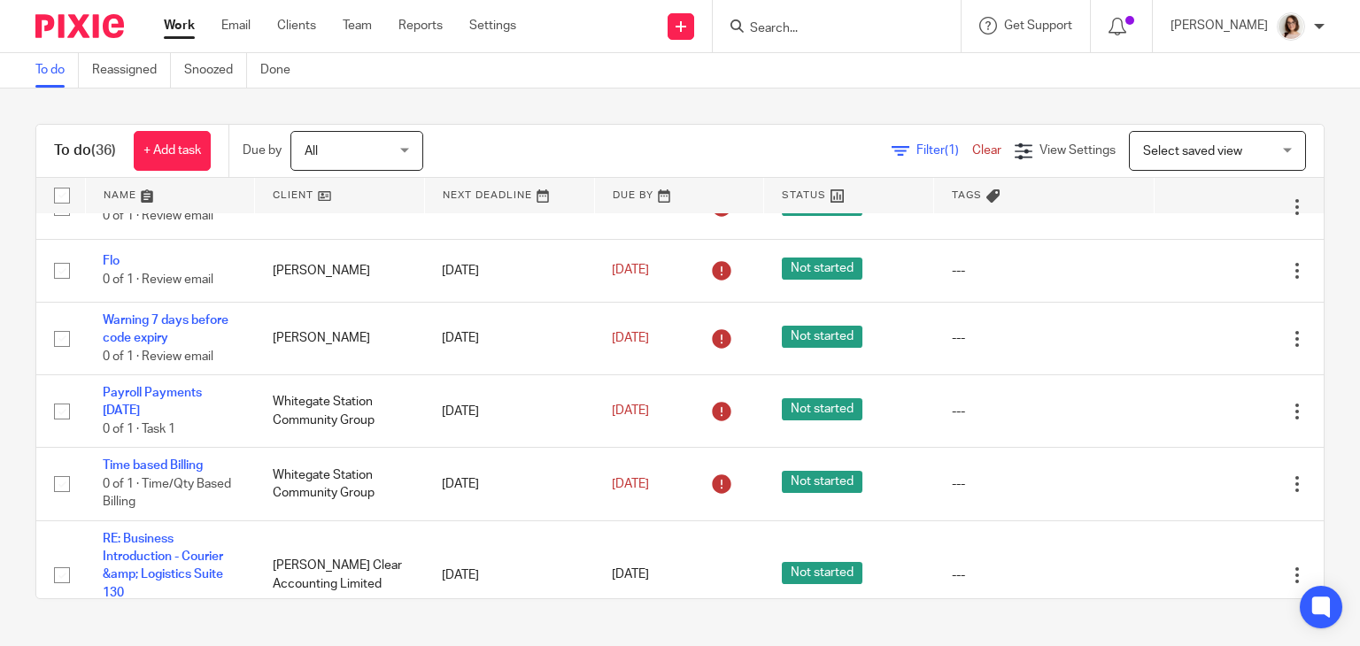
scroll to position [1084, 0]
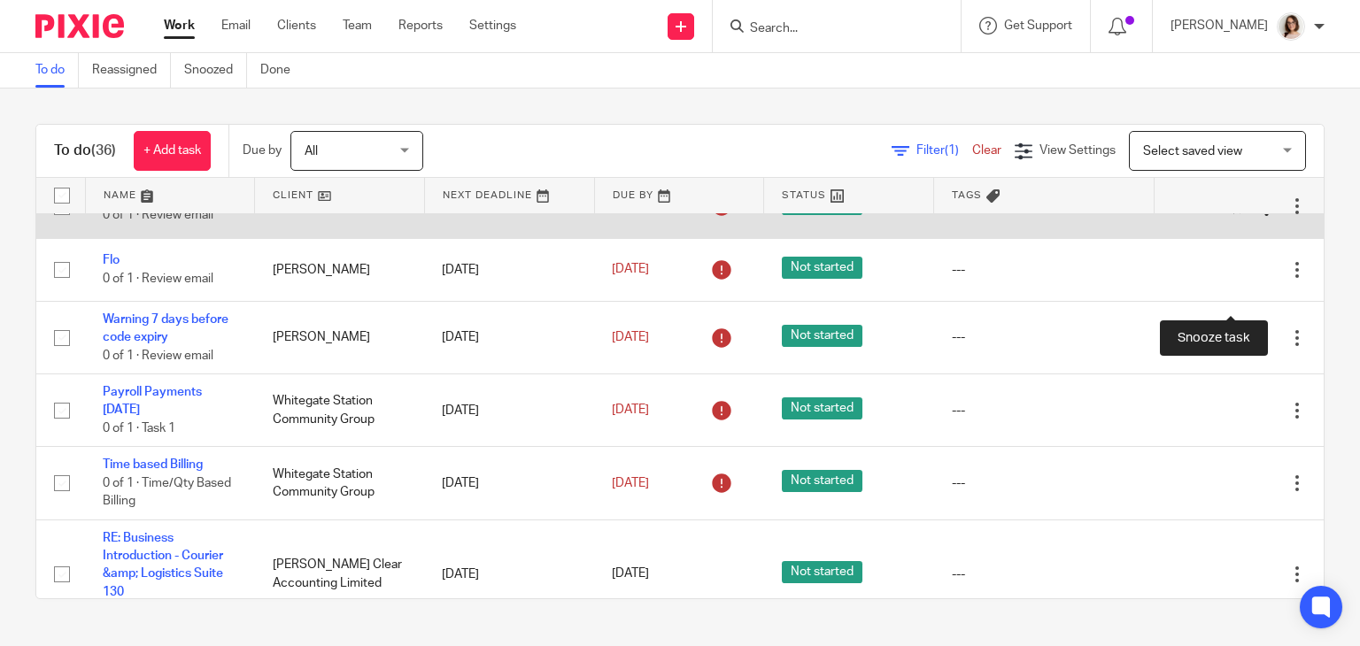
click at [1257, 216] on div at bounding box center [1266, 207] width 18 height 18
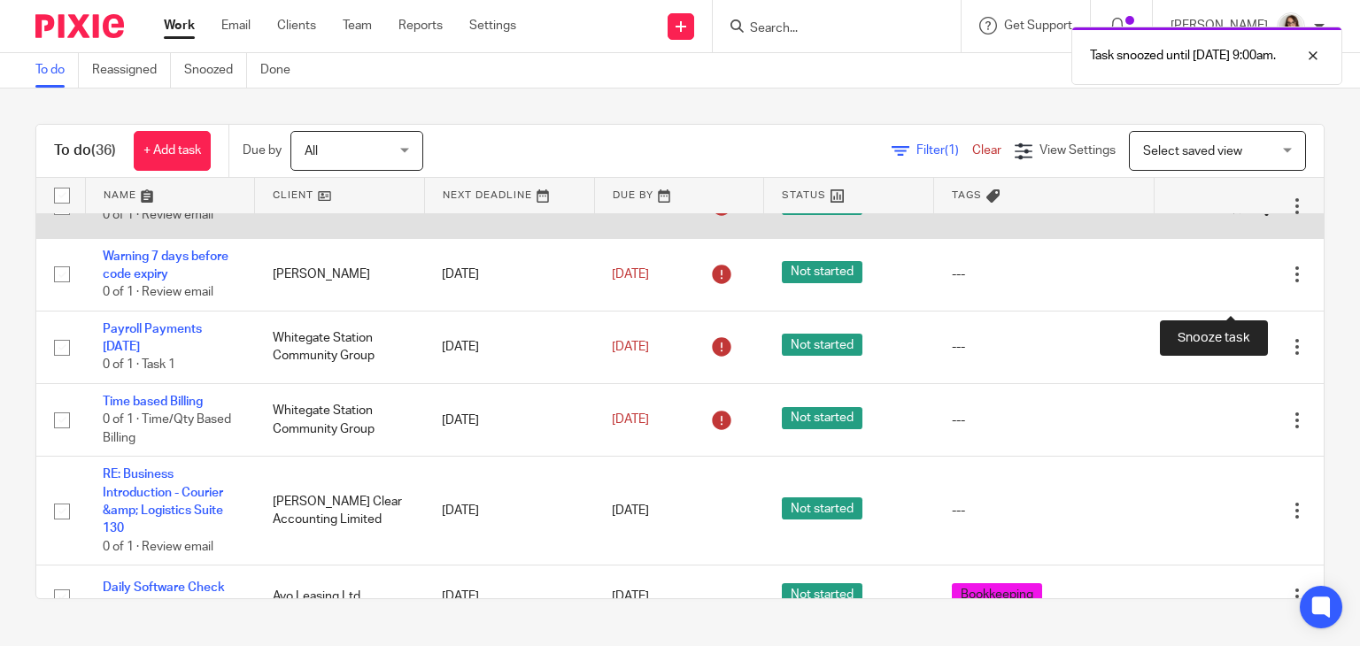
click at [1257, 216] on div at bounding box center [1266, 207] width 18 height 18
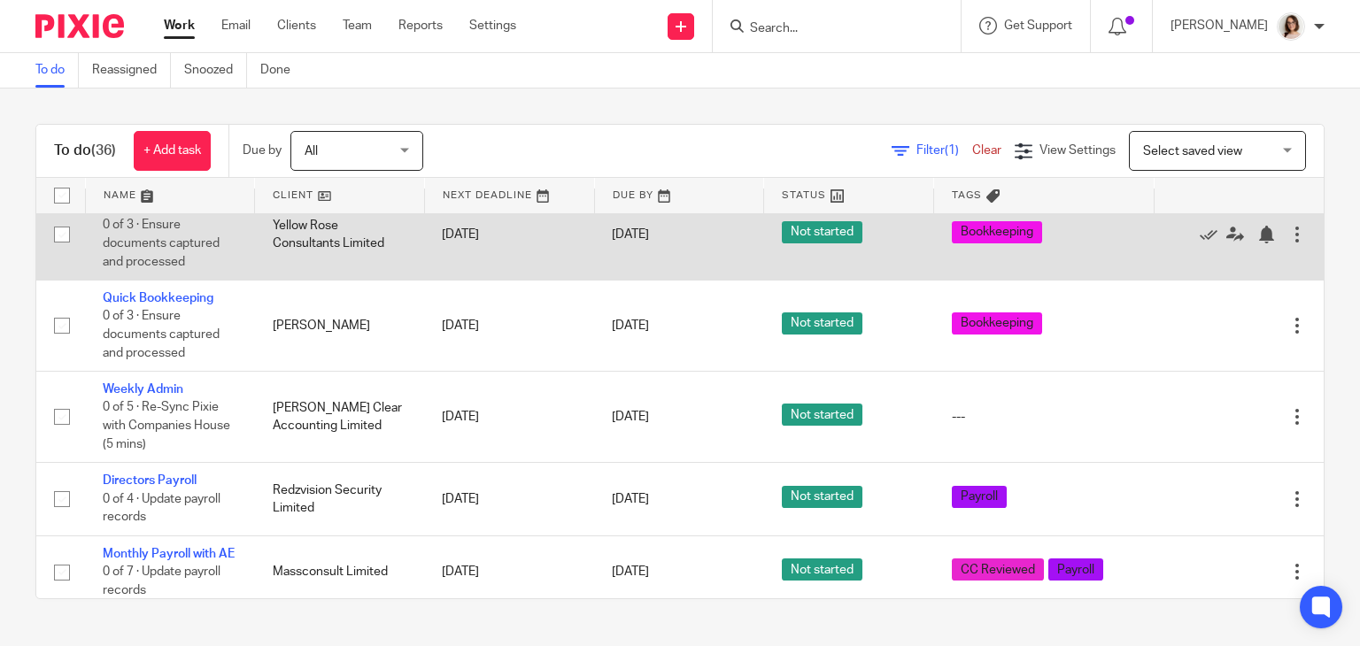
scroll to position [1587, 0]
click at [1200, 243] on icon at bounding box center [1209, 235] width 18 height 18
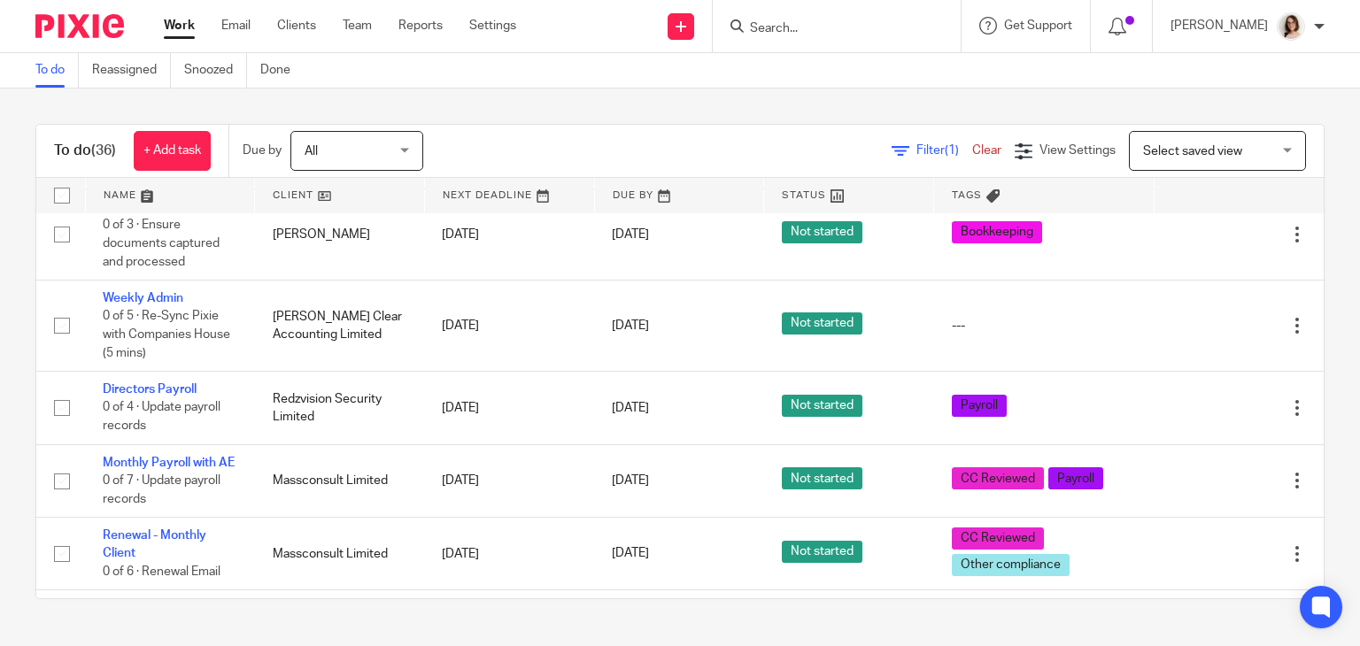
click at [792, 30] on input "Search" at bounding box center [827, 29] width 159 height 16
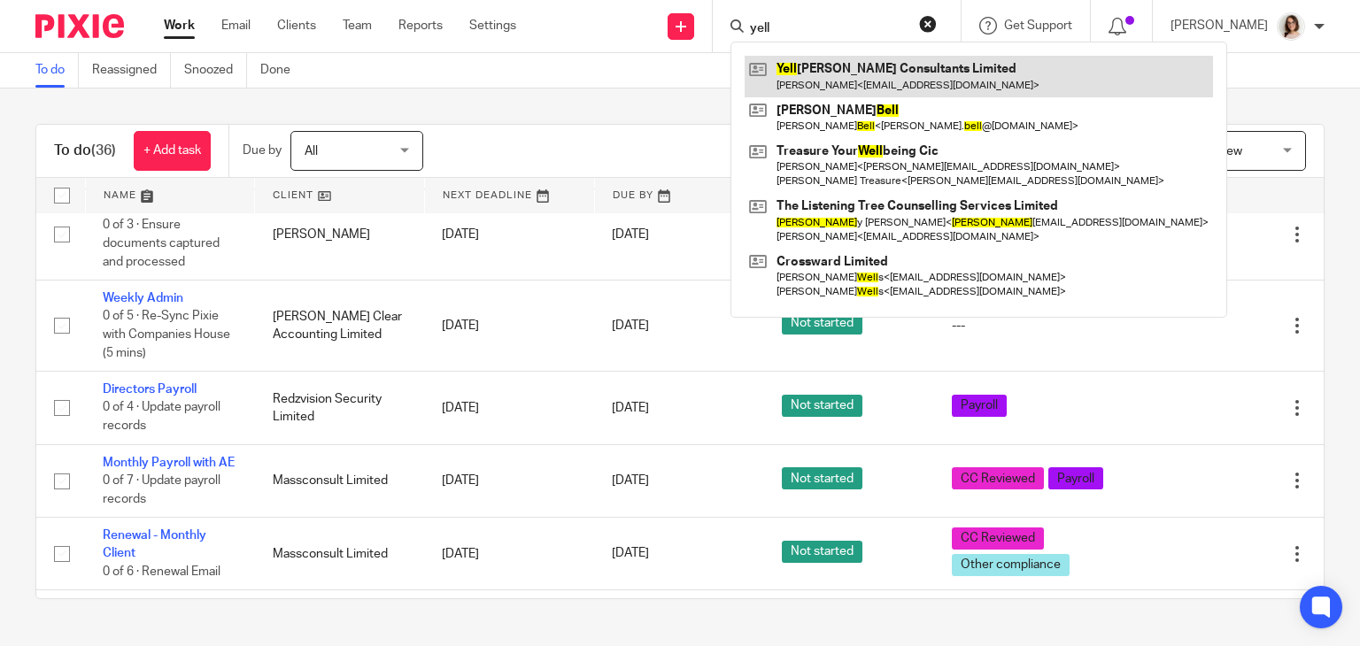
type input "yell"
click at [831, 86] on link at bounding box center [979, 76] width 468 height 41
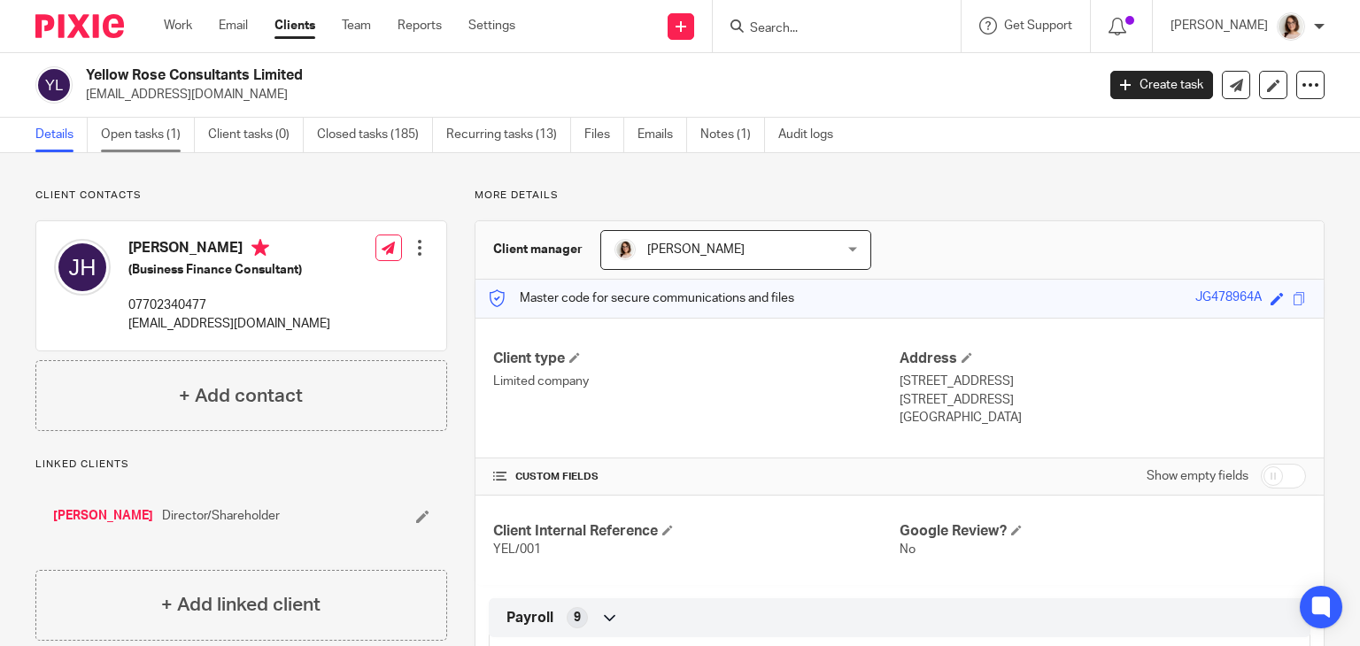
click at [142, 135] on link "Open tasks (1)" at bounding box center [148, 135] width 94 height 35
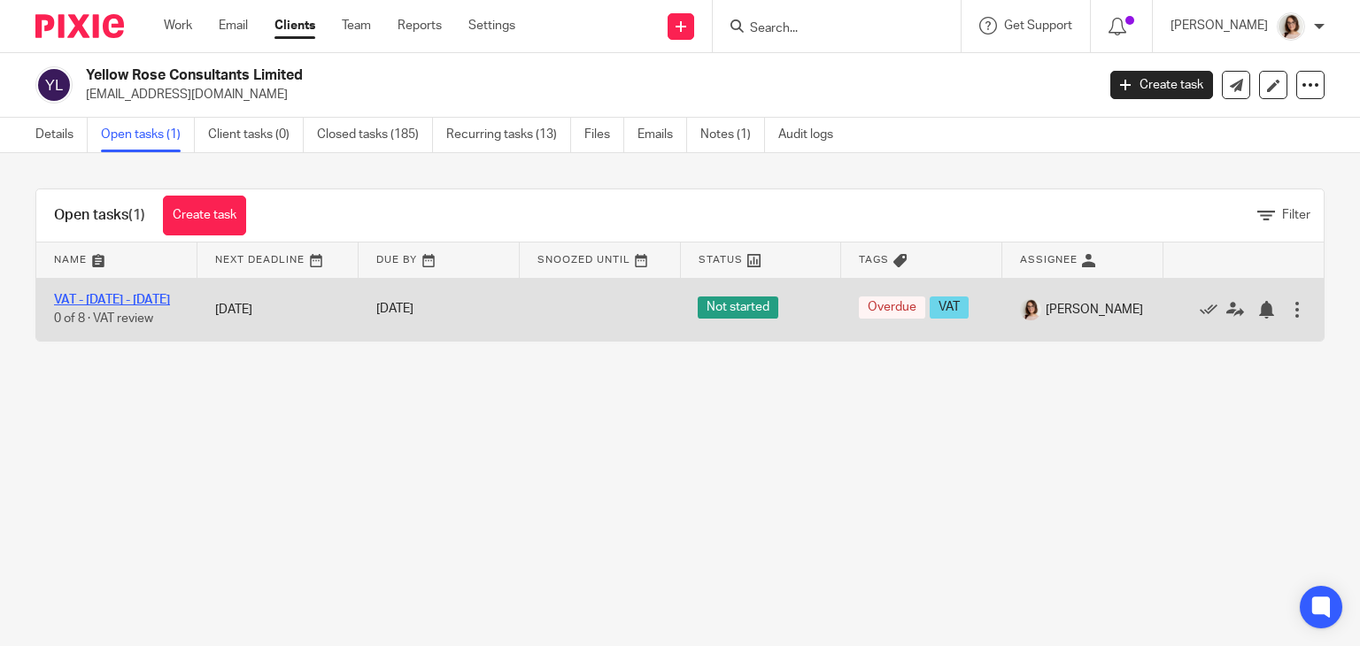
click at [147, 294] on link "VAT - [DATE] - [DATE]" at bounding box center [112, 300] width 116 height 12
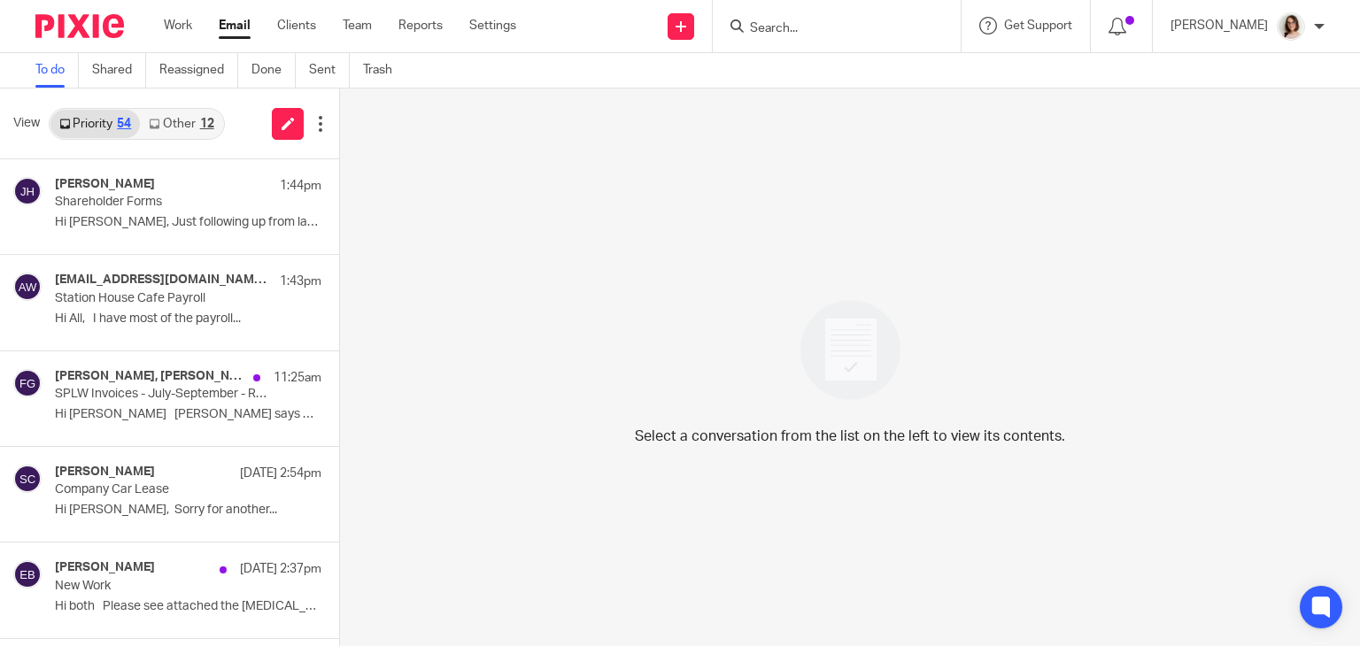
click at [234, 29] on link "Email" at bounding box center [235, 26] width 32 height 18
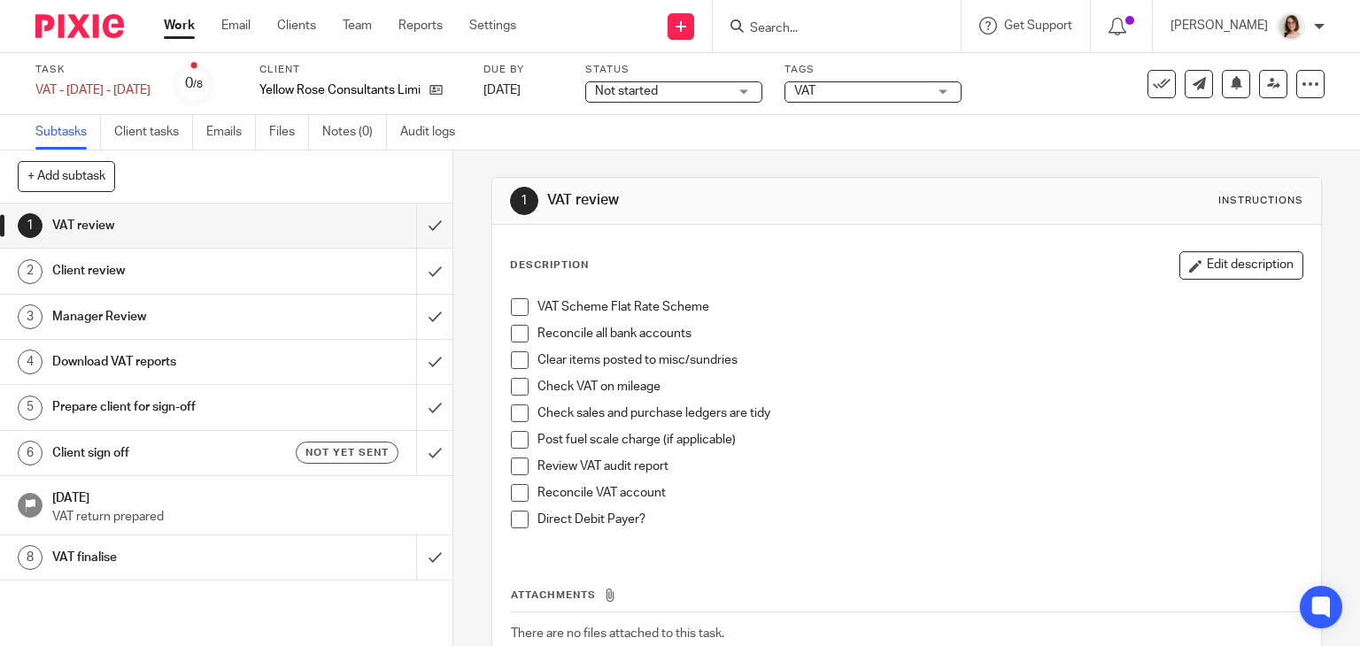
click at [517, 303] on span at bounding box center [520, 307] width 18 height 18
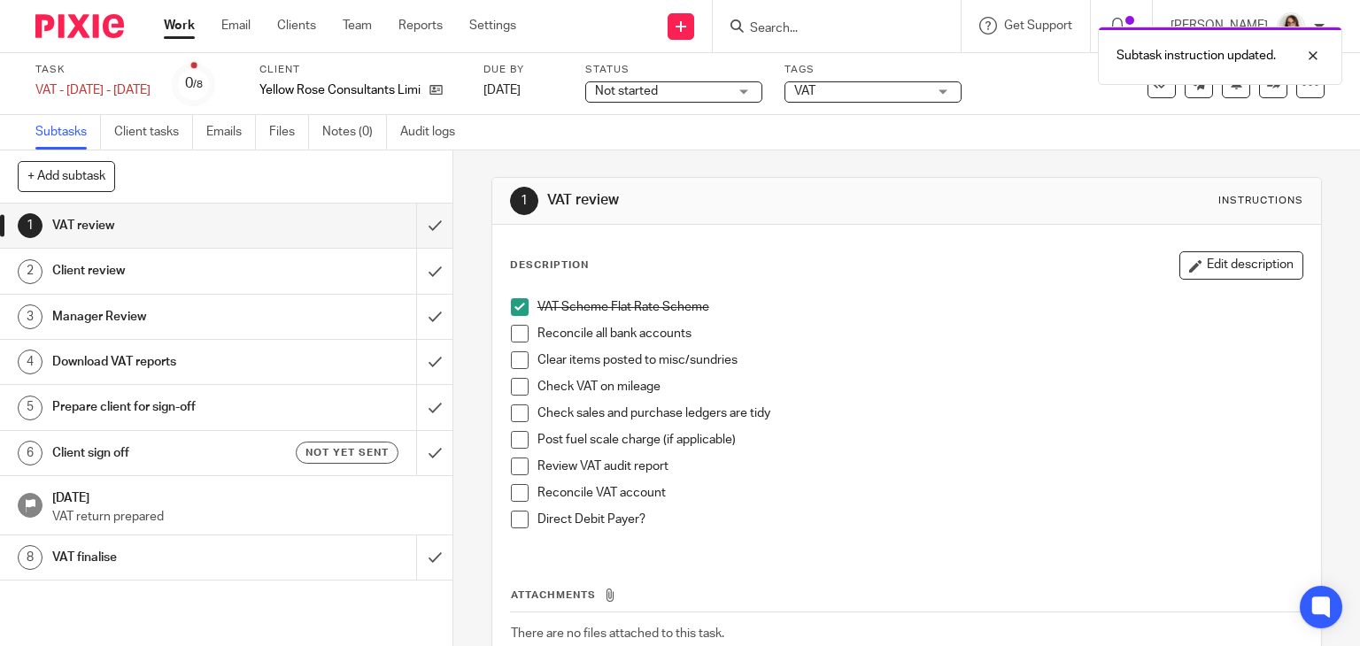
click at [515, 332] on span at bounding box center [520, 334] width 18 height 18
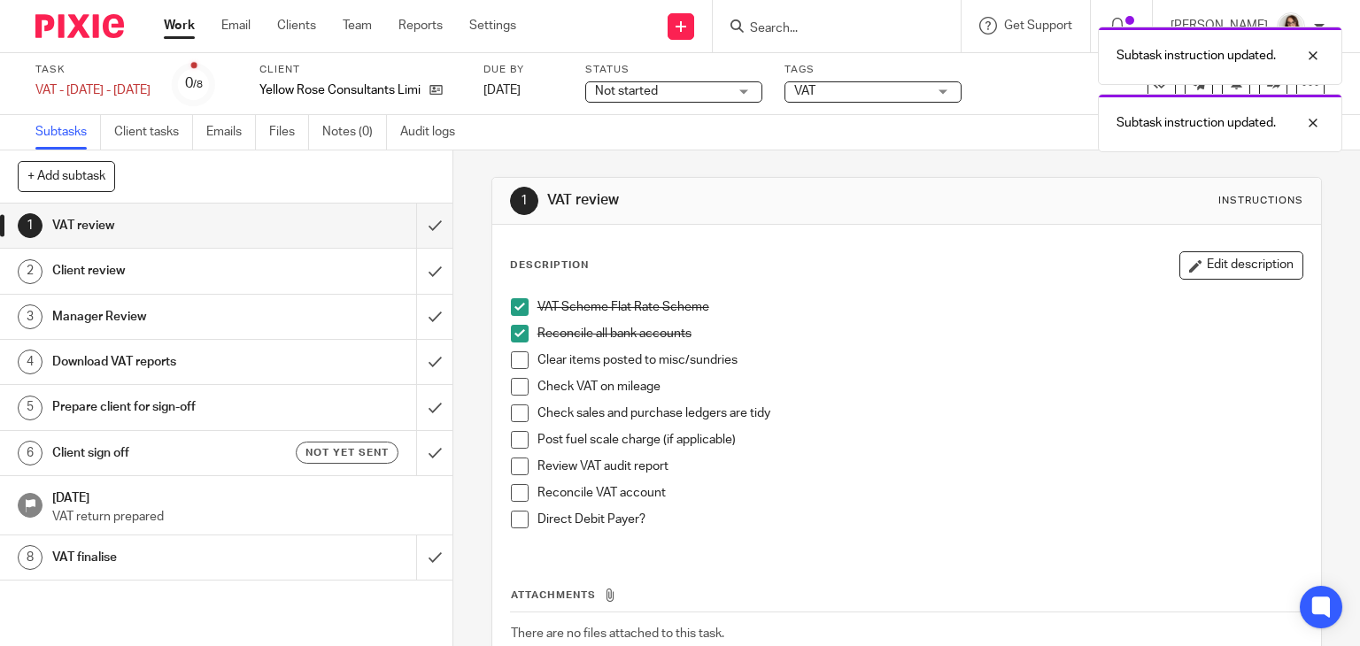
click at [513, 367] on span at bounding box center [520, 361] width 18 height 18
click at [514, 413] on span at bounding box center [520, 414] width 18 height 18
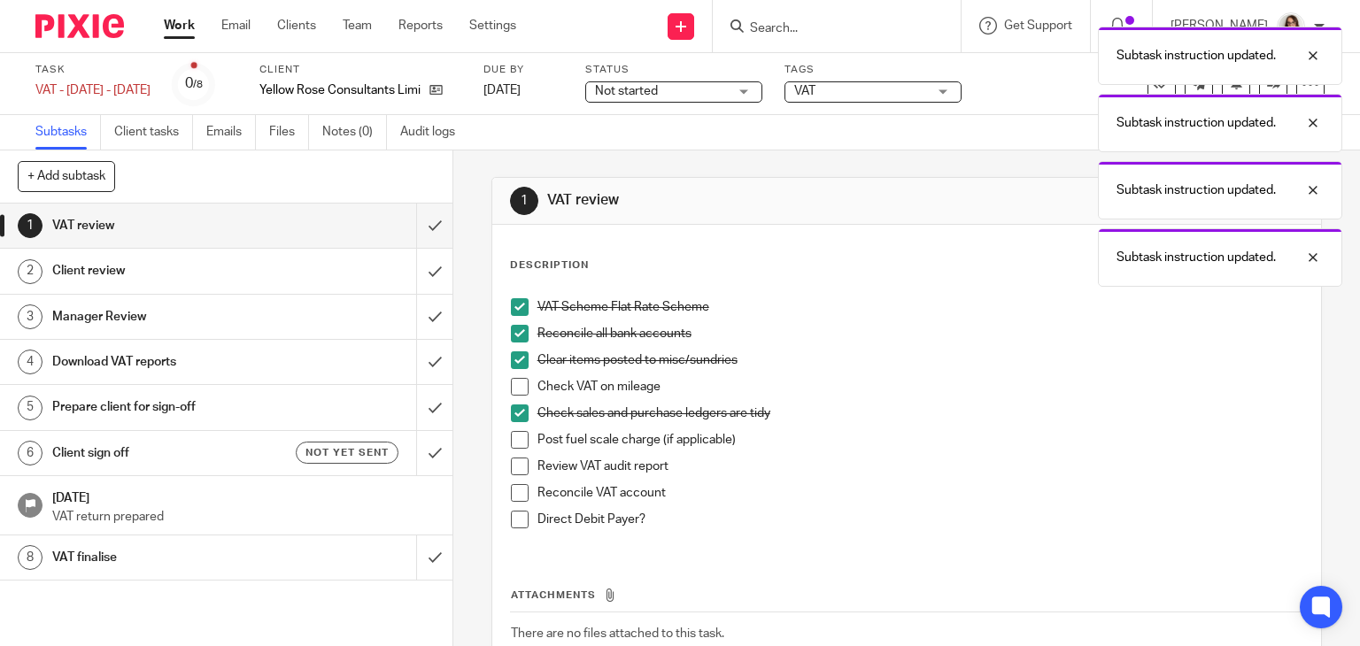
click at [513, 465] on span at bounding box center [520, 467] width 18 height 18
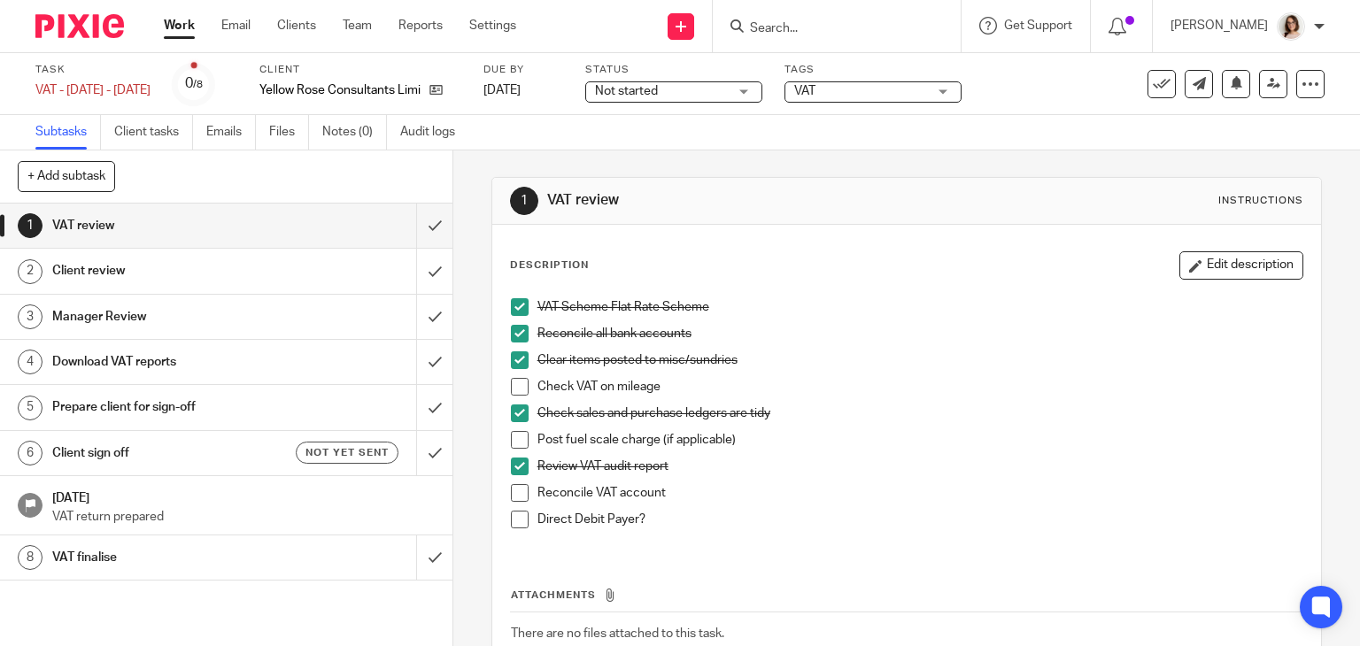
click at [172, 269] on h1 "Client review" at bounding box center [167, 271] width 231 height 27
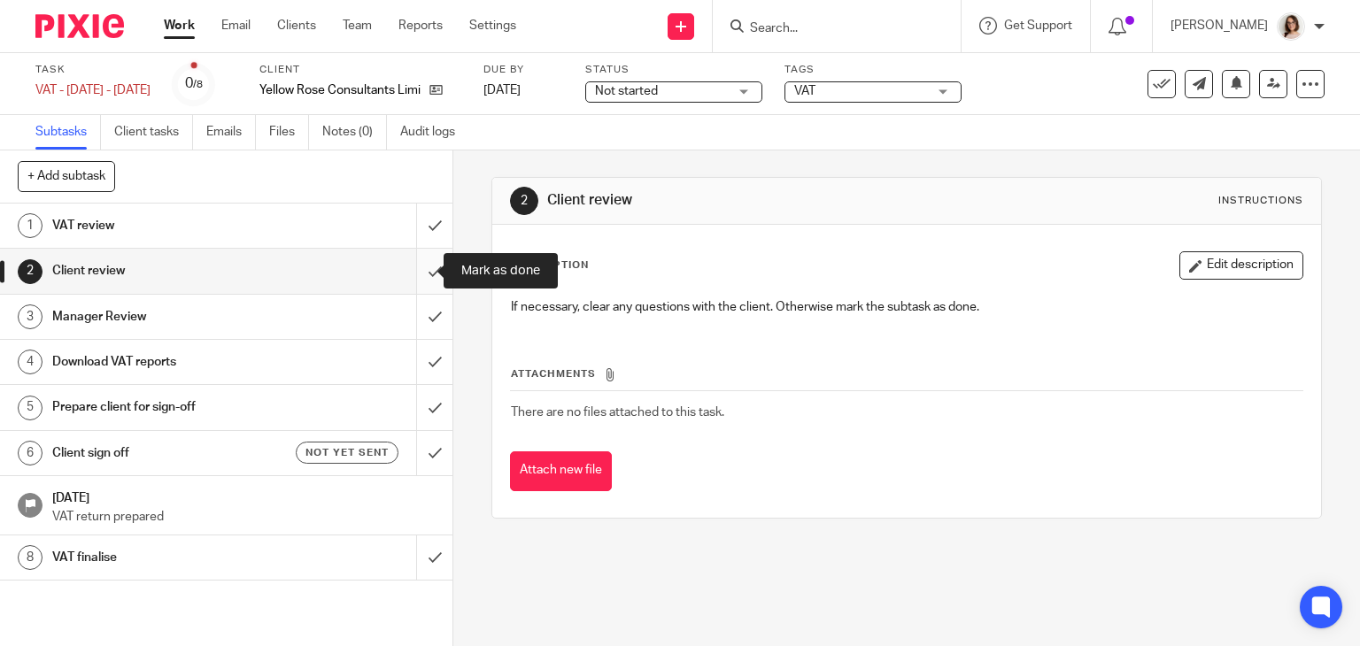
click at [415, 274] on input "submit" at bounding box center [226, 271] width 452 height 44
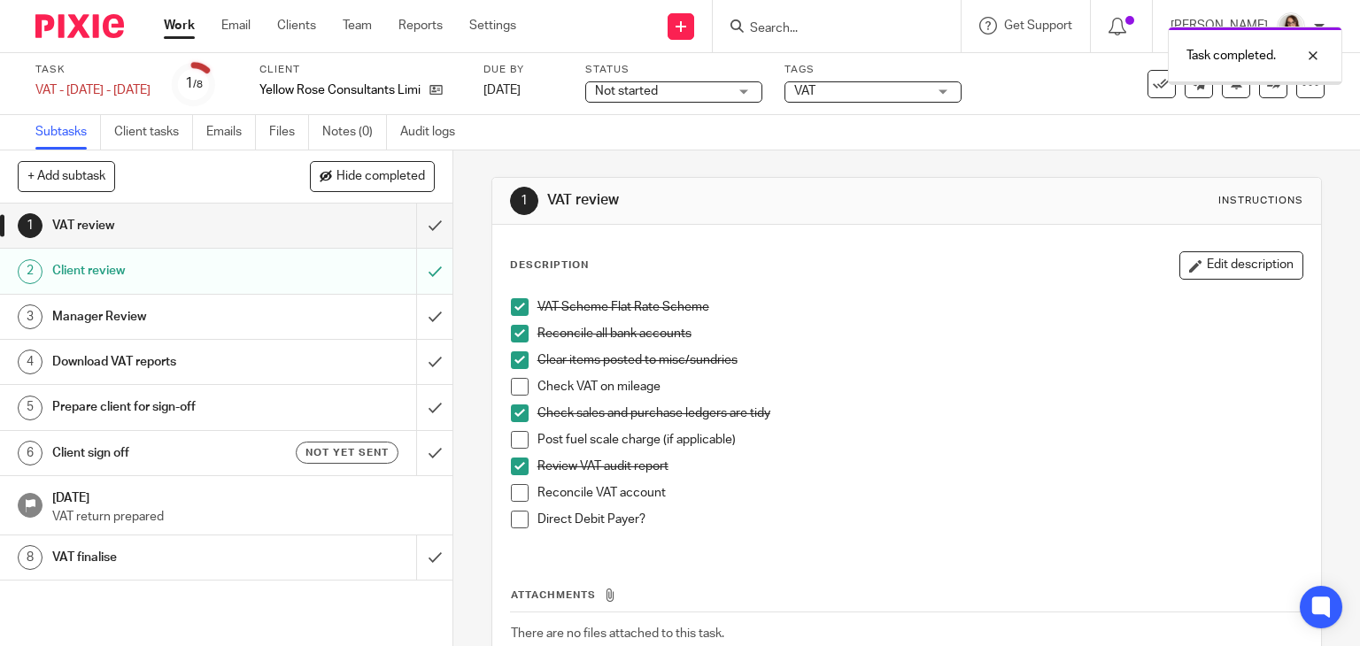
click at [204, 321] on h1 "Manager Review" at bounding box center [167, 317] width 231 height 27
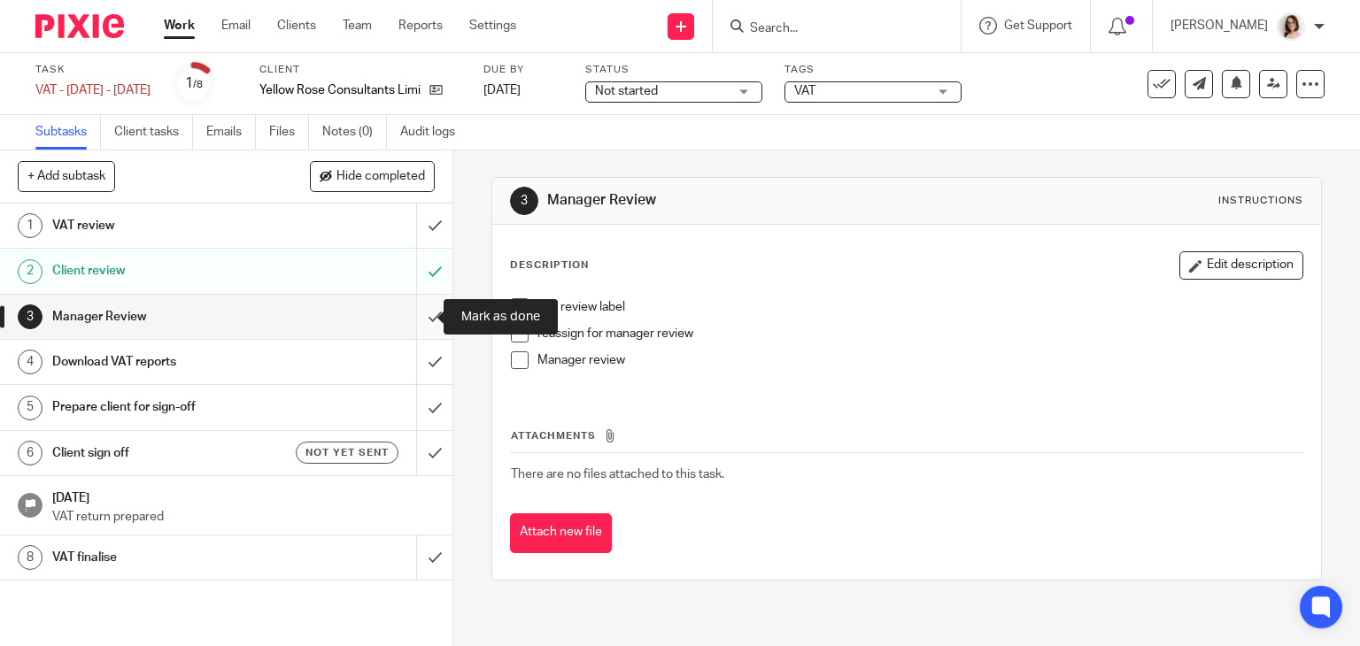
click at [422, 316] on input "submit" at bounding box center [226, 317] width 452 height 44
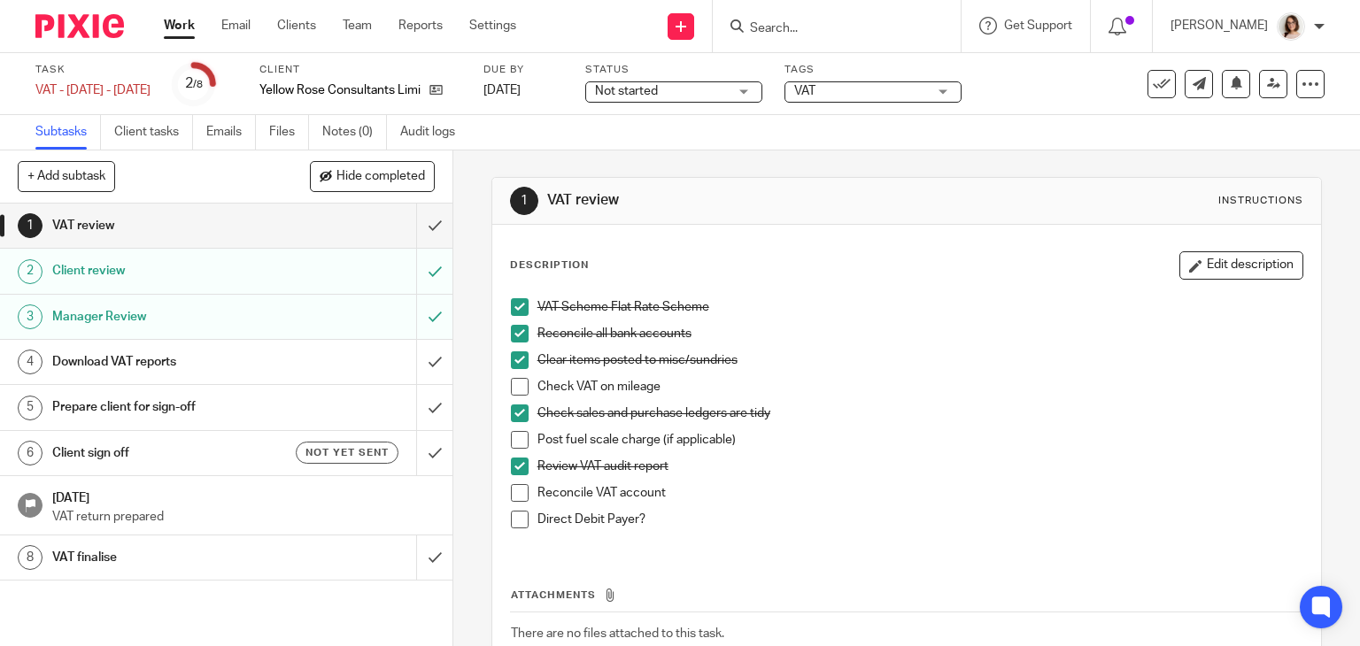
click at [350, 369] on div "Download VAT reports" at bounding box center [225, 362] width 346 height 27
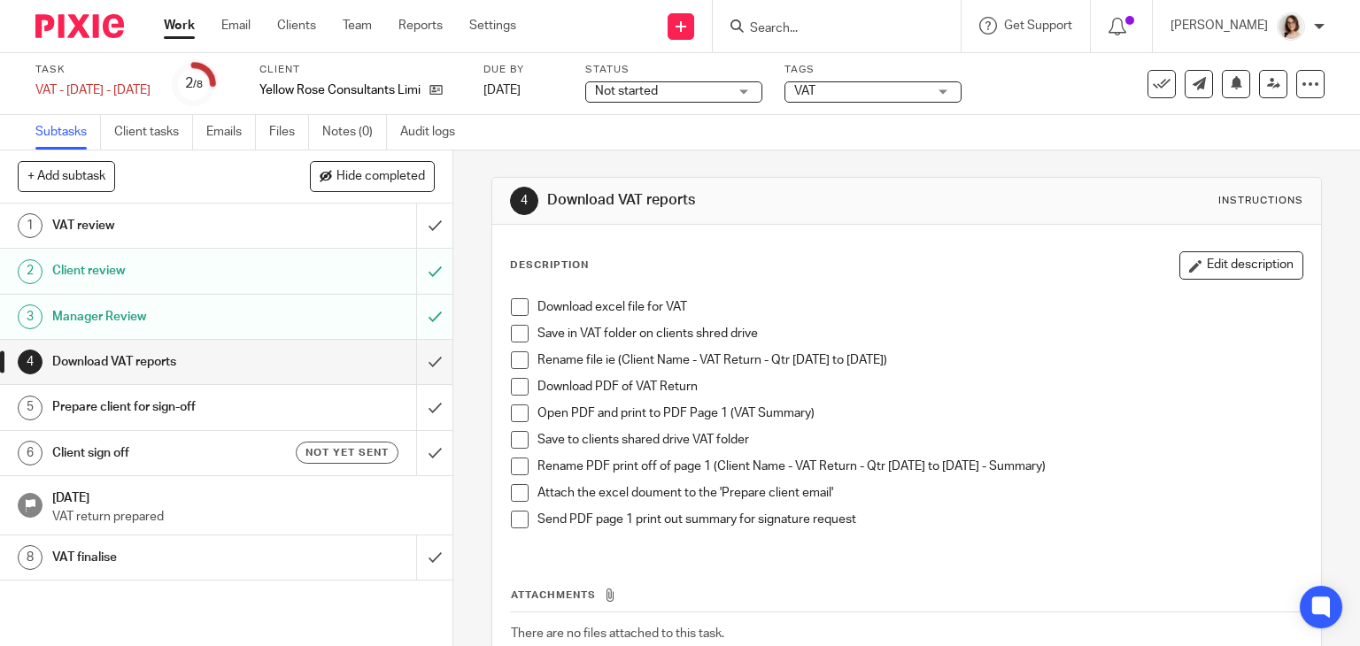
click at [516, 304] on span at bounding box center [520, 307] width 18 height 18
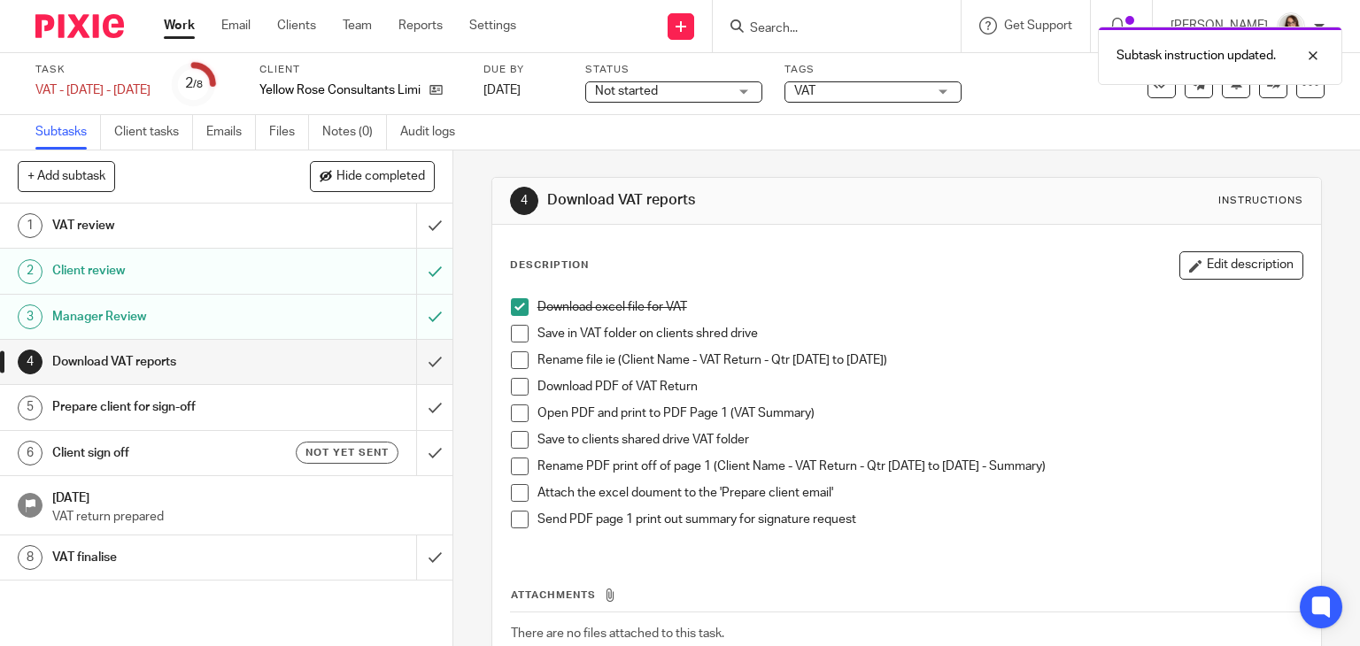
click at [512, 342] on li "Save in VAT folder on clients shred drive" at bounding box center [907, 338] width 792 height 27
click at [512, 369] on li "Rename file ie (Client Name - VAT Return - Qtr 01-10-24 to 31-12-24)" at bounding box center [907, 365] width 792 height 27
click at [513, 363] on span at bounding box center [520, 361] width 18 height 18
click at [514, 329] on span at bounding box center [520, 334] width 18 height 18
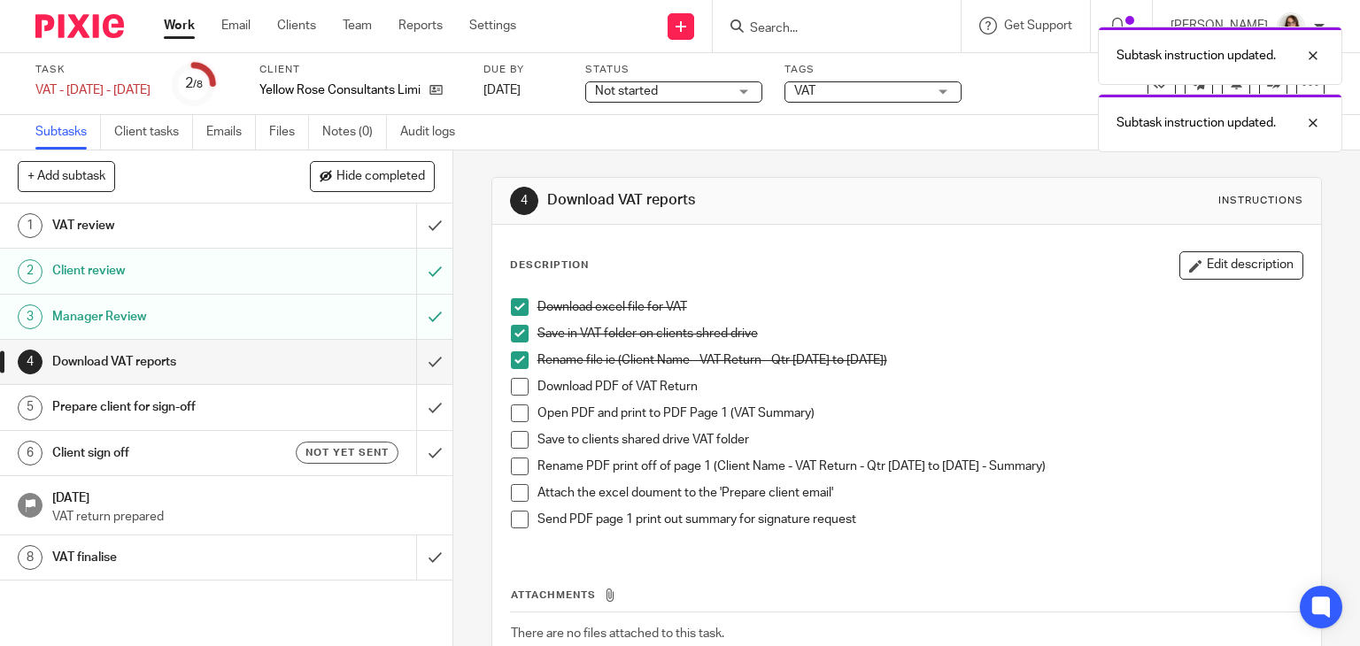
click at [514, 387] on span at bounding box center [520, 387] width 18 height 18
click at [514, 409] on span at bounding box center [520, 414] width 18 height 18
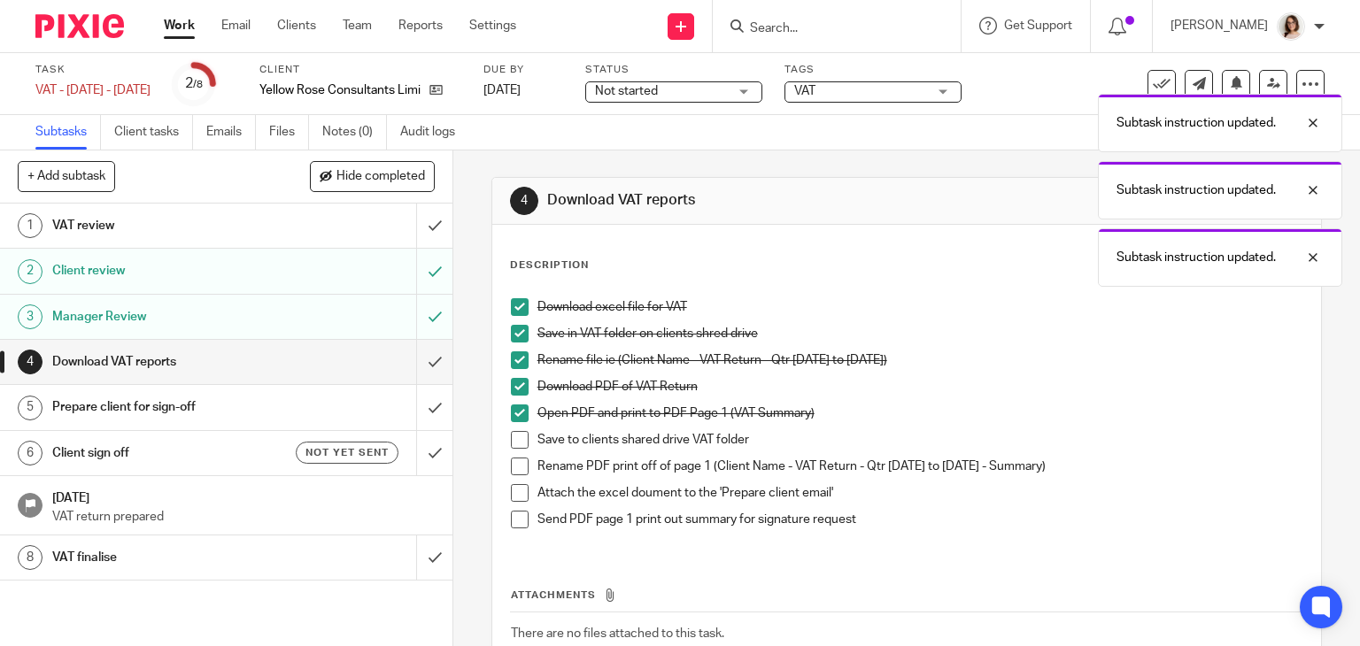
click at [514, 440] on span at bounding box center [520, 440] width 18 height 18
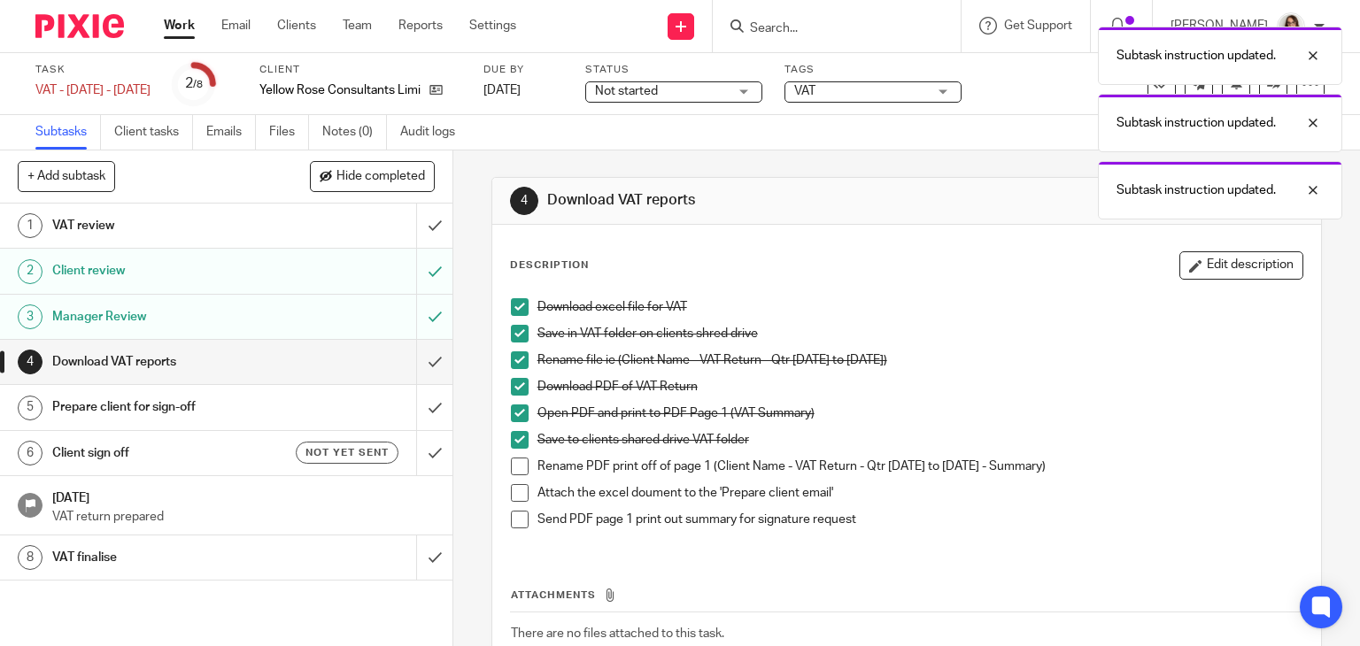
click at [514, 464] on span at bounding box center [520, 467] width 18 height 18
click at [514, 486] on span at bounding box center [520, 493] width 18 height 18
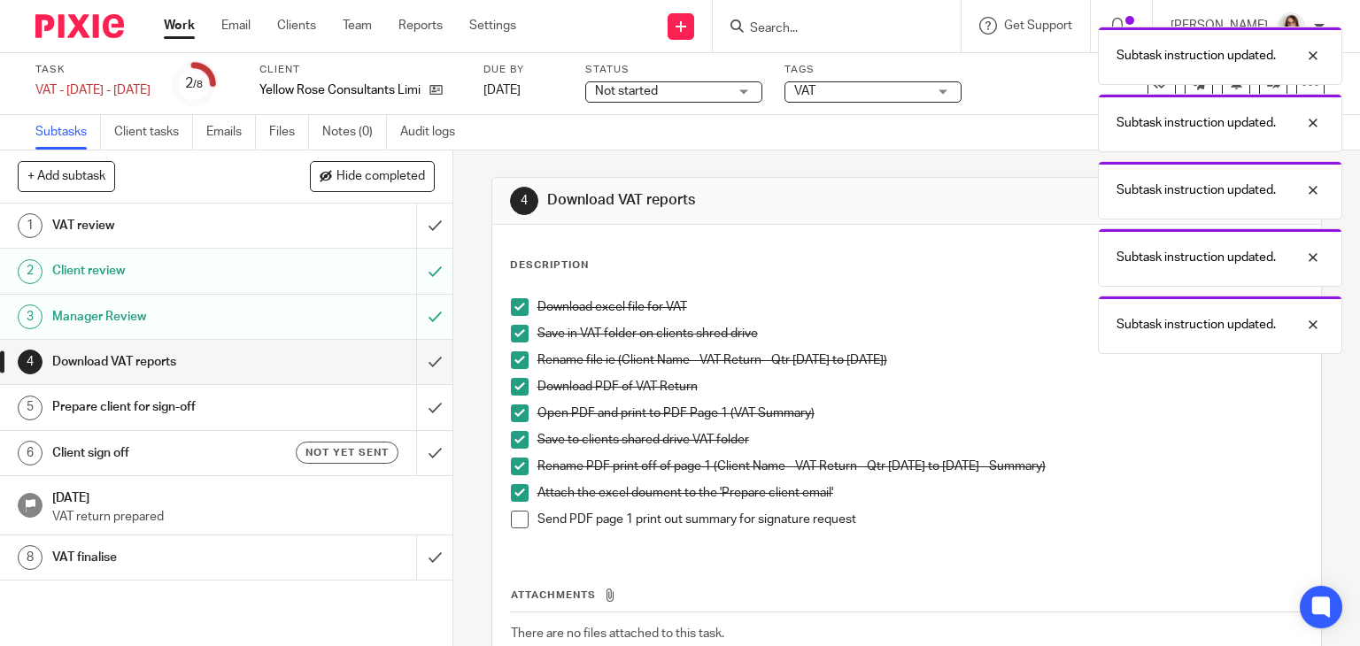
click at [516, 514] on span at bounding box center [520, 520] width 18 height 18
click at [415, 365] on input "submit" at bounding box center [226, 362] width 452 height 44
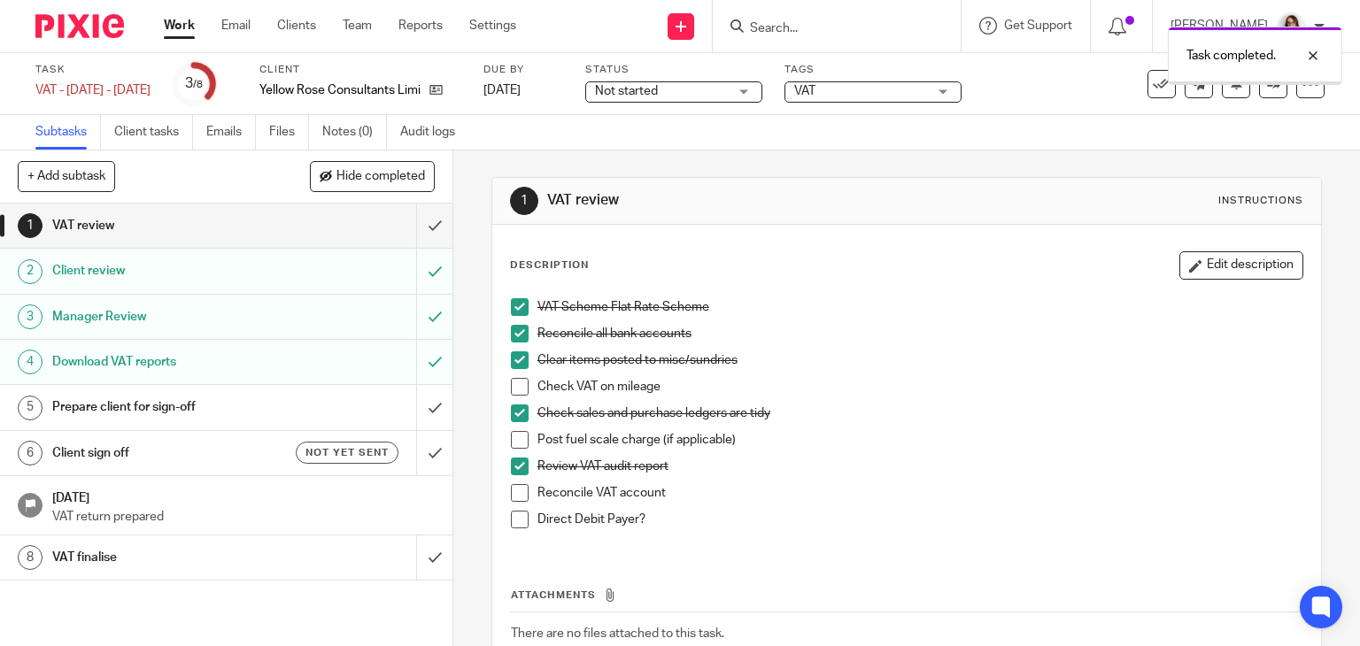
drag, startPoint x: 0, startPoint y: 0, endPoint x: 274, endPoint y: 406, distance: 489.2
click at [274, 406] on div "Prepare client for sign-off" at bounding box center [225, 407] width 346 height 27
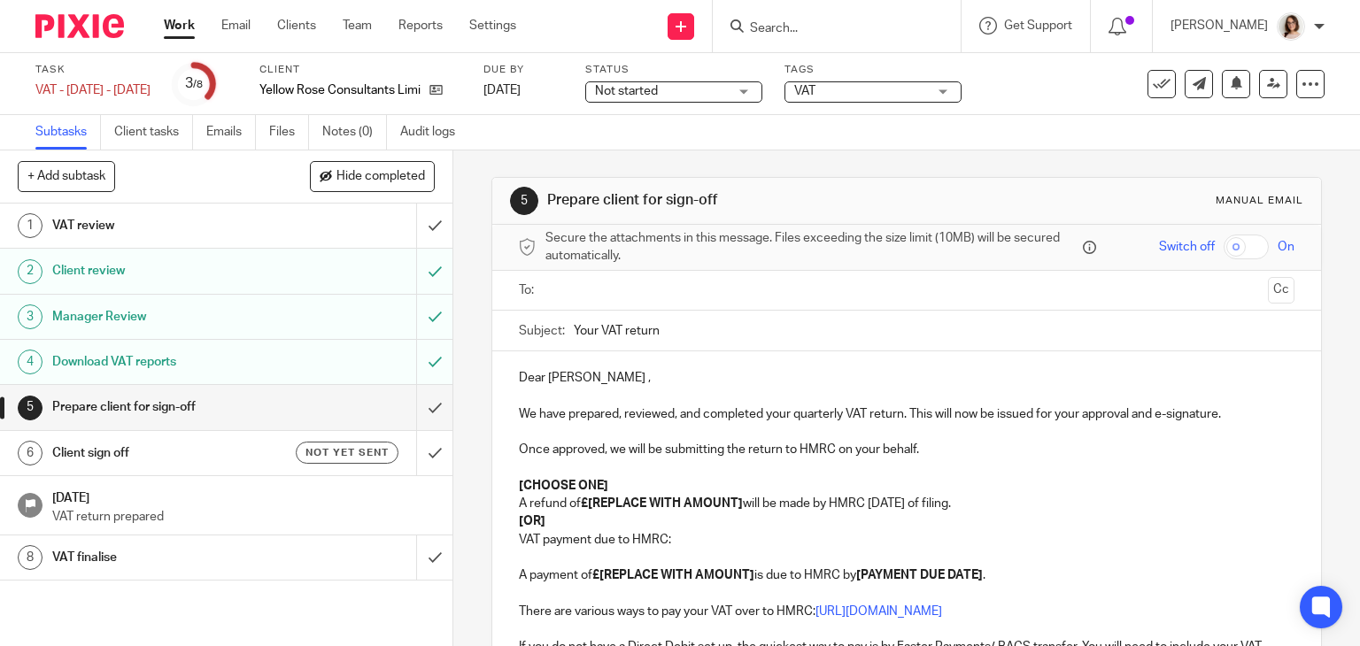
click at [617, 299] on ul at bounding box center [908, 290] width 722 height 29
click at [606, 290] on input "text" at bounding box center [906, 291] width 709 height 20
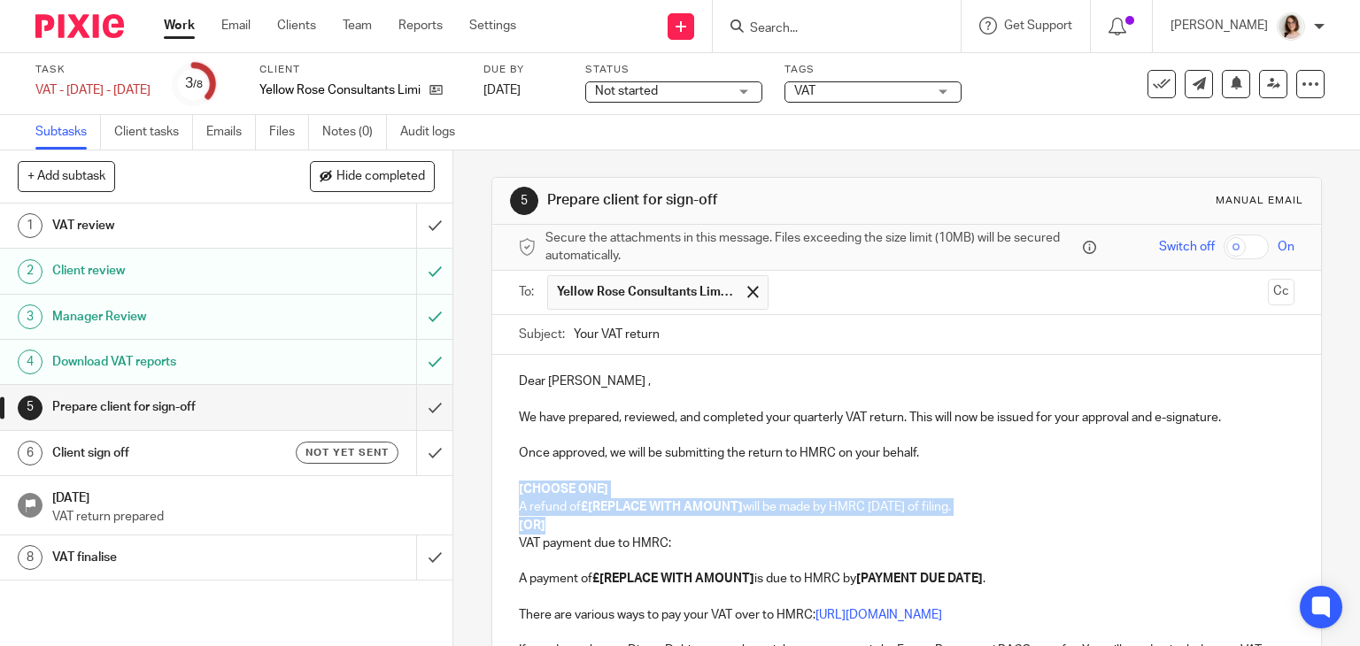
drag, startPoint x: 556, startPoint y: 522, endPoint x: 491, endPoint y: 486, distance: 74.5
click at [492, 486] on div "Dear [PERSON_NAME] , We have prepared, reviewed, and completed your quarterly V…" at bounding box center [907, 612] width 830 height 515
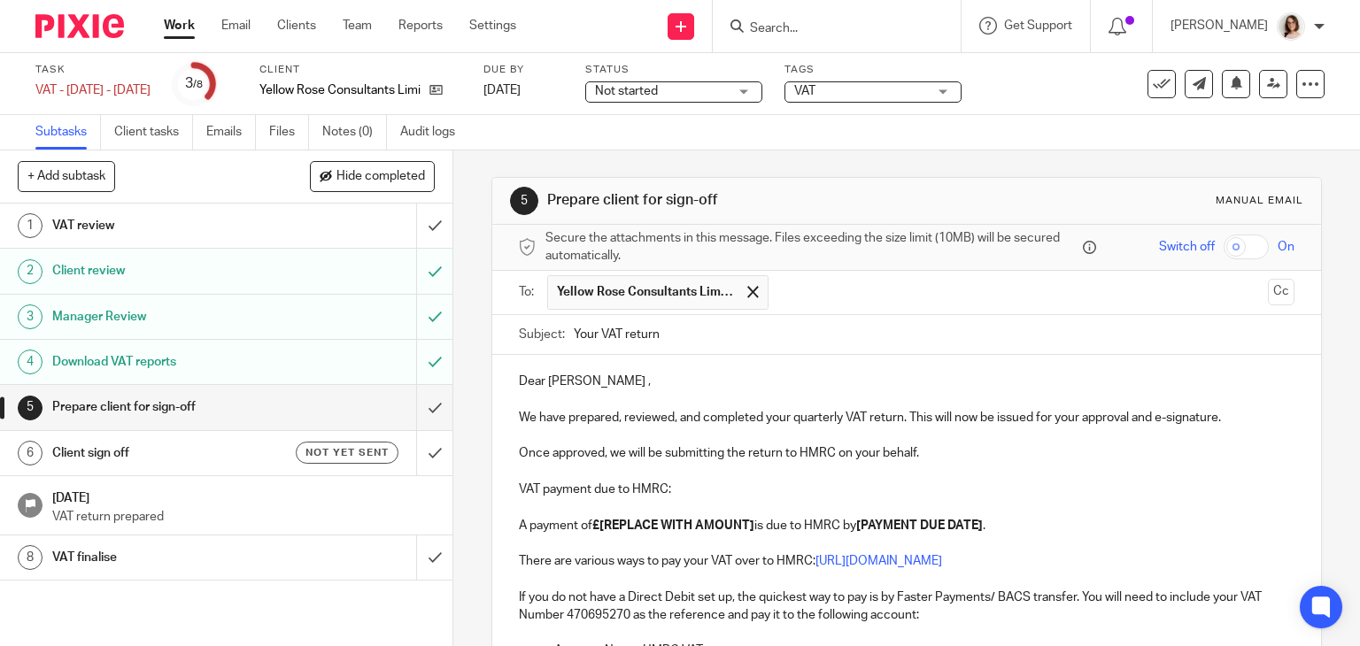
click at [754, 525] on p "A payment of £[REPLACE WITH AMOUNT] is due to HMRC by [PAYMENT DUE DATE] ." at bounding box center [907, 526] width 777 height 18
click at [876, 525] on strong "[PAYMENT DUE DATE]" at bounding box center [812, 526] width 127 height 12
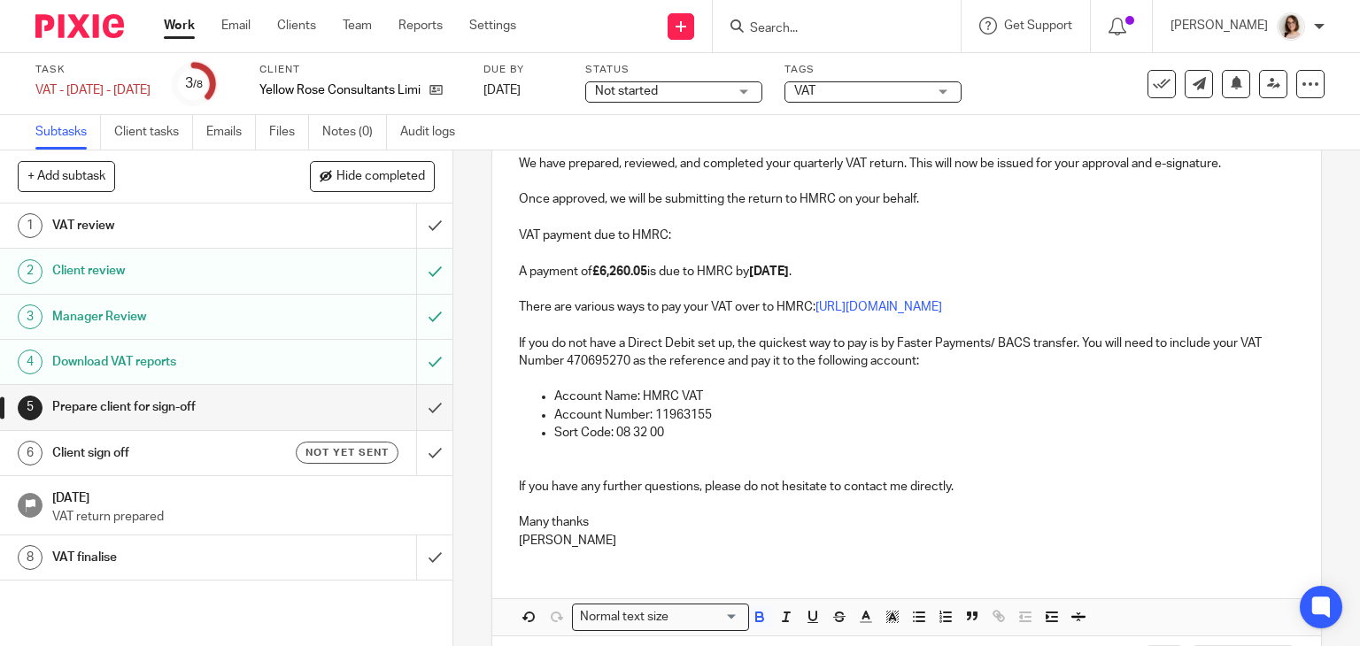
scroll to position [327, 0]
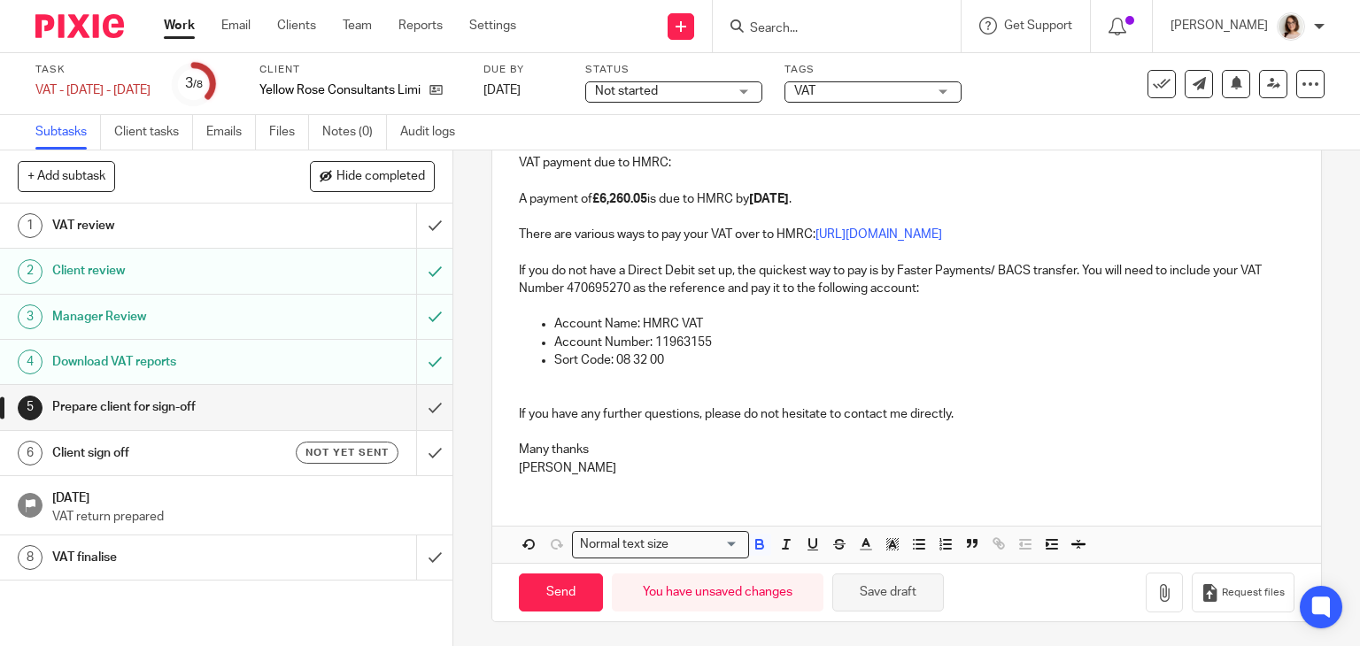
click at [878, 586] on button "Save draft" at bounding box center [888, 593] width 112 height 38
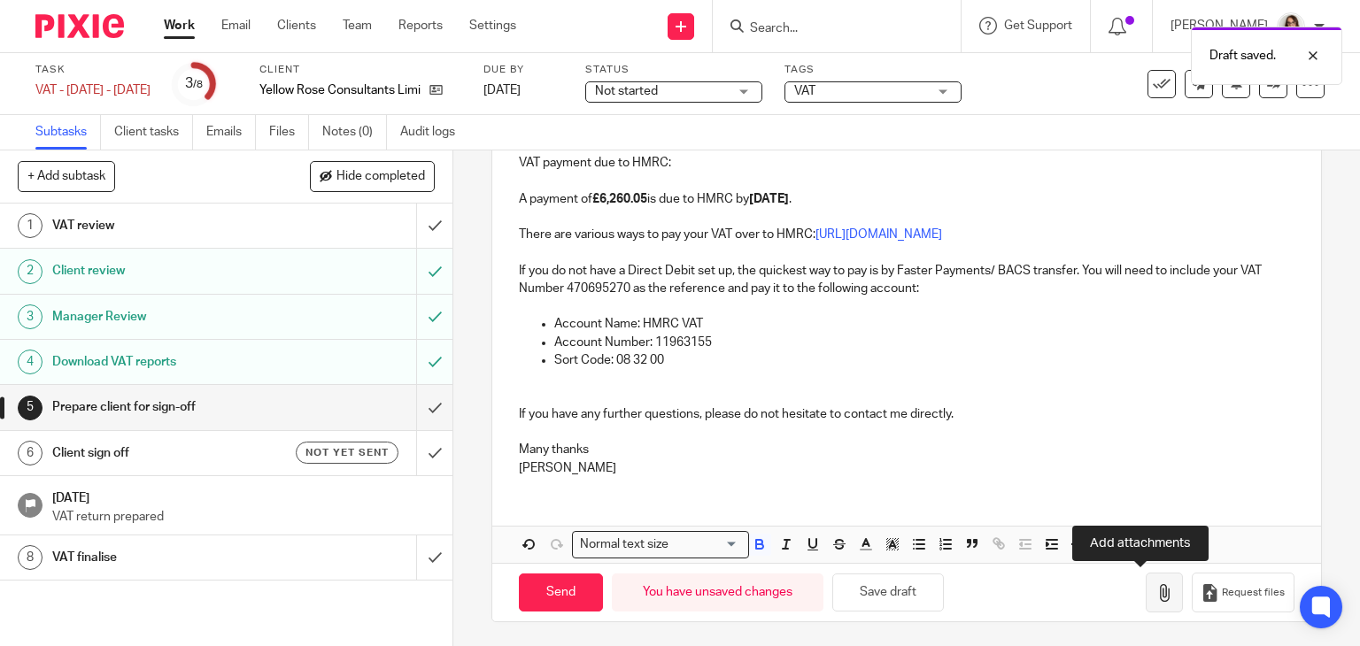
click at [1146, 585] on button "button" at bounding box center [1164, 593] width 37 height 40
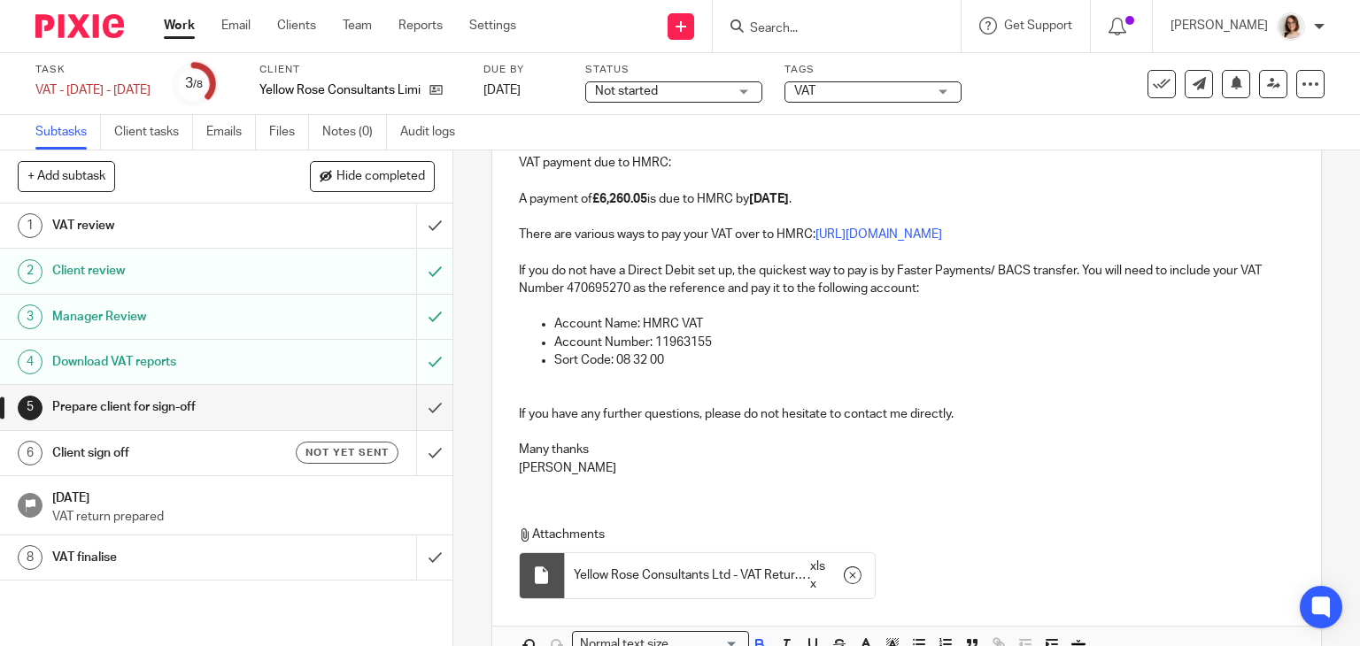
scroll to position [426, 0]
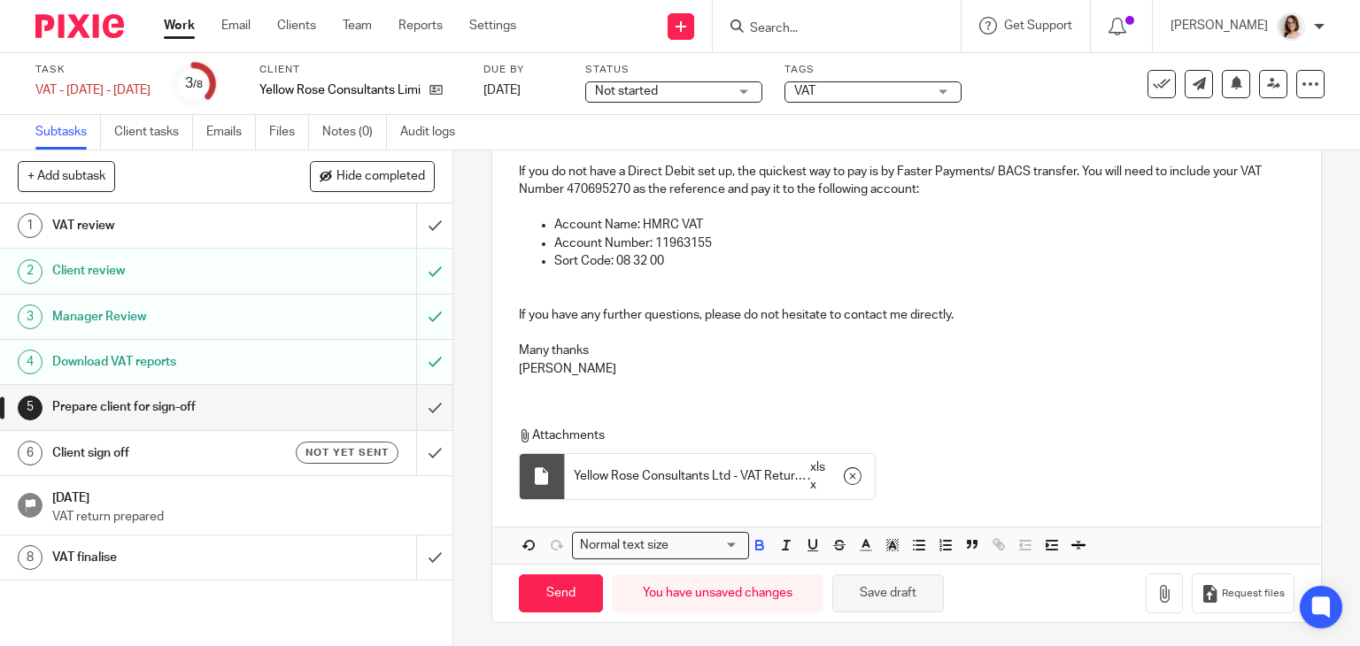
click at [846, 592] on button "Save draft" at bounding box center [888, 594] width 112 height 38
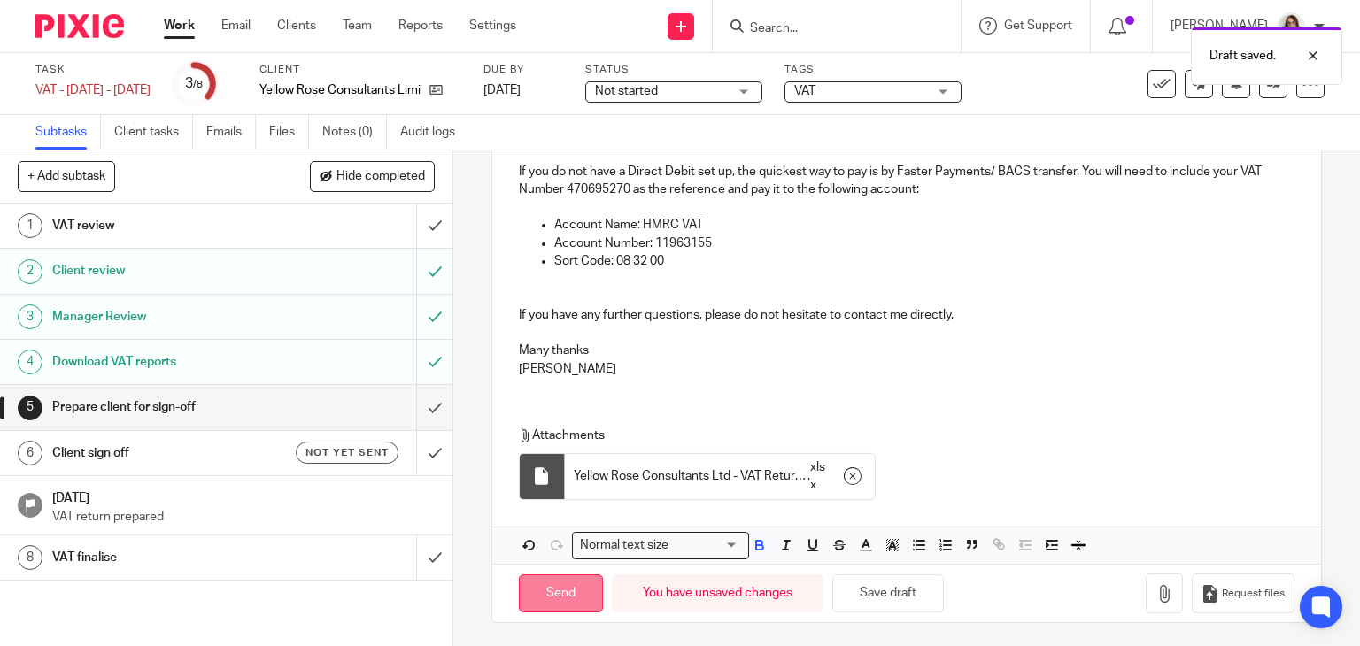
click at [549, 585] on input "Send" at bounding box center [561, 594] width 84 height 38
type input "Sent"
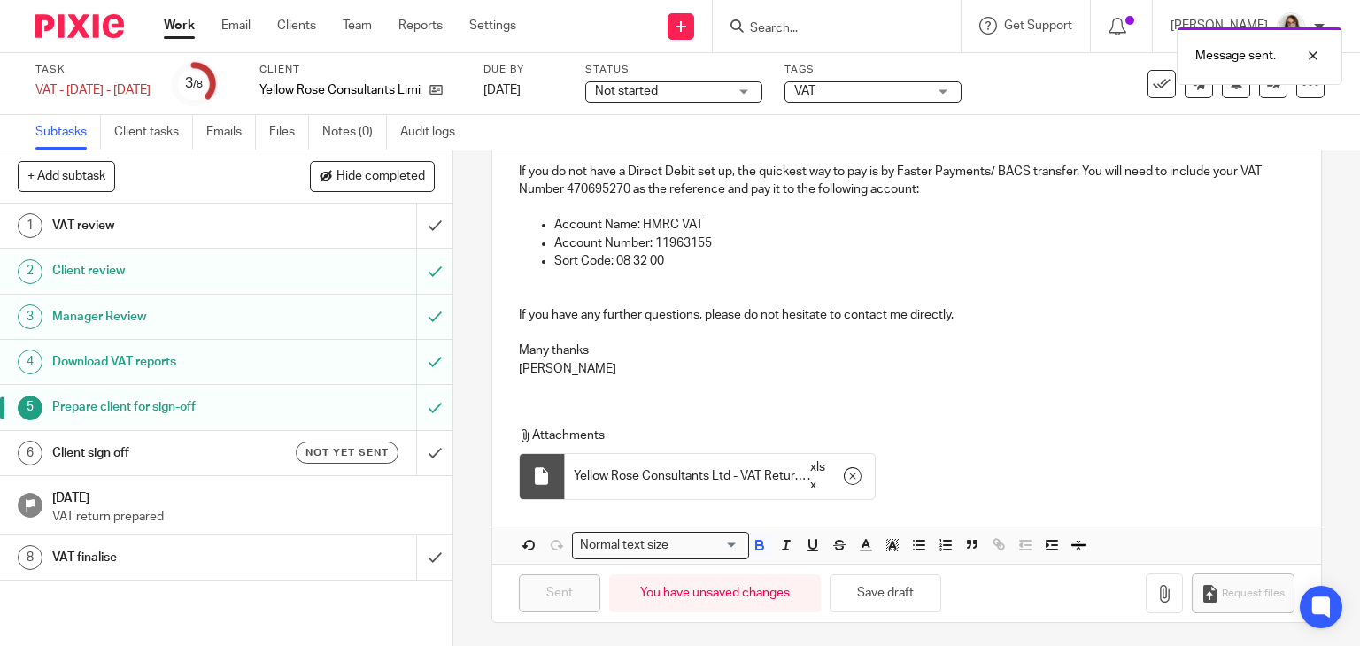
click at [170, 444] on h1 "Client sign off" at bounding box center [167, 453] width 231 height 27
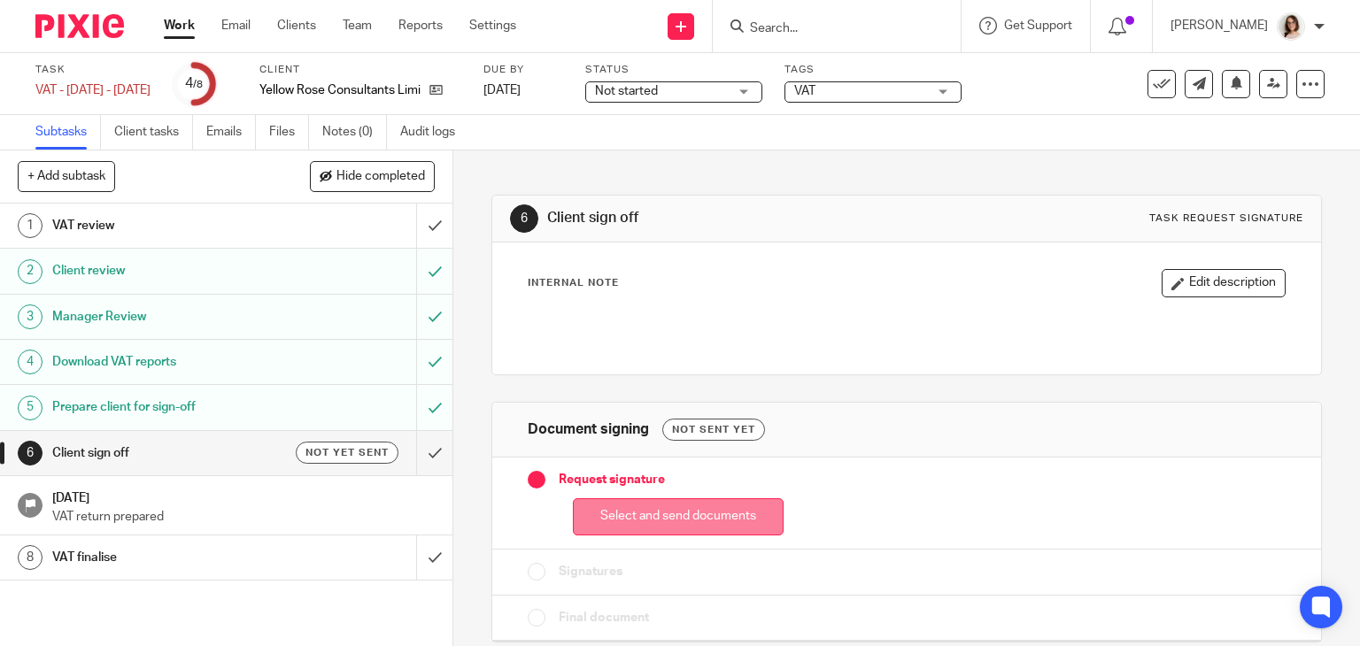
click at [667, 514] on button "Select and send documents" at bounding box center [678, 517] width 211 height 38
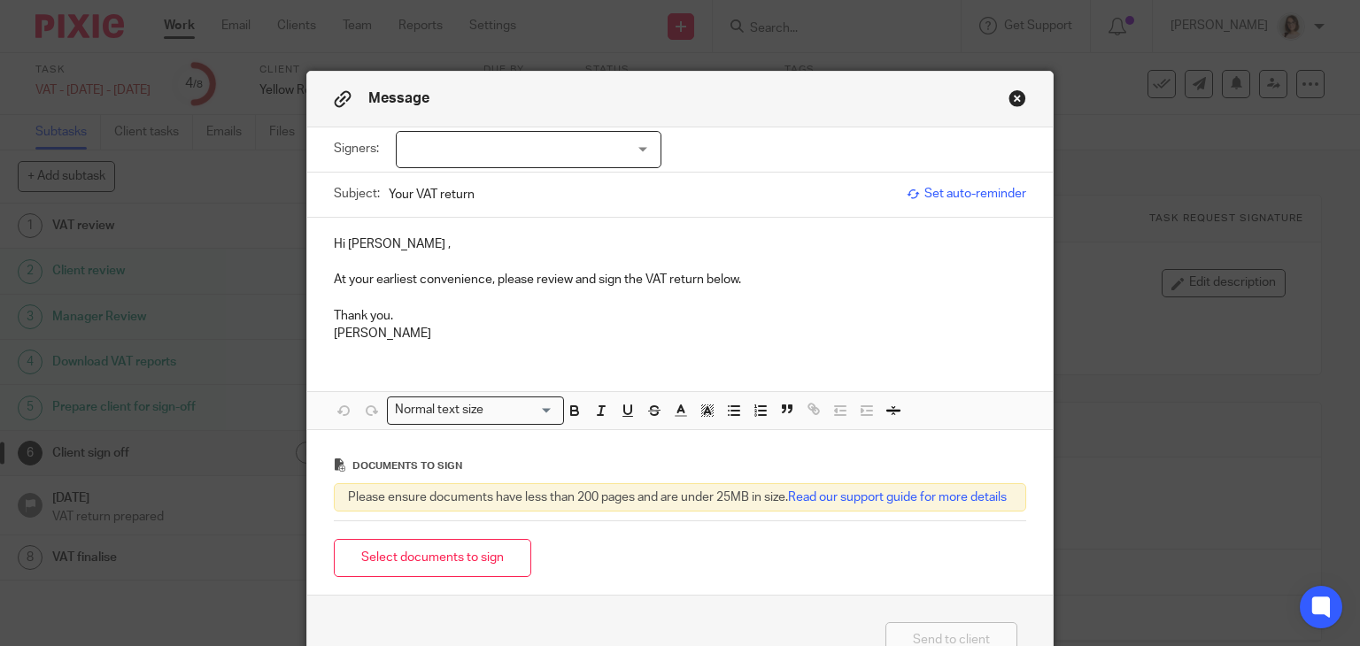
click at [623, 150] on div at bounding box center [529, 149] width 266 height 37
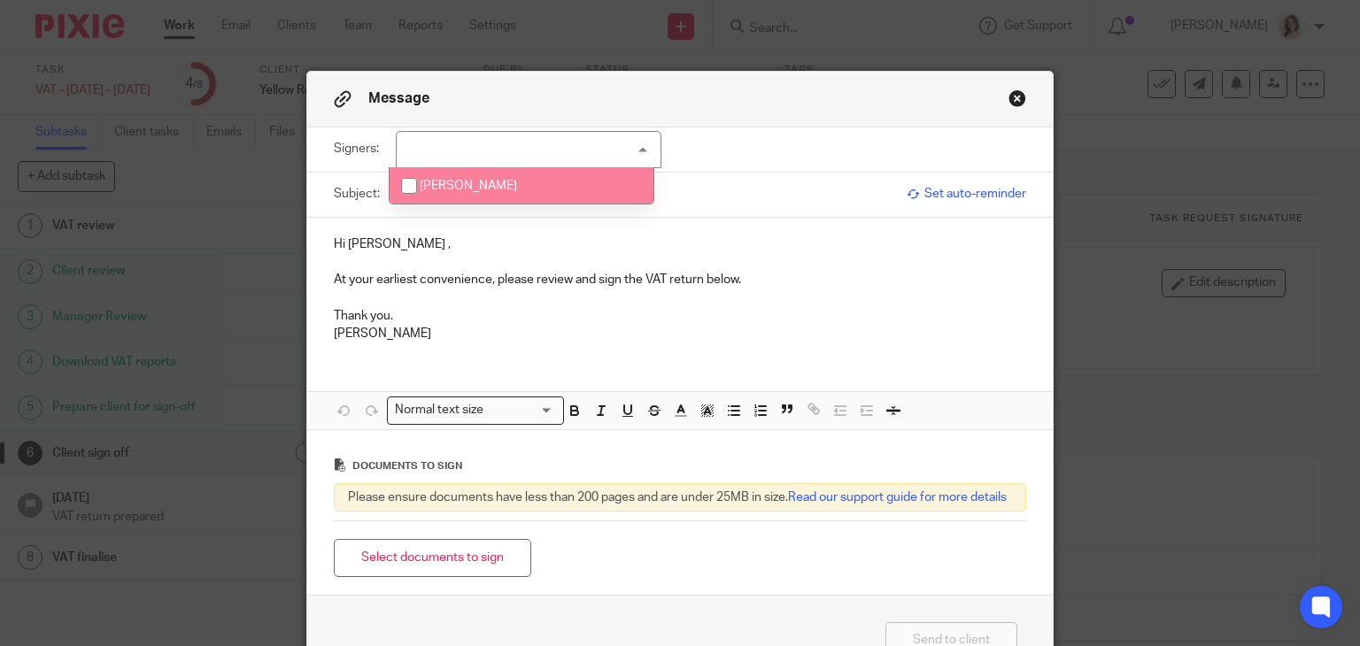
click at [517, 180] on span "[PERSON_NAME]" at bounding box center [468, 186] width 97 height 12
checkbox input "true"
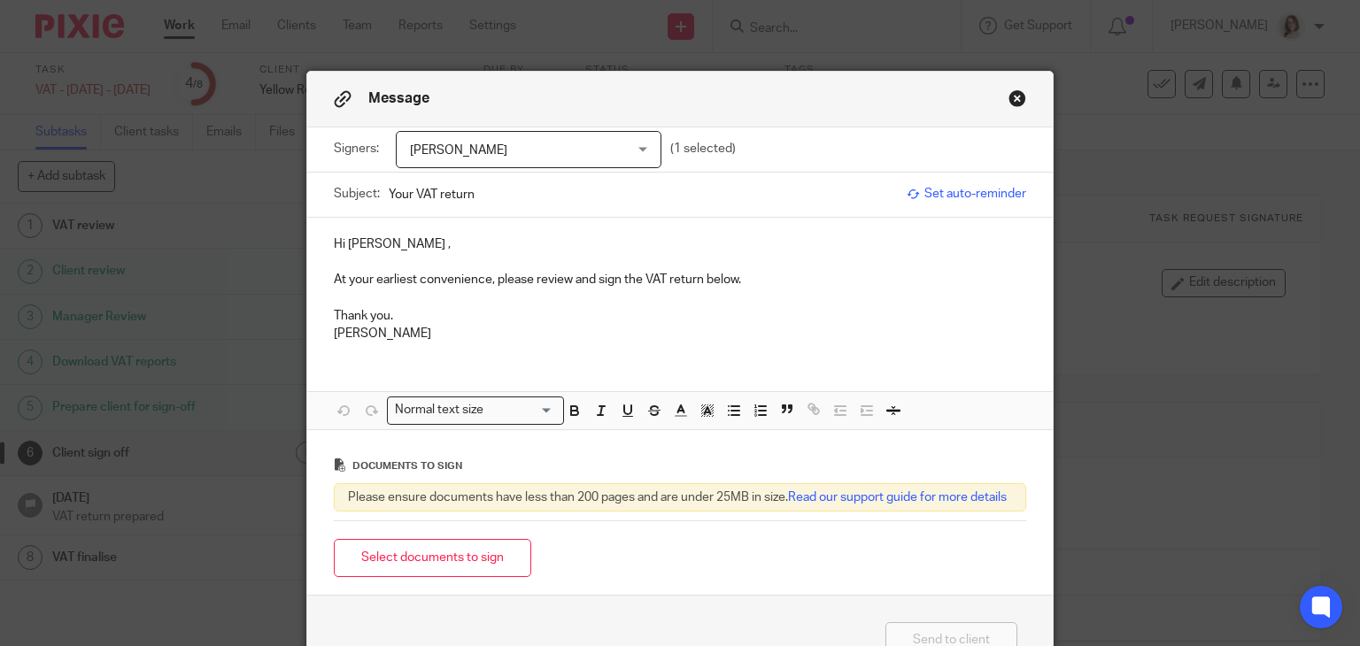
click at [549, 327] on p "[PERSON_NAME]" at bounding box center [680, 334] width 693 height 18
click at [407, 565] on button "Select documents to sign" at bounding box center [432, 558] width 197 height 38
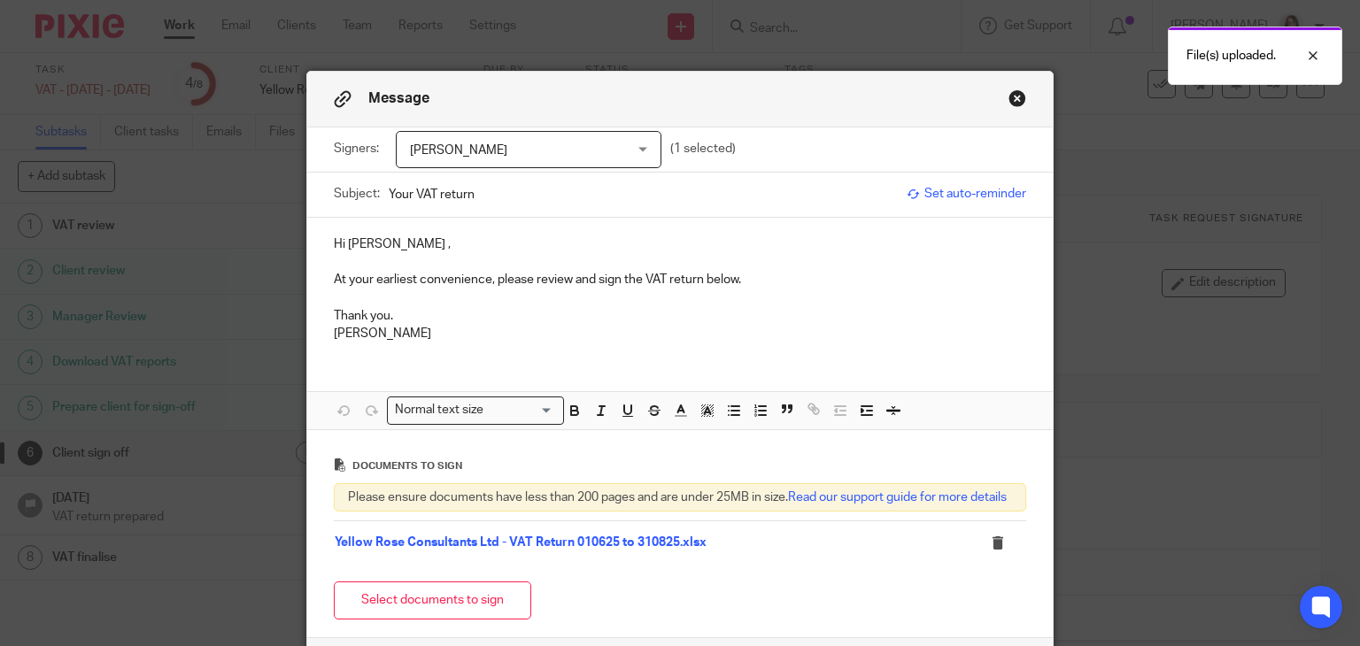
click at [986, 552] on div at bounding box center [1001, 543] width 31 height 18
click at [992, 550] on icon at bounding box center [997, 543] width 13 height 13
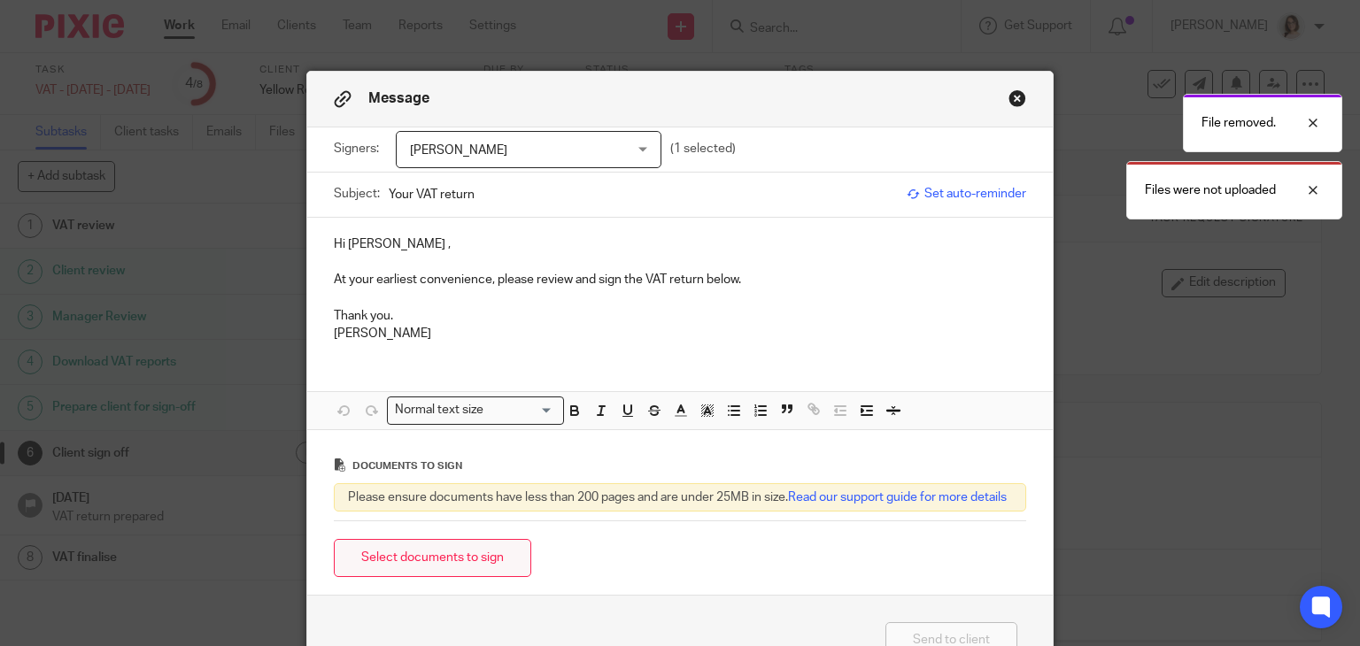
click at [453, 564] on button "Select documents to sign" at bounding box center [432, 558] width 197 height 38
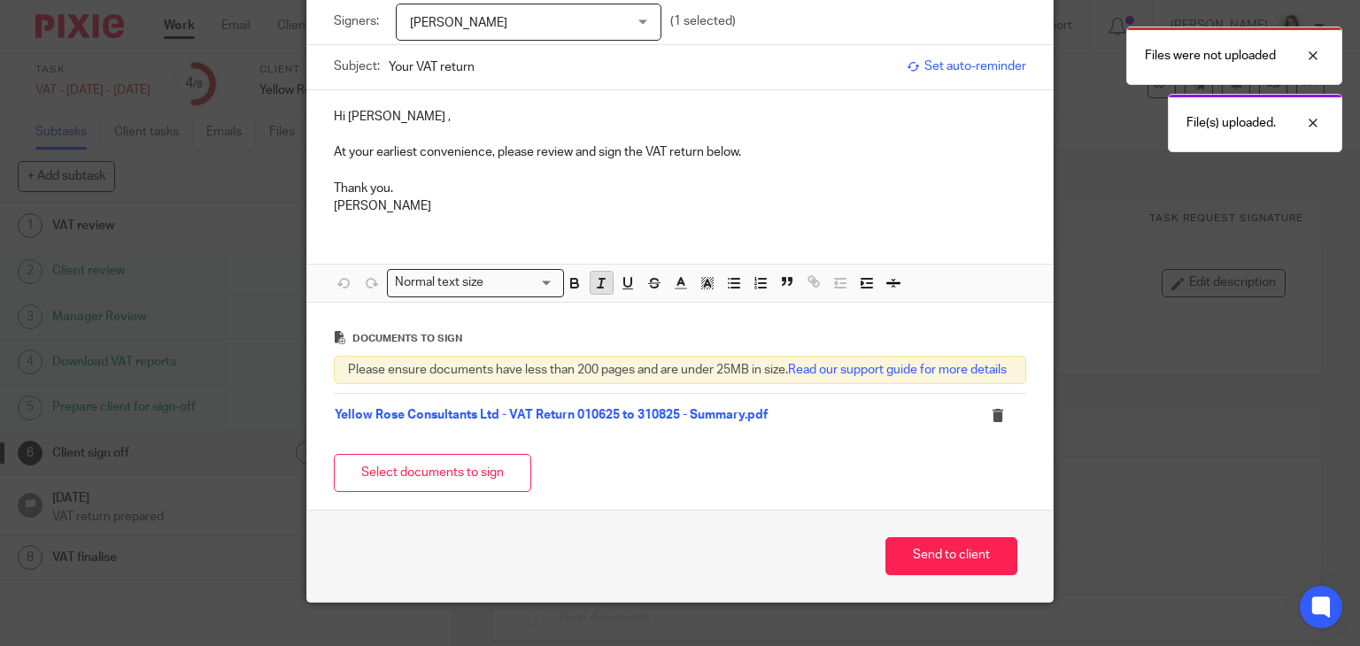
scroll to position [151, 0]
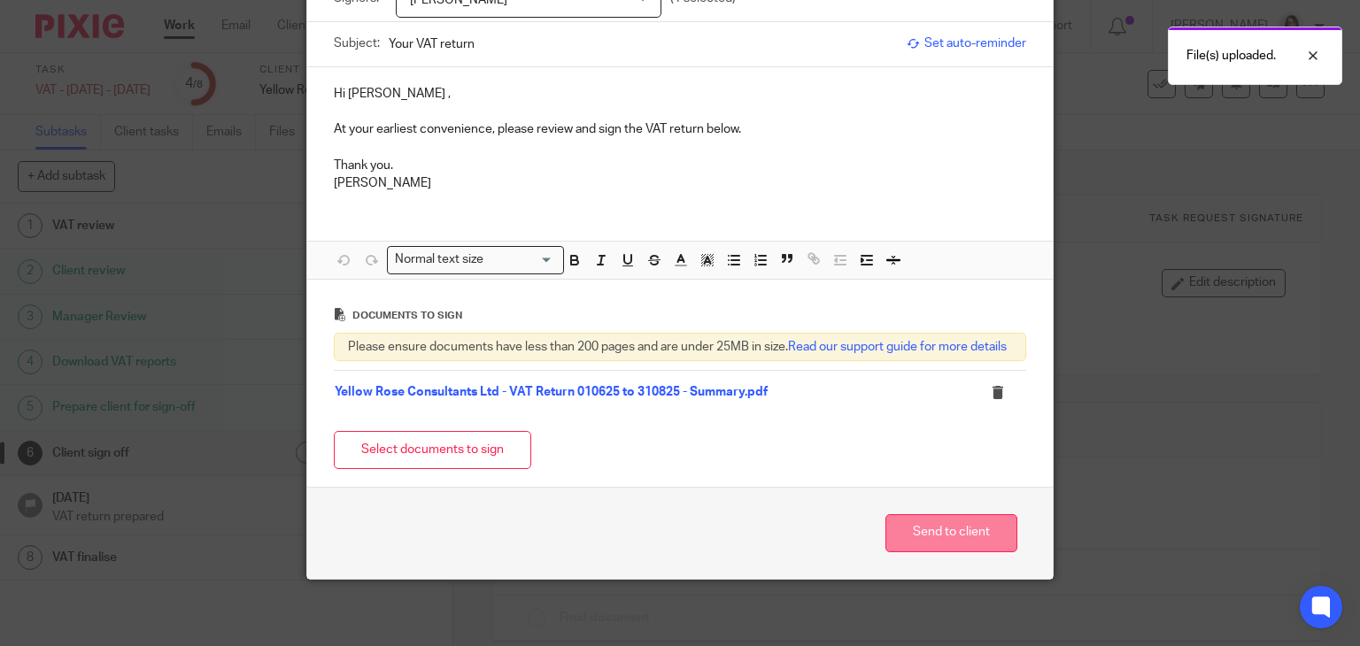
click at [934, 547] on button "Send to client" at bounding box center [951, 533] width 132 height 38
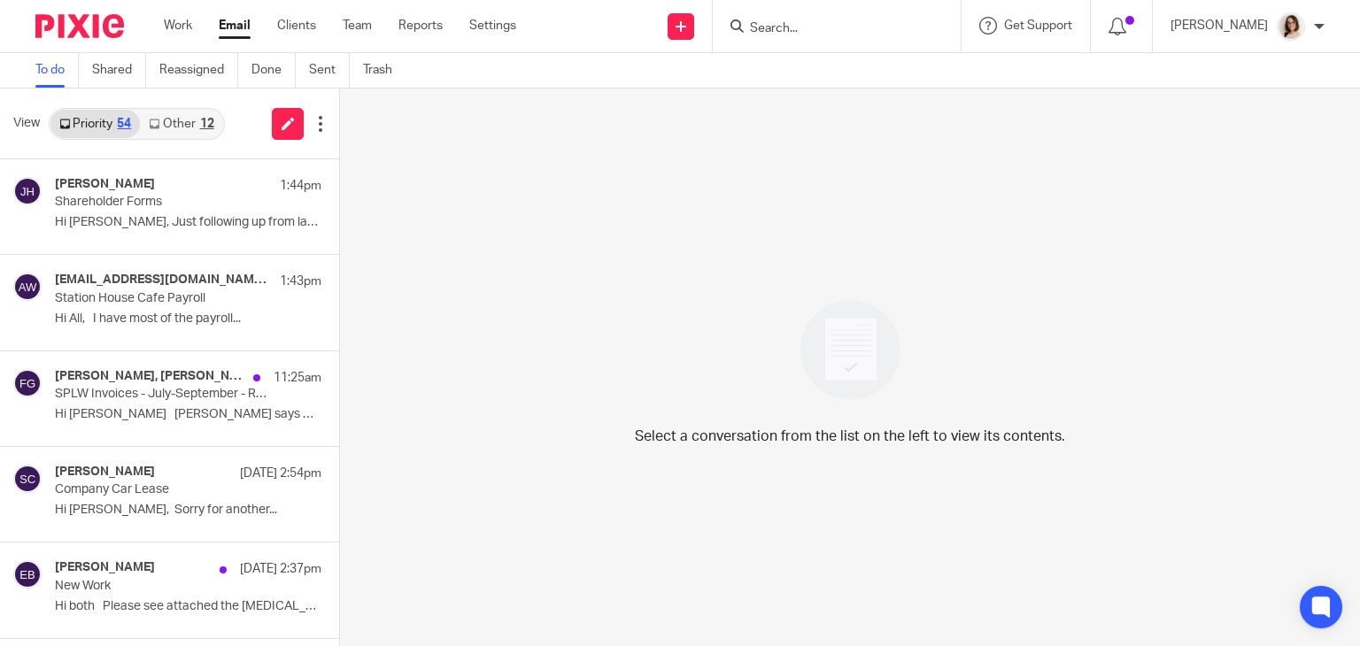
click at [198, 114] on link "Other 12" at bounding box center [181, 124] width 82 height 28
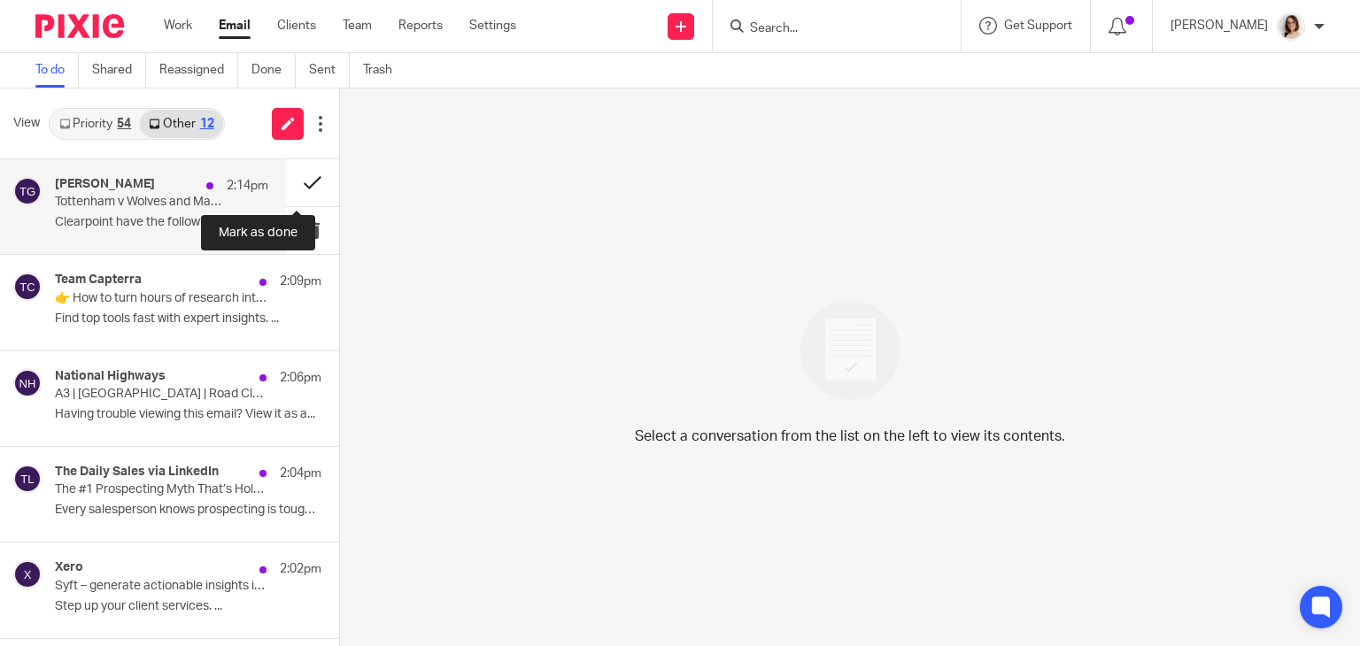
click at [286, 184] on button at bounding box center [312, 182] width 53 height 47
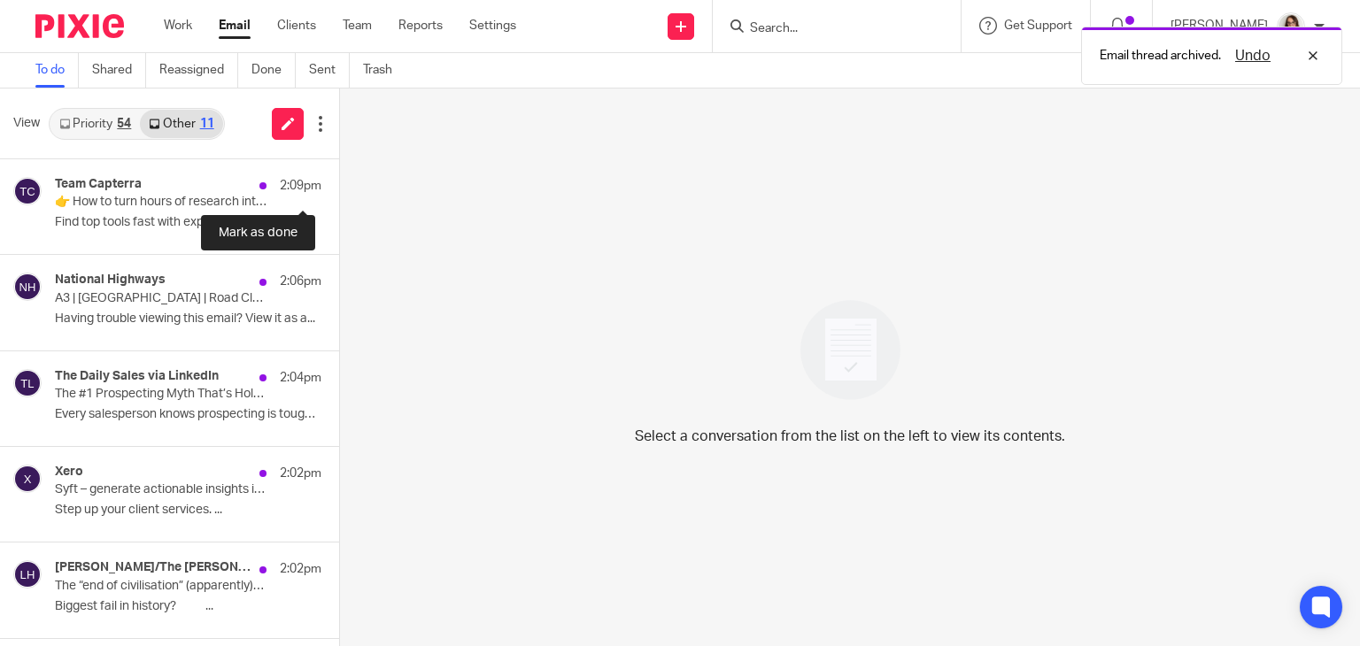
click at [339, 184] on button at bounding box center [346, 182] width 14 height 47
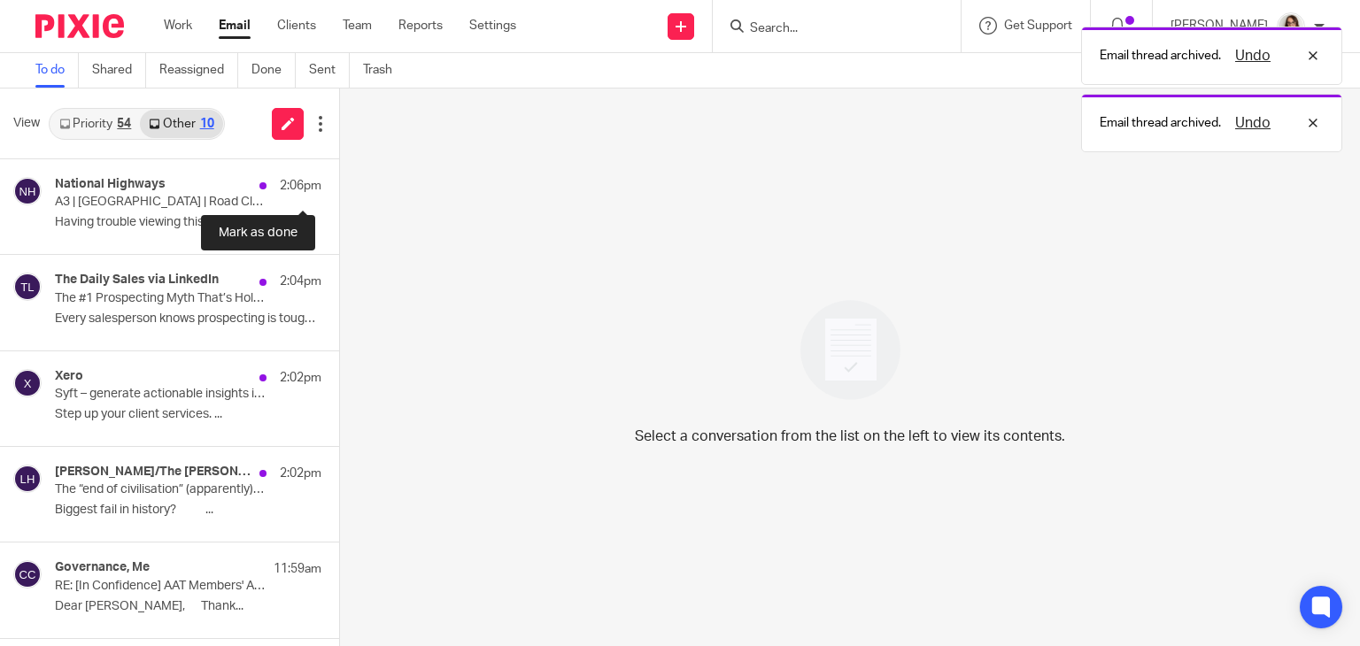
click at [339, 184] on button at bounding box center [346, 182] width 14 height 47
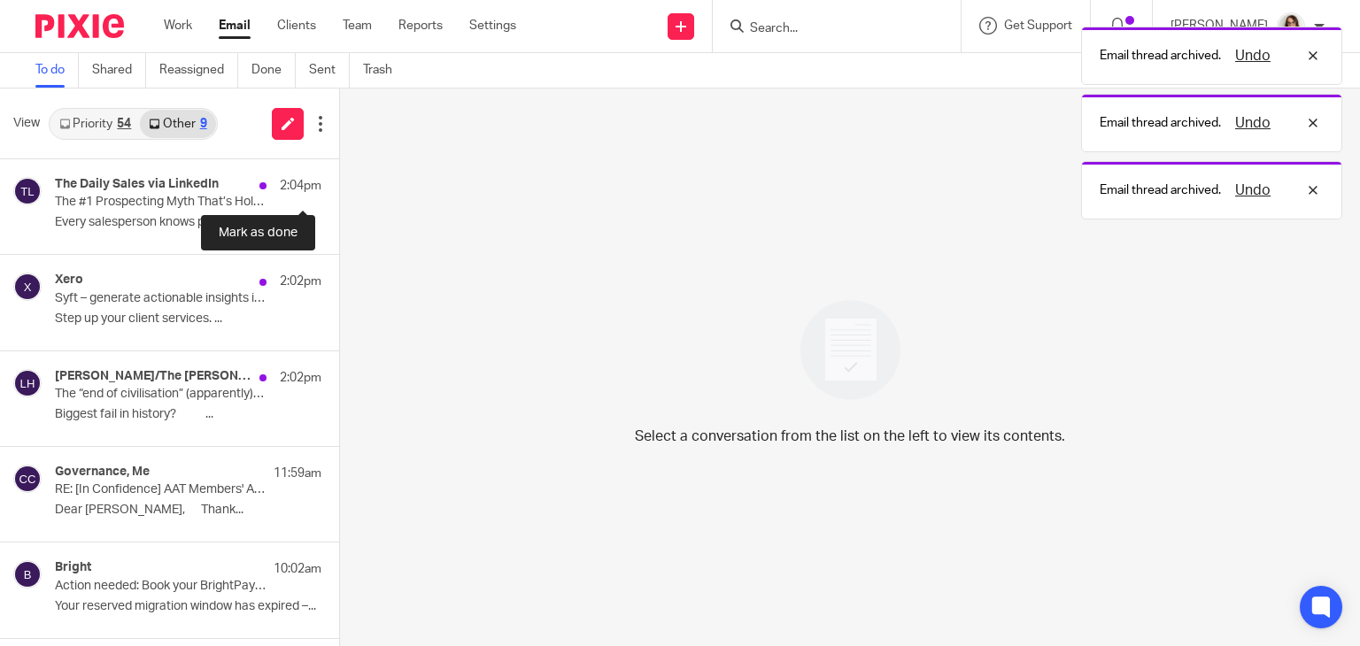
click at [339, 184] on button at bounding box center [346, 182] width 14 height 47
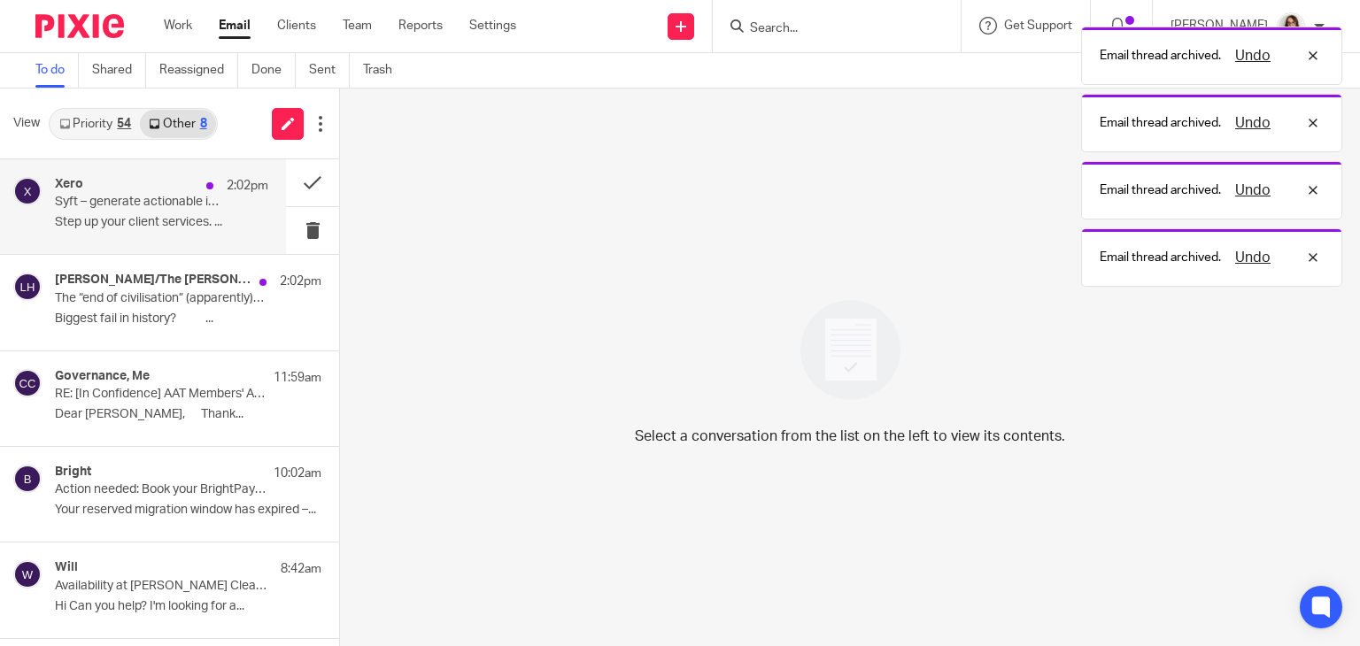
click at [207, 215] on p "Step up your client services. ..." at bounding box center [161, 222] width 213 height 15
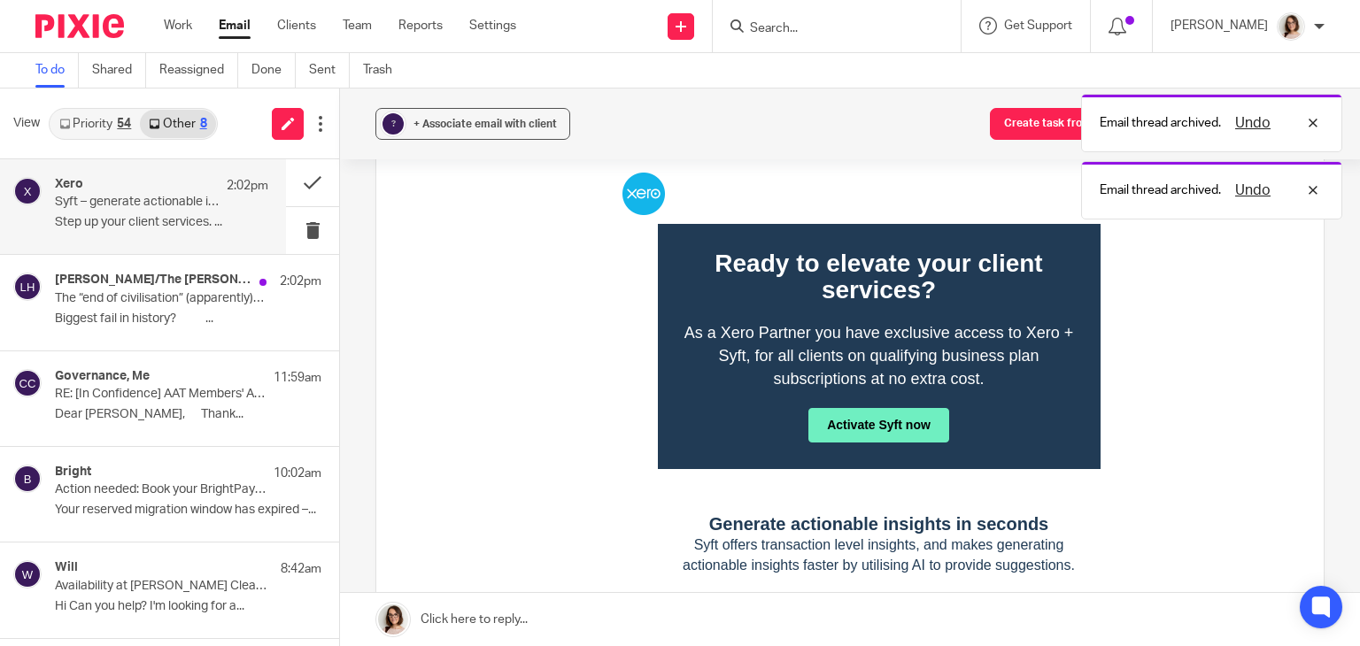
scroll to position [180, 0]
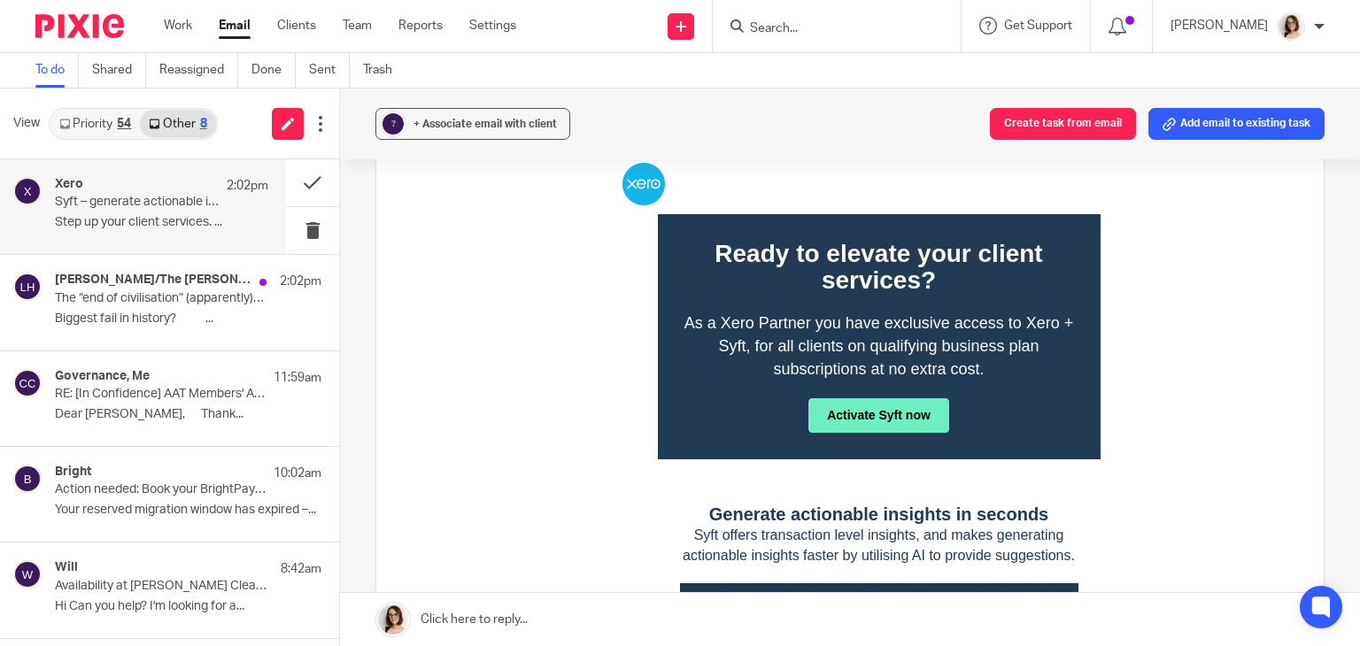
click at [904, 415] on link "Activate Syft now" at bounding box center [878, 415] width 141 height 35
click at [237, 27] on link "Email" at bounding box center [235, 26] width 32 height 18
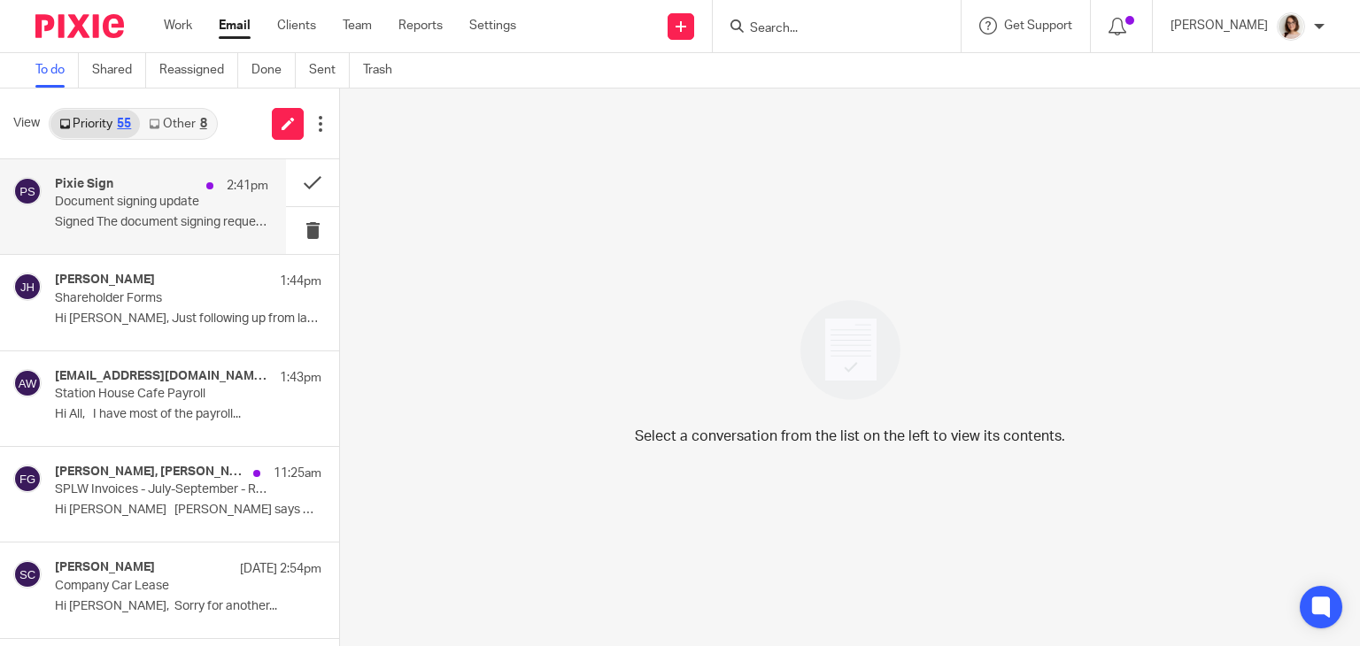
click at [209, 210] on div "Pixie Sign 2:41pm Document signing update Signed The document signing request h…" at bounding box center [161, 206] width 213 height 59
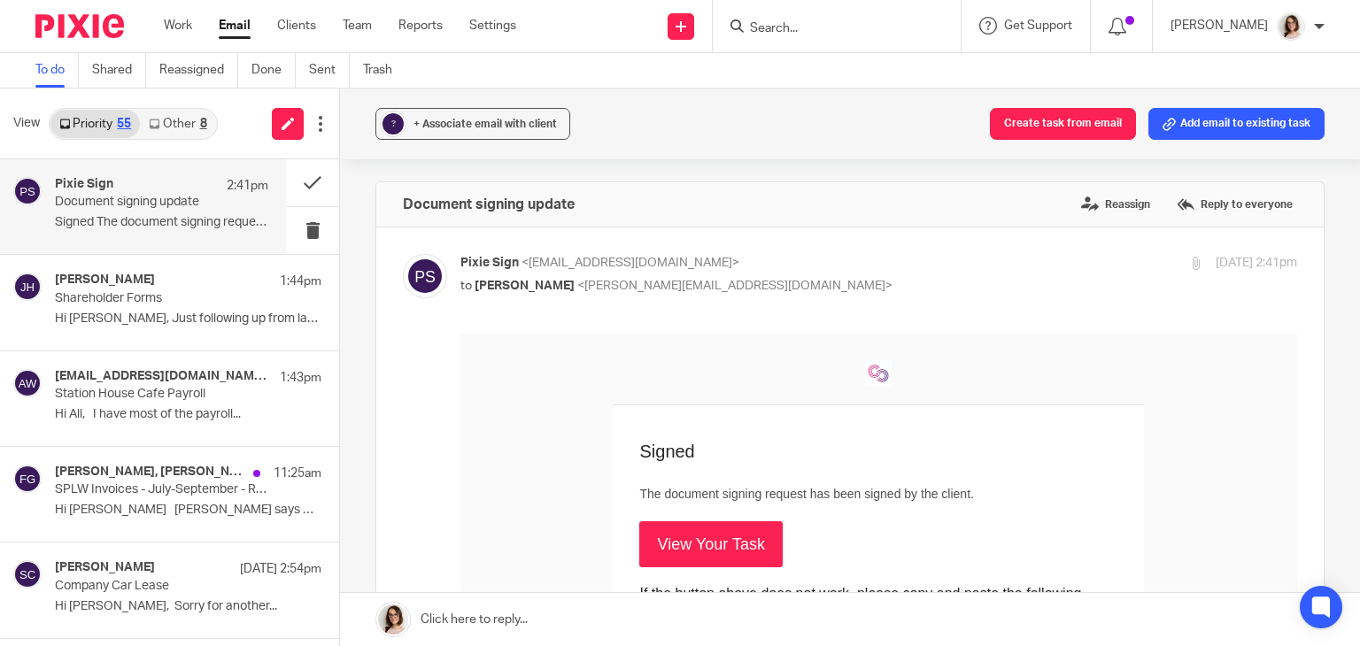
click at [711, 527] on link "View Your Task" at bounding box center [710, 545] width 143 height 46
click at [293, 180] on button at bounding box center [312, 182] width 53 height 47
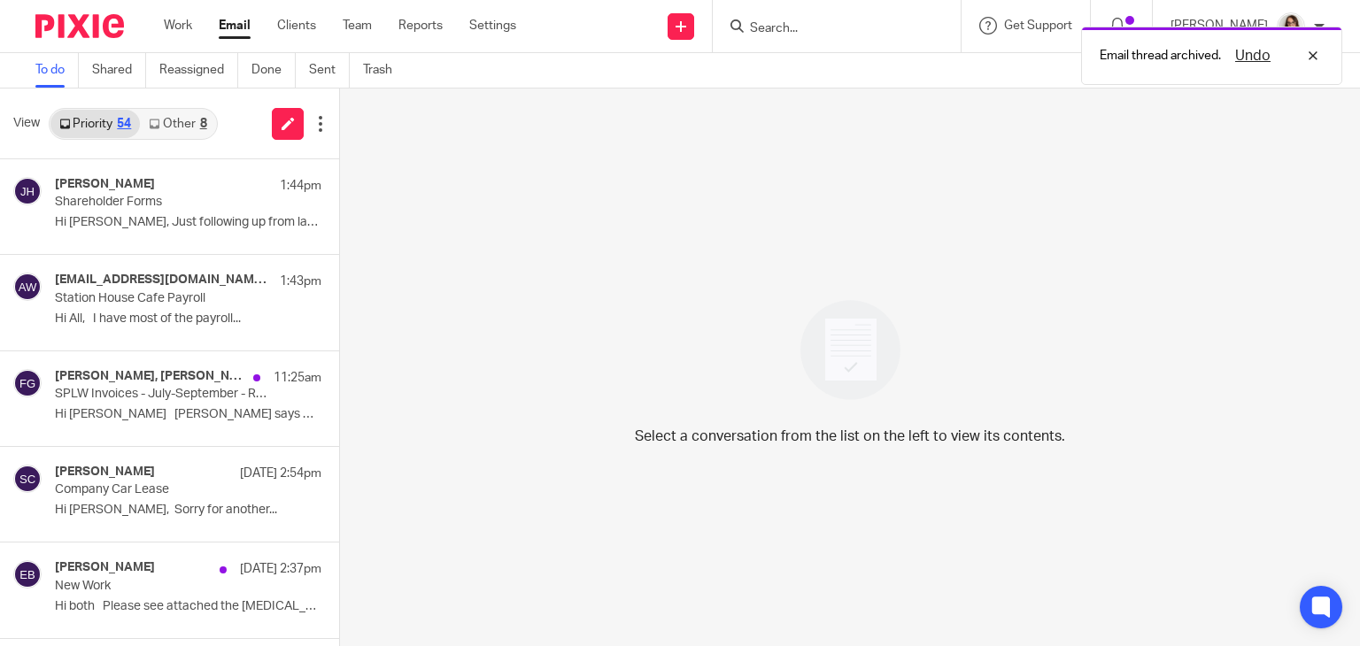
click at [189, 119] on link "Other 8" at bounding box center [177, 124] width 75 height 28
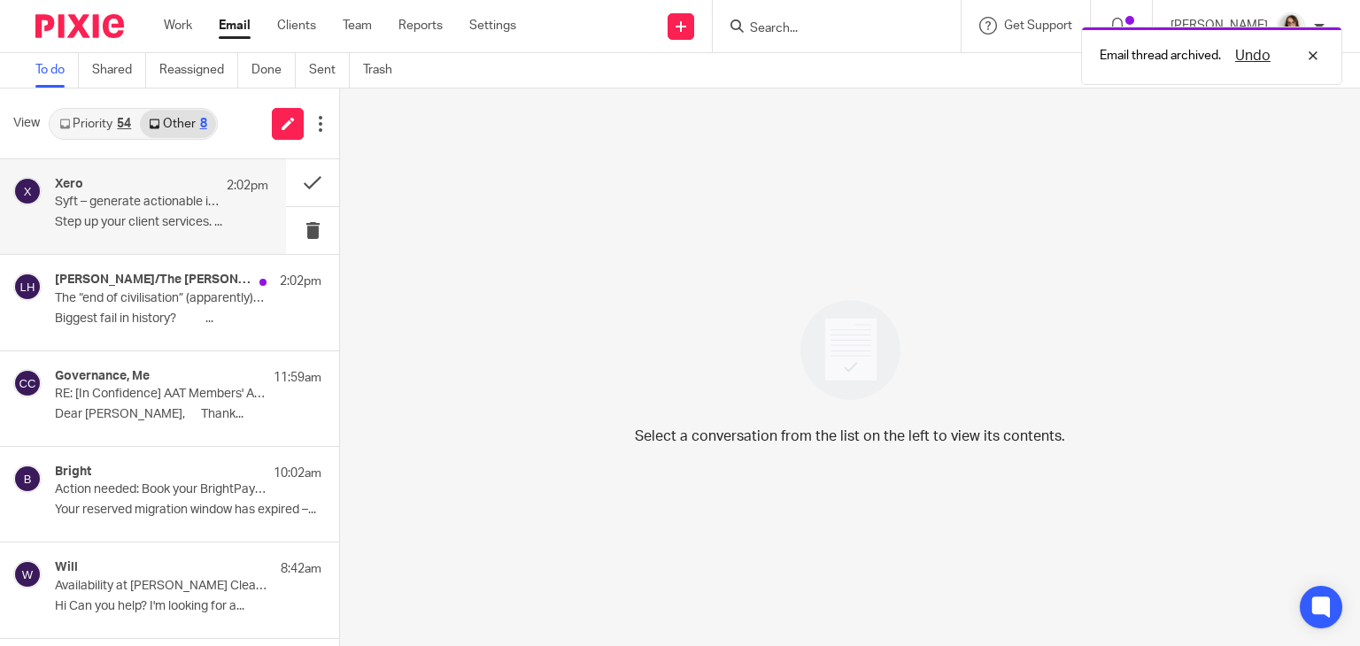
click at [188, 203] on p "Syft – generate actionable insights in seconds" at bounding box center [140, 202] width 171 height 15
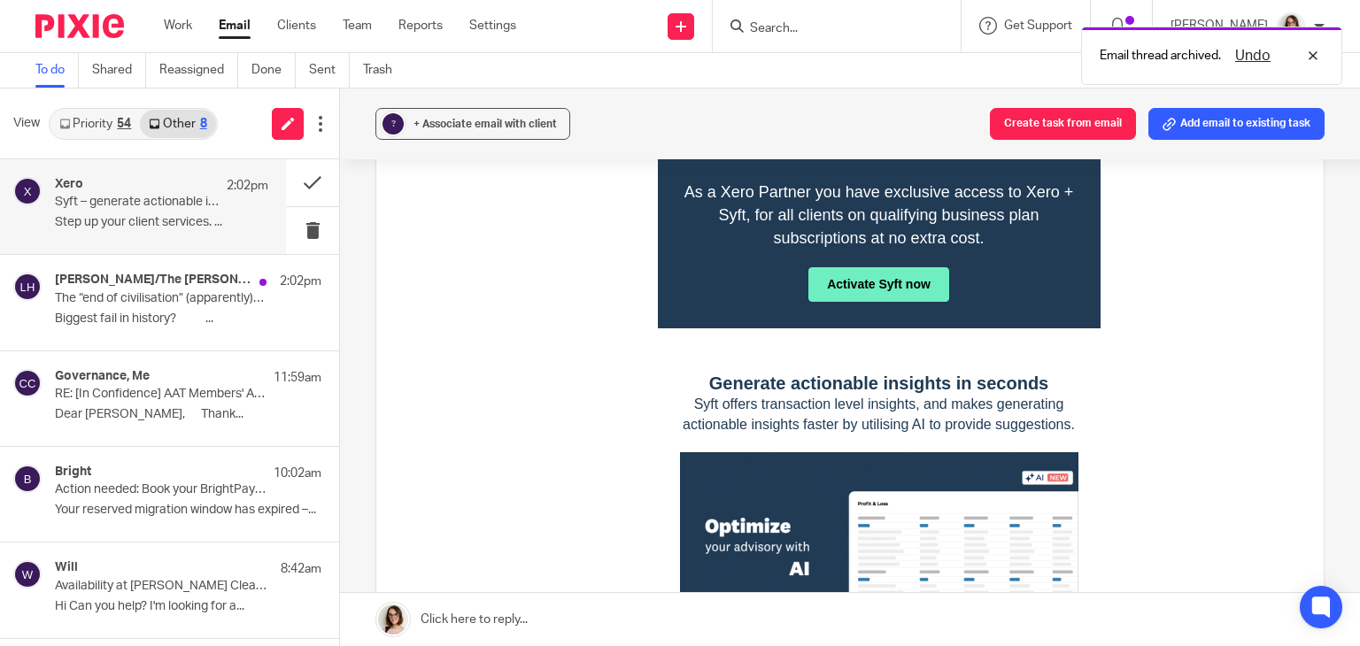
scroll to position [312, 0]
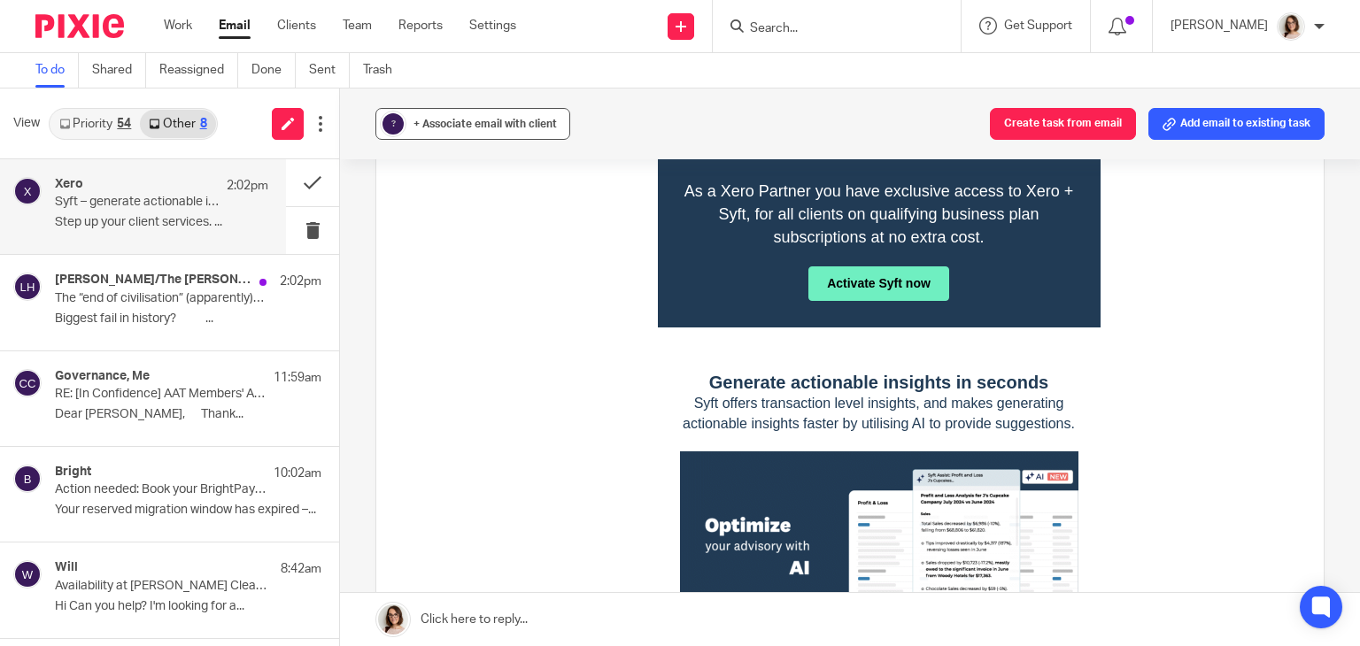
click at [512, 118] on div "+ Associate email with client" at bounding box center [484, 124] width 143 height 18
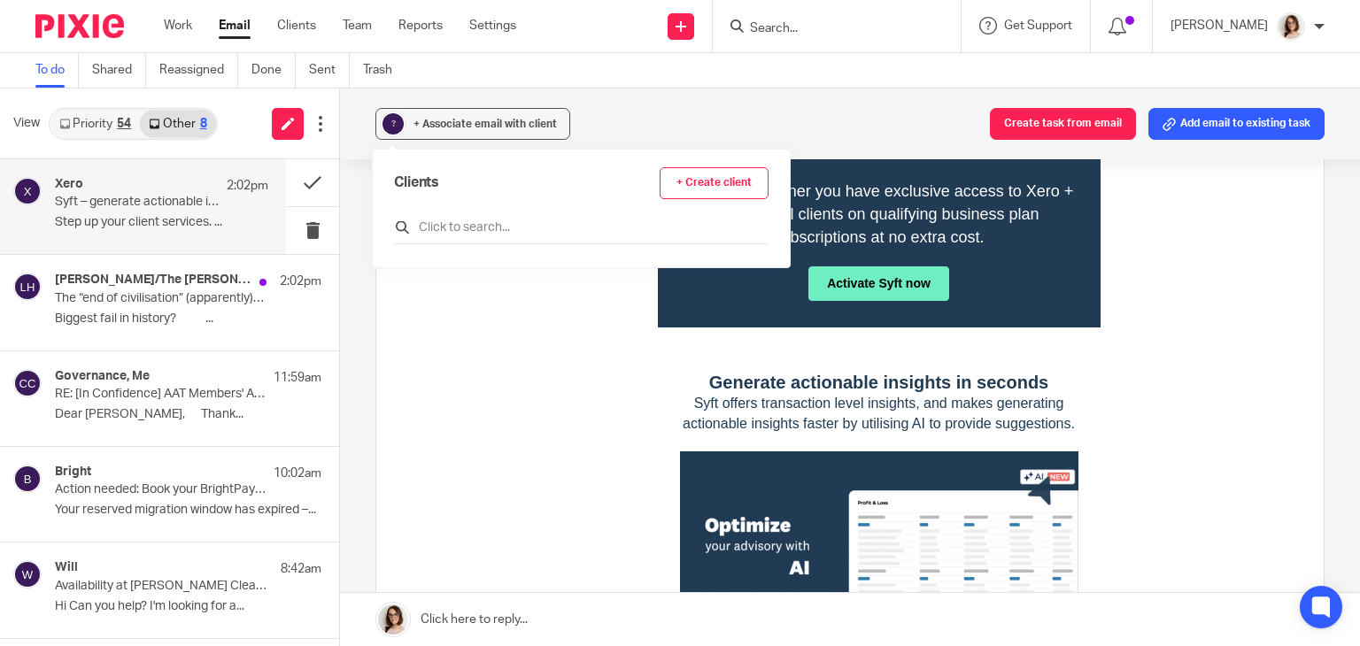
click at [480, 222] on input "text" at bounding box center [581, 228] width 375 height 18
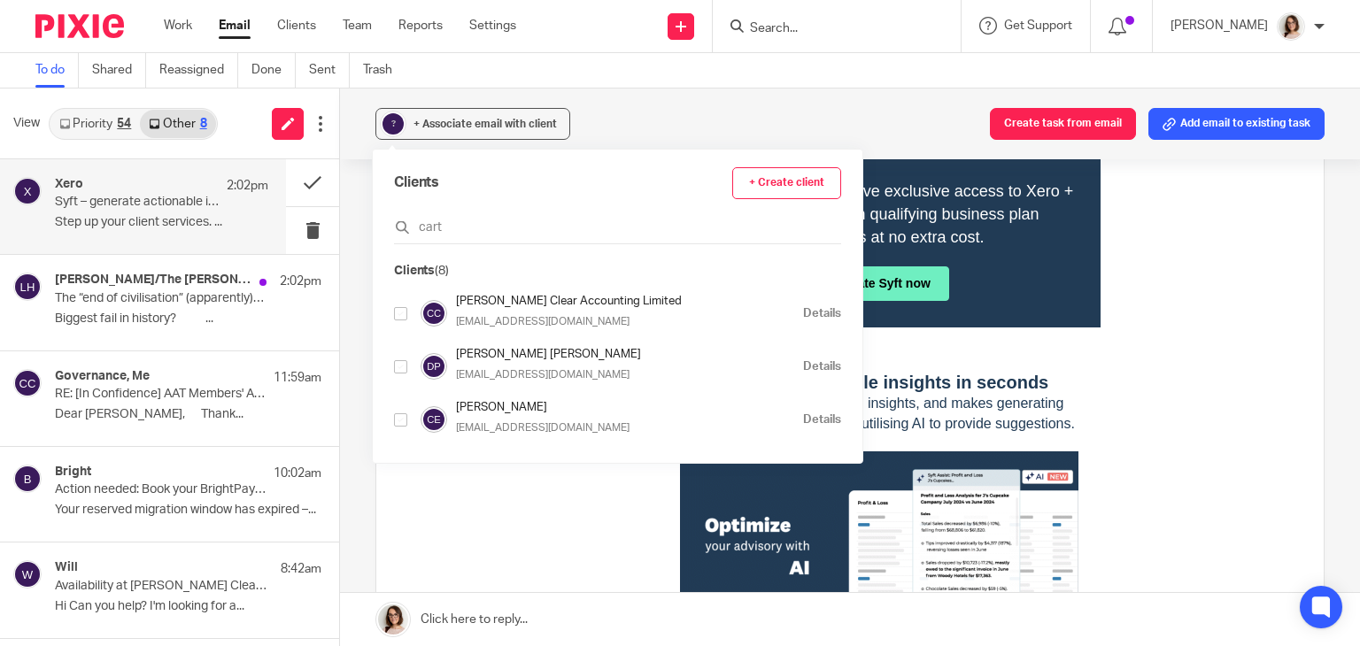
type input "cart"
click at [400, 311] on input "checkbox" at bounding box center [400, 313] width 13 height 13
checkbox input "true"
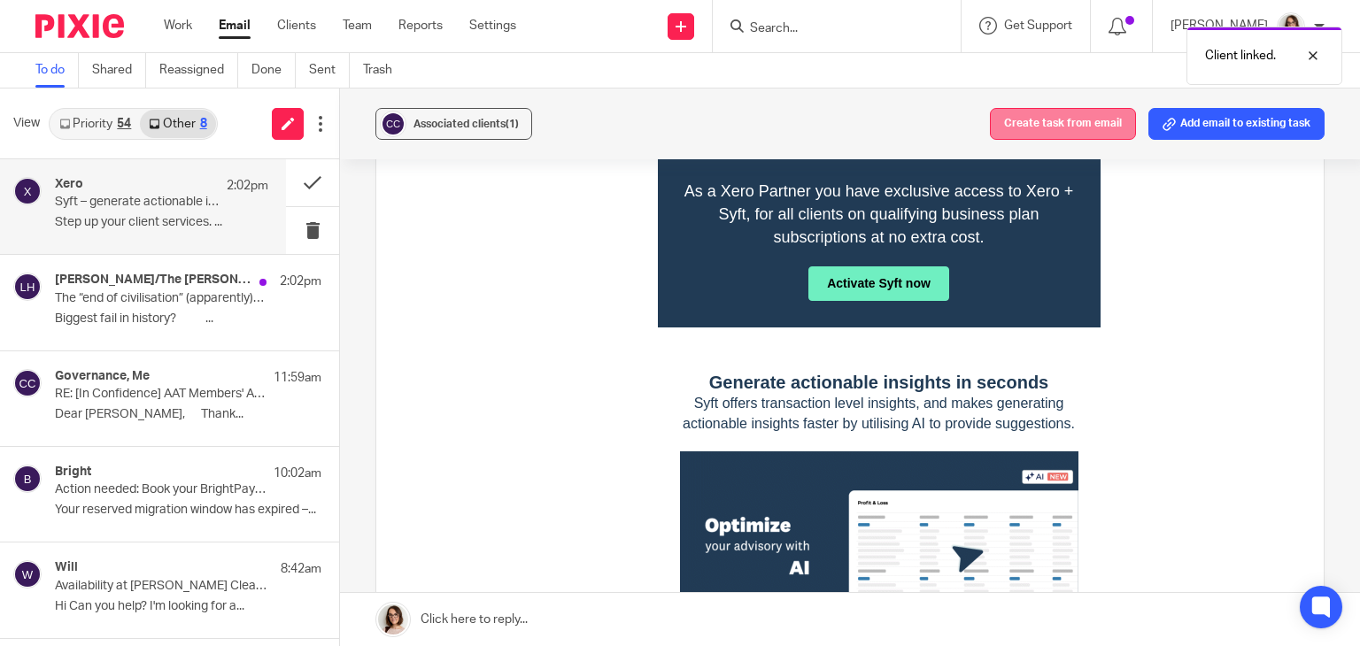
click at [1037, 120] on button "Create task from email" at bounding box center [1063, 124] width 146 height 32
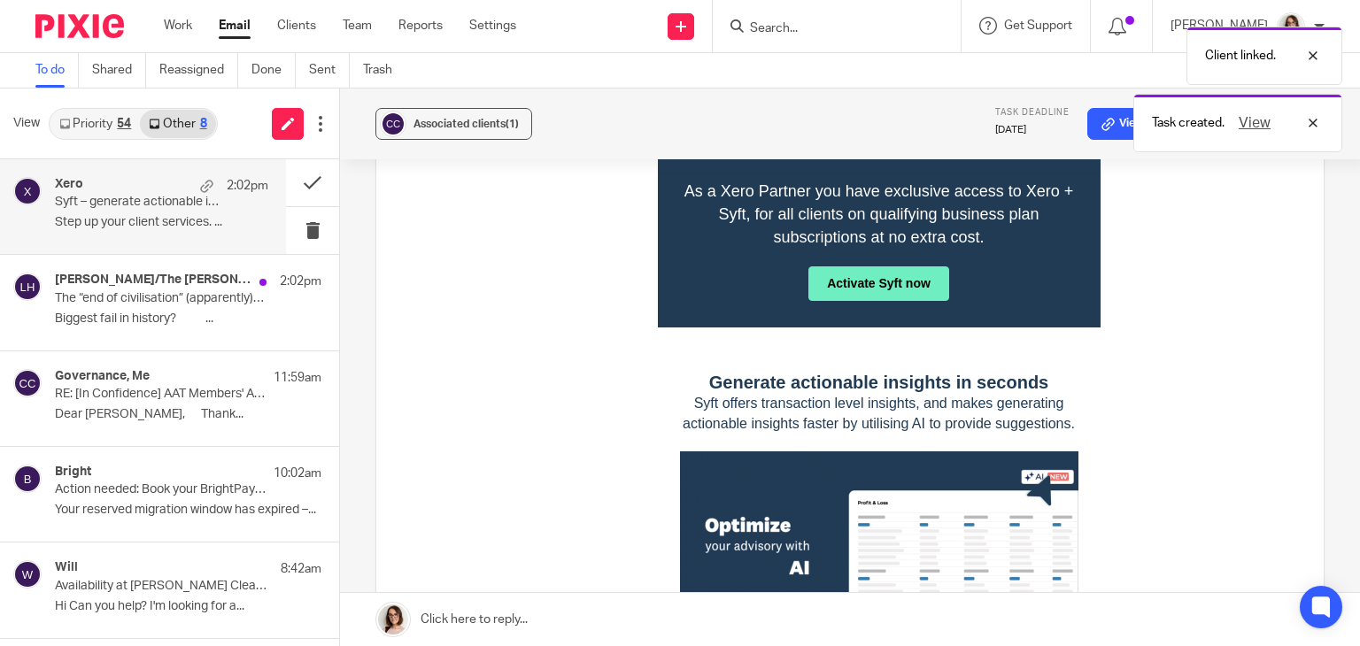
scroll to position [0, 0]
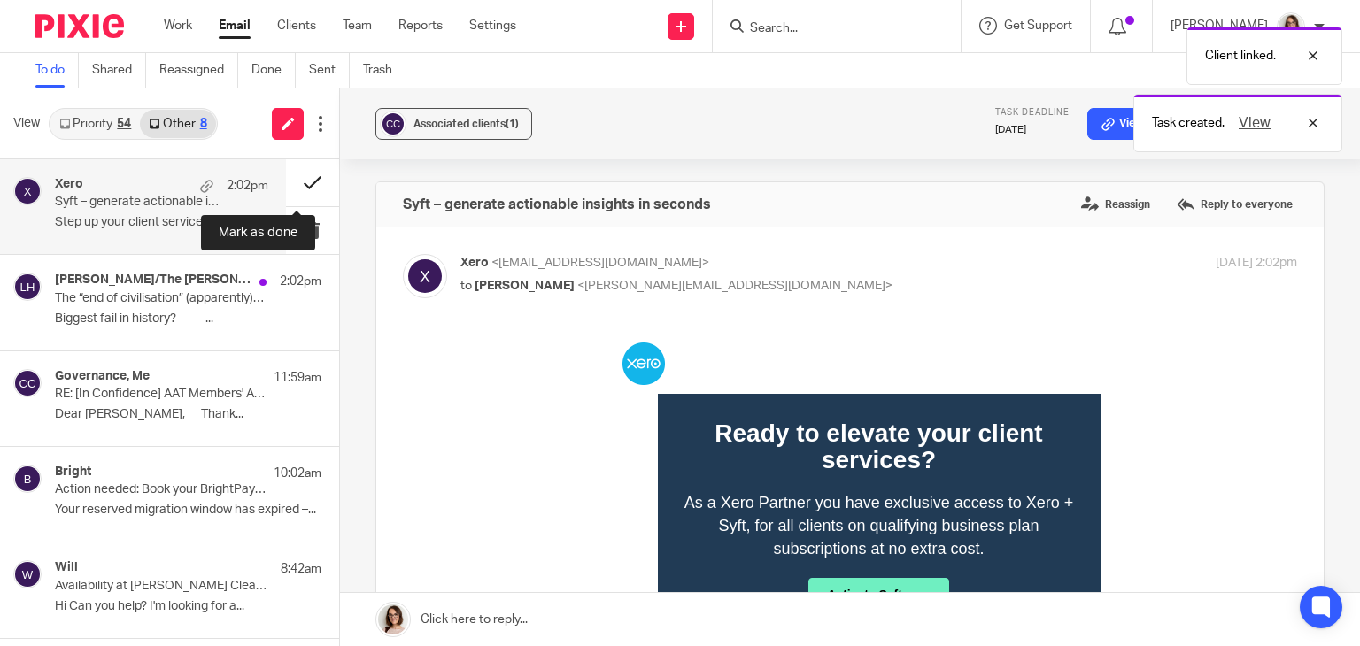
click at [305, 187] on button at bounding box center [312, 182] width 53 height 47
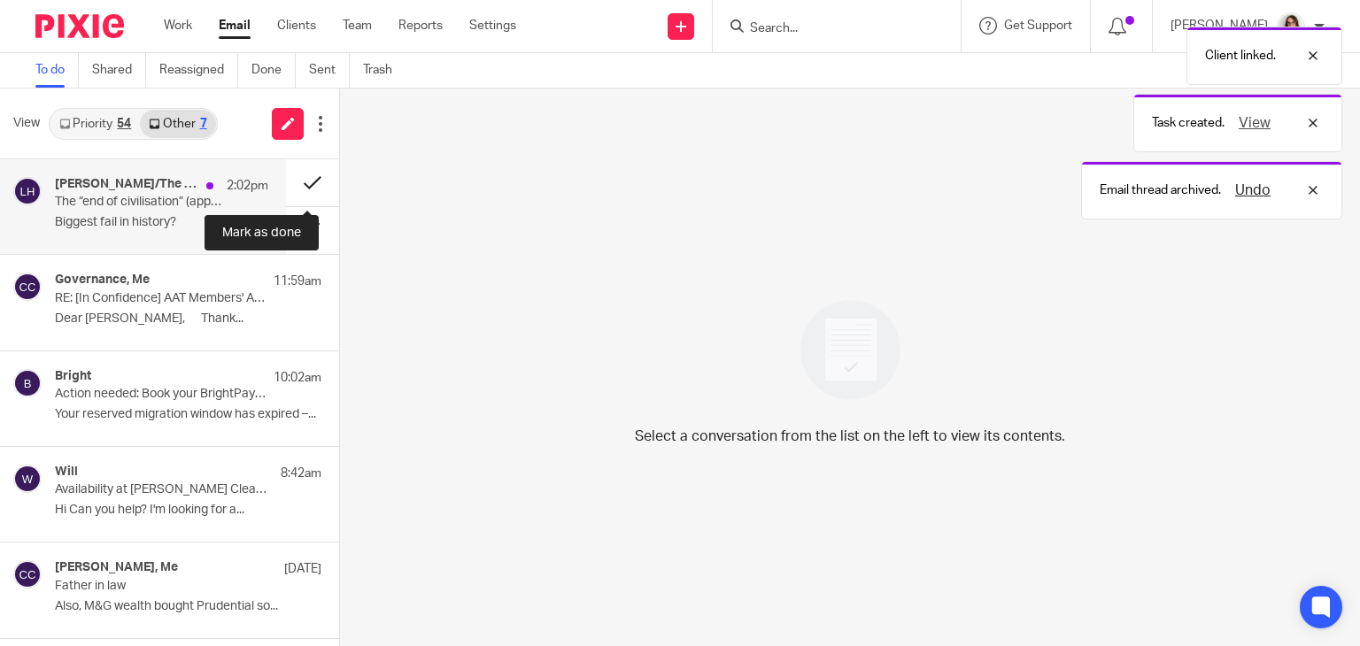
click at [296, 183] on button at bounding box center [312, 182] width 53 height 47
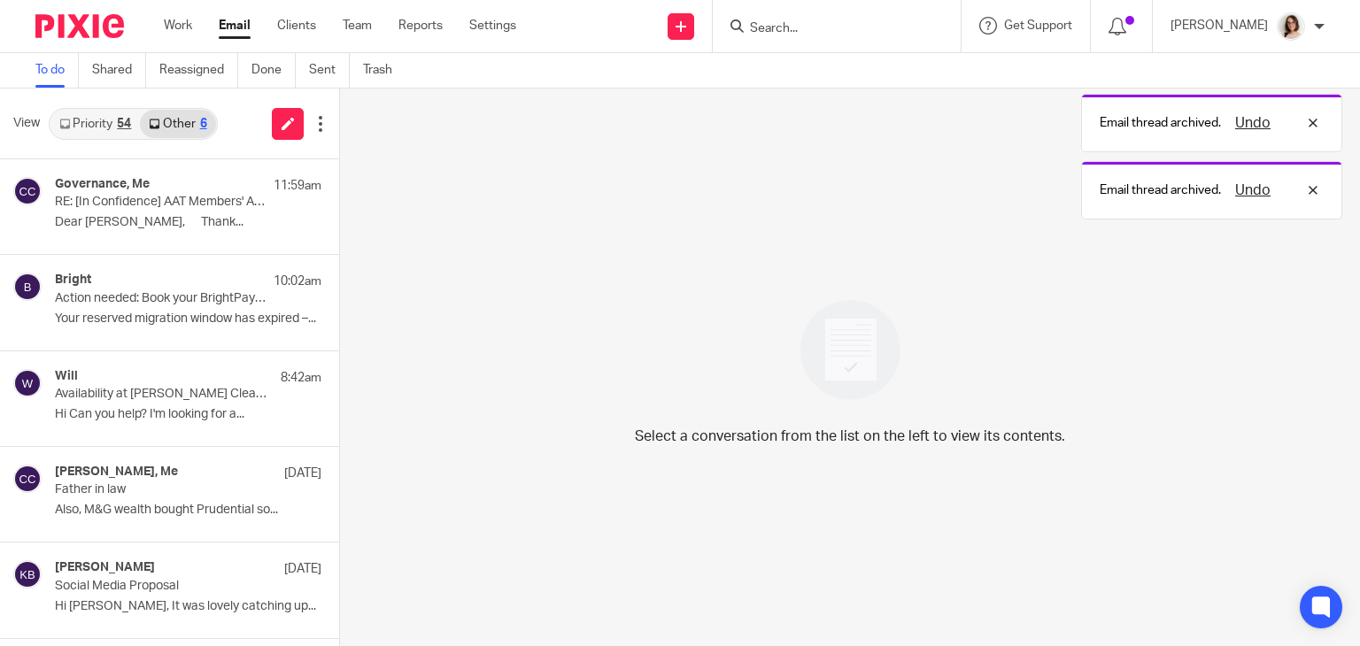
click at [241, 29] on link "Email" at bounding box center [235, 26] width 32 height 18
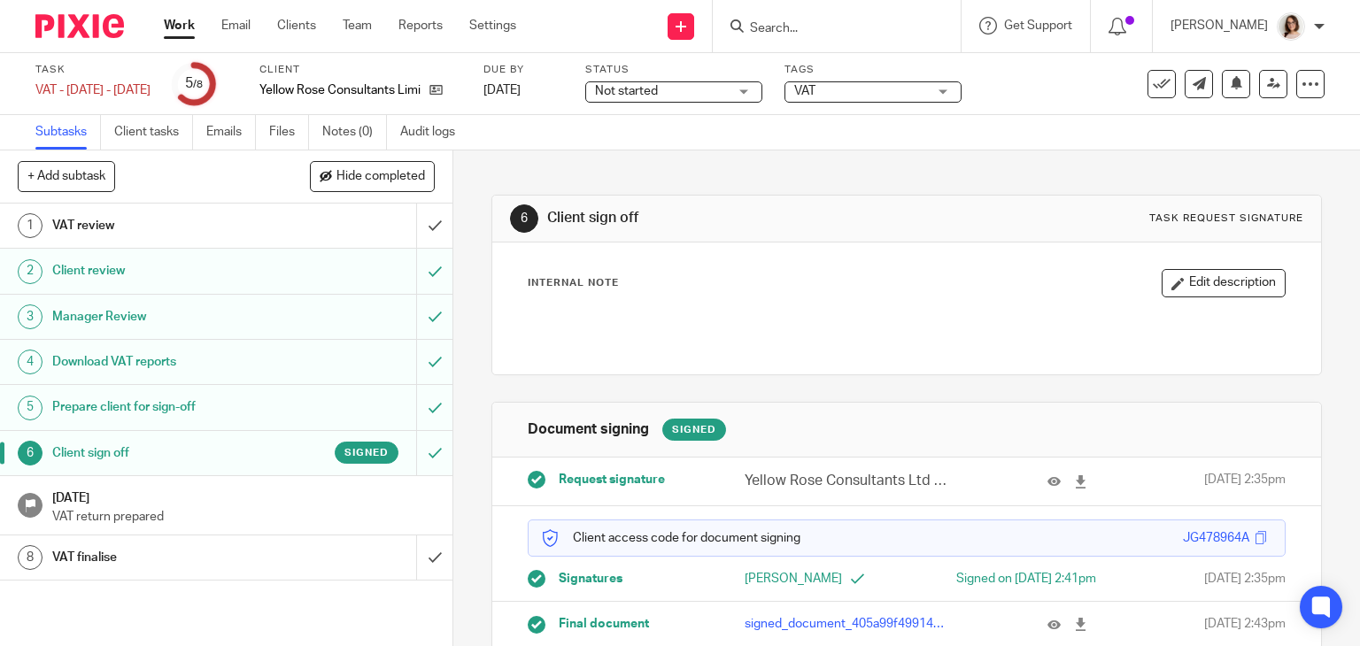
click at [347, 224] on div "VAT review" at bounding box center [225, 226] width 346 height 27
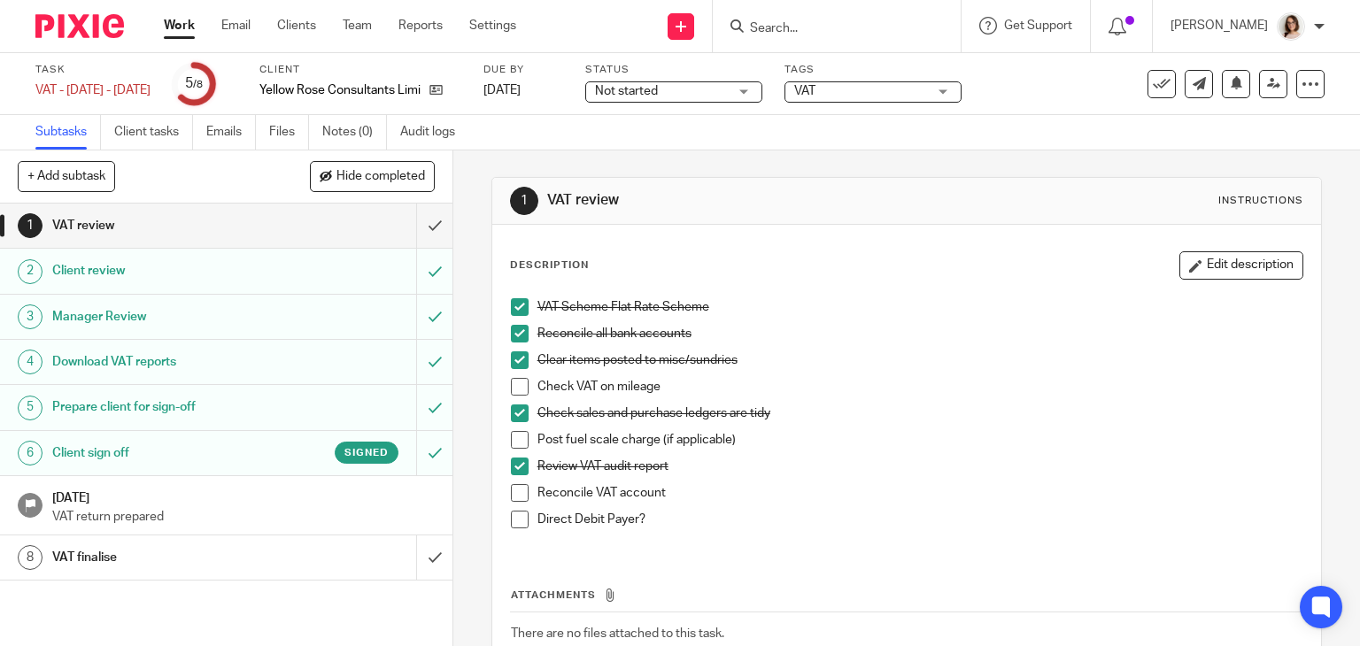
click at [518, 486] on span at bounding box center [520, 493] width 18 height 18
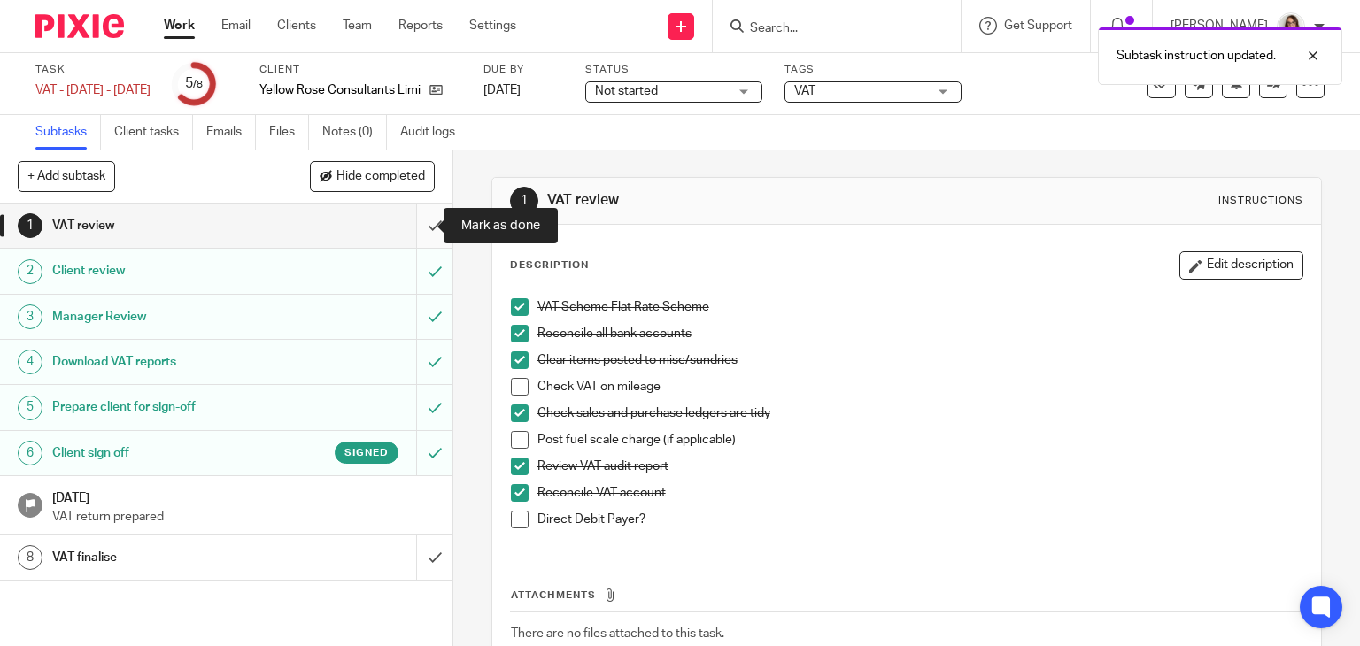
click at [417, 228] on input "submit" at bounding box center [226, 226] width 452 height 44
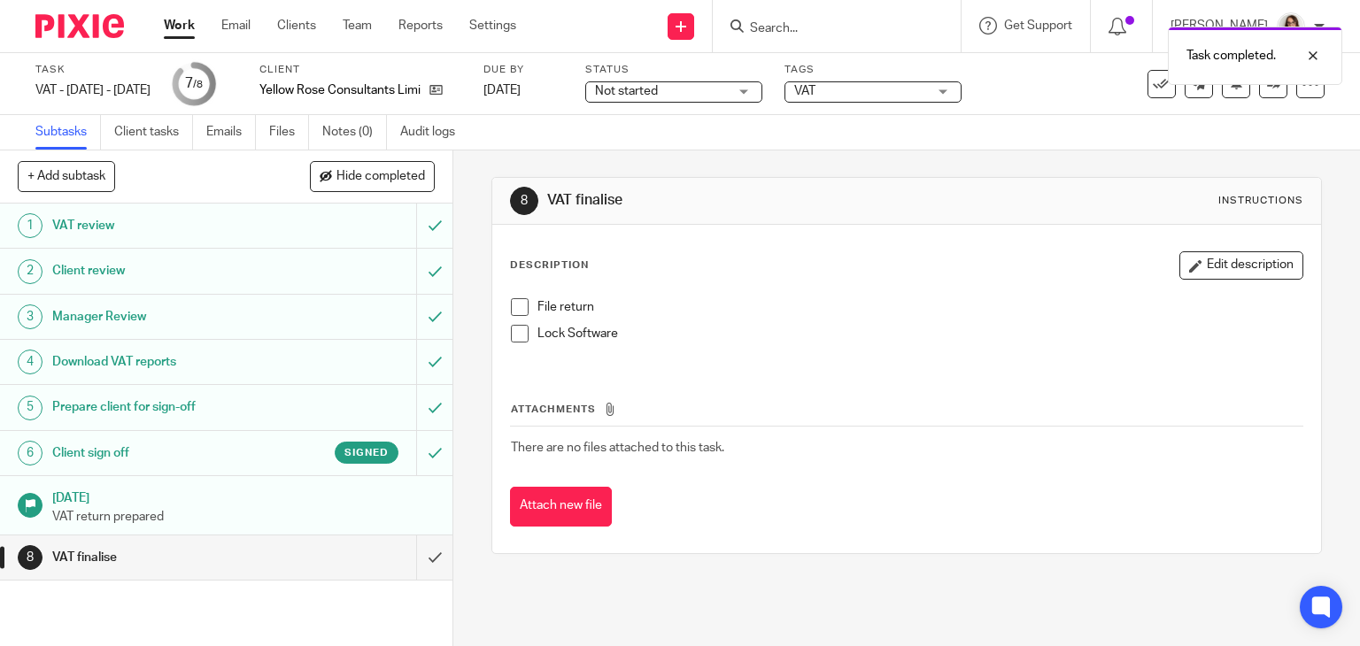
click at [516, 305] on span at bounding box center [520, 307] width 18 height 18
click at [513, 332] on span at bounding box center [520, 334] width 18 height 18
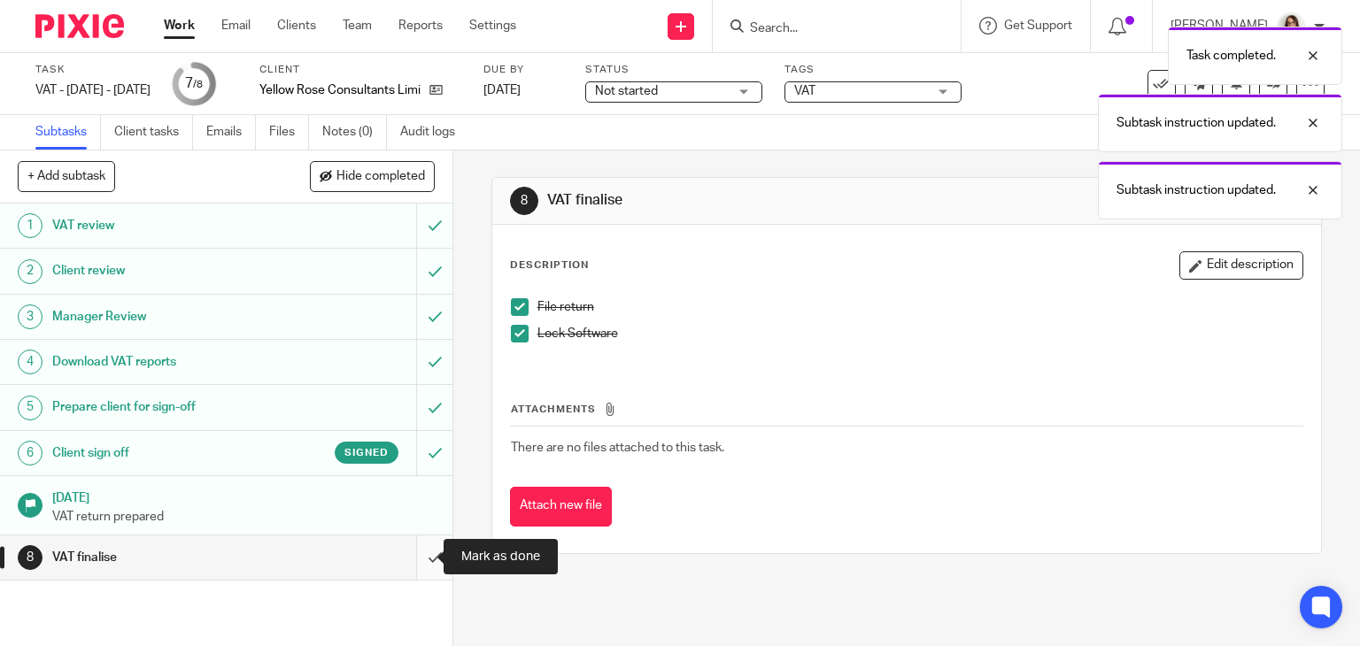
click at [418, 555] on input "submit" at bounding box center [226, 558] width 452 height 44
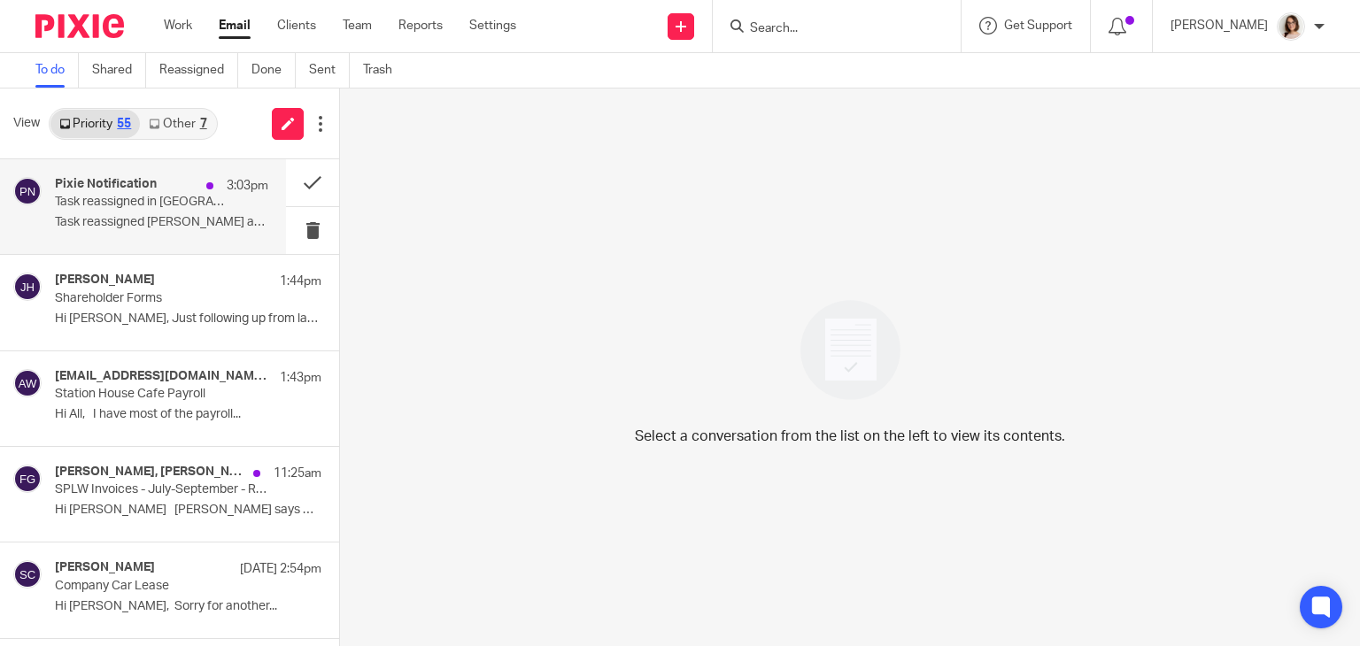
click at [159, 203] on p "Task reassigned in [GEOGRAPHIC_DATA]" at bounding box center [140, 202] width 171 height 15
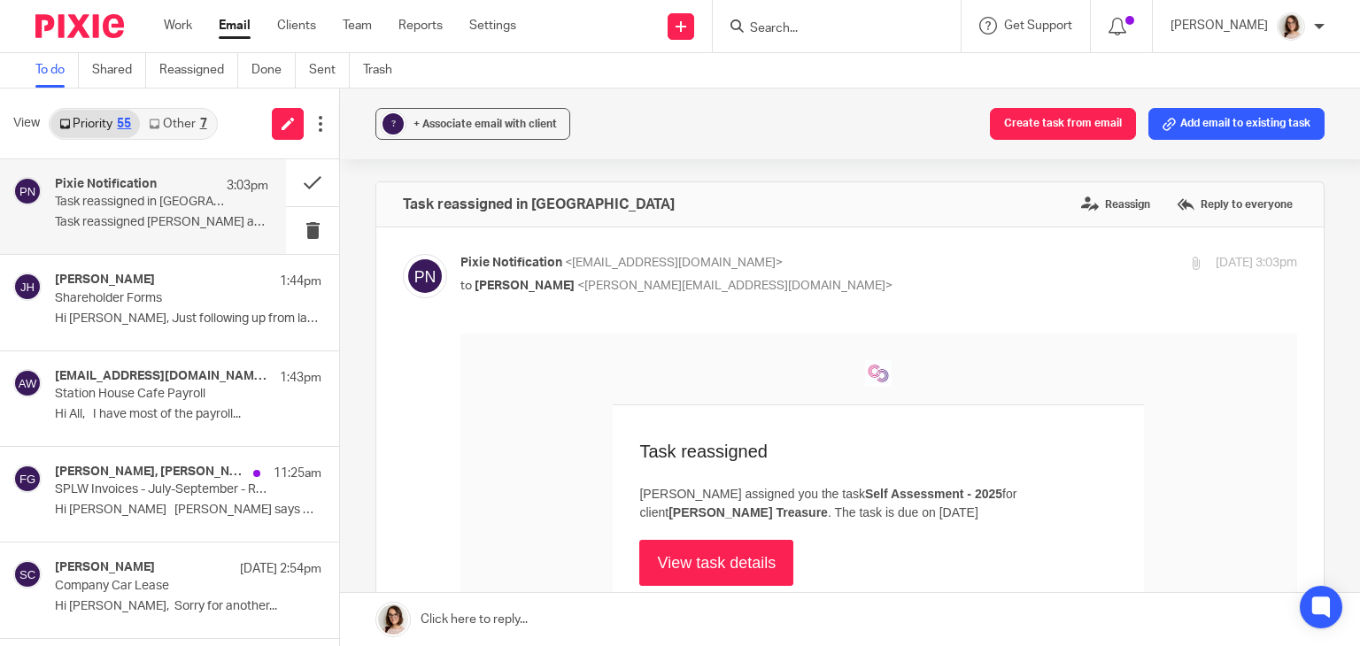
click at [727, 553] on link "View task details" at bounding box center [716, 563] width 154 height 46
click at [287, 186] on button at bounding box center [312, 182] width 53 height 47
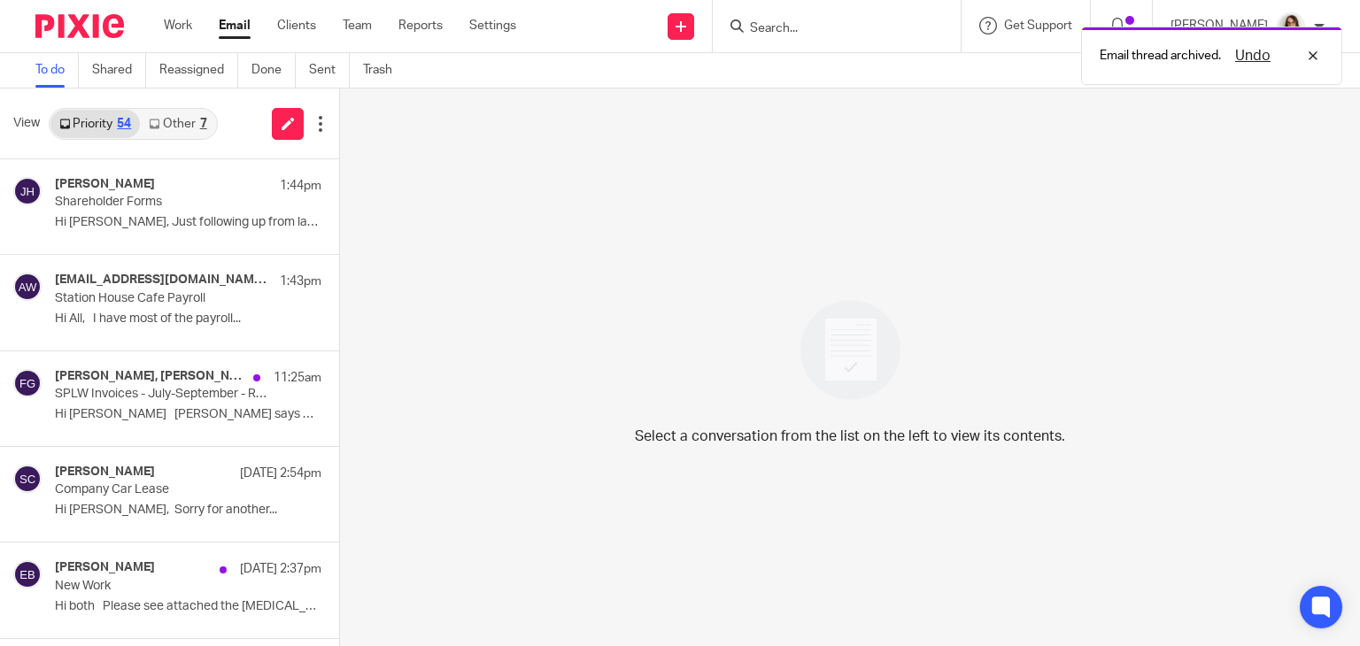
click at [190, 115] on link "Other 7" at bounding box center [177, 124] width 75 height 28
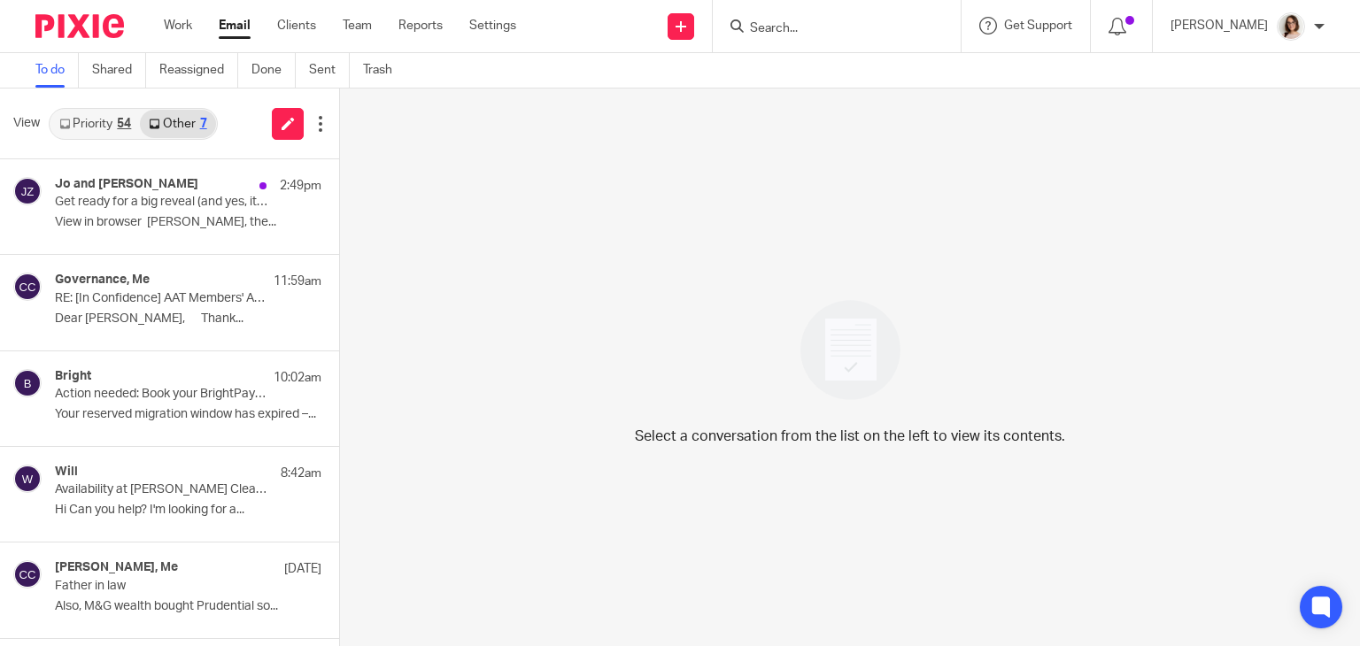
click at [237, 27] on link "Email" at bounding box center [235, 26] width 32 height 18
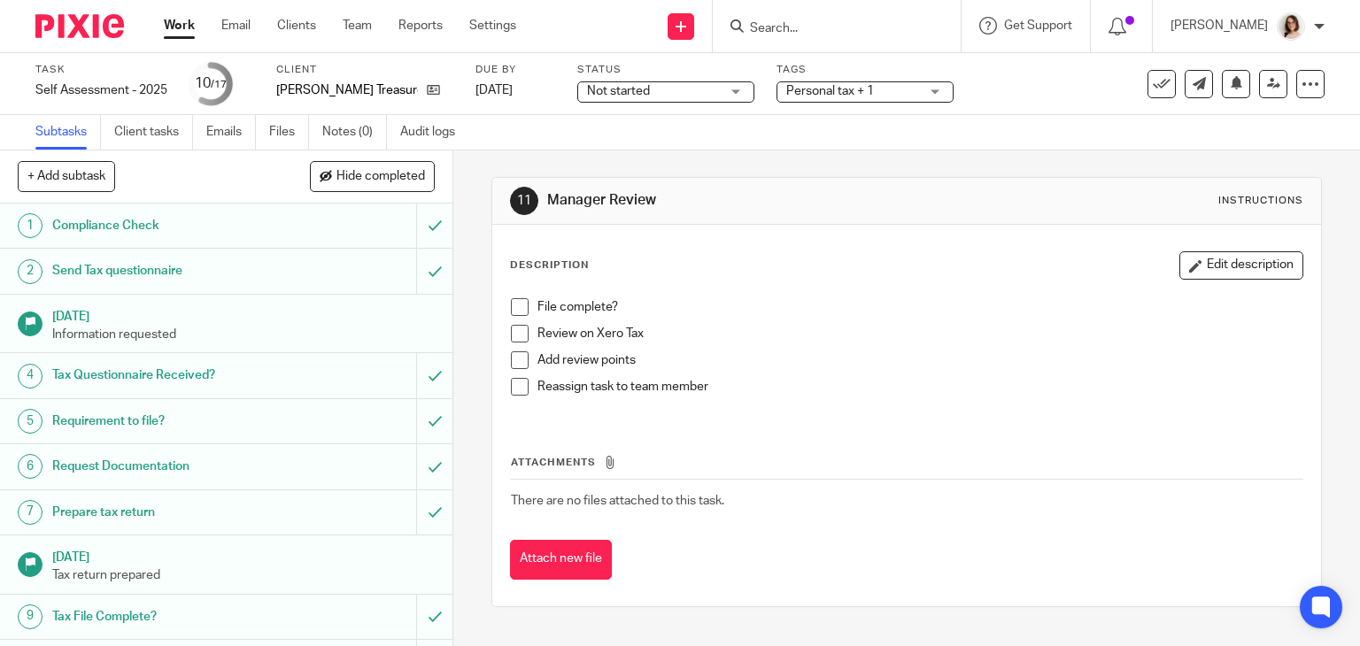
click at [512, 305] on span at bounding box center [520, 307] width 18 height 18
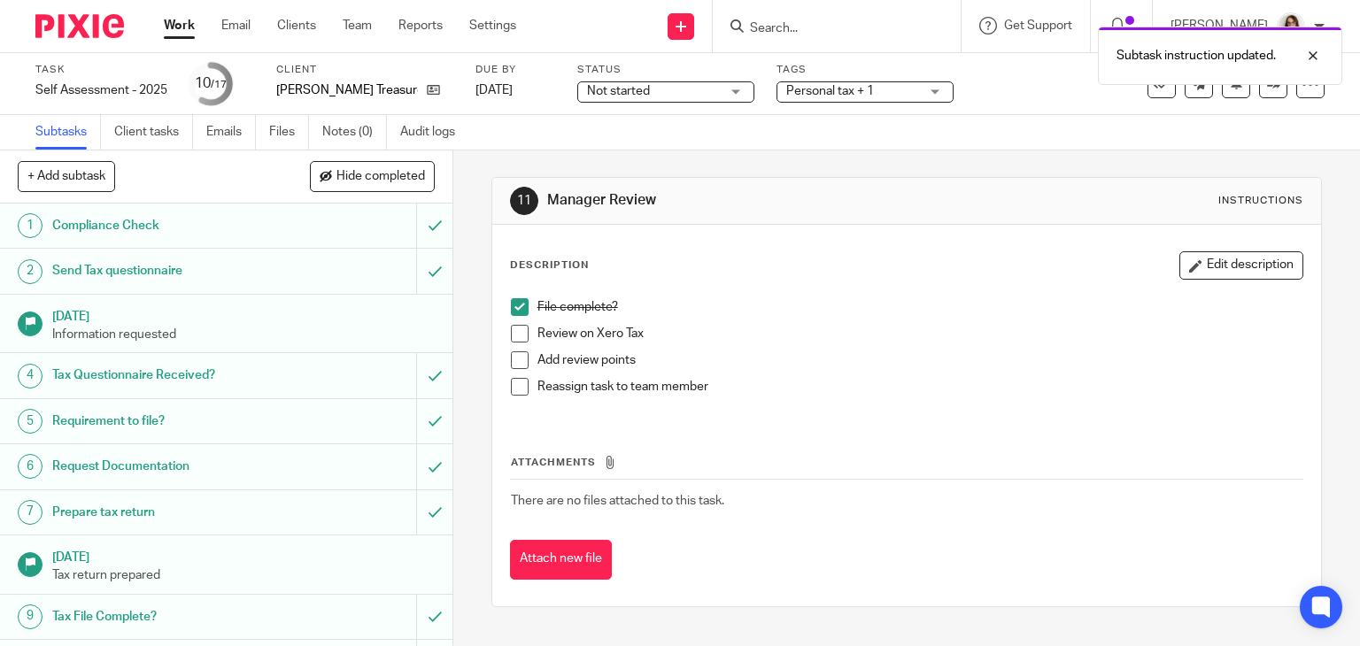
click at [514, 328] on span at bounding box center [520, 334] width 18 height 18
click at [516, 359] on span at bounding box center [520, 361] width 18 height 18
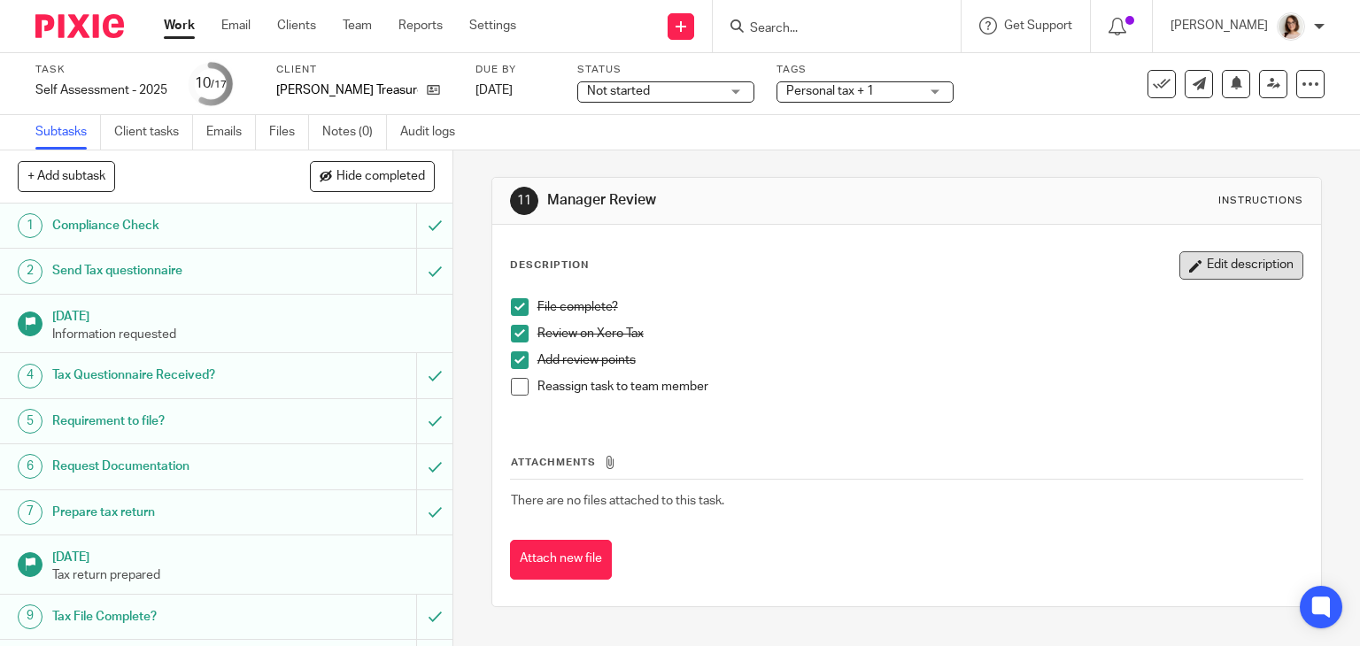
click at [1194, 266] on button "Edit description" at bounding box center [1241, 265] width 124 height 28
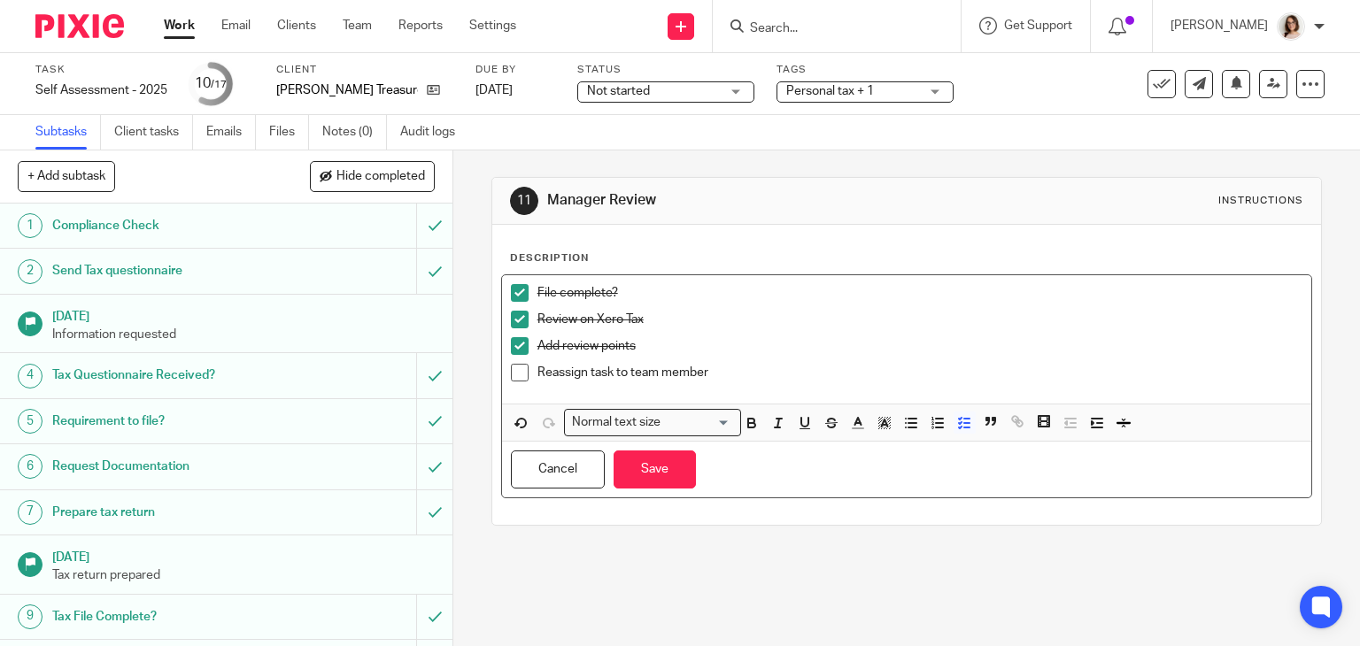
click at [794, 374] on p "Reassign task to team member" at bounding box center [920, 373] width 766 height 18
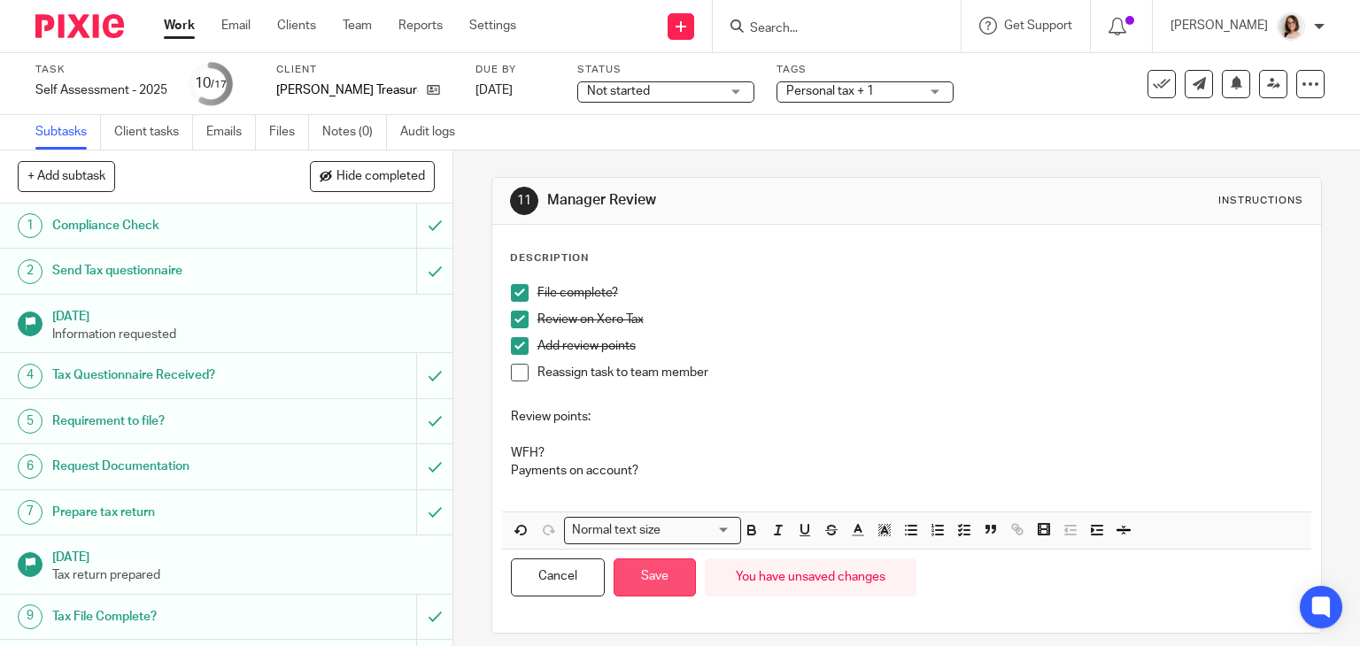
click at [657, 561] on button "Save" at bounding box center [655, 578] width 82 height 38
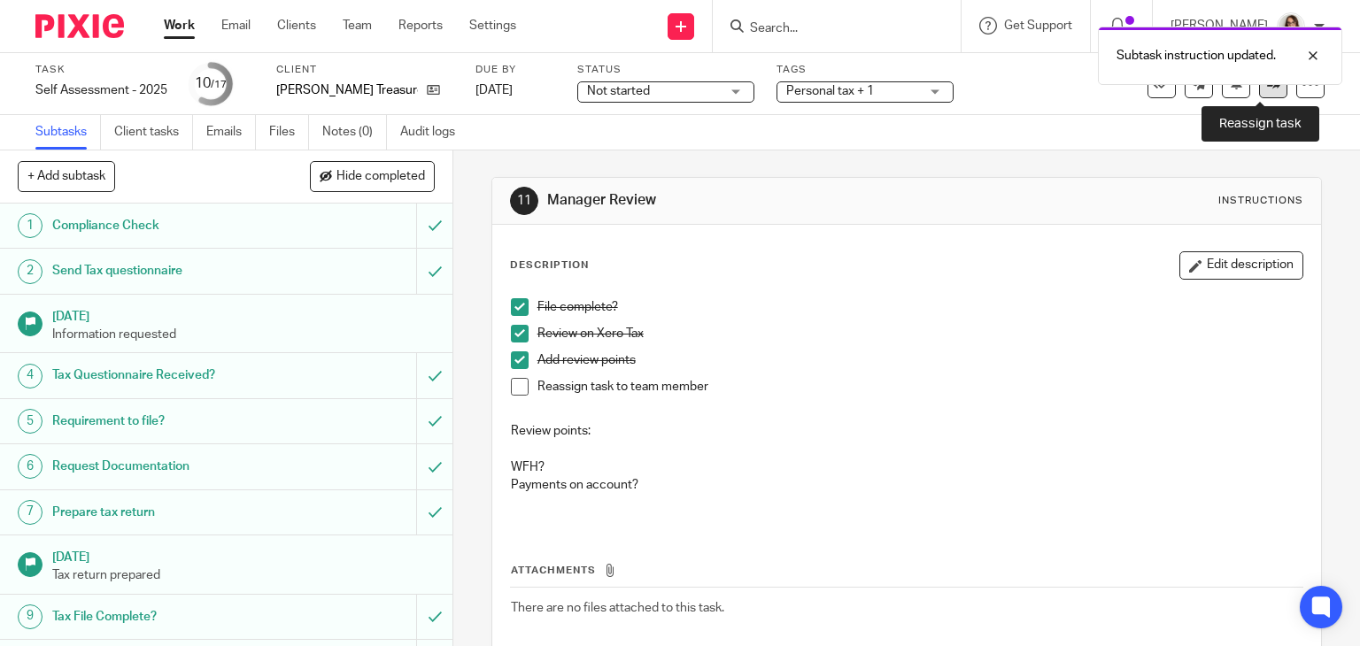
click at [1259, 93] on link at bounding box center [1273, 84] width 28 height 28
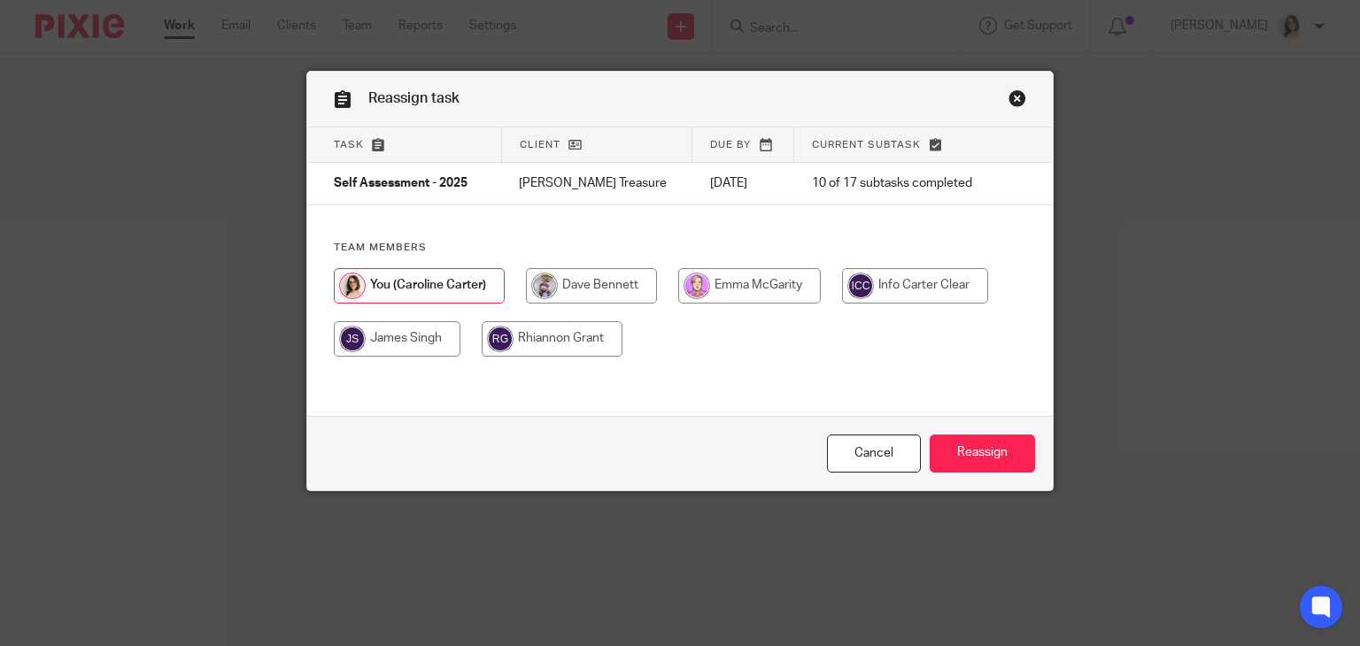
click at [576, 281] on input "radio" at bounding box center [591, 285] width 131 height 35
radio input "true"
click at [970, 460] on input "Reassign" at bounding box center [982, 454] width 105 height 38
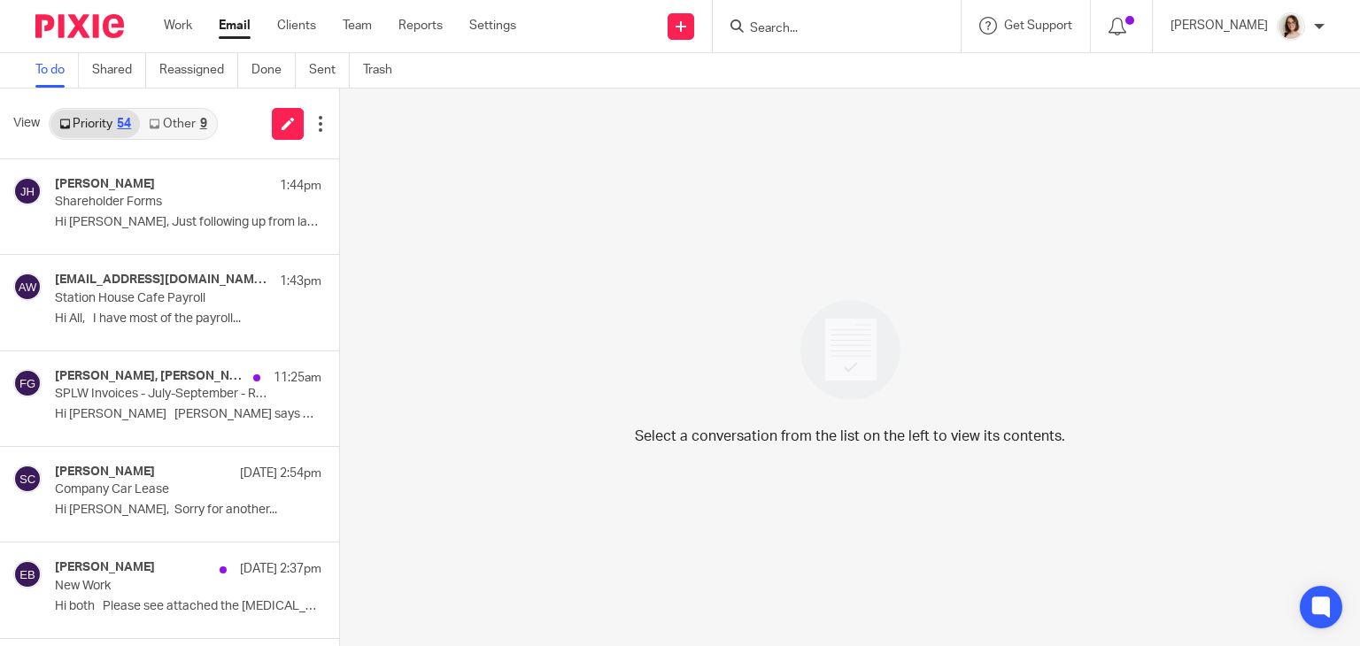
click at [173, 126] on link "Other 9" at bounding box center [177, 124] width 75 height 28
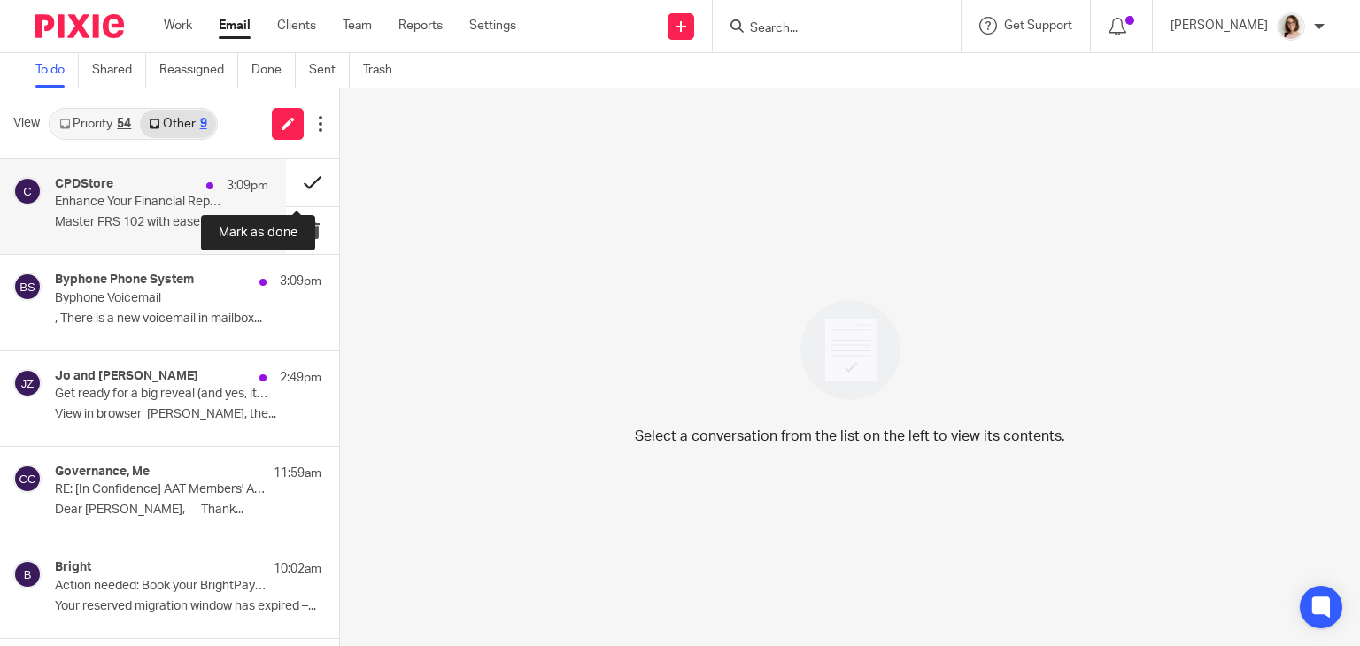
click at [298, 184] on button at bounding box center [312, 182] width 53 height 47
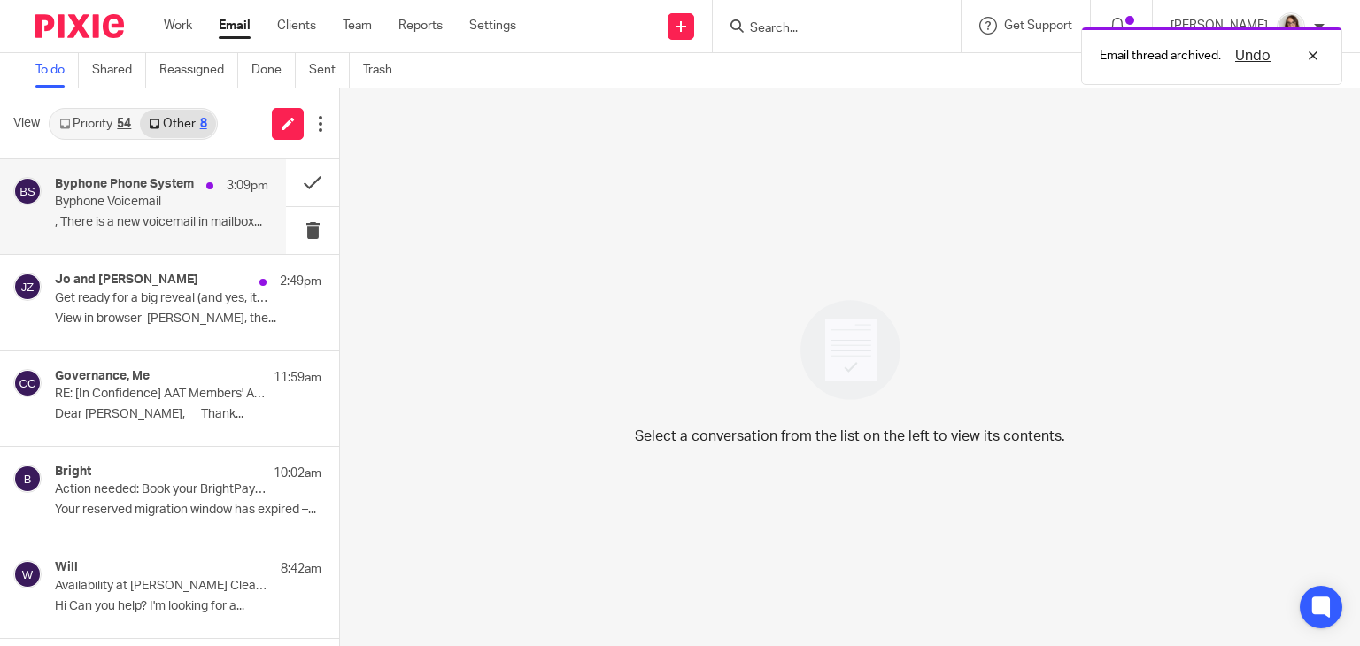
click at [192, 213] on div "Byphone Phone System 3:09pm Byphone Voicemail , There is a new voicemail in mai…" at bounding box center [161, 206] width 213 height 59
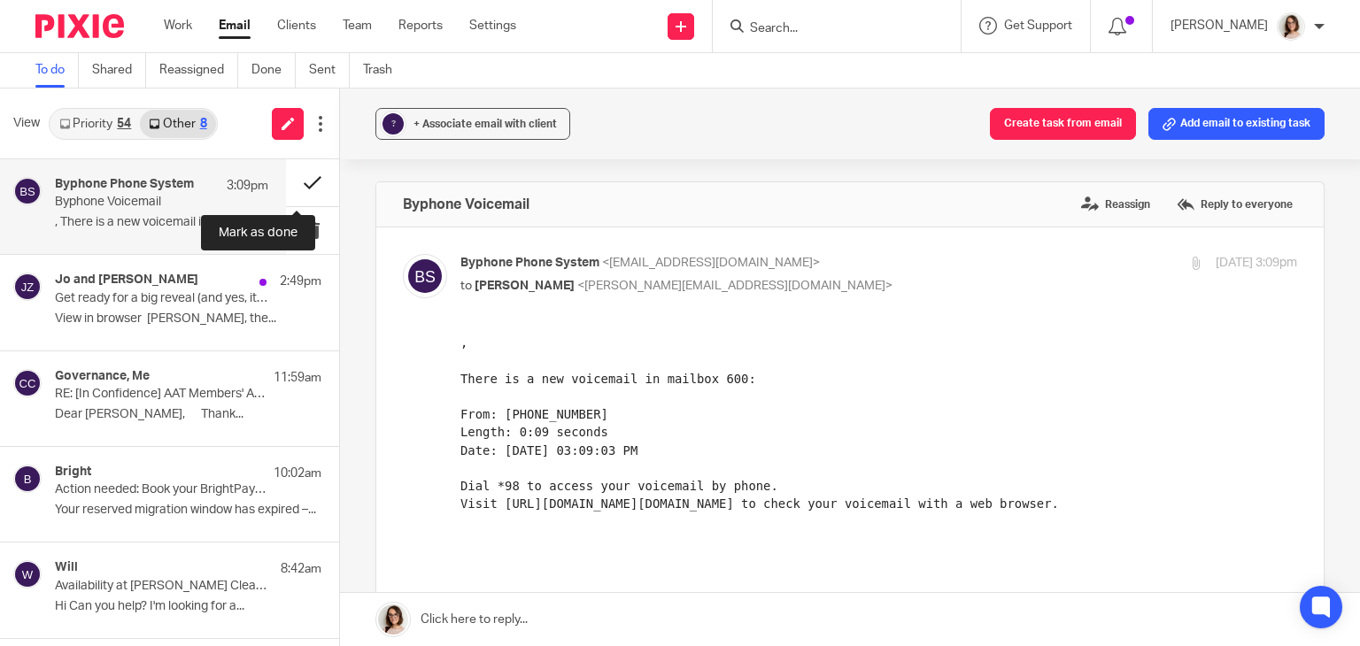
click at [295, 186] on button at bounding box center [312, 182] width 53 height 47
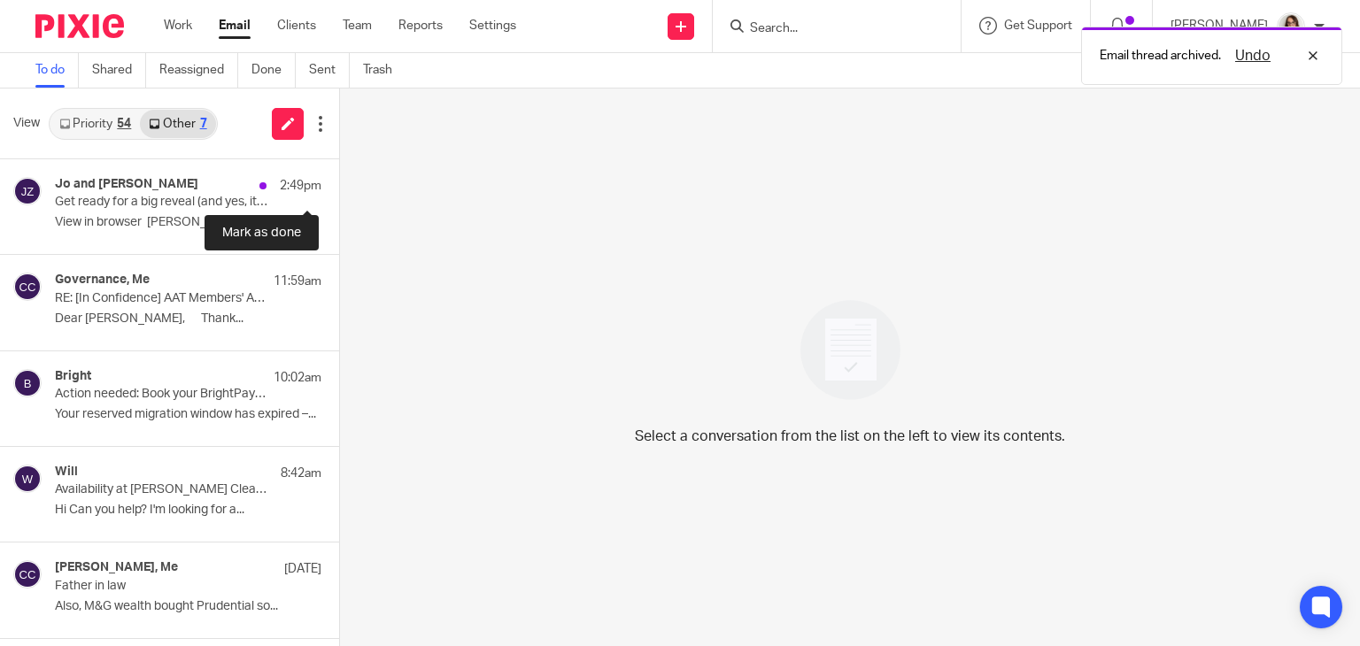
click at [339, 186] on button at bounding box center [346, 182] width 14 height 47
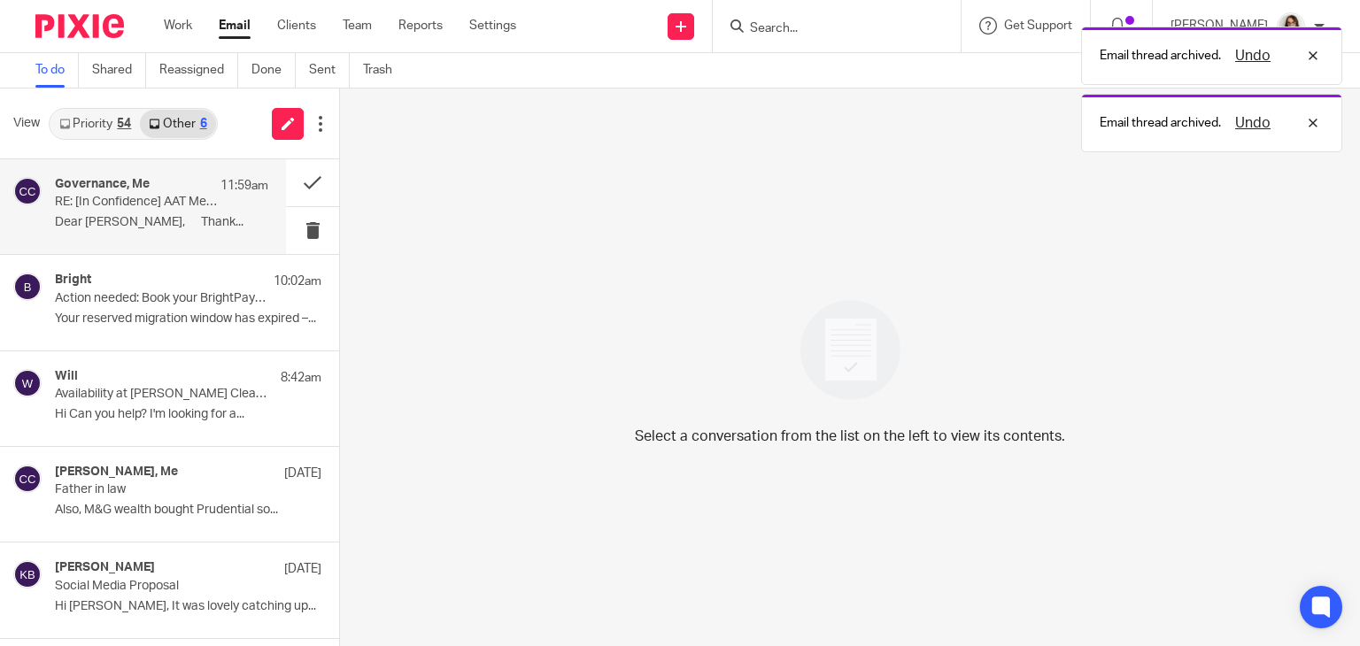
click at [192, 222] on p "Dear Caroline, Thank..." at bounding box center [161, 222] width 213 height 15
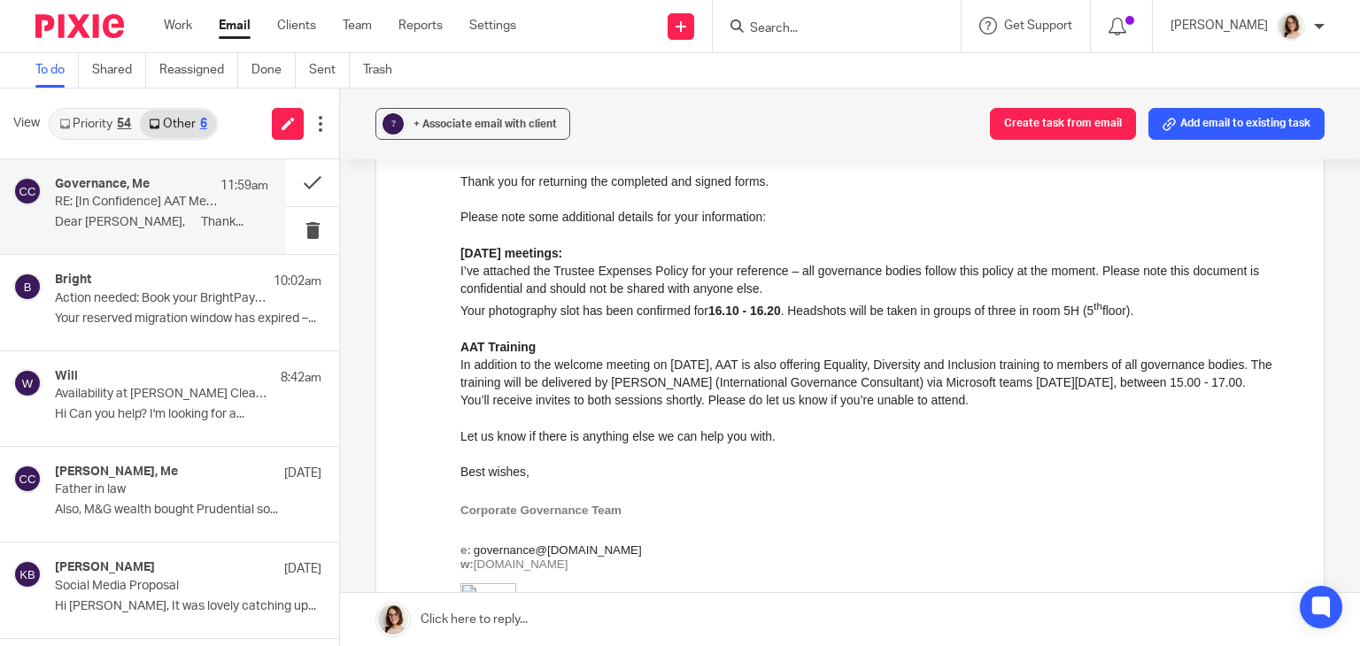
scroll to position [326, 0]
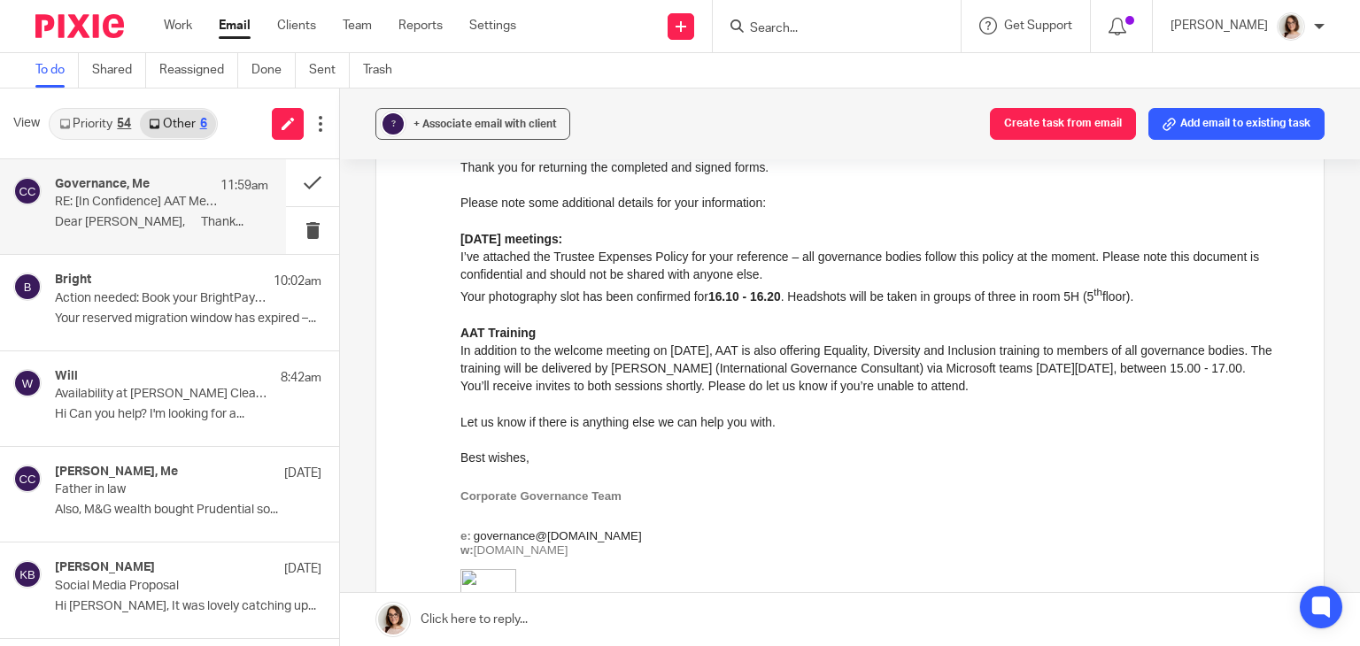
click at [236, 17] on link "Email" at bounding box center [235, 26] width 32 height 18
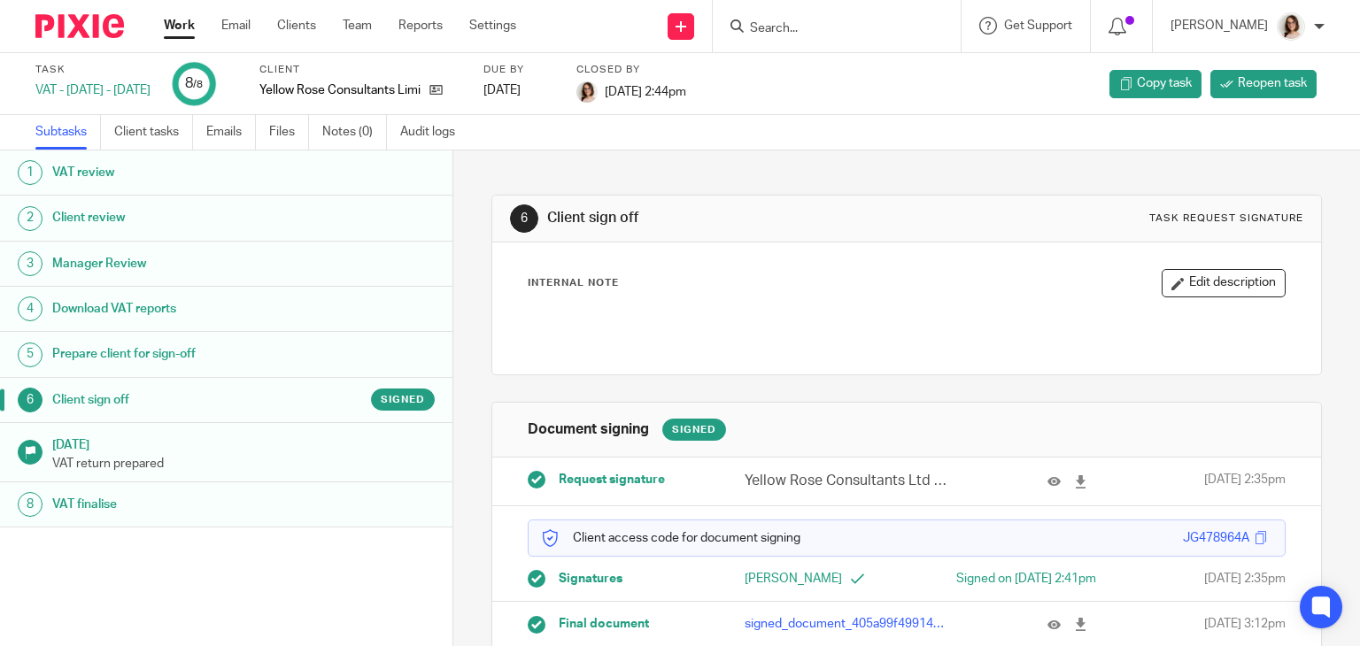
click at [182, 28] on link "Work" at bounding box center [179, 26] width 31 height 18
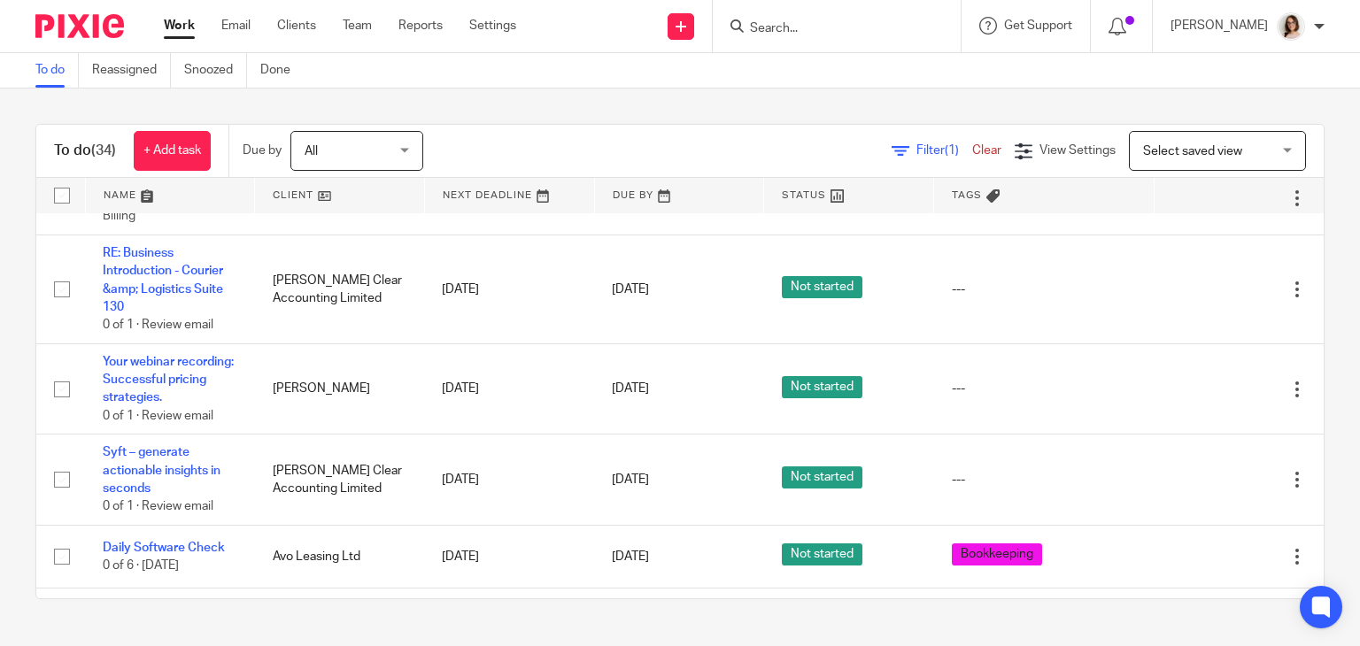
scroll to position [1256, 0]
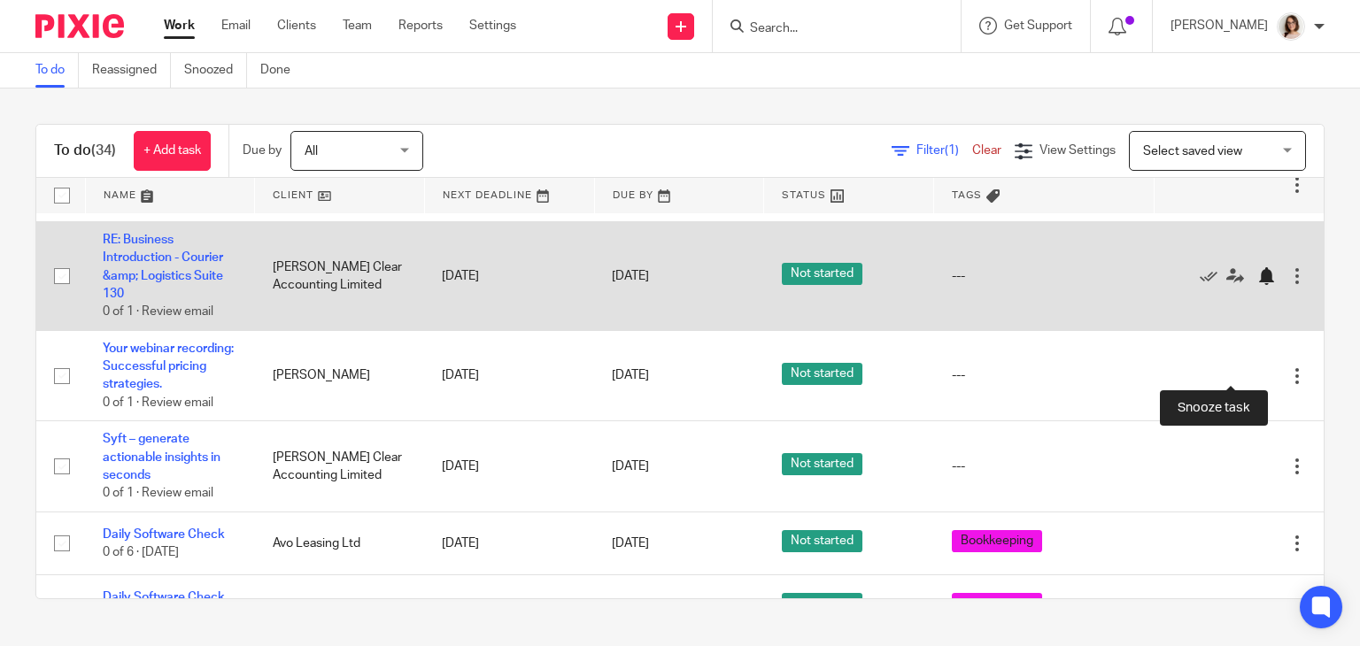
click at [1257, 285] on div at bounding box center [1266, 276] width 18 height 18
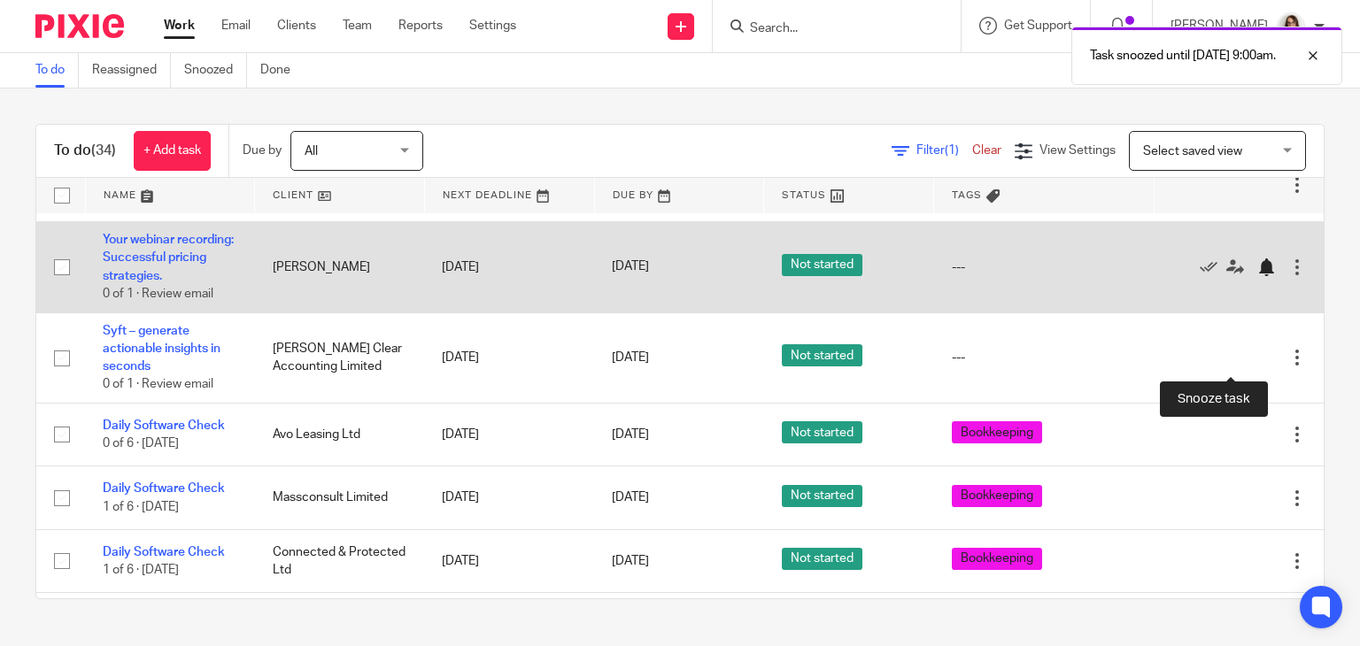
click at [1257, 276] on div at bounding box center [1266, 268] width 18 height 18
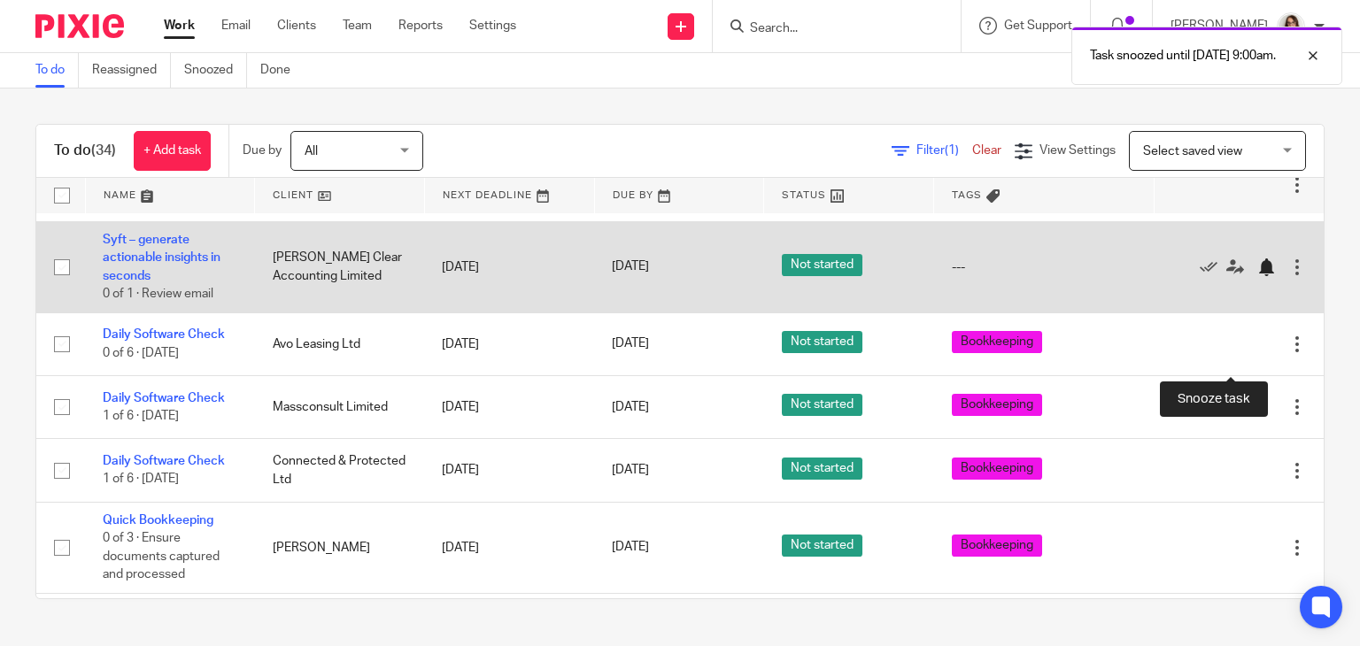
click at [1257, 276] on div at bounding box center [1266, 268] width 18 height 18
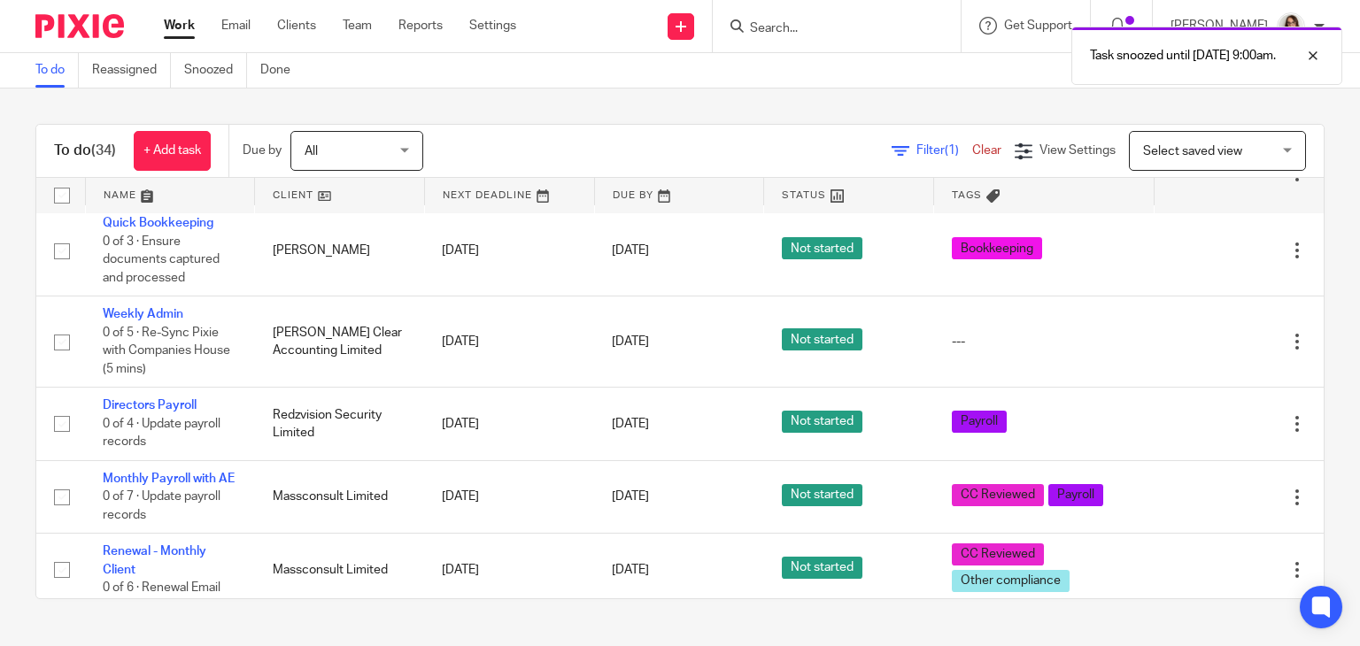
scroll to position [1472, 0]
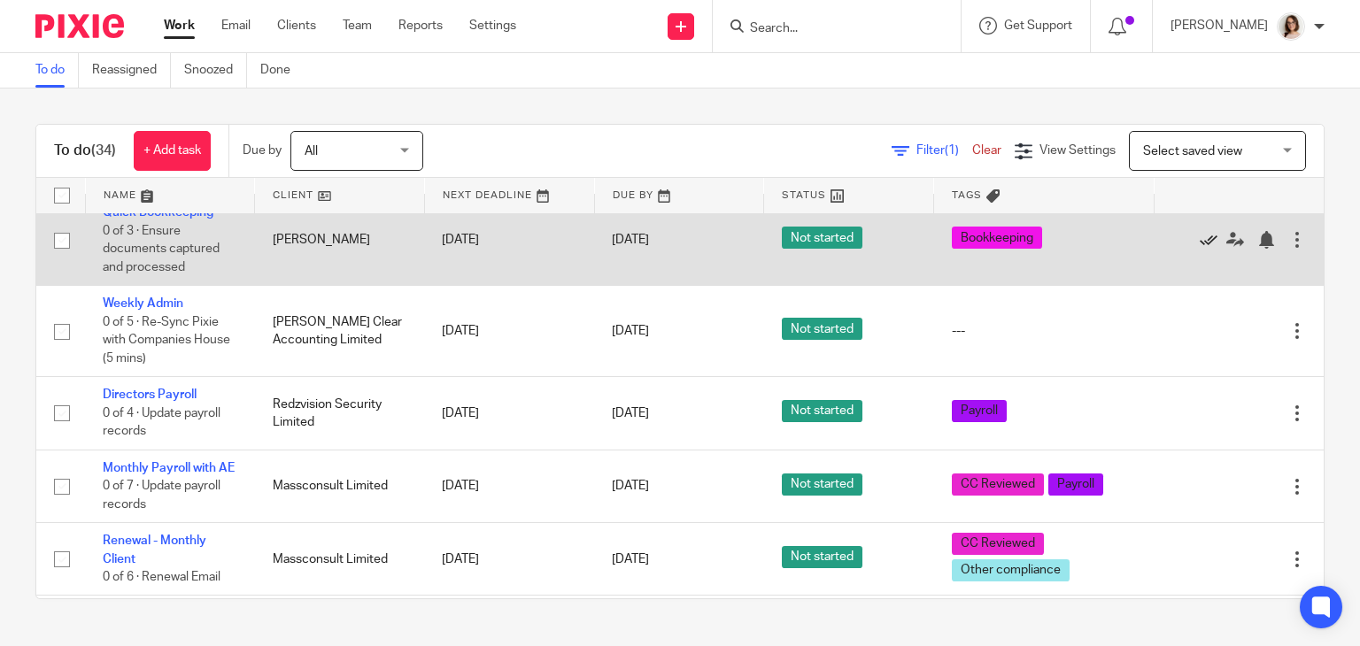
click at [1200, 249] on icon at bounding box center [1209, 240] width 18 height 18
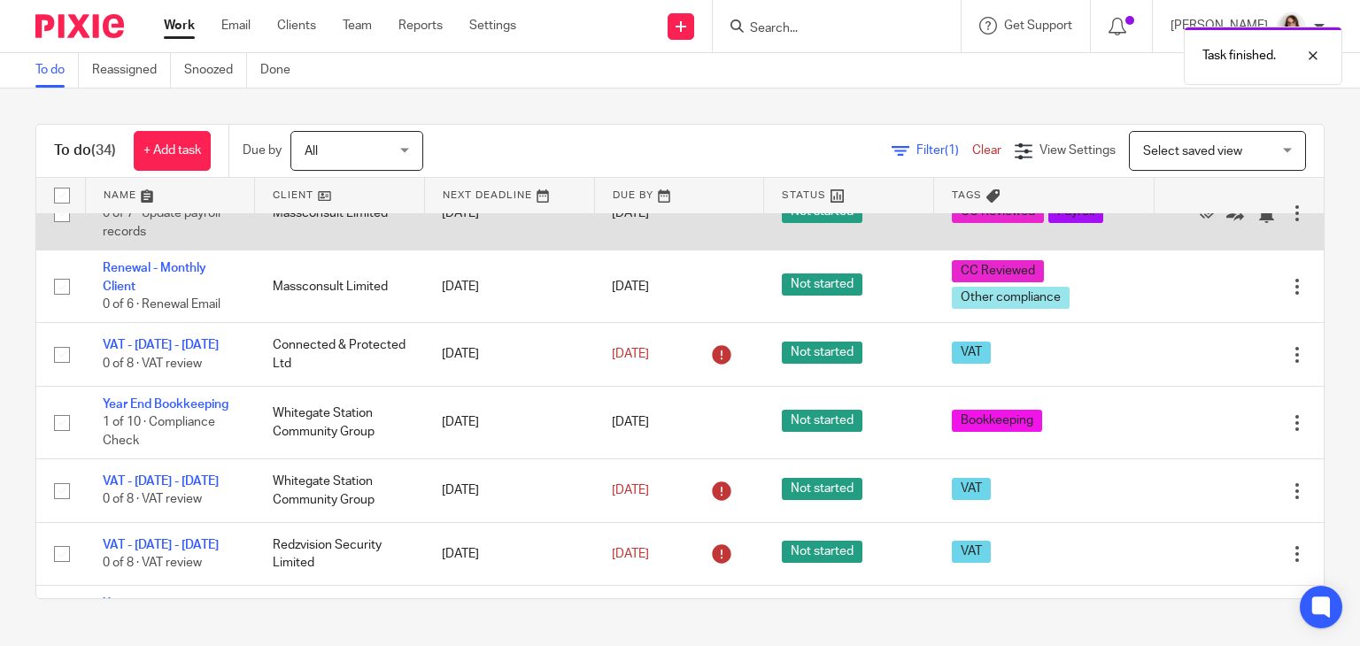
scroll to position [1656, 0]
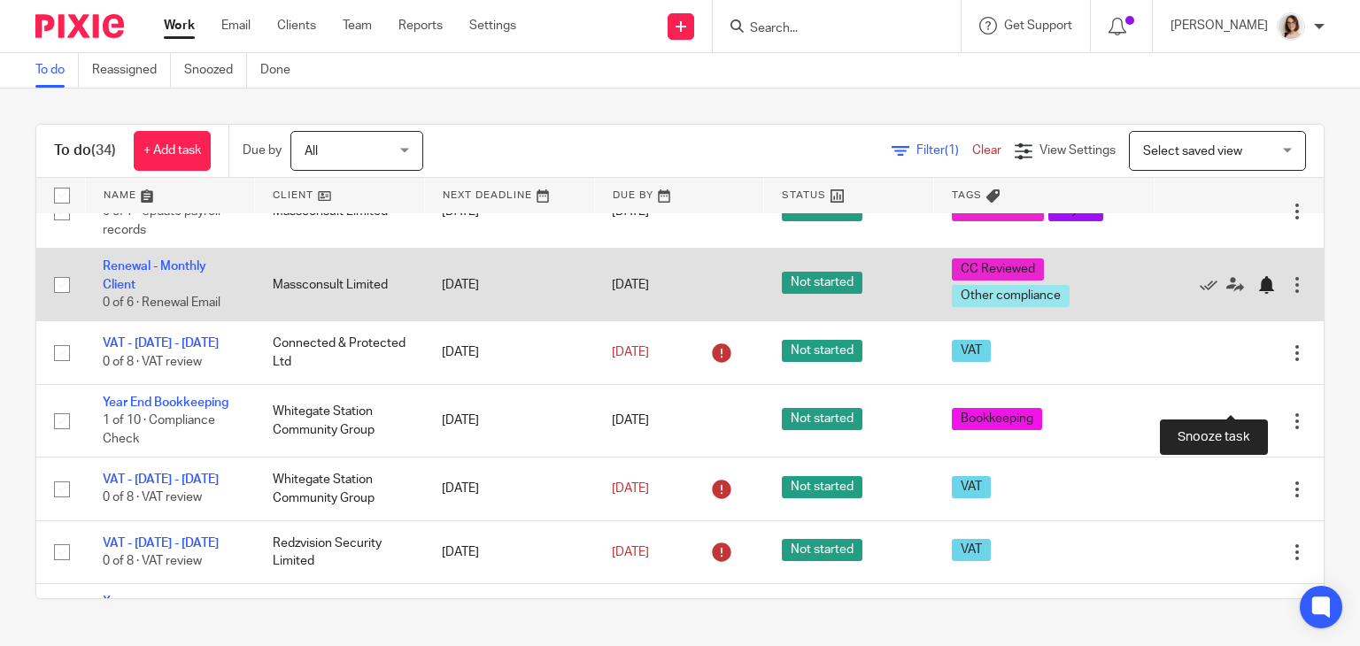
click at [1257, 294] on div at bounding box center [1266, 285] width 18 height 18
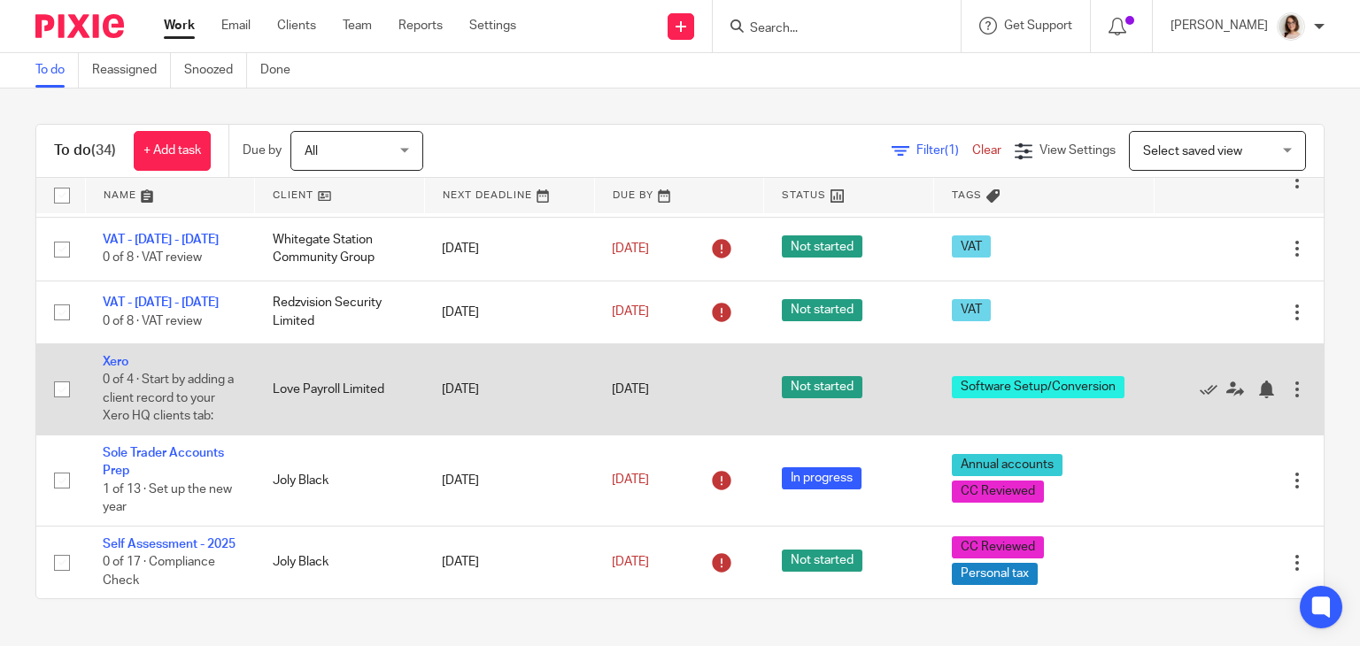
scroll to position [1981, 0]
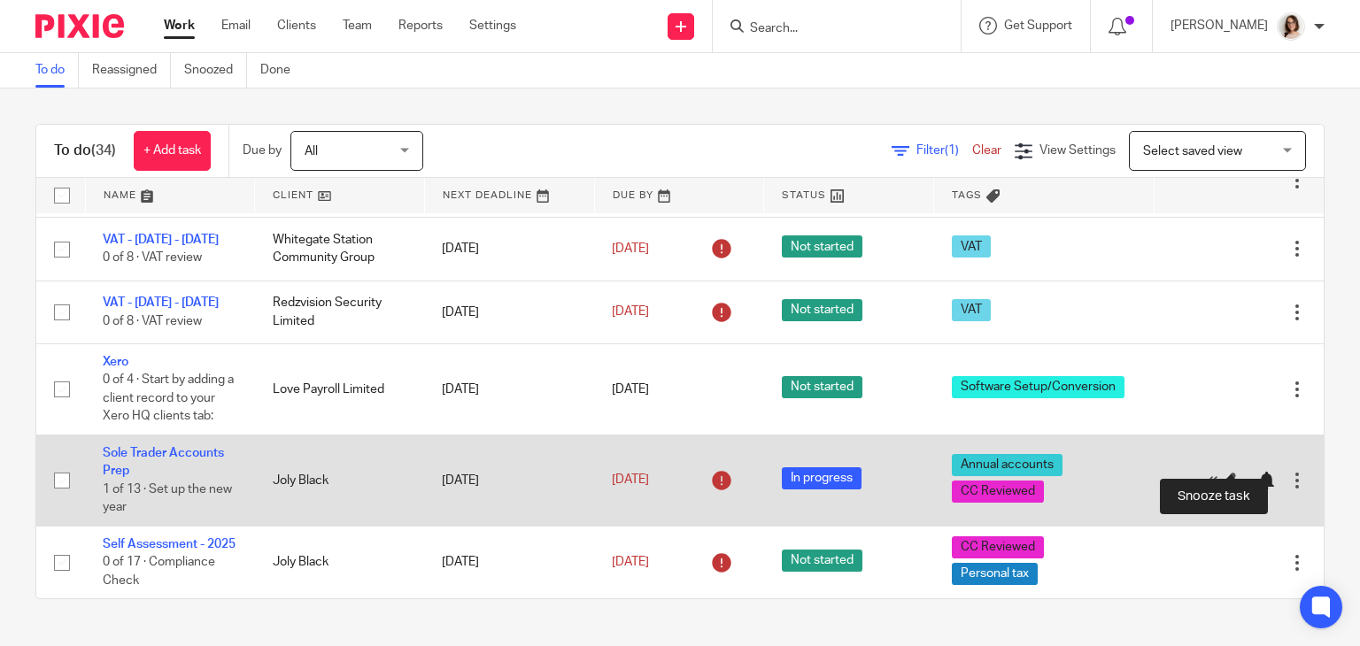
click at [1257, 472] on div at bounding box center [1266, 481] width 18 height 18
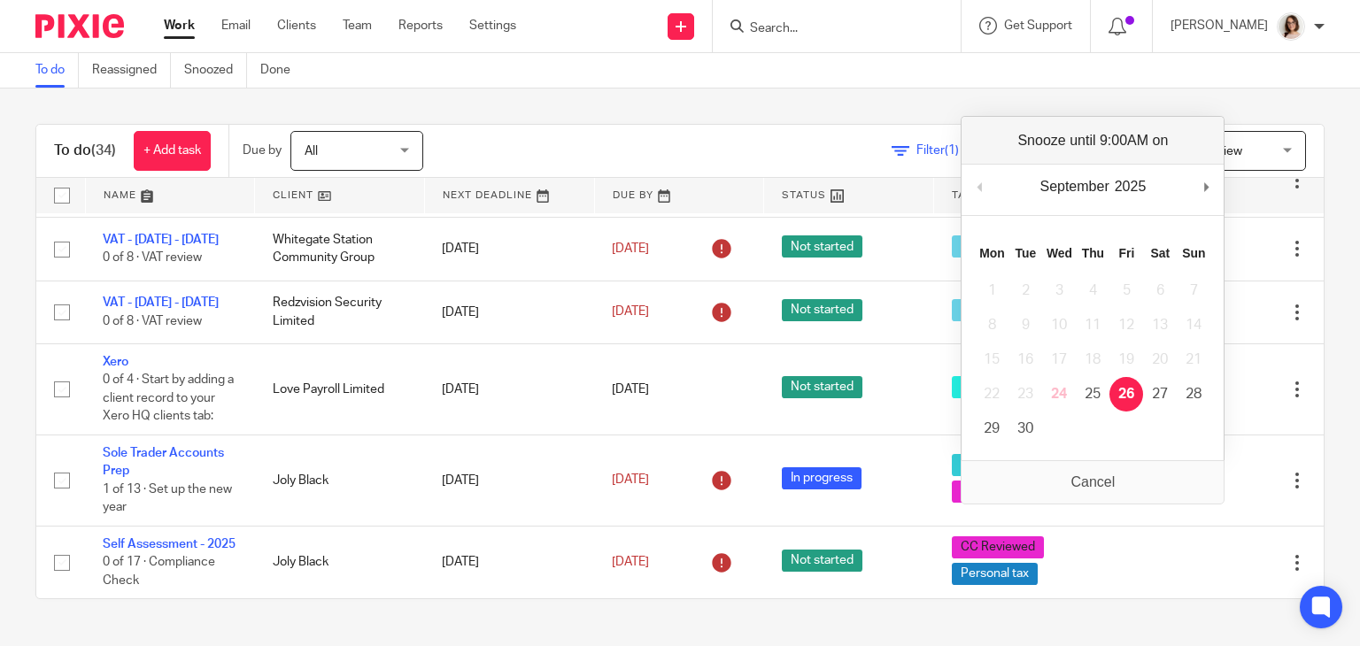
scroll to position [1890, 0]
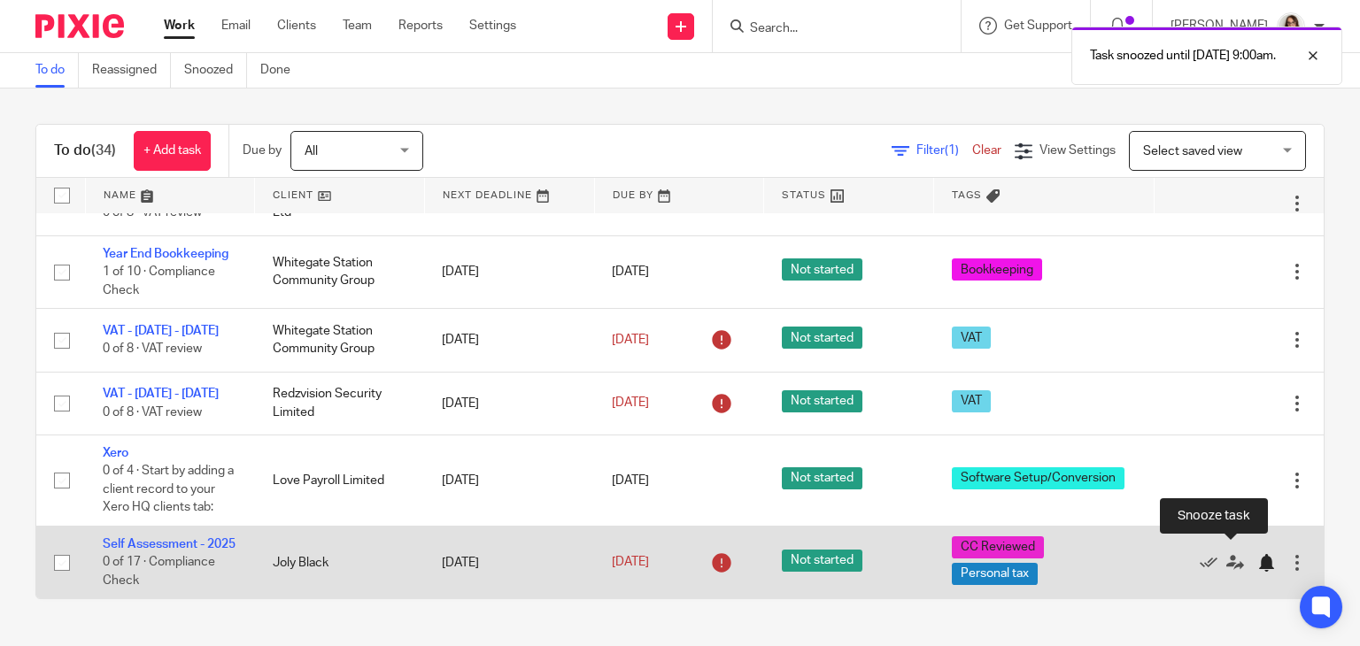
click at [1257, 557] on div at bounding box center [1266, 563] width 18 height 18
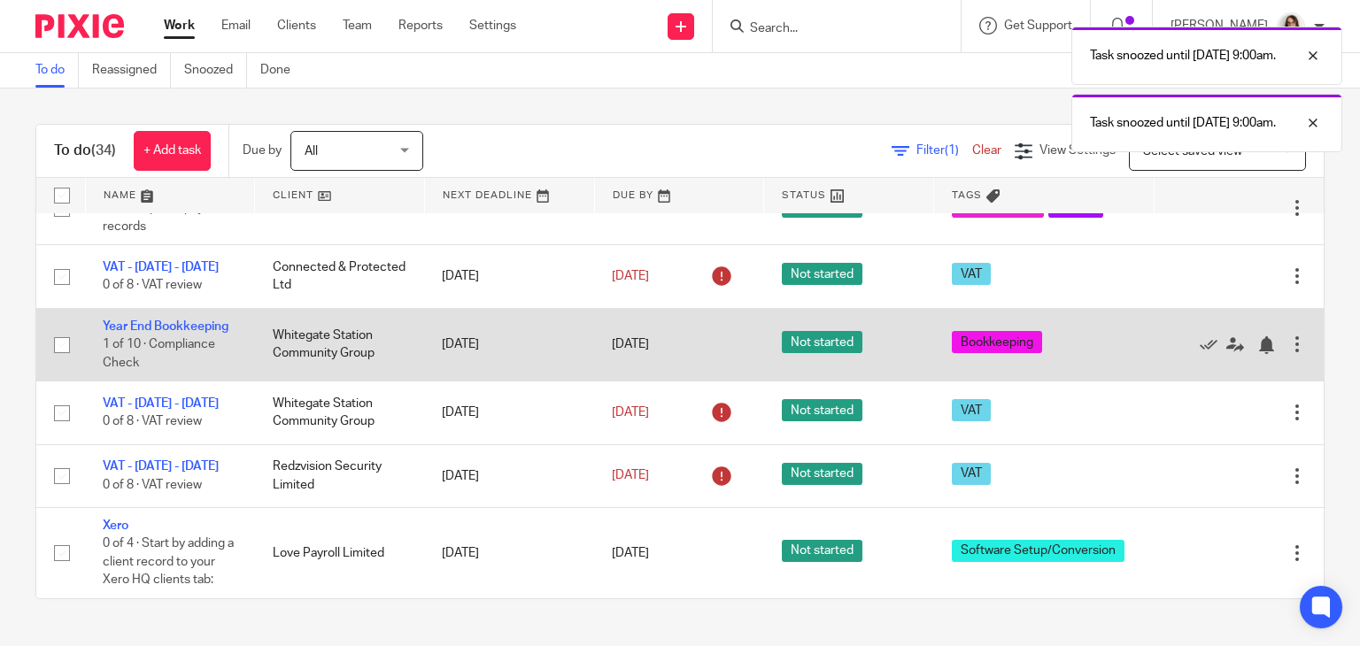
scroll to position [1662, 0]
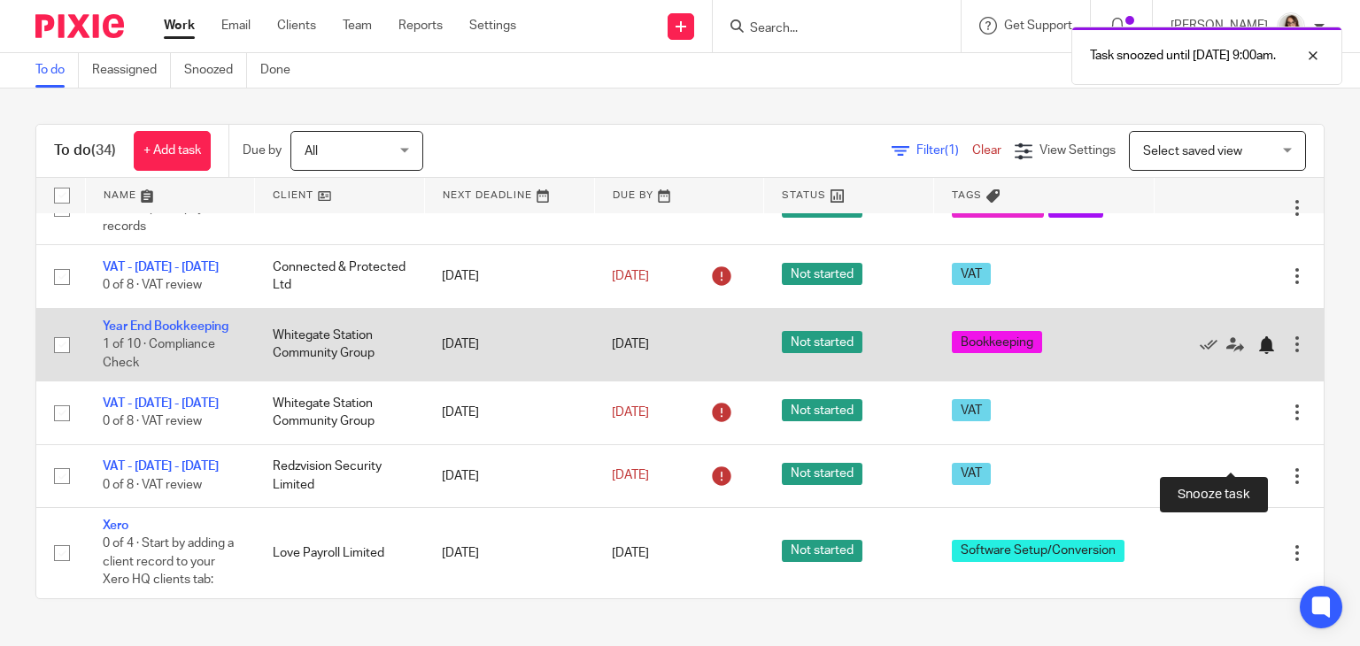
click at [1257, 354] on div at bounding box center [1266, 345] width 18 height 18
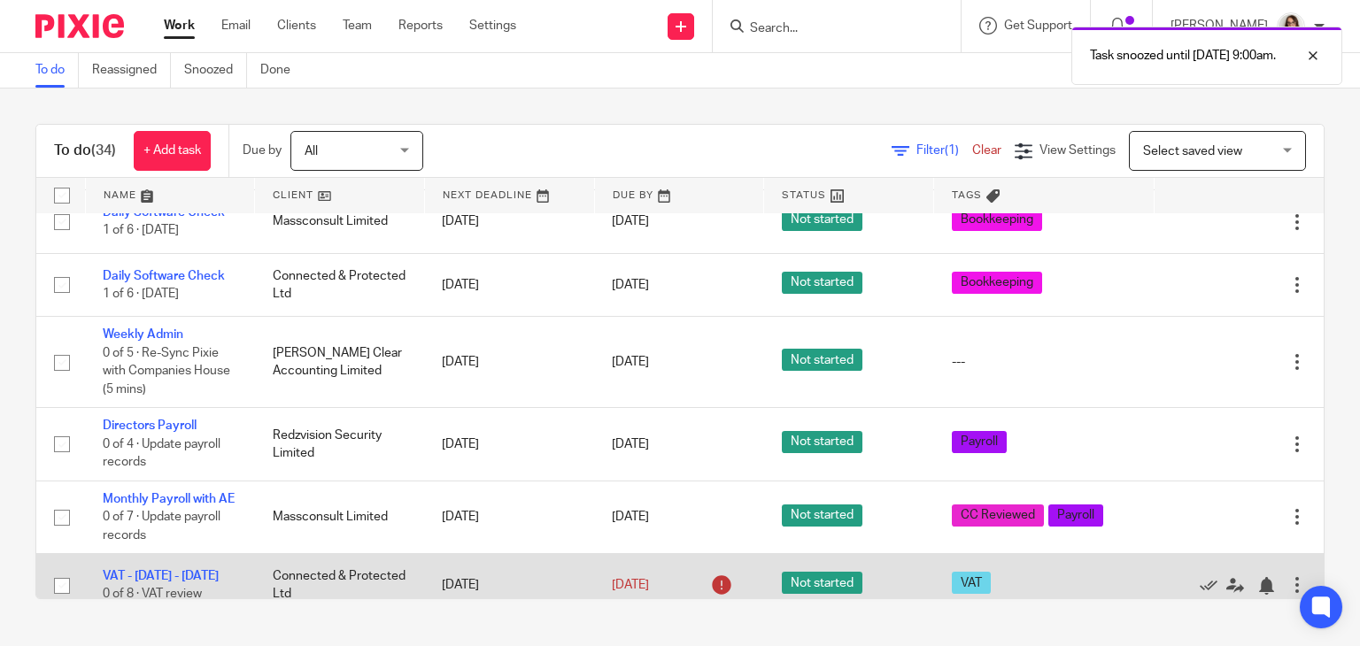
scroll to position [1349, 0]
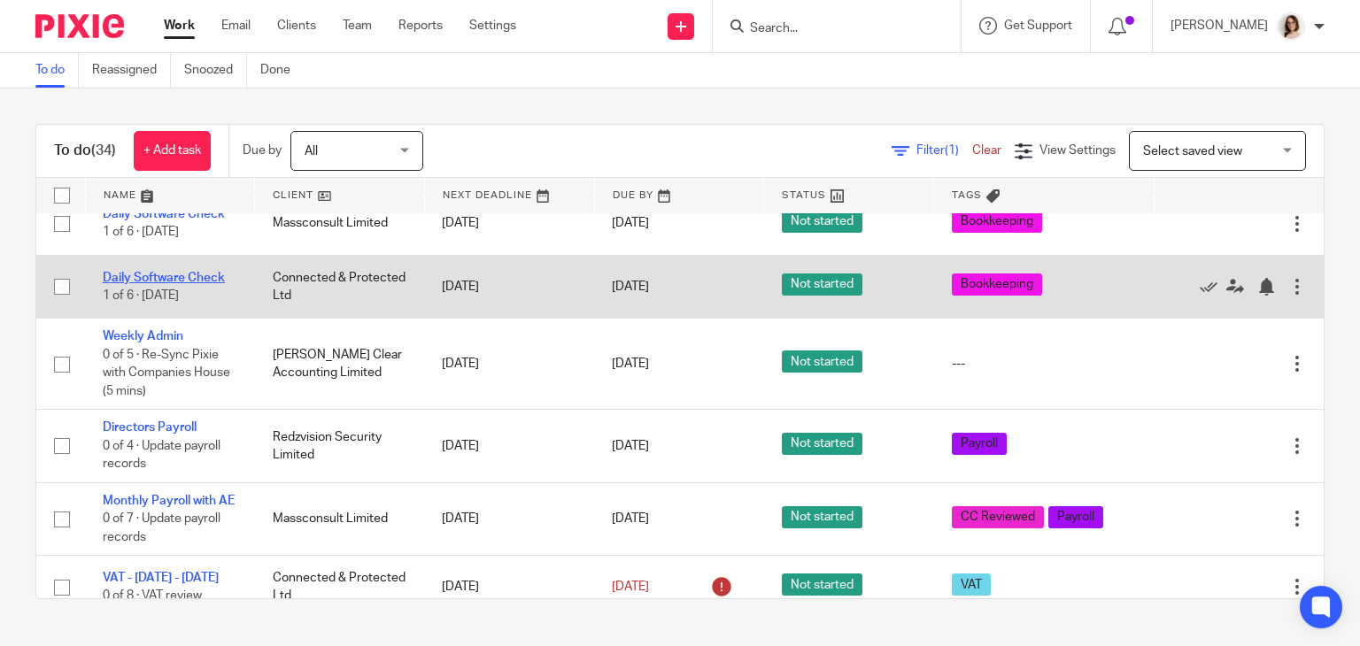
click at [148, 284] on link "Daily Software Check" at bounding box center [164, 278] width 122 height 12
